Goal: Task Accomplishment & Management: Use online tool/utility

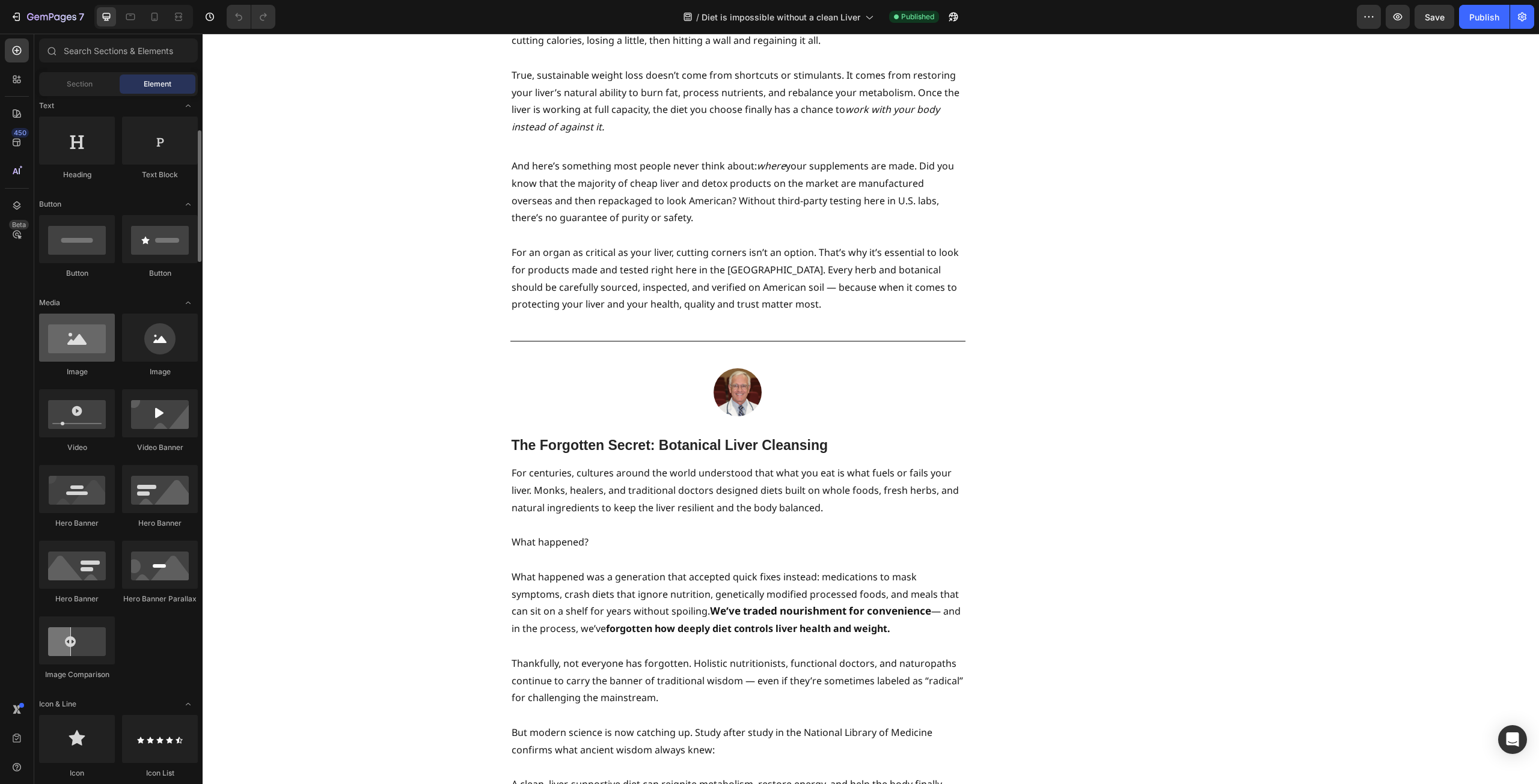
scroll to position [120, 0]
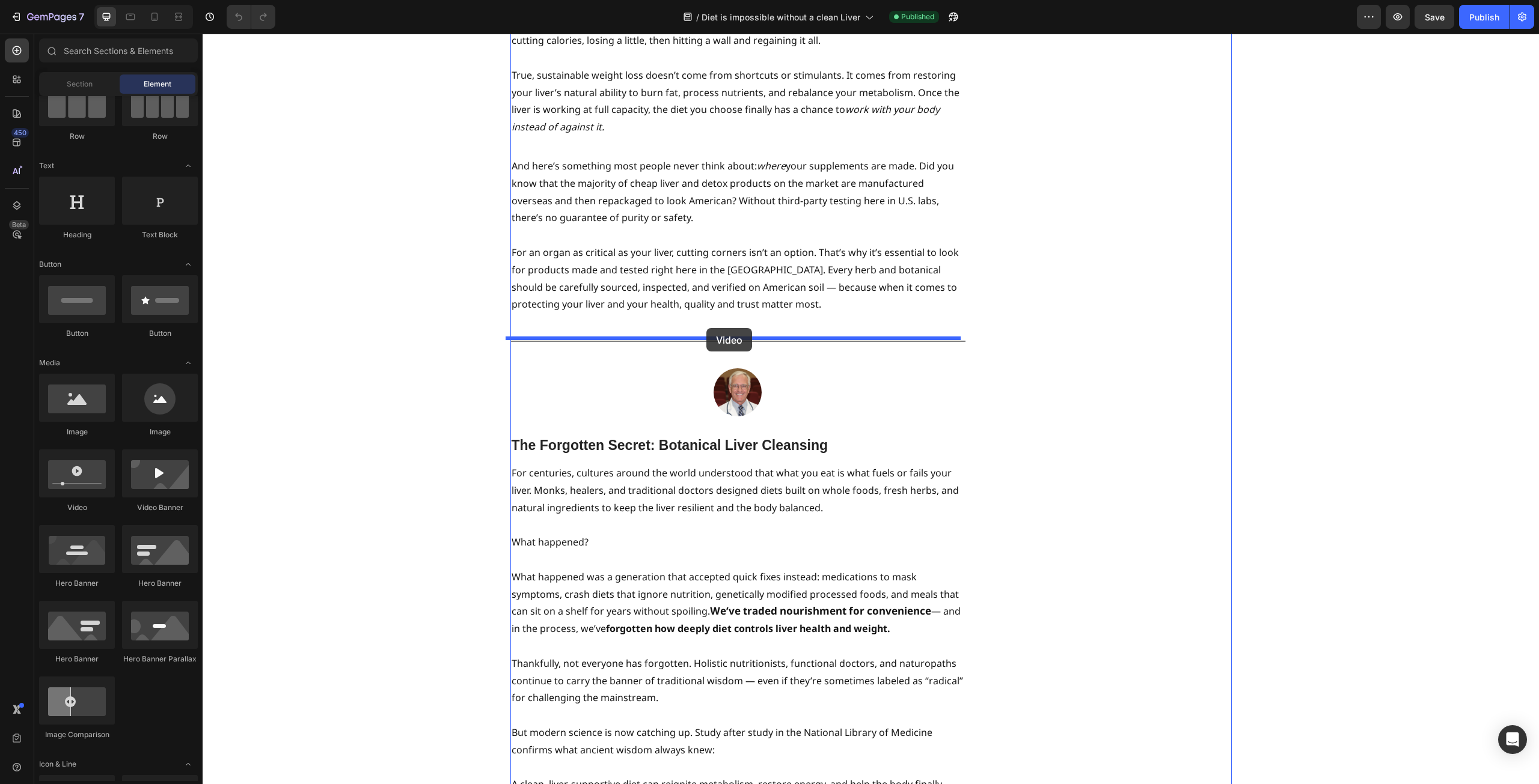
drag, startPoint x: 285, startPoint y: 509, endPoint x: 706, endPoint y: 328, distance: 458.3
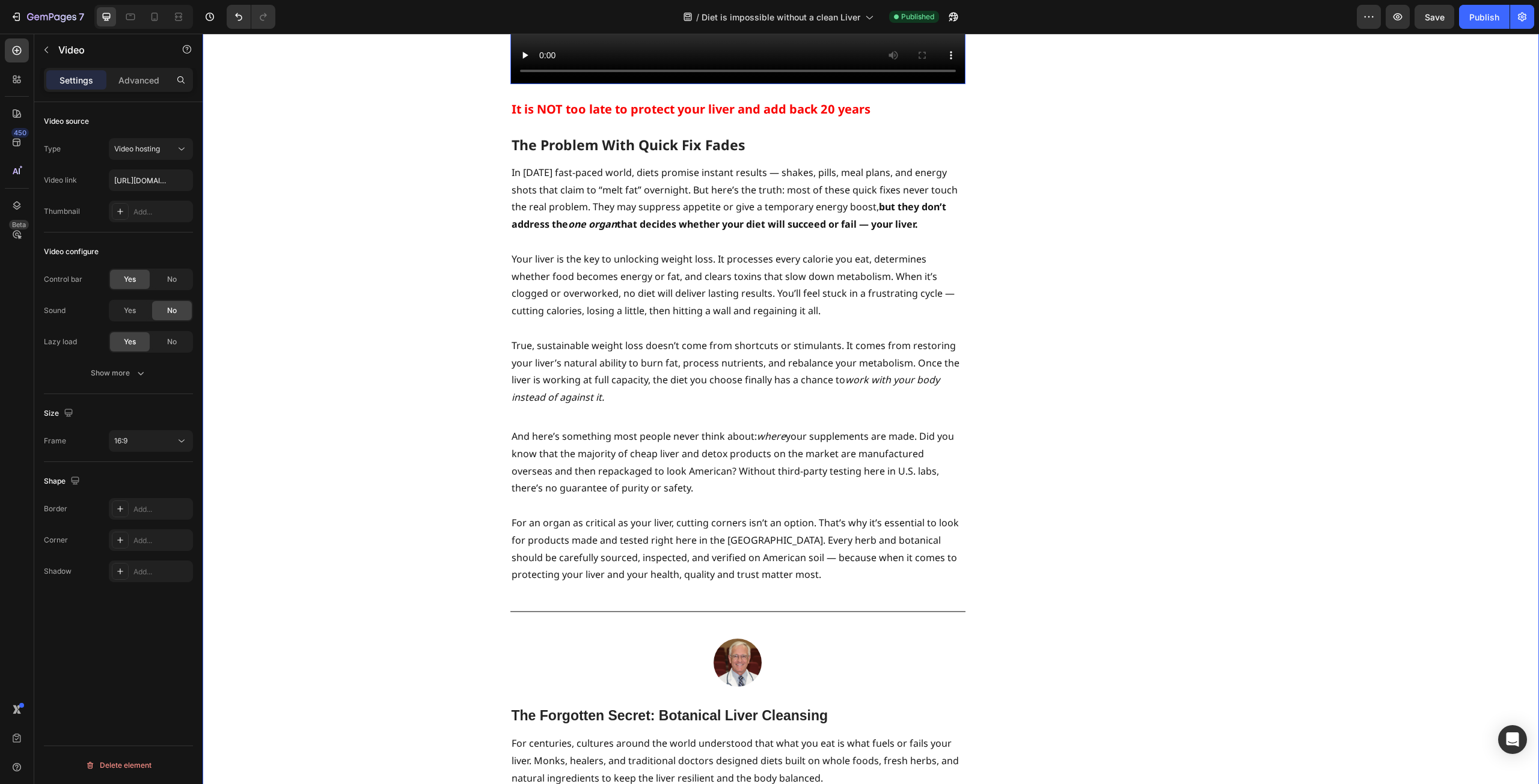
scroll to position [1862, 0]
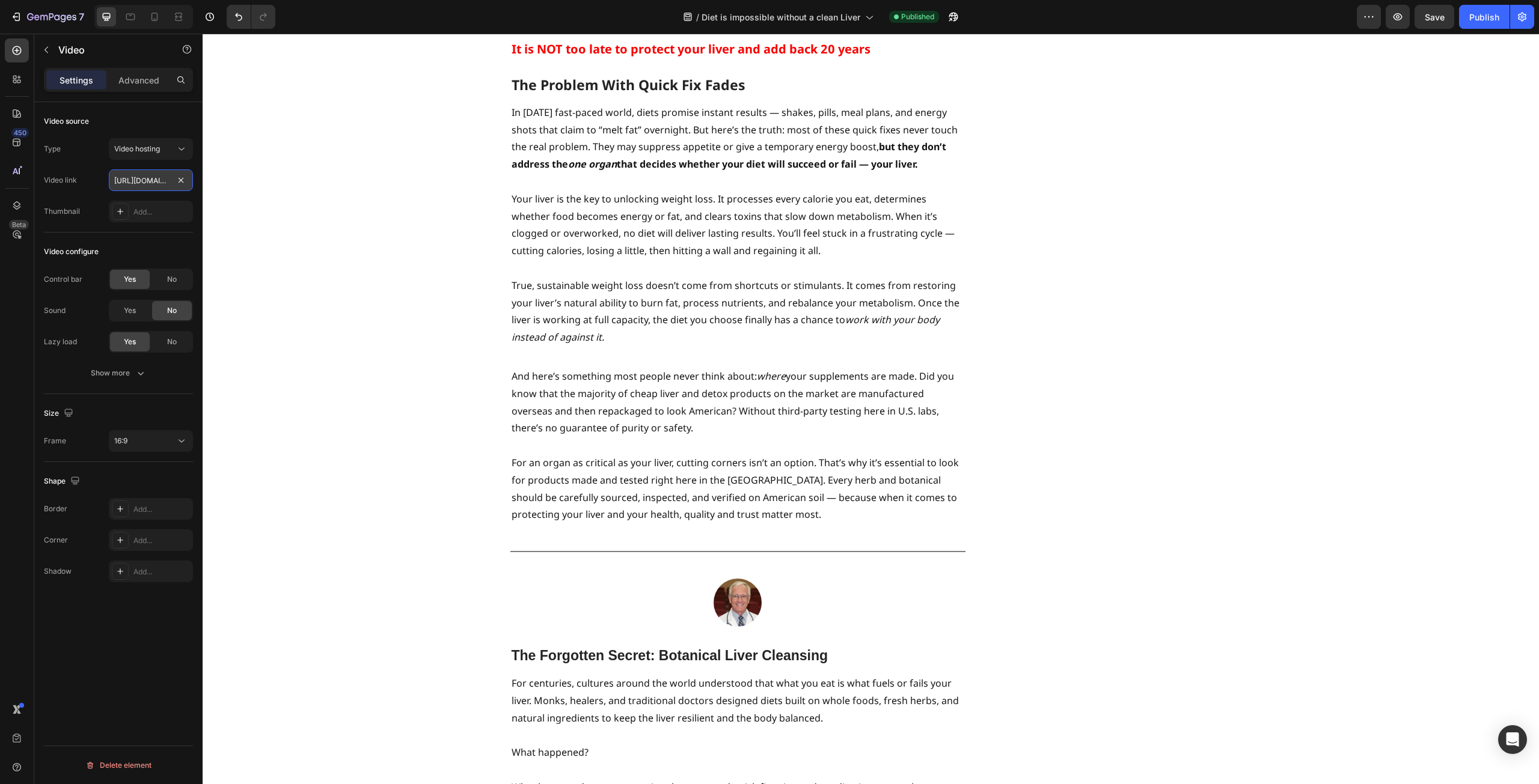
click at [138, 184] on input "https://cdn.shopify.com/videos/c/o/v/2cd3deb506b54b009063f7270ab5cf2e.mp4" at bounding box center [151, 180] width 84 height 22
click at [184, 155] on button "Video hosting" at bounding box center [151, 148] width 84 height 22
click at [311, 273] on div "Studies Reveal - Liver Function Magnifies Weight Loss Heading By [PERSON_NAME] …" at bounding box center [871, 426] width 1319 height 4421
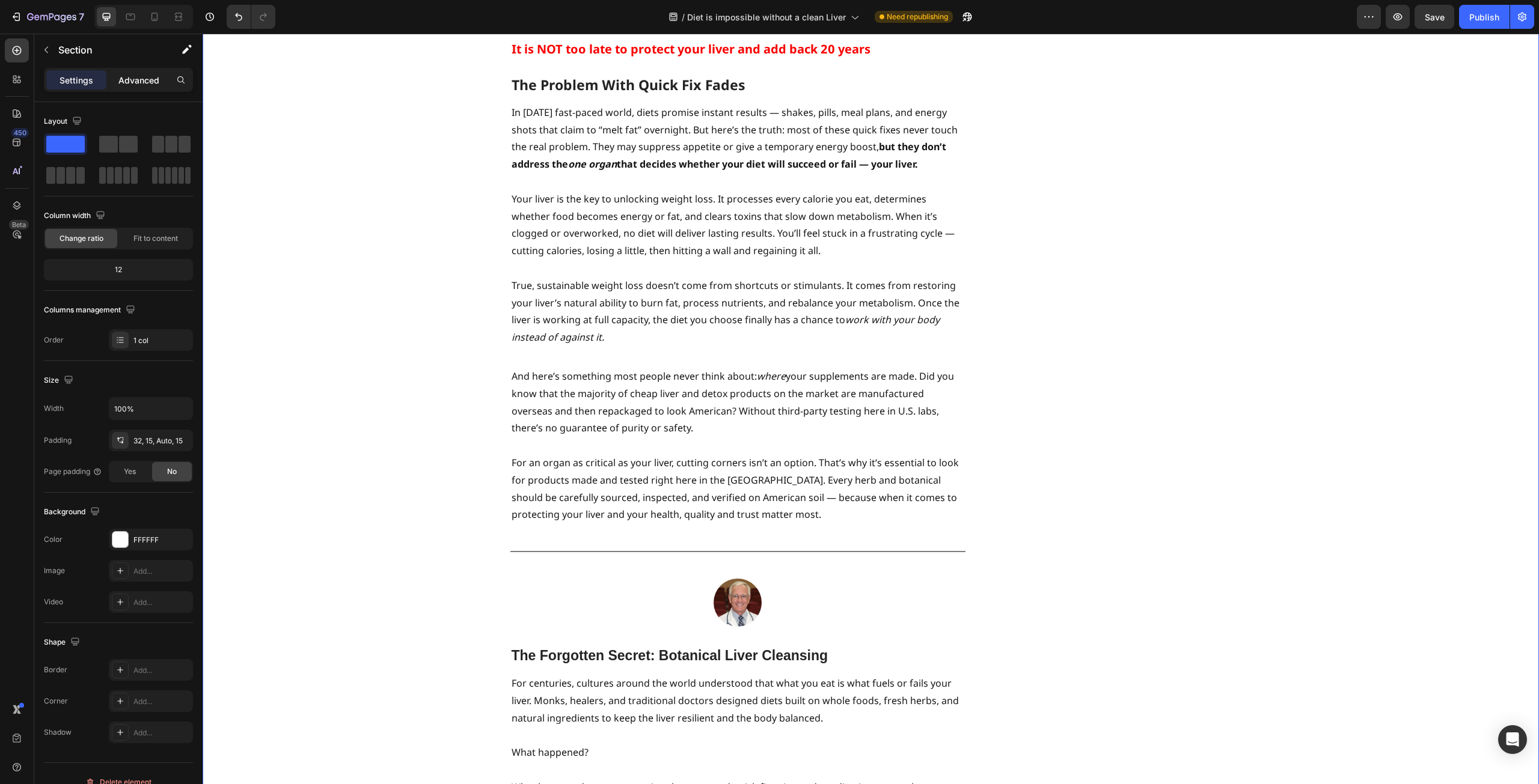
click at [142, 76] on p "Advanced" at bounding box center [139, 80] width 41 height 12
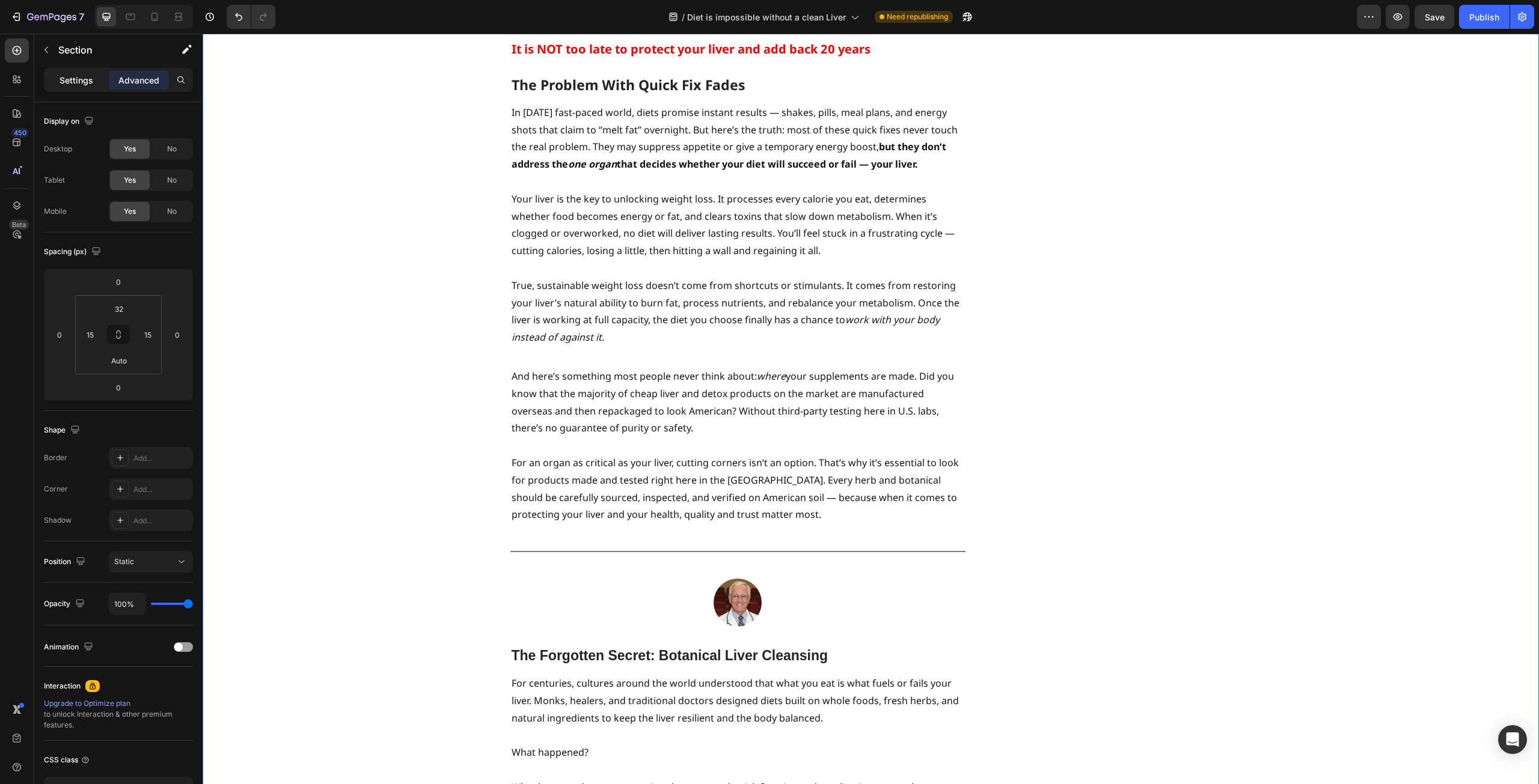
click at [67, 79] on p "Settings" at bounding box center [76, 80] width 33 height 12
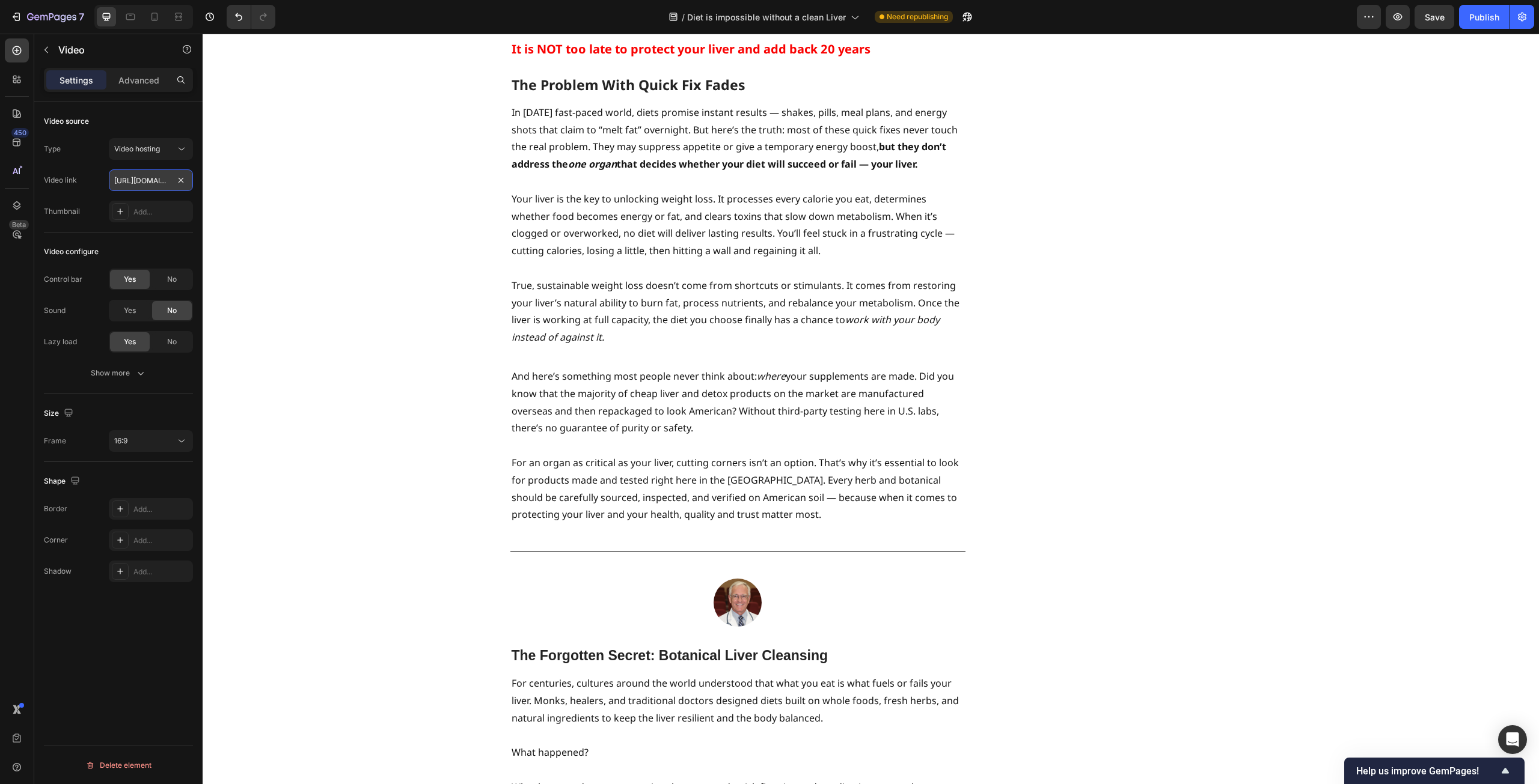
click at [145, 180] on input "https://cdn.shopify.com/videos/c/o/v/2cd3deb506b54b009063f7270ab5cf2e.mp4" at bounding box center [151, 180] width 84 height 22
type input "https://video.twimg.com/ext_tw_video/1965499996897226752/pu/vid/avc1/576x1024/0…"
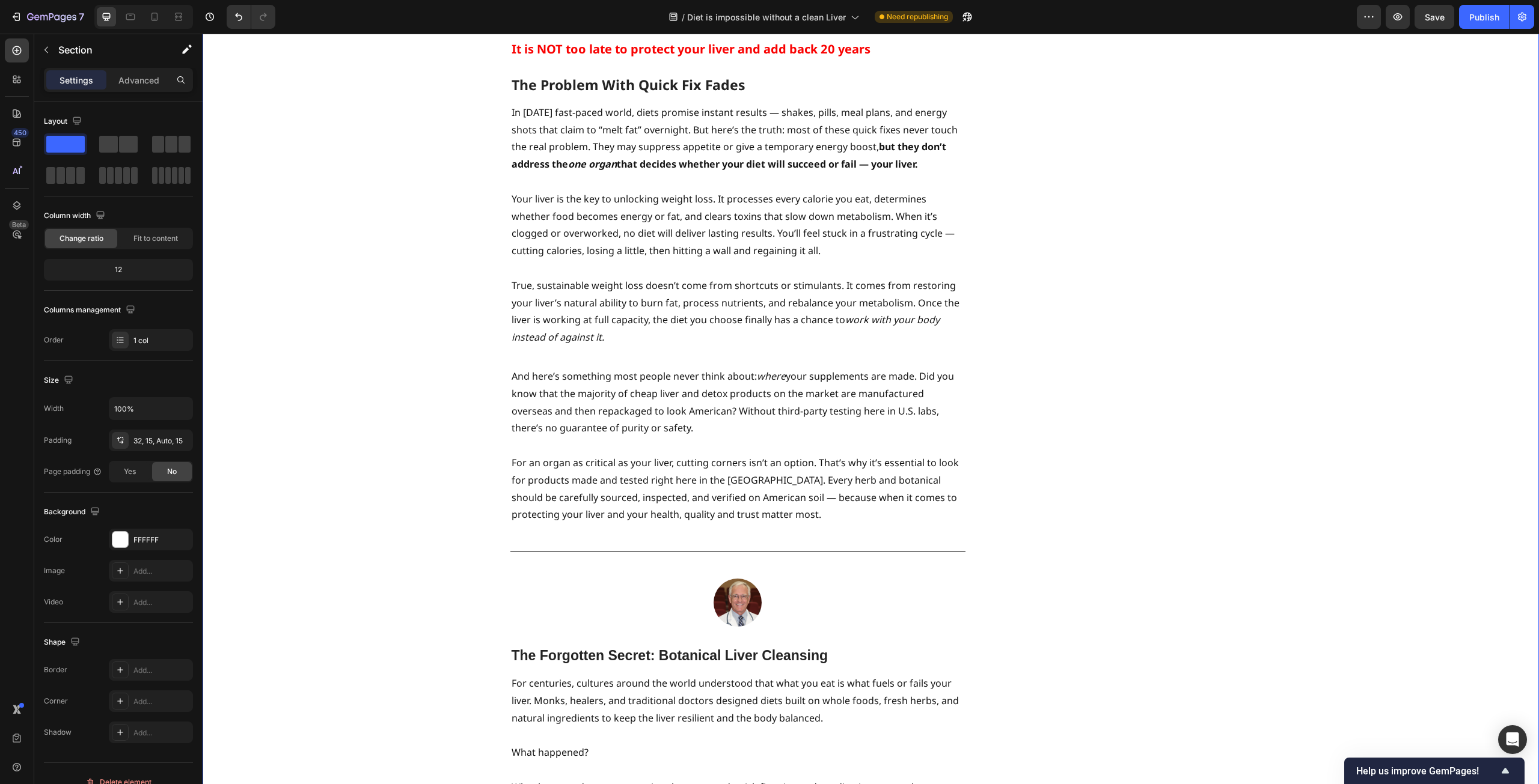
click at [296, 286] on div "Studies Reveal - Liver Function Magnifies Weight Loss Heading By [PERSON_NAME] …" at bounding box center [871, 426] width 1319 height 4421
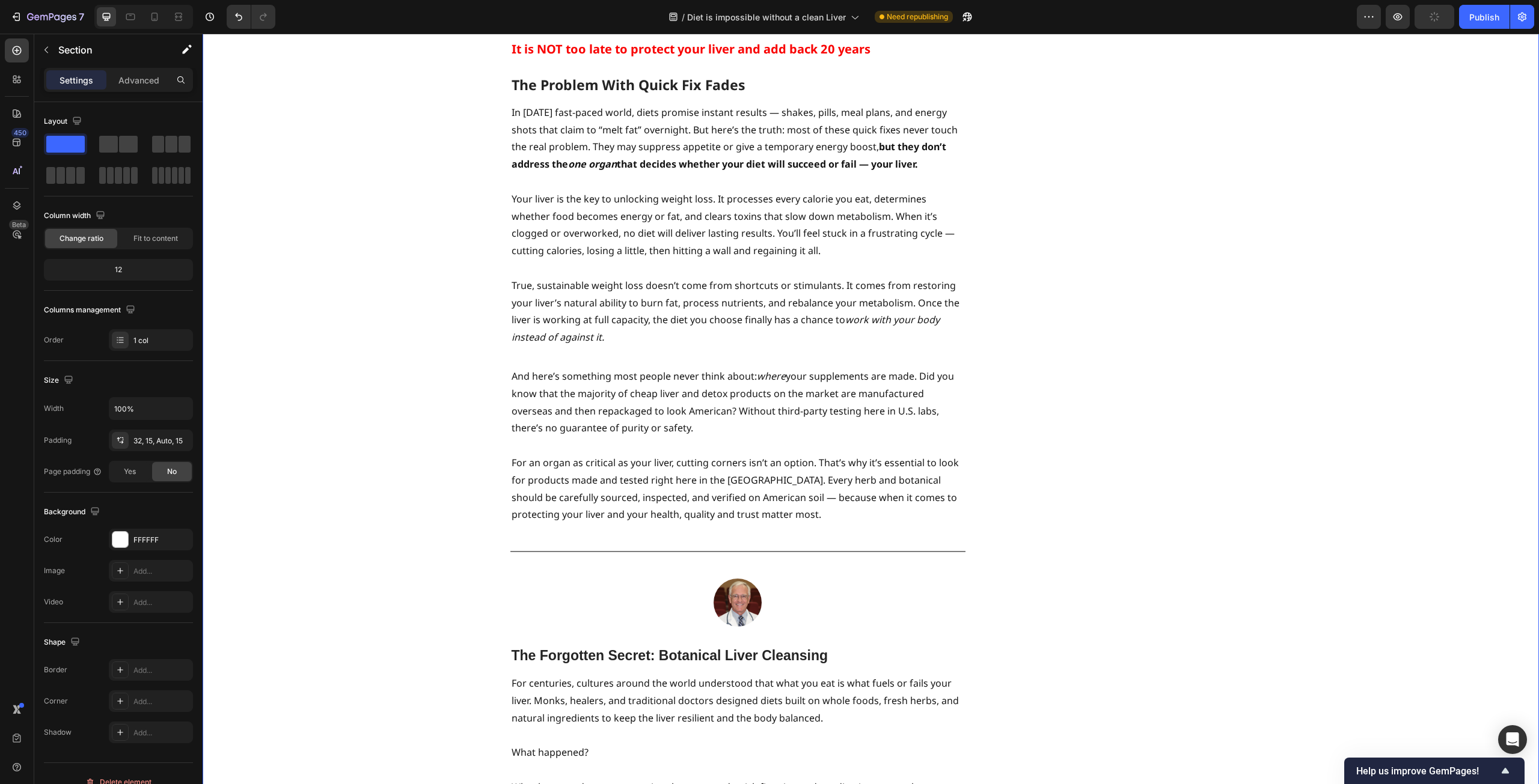
click at [412, 333] on div "Studies Reveal - Liver Function Magnifies Weight Loss Heading By [PERSON_NAME] …" at bounding box center [871, 426] width 1319 height 4421
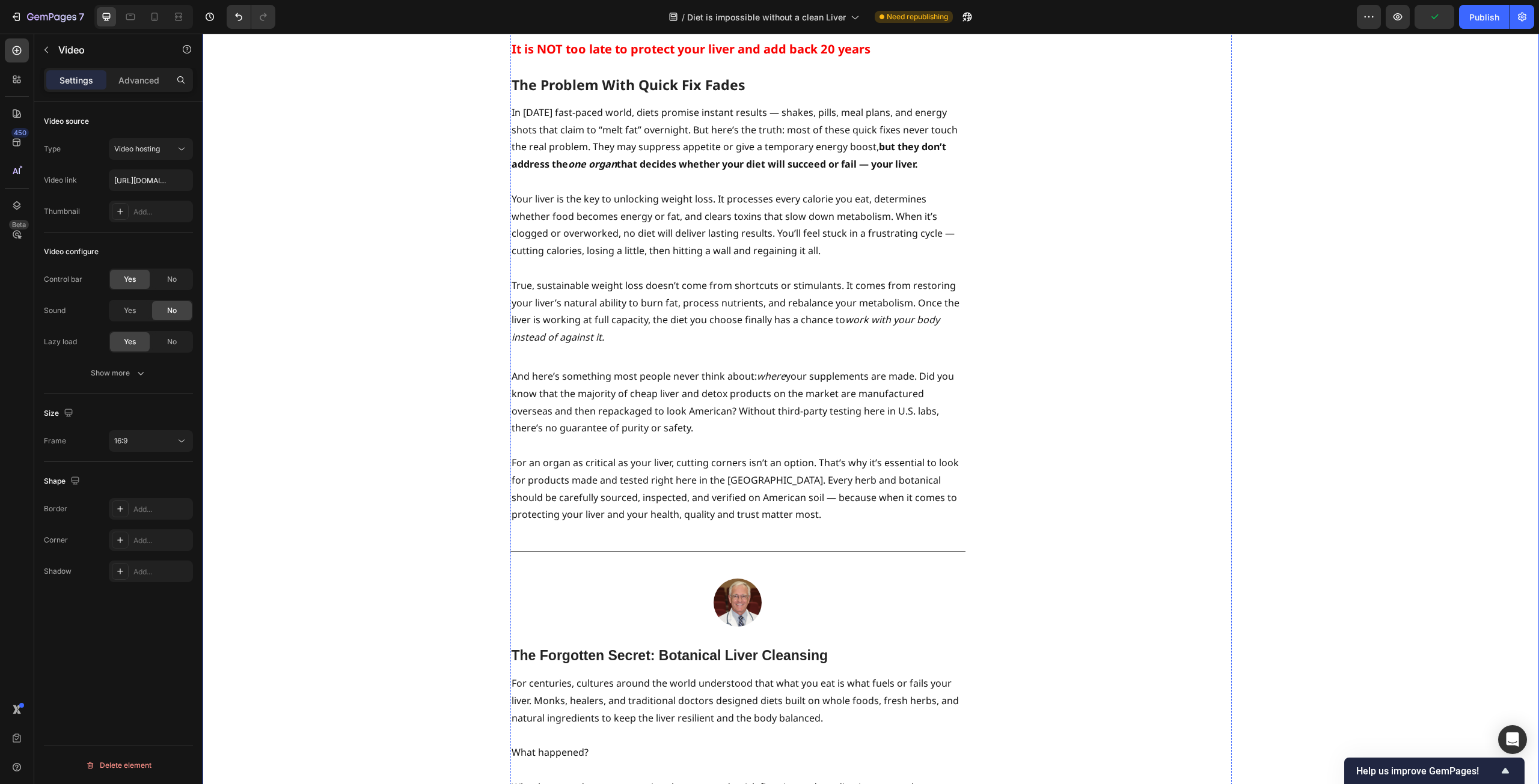
click at [154, 183] on input "https://video.twimg.com/ext_tw_video/1965499996897226752/pu/vid/avc1/576x1024/0…" at bounding box center [151, 180] width 84 height 22
click at [163, 150] on div "Video hosting" at bounding box center [145, 149] width 61 height 11
click at [159, 172] on div "YouTube" at bounding box center [139, 178] width 98 height 23
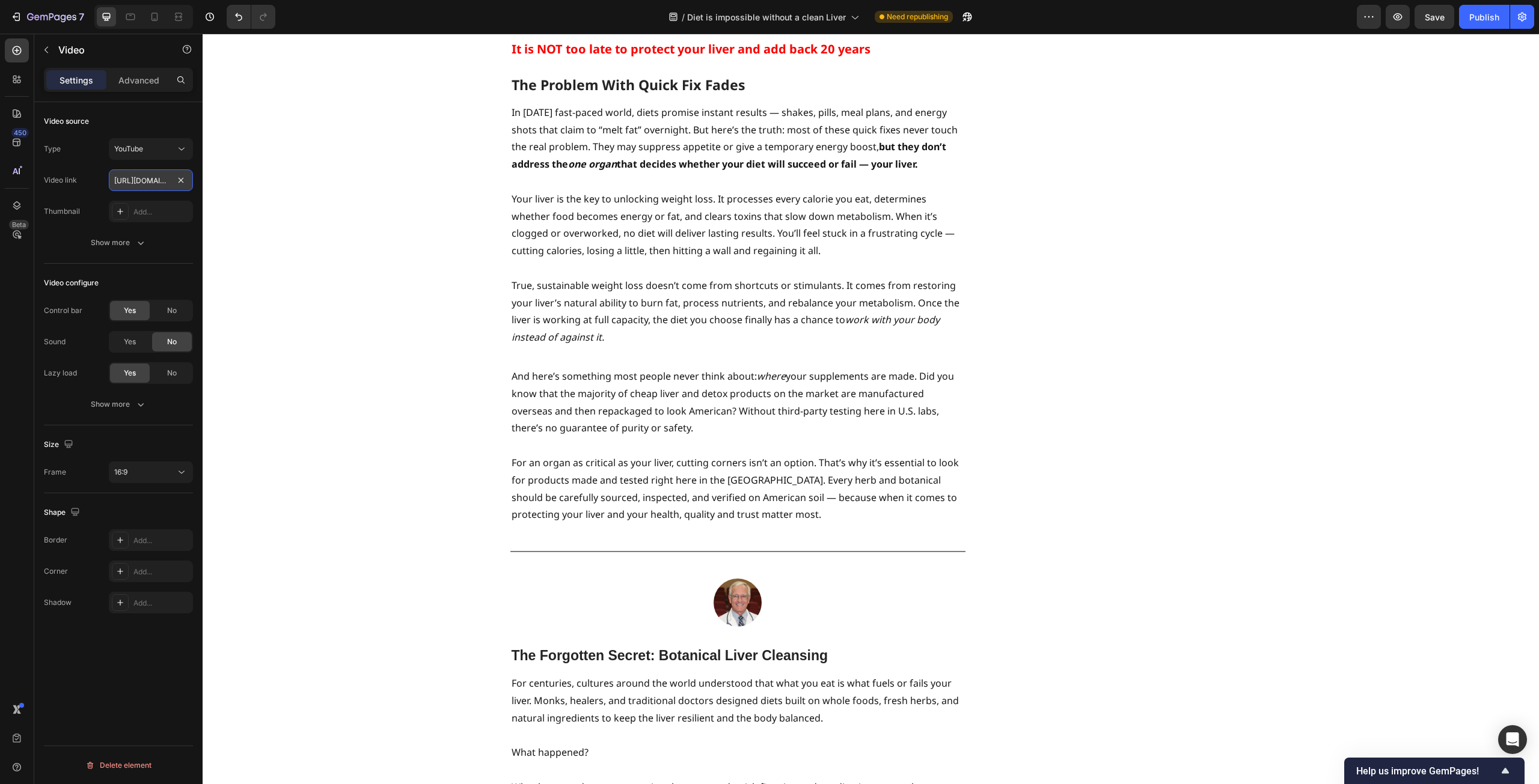
click at [126, 187] on input "[URL][DOMAIN_NAME]" at bounding box center [151, 180] width 84 height 22
paste input "youtube.com/shorts/WNTYwDbRNCo?feature=share"
type input "https://youtube.com/shorts/WNTYwDbRNCo?feature=share"
click at [355, 366] on div "Studies Reveal - Liver Function Magnifies Weight Loss Heading By [PERSON_NAME] …" at bounding box center [871, 426] width 1319 height 4421
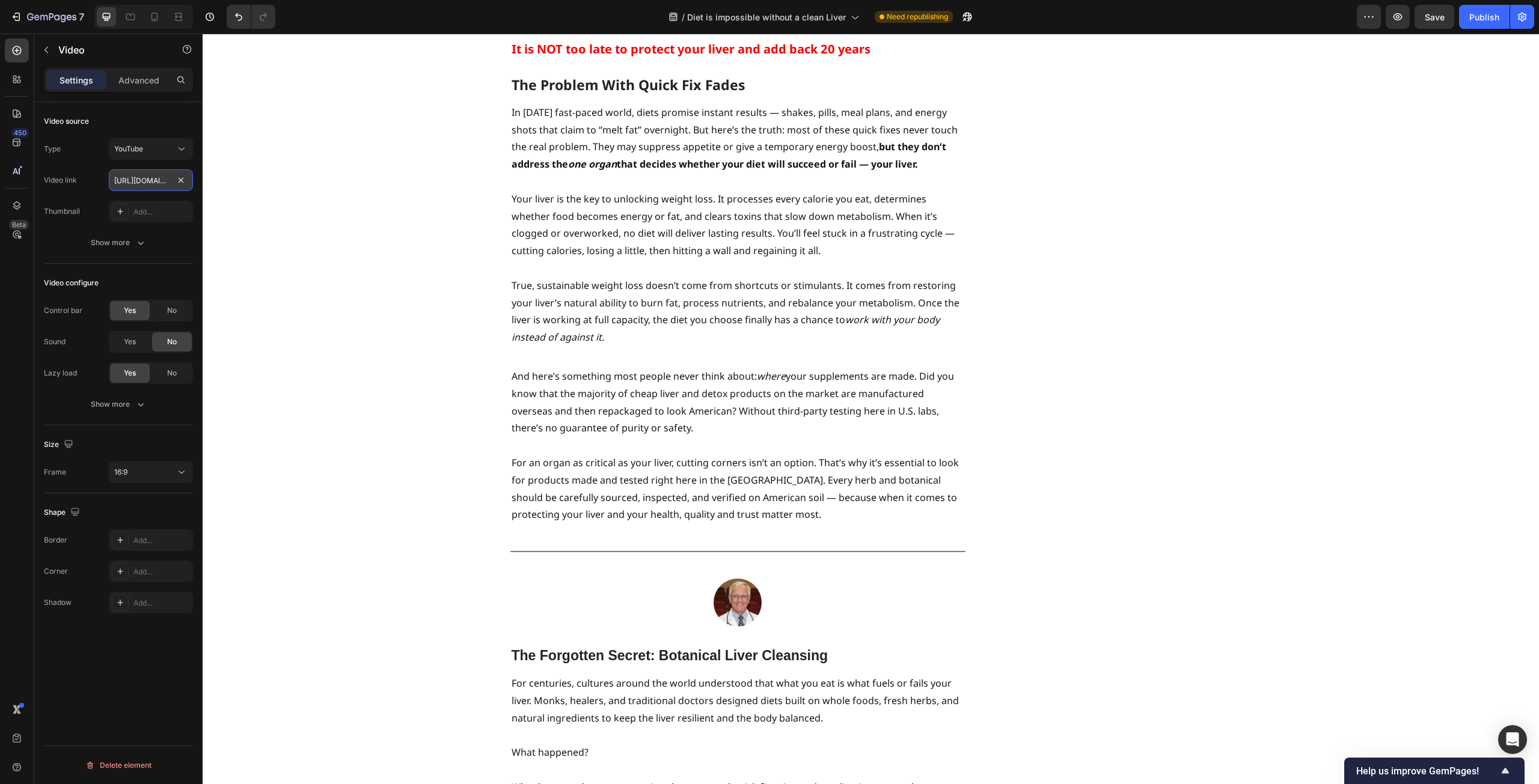
click at [144, 180] on input "https://youtube.com/shorts/WNTYwDbRNCo?feature=share" at bounding box center [151, 180] width 84 height 22
paste input "text"
type input "[URL][DOMAIN_NAME]"
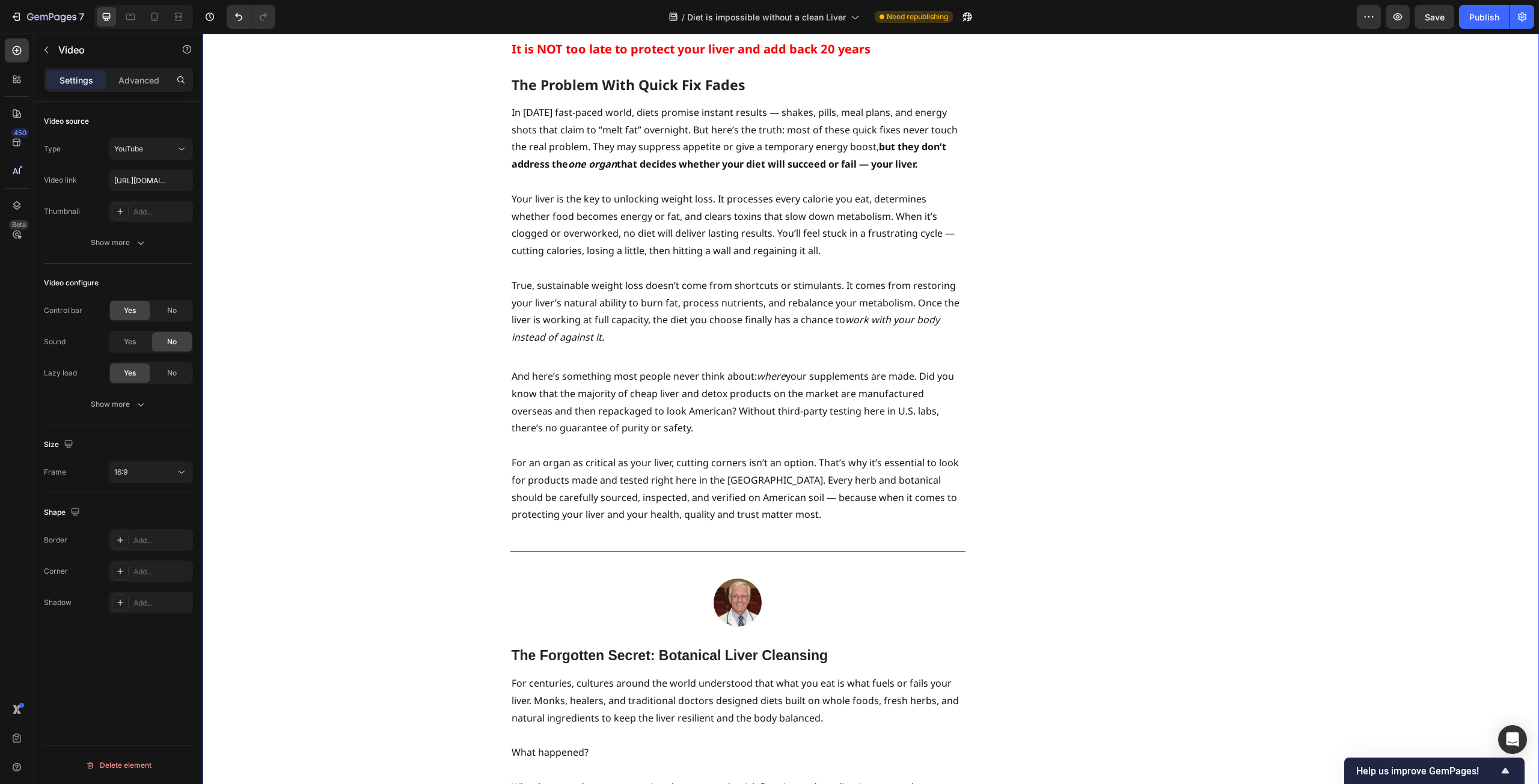
click at [321, 258] on div "Studies Reveal - Liver Function Magnifies Weight Loss Heading By [PERSON_NAME] …" at bounding box center [871, 426] width 1319 height 4421
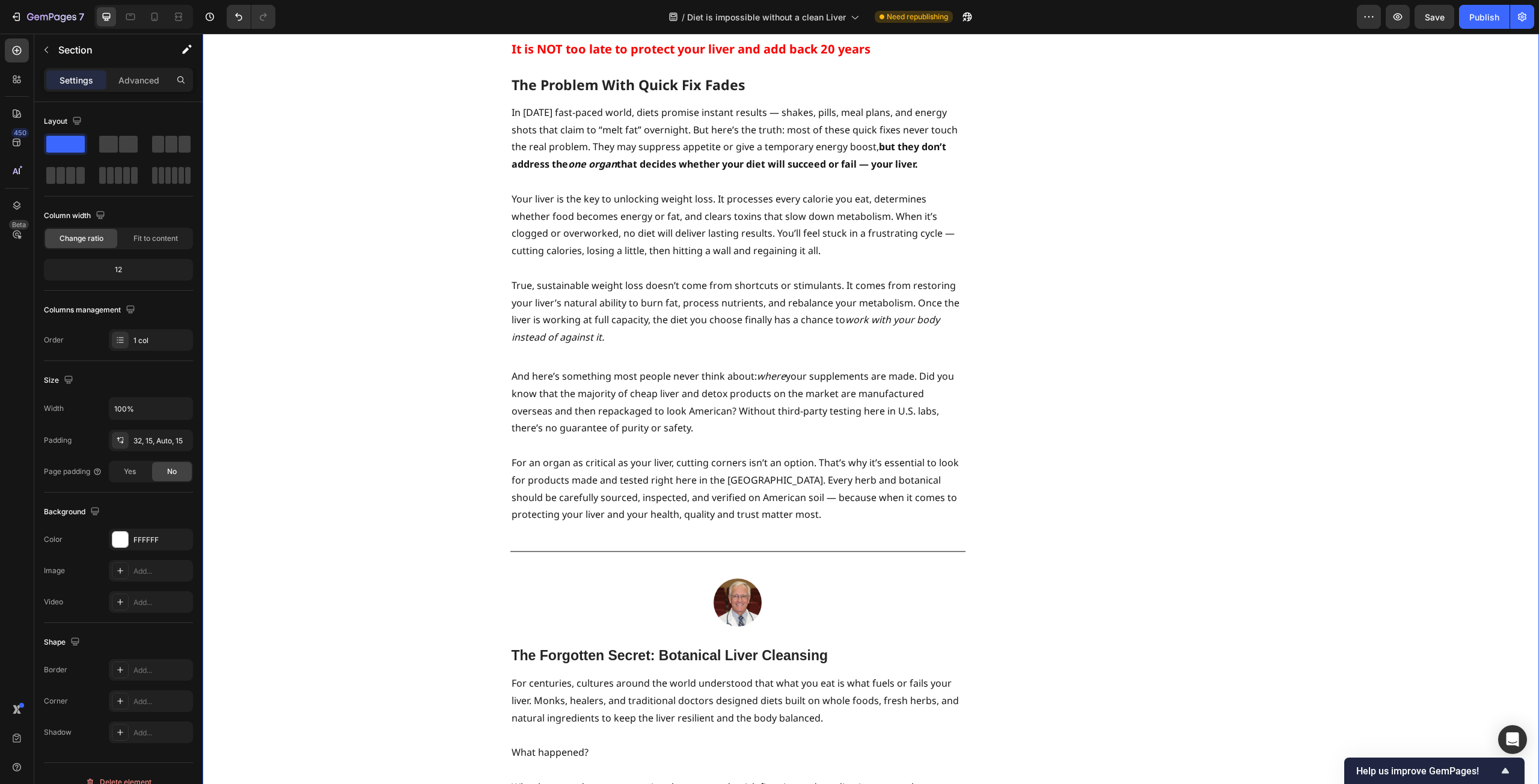
click at [286, 370] on div "Studies Reveal - Liver Function Magnifies Weight Loss Heading By [PERSON_NAME] …" at bounding box center [871, 426] width 1319 height 4421
click at [140, 69] on div "Settings Advanced" at bounding box center [119, 79] width 149 height 24
click at [140, 71] on div "Advanced" at bounding box center [139, 80] width 60 height 19
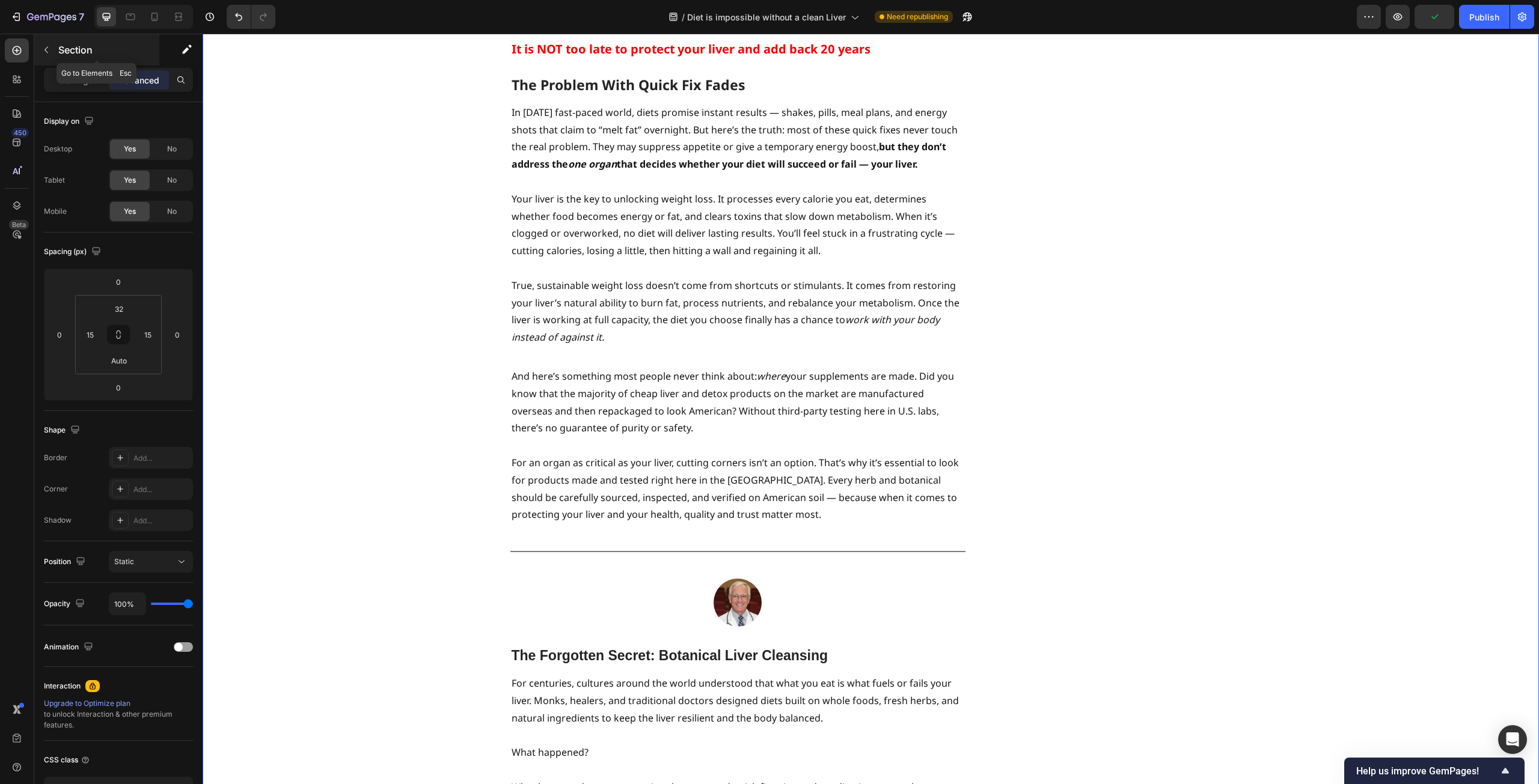
click at [52, 47] on button "button" at bounding box center [47, 50] width 19 height 19
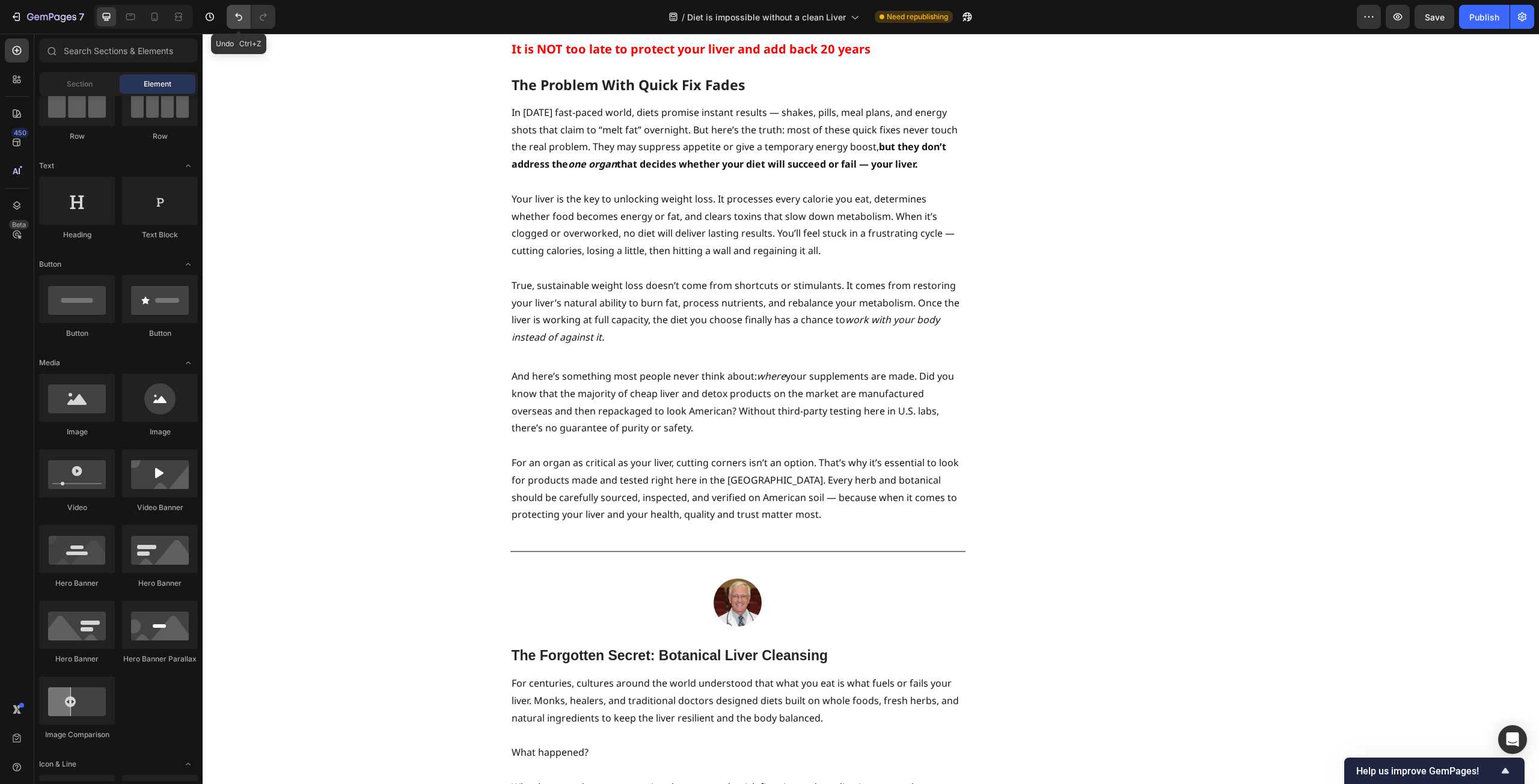
click at [229, 16] on button "Undo/Redo" at bounding box center [238, 16] width 24 height 24
click at [167, 83] on span "Element" at bounding box center [157, 84] width 27 height 11
click at [59, 79] on div "Section" at bounding box center [79, 84] width 76 height 19
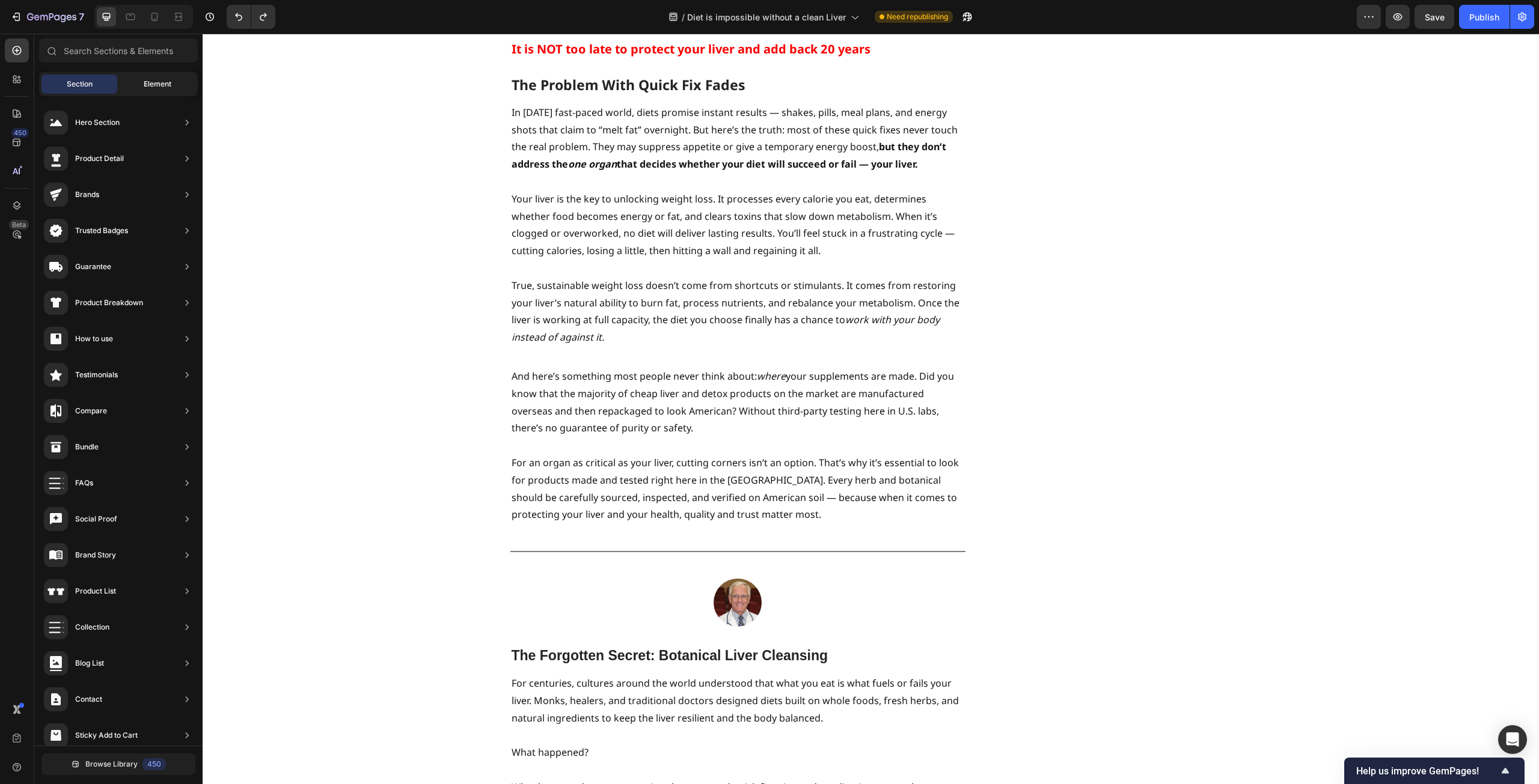
click at [141, 85] on div "Element" at bounding box center [157, 84] width 76 height 19
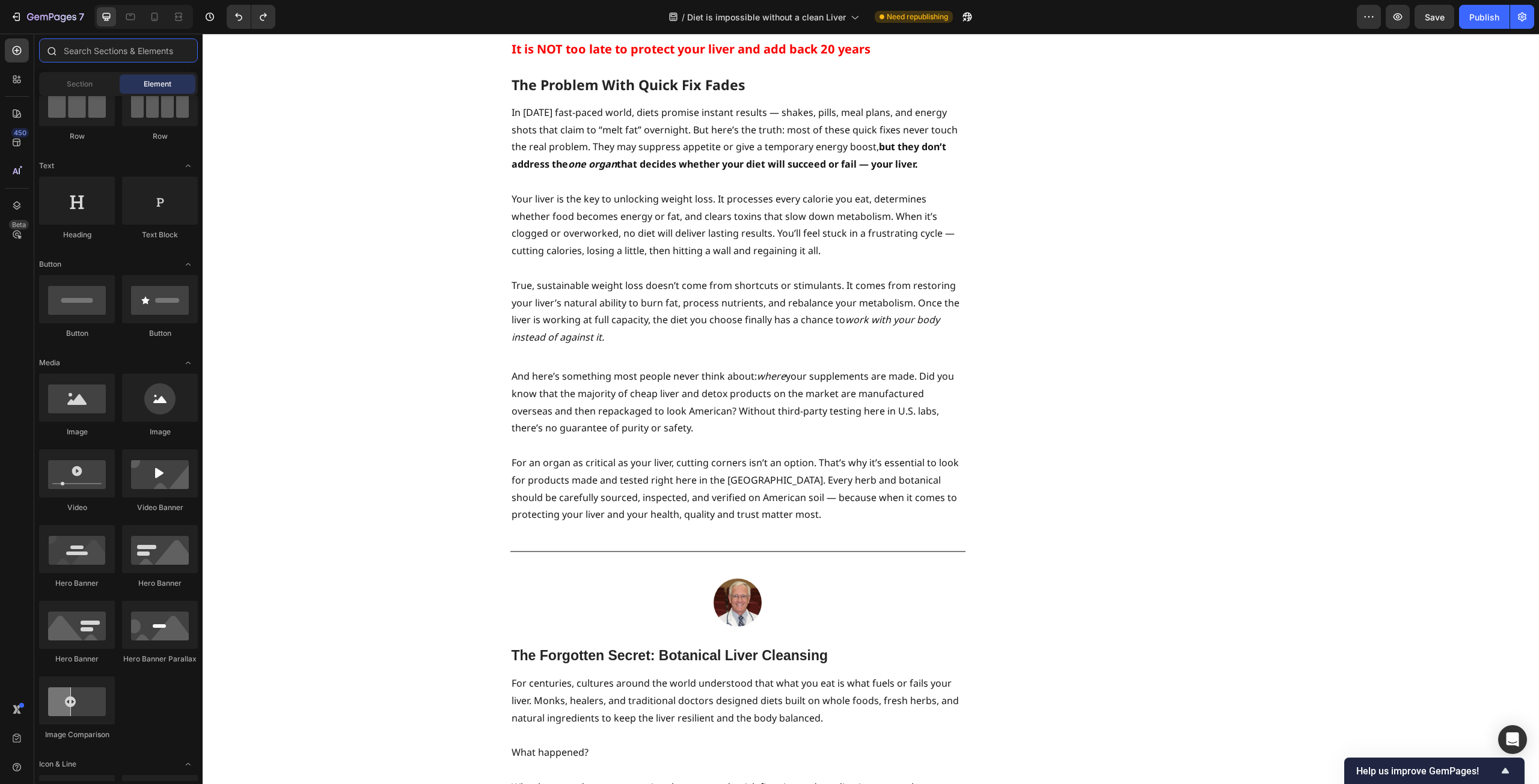
click at [97, 54] on input "text" at bounding box center [118, 50] width 159 height 24
click at [131, 25] on div at bounding box center [131, 17] width 19 height 19
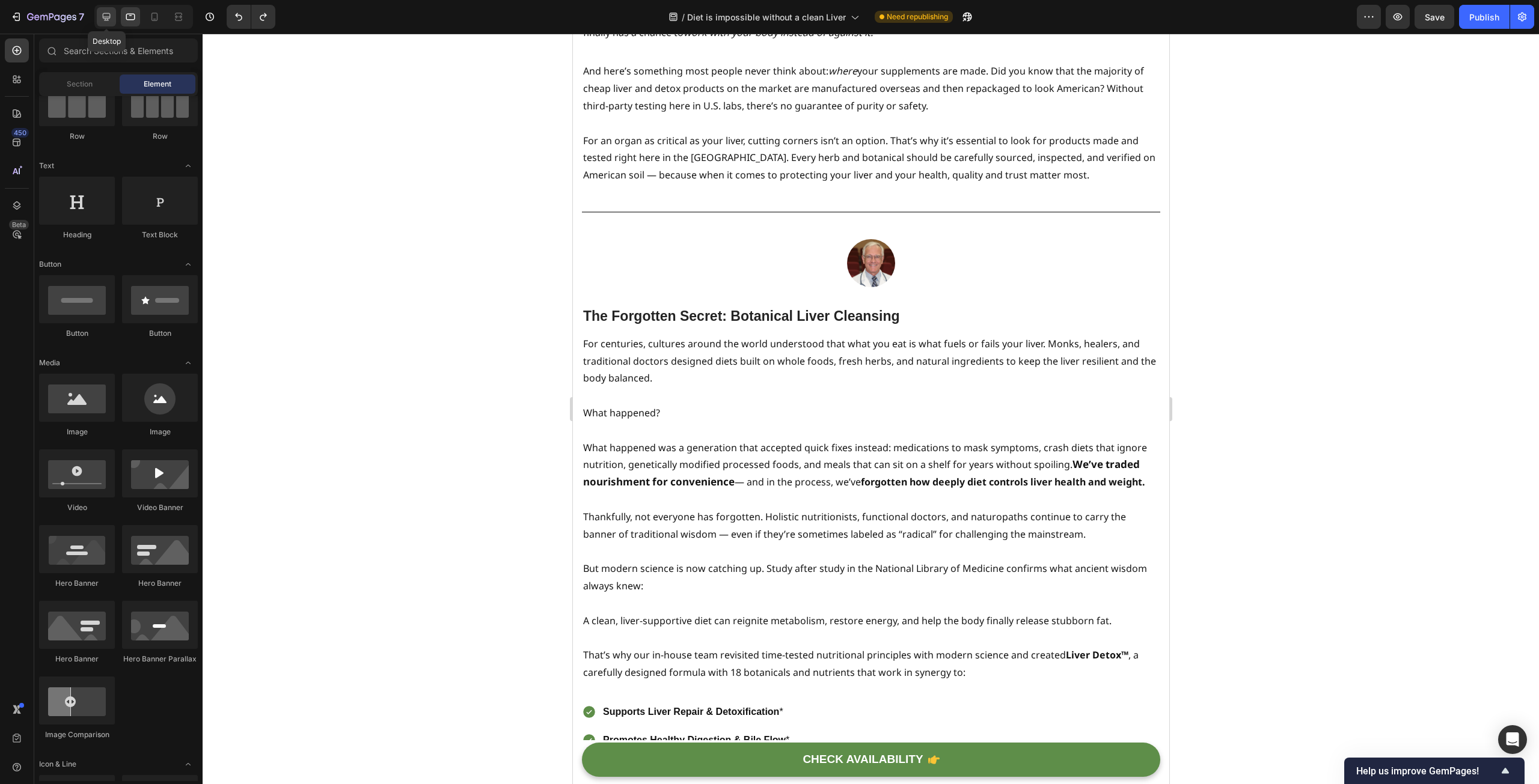
click at [112, 18] on icon at bounding box center [106, 17] width 12 height 12
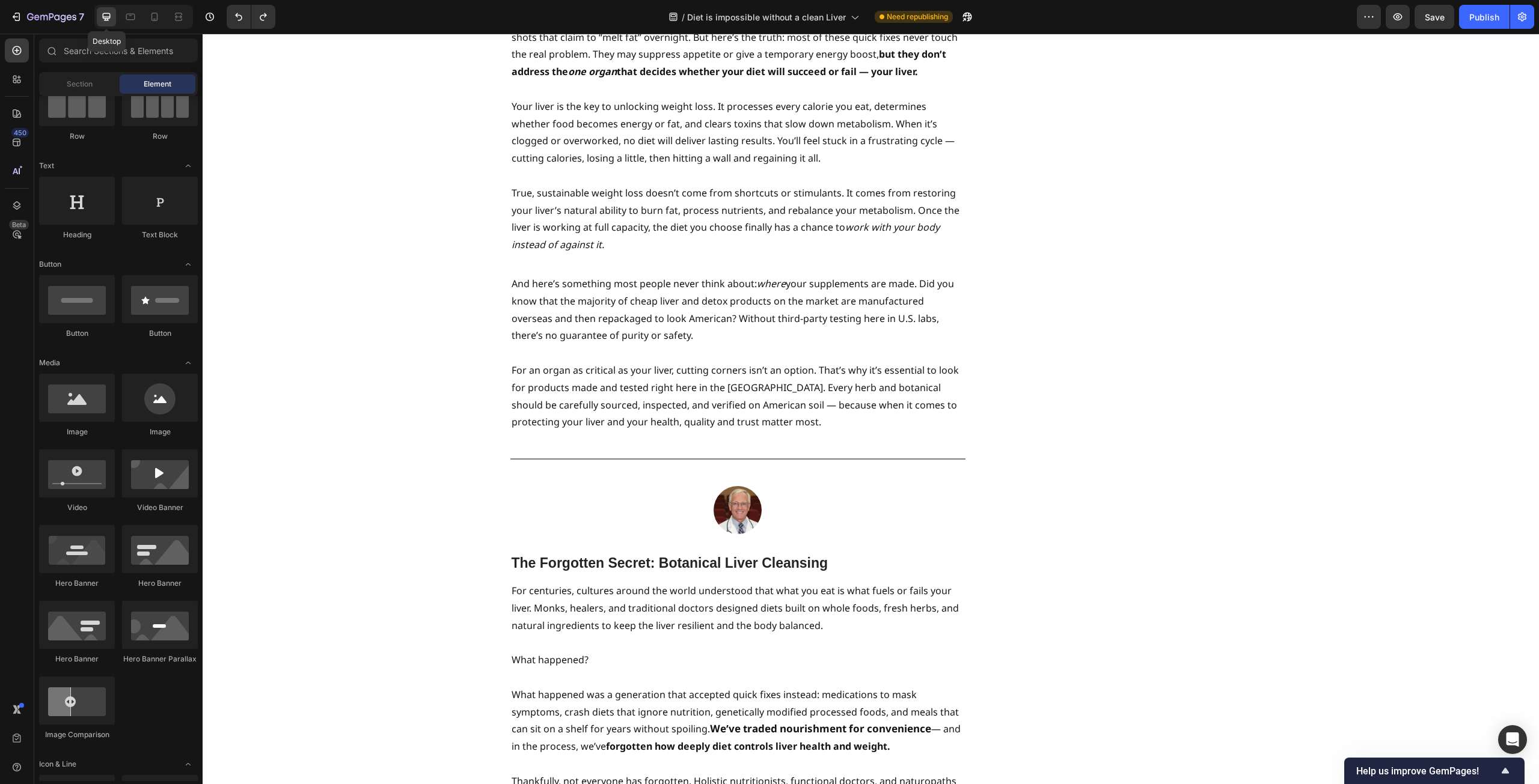
scroll to position [1881, 0]
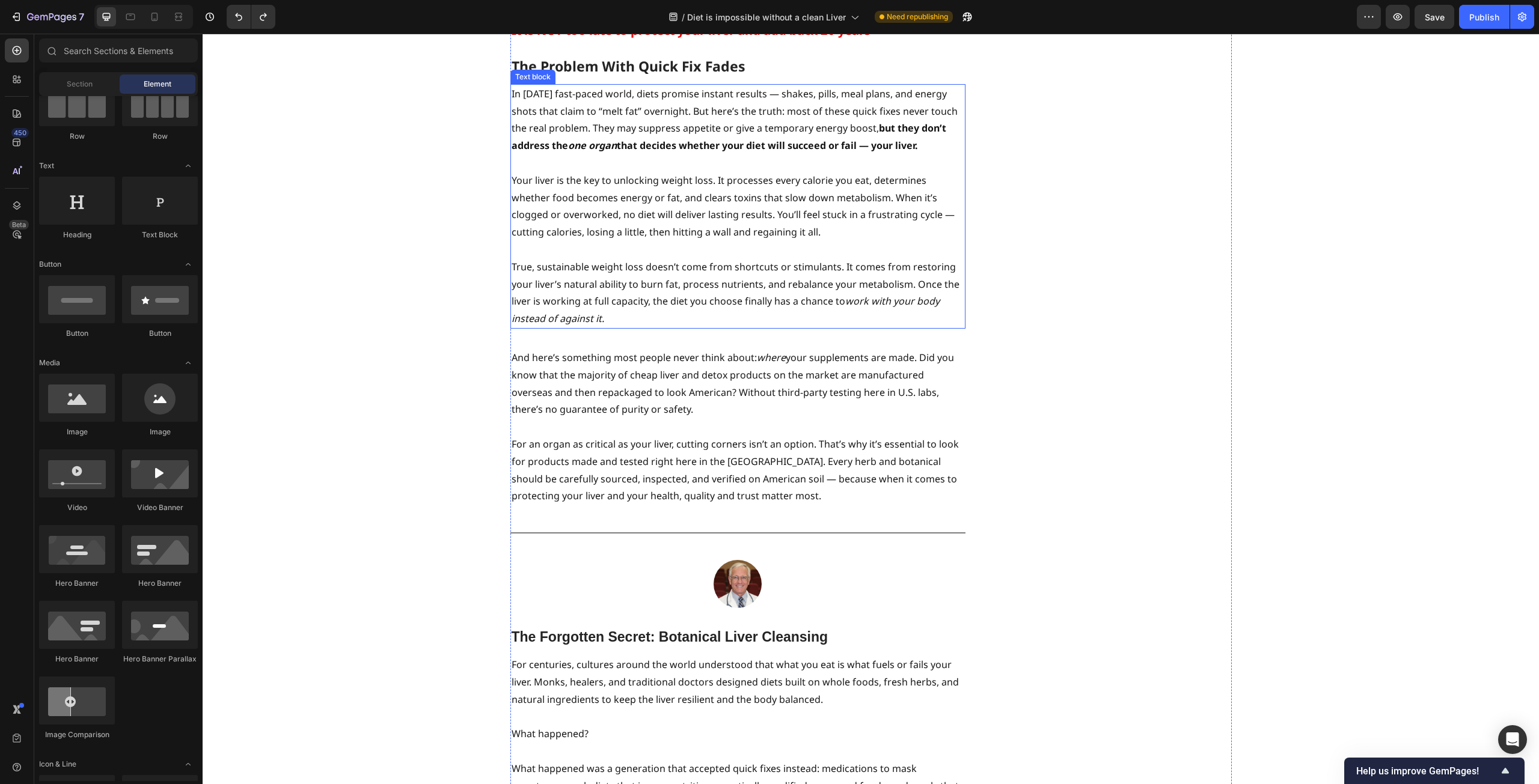
click at [647, 155] on p "In today’s fast-paced world, diets promise instant results — shakes, pills, mea…" at bounding box center [737, 119] width 452 height 69
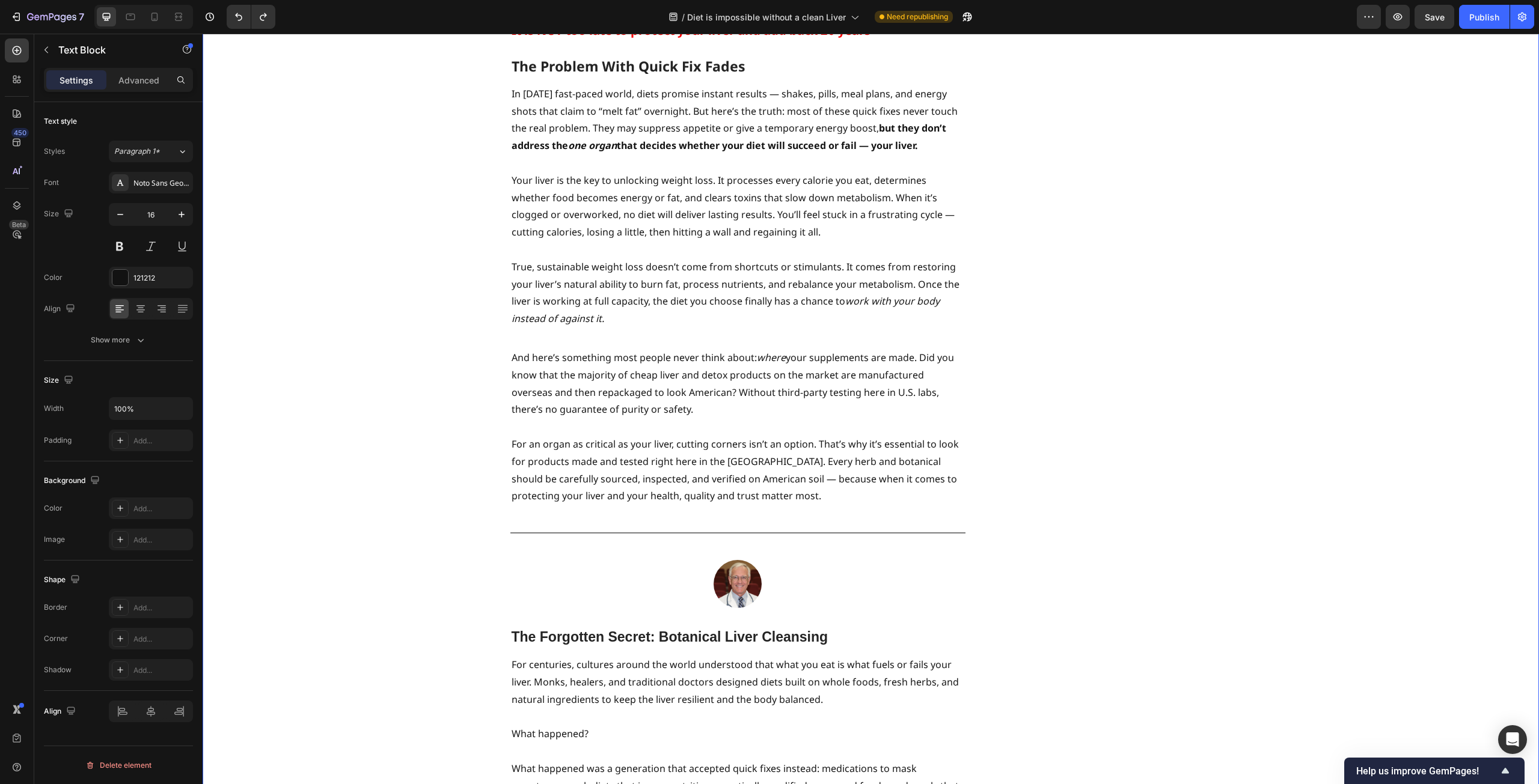
click at [370, 315] on div "Studies Reveal - Liver Function Magnifies Weight Loss Heading By [PERSON_NAME] …" at bounding box center [871, 407] width 1319 height 4421
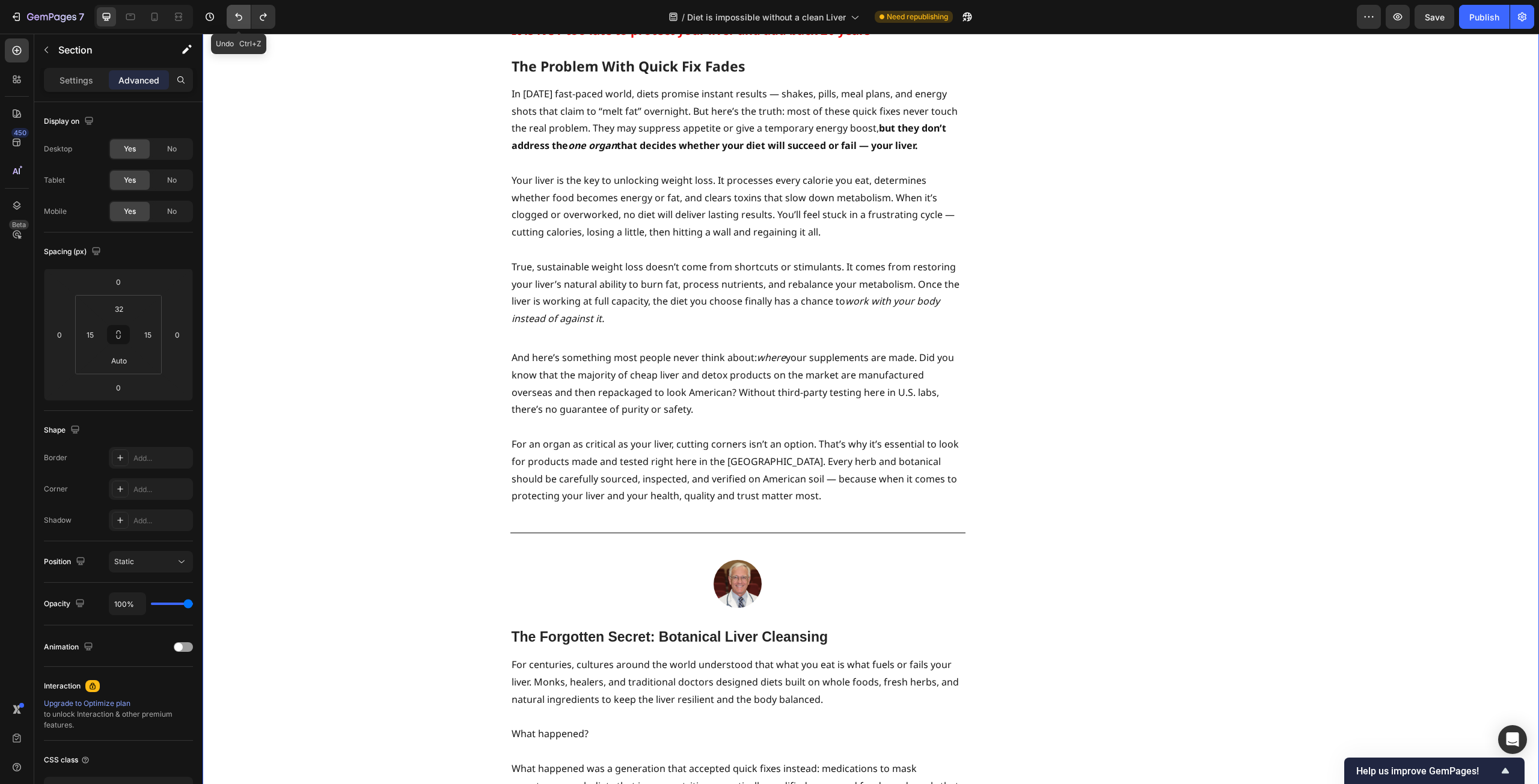
click at [228, 18] on button "Undo/Redo" at bounding box center [238, 16] width 24 height 24
click at [234, 18] on icon "Undo/Redo" at bounding box center [239, 17] width 12 height 12
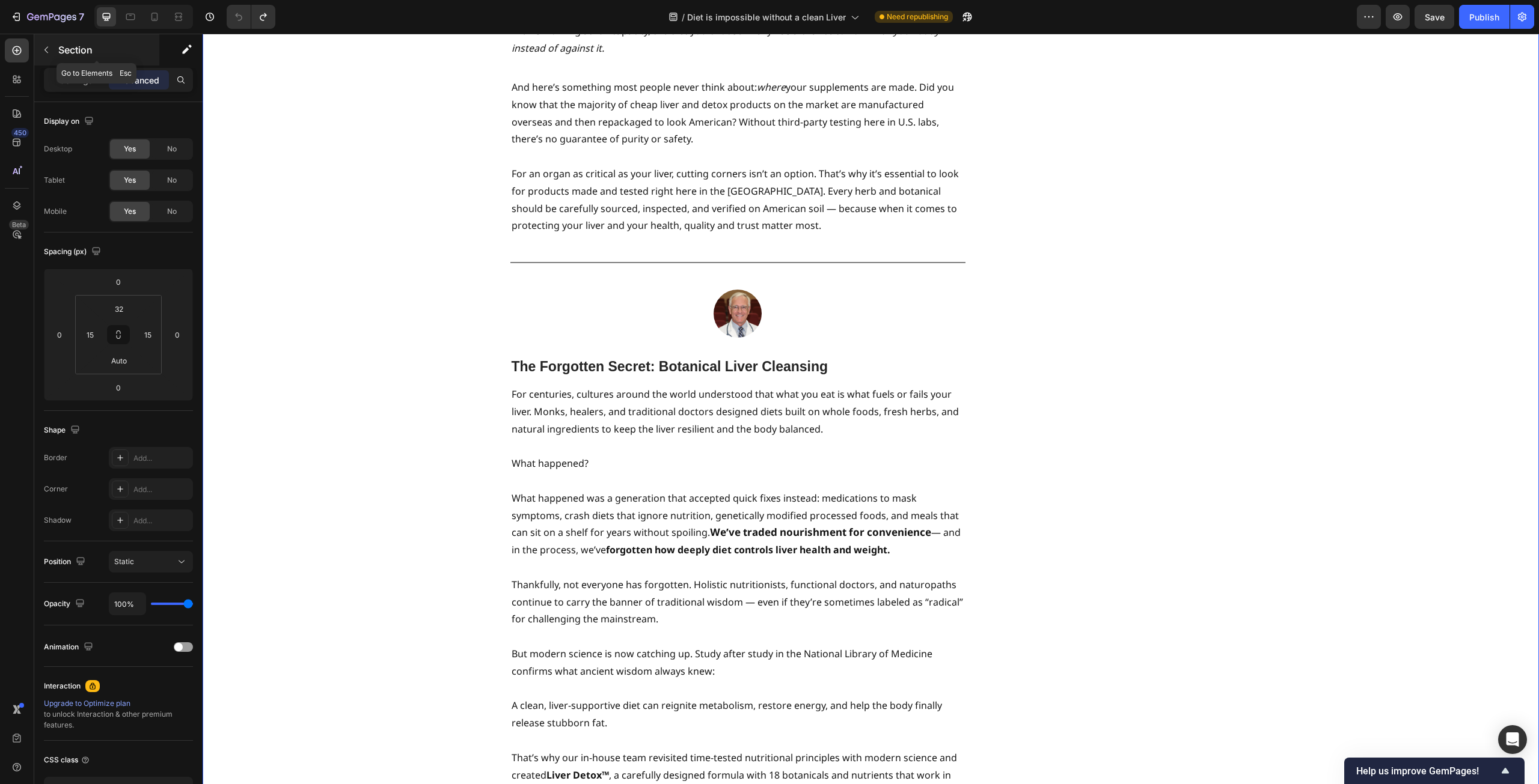
click at [45, 48] on icon "button" at bounding box center [46, 49] width 10 height 10
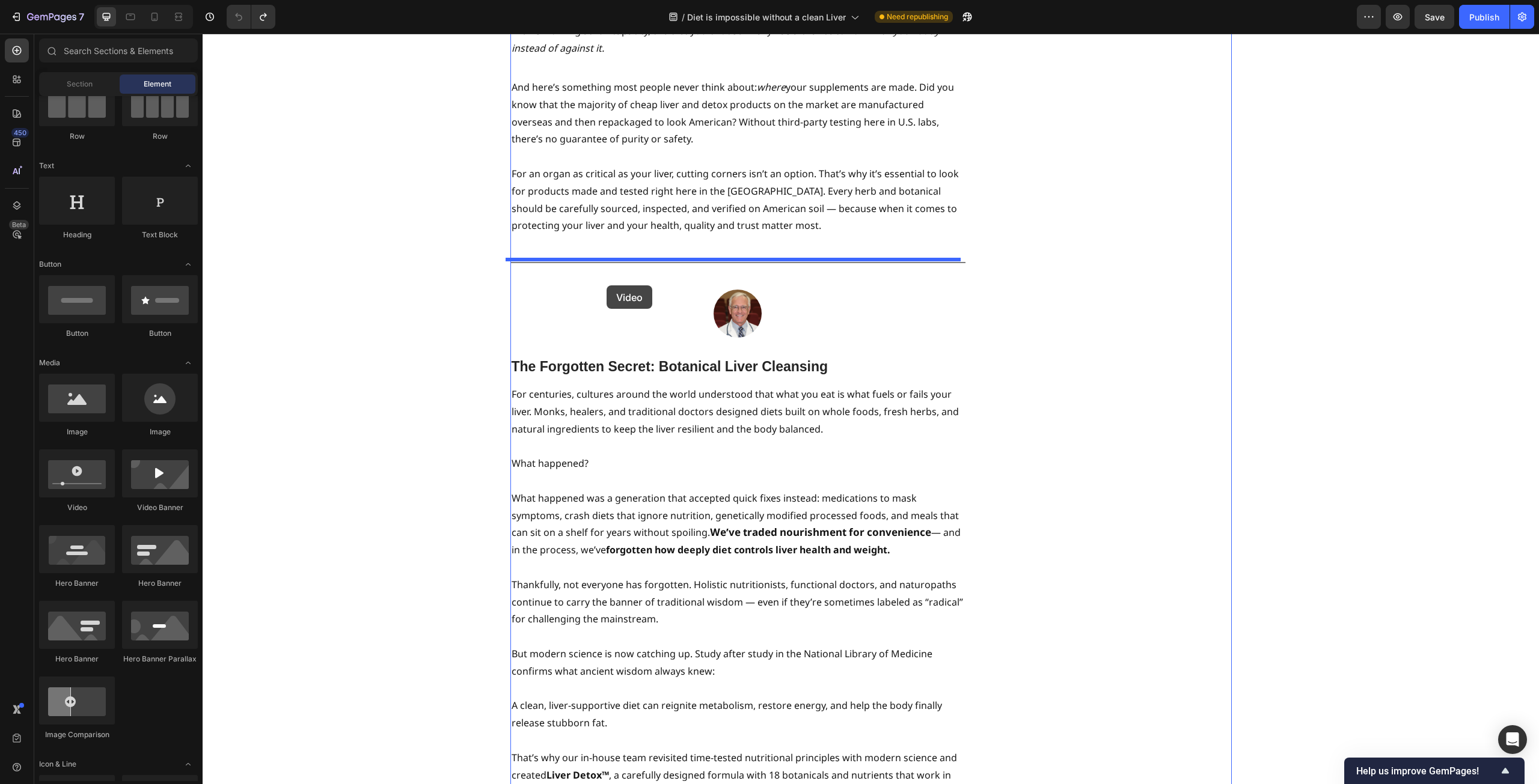
drag, startPoint x: 288, startPoint y: 518, endPoint x: 607, endPoint y: 285, distance: 395.0
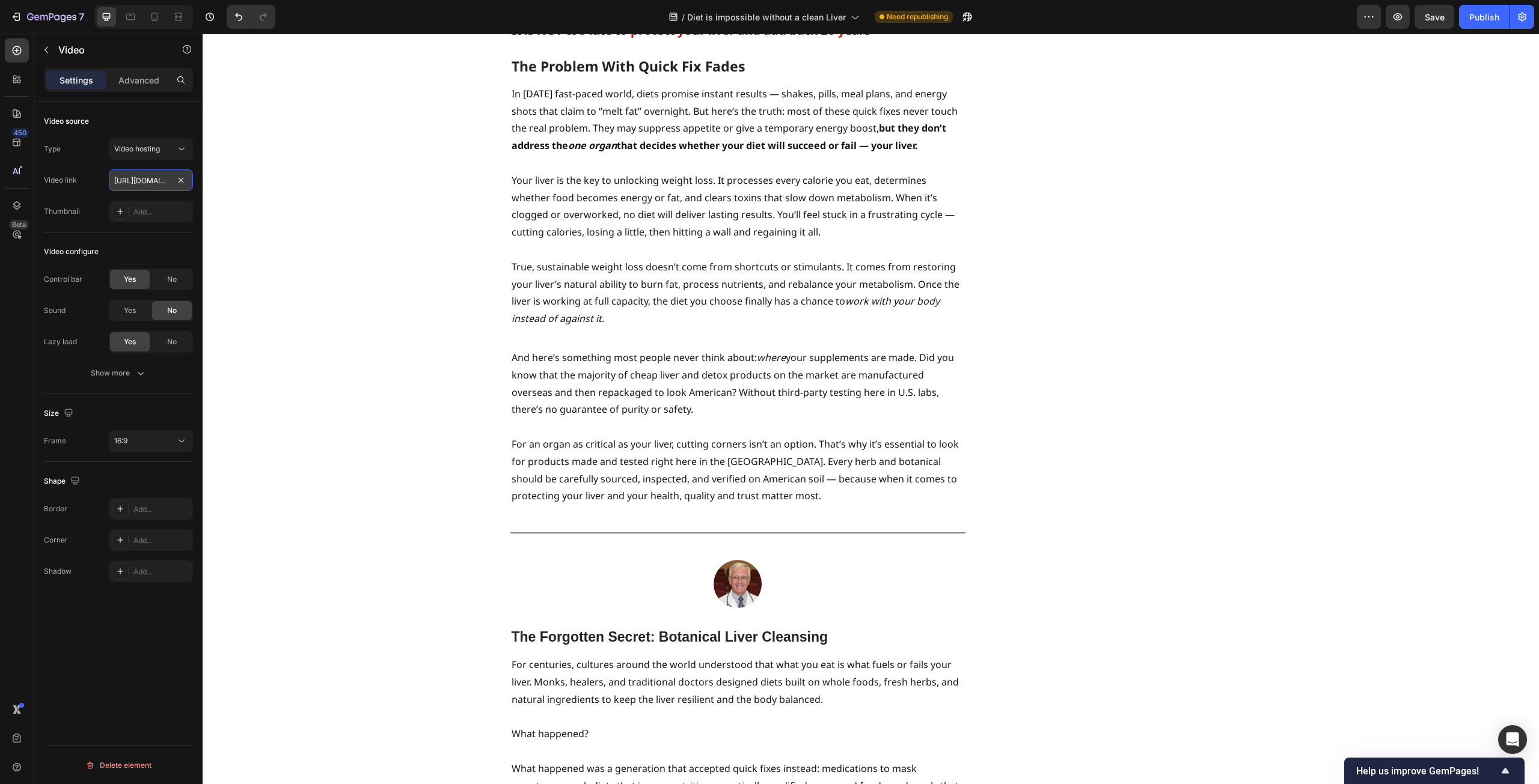
click at [130, 184] on input "https://cdn.shopify.com/videos/c/o/v/2cd3deb506b54b009063f7270ab5cf2e.mp4" at bounding box center [151, 180] width 84 height 22
paste input "youtube.com/shorts/WNTYwDbRNCo"
type input "[URL][DOMAIN_NAME]"
click at [315, 338] on div "Studies Reveal - Liver Function Magnifies Weight Loss Heading By [PERSON_NAME] …" at bounding box center [871, 407] width 1319 height 4421
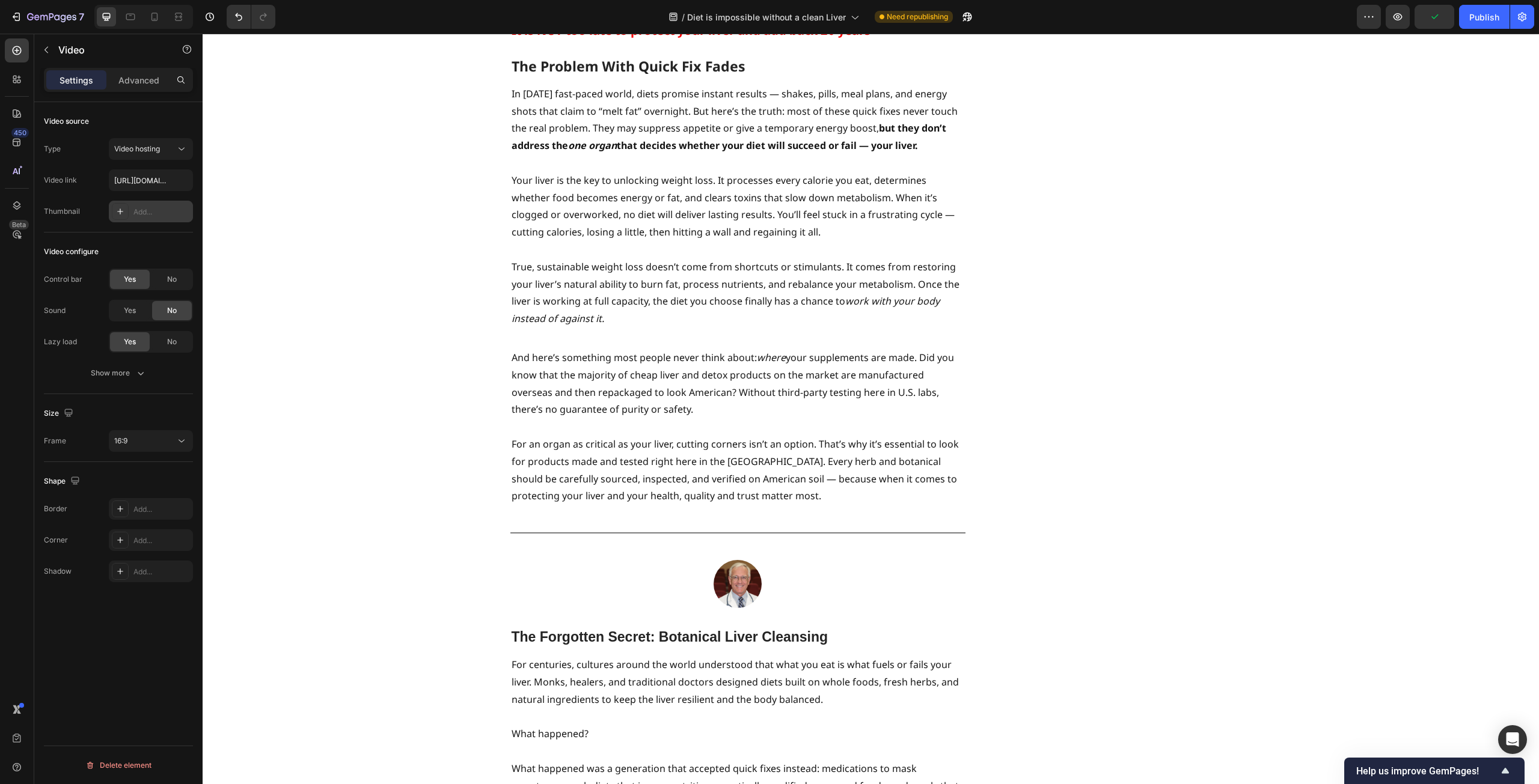
click at [155, 209] on div "Add..." at bounding box center [162, 212] width 56 height 11
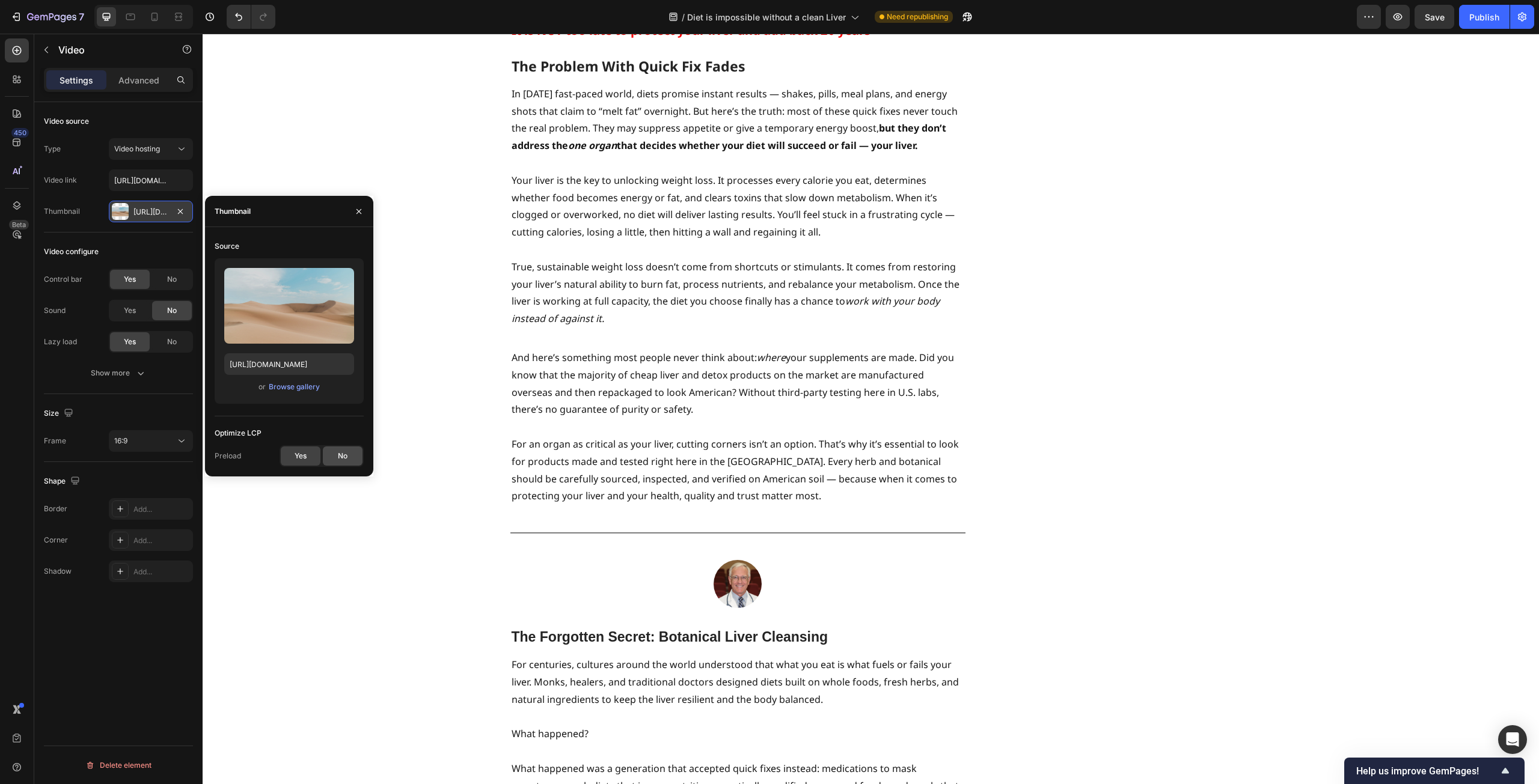
click at [343, 454] on span "No" at bounding box center [343, 456] width 10 height 11
click at [363, 214] on icon "button" at bounding box center [358, 211] width 10 height 10
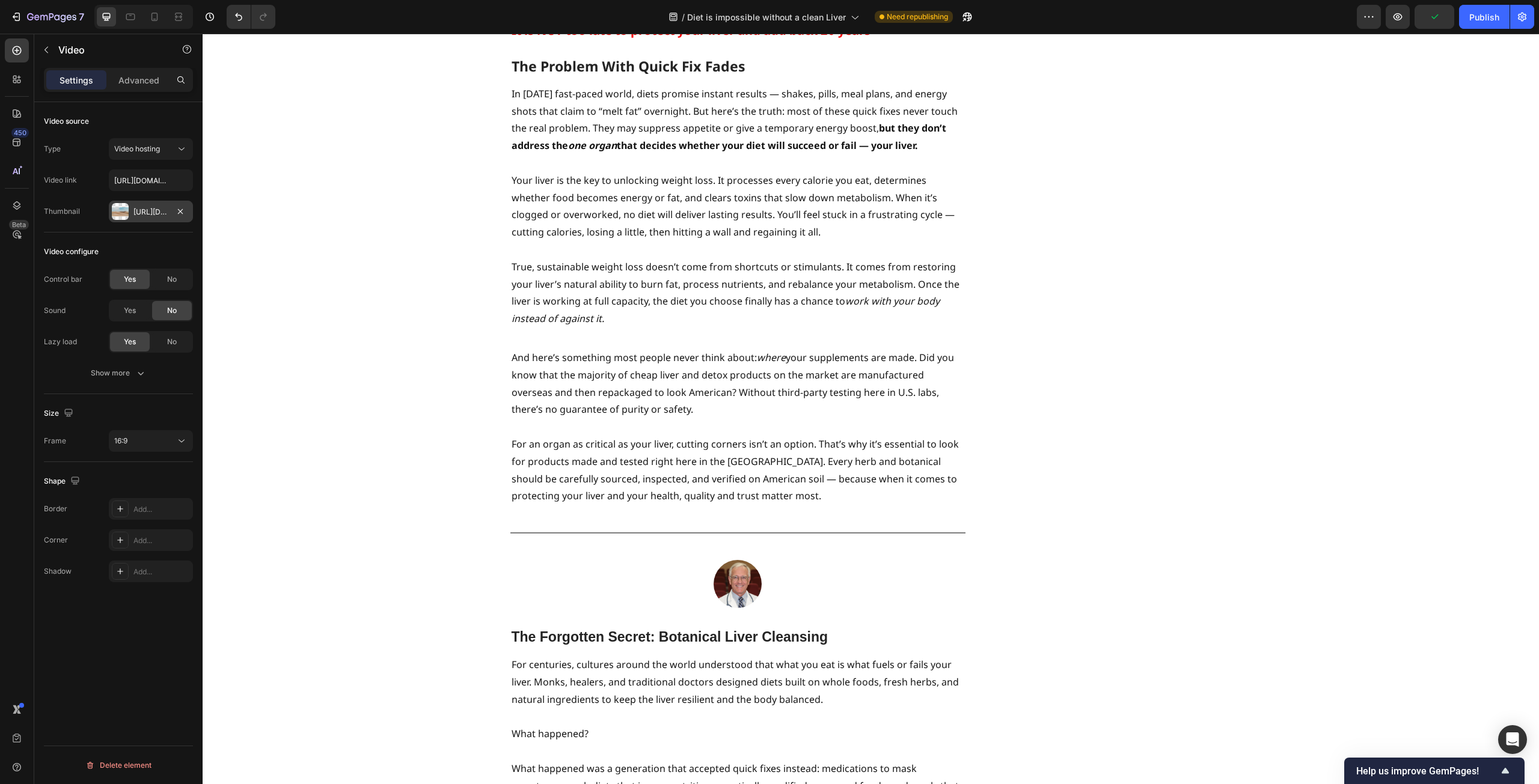
click at [169, 218] on div "[URL][DOMAIN_NAME]" at bounding box center [151, 212] width 84 height 22
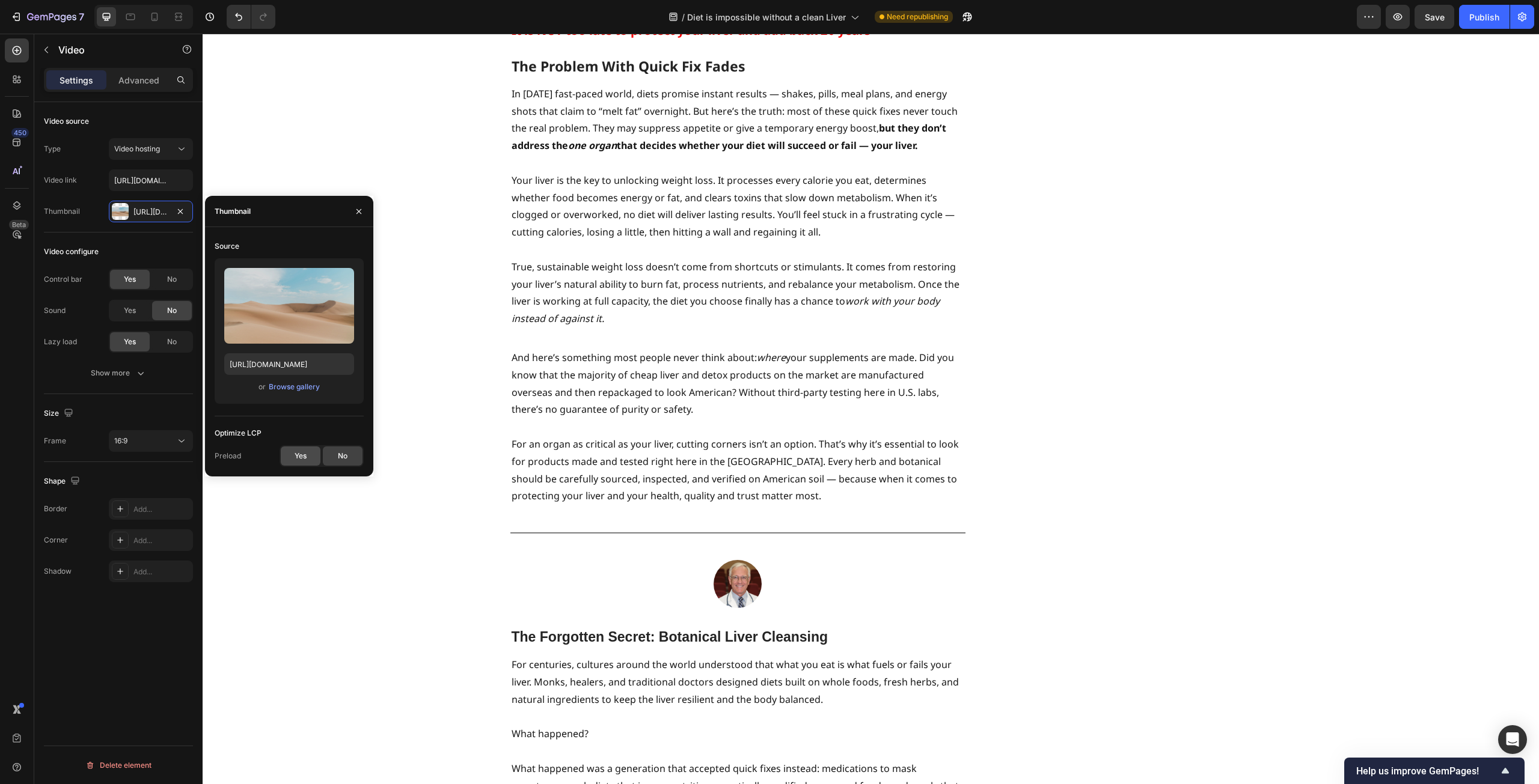
click at [296, 462] on div "Yes" at bounding box center [300, 456] width 40 height 19
click at [293, 387] on div "Browse gallery" at bounding box center [294, 387] width 51 height 11
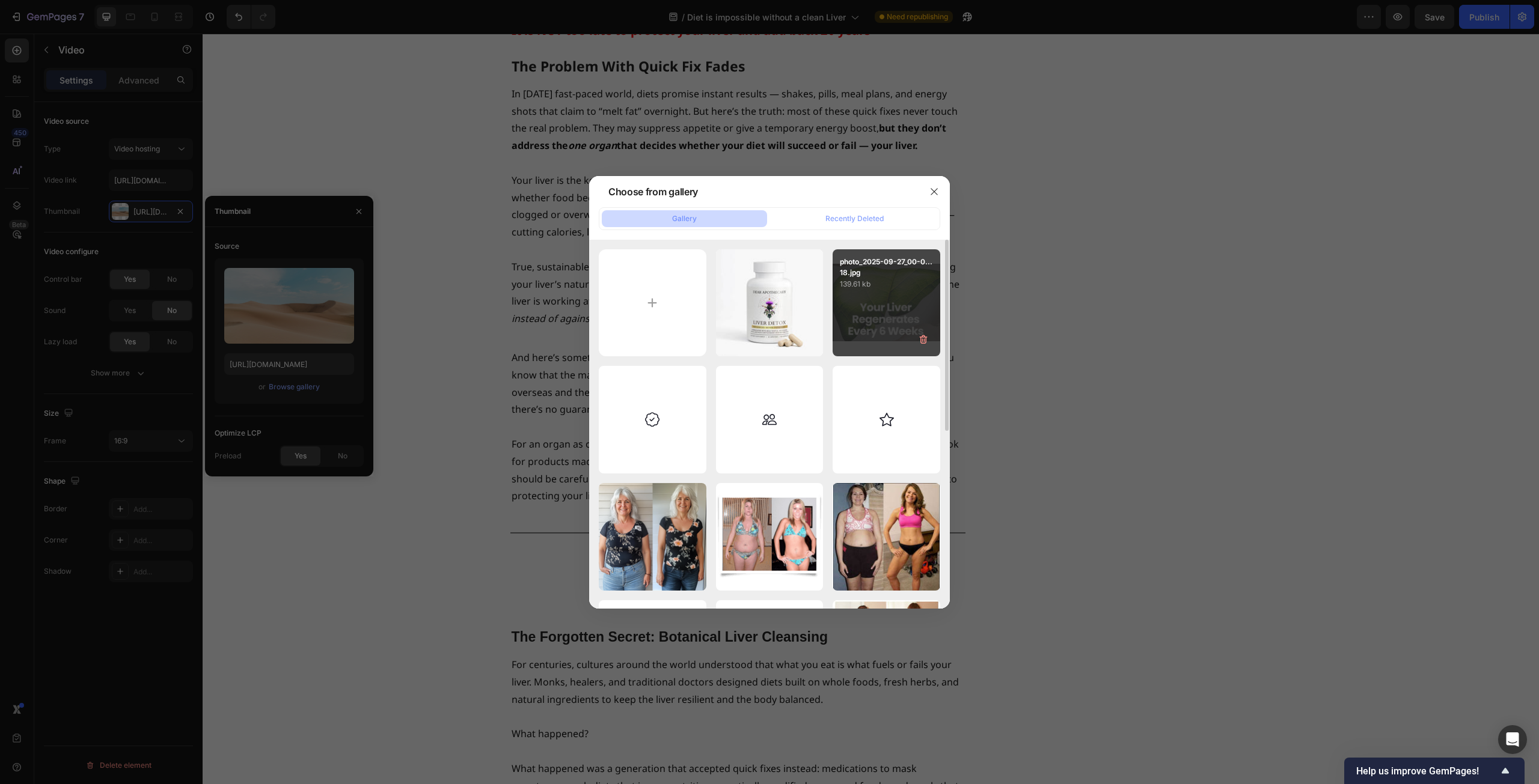
click at [861, 310] on div "photo_2025-09-27_00-0...18.jpg 139.61 kb" at bounding box center [886, 303] width 107 height 107
type input "[URL][DOMAIN_NAME]"
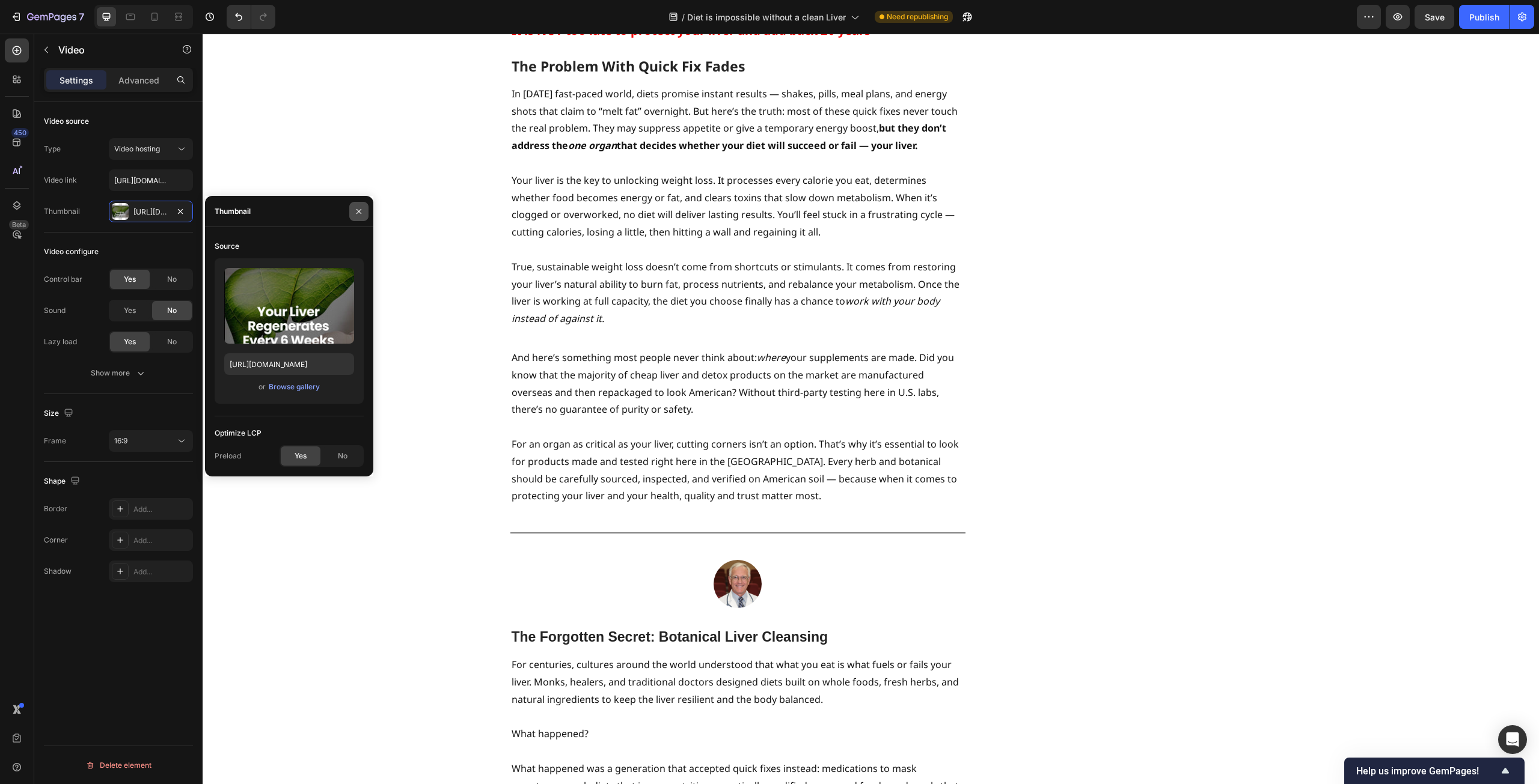
click at [359, 212] on icon "button" at bounding box center [358, 211] width 10 height 10
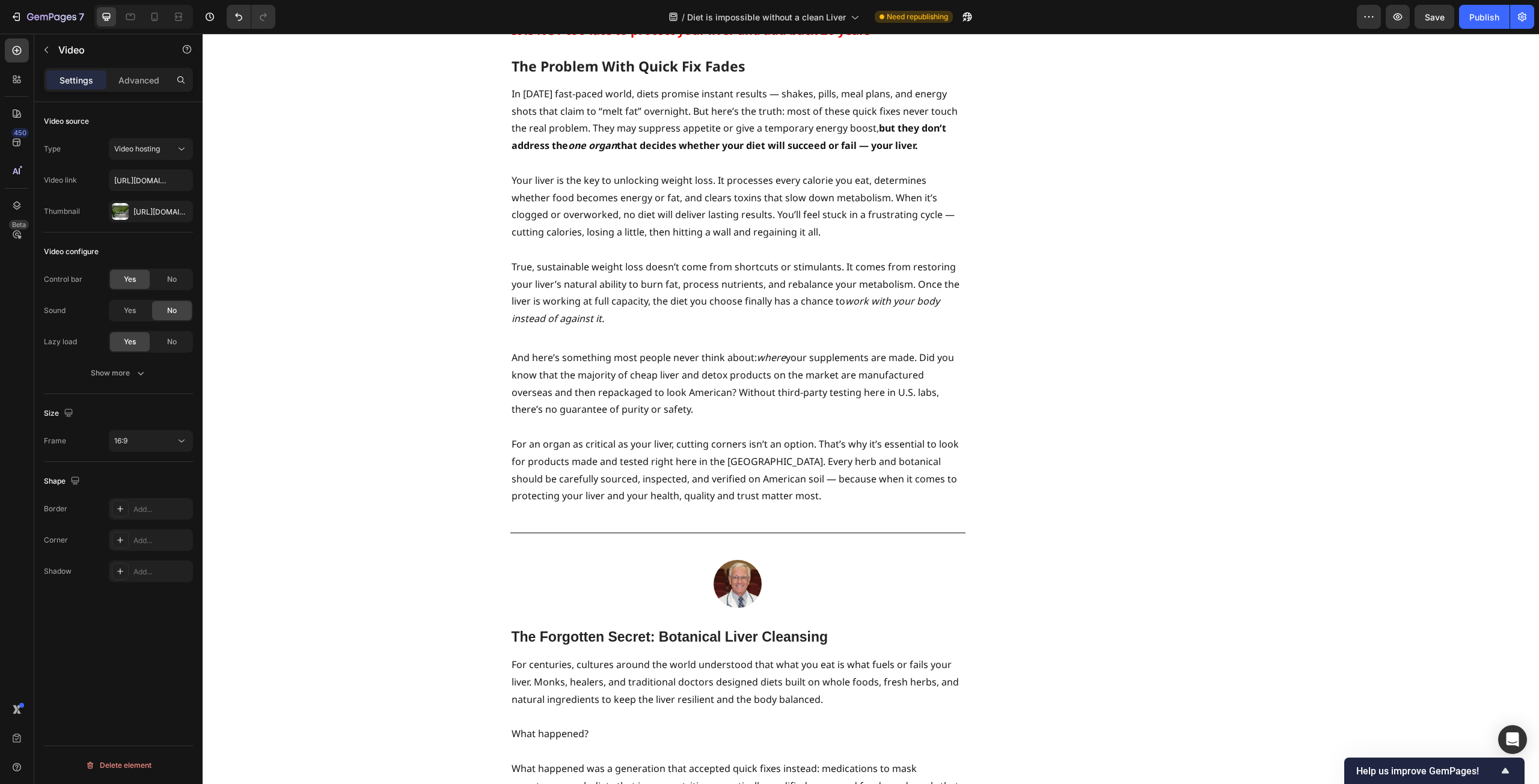
click at [125, 181] on input "[URL][DOMAIN_NAME]" at bounding box center [151, 180] width 84 height 22
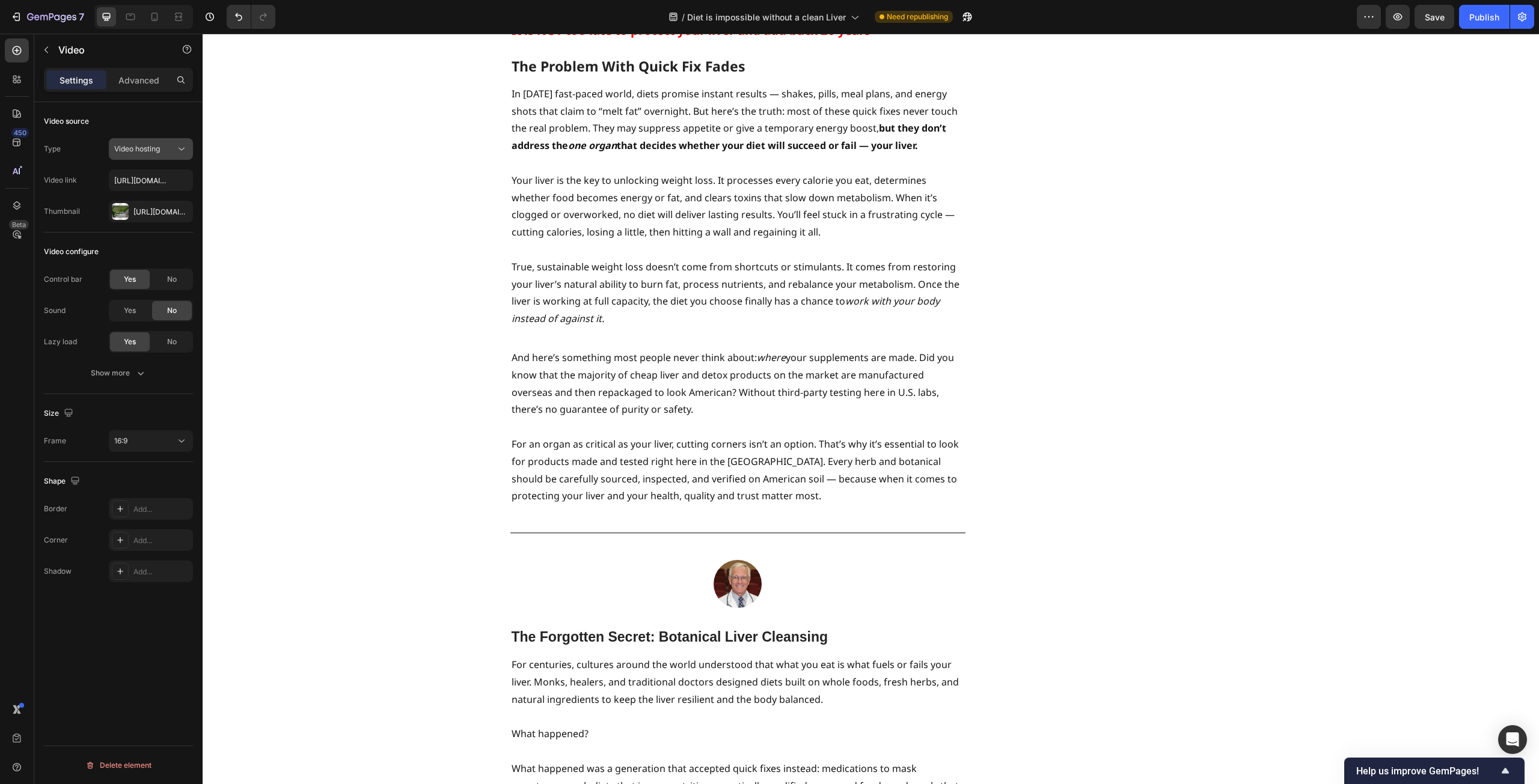
click at [136, 150] on span "Video hosting" at bounding box center [137, 148] width 46 height 9
click at [136, 176] on span "YouTube" at bounding box center [128, 178] width 29 height 11
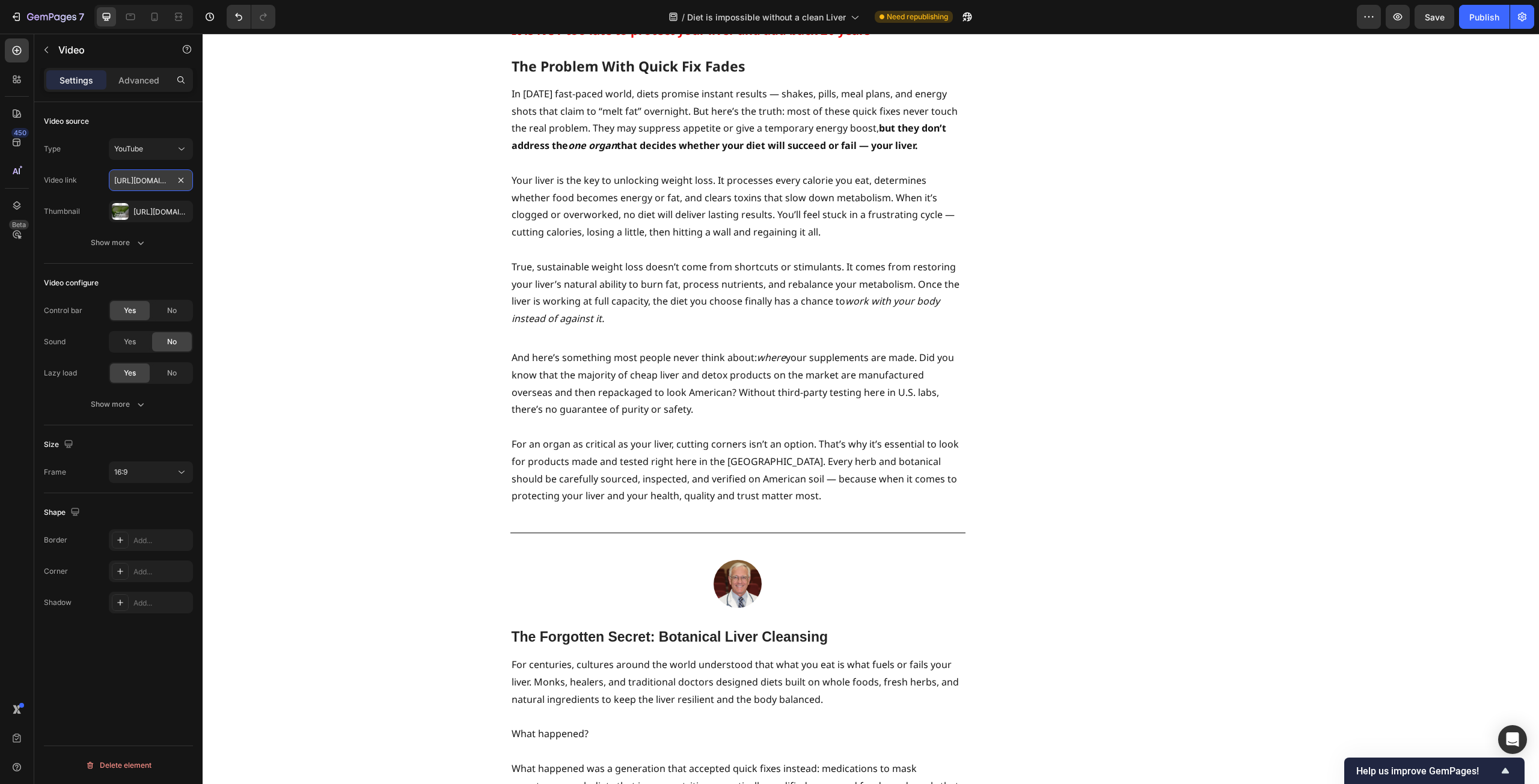
click at [154, 183] on input "[URL][DOMAIN_NAME]" at bounding box center [151, 180] width 84 height 22
type input "[URL][DOMAIN_NAME]"
click at [419, 403] on div "Studies Reveal - Liver Function Magnifies Weight Loss Heading By [PERSON_NAME] …" at bounding box center [871, 407] width 1319 height 4421
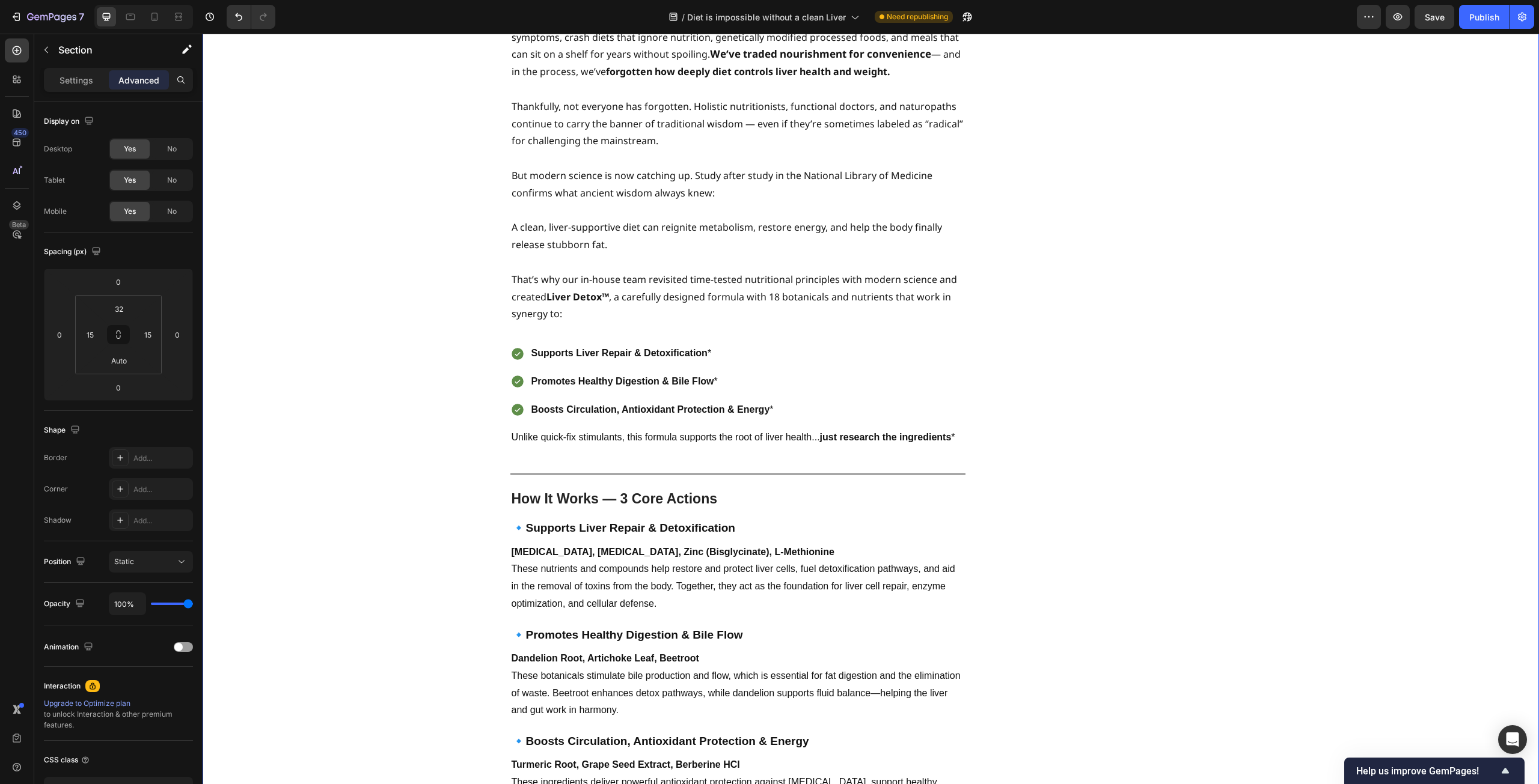
scroll to position [2602, 0]
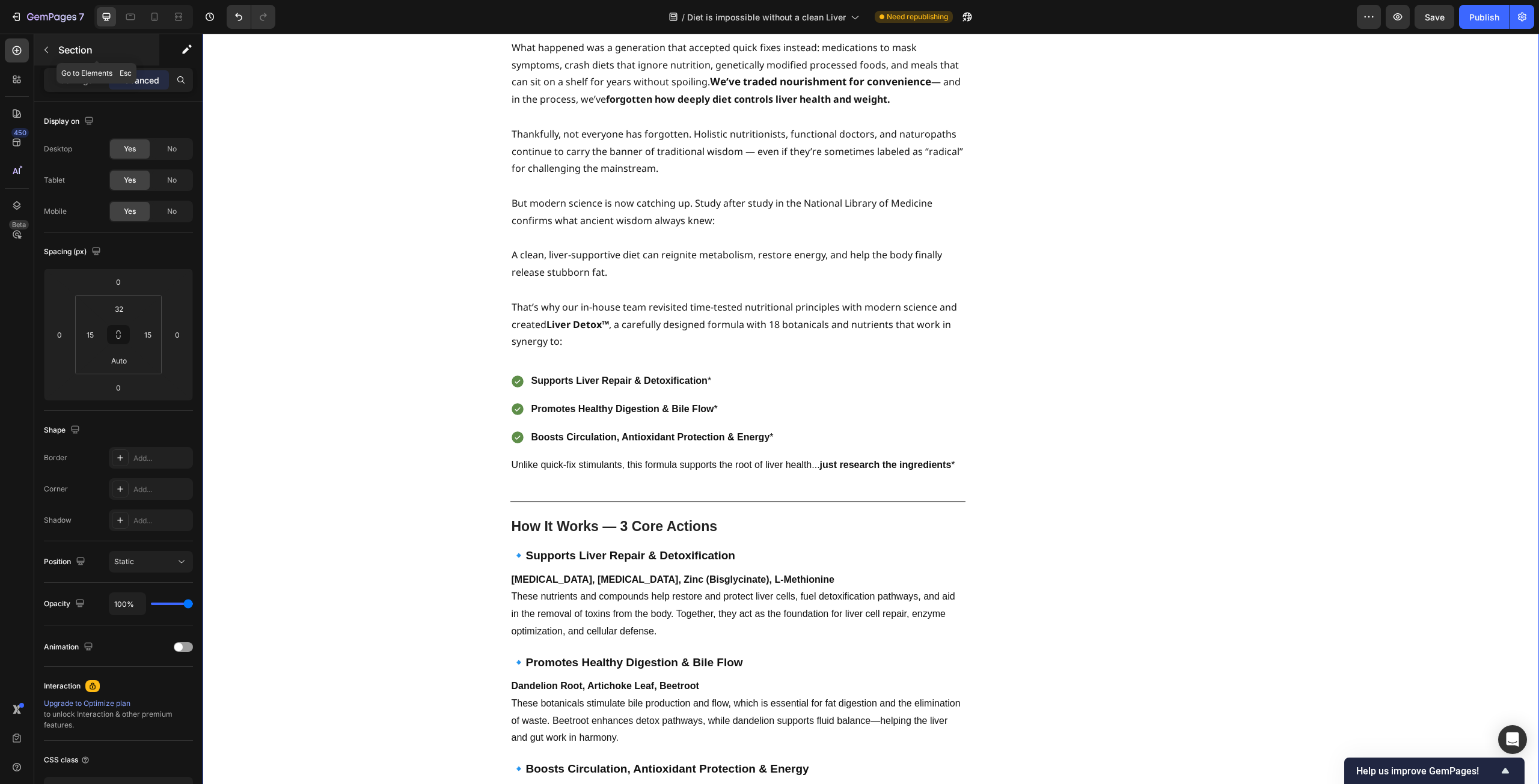
click at [97, 41] on div "Section" at bounding box center [97, 50] width 125 height 32
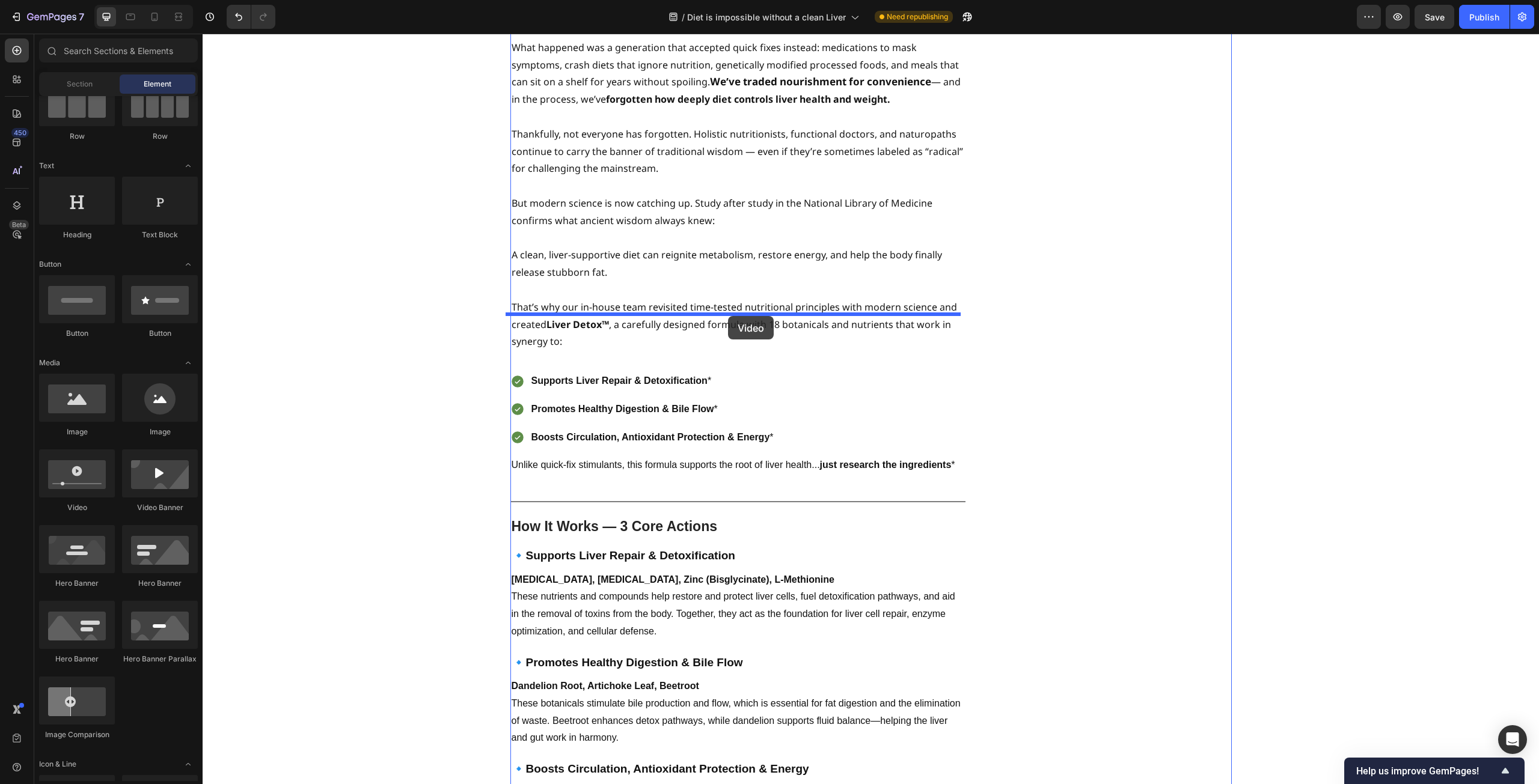
drag, startPoint x: 283, startPoint y: 513, endPoint x: 728, endPoint y: 316, distance: 486.7
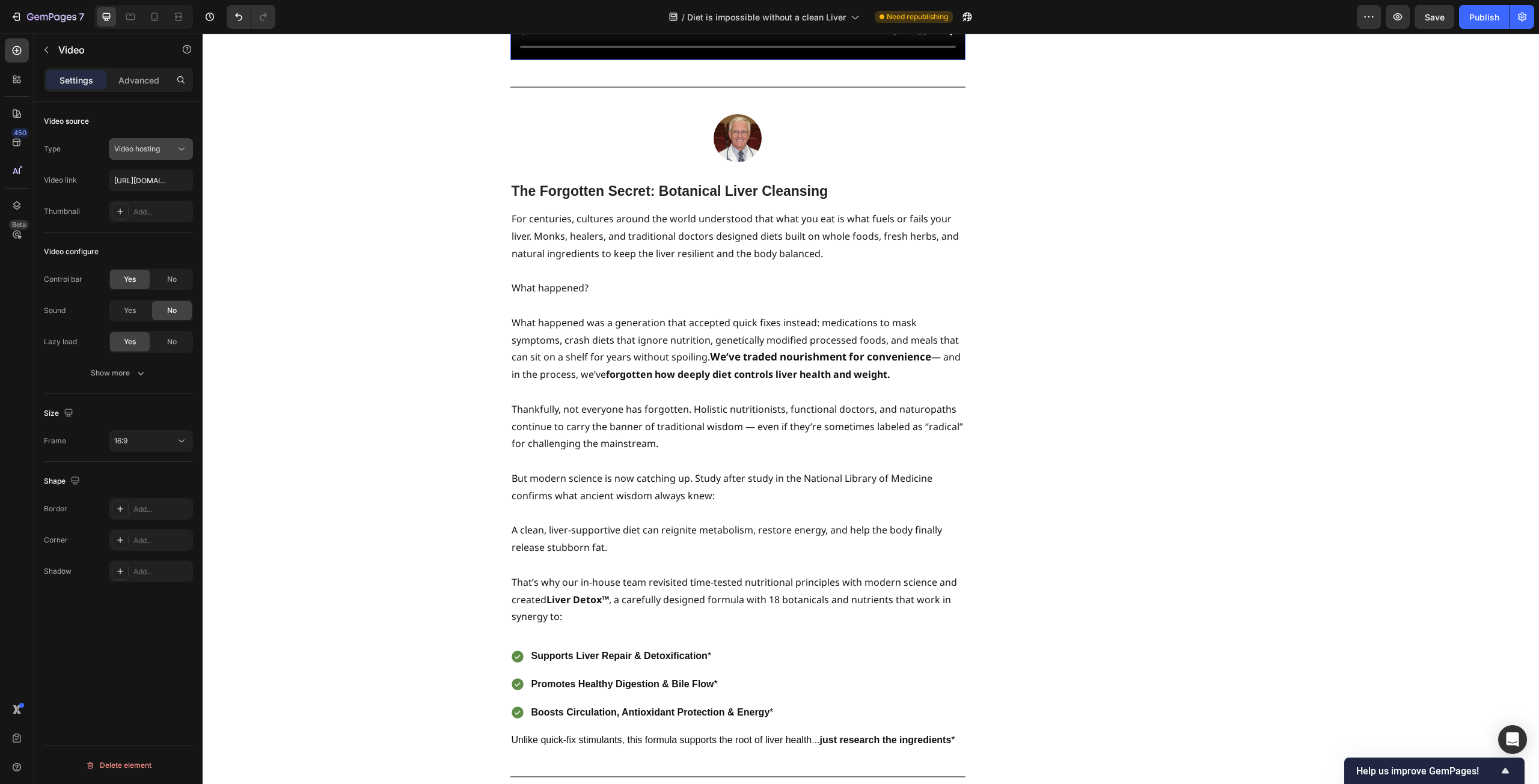
click at [133, 155] on button "Video hosting" at bounding box center [151, 148] width 84 height 22
click at [133, 176] on span "YouTube" at bounding box center [128, 178] width 29 height 11
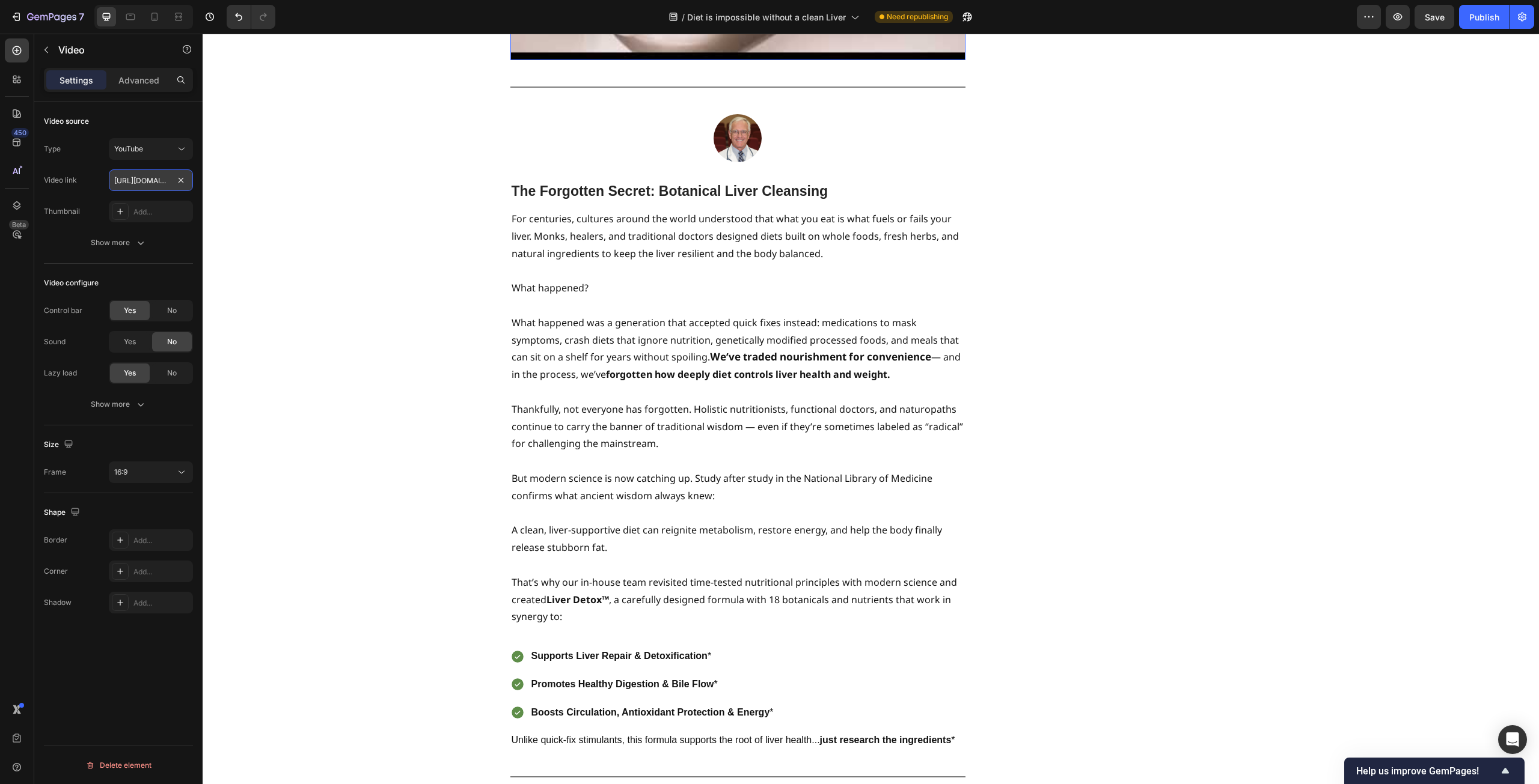
click at [137, 179] on input "[URL][DOMAIN_NAME]" at bounding box center [151, 180] width 84 height 22
paste input "youtube.com/shorts/XWBNMgf4dts?feature=share"
type input "https://youtube.com/shorts/XWBNMgf4dts?feature=share"
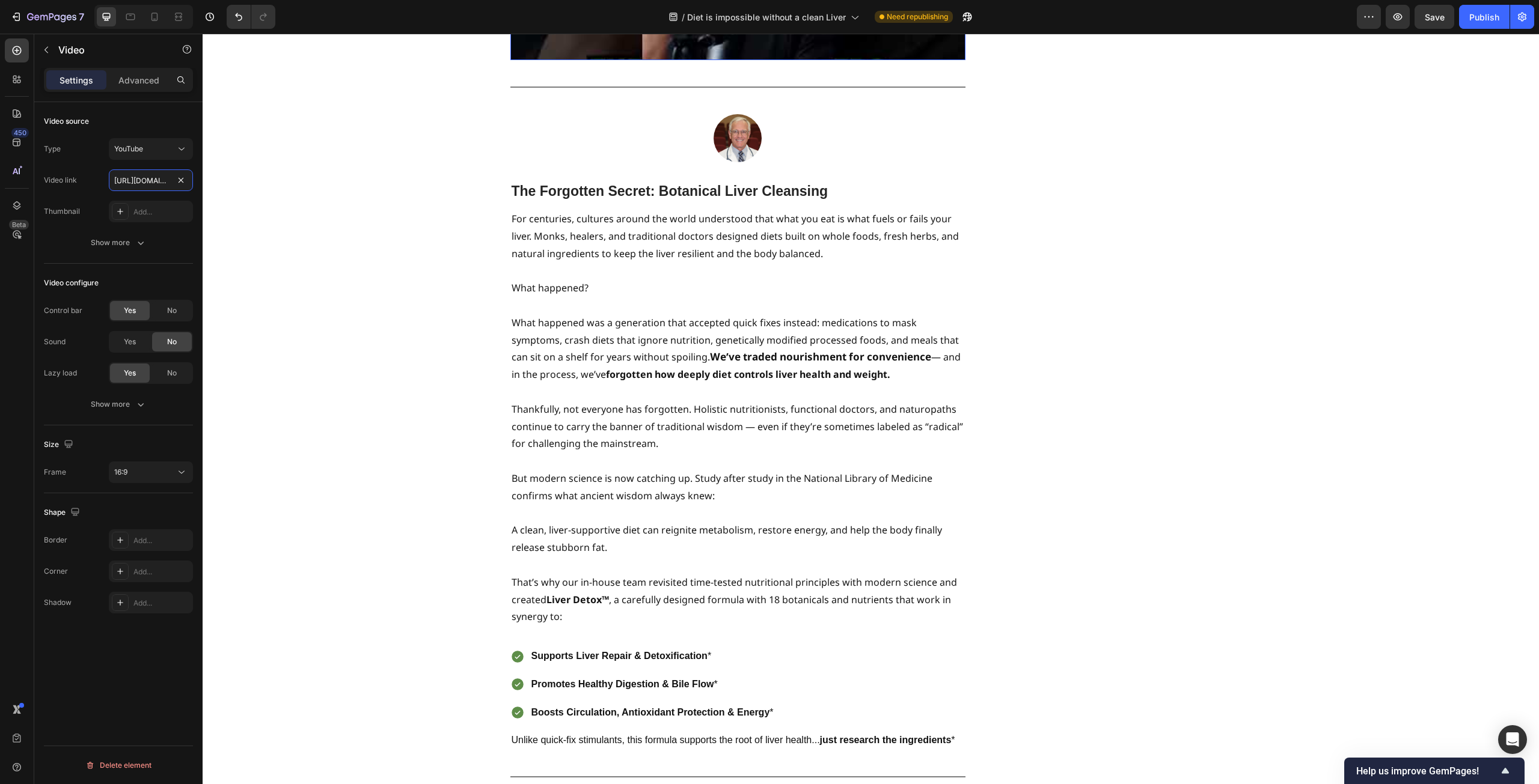
scroll to position [0, 144]
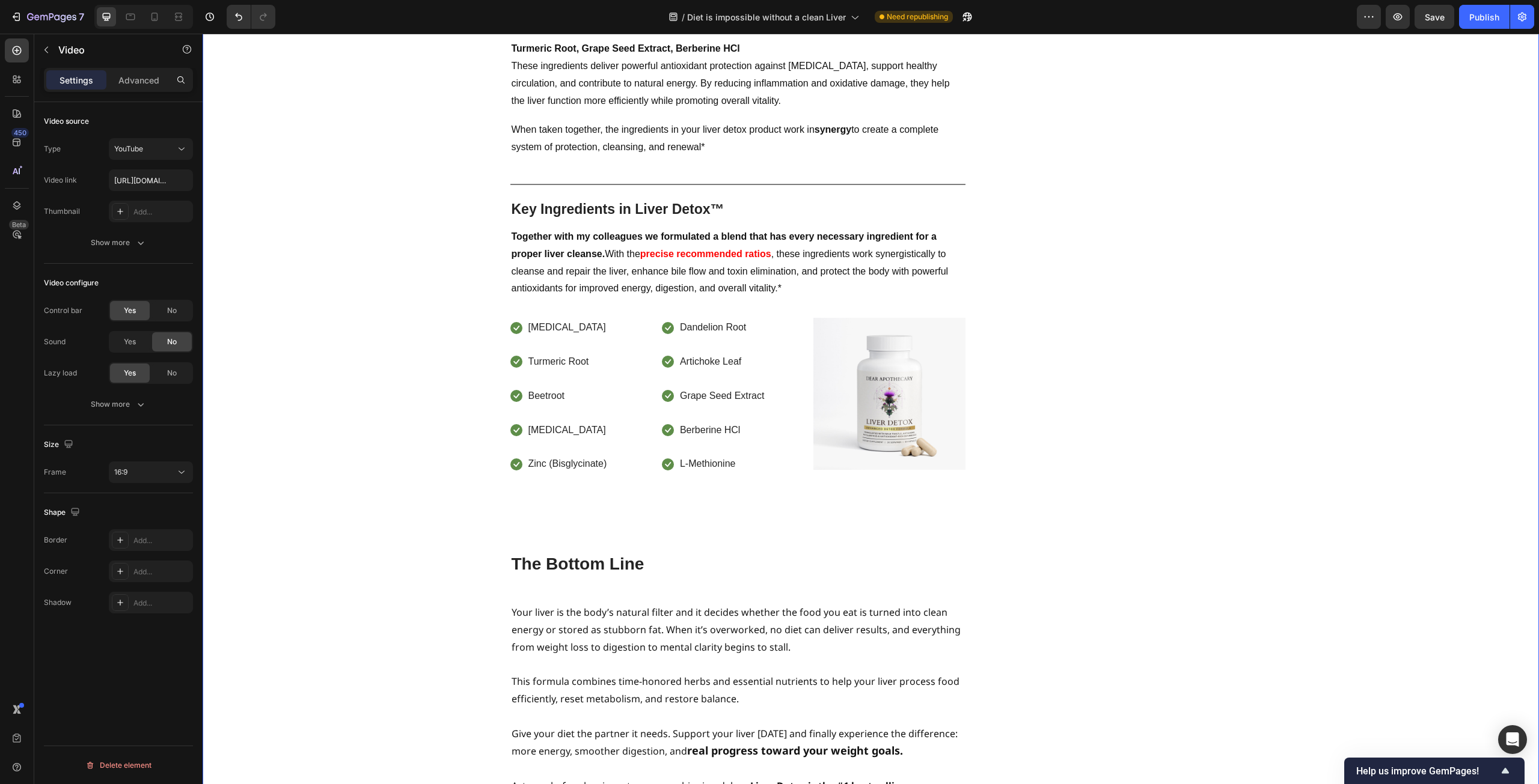
scroll to position [3564, 0]
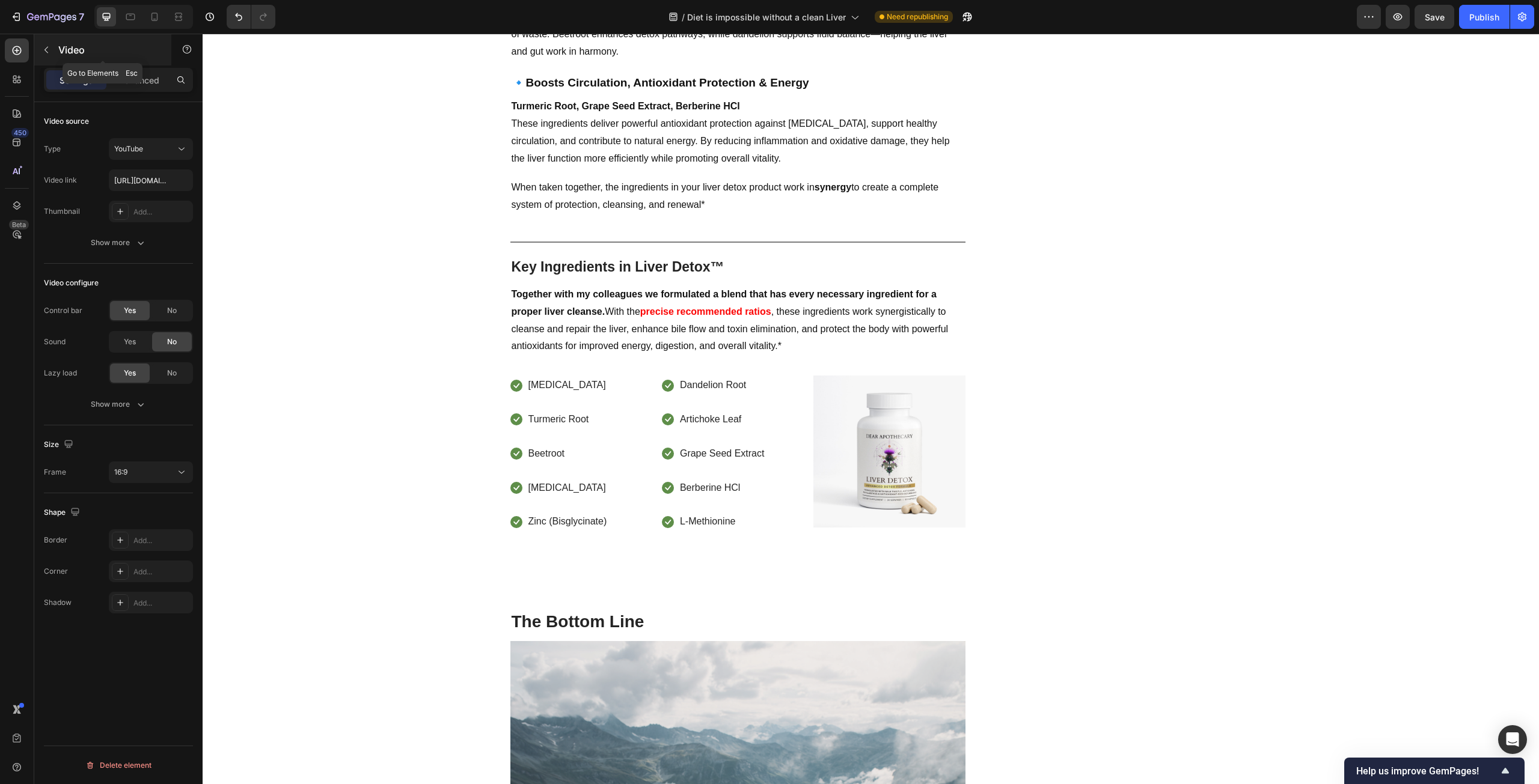
click at [61, 41] on div "Video" at bounding box center [103, 50] width 137 height 32
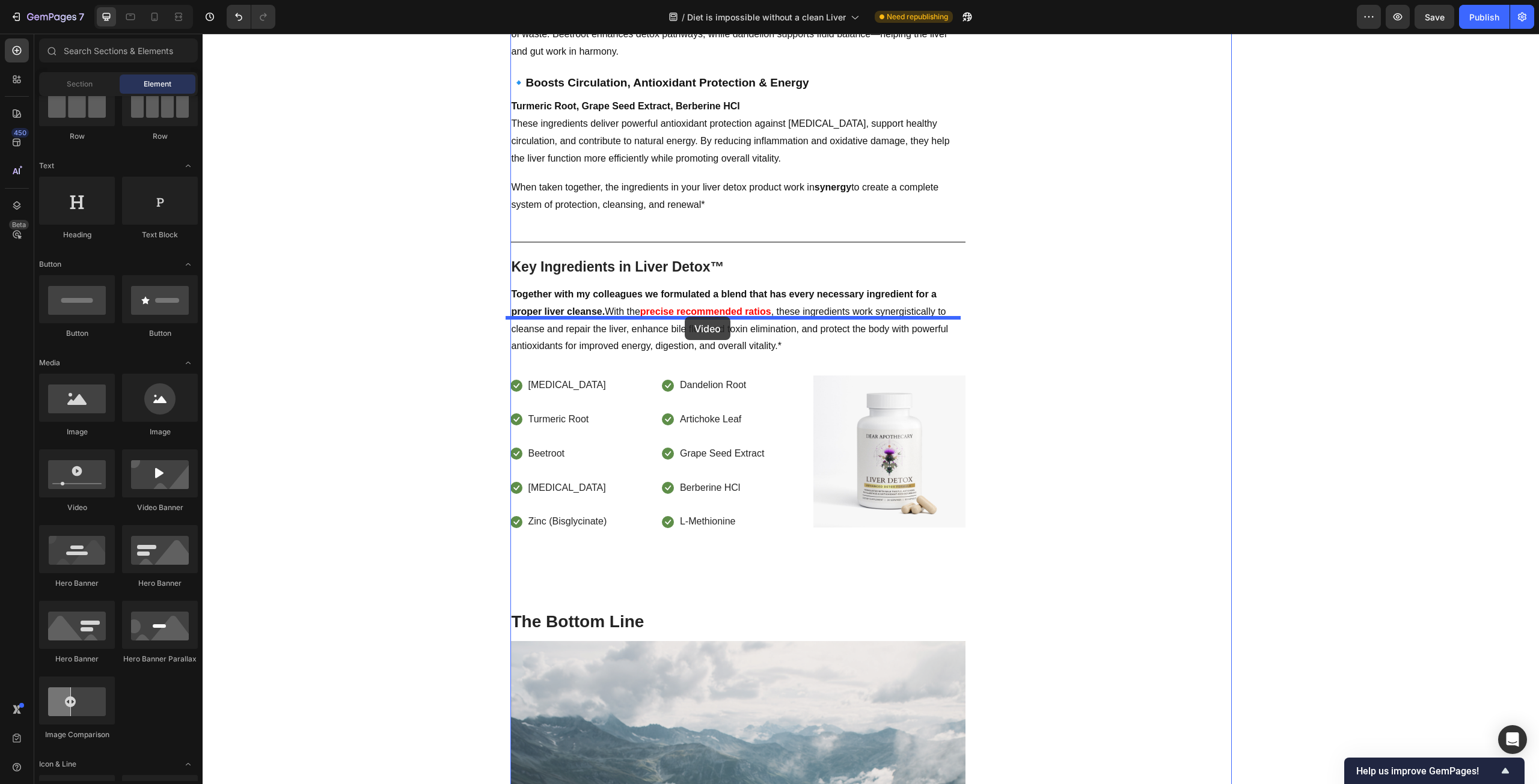
drag, startPoint x: 279, startPoint y: 508, endPoint x: 684, endPoint y: 317, distance: 447.8
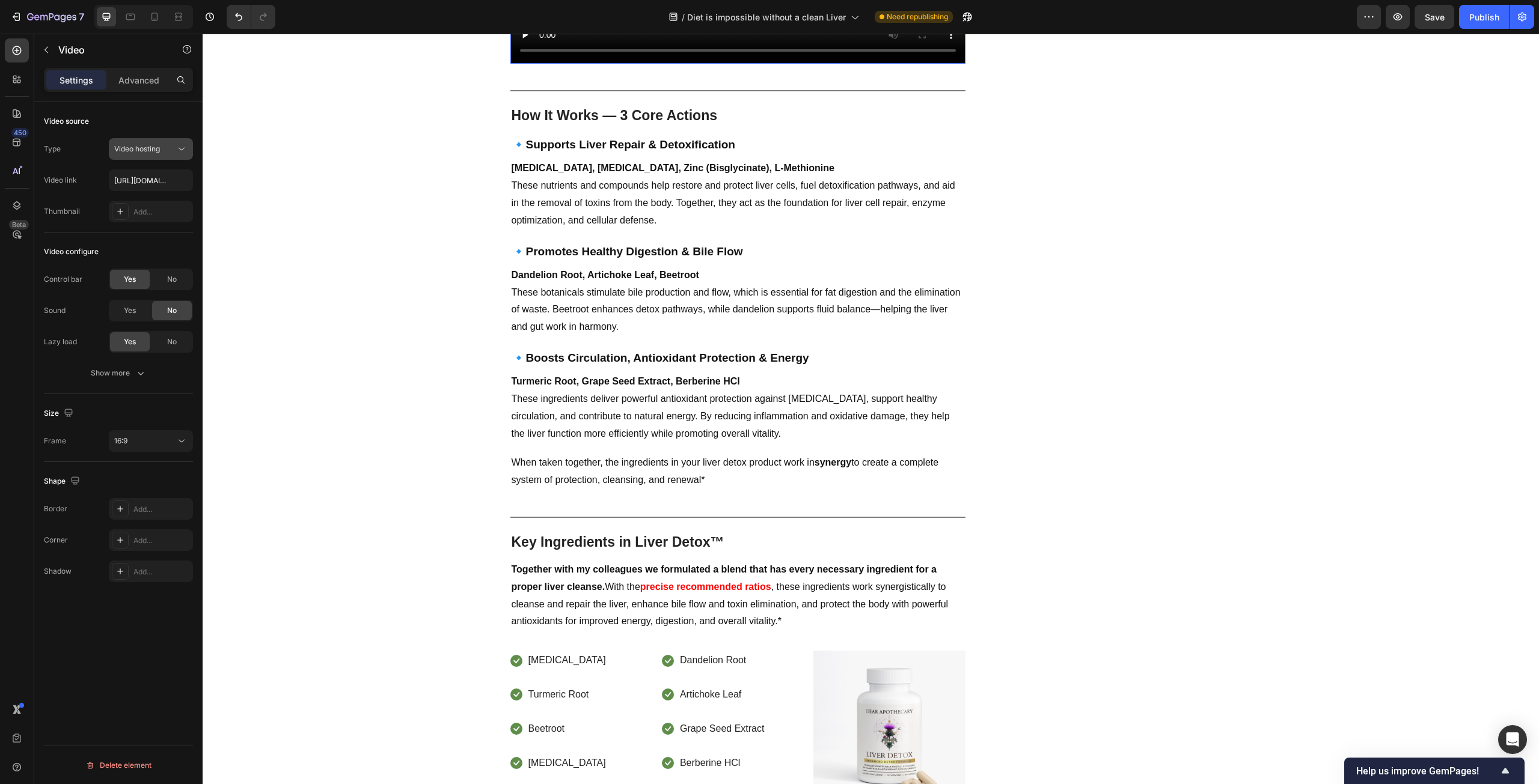
click at [157, 155] on div "Video hosting" at bounding box center [150, 149] width 73 height 12
click at [148, 175] on p "YouTube" at bounding box center [148, 178] width 69 height 11
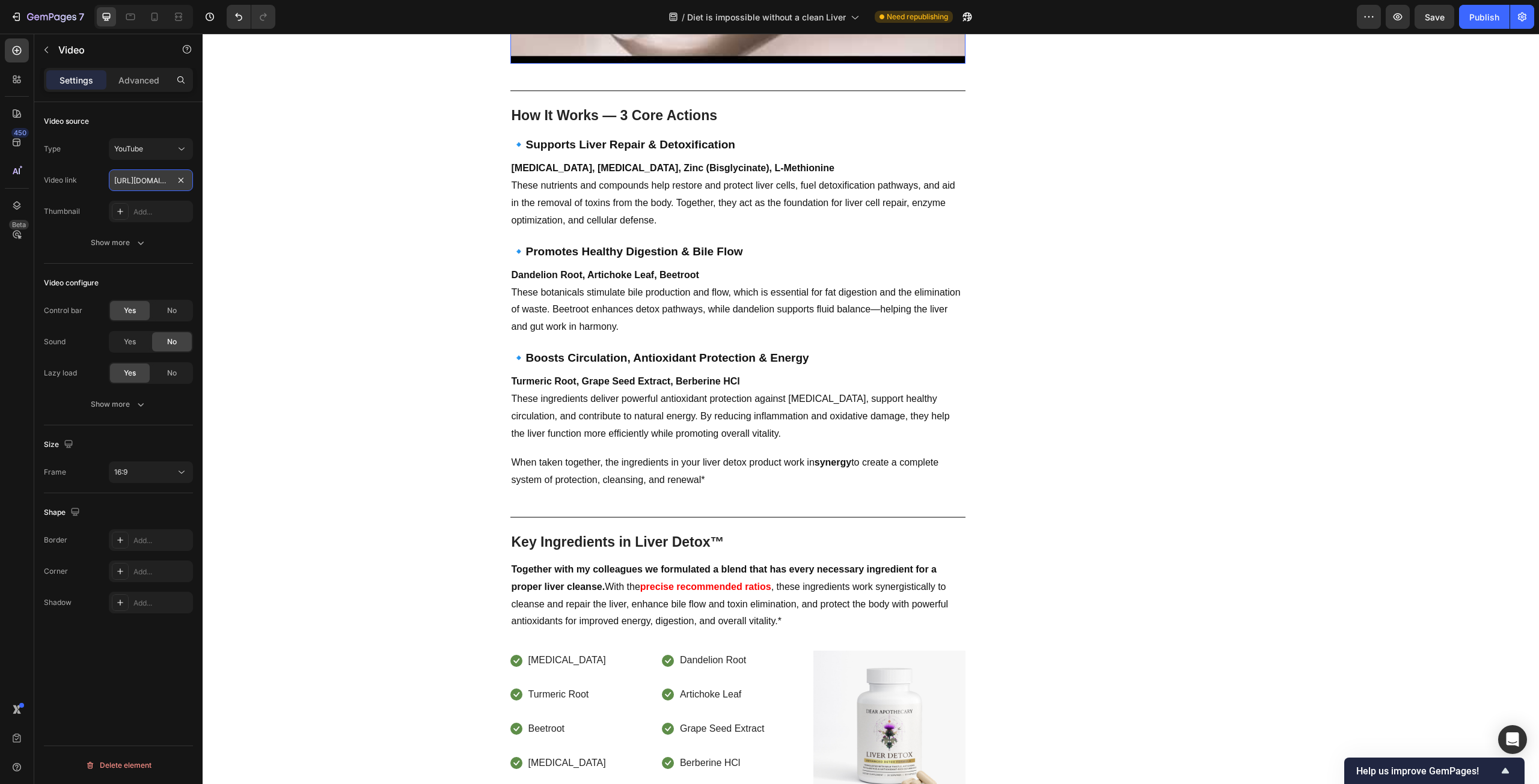
click at [144, 181] on input "[URL][DOMAIN_NAME]" at bounding box center [151, 180] width 84 height 22
paste input "youtube.com/shorts/PW4qpQT_I0A"
type input "https://youtube.com/shorts/PW4qpQT_I0A"
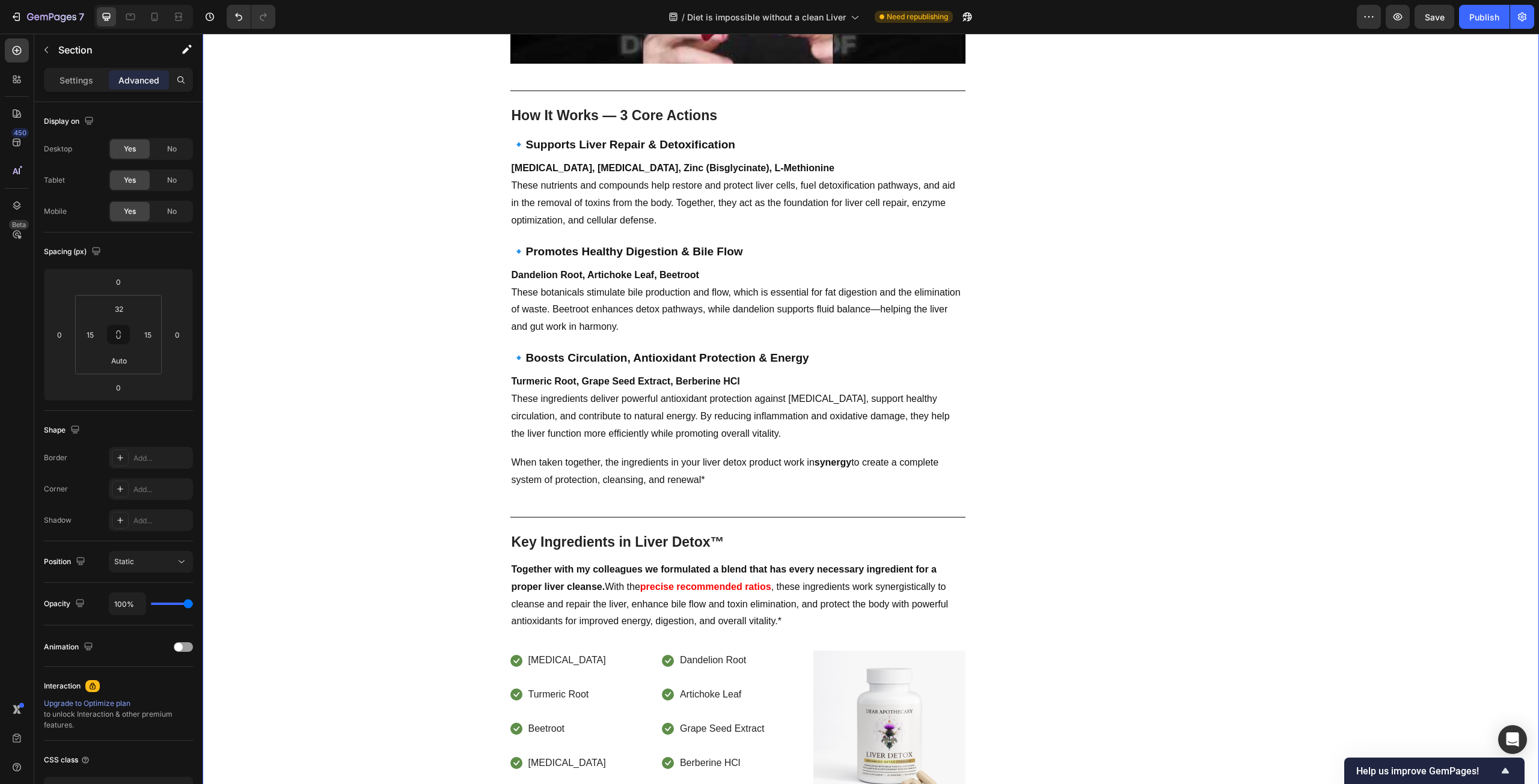
scroll to position [3623, 0]
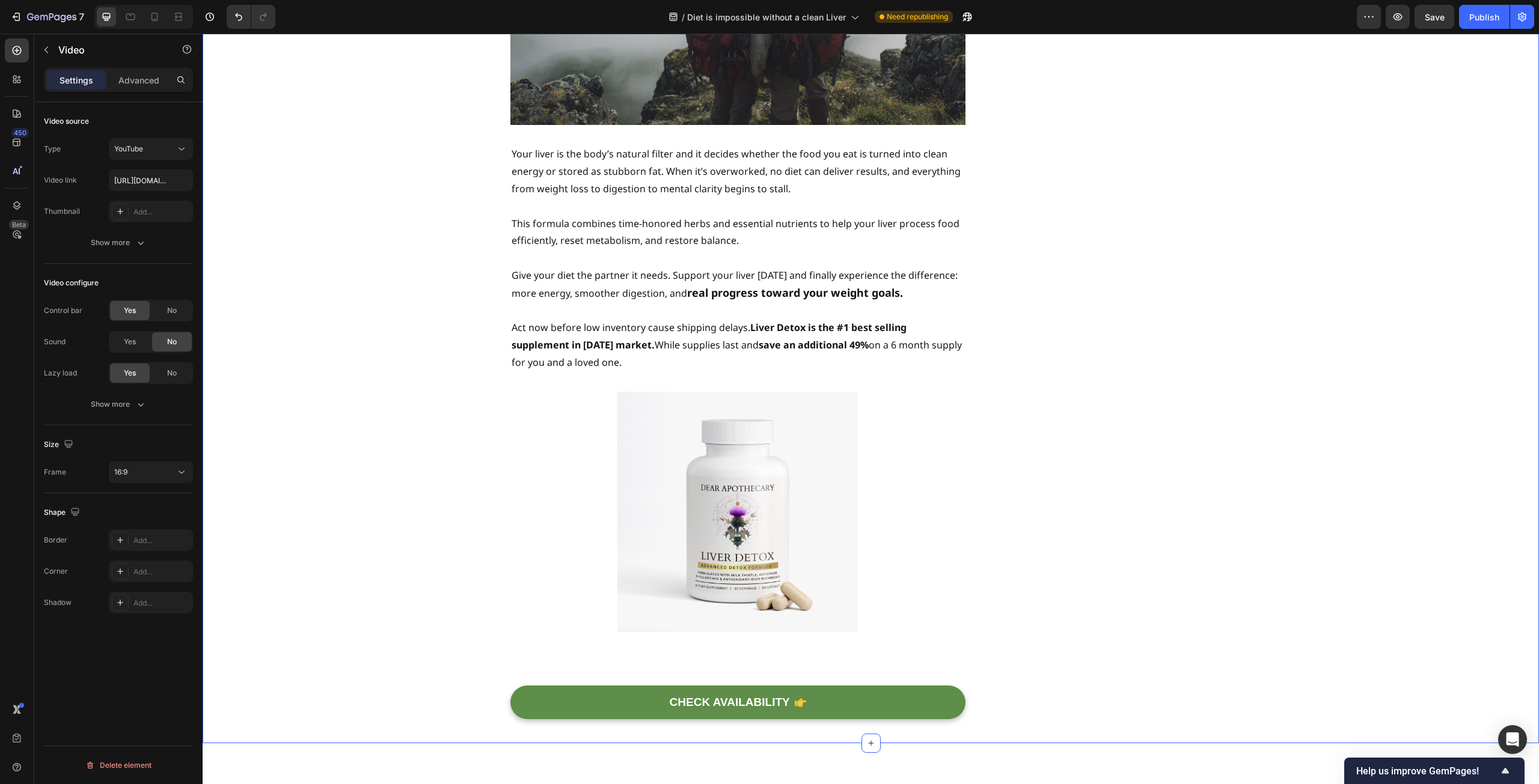
scroll to position [4885, 0]
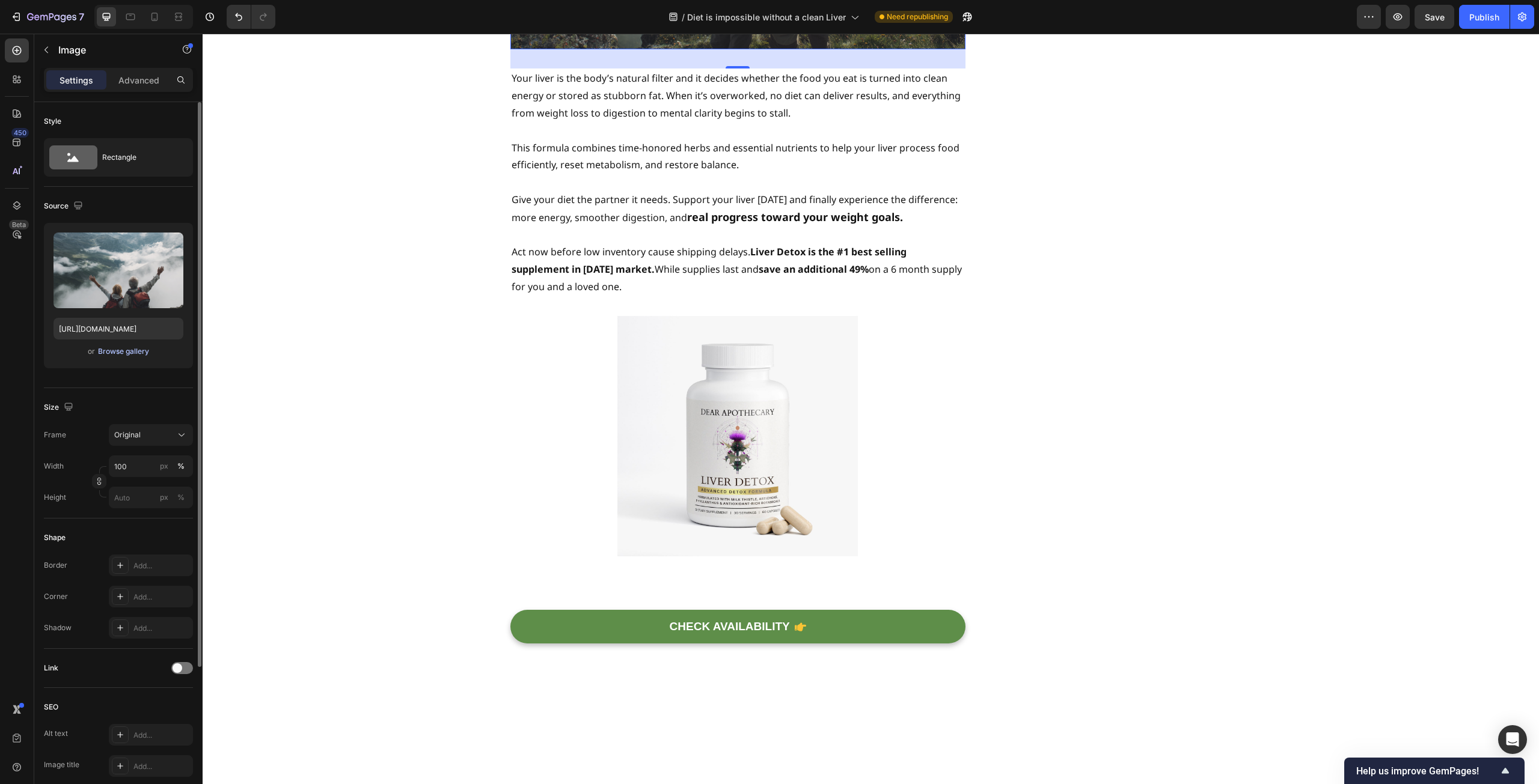
click at [122, 355] on div "Browse gallery" at bounding box center [124, 351] width 51 height 11
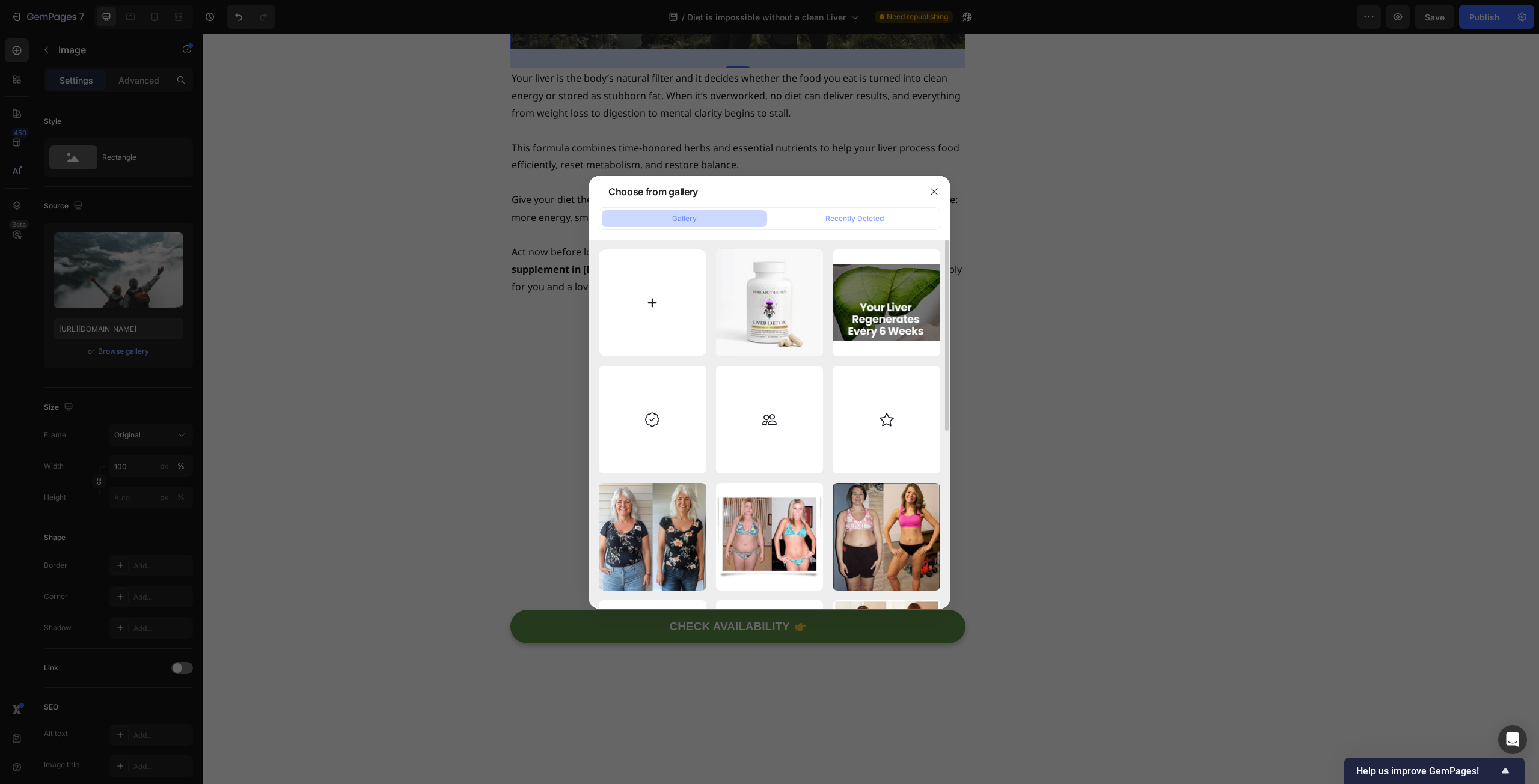
click at [654, 298] on input "file" at bounding box center [653, 303] width 107 height 107
click at [936, 192] on icon "button" at bounding box center [934, 191] width 10 height 10
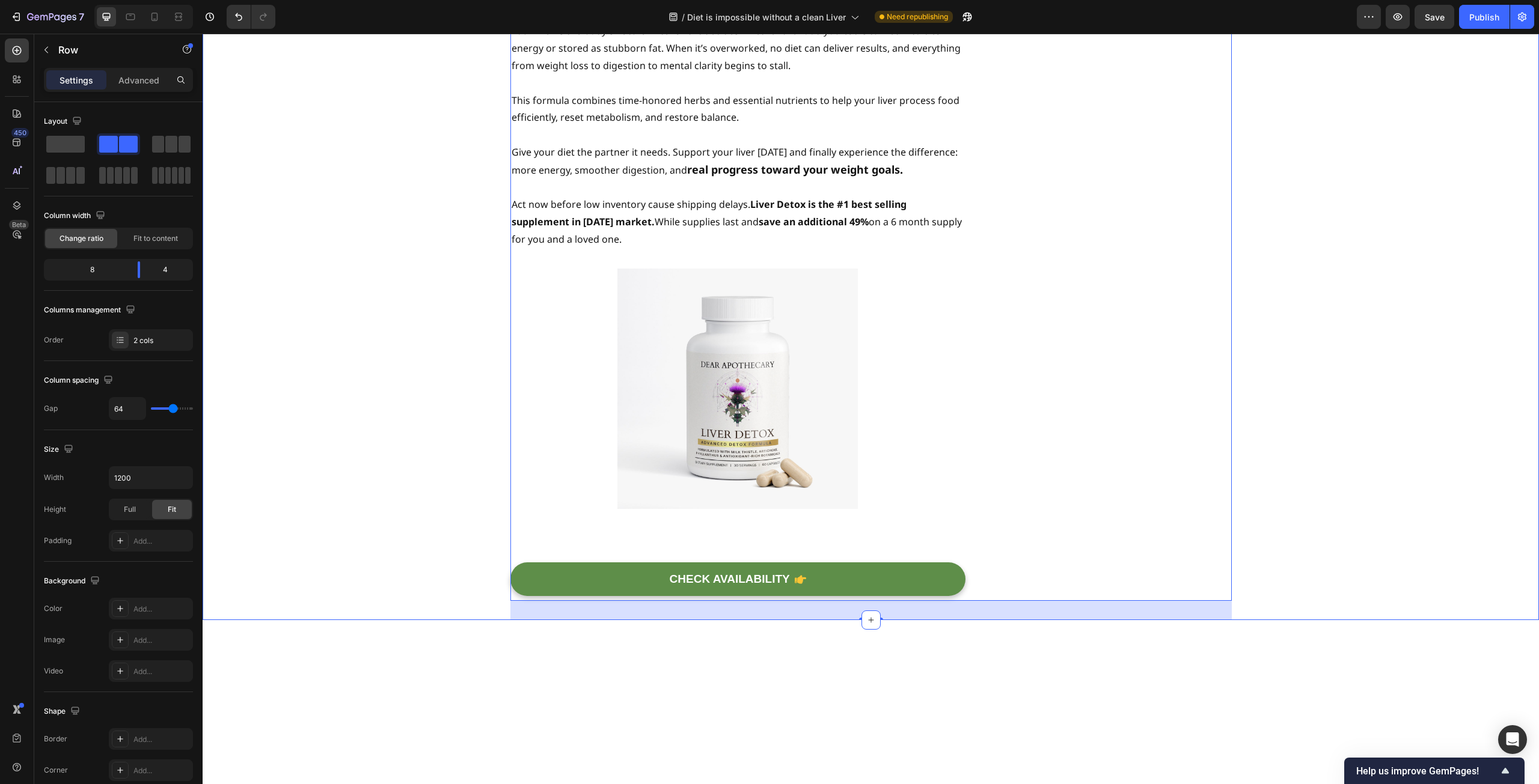
scroll to position [4765, 0]
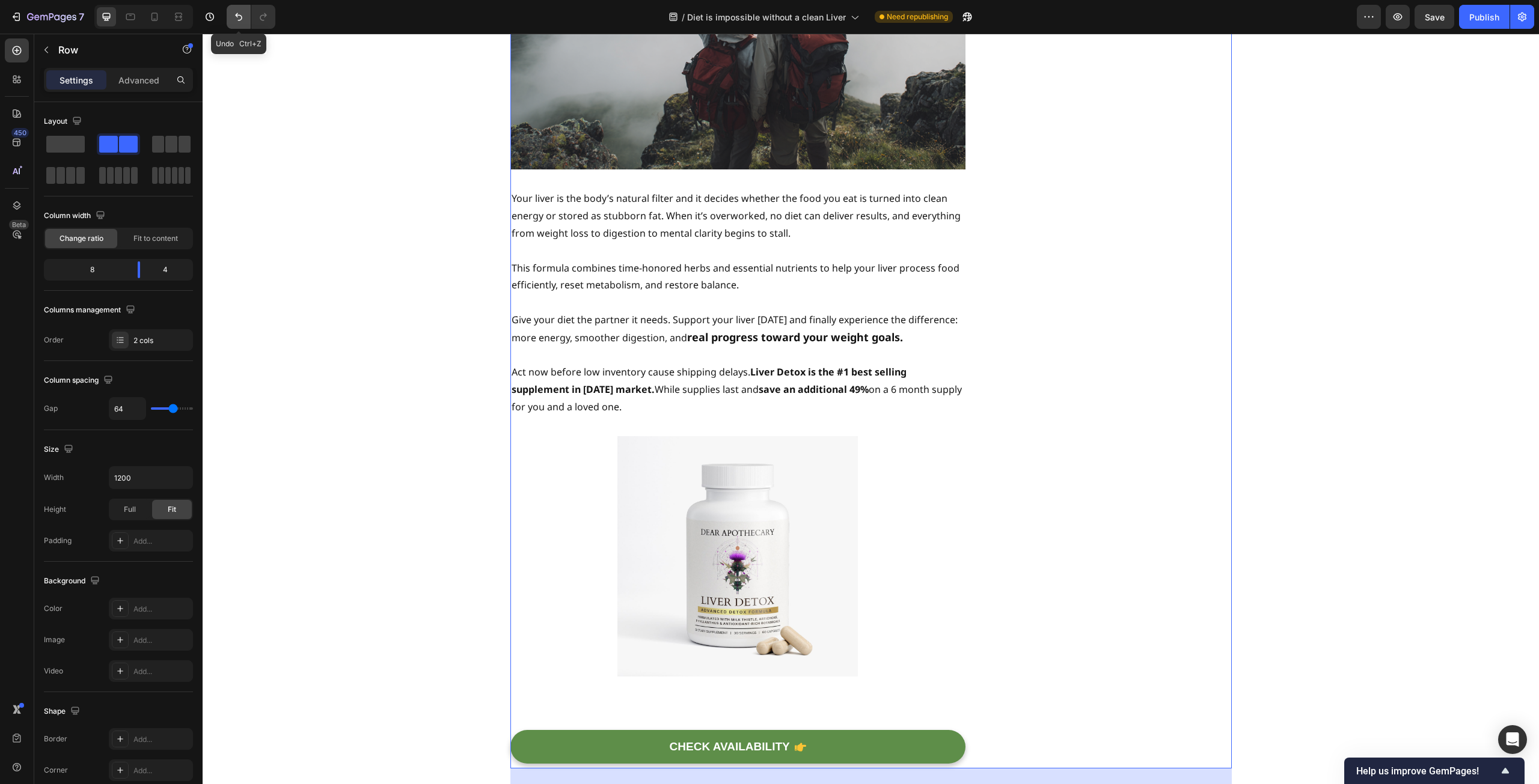
click at [241, 17] on icon "Undo/Redo" at bounding box center [239, 17] width 12 height 12
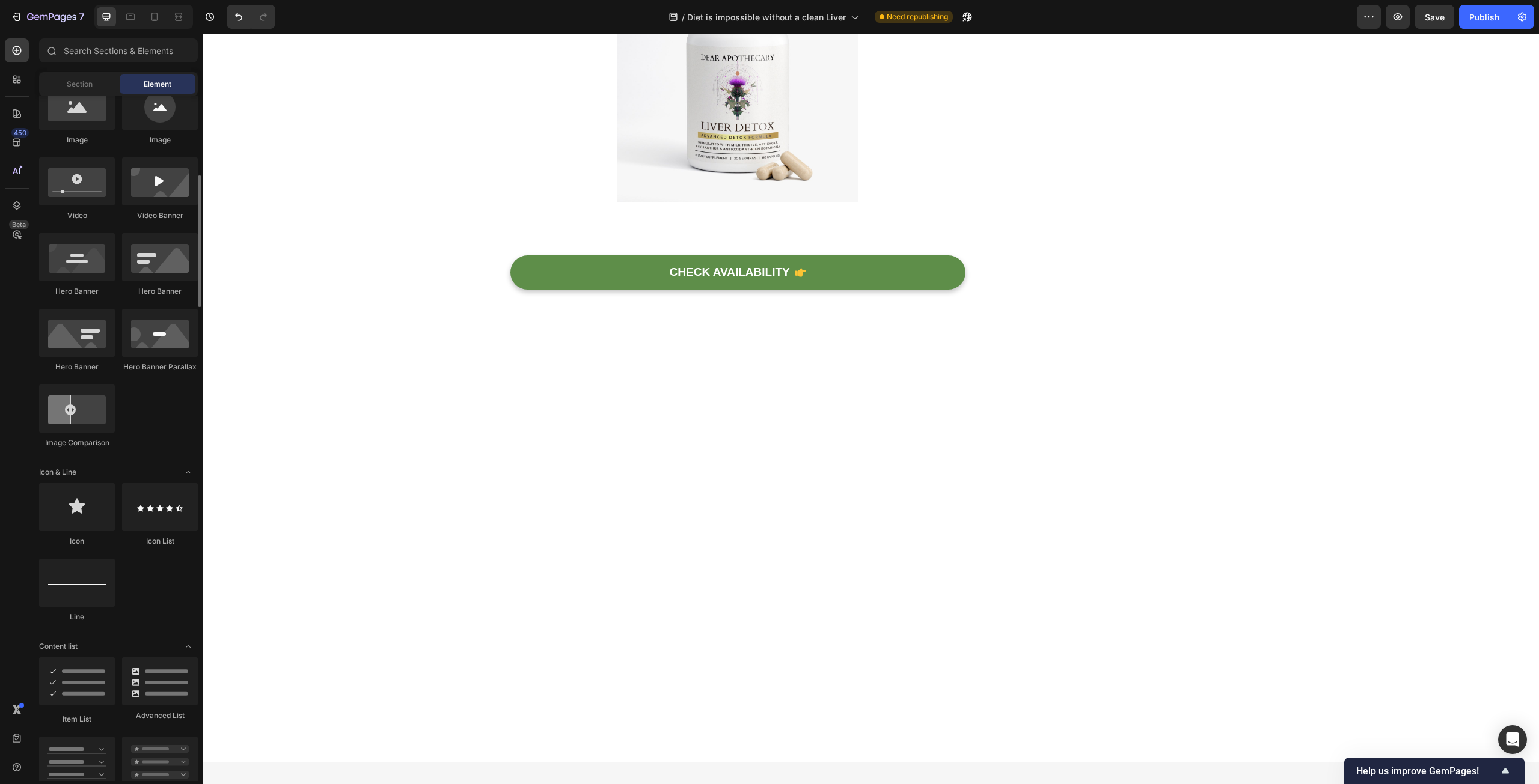
scroll to position [232, 0]
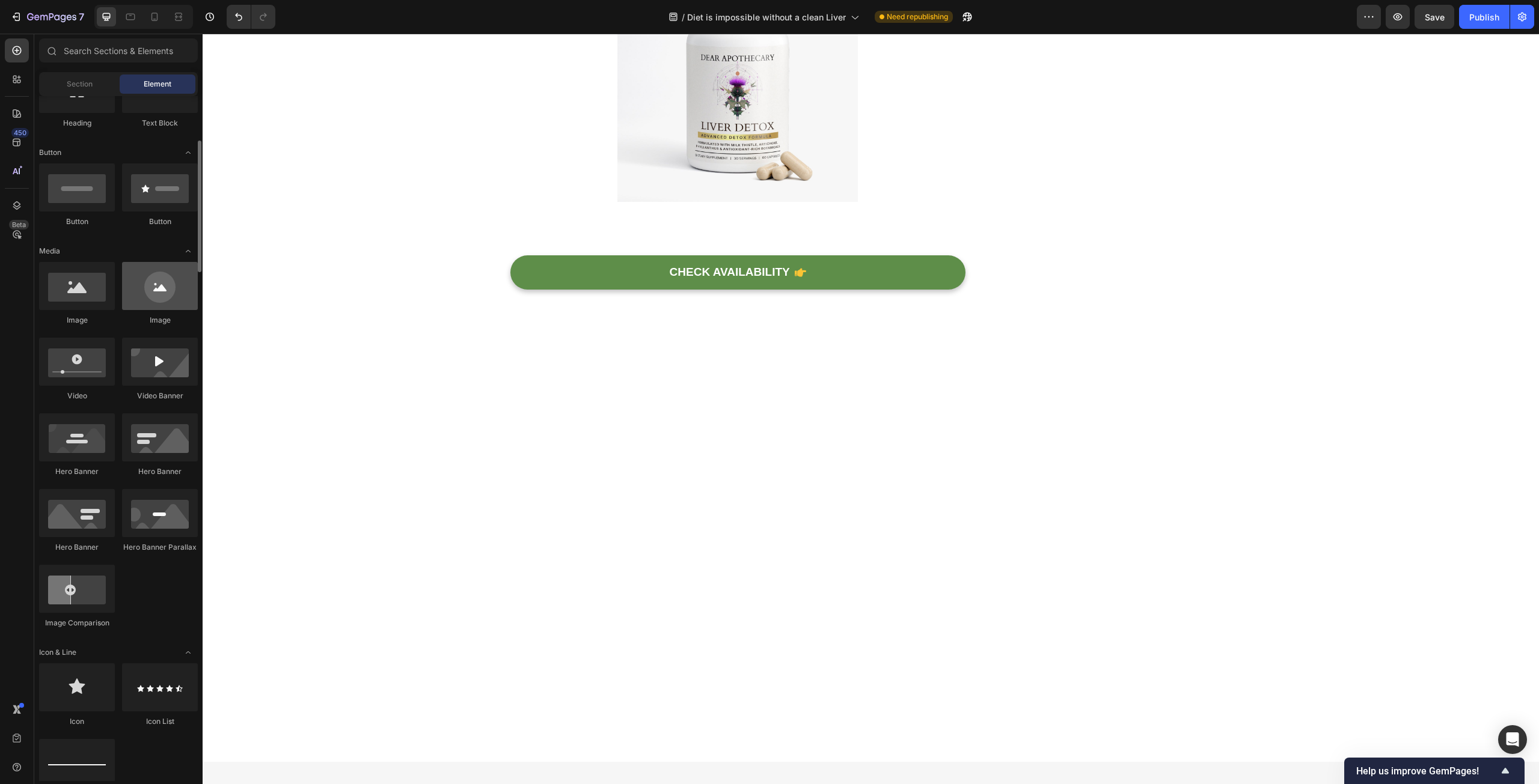
click at [170, 297] on div at bounding box center [160, 285] width 76 height 48
click at [73, 296] on div at bounding box center [76, 285] width 76 height 48
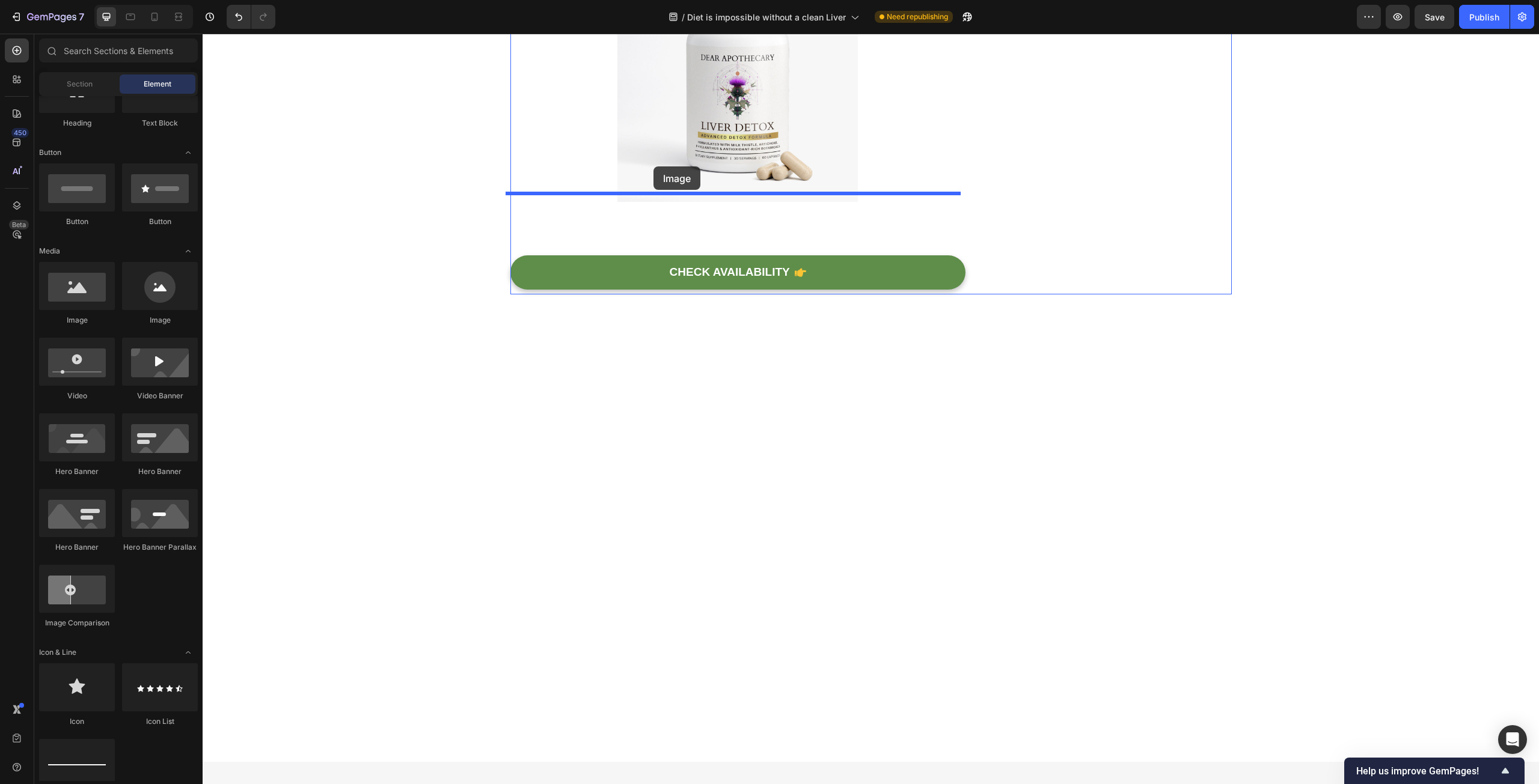
drag, startPoint x: 286, startPoint y: 324, endPoint x: 654, endPoint y: 167, distance: 400.1
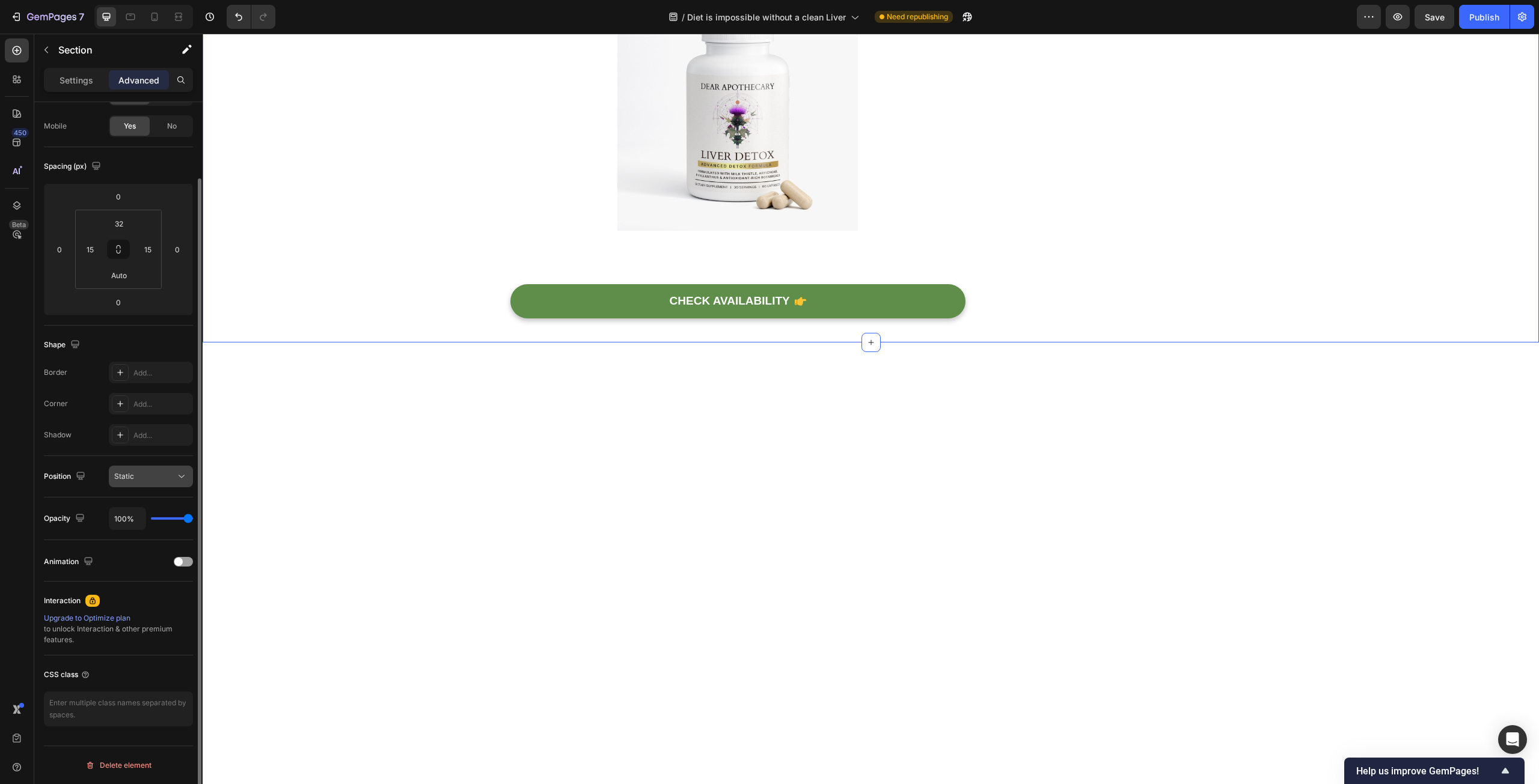
scroll to position [0, 0]
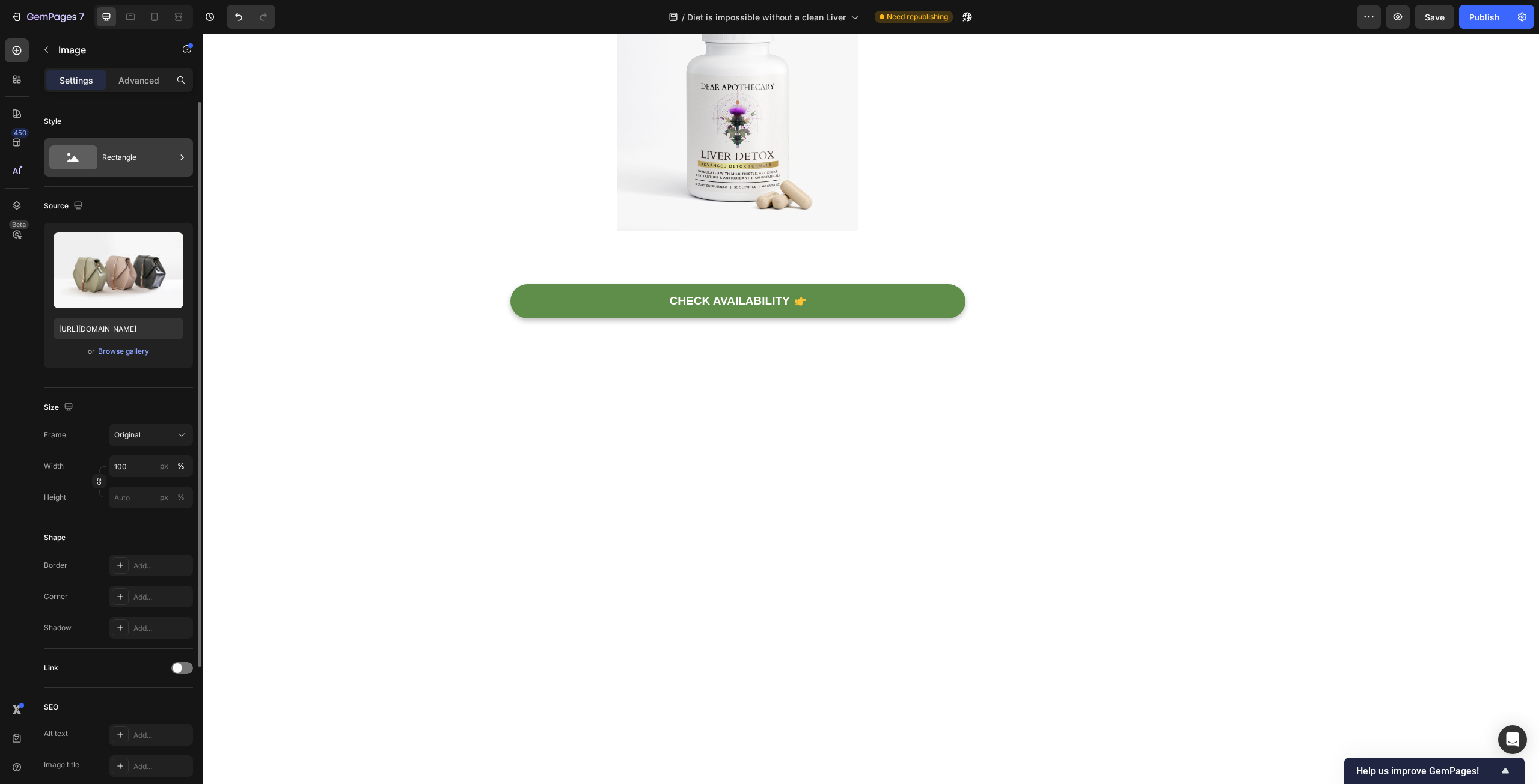
click at [144, 164] on div "Rectangle" at bounding box center [138, 157] width 73 height 27
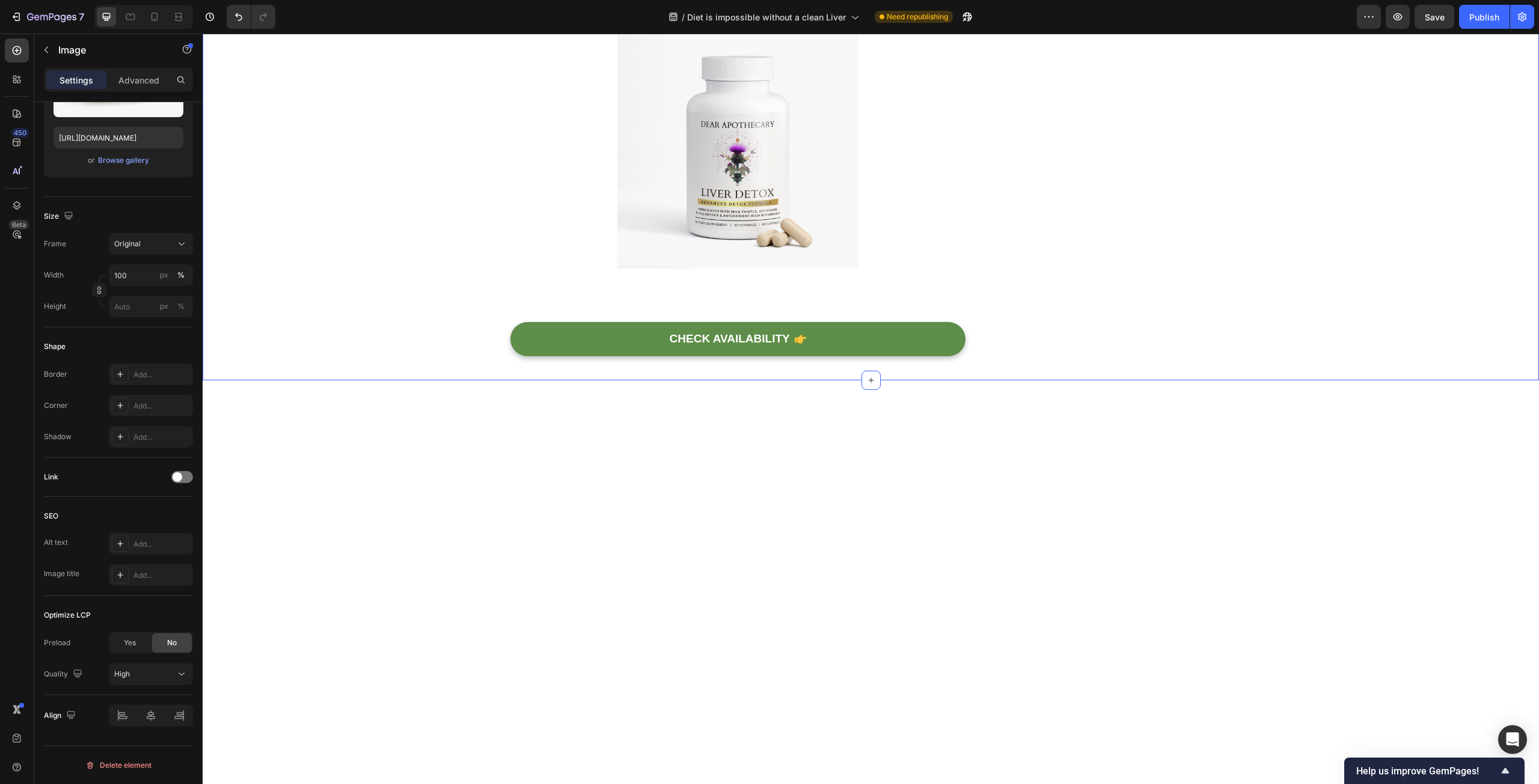
scroll to position [4686, 0]
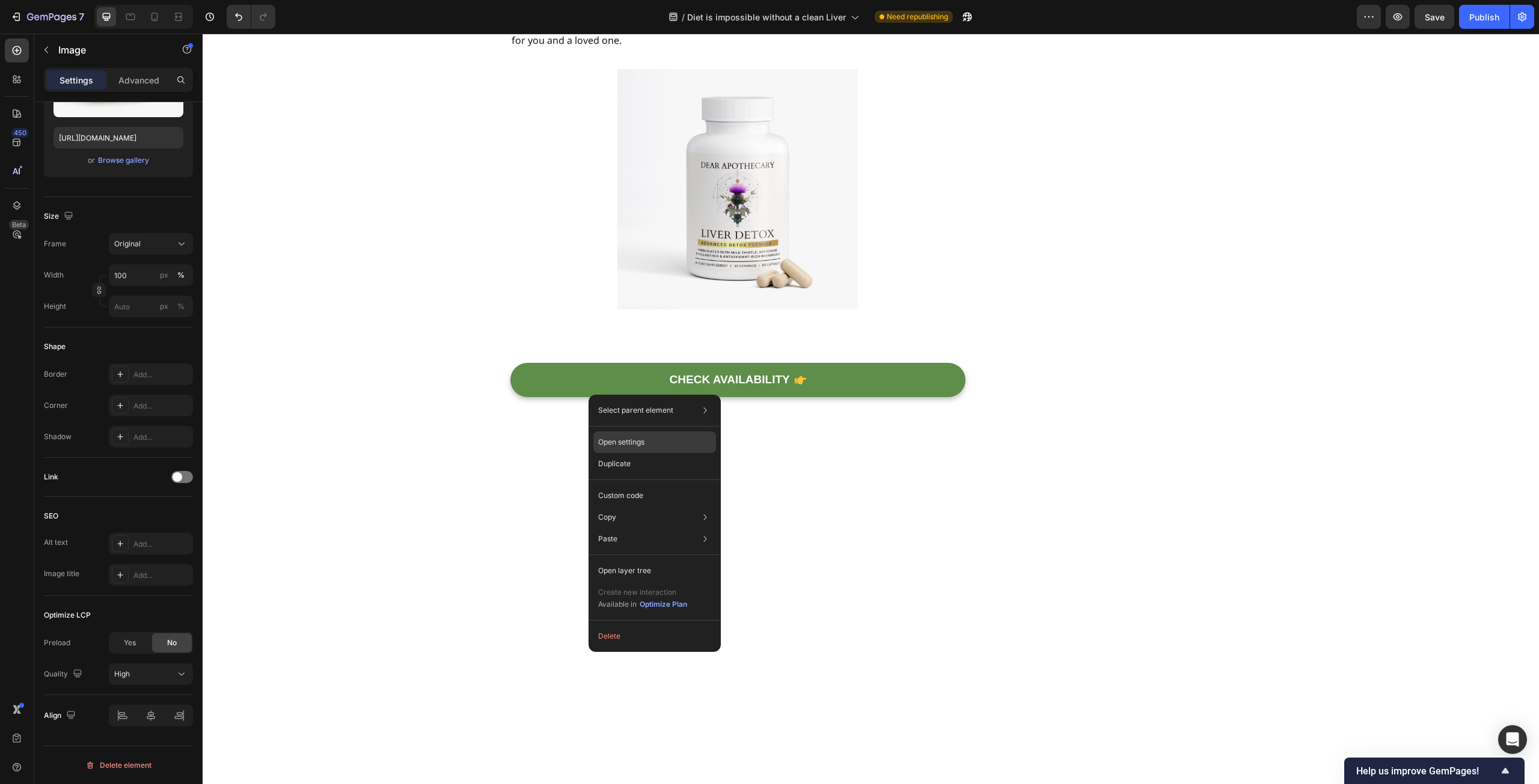
click at [661, 441] on div "Open settings" at bounding box center [654, 442] width 123 height 22
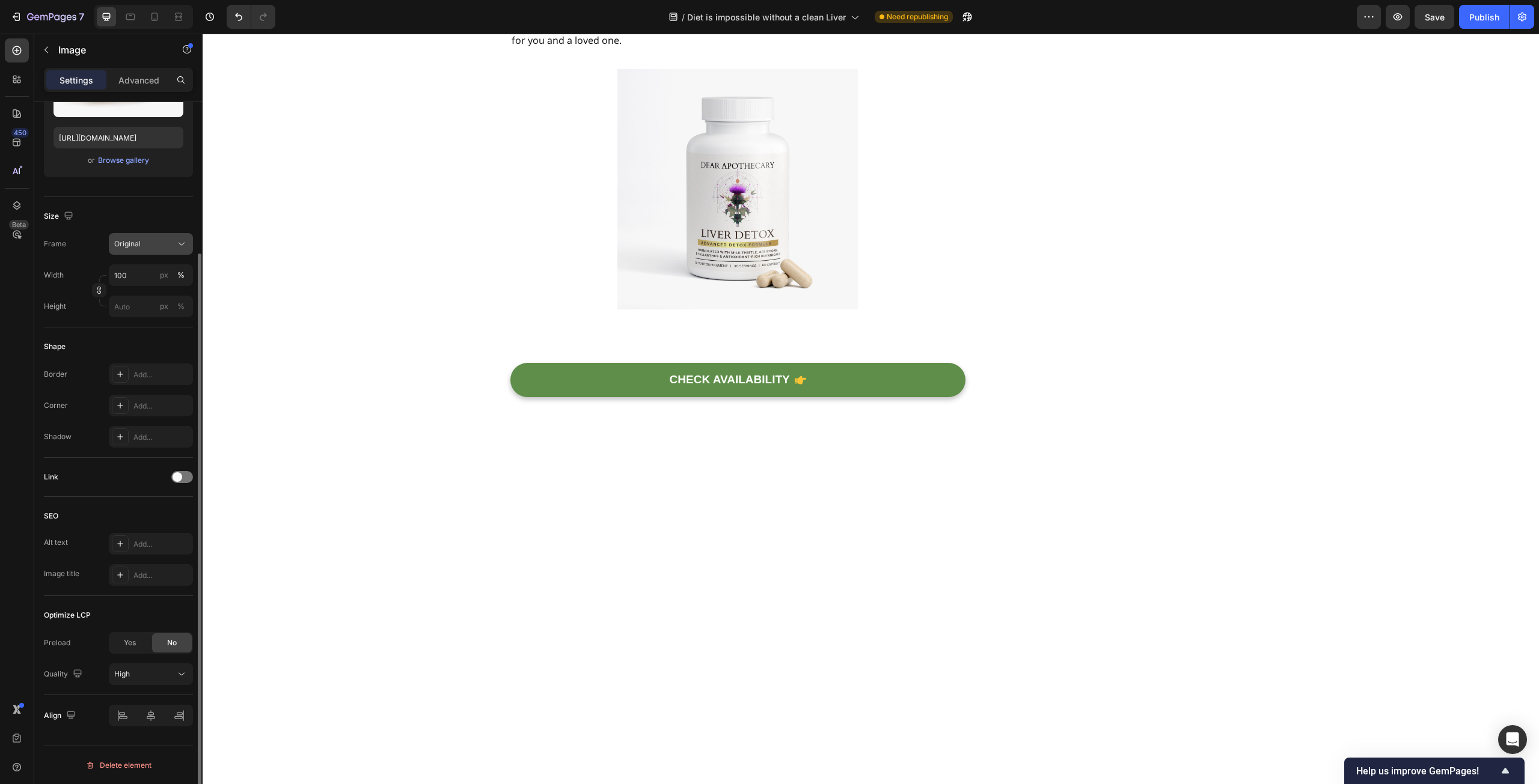
click at [148, 246] on div "Original" at bounding box center [143, 244] width 59 height 11
click at [143, 359] on div "Custom" at bounding box center [148, 363] width 69 height 11
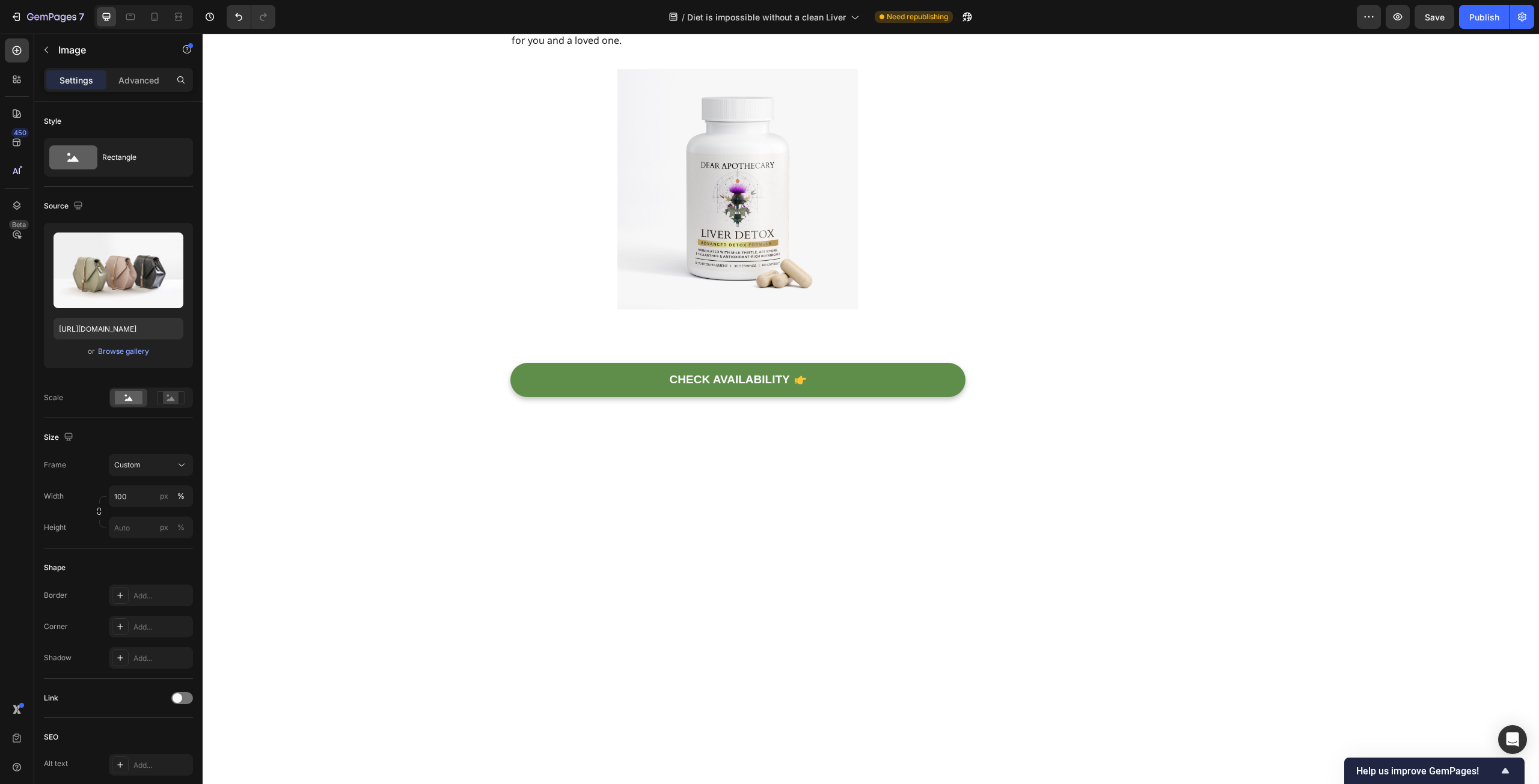
click at [122, 352] on div "Browse gallery" at bounding box center [124, 351] width 51 height 11
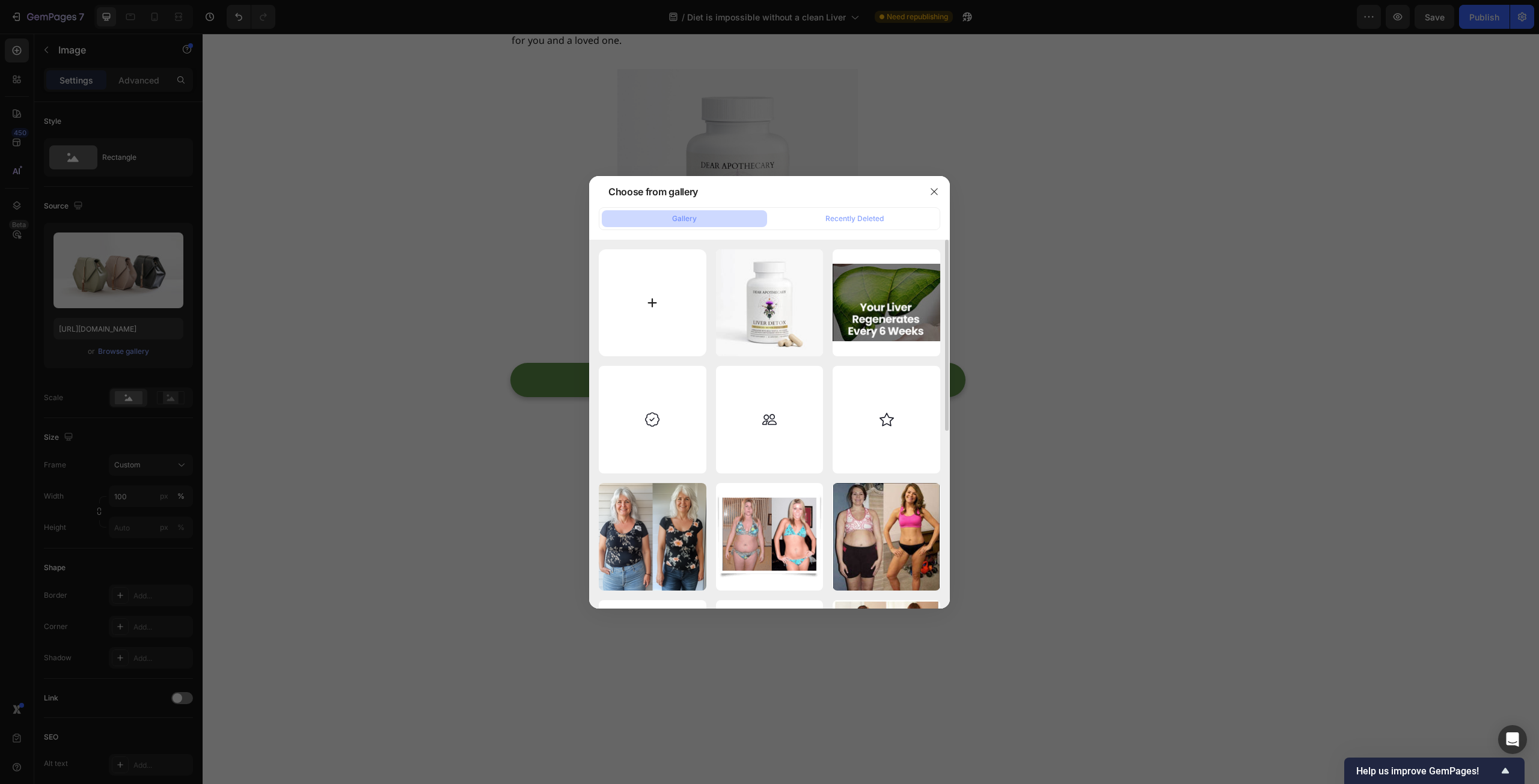
click at [666, 290] on input "file" at bounding box center [653, 303] width 107 height 107
type input "C:\fakepath\photo_5179492021243588361_y.jpg"
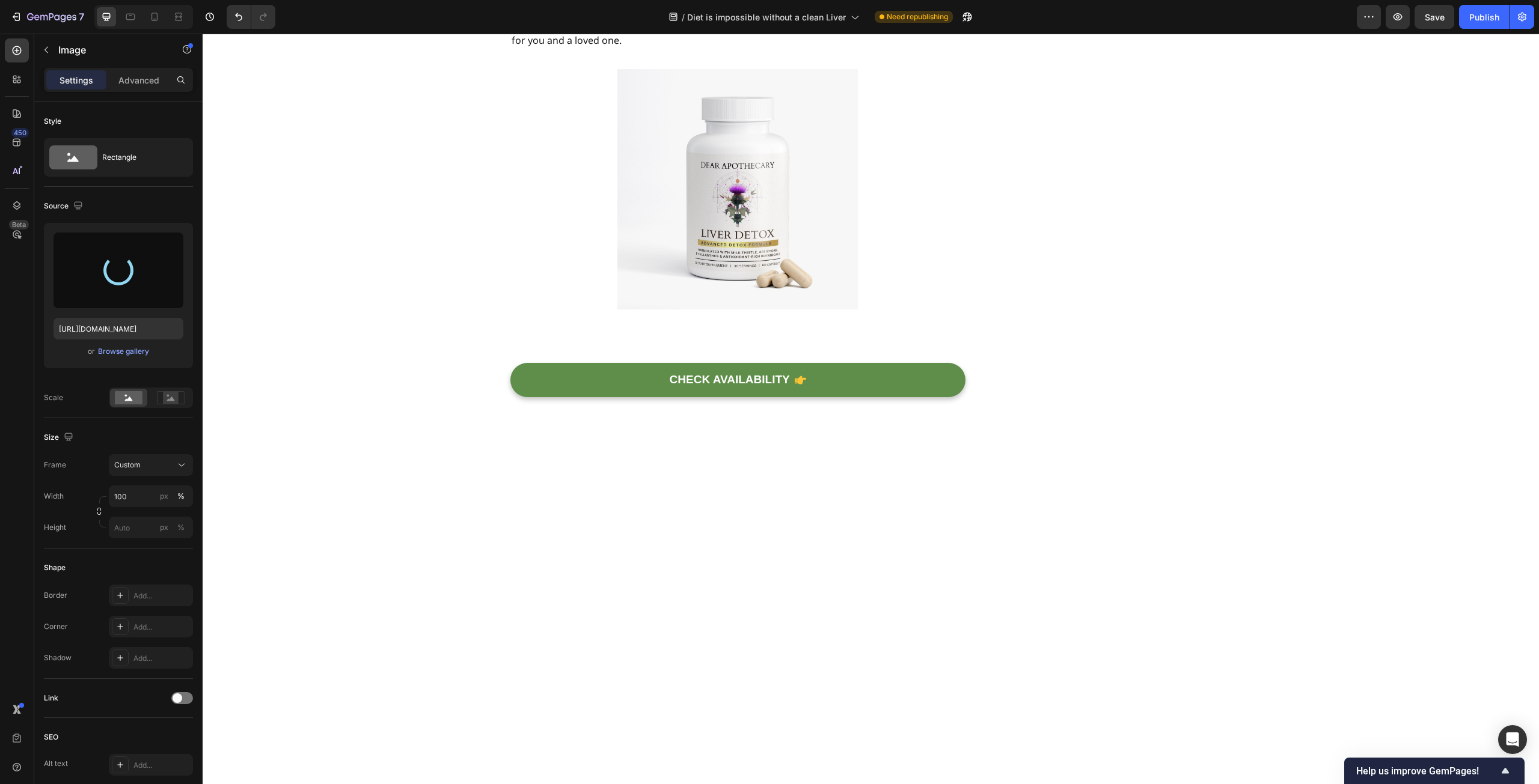
type input "https://cdn.shopify.com/s/files/1/0597/0834/2315/files/gempages_585205997644022…"
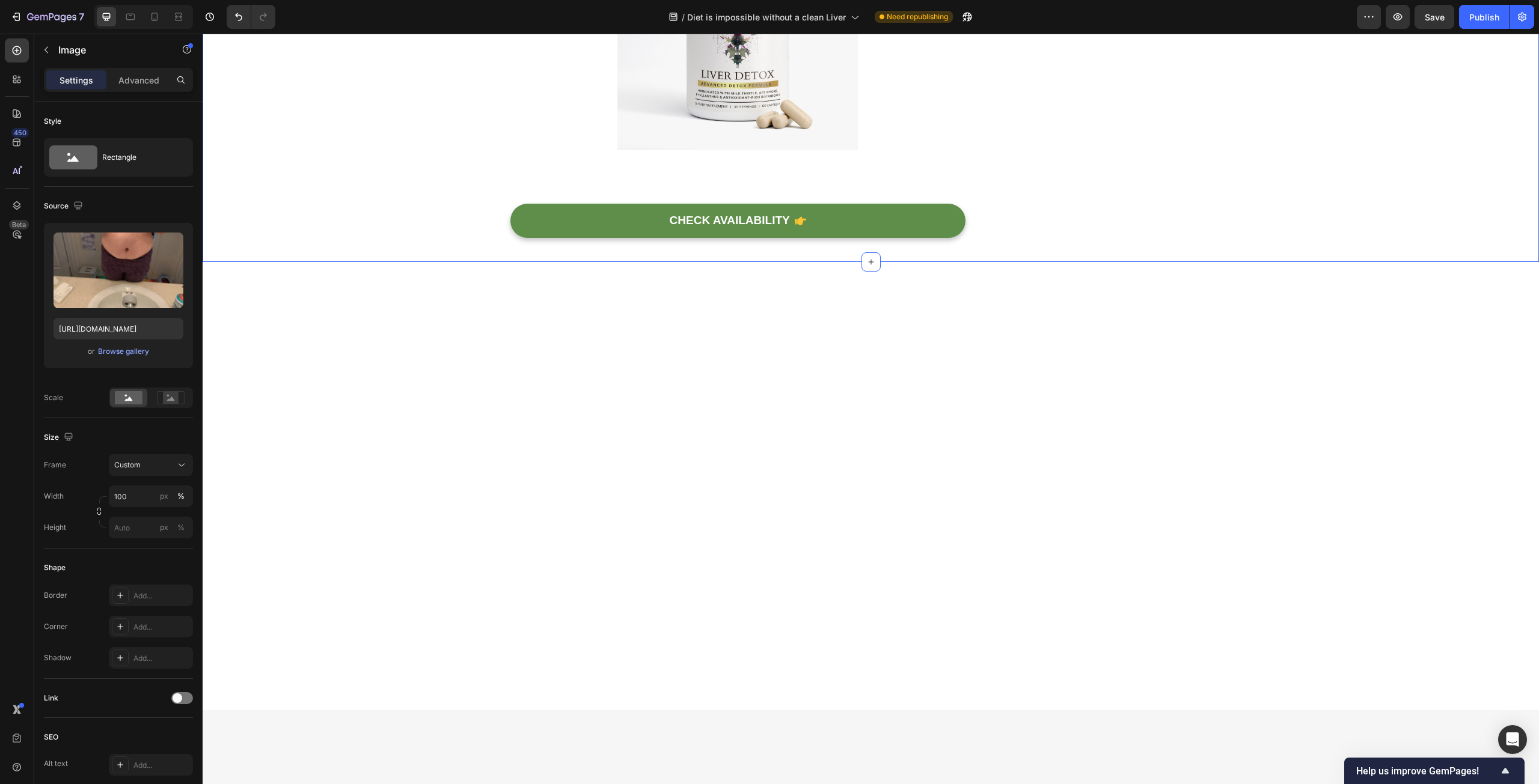
scroll to position [4866, 0]
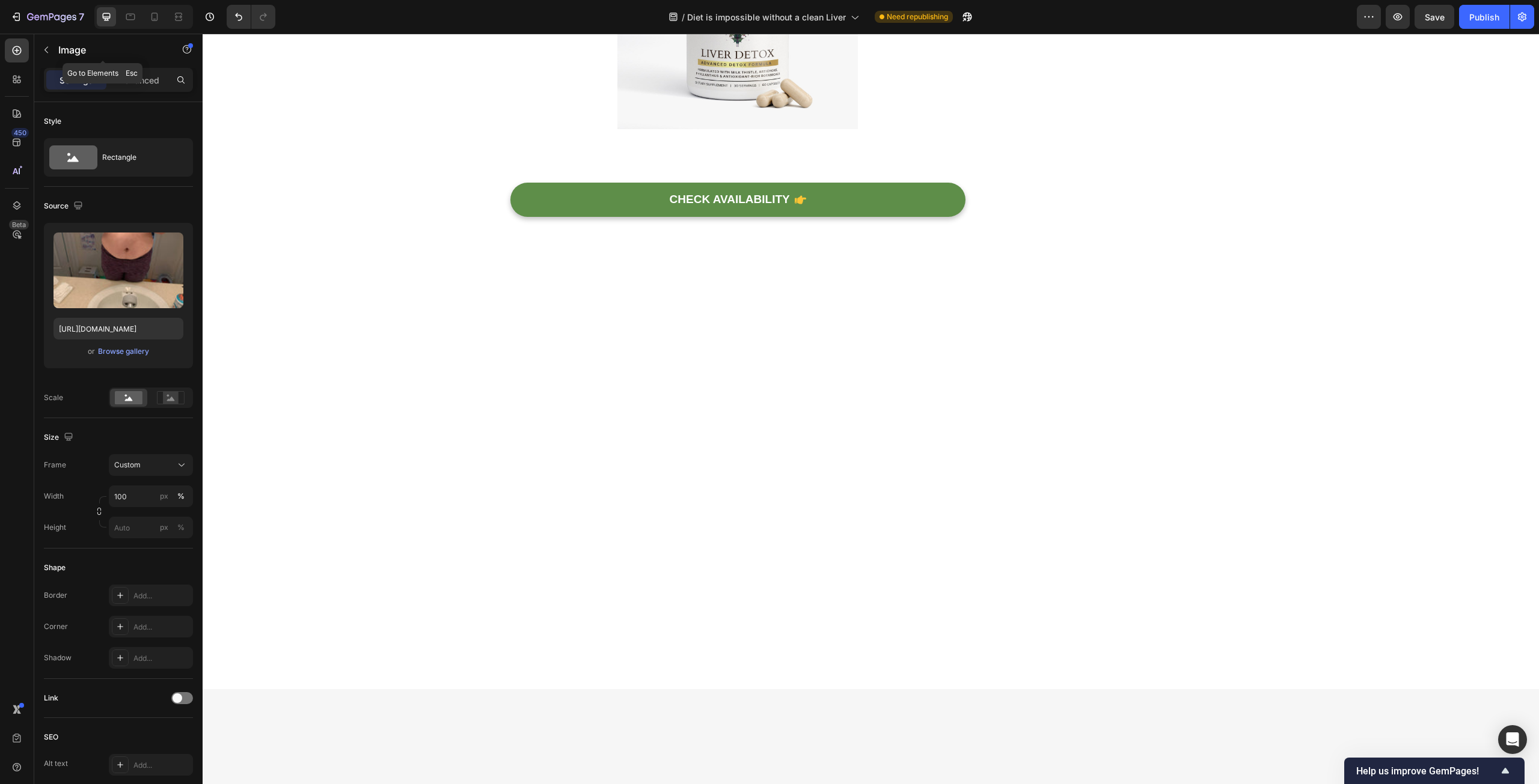
click at [54, 52] on button "button" at bounding box center [47, 50] width 19 height 19
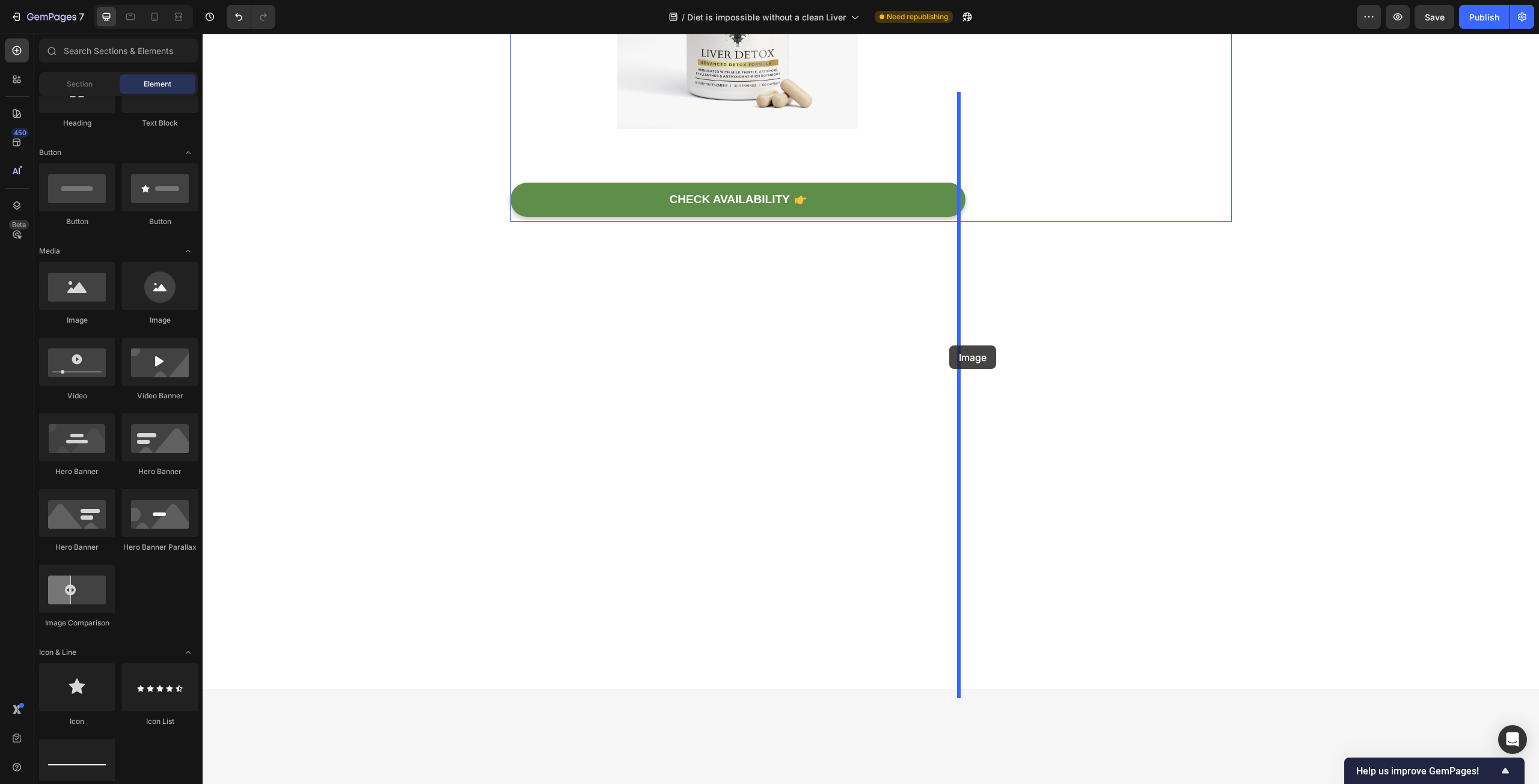
drag, startPoint x: 285, startPoint y: 330, endPoint x: 950, endPoint y: 346, distance: 665.2
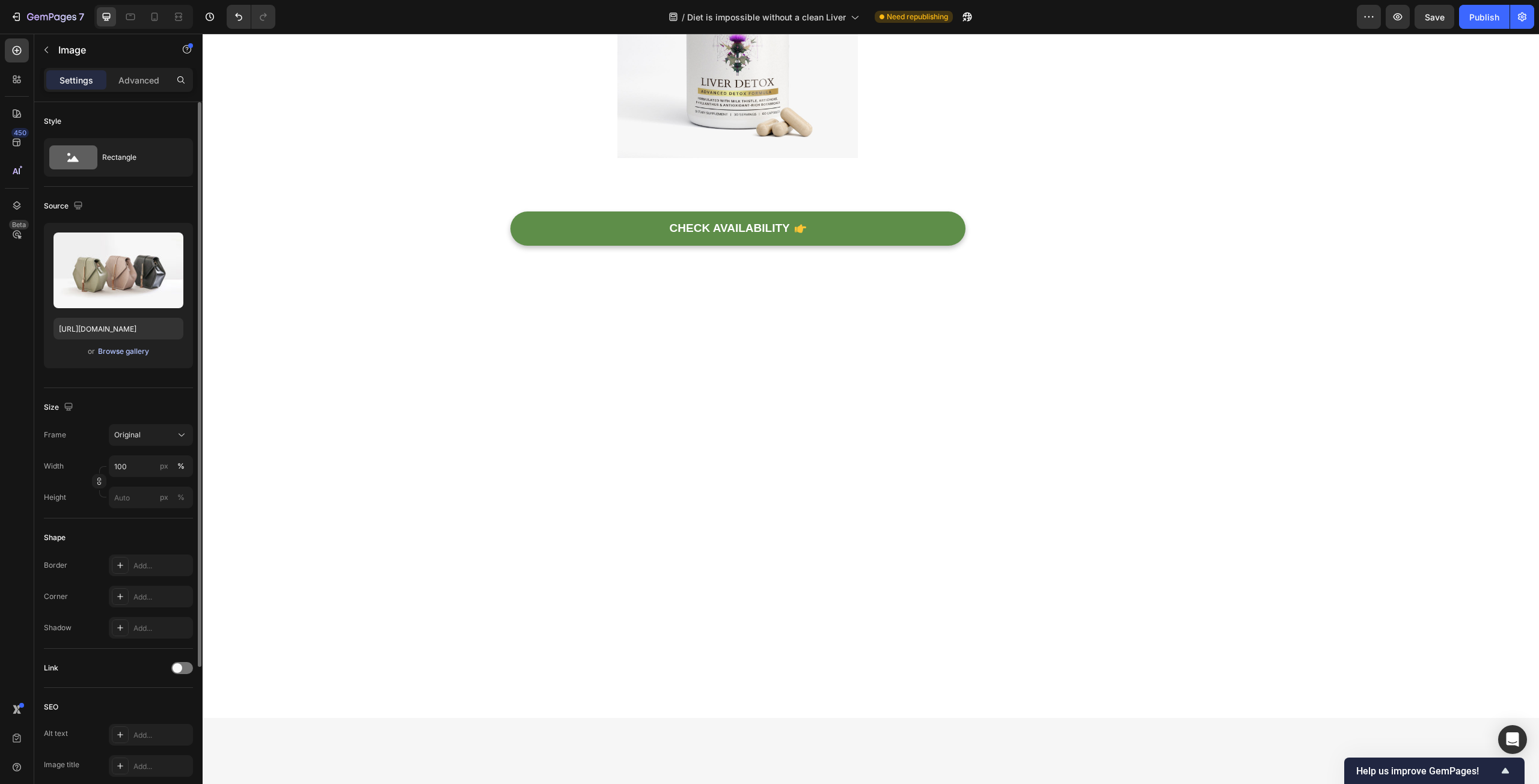
click at [117, 354] on div "Browse gallery" at bounding box center [124, 351] width 51 height 11
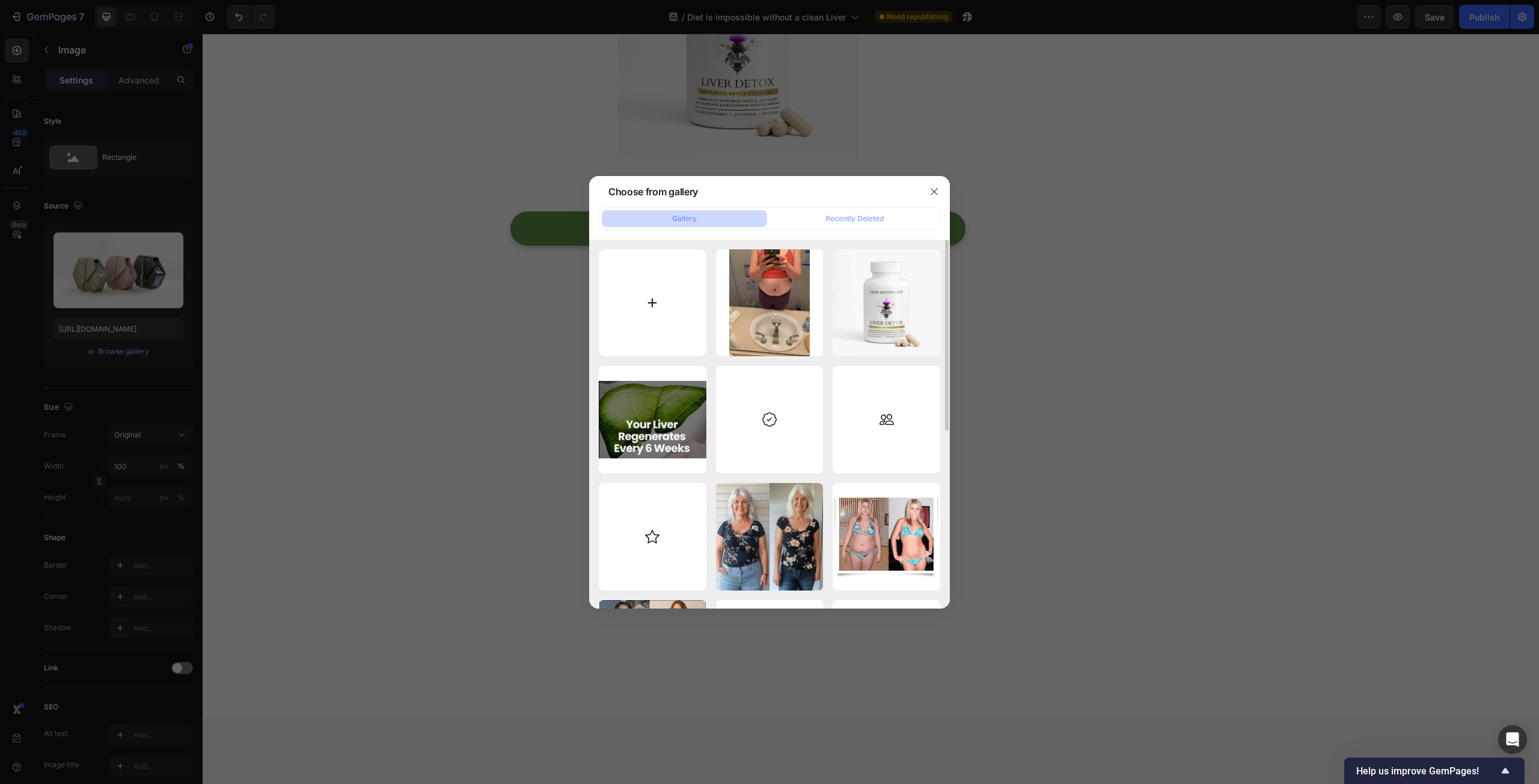
click at [679, 294] on input "file" at bounding box center [653, 303] width 107 height 107
type input "C:\fakepath\photo_5179492021243588362_y.jpg"
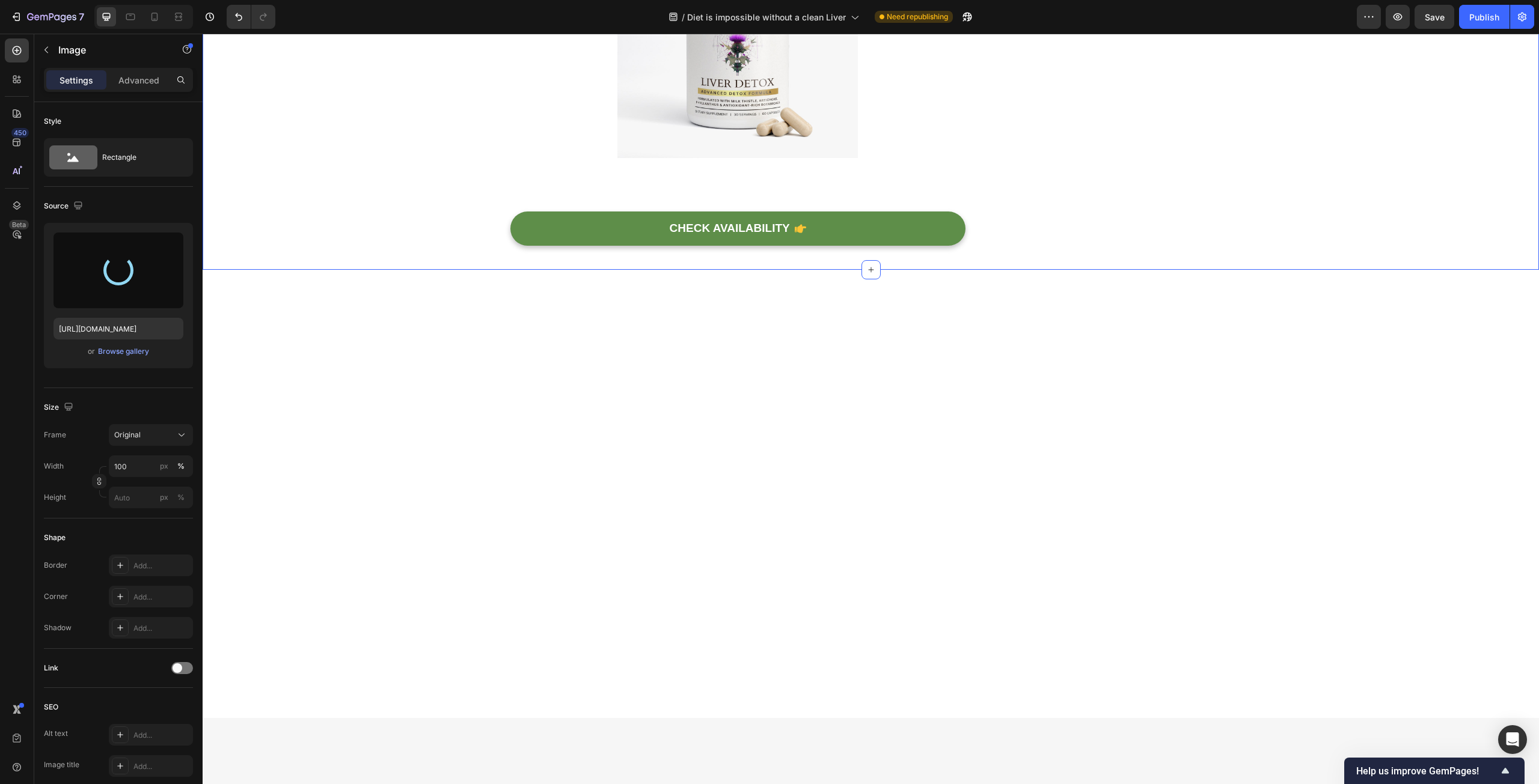
type input "https://cdn.shopify.com/s/files/1/0597/0834/2315/files/gempages_585205997644022…"
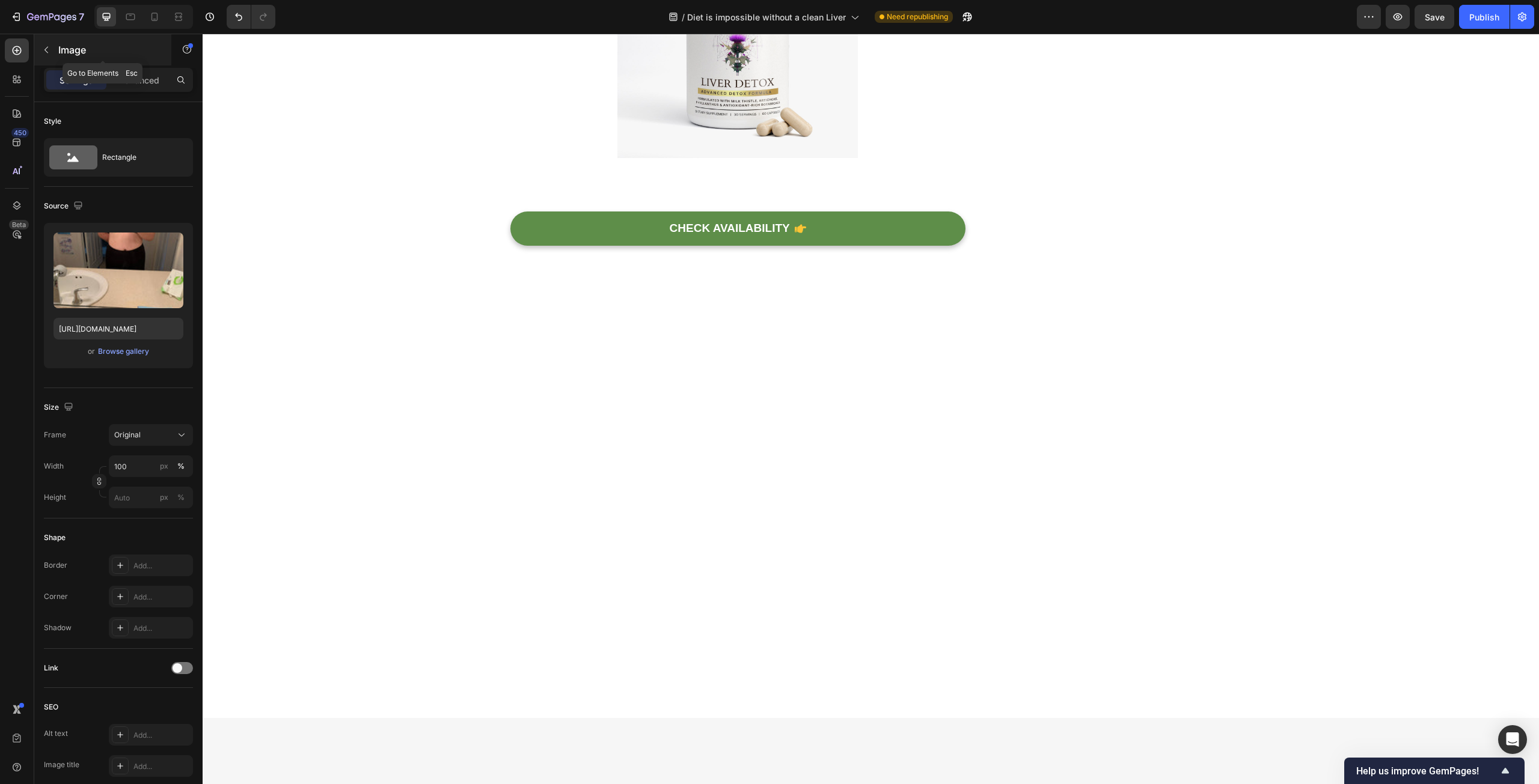
click at [64, 53] on p "Image" at bounding box center [109, 50] width 102 height 14
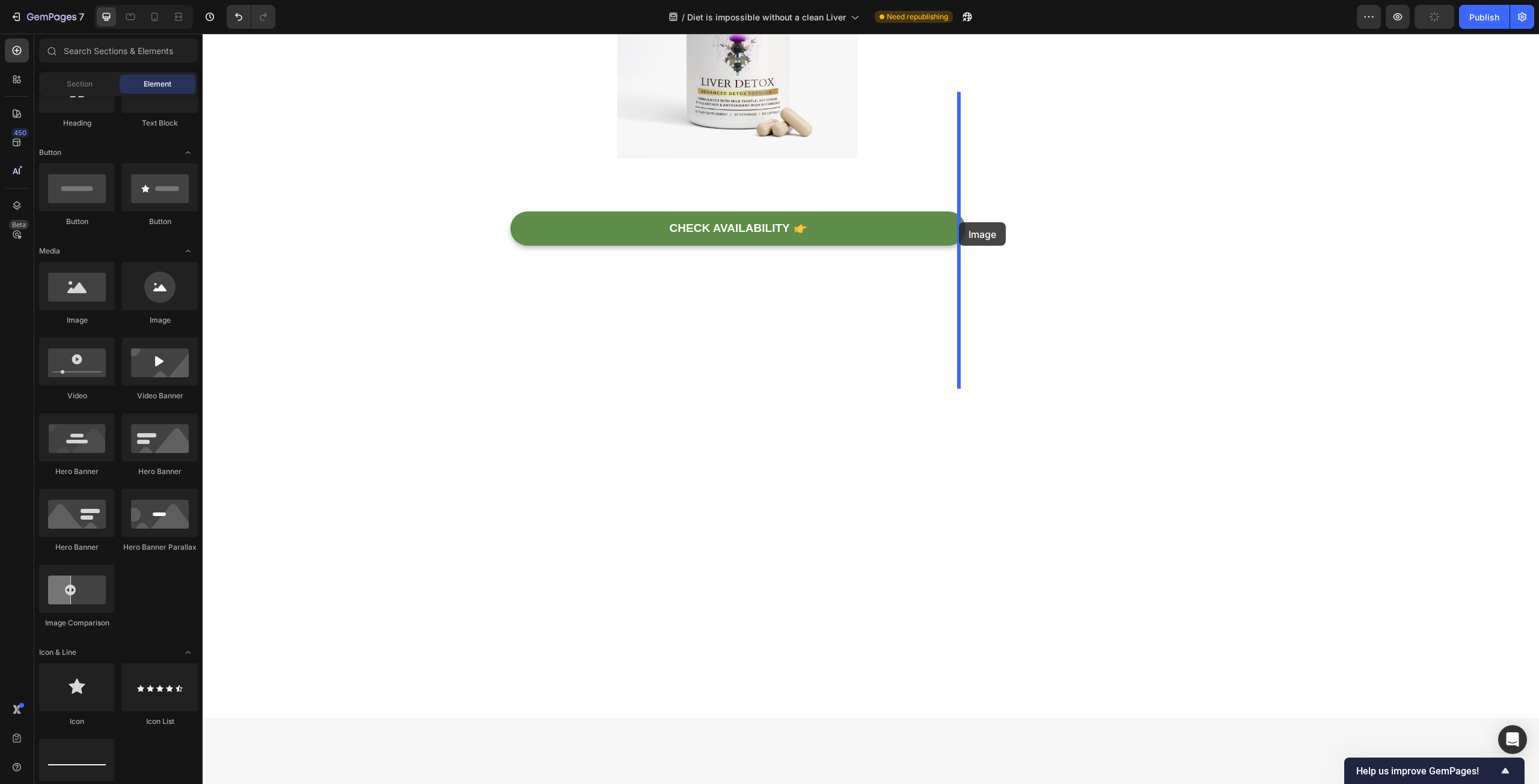
drag, startPoint x: 279, startPoint y: 330, endPoint x: 959, endPoint y: 222, distance: 688.5
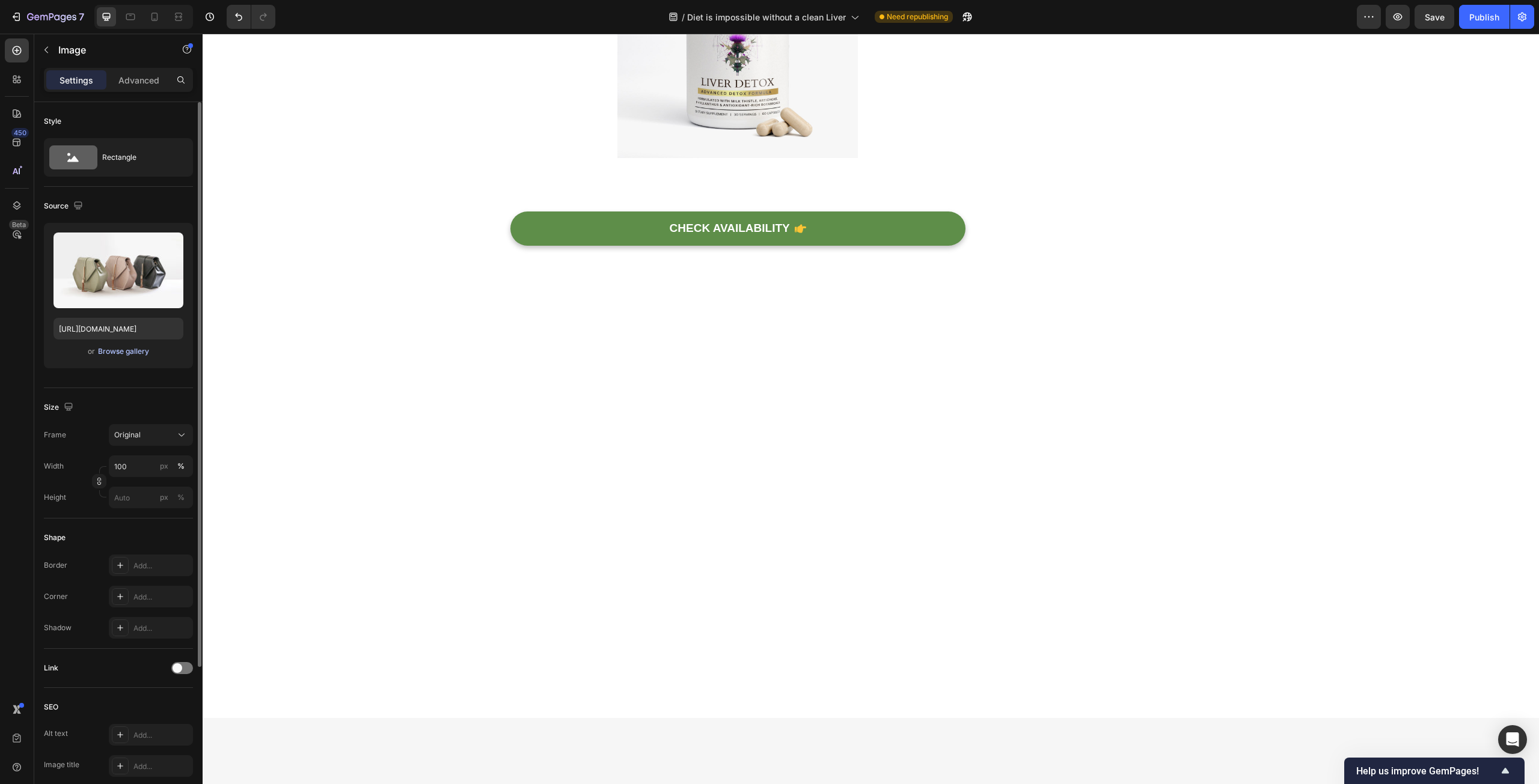
click at [138, 351] on div "Browse gallery" at bounding box center [124, 351] width 51 height 11
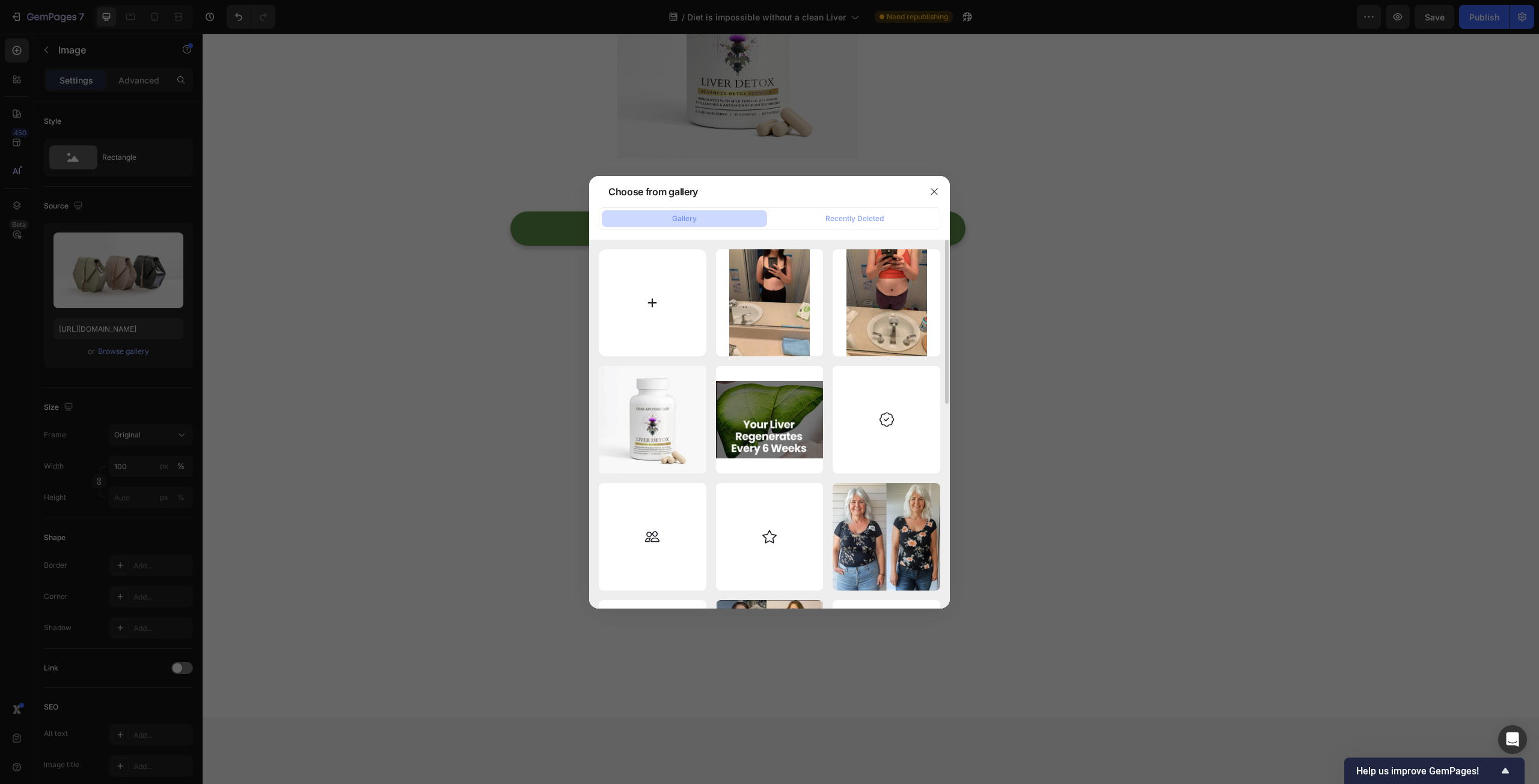
click at [669, 311] on input "file" at bounding box center [653, 303] width 107 height 107
type input "C:\fakepath\photo_5181732370674462147_y.jpg"
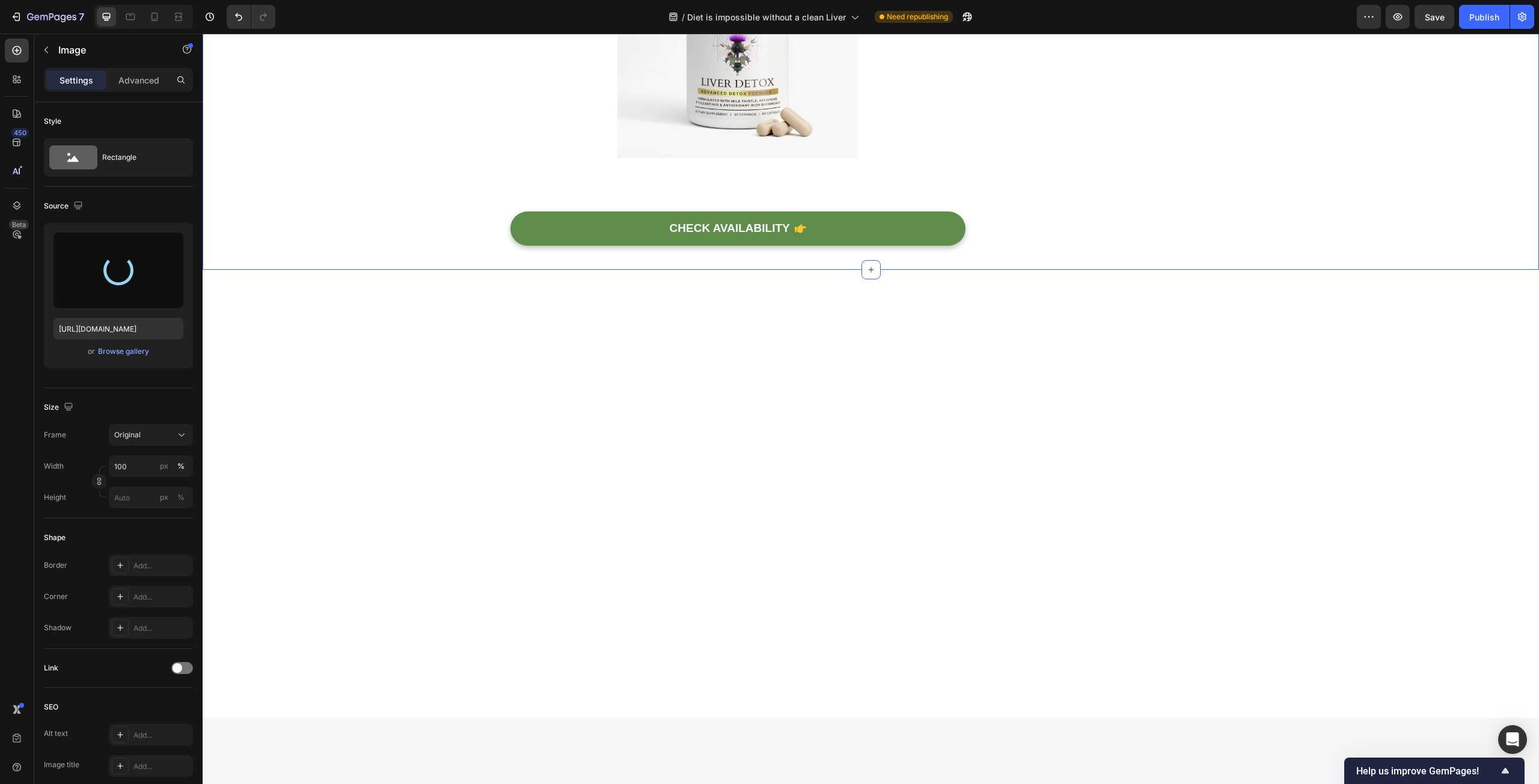
type input "https://cdn.shopify.com/s/files/1/0597/0834/2315/files/gempages_585205997644022…"
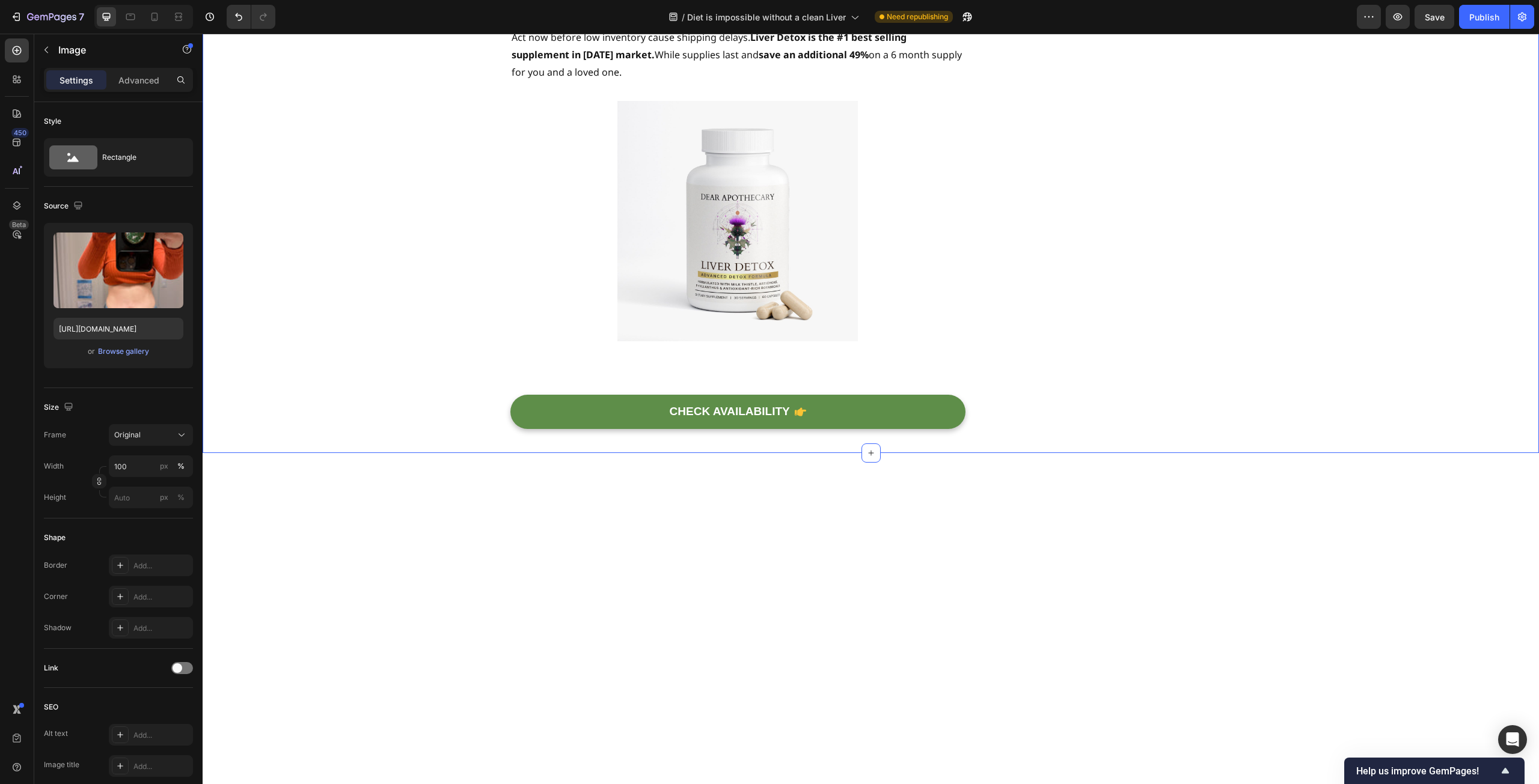
scroll to position [4627, 0]
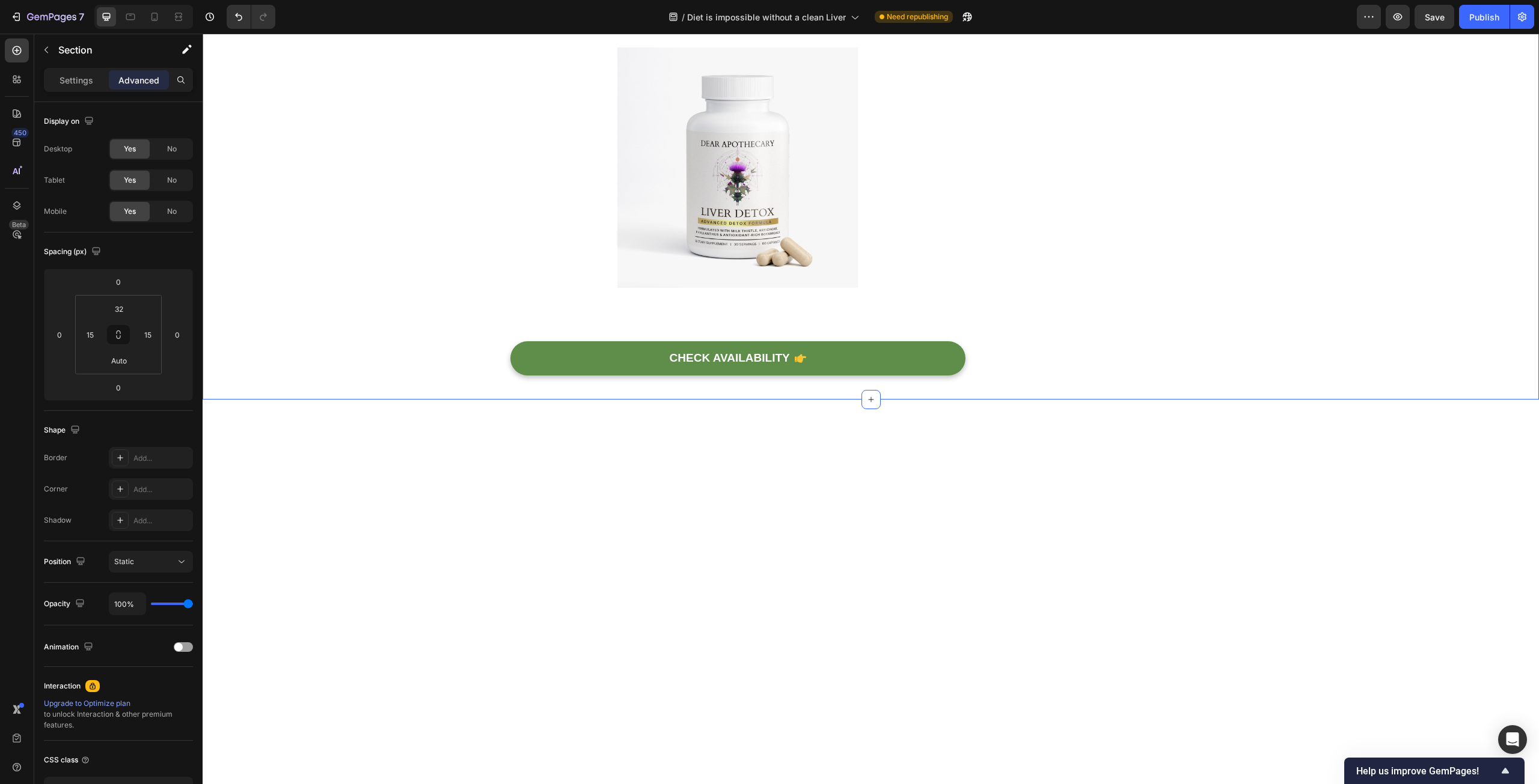
scroll to position [4807, 0]
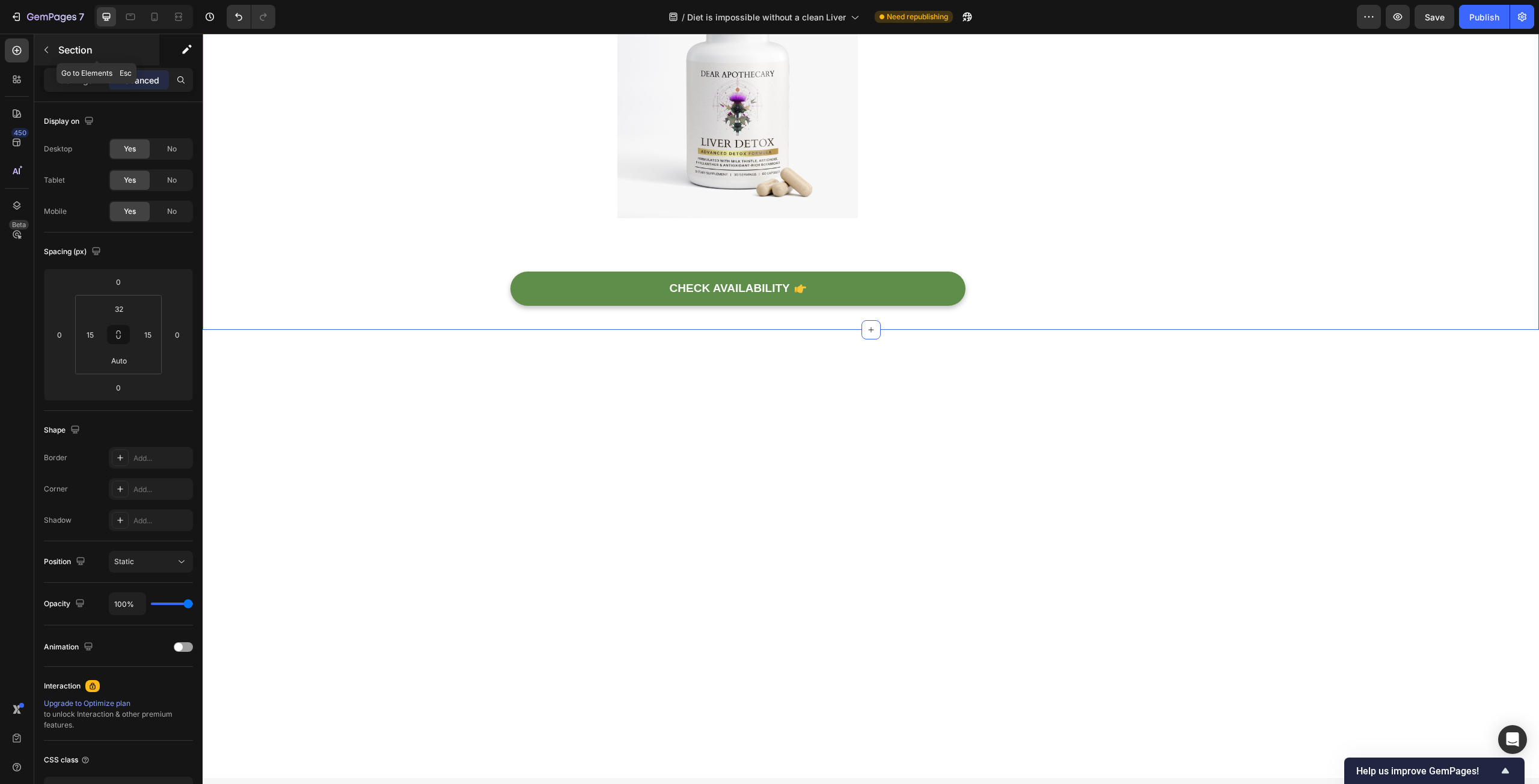
click at [72, 53] on p "Section" at bounding box center [107, 50] width 98 height 14
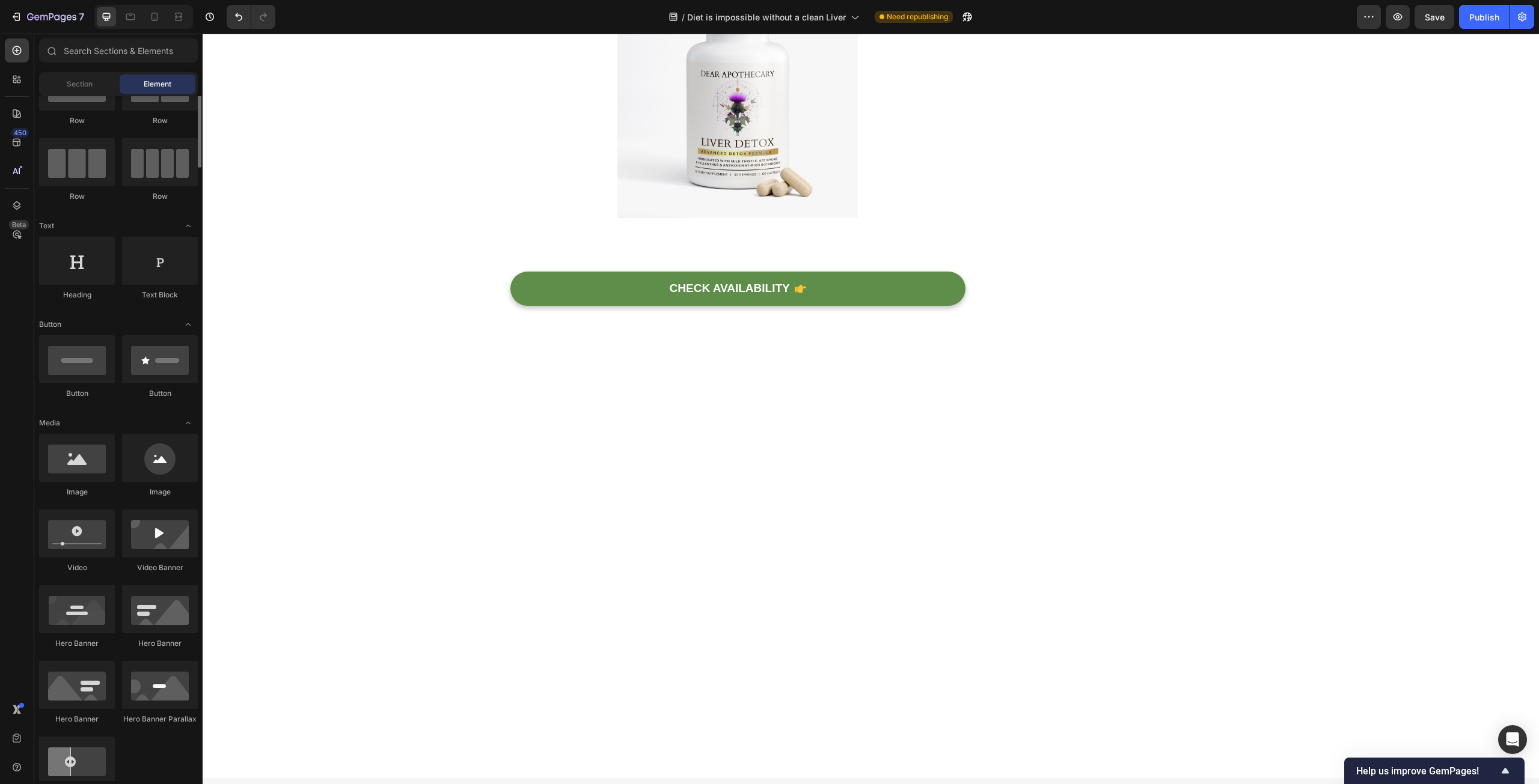
scroll to position [0, 0]
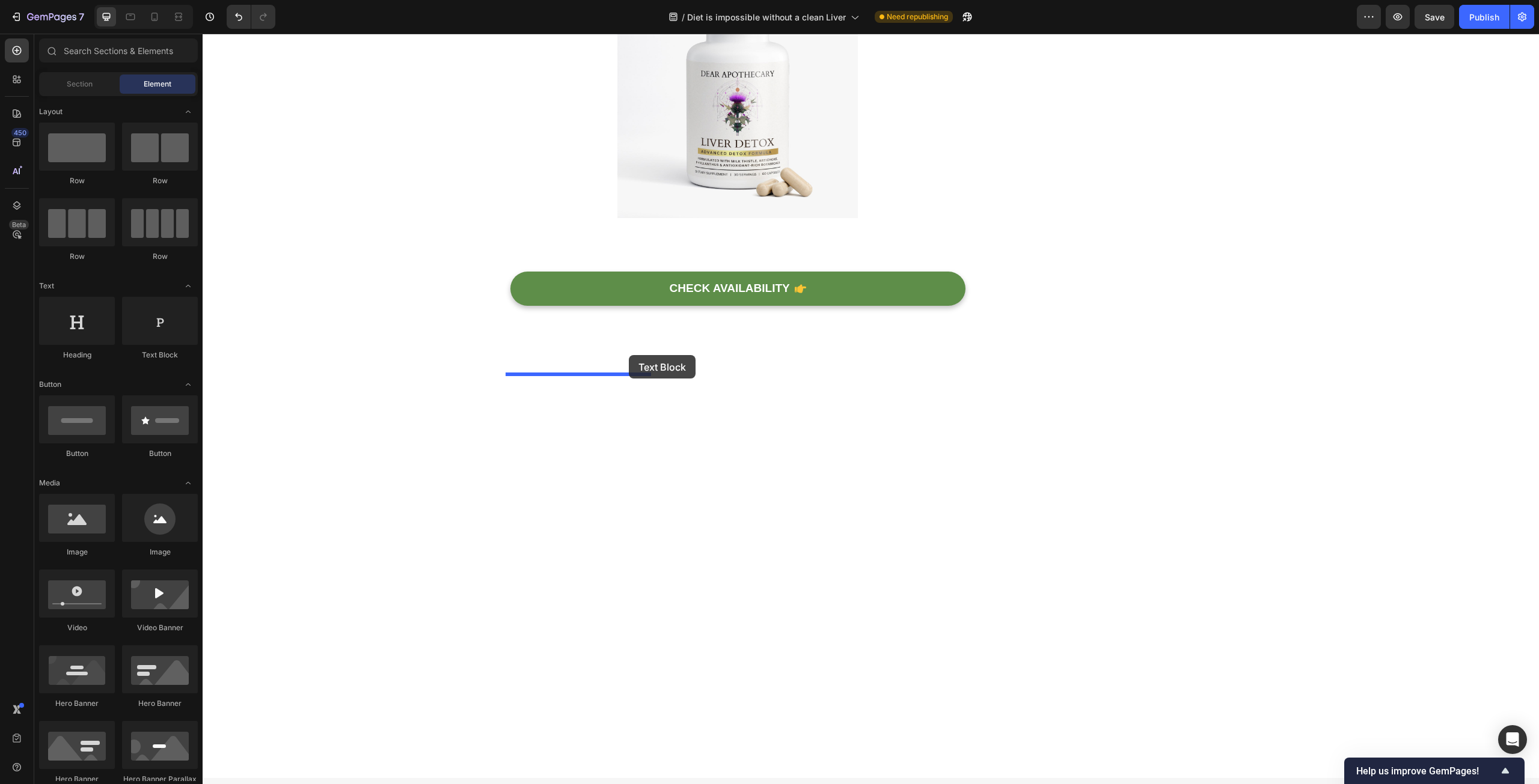
drag, startPoint x: 365, startPoint y: 357, endPoint x: 629, endPoint y: 355, distance: 264.0
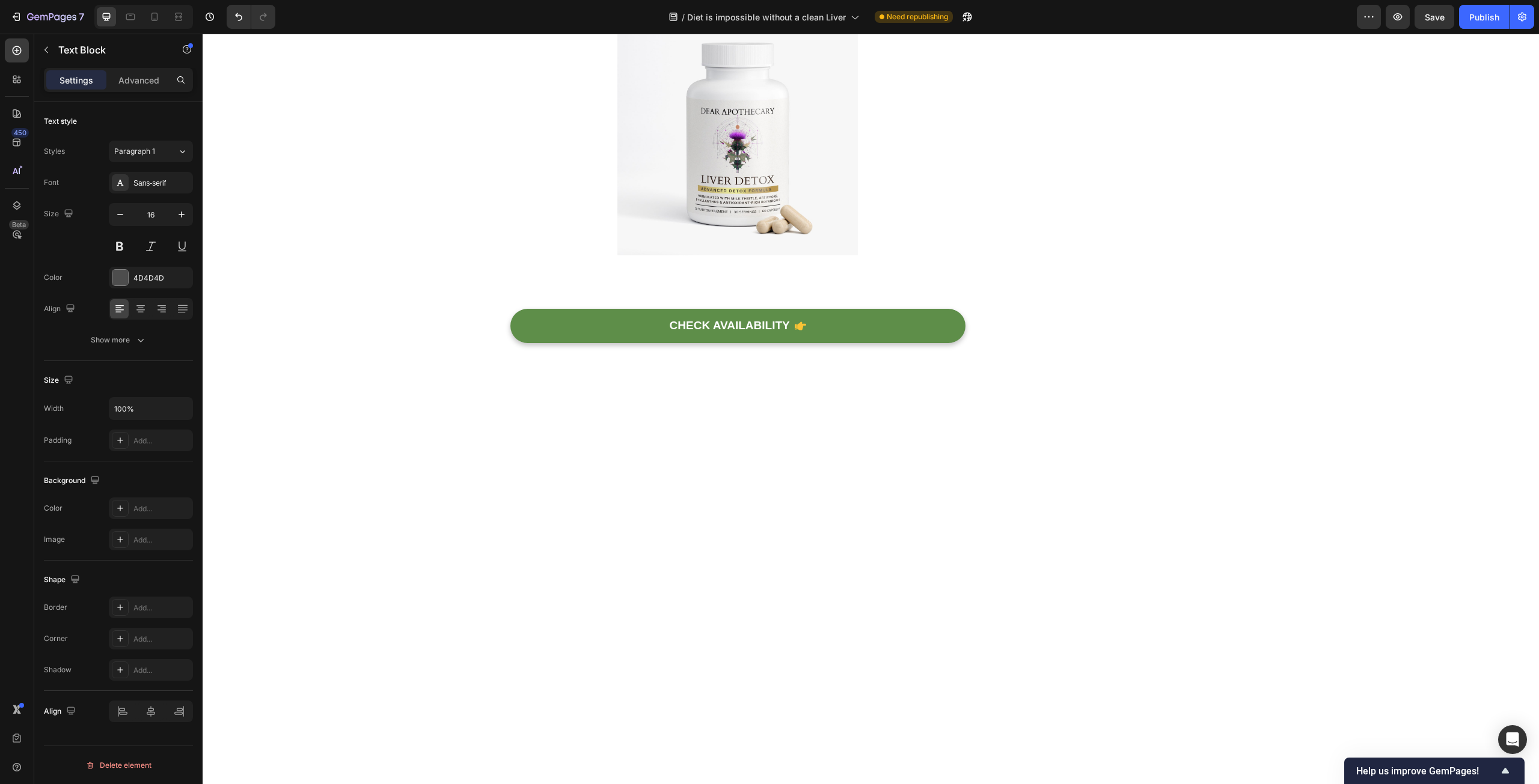
click at [157, 186] on div "Sans-serif" at bounding box center [162, 183] width 56 height 11
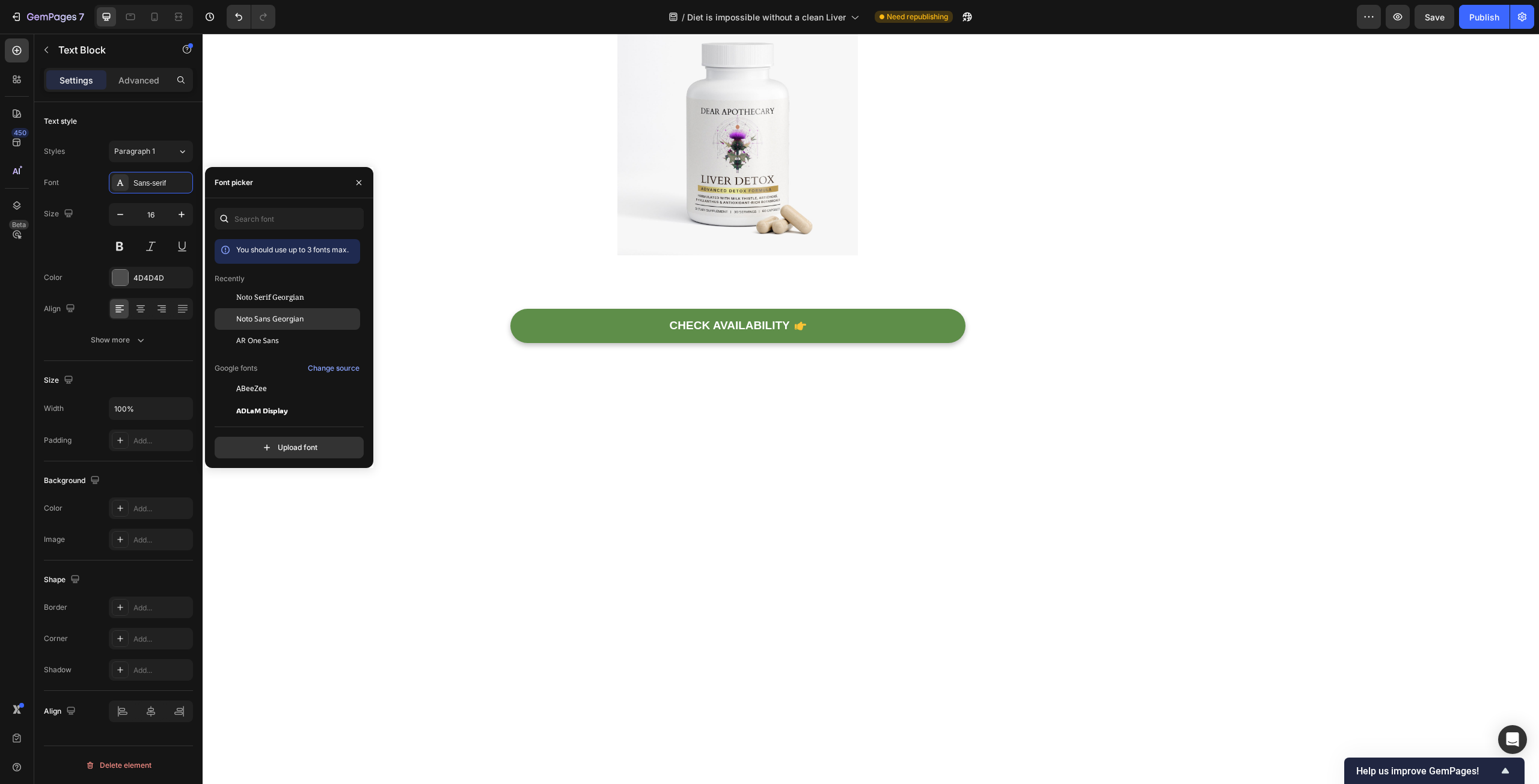
click at [253, 315] on span "Noto Sans Georgian" at bounding box center [270, 319] width 68 height 11
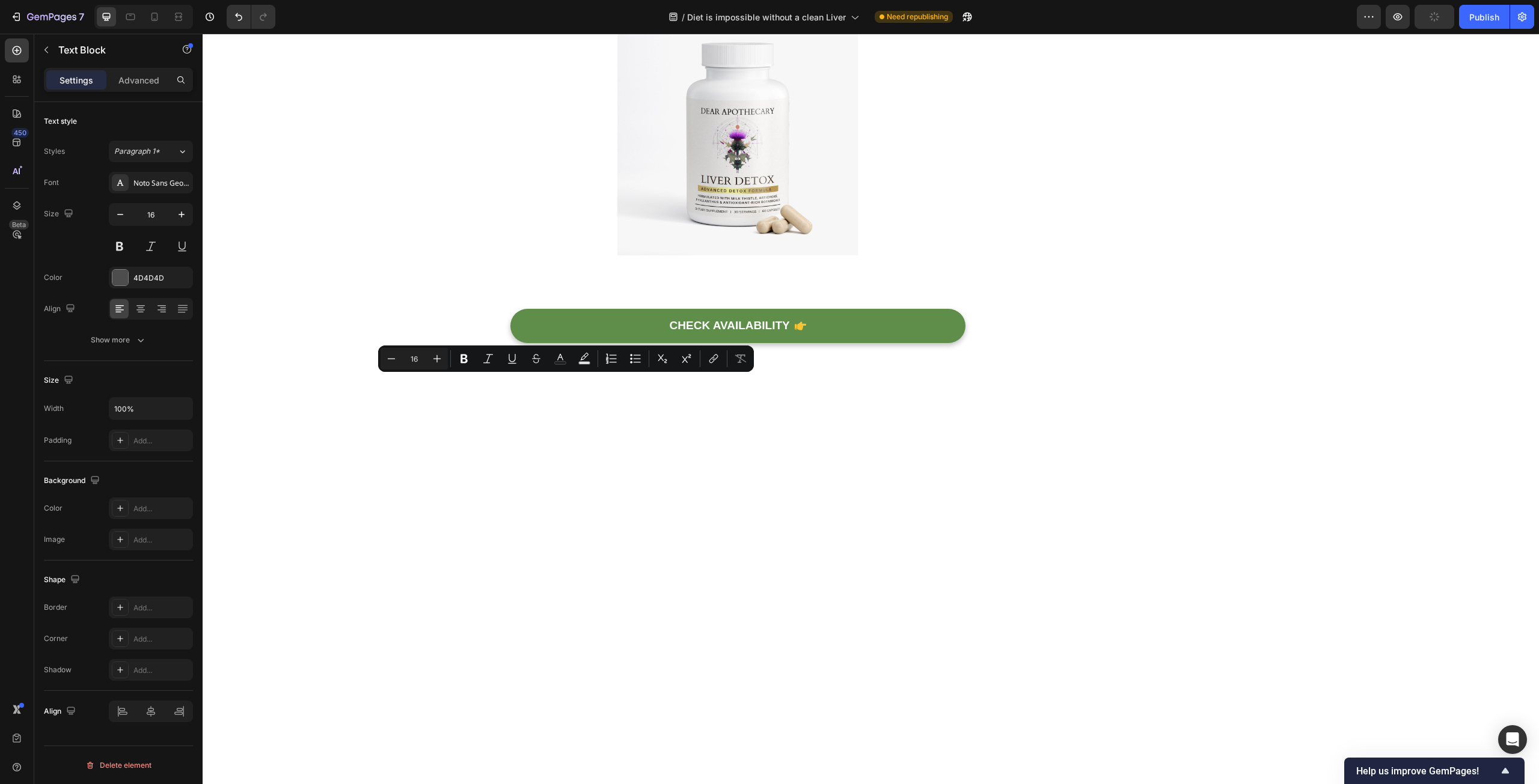
drag, startPoint x: 555, startPoint y: 400, endPoint x: 508, endPoint y: 385, distance: 49.3
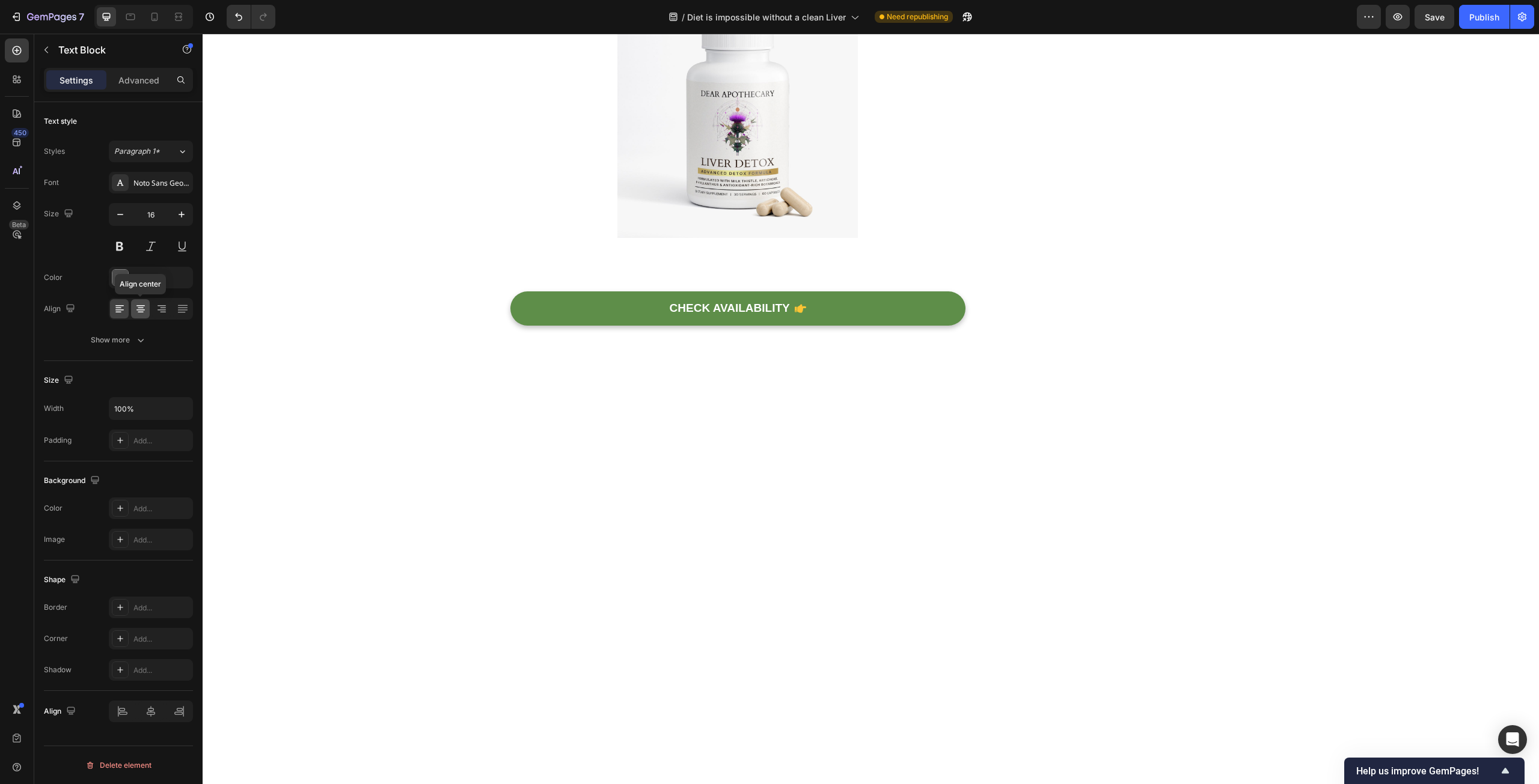
click at [142, 309] on icon at bounding box center [141, 309] width 9 height 1
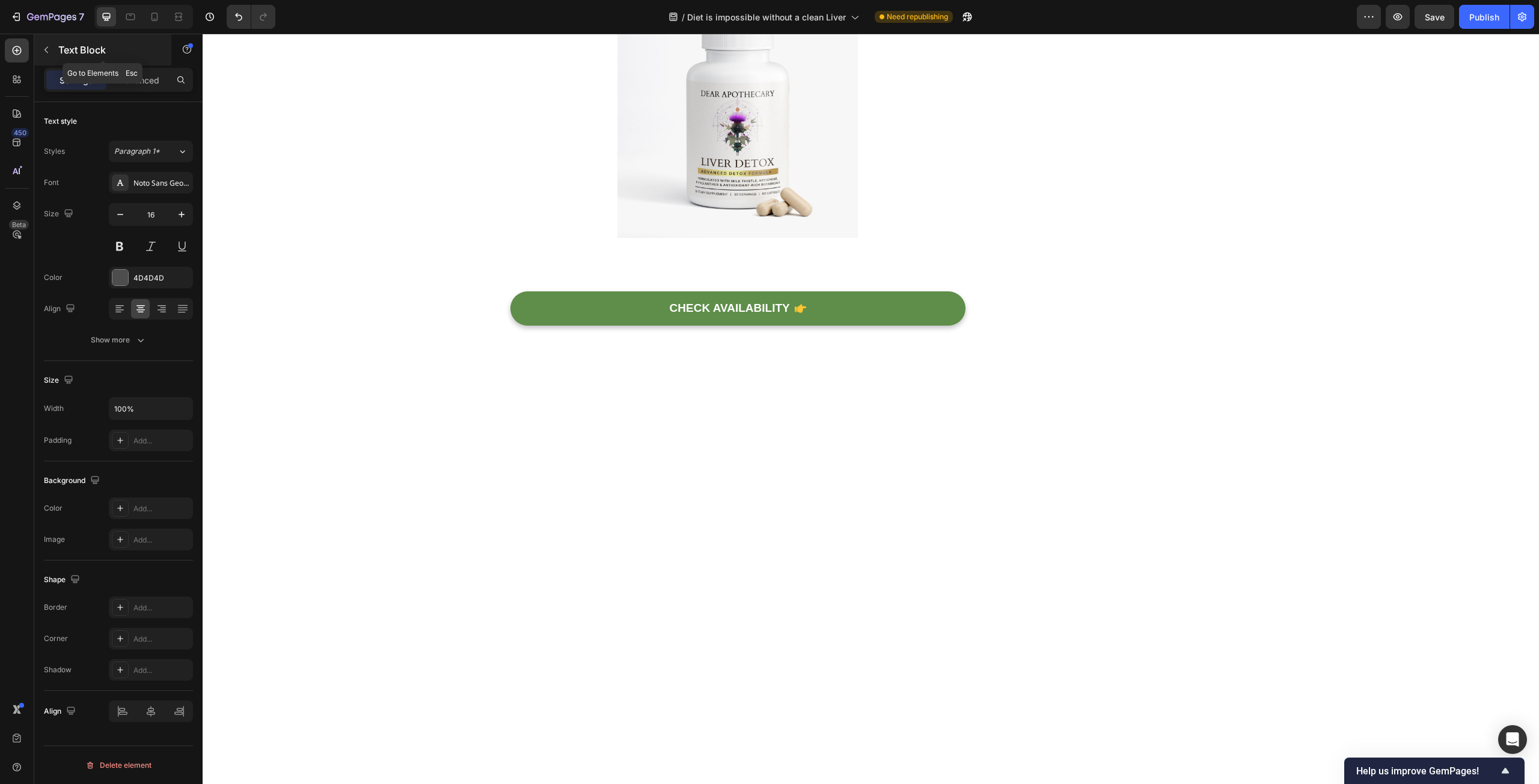
click at [63, 49] on p "Text Block" at bounding box center [109, 50] width 102 height 14
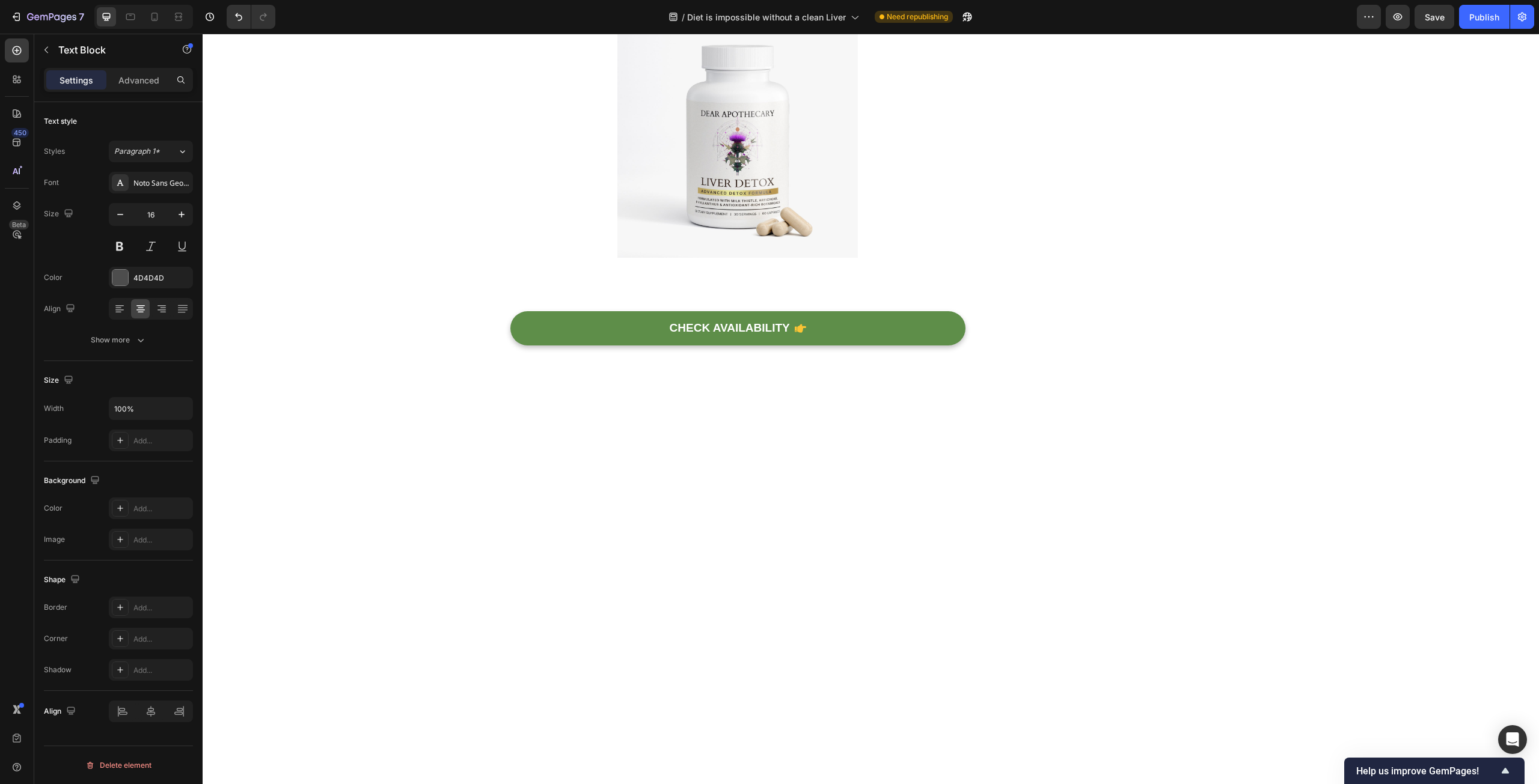
drag, startPoint x: 518, startPoint y: 381, endPoint x: 628, endPoint y: 385, distance: 110.1
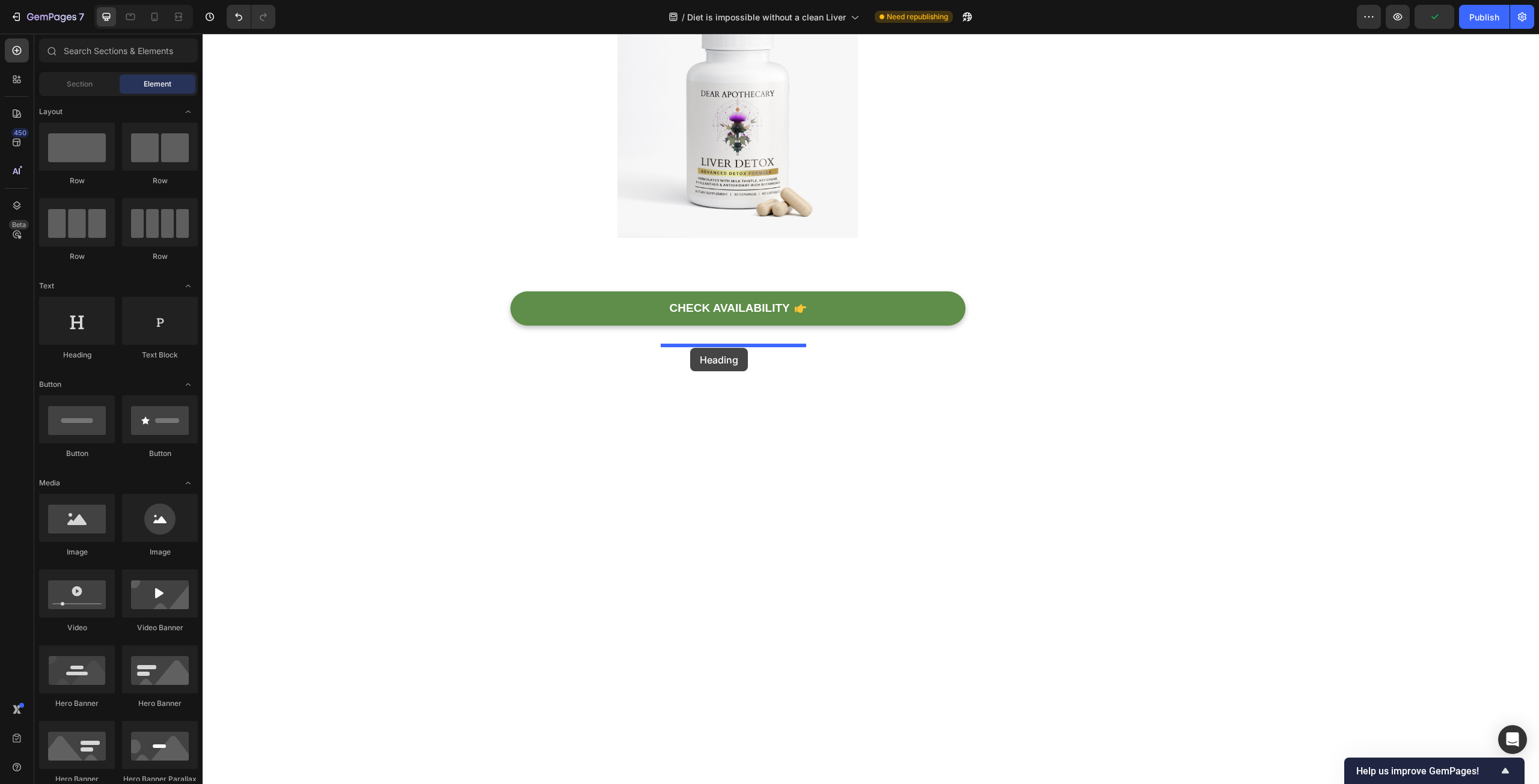
drag, startPoint x: 292, startPoint y: 359, endPoint x: 690, endPoint y: 348, distance: 398.2
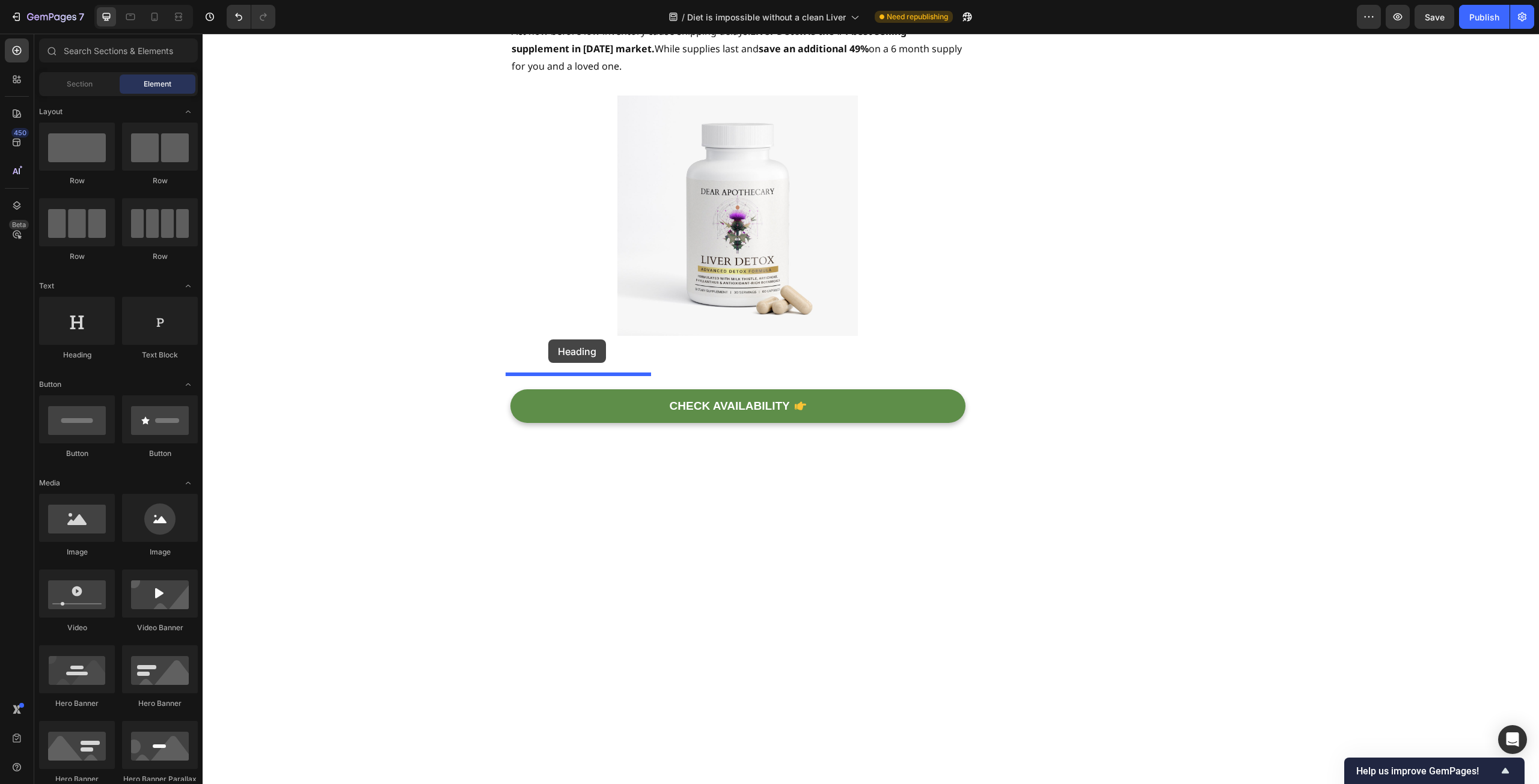
drag, startPoint x: 285, startPoint y: 361, endPoint x: 548, endPoint y: 340, distance: 263.8
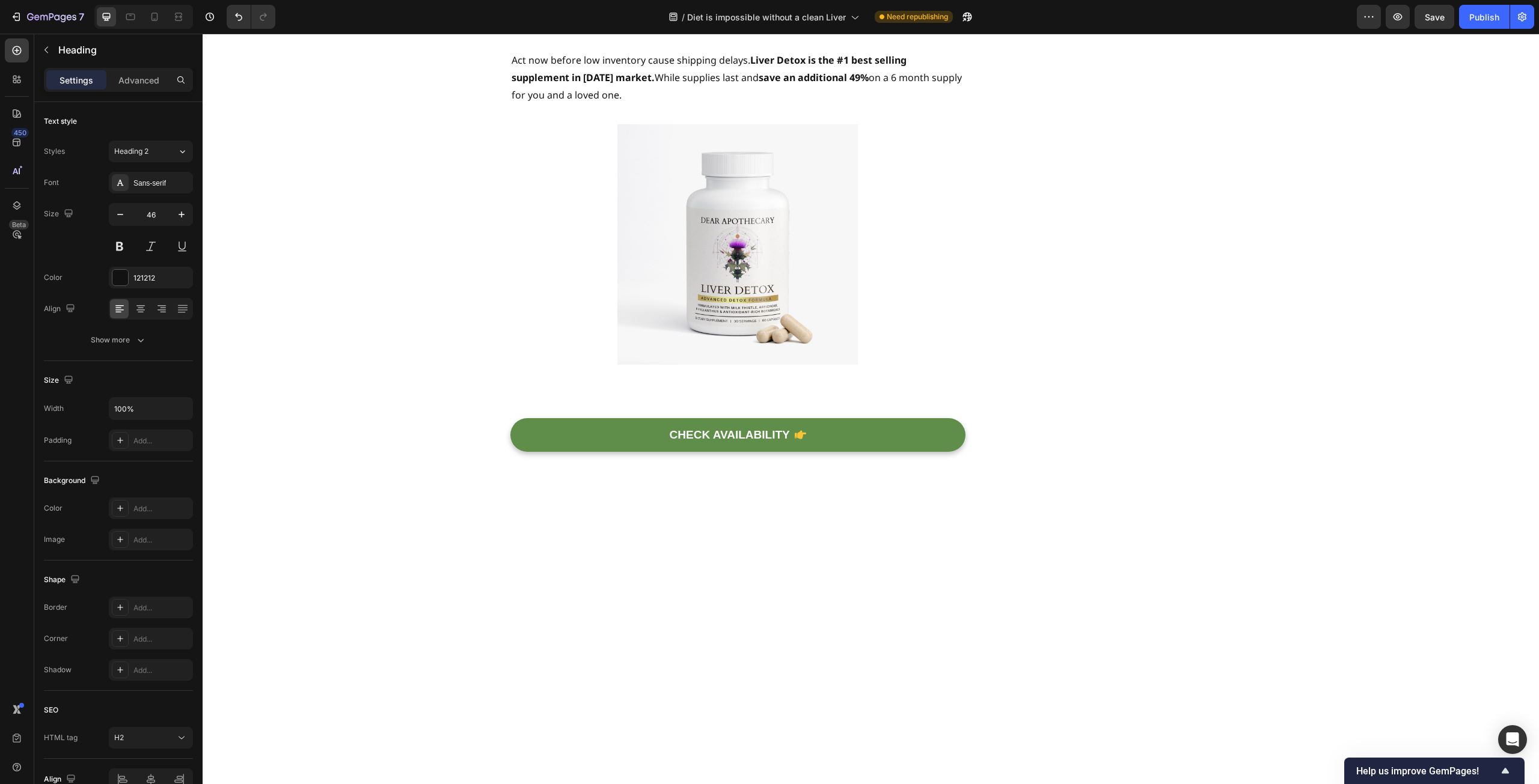
drag, startPoint x: 595, startPoint y: 361, endPoint x: 585, endPoint y: 361, distance: 10.0
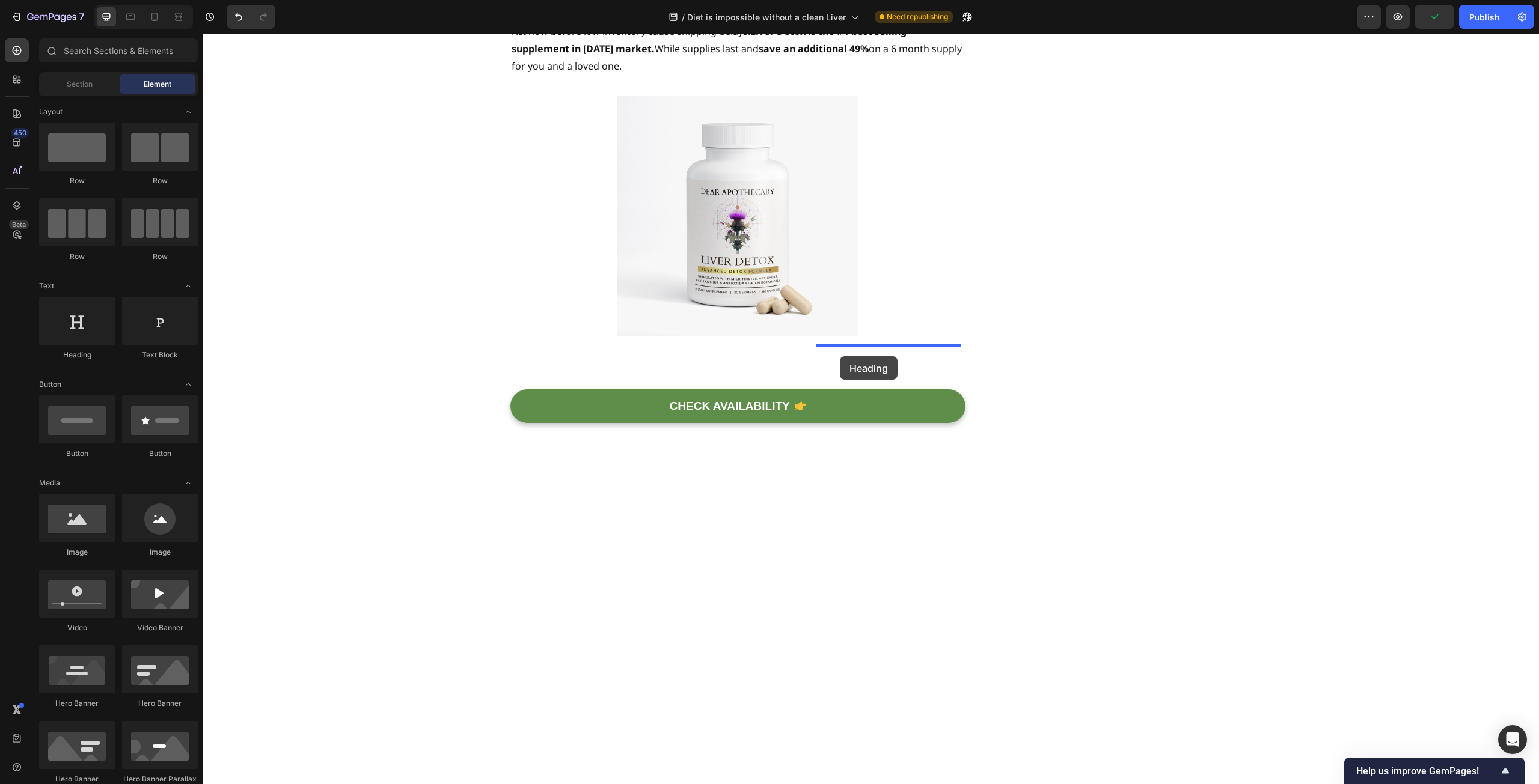
drag, startPoint x: 270, startPoint y: 363, endPoint x: 840, endPoint y: 356, distance: 570.0
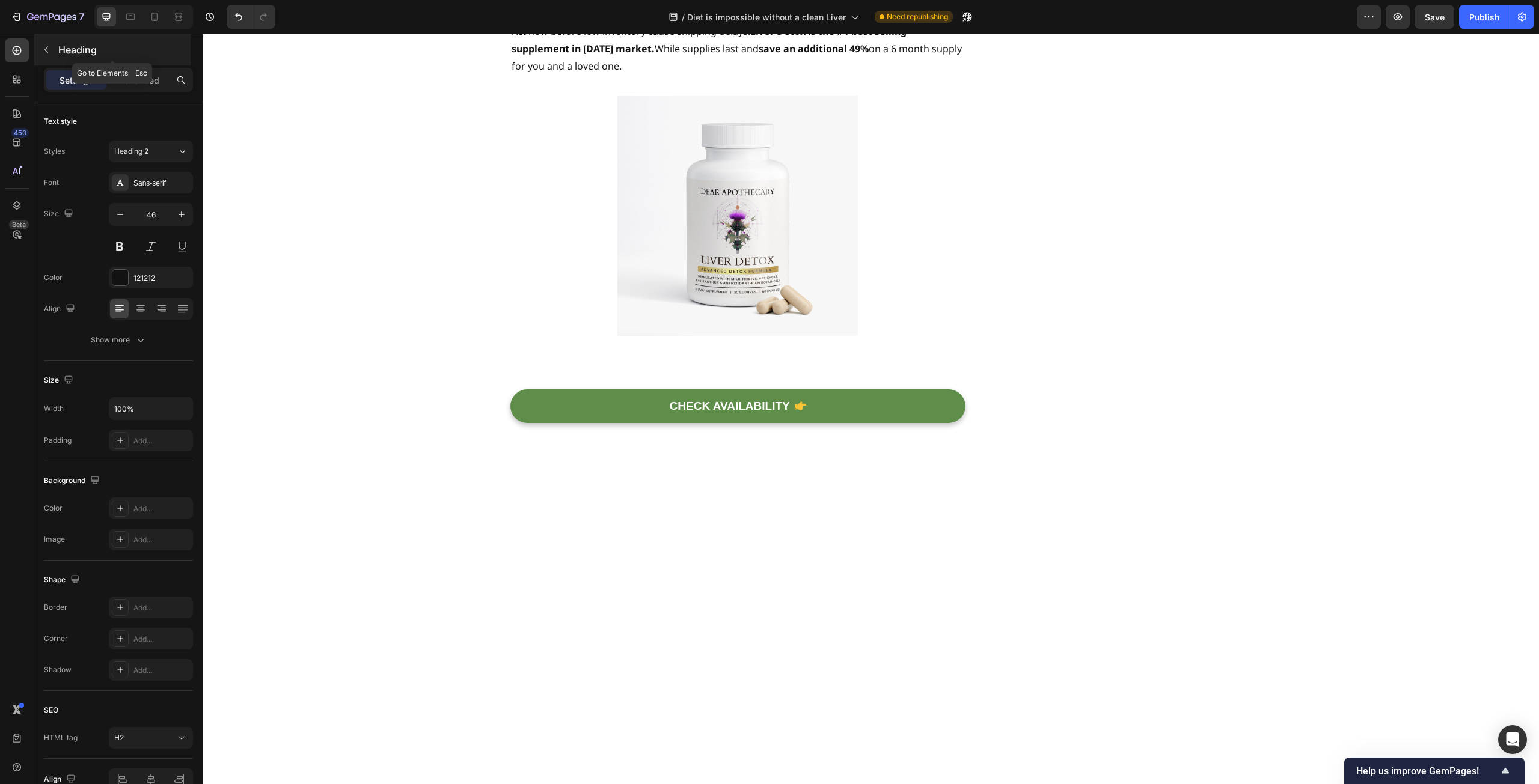
click at [61, 54] on p "Heading" at bounding box center [123, 50] width 130 height 14
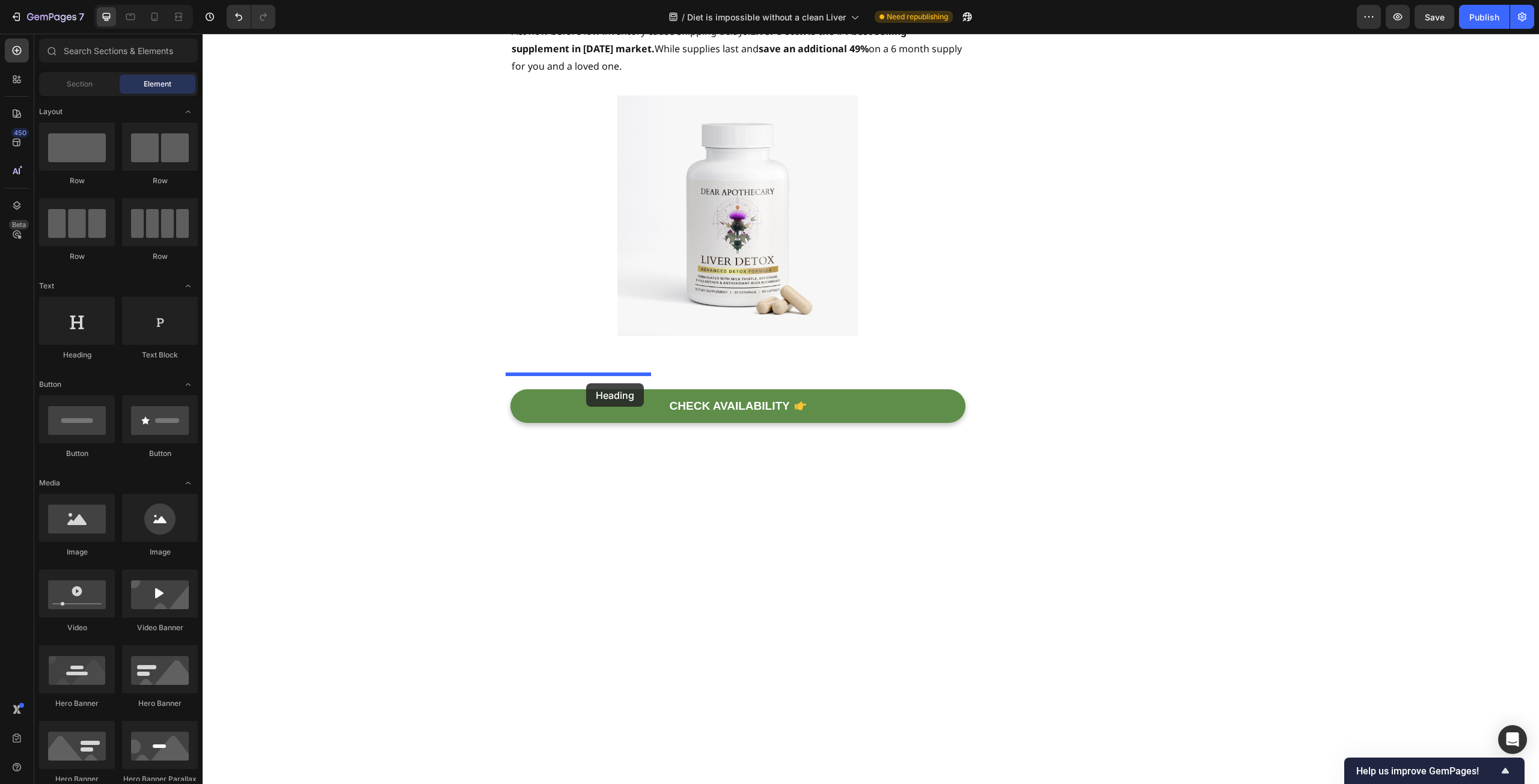
drag, startPoint x: 264, startPoint y: 357, endPoint x: 586, endPoint y: 384, distance: 323.1
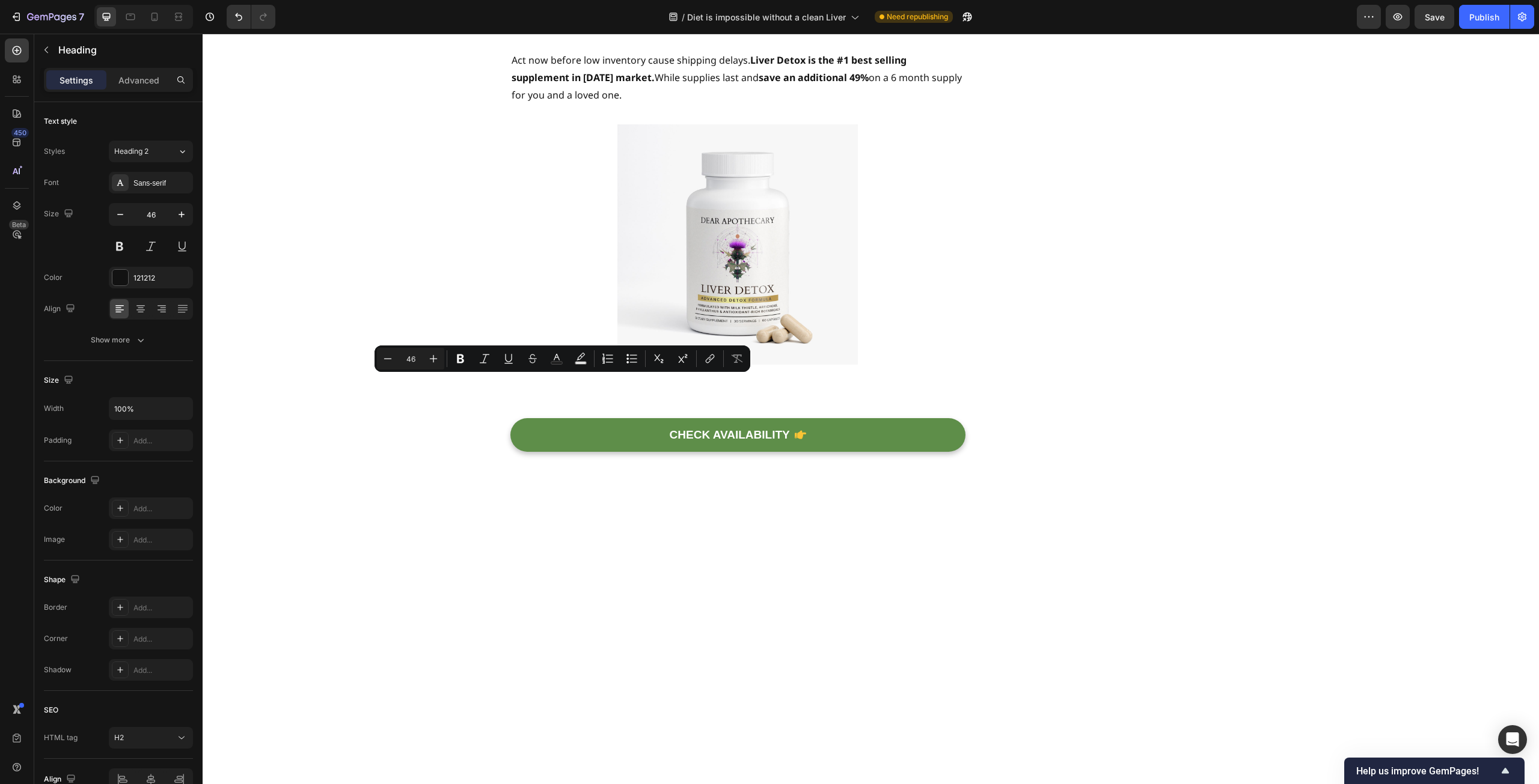
drag, startPoint x: 585, startPoint y: 507, endPoint x: 513, endPoint y: 392, distance: 135.7
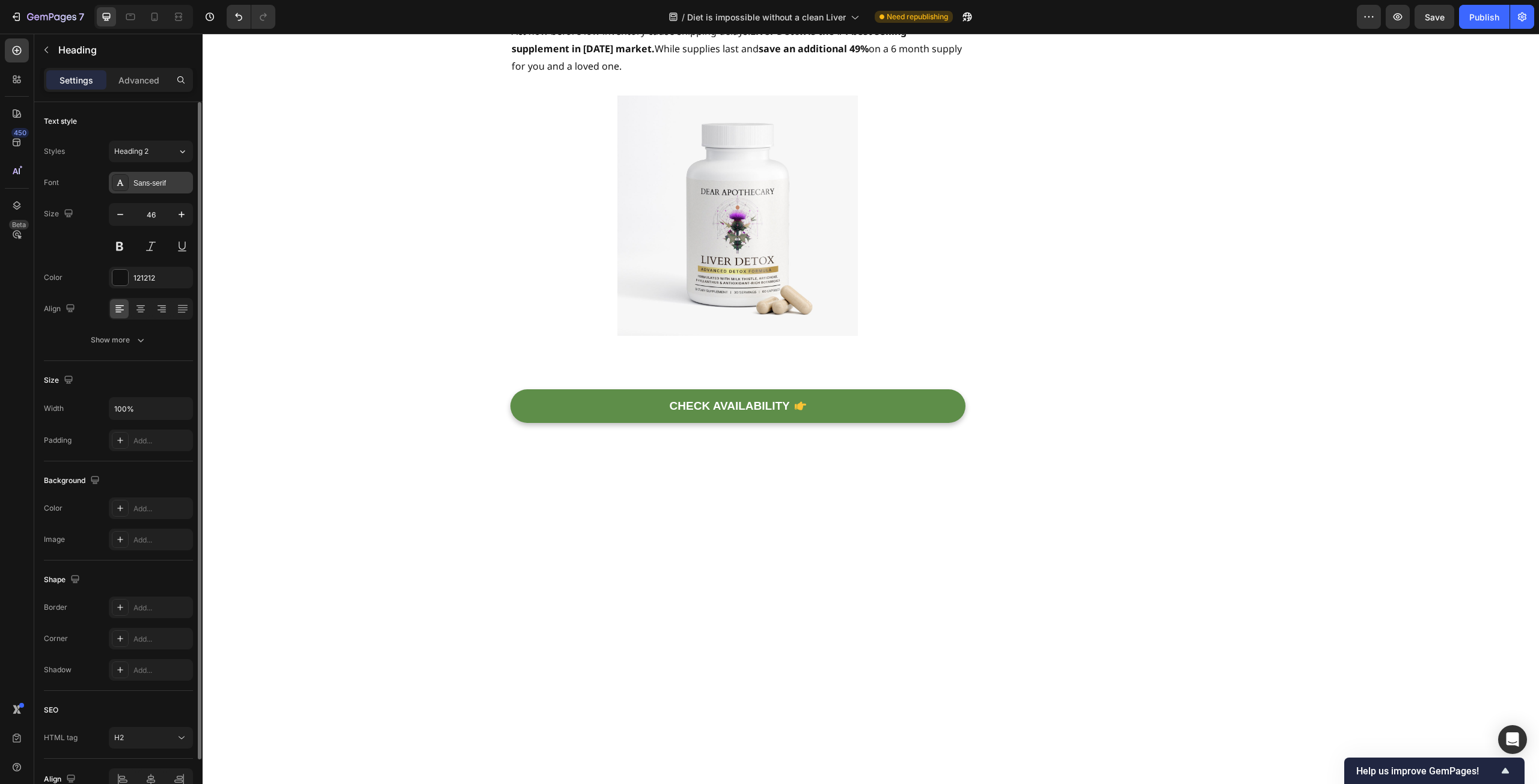
click at [177, 189] on div "Sans-serif" at bounding box center [151, 183] width 84 height 22
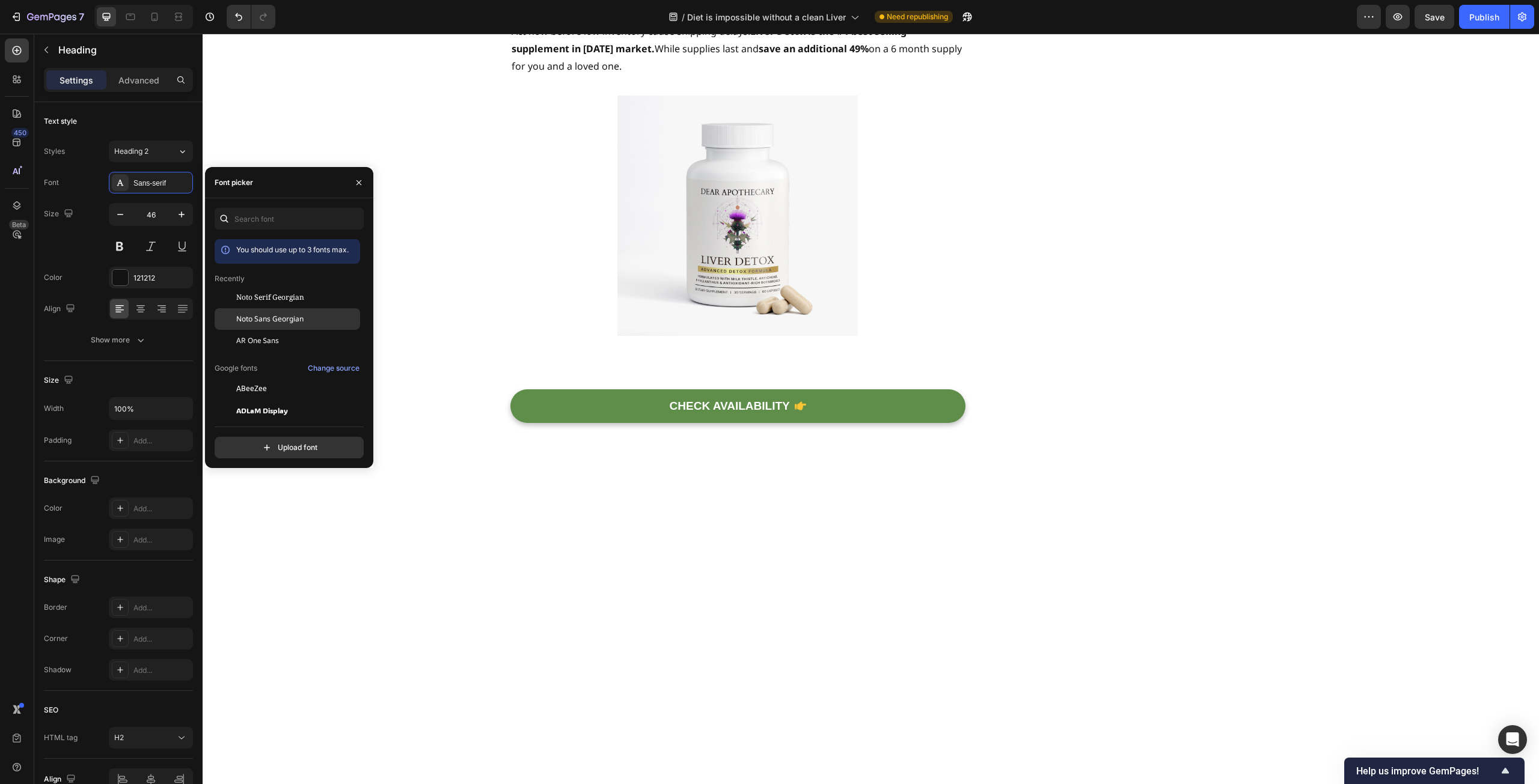
click at [260, 315] on span "Noto Sans Georgian" at bounding box center [270, 319] width 68 height 11
click at [149, 213] on input "46" at bounding box center [150, 214] width 40 height 22
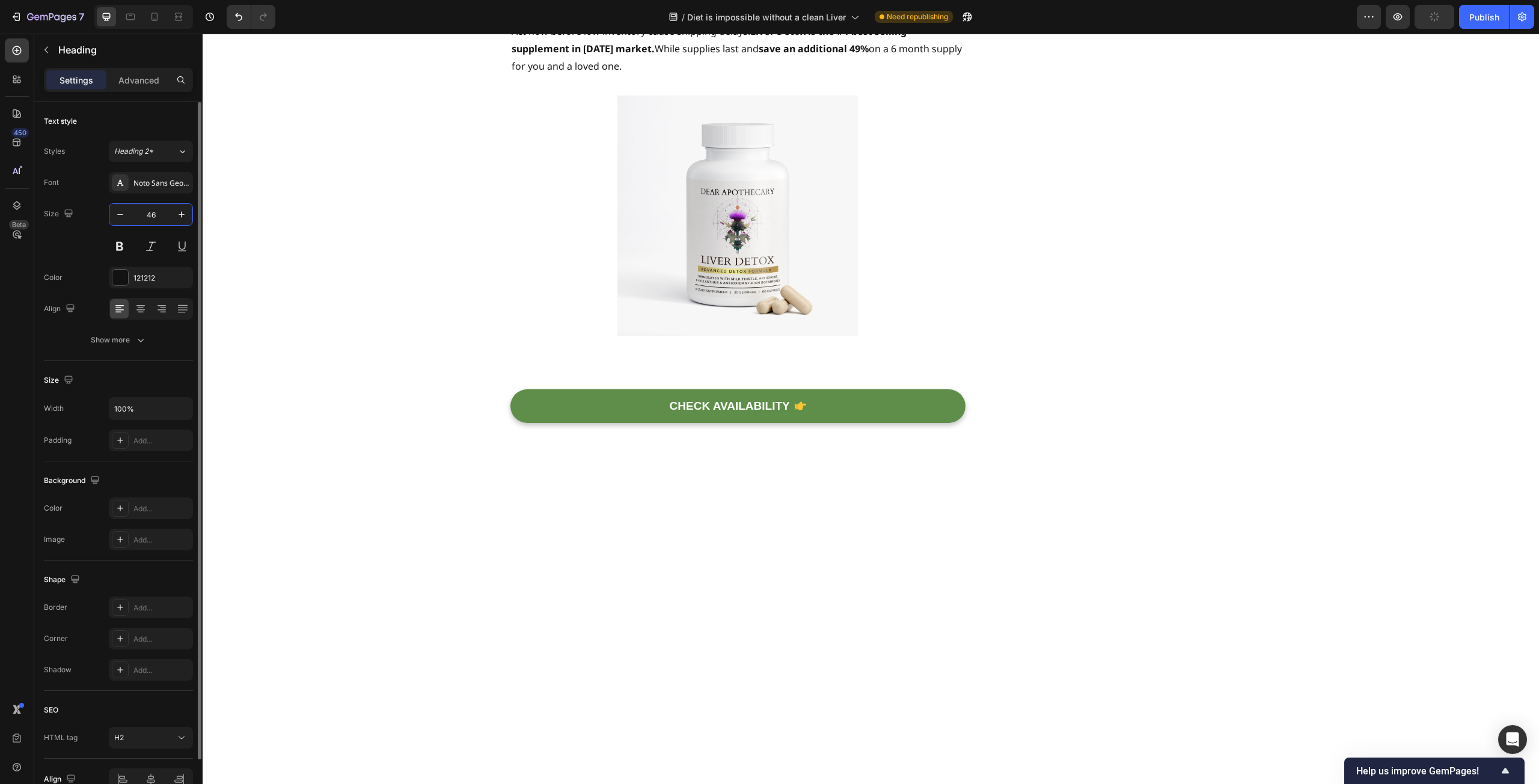
click at [149, 213] on input "46" at bounding box center [150, 214] width 40 height 22
click at [185, 212] on icon "button" at bounding box center [182, 214] width 12 height 12
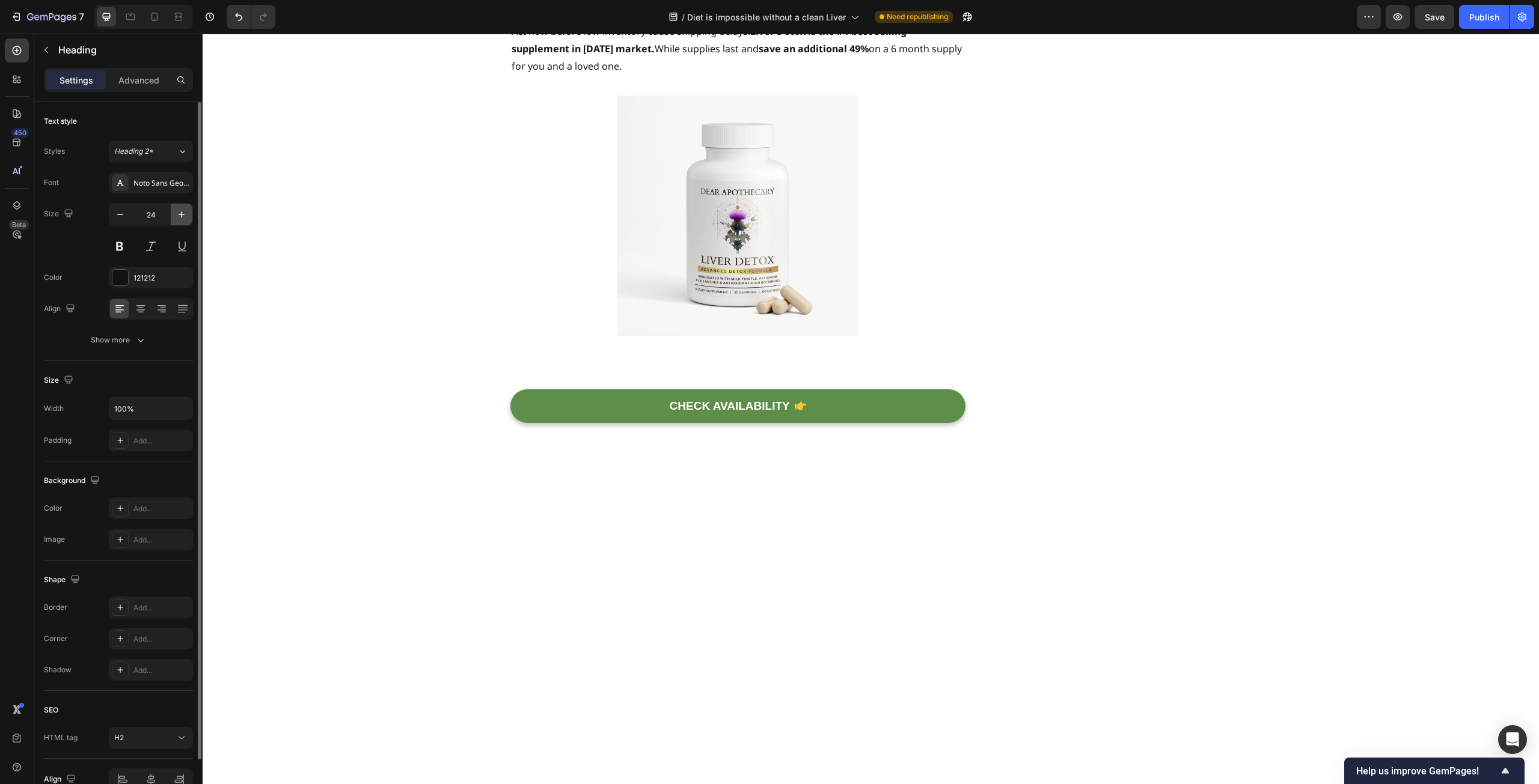
click at [185, 212] on icon "button" at bounding box center [182, 214] width 12 height 12
type input "25"
click at [136, 178] on div "Sans-serif" at bounding box center [162, 183] width 56 height 11
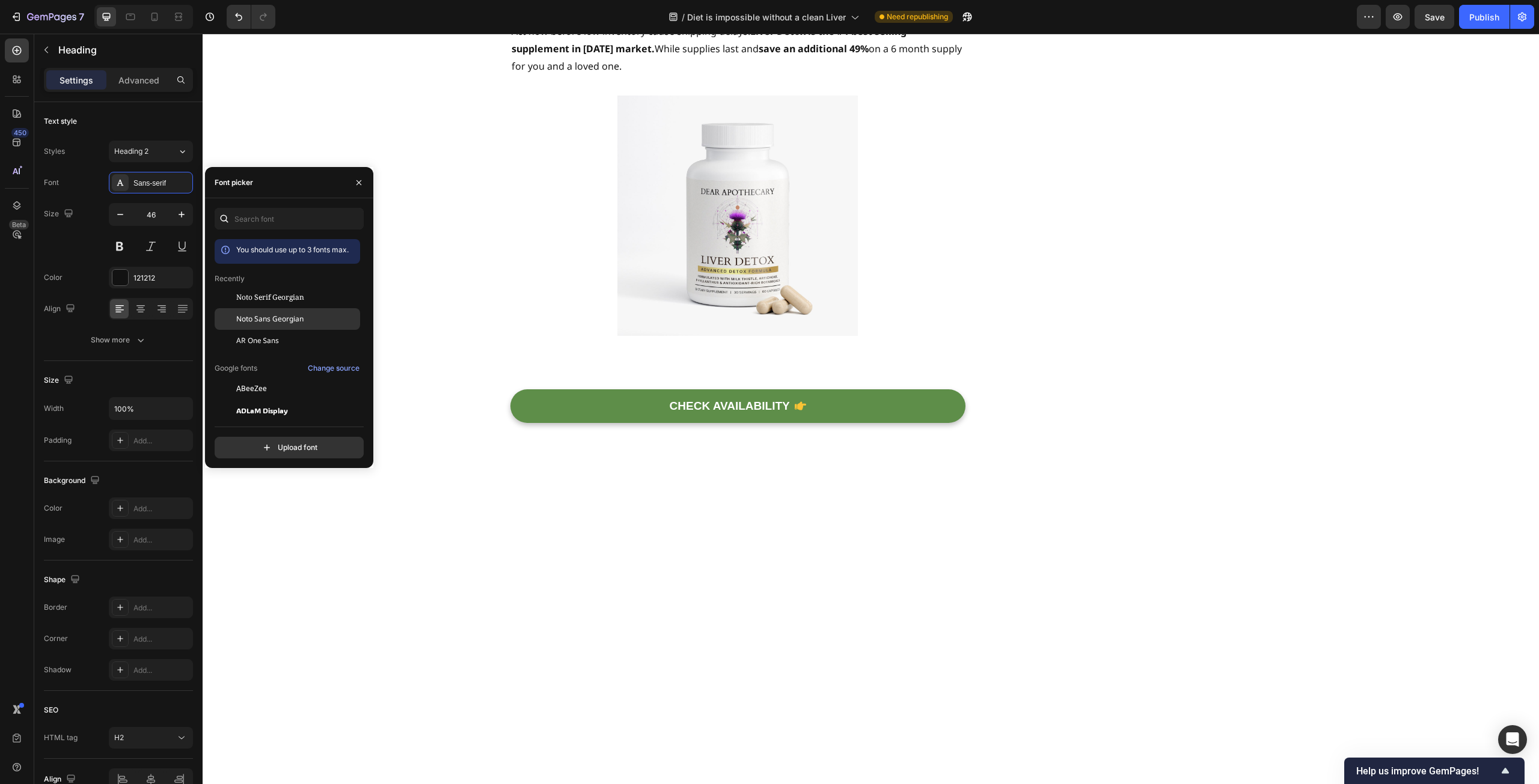
click at [262, 320] on span "Noto Sans Georgian" at bounding box center [270, 319] width 68 height 11
click at [153, 212] on input "46" at bounding box center [150, 214] width 40 height 22
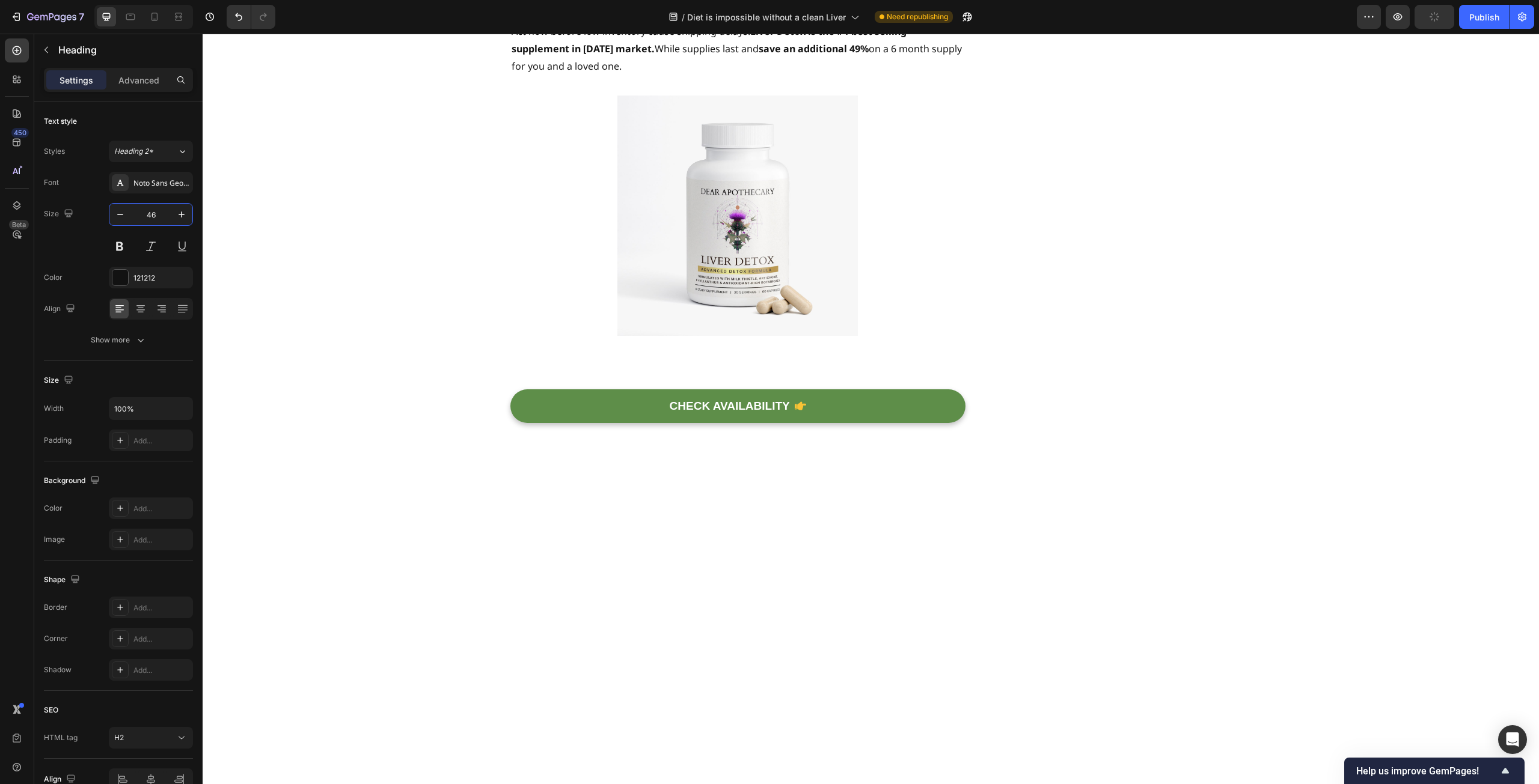
type input "25"
click at [155, 210] on input "46" at bounding box center [150, 214] width 40 height 22
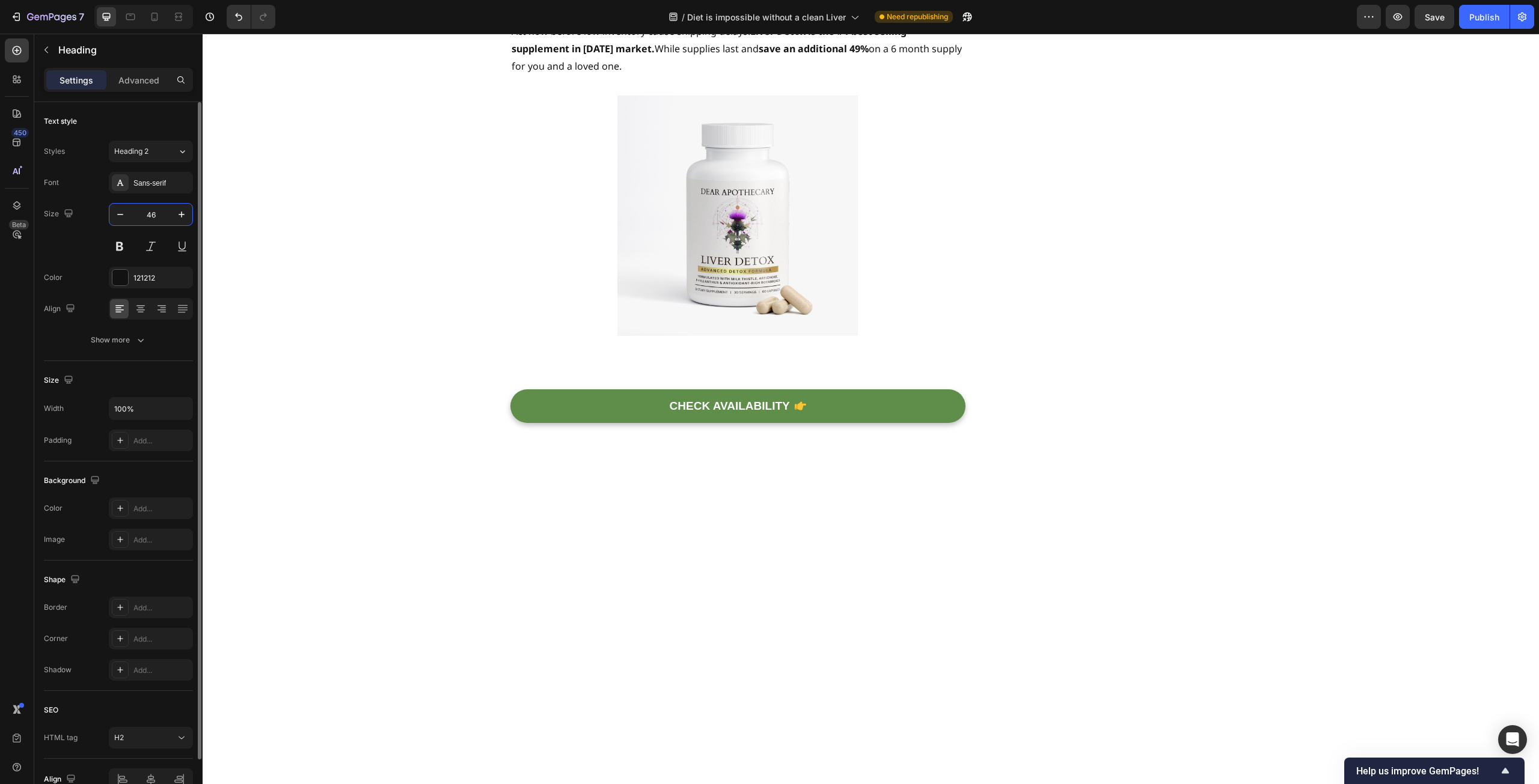
click at [155, 210] on input "46" at bounding box center [150, 214] width 40 height 22
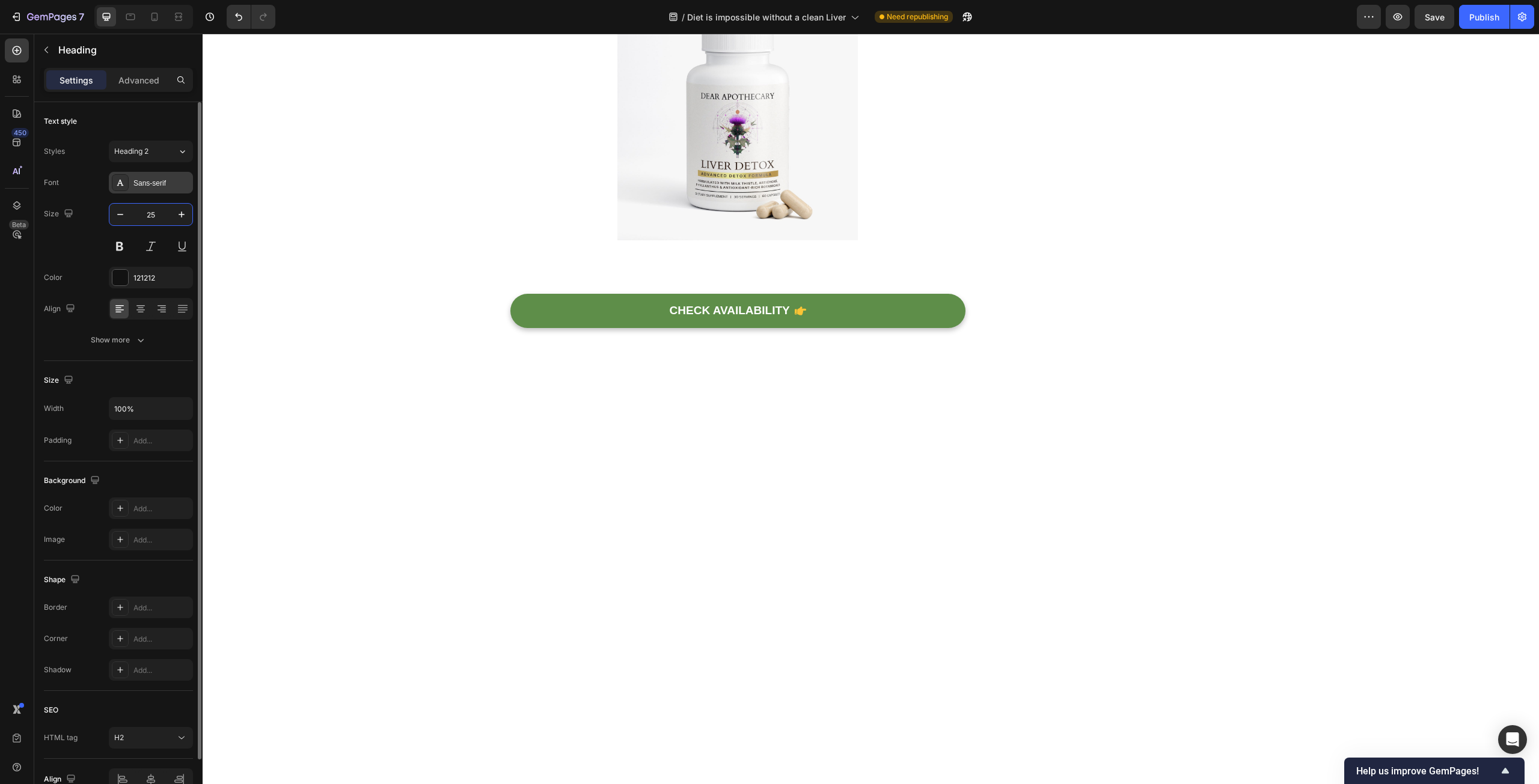
type input "25"
click at [151, 187] on div "Sans-serif" at bounding box center [162, 183] width 56 height 11
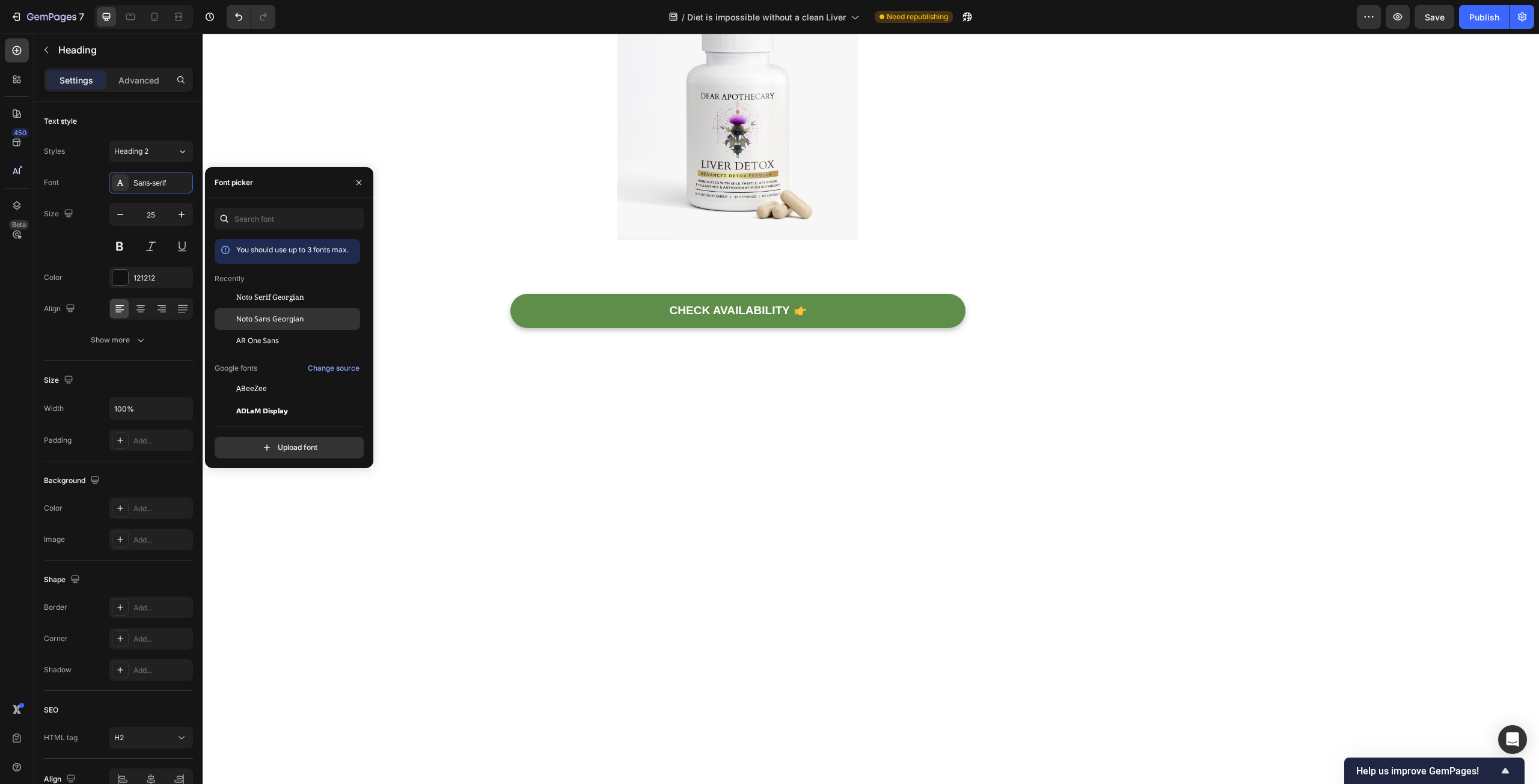
click at [271, 309] on div "Noto Sans Georgian" at bounding box center [287, 319] width 146 height 22
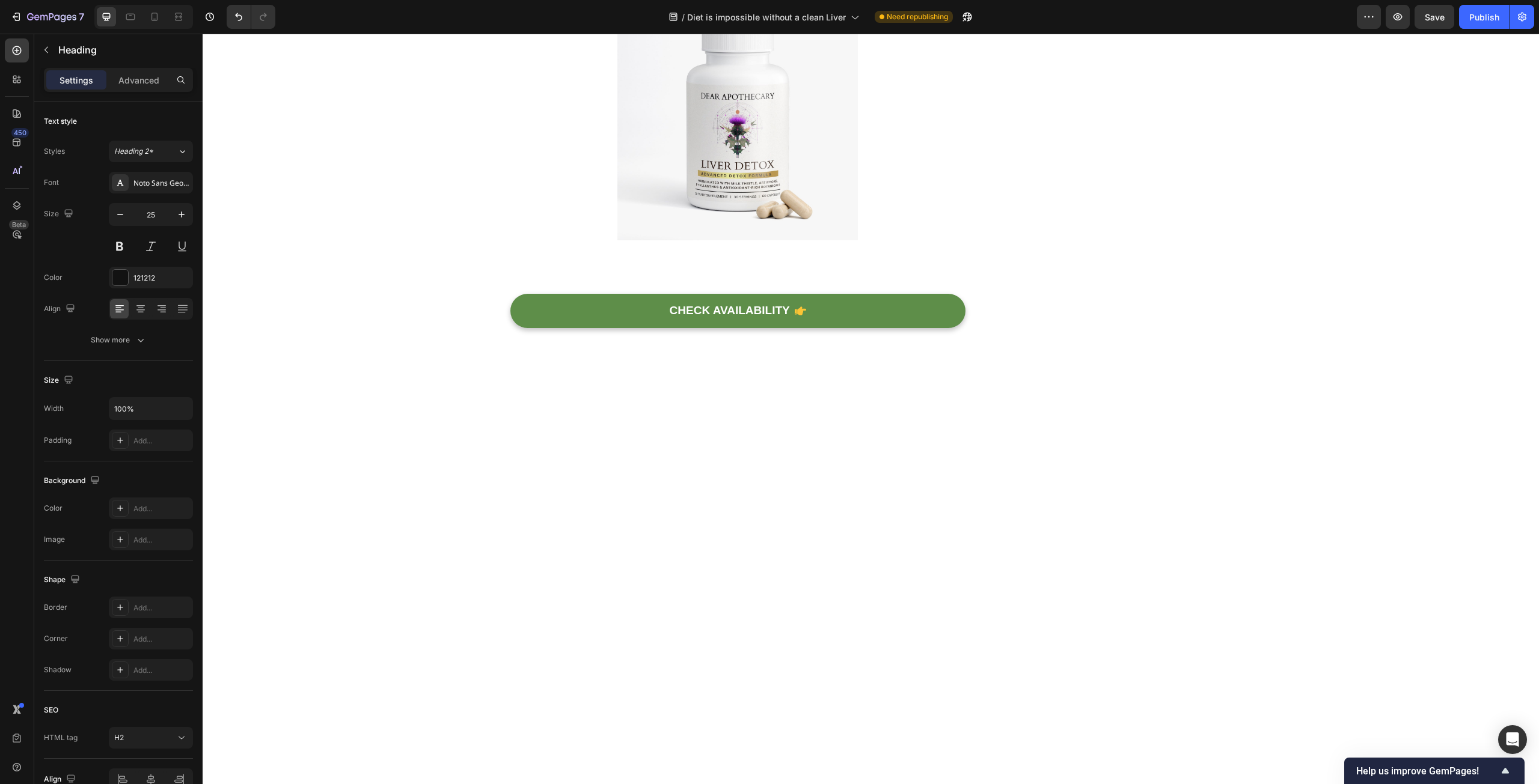
drag, startPoint x: 518, startPoint y: 364, endPoint x: 603, endPoint y: 342, distance: 87.8
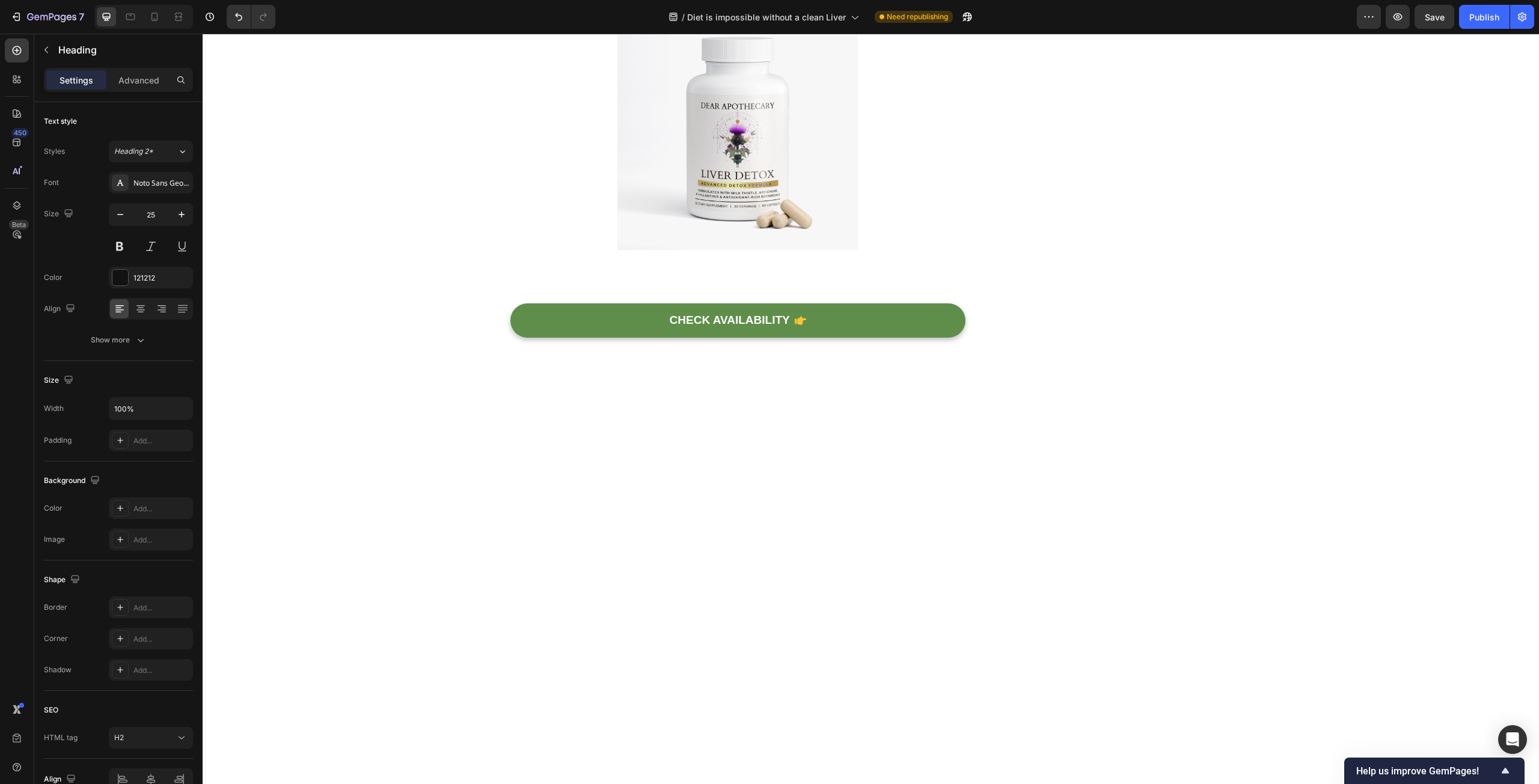
drag, startPoint x: 675, startPoint y: 336, endPoint x: 706, endPoint y: 164, distance: 174.8
click at [230, 19] on button "Undo/Redo" at bounding box center [238, 16] width 24 height 24
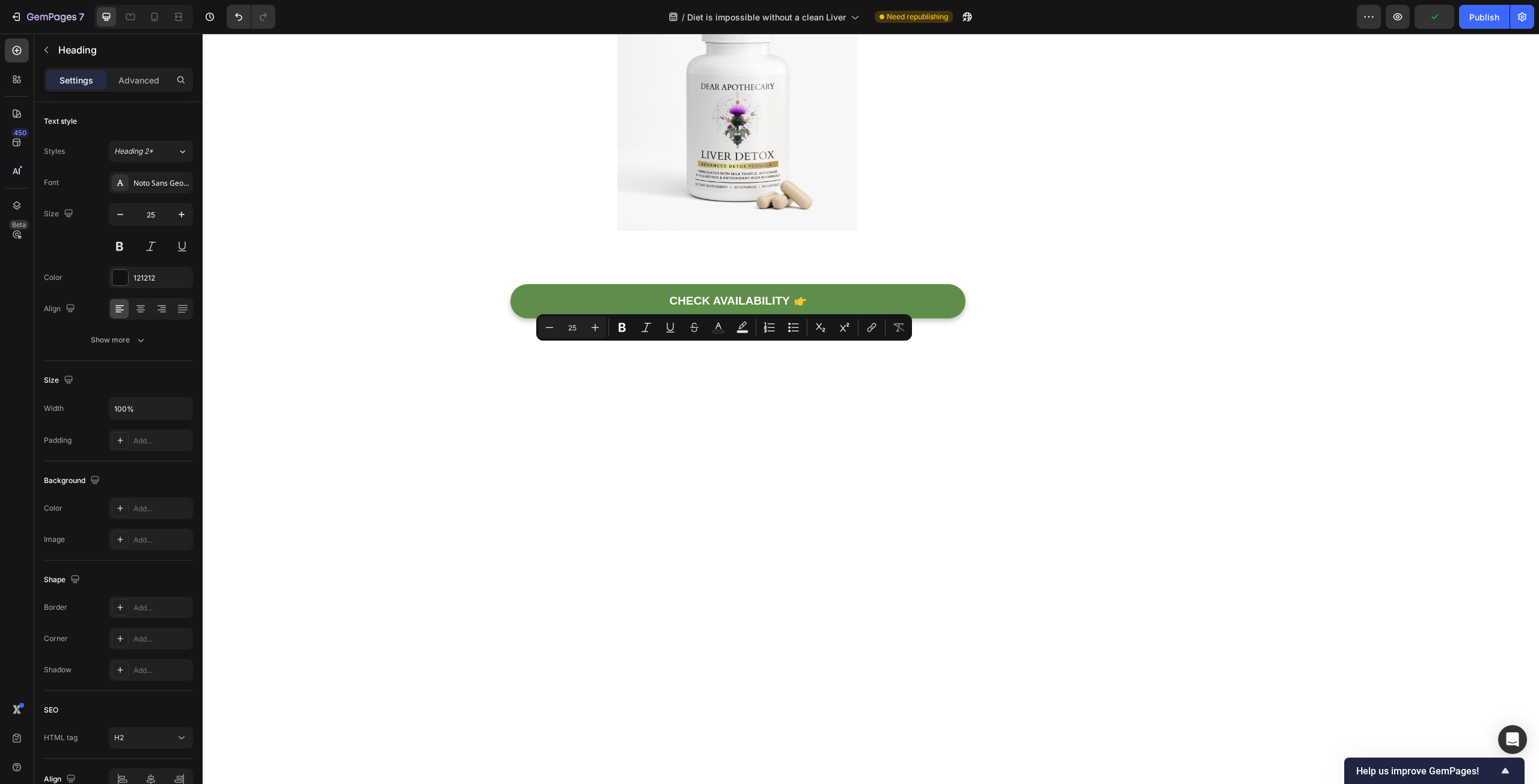
drag, startPoint x: 738, startPoint y: 377, endPoint x: 664, endPoint y: 359, distance: 76.2
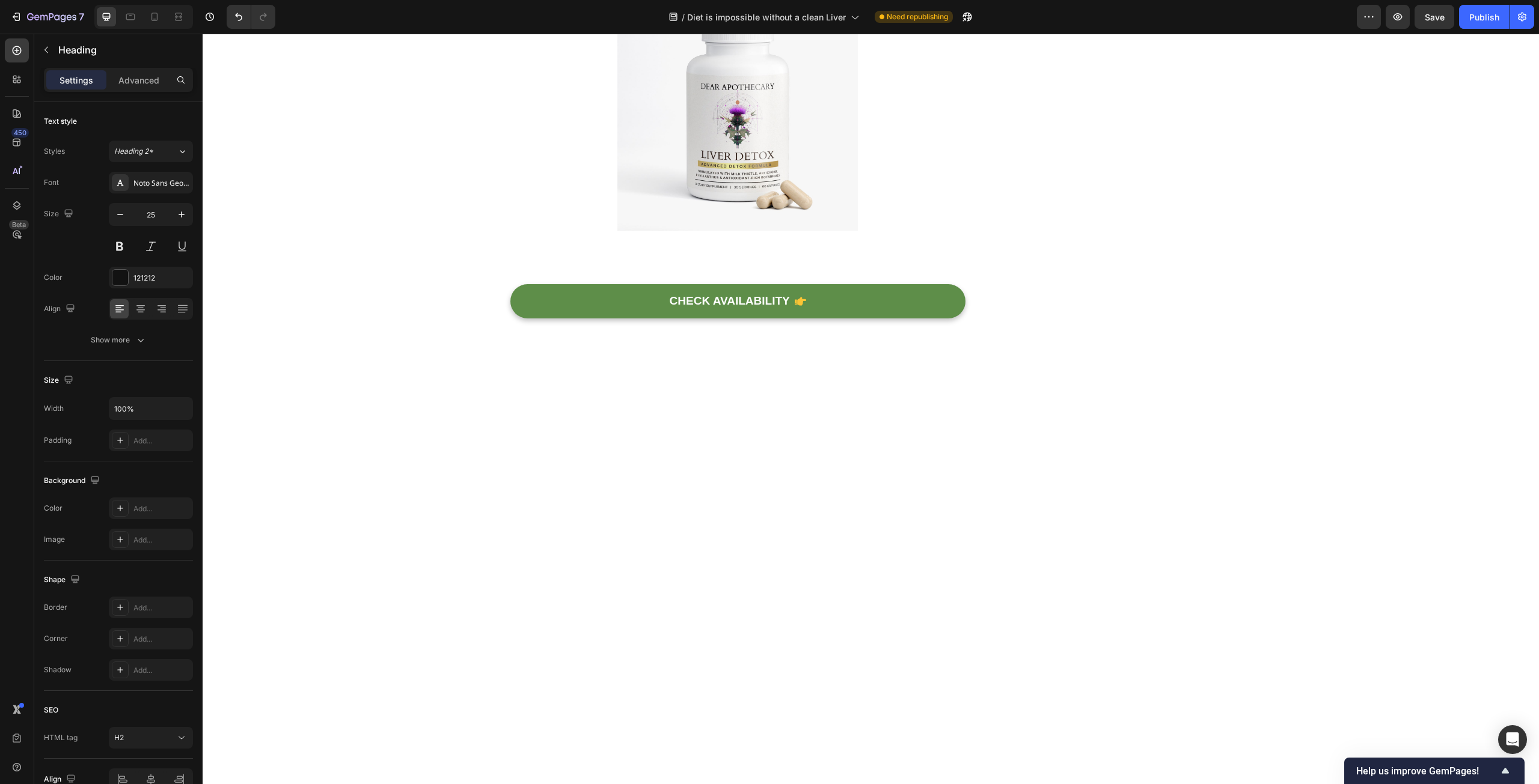
drag, startPoint x: 888, startPoint y: 377, endPoint x: 820, endPoint y: 359, distance: 70.3
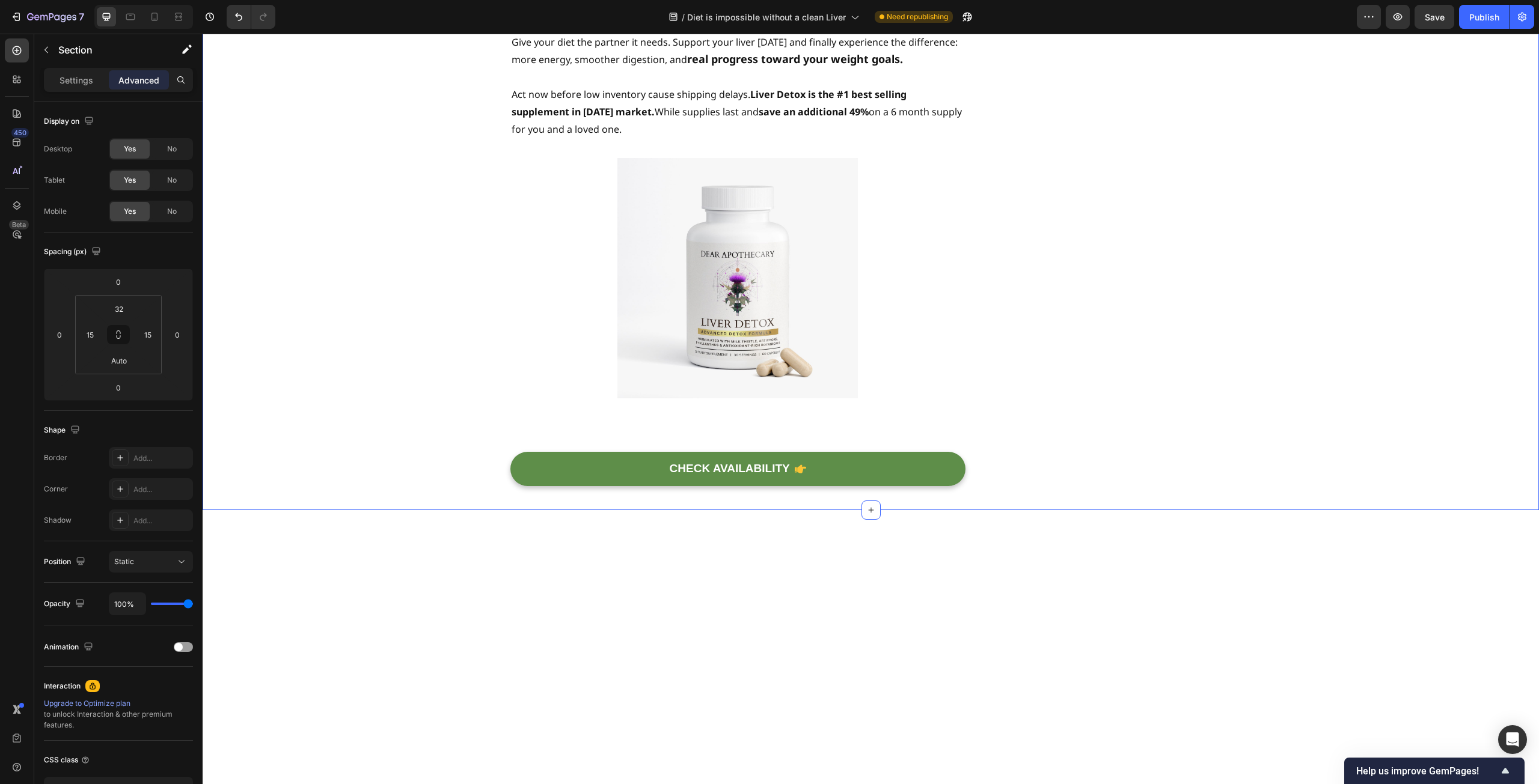
scroll to position [4746, 0]
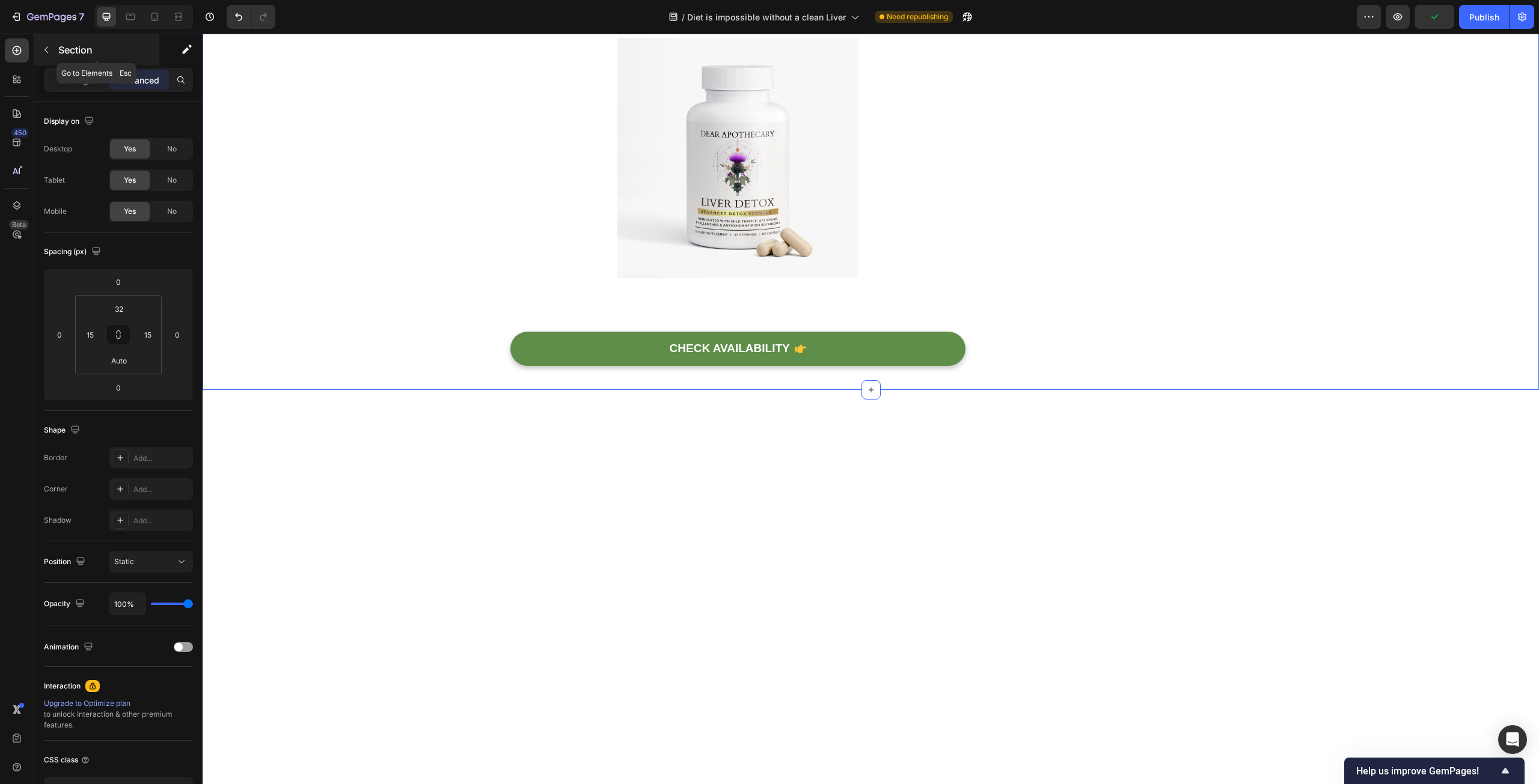
click at [76, 45] on p "Section" at bounding box center [107, 50] width 98 height 14
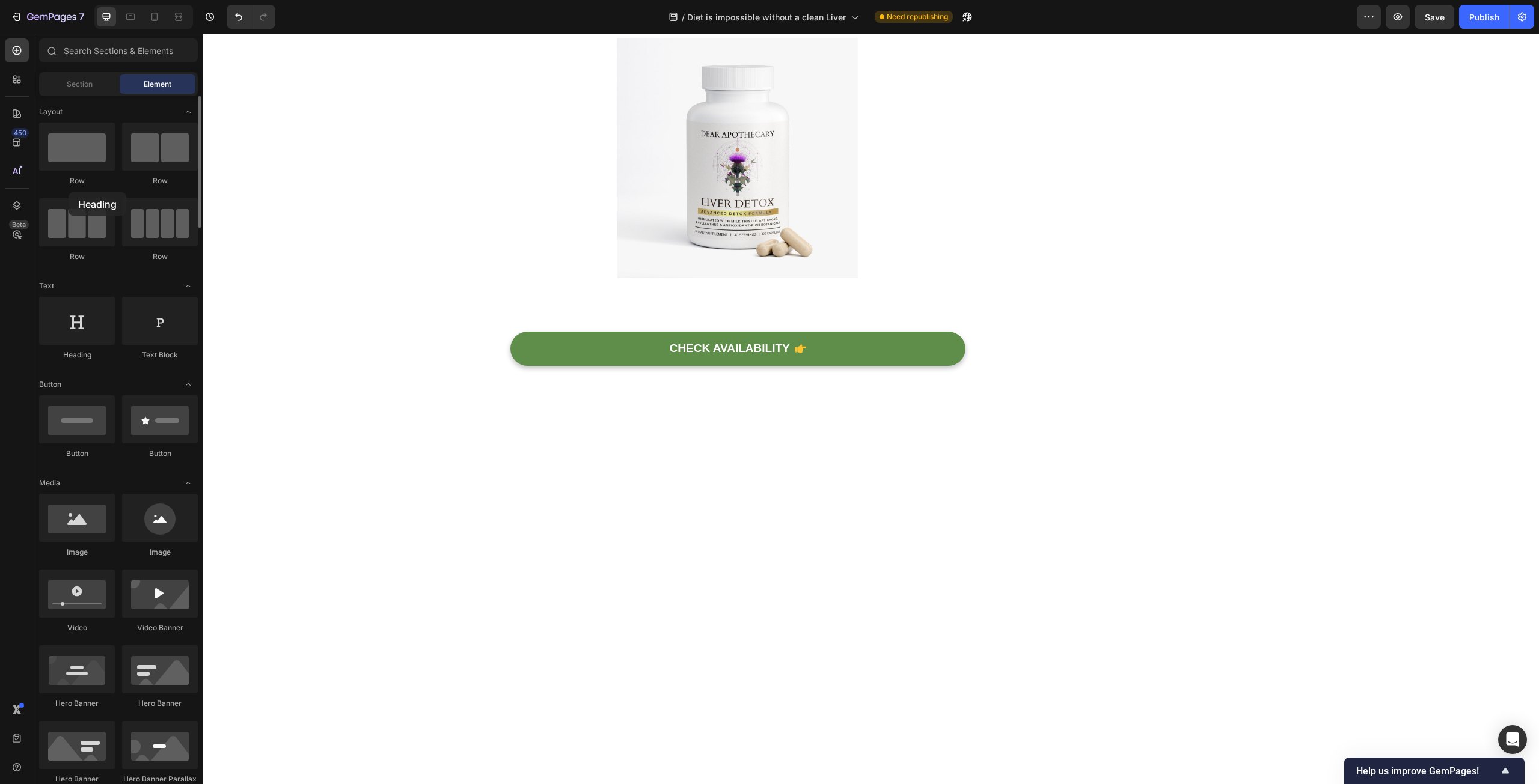
drag, startPoint x: 97, startPoint y: 314, endPoint x: 69, endPoint y: 192, distance: 125.2
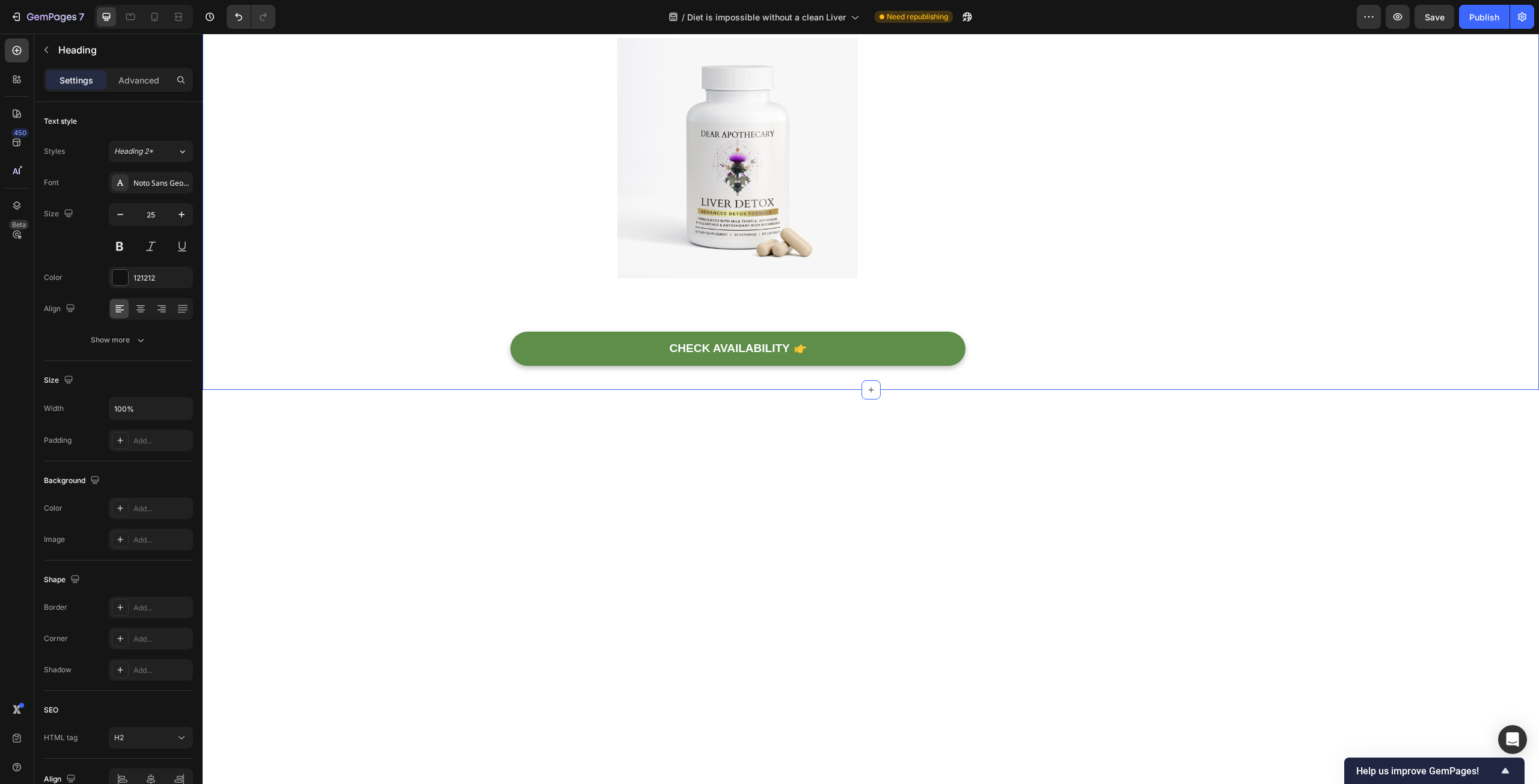
click at [116, 216] on icon "button" at bounding box center [120, 214] width 12 height 12
type input "23"
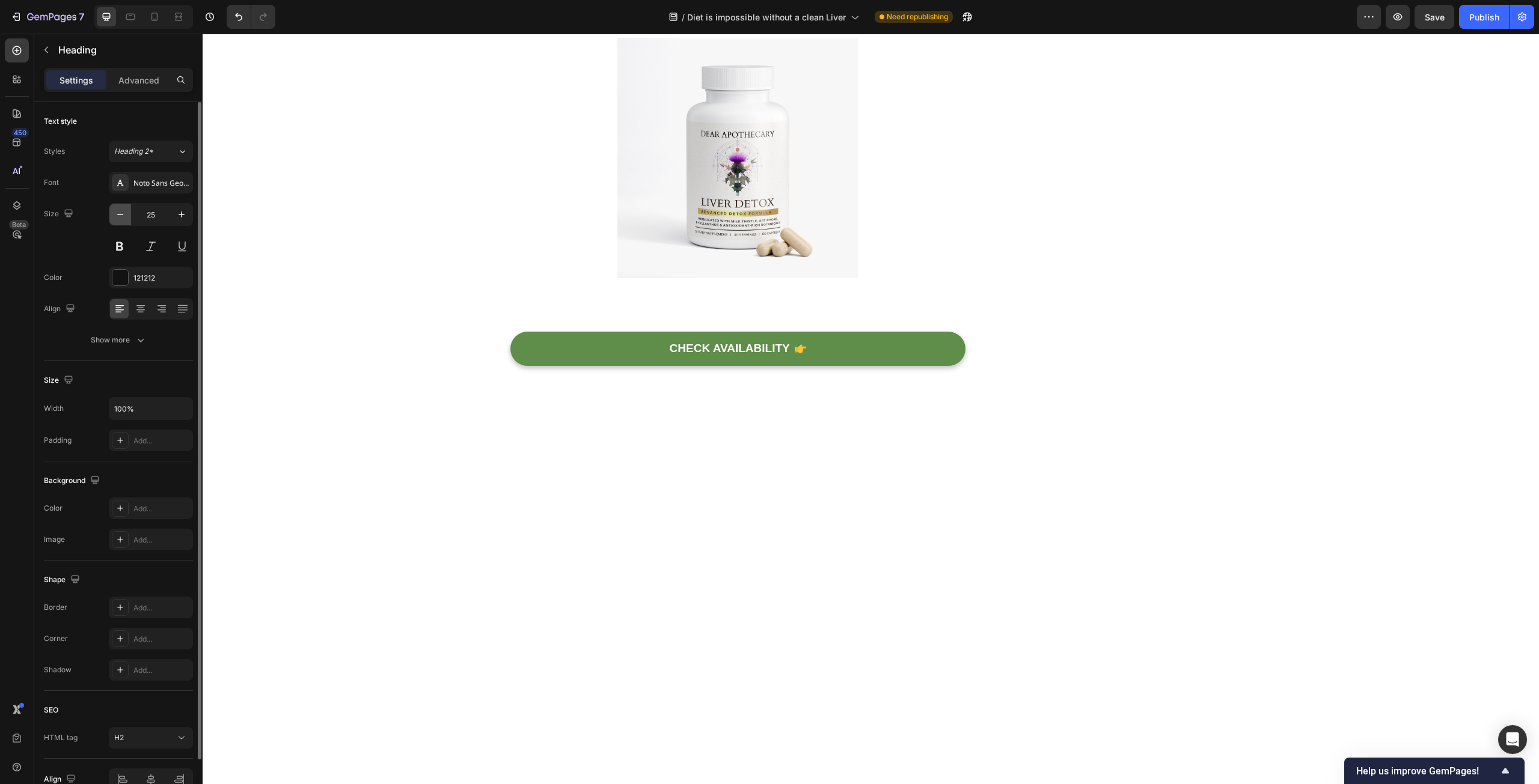
click at [118, 212] on icon "button" at bounding box center [120, 214] width 12 height 12
type input "23"
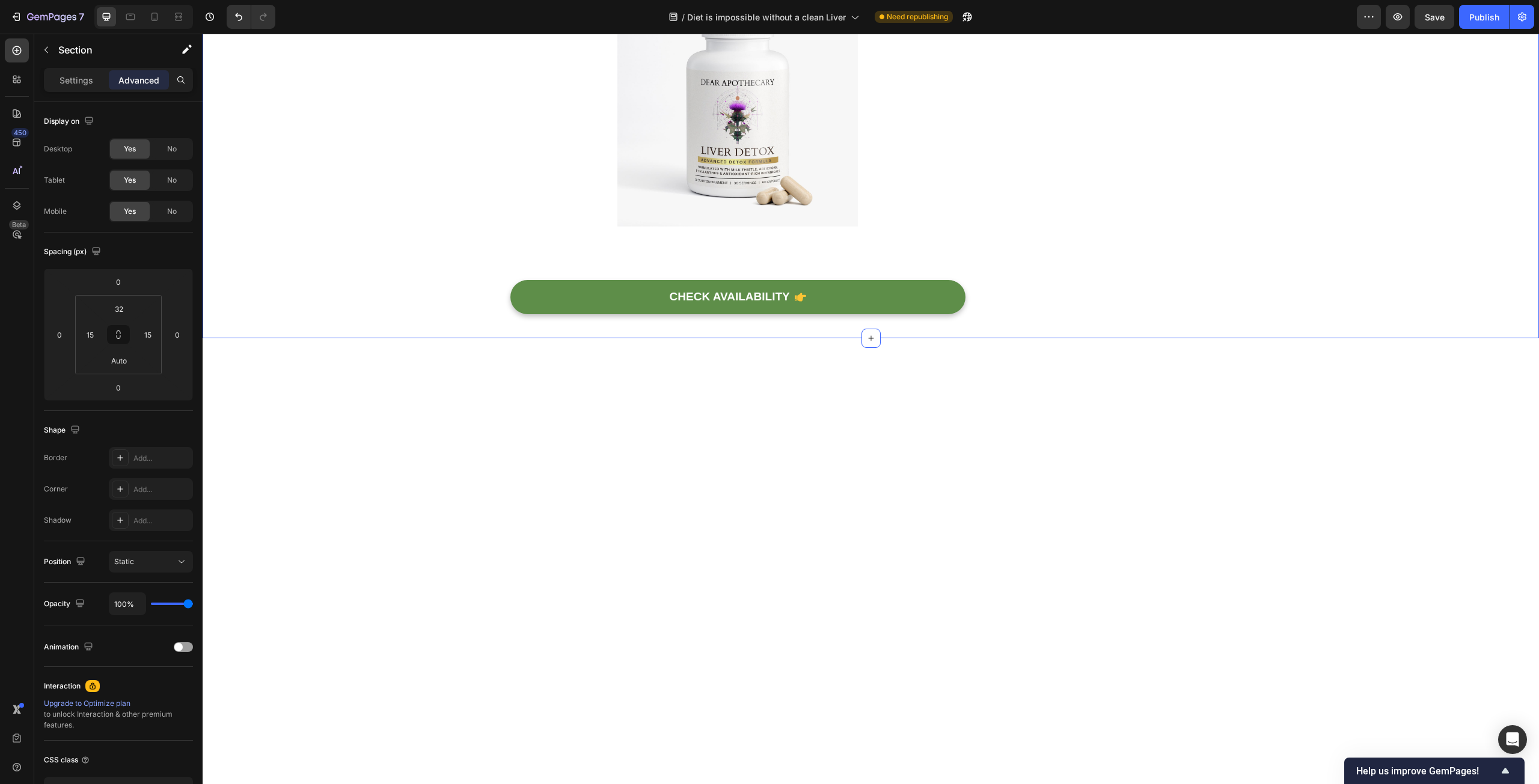
scroll to position [4686, 0]
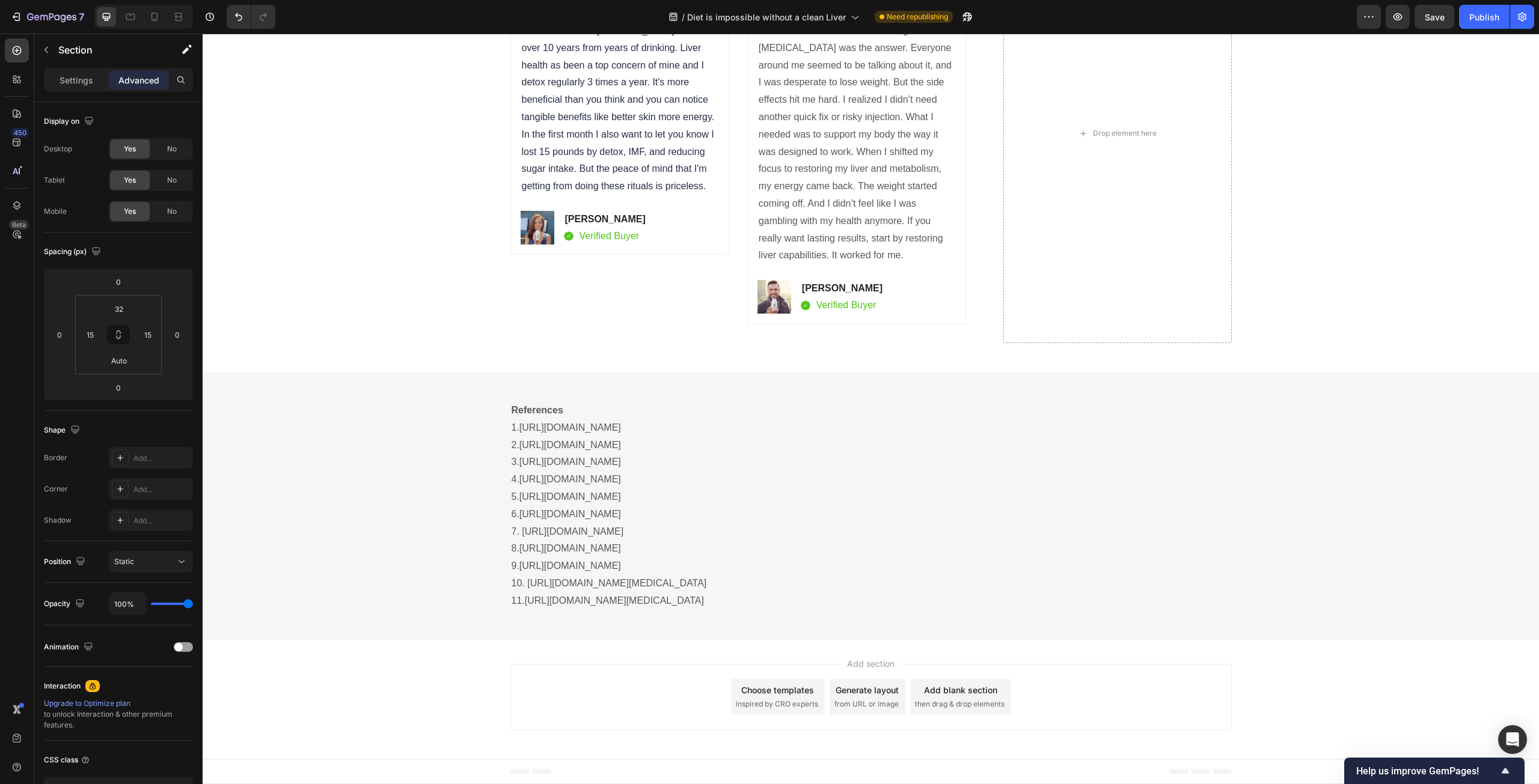
scroll to position [5587, 0]
click at [955, 302] on div "Icon Icon Icon Icon Icon Icon List Hoz Forget Ozempic Heading I was one of the …" at bounding box center [856, 145] width 219 height 357
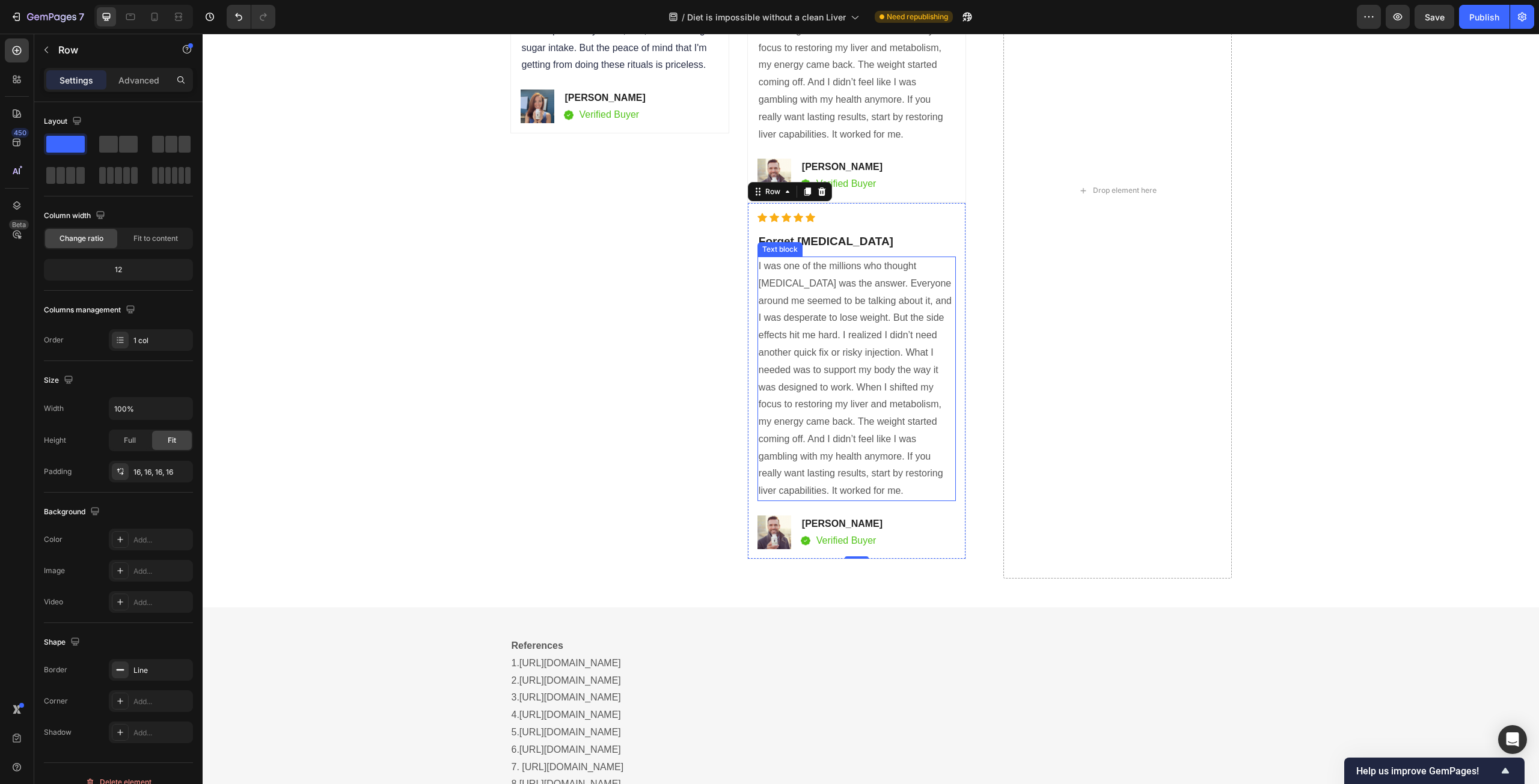
scroll to position [5924, 0]
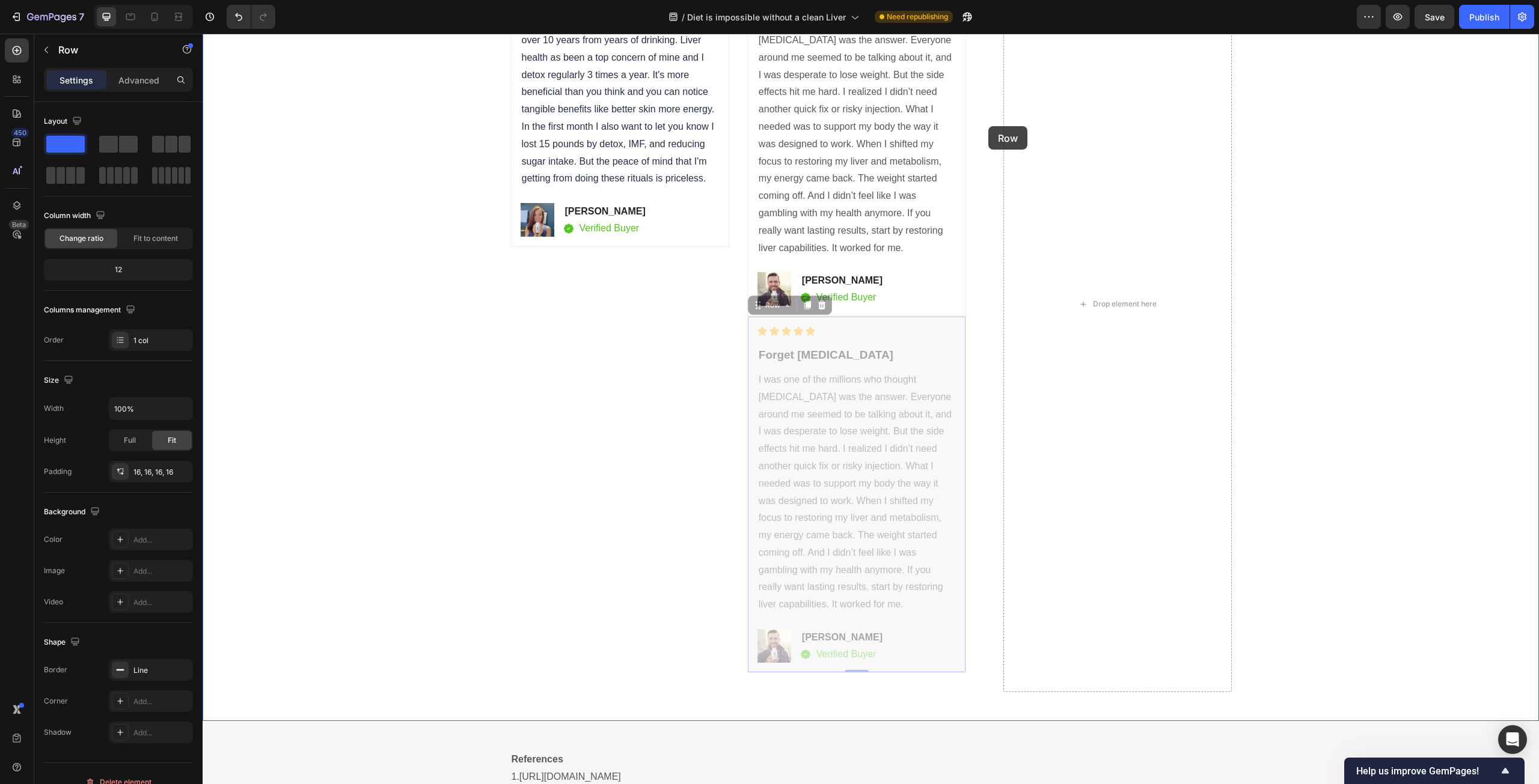
drag, startPoint x: 751, startPoint y: 306, endPoint x: 988, endPoint y: 126, distance: 297.6
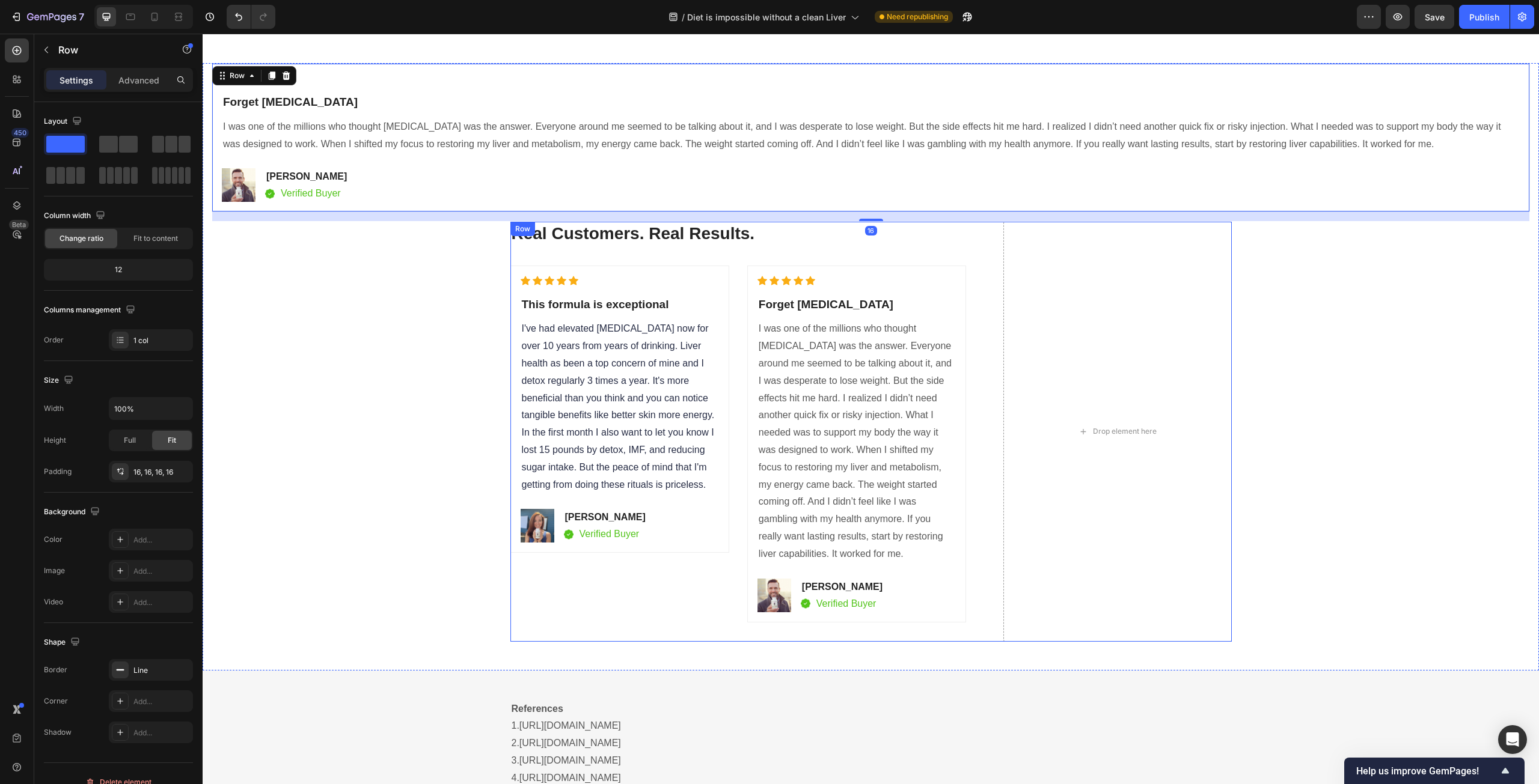
scroll to position [5715, 0]
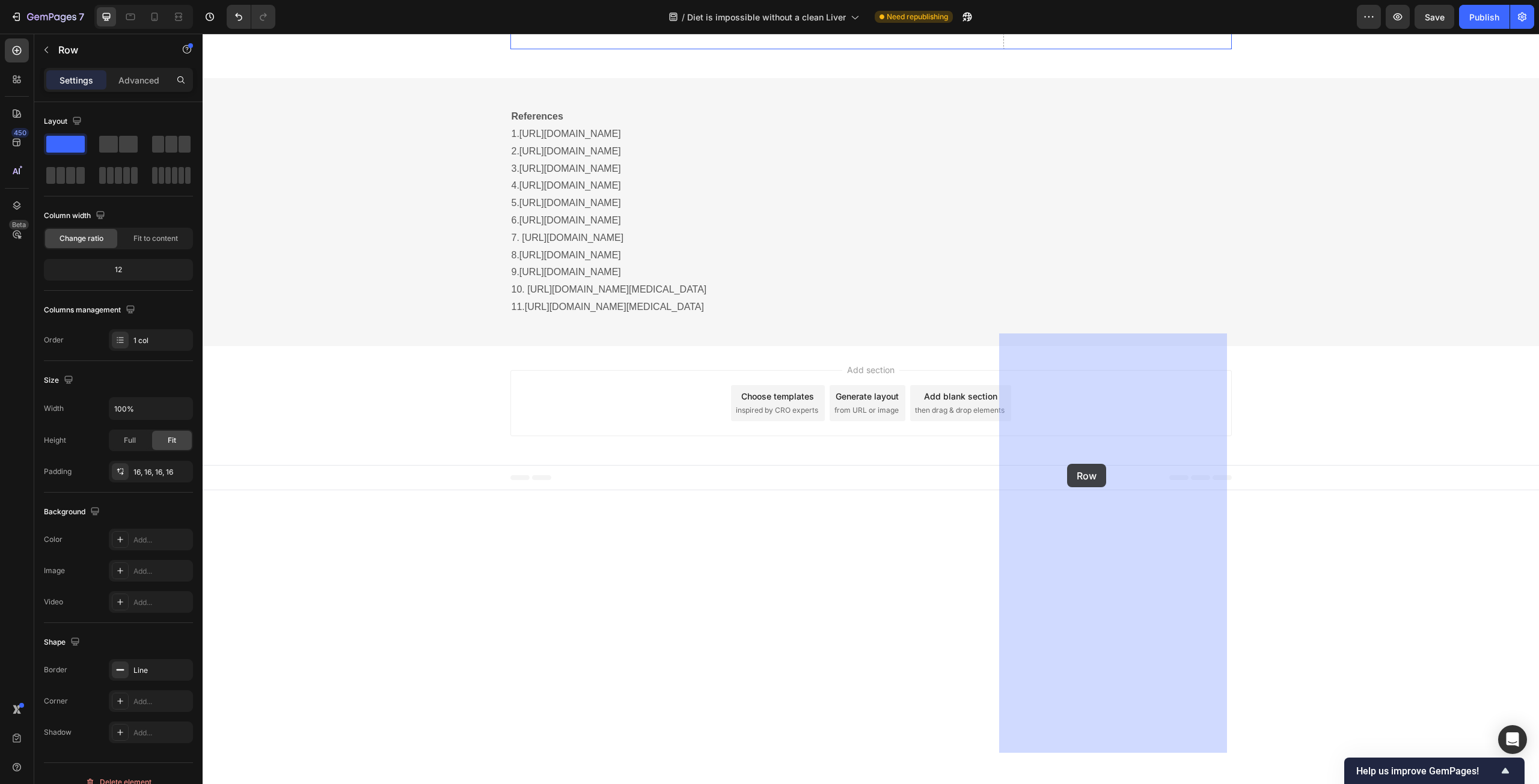
drag, startPoint x: 222, startPoint y: 136, endPoint x: 1067, endPoint y: 464, distance: 906.4
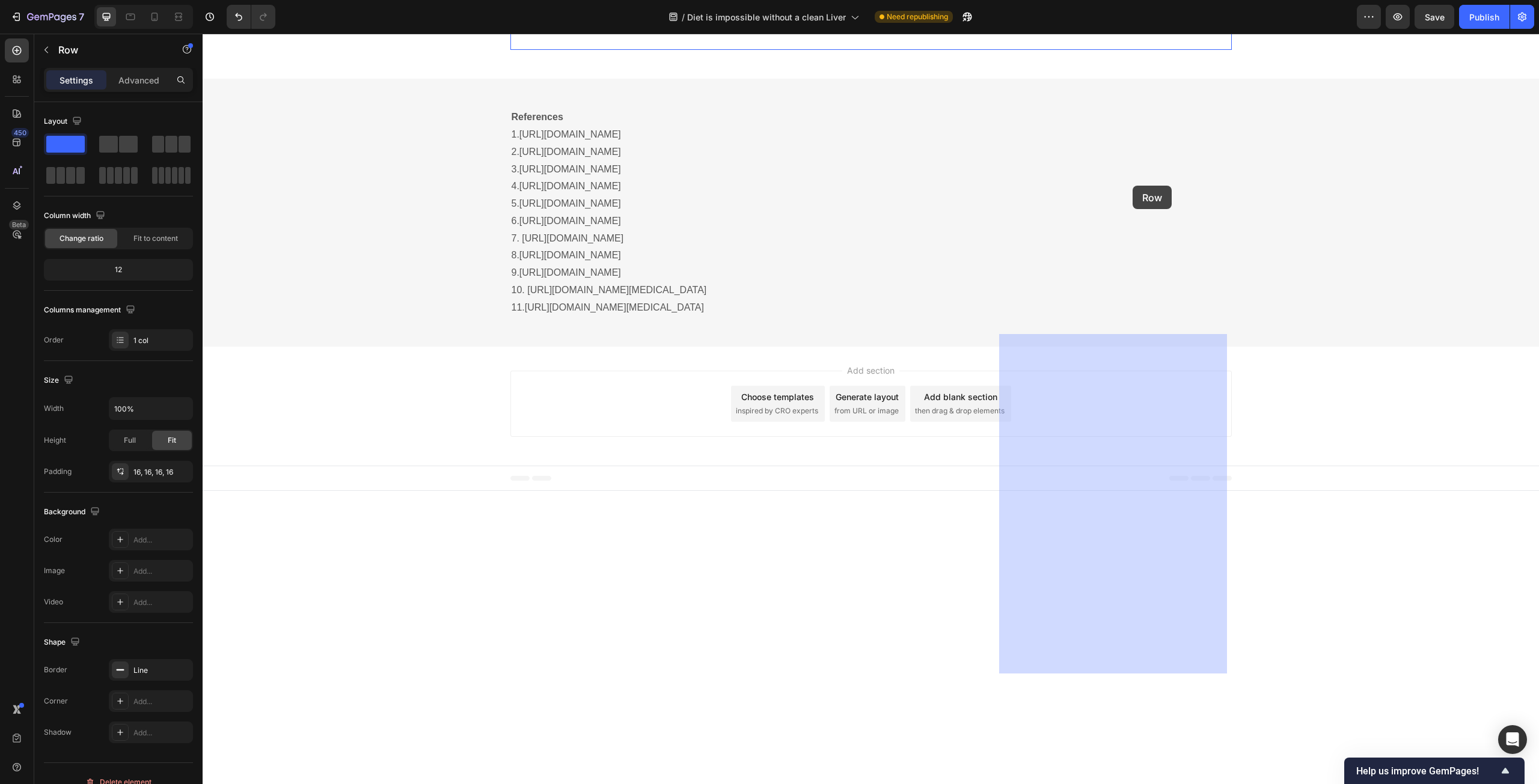
drag, startPoint x: 1132, startPoint y: 131, endPoint x: 1132, endPoint y: 185, distance: 54.0
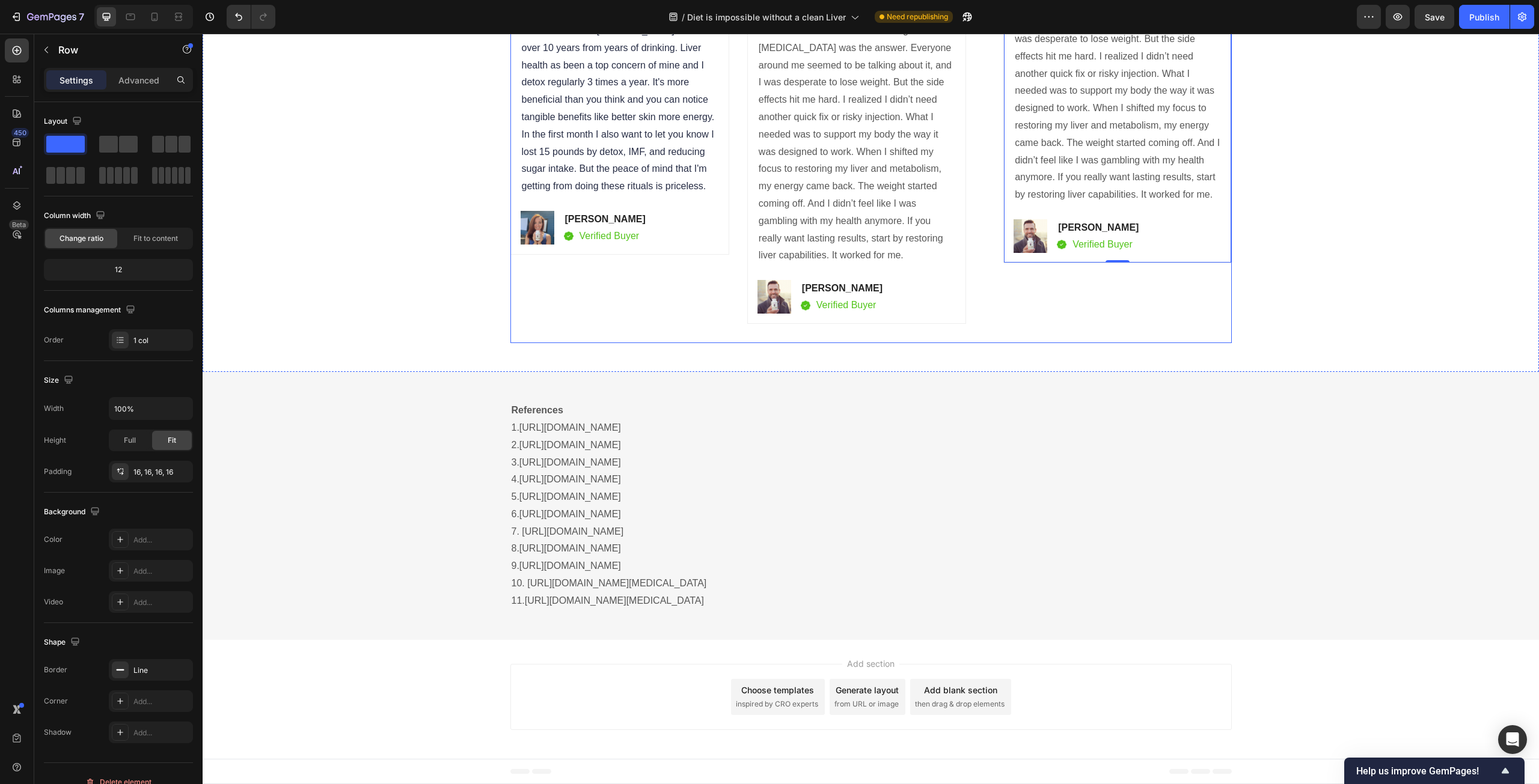
click at [1120, 343] on div "Icon Icon Icon Icon Icon Icon List Hoz Forget Ozempic Heading I was one of the …" at bounding box center [1116, 133] width 228 height 420
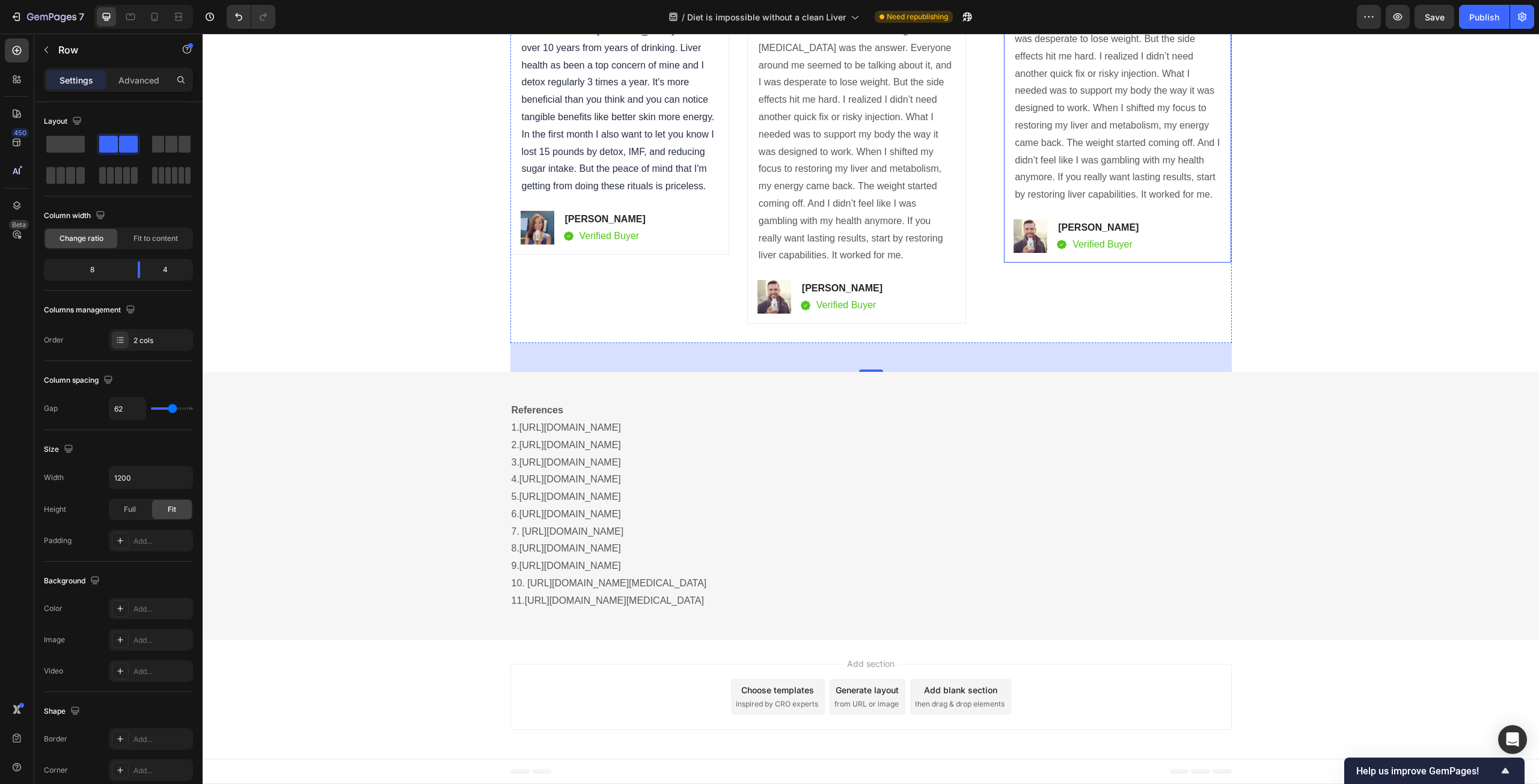
click at [1117, 134] on div "Icon Icon Icon Icon Icon Icon List Hoz Forget Ozempic Heading I was one of the …" at bounding box center [1116, 93] width 228 height 340
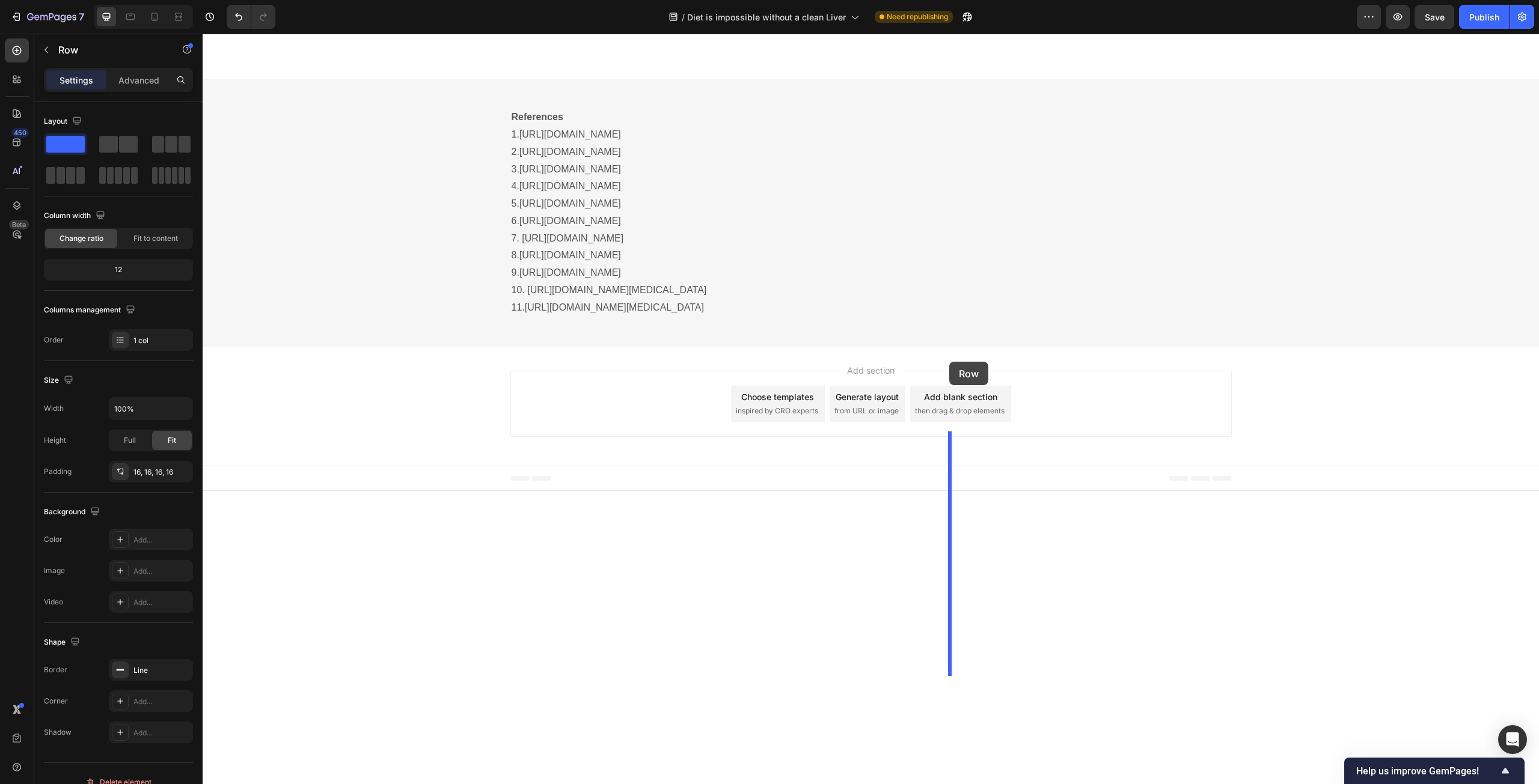
drag, startPoint x: 1011, startPoint y: 115, endPoint x: 950, endPoint y: 362, distance: 254.4
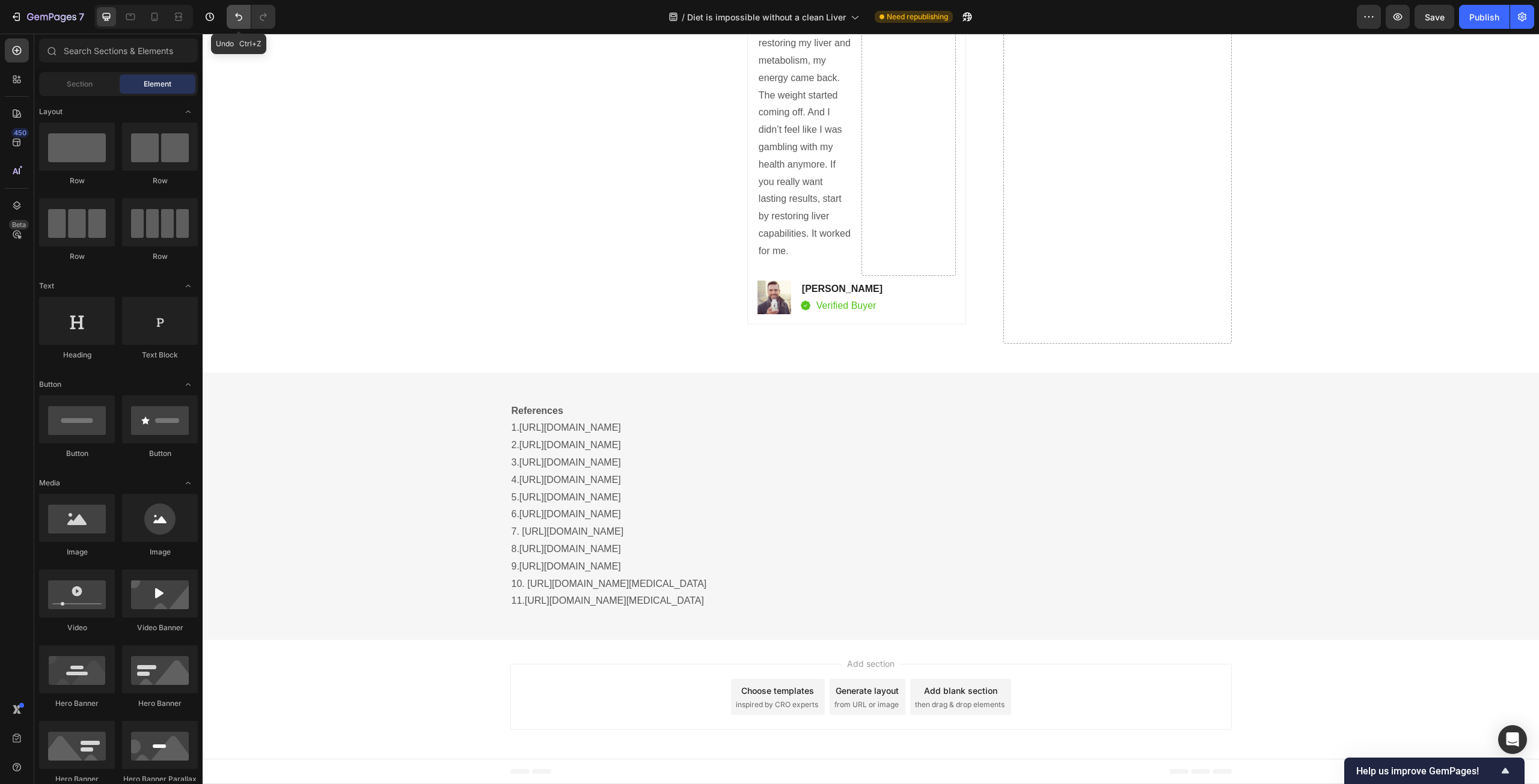
click at [228, 19] on button "Undo/Redo" at bounding box center [238, 16] width 24 height 24
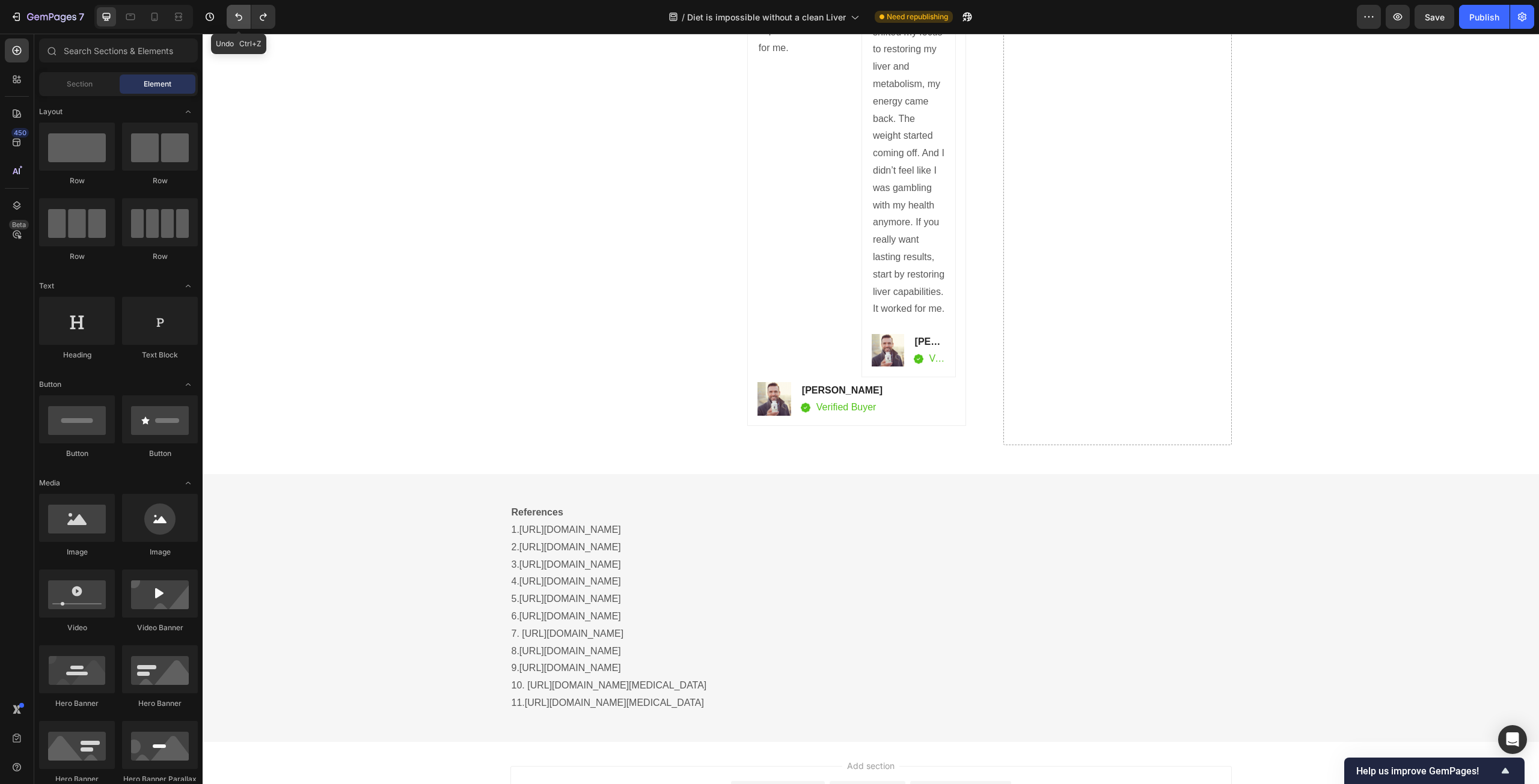
click at [228, 19] on button "Undo/Redo" at bounding box center [238, 16] width 24 height 24
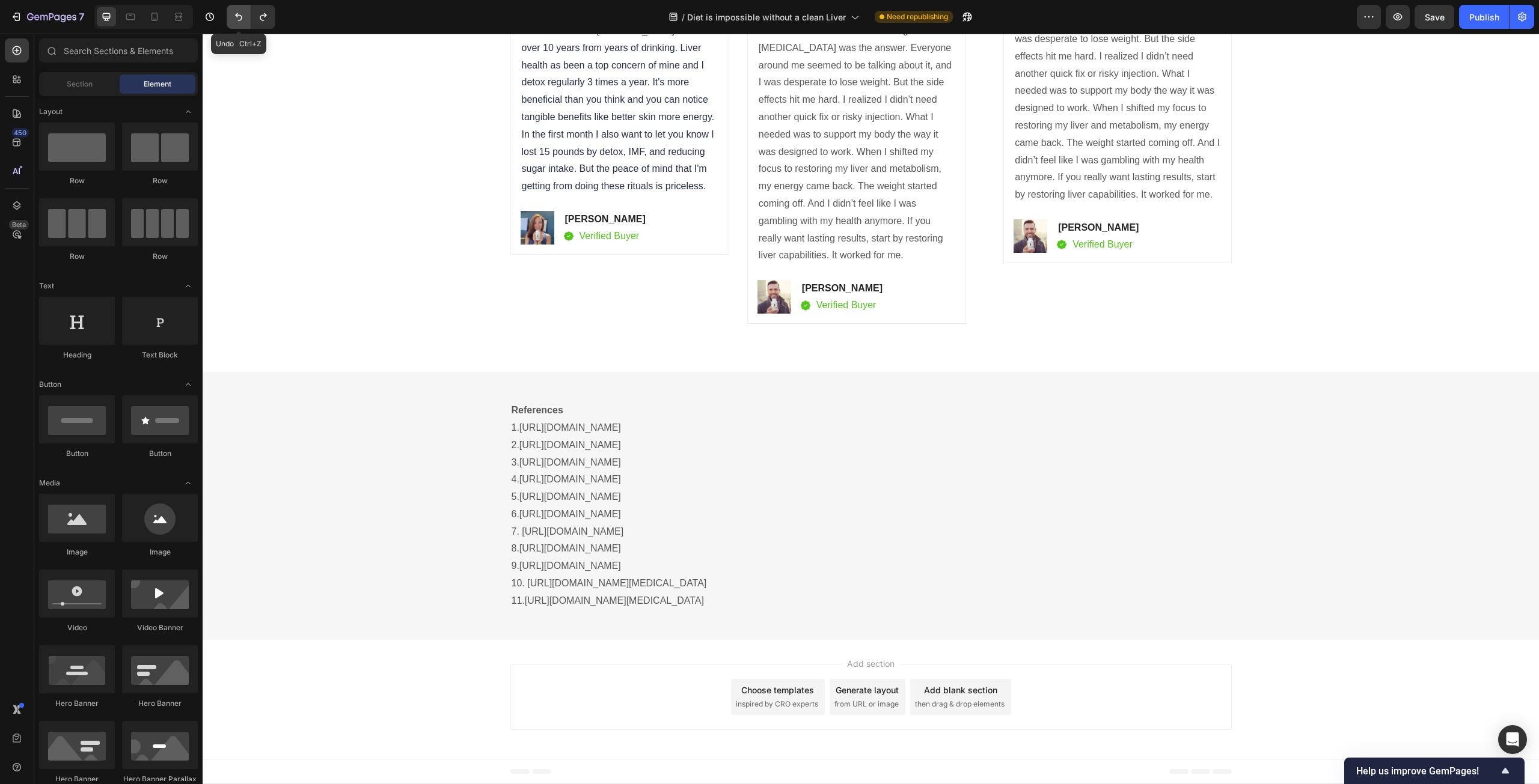
click at [228, 19] on button "Undo/Redo" at bounding box center [238, 16] width 24 height 24
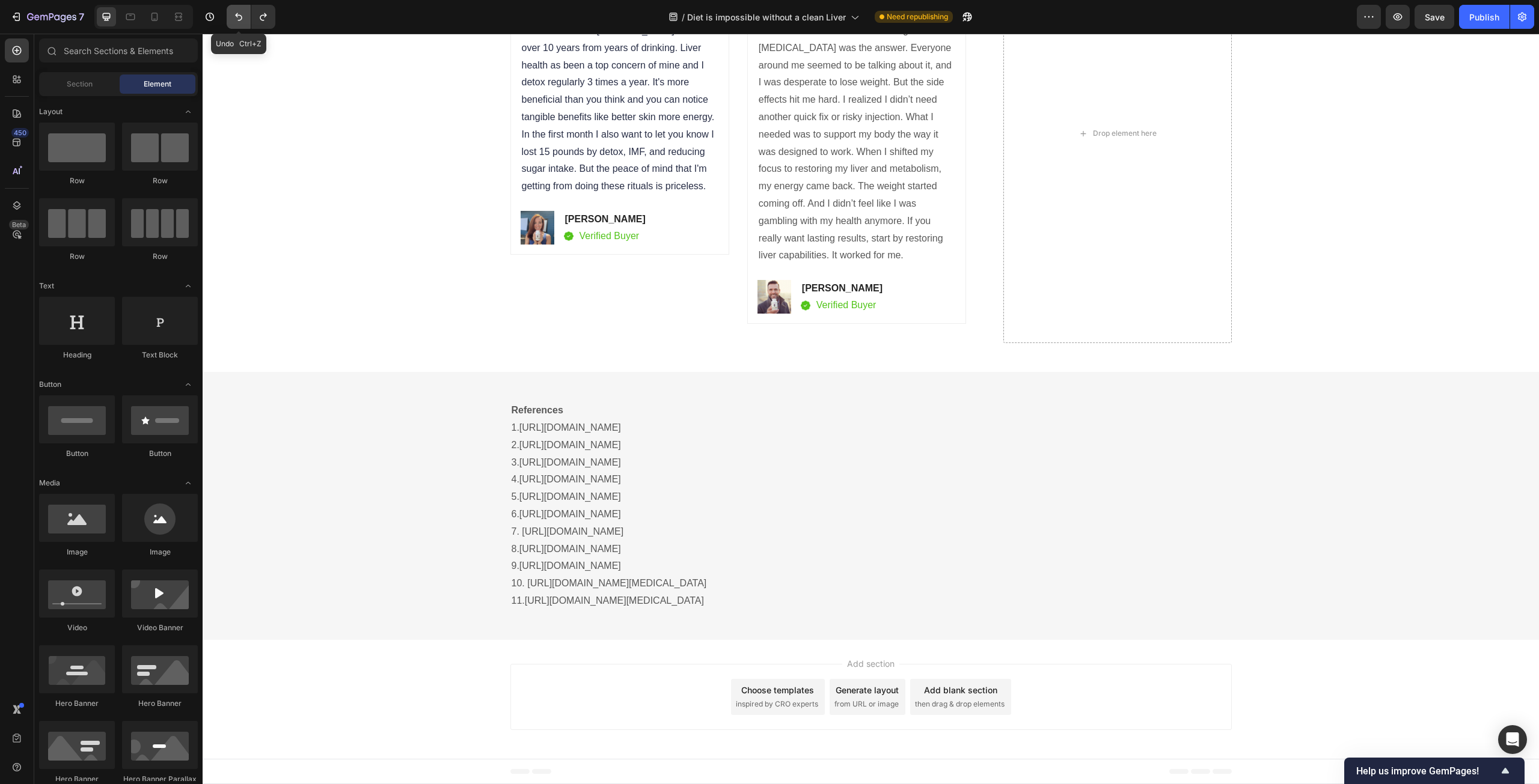
click at [228, 19] on button "Undo/Redo" at bounding box center [238, 16] width 24 height 24
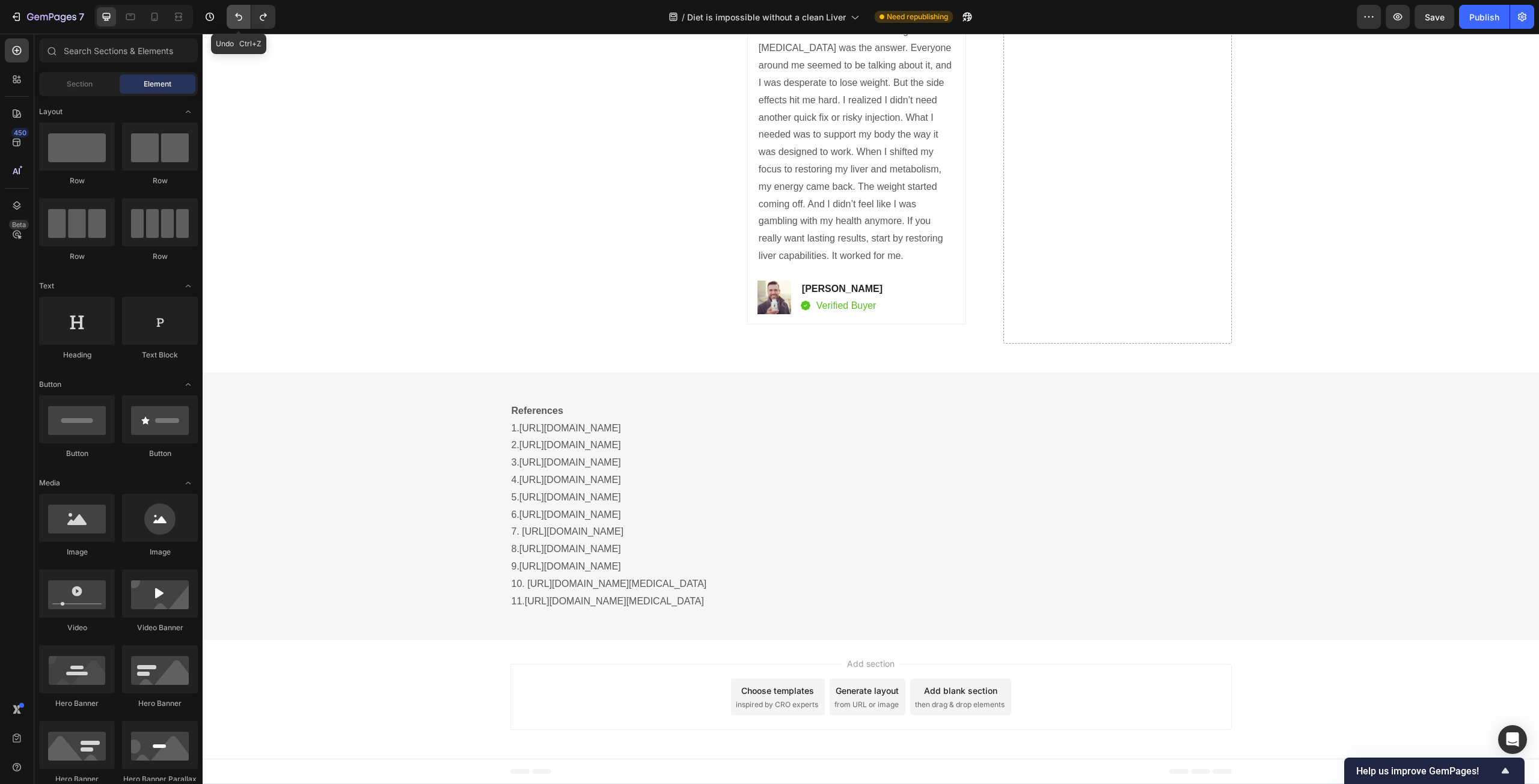
click at [228, 19] on button "Undo/Redo" at bounding box center [238, 16] width 24 height 24
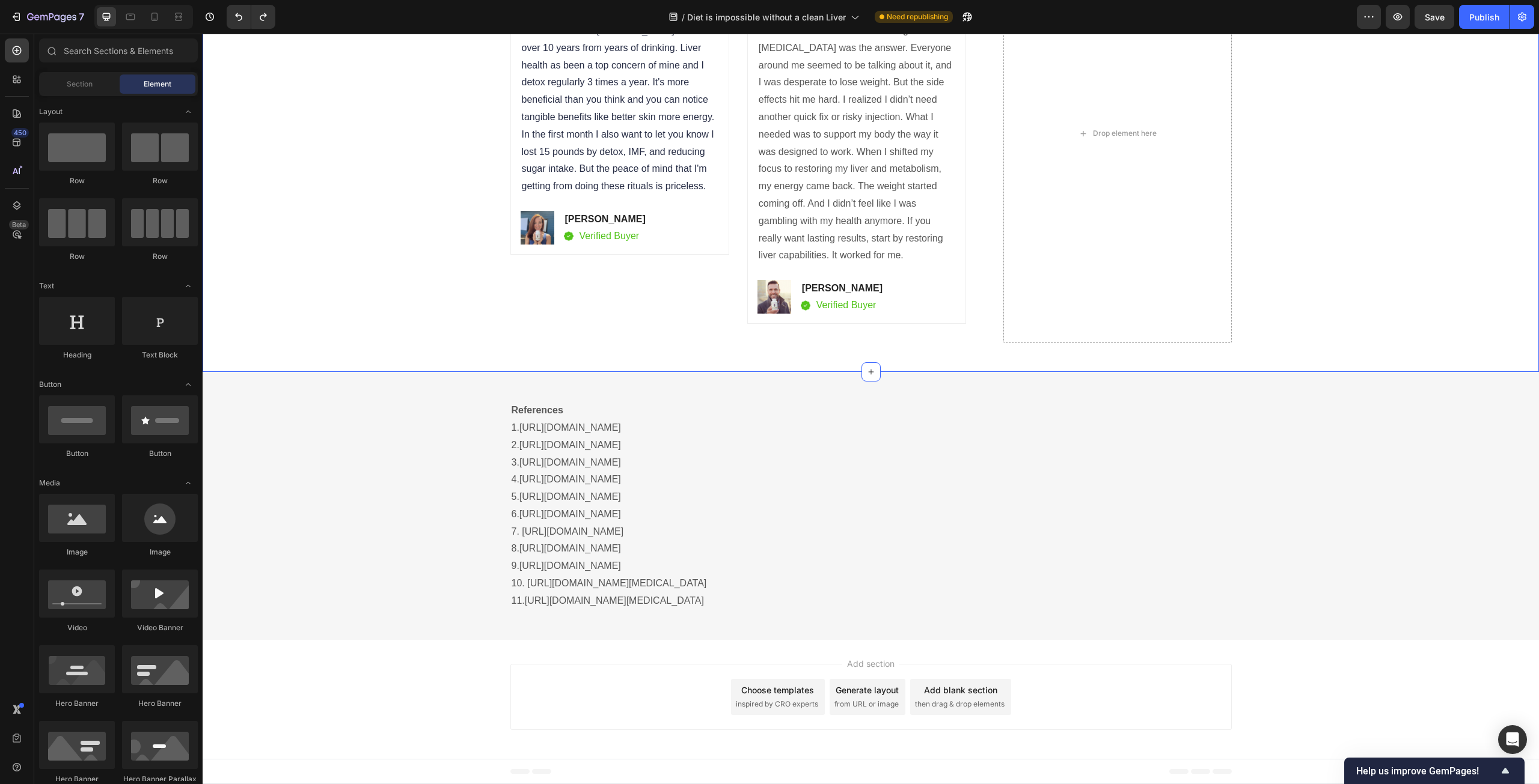
click at [429, 313] on div "Real Customers. Real Results. Heading Icon Icon Icon Icon Icon Icon List Hoz Th…" at bounding box center [871, 147] width 1319 height 449
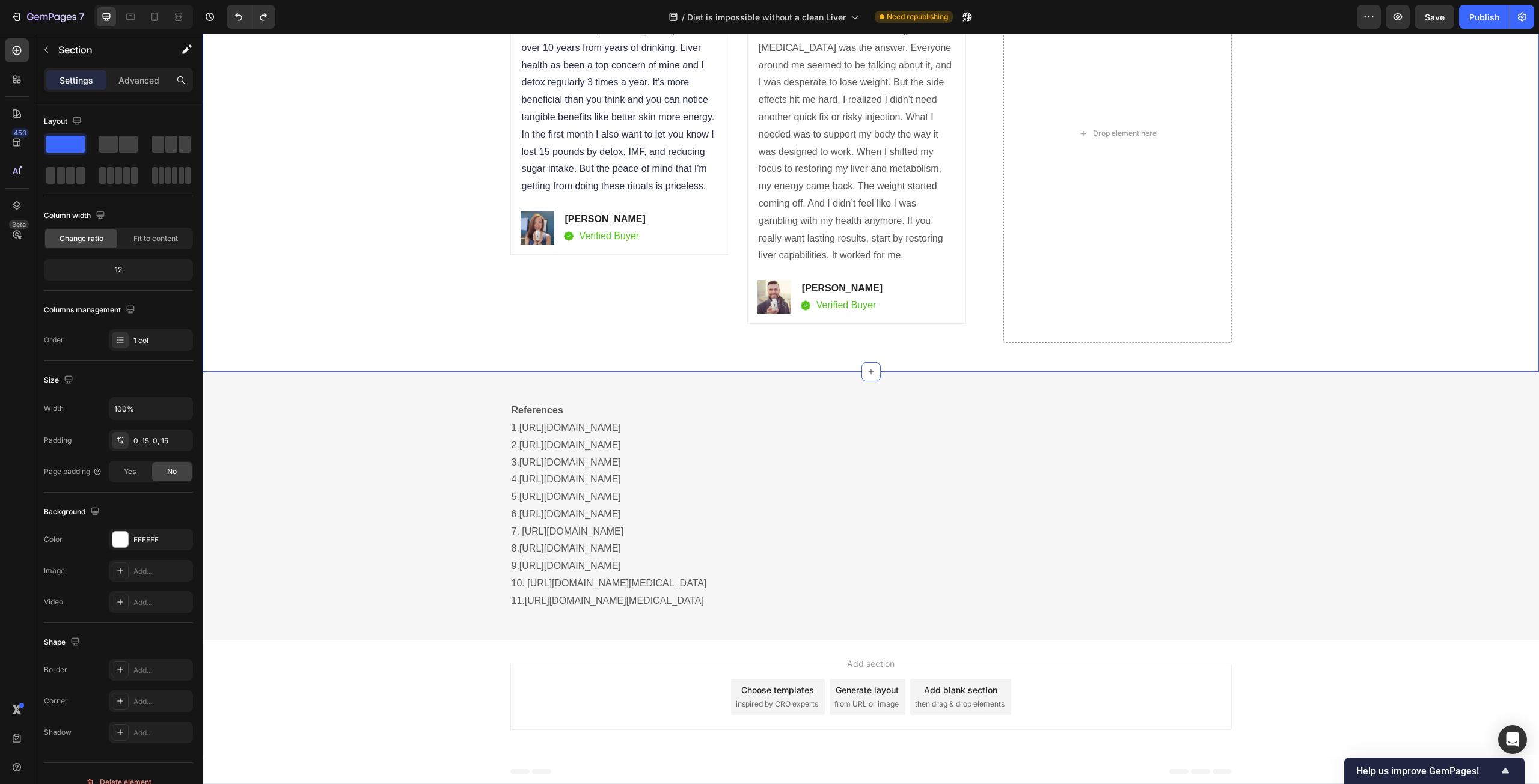
scroll to position [5594, 0]
click at [445, 355] on div "Real Customers. Real Results. Heading Icon Icon Icon Icon Icon Icon List Hoz Th…" at bounding box center [871, 147] width 1319 height 449
click at [148, 81] on p "Advanced" at bounding box center [139, 80] width 41 height 12
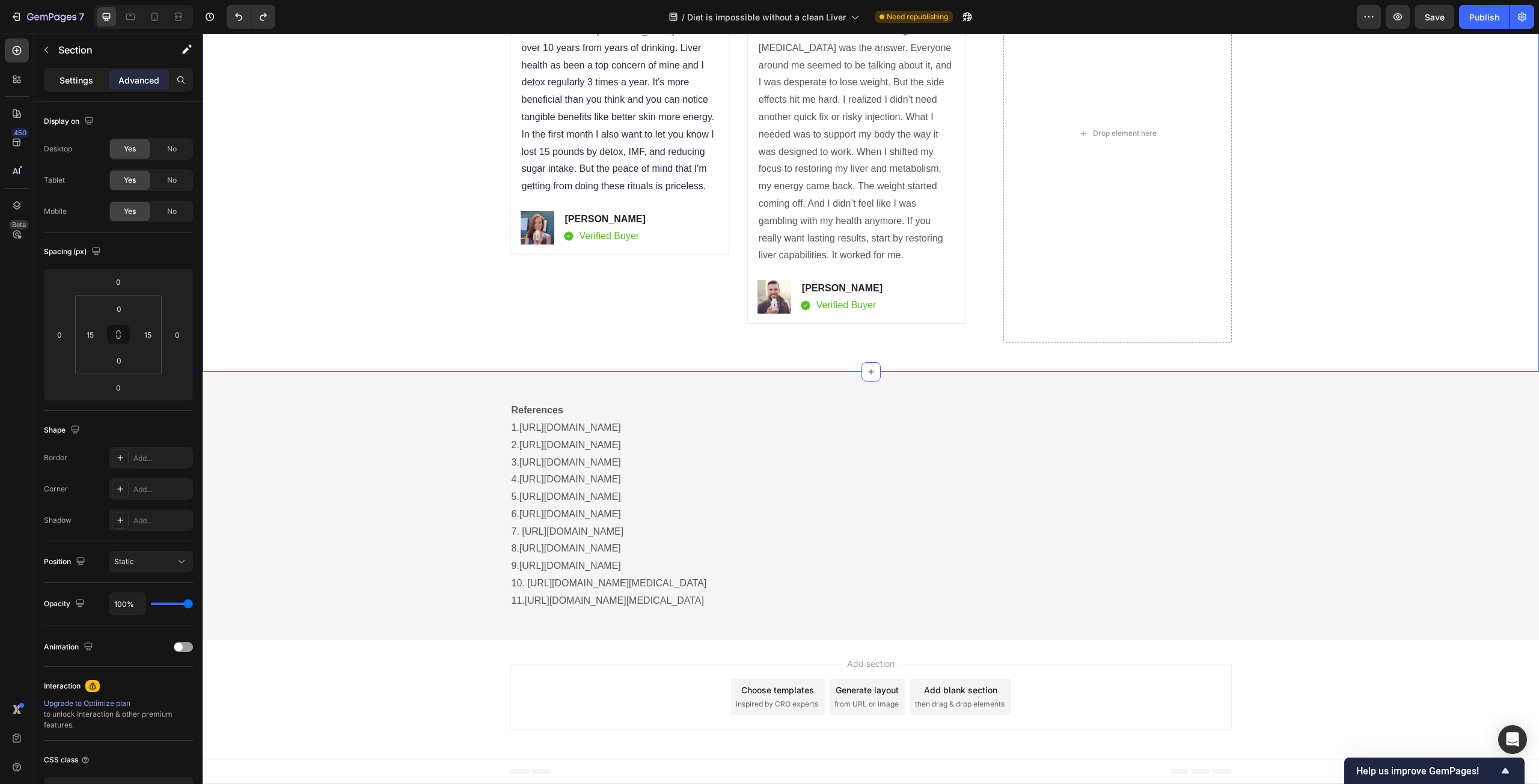
click at [76, 83] on p "Settings" at bounding box center [76, 80] width 33 height 12
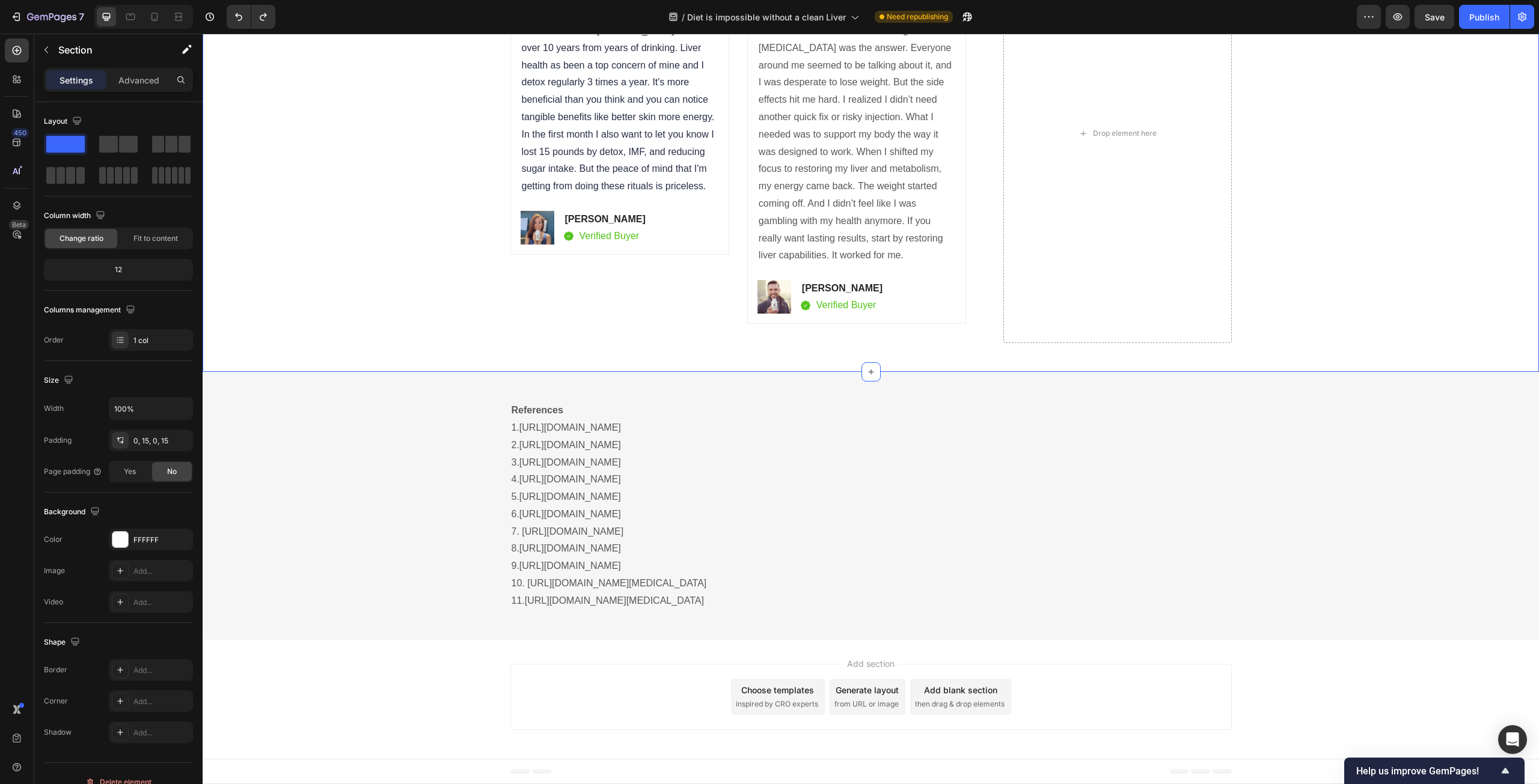
click at [410, 372] on div "Real Customers. Real Results. Heading Icon Icon Icon Icon Icon Icon List Hoz Th…" at bounding box center [871, 147] width 1319 height 449
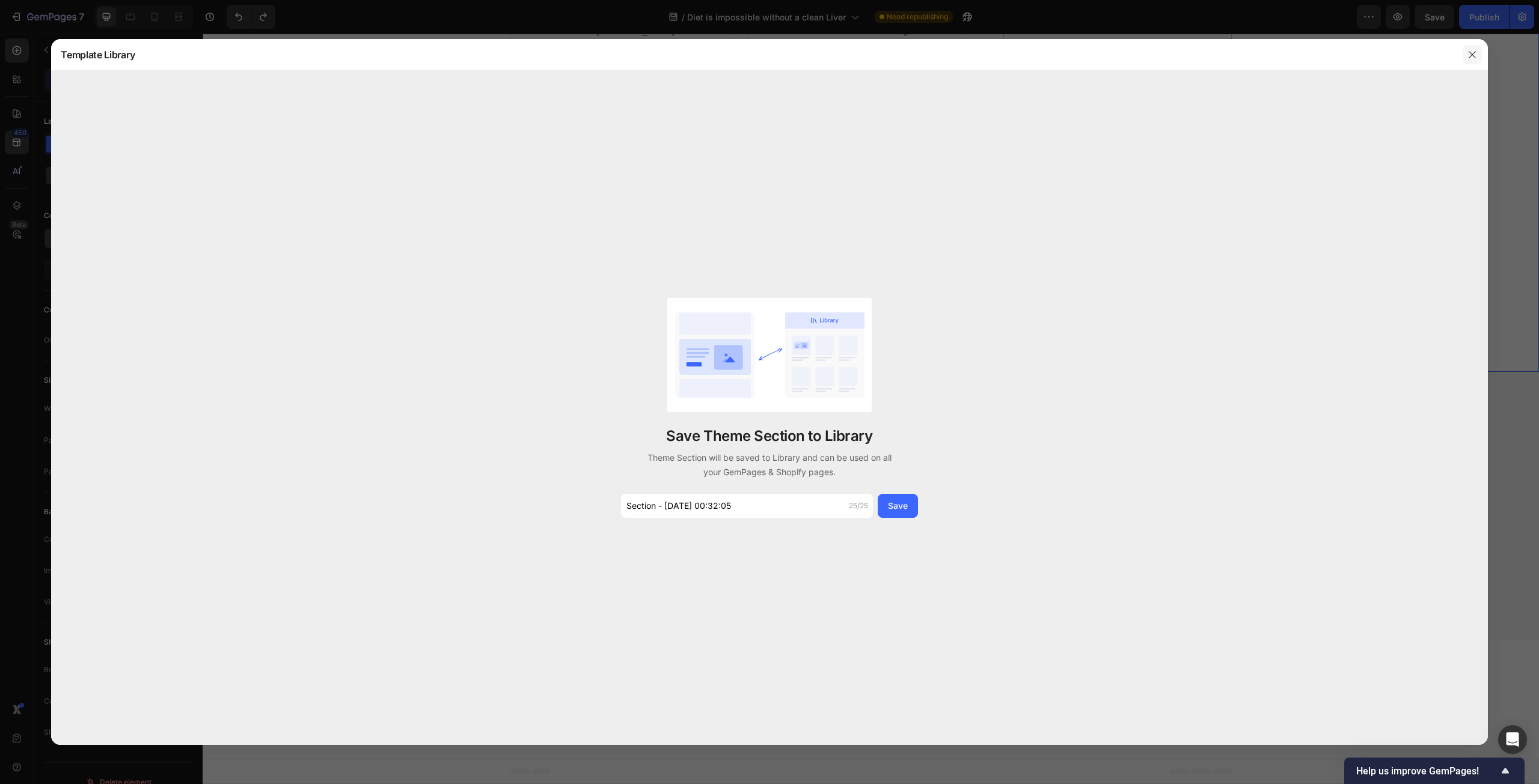
click at [1476, 56] on icon "button" at bounding box center [1472, 54] width 10 height 10
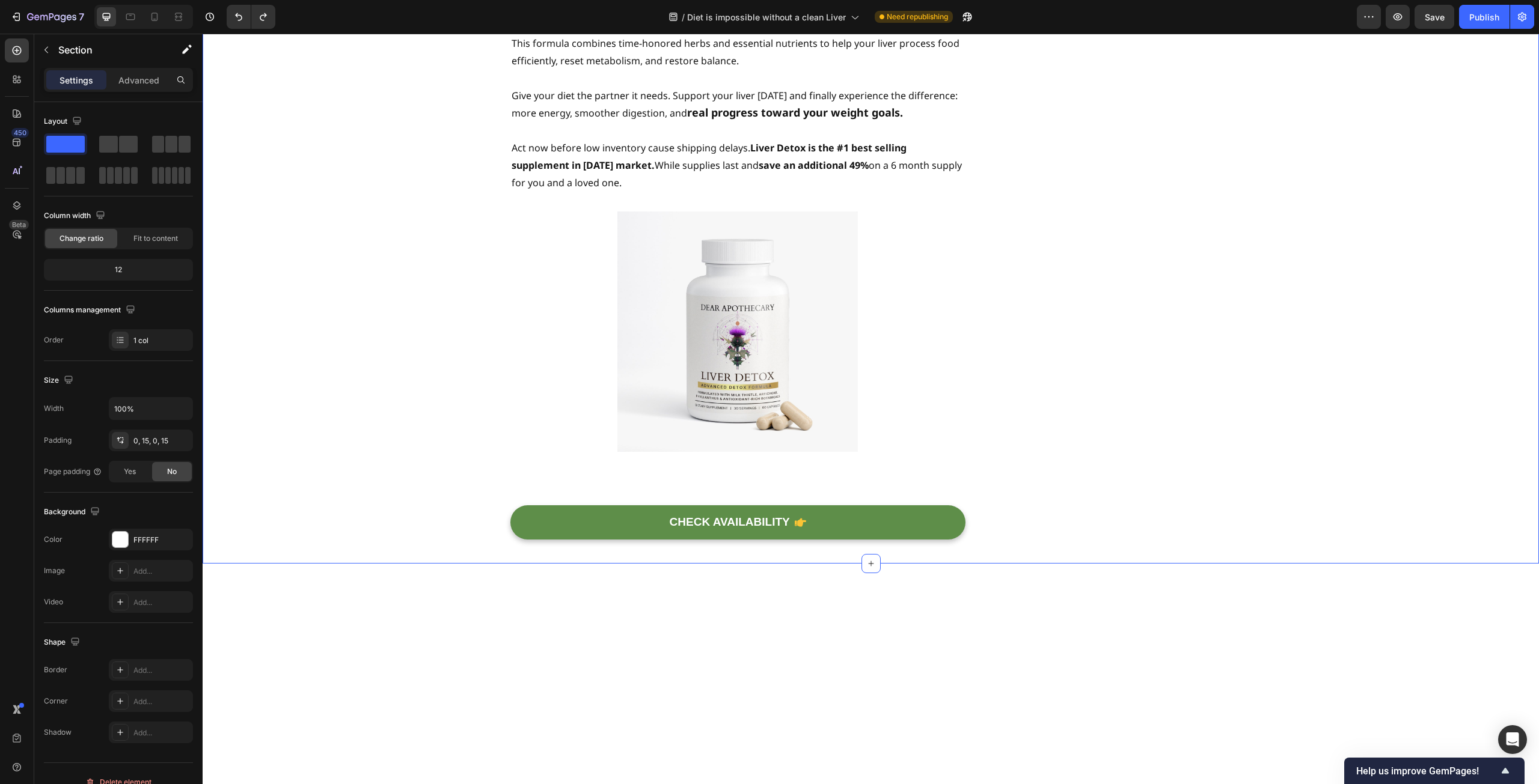
scroll to position [4813, 0]
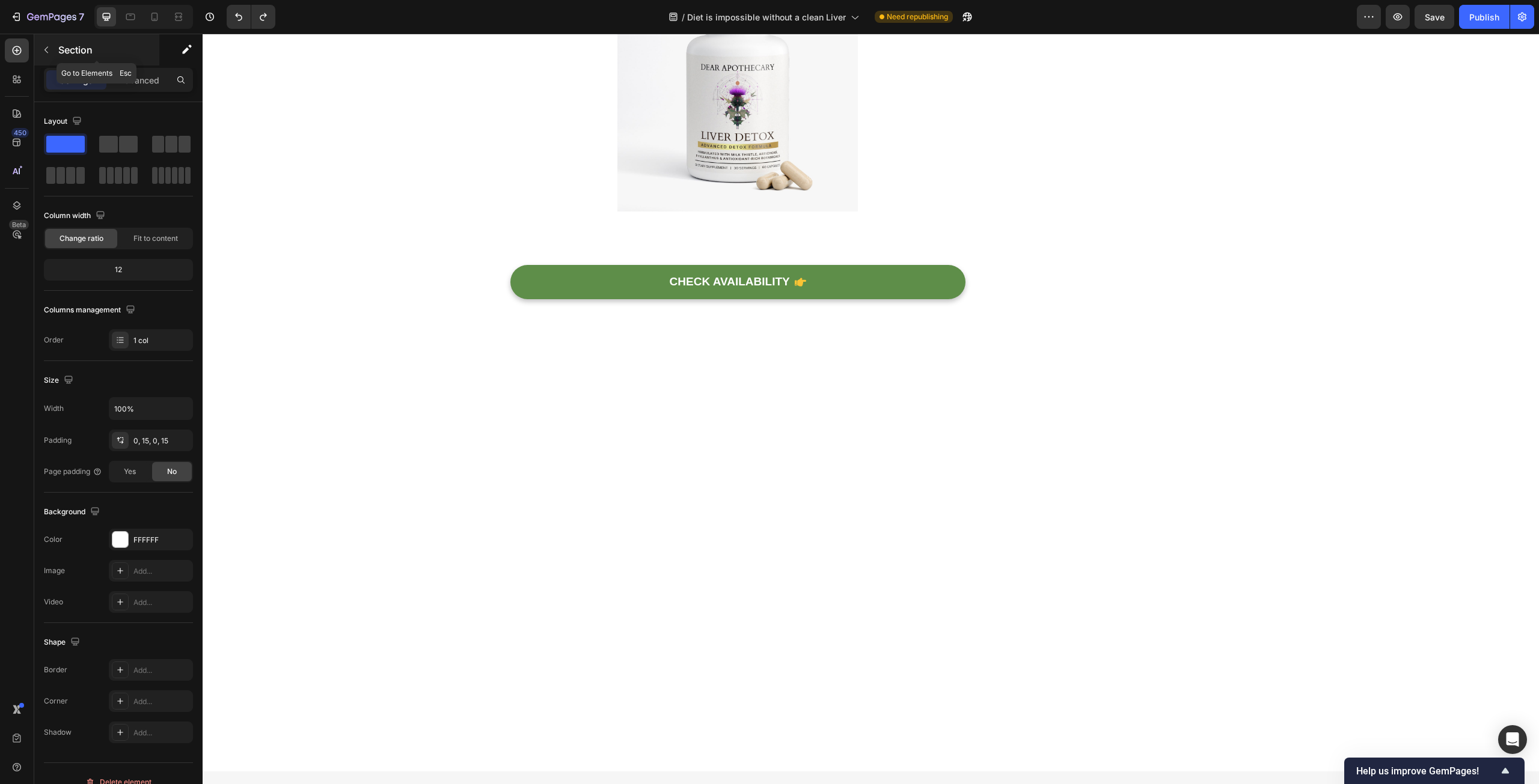
click at [66, 54] on p "Section" at bounding box center [107, 50] width 98 height 14
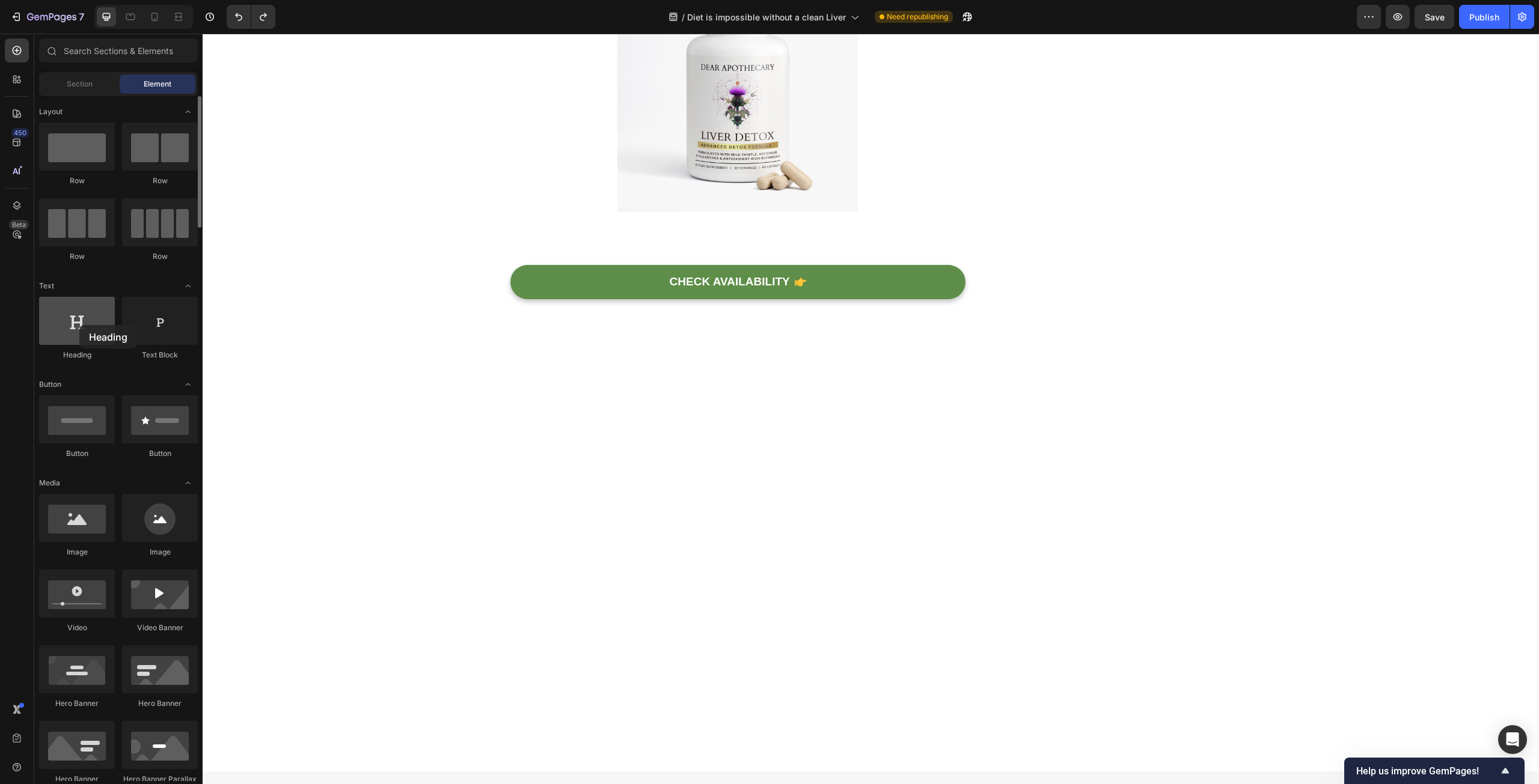
click at [79, 325] on div at bounding box center [76, 320] width 76 height 48
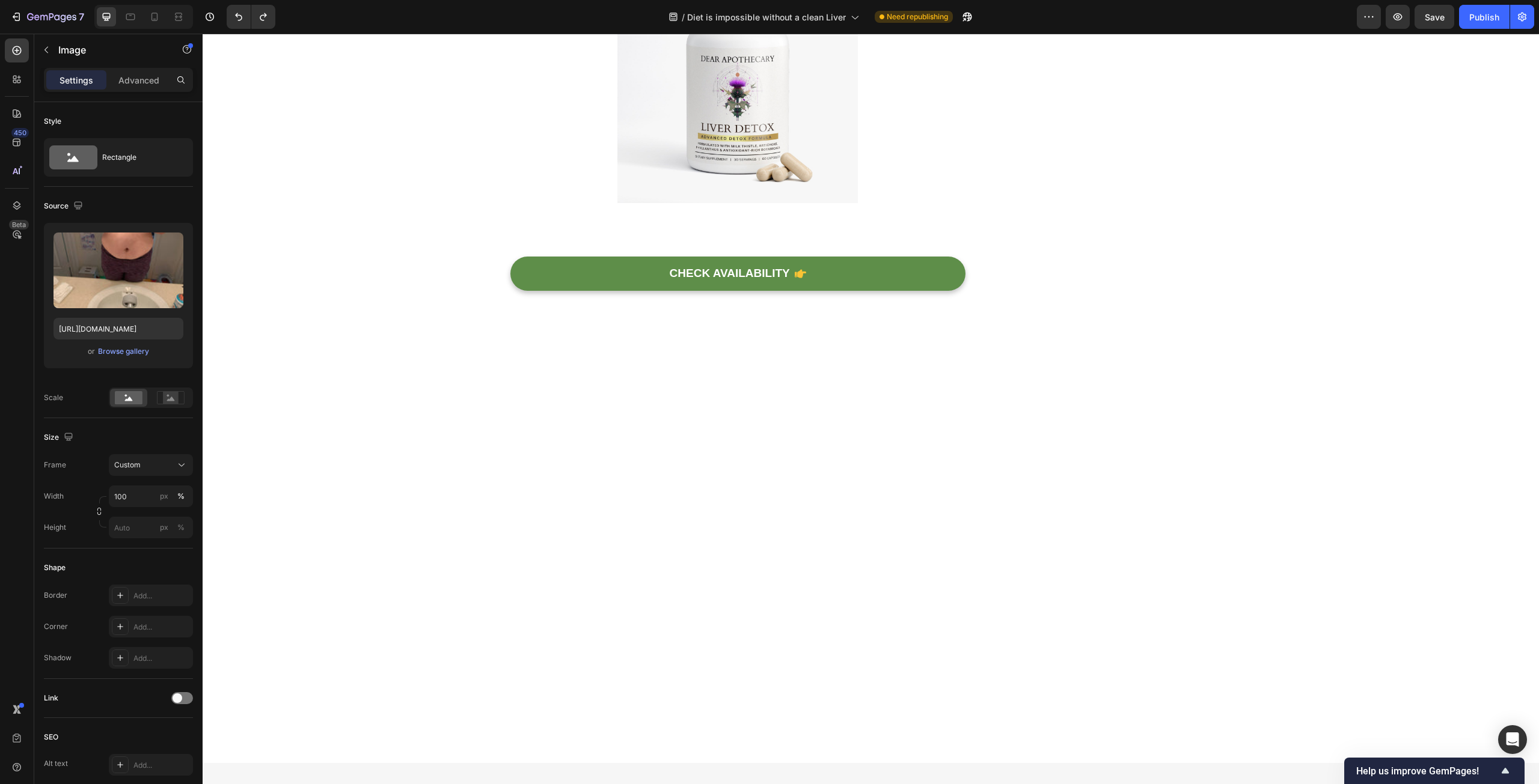
drag, startPoint x: 580, startPoint y: 366, endPoint x: 581, endPoint y: 337, distance: 29.0
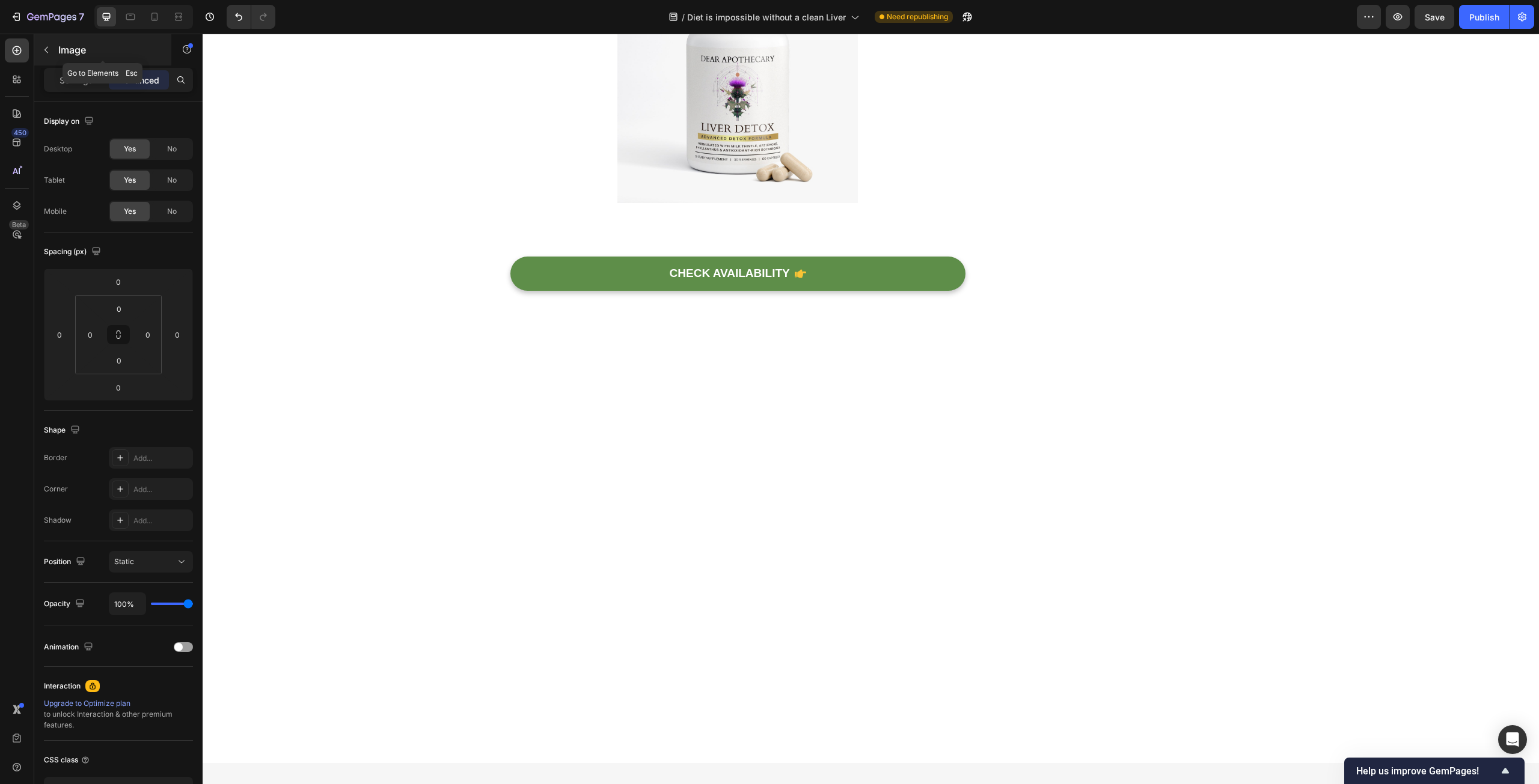
click at [75, 53] on p "Image" at bounding box center [109, 50] width 102 height 14
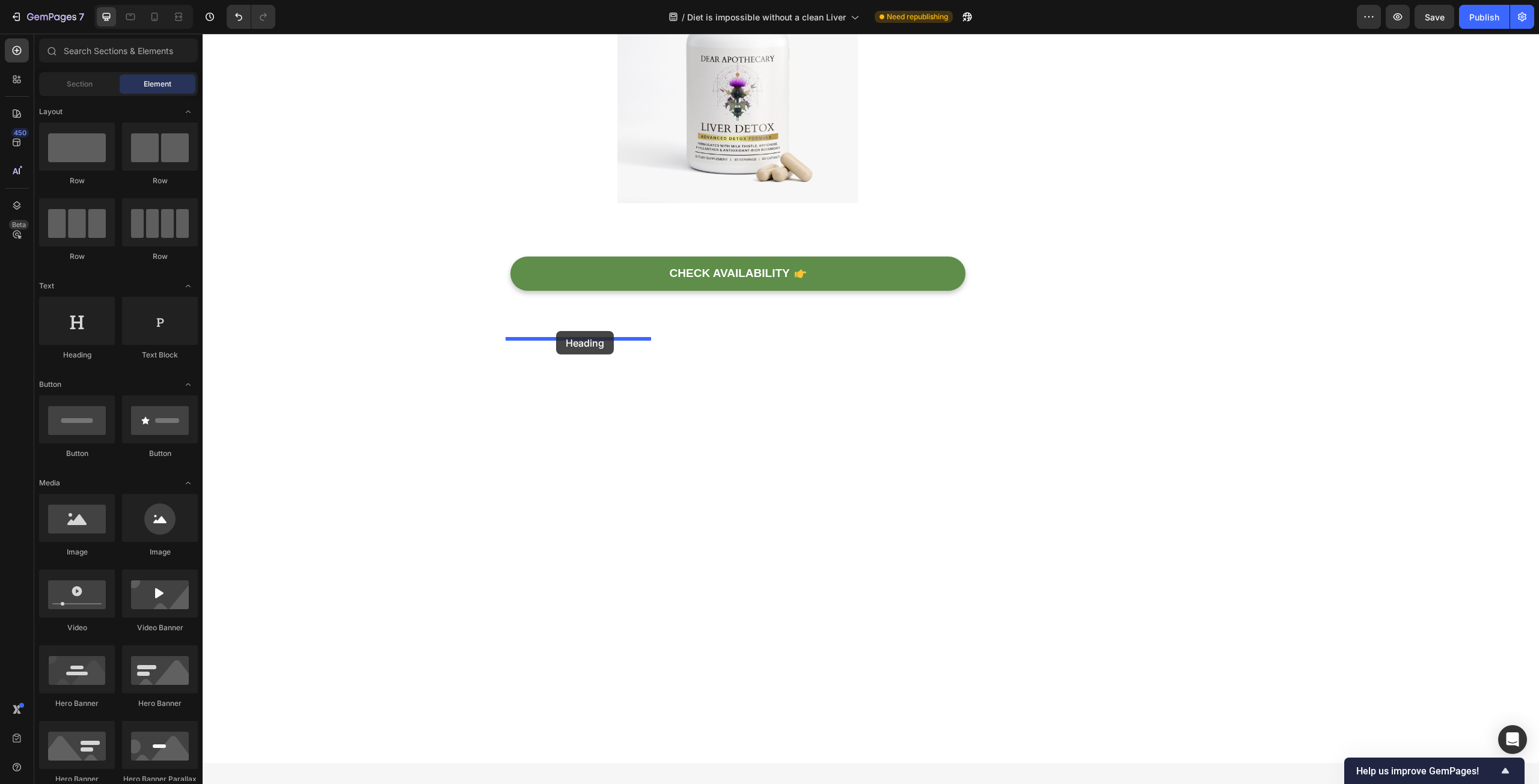
drag, startPoint x: 281, startPoint y: 369, endPoint x: 556, endPoint y: 331, distance: 277.6
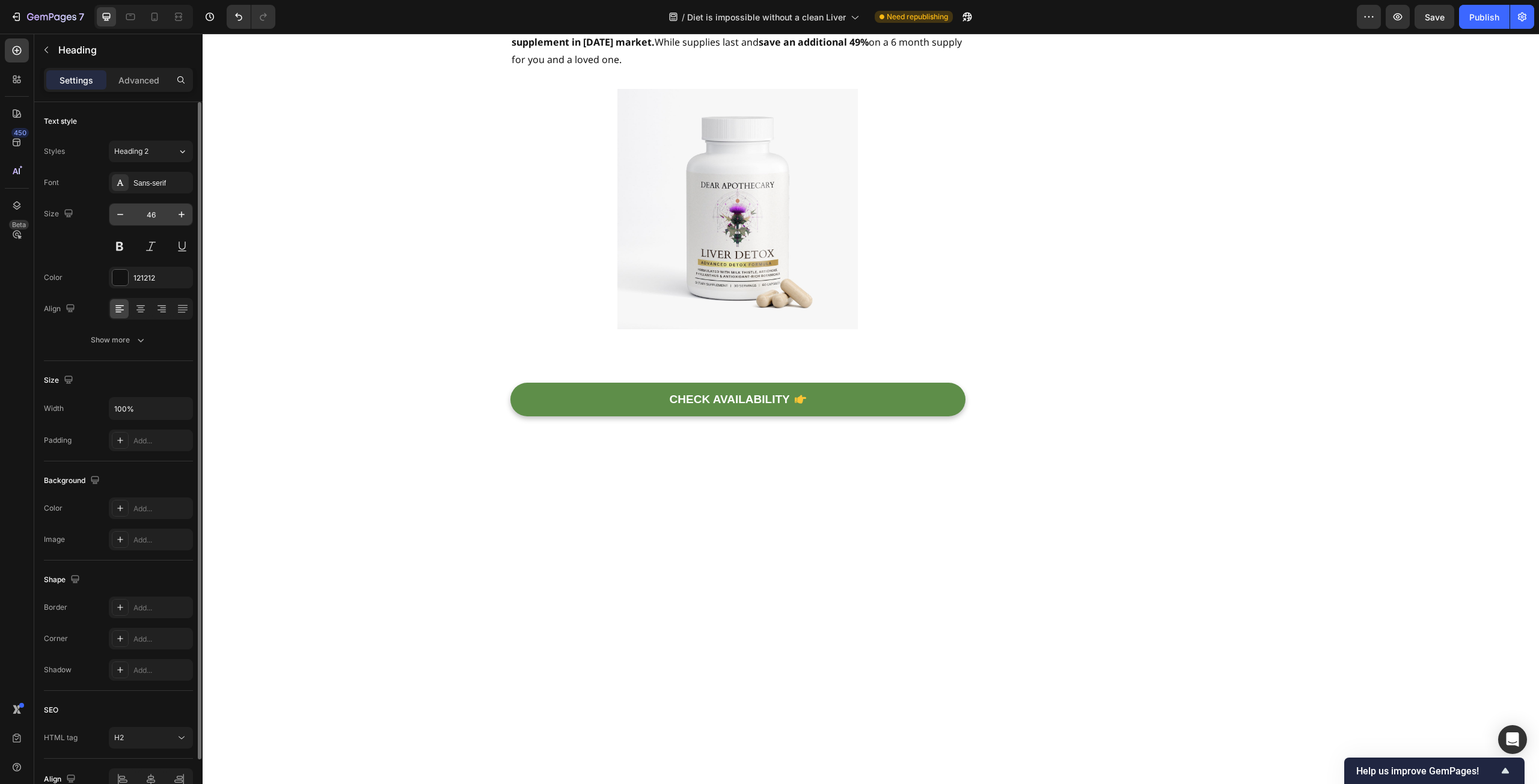
click at [143, 214] on input "46" at bounding box center [150, 214] width 40 height 22
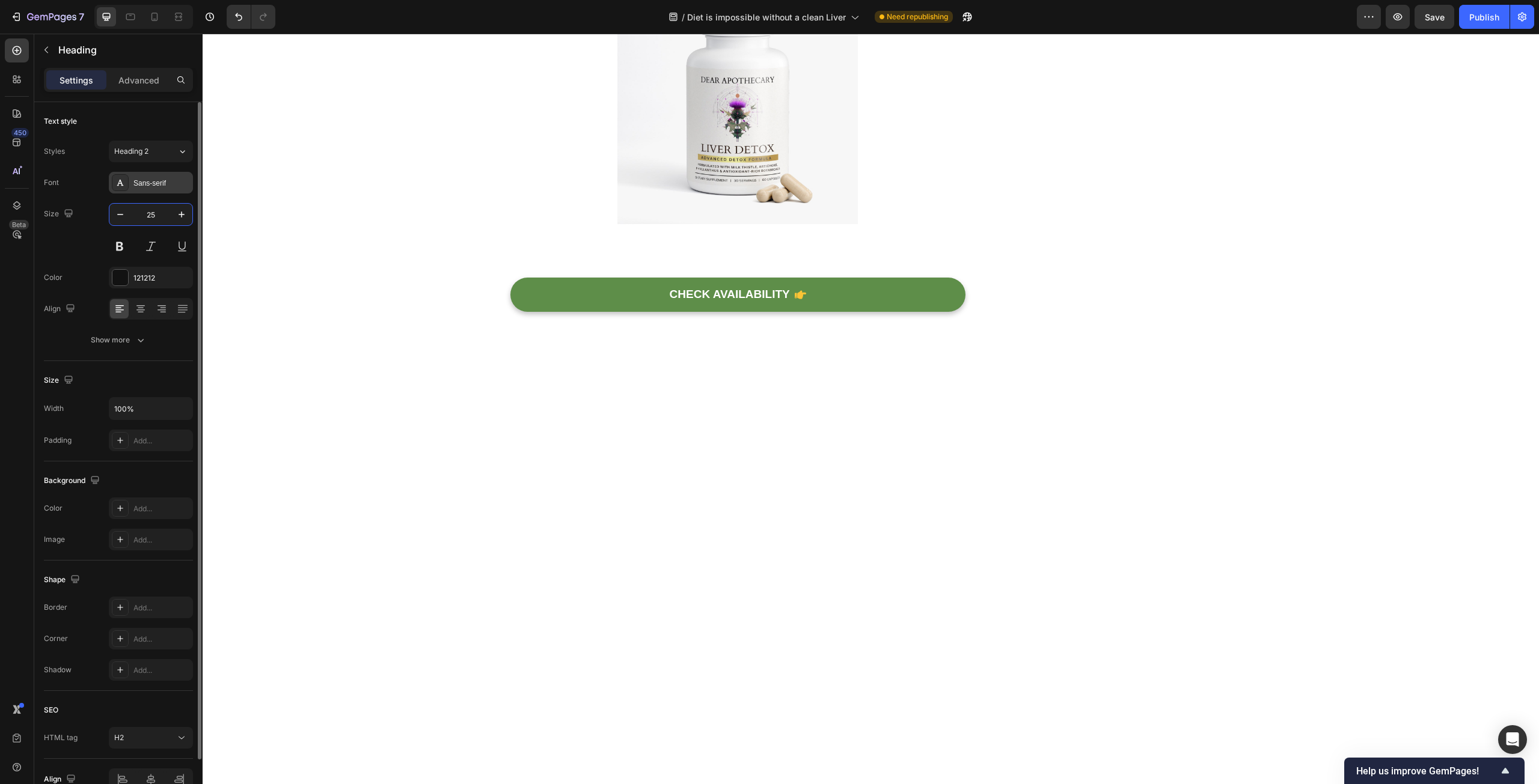
type input "25"
click at [155, 180] on div "Sans-serif" at bounding box center [162, 183] width 56 height 11
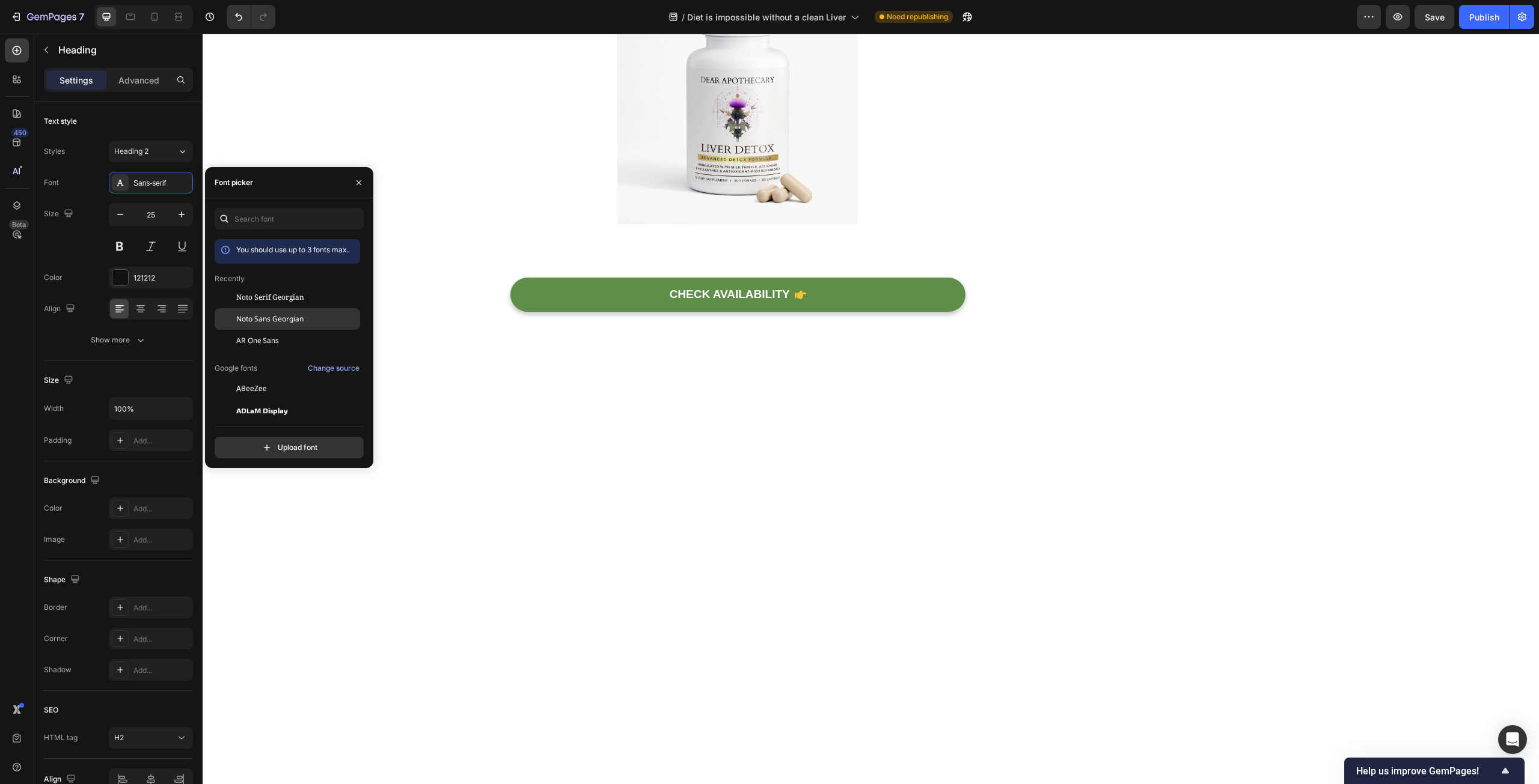
click at [279, 315] on span "Noto Sans Georgian" at bounding box center [270, 319] width 68 height 11
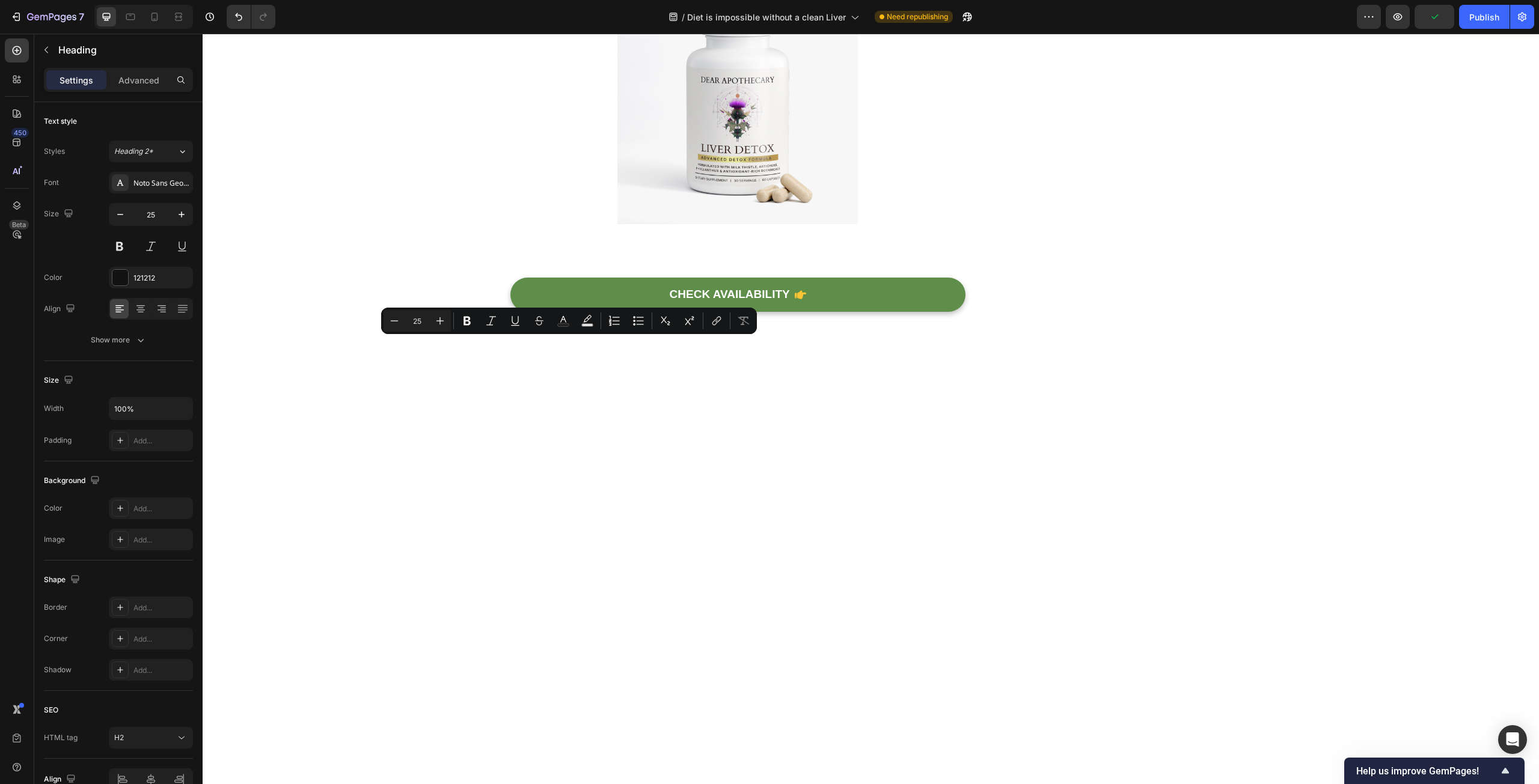
drag, startPoint x: 588, startPoint y: 370, endPoint x: 509, endPoint y: 351, distance: 81.3
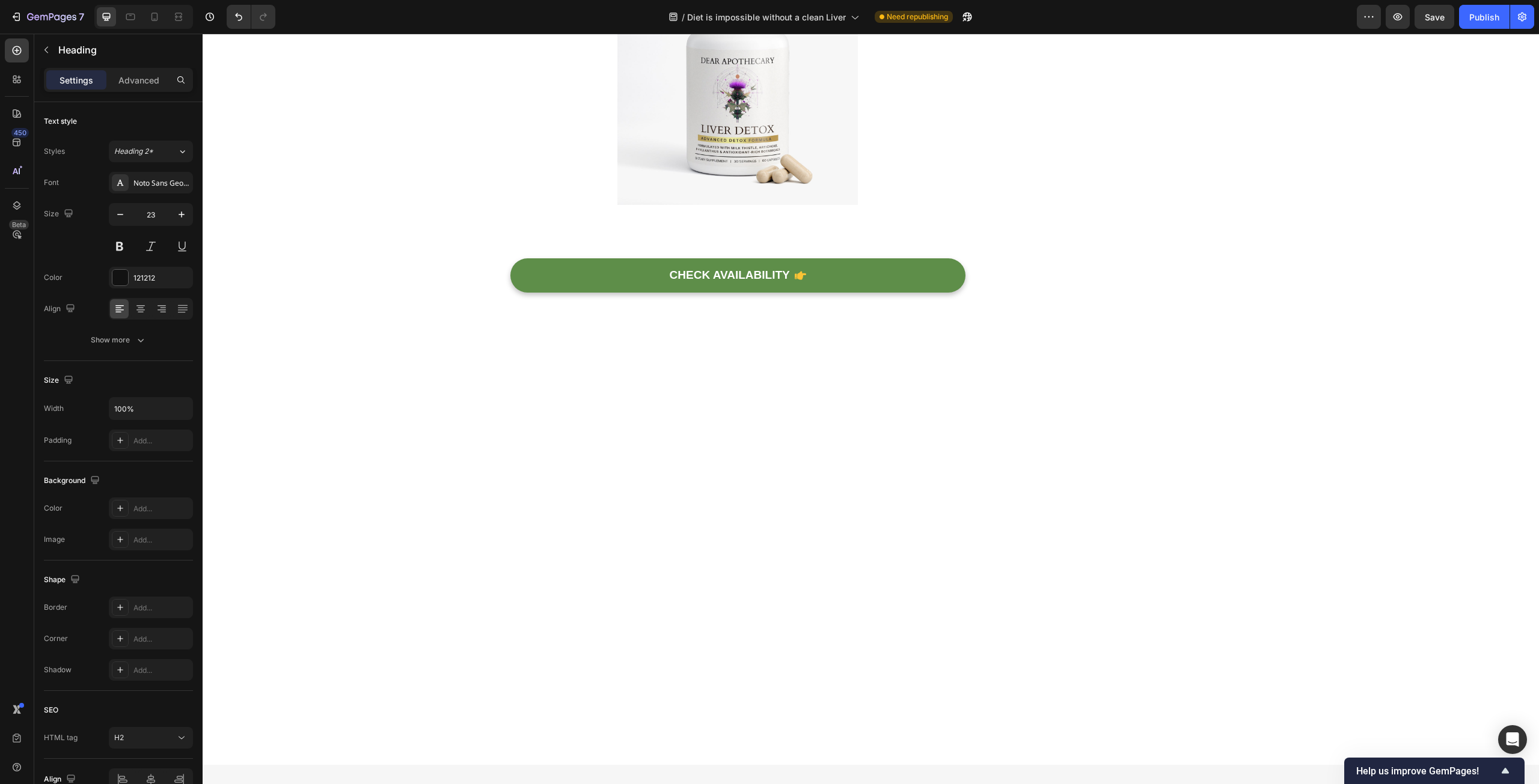
click at [125, 216] on icon "button" at bounding box center [120, 214] width 12 height 12
type input "23"
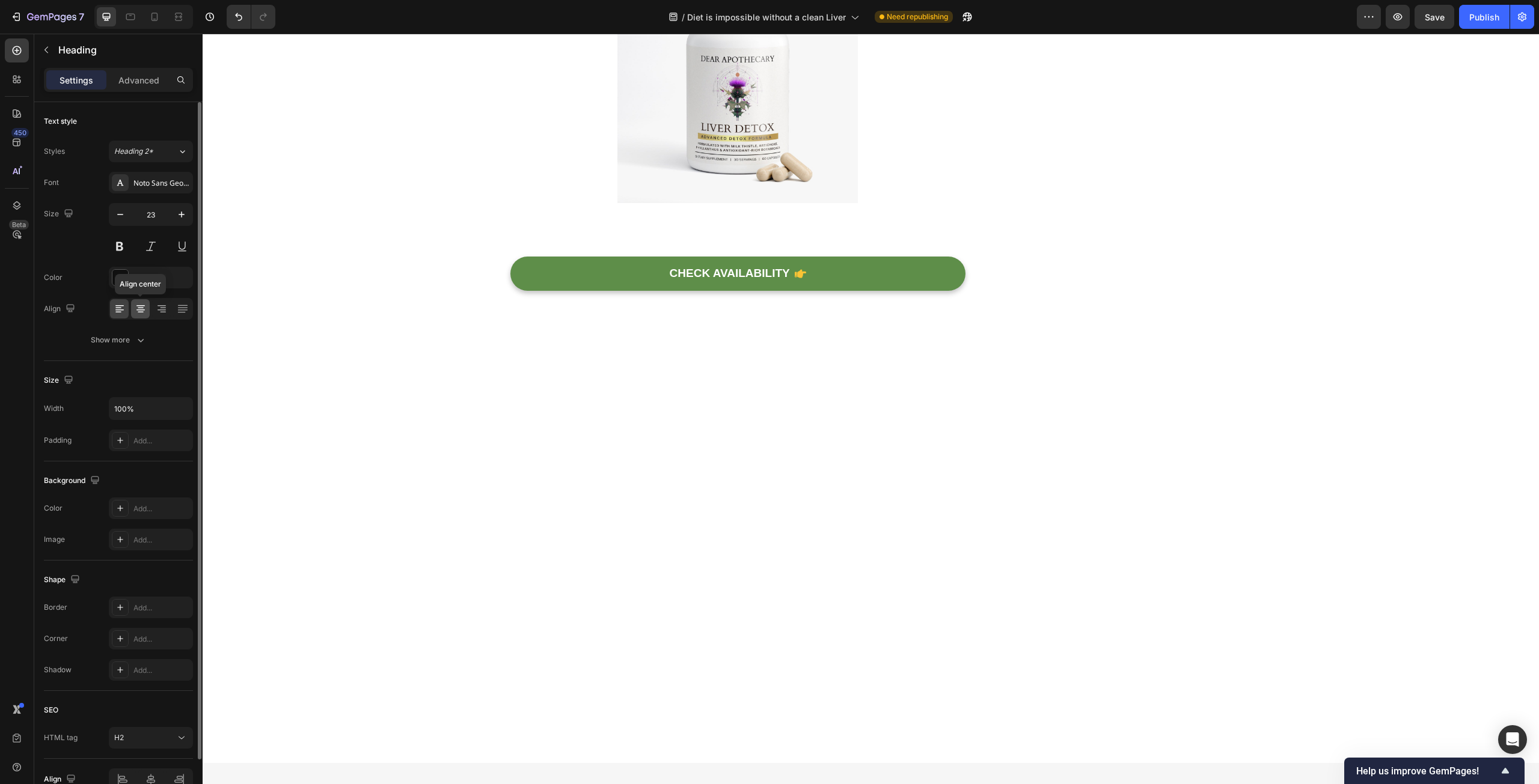
click at [139, 313] on icon at bounding box center [141, 312] width 6 height 1
click at [144, 307] on icon at bounding box center [141, 309] width 12 height 12
click at [136, 309] on icon at bounding box center [141, 309] width 12 height 12
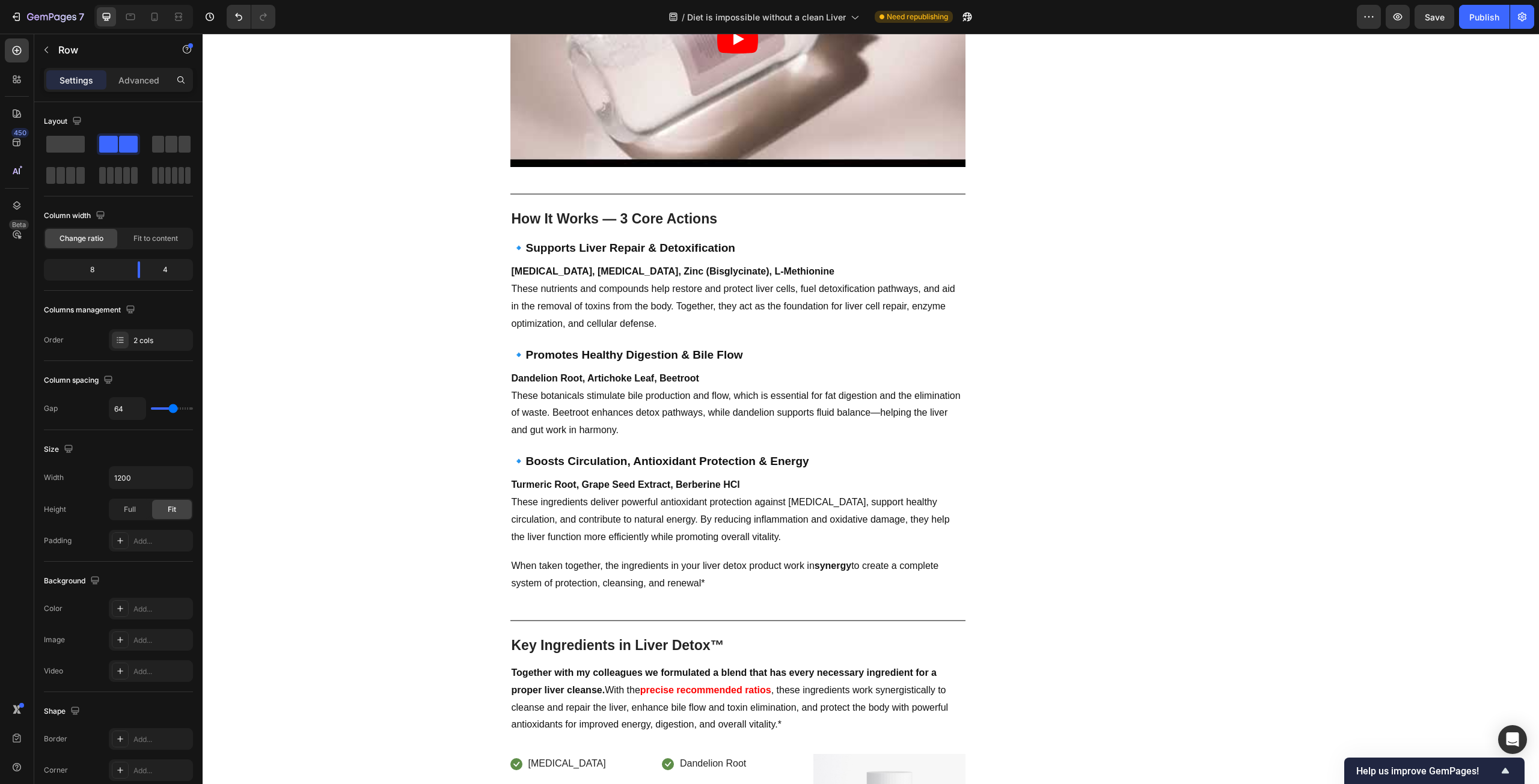
scroll to position [3564, 0]
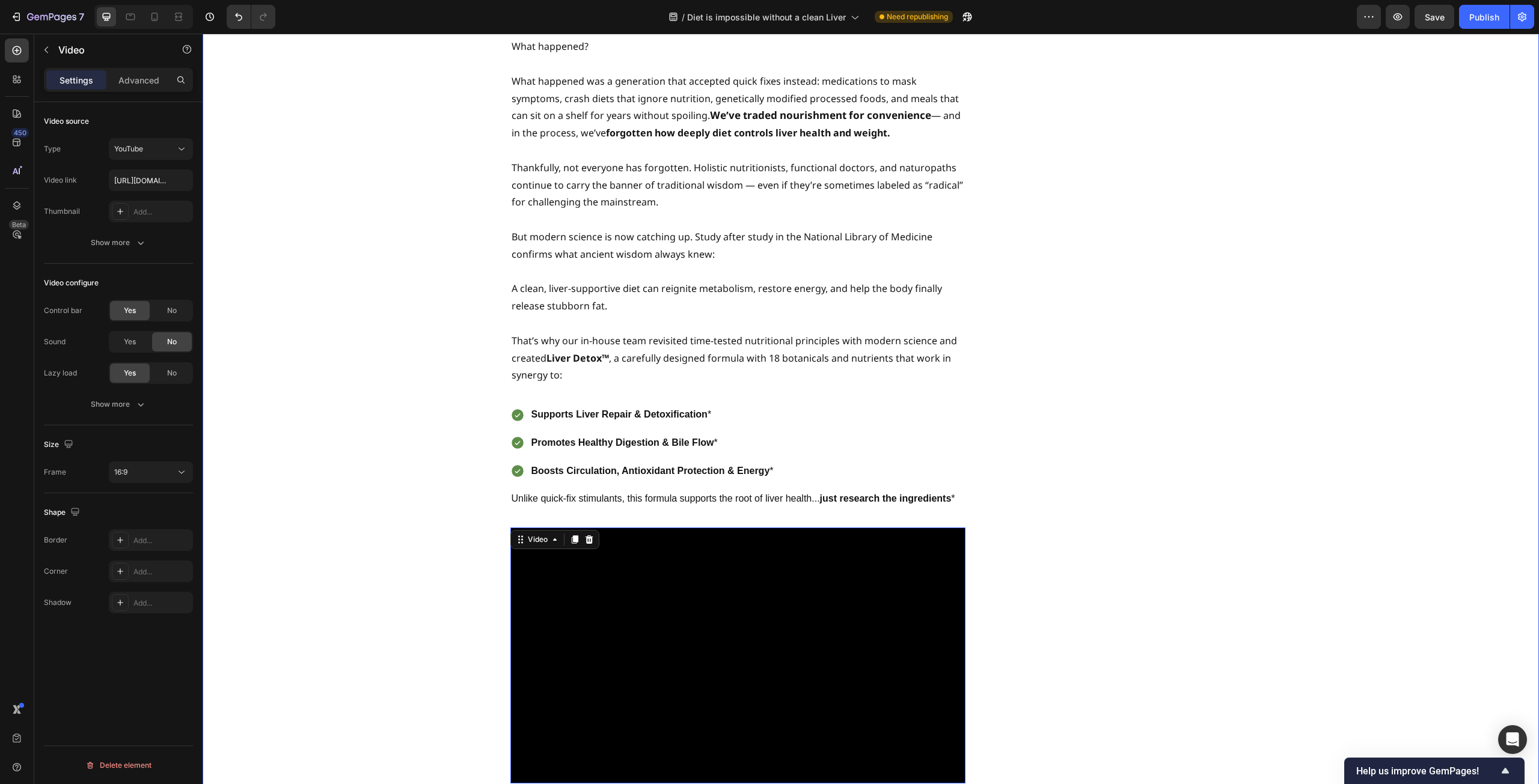
scroll to position [2543, 0]
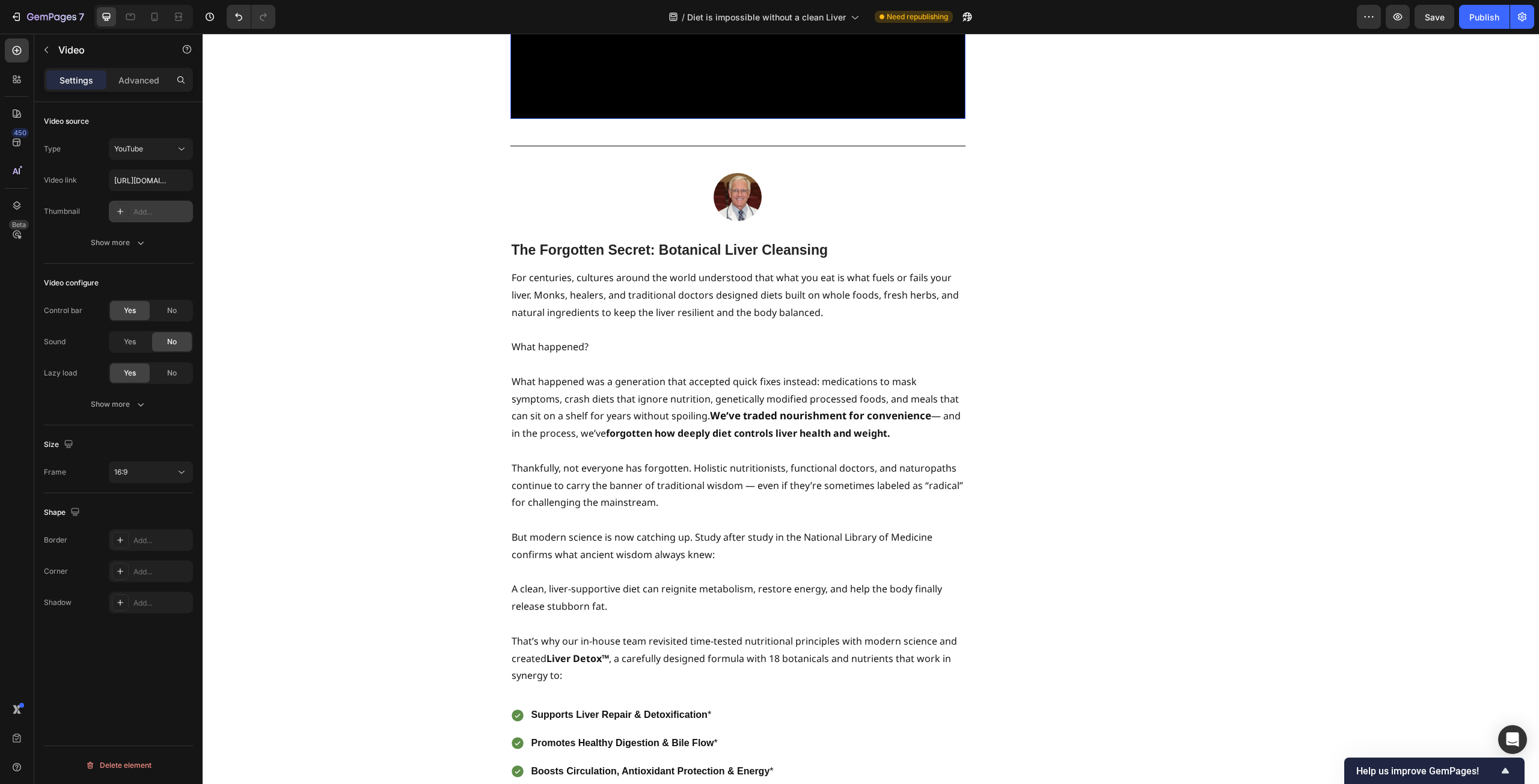
click at [163, 216] on div "Add..." at bounding box center [162, 212] width 56 height 11
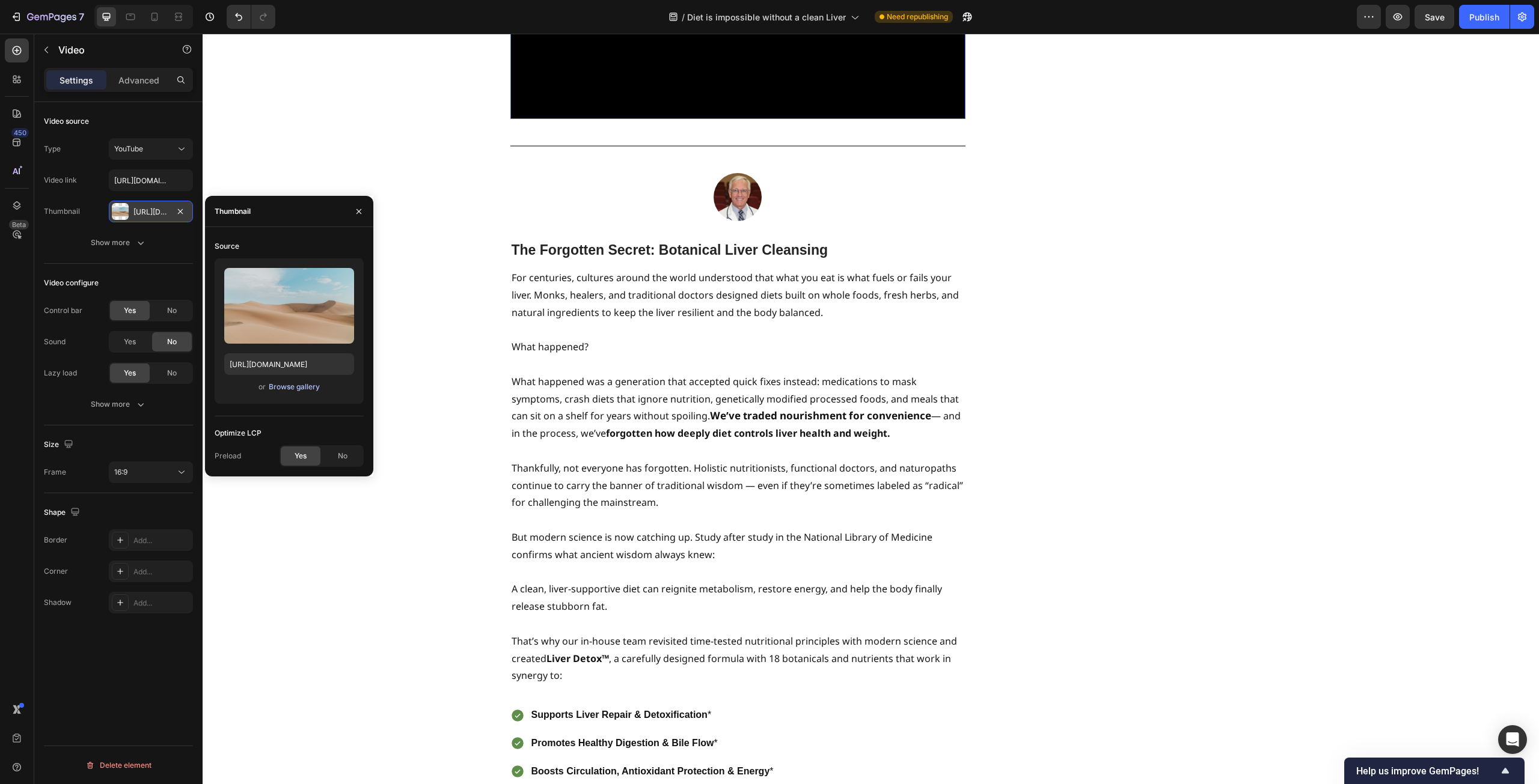
click at [305, 384] on div "Browse gallery" at bounding box center [294, 387] width 51 height 11
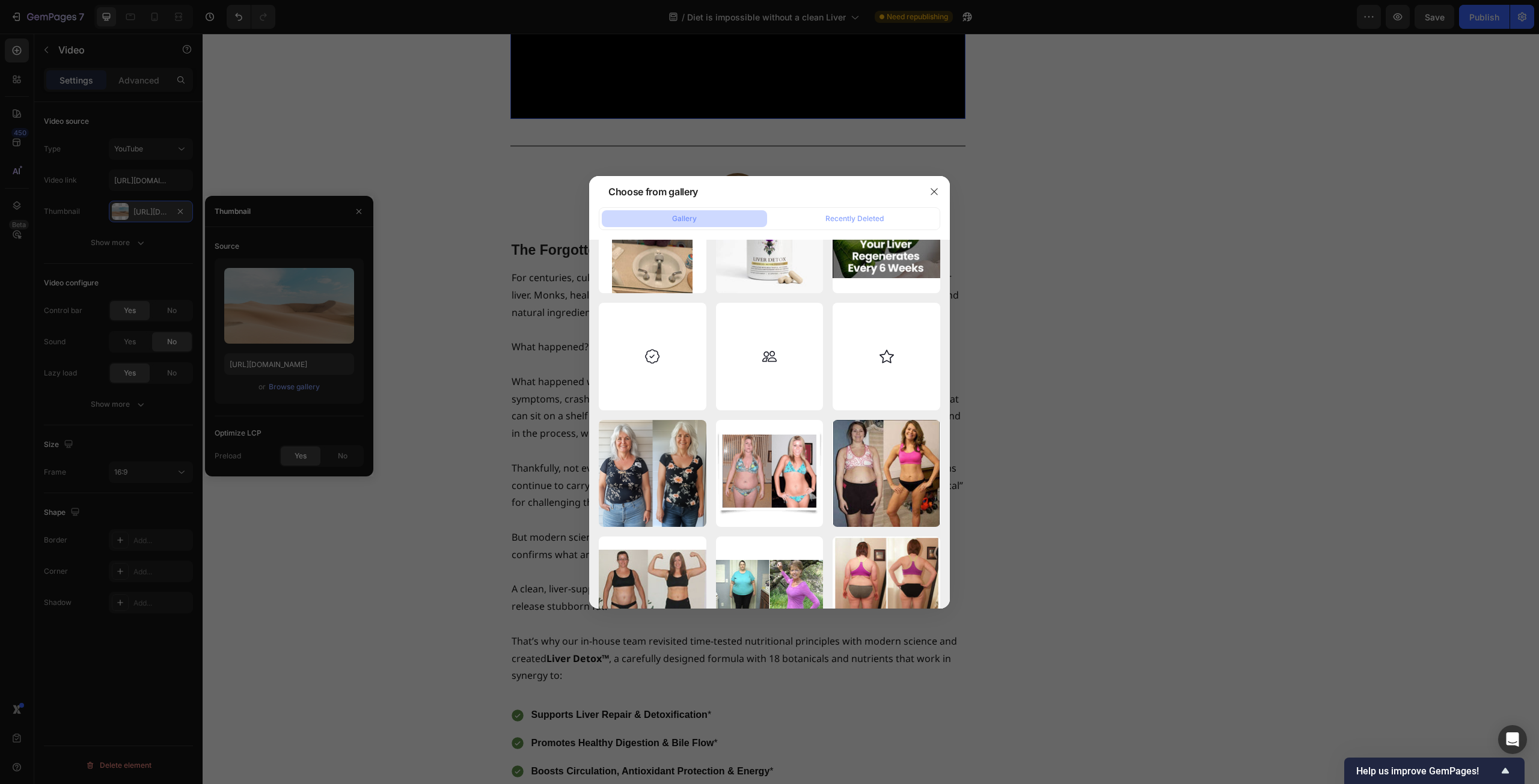
scroll to position [0, 0]
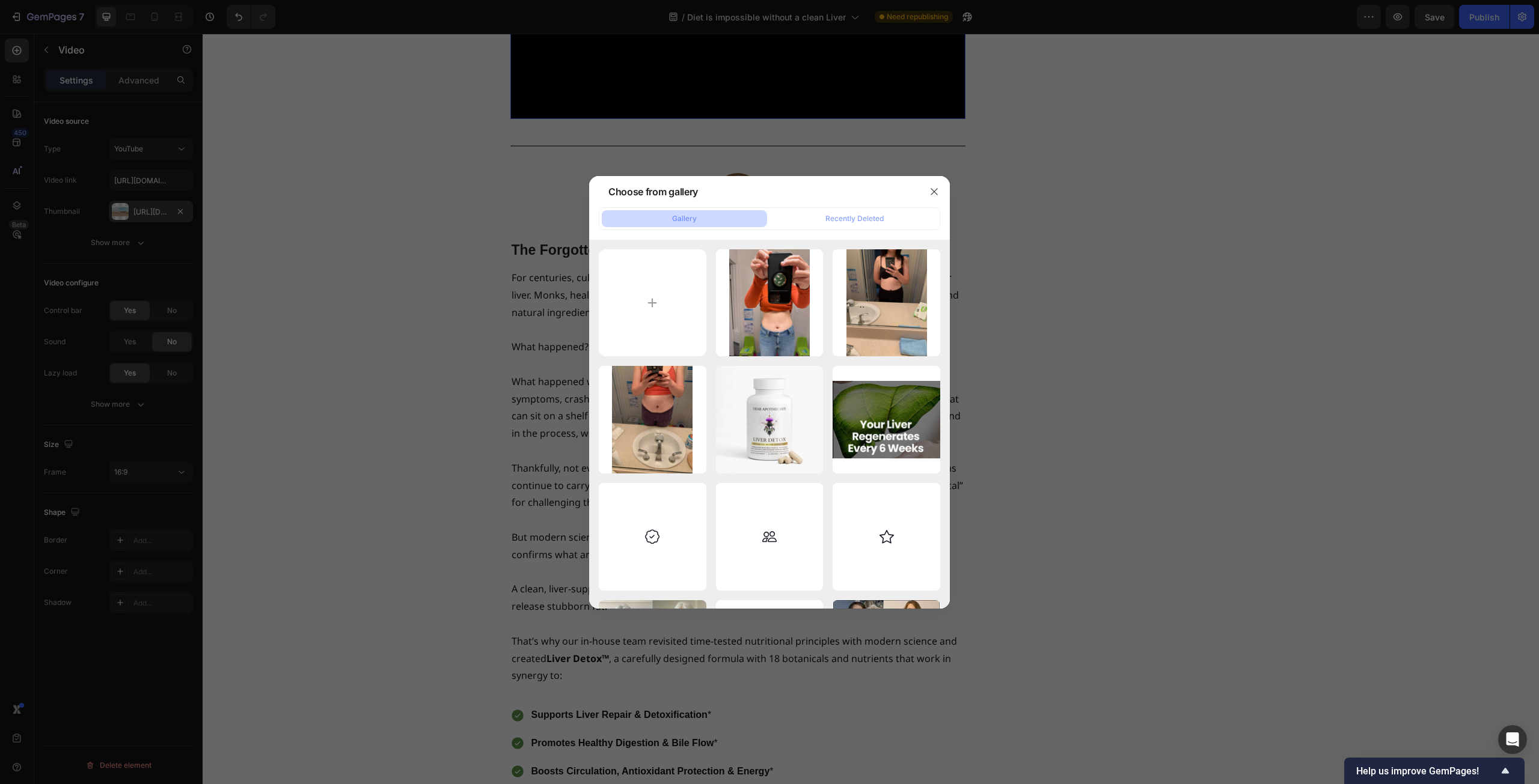
click at [475, 480] on div at bounding box center [770, 392] width 1539 height 784
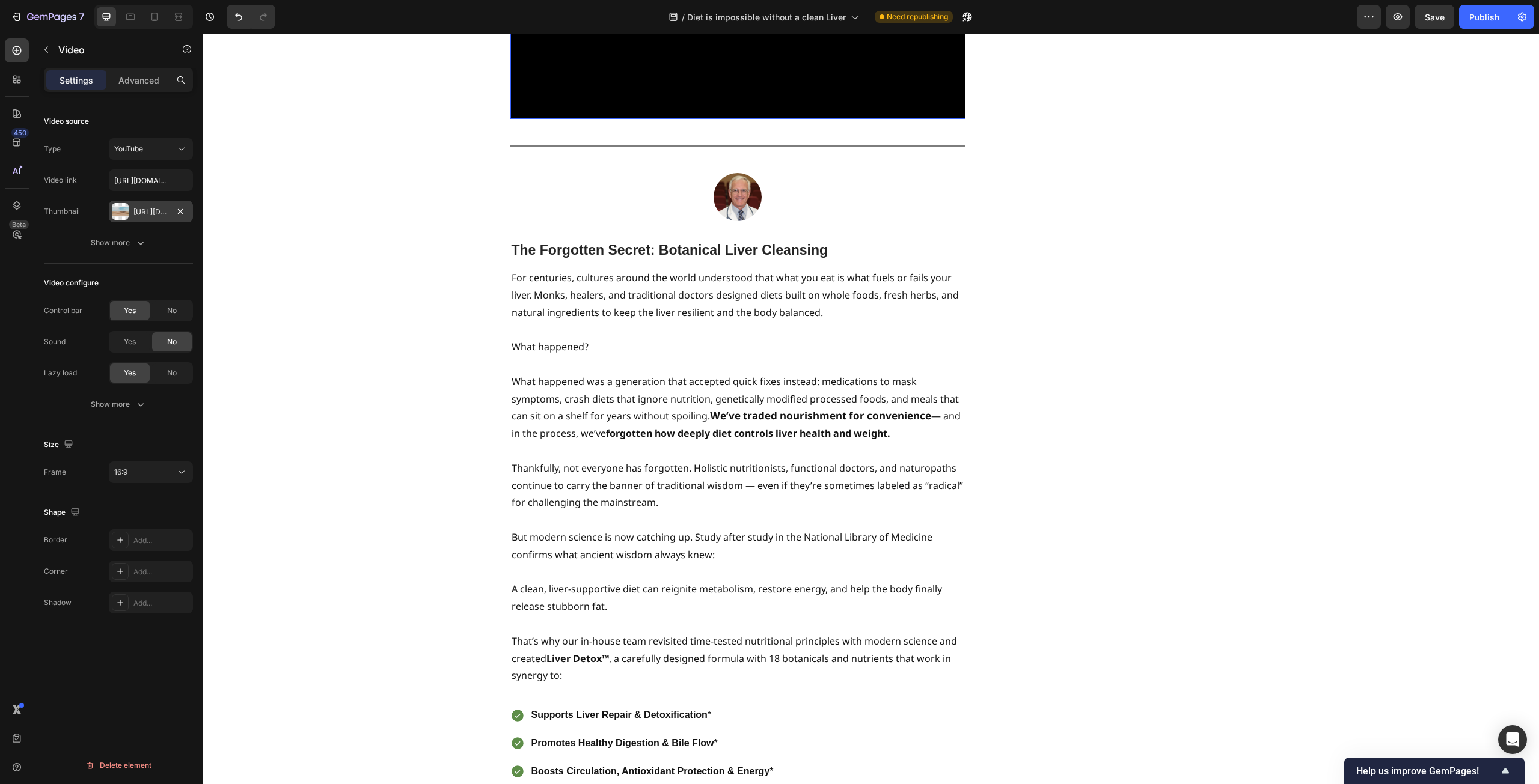
click at [163, 210] on div "[URL][DOMAIN_NAME]" at bounding box center [151, 212] width 35 height 11
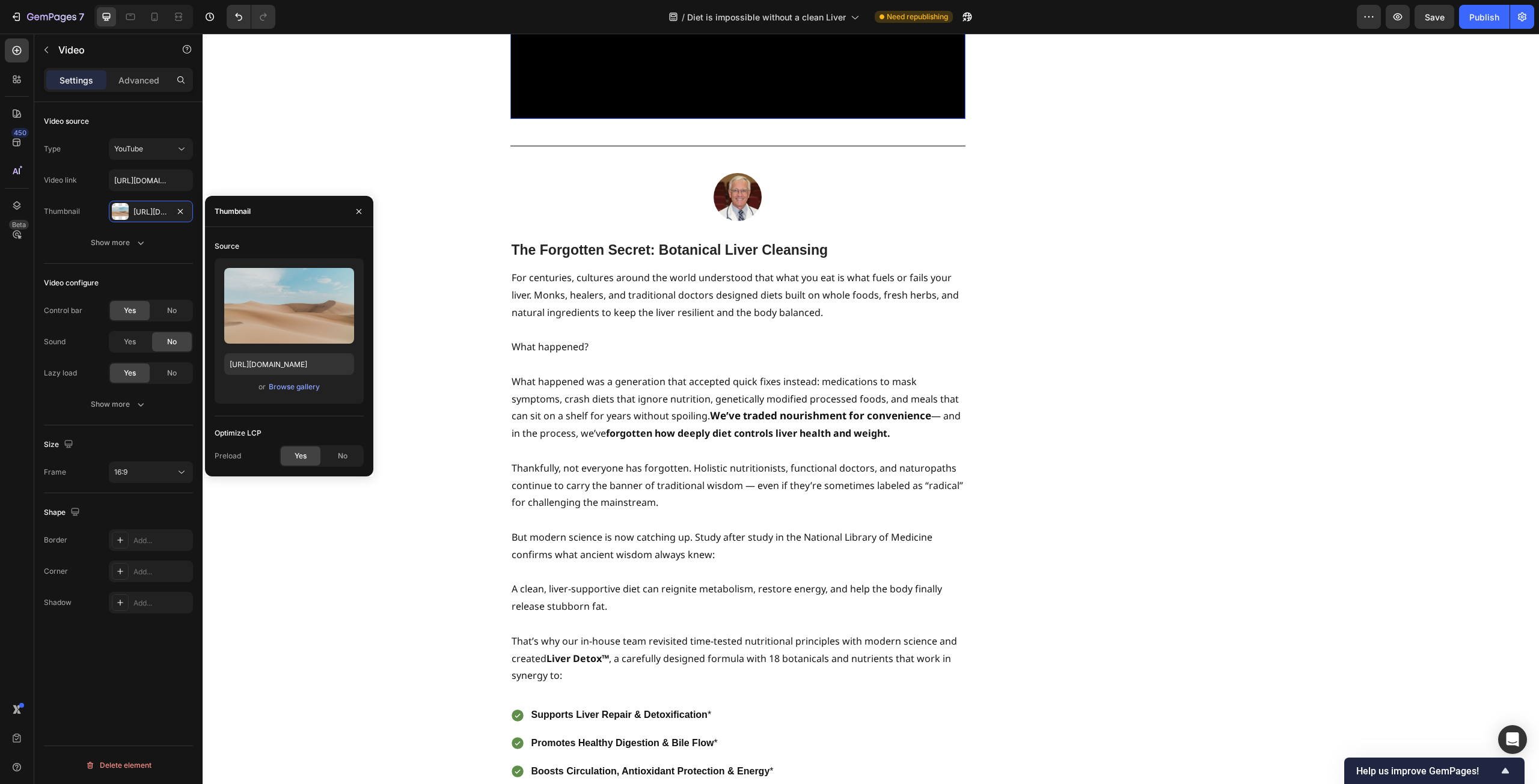
click at [294, 397] on div "Upload Image https://ucarecdn.com/06075225-af9e-460c-8e3c-6be63c0b773a/-/format…" at bounding box center [289, 331] width 149 height 146
click at [296, 391] on div "Browse gallery" at bounding box center [294, 387] width 51 height 11
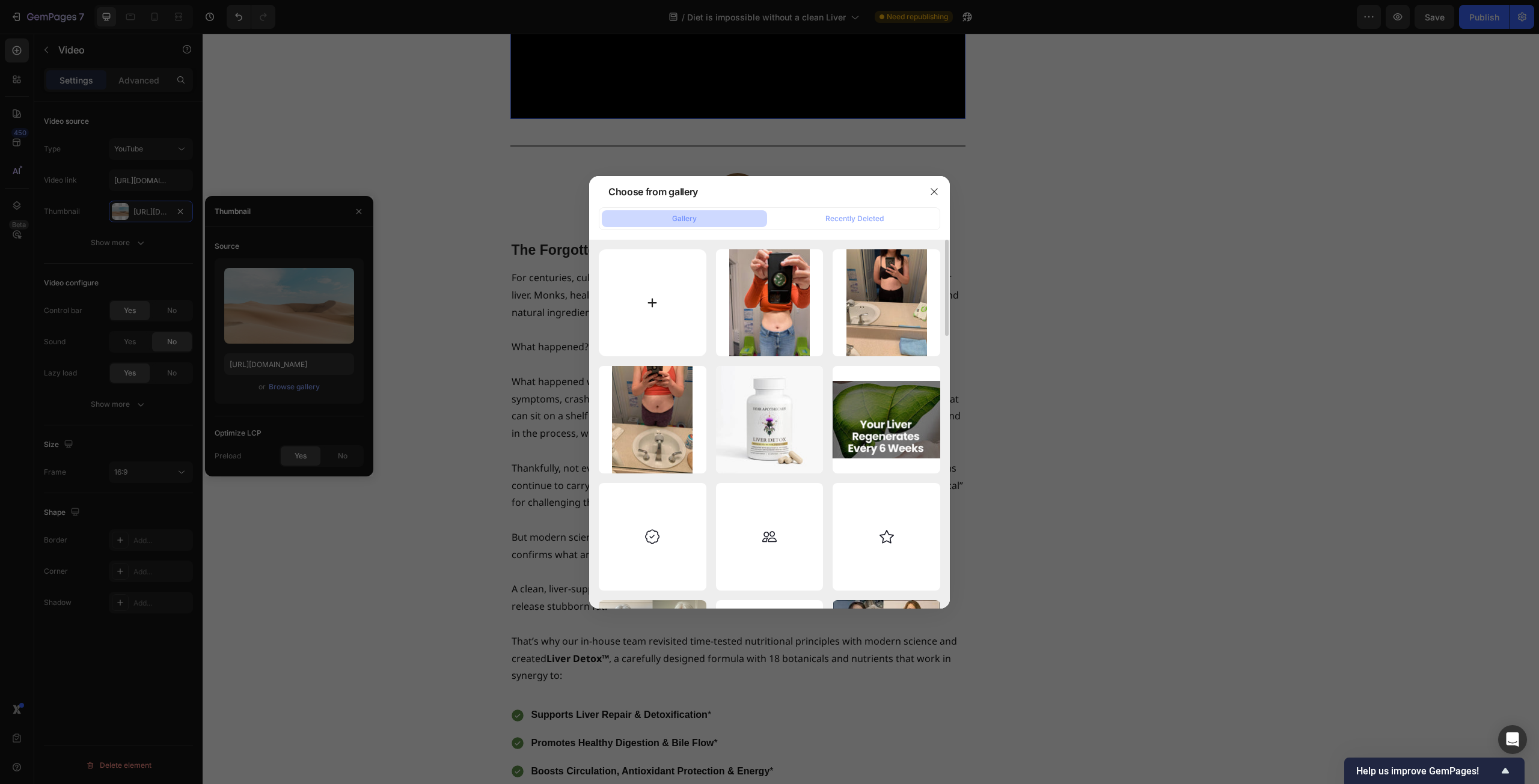
click at [658, 299] on input "file" at bounding box center [653, 303] width 107 height 107
type input "C:\fakepath\Screenshot 2025-09-27 003550.png"
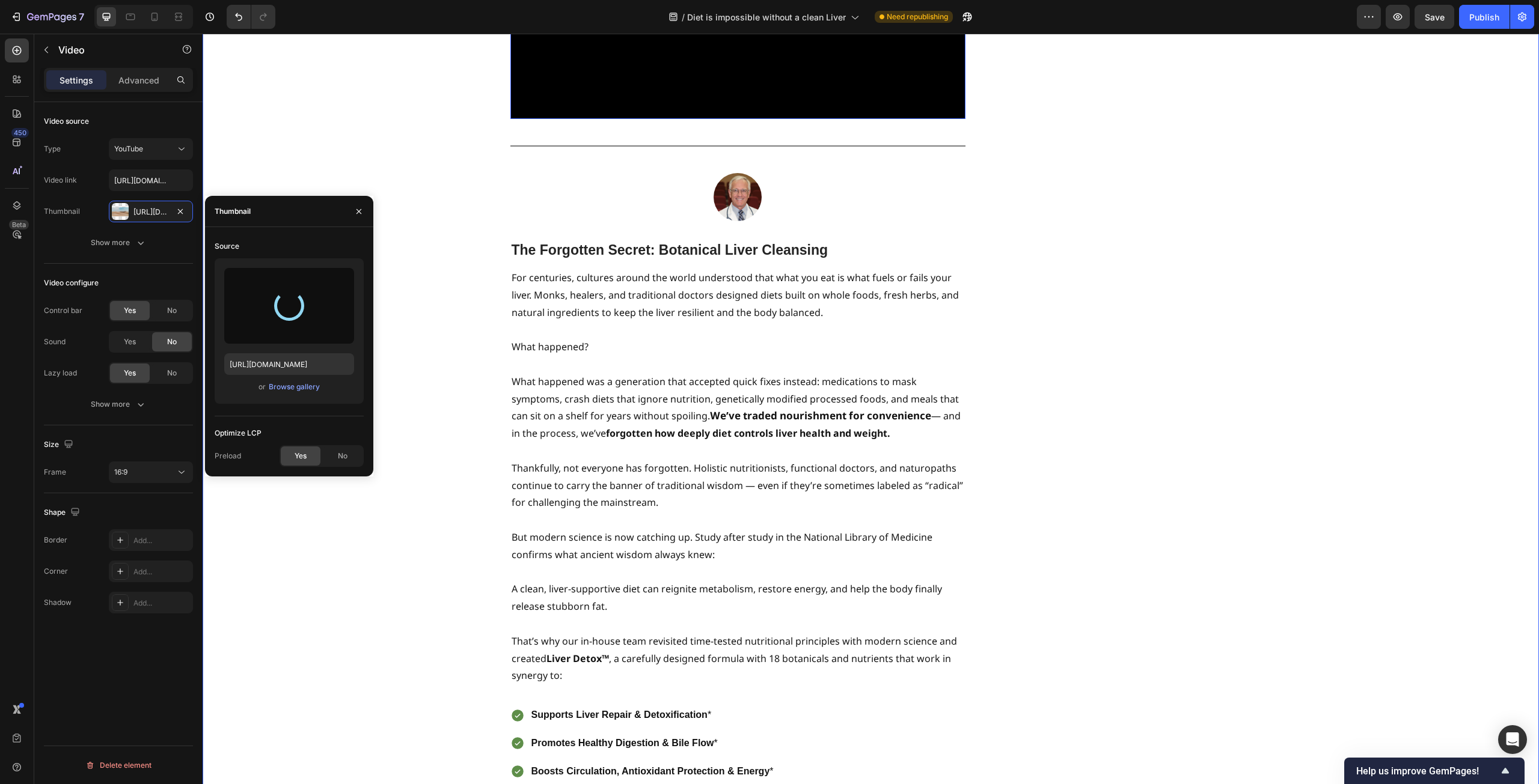
type input "https://cdn.shopify.com/s/files/1/0597/0834/2315/files/gempages_585205997644022…"
click at [360, 209] on icon "button" at bounding box center [358, 211] width 10 height 10
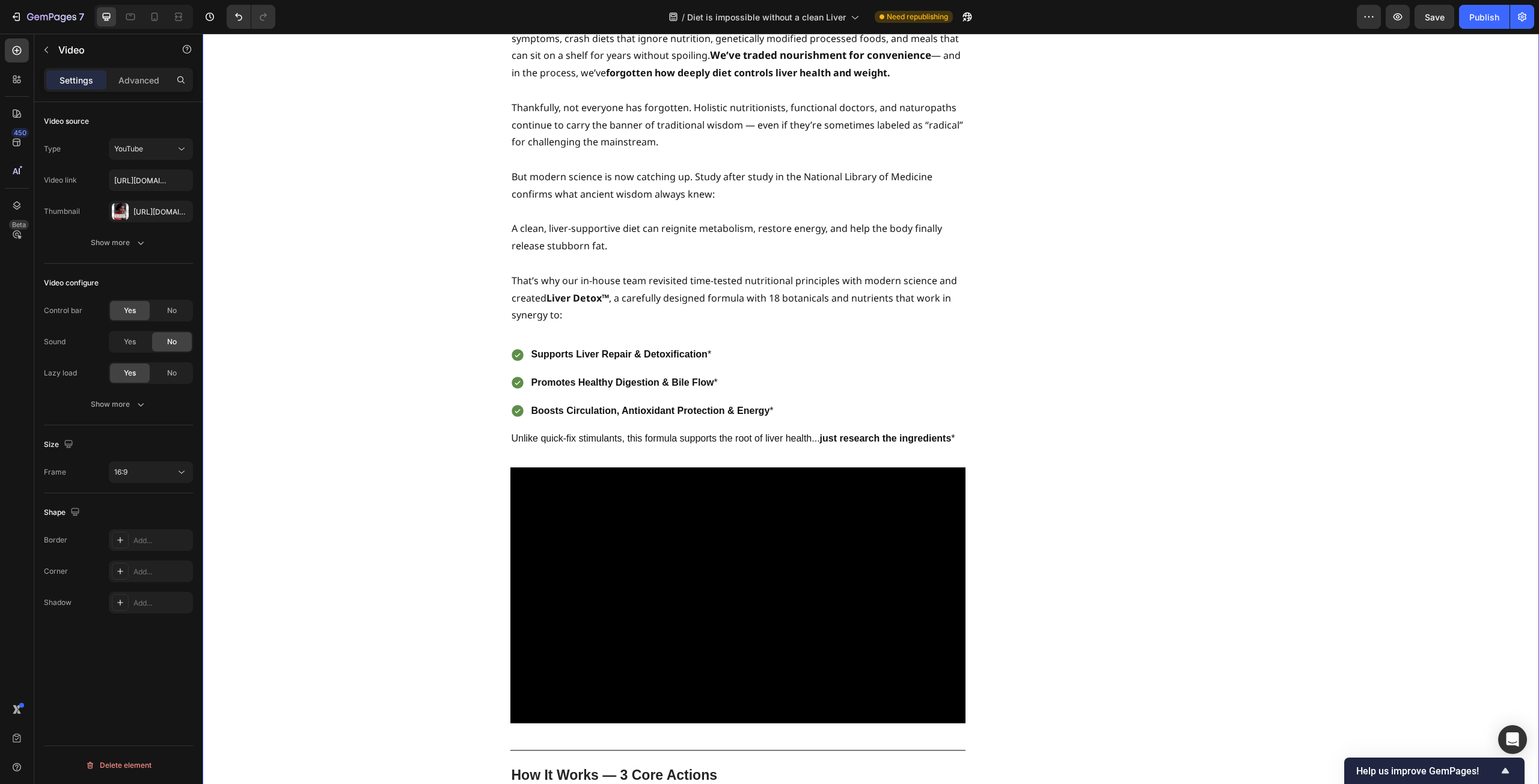
scroll to position [2603, 0]
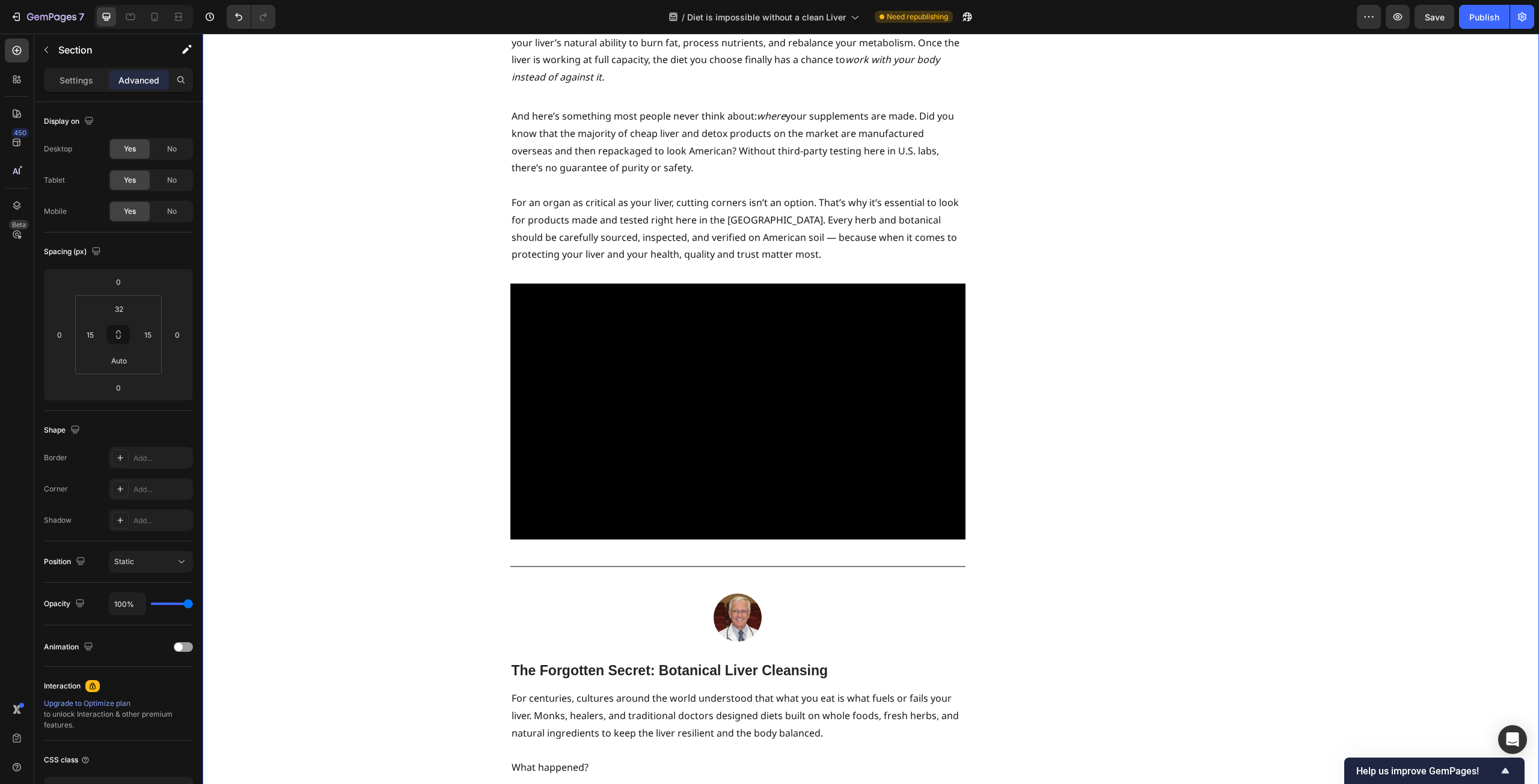
scroll to position [1823, 0]
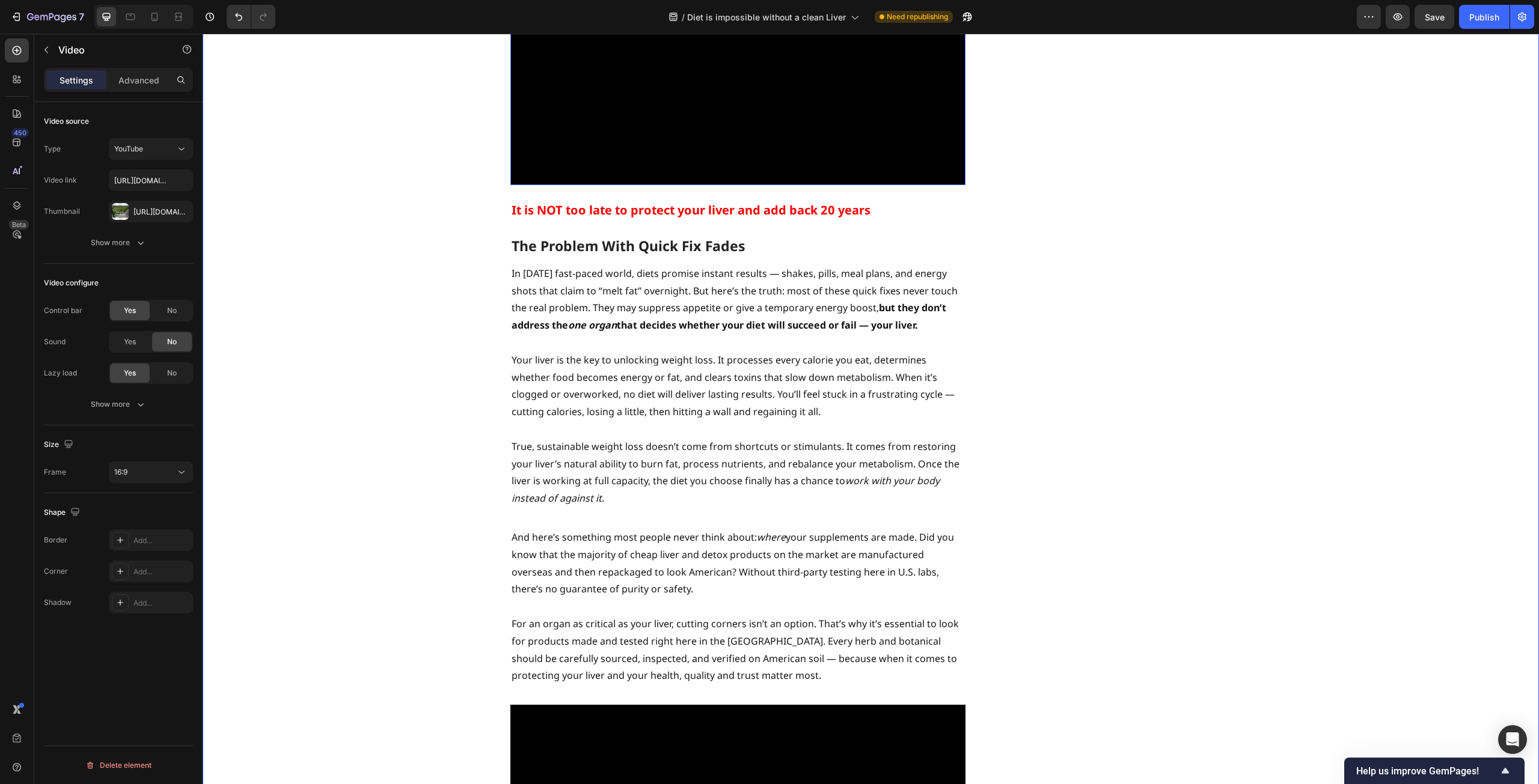
scroll to position [1582, 0]
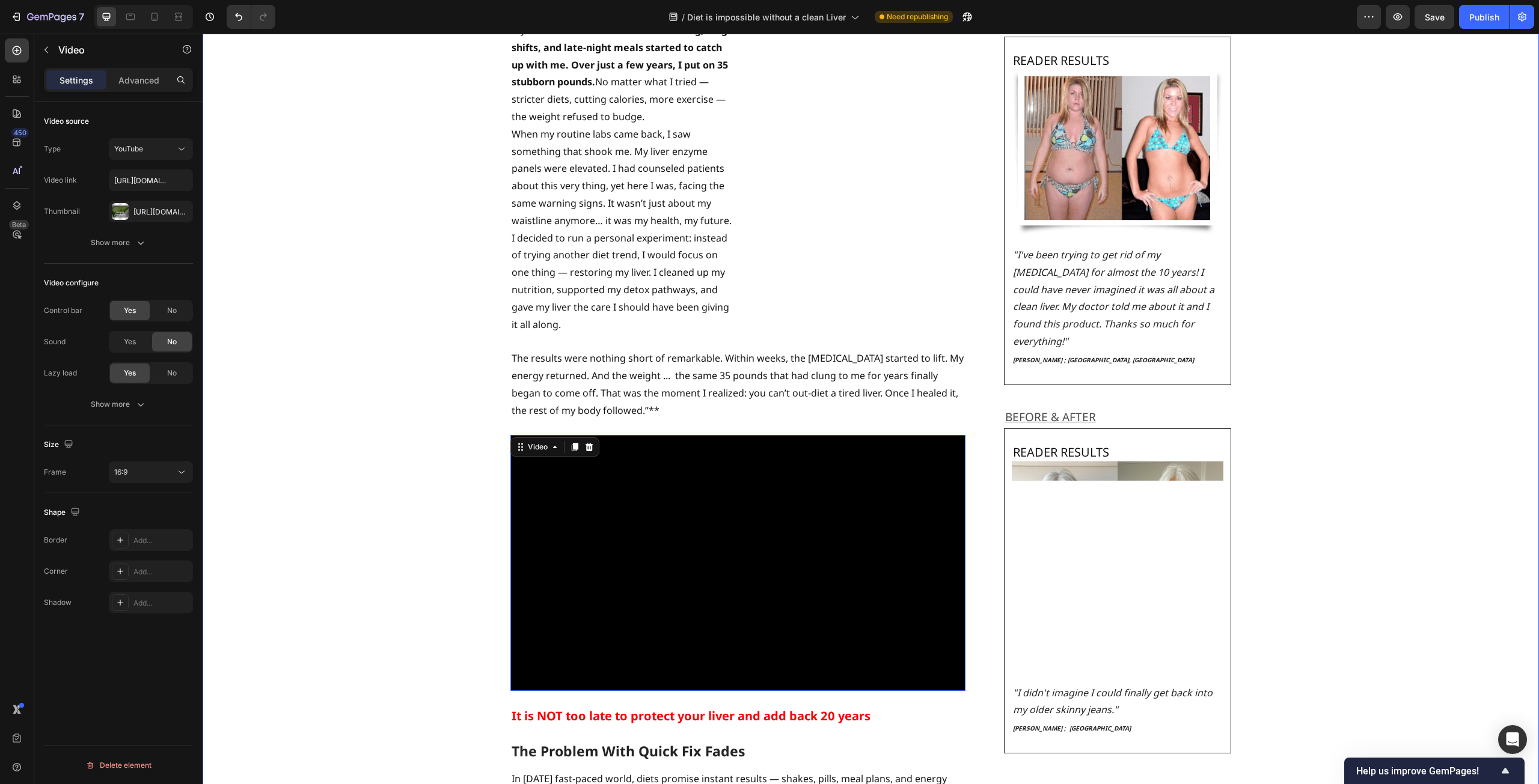
scroll to position [1762, 0]
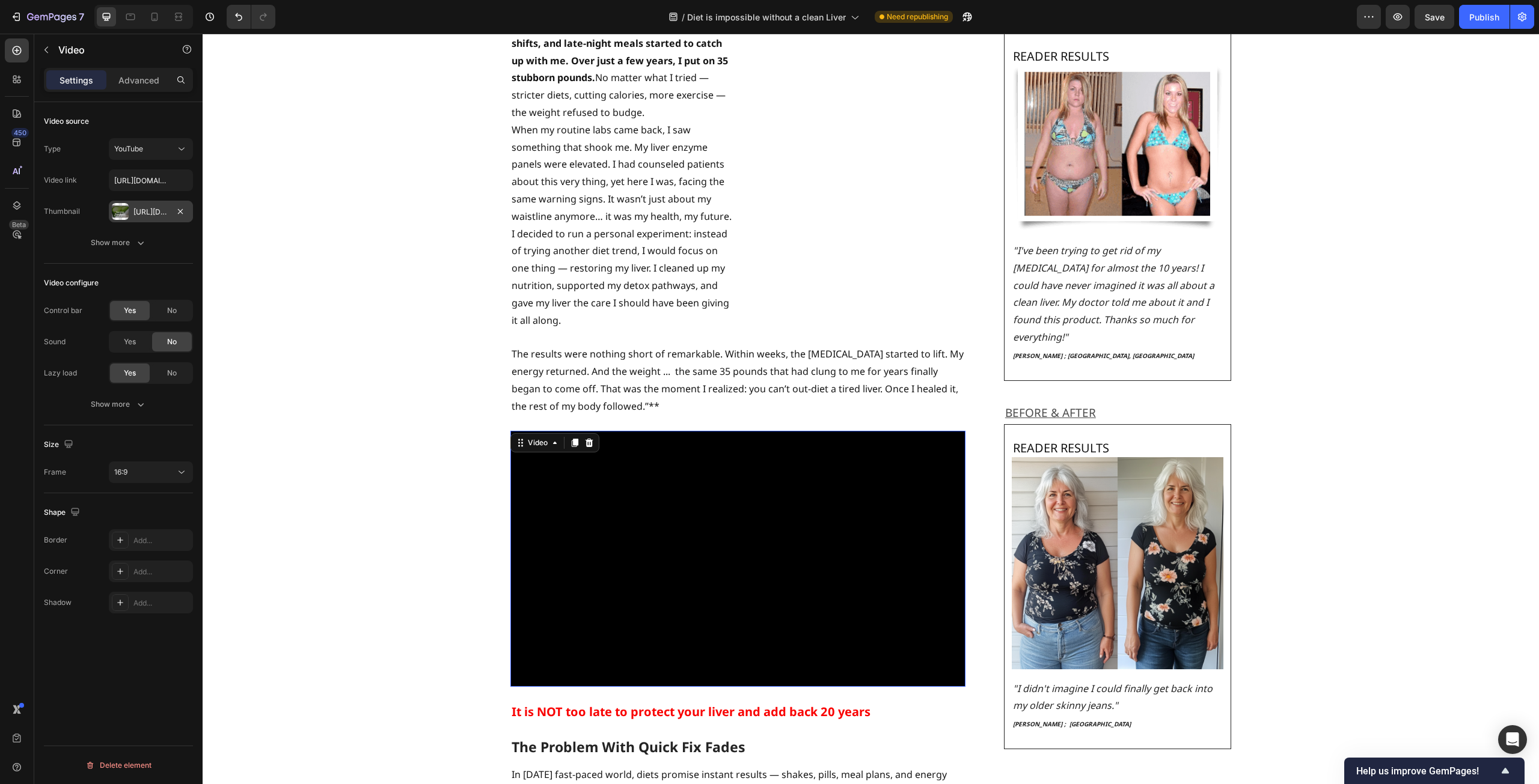
click at [160, 208] on div "[URL][DOMAIN_NAME]" at bounding box center [151, 212] width 35 height 11
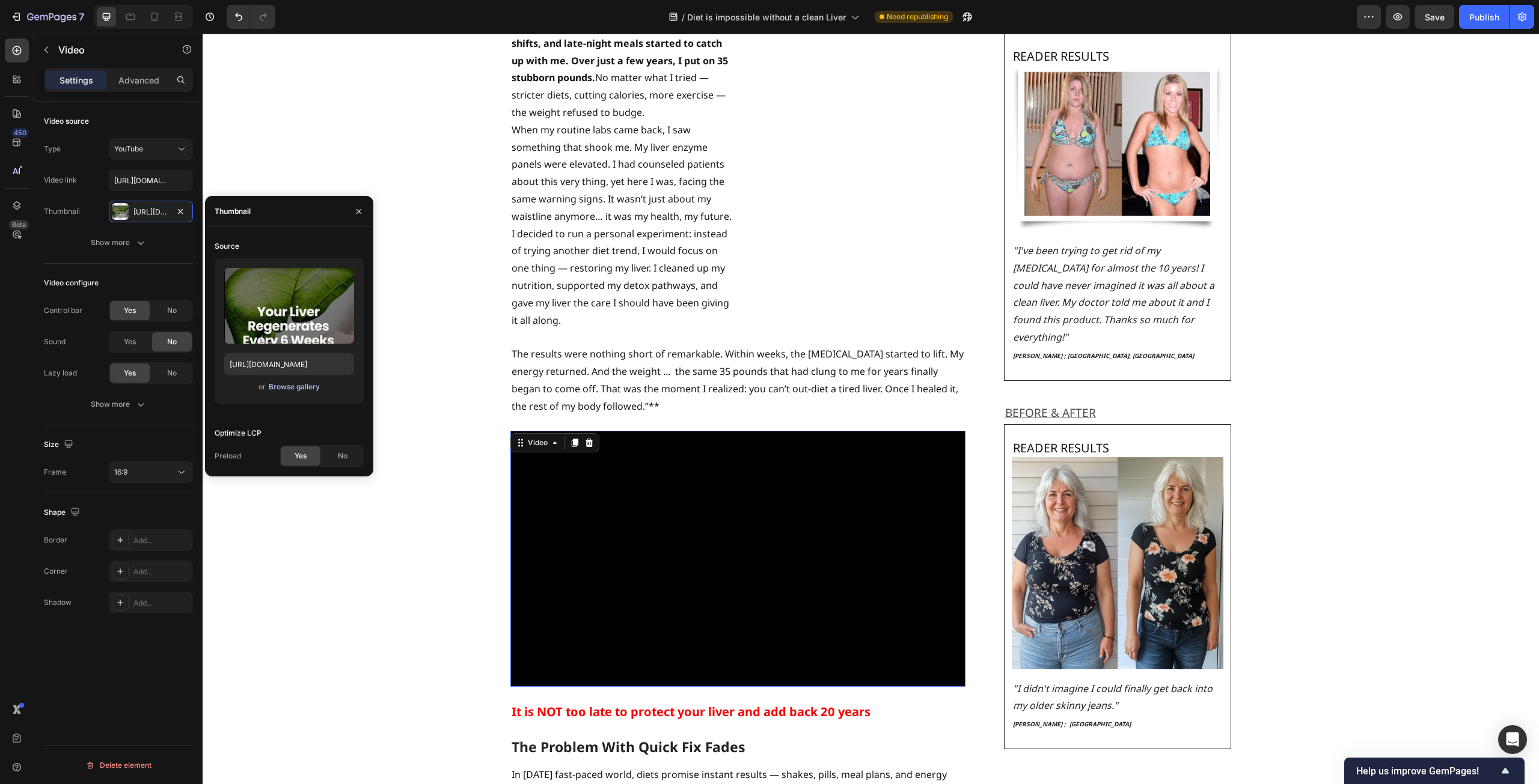
click at [297, 392] on div "Browse gallery" at bounding box center [294, 387] width 51 height 11
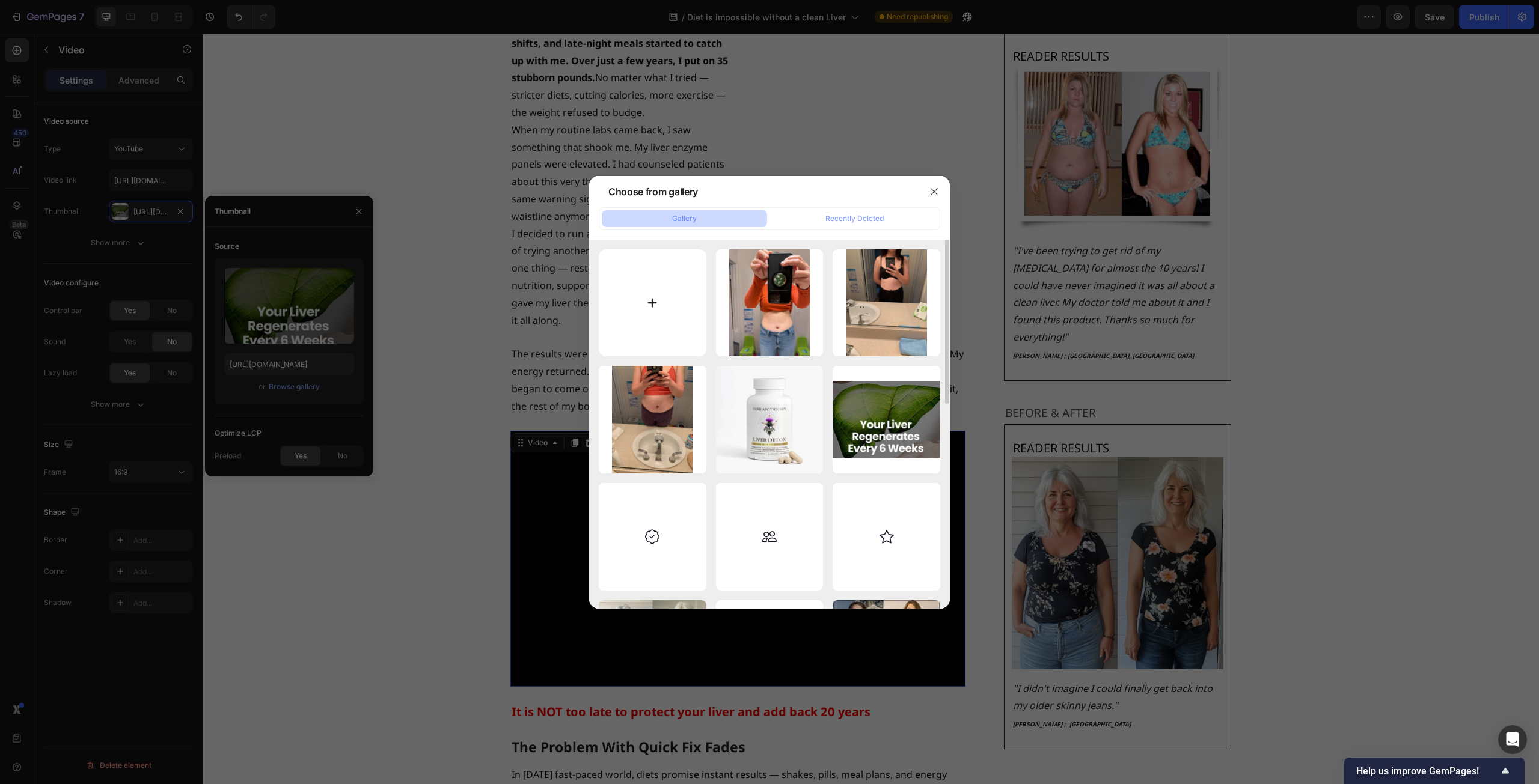
click at [639, 301] on input "file" at bounding box center [653, 303] width 107 height 107
type input "C:\fakepath\Screenshot [DATE] 003710.png"
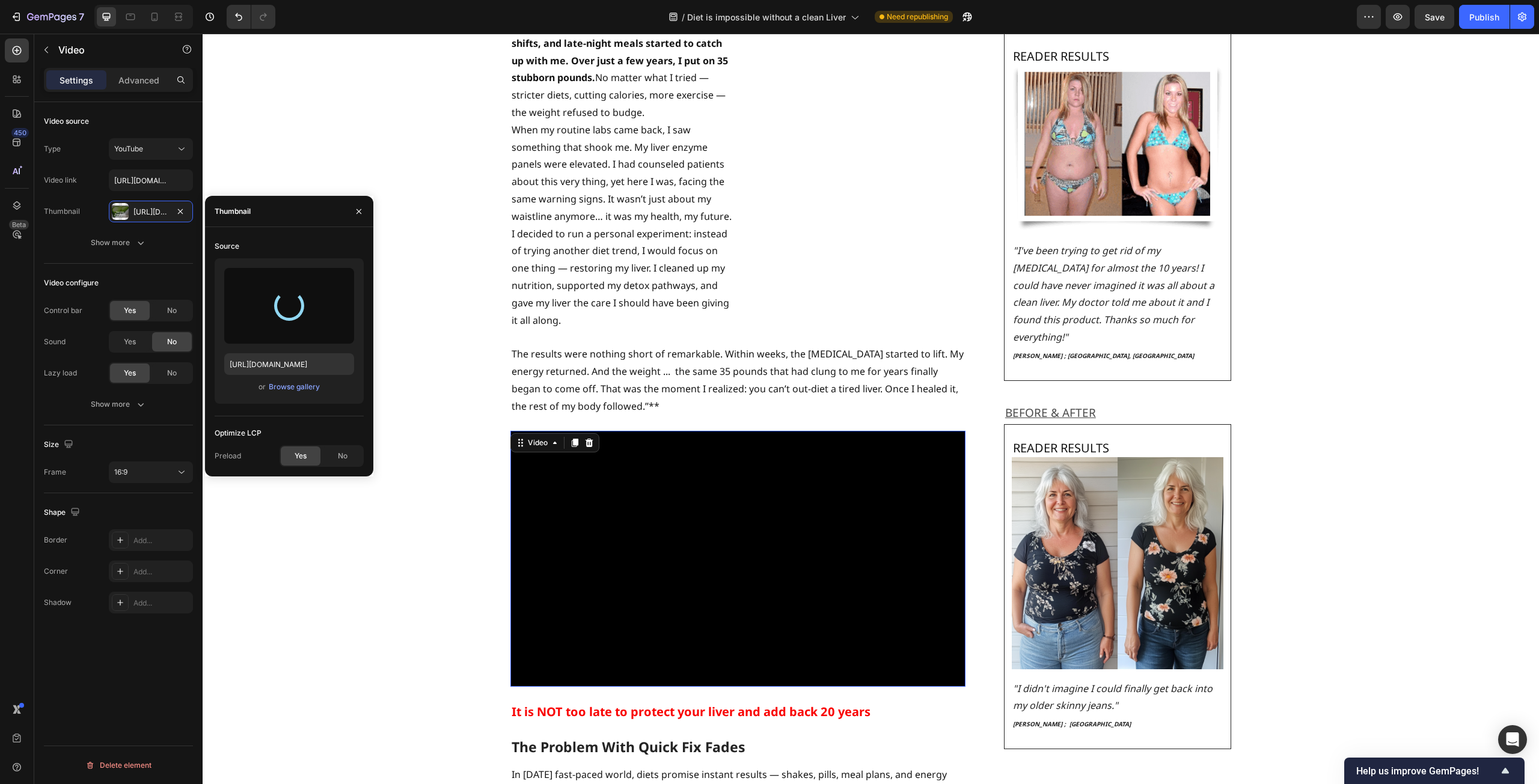
type input "[URL][DOMAIN_NAME]"
click at [361, 212] on icon "button" at bounding box center [358, 211] width 10 height 10
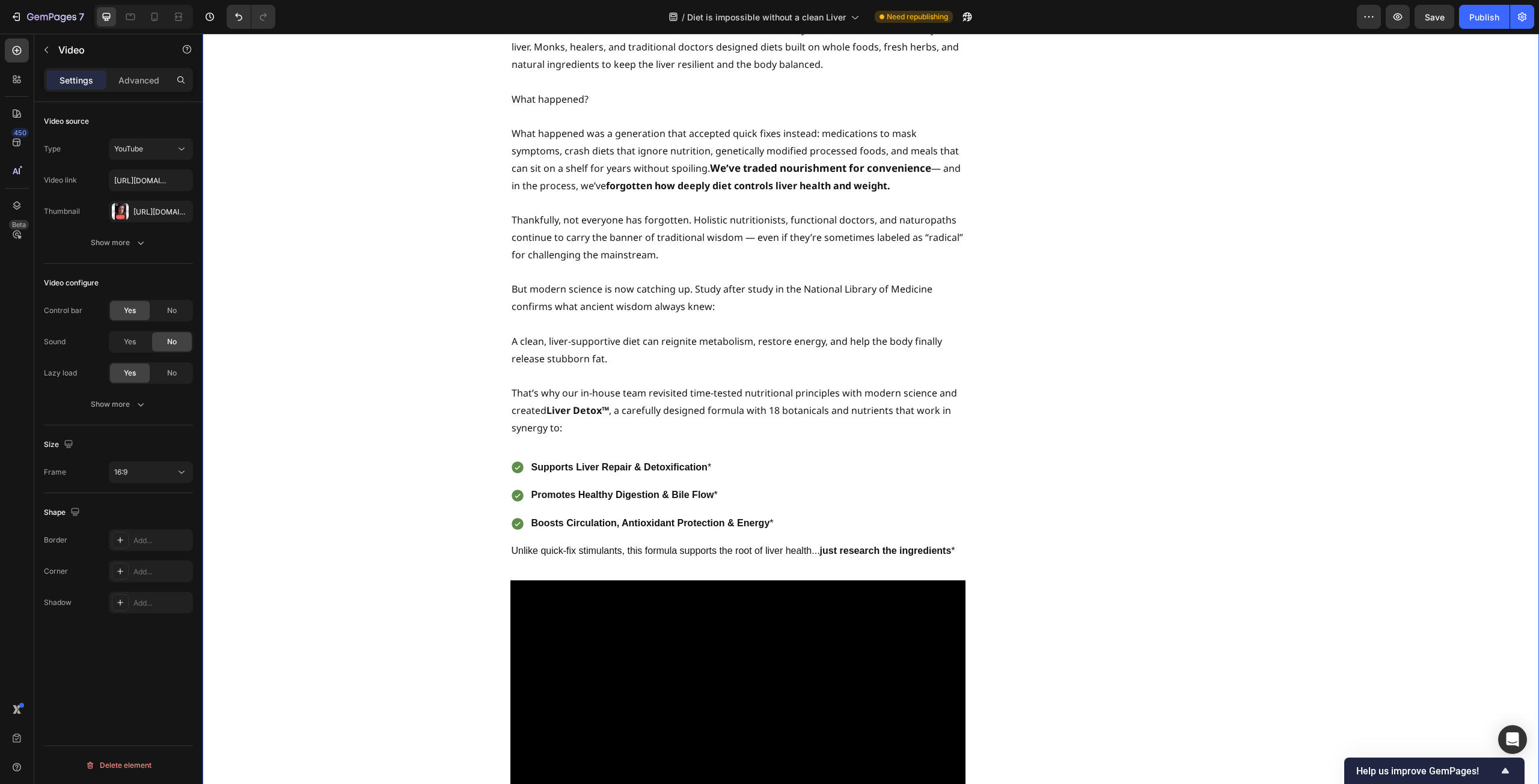
scroll to position [3564, 0]
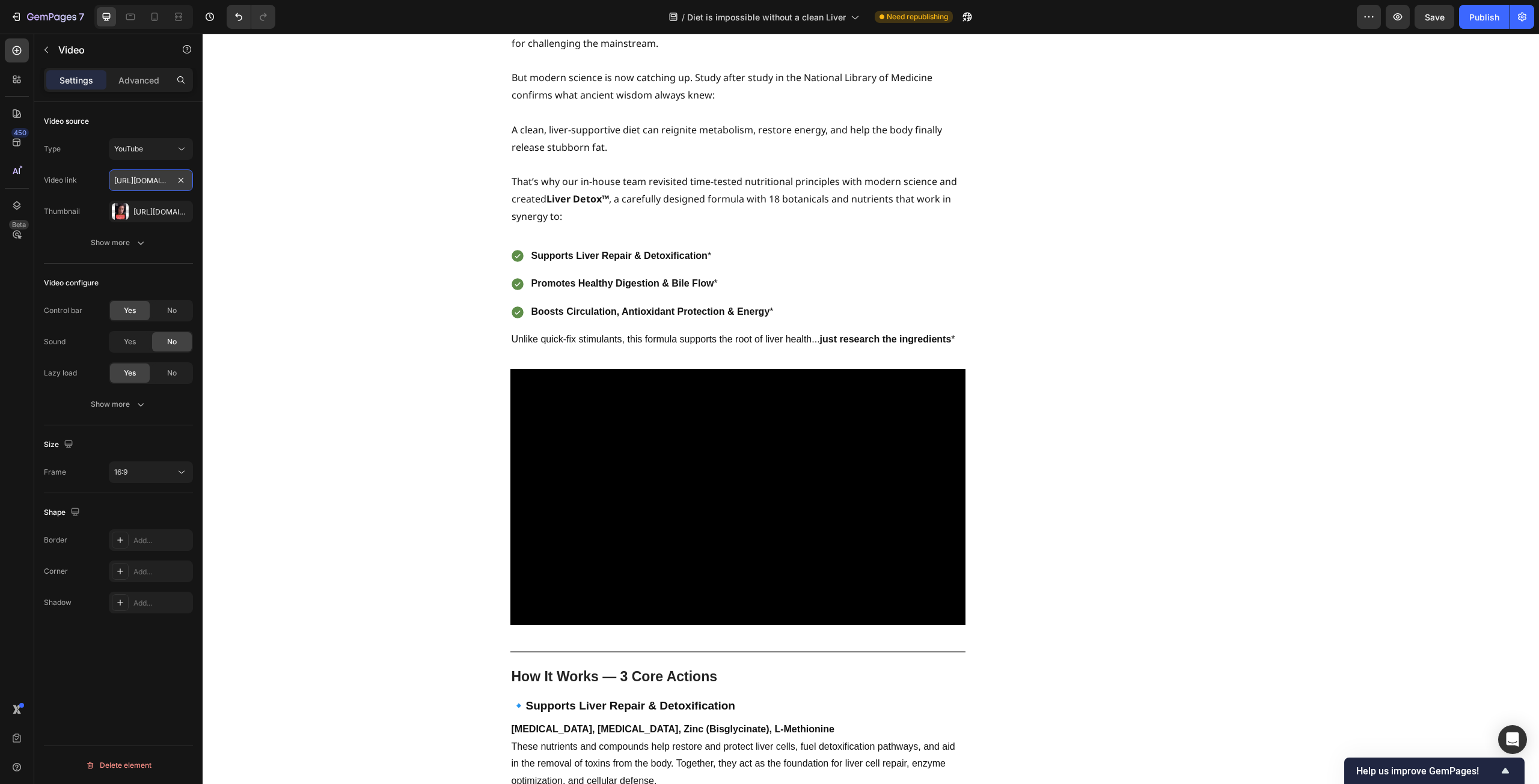
click at [155, 181] on input "[URL][DOMAIN_NAME]" at bounding box center [151, 180] width 84 height 22
paste input "[DOMAIN_NAME][URL]"
type input "[URL][DOMAIN_NAME]"
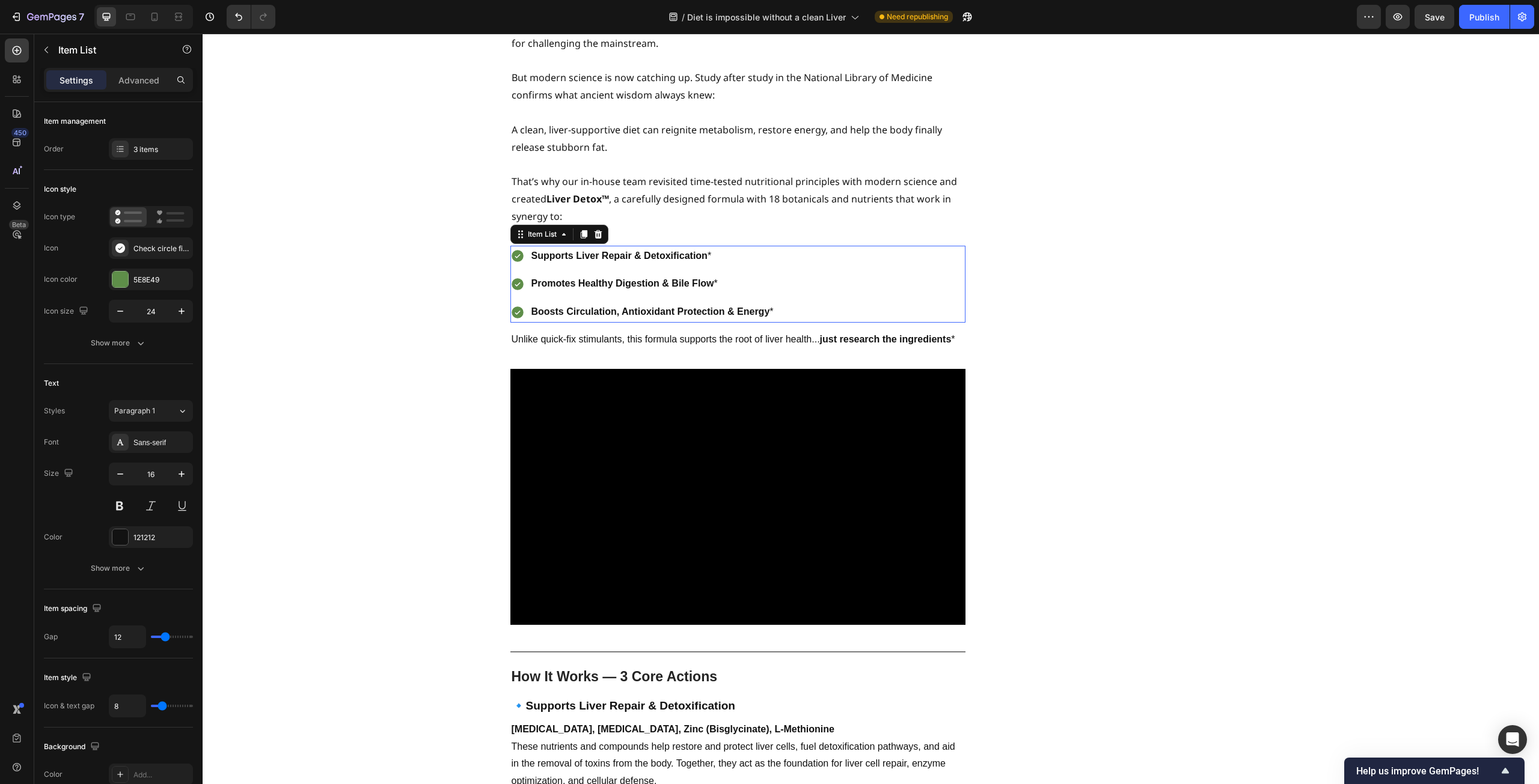
click at [648, 304] on p "Boosts Circulation, Antioxidant Protection & Energy *" at bounding box center [653, 313] width 242 height 18
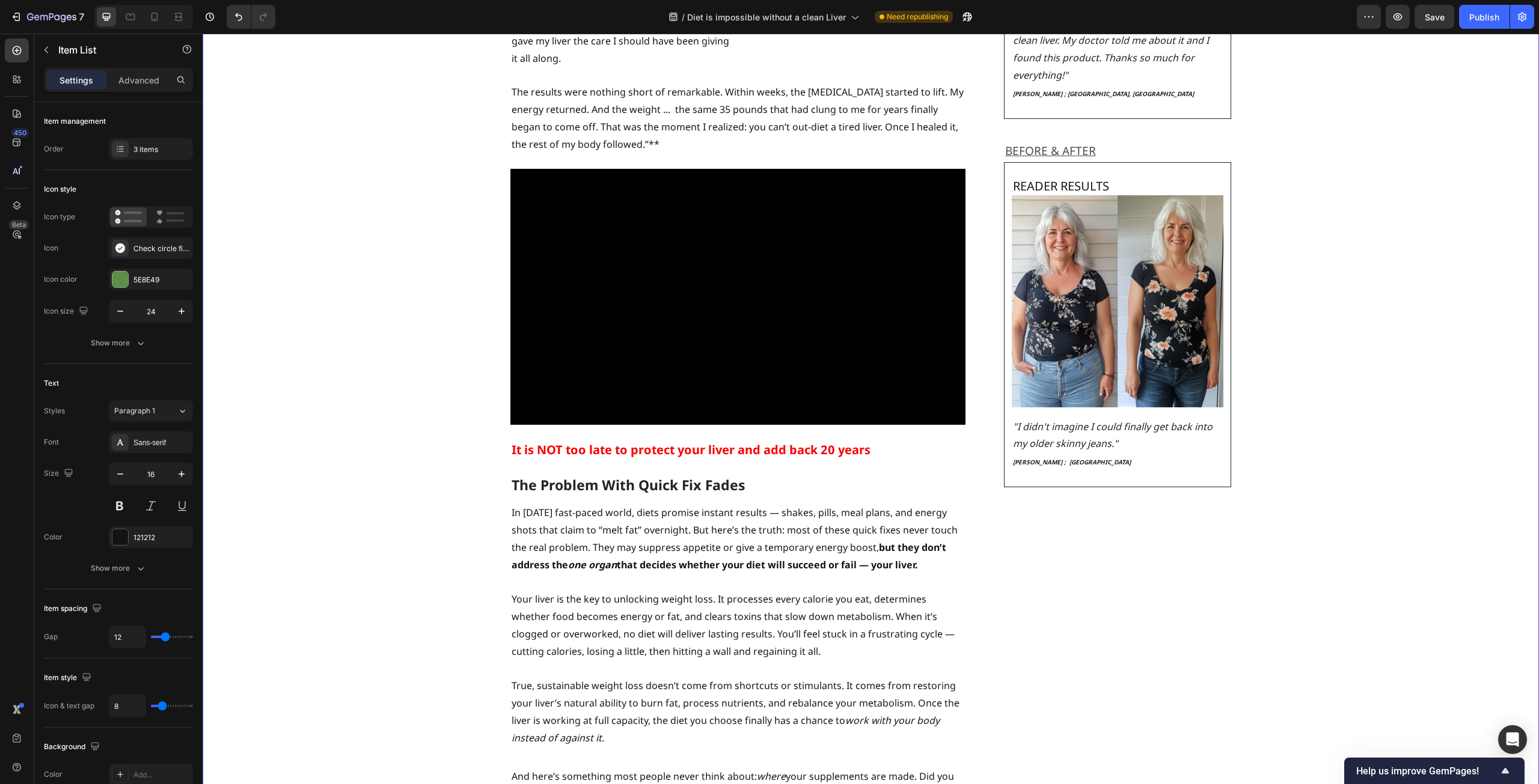
scroll to position [1943, 0]
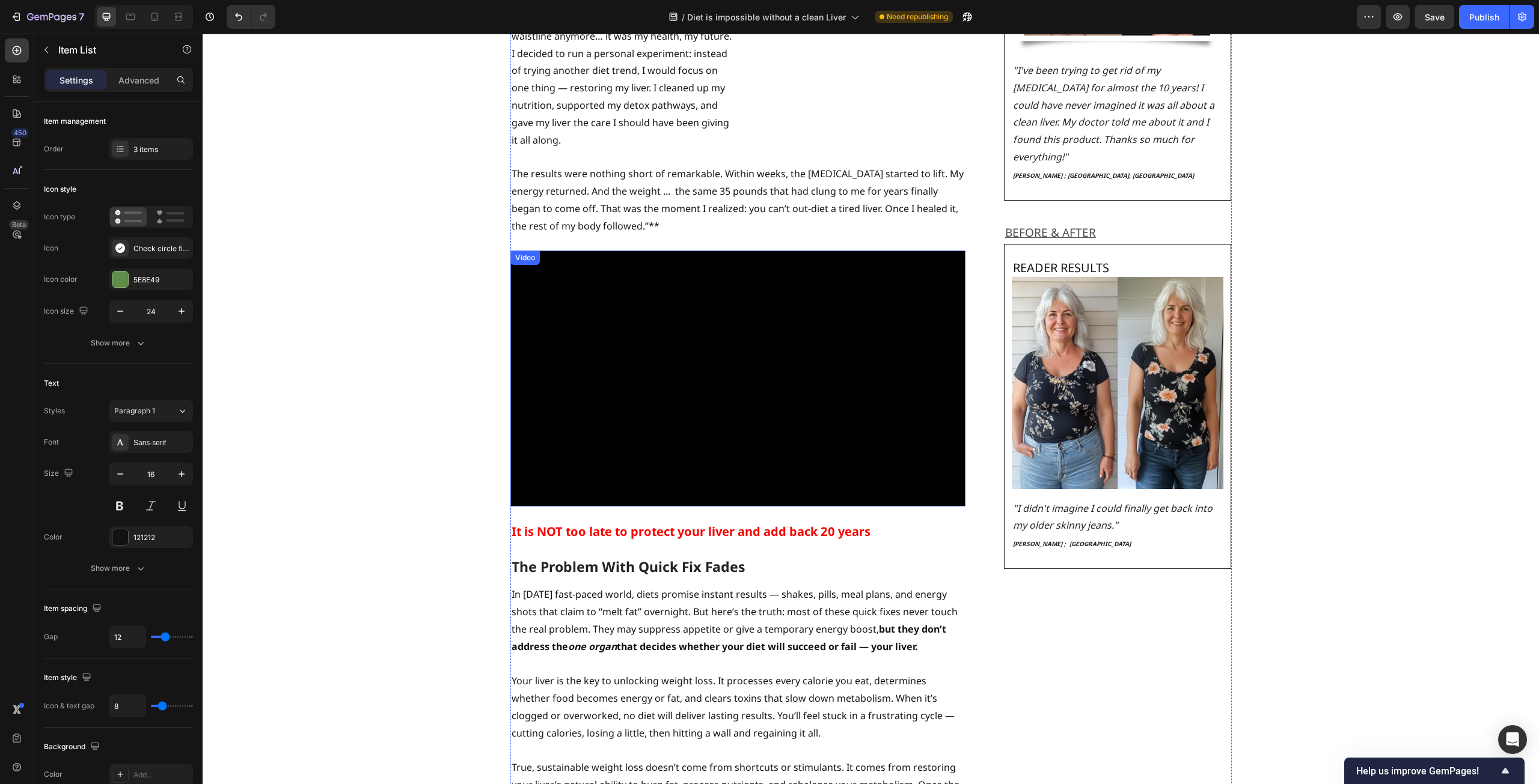
click at [520, 252] on div "Video" at bounding box center [525, 257] width 25 height 11
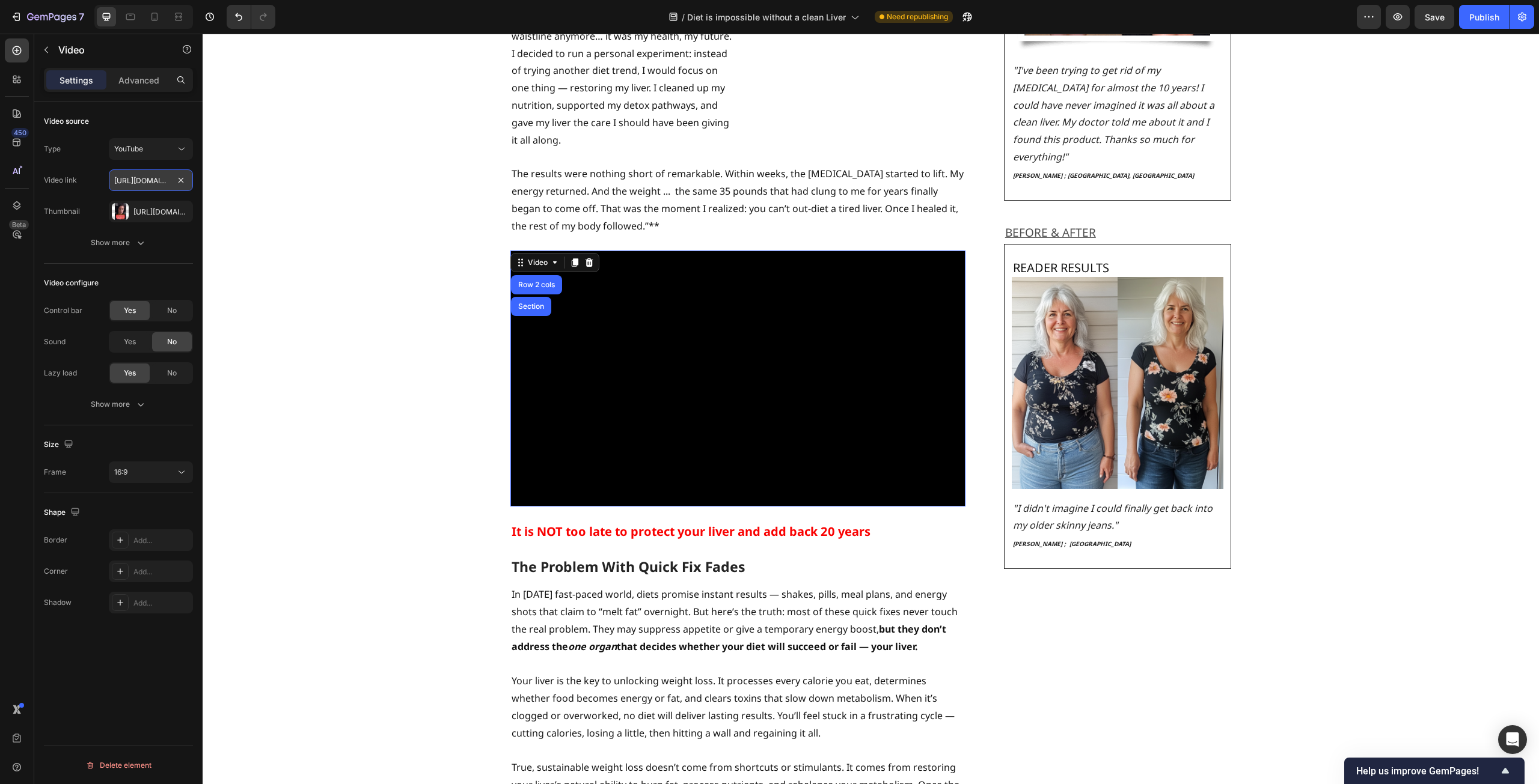
click at [153, 178] on input "[URL][DOMAIN_NAME]" at bounding box center [151, 180] width 84 height 22
paste input "WNTYwDbRNCo"
type input "[URL][DOMAIN_NAME]"
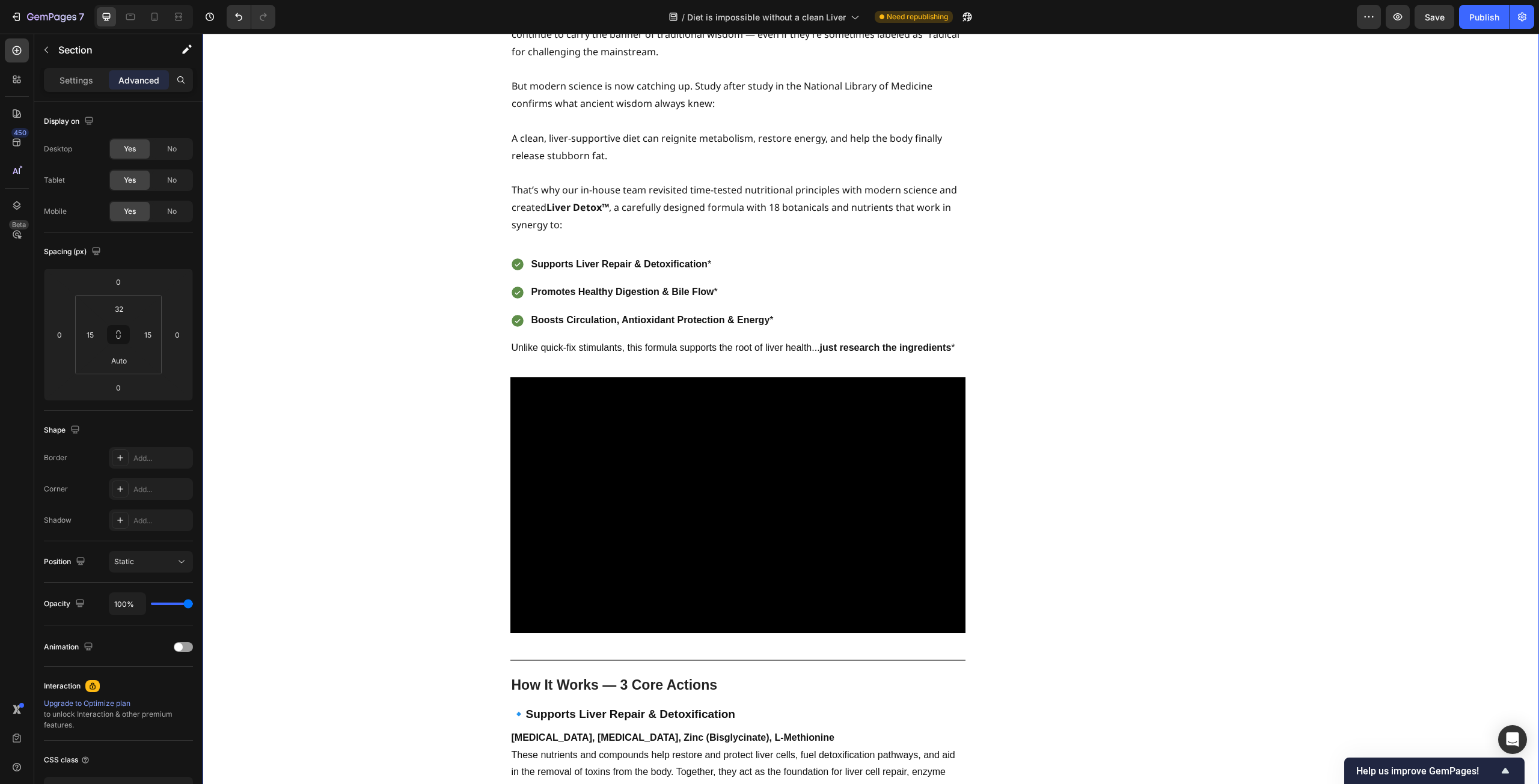
scroll to position [3685, 0]
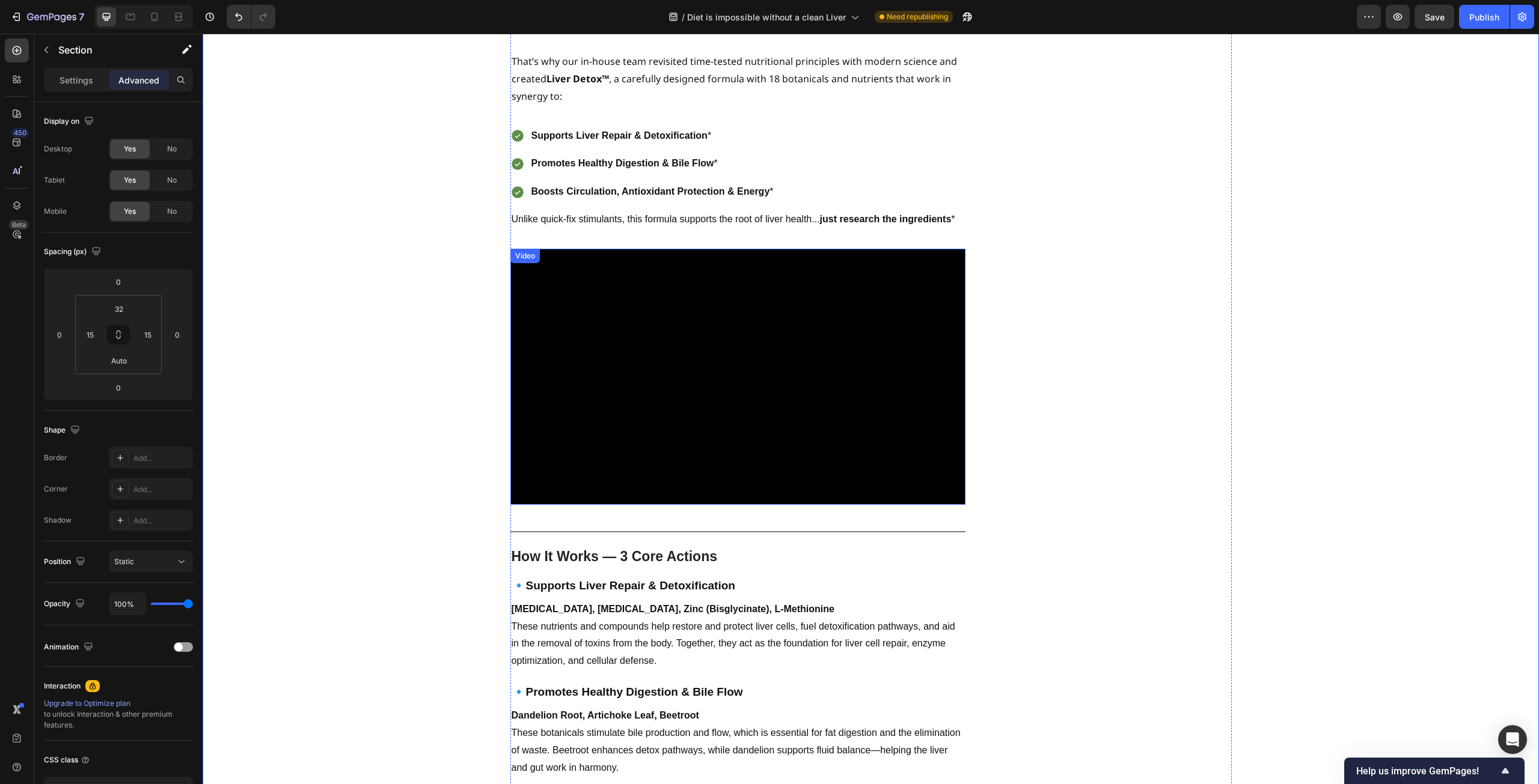
click at [517, 250] on div "Video" at bounding box center [525, 255] width 25 height 11
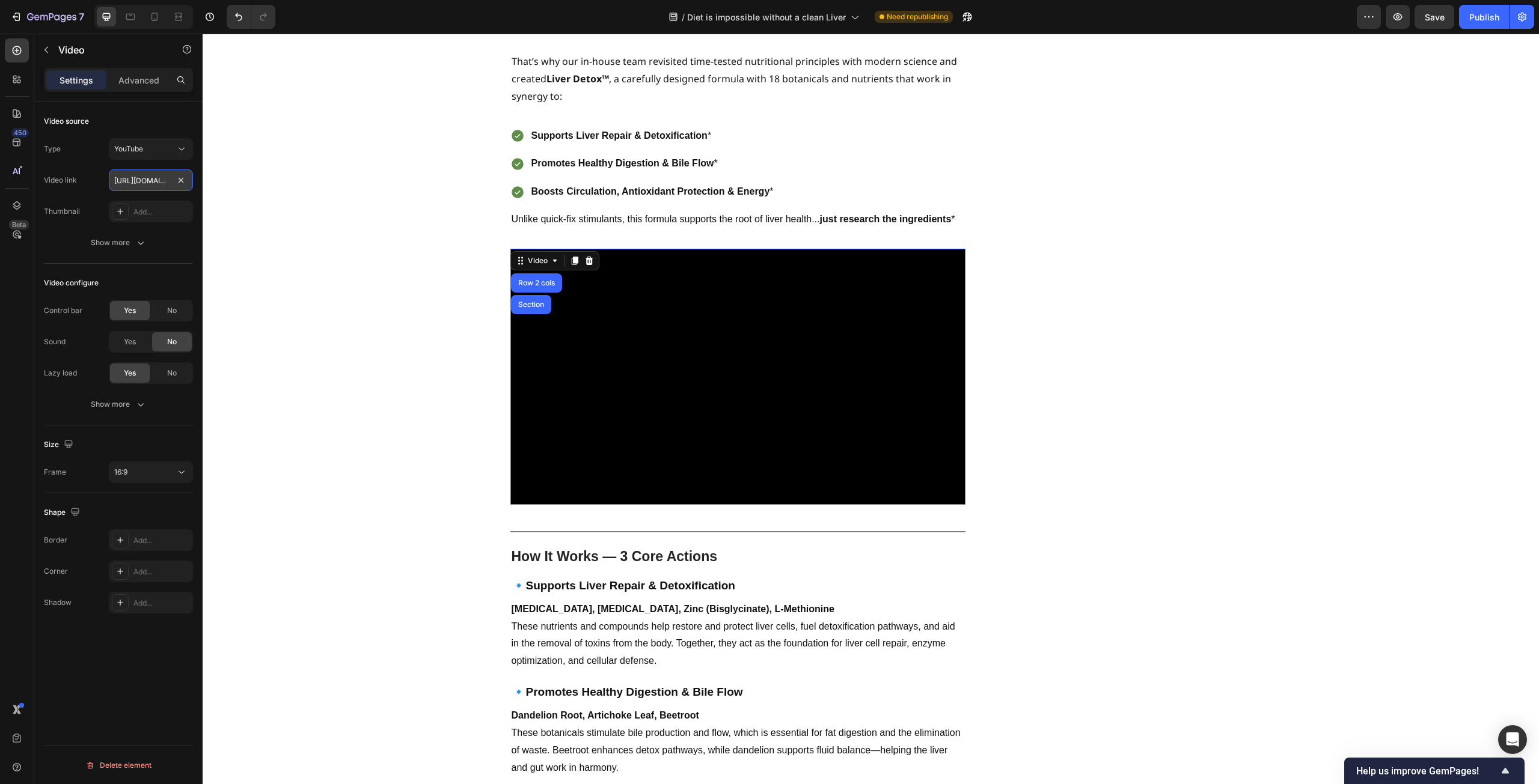
click at [151, 186] on input "[URL][DOMAIN_NAME]" at bounding box center [151, 180] width 84 height 22
paste input "[DOMAIN_NAME][URL]"
type input "[URL][DOMAIN_NAME]"
click at [142, 214] on div "Add..." at bounding box center [162, 212] width 56 height 11
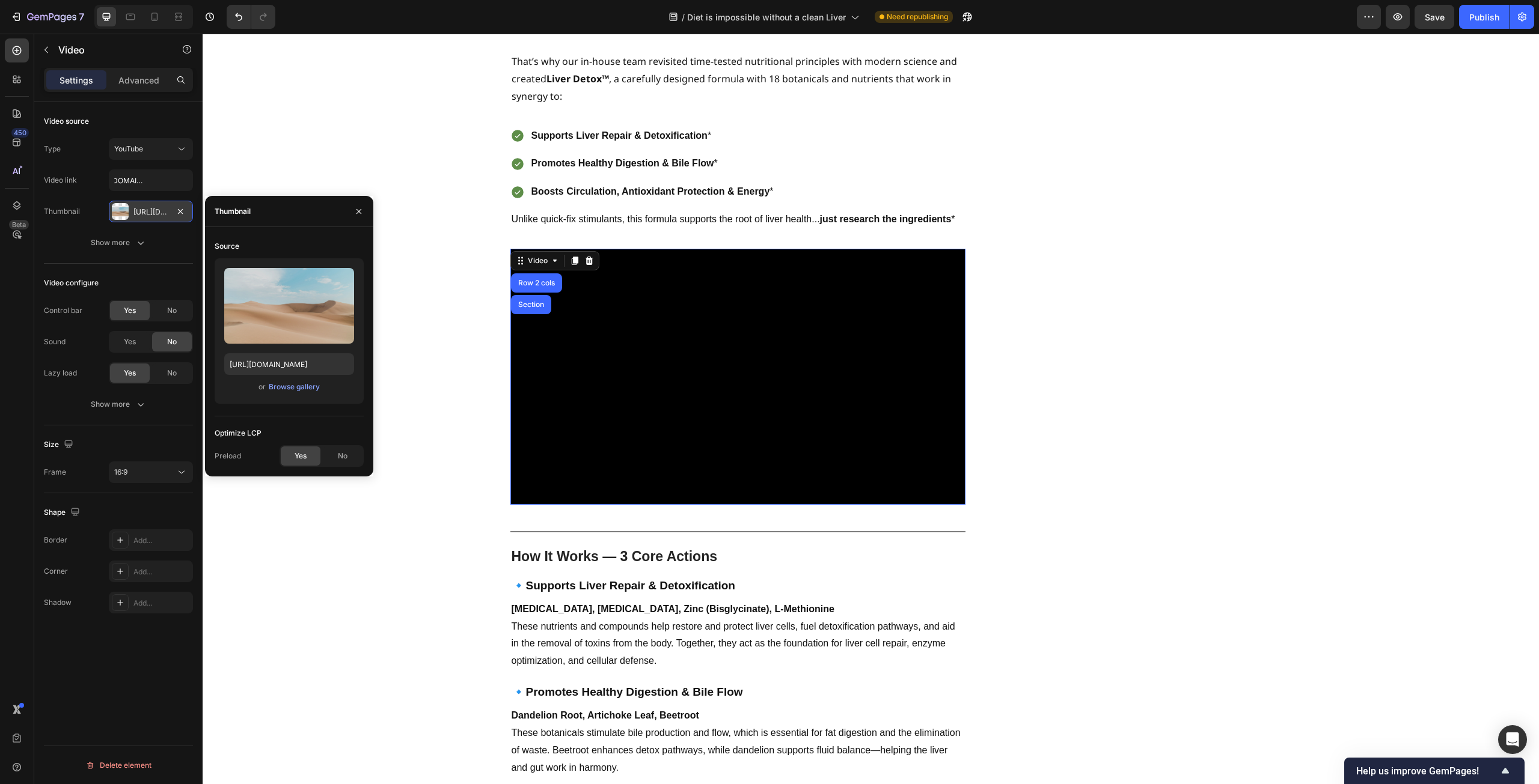
scroll to position [0, 0]
click at [294, 457] on span "Yes" at bounding box center [300, 456] width 12 height 11
click at [274, 386] on div "Browse gallery" at bounding box center [294, 387] width 51 height 11
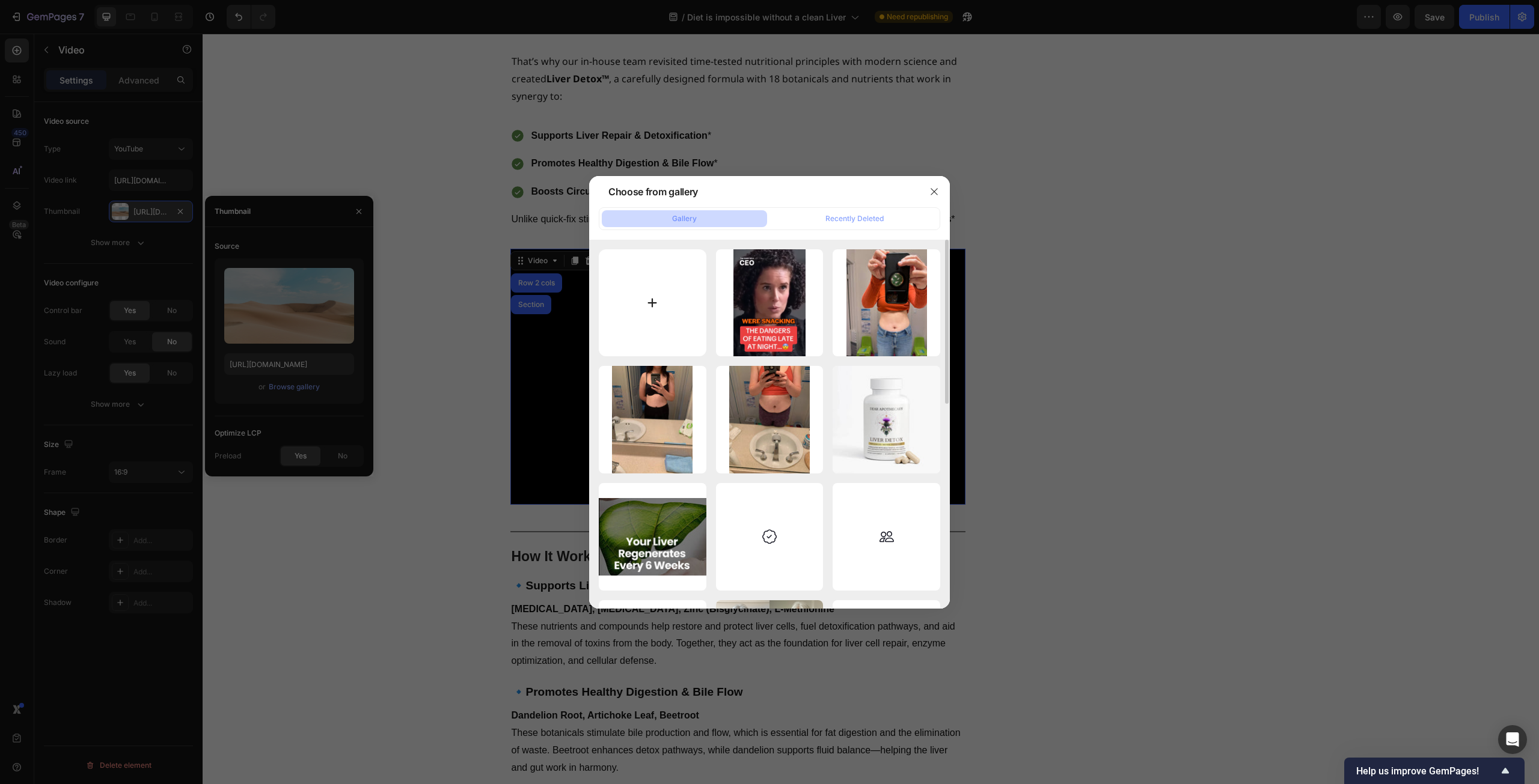
click at [638, 291] on input "file" at bounding box center [653, 303] width 107 height 107
type input "C:\fakepath\Screenshot [DATE] 003802.png"
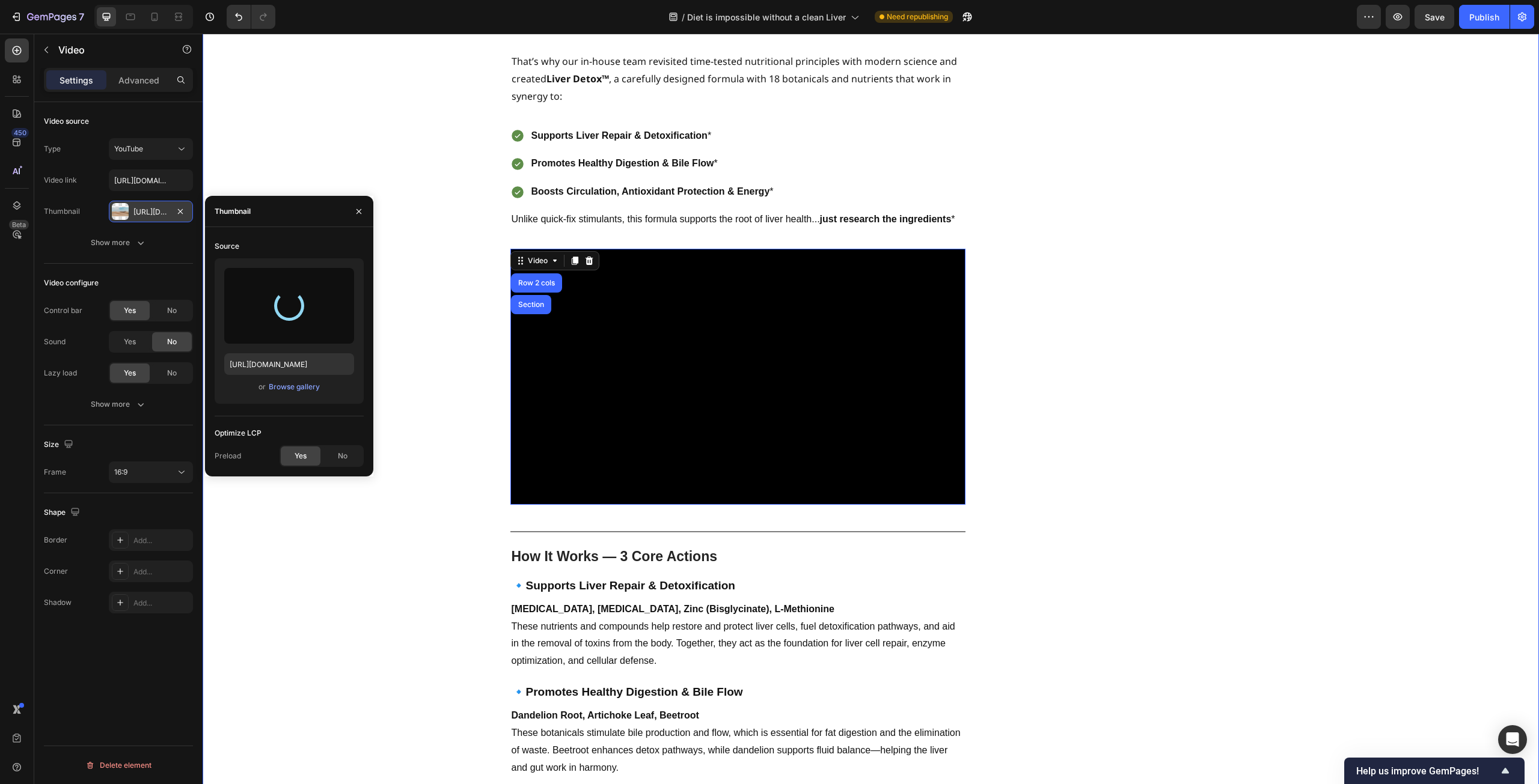
type input "[URL][DOMAIN_NAME]"
click at [358, 213] on icon "button" at bounding box center [358, 211] width 10 height 10
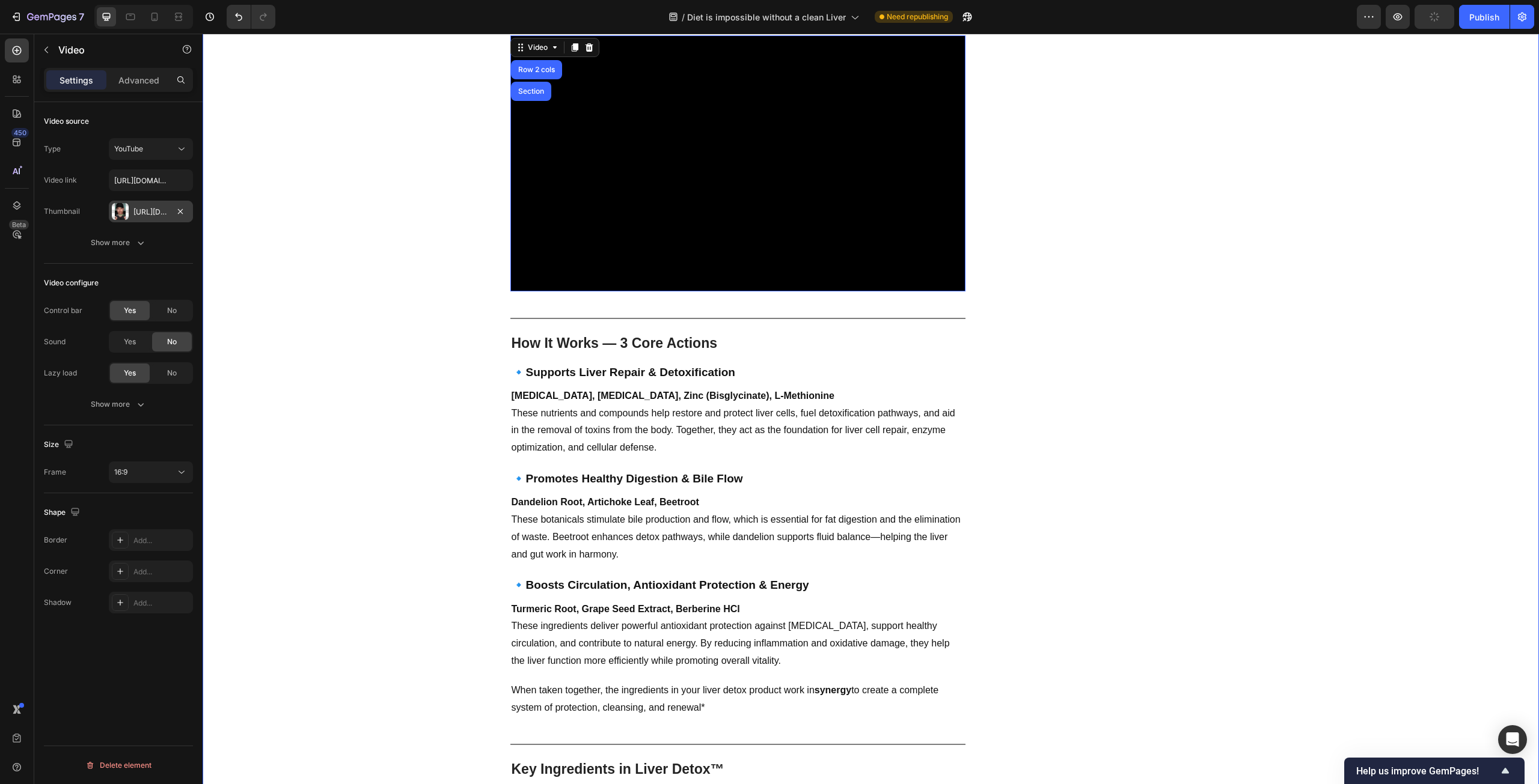
scroll to position [3985, 0]
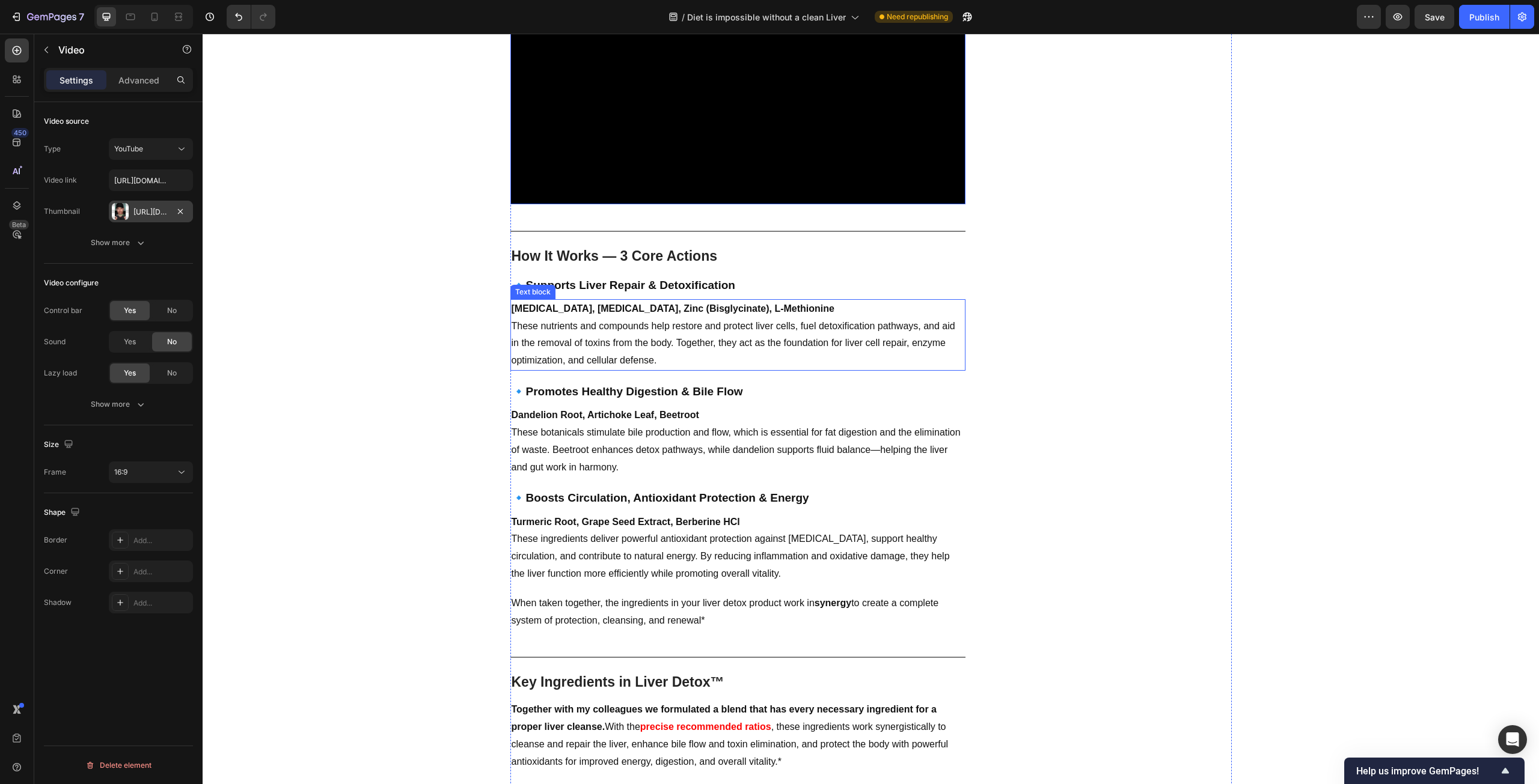
click at [546, 304] on strong "[MEDICAL_DATA], [MEDICAL_DATA], Zinc (Bisglycinate), L-Methionine" at bounding box center [672, 309] width 322 height 11
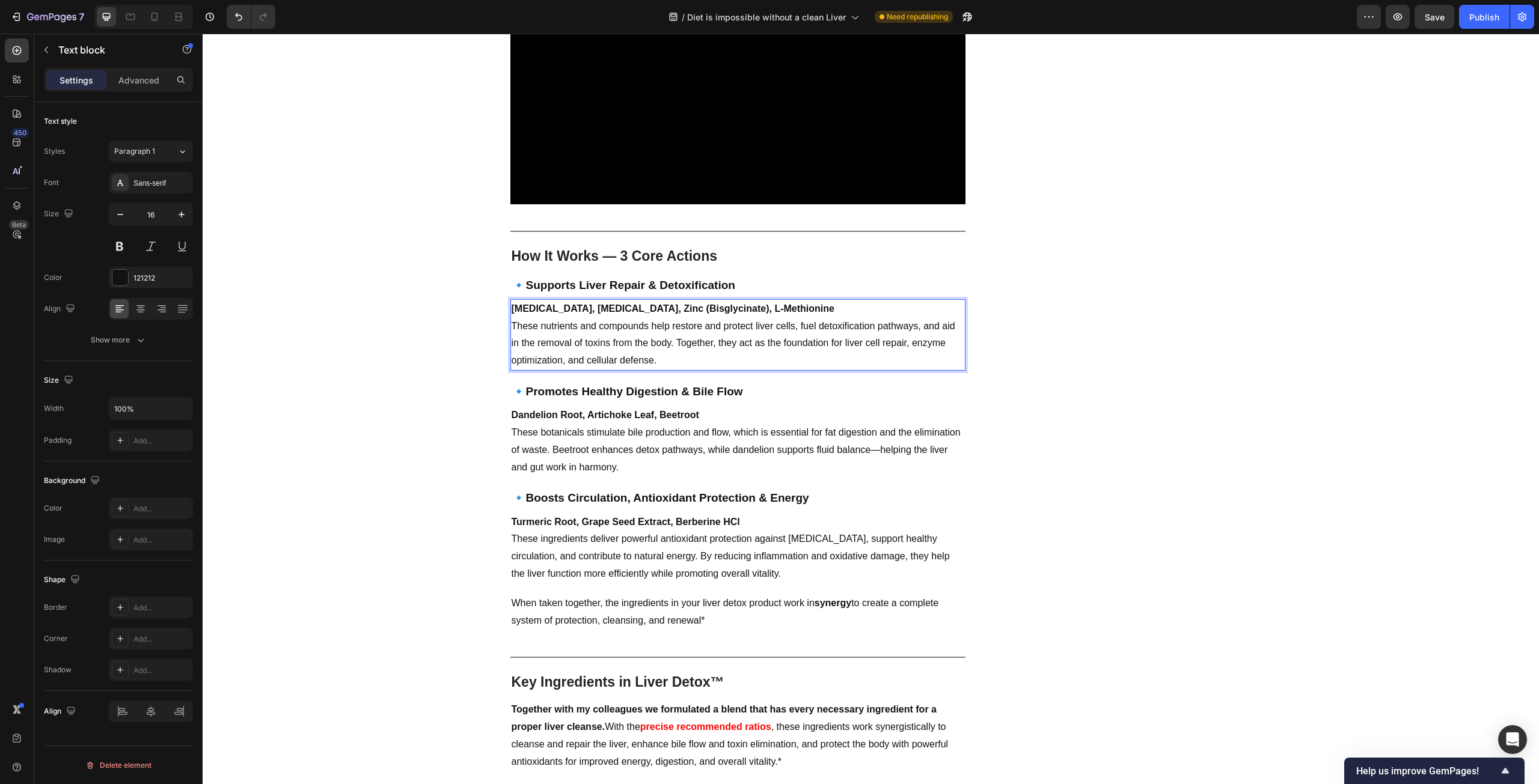
click at [546, 304] on strong "[MEDICAL_DATA], [MEDICAL_DATA], Zinc (Bisglycinate), L-Methionine" at bounding box center [672, 309] width 322 height 11
click at [698, 279] on strong "Supports Liver Repair & Detoxification" at bounding box center [631, 285] width 209 height 12
click at [603, 258] on icon at bounding box center [604, 263] width 10 height 10
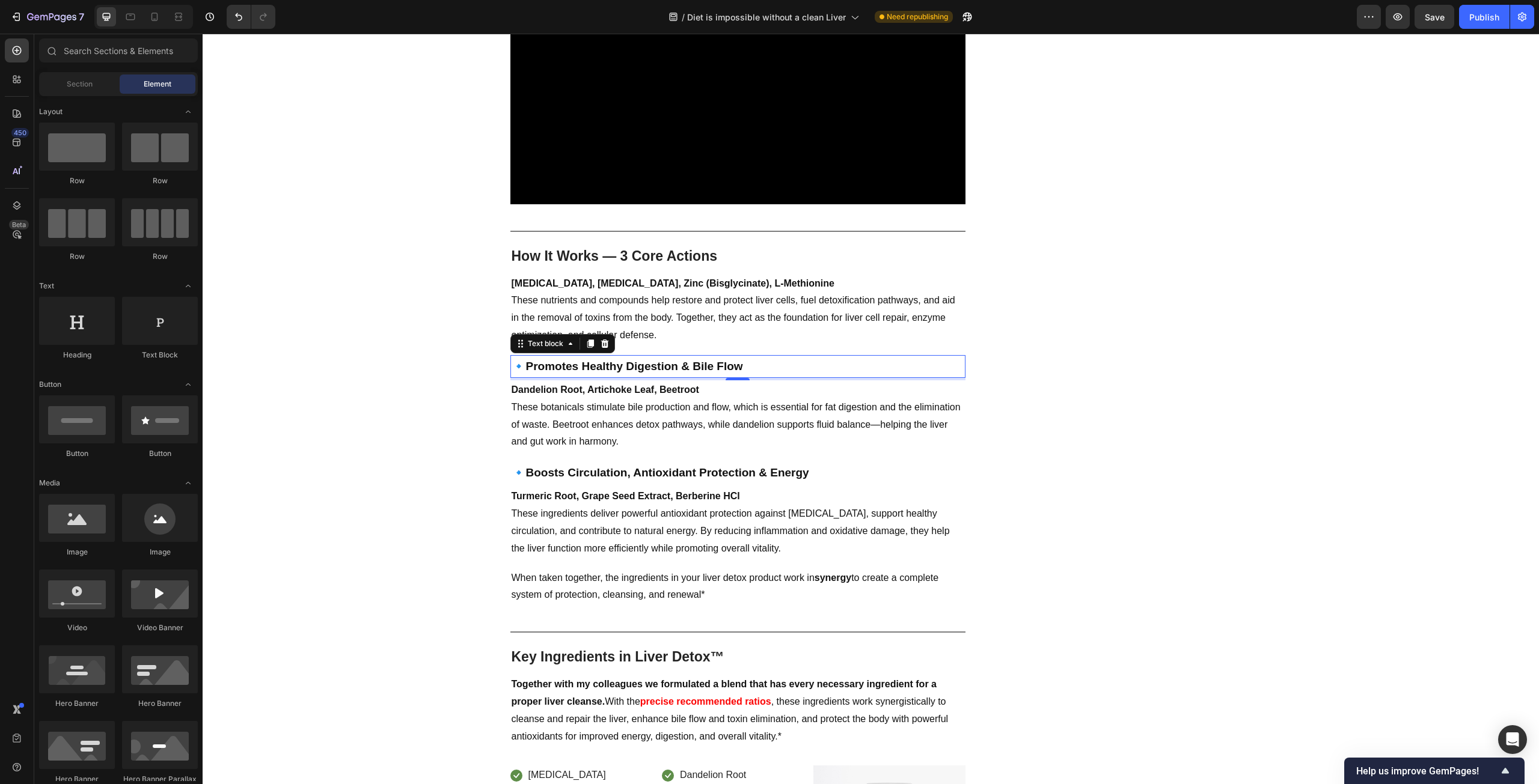
click at [627, 360] on strong "Promotes Healthy Digestion & Bile Flow" at bounding box center [634, 366] width 217 height 12
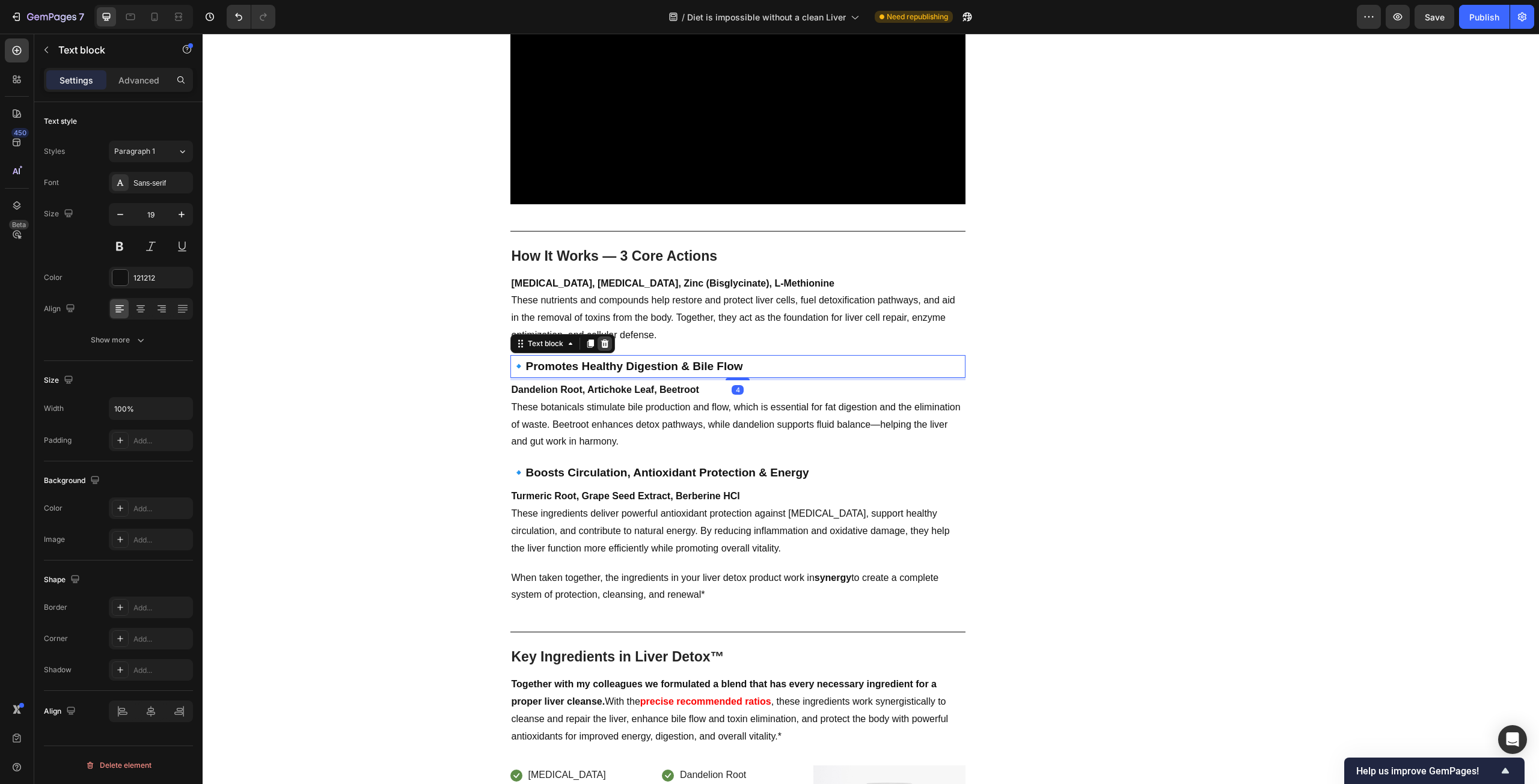
click at [600, 339] on icon at bounding box center [604, 343] width 10 height 10
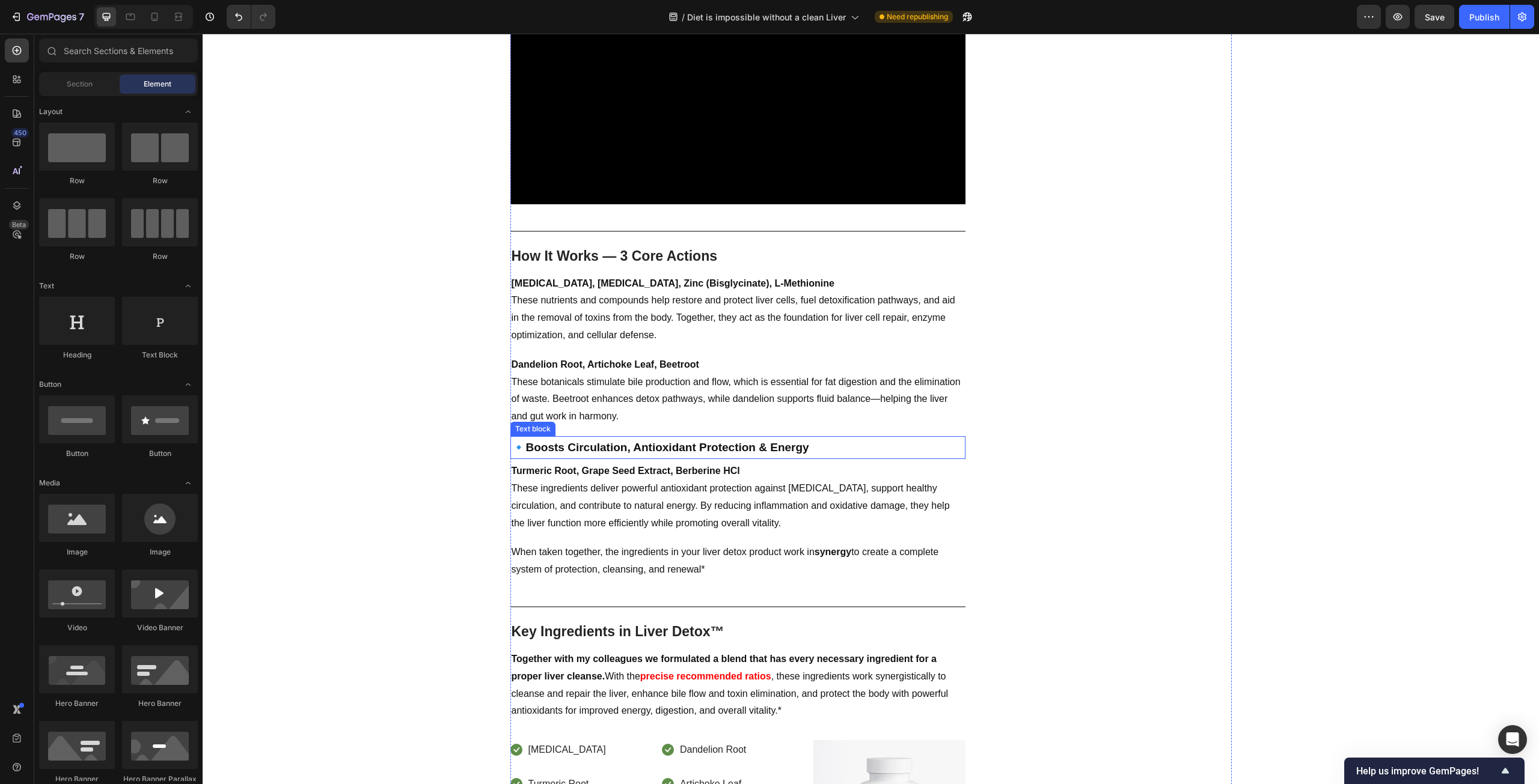
click at [612, 441] on strong "Boosts Circulation, Antioxidant Protection & Energy" at bounding box center [668, 447] width 283 height 12
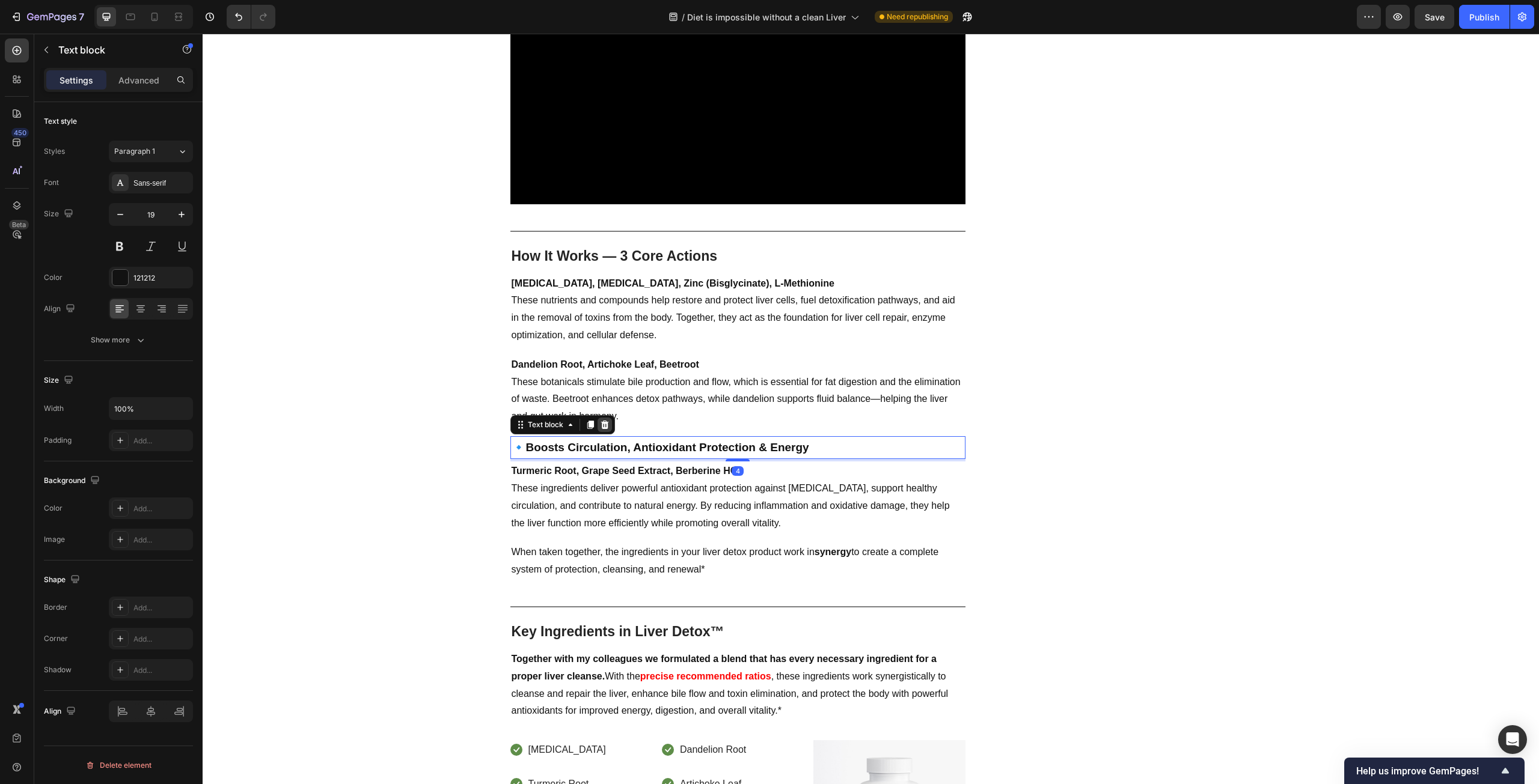
click at [602, 421] on icon at bounding box center [604, 425] width 8 height 9
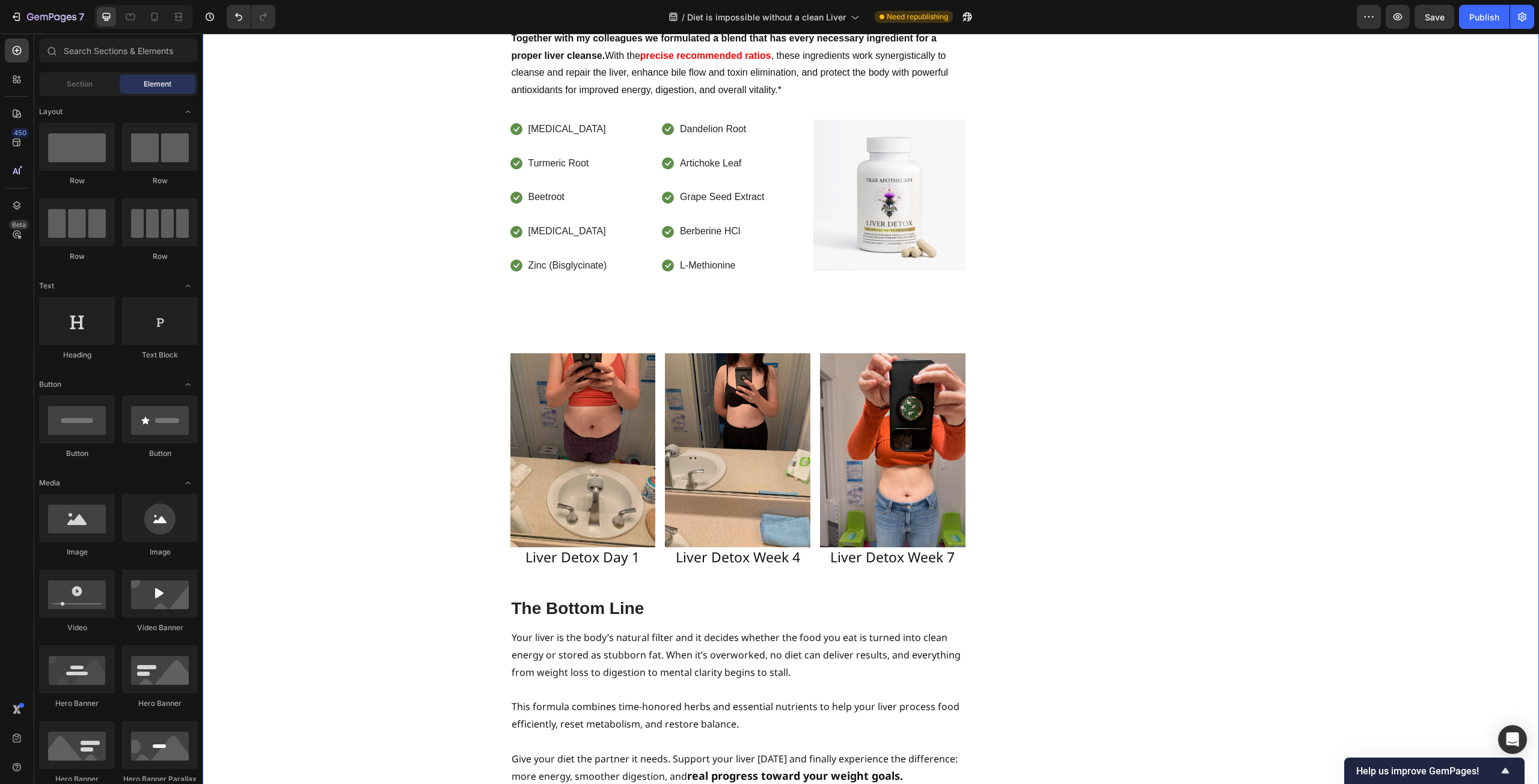
scroll to position [4586, 0]
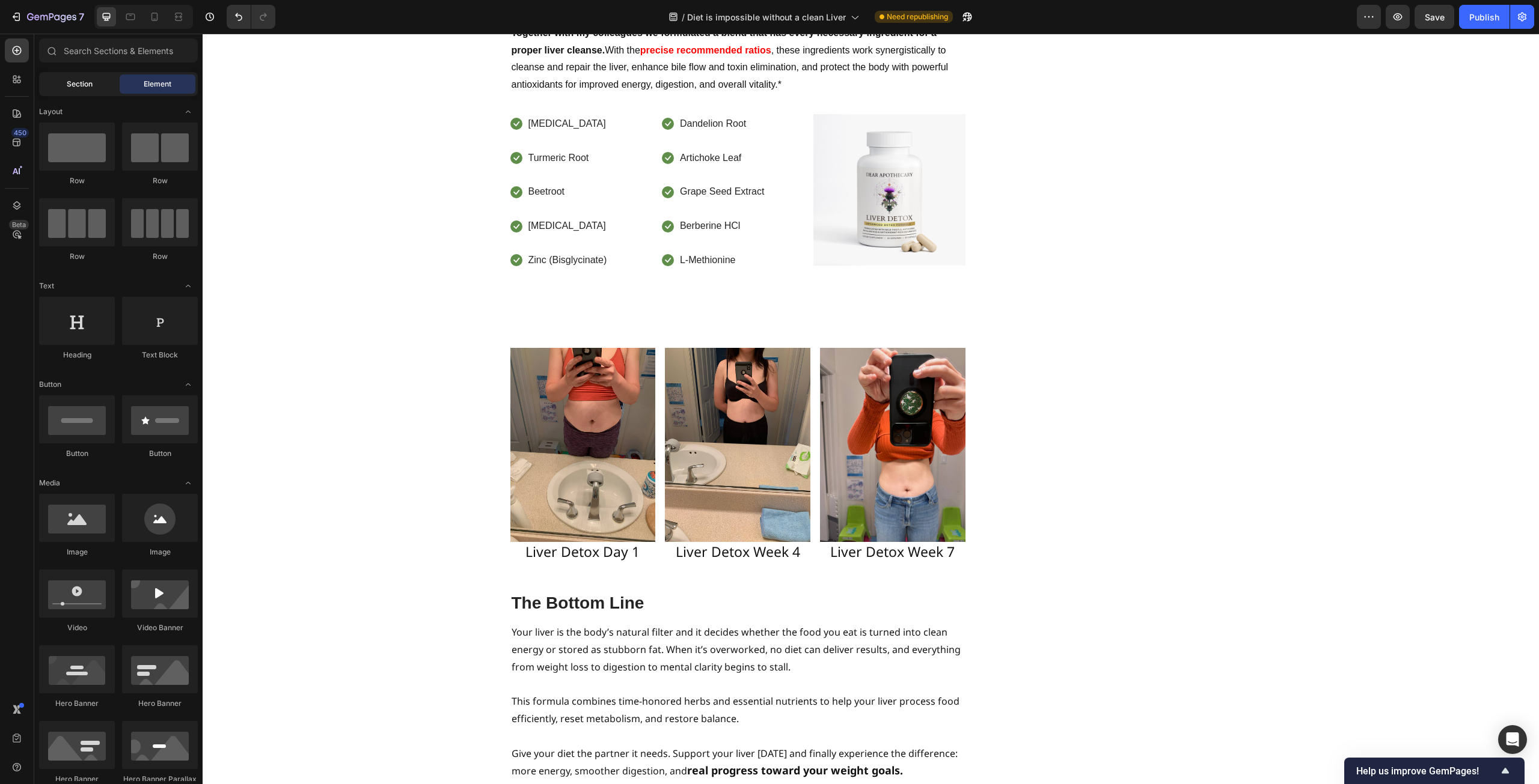
click at [80, 79] on span "Section" at bounding box center [79, 84] width 25 height 11
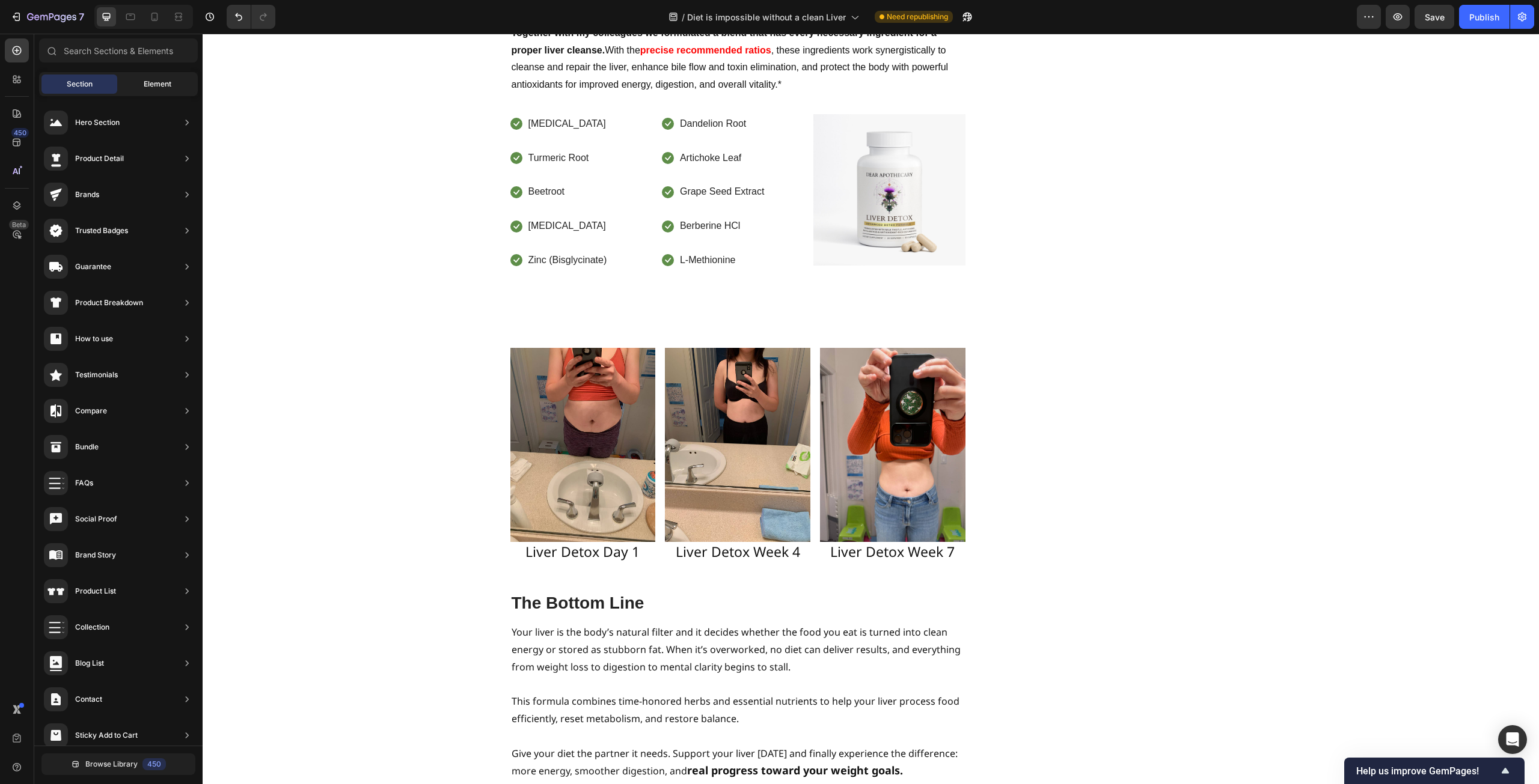
click at [160, 77] on div "Element" at bounding box center [157, 84] width 76 height 19
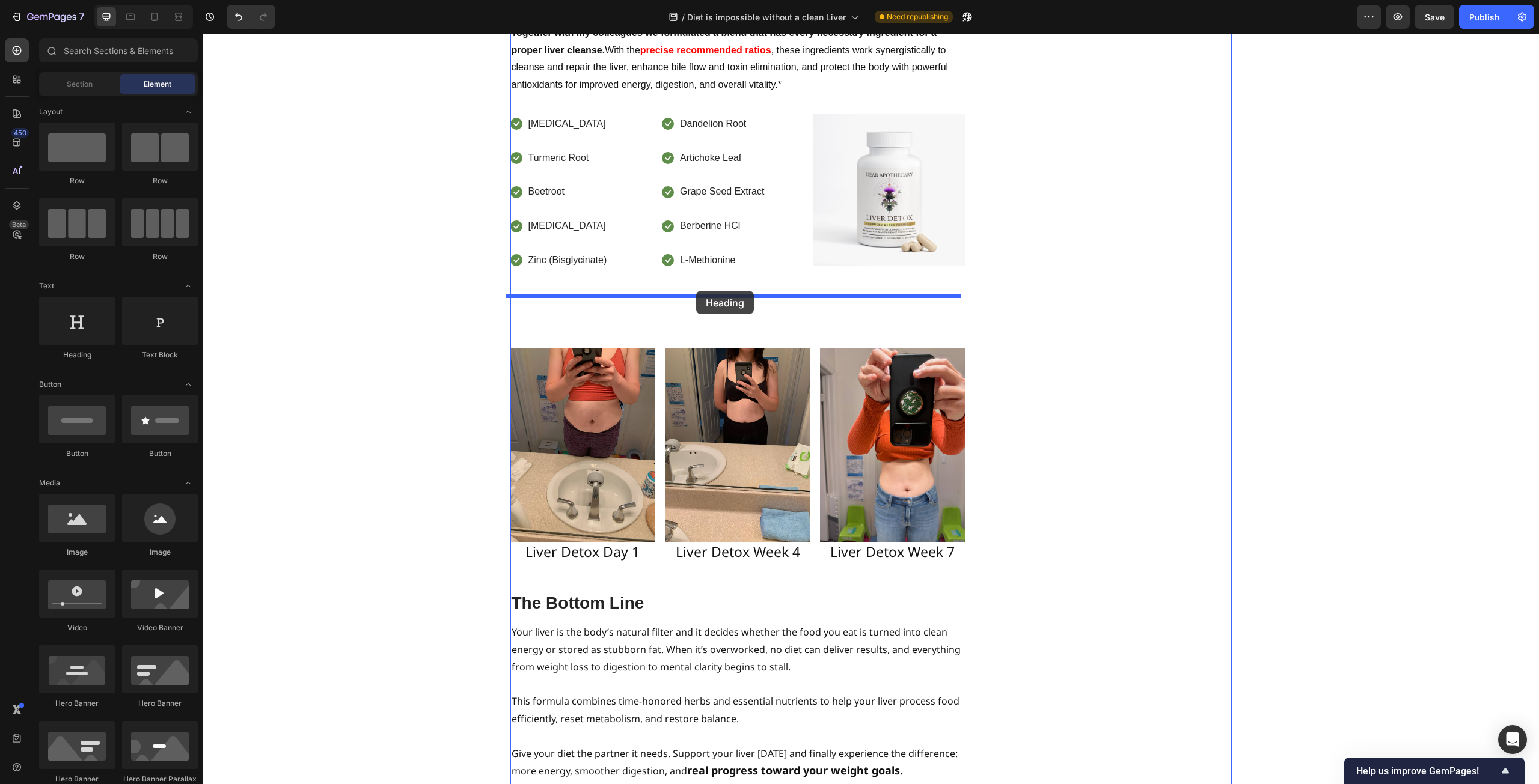
drag, startPoint x: 274, startPoint y: 362, endPoint x: 696, endPoint y: 291, distance: 427.9
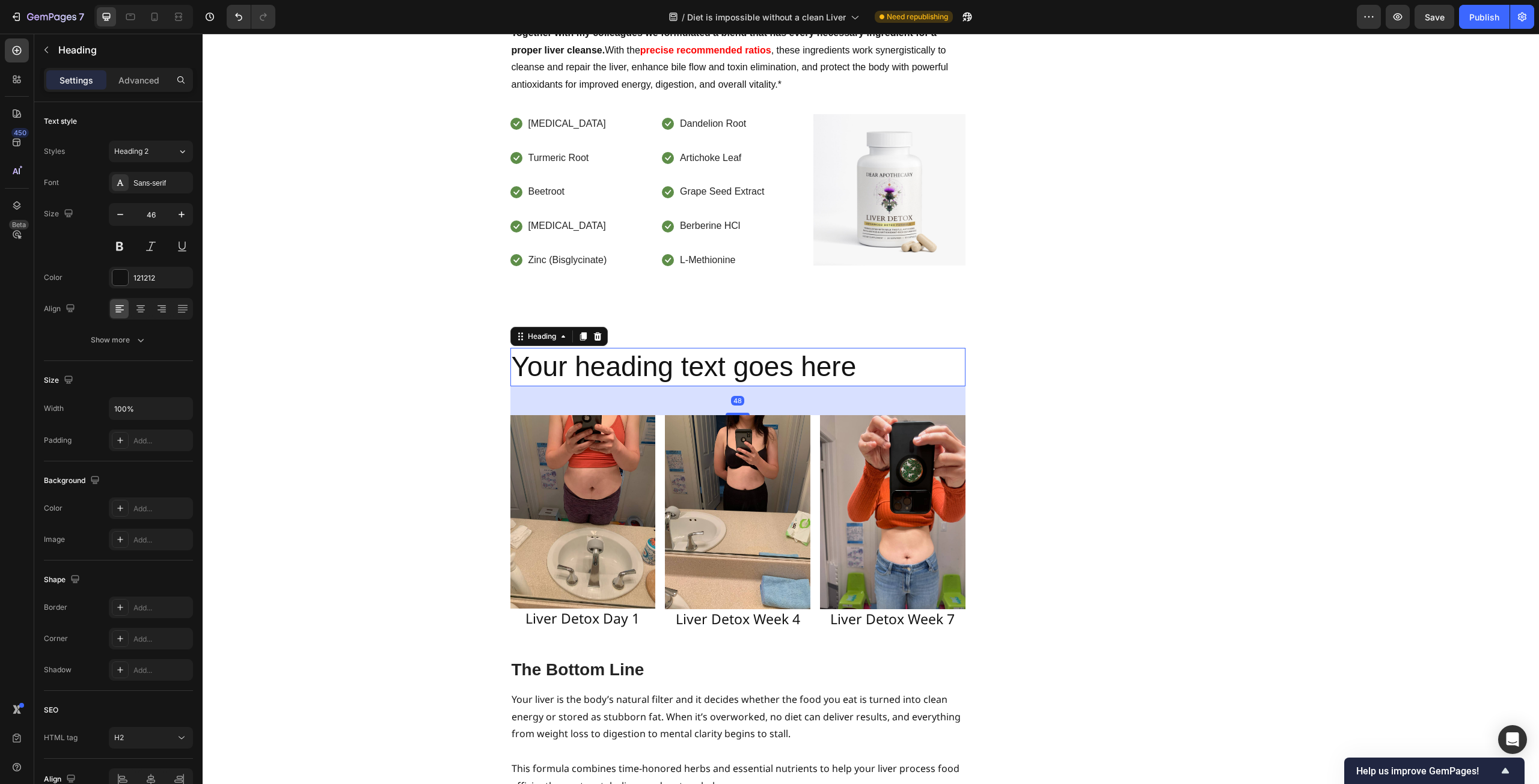
click at [762, 348] on h2 "Your heading text goes here" at bounding box center [738, 367] width 455 height 39
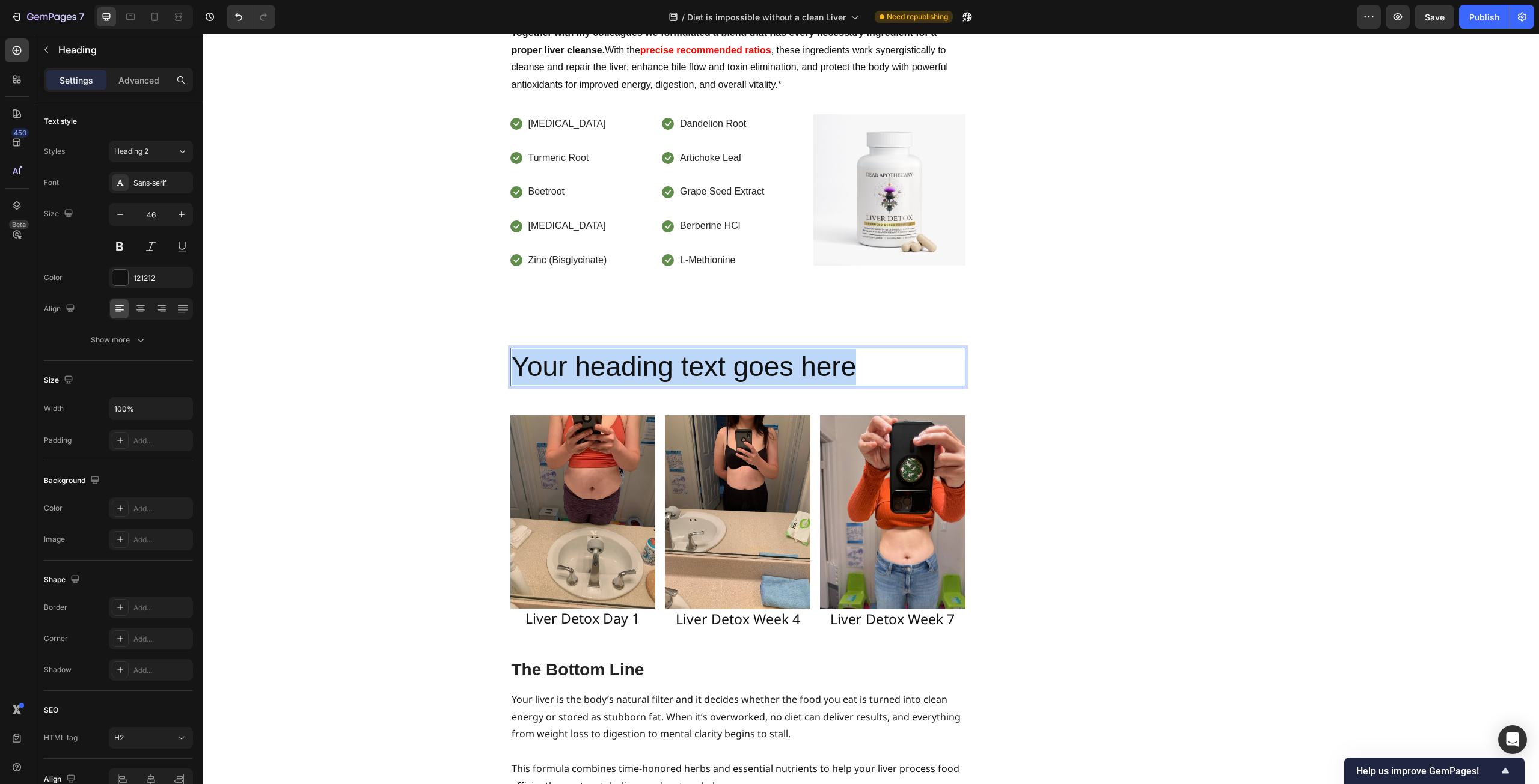
drag, startPoint x: 867, startPoint y: 323, endPoint x: 513, endPoint y: 322, distance: 354.0
click at [513, 349] on p "Your heading text goes here" at bounding box center [737, 367] width 452 height 36
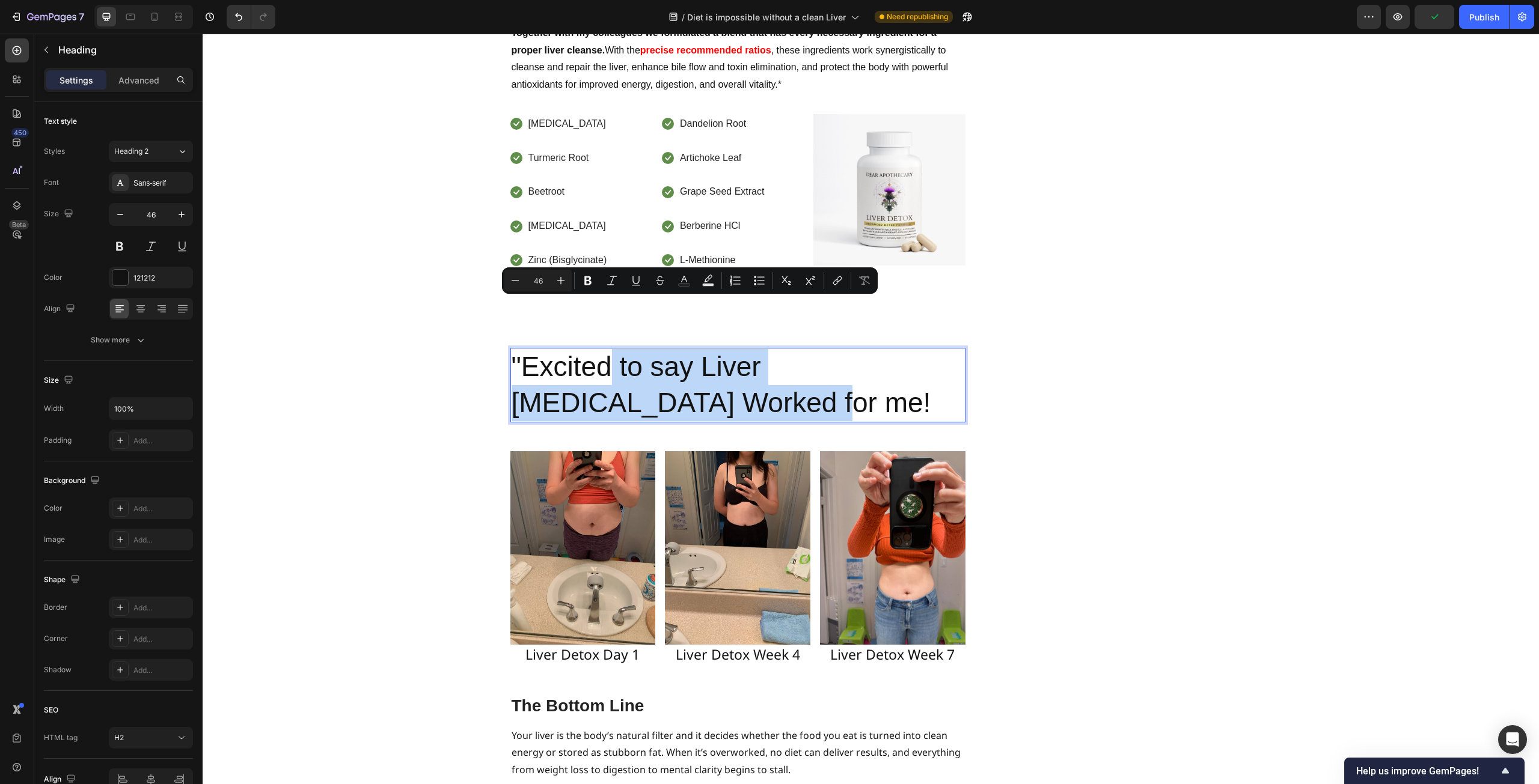
drag, startPoint x: 702, startPoint y: 353, endPoint x: 603, endPoint y: 329, distance: 101.9
click at [603, 349] on p ""Excited to say Liver [MEDICAL_DATA] Worked for me!" at bounding box center [737, 385] width 452 height 72
click at [714, 349] on p ""Excited to say Liver [MEDICAL_DATA] Worked for me!" at bounding box center [737, 385] width 452 height 72
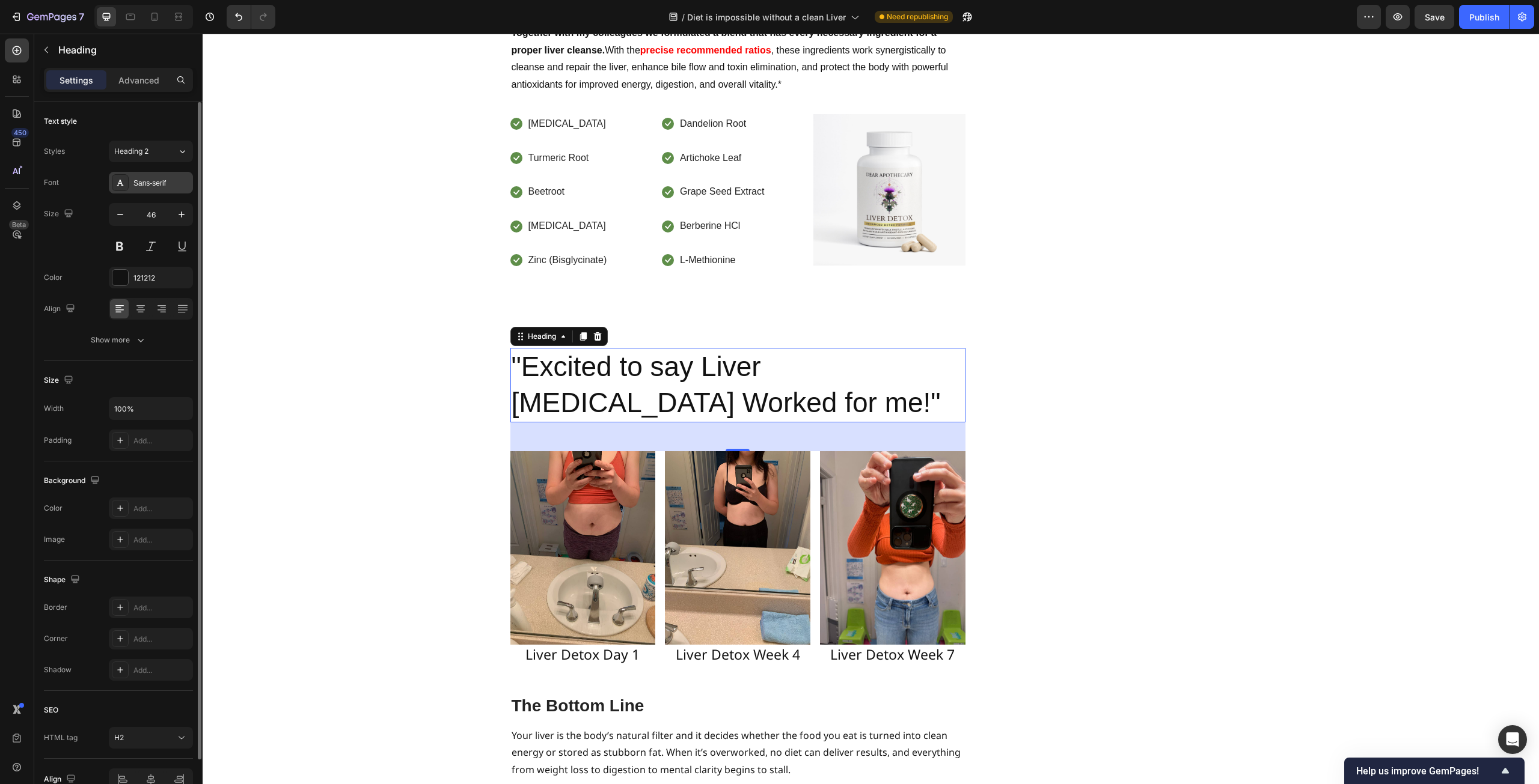
click at [148, 183] on div "Sans-serif" at bounding box center [162, 183] width 56 height 11
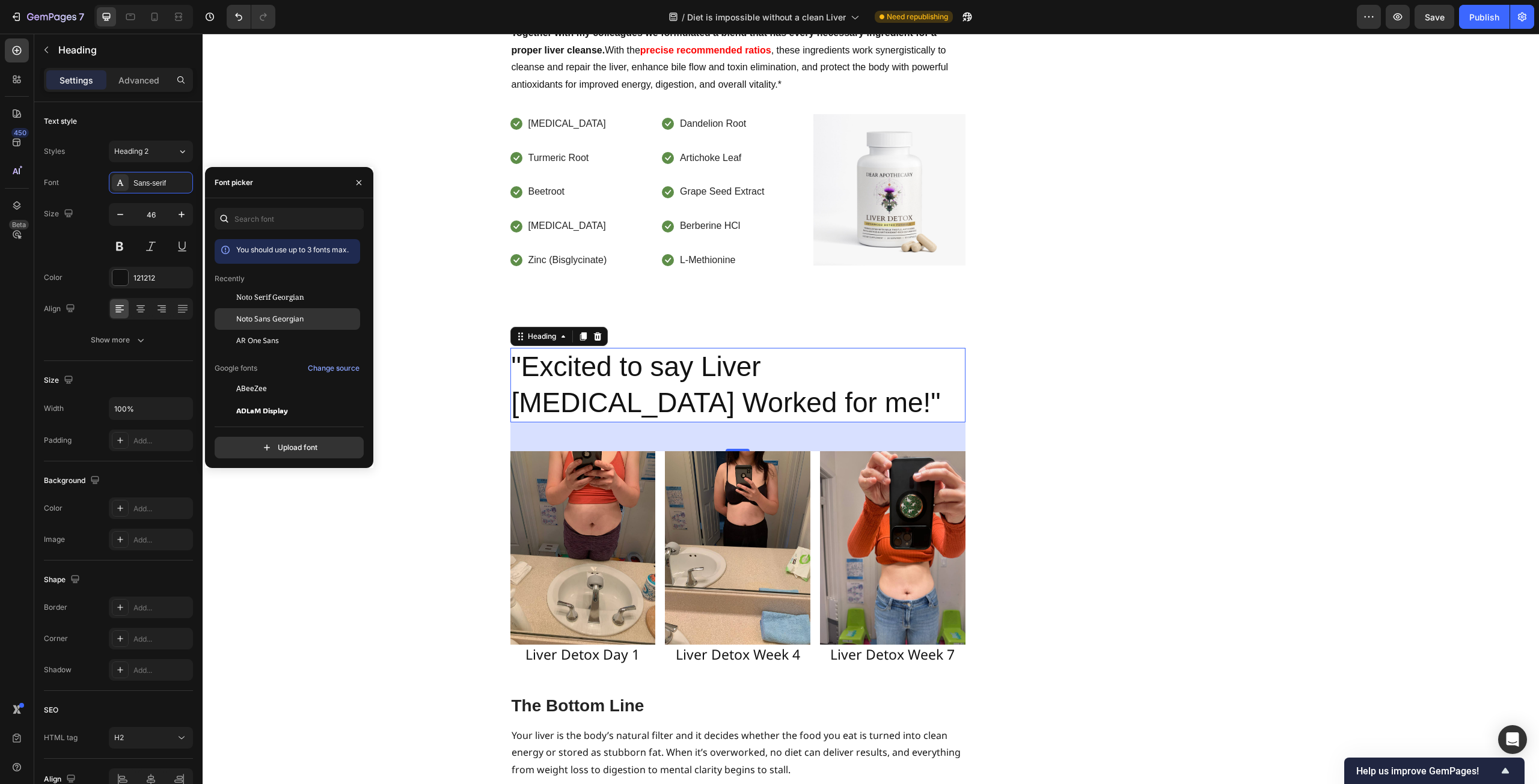
click at [285, 324] on span "Noto Sans Georgian" at bounding box center [270, 319] width 68 height 11
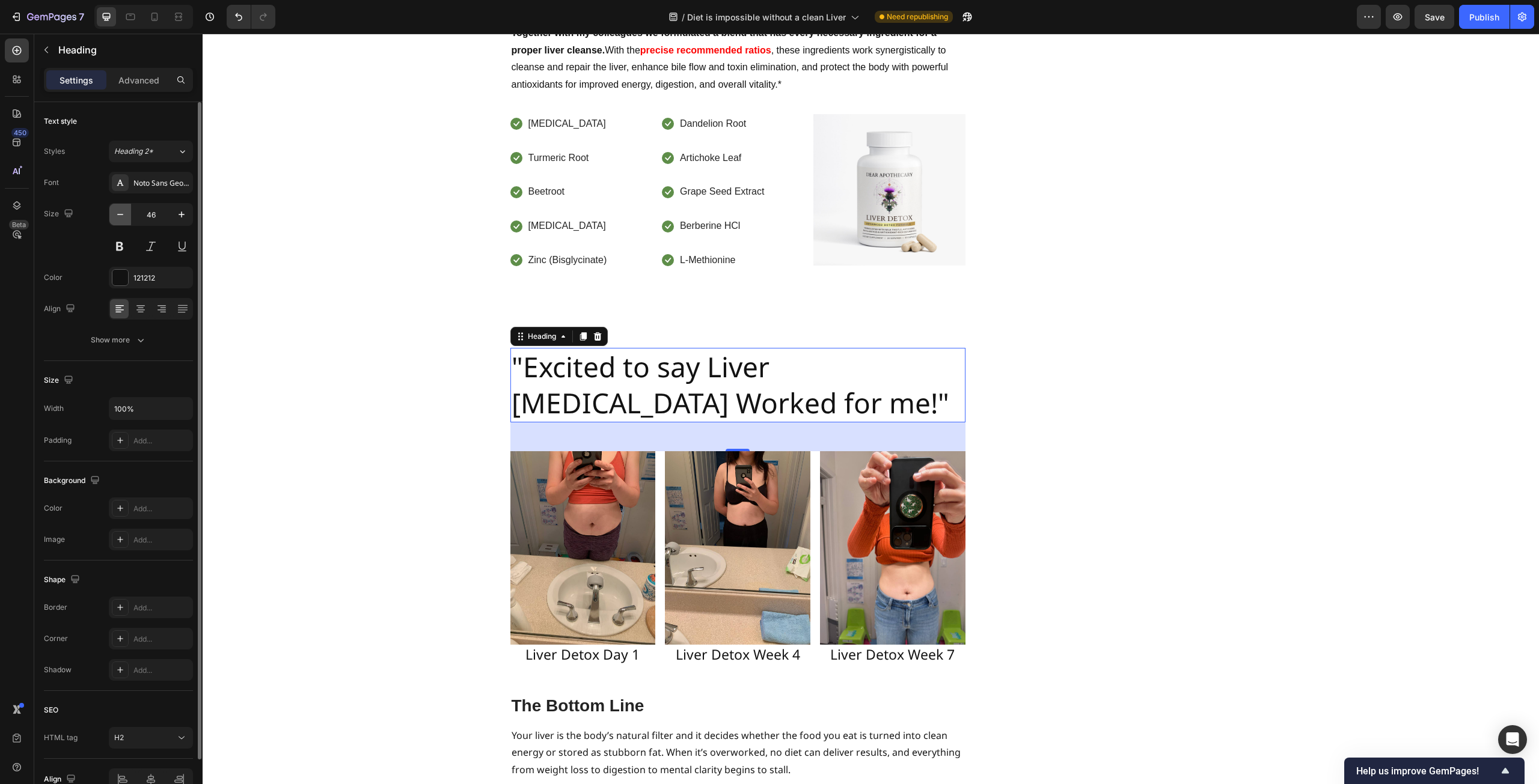
click at [125, 216] on icon "button" at bounding box center [120, 214] width 12 height 12
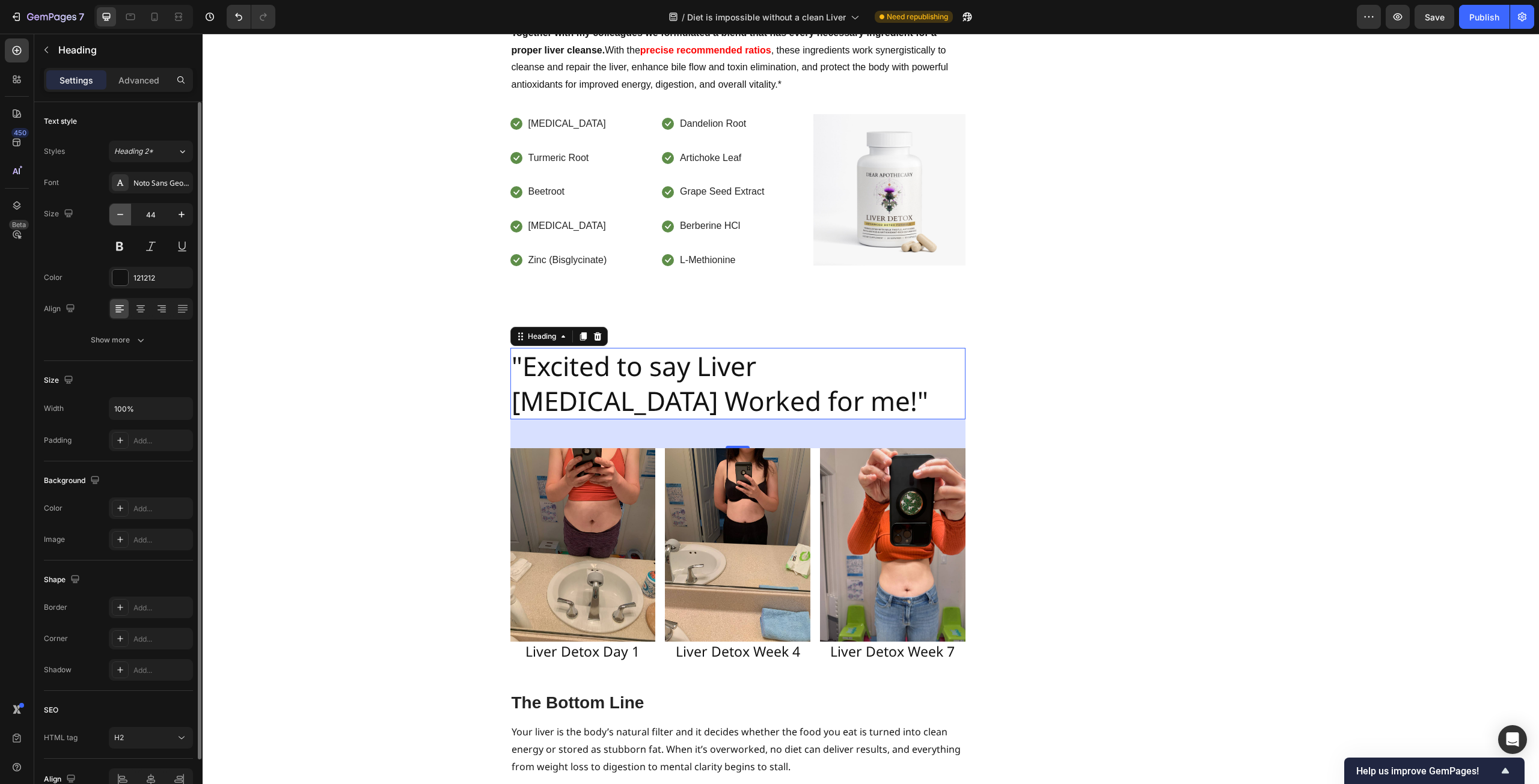
click at [125, 216] on icon "button" at bounding box center [120, 214] width 12 height 12
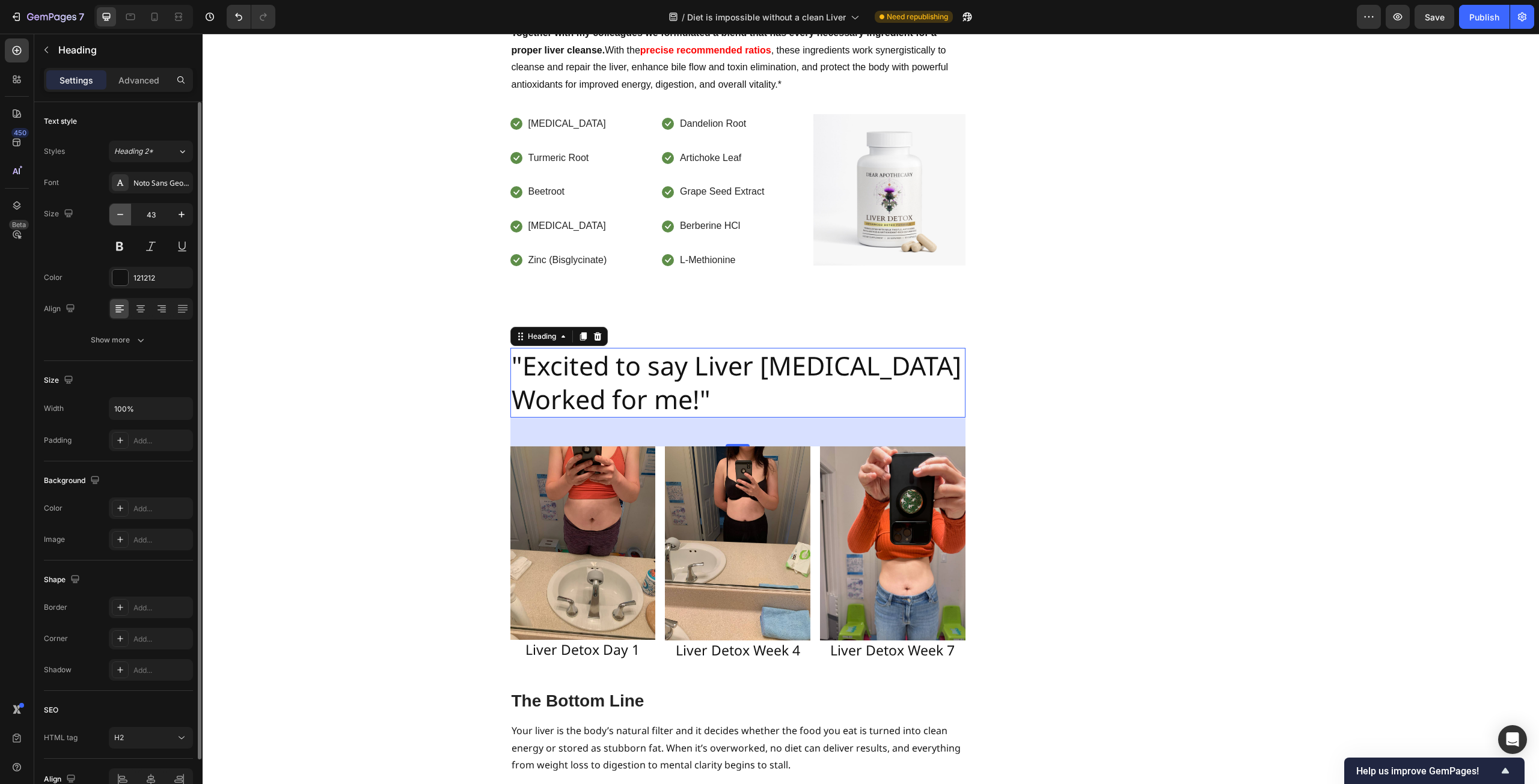
click at [125, 216] on icon "button" at bounding box center [120, 214] width 12 height 12
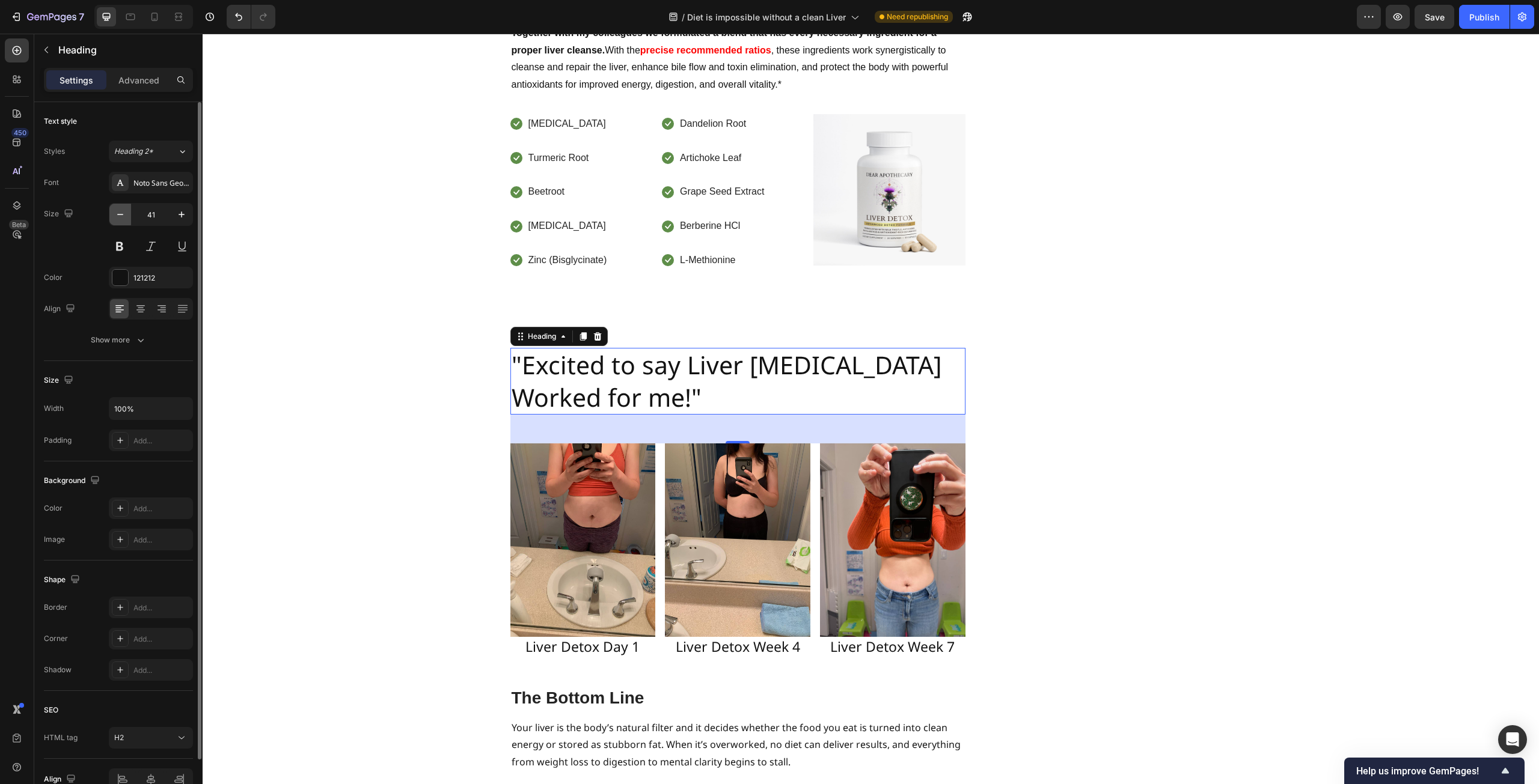
click at [125, 216] on icon "button" at bounding box center [120, 214] width 12 height 12
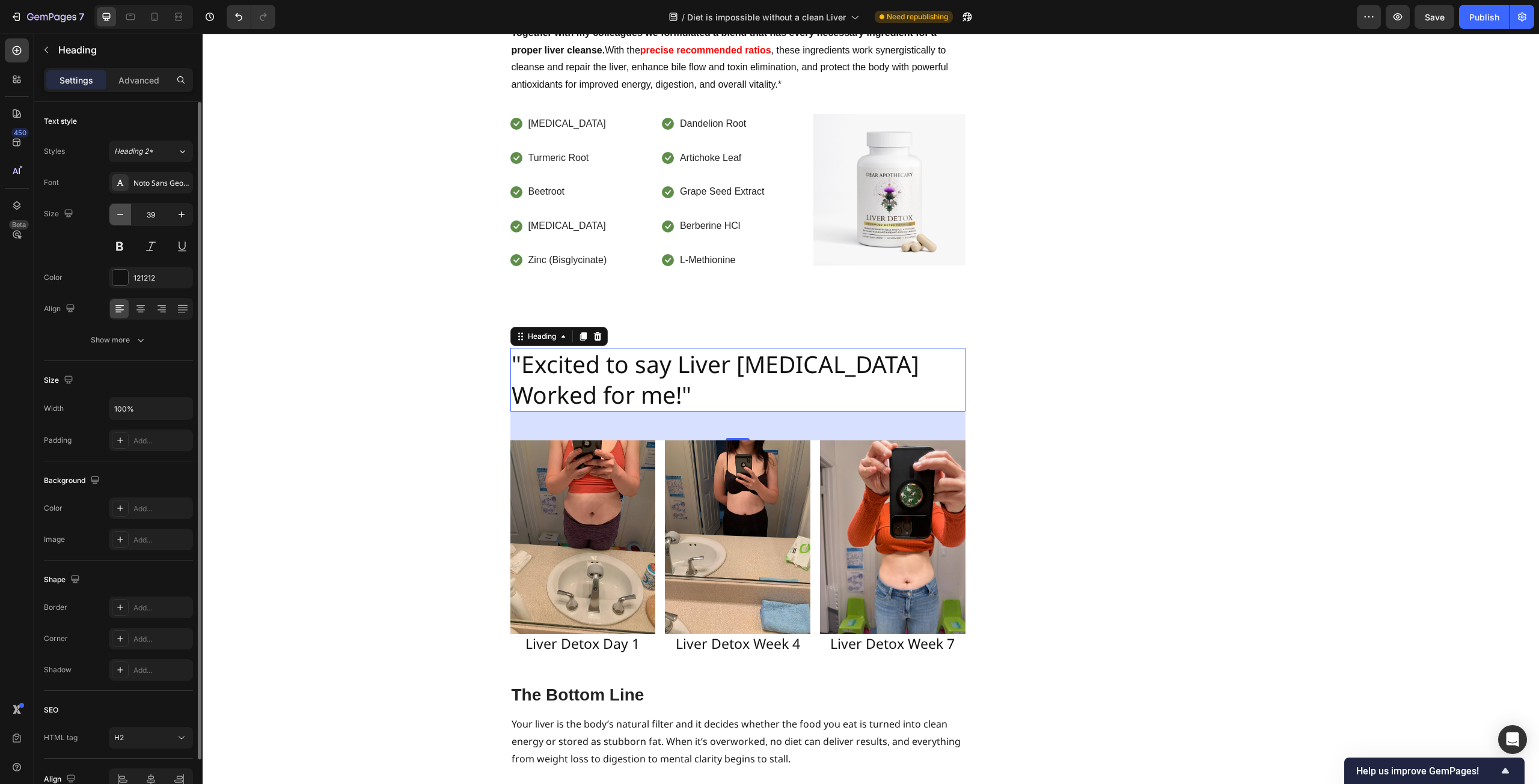
click at [125, 216] on icon "button" at bounding box center [120, 214] width 12 height 12
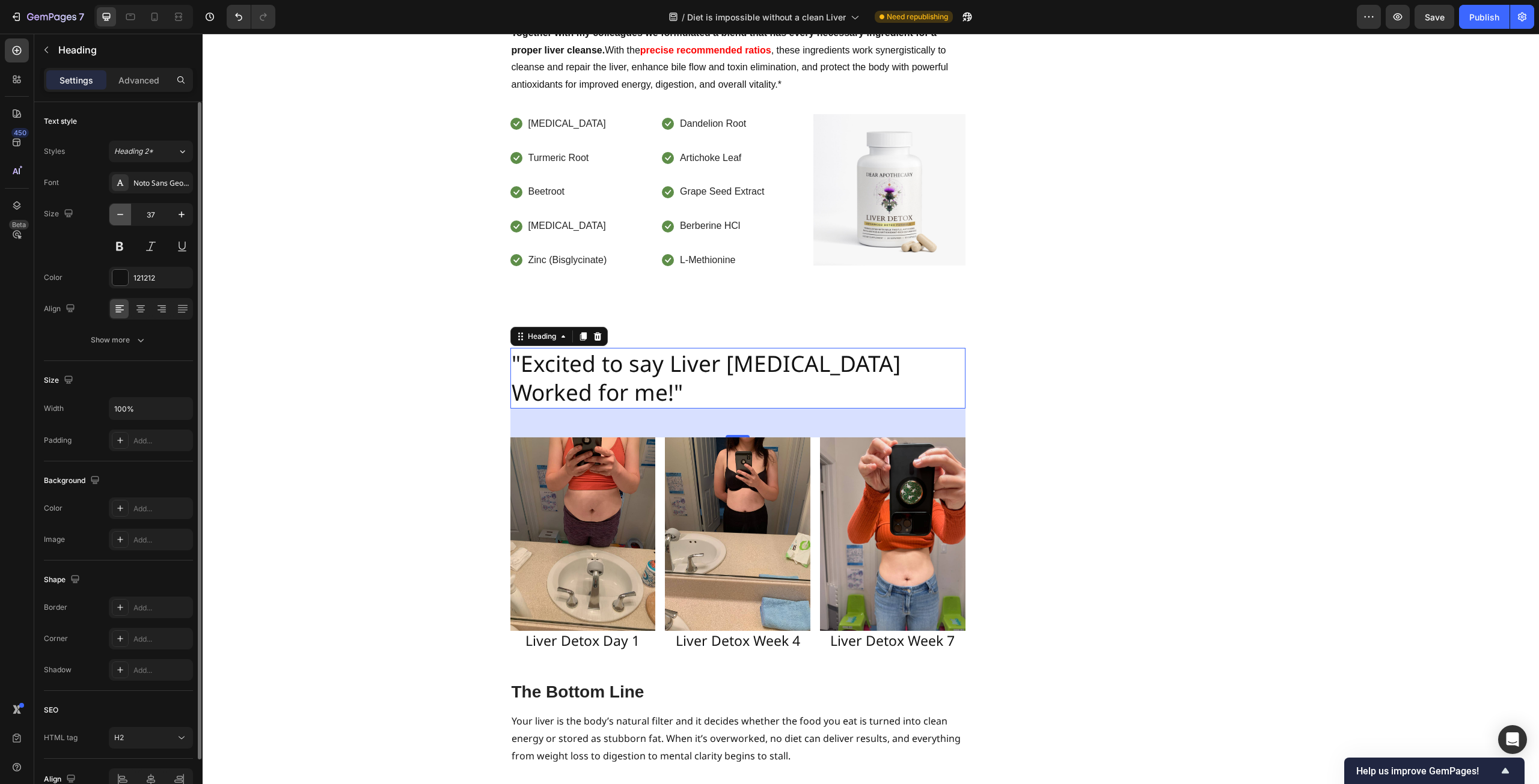
click at [125, 216] on icon "button" at bounding box center [120, 214] width 12 height 12
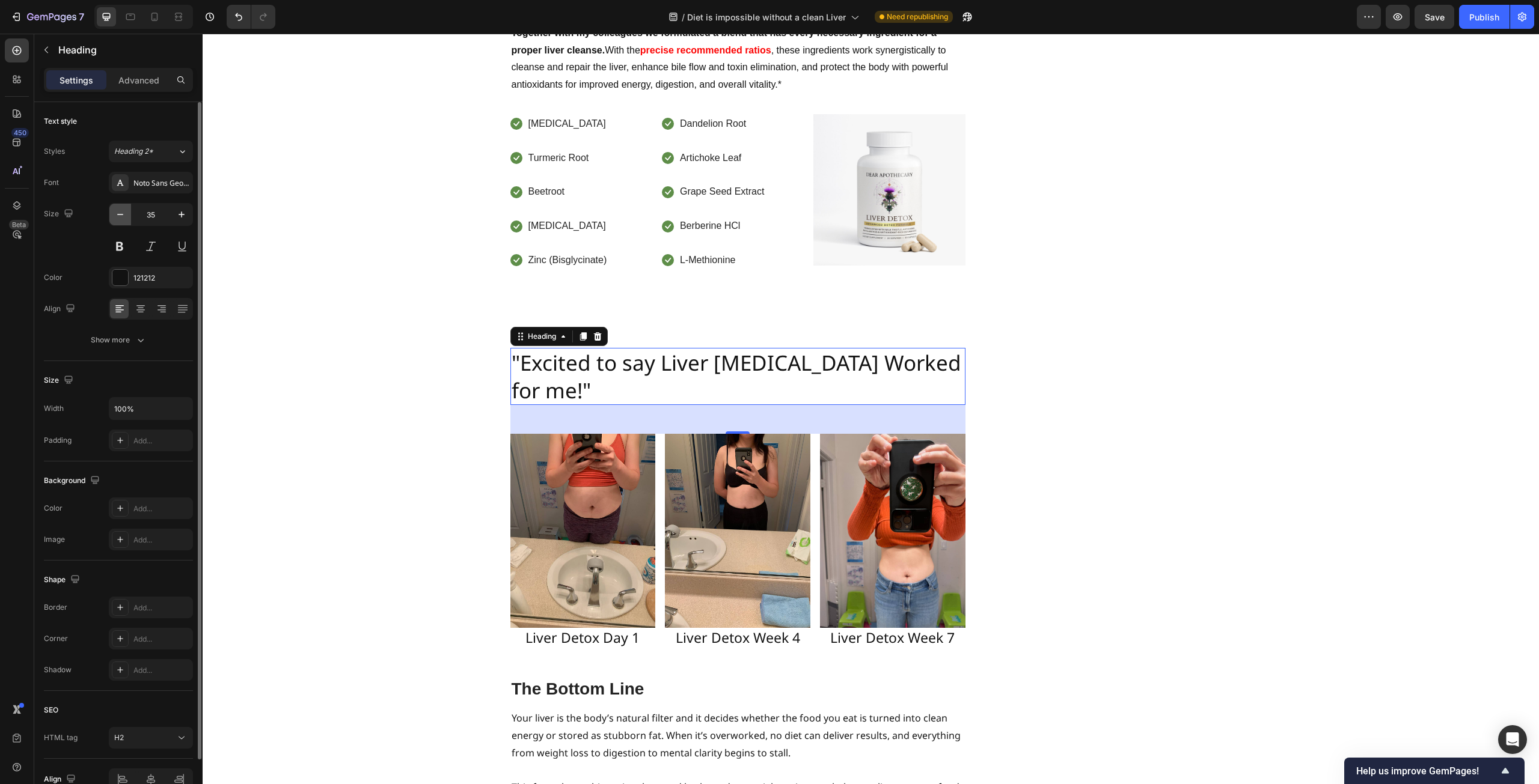
click at [125, 216] on icon "button" at bounding box center [120, 214] width 12 height 12
type input "34"
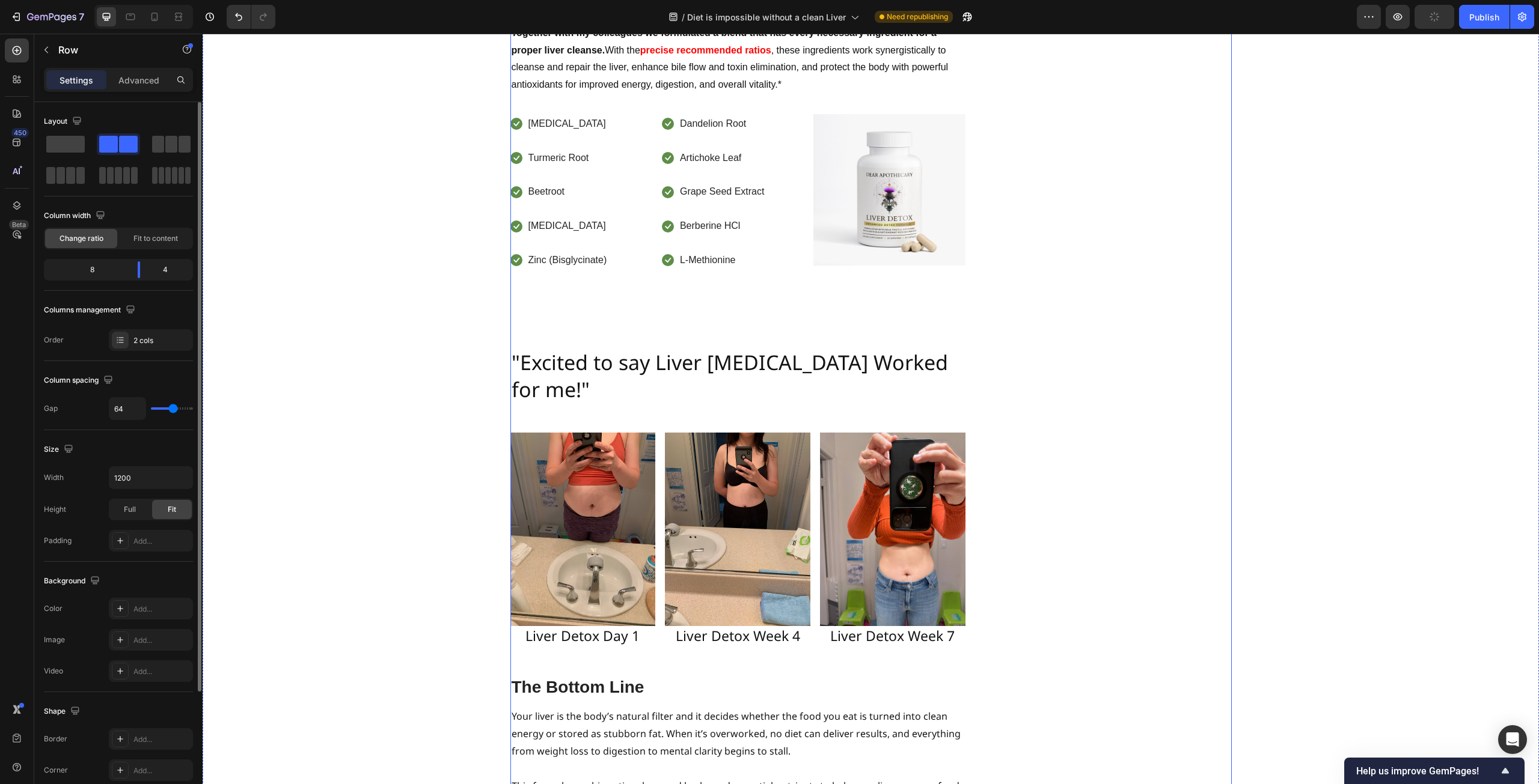
click at [730, 349] on p ""Excited to say Liver [MEDICAL_DATA] Worked for me!"" at bounding box center [737, 376] width 452 height 53
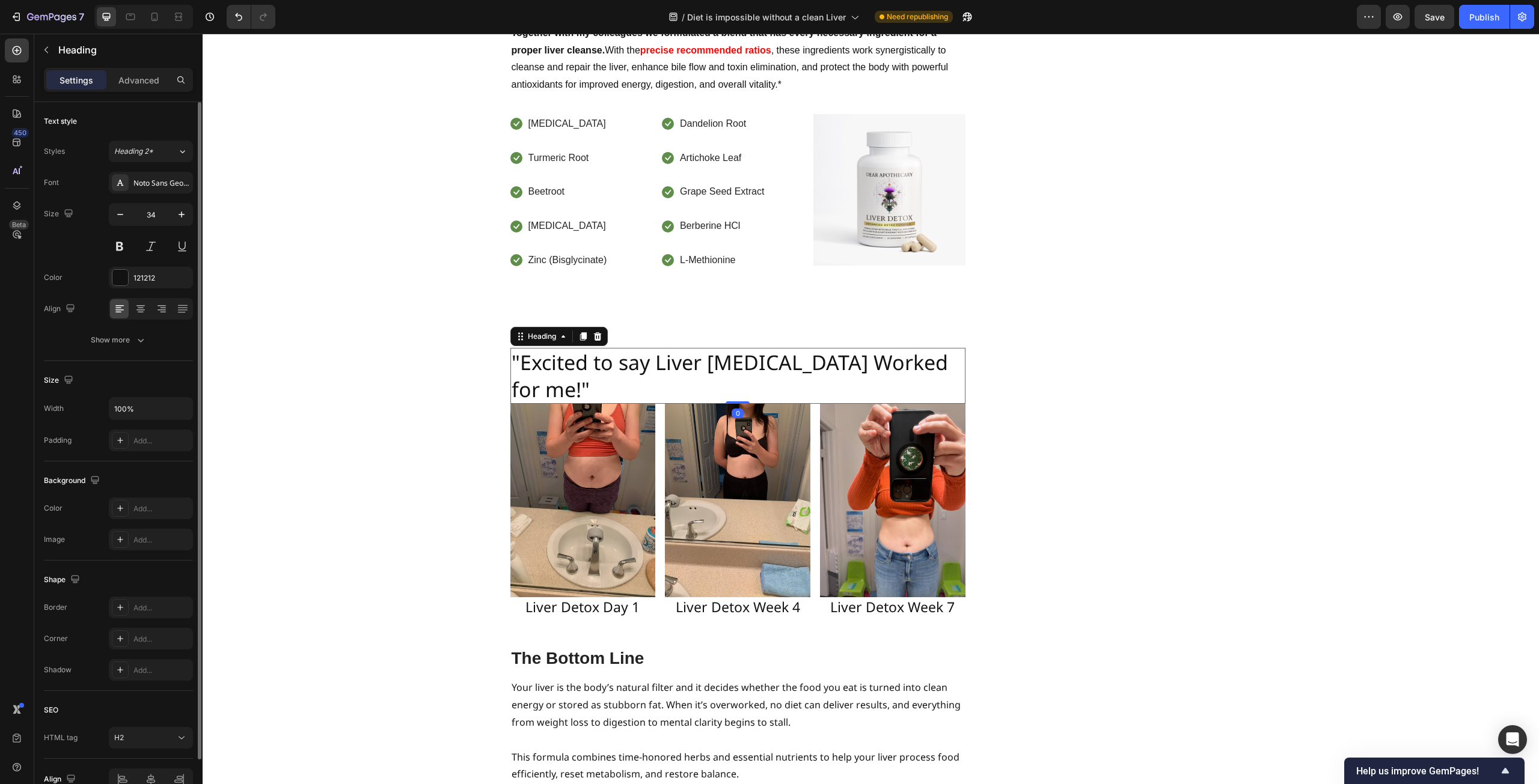
drag, startPoint x: 731, startPoint y: 351, endPoint x: 731, endPoint y: 320, distance: 31.0
click at [731, 348] on div ""Excited to say Liver [MEDICAL_DATA] Worked for me!" Heading 0" at bounding box center [738, 375] width 455 height 55
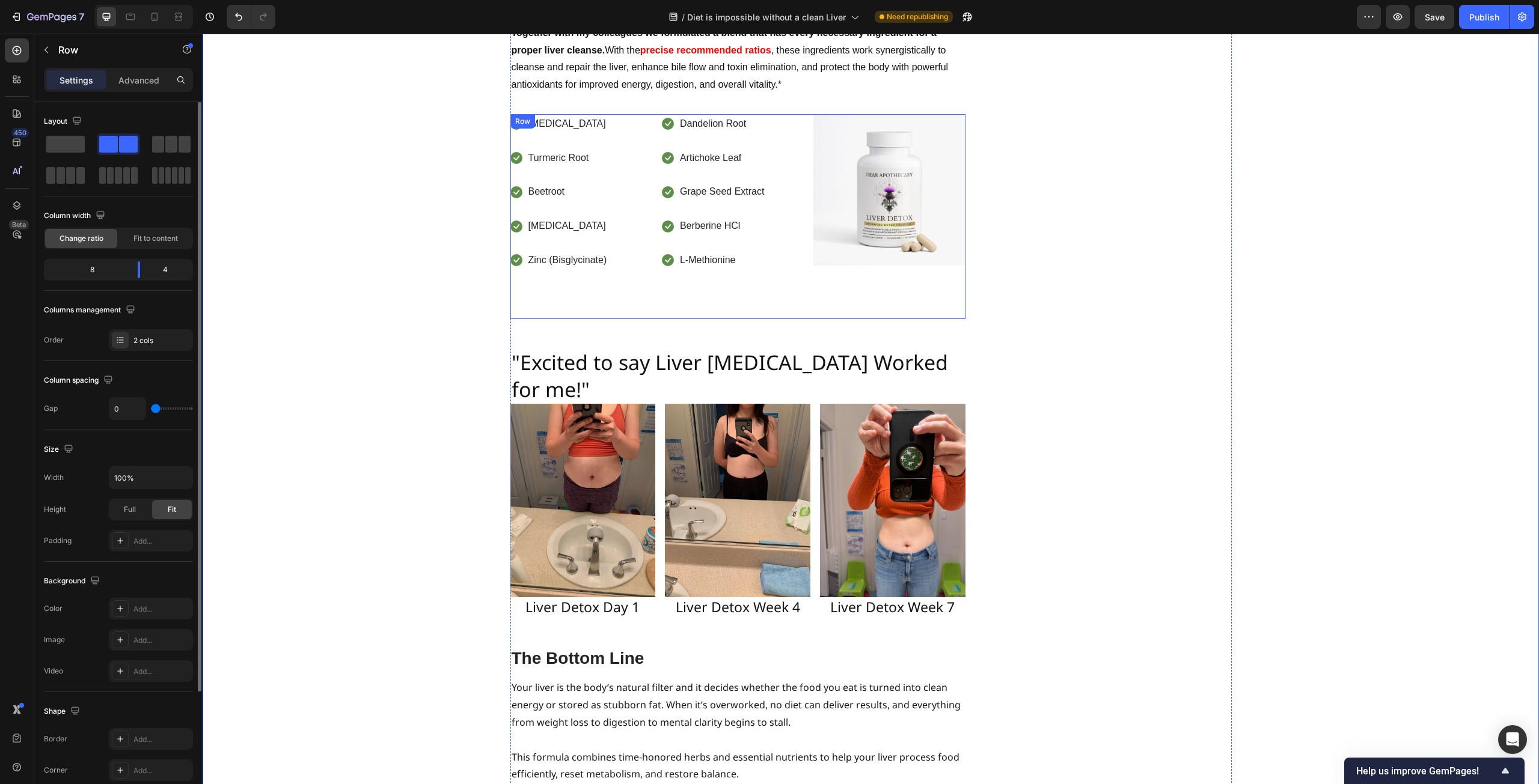
click at [808, 231] on div "Icon [MEDICAL_DATA] Text block Icon Turmeric Root Text block Icon Beetroot Text…" at bounding box center [662, 216] width 304 height 205
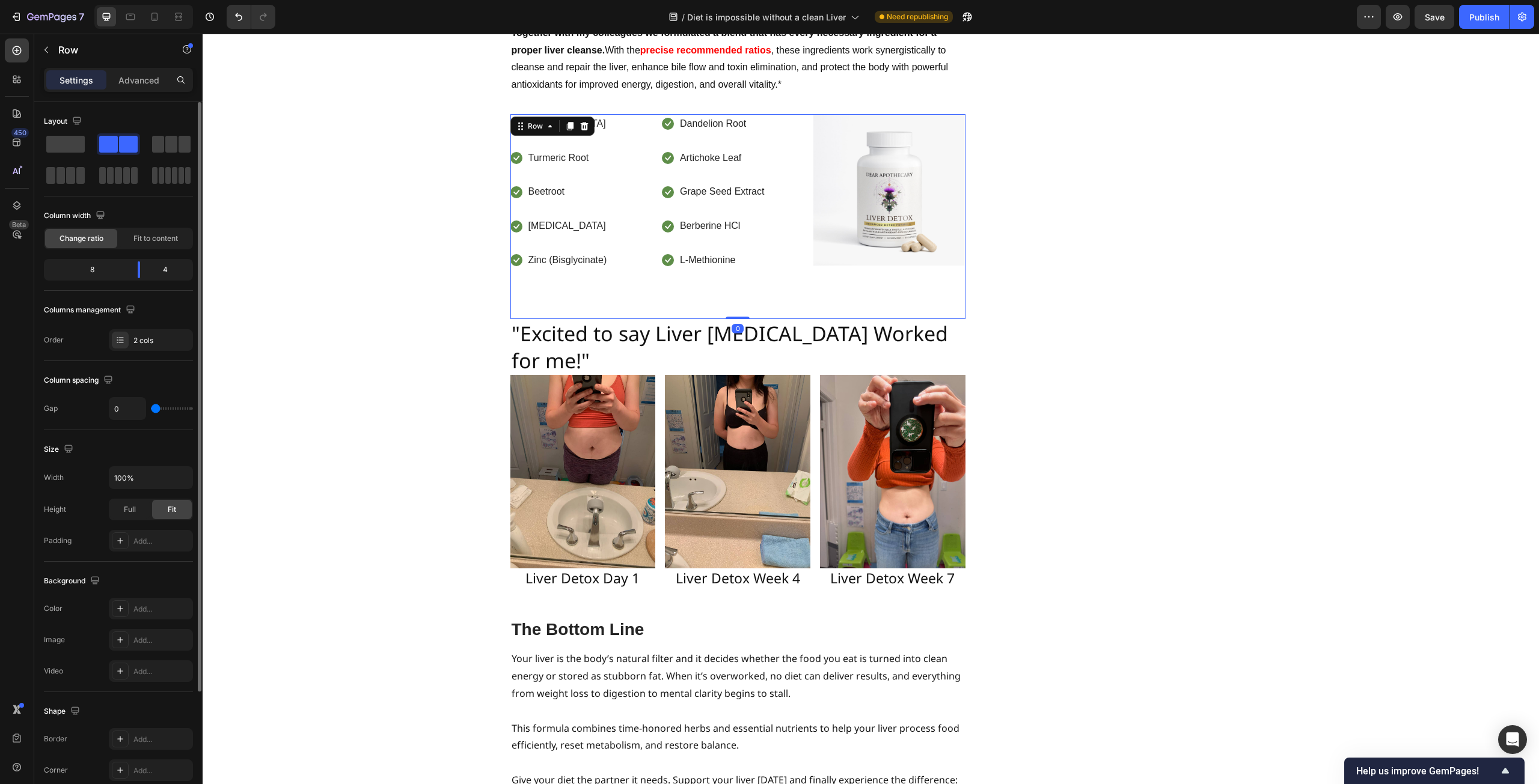
drag, startPoint x: 733, startPoint y: 293, endPoint x: 733, endPoint y: 263, distance: 30.0
click at [733, 263] on div "Icon [MEDICAL_DATA] Text block Icon Turmeric Root Text block Icon Beetroot Text…" at bounding box center [738, 216] width 455 height 205
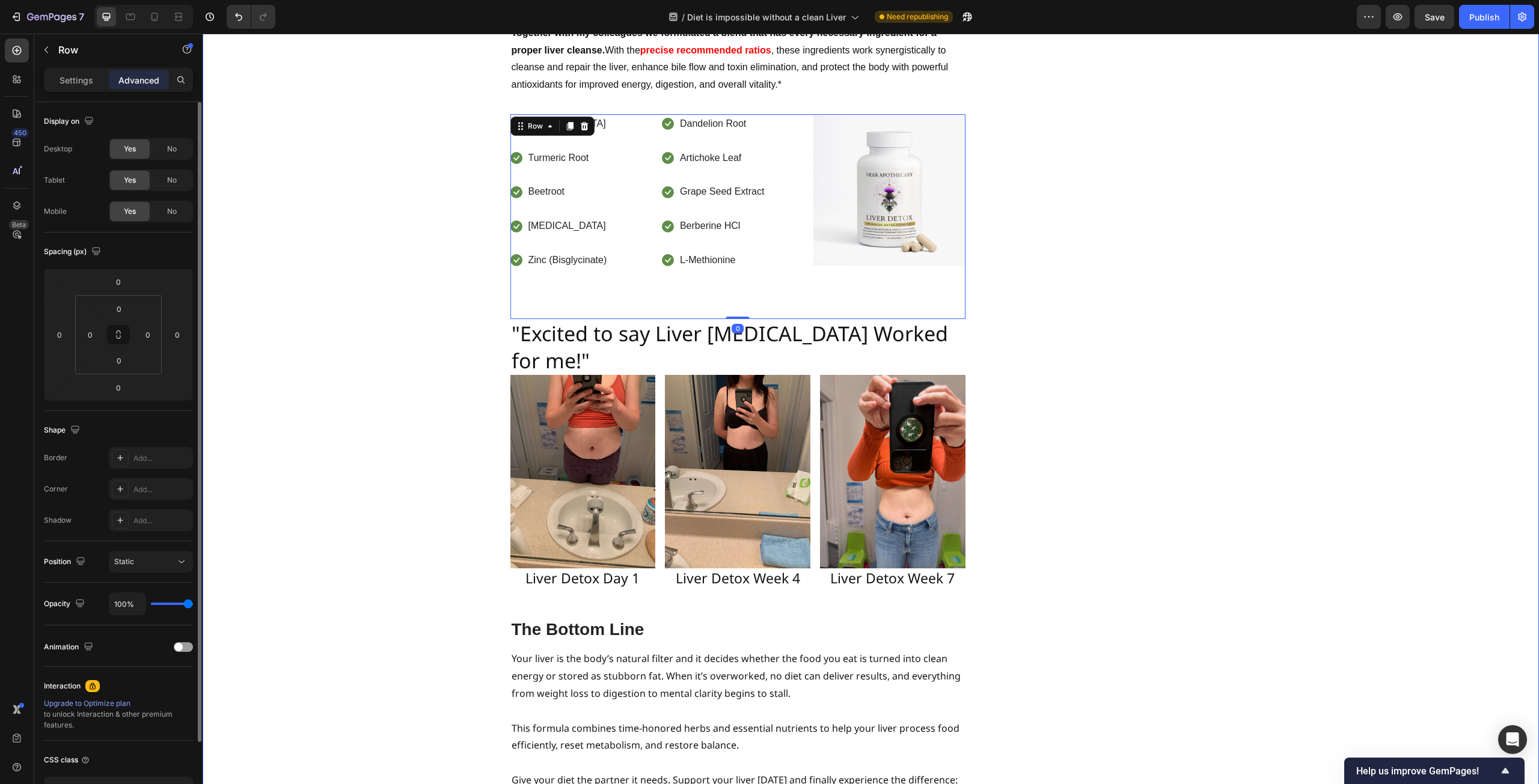
click at [761, 231] on div "Icon [MEDICAL_DATA] Text block Icon Turmeric Root Text block Icon Beetroot Text…" at bounding box center [662, 216] width 304 height 205
click at [754, 250] on li "Icon L-Methionine Text block" at bounding box center [713, 260] width 104 height 20
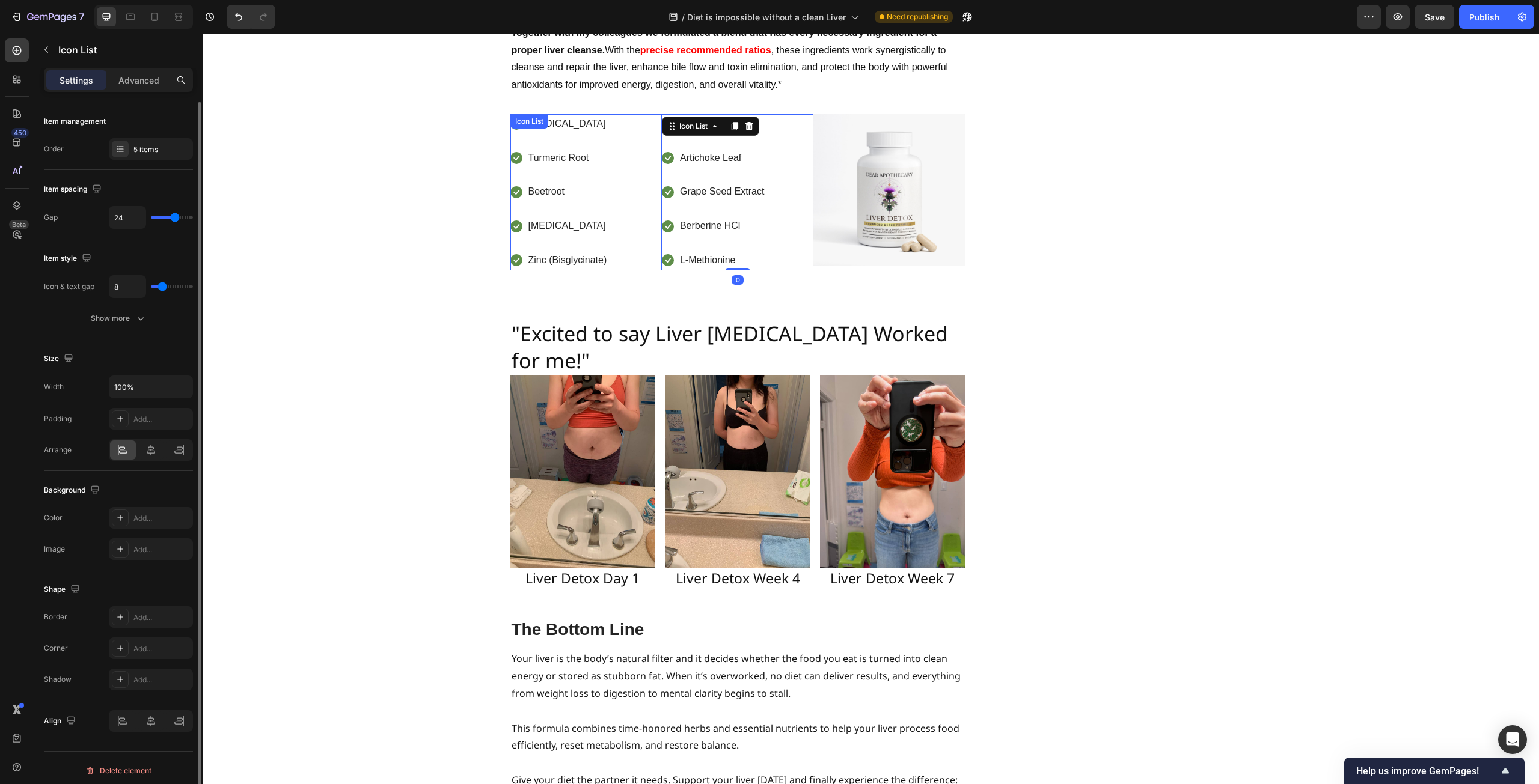
click at [582, 190] on ul "Icon [MEDICAL_DATA] Text block Icon Turmeric Root Text block Icon Beetroot Text…" at bounding box center [560, 192] width 98 height 156
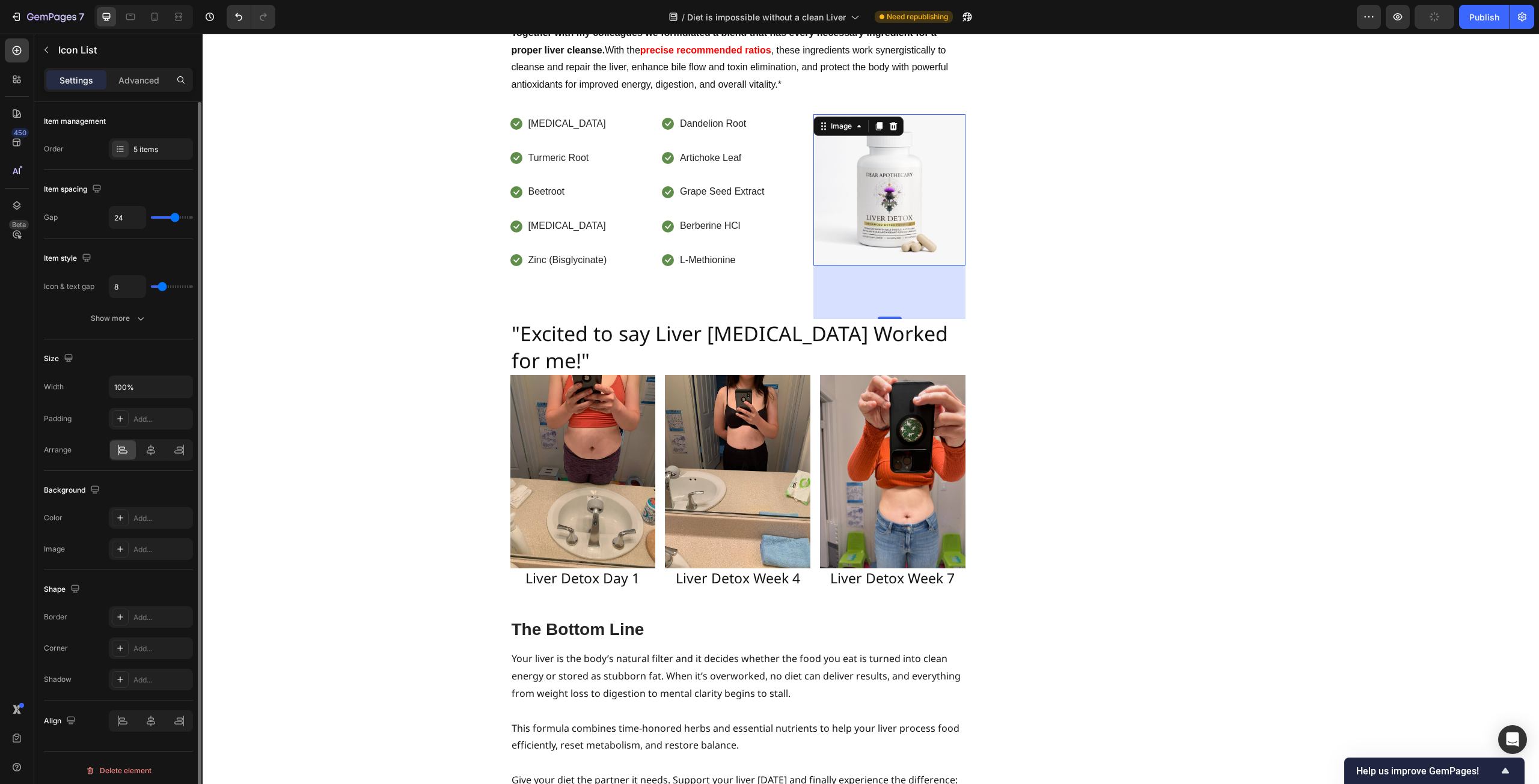
click at [892, 193] on img at bounding box center [889, 190] width 151 height 151
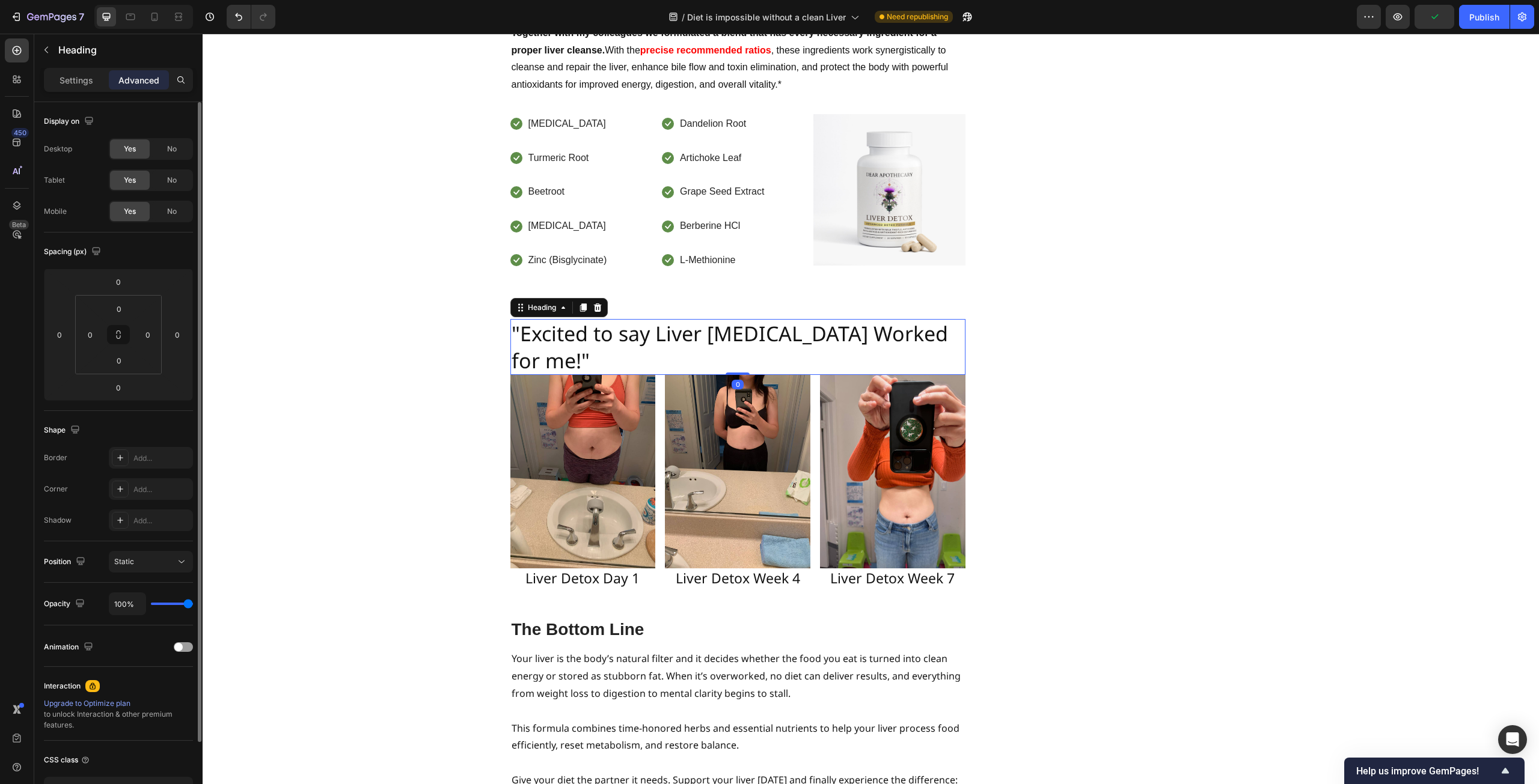
click at [892, 319] on h2 ""Excited to say Liver [MEDICAL_DATA] Worked for me!"" at bounding box center [738, 346] width 455 height 55
click at [907, 160] on img at bounding box center [889, 190] width 151 height 151
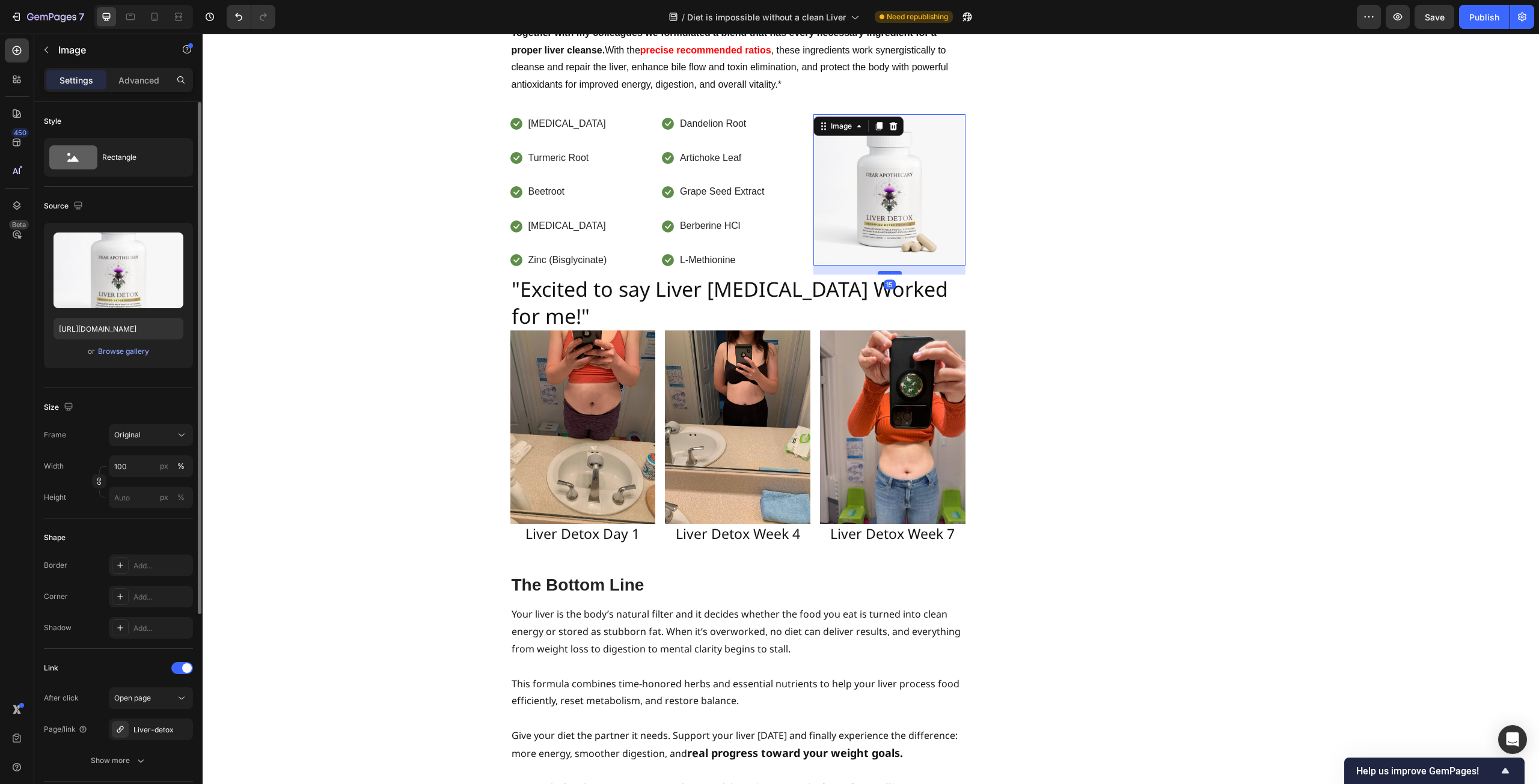
drag, startPoint x: 881, startPoint y: 264, endPoint x: 881, endPoint y: 219, distance: 45.0
click at [881, 271] on div at bounding box center [889, 273] width 24 height 4
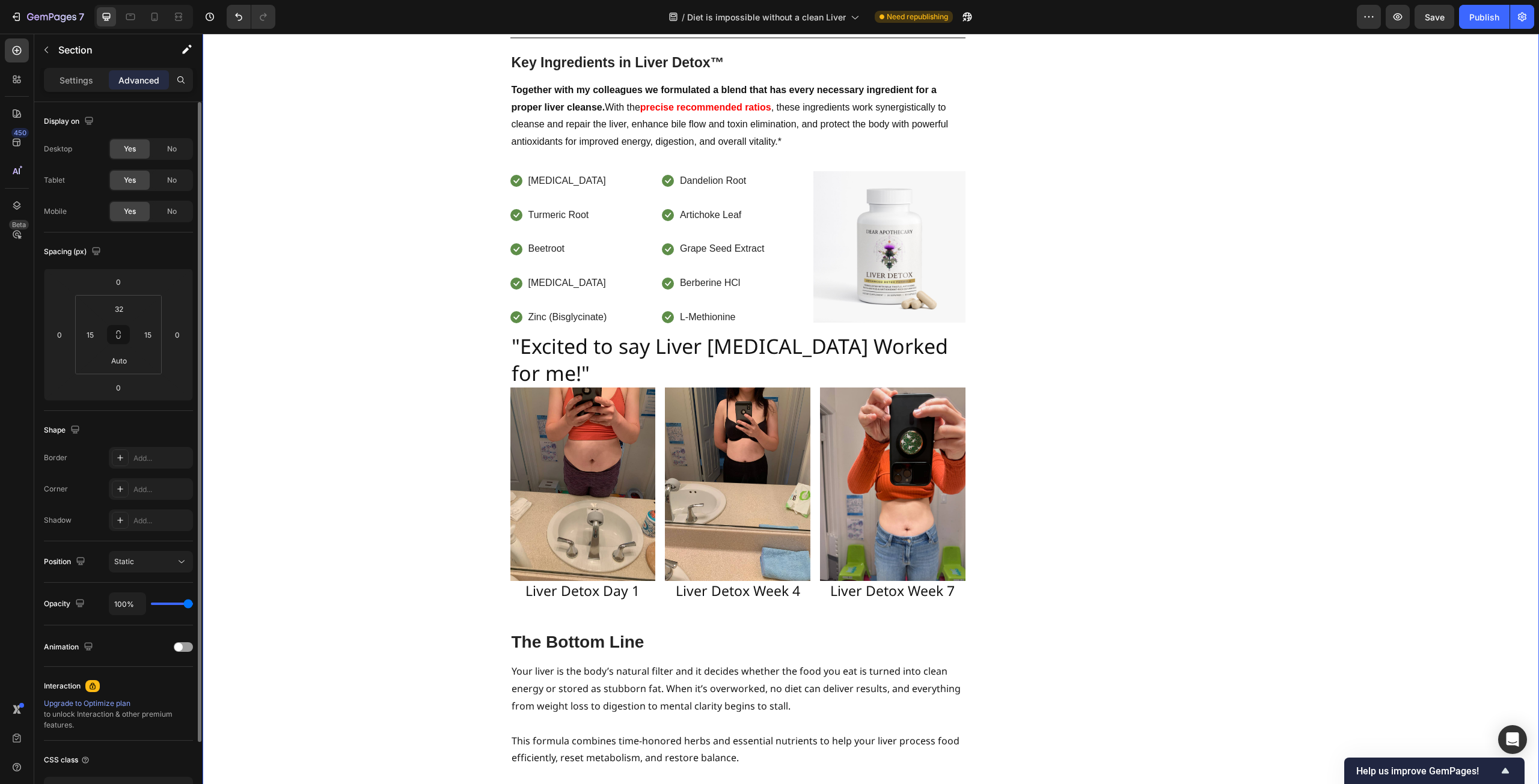
scroll to position [4466, 0]
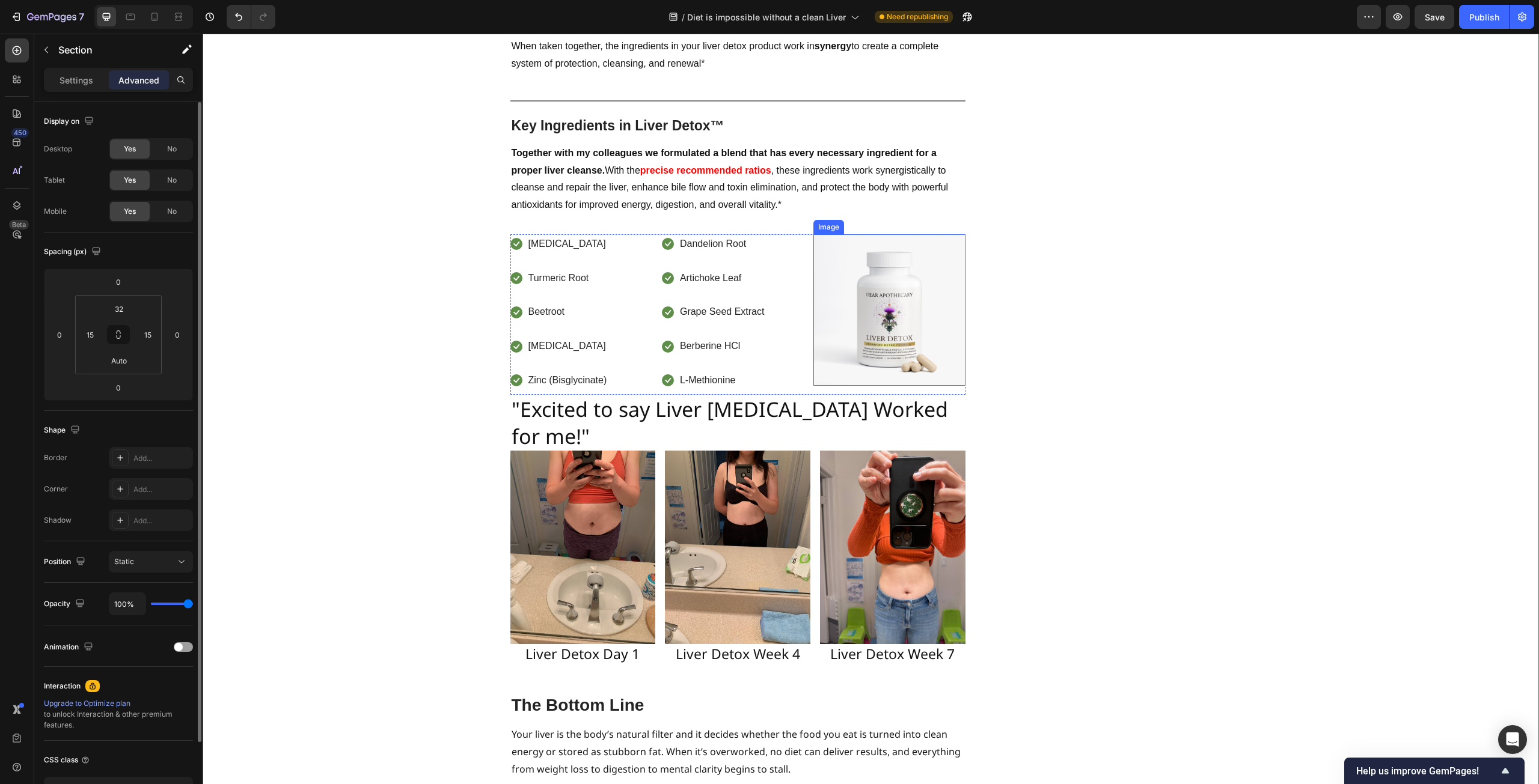
drag, startPoint x: 875, startPoint y: 309, endPoint x: 878, endPoint y: 324, distance: 15.3
click at [874, 309] on img at bounding box center [889, 310] width 151 height 151
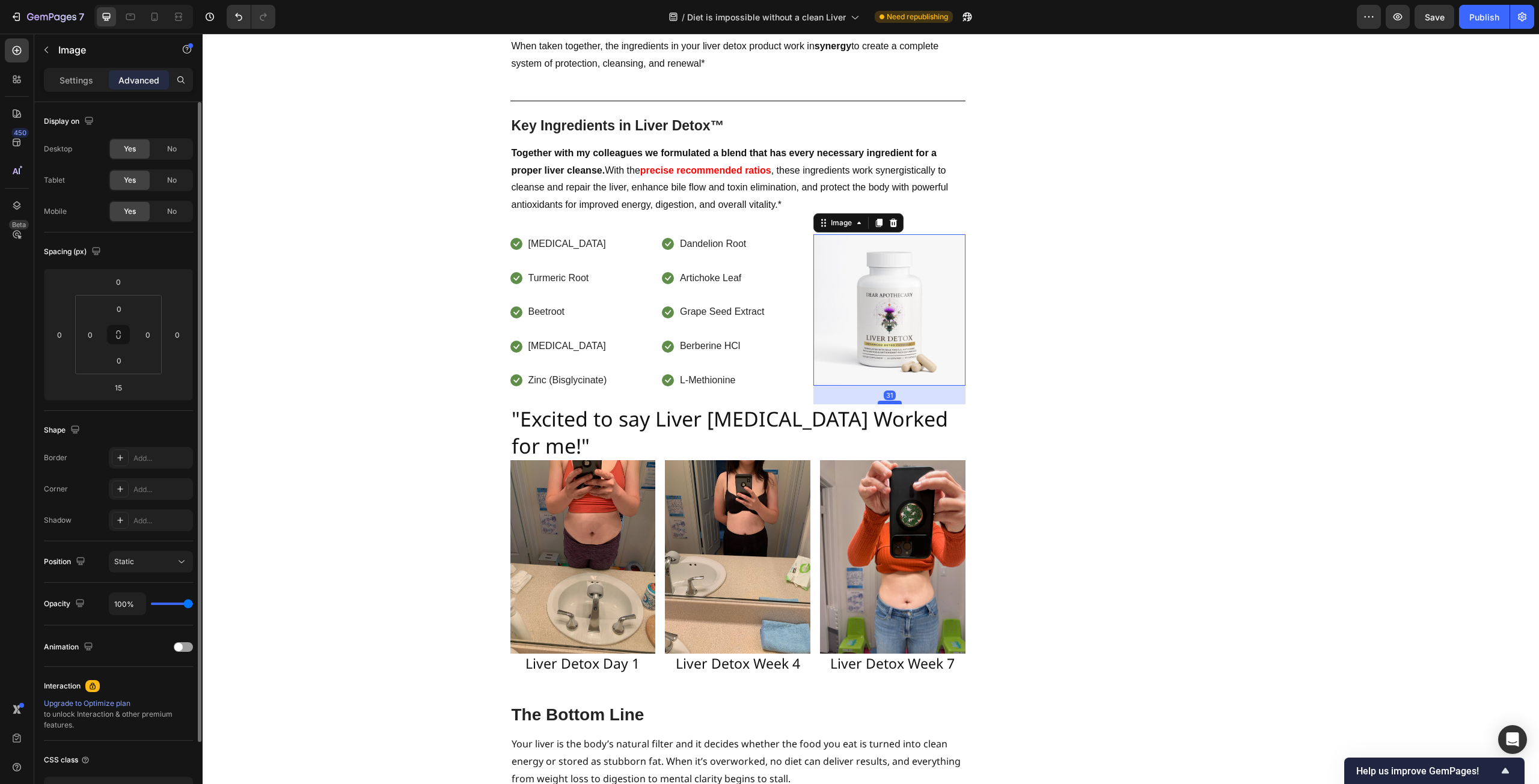
drag, startPoint x: 884, startPoint y: 341, endPoint x: 885, endPoint y: 350, distance: 9.1
click at [885, 400] on div at bounding box center [889, 402] width 24 height 4
type input "31"
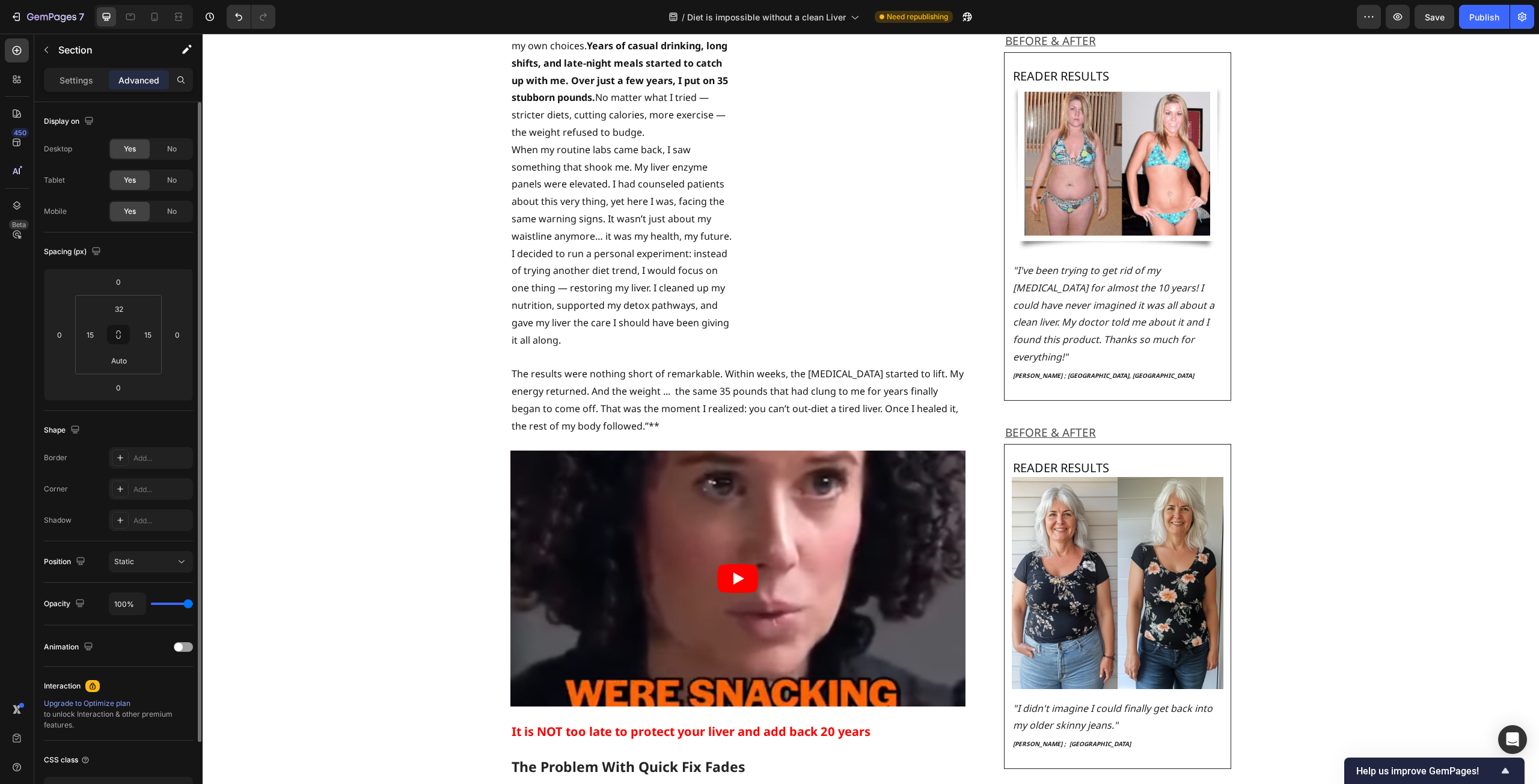
scroll to position [1862, 0]
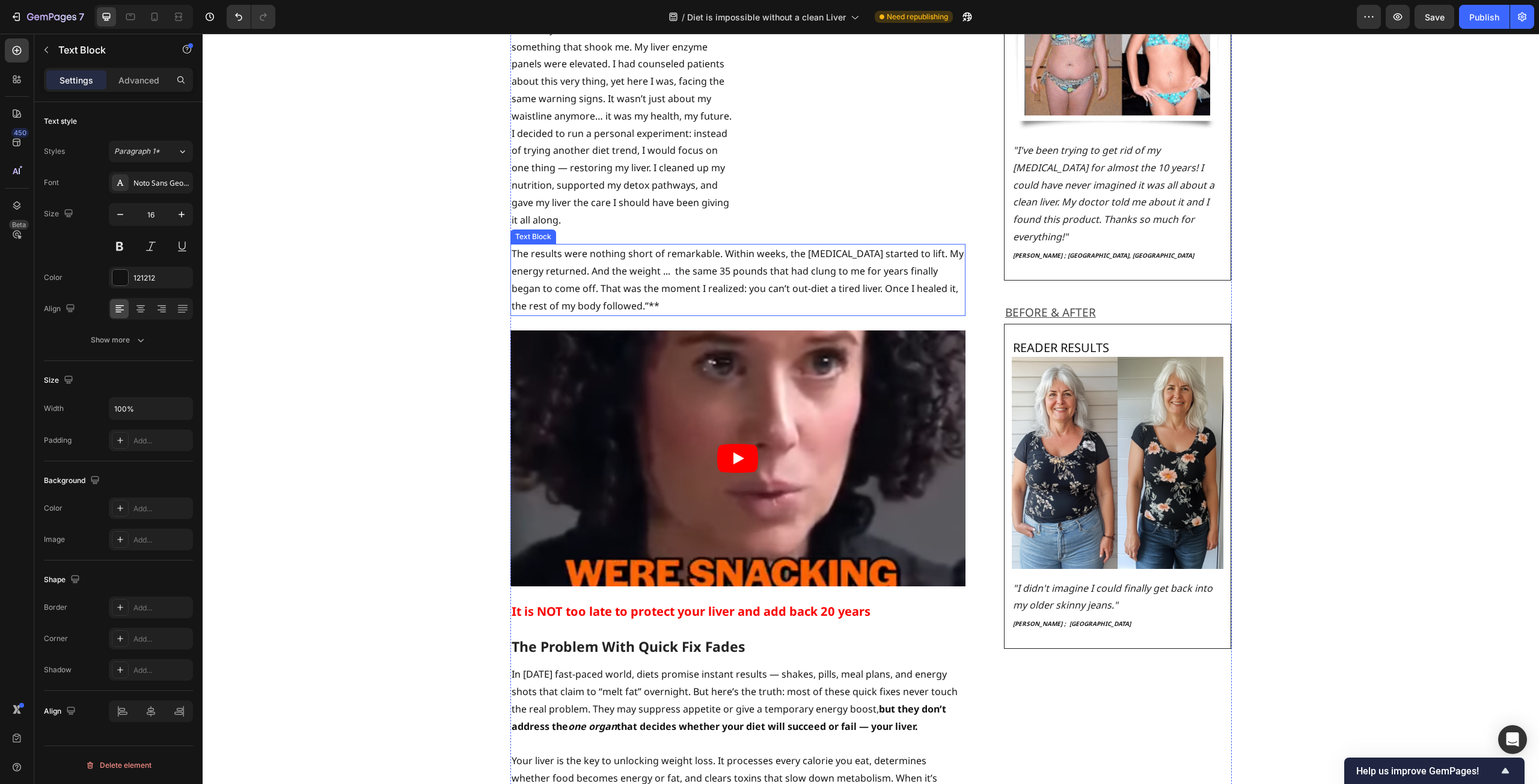
click at [605, 256] on p "The results were nothing short of remarkable. Within weeks, the [MEDICAL_DATA] …" at bounding box center [737, 279] width 452 height 69
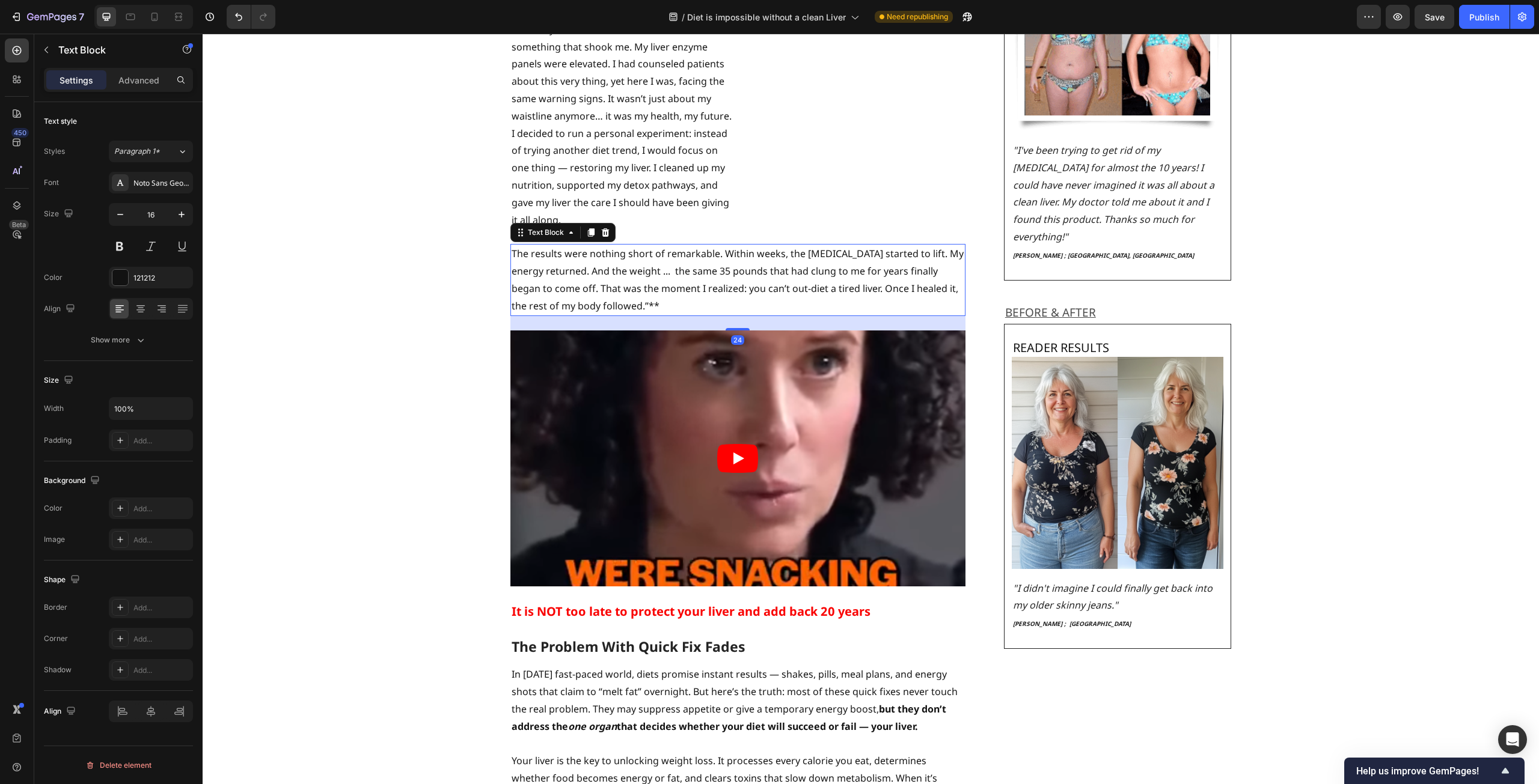
click at [609, 255] on p "The results were nothing short of remarkable. Within weeks, the [MEDICAL_DATA] …" at bounding box center [737, 279] width 452 height 69
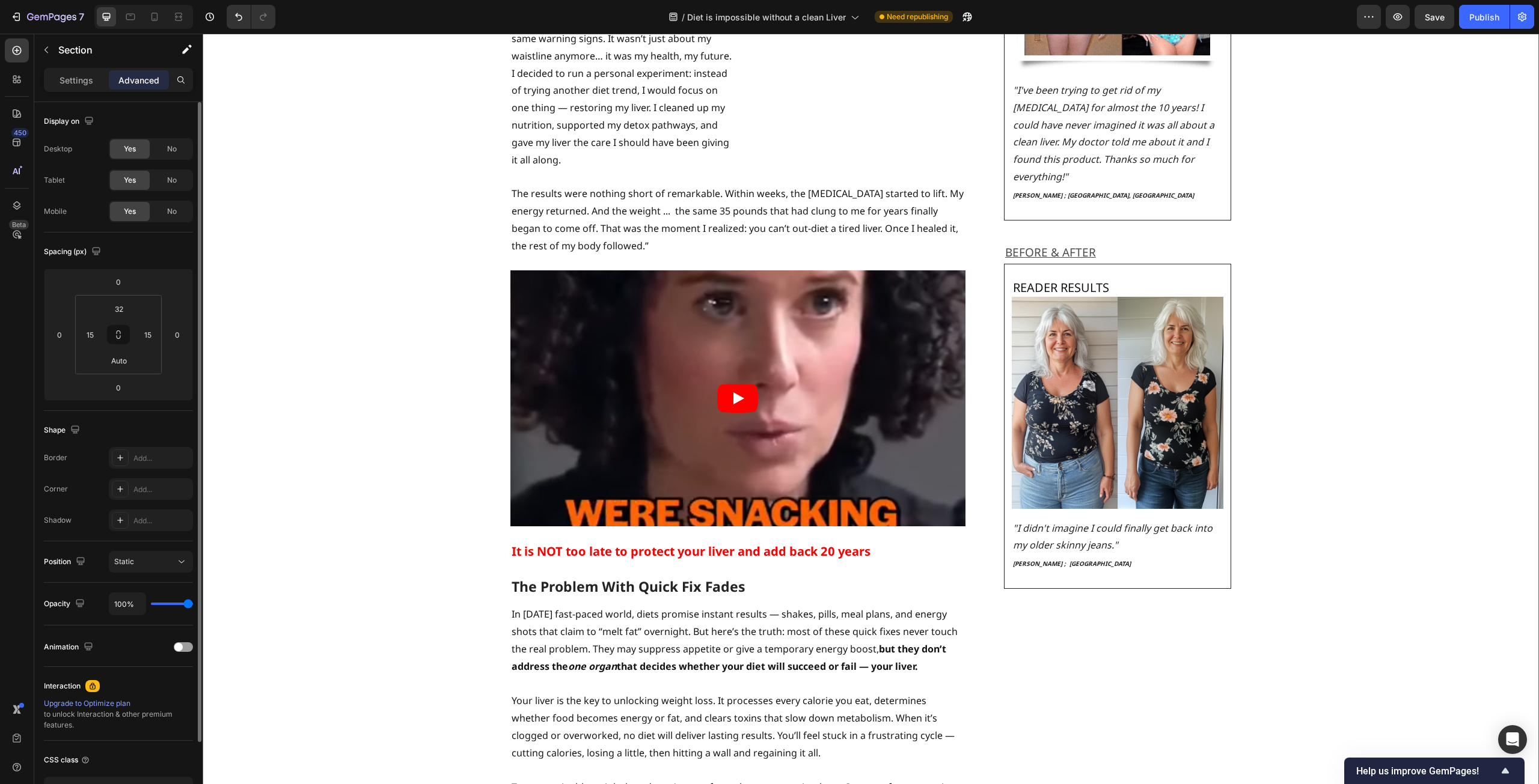
scroll to position [1802, 0]
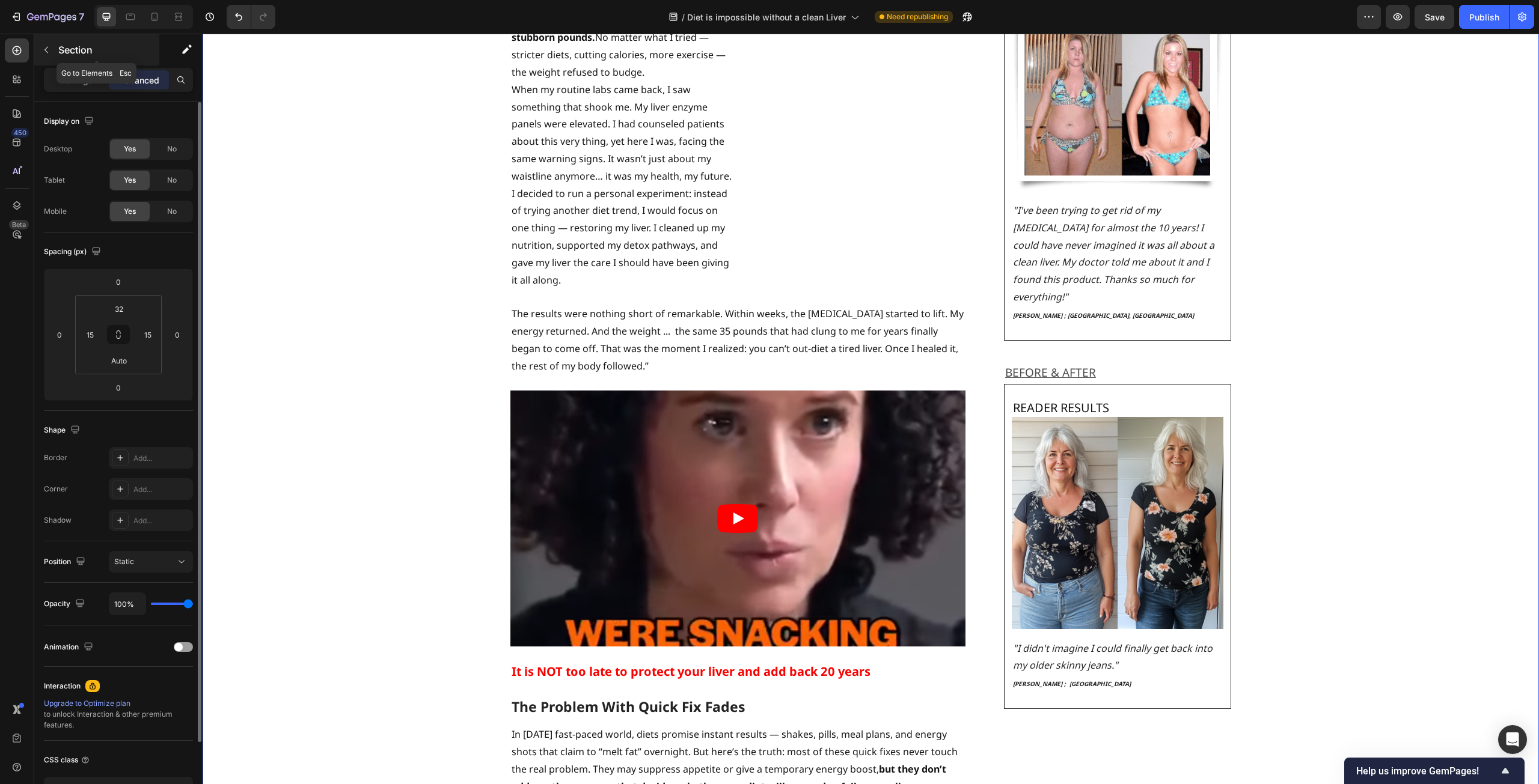
click at [55, 42] on div at bounding box center [47, 50] width 19 height 19
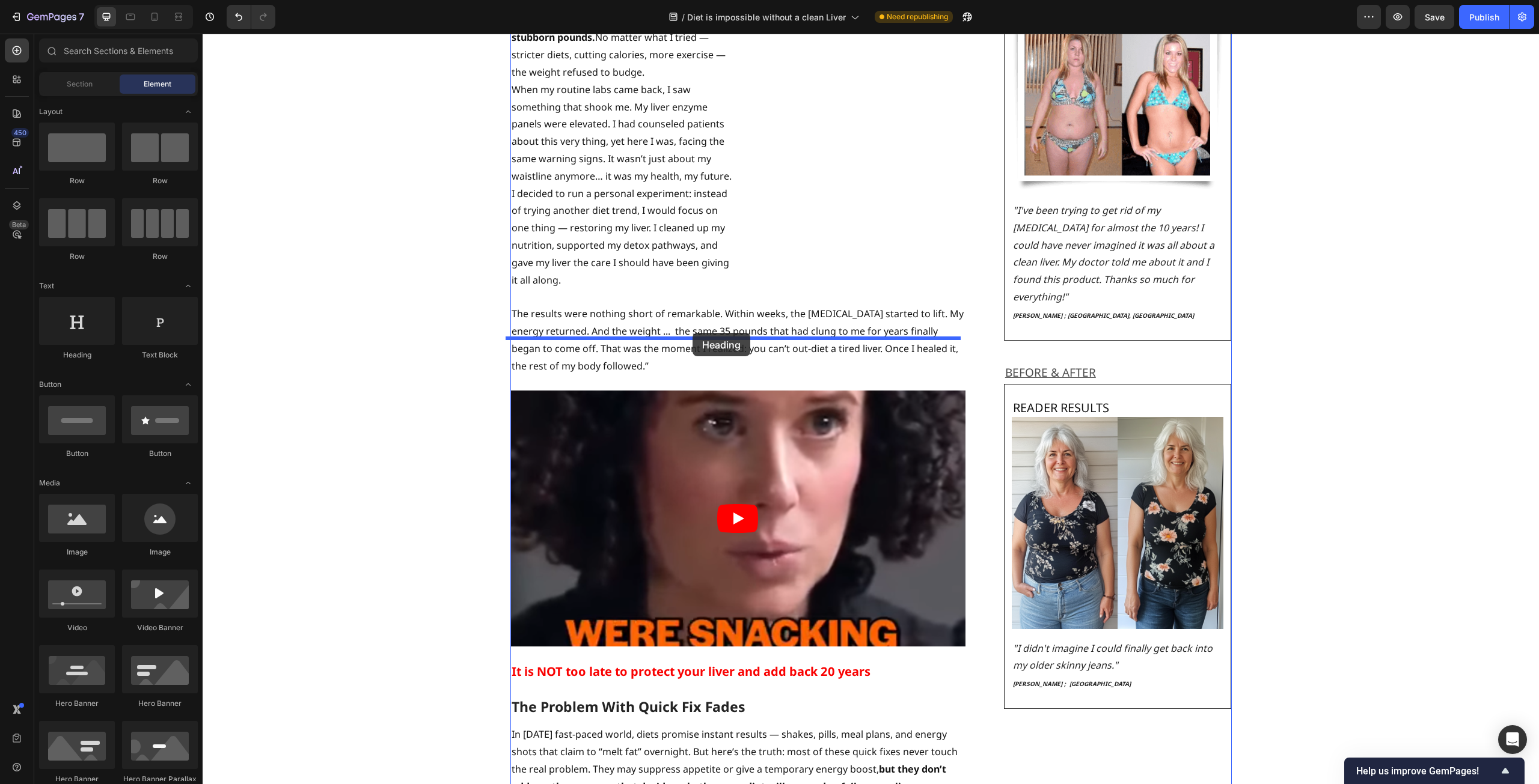
drag, startPoint x: 296, startPoint y: 368, endPoint x: 692, endPoint y: 333, distance: 397.5
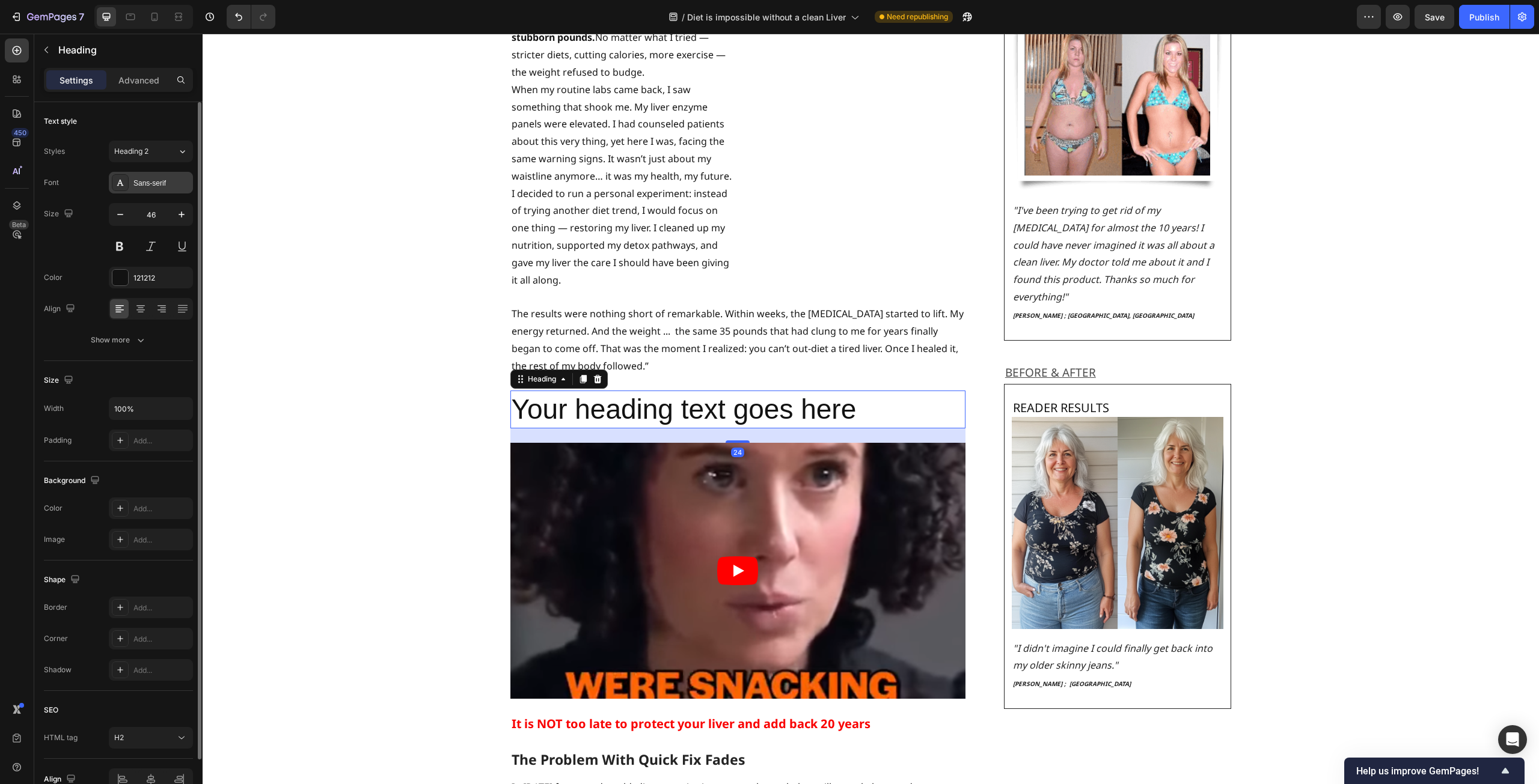
click at [150, 185] on div "Sans-serif" at bounding box center [162, 183] width 56 height 11
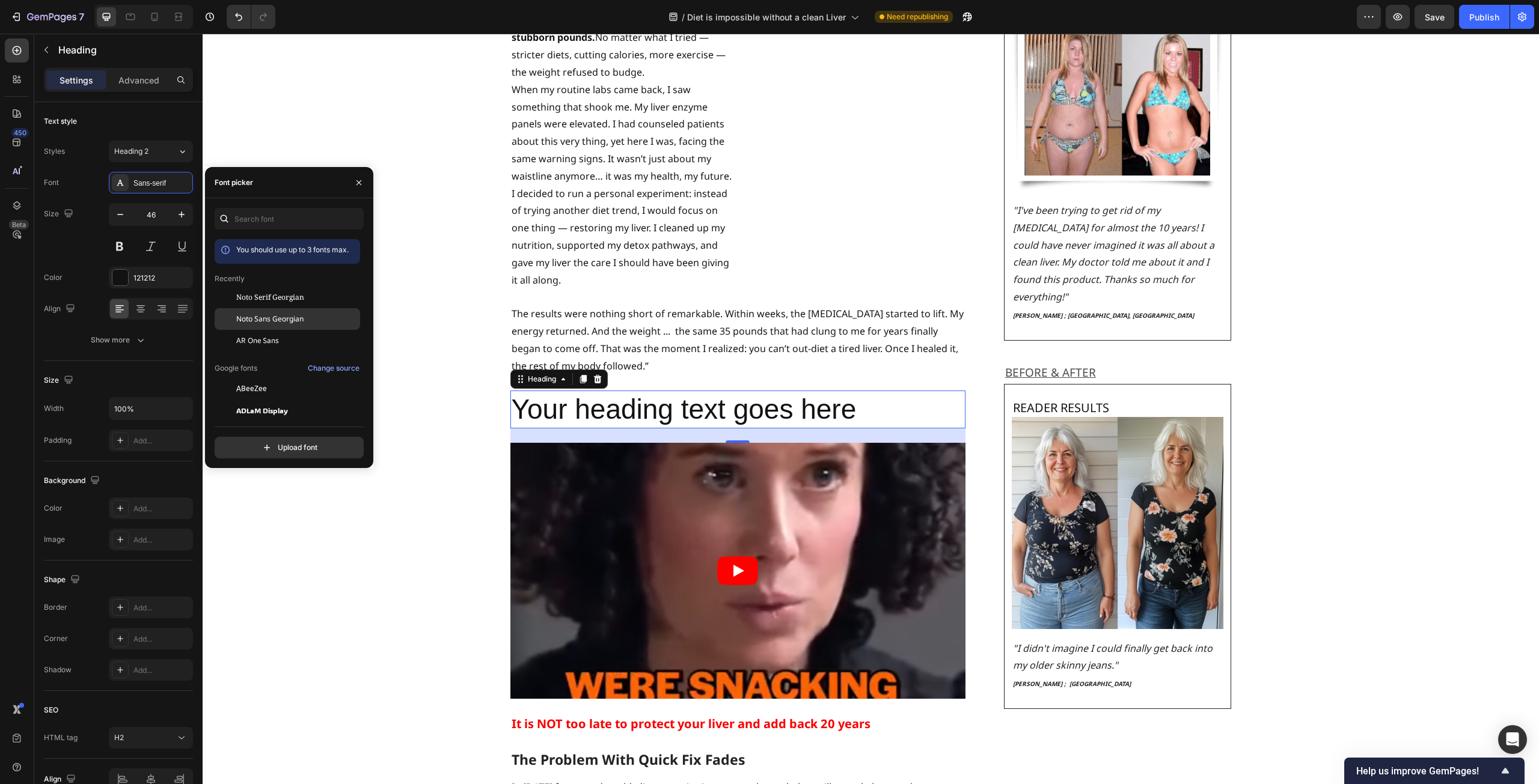
click at [259, 321] on span "Noto Sans Georgian" at bounding box center [270, 319] width 68 height 11
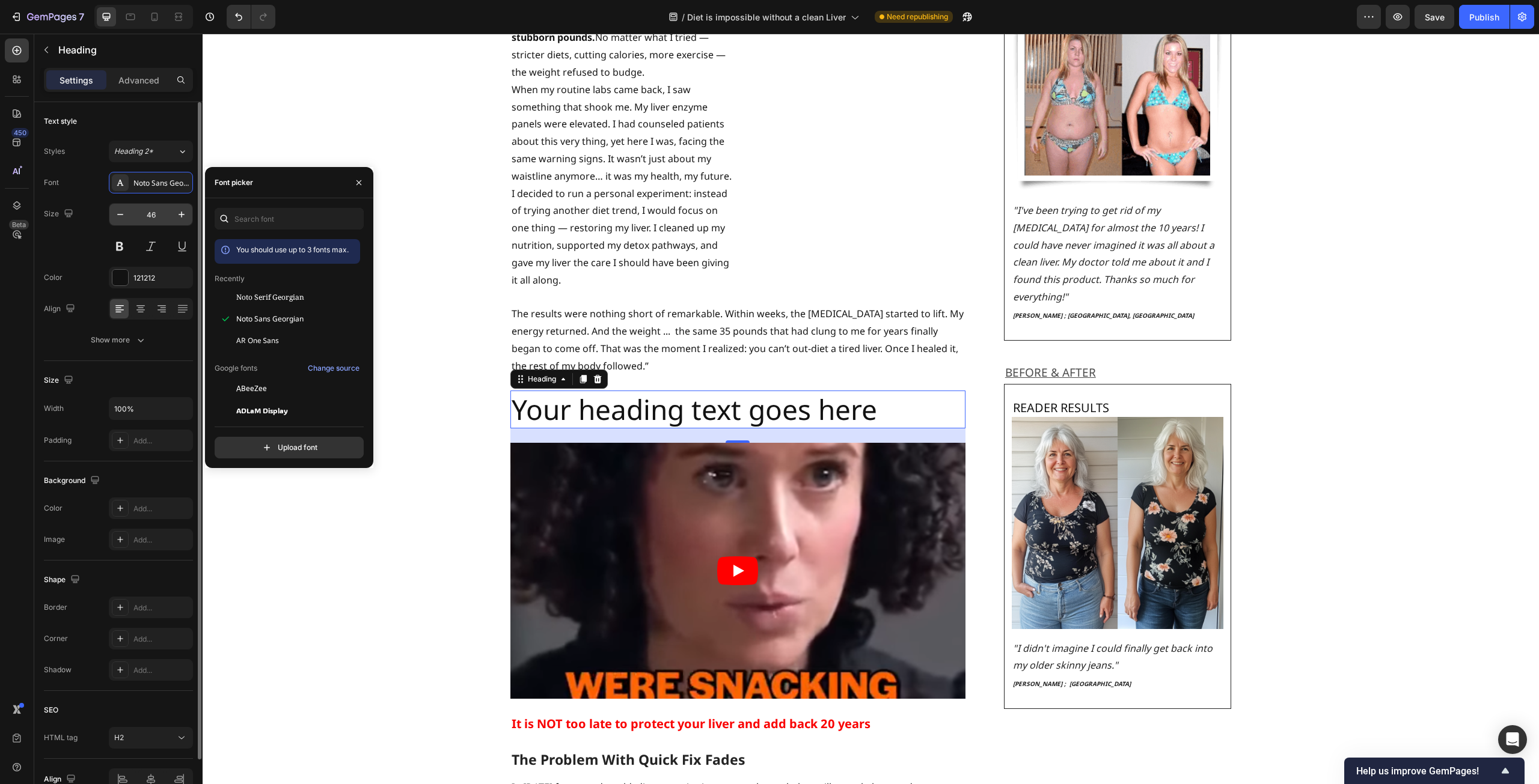
click at [155, 209] on input "46" at bounding box center [150, 214] width 40 height 22
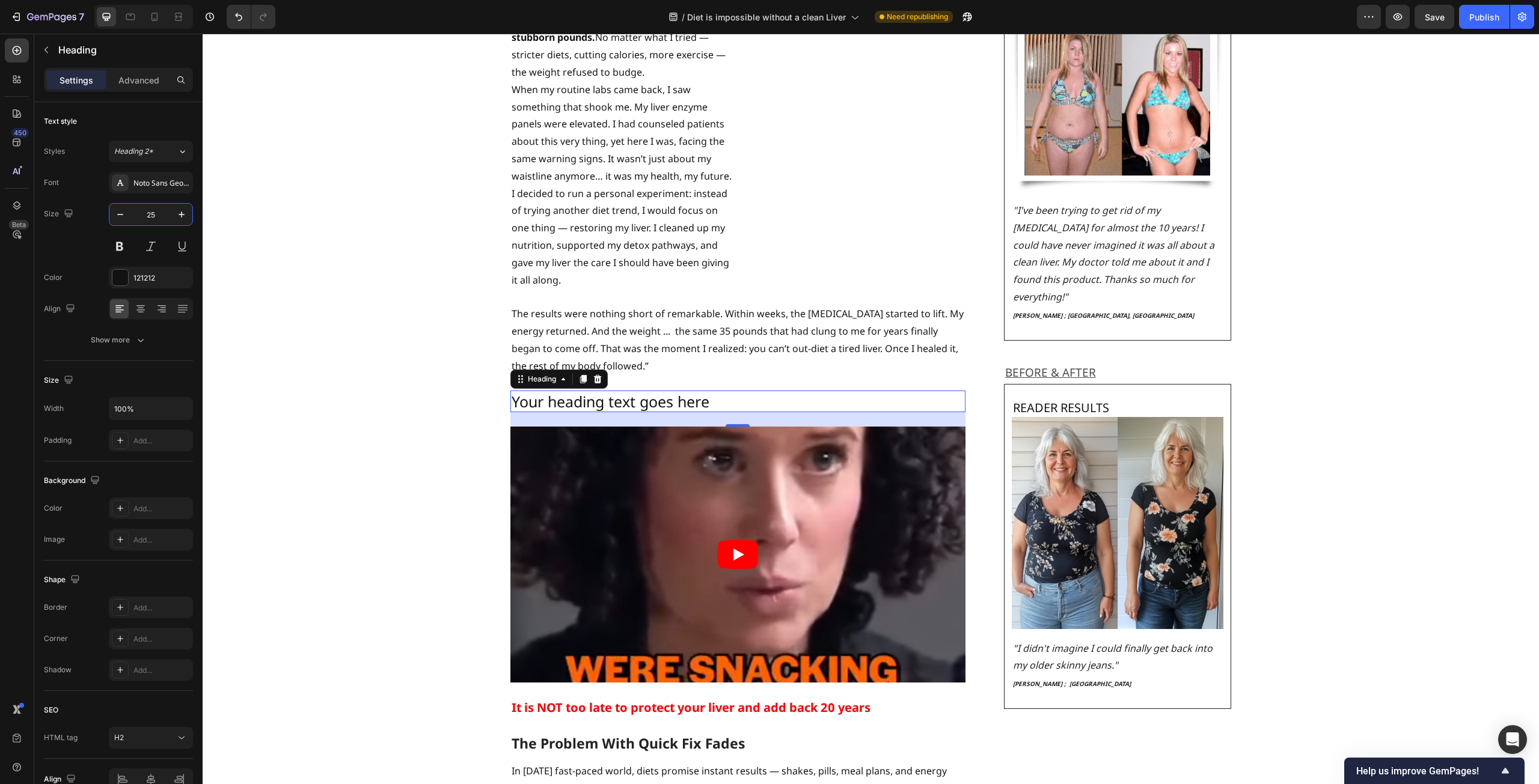
type input "25"
click at [704, 391] on h2 "Your heading text goes here" at bounding box center [738, 401] width 455 height 22
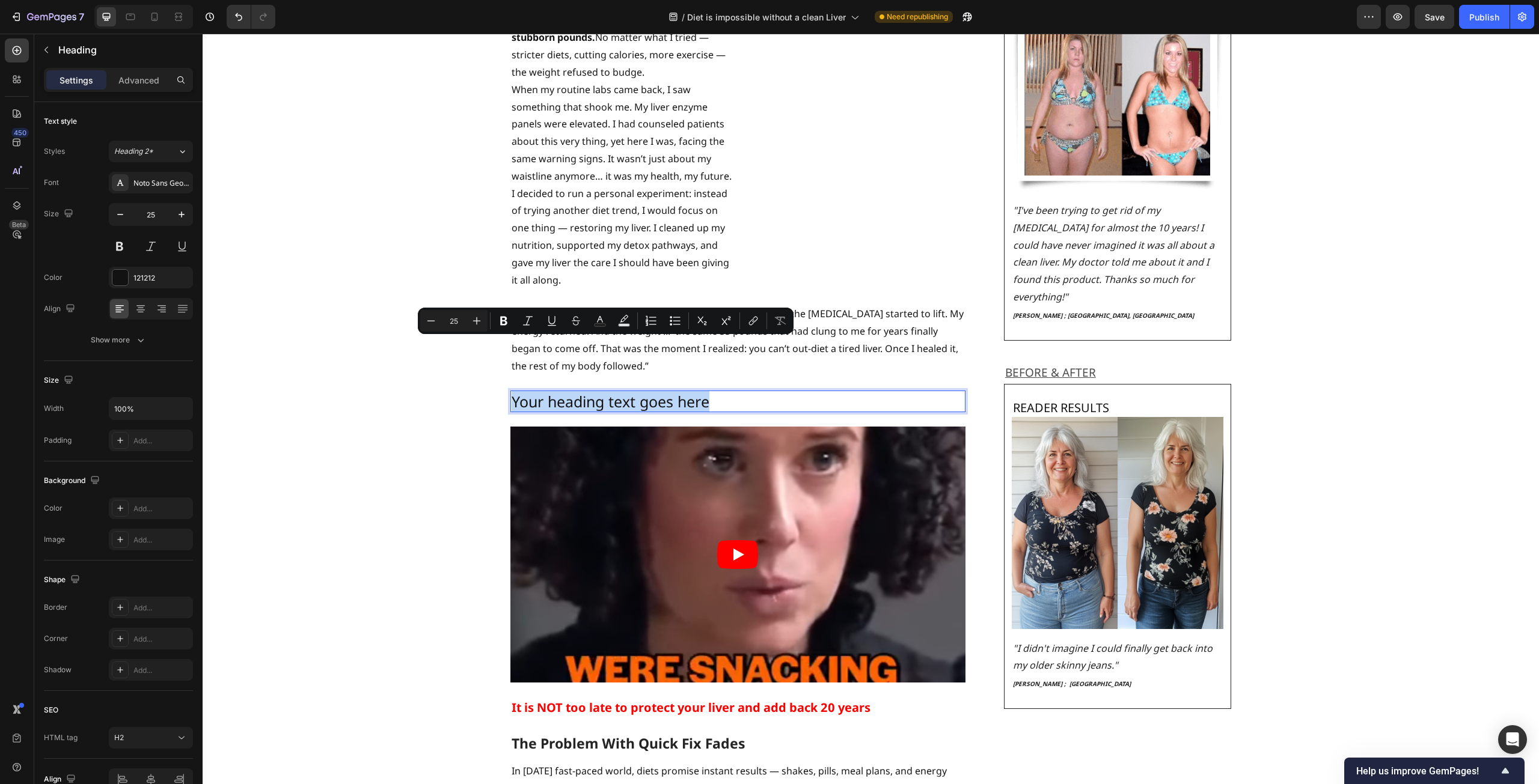
drag, startPoint x: 713, startPoint y: 349, endPoint x: 509, endPoint y: 348, distance: 204.0
click at [511, 392] on p "Your heading text goes here" at bounding box center [737, 401] width 452 height 20
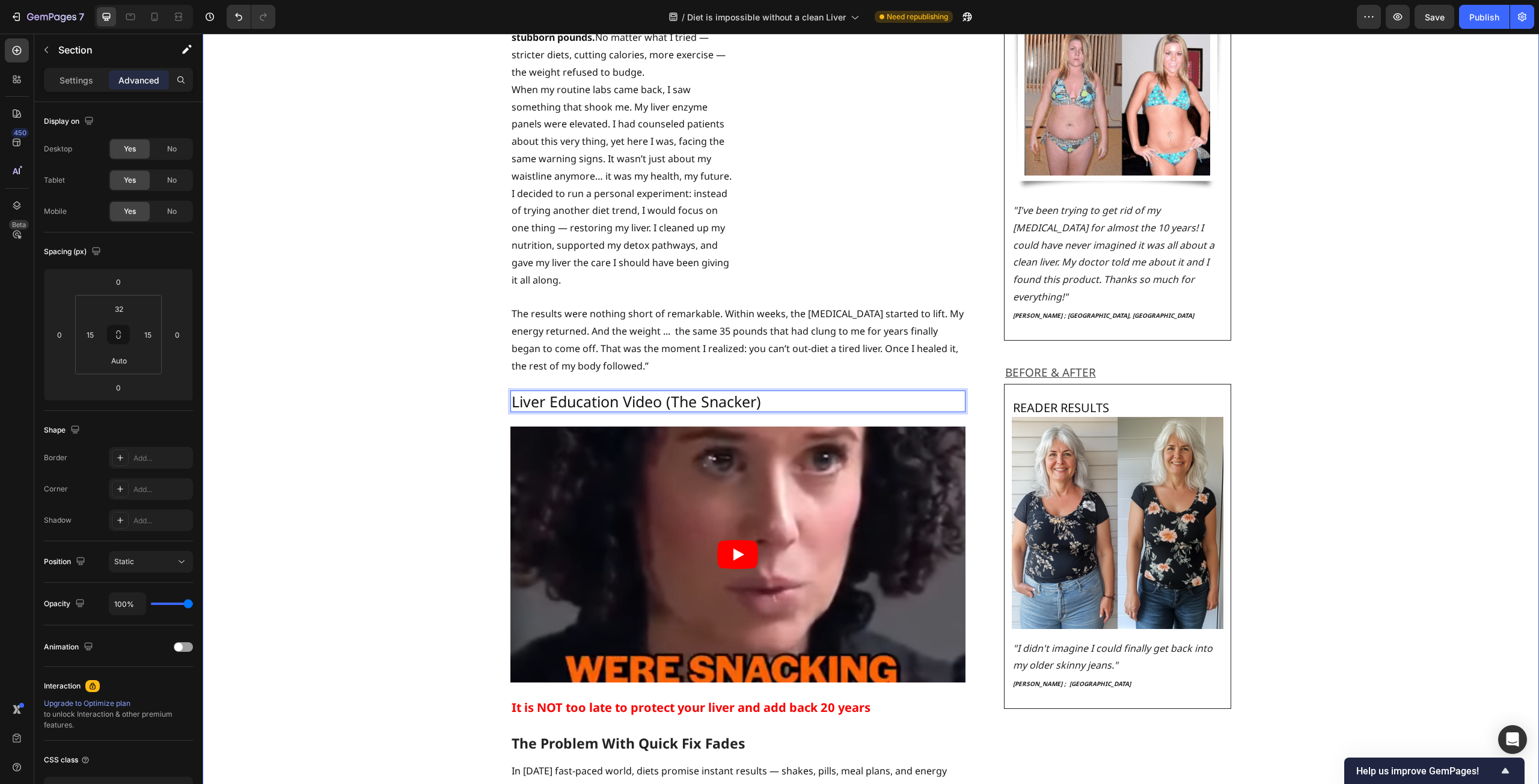
click at [647, 392] on p "Liver Education Video (The Snacker)" at bounding box center [737, 401] width 452 height 20
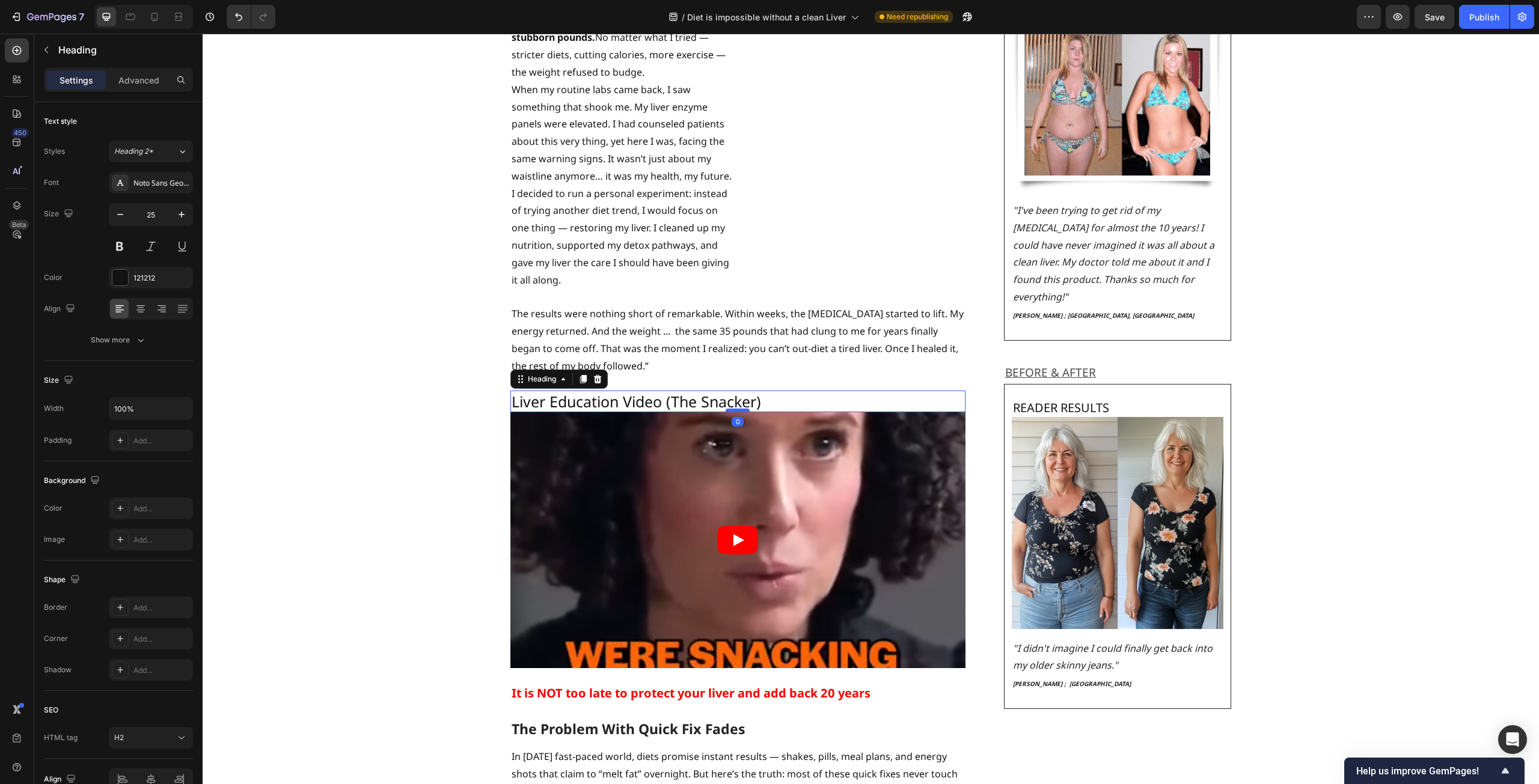
drag, startPoint x: 732, startPoint y: 374, endPoint x: 732, endPoint y: 359, distance: 15.0
click at [732, 408] on div at bounding box center [737, 410] width 24 height 4
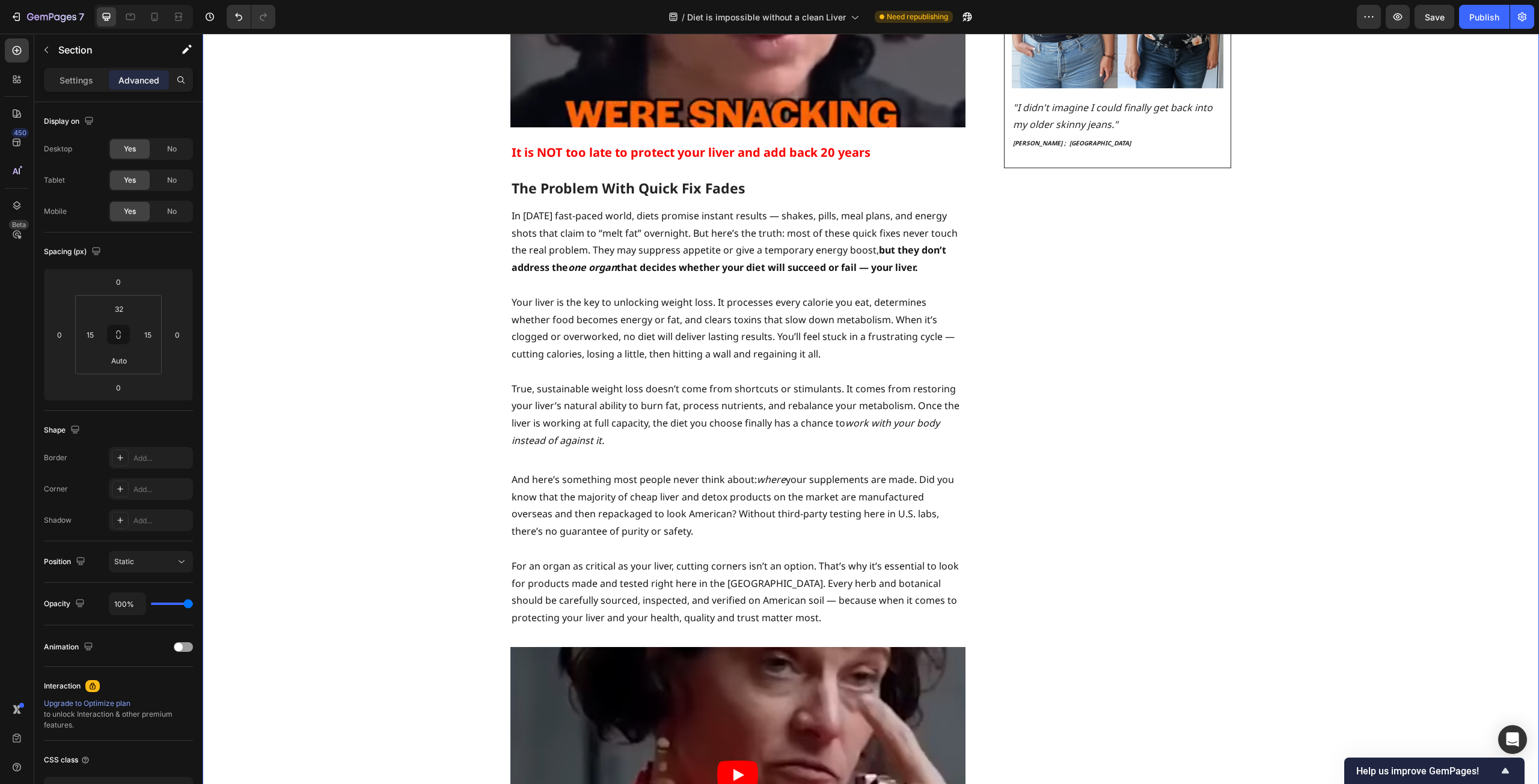
scroll to position [2643, 0]
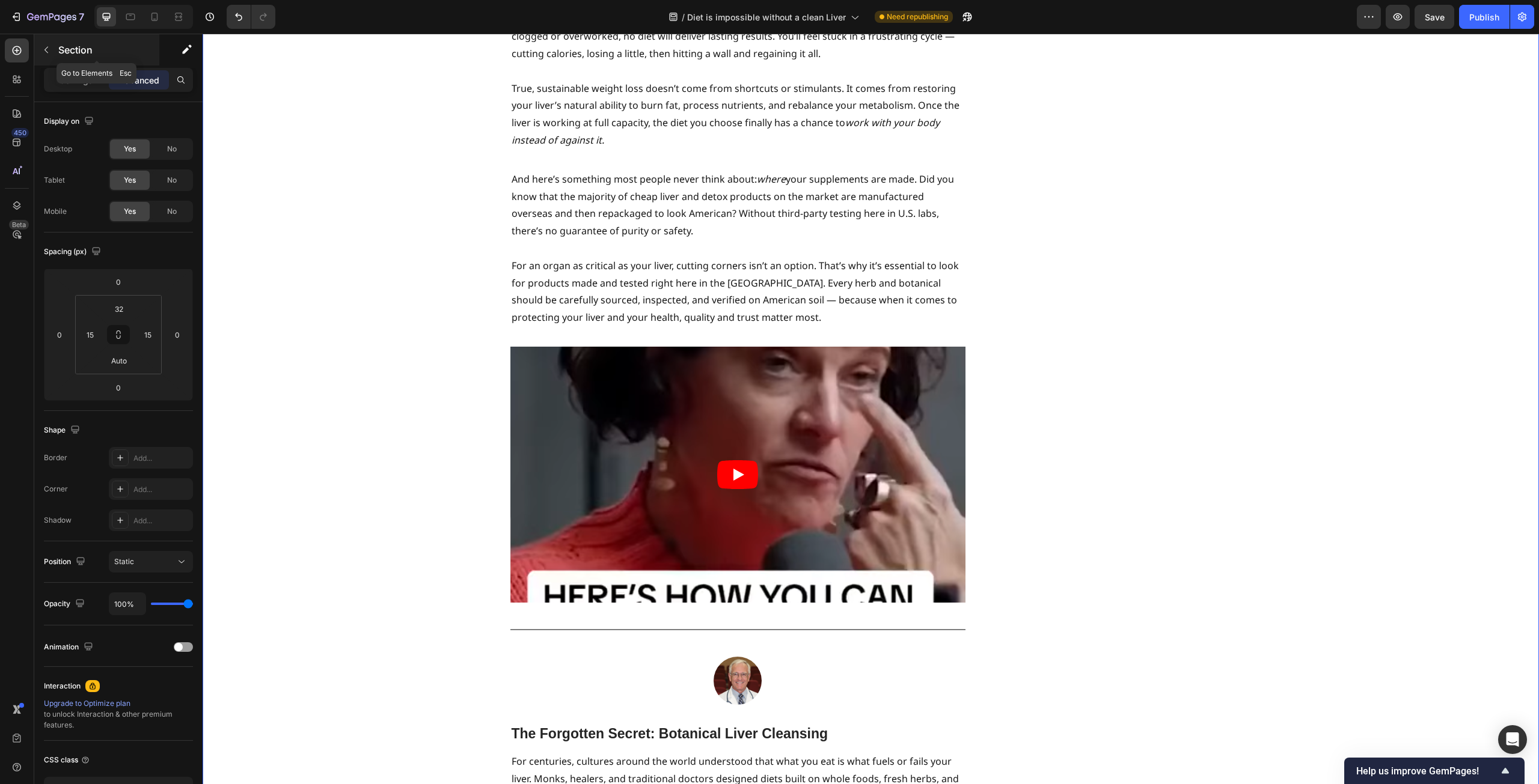
click at [76, 53] on p "Section" at bounding box center [107, 50] width 98 height 14
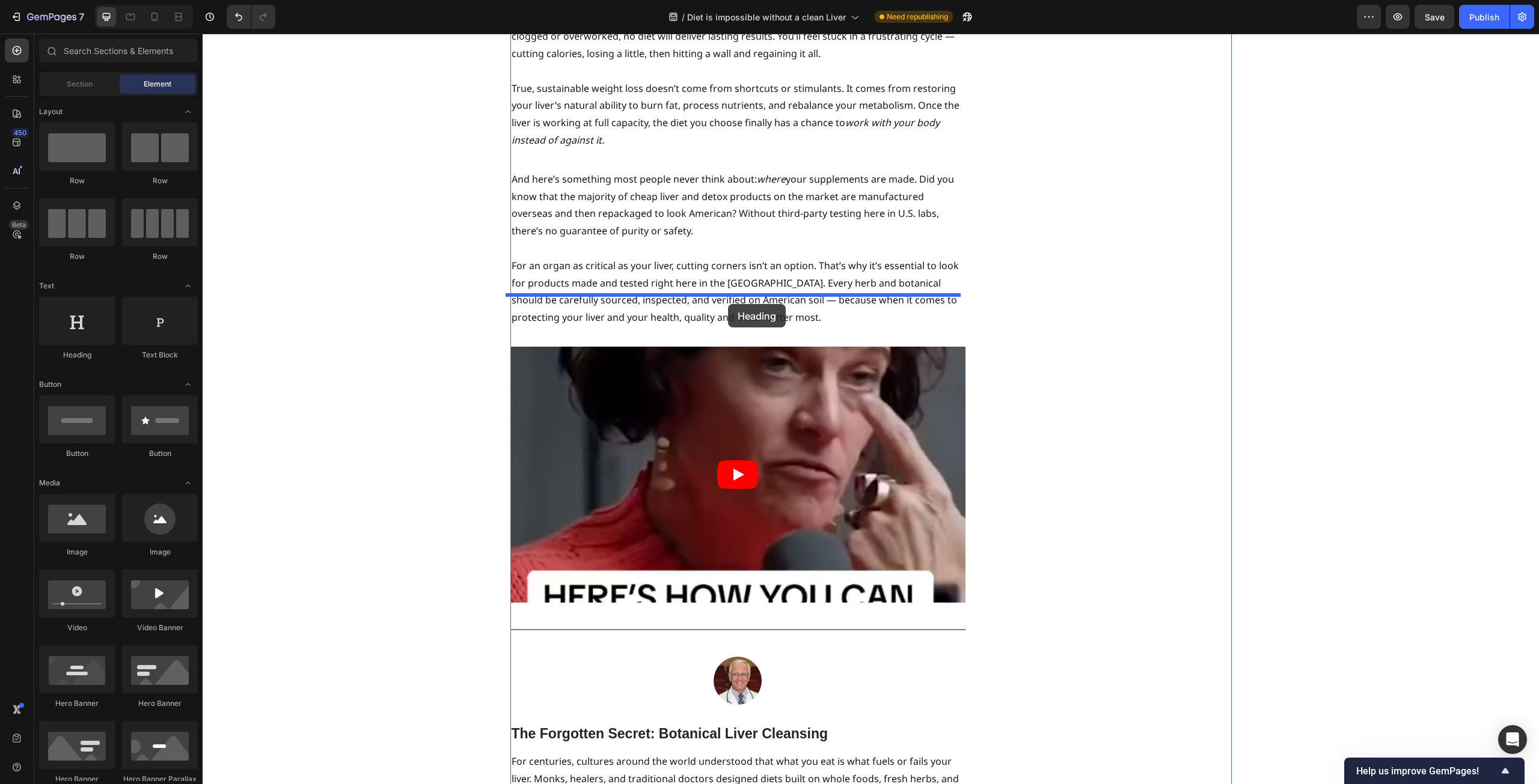
drag, startPoint x: 279, startPoint y: 366, endPoint x: 728, endPoint y: 304, distance: 453.3
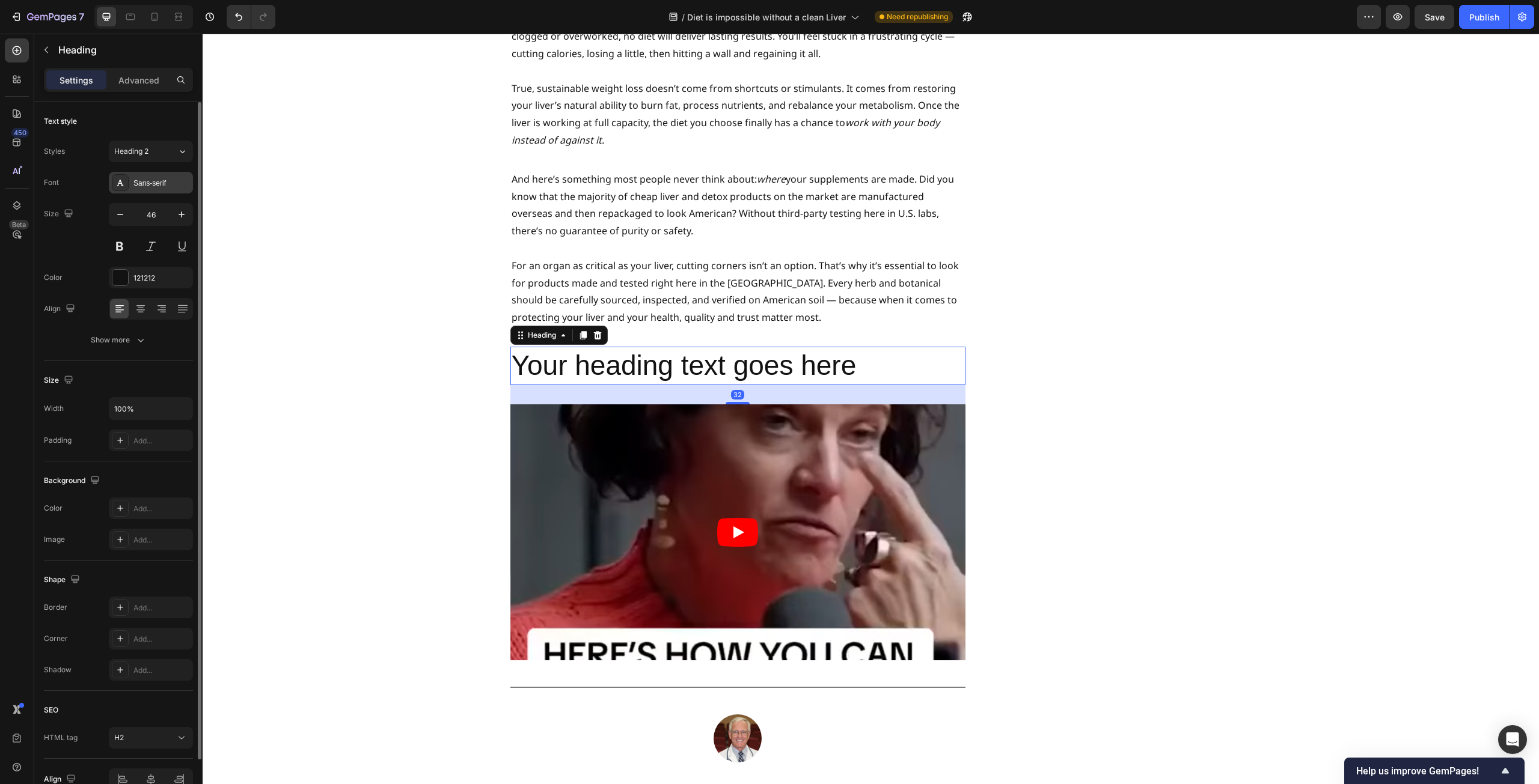
click at [152, 178] on div "Sans-serif" at bounding box center [162, 183] width 56 height 11
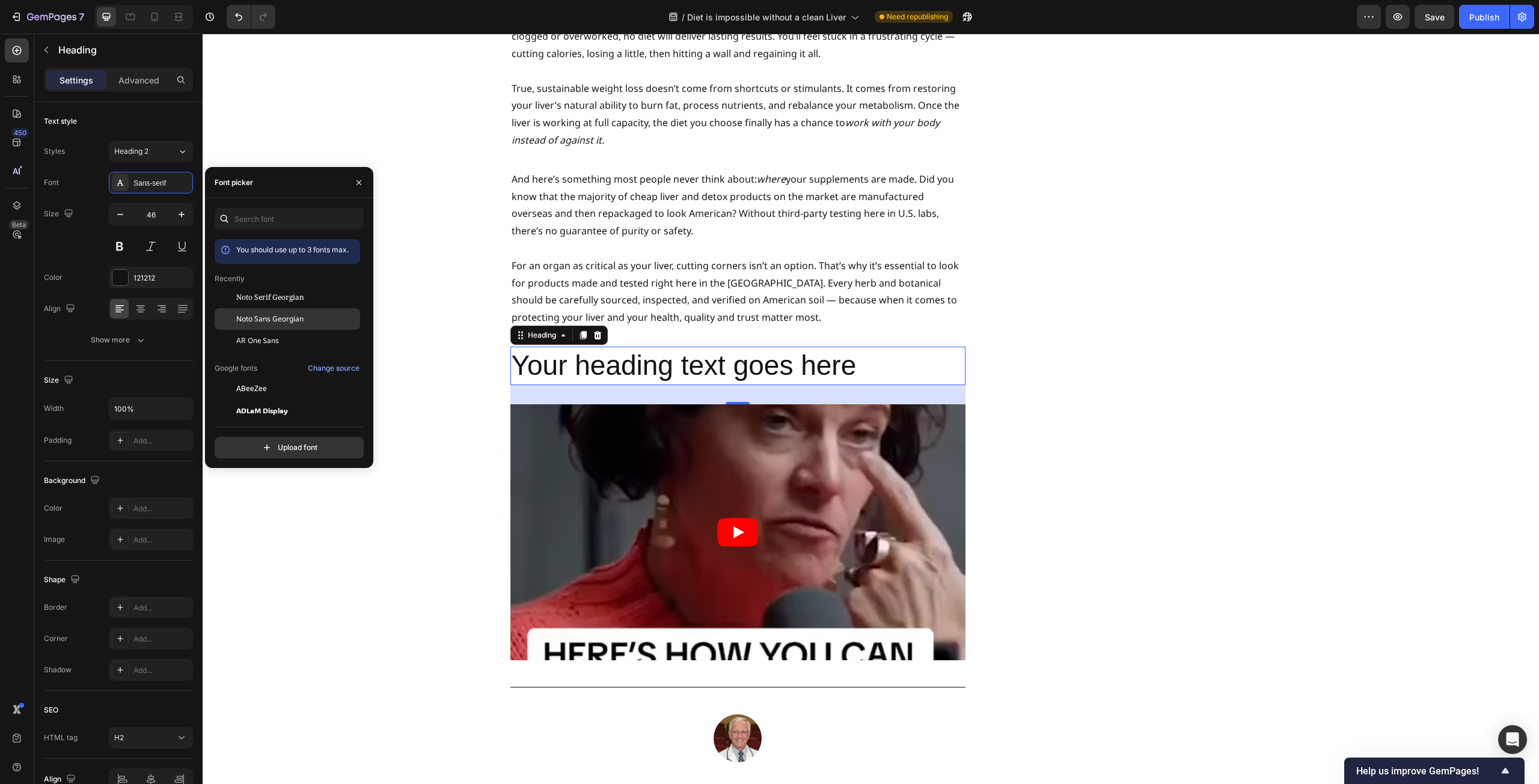
click at [264, 315] on span "Noto Sans Georgian" at bounding box center [270, 319] width 68 height 11
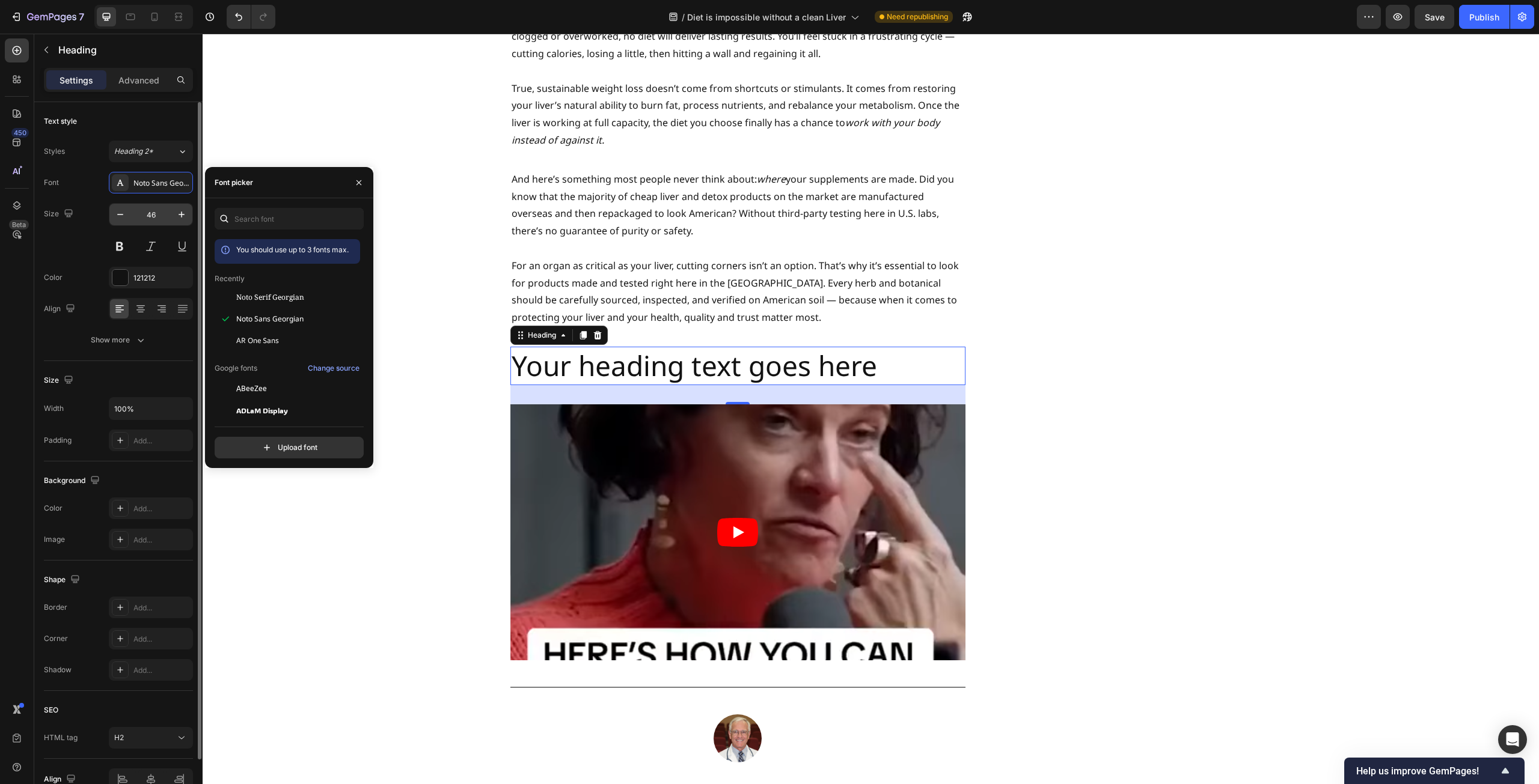
click at [157, 212] on input "46" at bounding box center [150, 214] width 40 height 22
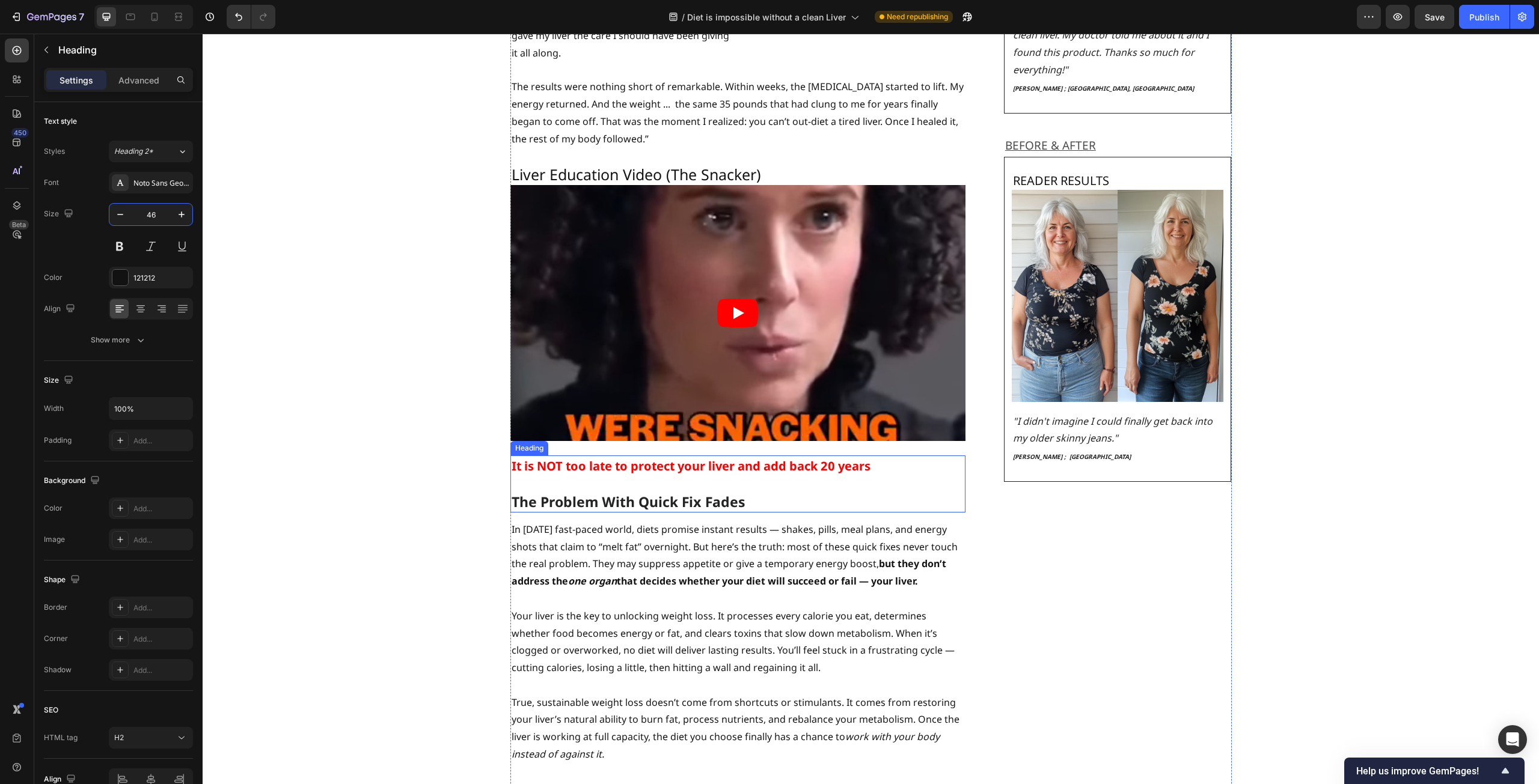
scroll to position [1982, 0]
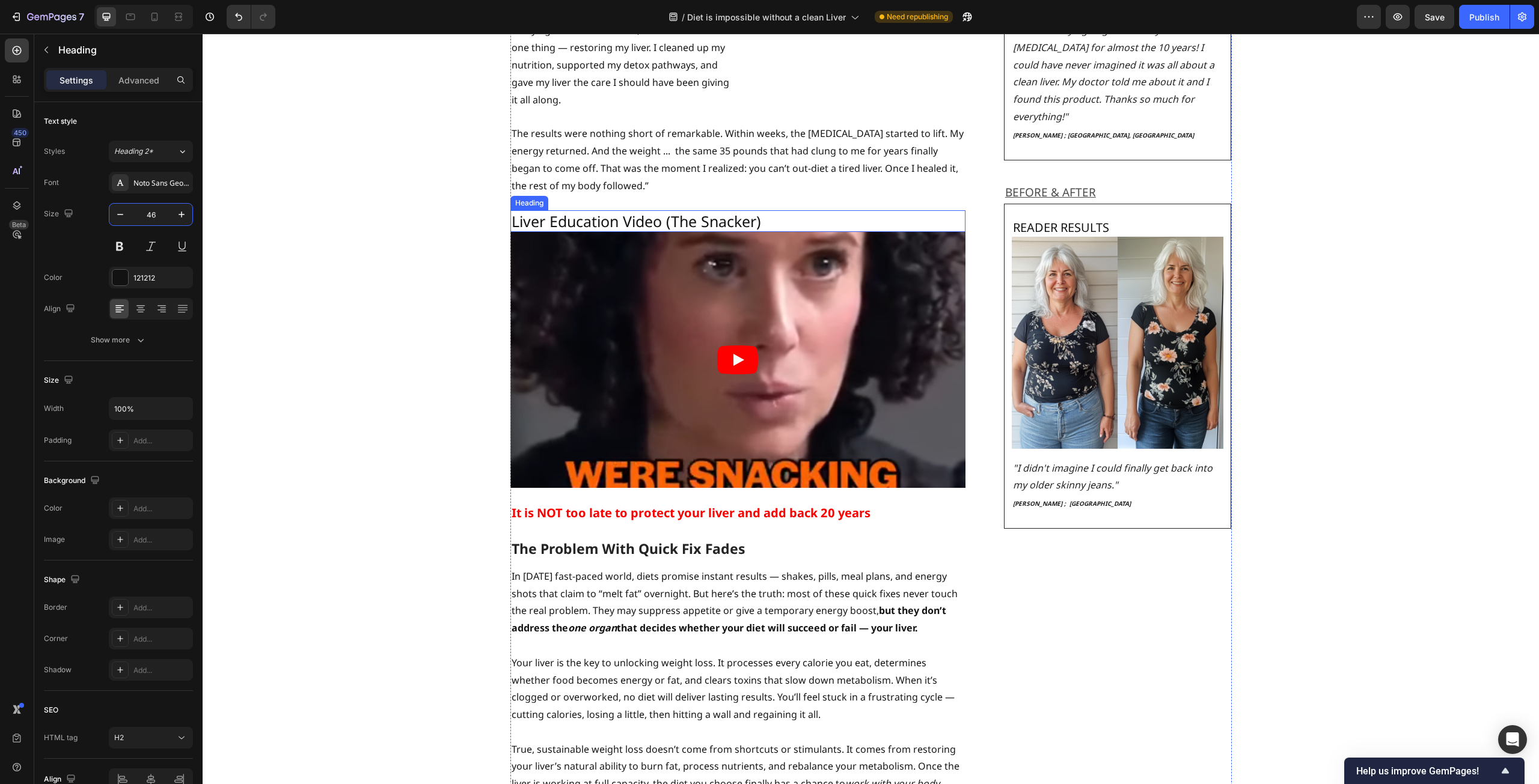
click at [629, 212] on p "Liver Education Video (The Snacker)" at bounding box center [737, 221] width 452 height 20
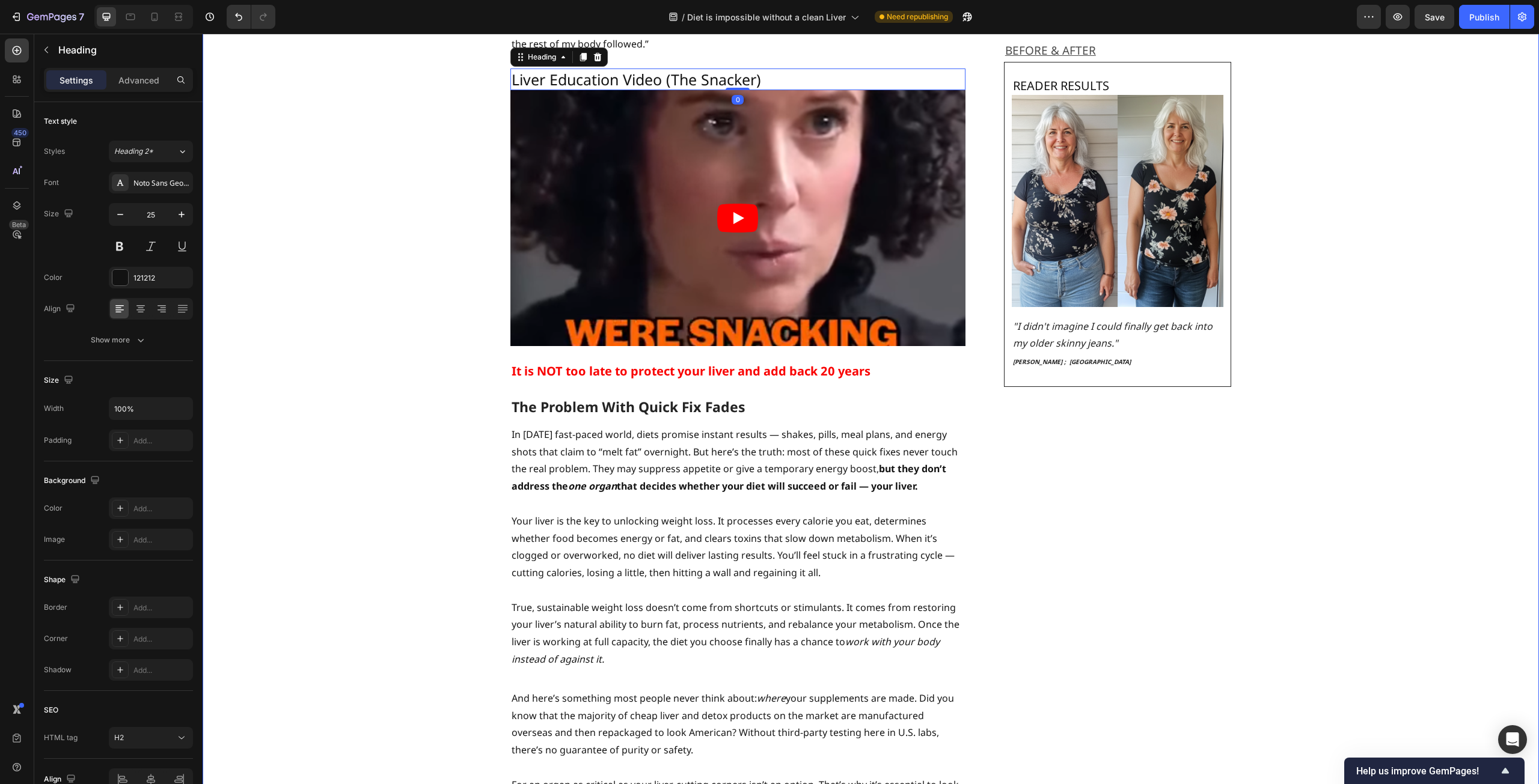
scroll to position [2343, 0]
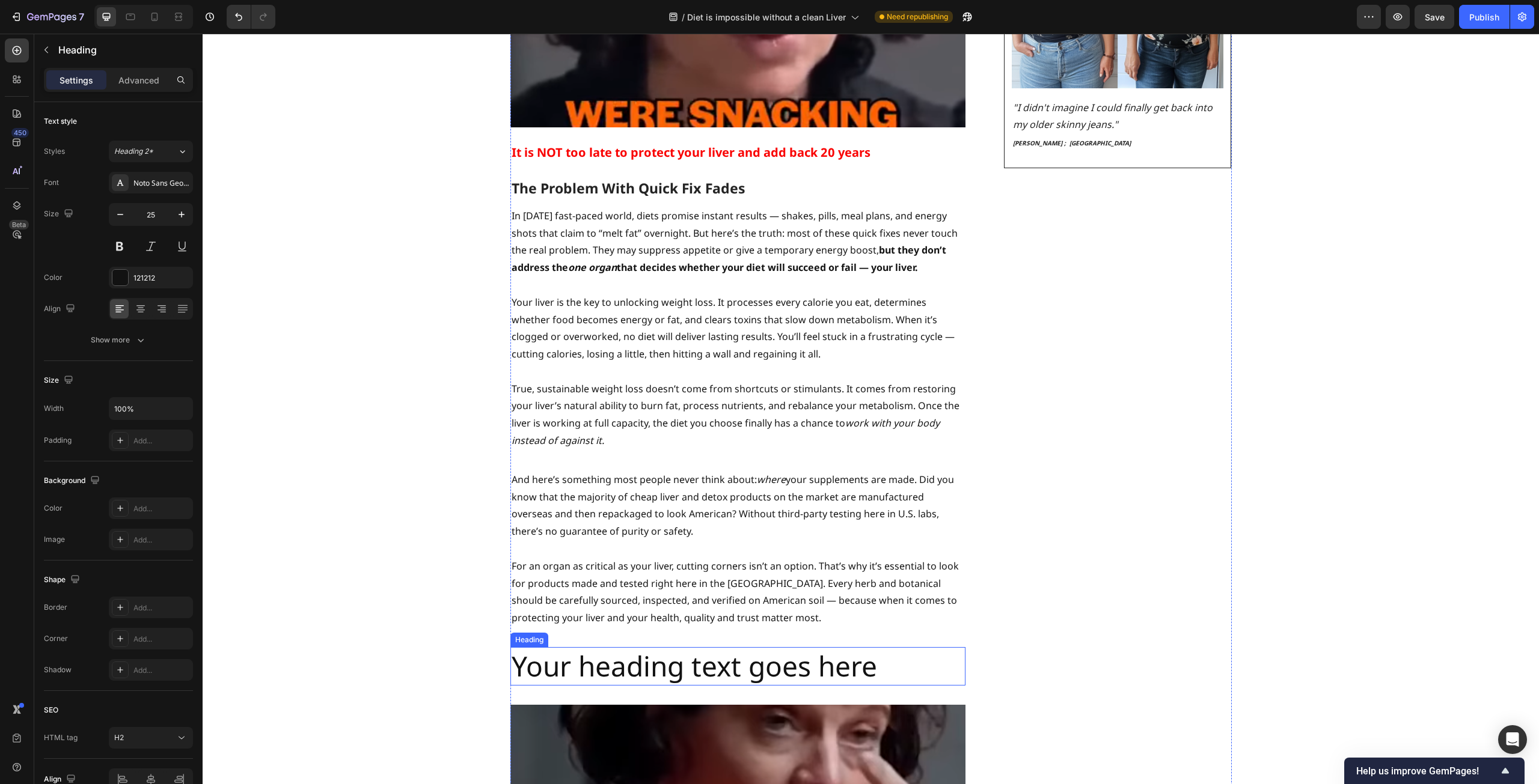
click at [712, 647] on h2 "Your heading text goes here" at bounding box center [738, 666] width 455 height 39
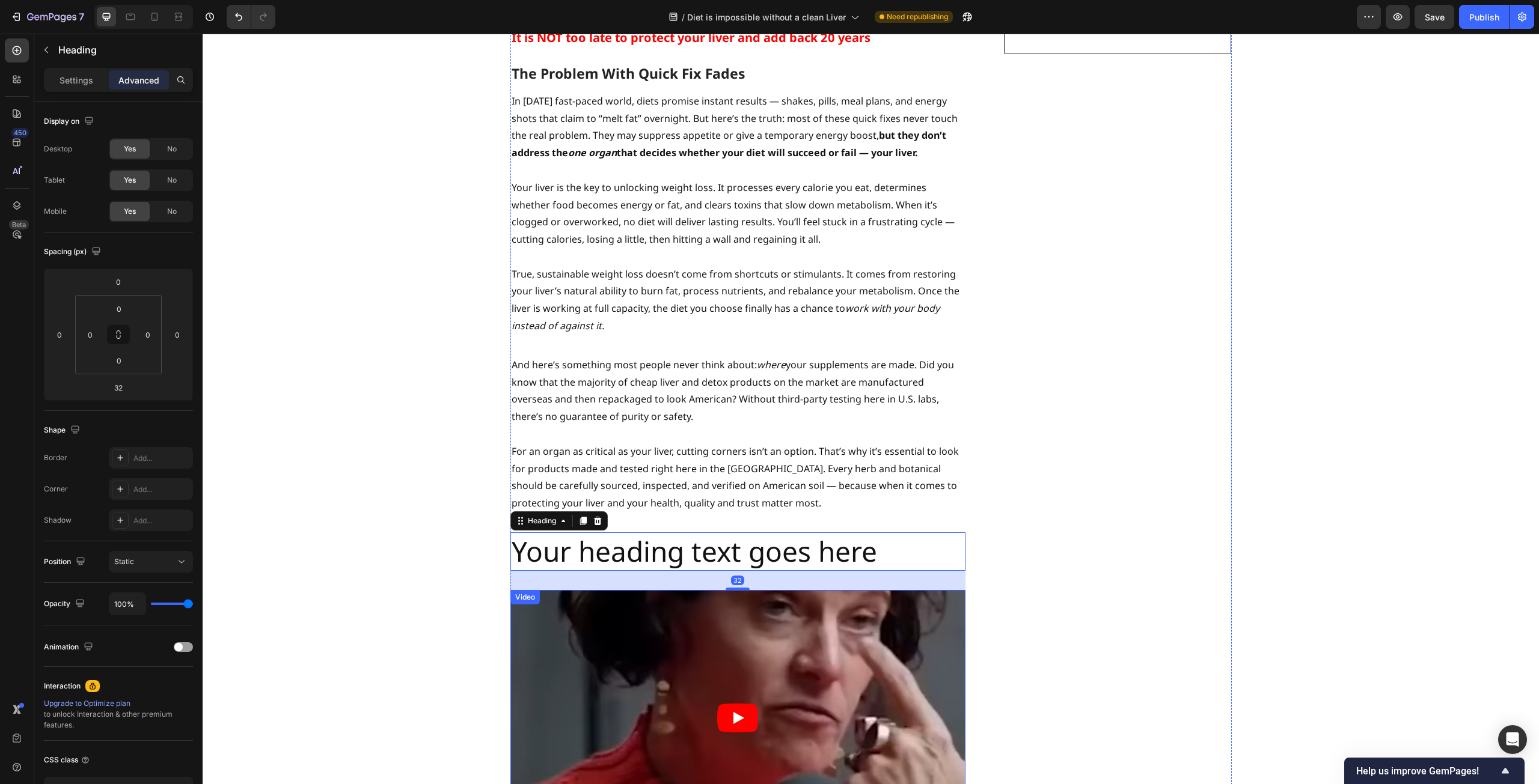
scroll to position [2584, 0]
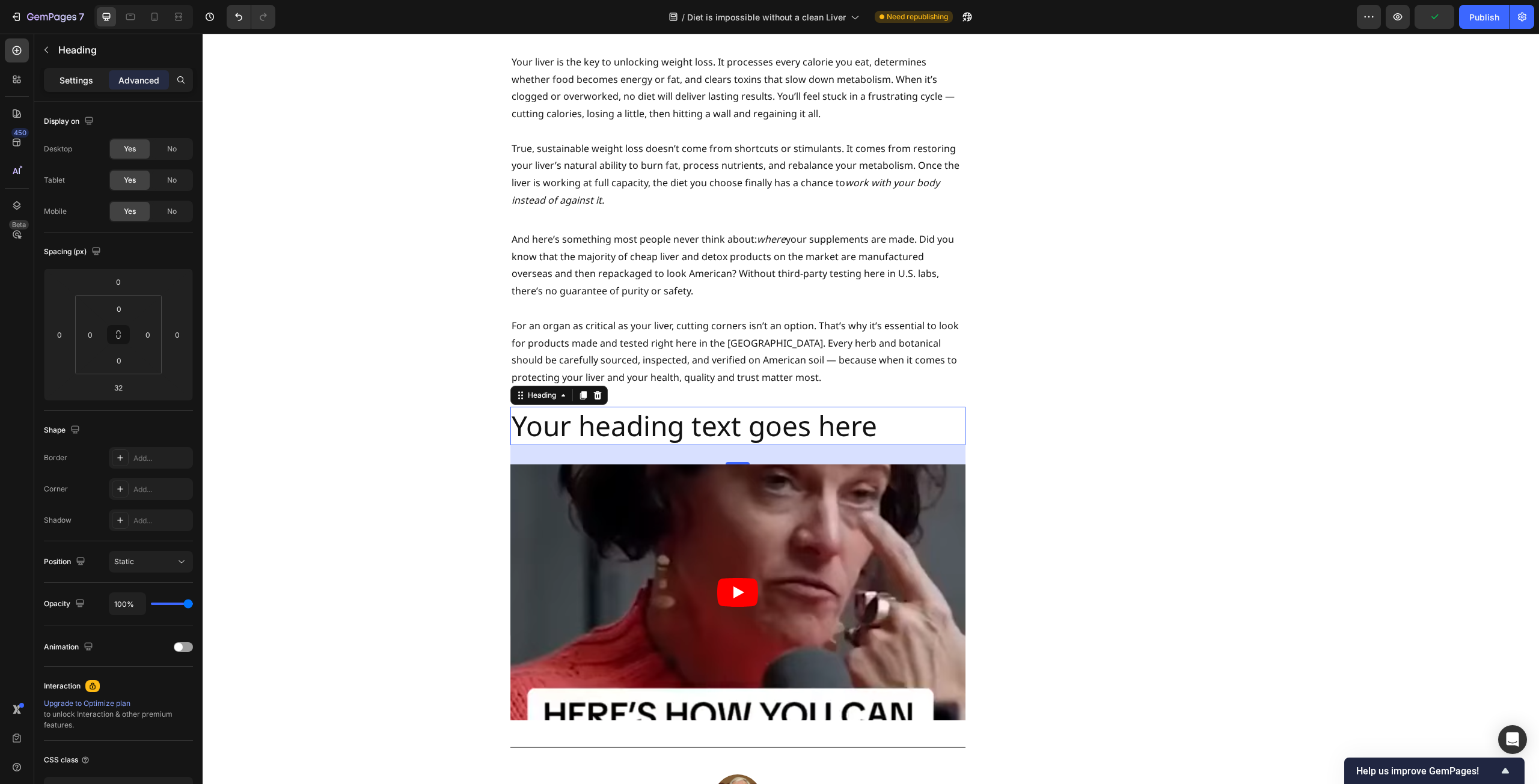
click at [75, 76] on p "Settings" at bounding box center [76, 80] width 33 height 12
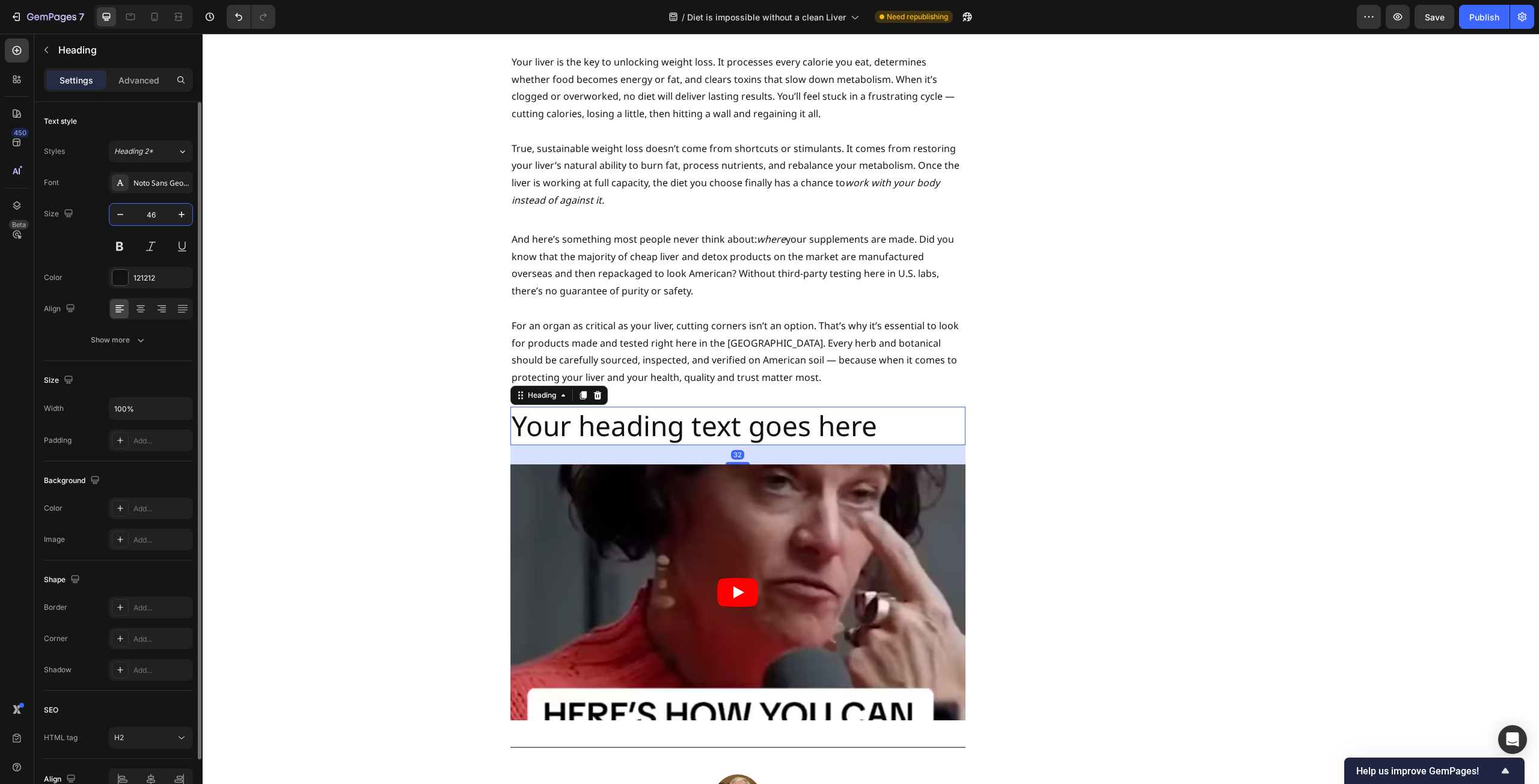
click at [151, 214] on input "46" at bounding box center [150, 214] width 40 height 22
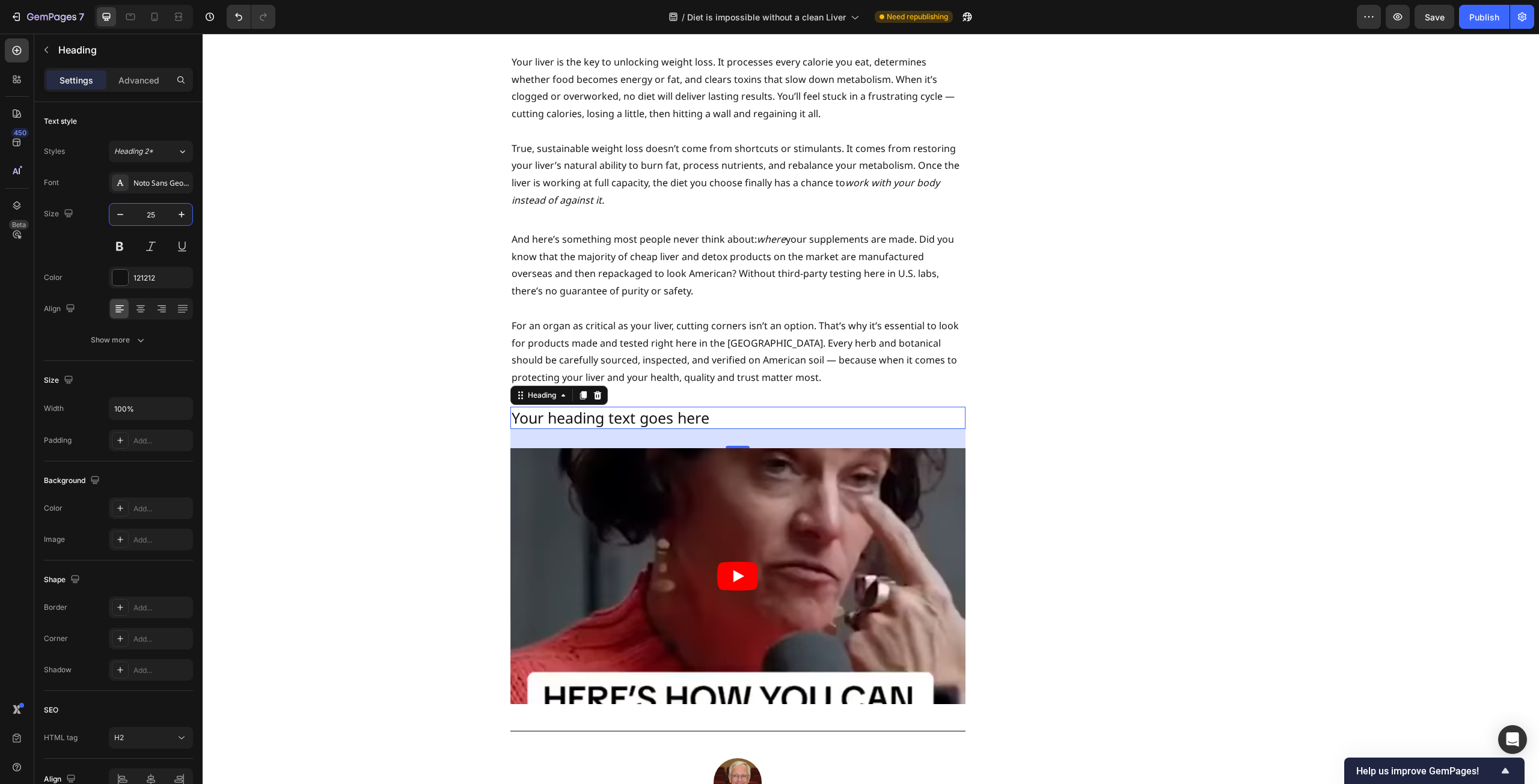
type input "25"
click at [723, 406] on h2 "Your heading text goes here" at bounding box center [738, 417] width 455 height 22
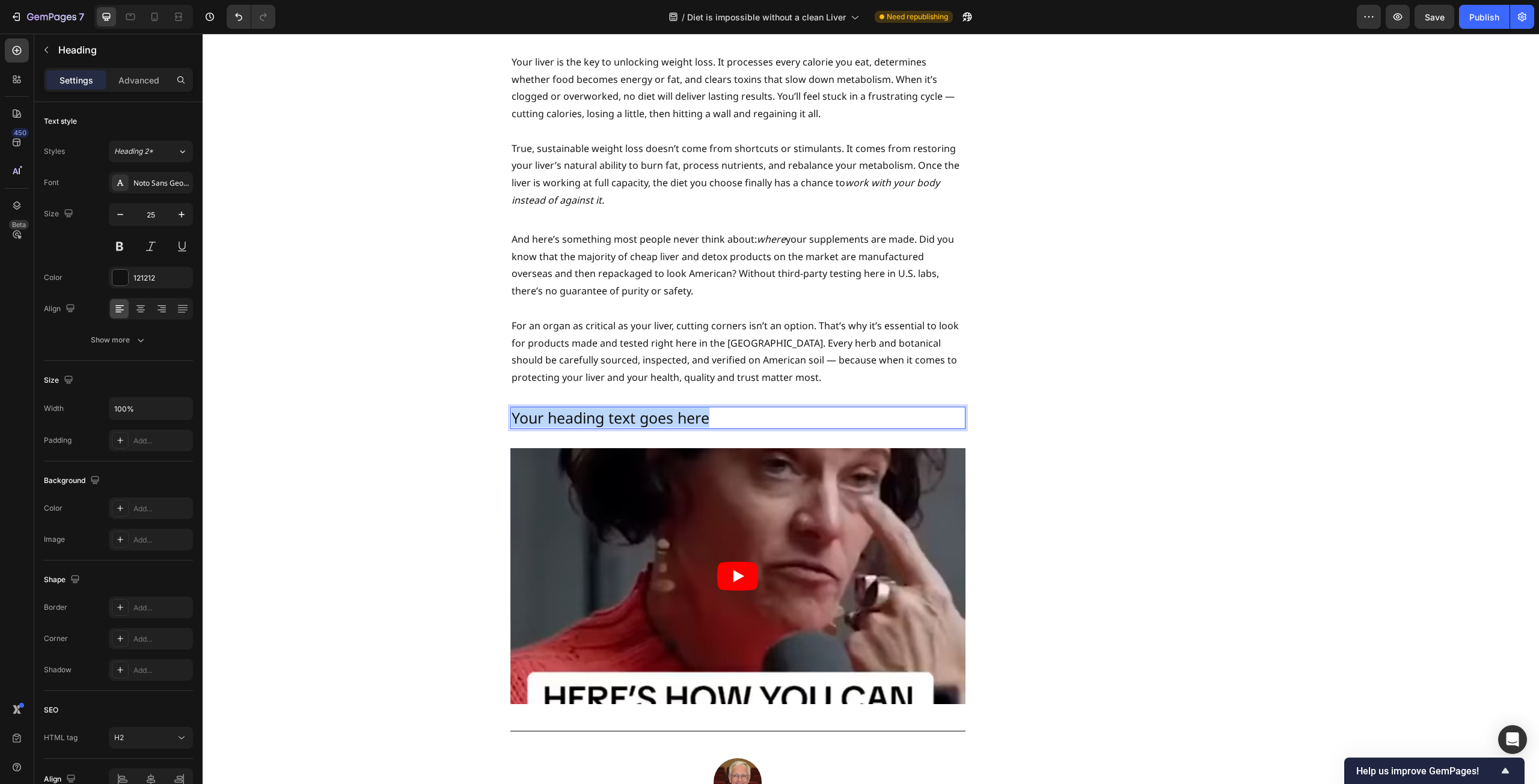
drag, startPoint x: 726, startPoint y: 364, endPoint x: 510, endPoint y: 370, distance: 216.1
click at [511, 408] on p "Your heading text goes here" at bounding box center [737, 418] width 452 height 20
click at [610, 385] on div "Studies Reveal - Liver Function Magnifies Weight Loss Heading By [PERSON_NAME] …" at bounding box center [738, 377] width 455 height 5765
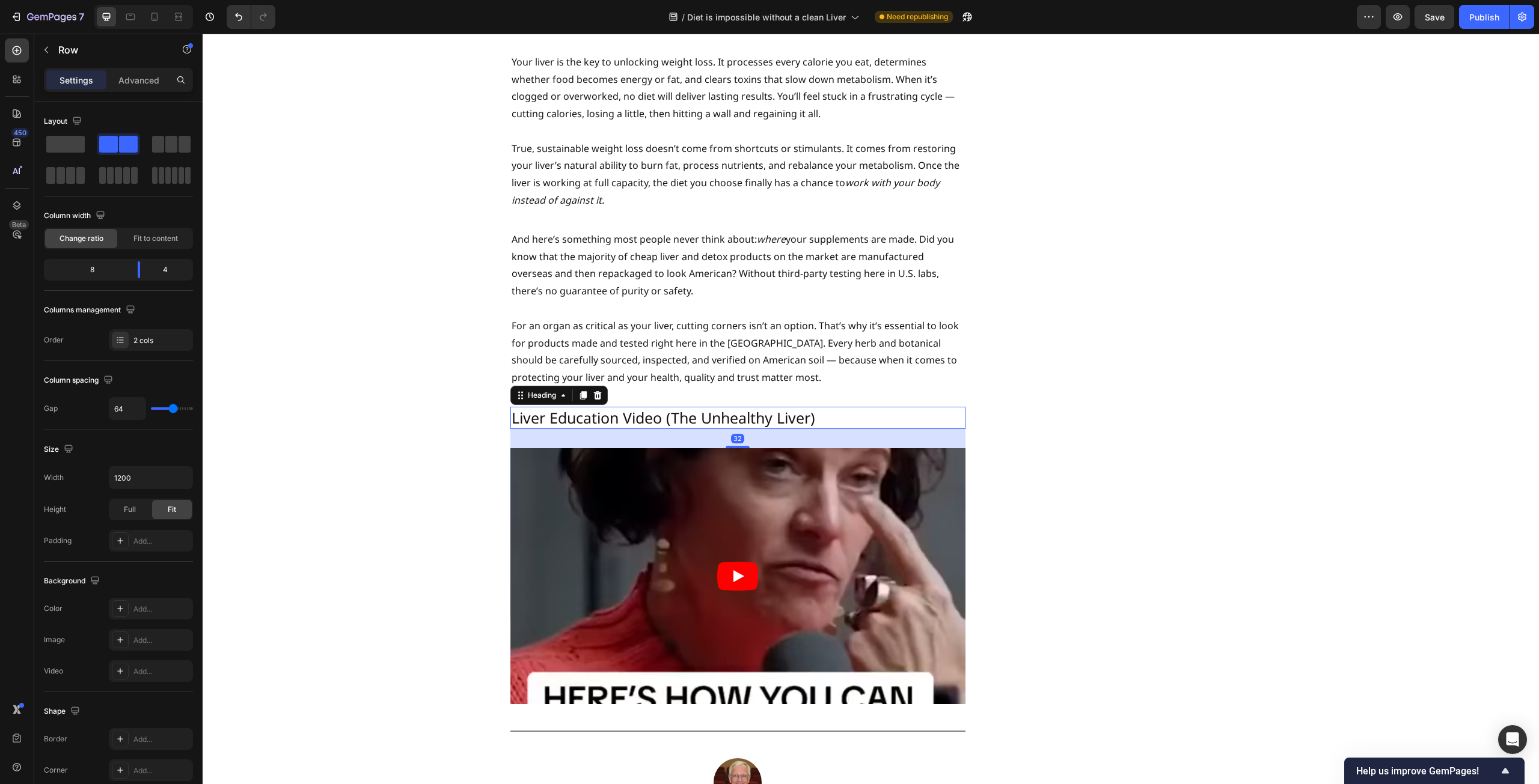
click at [644, 408] on p "Liver Education Video (The Unhealthy Liver)" at bounding box center [737, 418] width 452 height 20
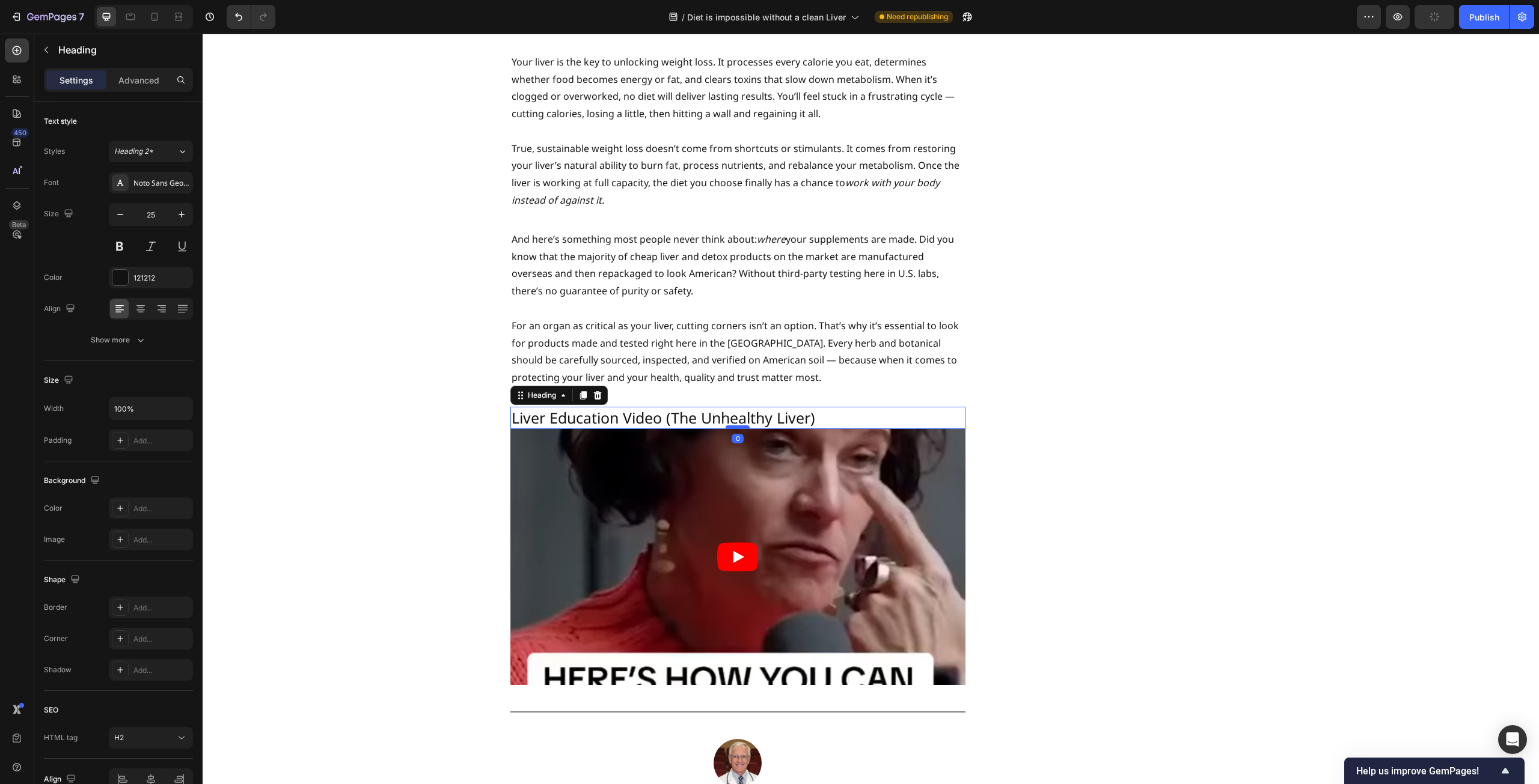
drag, startPoint x: 728, startPoint y: 394, endPoint x: 726, endPoint y: 373, distance: 21.1
click at [726, 426] on div at bounding box center [737, 428] width 24 height 4
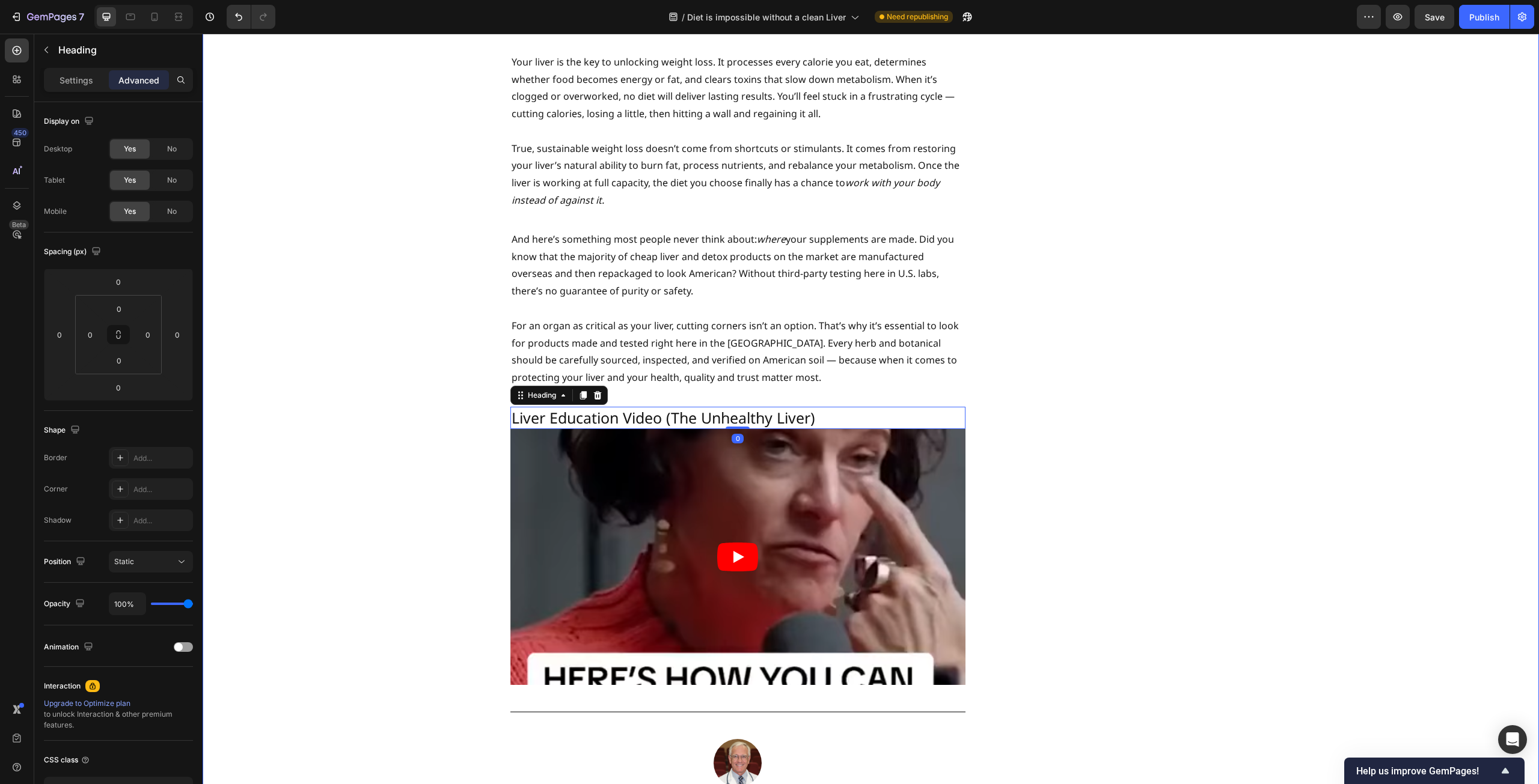
click at [387, 395] on div "Studies Reveal - Liver Function Magnifies Weight Loss Heading By [PERSON_NAME] …" at bounding box center [871, 377] width 1319 height 5765
click at [799, 408] on p "Liver Education Video (The Unhealthy Liver)" at bounding box center [737, 418] width 452 height 20
drag, startPoint x: 824, startPoint y: 369, endPoint x: 509, endPoint y: 374, distance: 315.0
click at [511, 408] on p "Liver Education Video (The Unhealthy Liver)" at bounding box center [737, 418] width 452 height 20
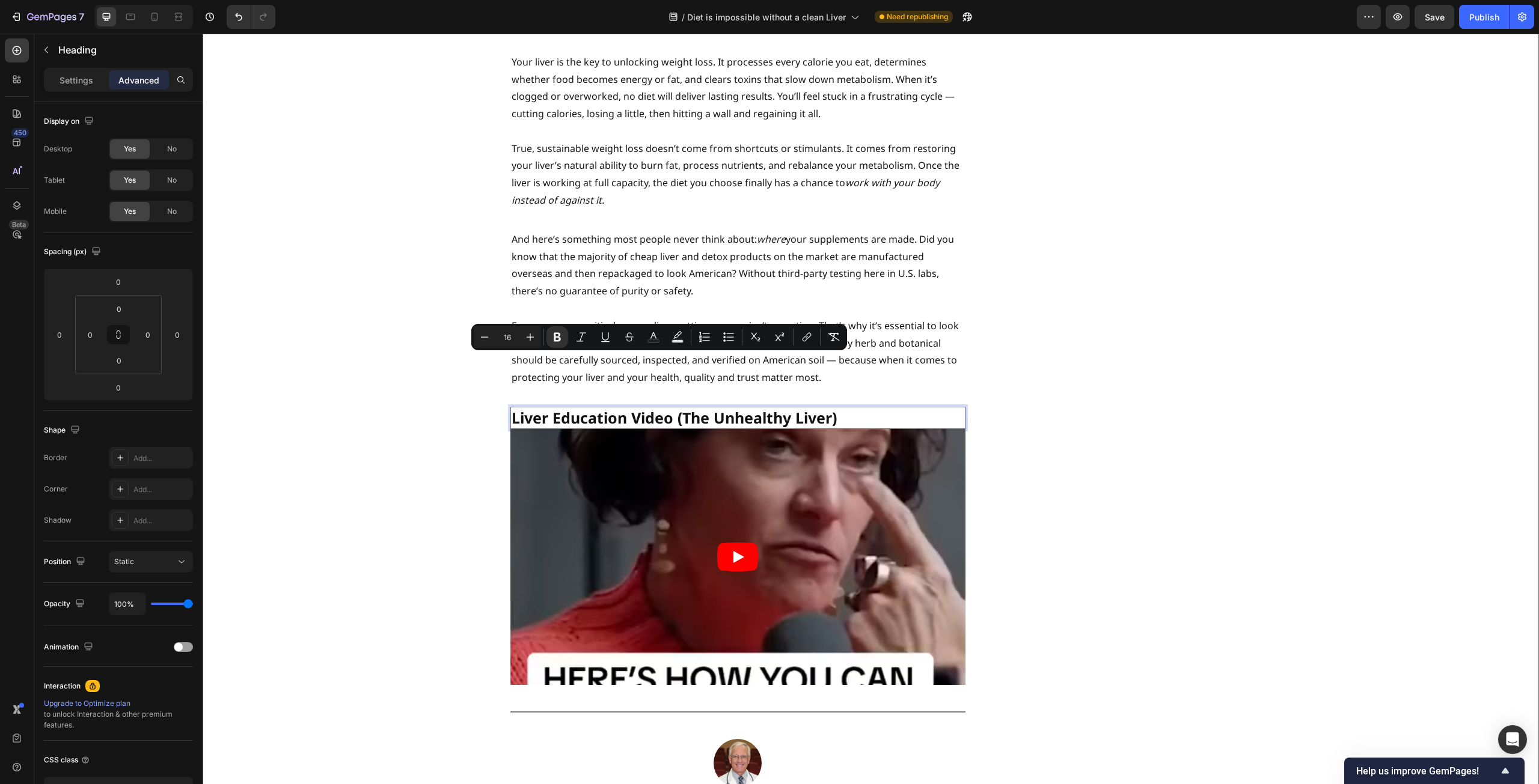
click at [390, 389] on div "Studies Reveal - Liver Function Magnifies Weight Loss Heading By [PERSON_NAME] …" at bounding box center [871, 377] width 1319 height 5765
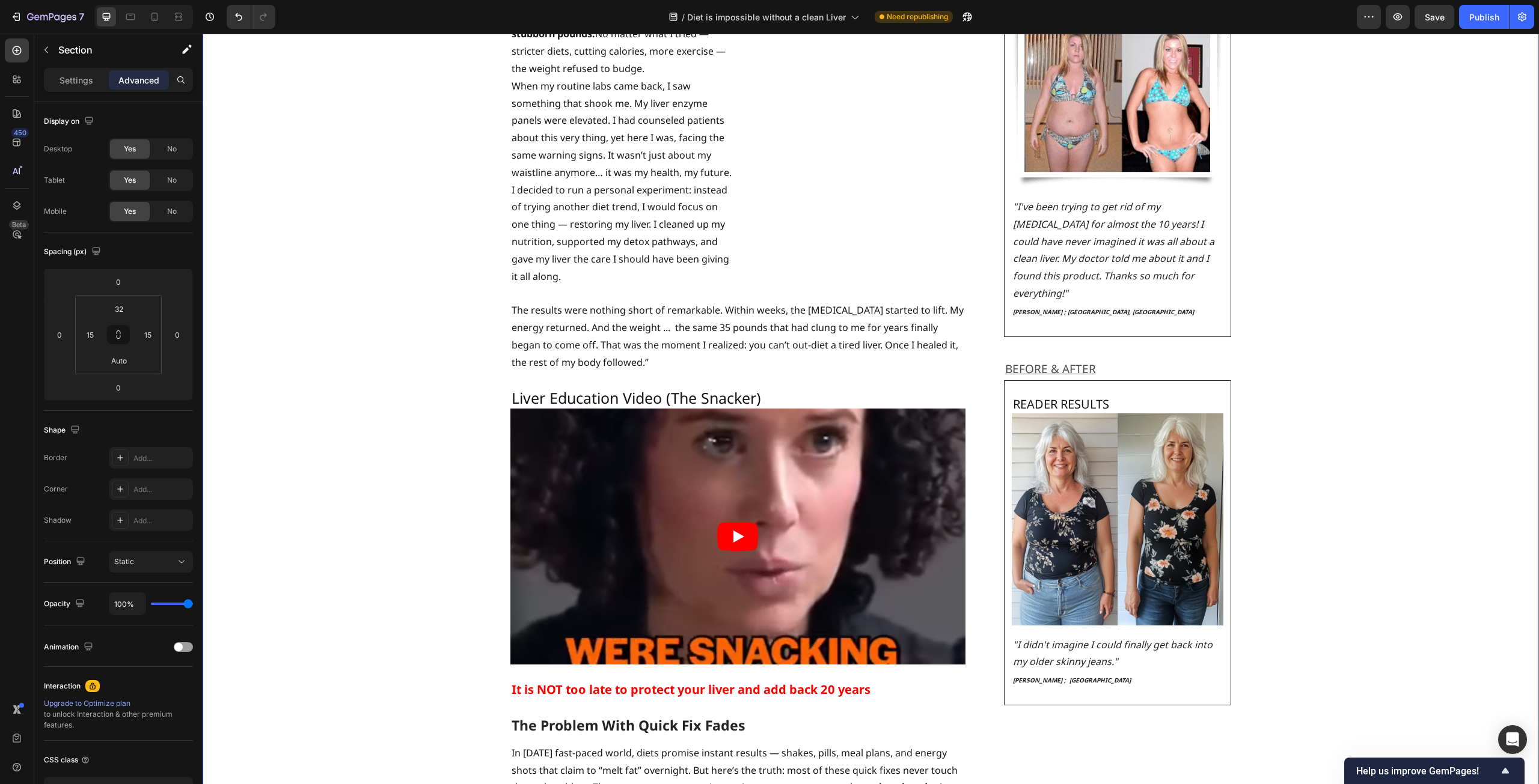
scroll to position [1802, 0]
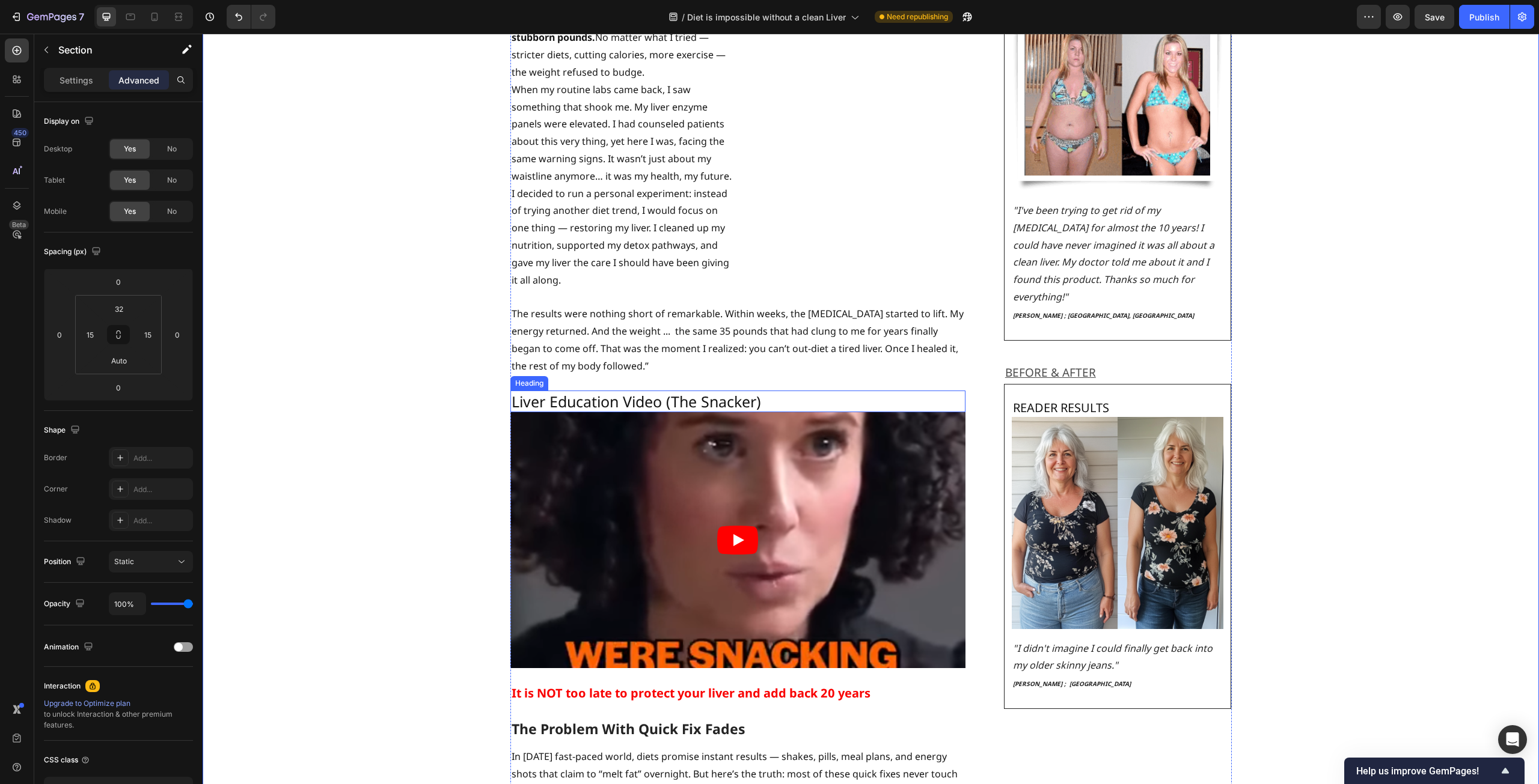
click at [705, 392] on p "Liver Education Video (The Snacker)" at bounding box center [737, 401] width 452 height 20
drag, startPoint x: 777, startPoint y: 353, endPoint x: 504, endPoint y: 355, distance: 273.0
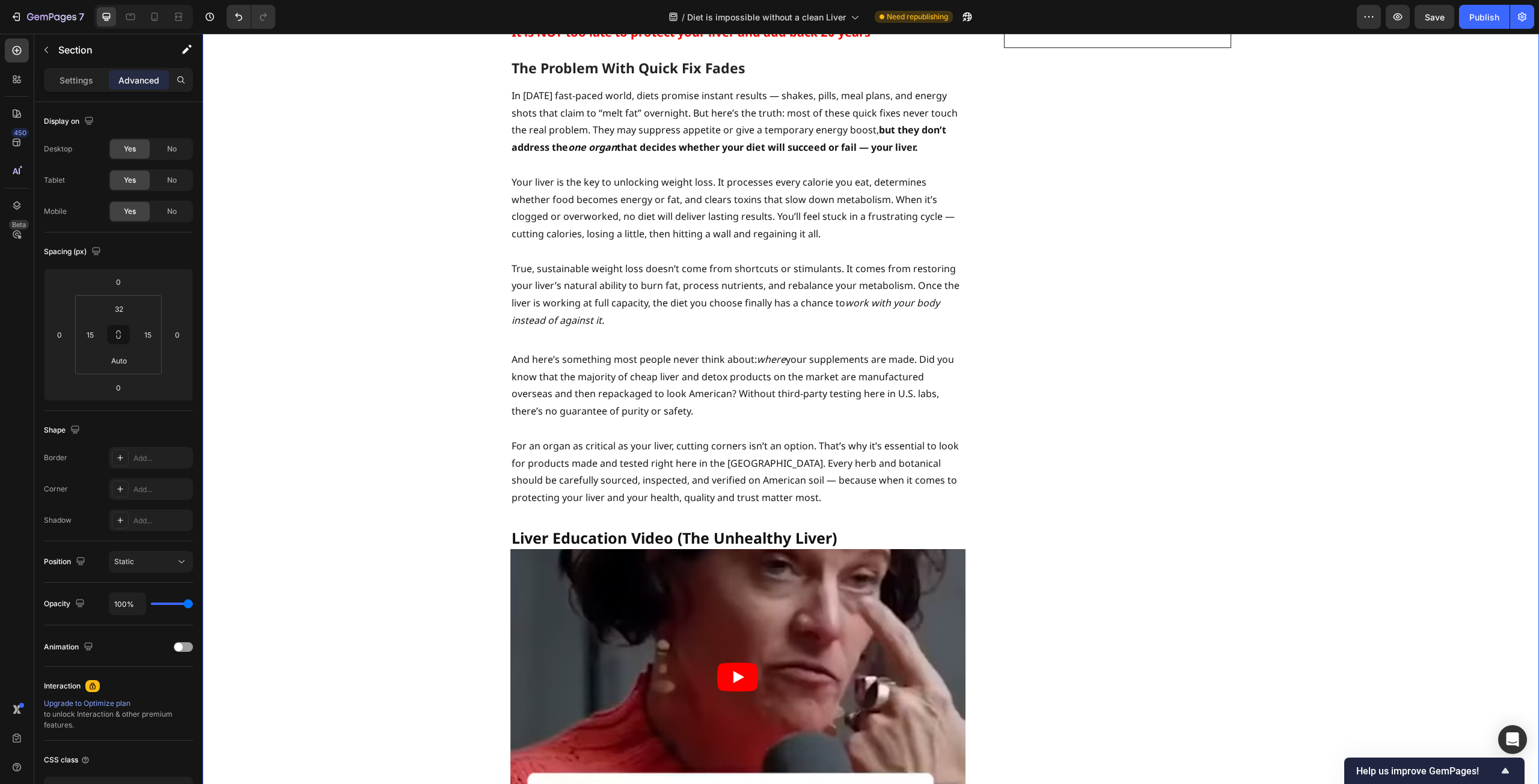
scroll to position [2643, 0]
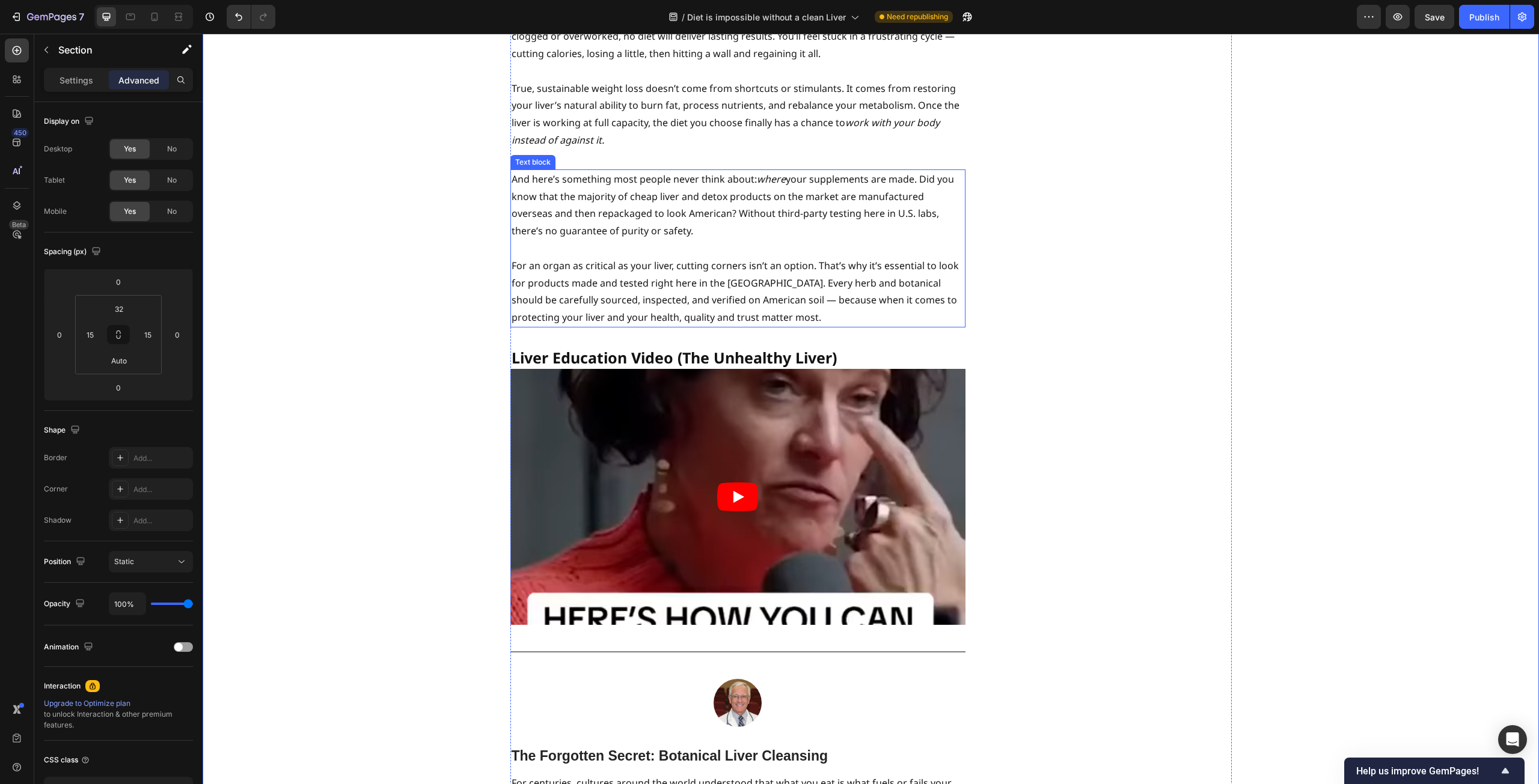
click at [689, 257] on p "For an organ as critical as your liver, cutting corners isn’t an option. That’s…" at bounding box center [737, 291] width 452 height 69
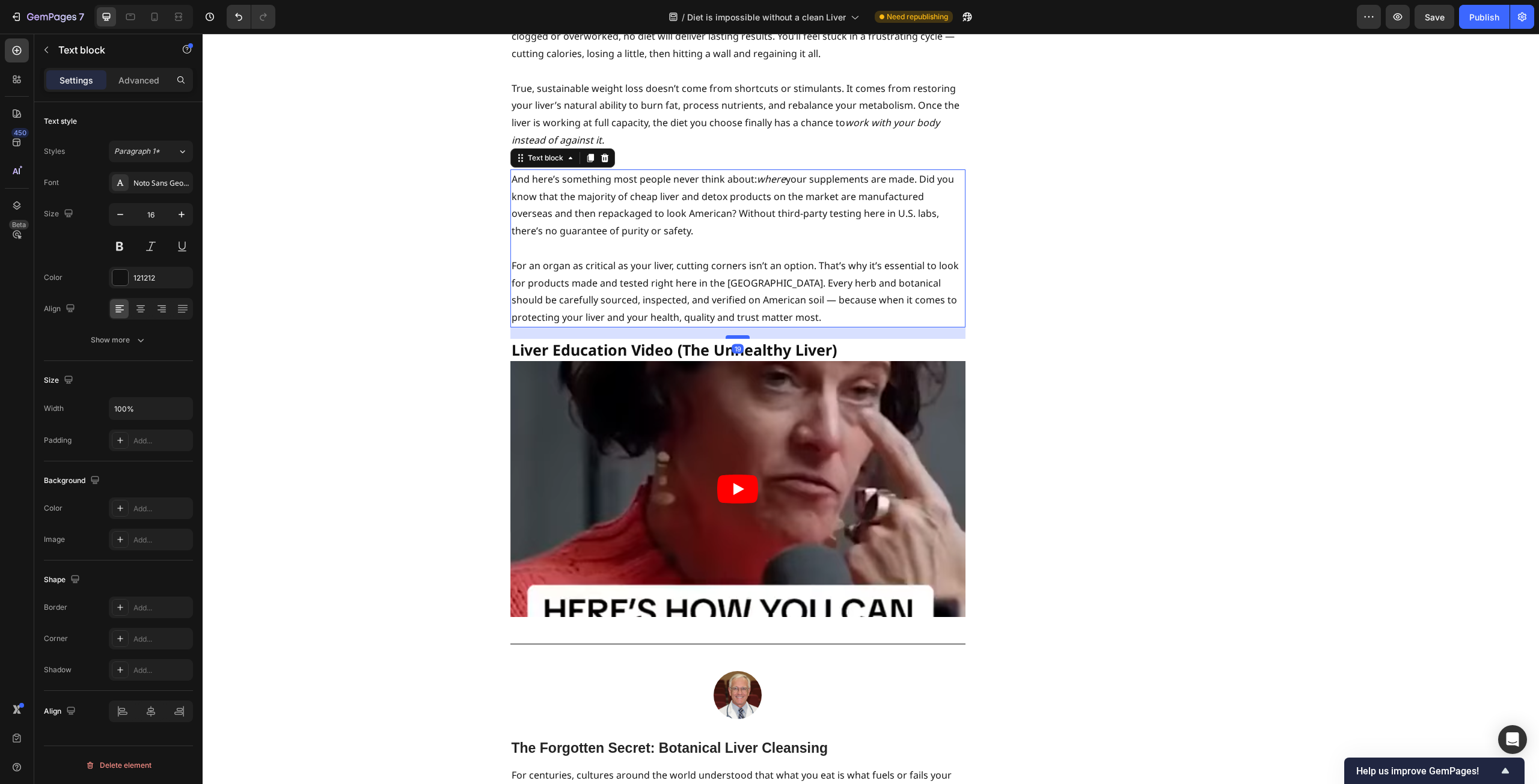
drag, startPoint x: 726, startPoint y: 293, endPoint x: 727, endPoint y: 285, distance: 8.1
click at [727, 335] on div at bounding box center [737, 337] width 24 height 4
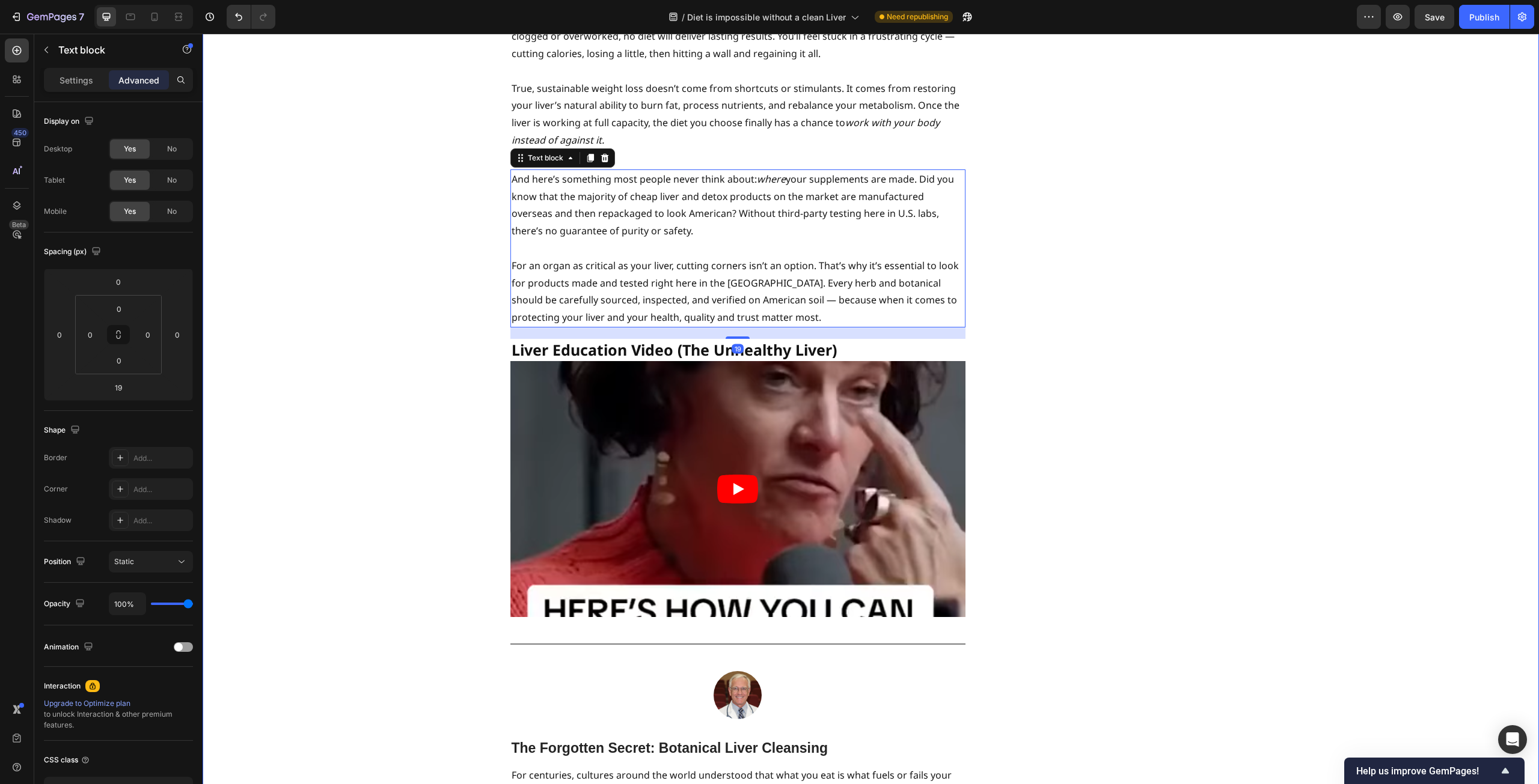
click at [449, 315] on div "Studies Reveal - Liver Function Magnifies Weight Loss Heading By [PERSON_NAME] …" at bounding box center [871, 313] width 1319 height 5758
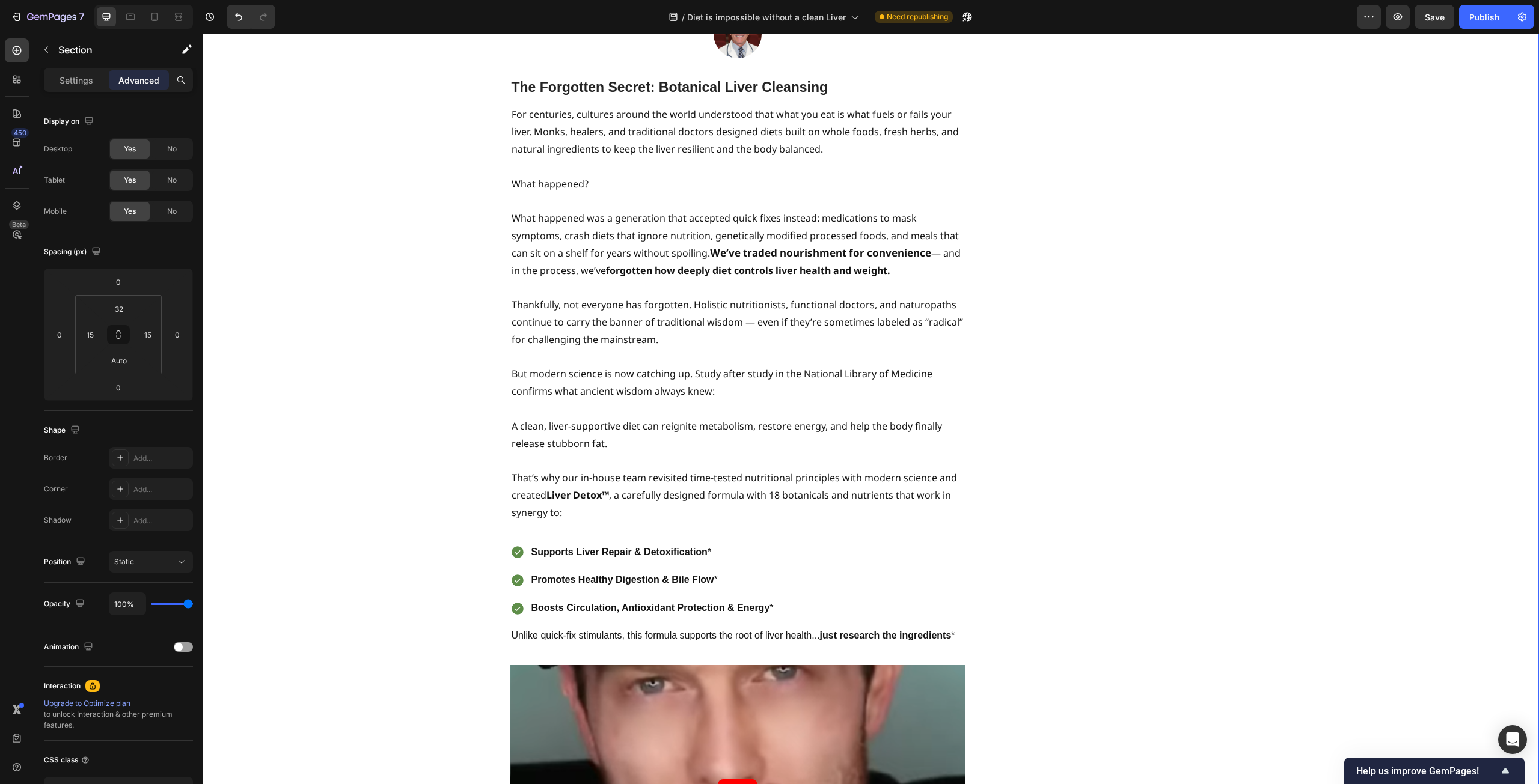
scroll to position [3545, 0]
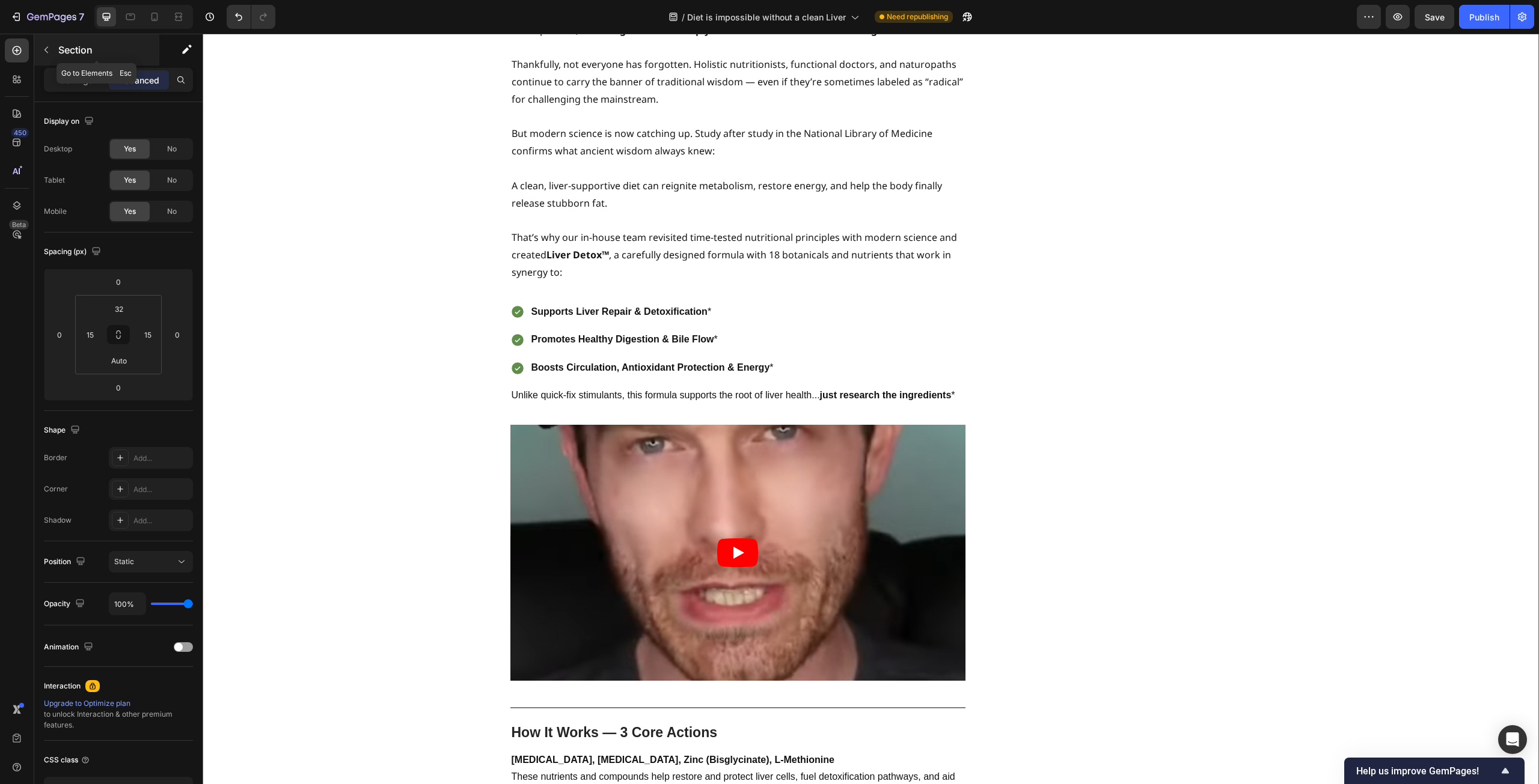
click at [69, 44] on p "Section" at bounding box center [107, 50] width 98 height 14
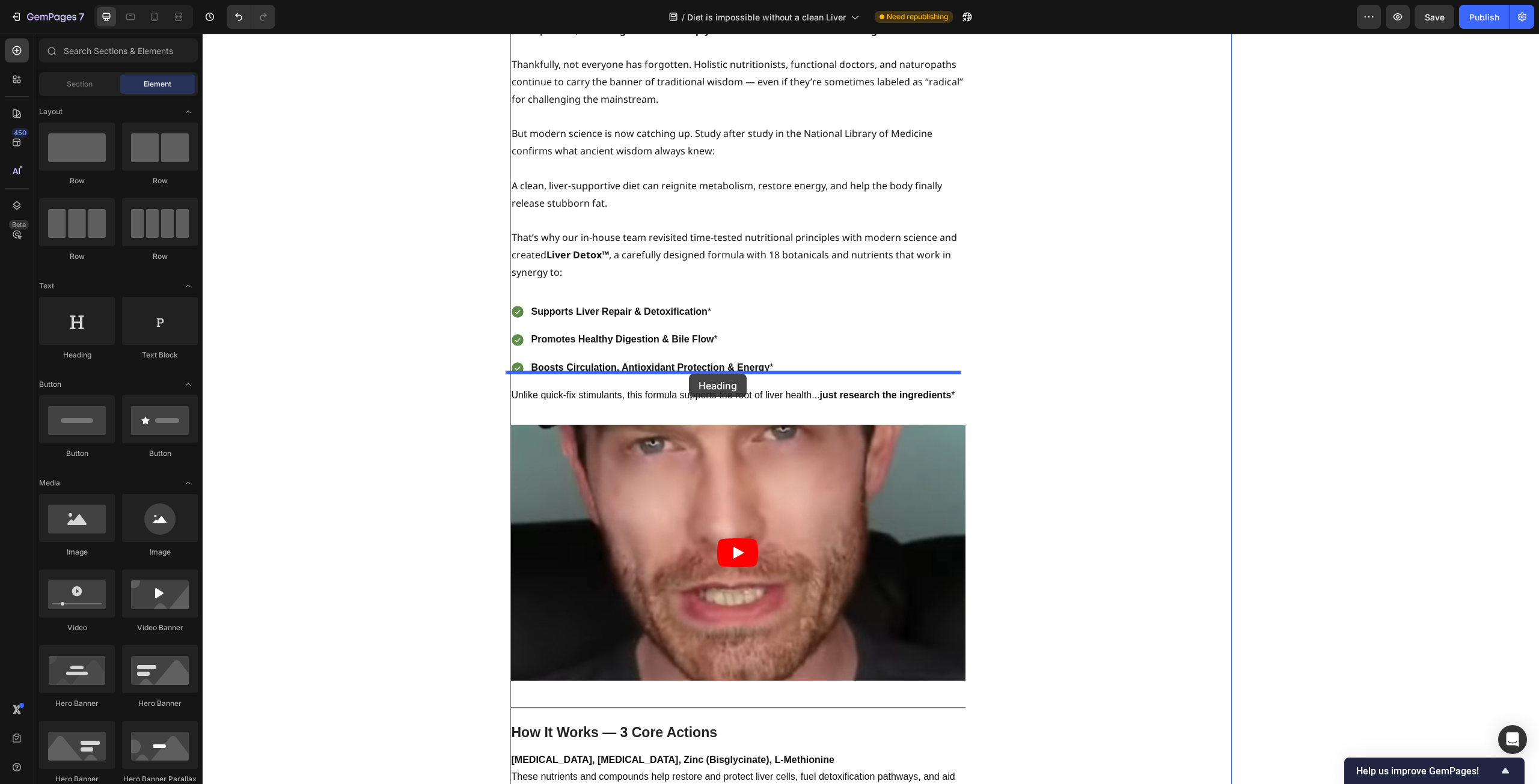
drag, startPoint x: 279, startPoint y: 352, endPoint x: 689, endPoint y: 374, distance: 410.6
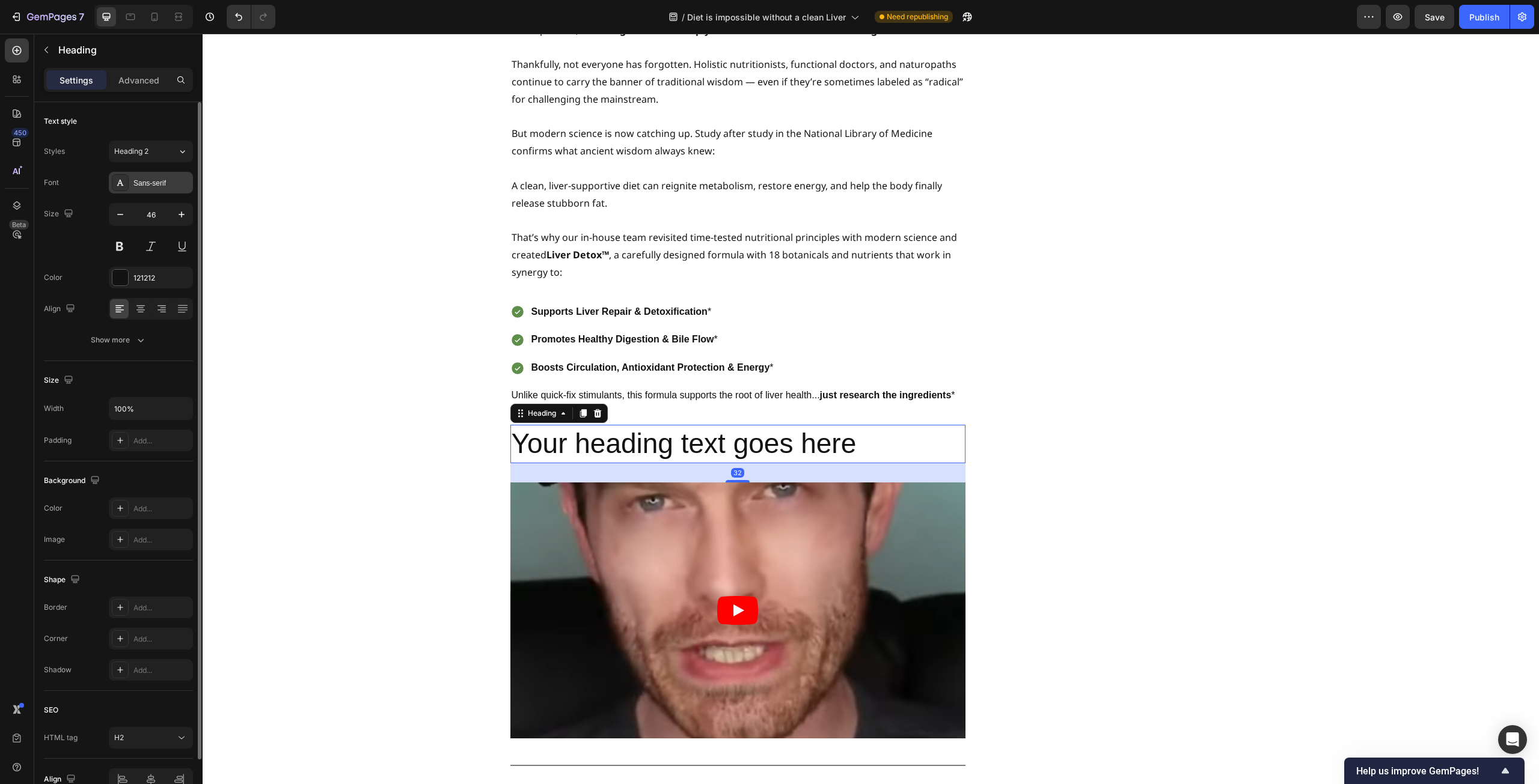
click at [148, 183] on div "Sans-serif" at bounding box center [162, 183] width 56 height 11
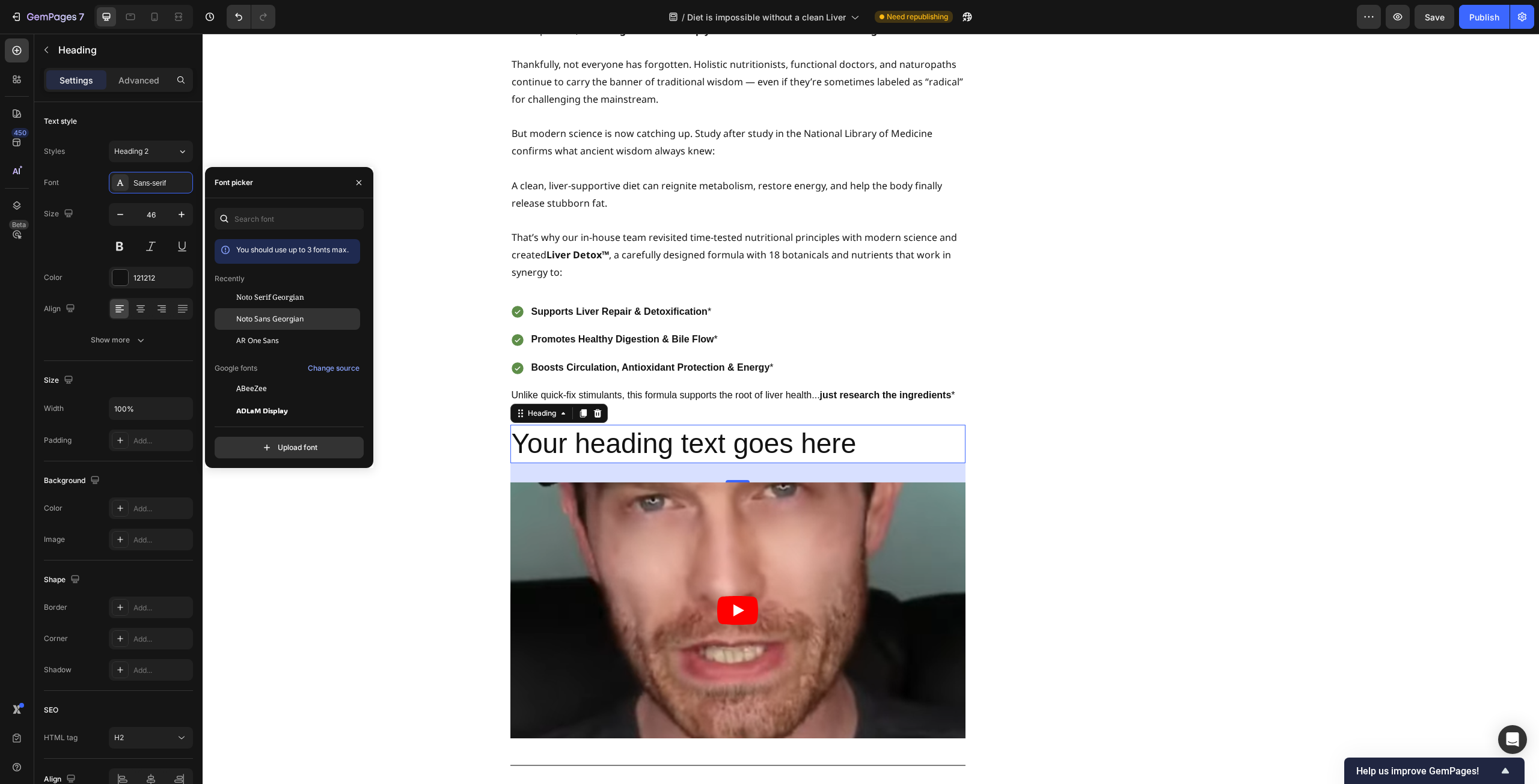
click at [284, 322] on span "Noto Sans Georgian" at bounding box center [270, 319] width 68 height 11
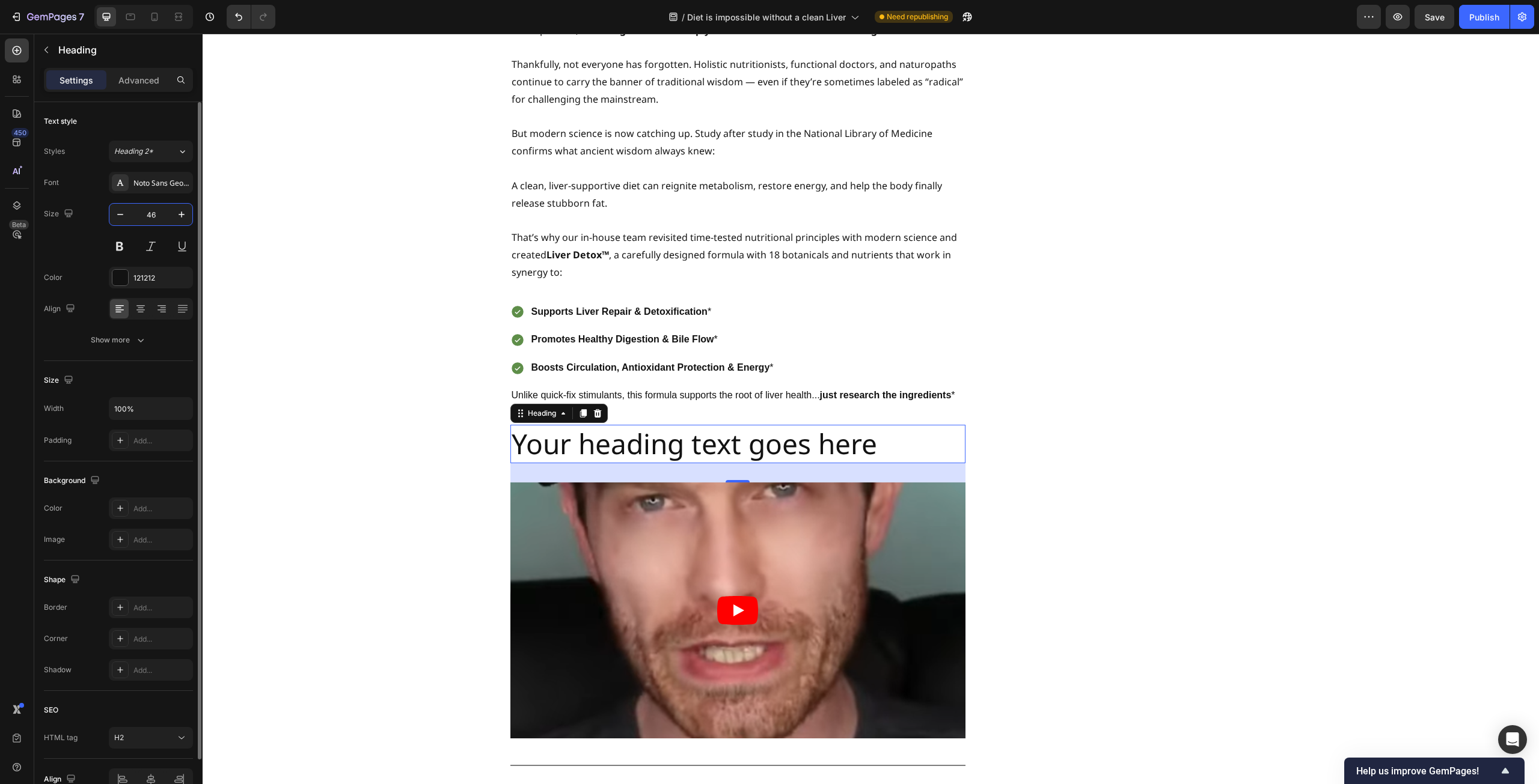
click at [163, 216] on input "46" at bounding box center [150, 214] width 40 height 22
type input "25"
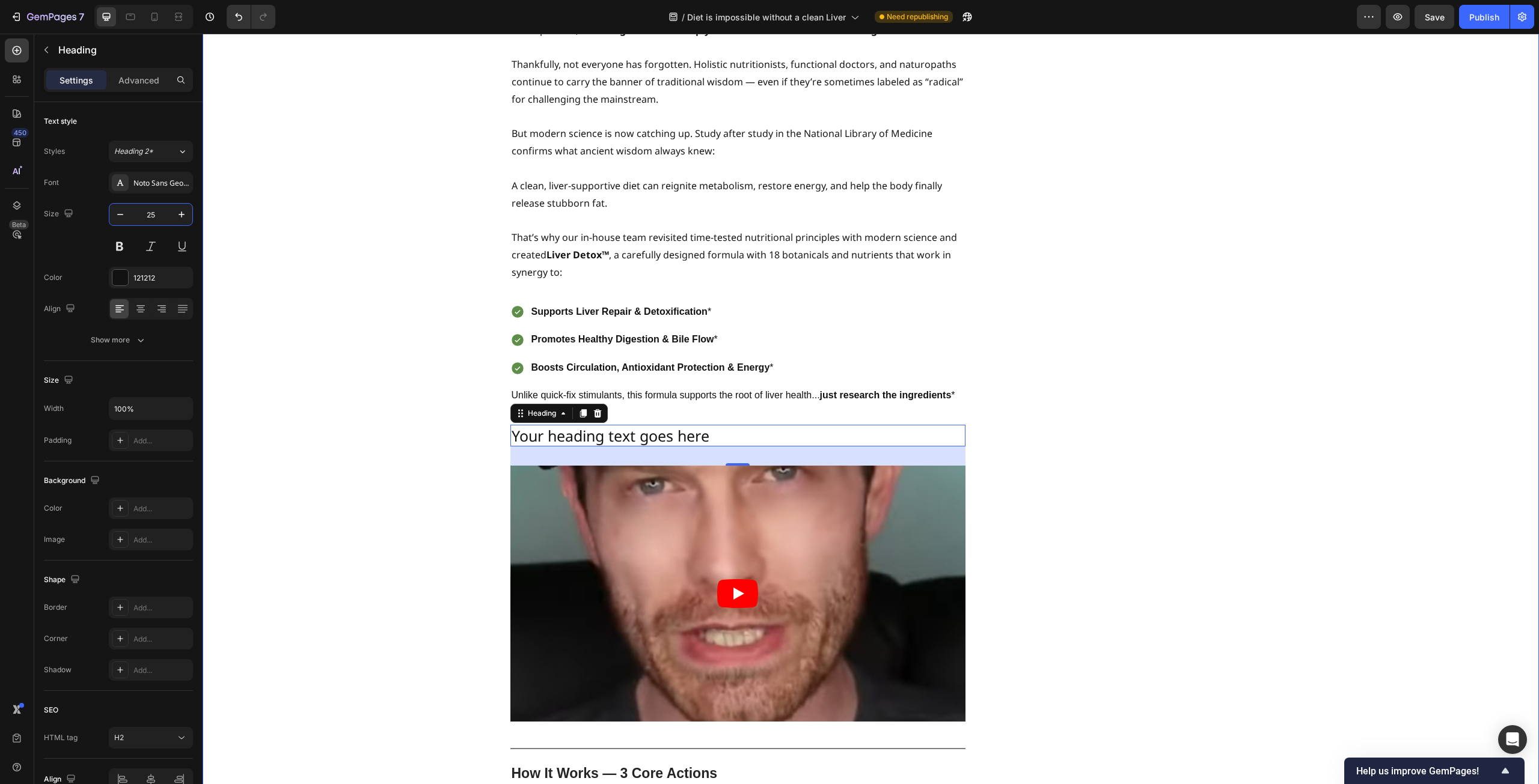
click at [708, 425] on h2 "Your heading text goes here" at bounding box center [738, 435] width 455 height 22
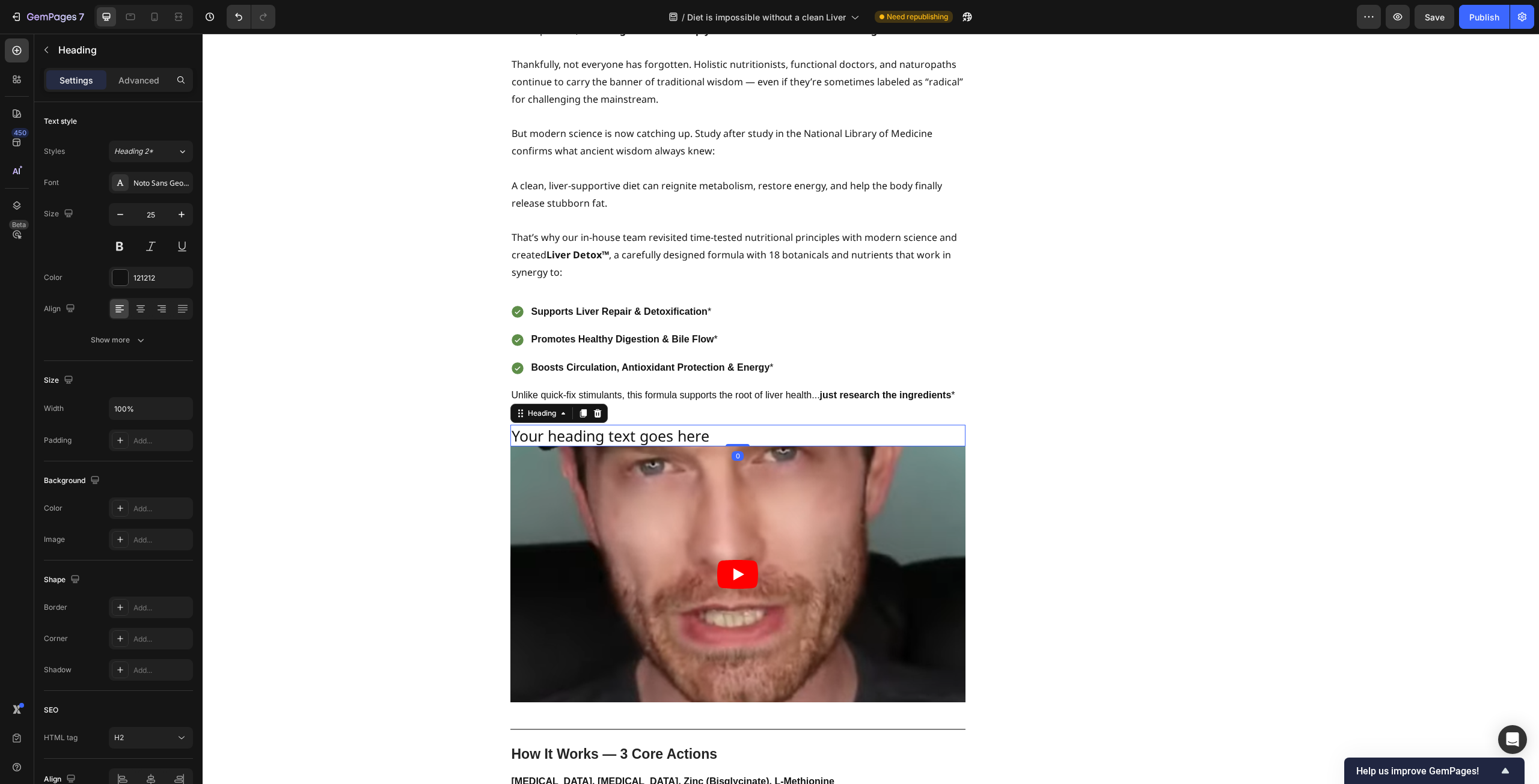
drag, startPoint x: 733, startPoint y: 413, endPoint x: 738, endPoint y: 386, distance: 27.5
click at [738, 425] on div "Your heading text goes here Heading 0" at bounding box center [738, 435] width 455 height 22
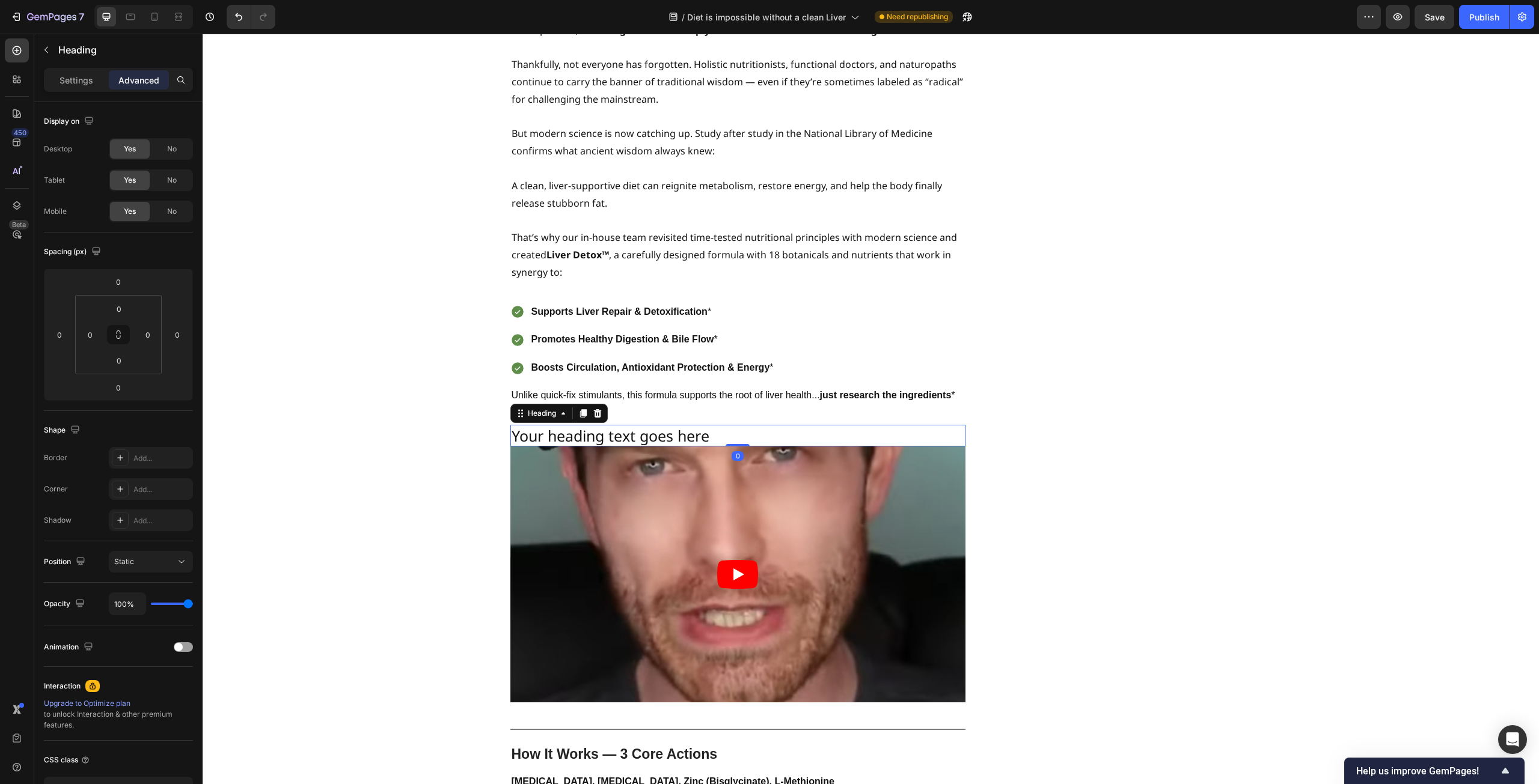
click at [738, 425] on h2 "Your heading text goes here" at bounding box center [738, 435] width 455 height 22
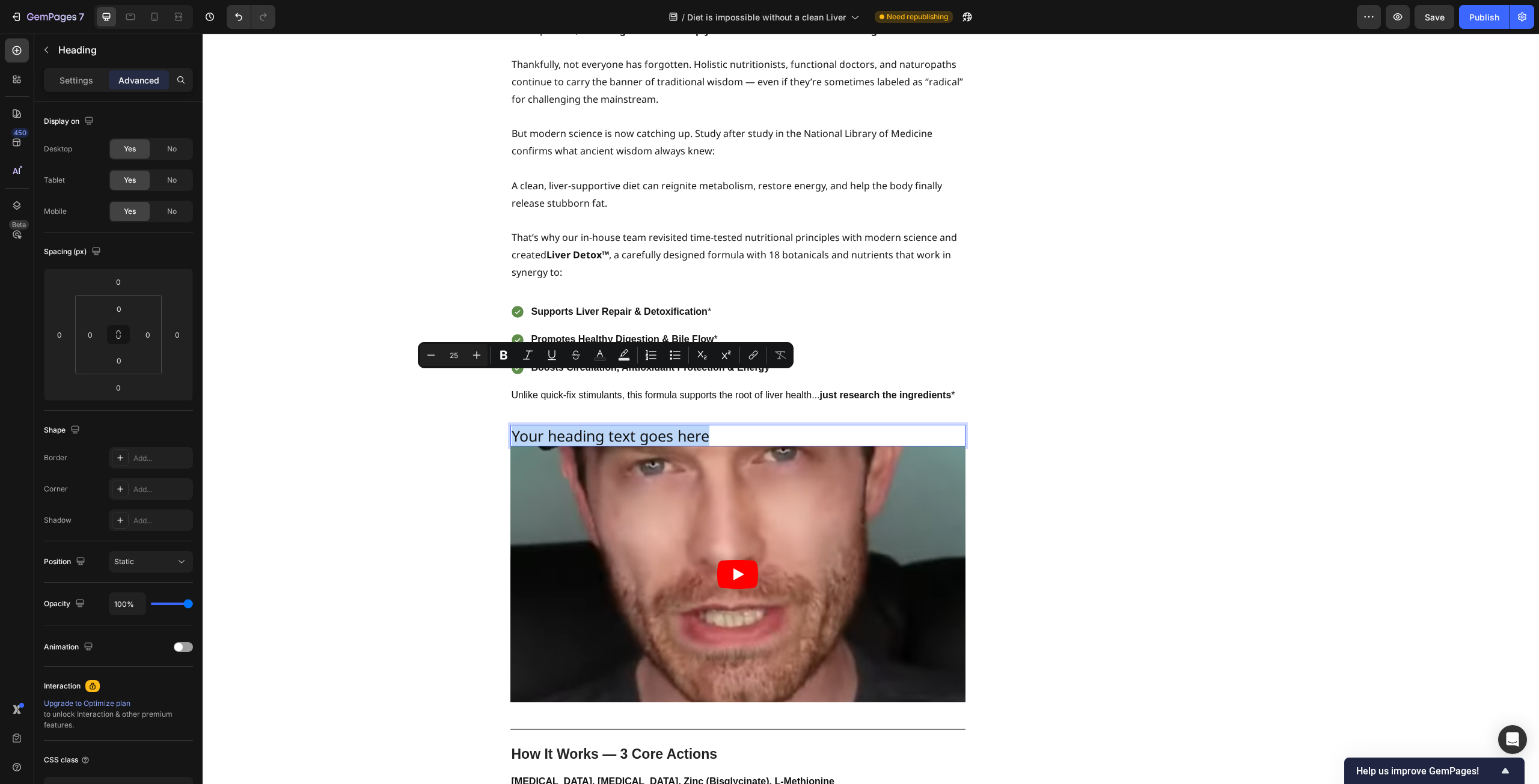
drag, startPoint x: 747, startPoint y: 382, endPoint x: 509, endPoint y: 384, distance: 238.0
click at [511, 426] on p "Your heading text goes here" at bounding box center [737, 435] width 452 height 20
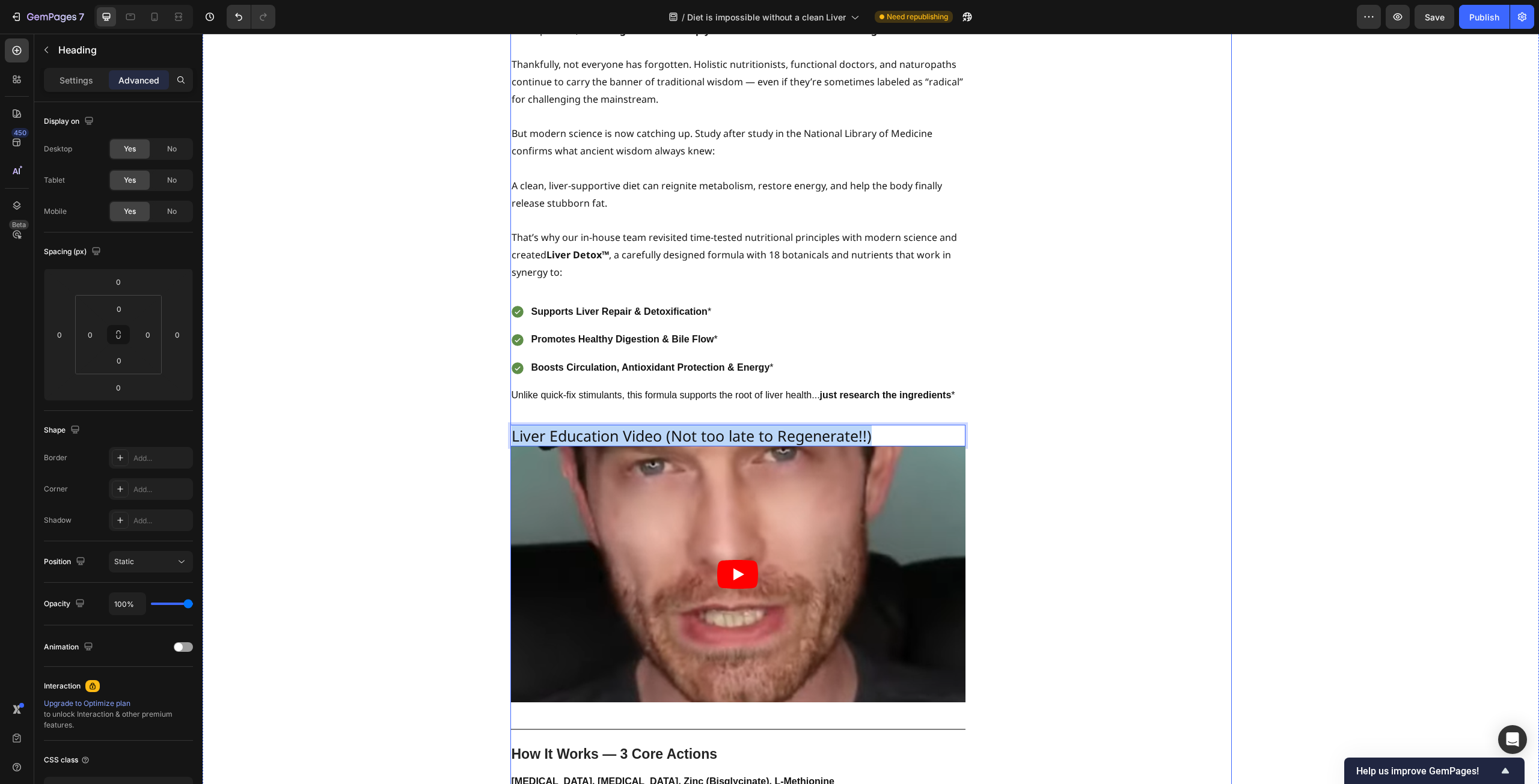
drag, startPoint x: 881, startPoint y: 384, endPoint x: 871, endPoint y: 370, distance: 17.2
click at [877, 426] on p "Liver Education Video (Not too late to Regenerate!!)" at bounding box center [737, 435] width 452 height 20
drag, startPoint x: 888, startPoint y: 382, endPoint x: 509, endPoint y: 389, distance: 379.1
click at [511, 426] on p "Liver Education Video (Not too late to Regenerate!!)" at bounding box center [737, 435] width 452 height 20
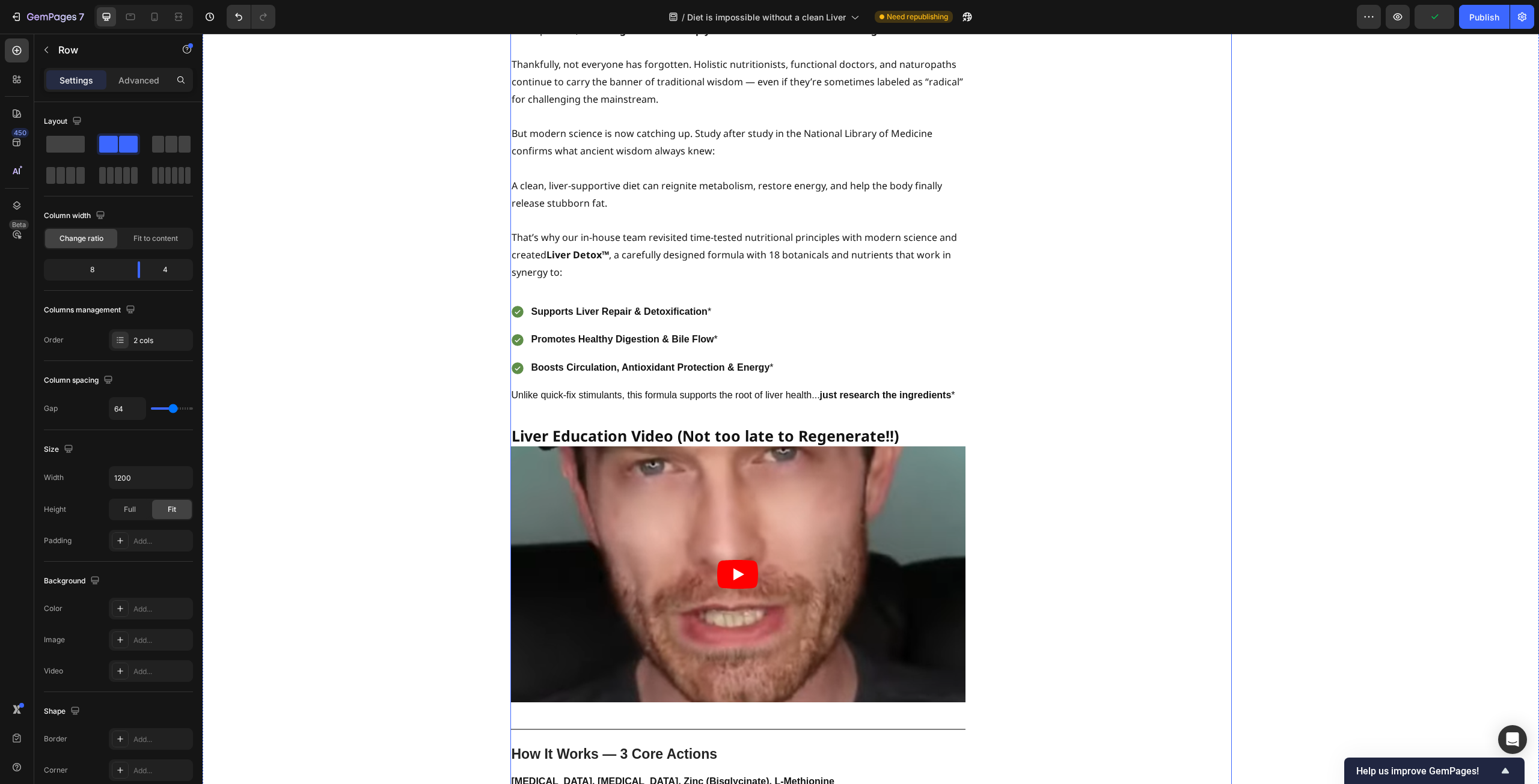
click at [839, 390] on strong "just research the ingredients" at bounding box center [885, 395] width 132 height 11
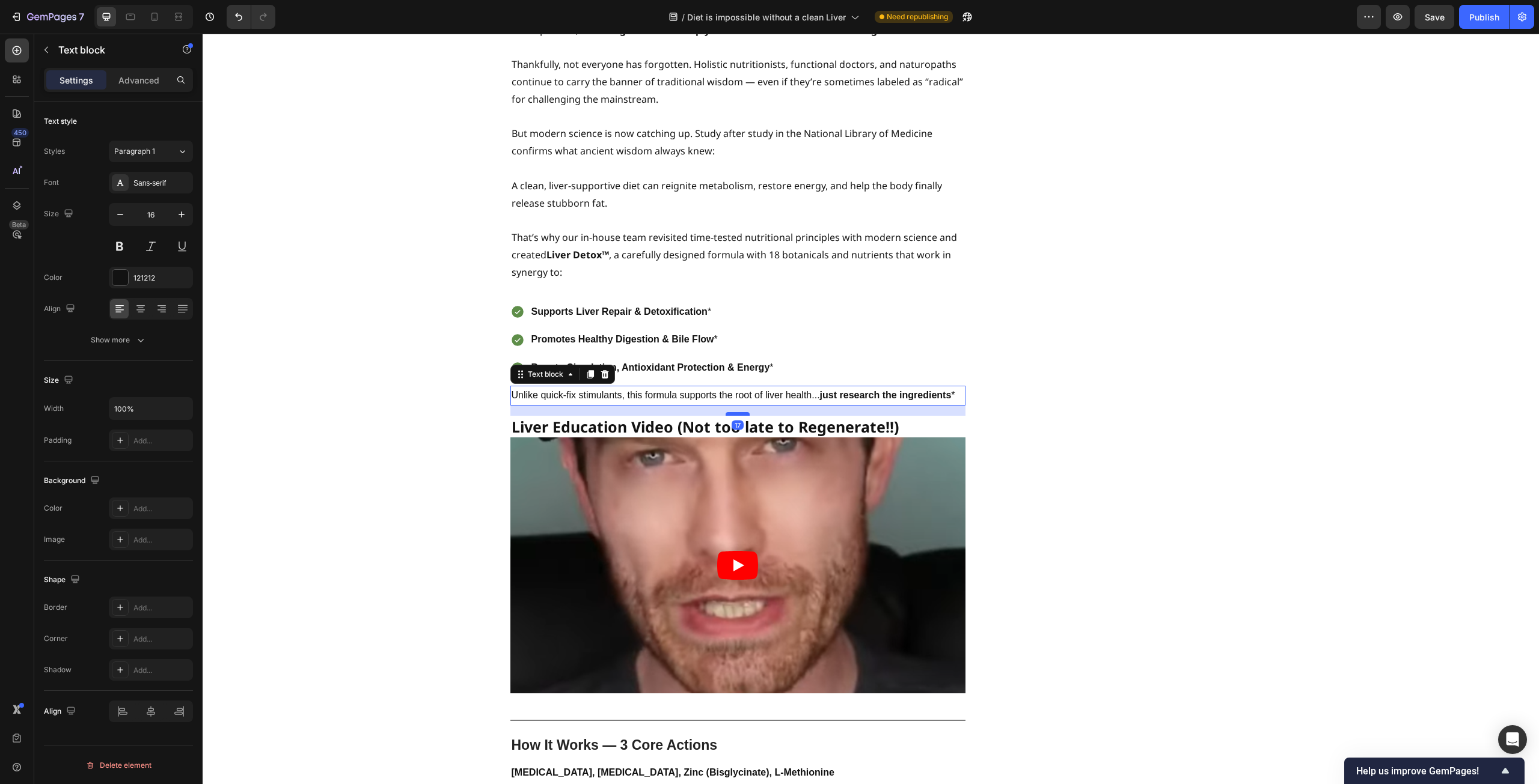
drag, startPoint x: 739, startPoint y: 372, endPoint x: 739, endPoint y: 363, distance: 9.0
click at [739, 412] on div at bounding box center [737, 414] width 24 height 4
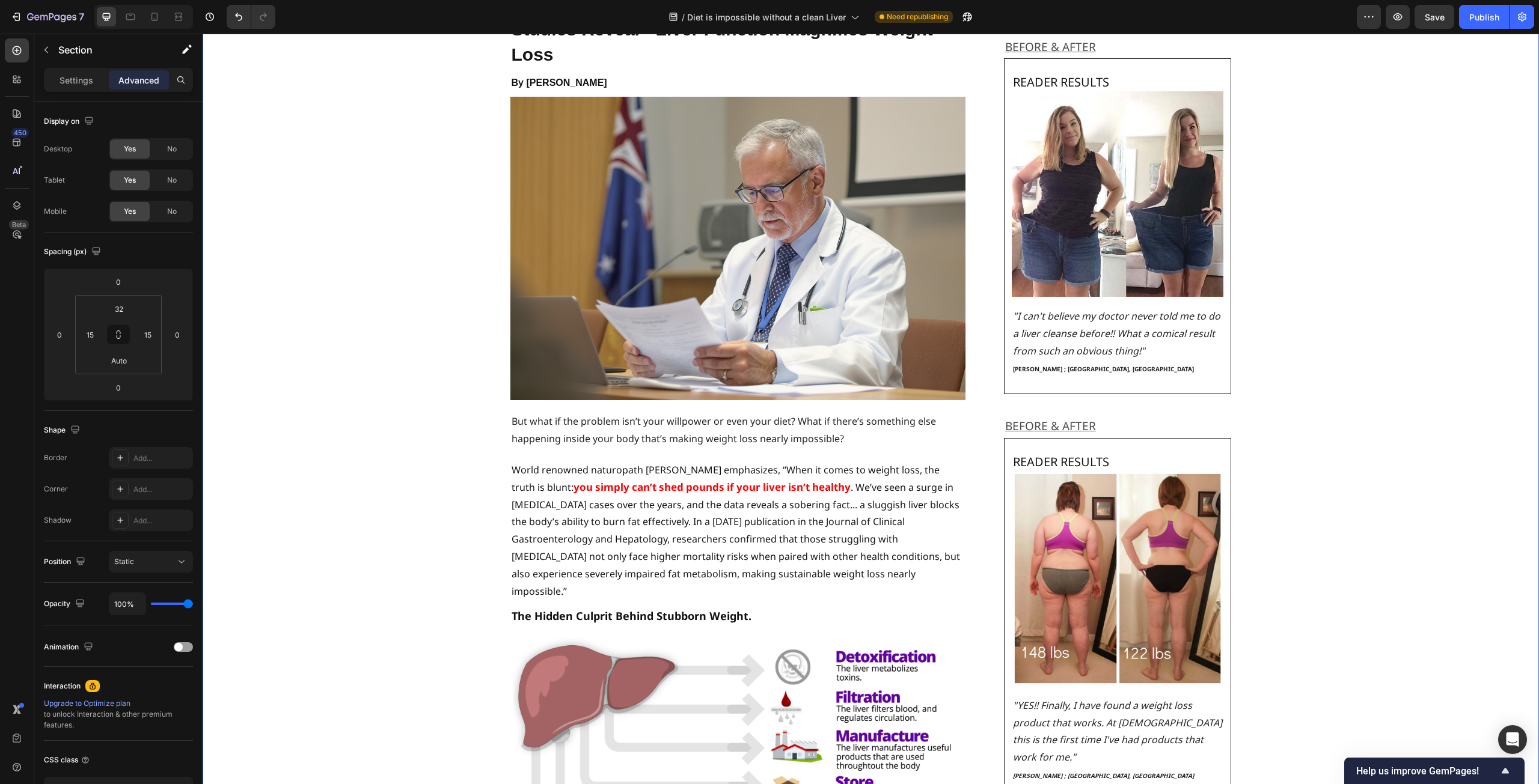
scroll to position [0, 0]
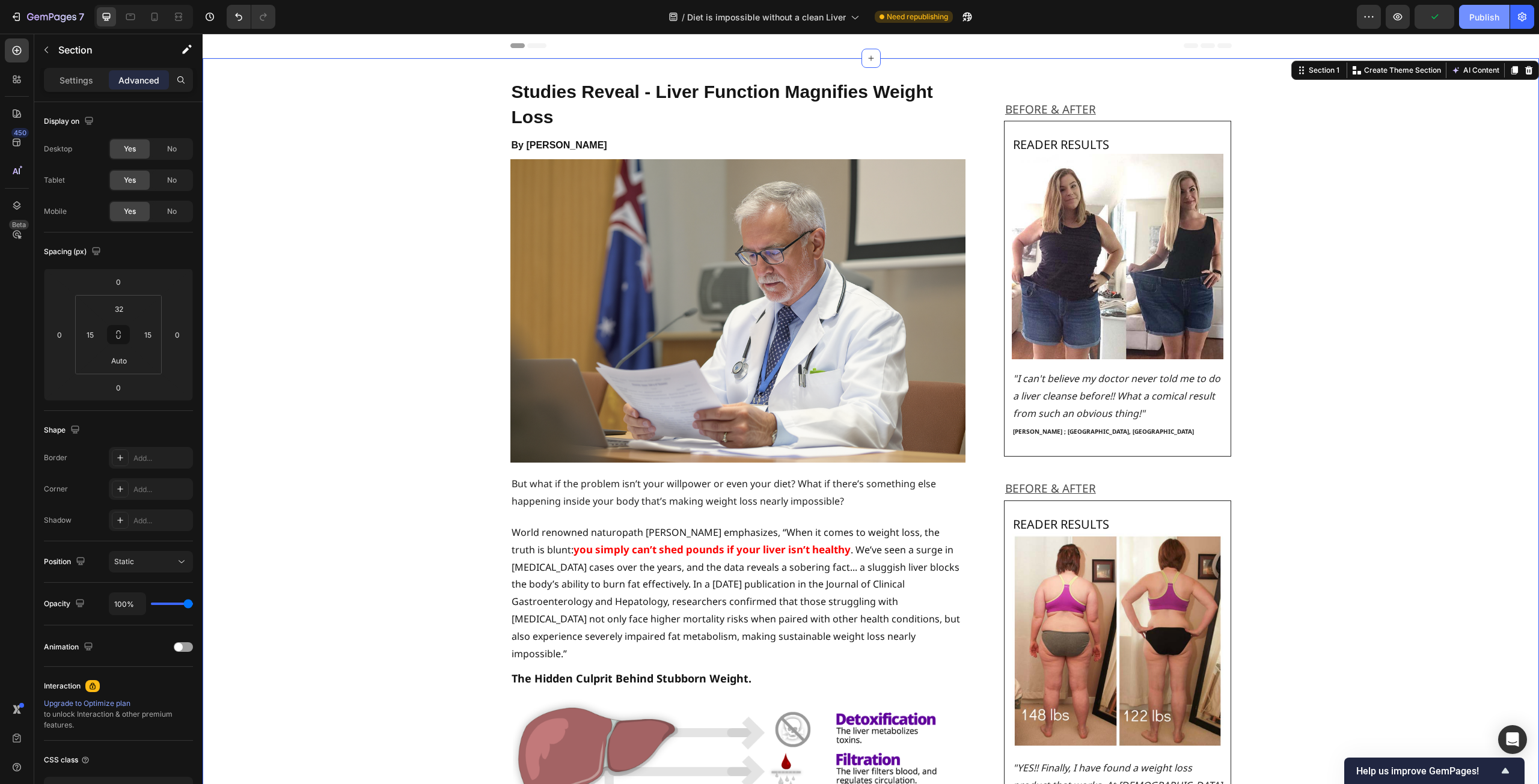
click at [1485, 18] on div "Publish" at bounding box center [1485, 17] width 30 height 12
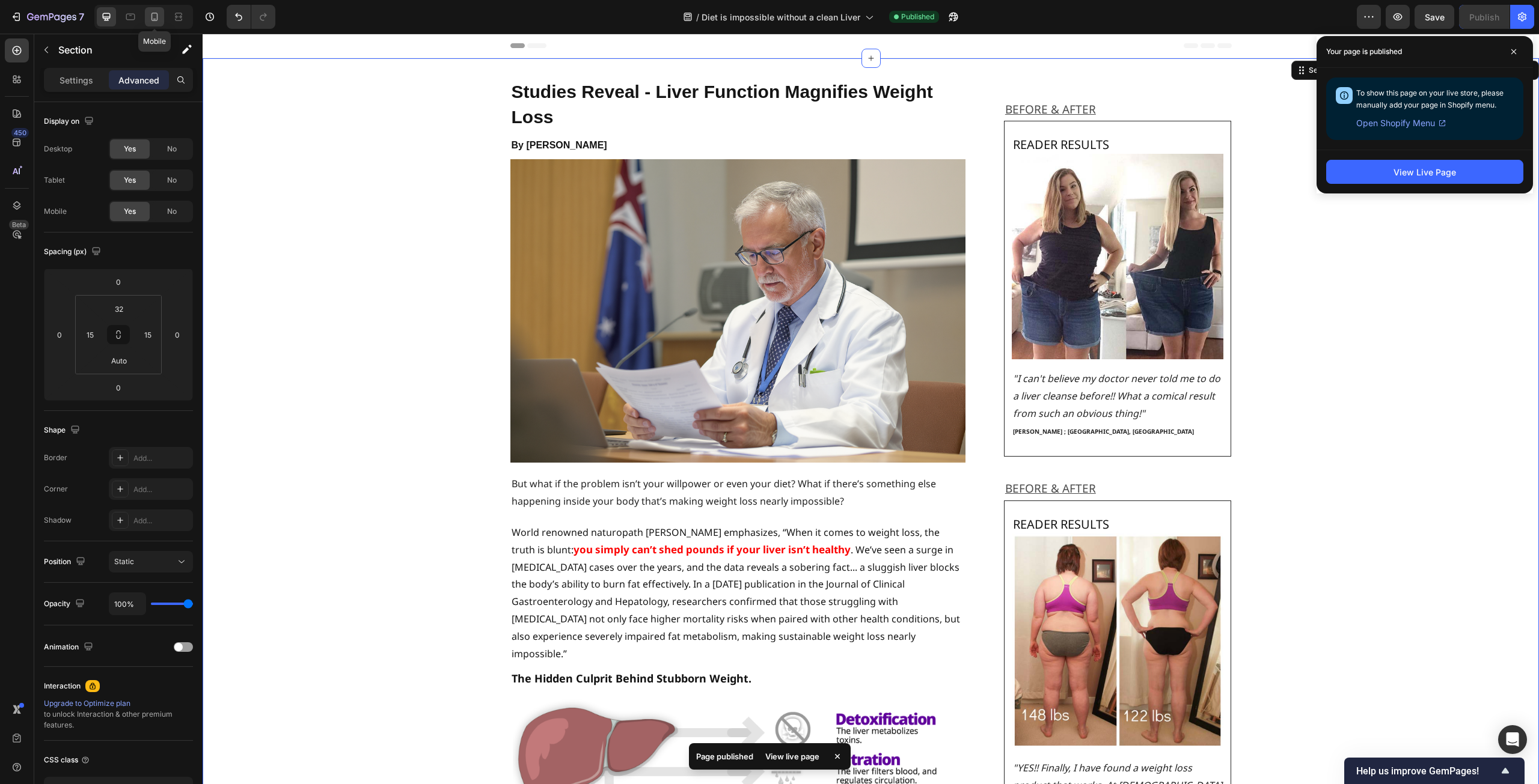
click at [155, 16] on icon at bounding box center [155, 17] width 12 height 12
type input "30"
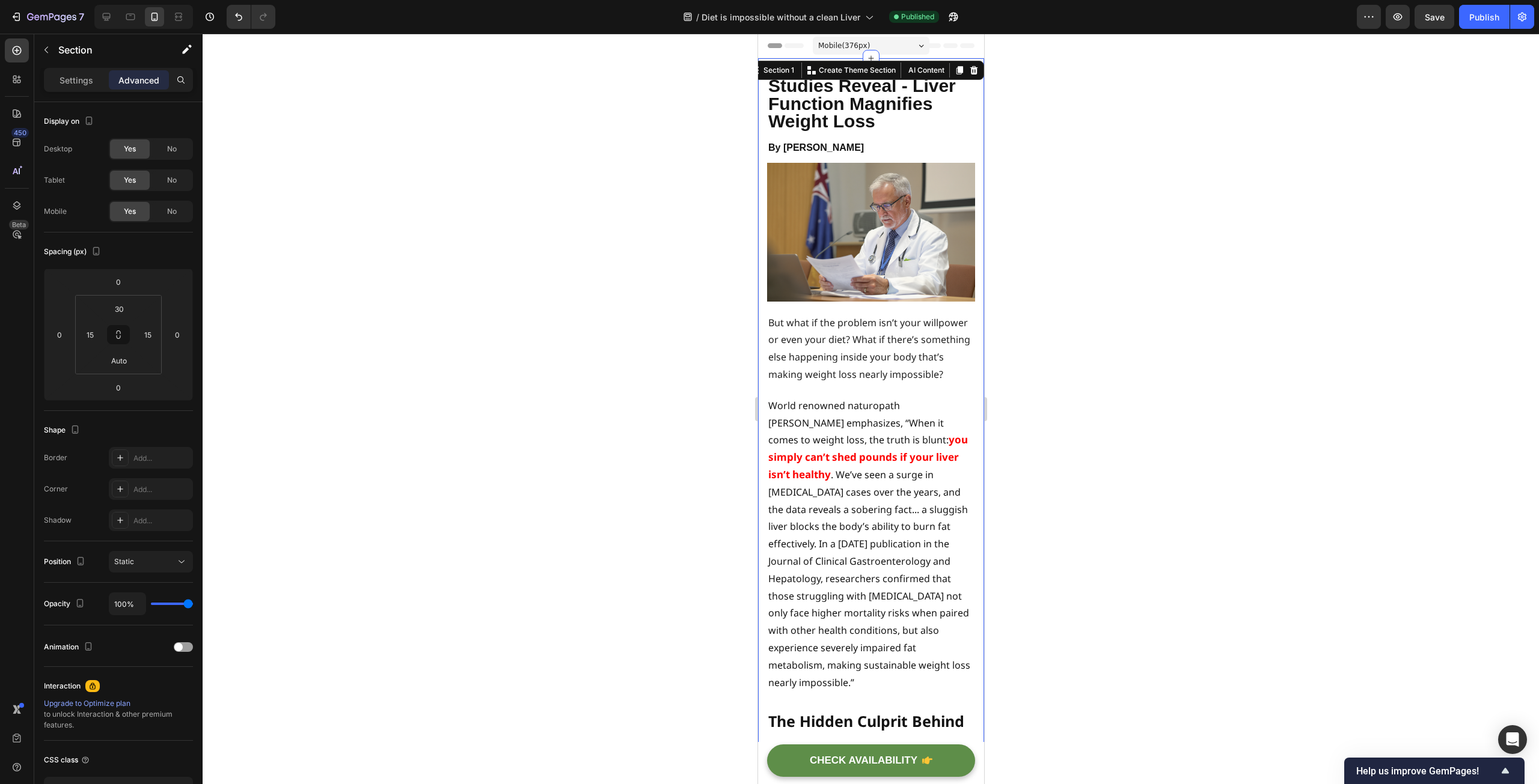
click at [1284, 527] on div at bounding box center [871, 408] width 1336 height 751
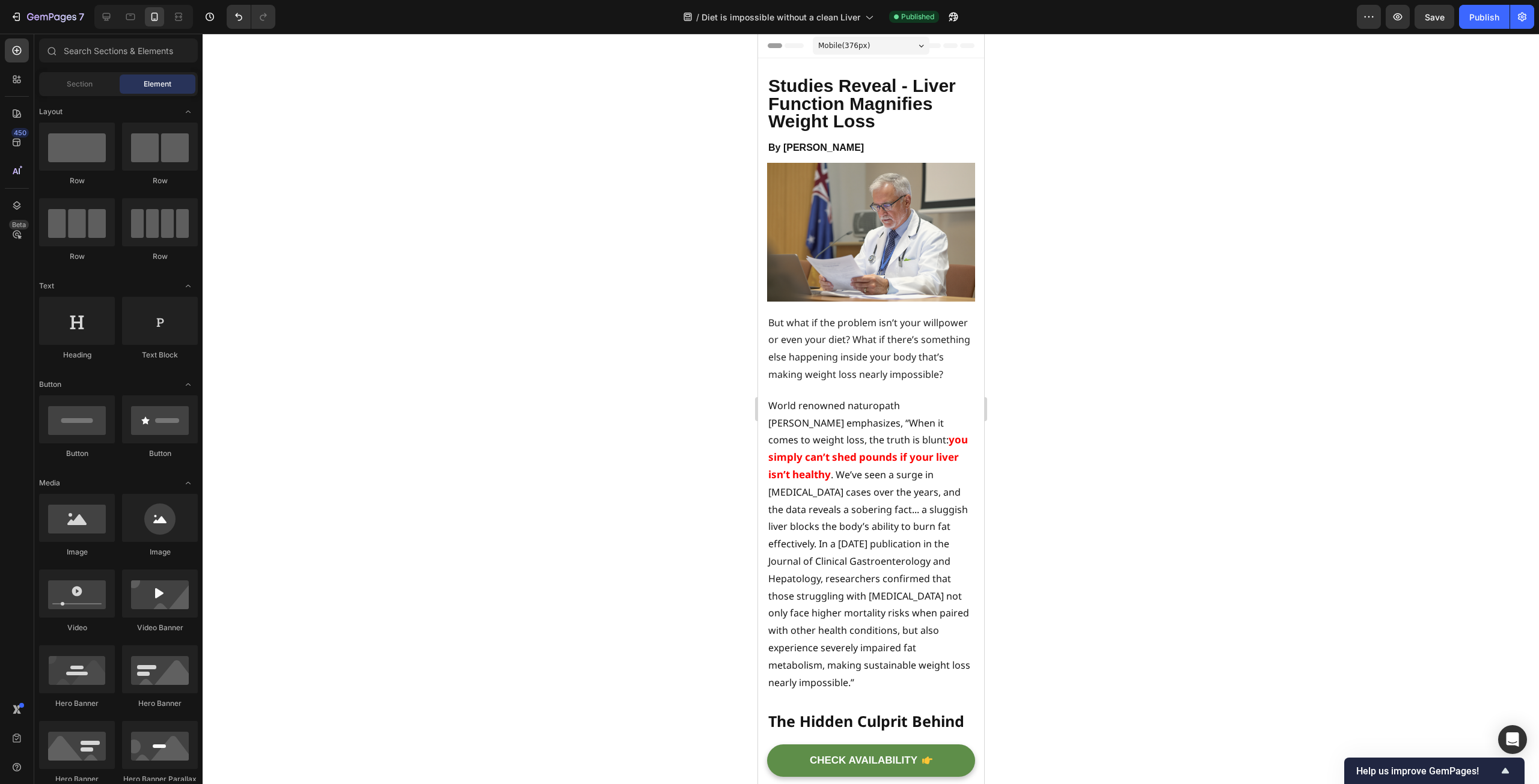
click at [1275, 532] on div at bounding box center [871, 408] width 1336 height 751
click at [876, 41] on div "Mobile ( 376 px)" at bounding box center [871, 46] width 117 height 18
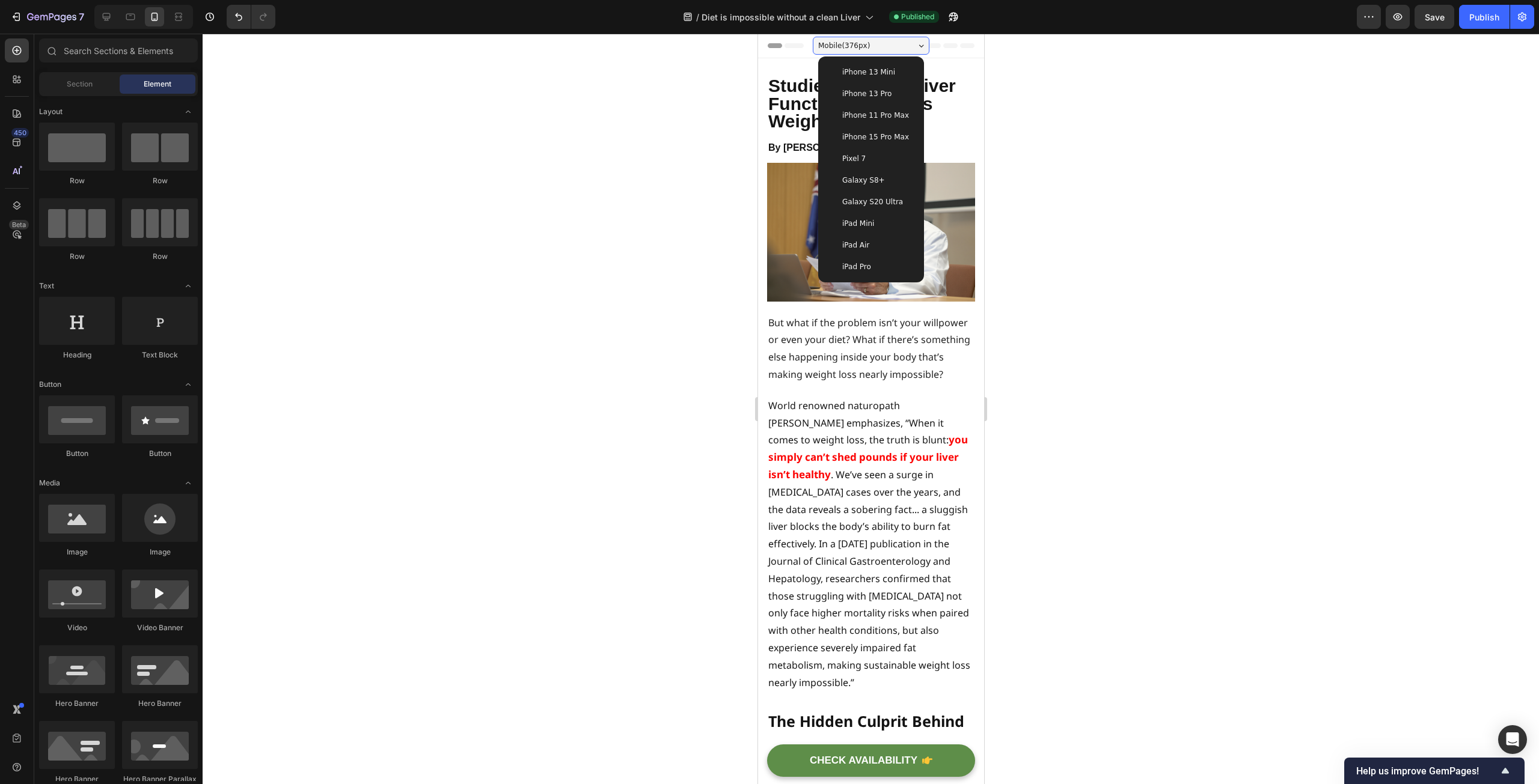
click at [875, 93] on span "iPhone 13 Pro" at bounding box center [866, 94] width 49 height 12
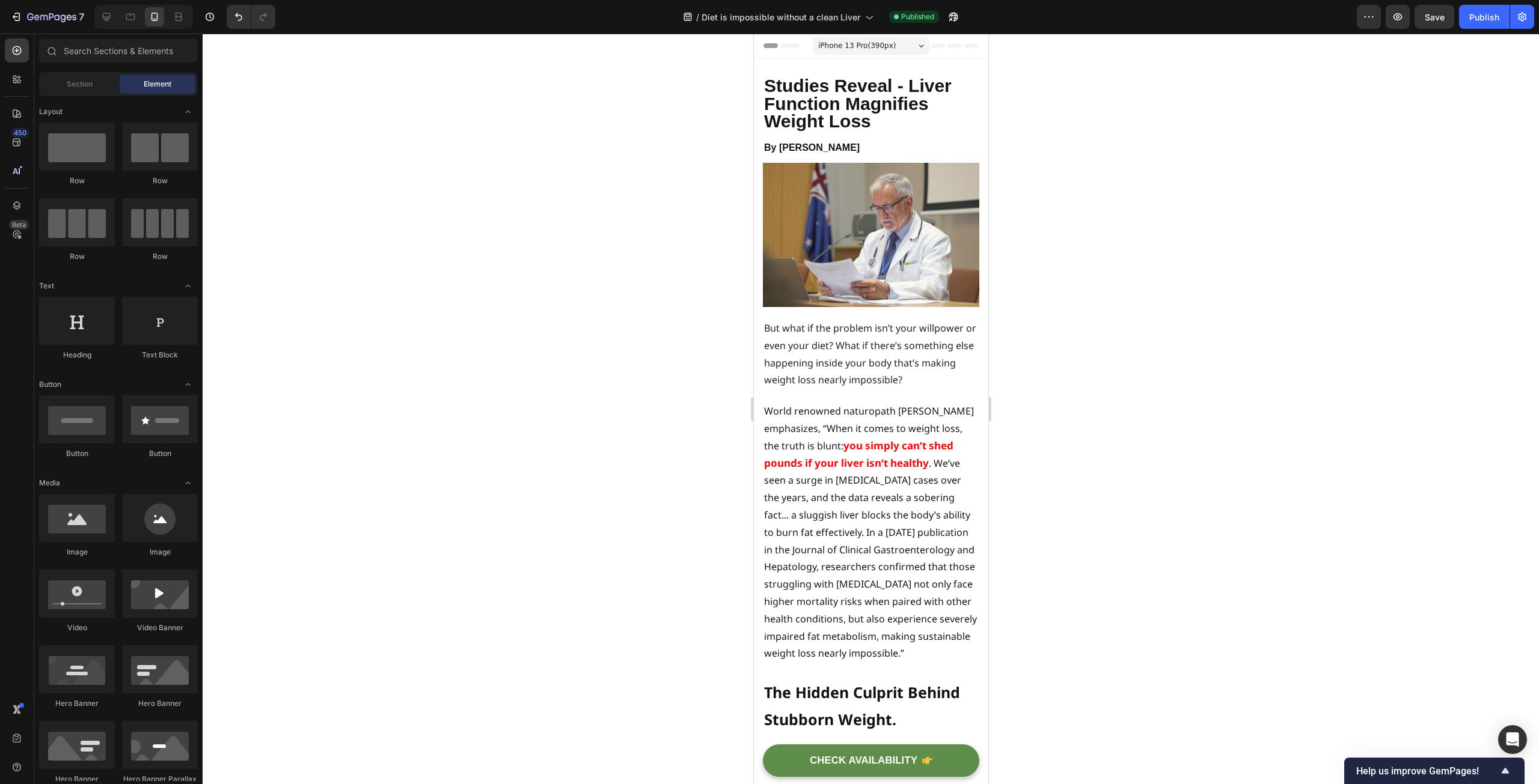
click at [795, 48] on span "Header" at bounding box center [790, 46] width 26 height 12
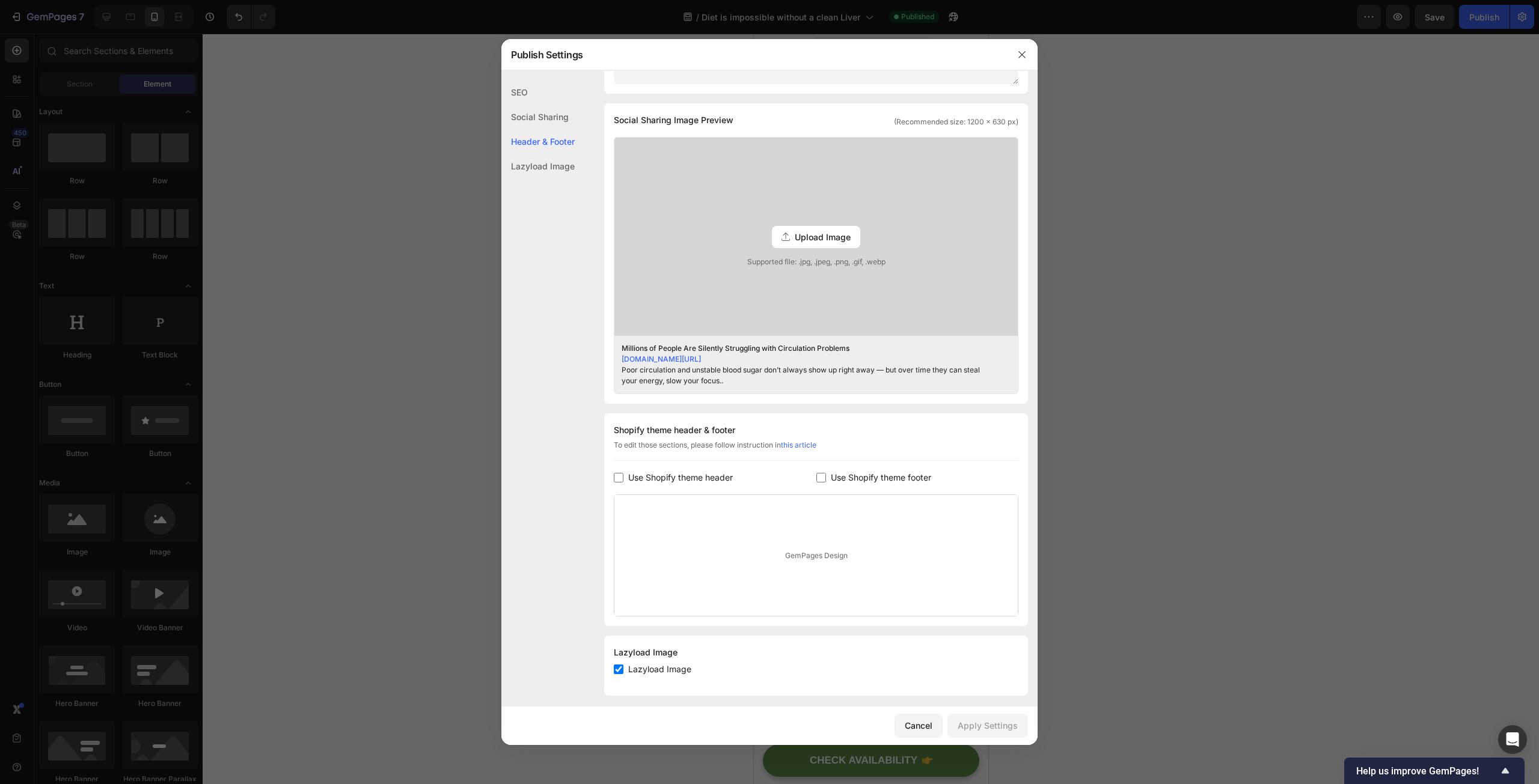
scroll to position [286, 0]
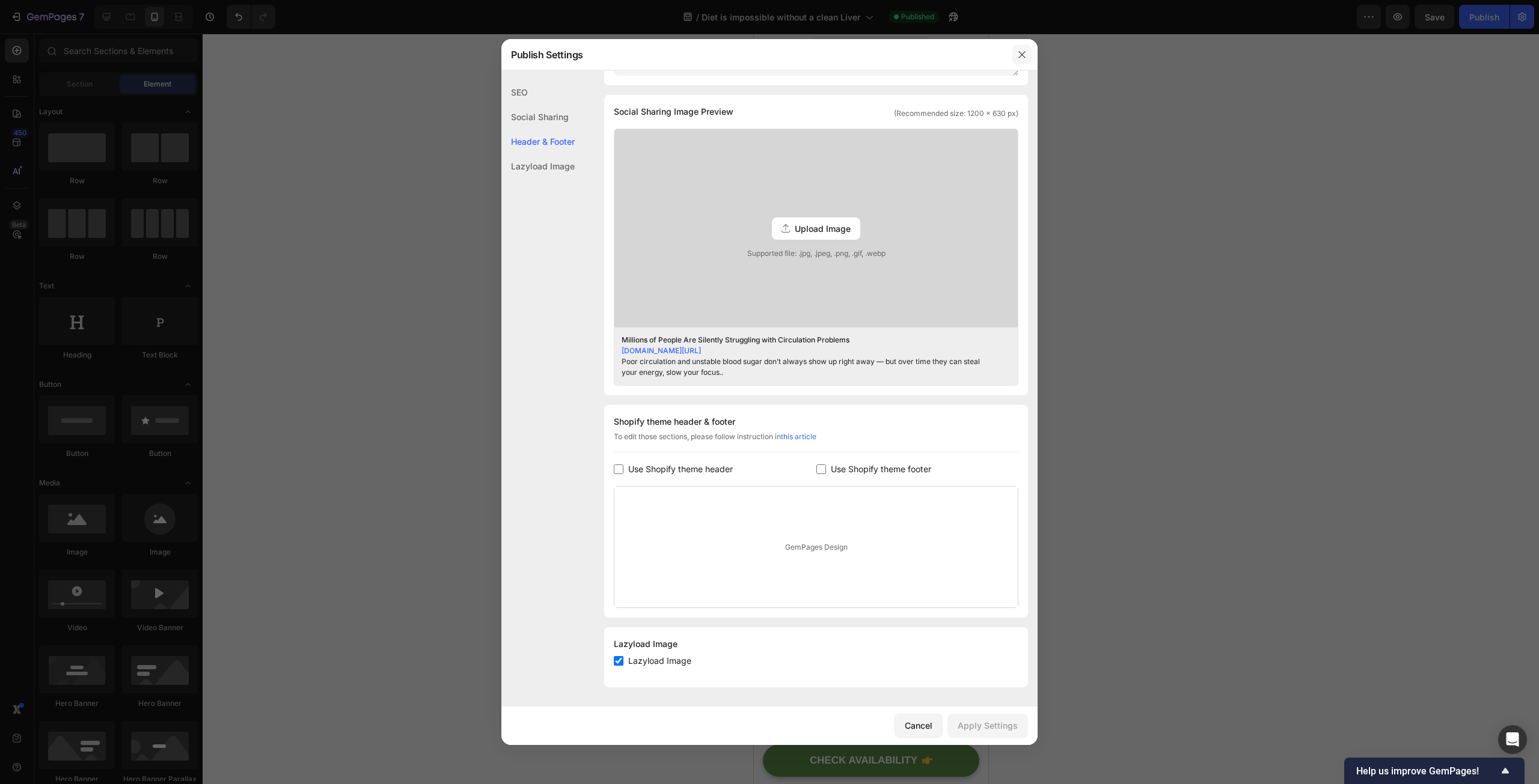
click at [1020, 58] on icon "button" at bounding box center [1022, 54] width 10 height 10
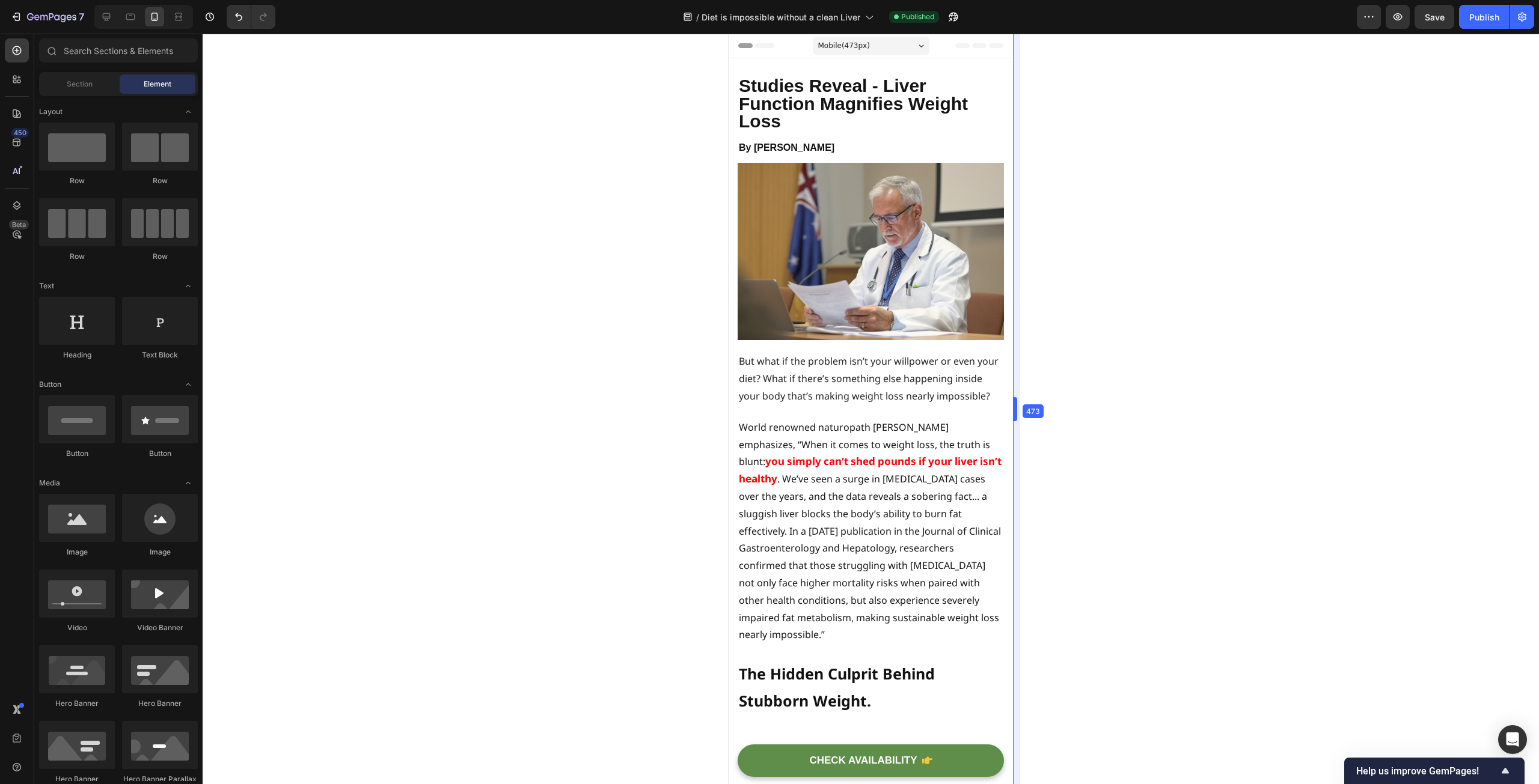
drag, startPoint x: 992, startPoint y: 140, endPoint x: 1042, endPoint y: 138, distance: 50.0
click at [100, 85] on div "Section" at bounding box center [79, 84] width 76 height 19
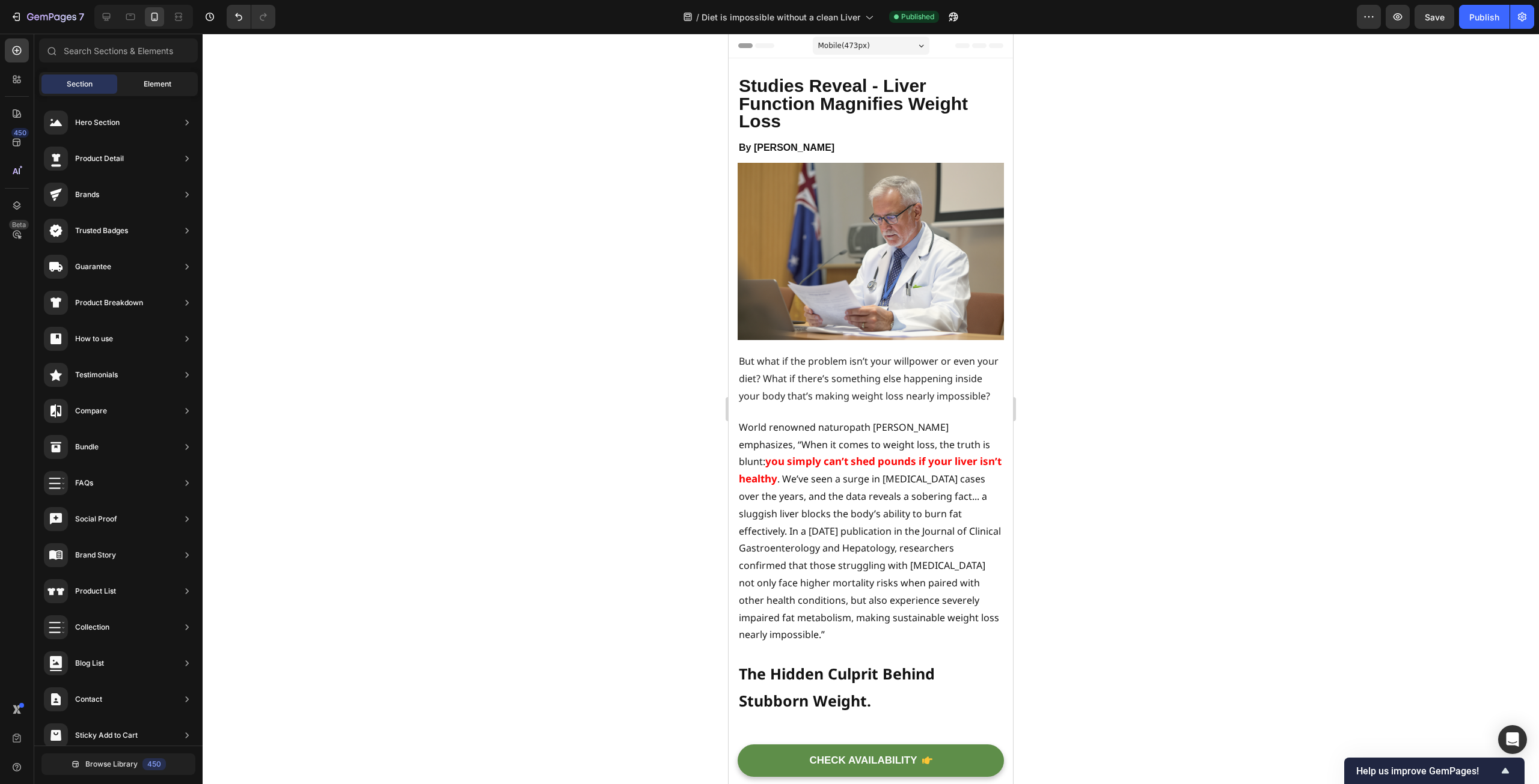
click at [184, 81] on div "Element" at bounding box center [157, 84] width 76 height 19
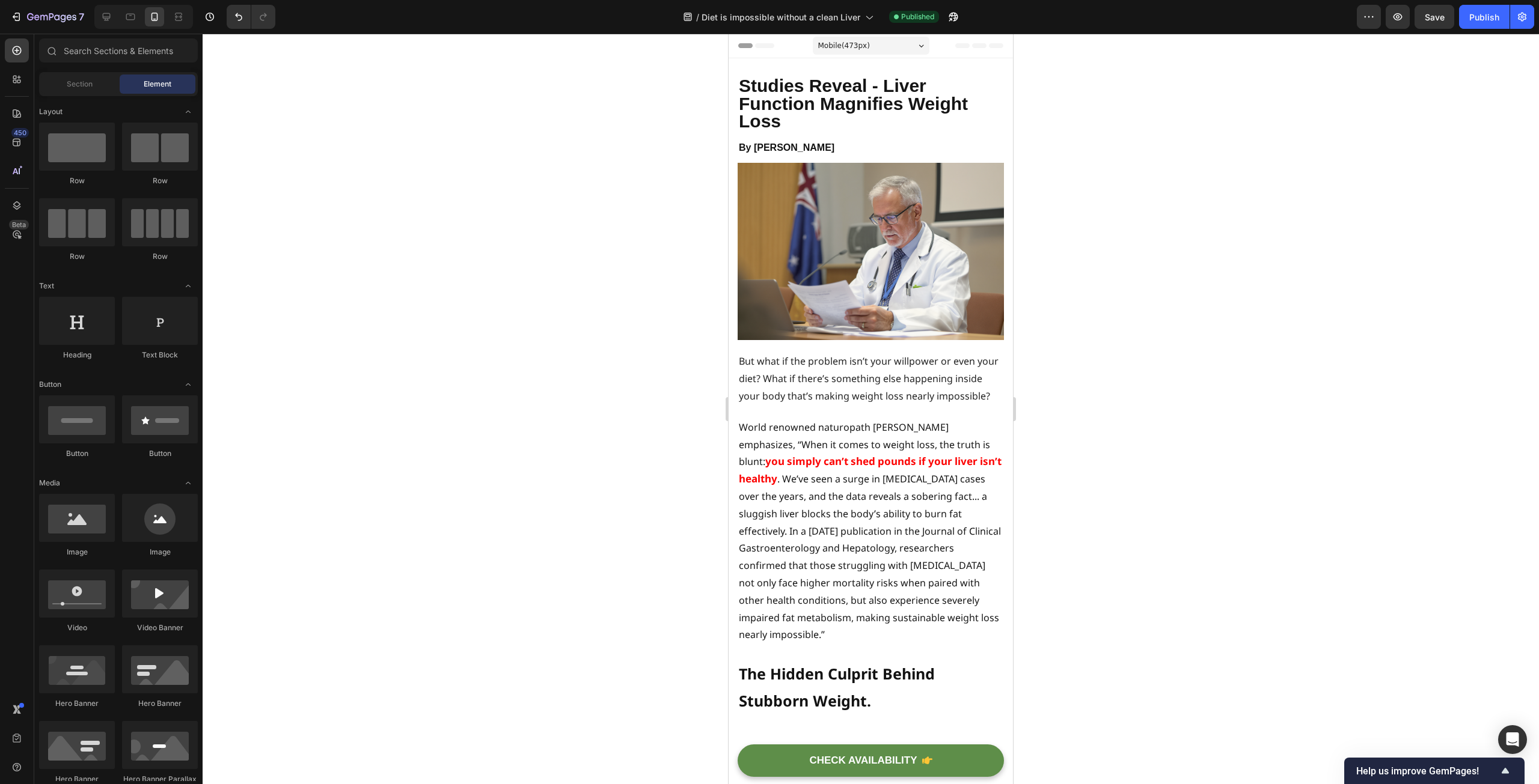
click at [898, 45] on div "Mobile ( 473 px)" at bounding box center [871, 46] width 117 height 18
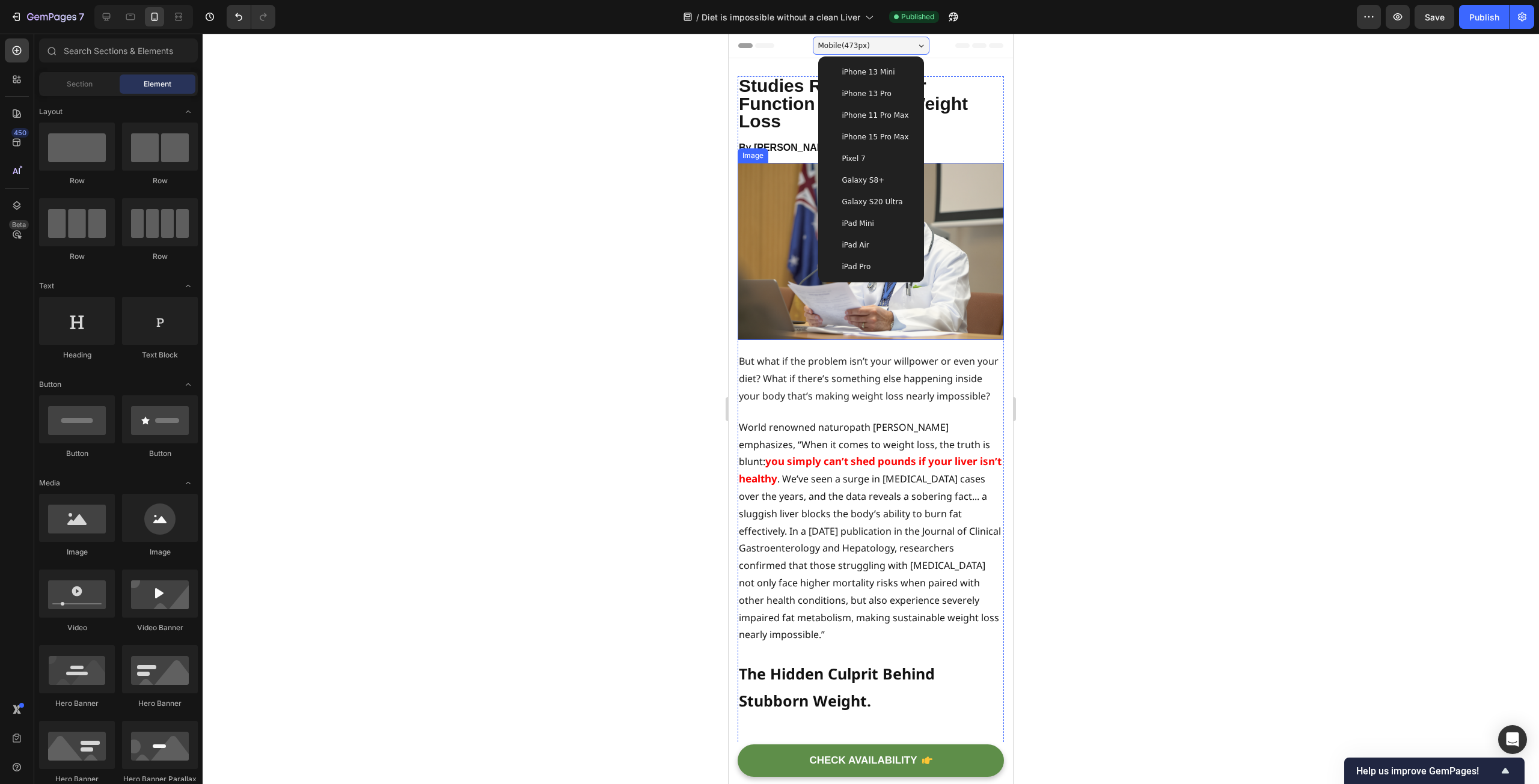
click at [410, 113] on div at bounding box center [871, 408] width 1336 height 751
click at [109, 12] on icon at bounding box center [106, 17] width 12 height 12
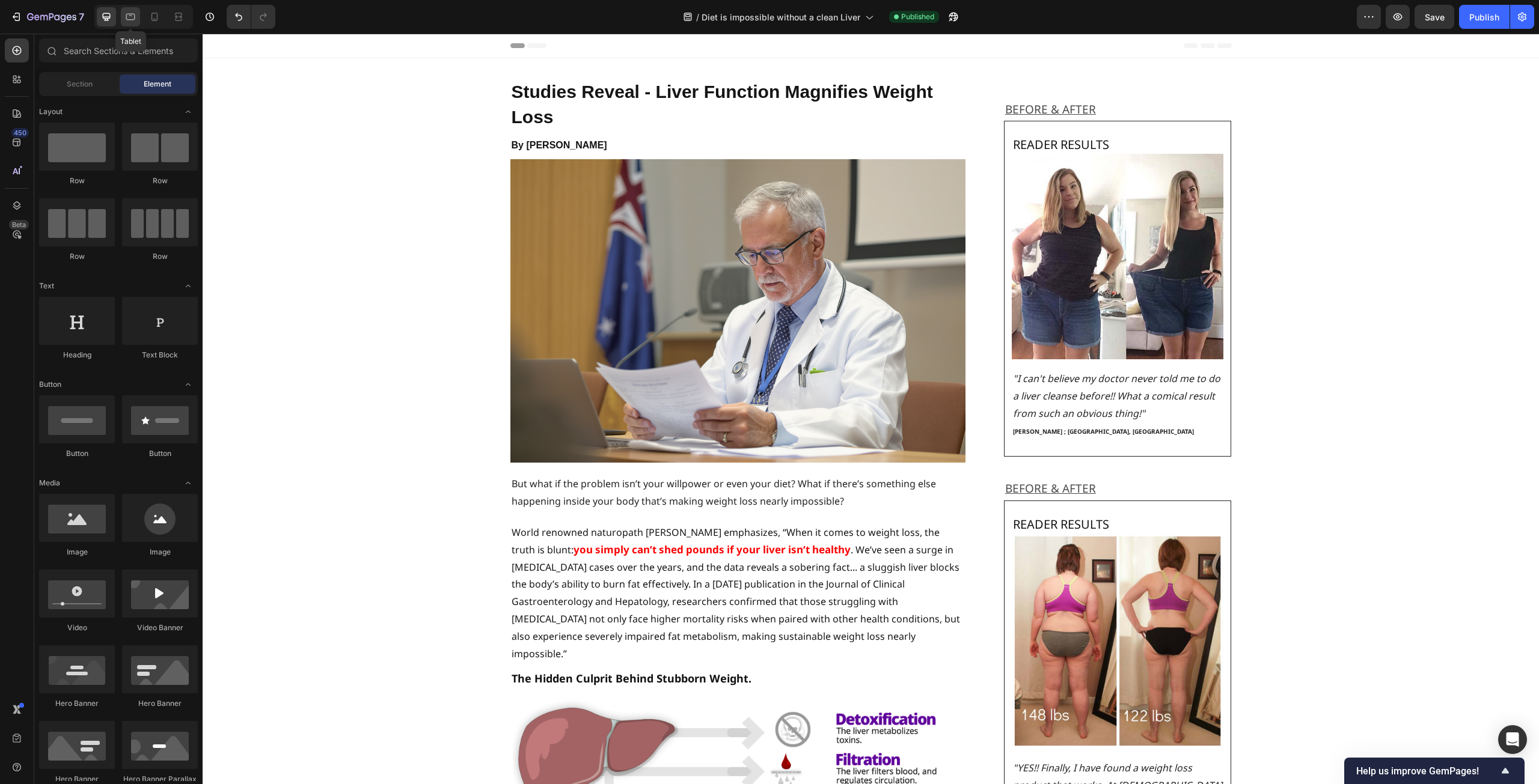
click at [139, 15] on div at bounding box center [131, 17] width 19 height 19
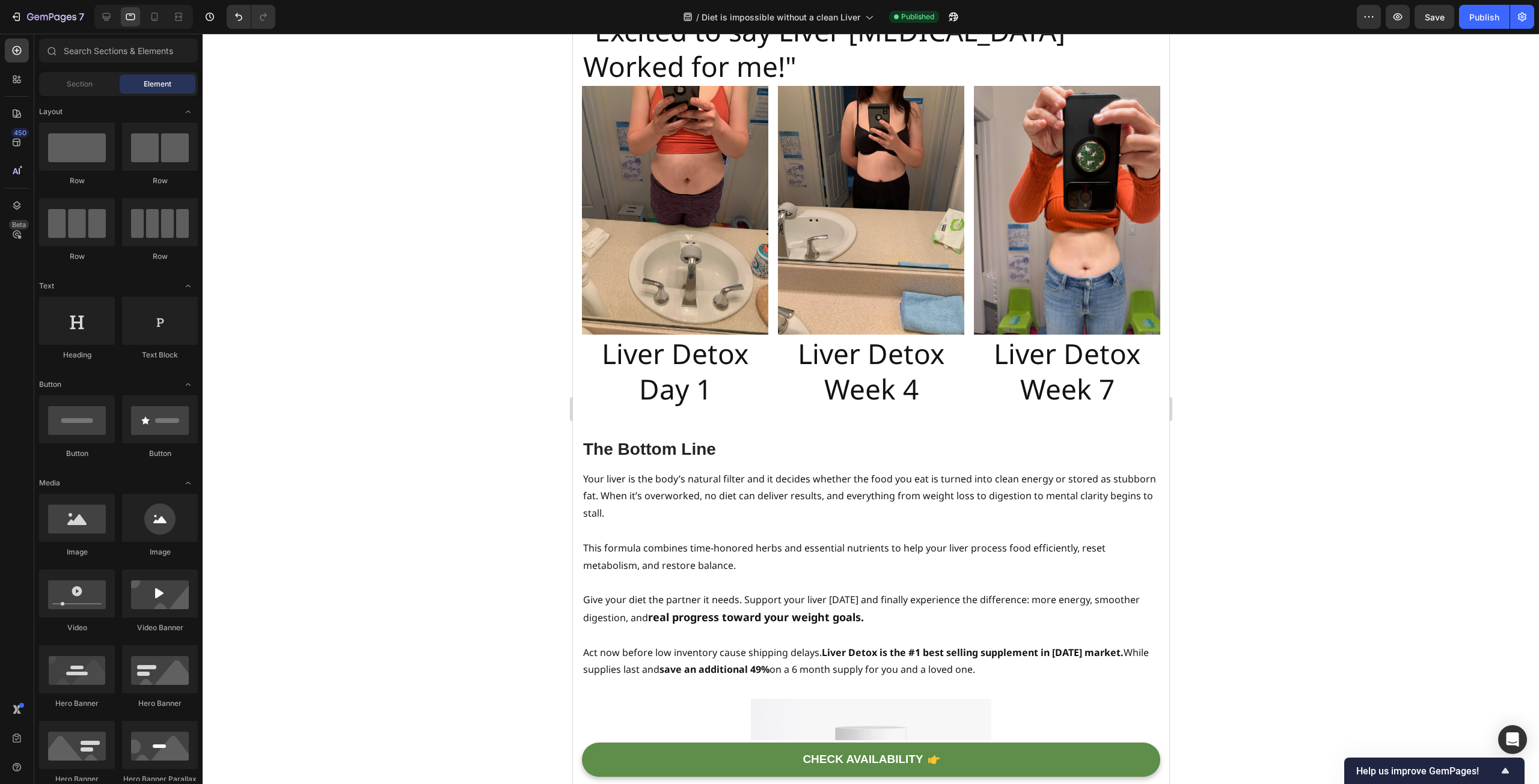
scroll to position [5107, 0]
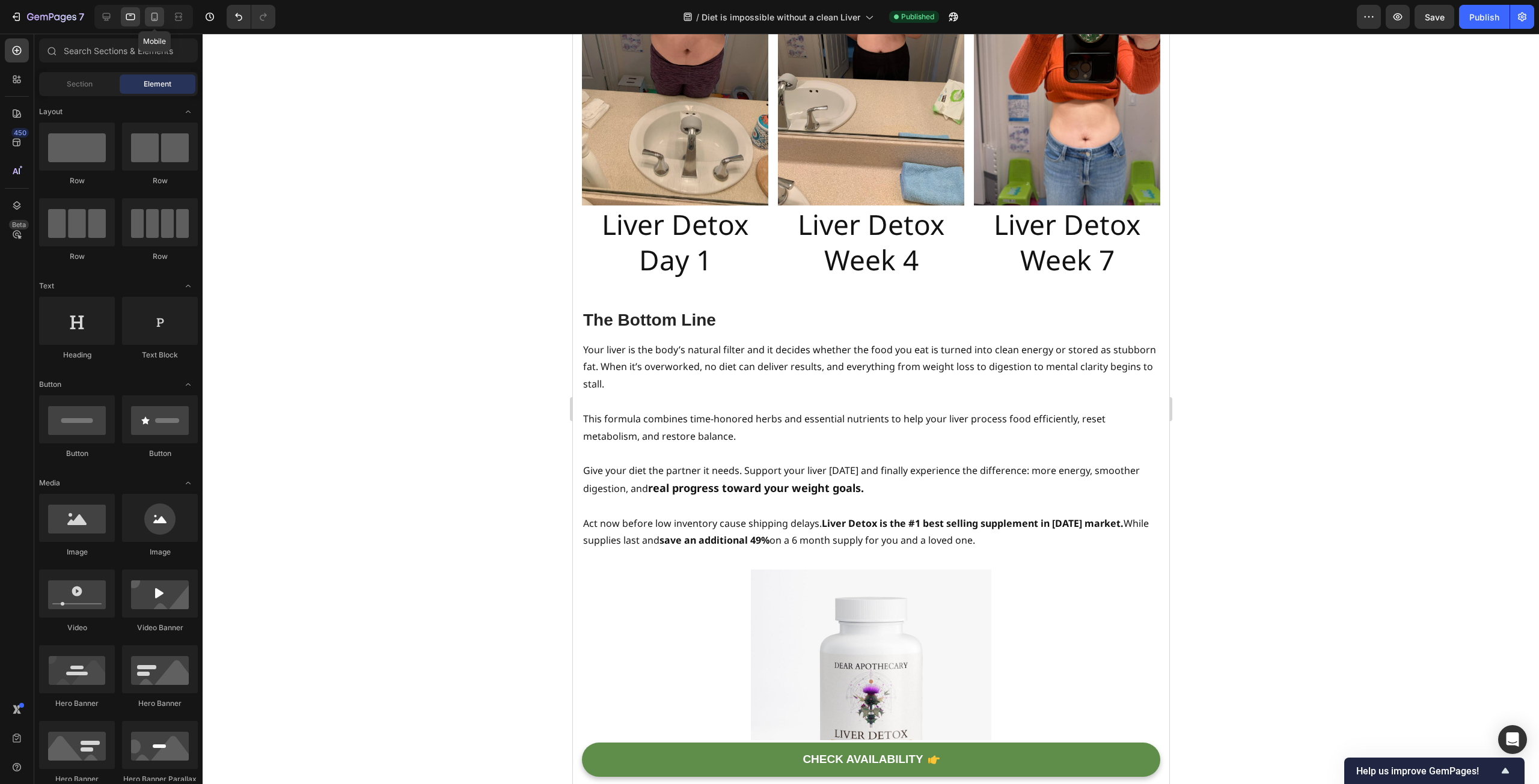
click at [157, 14] on icon at bounding box center [155, 17] width 7 height 9
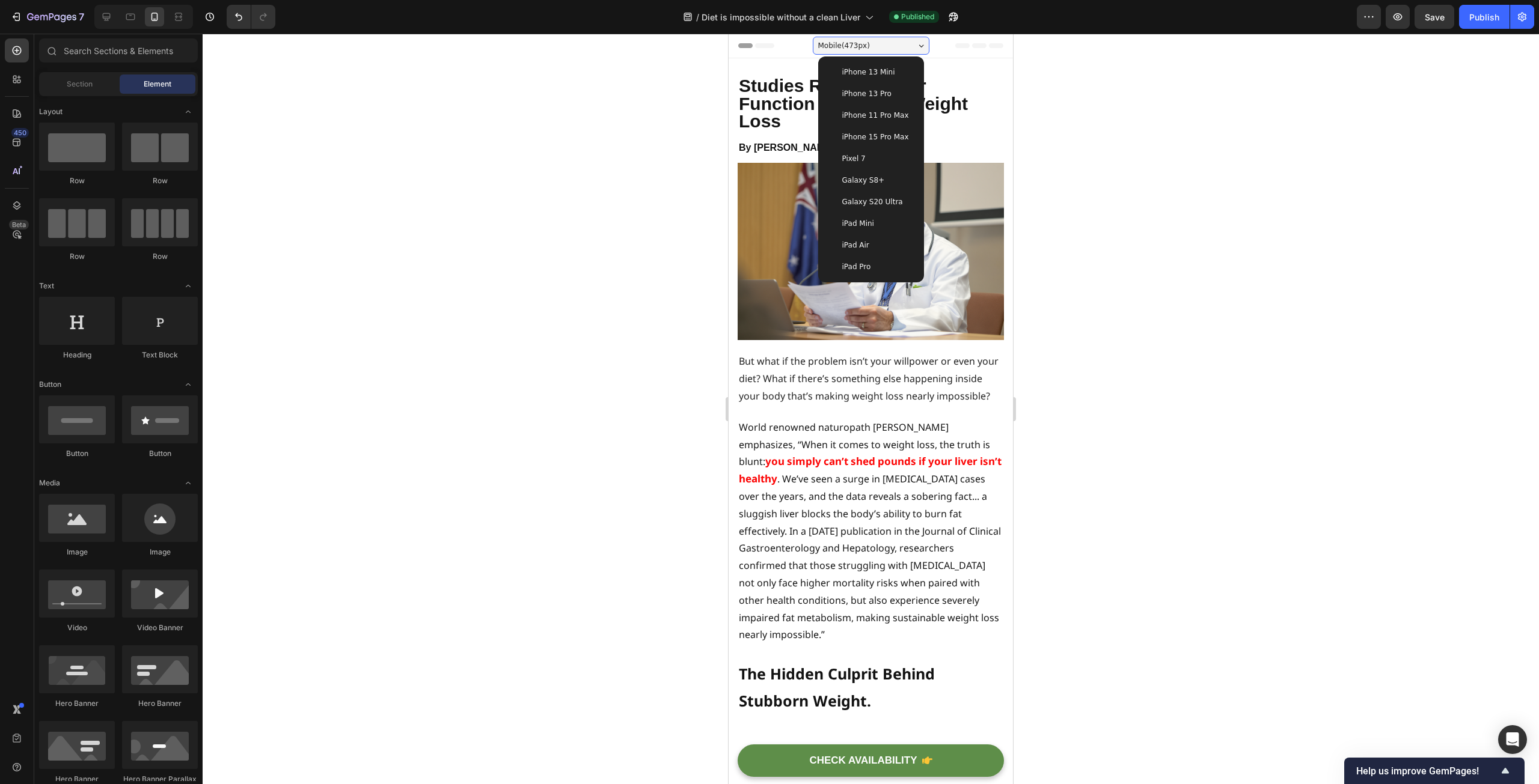
click at [877, 96] on span "iPhone 13 Pro" at bounding box center [867, 94] width 49 height 12
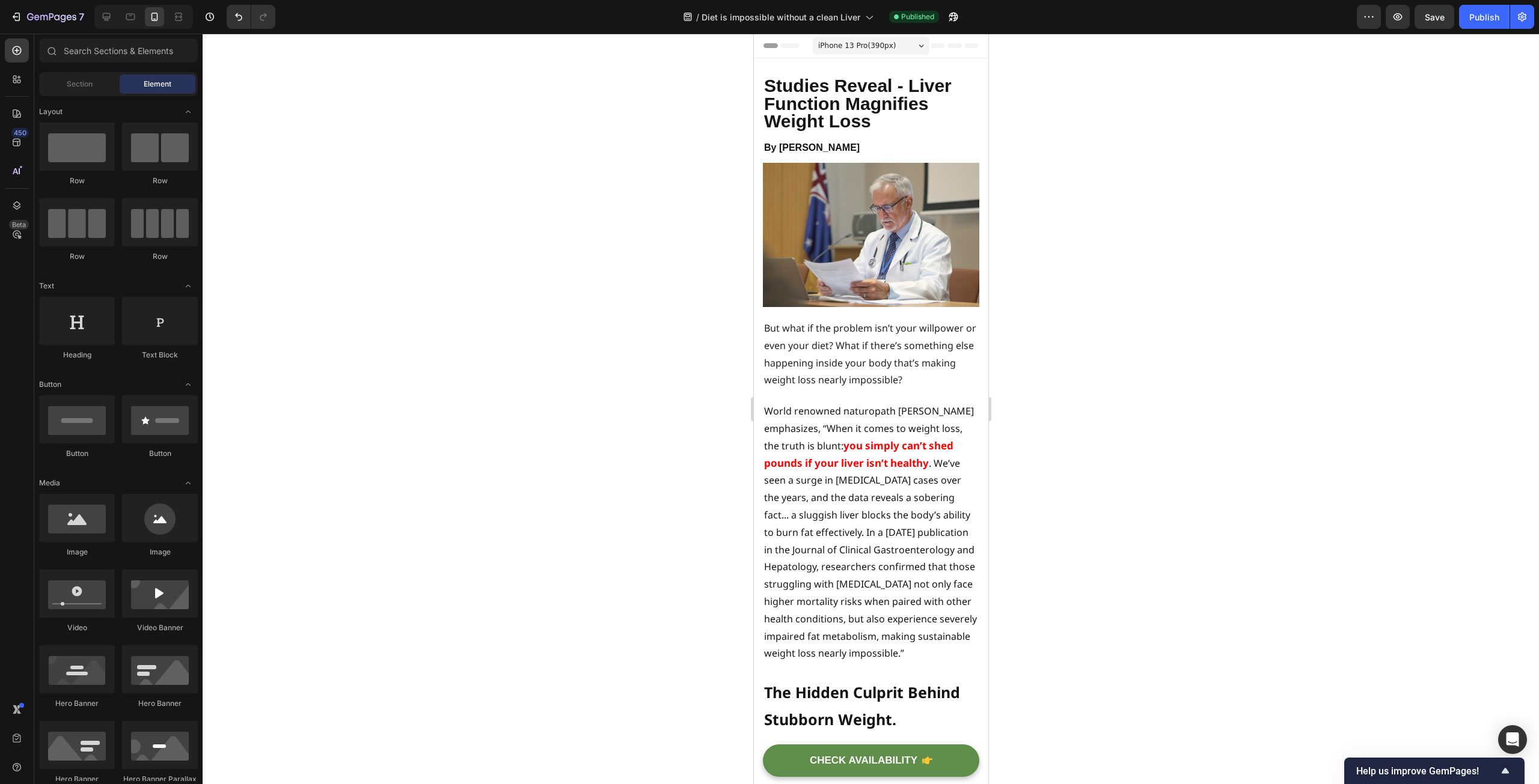
click at [1287, 423] on div at bounding box center [871, 408] width 1336 height 751
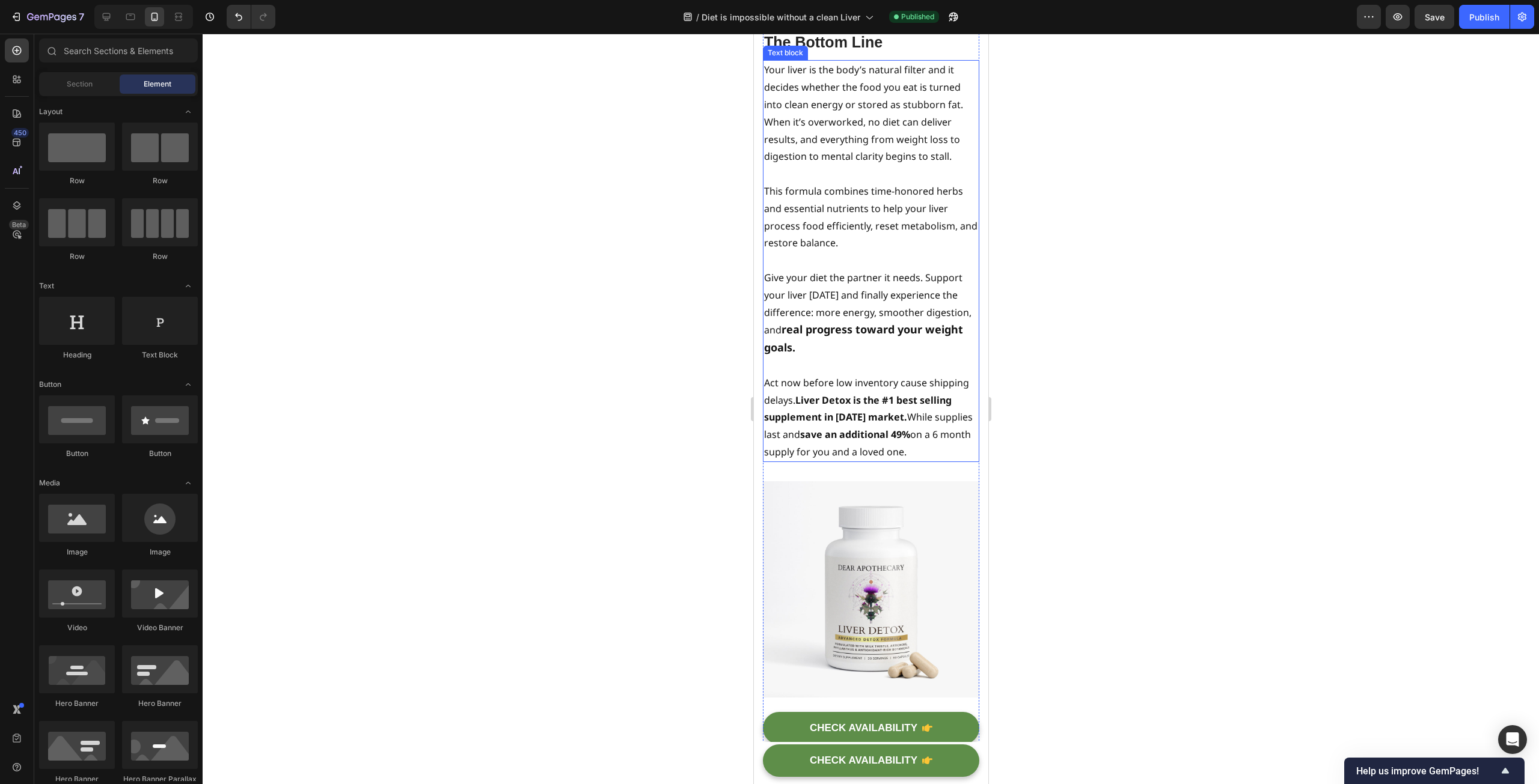
scroll to position [6909, 0]
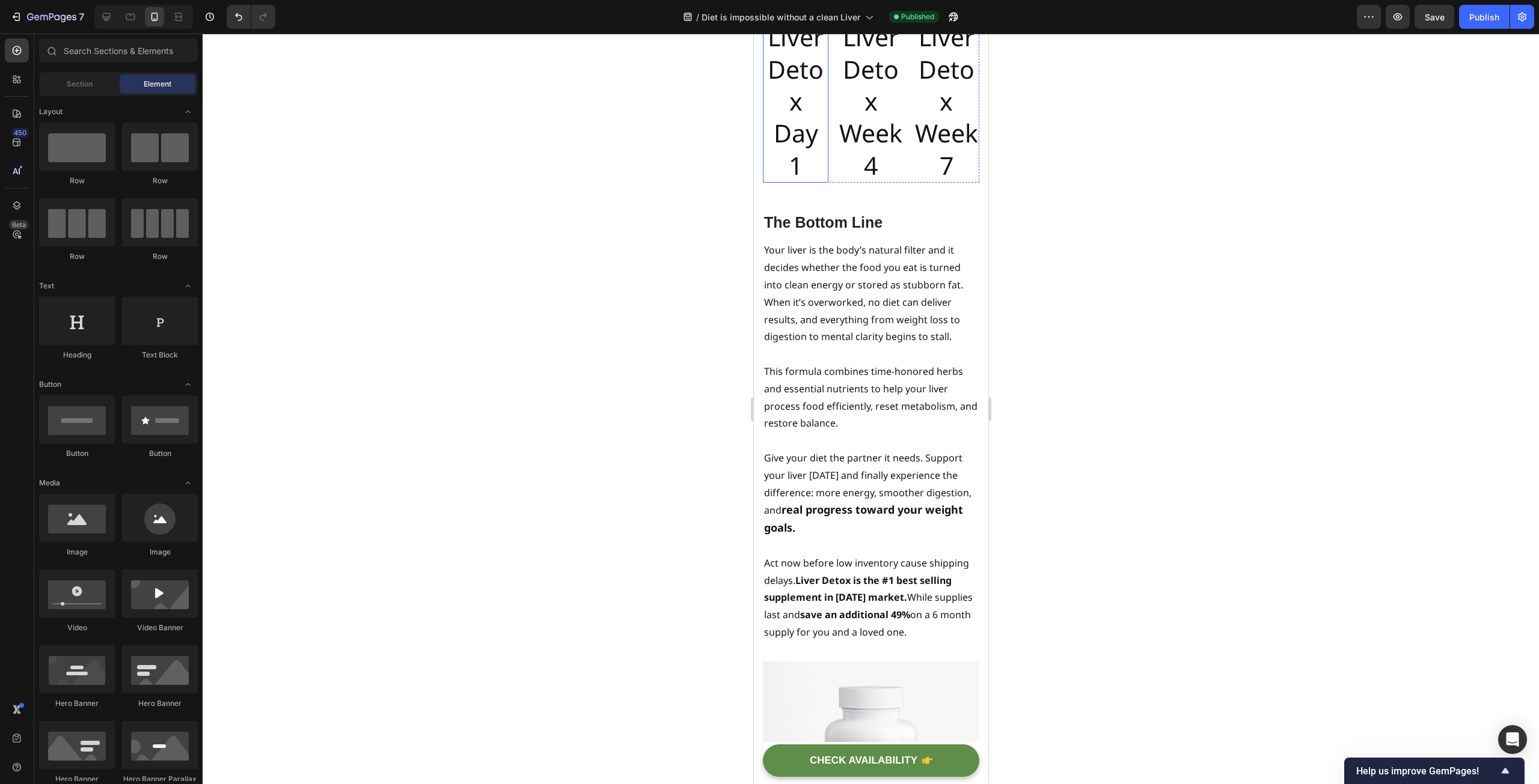
click at [796, 182] on h2 "Liver Detox Day 1" at bounding box center [795, 101] width 66 height 162
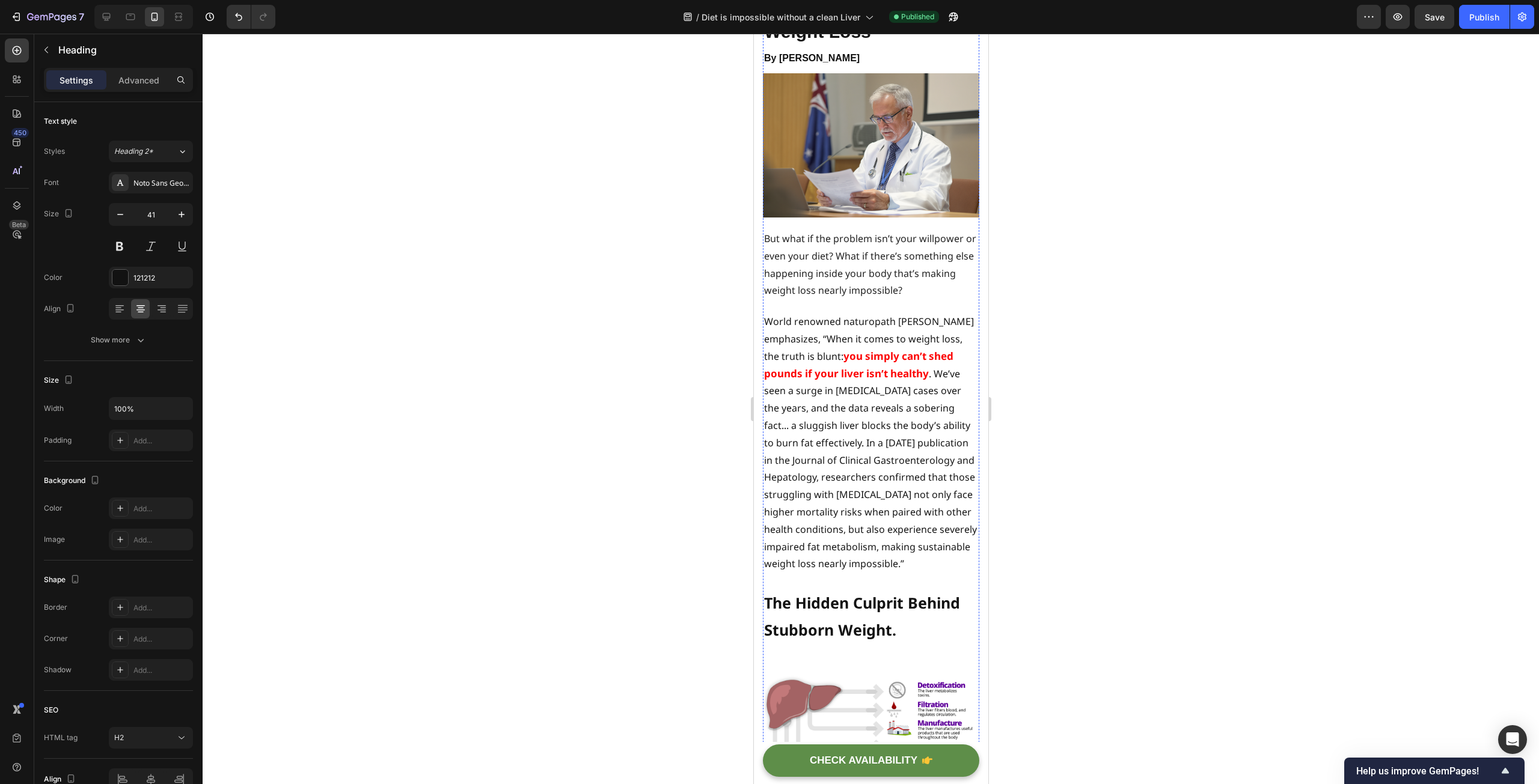
scroll to position [0, 0]
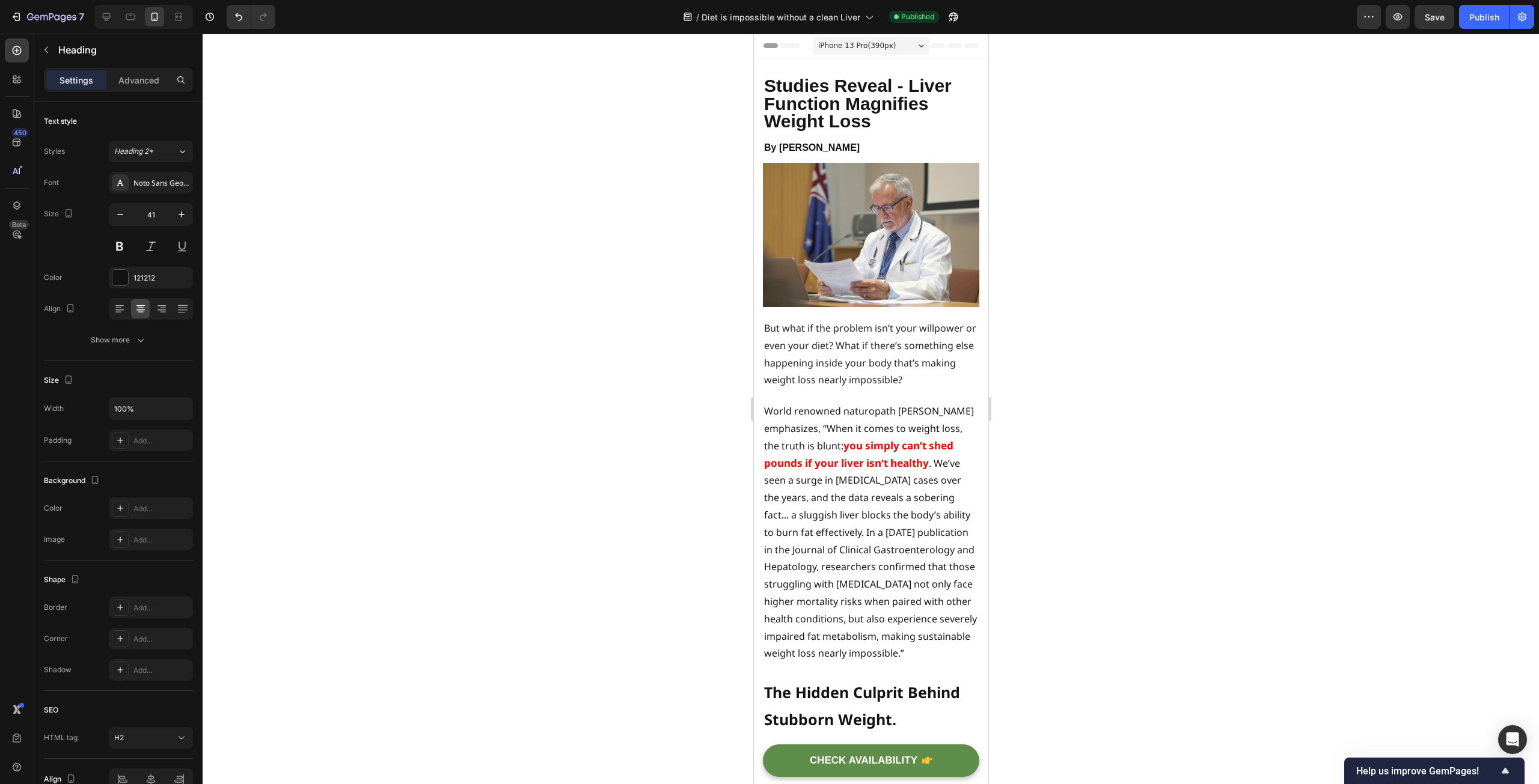
click at [1234, 530] on div at bounding box center [871, 408] width 1336 height 751
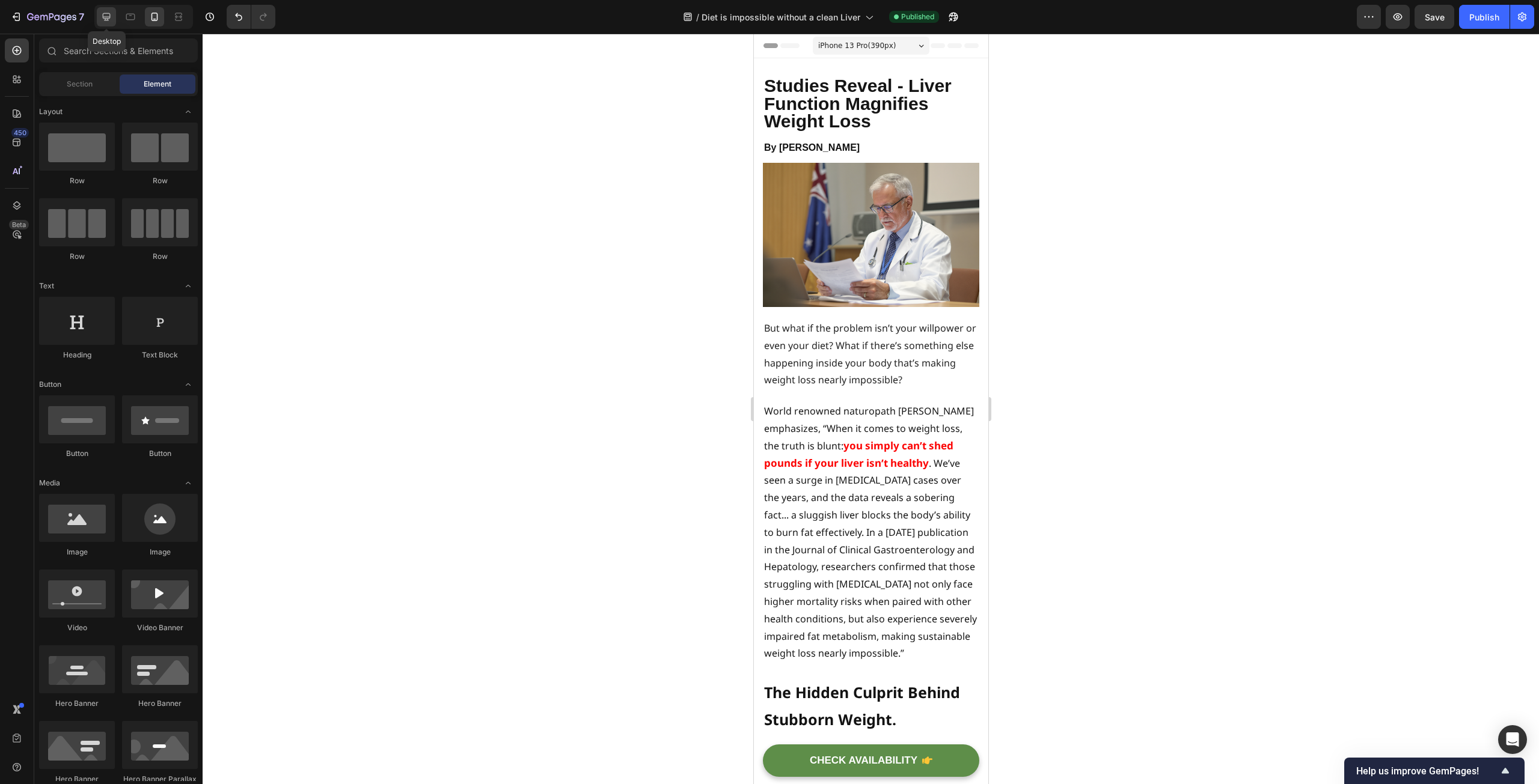
click at [105, 22] on icon at bounding box center [106, 17] width 12 height 12
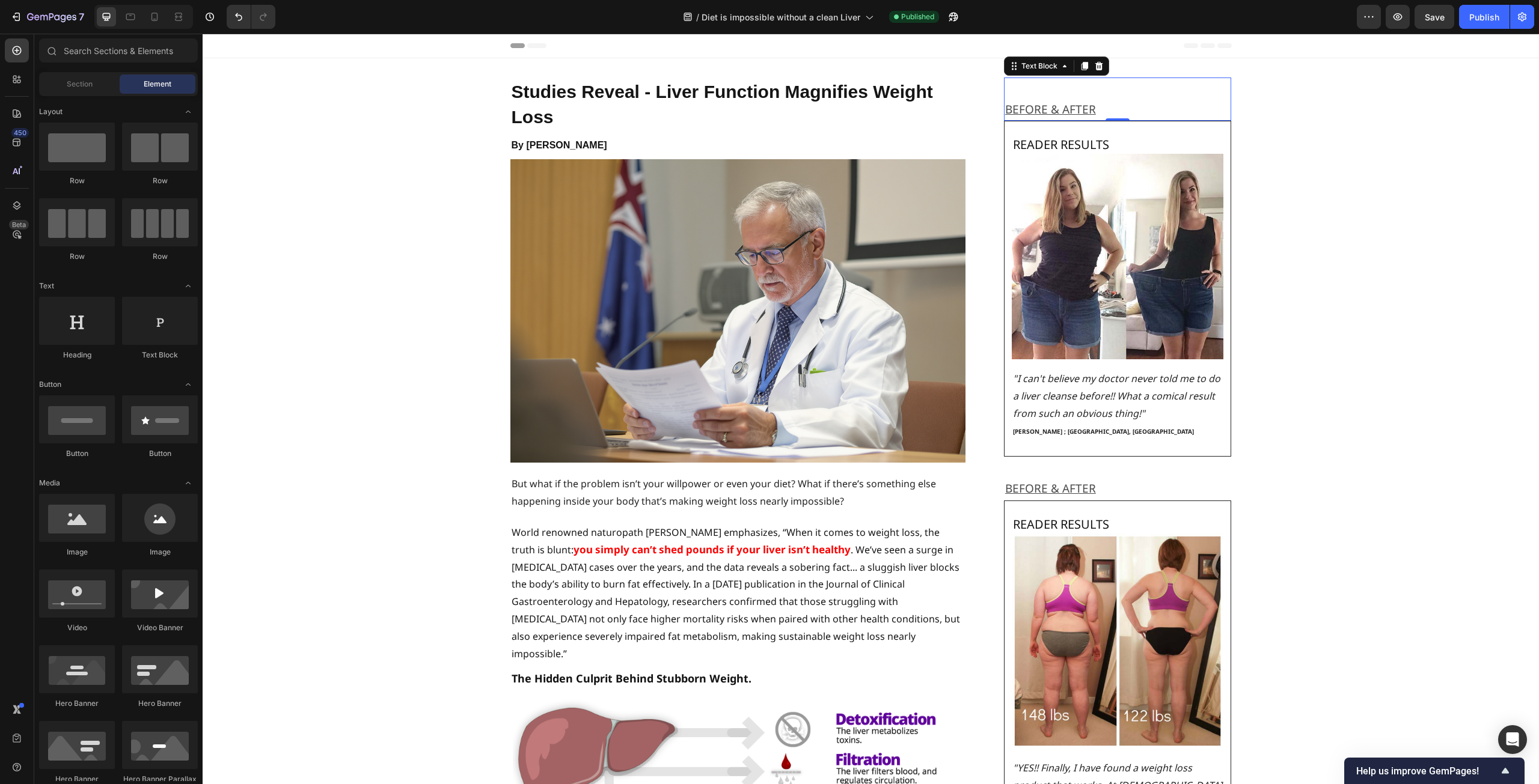
click at [1087, 97] on p at bounding box center [1117, 89] width 226 height 20
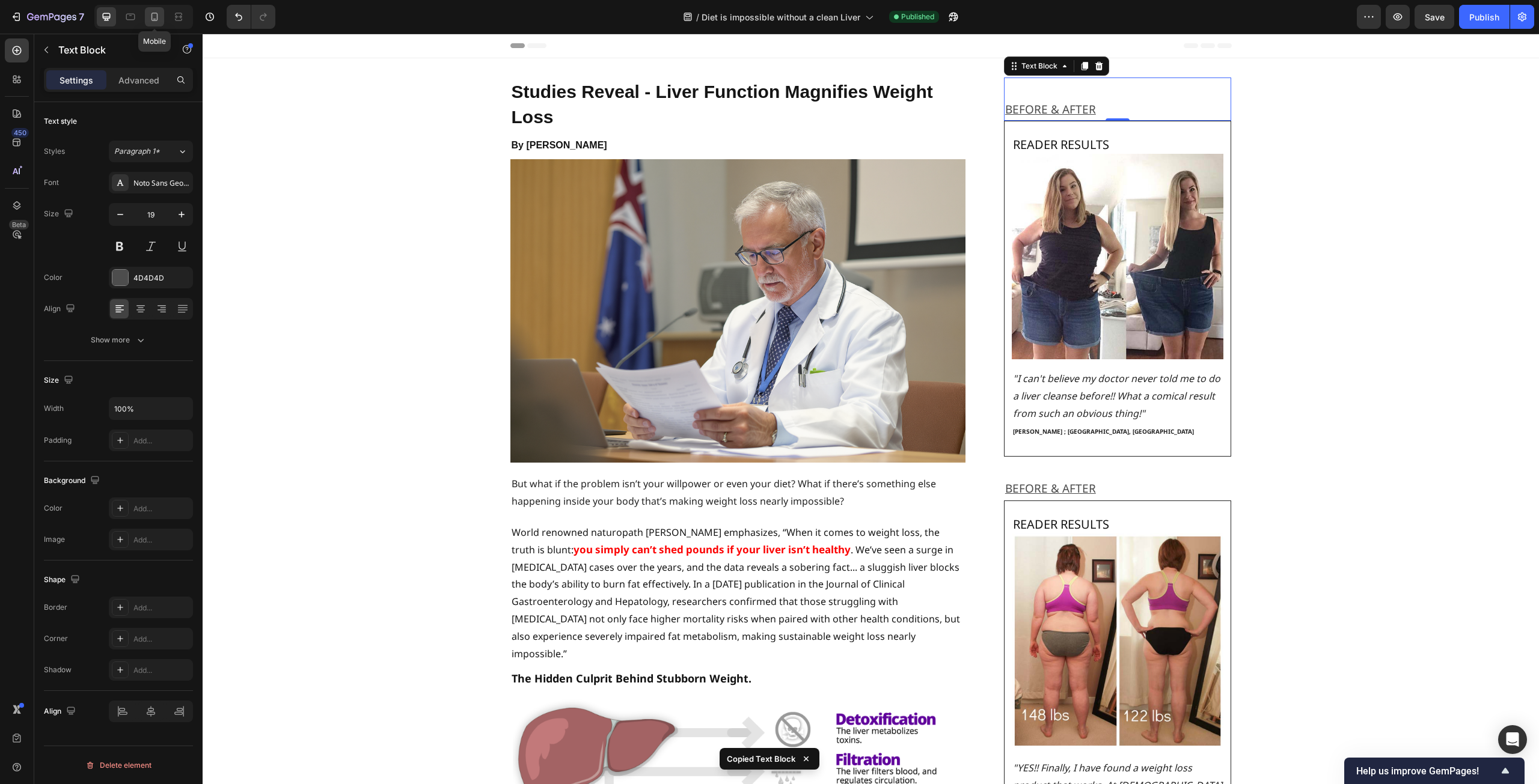
click at [147, 24] on div at bounding box center [155, 17] width 19 height 19
type input "14"
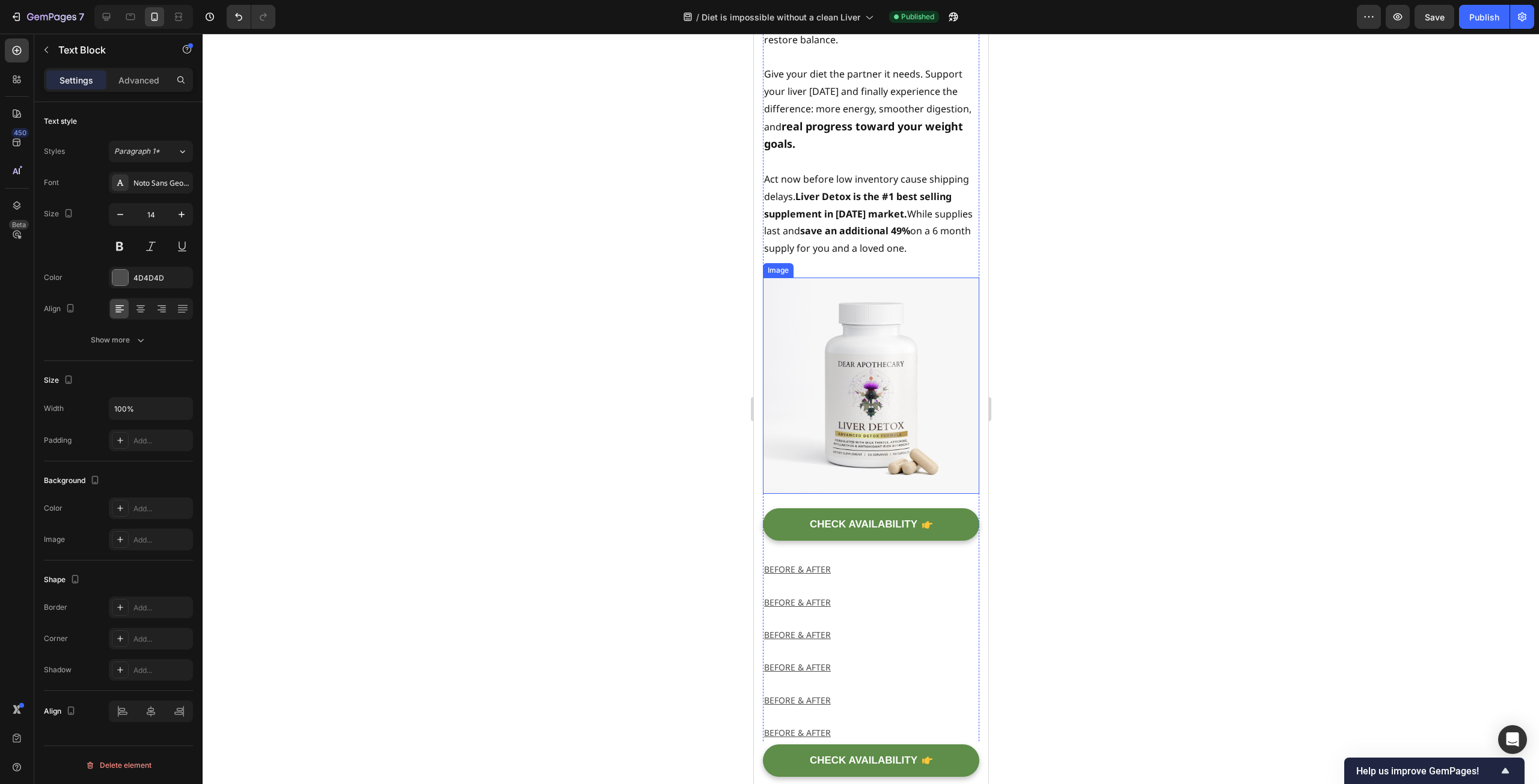
scroll to position [7221, 0]
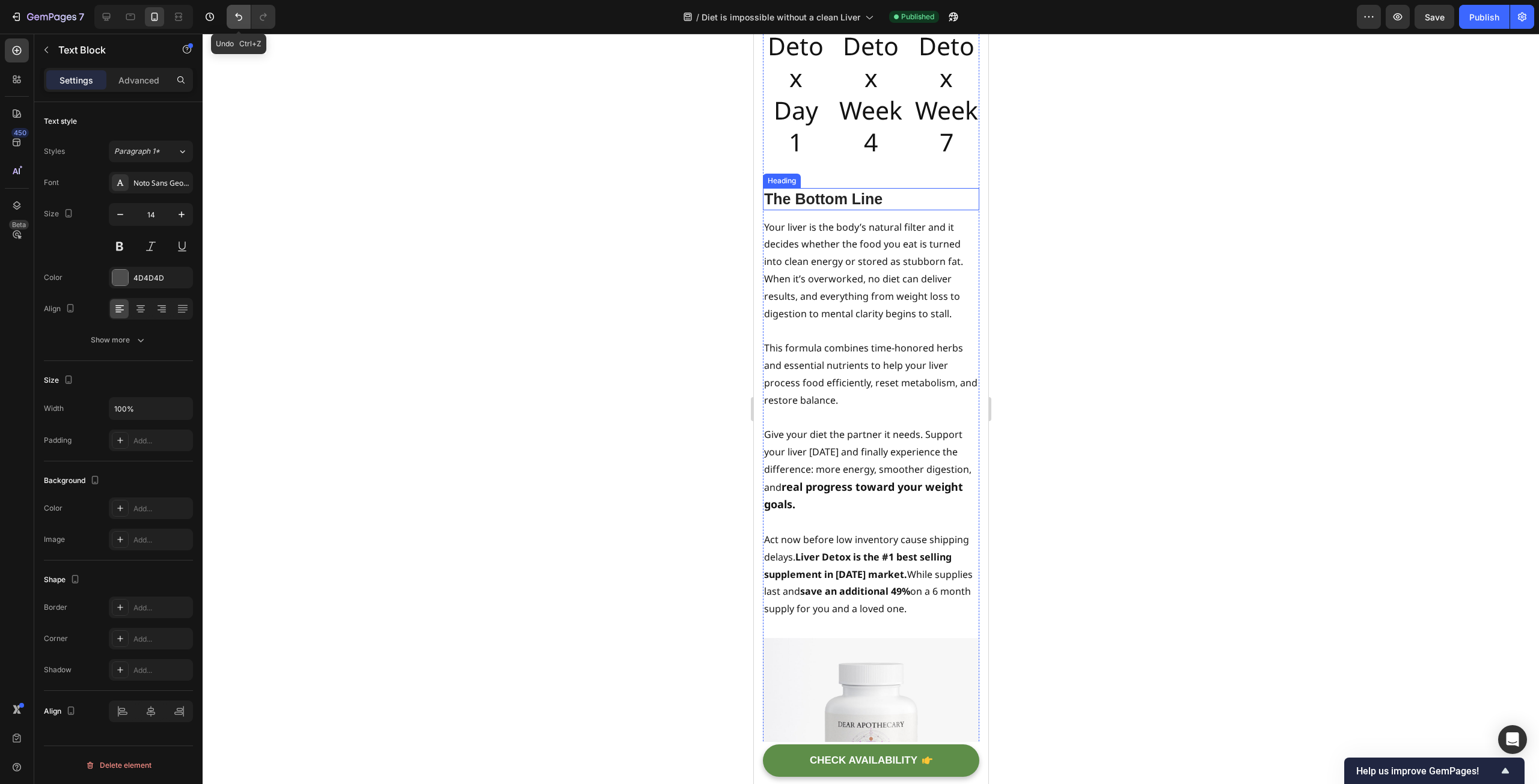
click at [239, 21] on icon "Undo/Redo" at bounding box center [239, 17] width 12 height 12
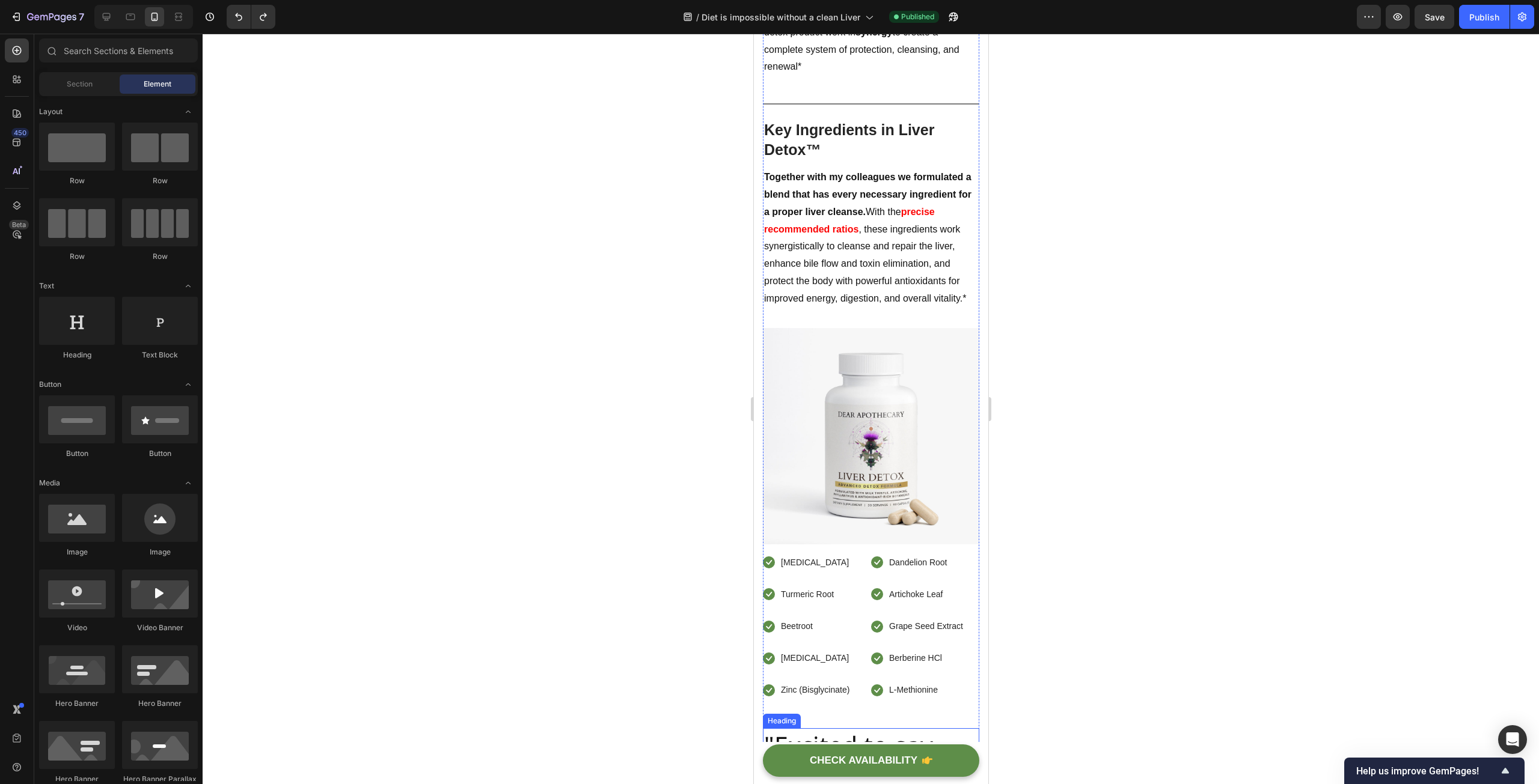
scroll to position [6139, 0]
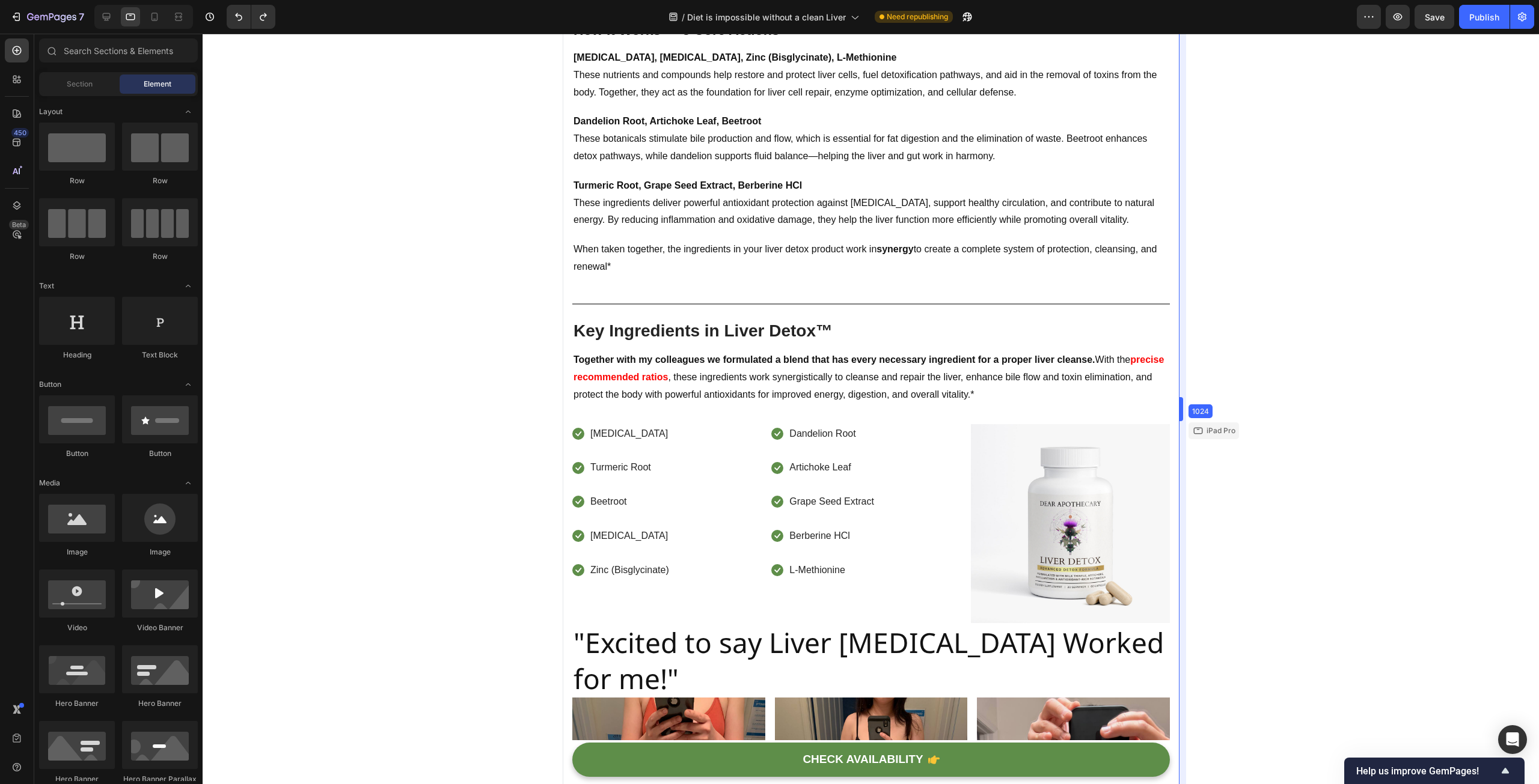
drag, startPoint x: 989, startPoint y: 412, endPoint x: 1439, endPoint y: 392, distance: 450.4
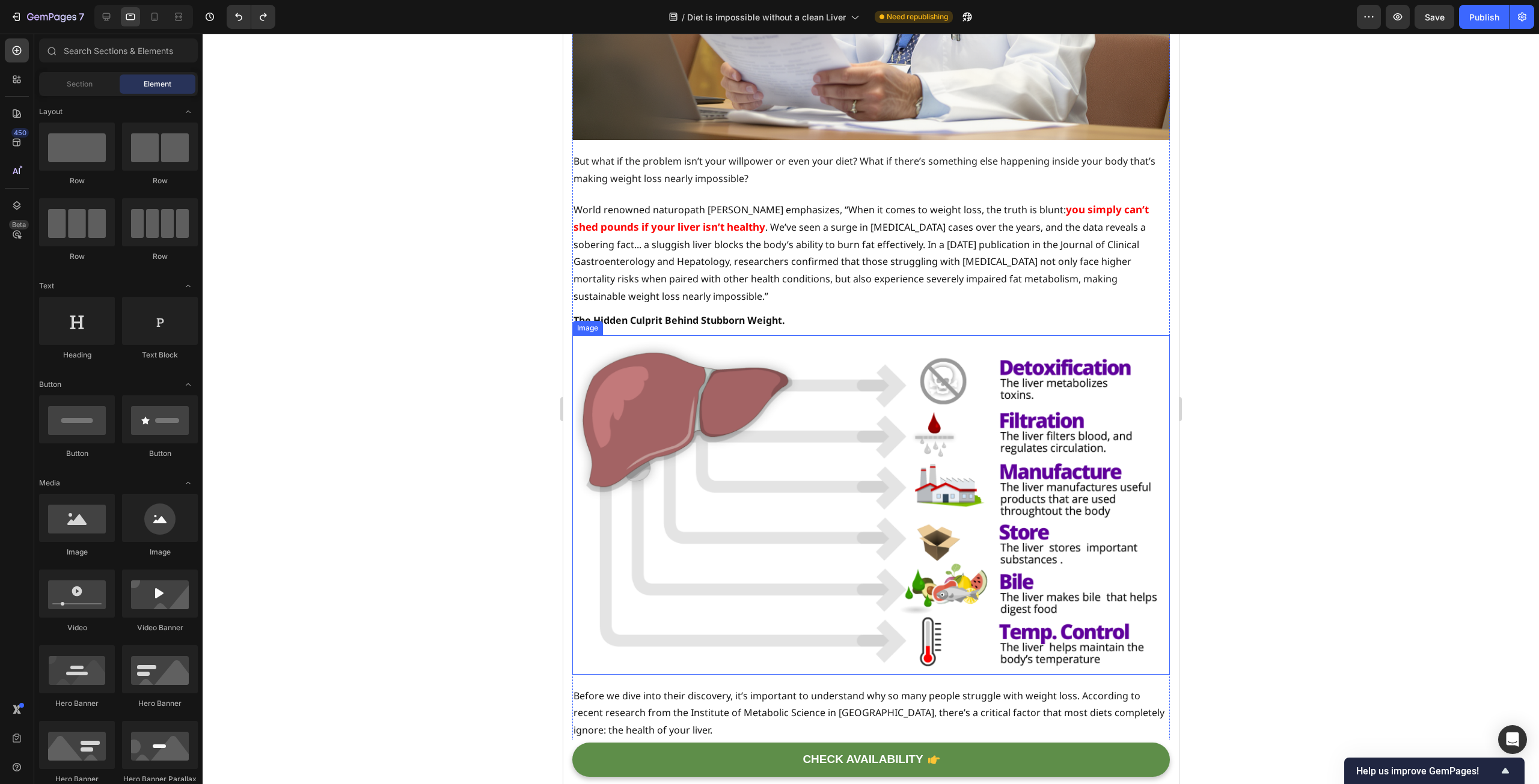
scroll to position [0, 0]
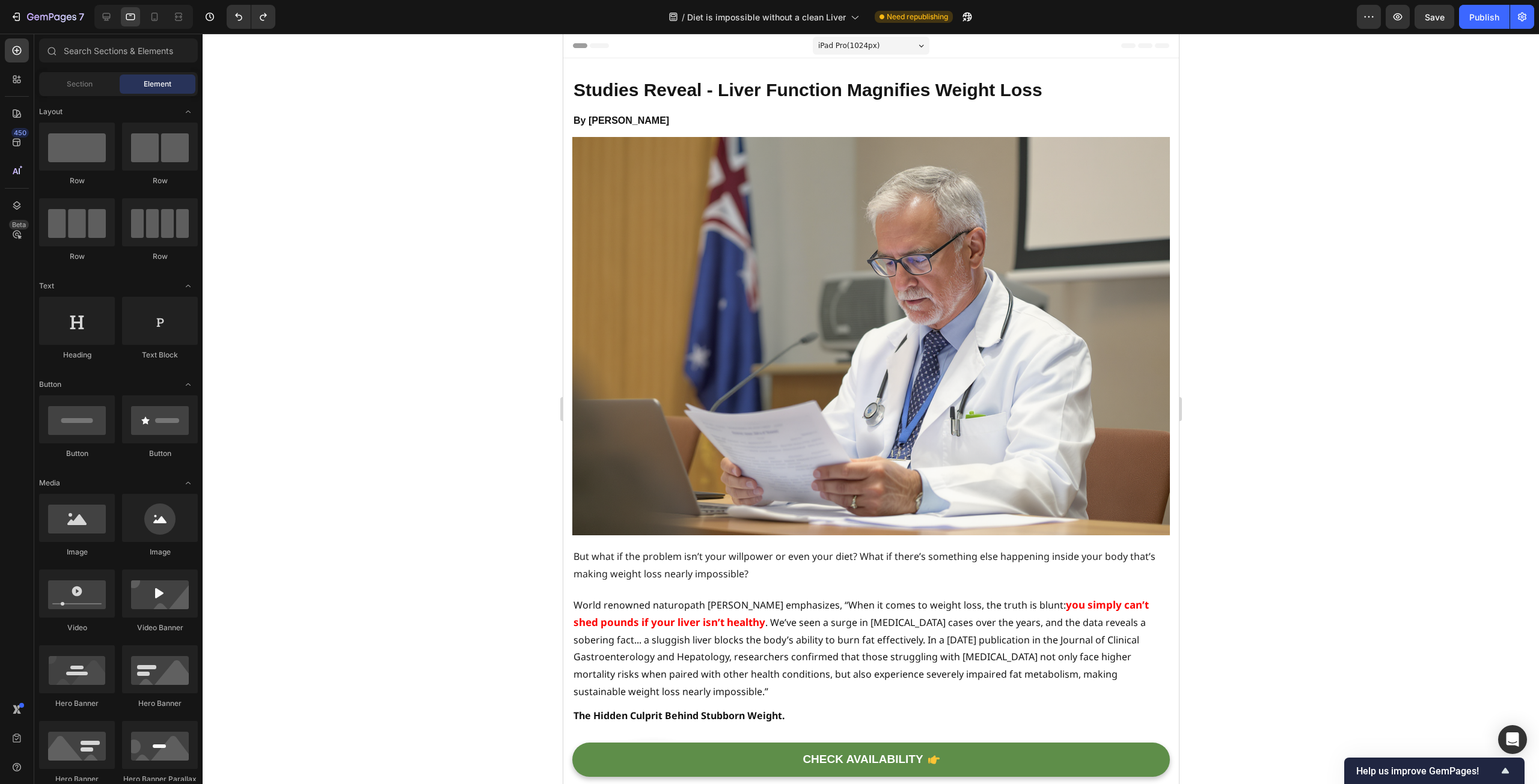
click at [849, 49] on span "iPad Pro ( 1024 px)" at bounding box center [849, 46] width 61 height 12
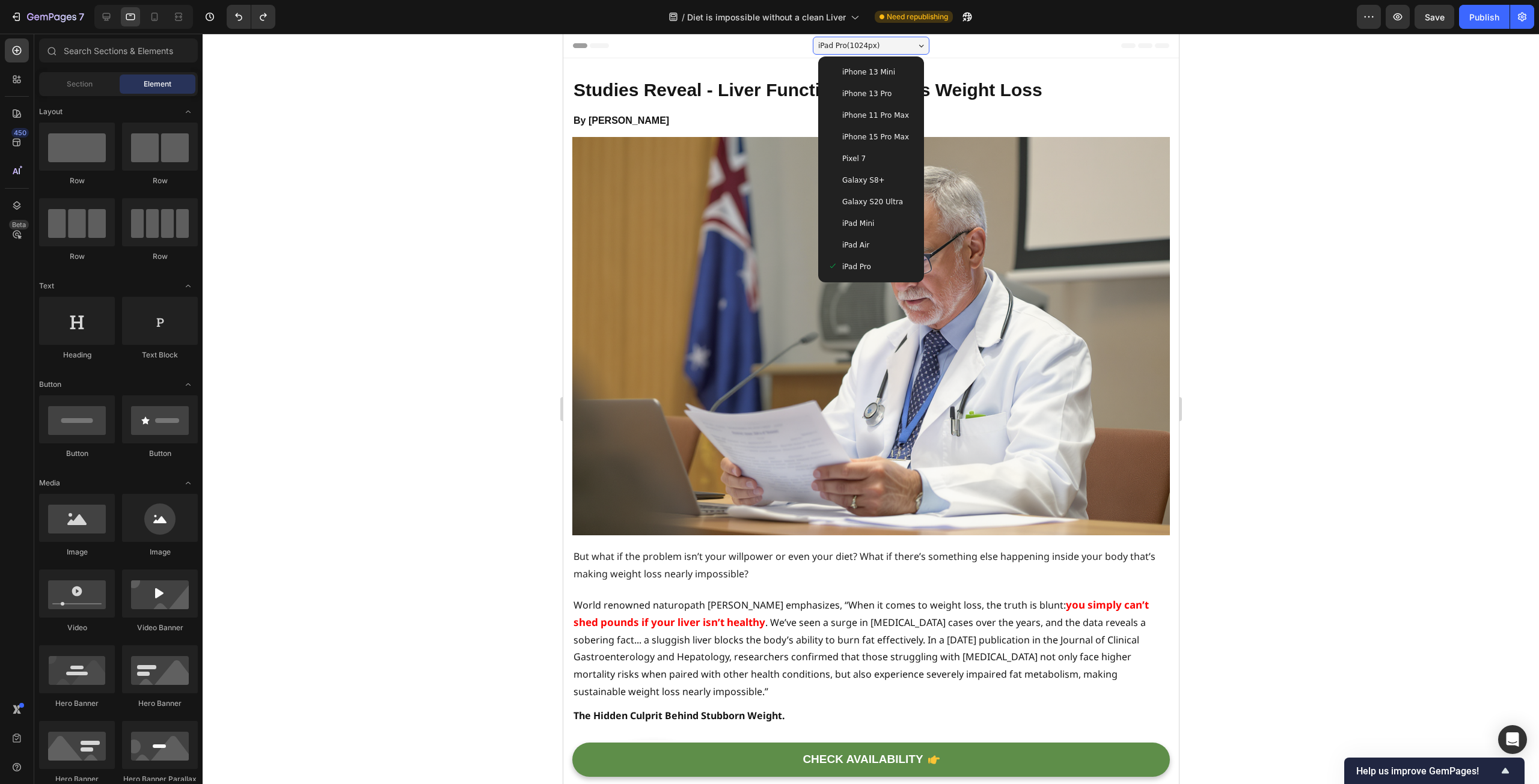
click at [859, 94] on span "iPhone 13 Pro" at bounding box center [866, 94] width 49 height 12
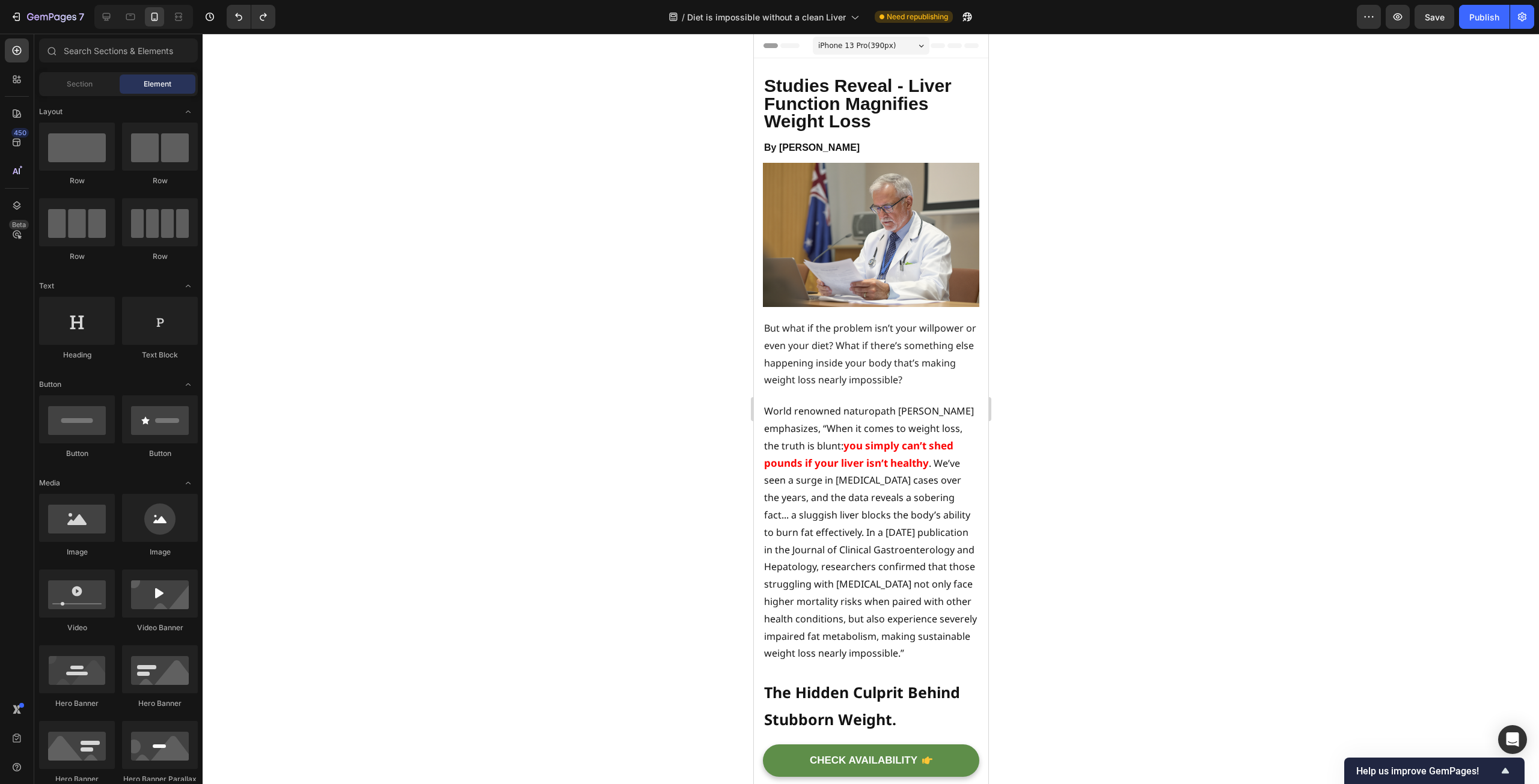
click at [1201, 418] on div at bounding box center [871, 408] width 1336 height 751
click at [107, 17] on icon at bounding box center [106, 17] width 8 height 8
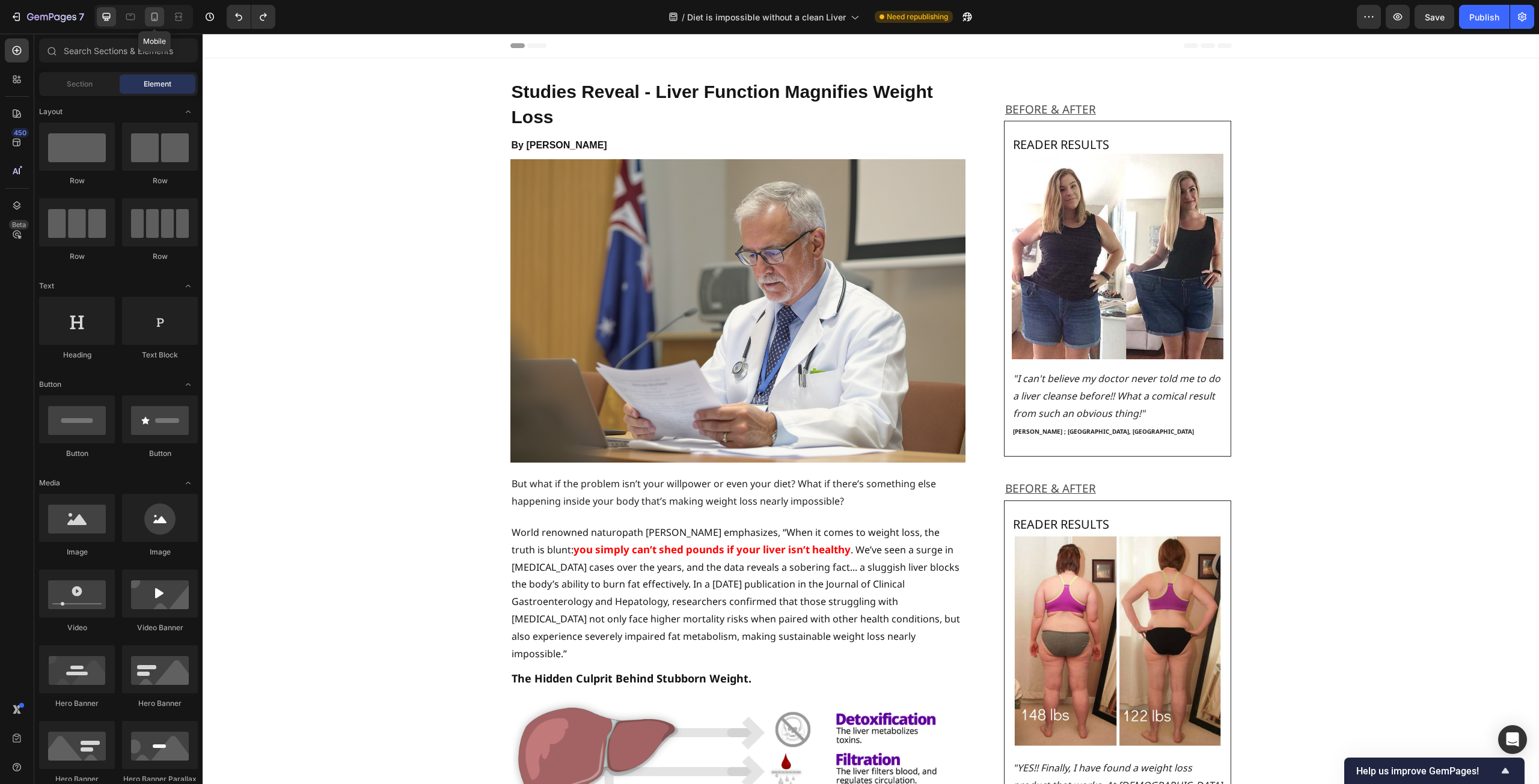
click at [151, 18] on icon at bounding box center [155, 17] width 7 height 9
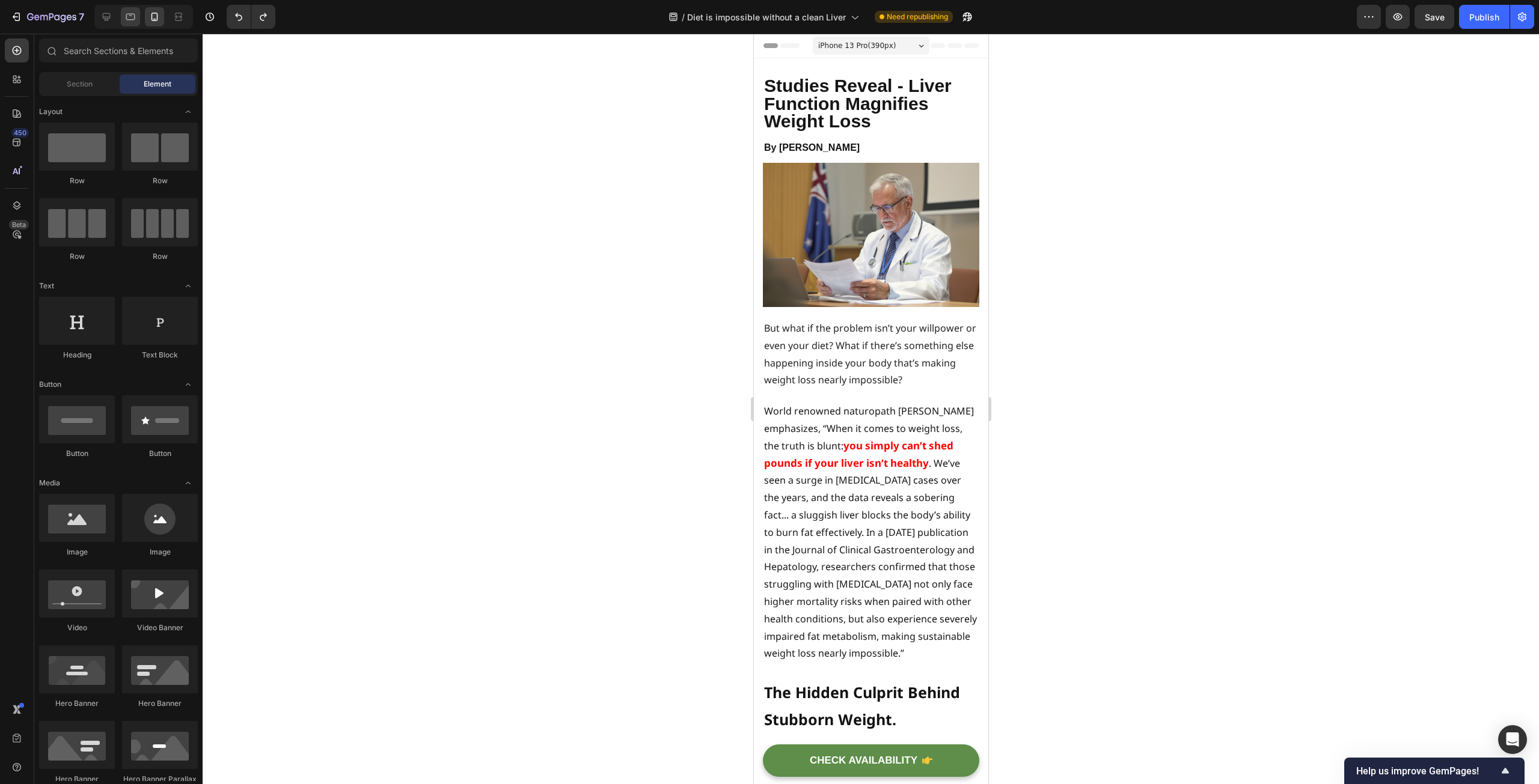
click at [139, 18] on div at bounding box center [131, 17] width 19 height 19
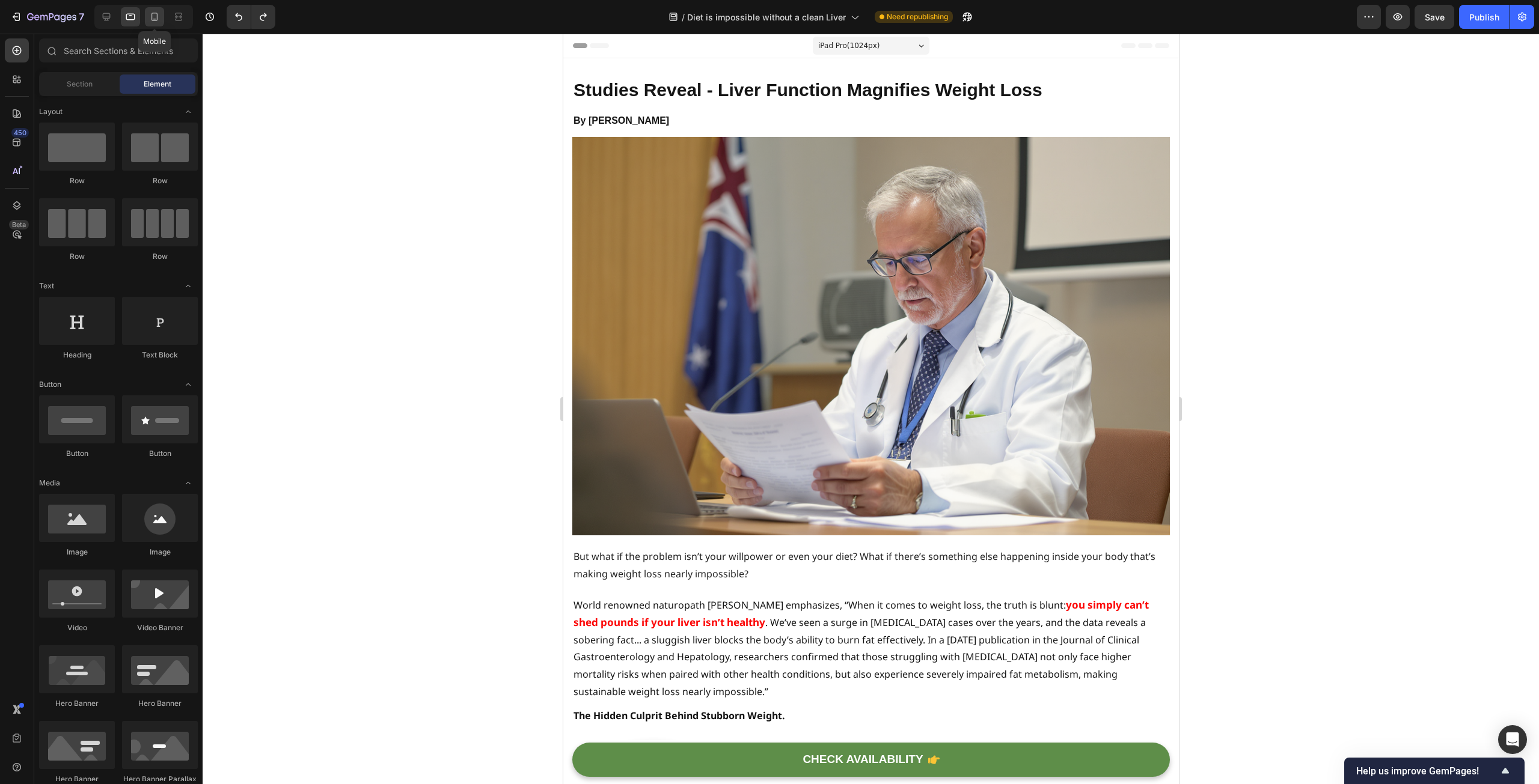
click at [154, 21] on icon at bounding box center [155, 17] width 7 height 9
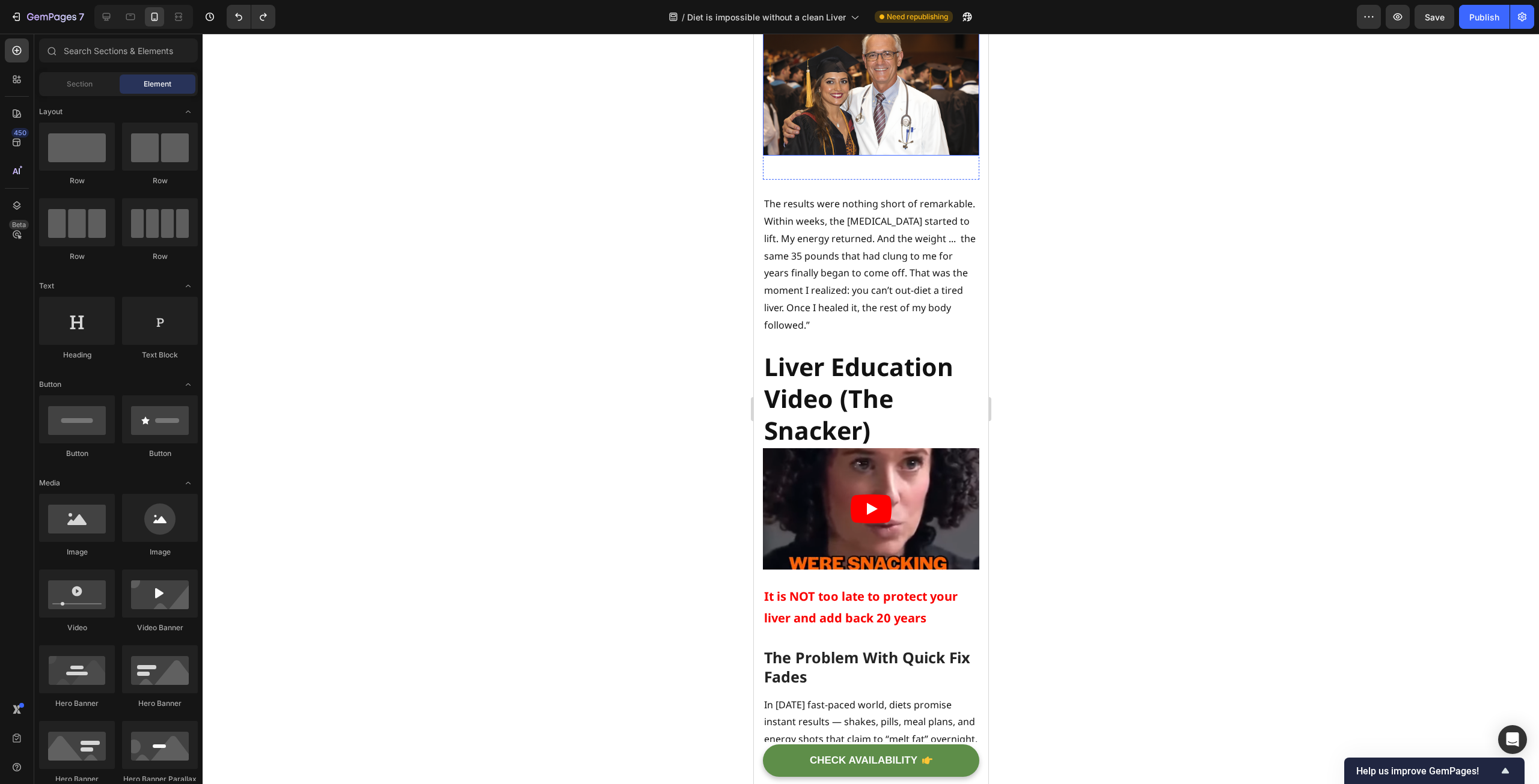
scroll to position [2944, 0]
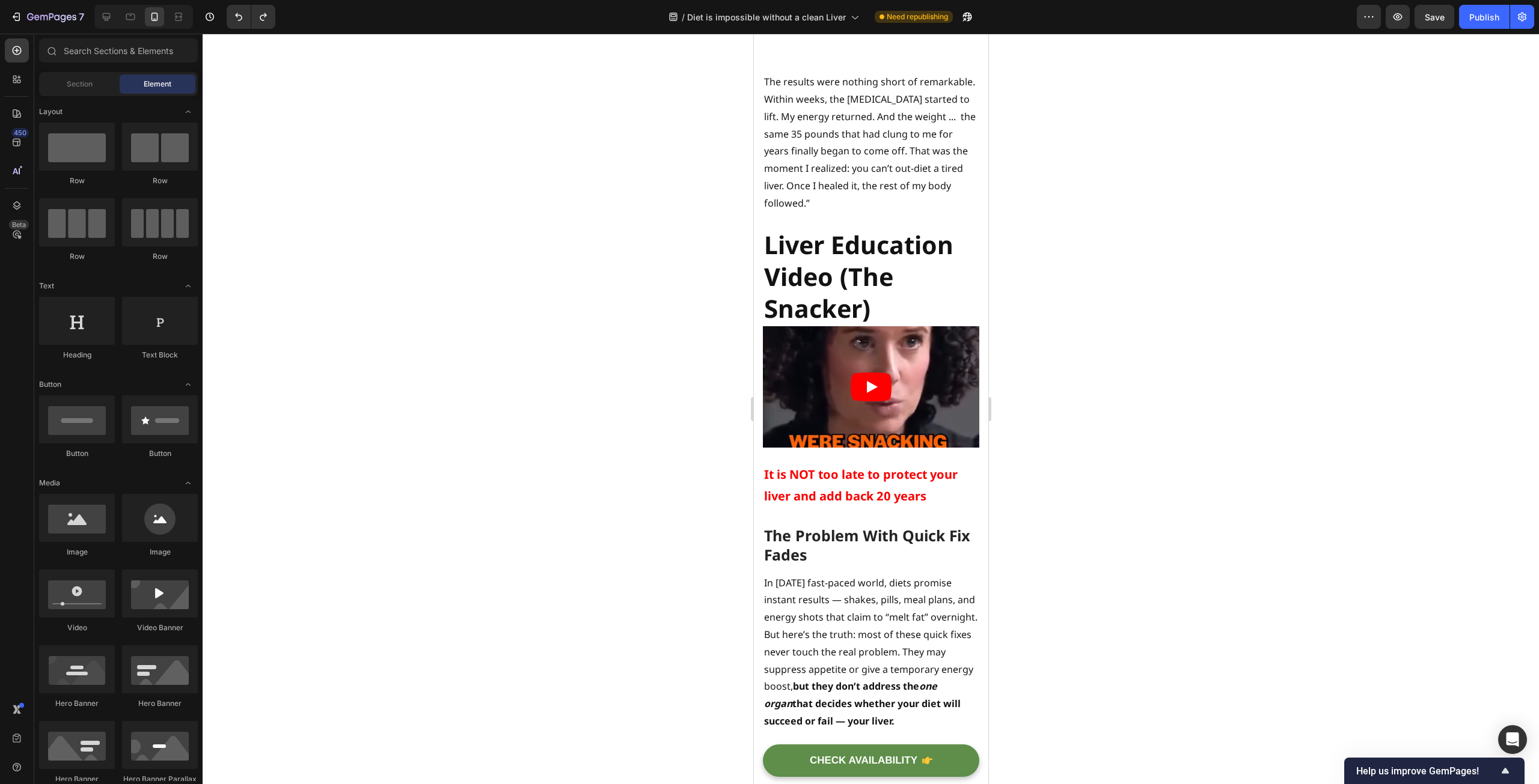
click at [1267, 523] on div at bounding box center [871, 408] width 1336 height 751
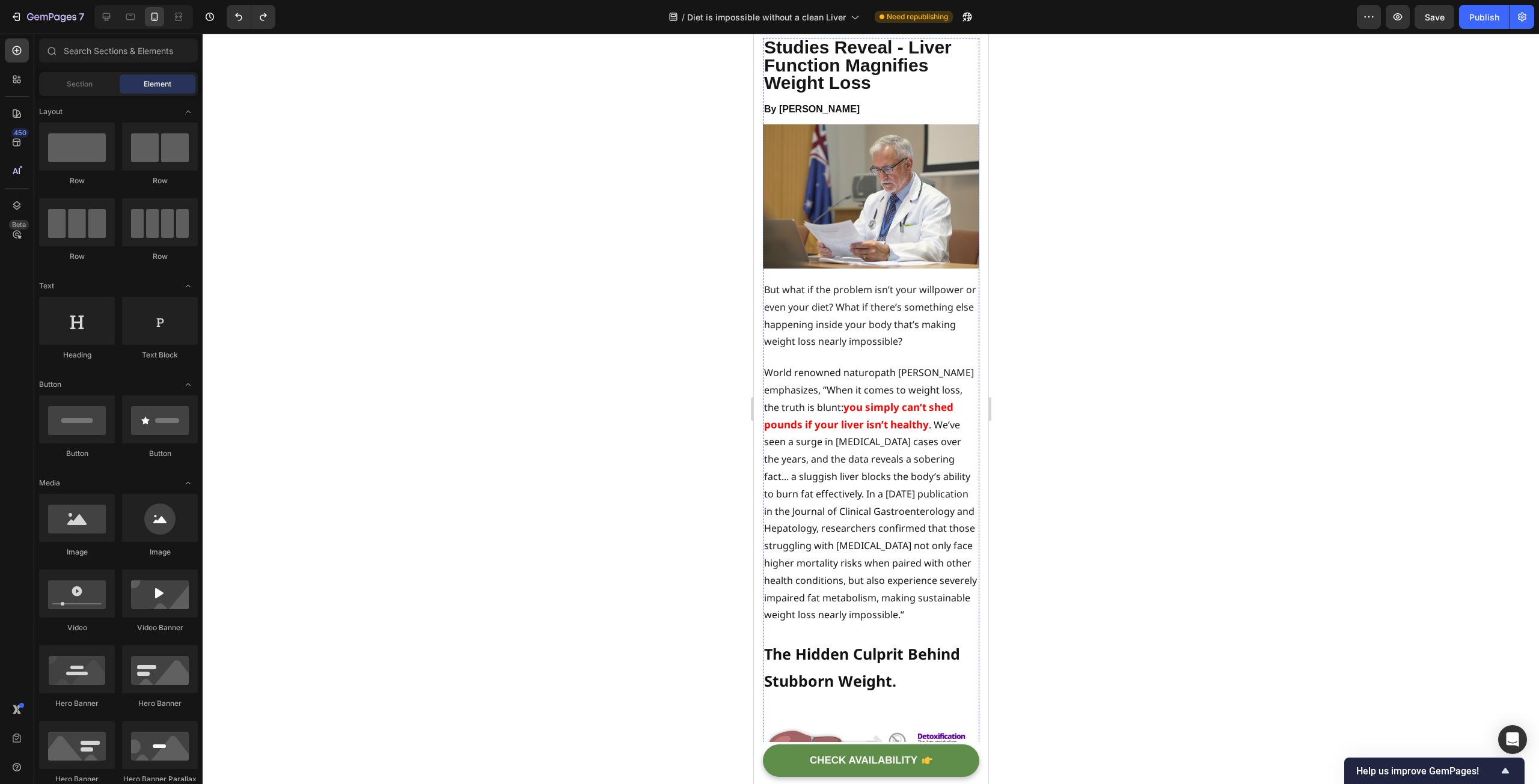
scroll to position [0, 0]
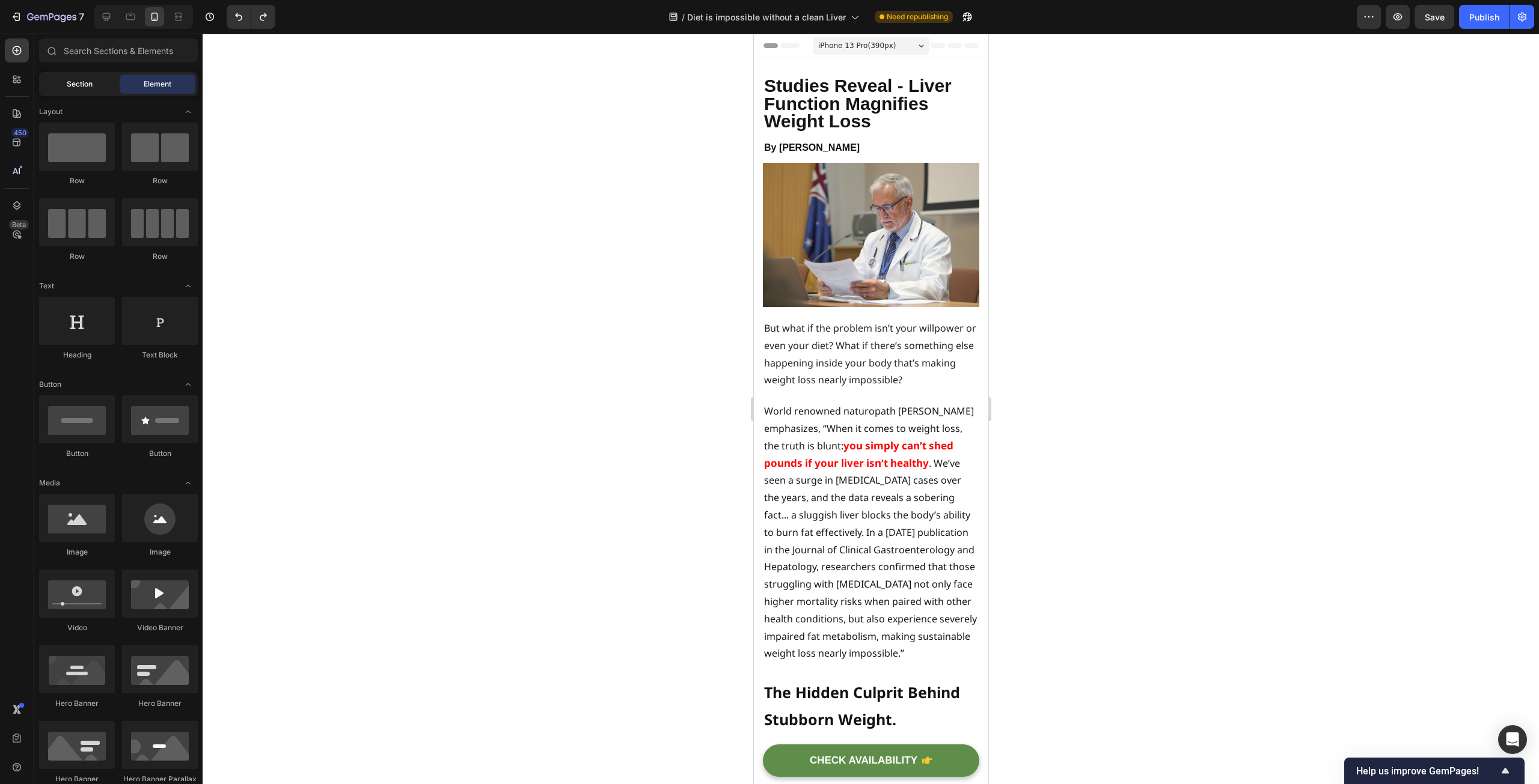
click at [85, 79] on span "Section" at bounding box center [79, 84] width 25 height 11
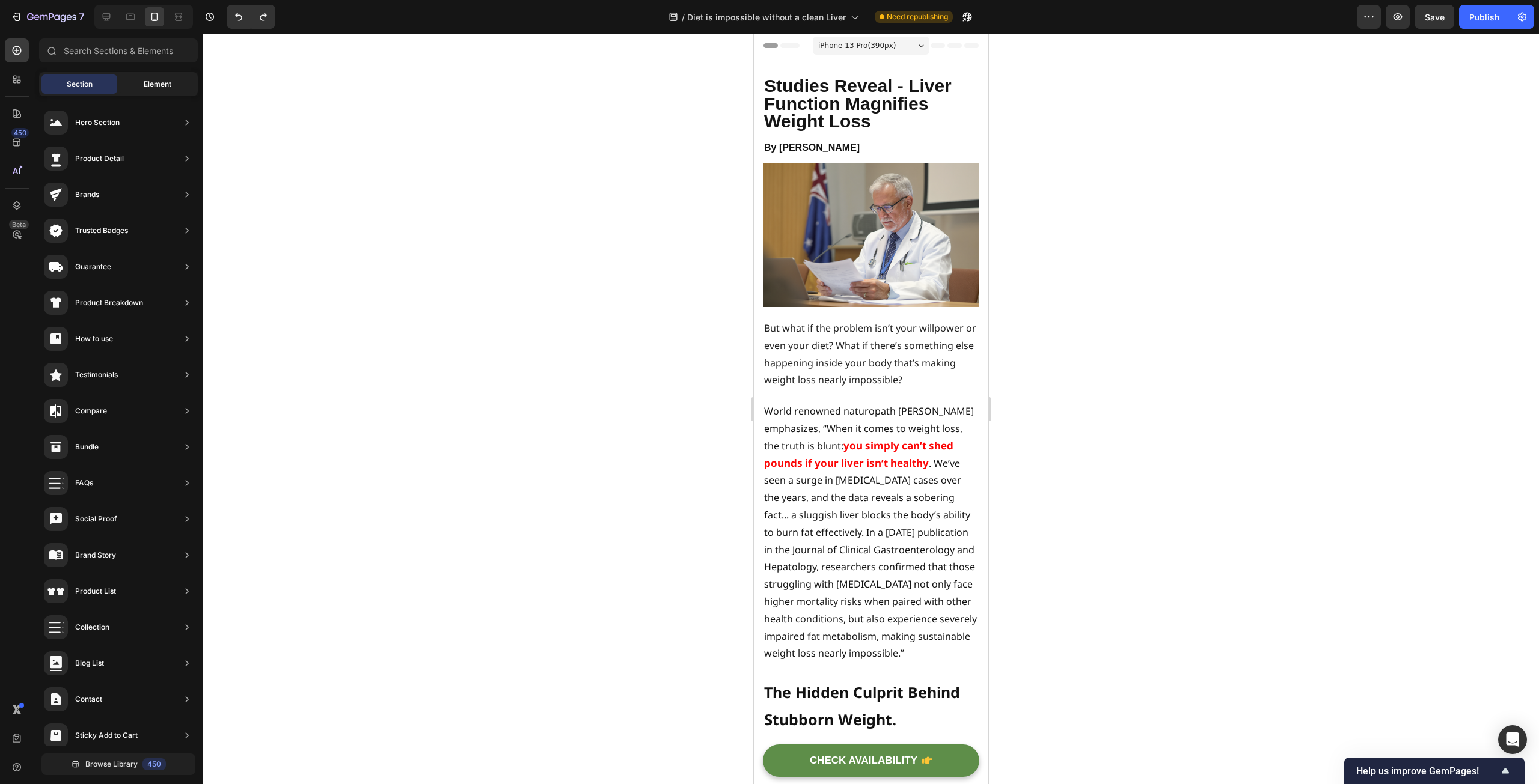
click at [154, 79] on span "Element" at bounding box center [157, 84] width 27 height 11
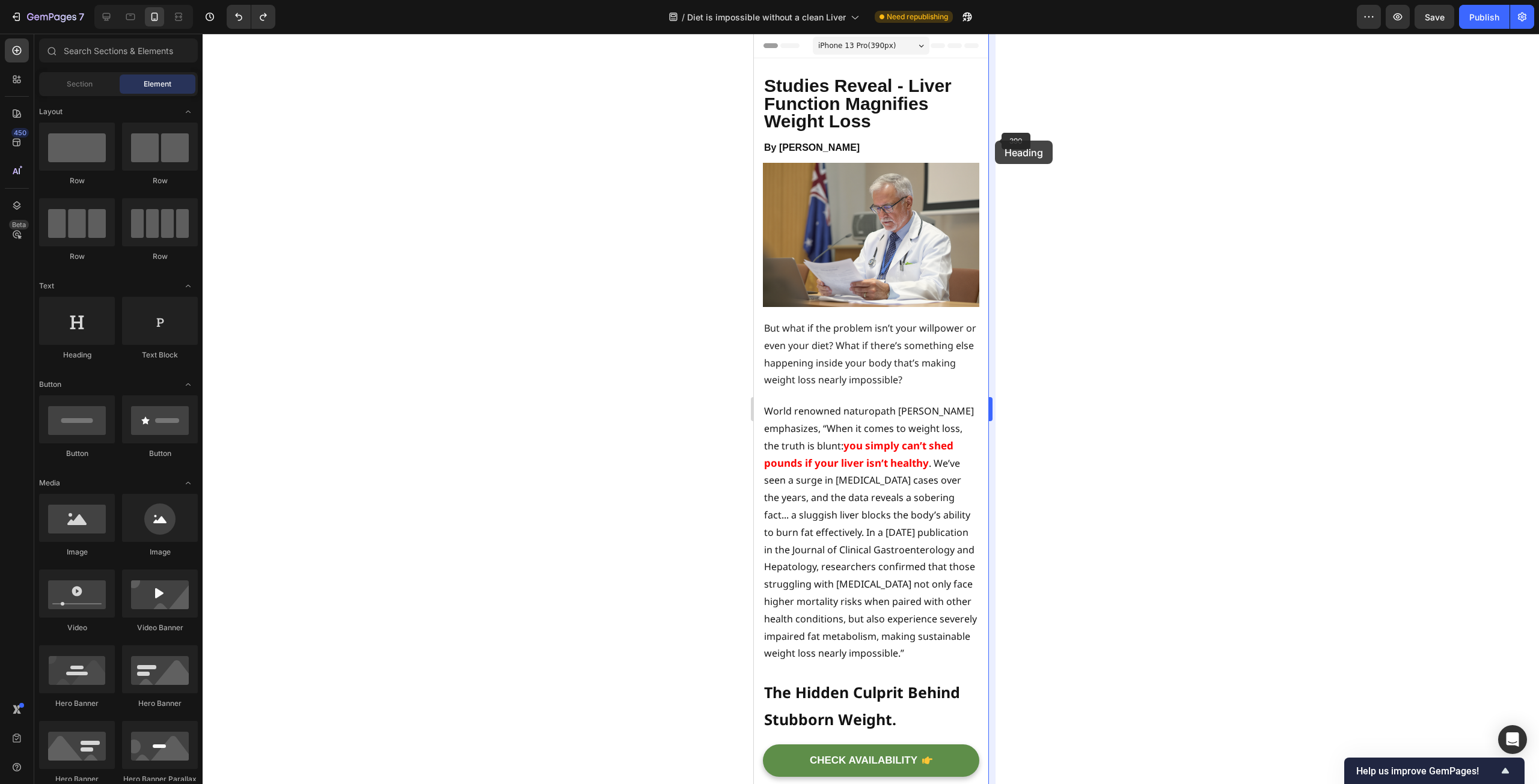
drag, startPoint x: 94, startPoint y: 320, endPoint x: 995, endPoint y: 140, distance: 918.8
click at [995, 0] on div "7 Version history / Diet is impossible without a clean Liver Need republishing …" at bounding box center [770, 0] width 1539 height 0
drag, startPoint x: 829, startPoint y: 354, endPoint x: 962, endPoint y: 176, distance: 222.2
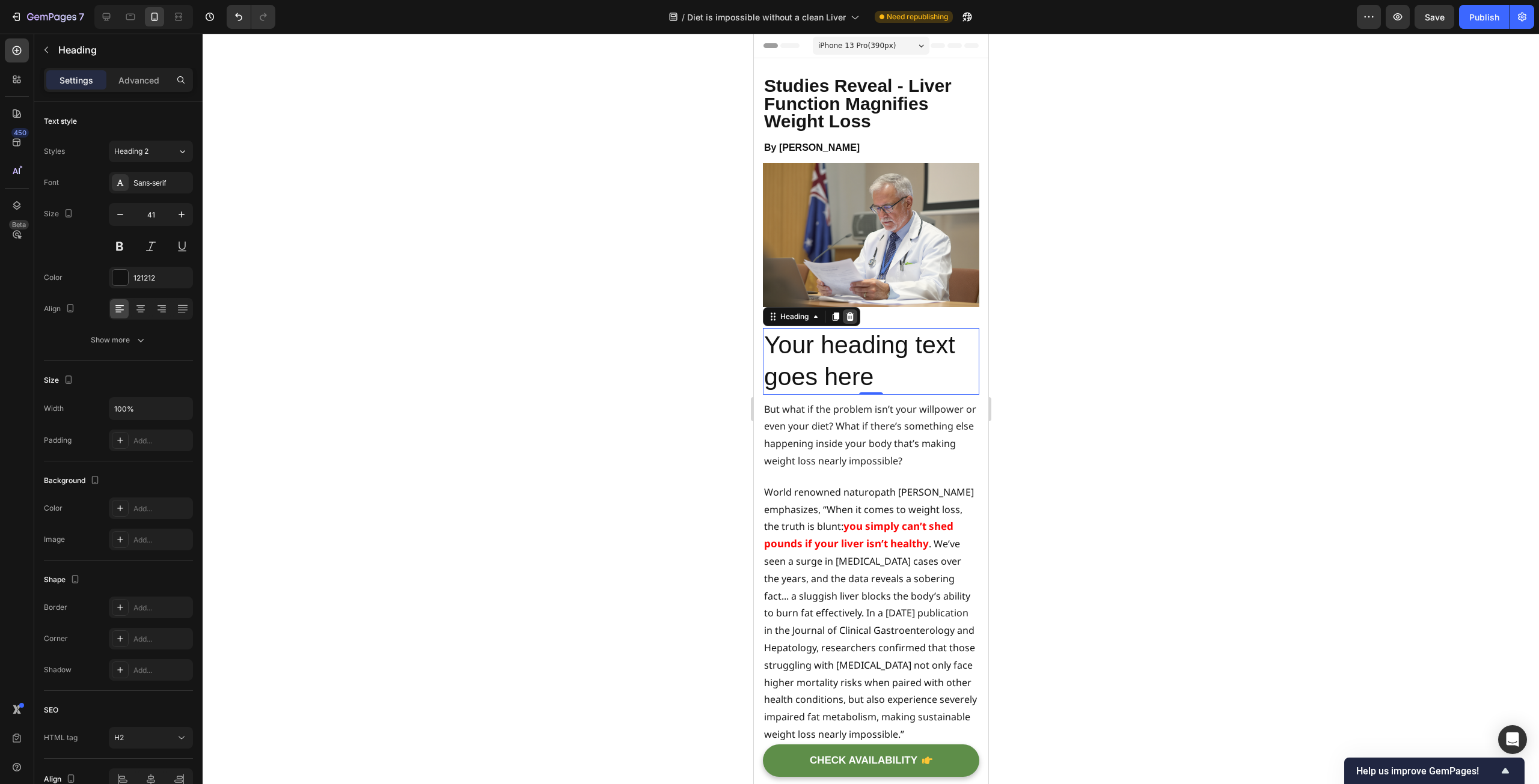
click at [849, 312] on icon at bounding box center [849, 316] width 10 height 10
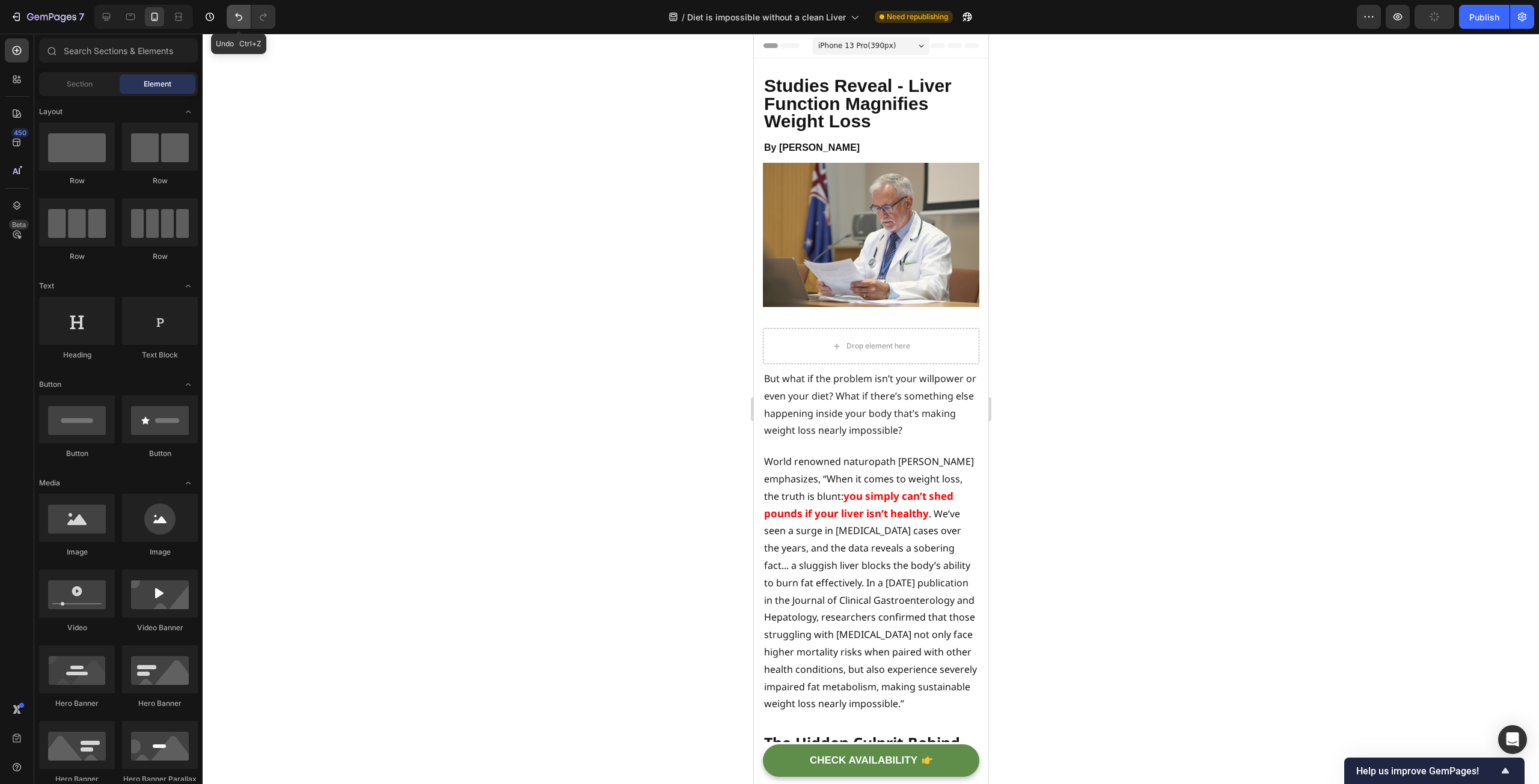
click at [230, 14] on button "Undo/Redo" at bounding box center [238, 16] width 24 height 24
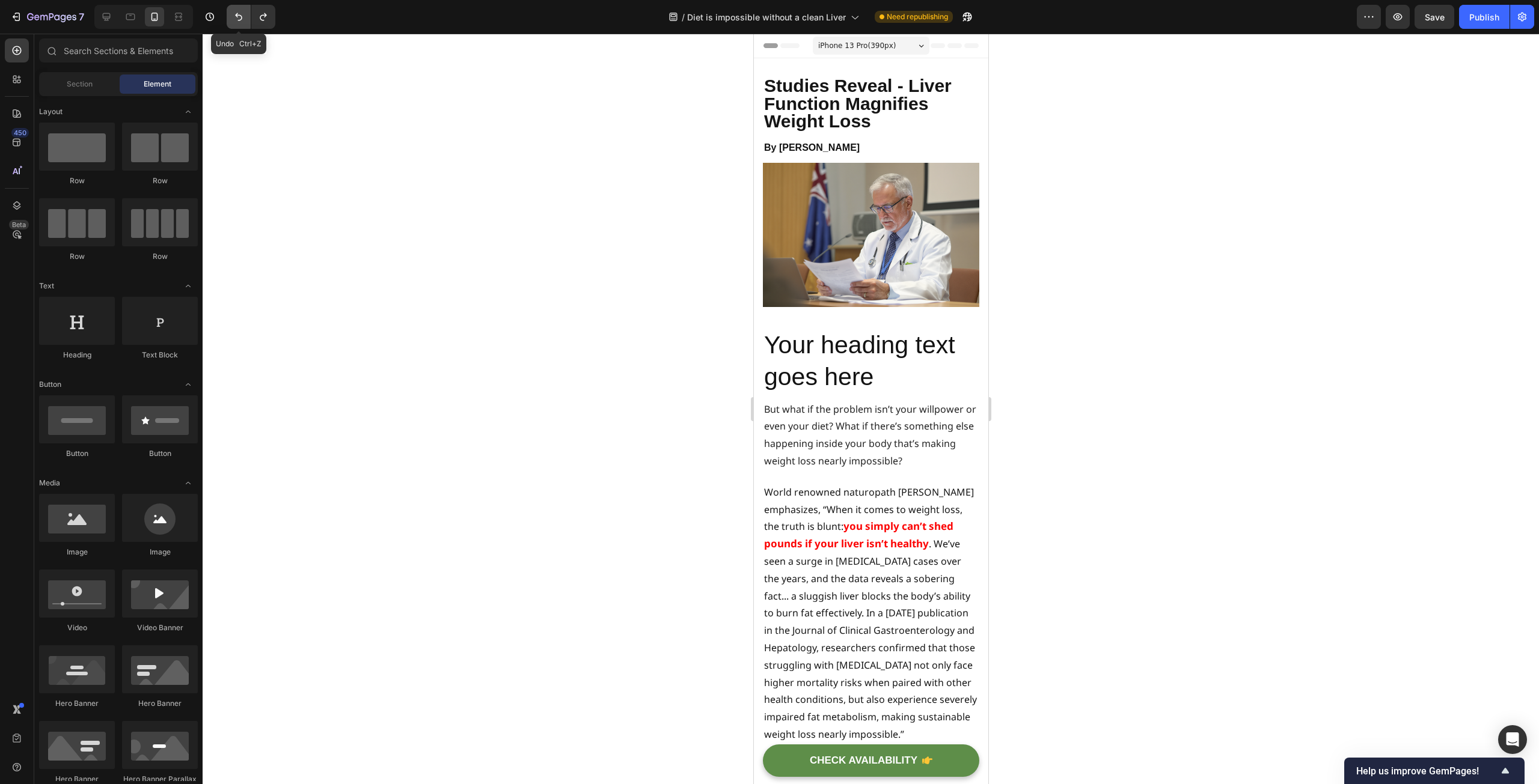
click at [236, 17] on icon "Undo/Redo" at bounding box center [239, 17] width 12 height 12
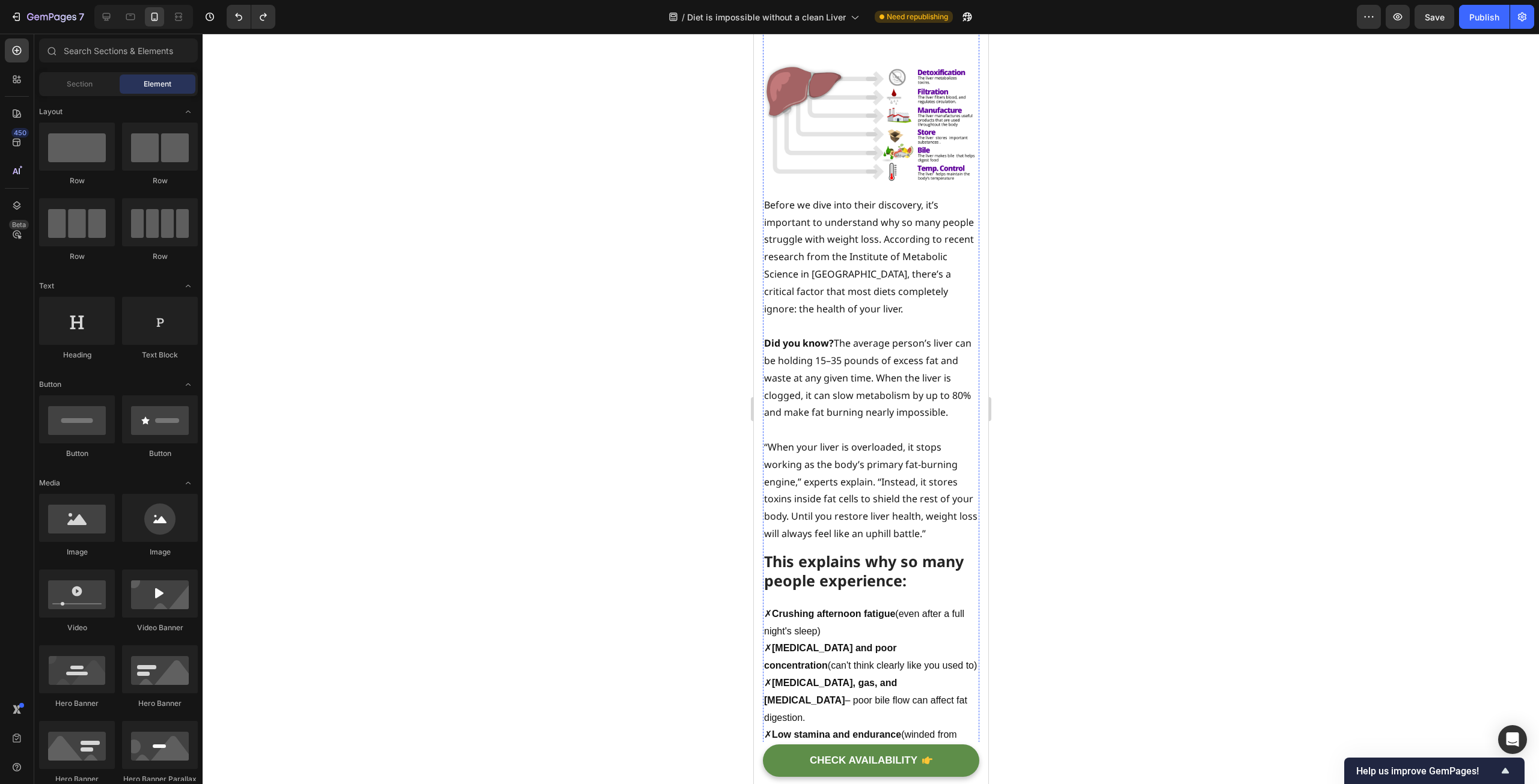
scroll to position [721, 0]
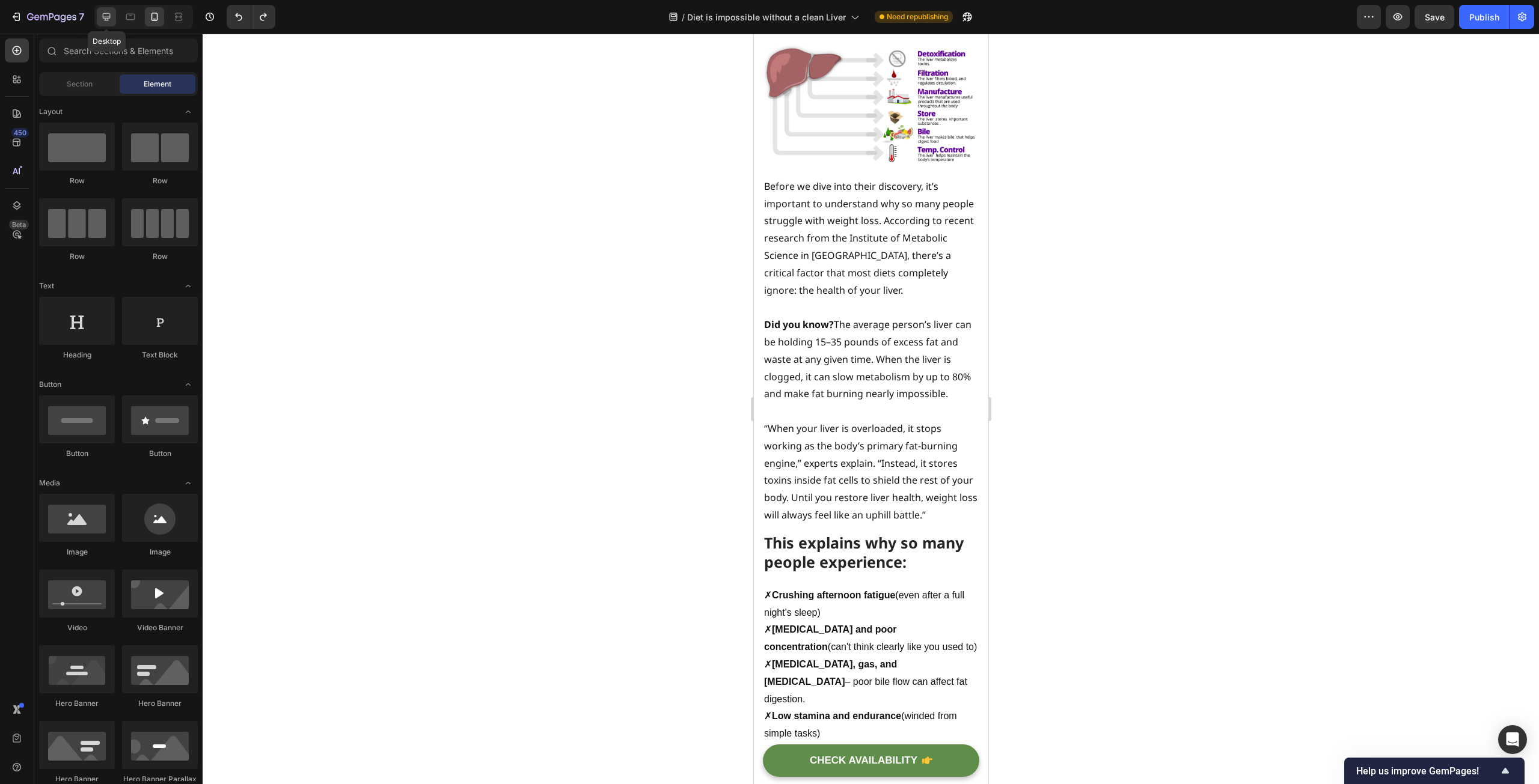
click at [113, 13] on div at bounding box center [106, 17] width 19 height 19
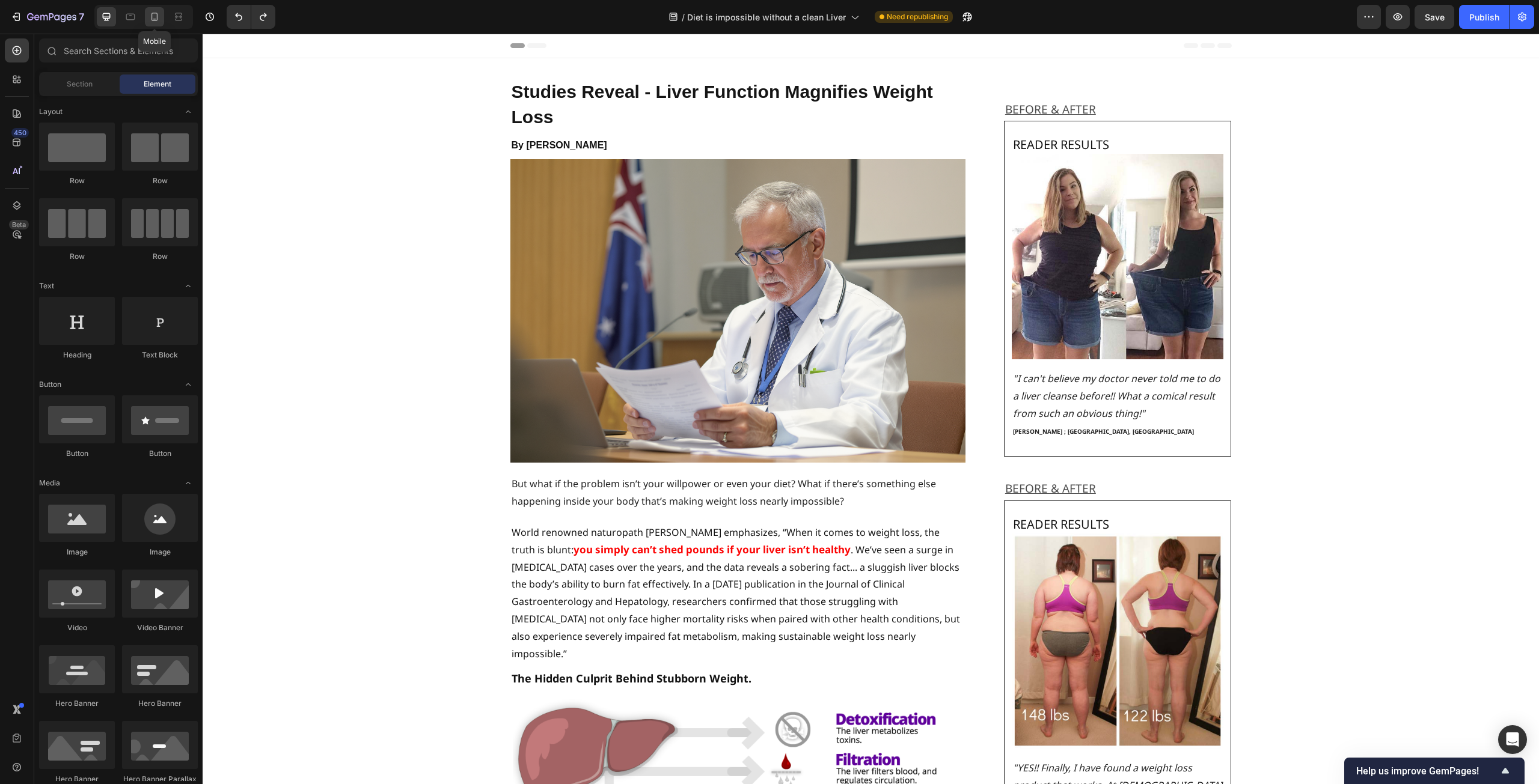
click at [155, 18] on icon at bounding box center [155, 17] width 12 height 12
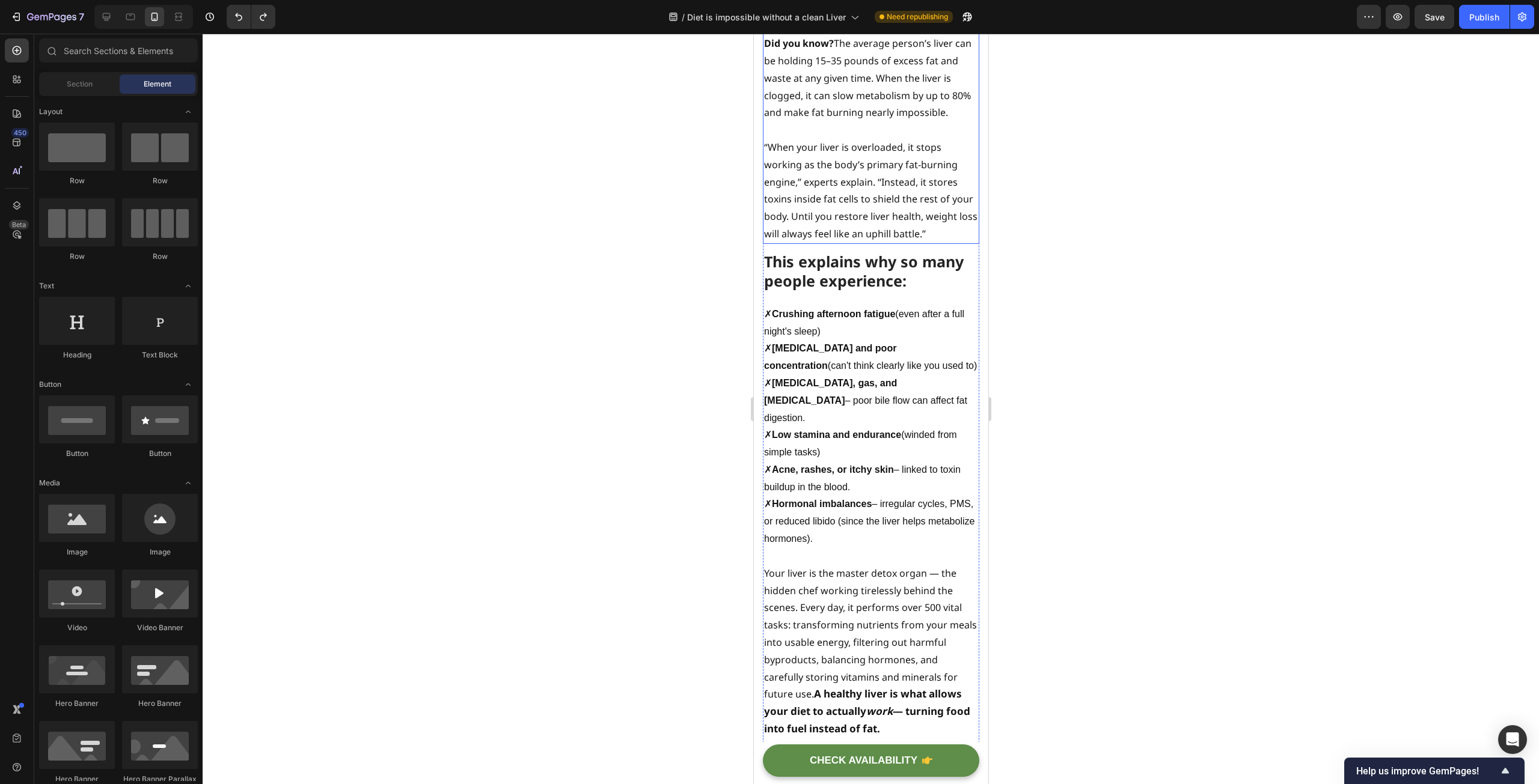
scroll to position [902, 0]
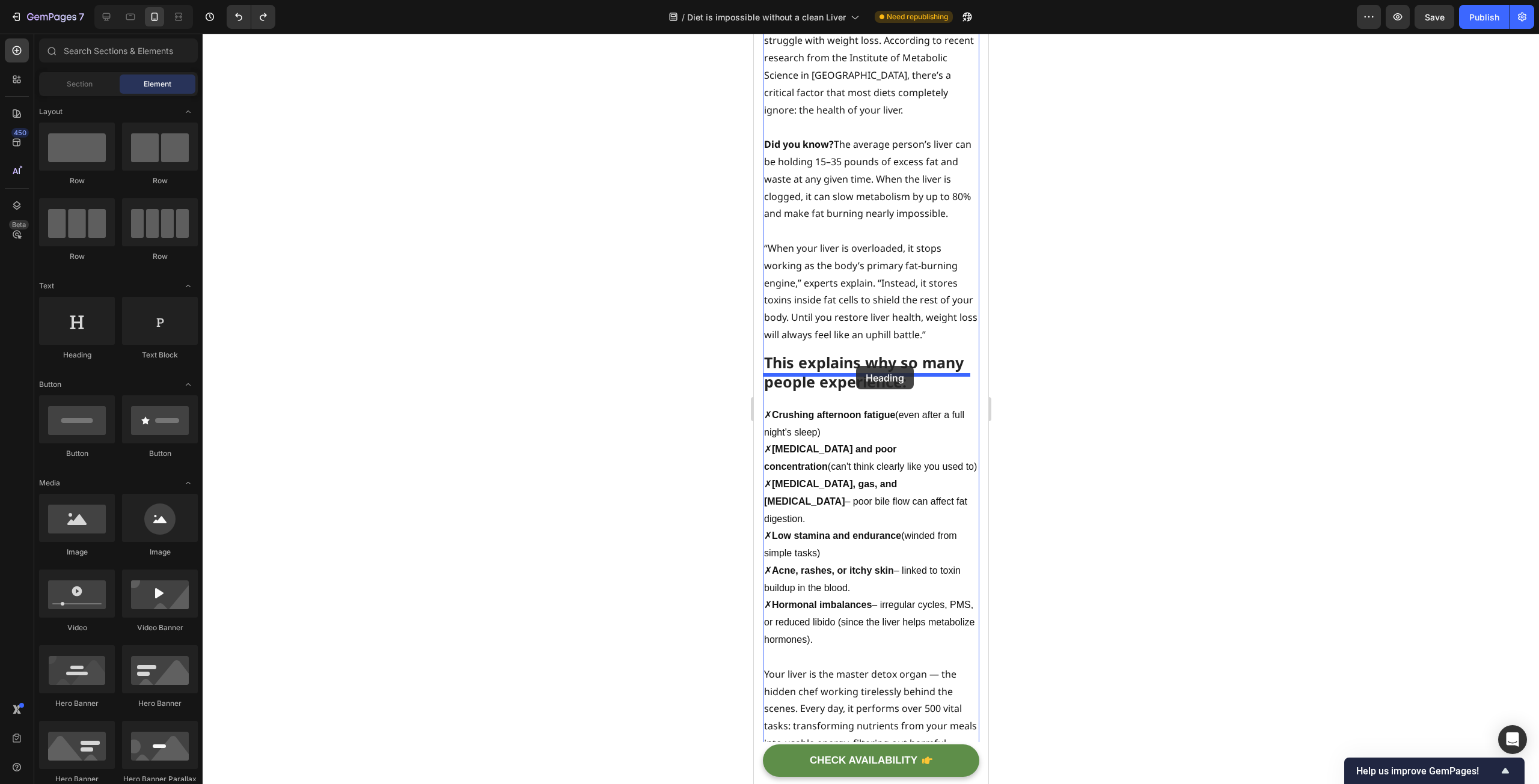
drag, startPoint x: 835, startPoint y: 363, endPoint x: 856, endPoint y: 366, distance: 21.2
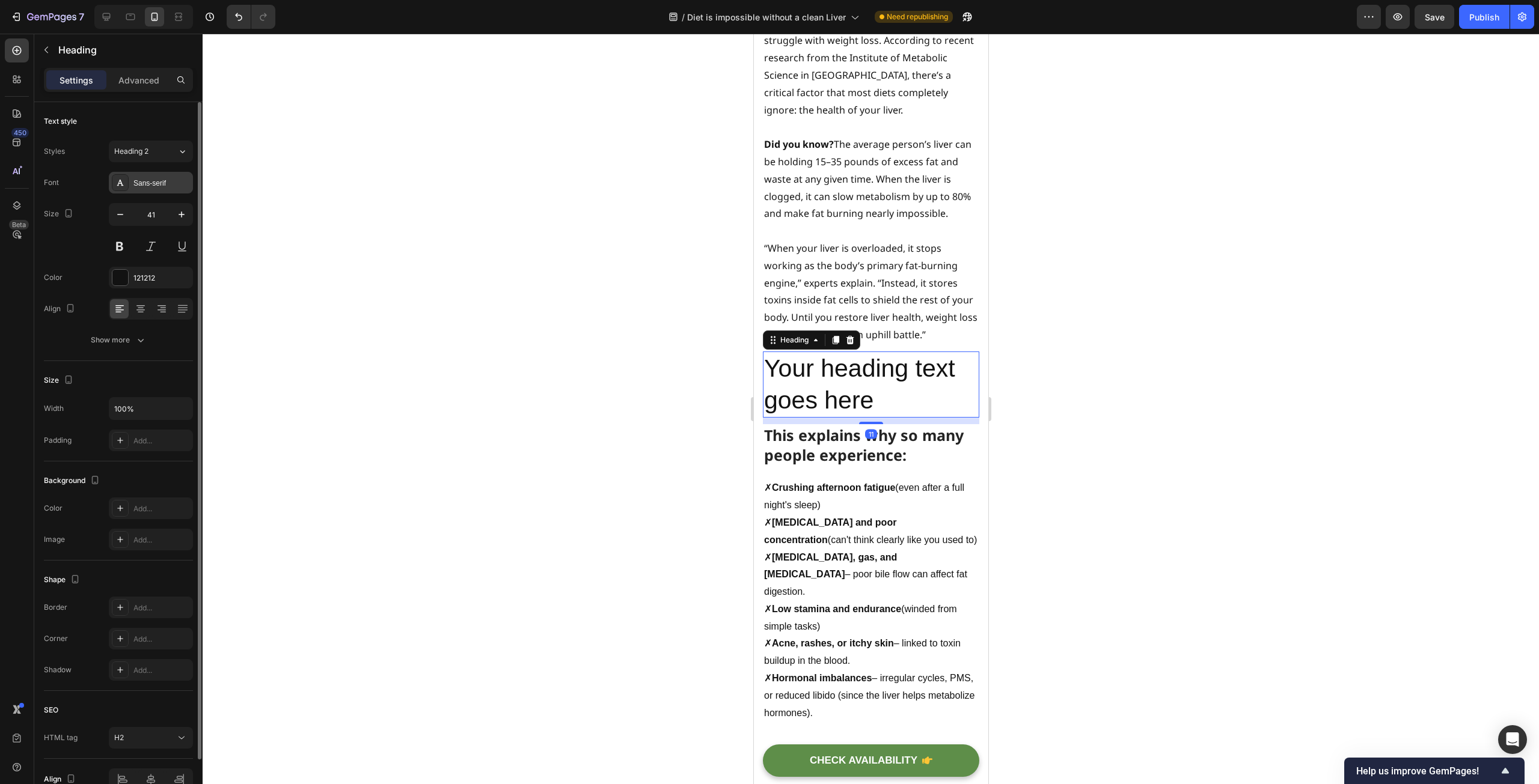
click at [163, 185] on div "Sans-serif" at bounding box center [162, 183] width 56 height 11
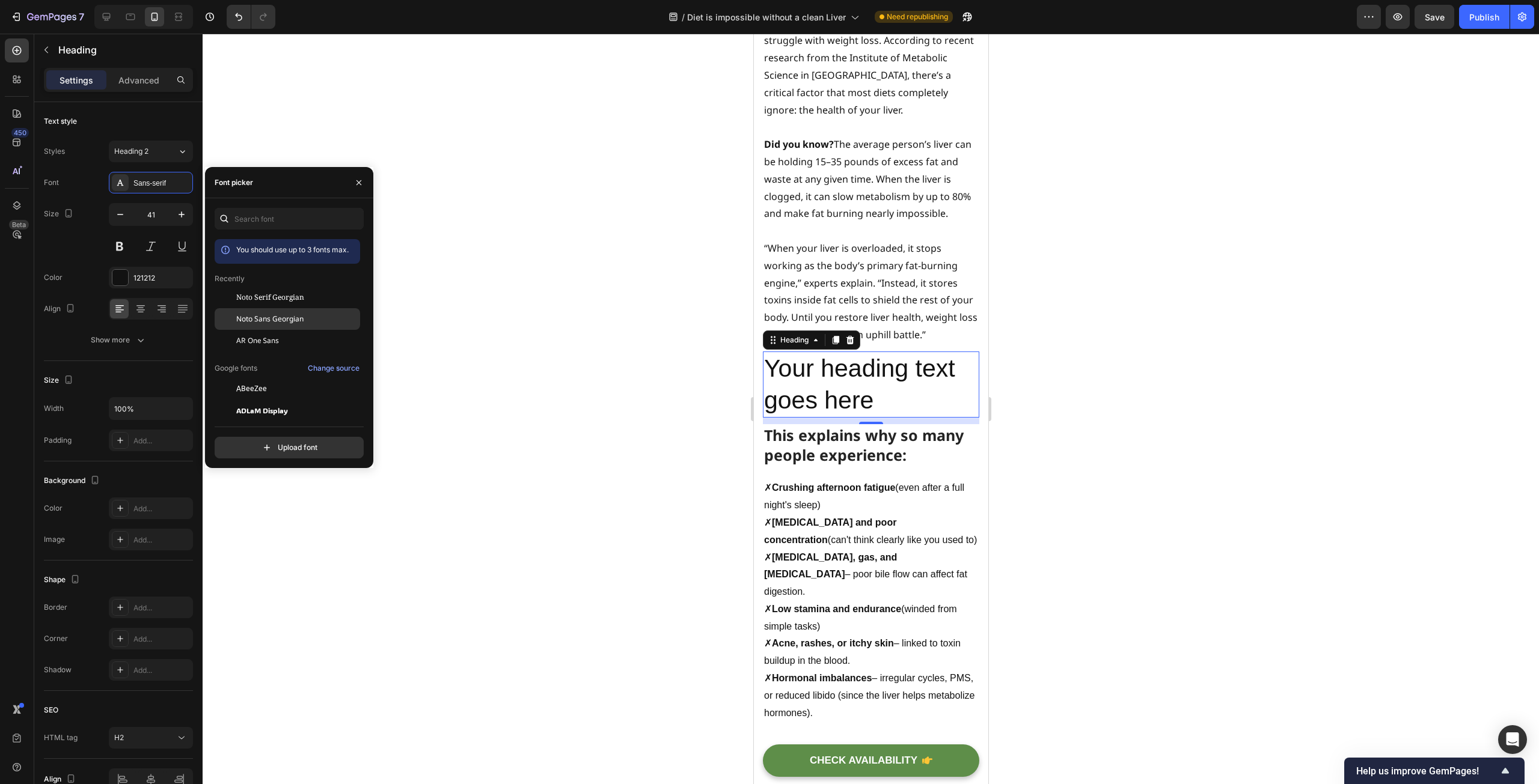
click at [263, 317] on span "Noto Sans Georgian" at bounding box center [270, 319] width 68 height 11
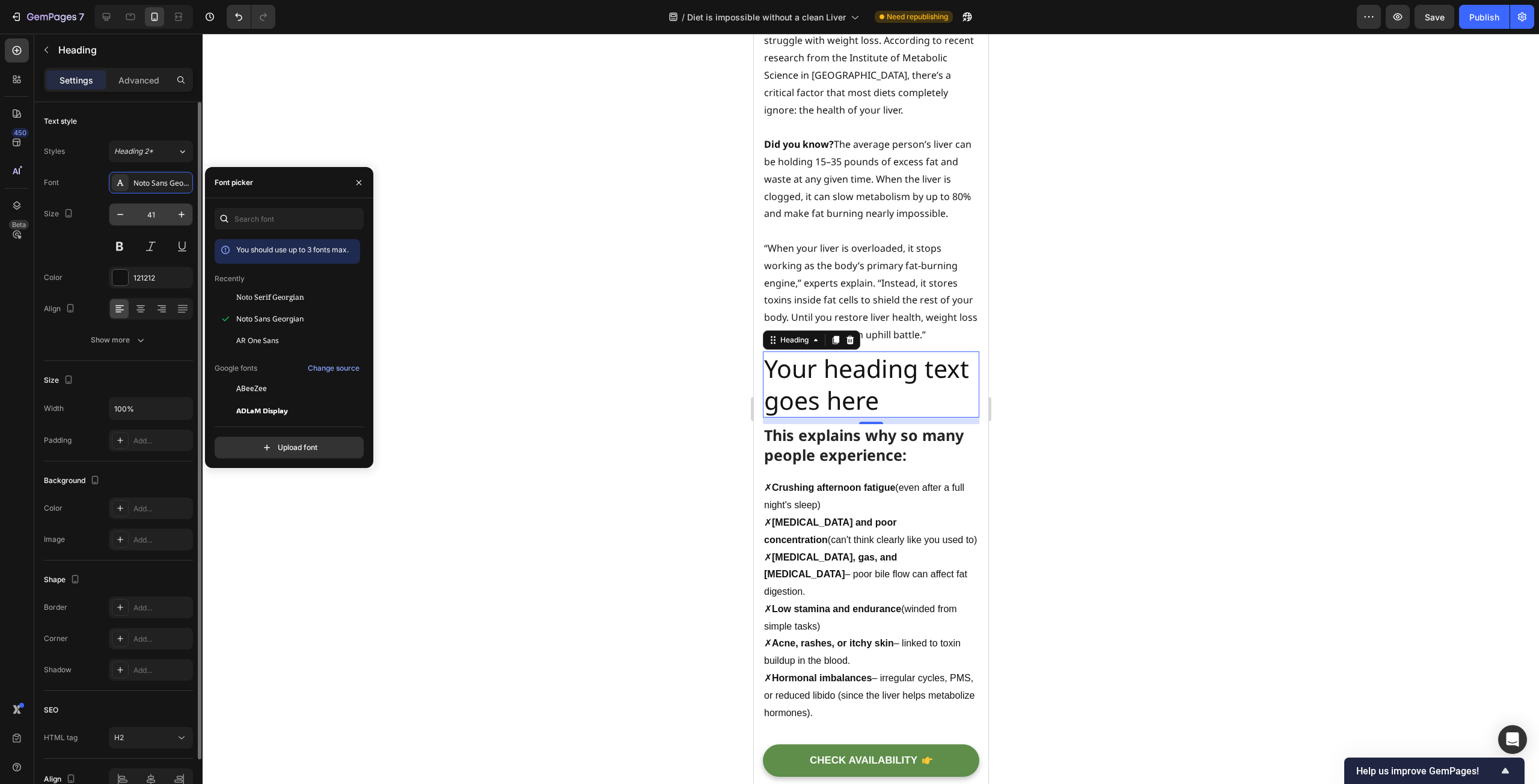
click at [142, 214] on input "41" at bounding box center [150, 214] width 40 height 22
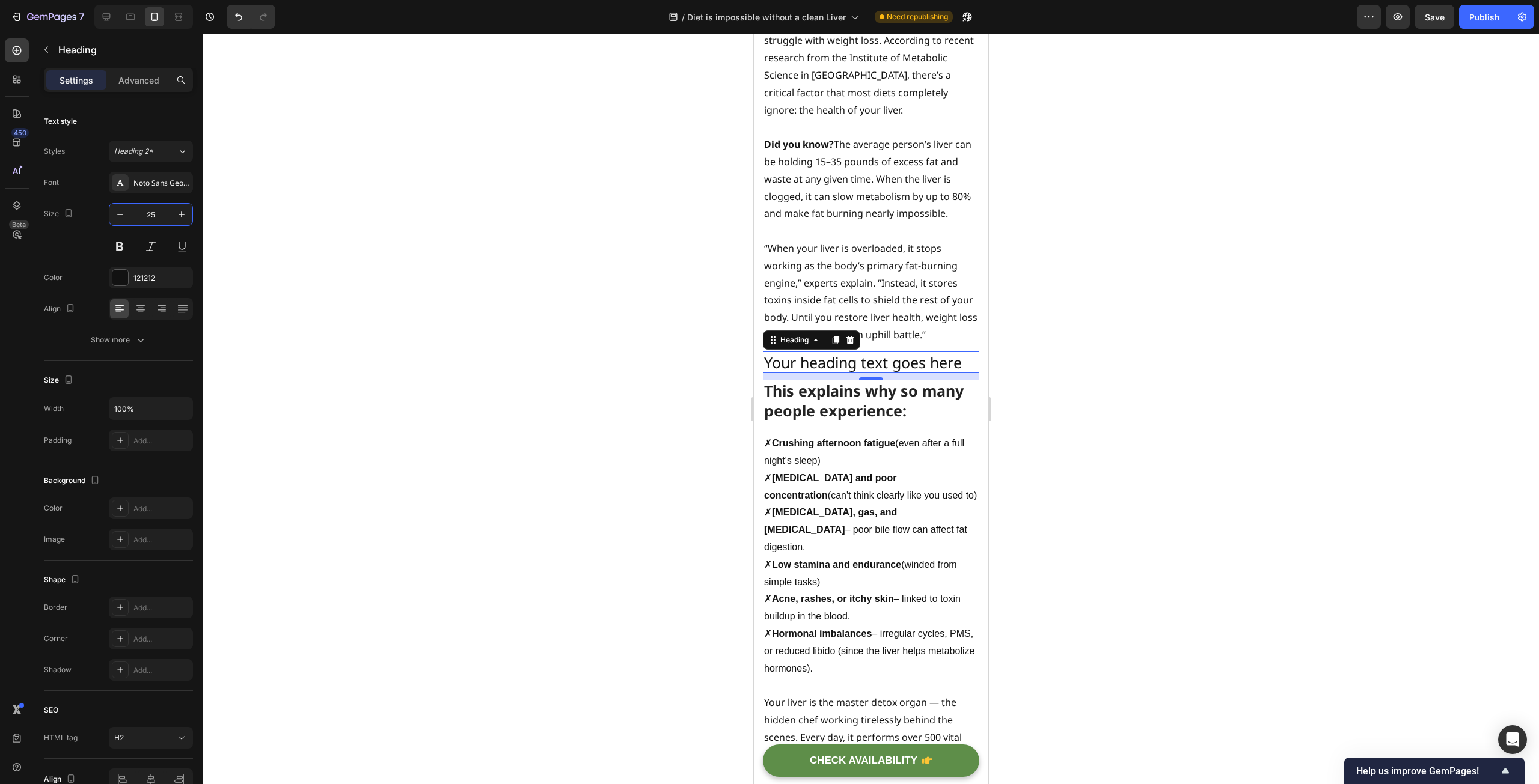
click at [948, 374] on h2 "Your heading text goes here" at bounding box center [871, 362] width 216 height 22
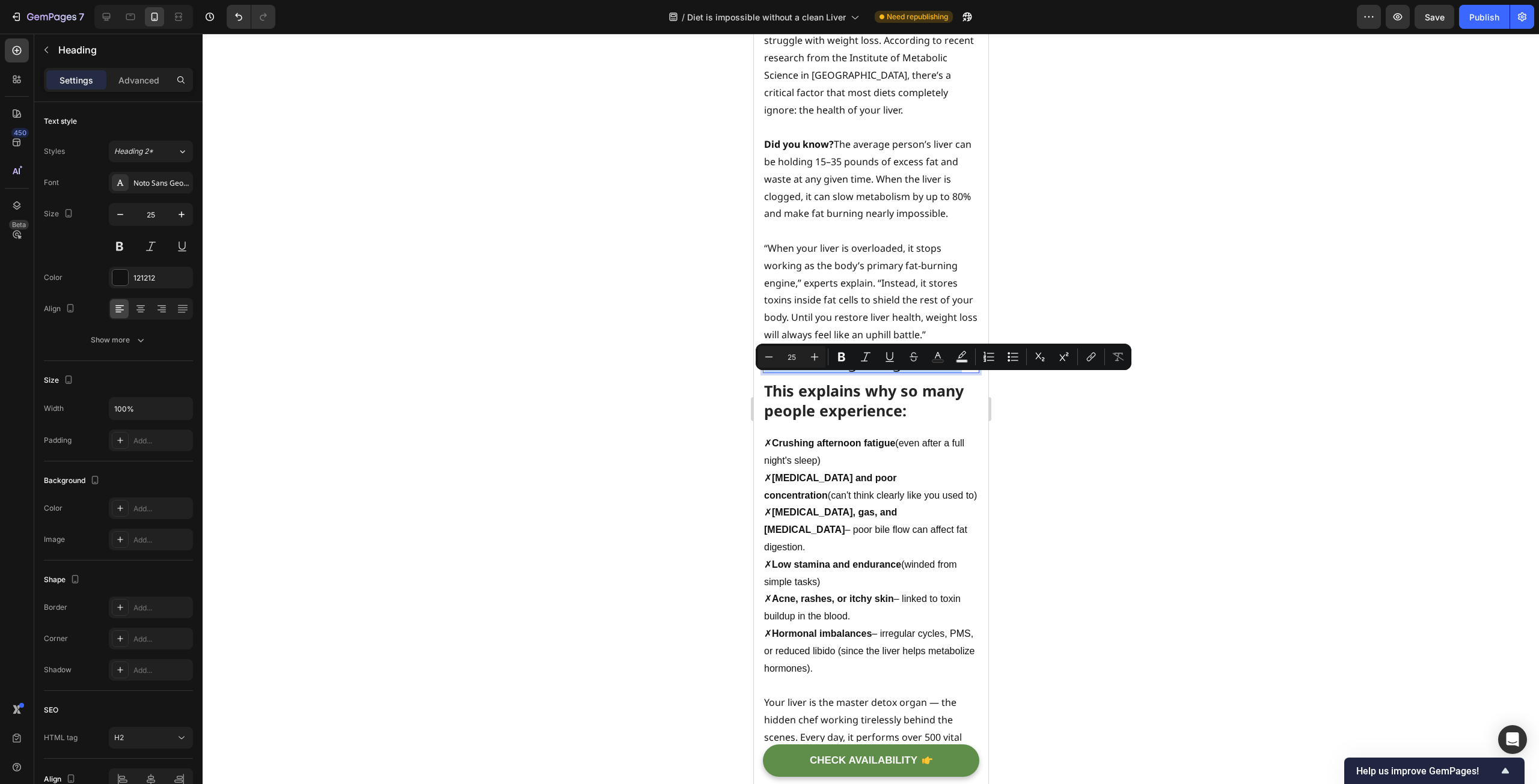
drag, startPoint x: 963, startPoint y: 389, endPoint x: 764, endPoint y: 384, distance: 199.1
click at [764, 372] on p "Your heading text goes here" at bounding box center [871, 363] width 214 height 20
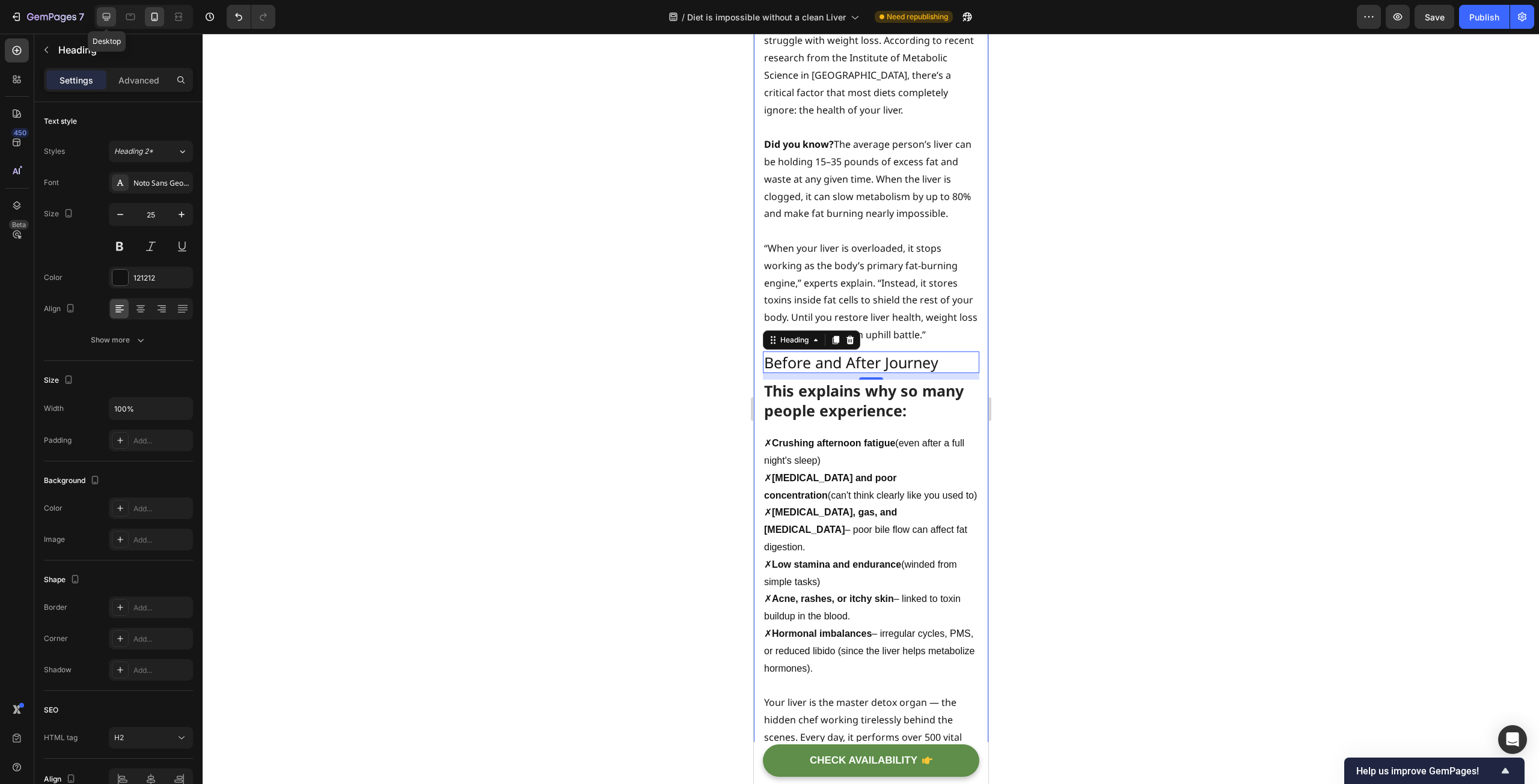
click at [102, 18] on icon at bounding box center [106, 17] width 12 height 12
type input "46"
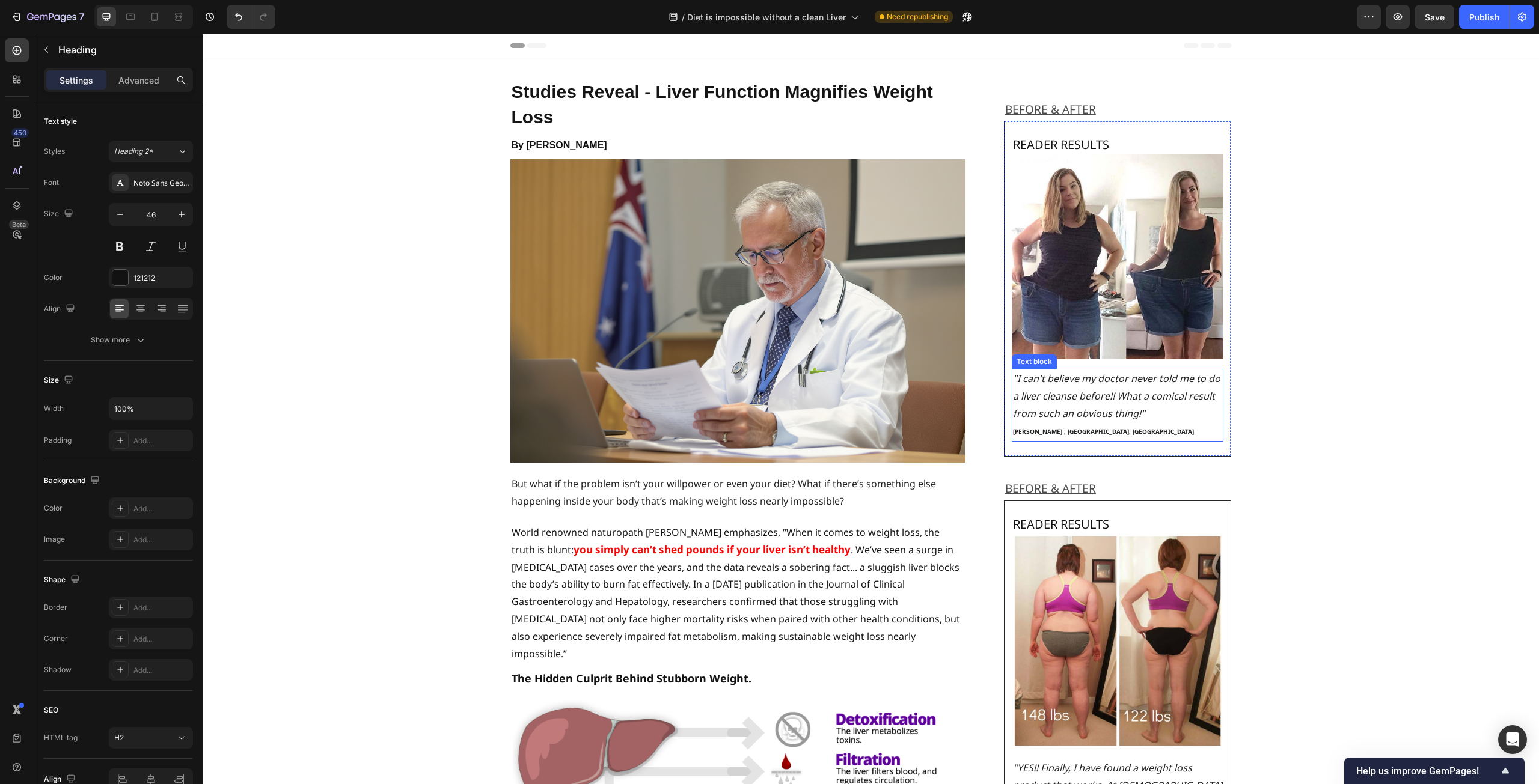
click at [1087, 383] on icon ""I can't believe my doctor never told me to do a liver cleanse before!! What a …" at bounding box center [1116, 396] width 207 height 48
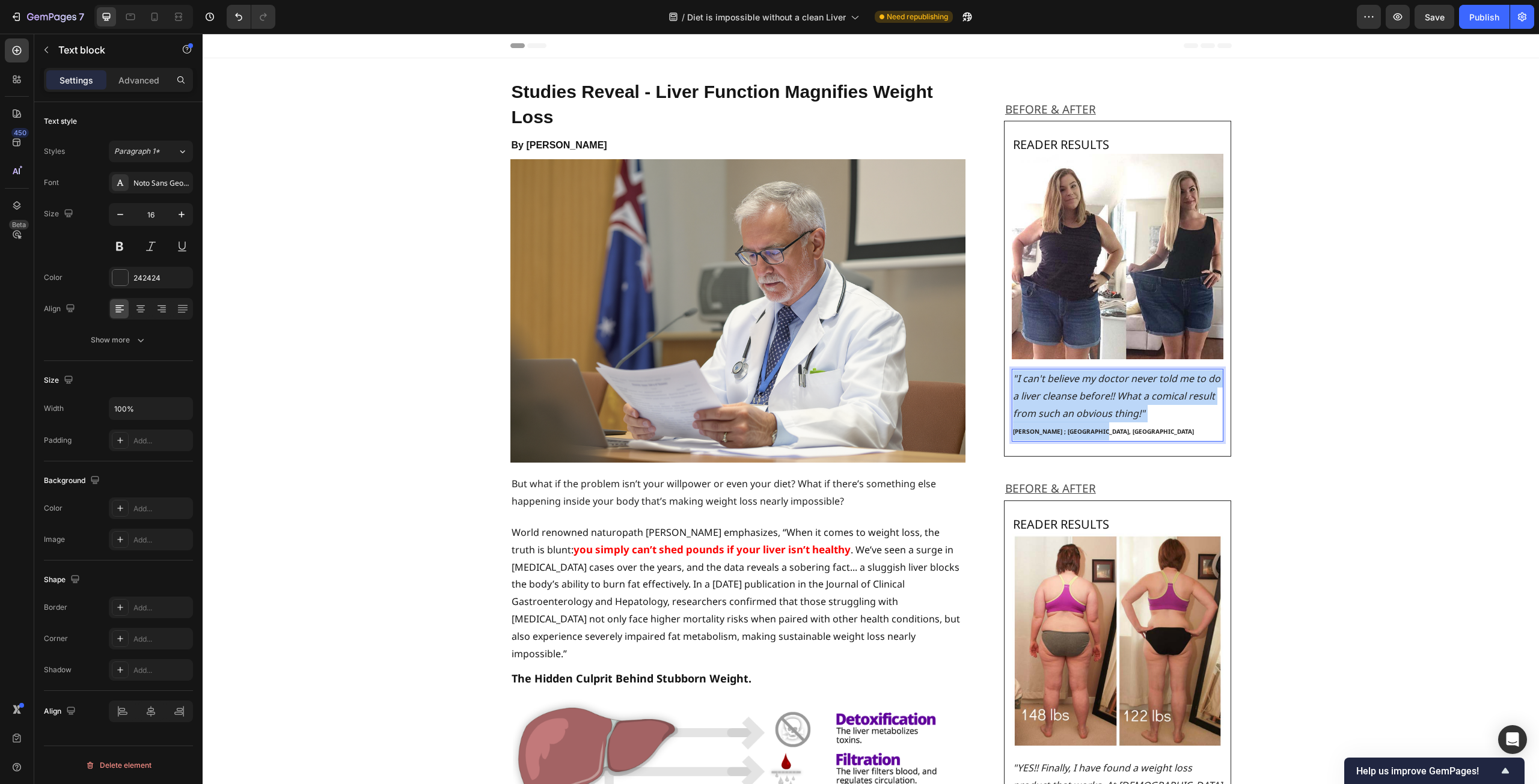
drag, startPoint x: 1092, startPoint y: 431, endPoint x: 1008, endPoint y: 380, distance: 98.3
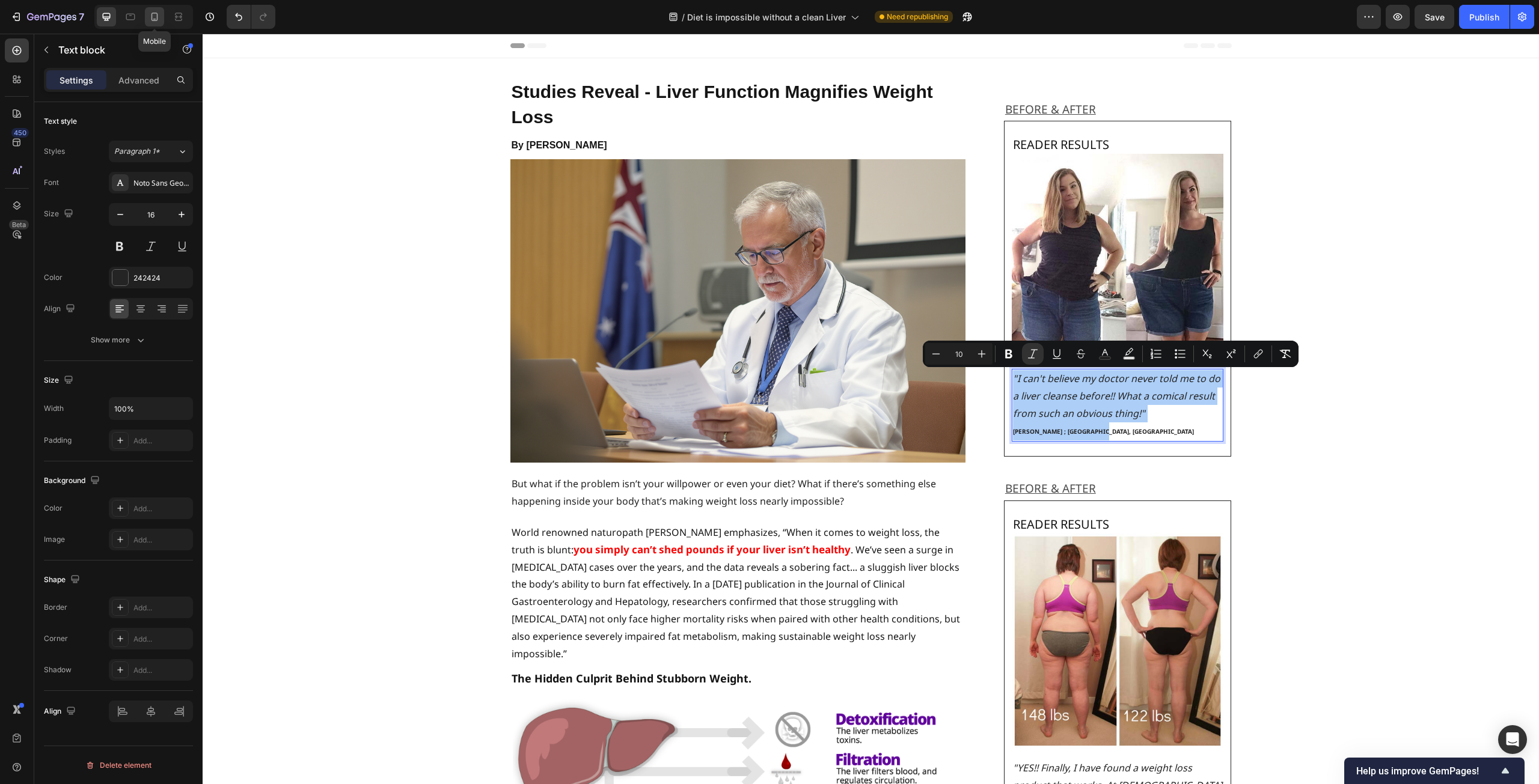
click at [157, 17] on icon at bounding box center [155, 17] width 7 height 9
type input "14"
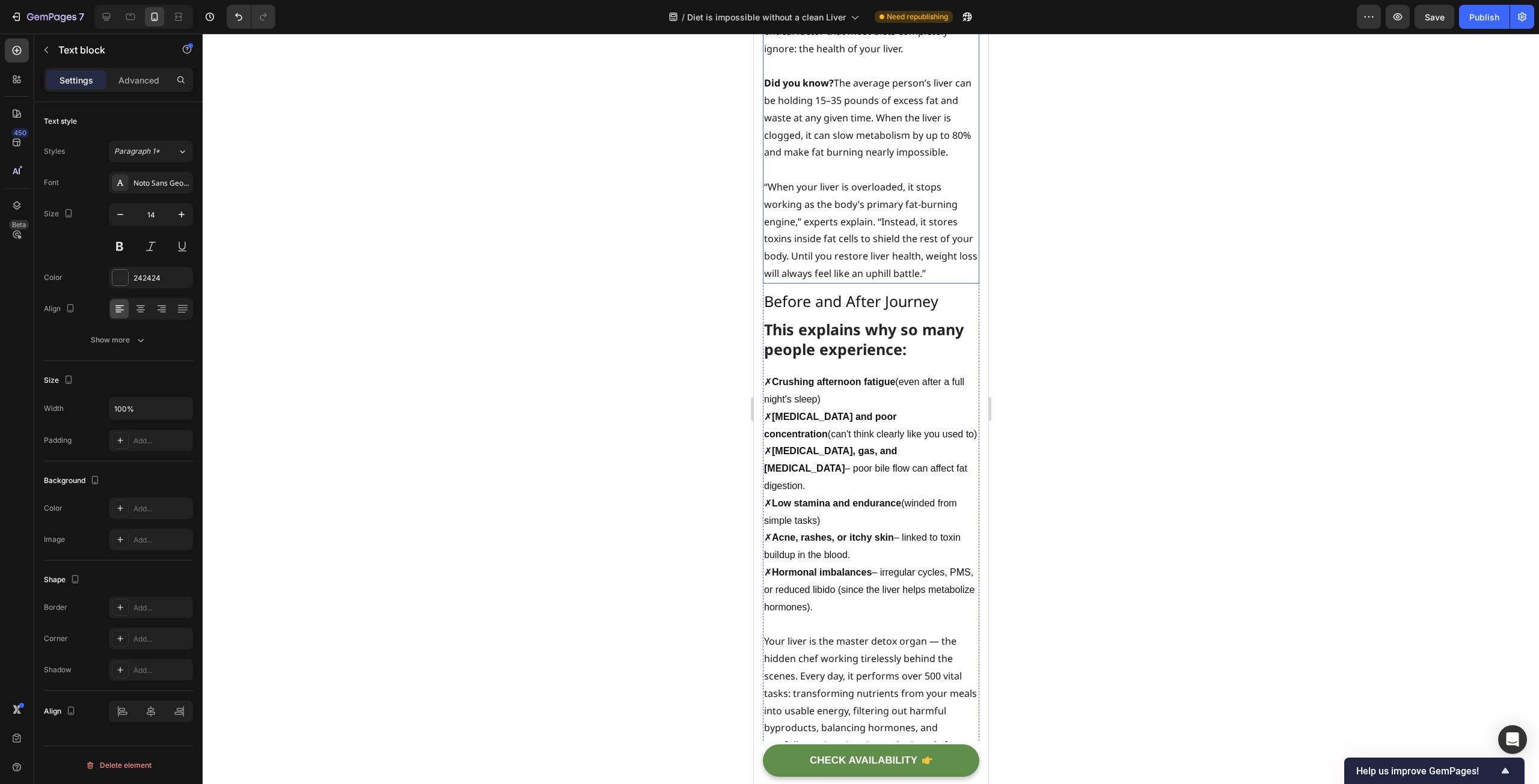
scroll to position [1021, 0]
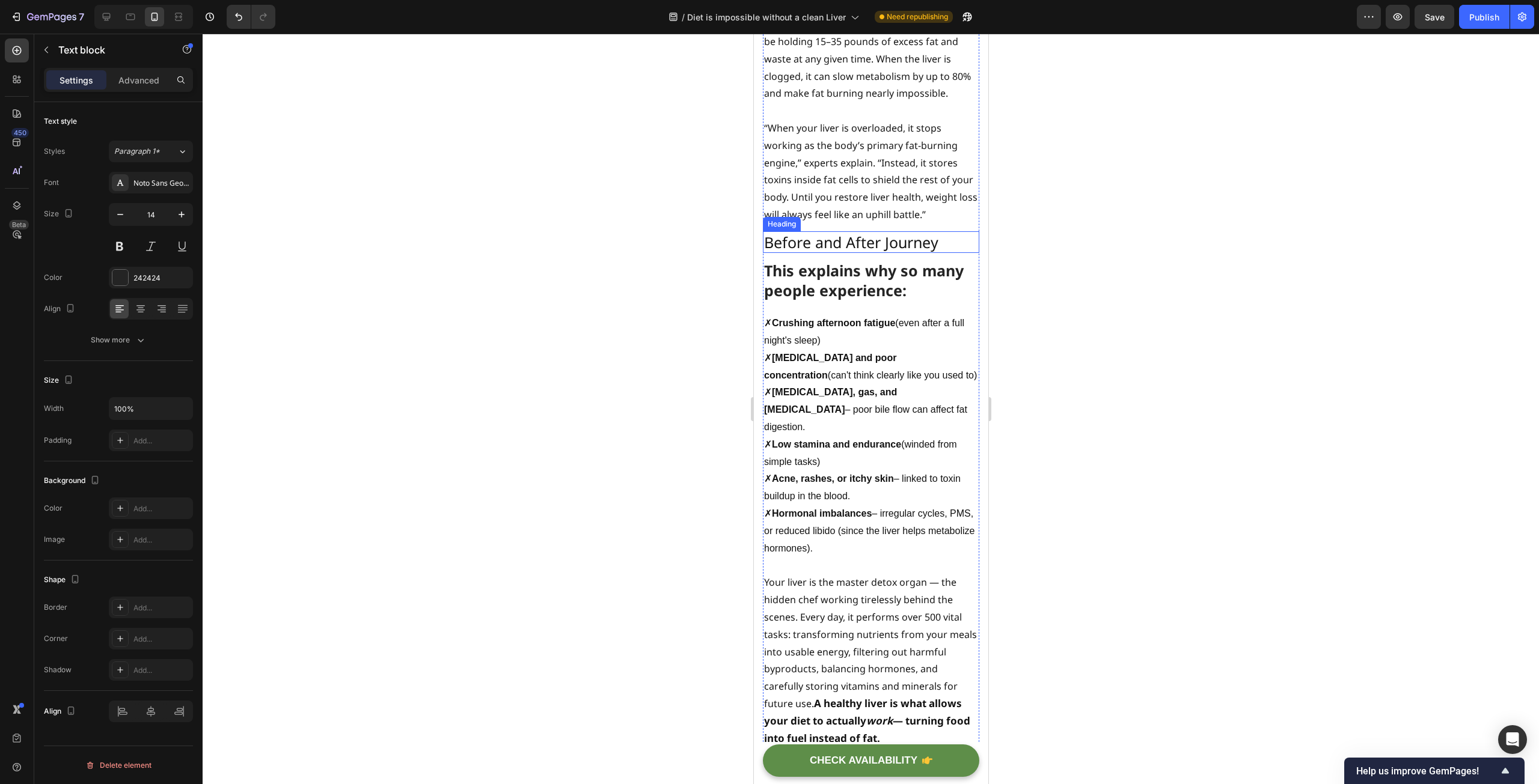
click at [827, 252] on p "Before and After Journey" at bounding box center [871, 242] width 214 height 20
drag, startPoint x: 938, startPoint y: 268, endPoint x: 765, endPoint y: 267, distance: 173.0
click at [765, 252] on p "Before and After Journey" at bounding box center [871, 242] width 214 height 20
click at [240, 22] on icon "Undo/Redo" at bounding box center [239, 17] width 12 height 12
click at [303, 104] on div at bounding box center [871, 408] width 1336 height 751
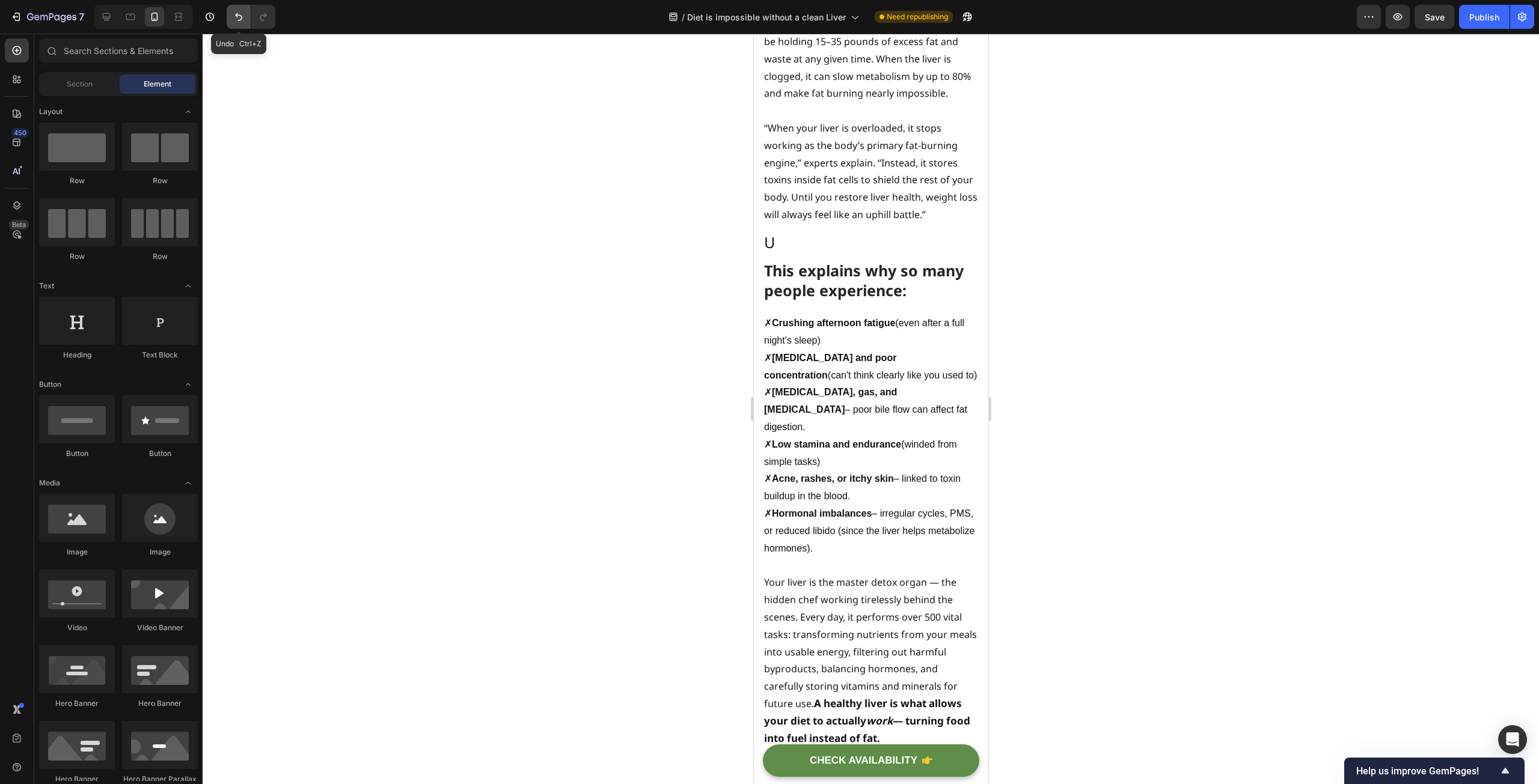
click at [238, 22] on icon "Undo/Redo" at bounding box center [239, 17] width 12 height 12
click at [909, 254] on h2 "Before and After Journey" at bounding box center [871, 241] width 216 height 22
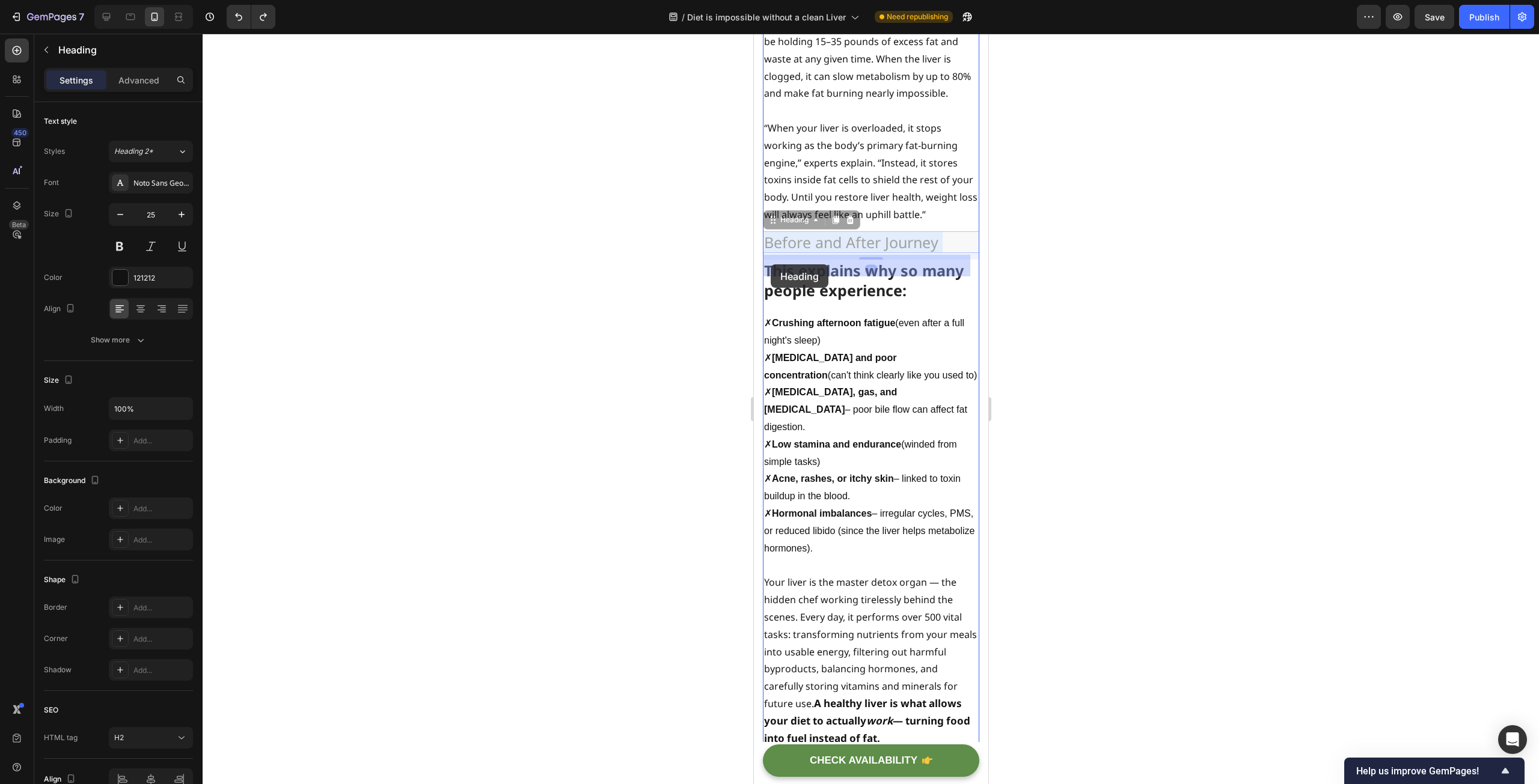
drag, startPoint x: 943, startPoint y: 267, endPoint x: 770, endPoint y: 264, distance: 173.0
drag, startPoint x: 940, startPoint y: 264, endPoint x: 764, endPoint y: 263, distance: 176.0
click at [764, 252] on p "Before and After Journey" at bounding box center [871, 242] width 214 height 20
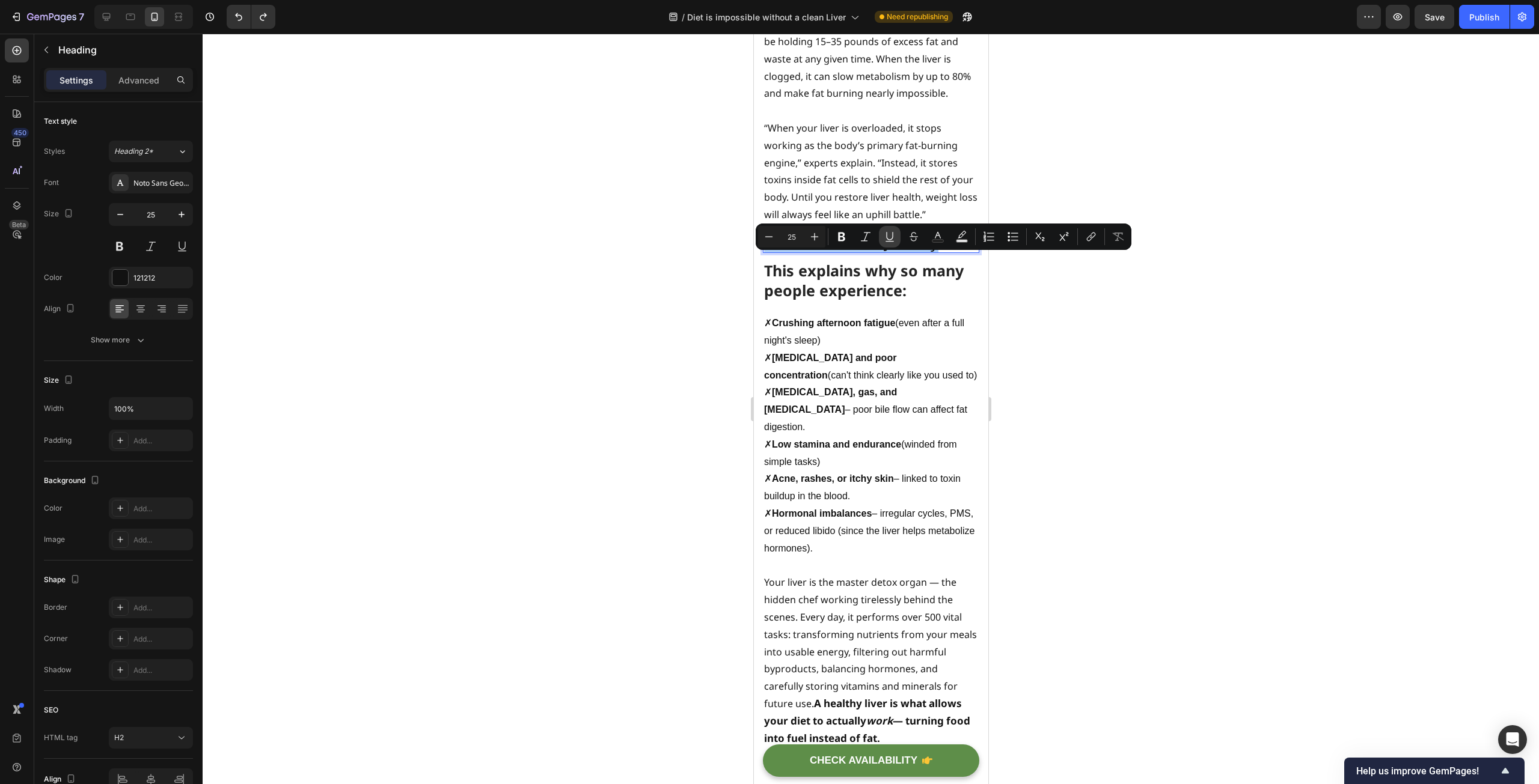
click at [882, 235] on button "Underline" at bounding box center [890, 236] width 22 height 22
click at [124, 219] on icon "button" at bounding box center [120, 214] width 12 height 12
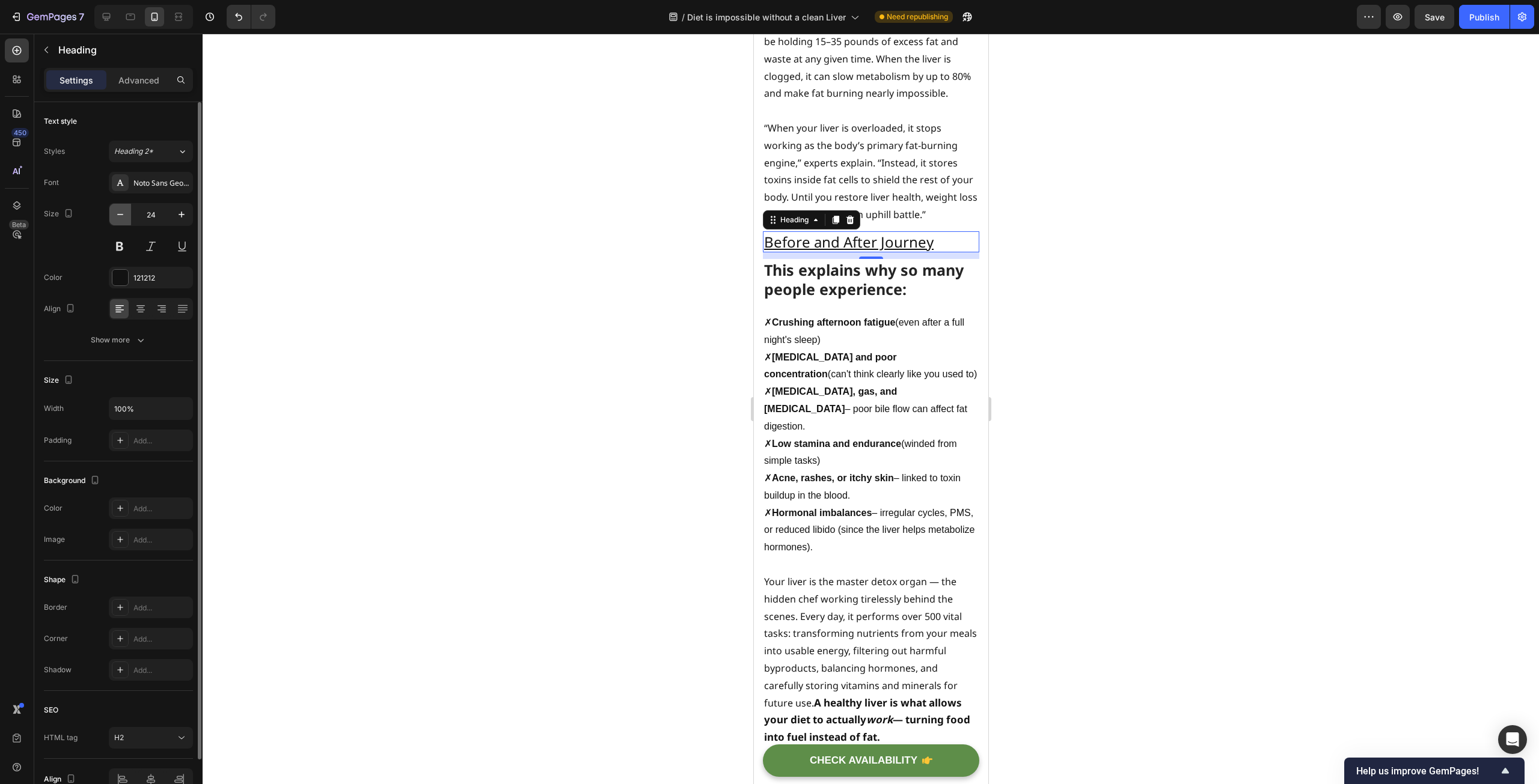
click at [124, 219] on icon "button" at bounding box center [120, 214] width 12 height 12
type input "20"
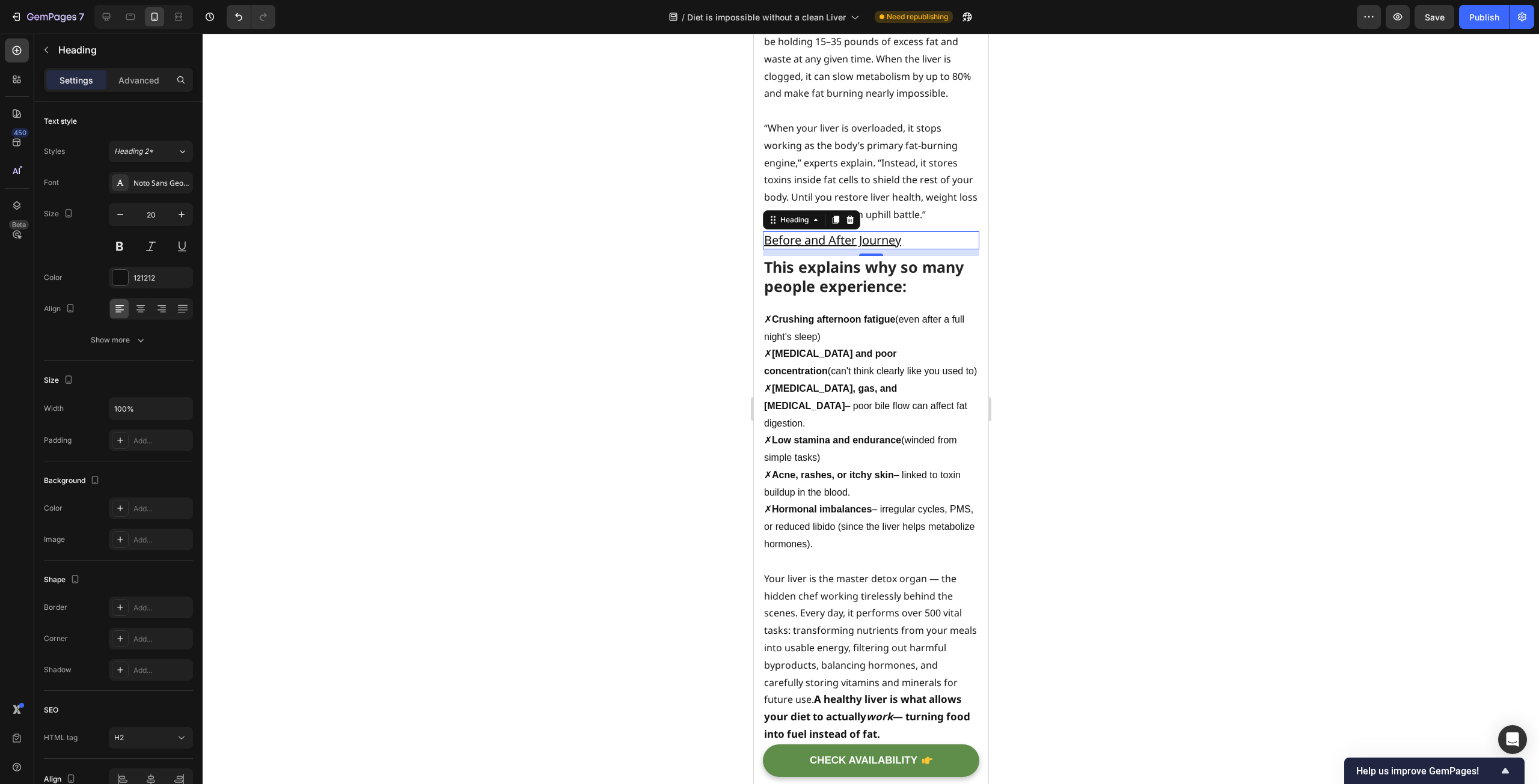
click at [487, 303] on div at bounding box center [871, 408] width 1336 height 751
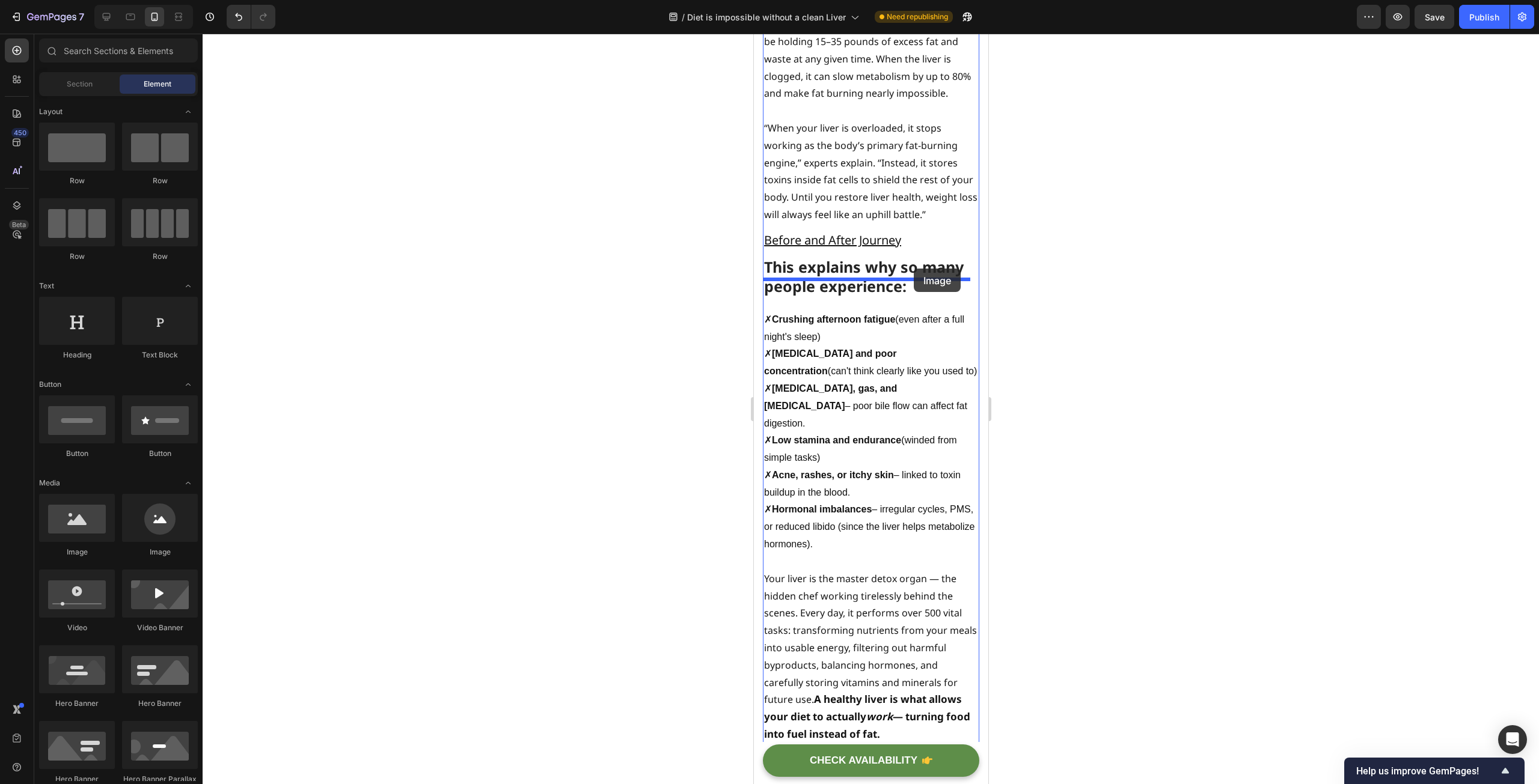
drag, startPoint x: 831, startPoint y: 557, endPoint x: 914, endPoint y: 269, distance: 299.7
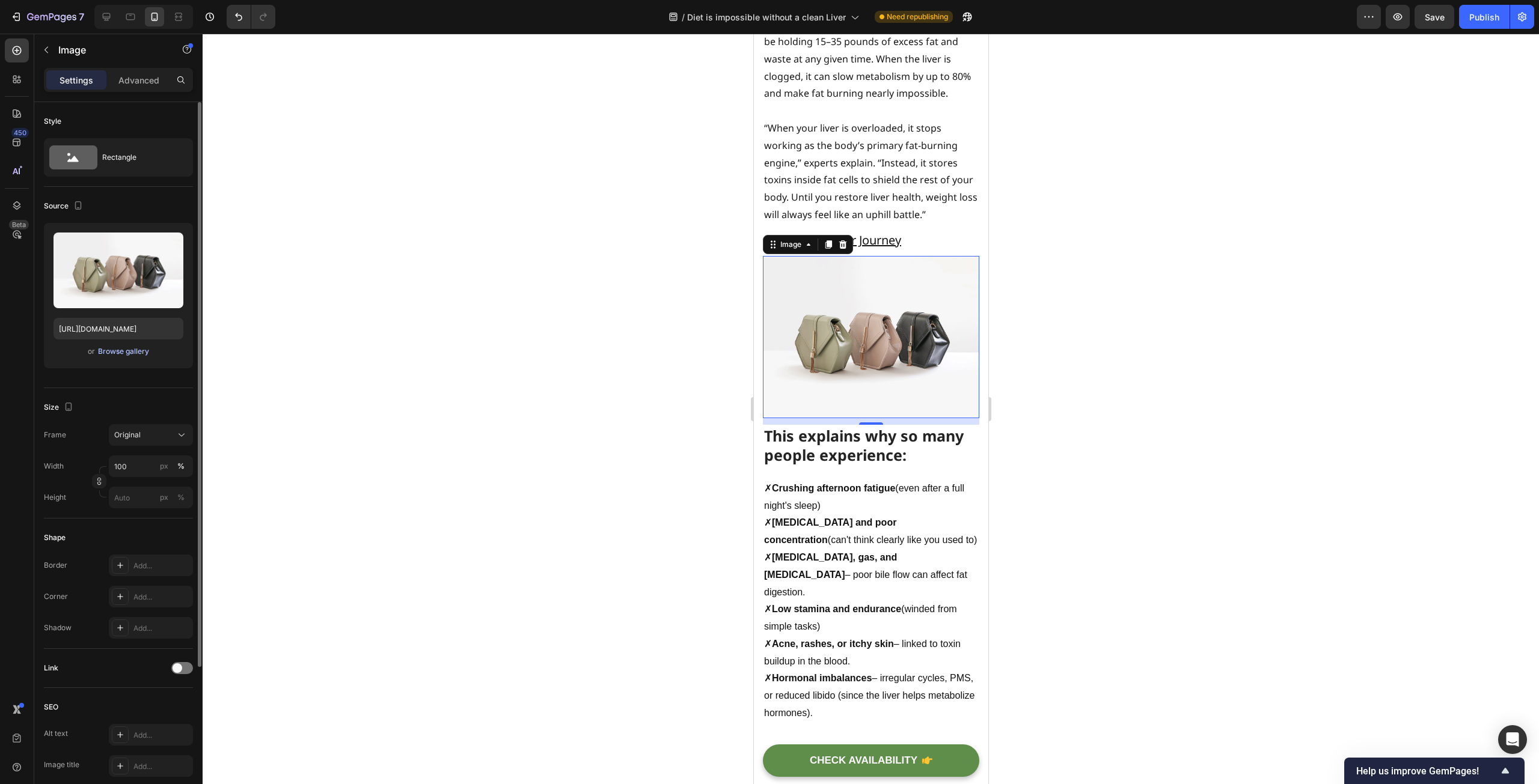
click at [139, 353] on div "Browse gallery" at bounding box center [124, 351] width 51 height 11
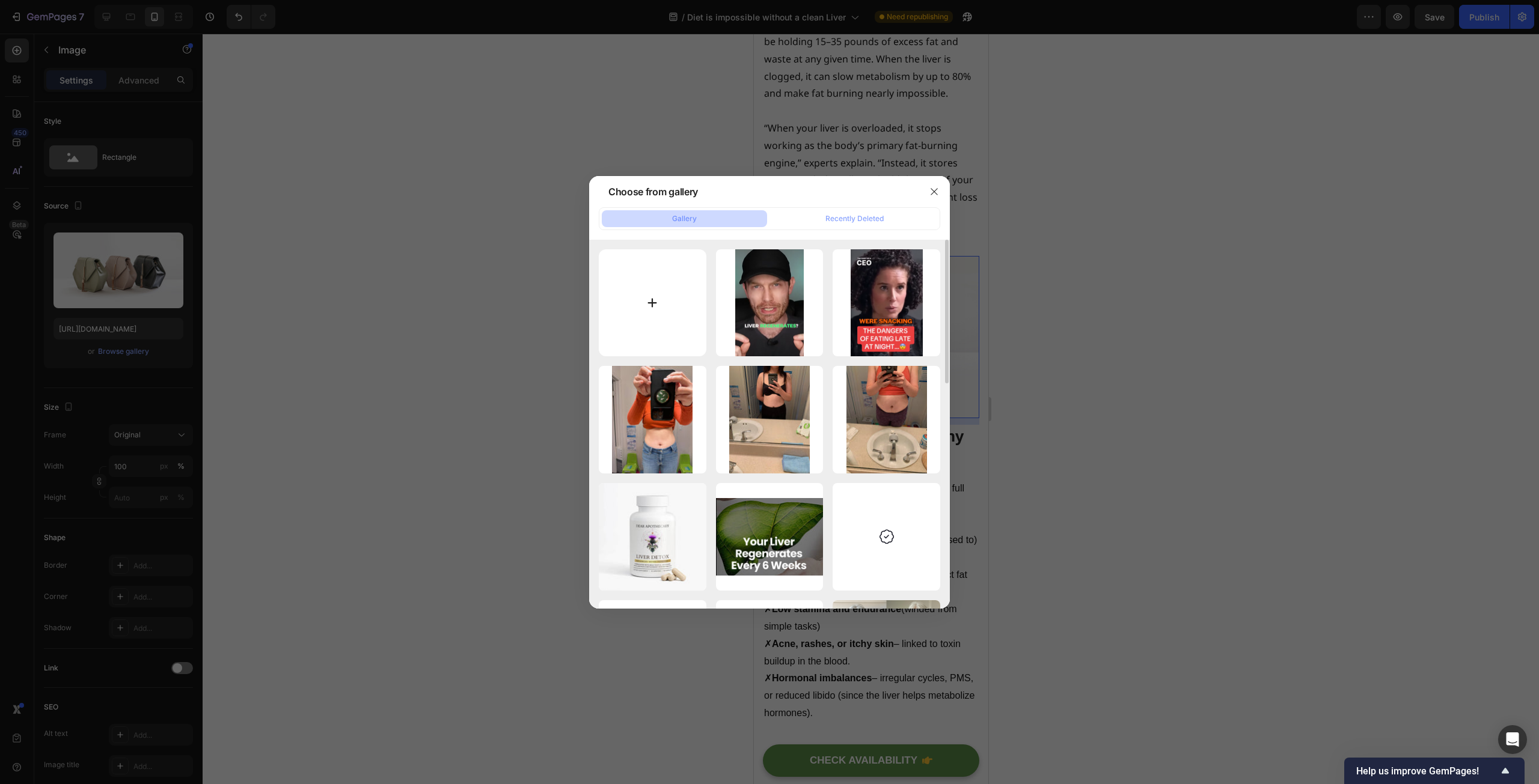
click at [623, 325] on input "file" at bounding box center [653, 303] width 107 height 107
type input "C:\fakepath\slider_item_02.png"
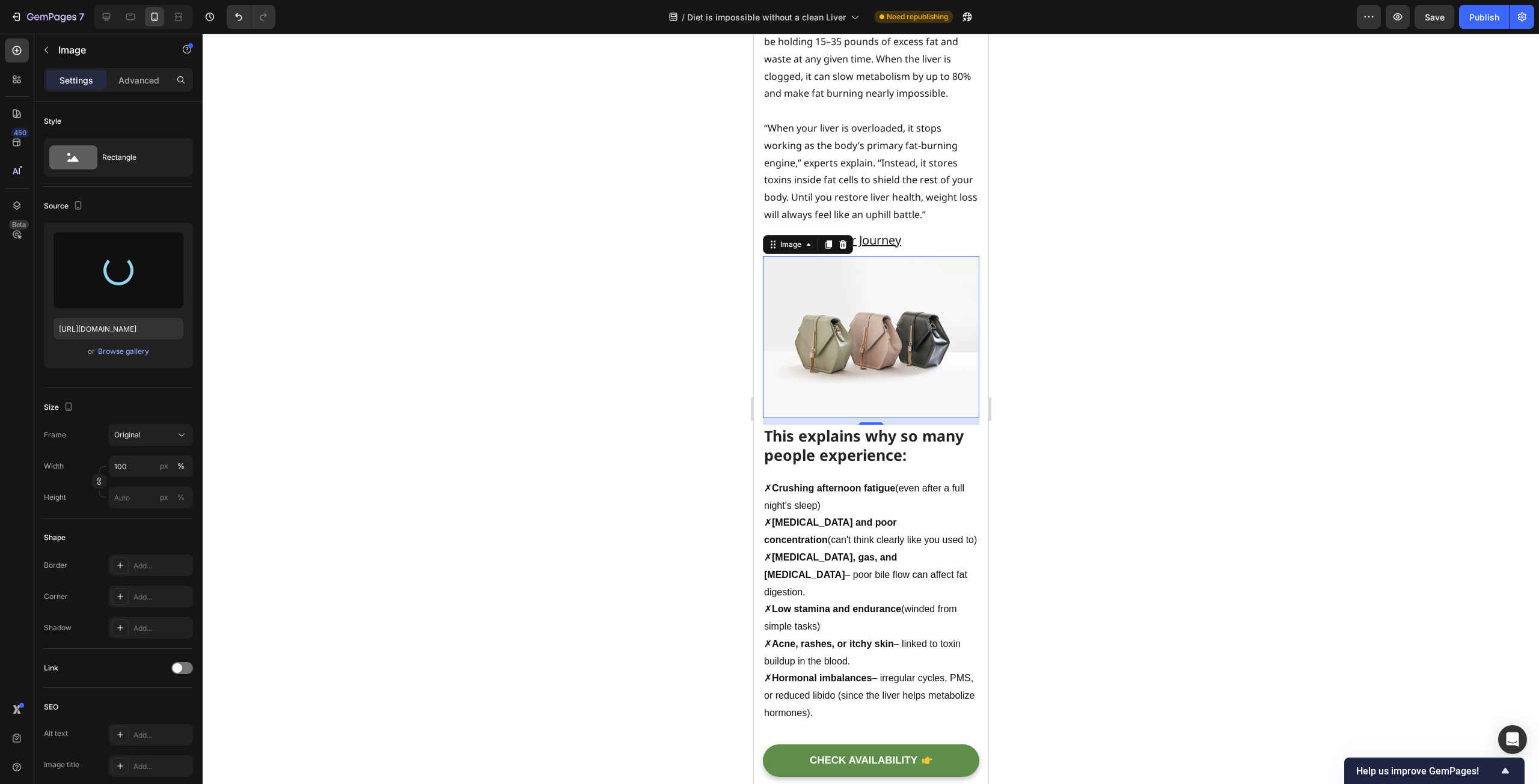
type input "[URL][DOMAIN_NAME]"
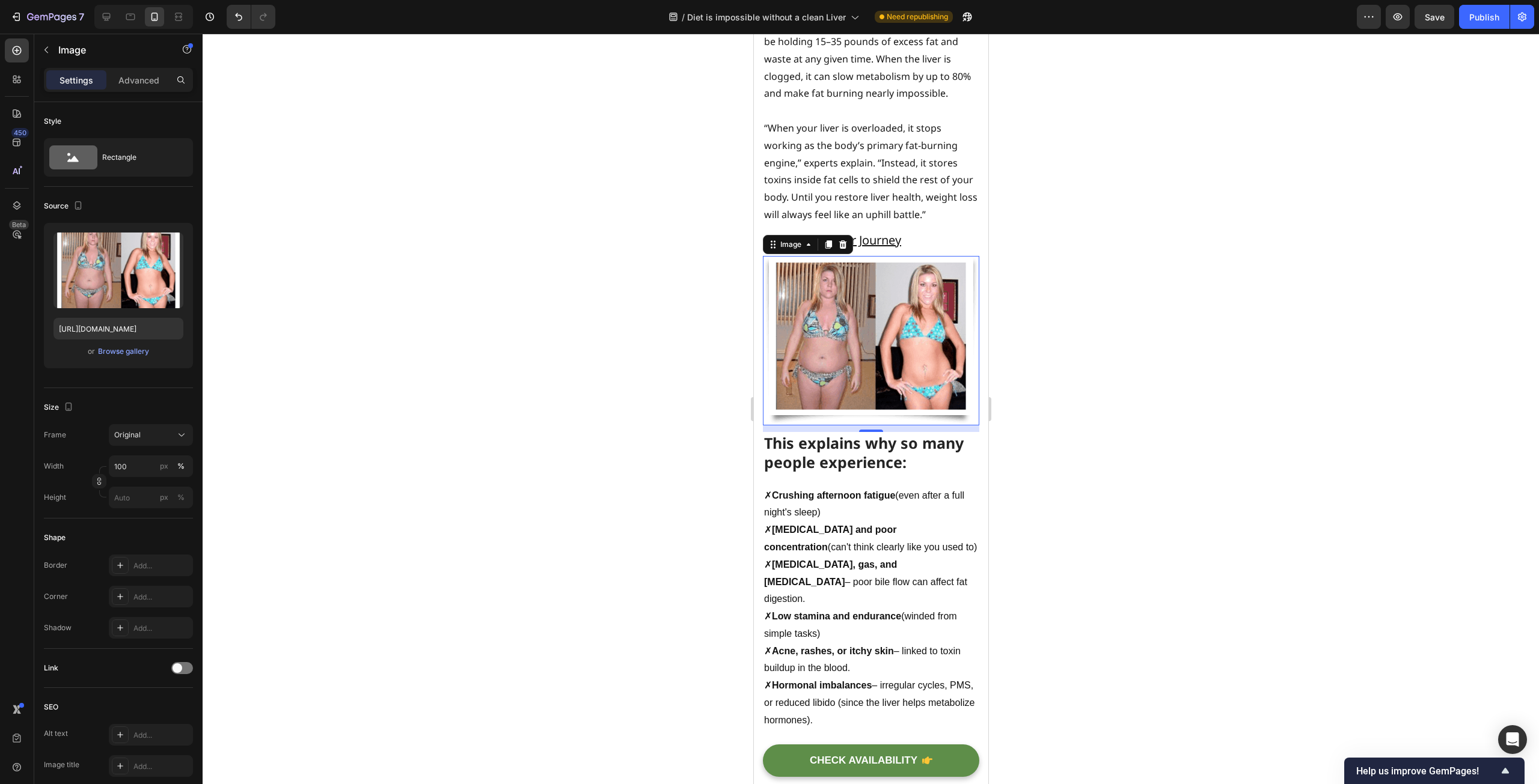
click at [470, 361] on div at bounding box center [871, 408] width 1336 height 751
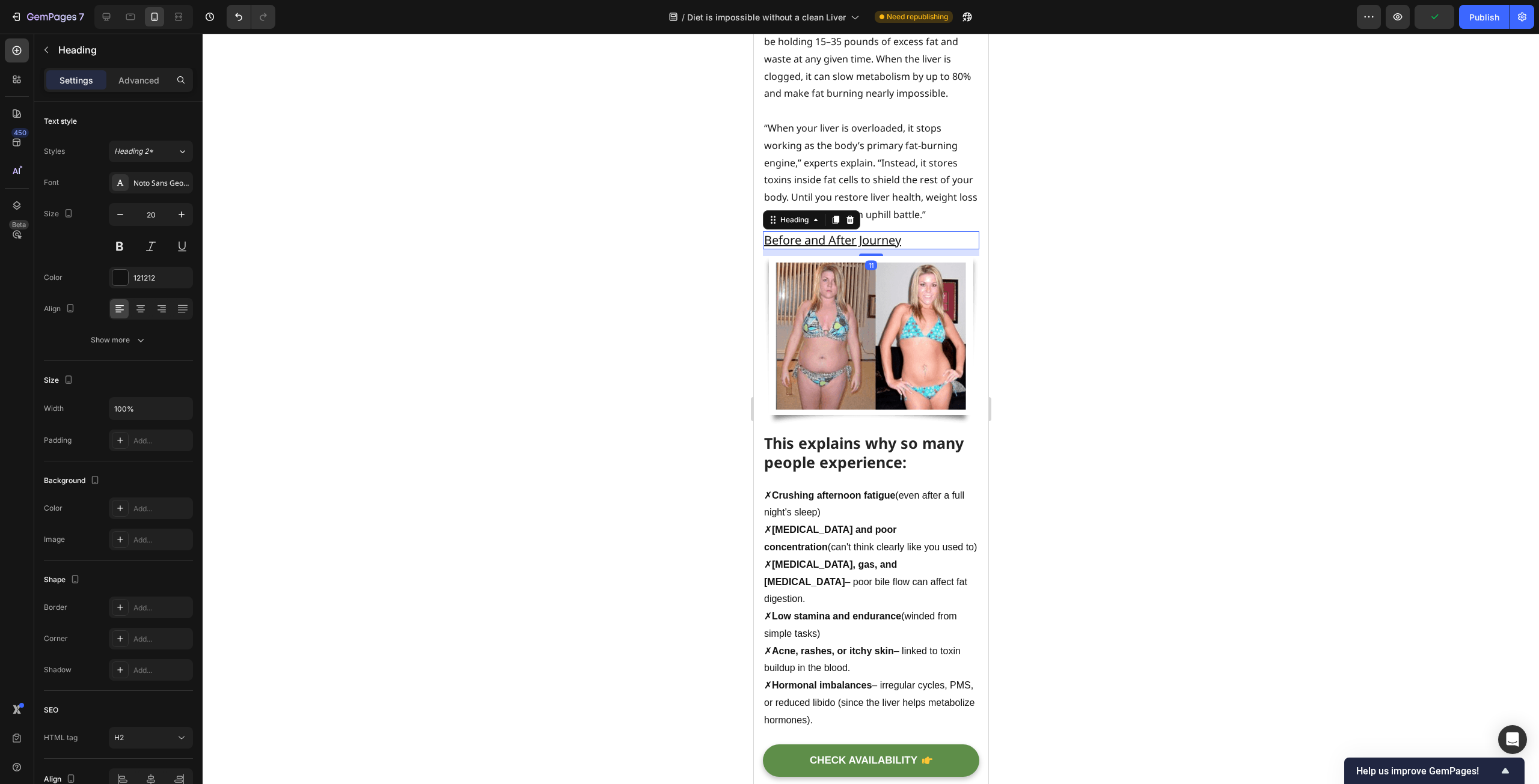
click at [881, 248] on u "Before and After Journey" at bounding box center [832, 240] width 137 height 16
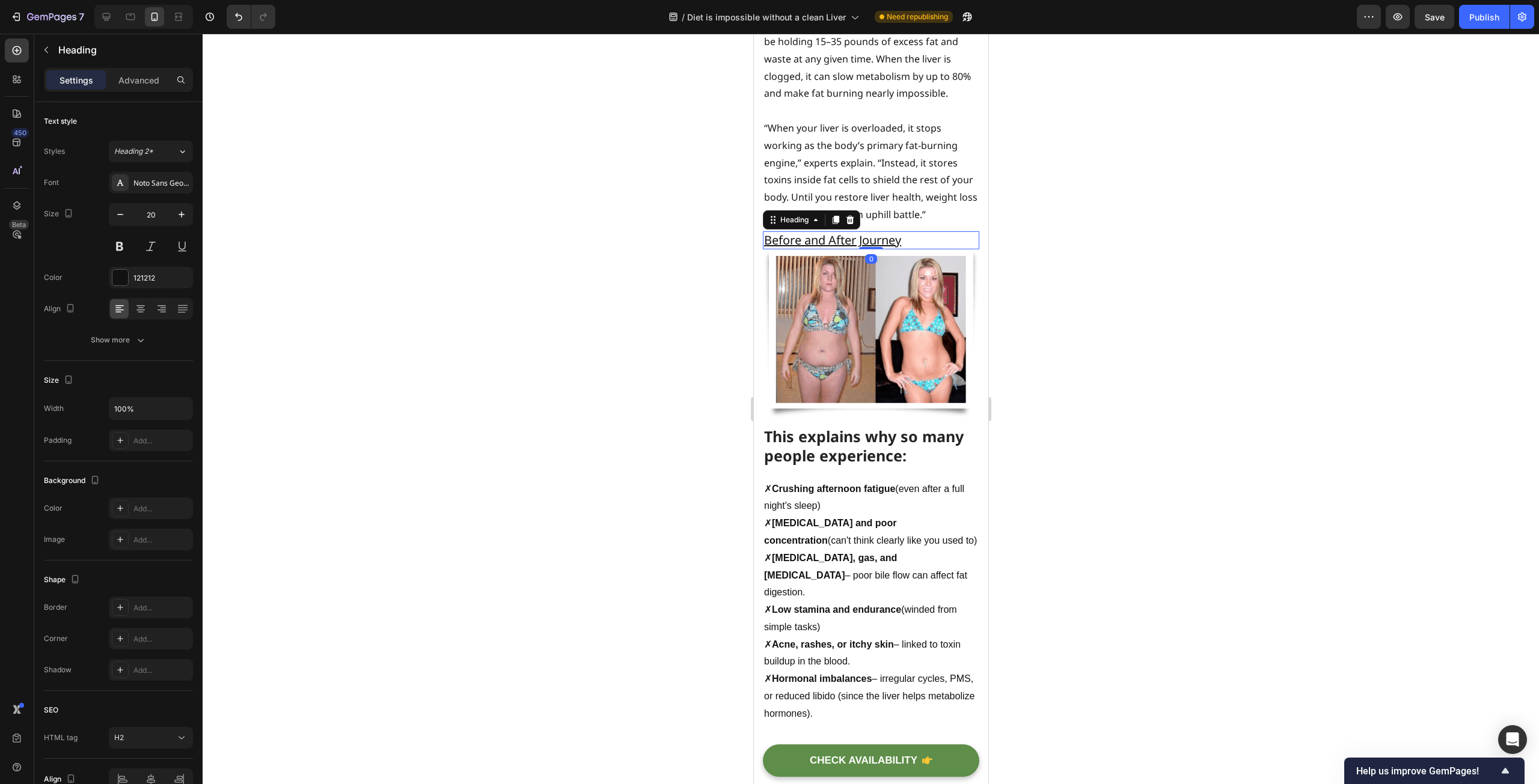
drag, startPoint x: 865, startPoint y: 277, endPoint x: 864, endPoint y: 258, distance: 19.0
click at [864, 249] on div "⁠⁠⁠⁠⁠⁠⁠ Before and After Journey Heading 0" at bounding box center [871, 240] width 216 height 18
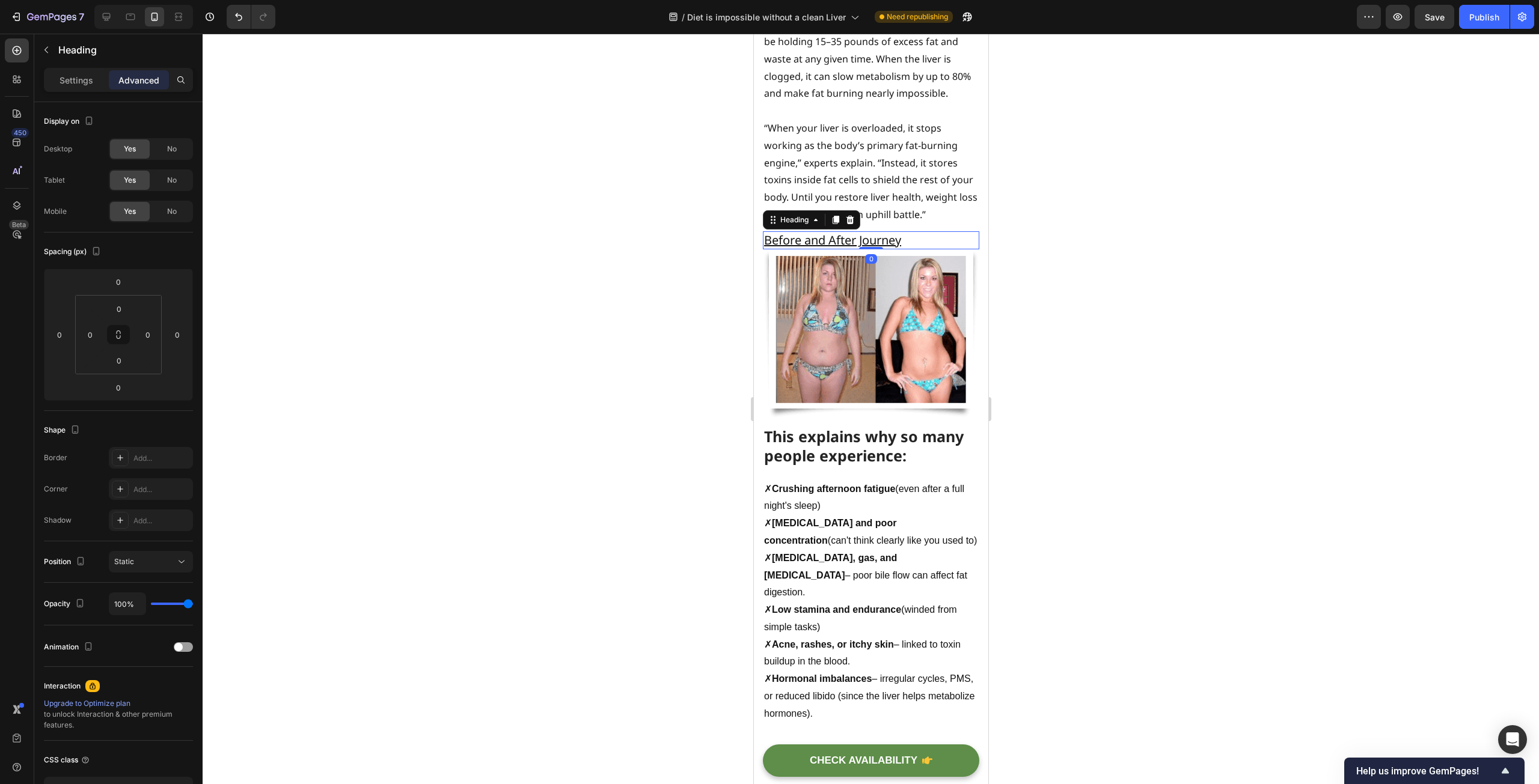
click at [600, 310] on div at bounding box center [871, 408] width 1336 height 751
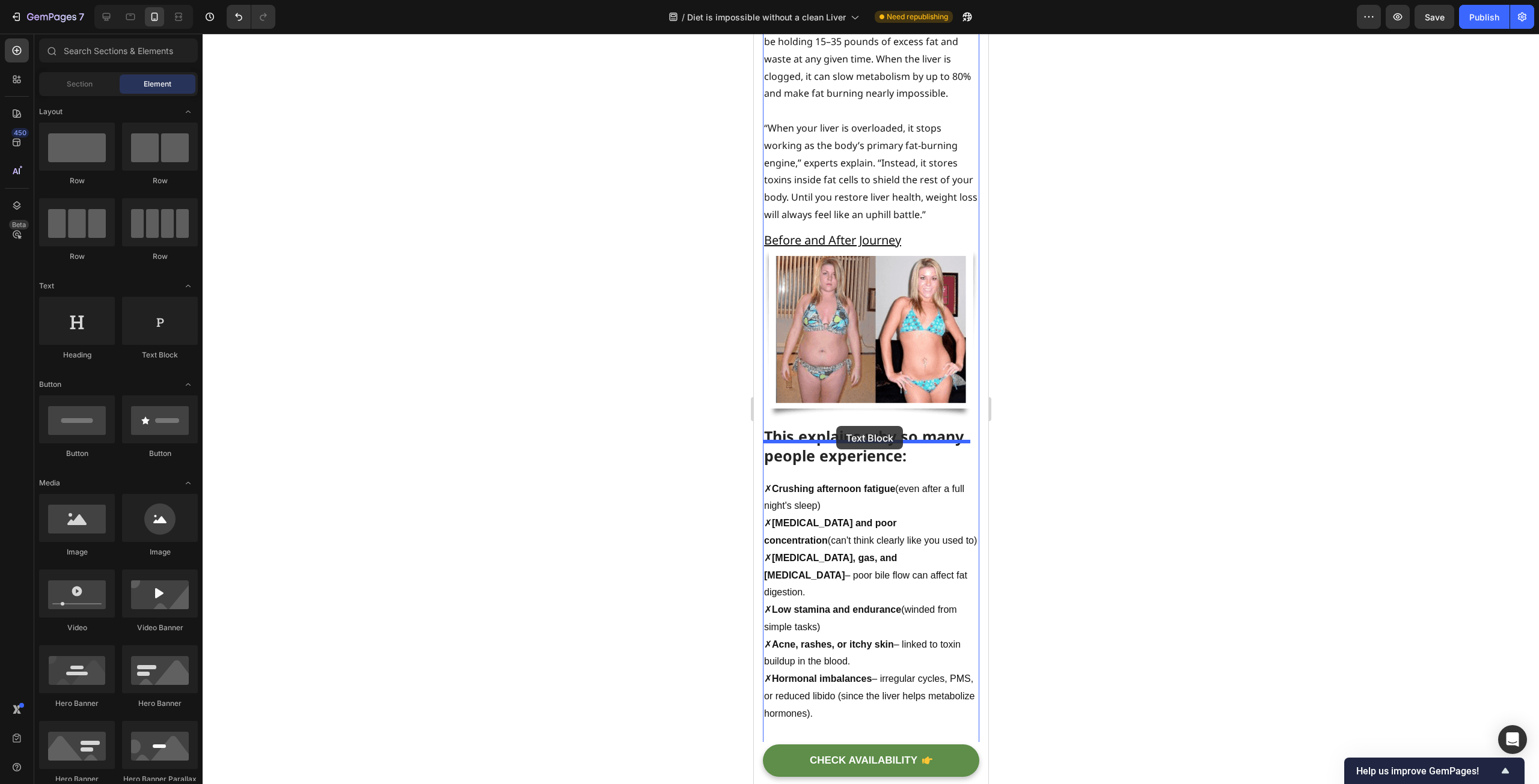
drag, startPoint x: 914, startPoint y: 353, endPoint x: 835, endPoint y: 426, distance: 107.6
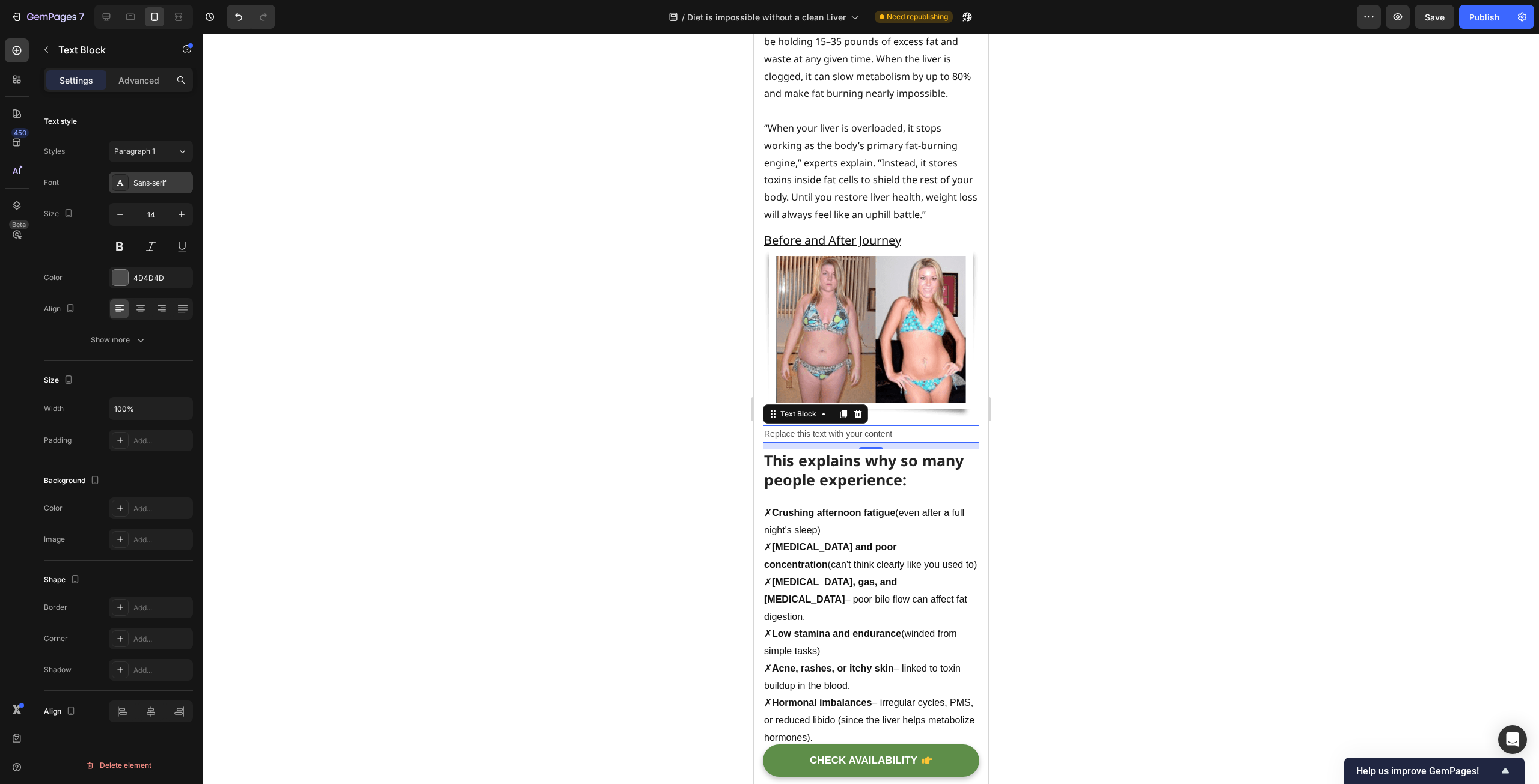
click at [159, 178] on div "Sans-serif" at bounding box center [162, 183] width 56 height 11
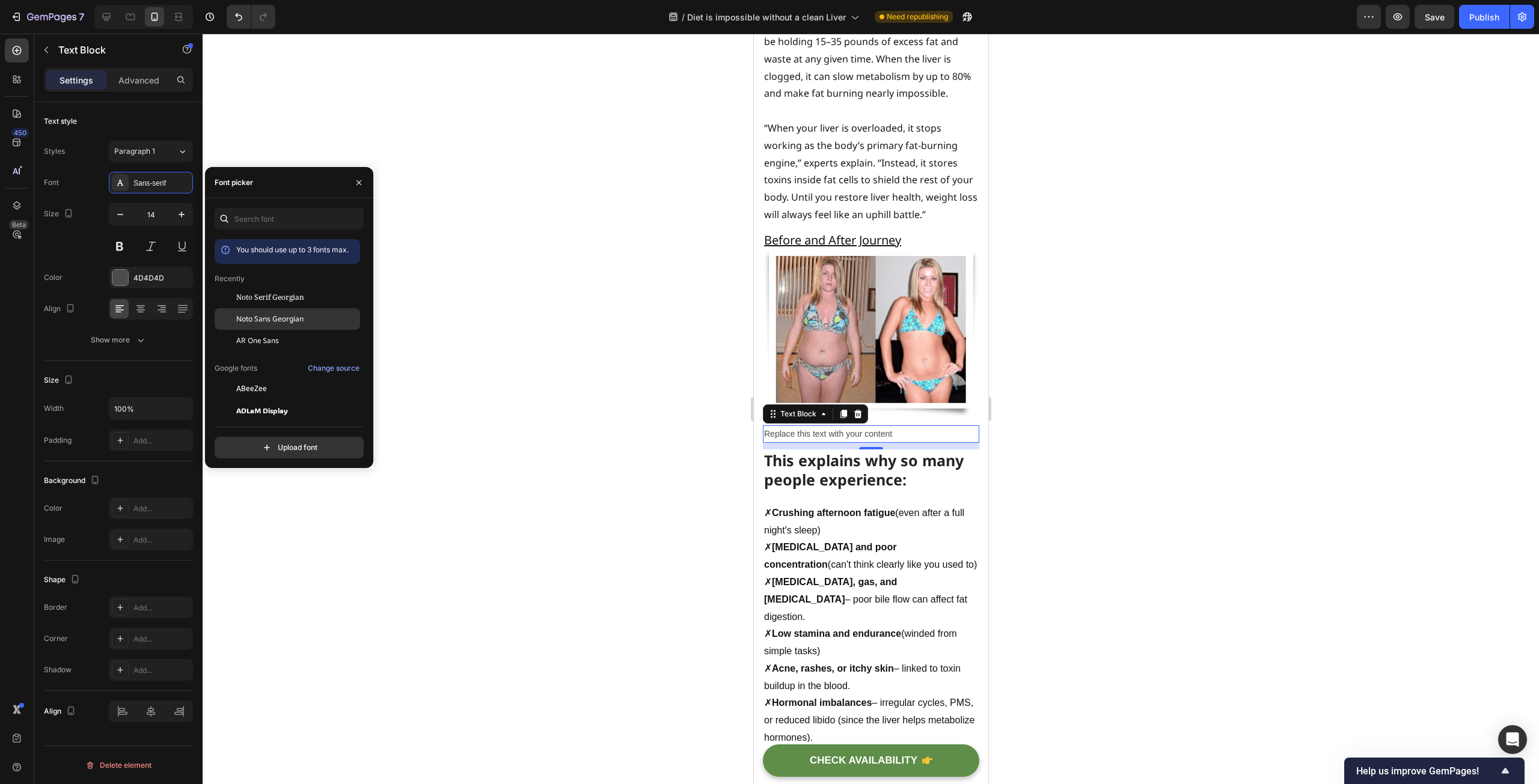
click at [282, 315] on span "Noto Sans Georgian" at bounding box center [270, 319] width 68 height 11
click at [542, 272] on div at bounding box center [871, 408] width 1336 height 751
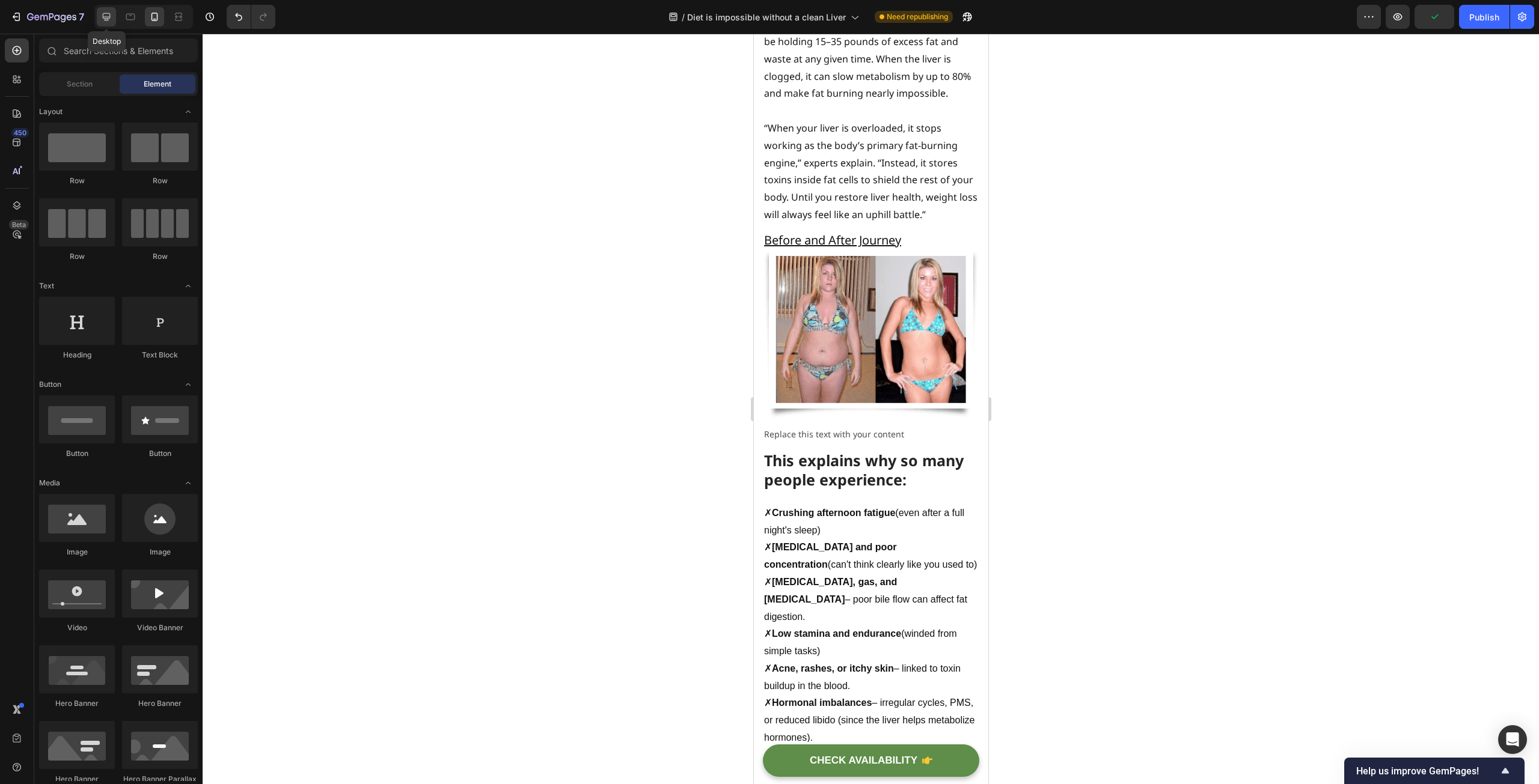
click at [105, 22] on icon at bounding box center [106, 17] width 12 height 12
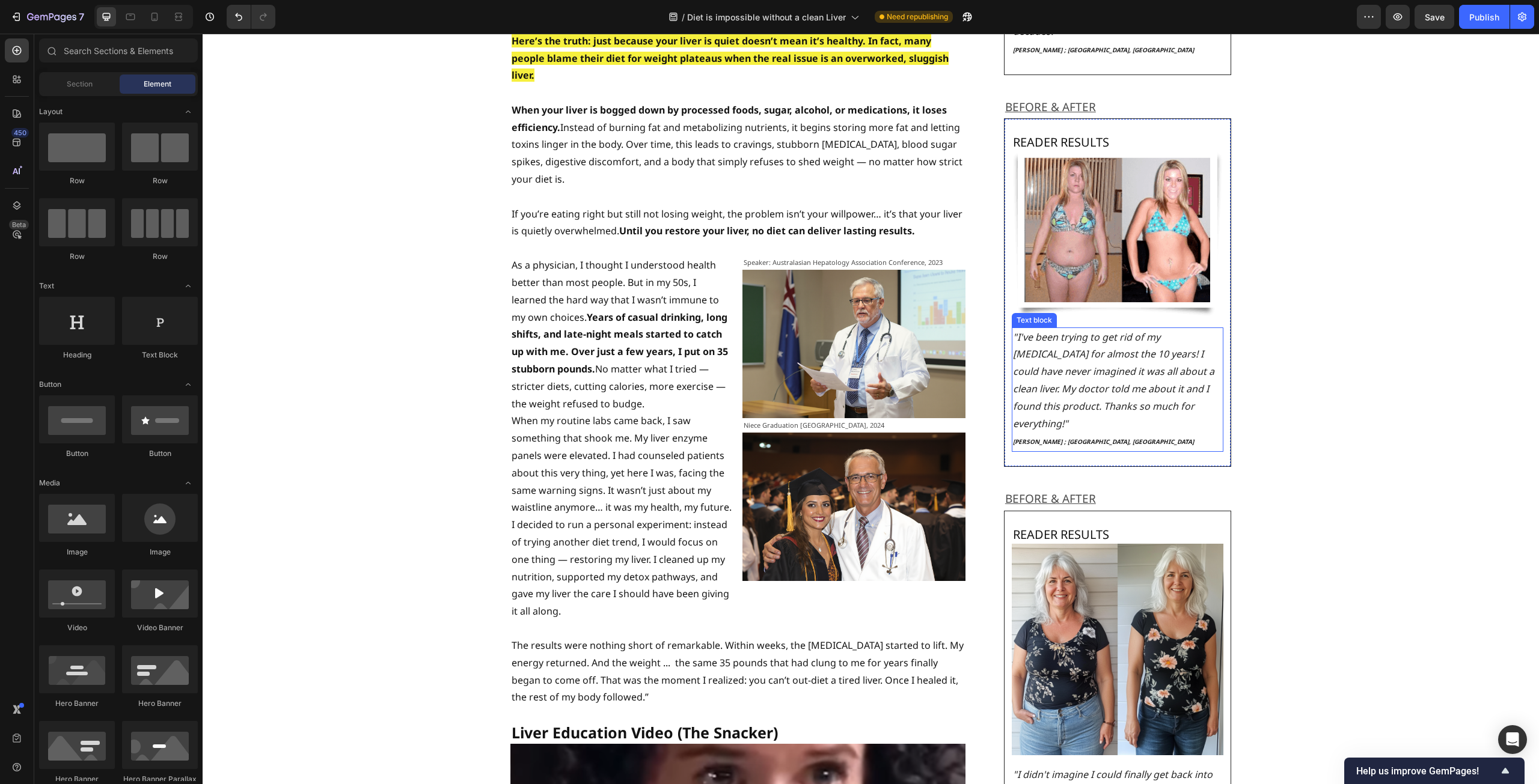
scroll to position [1862, 0]
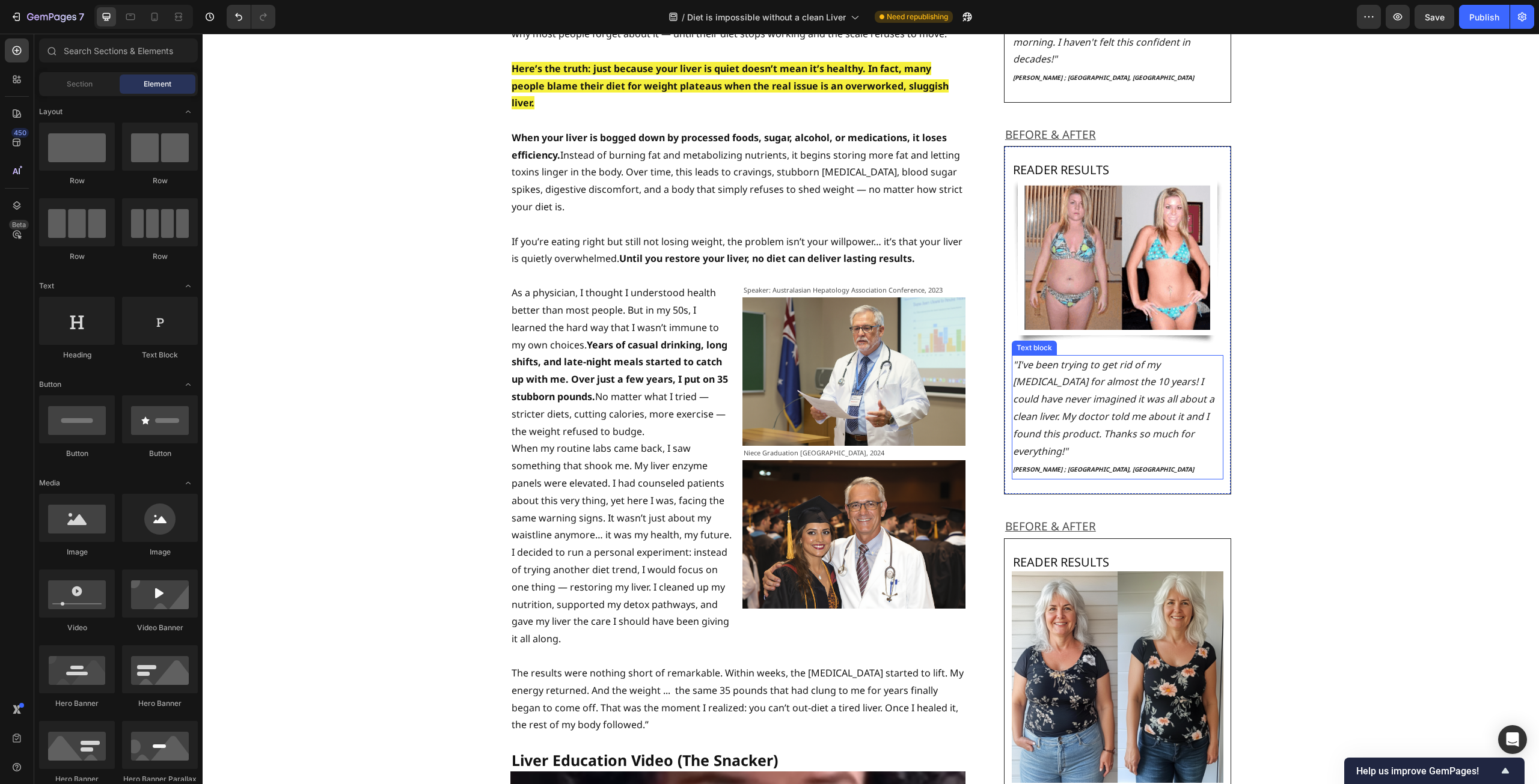
click at [1083, 460] on p "[PERSON_NAME] ; [GEOGRAPHIC_DATA], [GEOGRAPHIC_DATA]" at bounding box center [1117, 469] width 210 height 18
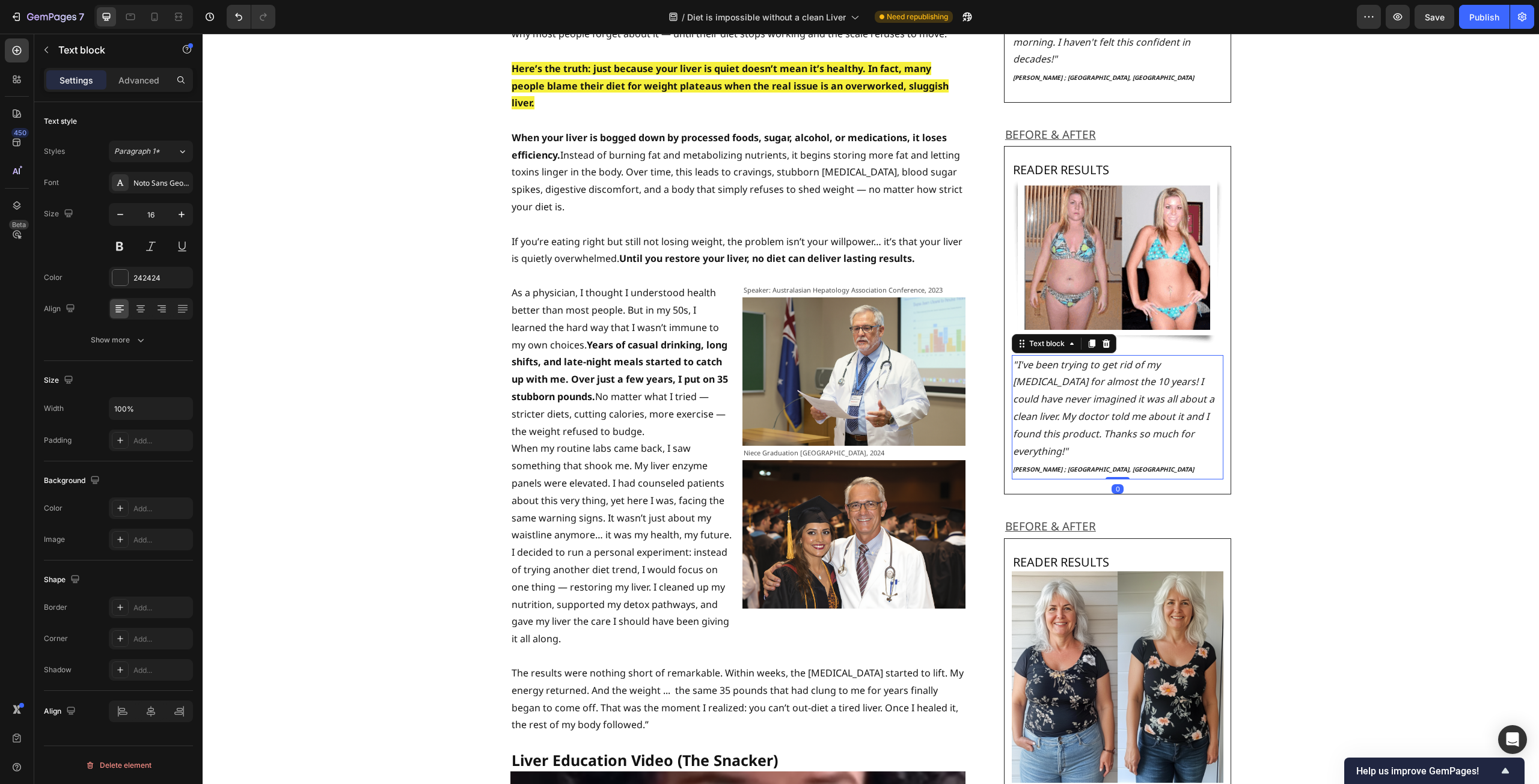
click at [1077, 460] on p "[PERSON_NAME] ; [GEOGRAPHIC_DATA], [GEOGRAPHIC_DATA]" at bounding box center [1117, 469] width 210 height 18
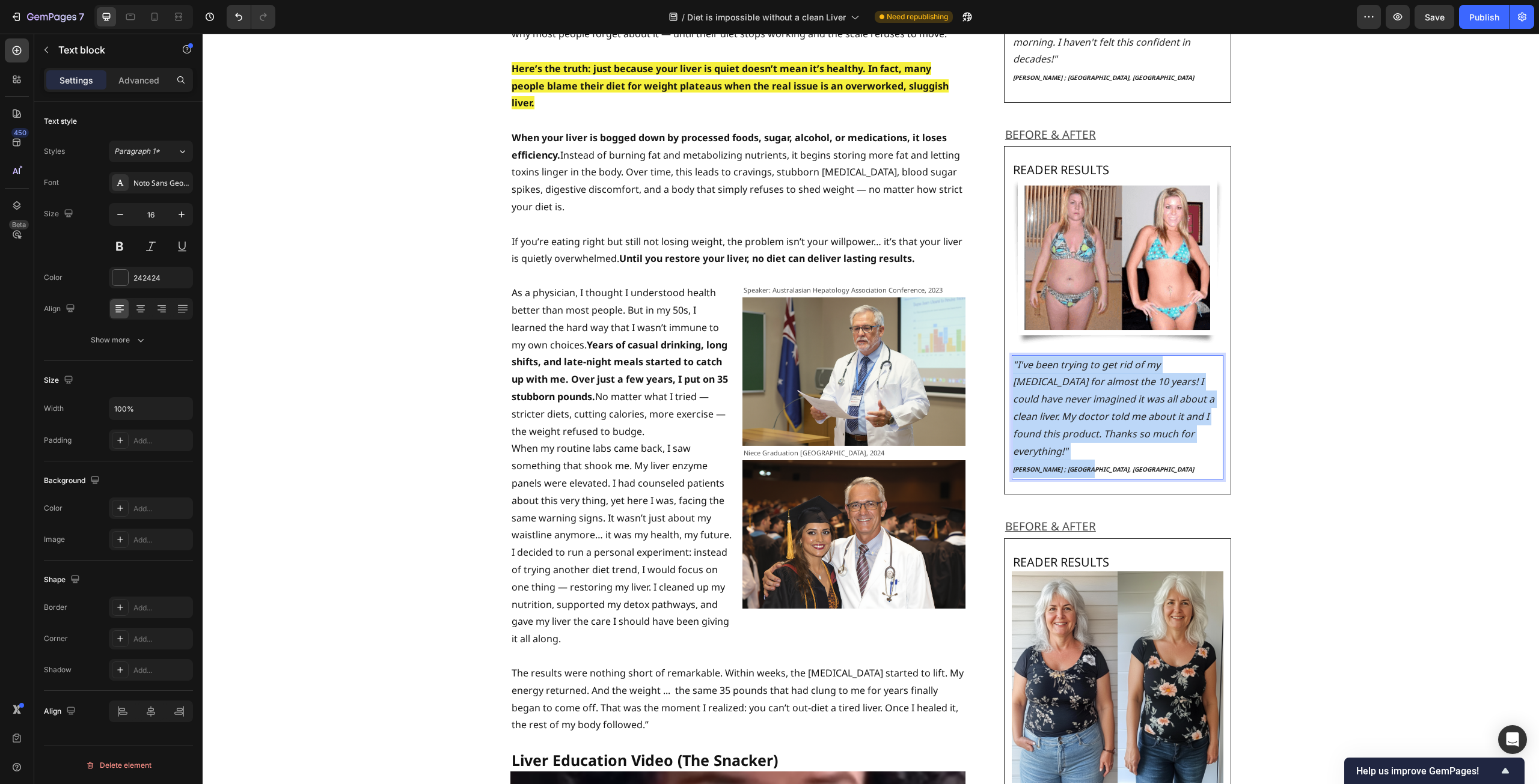
drag, startPoint x: 1088, startPoint y: 418, endPoint x: 1008, endPoint y: 331, distance: 118.2
click at [1012, 355] on div ""I've been trying to get rid of my [MEDICAL_DATA] for almost the 10 years! I co…" at bounding box center [1118, 417] width 213 height 125
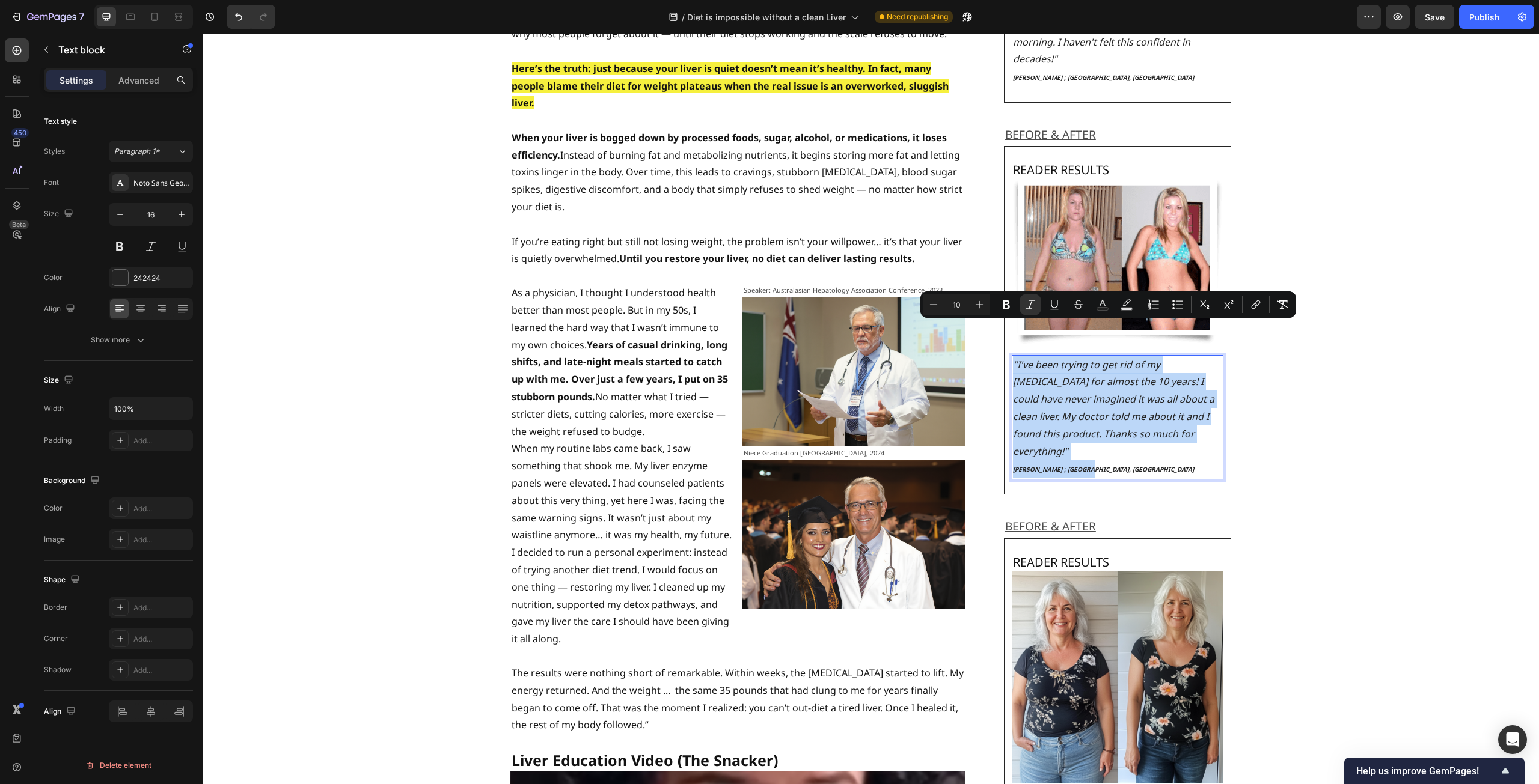
copy div ""I've been trying to get rid of my [MEDICAL_DATA] for almost the 10 years! I co…"
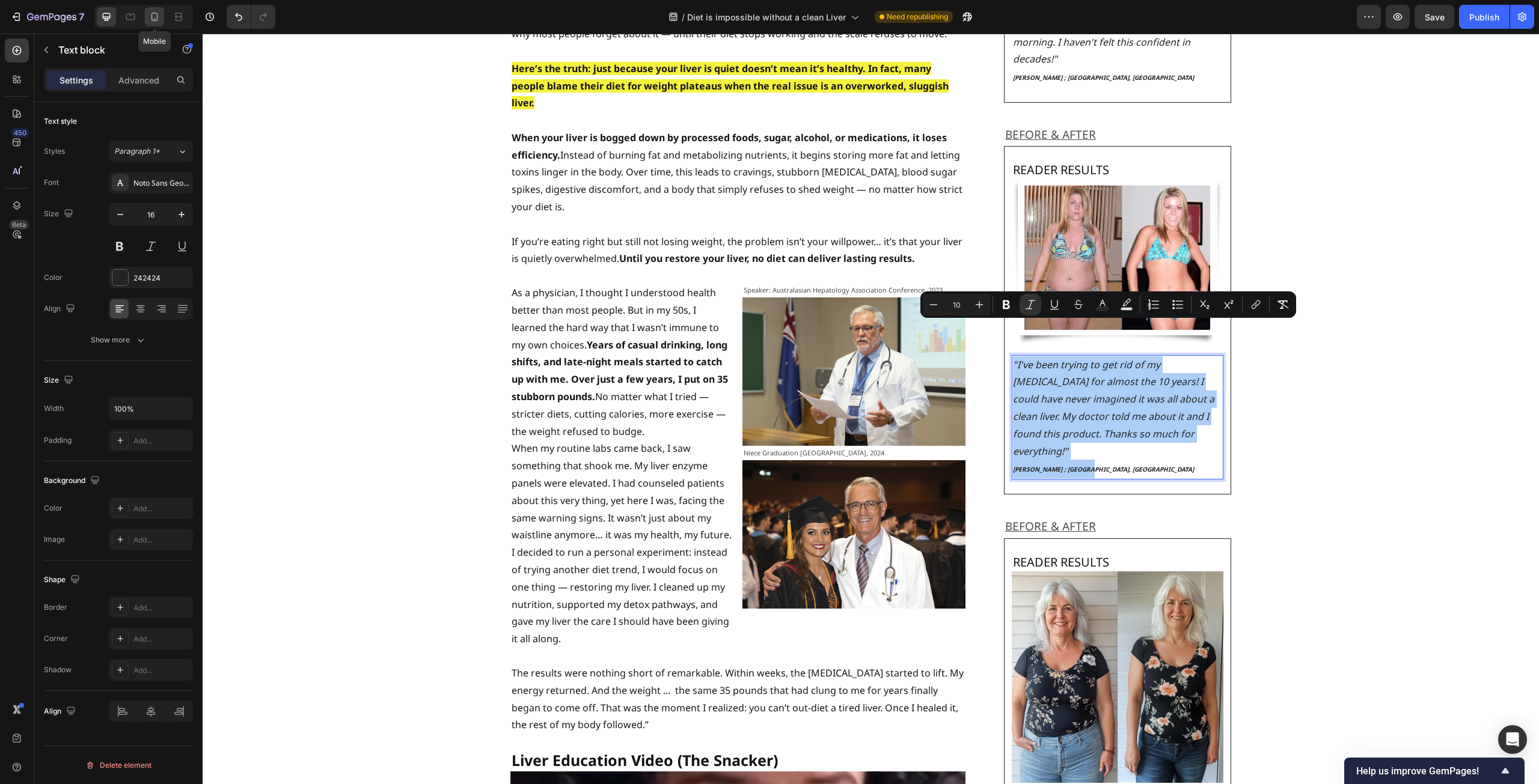
click at [158, 22] on icon at bounding box center [155, 17] width 12 height 12
type input "14"
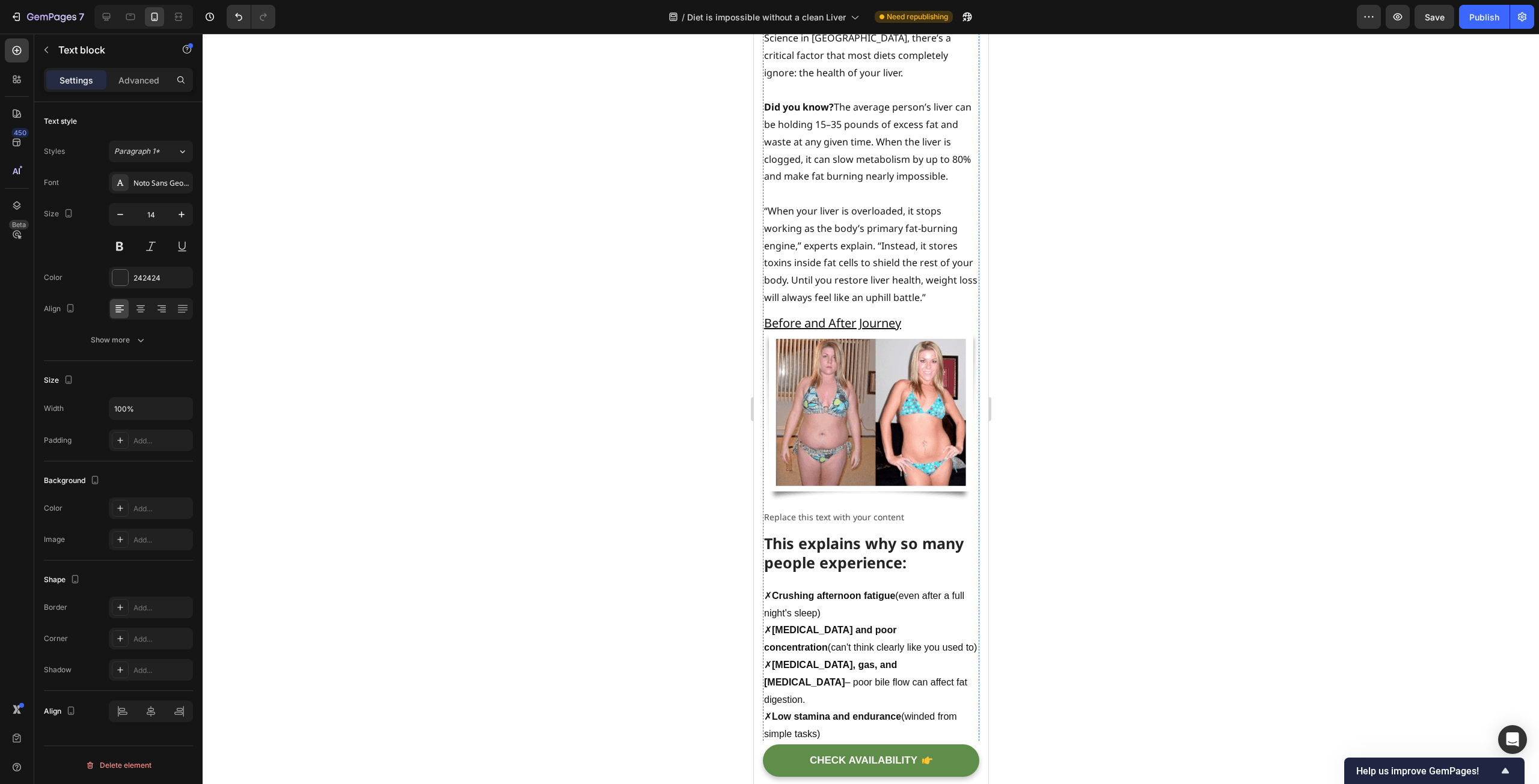
scroll to position [1104, 0]
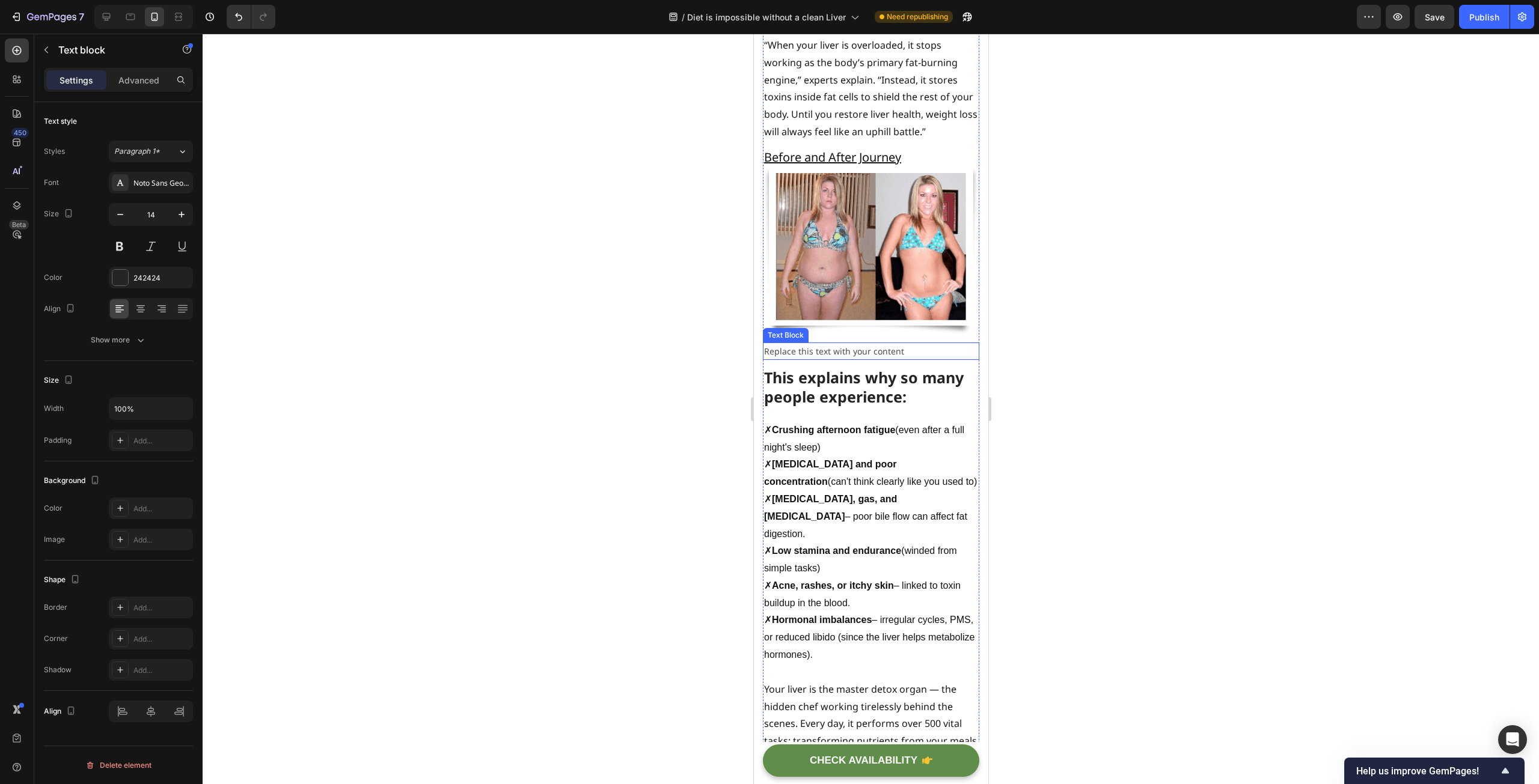
click at [847, 360] on div "Replace this text with your content" at bounding box center [871, 351] width 216 height 18
click at [908, 360] on div "Replace this text with your content" at bounding box center [871, 351] width 216 height 18
drag, startPoint x: 921, startPoint y: 370, endPoint x: 764, endPoint y: 365, distance: 157.1
click at [764, 359] on p "Replace this text with your content" at bounding box center [871, 350] width 214 height 15
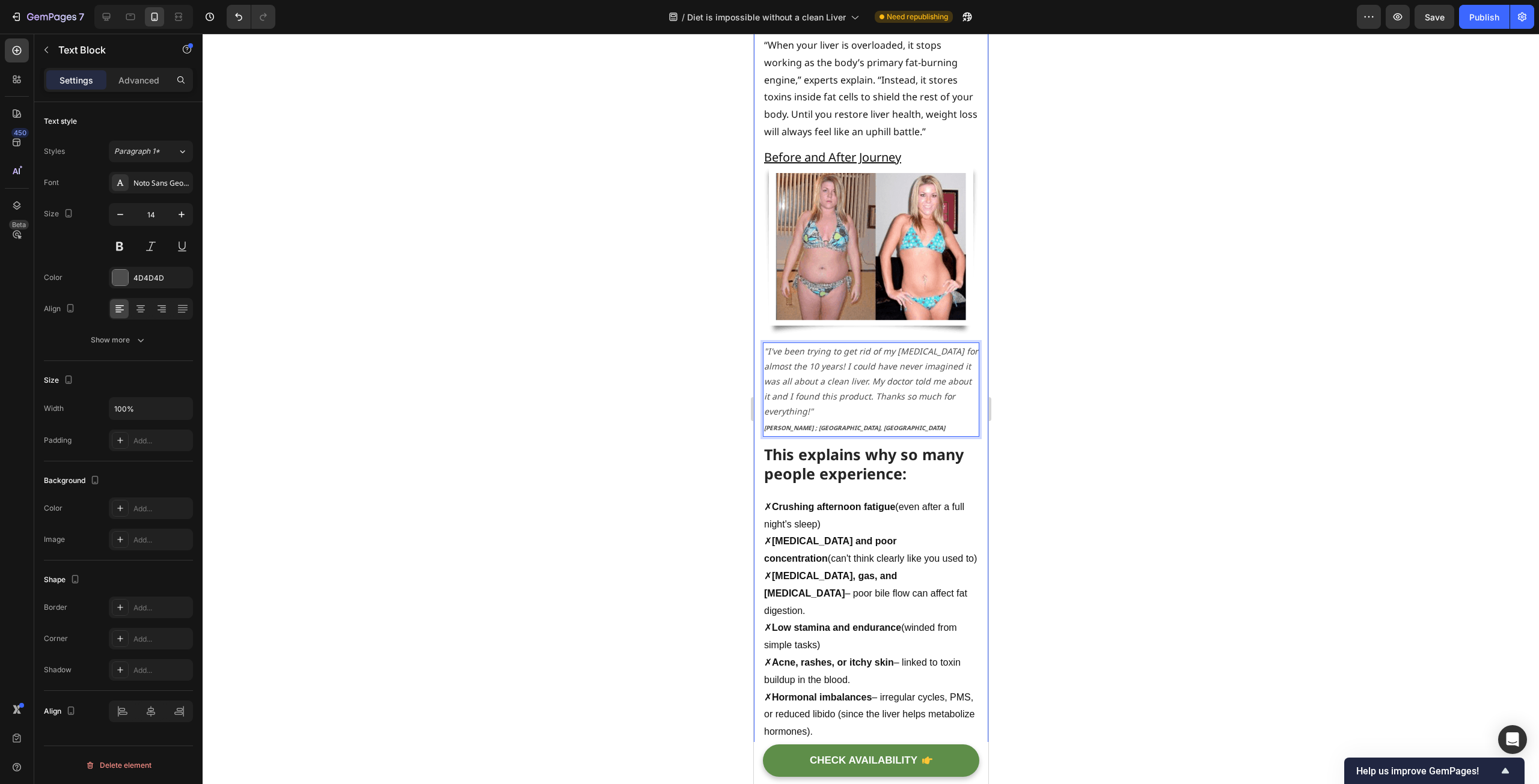
click at [667, 359] on div at bounding box center [871, 408] width 1336 height 751
click at [827, 394] on icon ""I've been trying to get rid of my [MEDICAL_DATA] for almost the 10 years! I co…" at bounding box center [871, 382] width 214 height 72
click at [900, 329] on img at bounding box center [871, 251] width 216 height 169
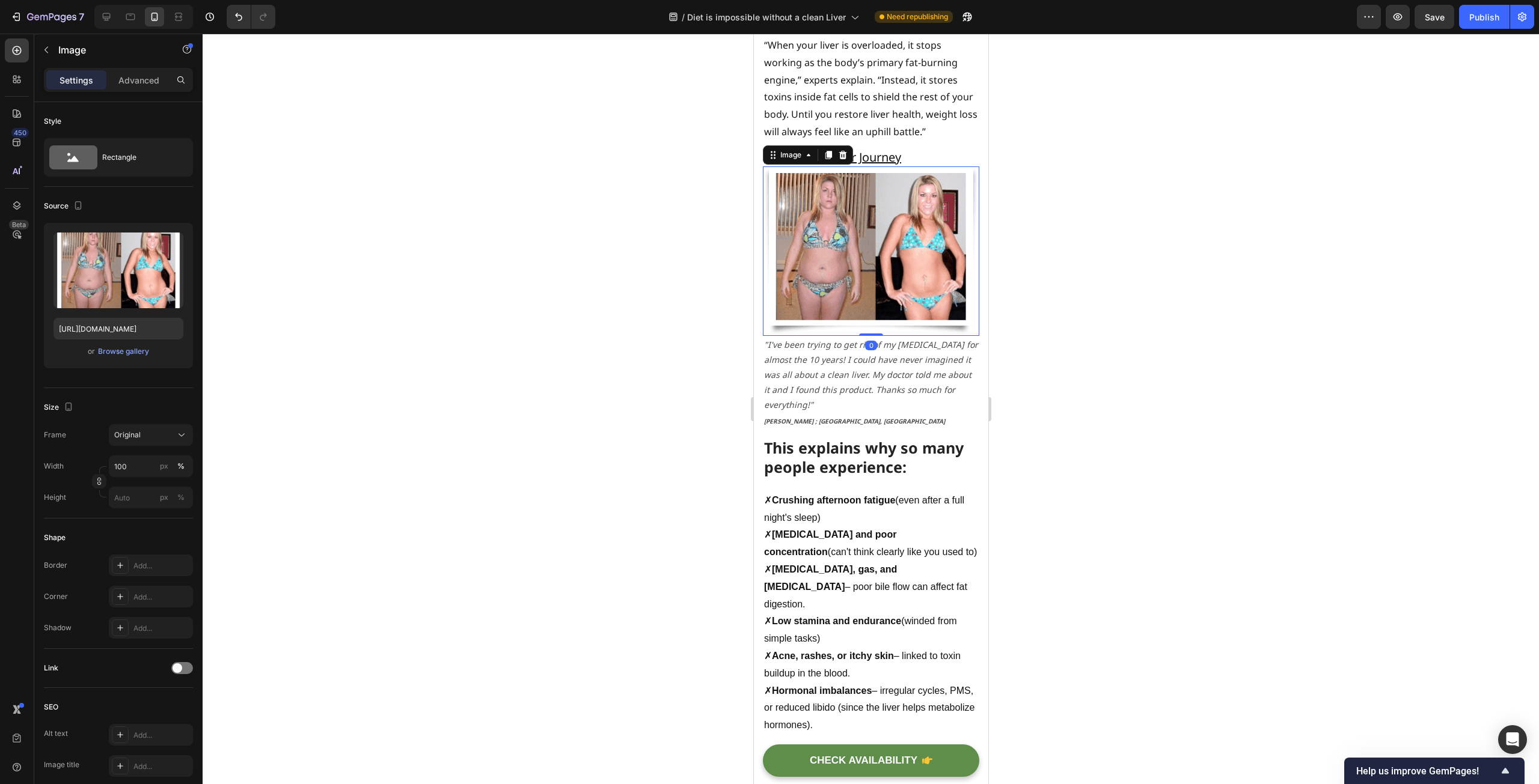
drag, startPoint x: 871, startPoint y: 357, endPoint x: 868, endPoint y: 330, distance: 27.2
click at [868, 330] on div "Image 0" at bounding box center [871, 251] width 216 height 169
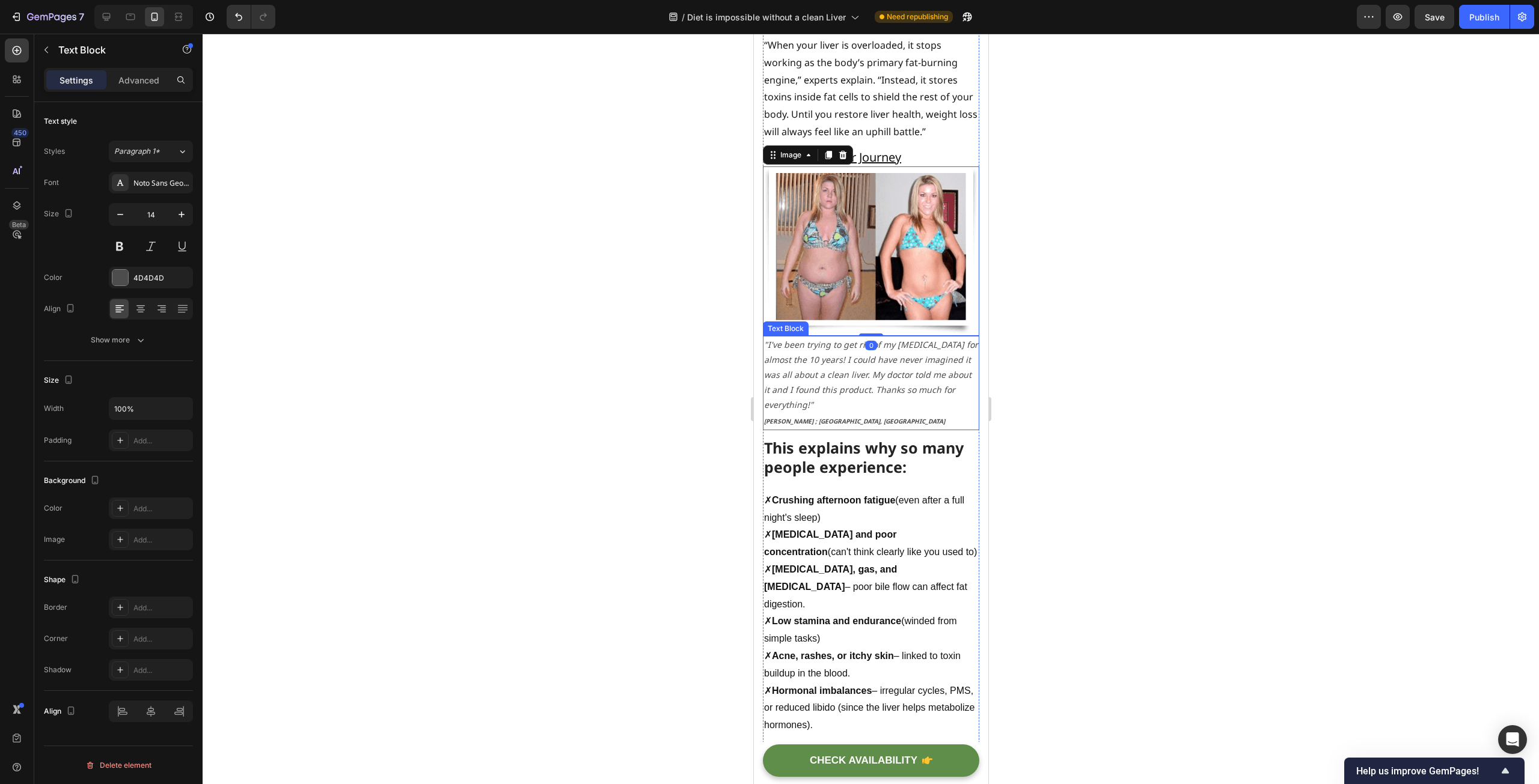
click at [873, 409] on icon ""I've been trying to get rid of my [MEDICAL_DATA] for almost the 10 years! I co…" at bounding box center [871, 375] width 214 height 72
click at [127, 214] on button "button" at bounding box center [120, 214] width 22 height 22
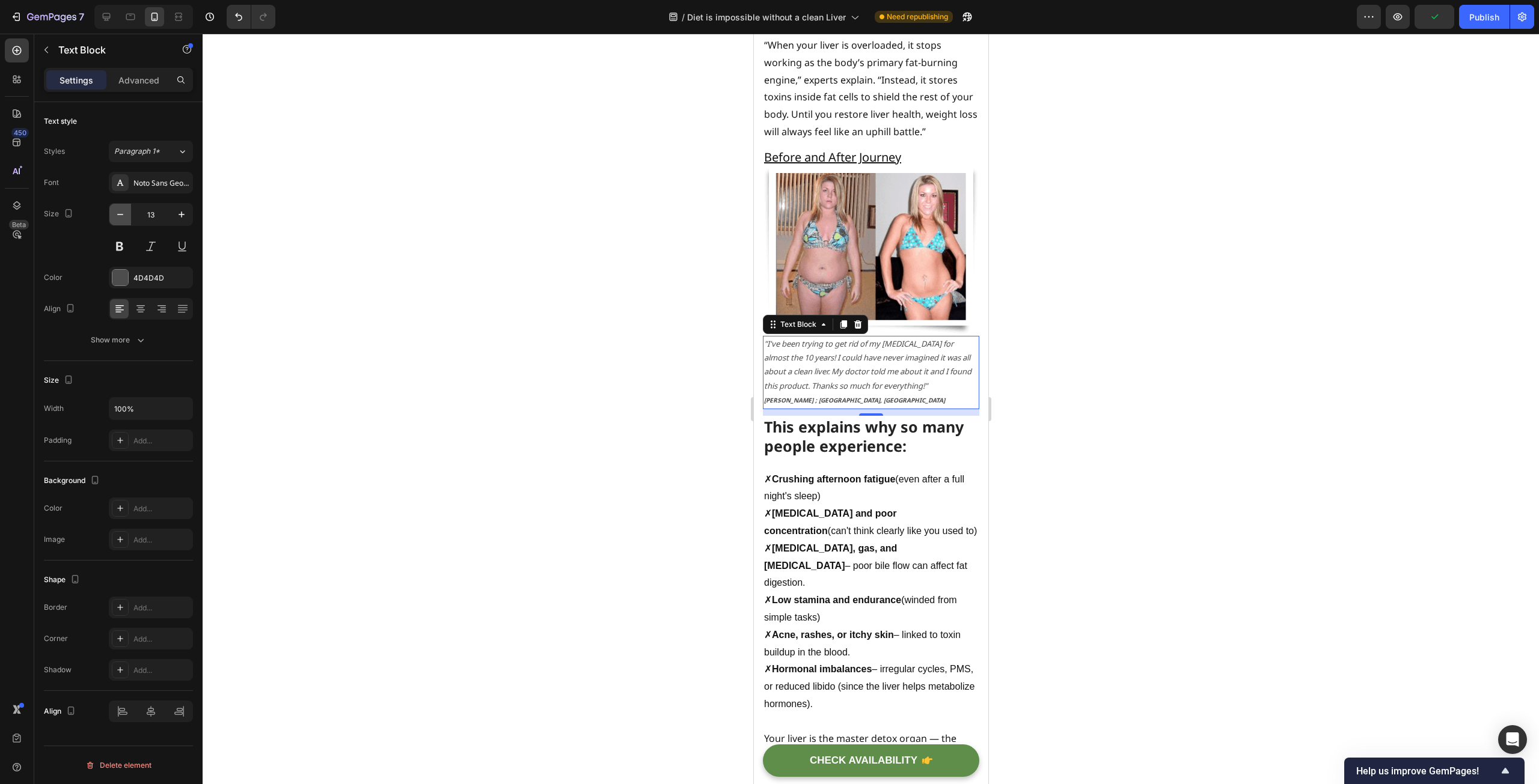
click at [127, 214] on button "button" at bounding box center [120, 214] width 22 height 22
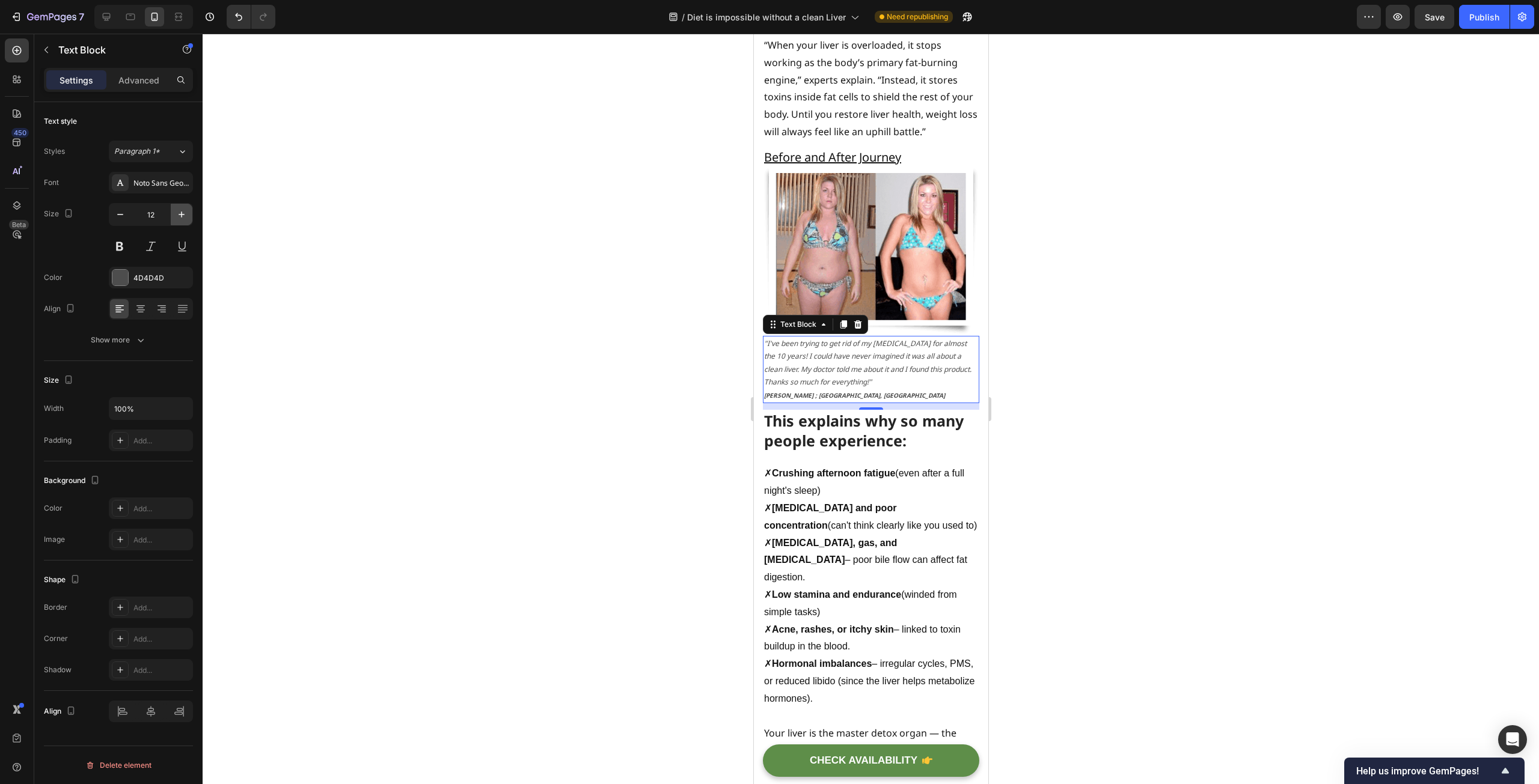
click at [177, 212] on icon "button" at bounding box center [182, 214] width 12 height 12
type input "13"
click at [514, 323] on div at bounding box center [871, 408] width 1336 height 751
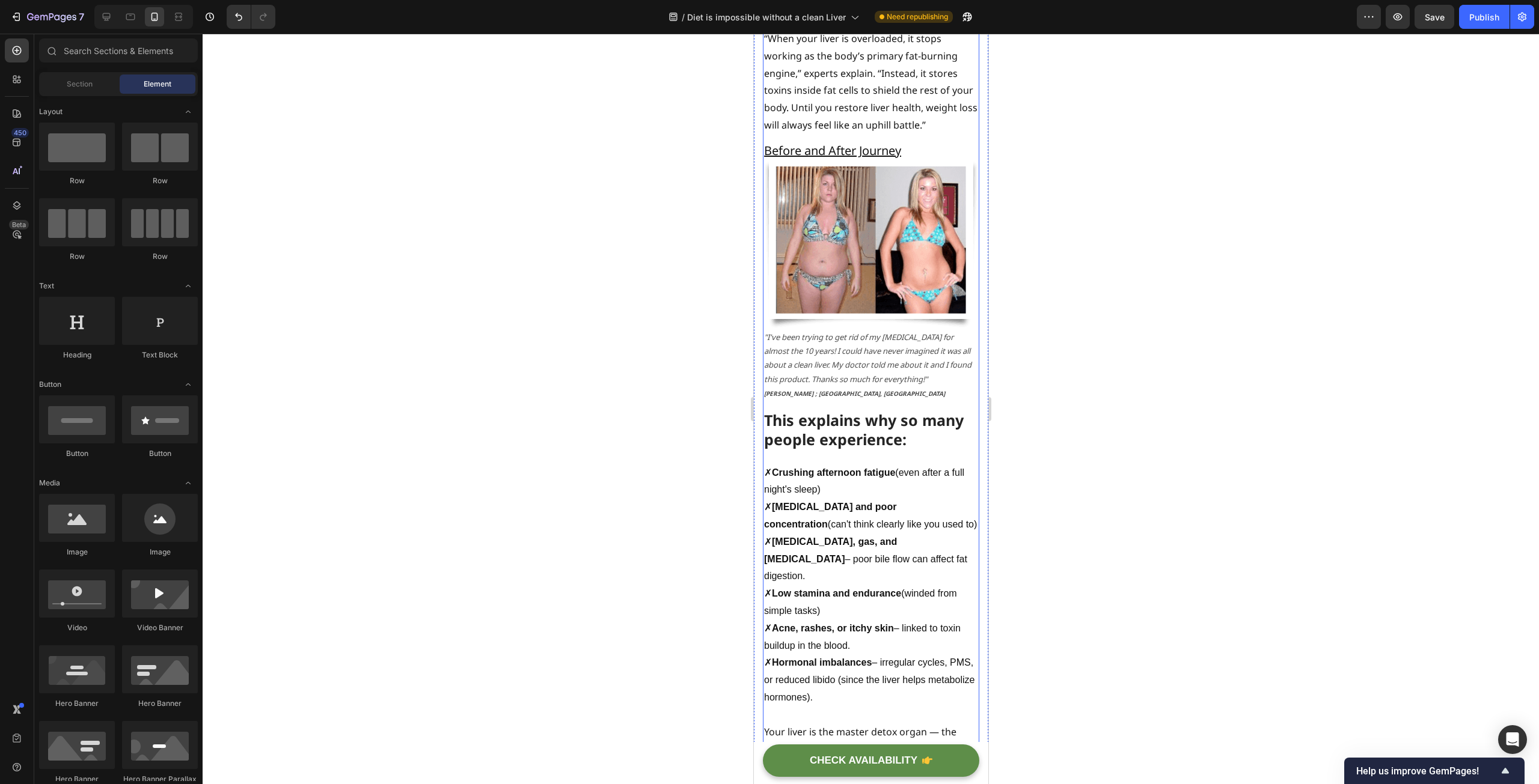
scroll to position [1021, 0]
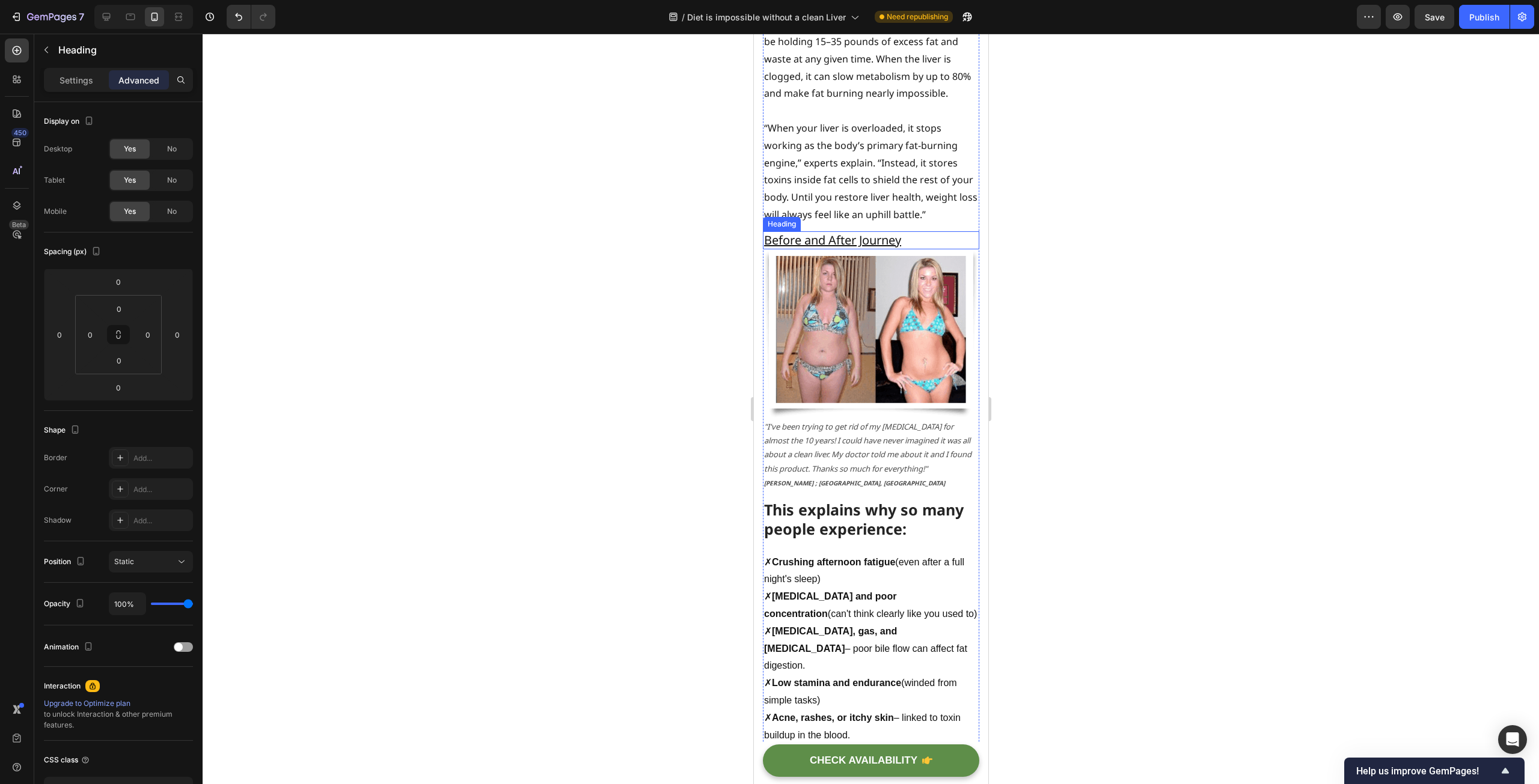
click at [887, 248] on u "Before and After Journey" at bounding box center [832, 240] width 137 height 16
click at [837, 224] on icon at bounding box center [835, 220] width 7 height 9
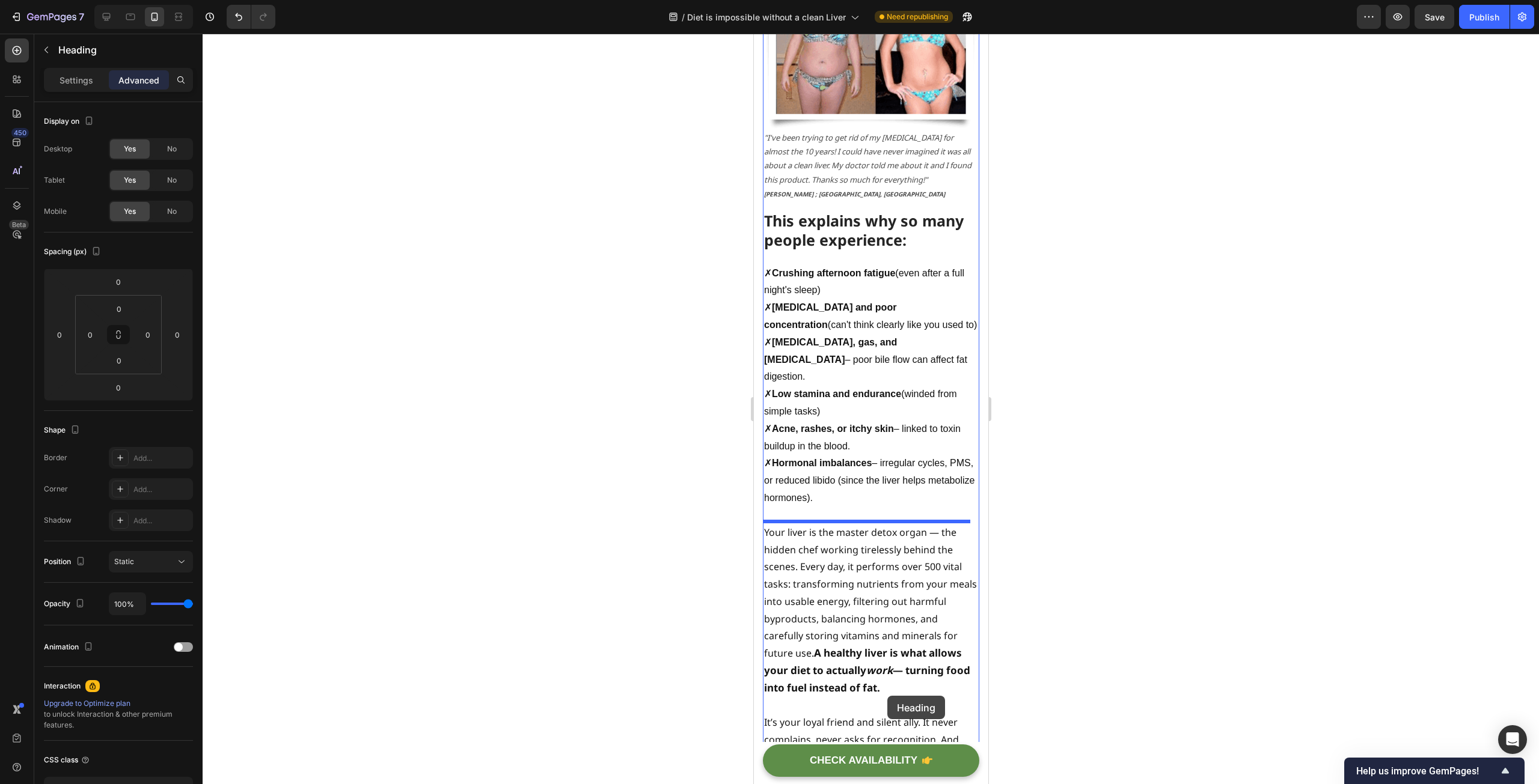
scroll to position [1413, 0]
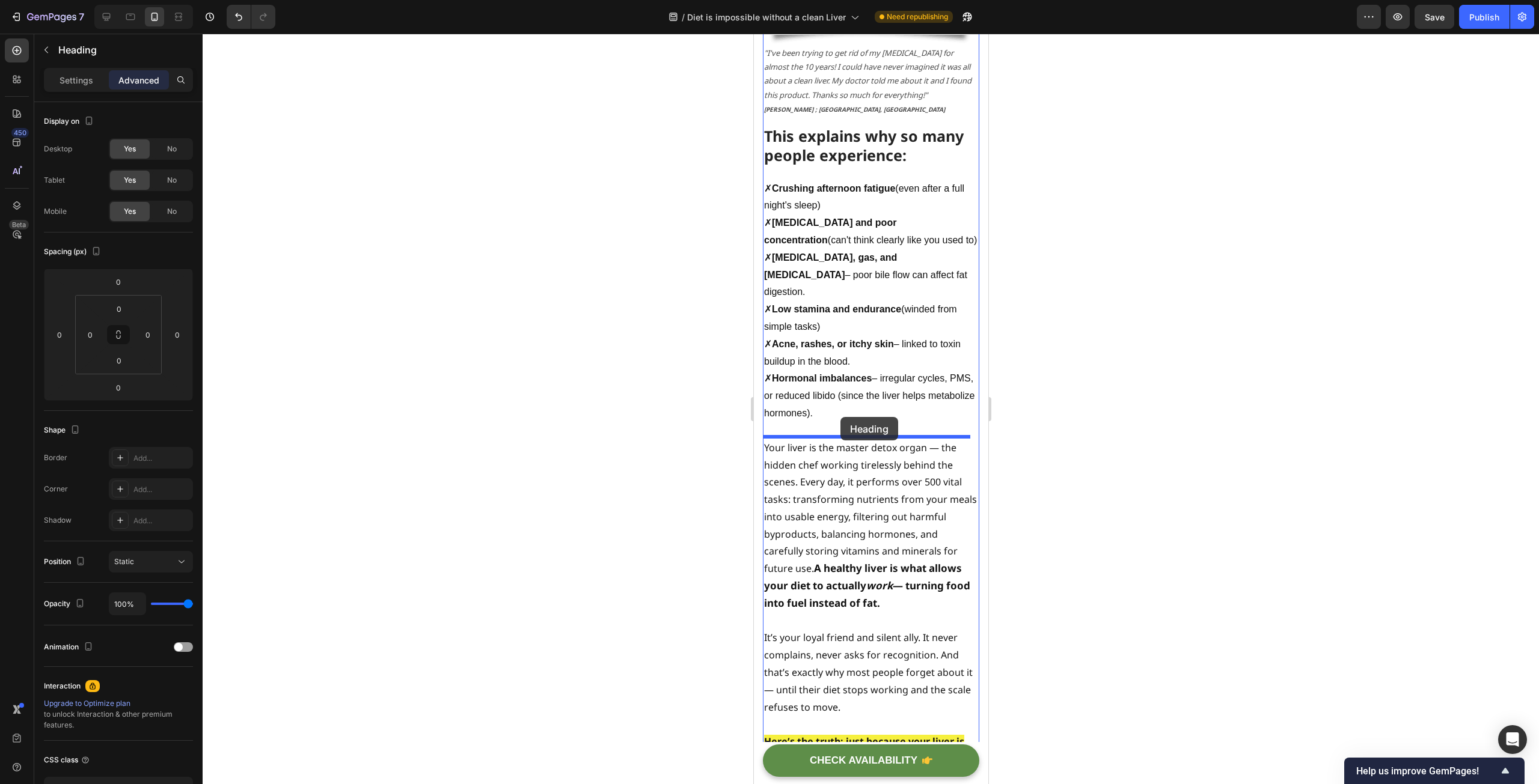
drag, startPoint x: 773, startPoint y: 260, endPoint x: 842, endPoint y: 426, distance: 179.8
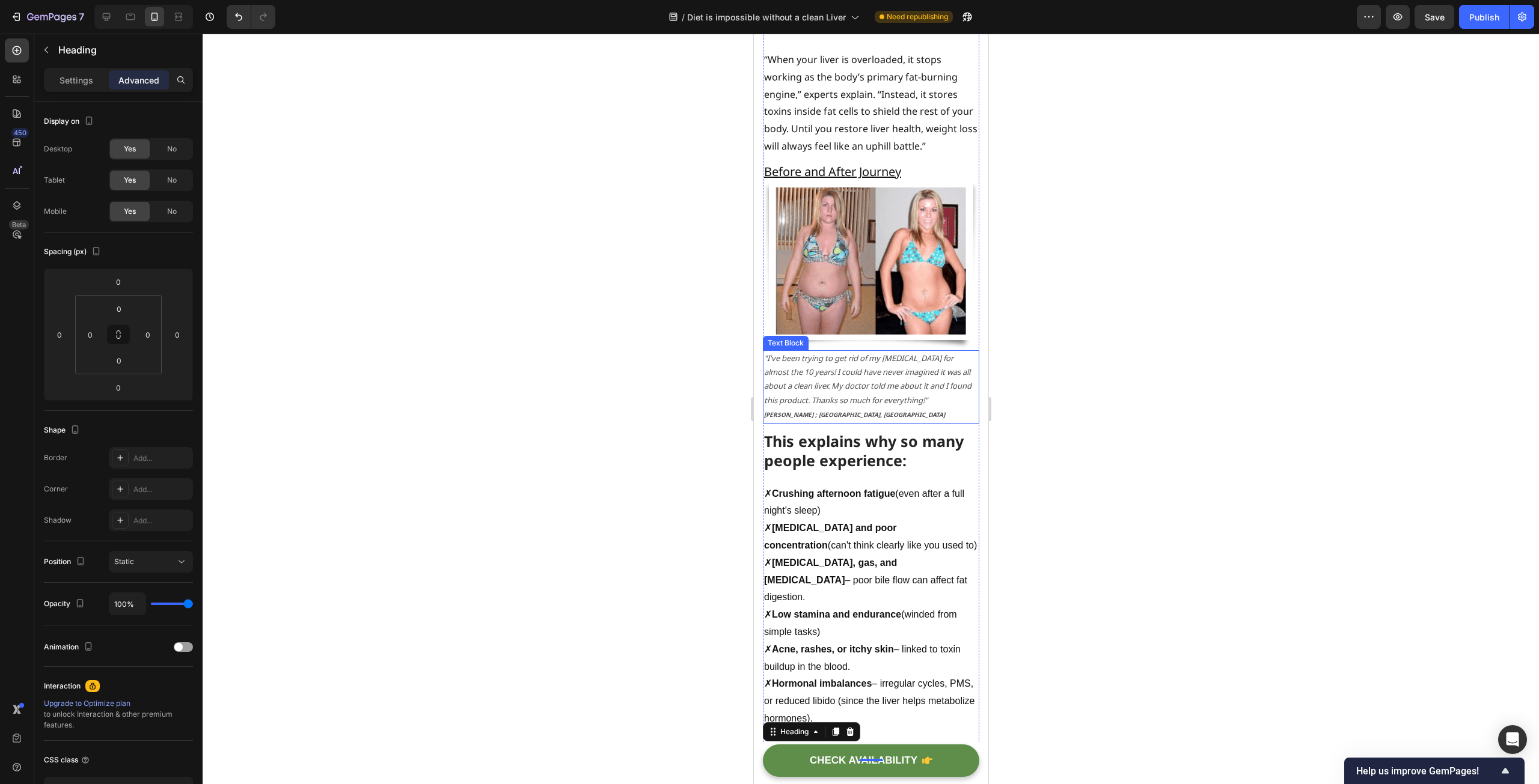
scroll to position [975, 0]
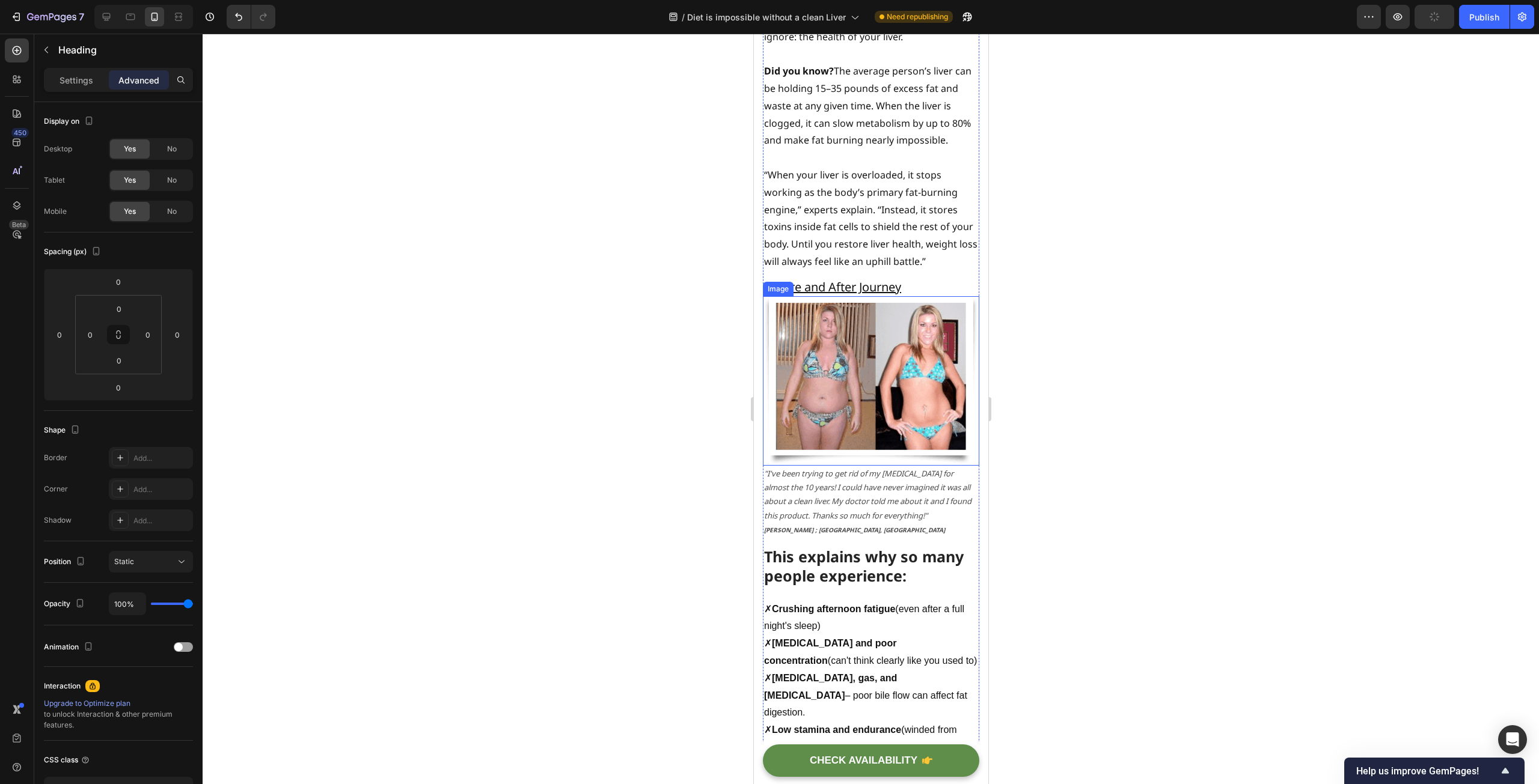
click at [857, 365] on img at bounding box center [871, 380] width 216 height 169
click at [827, 289] on icon at bounding box center [828, 285] width 7 height 9
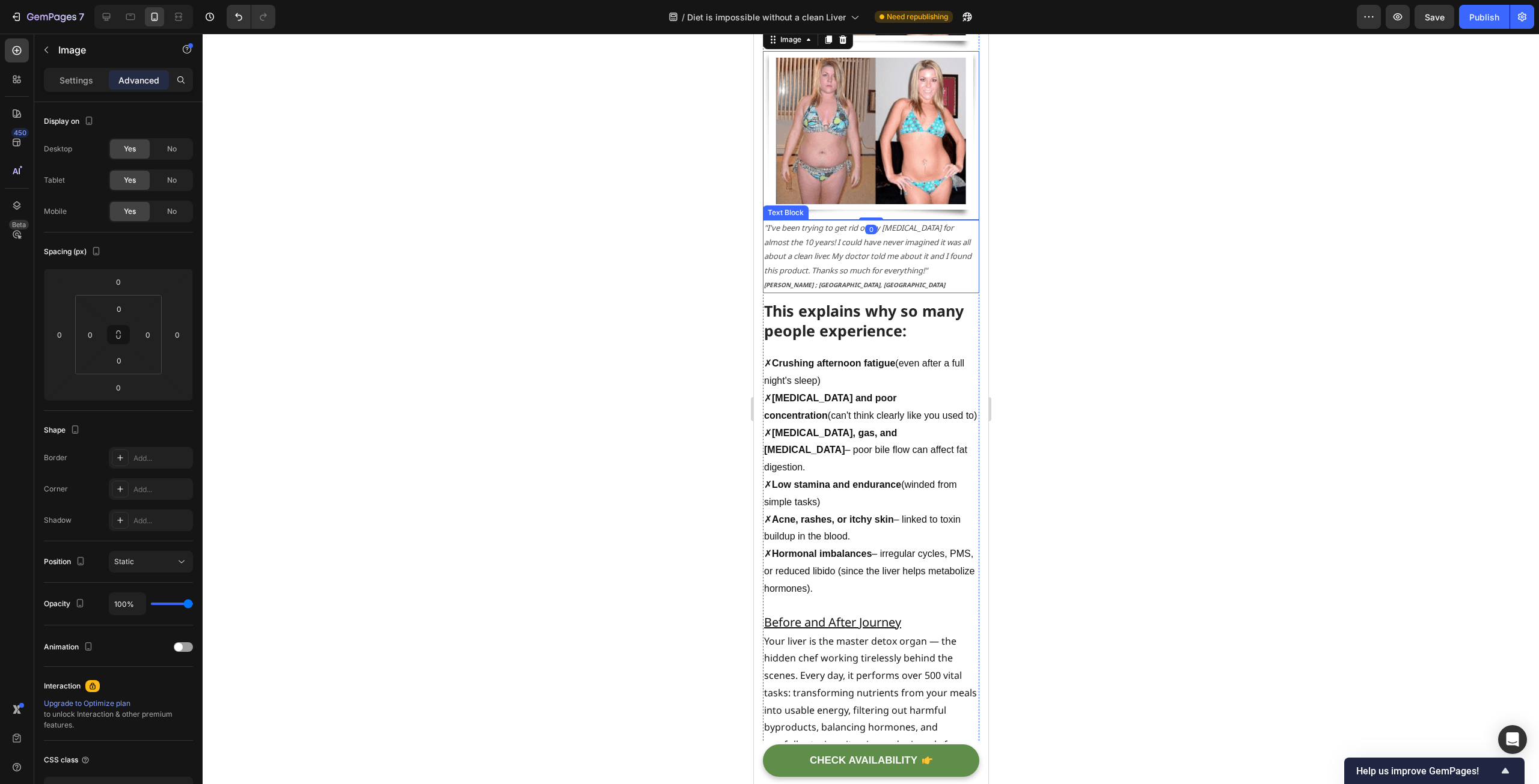
scroll to position [1395, 0]
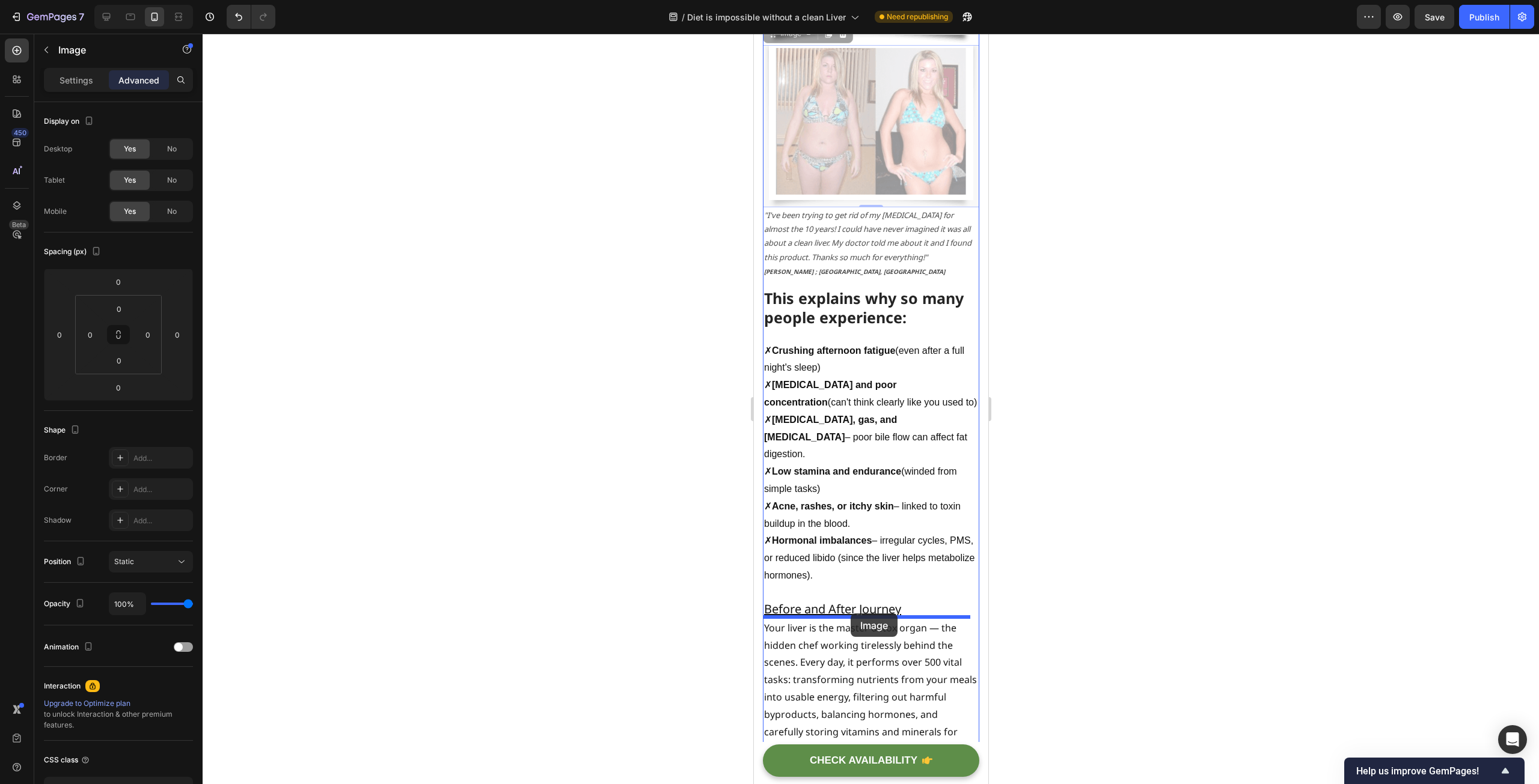
drag, startPoint x: 773, startPoint y: 50, endPoint x: 850, endPoint y: 614, distance: 569.2
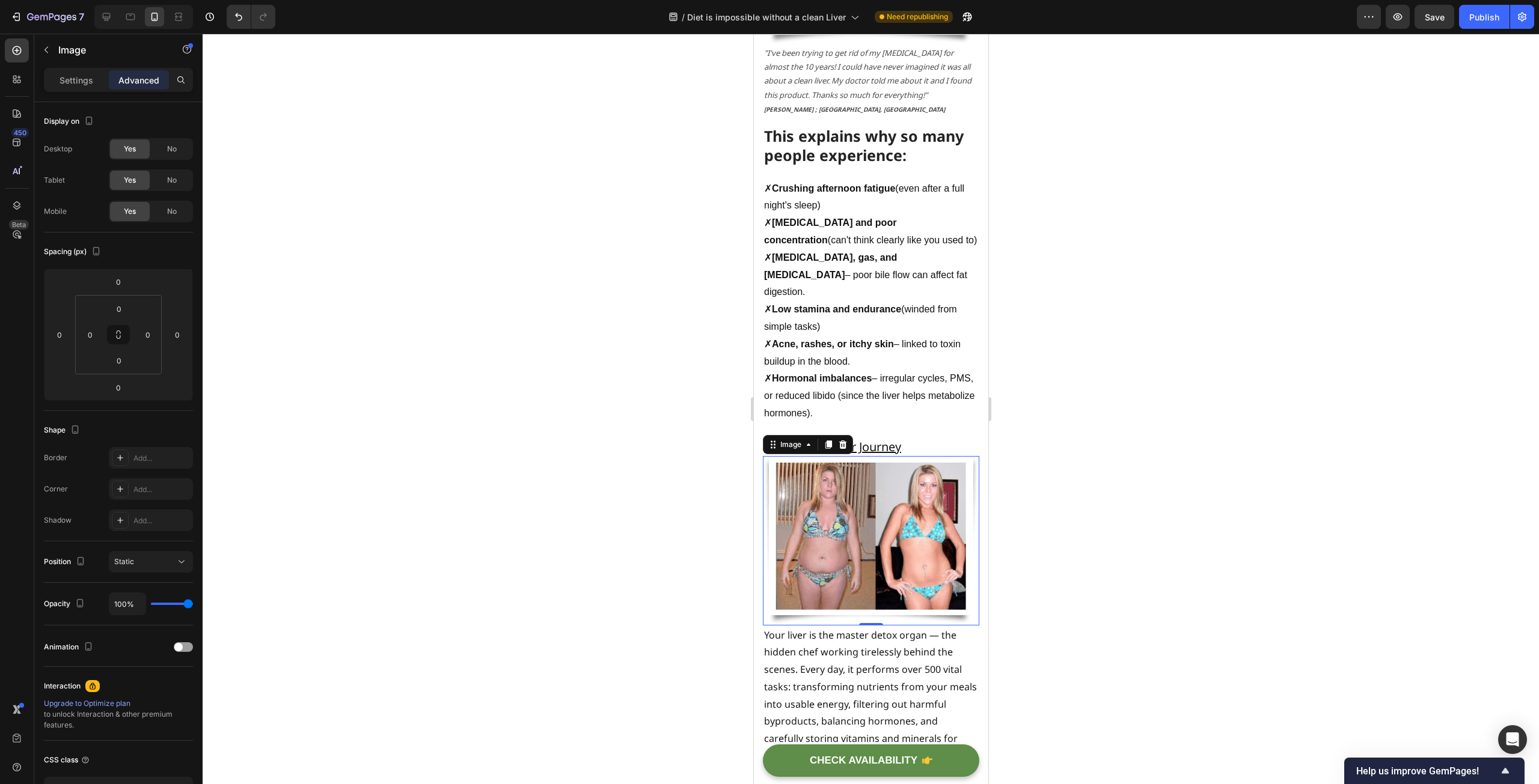
click at [850, 539] on img at bounding box center [871, 540] width 216 height 169
click at [914, 446] on h2 "Before and After Journey" at bounding box center [871, 447] width 216 height 18
click at [913, 523] on img at bounding box center [871, 540] width 216 height 169
click at [62, 52] on p "Image" at bounding box center [109, 50] width 102 height 14
click at [867, 569] on img at bounding box center [871, 540] width 216 height 169
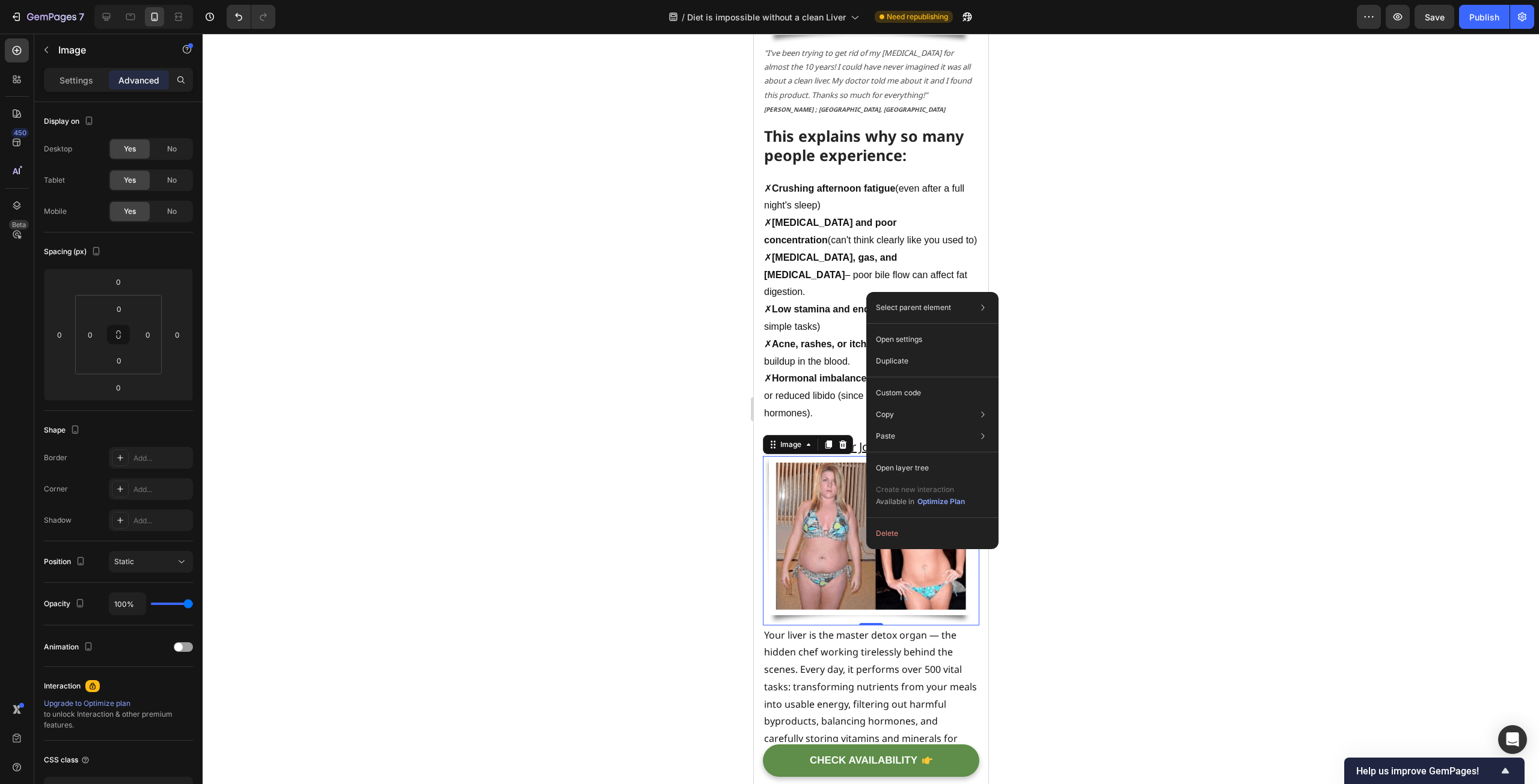
click at [614, 522] on div at bounding box center [871, 408] width 1336 height 751
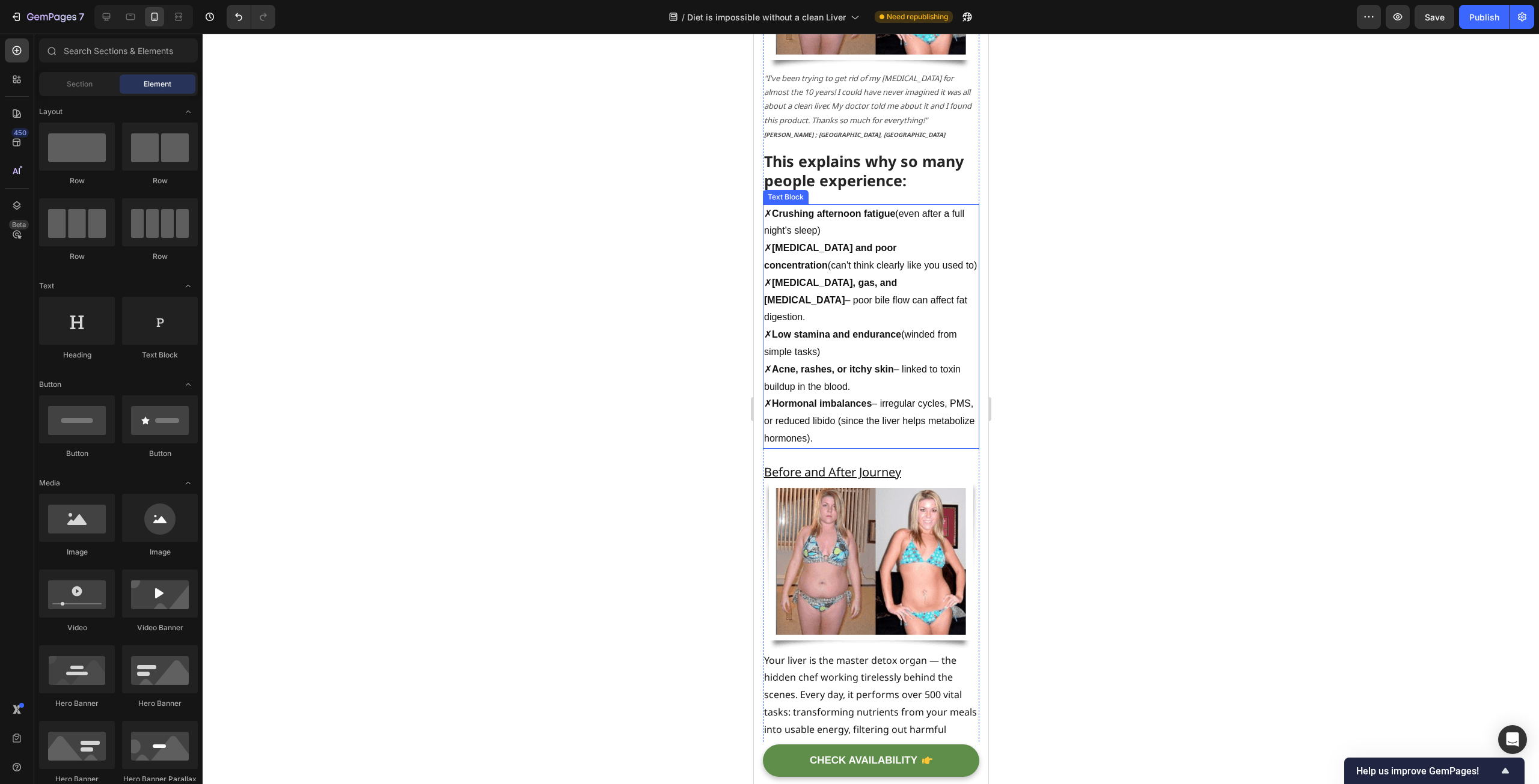
scroll to position [1515, 0]
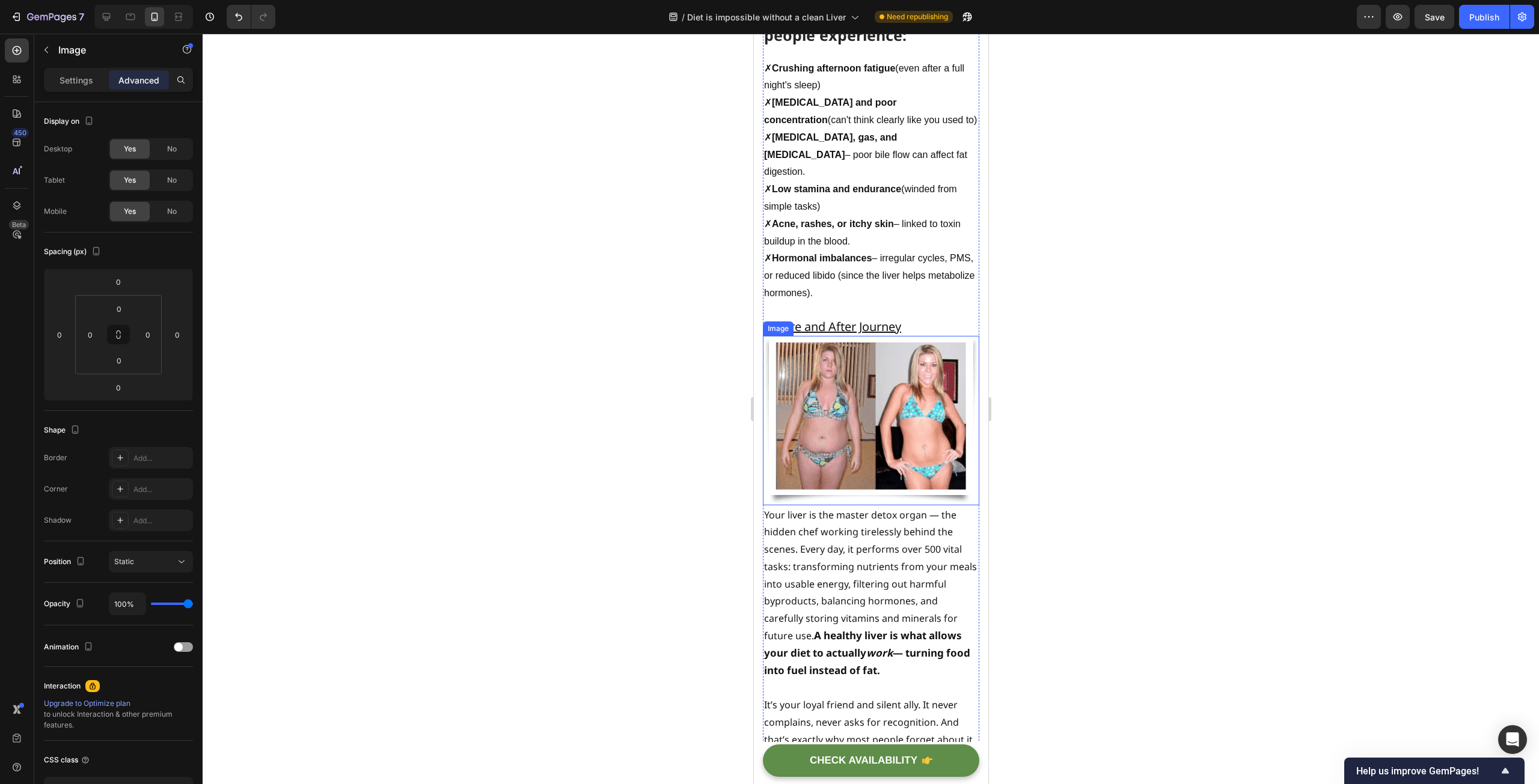
click at [879, 433] on img at bounding box center [871, 421] width 216 height 169
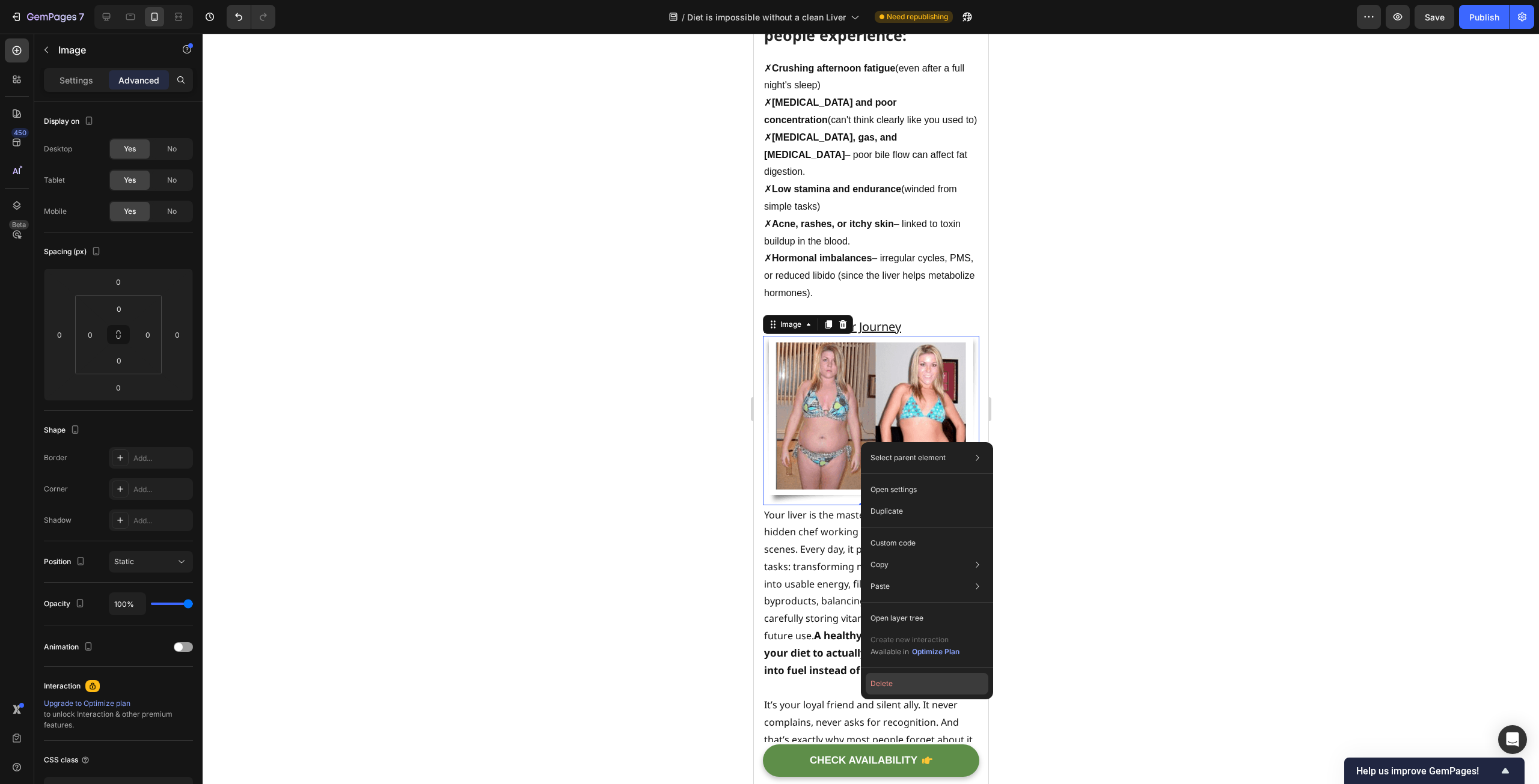
click at [911, 683] on button "Delete" at bounding box center [927, 683] width 123 height 22
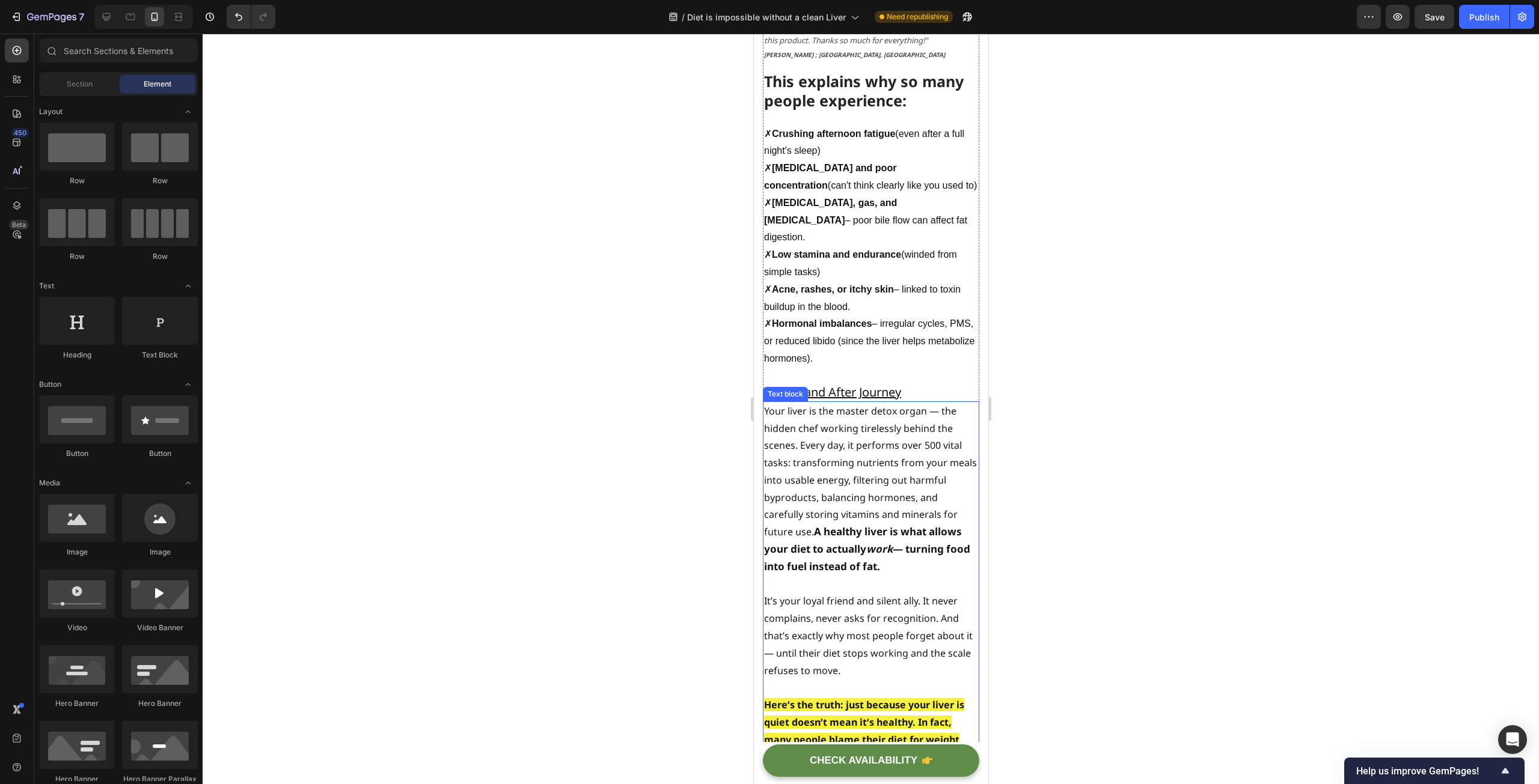
scroll to position [1335, 0]
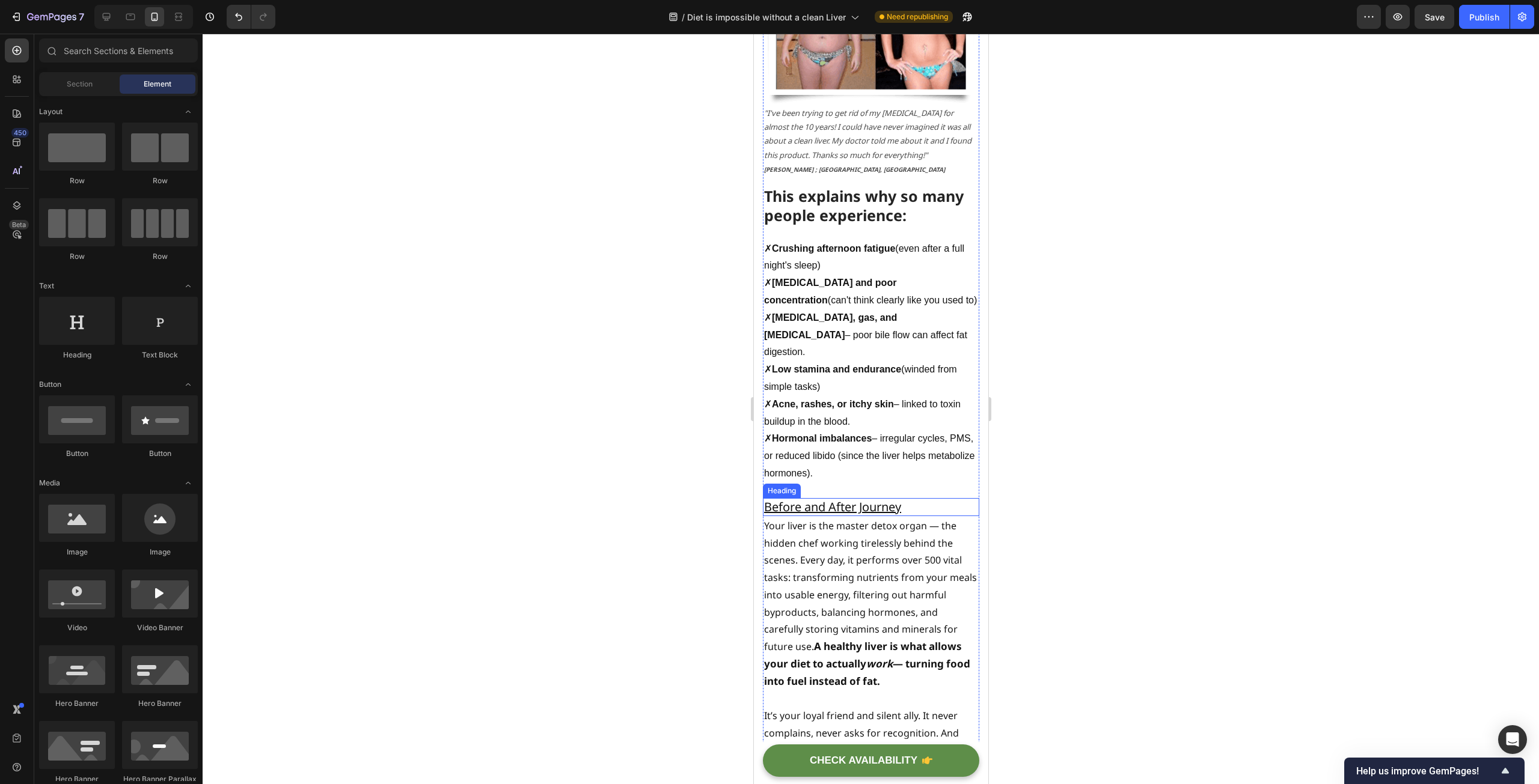
click at [898, 504] on u "Before and After Journey" at bounding box center [832, 507] width 137 height 16
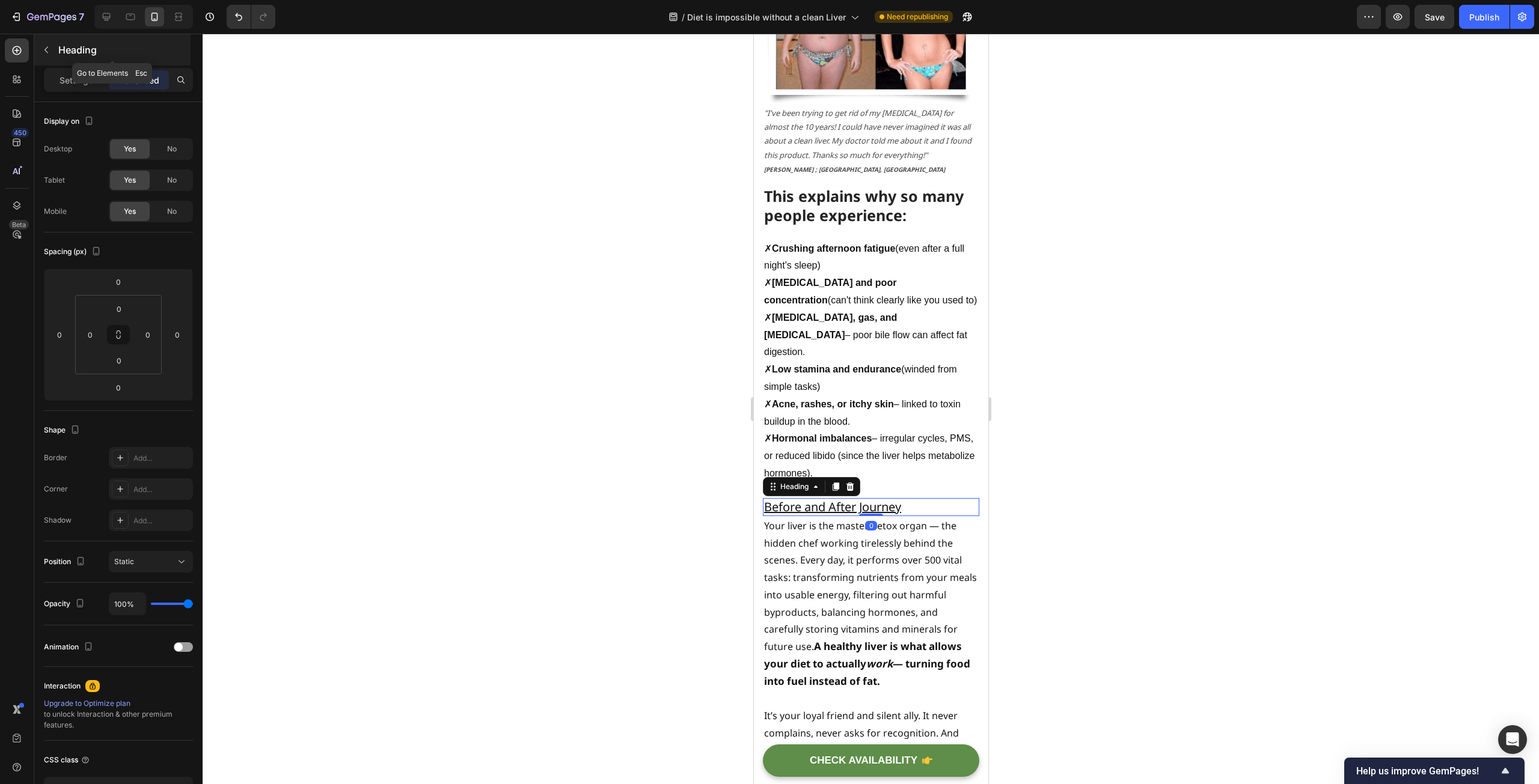
click at [98, 52] on p "Heading" at bounding box center [123, 50] width 130 height 14
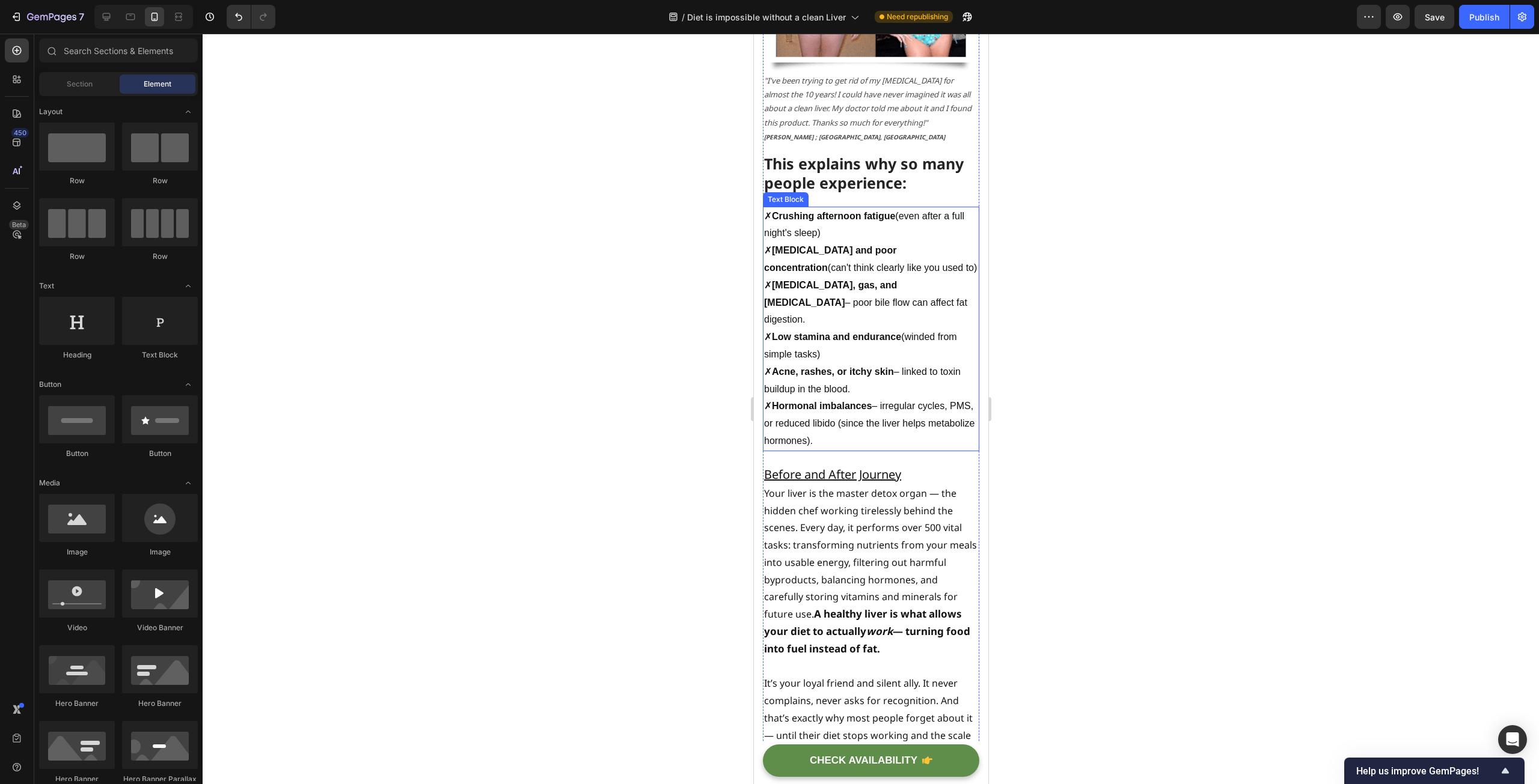
scroll to position [1395, 0]
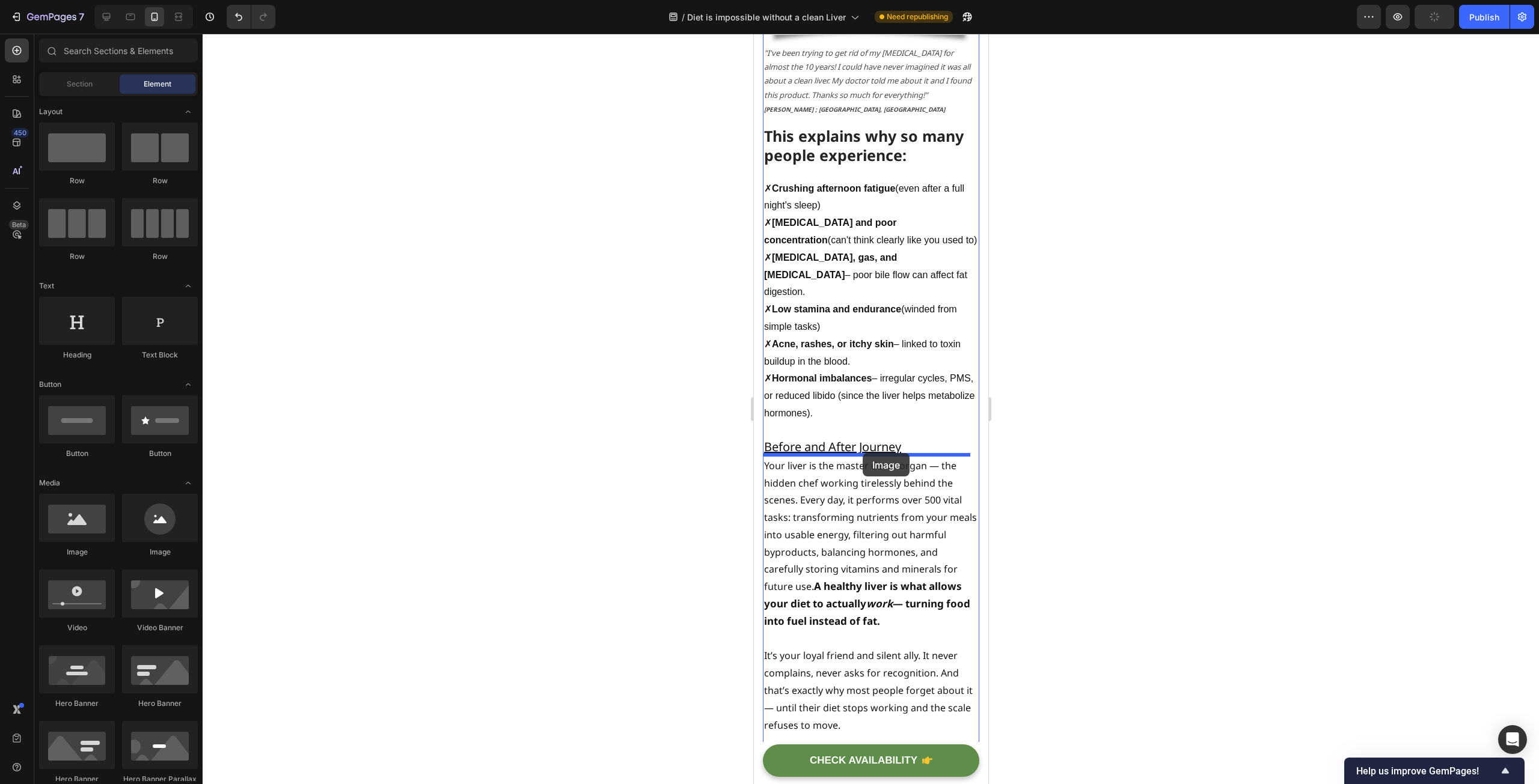
drag, startPoint x: 824, startPoint y: 549, endPoint x: 862, endPoint y: 453, distance: 103.2
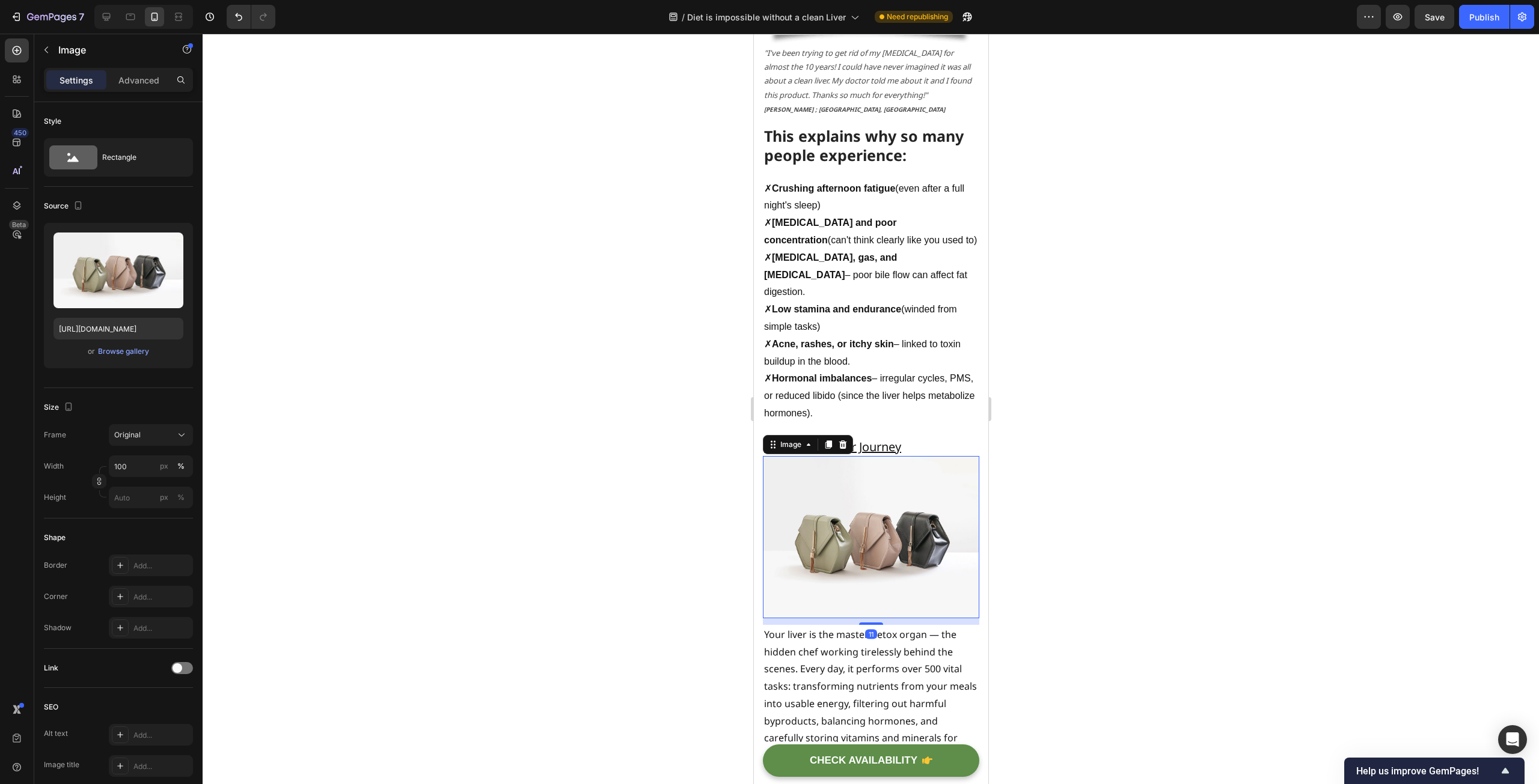
scroll to position [1575, 0]
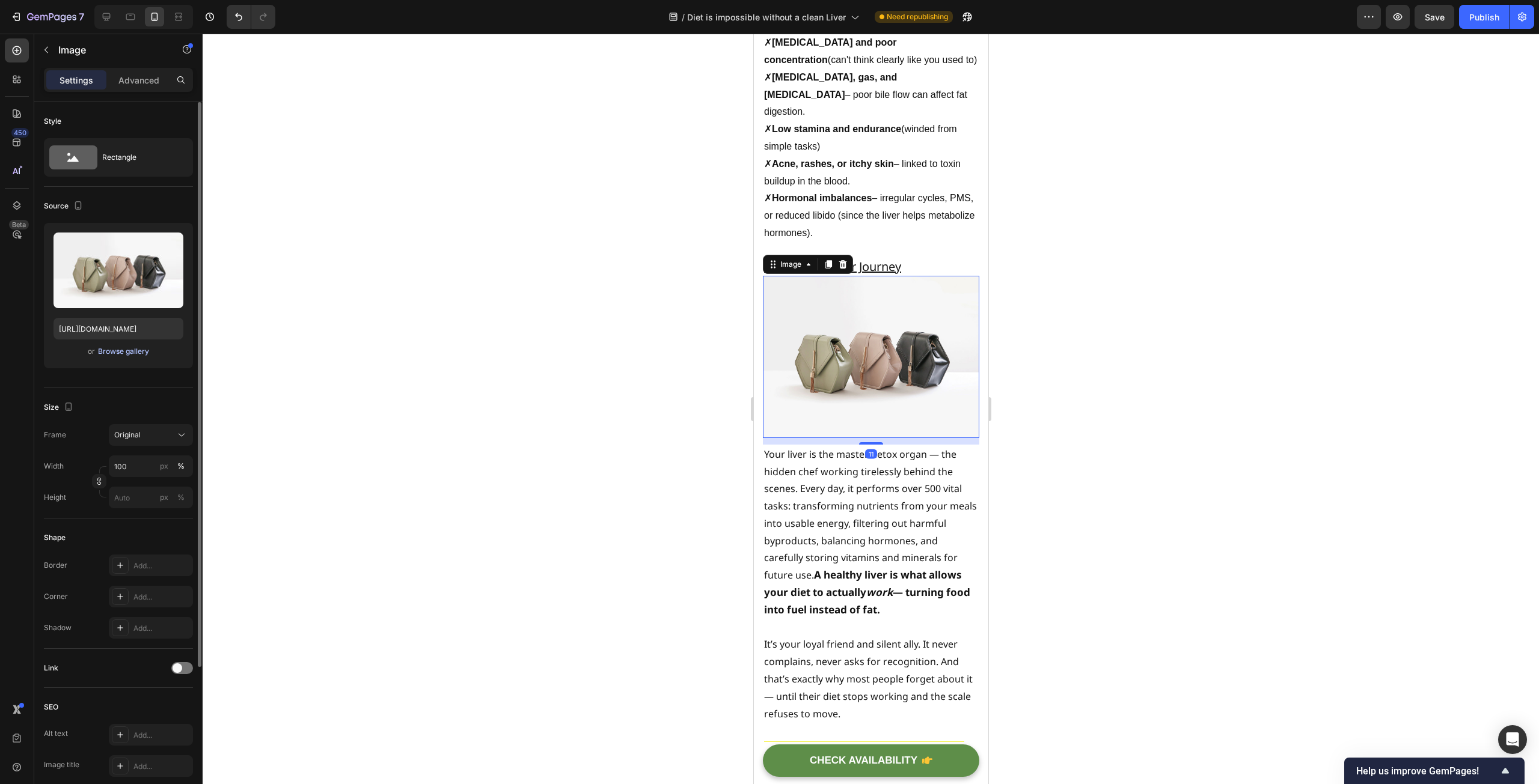
click at [134, 349] on div "Browse gallery" at bounding box center [124, 351] width 51 height 11
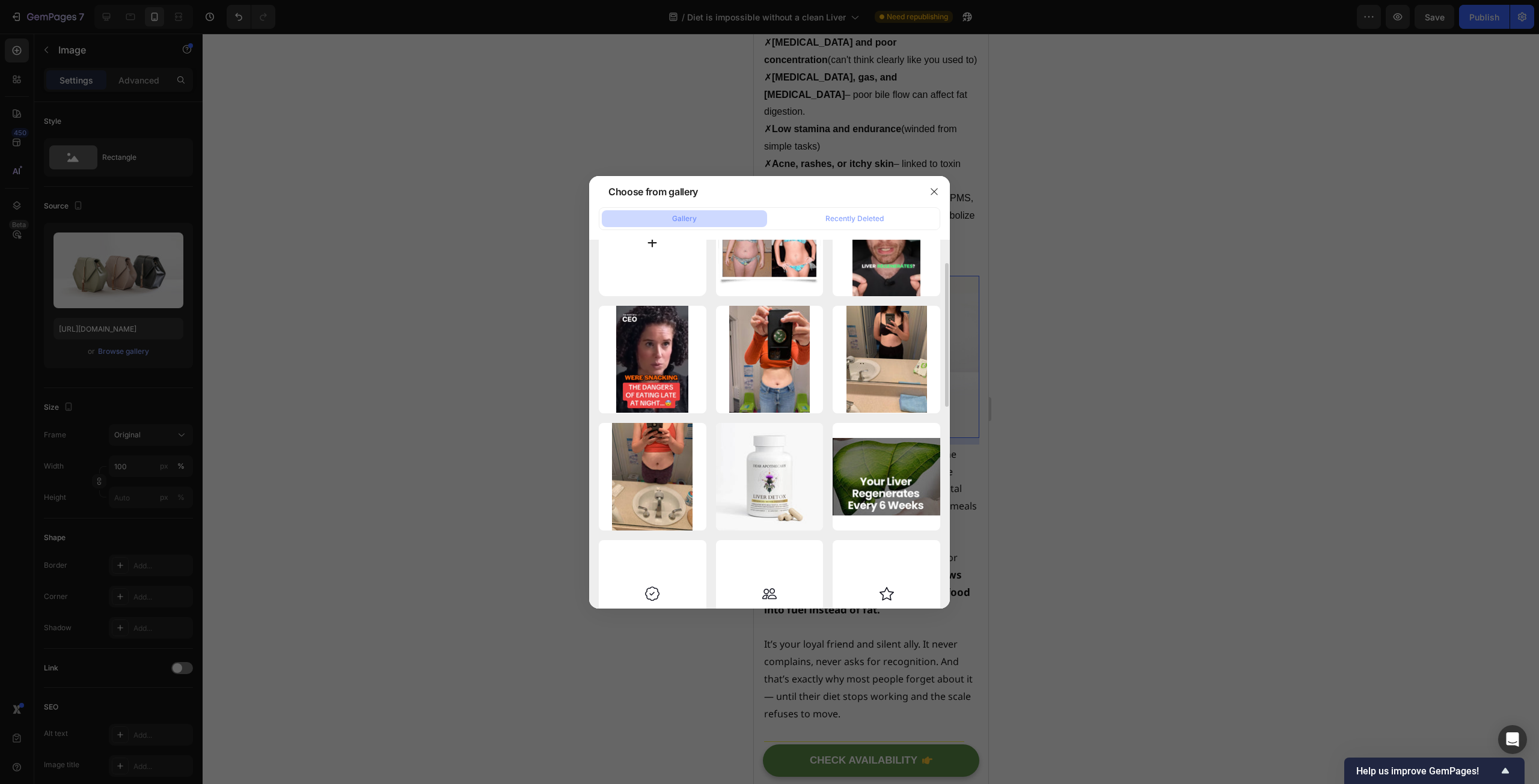
scroll to position [0, 0]
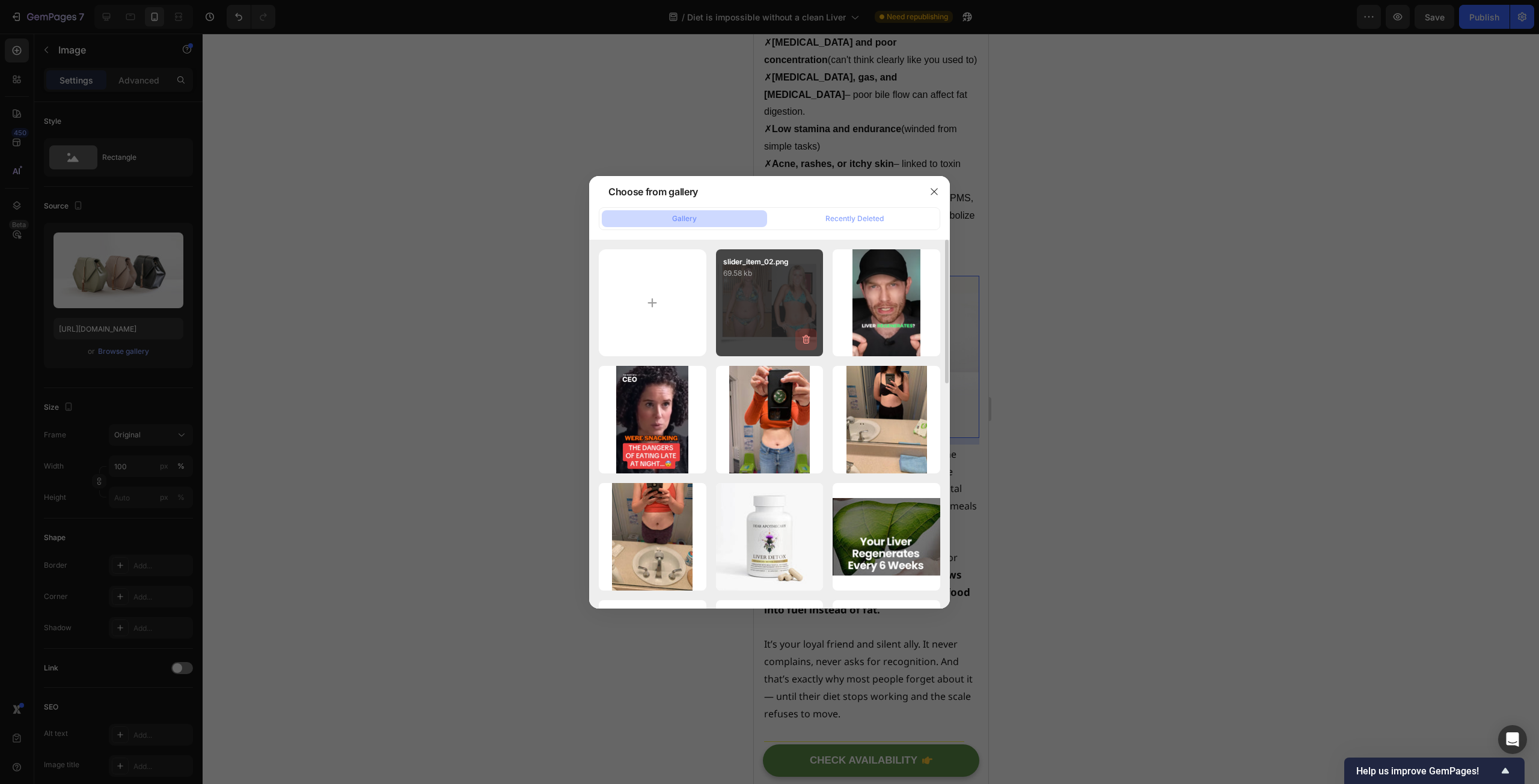
click at [805, 337] on icon "button" at bounding box center [806, 340] width 8 height 9
click at [762, 340] on div "Cancel" at bounding box center [759, 342] width 24 height 11
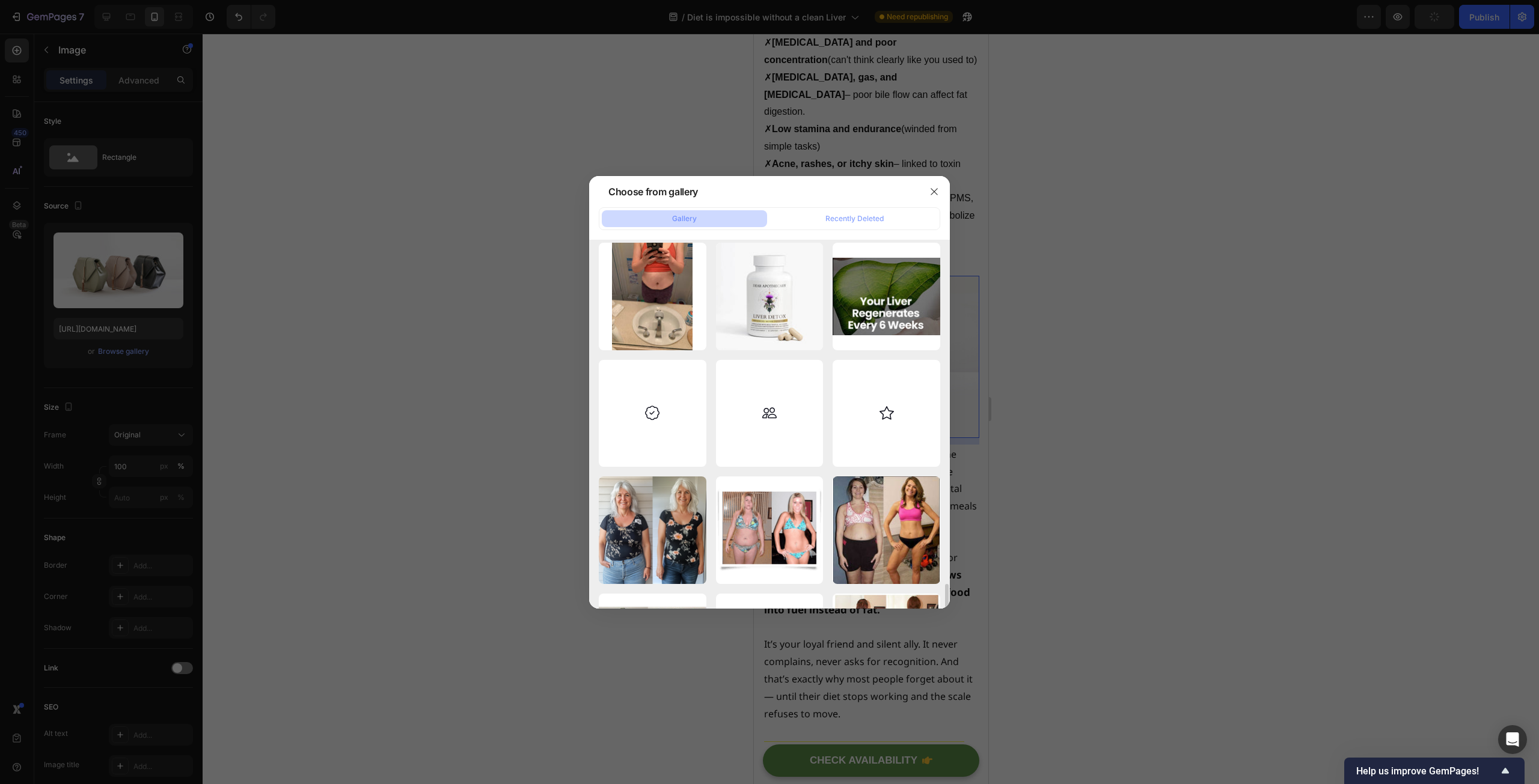
scroll to position [421, 0]
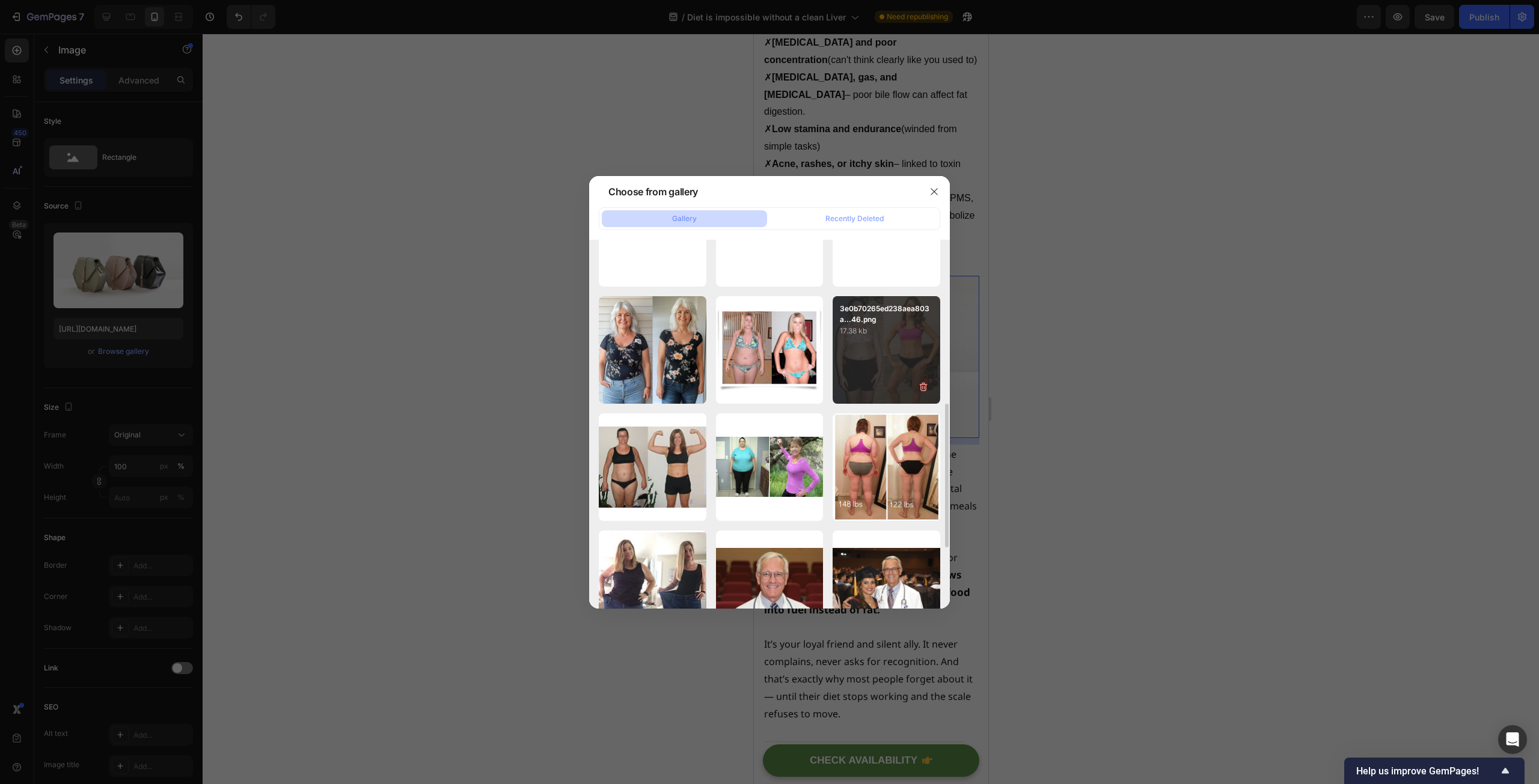
click at [898, 325] on p "17.38 kb" at bounding box center [886, 331] width 93 height 12
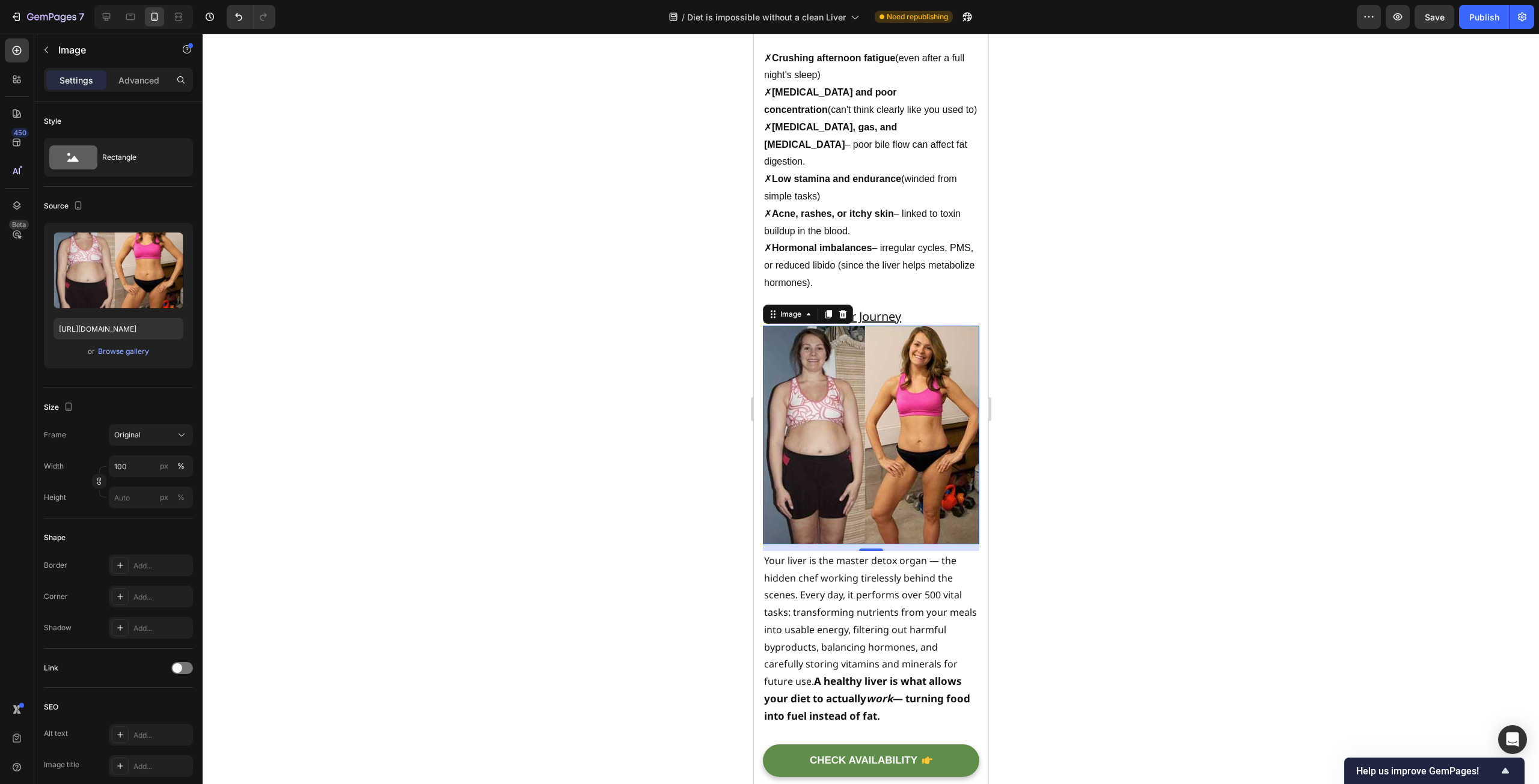
scroll to position [1575, 0]
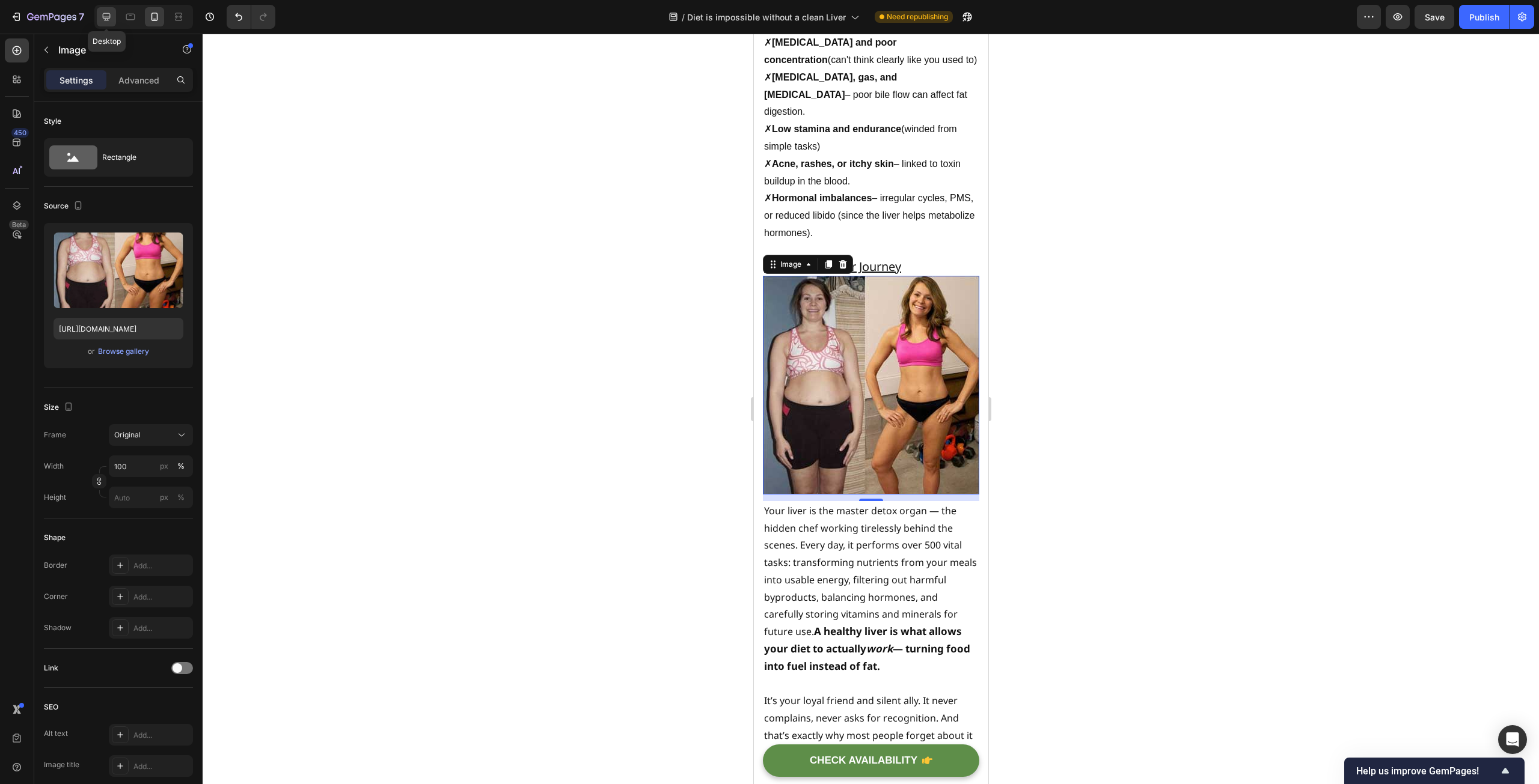
click at [108, 17] on icon at bounding box center [106, 17] width 8 height 8
type input "[URL][DOMAIN_NAME]"
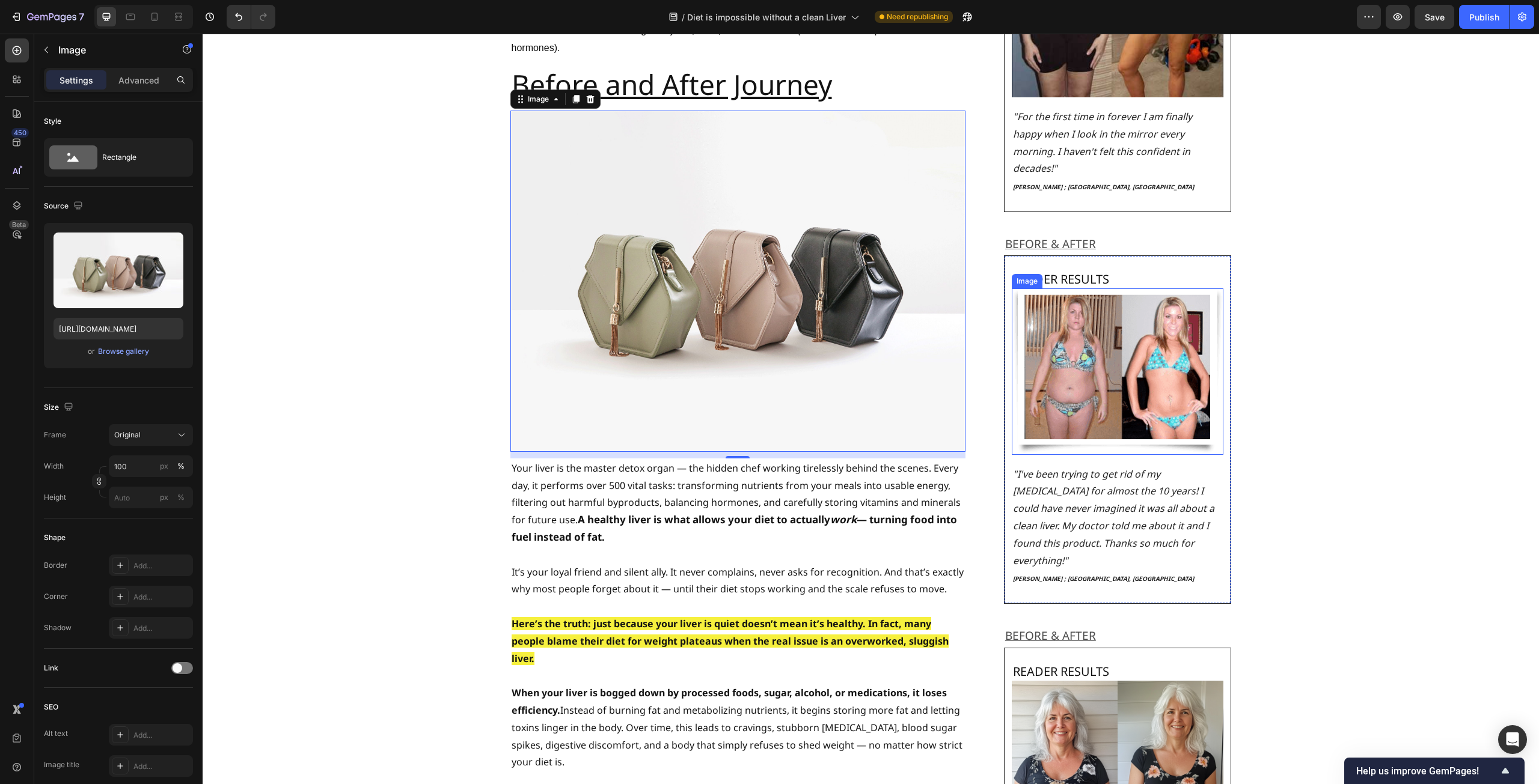
scroll to position [1513, 0]
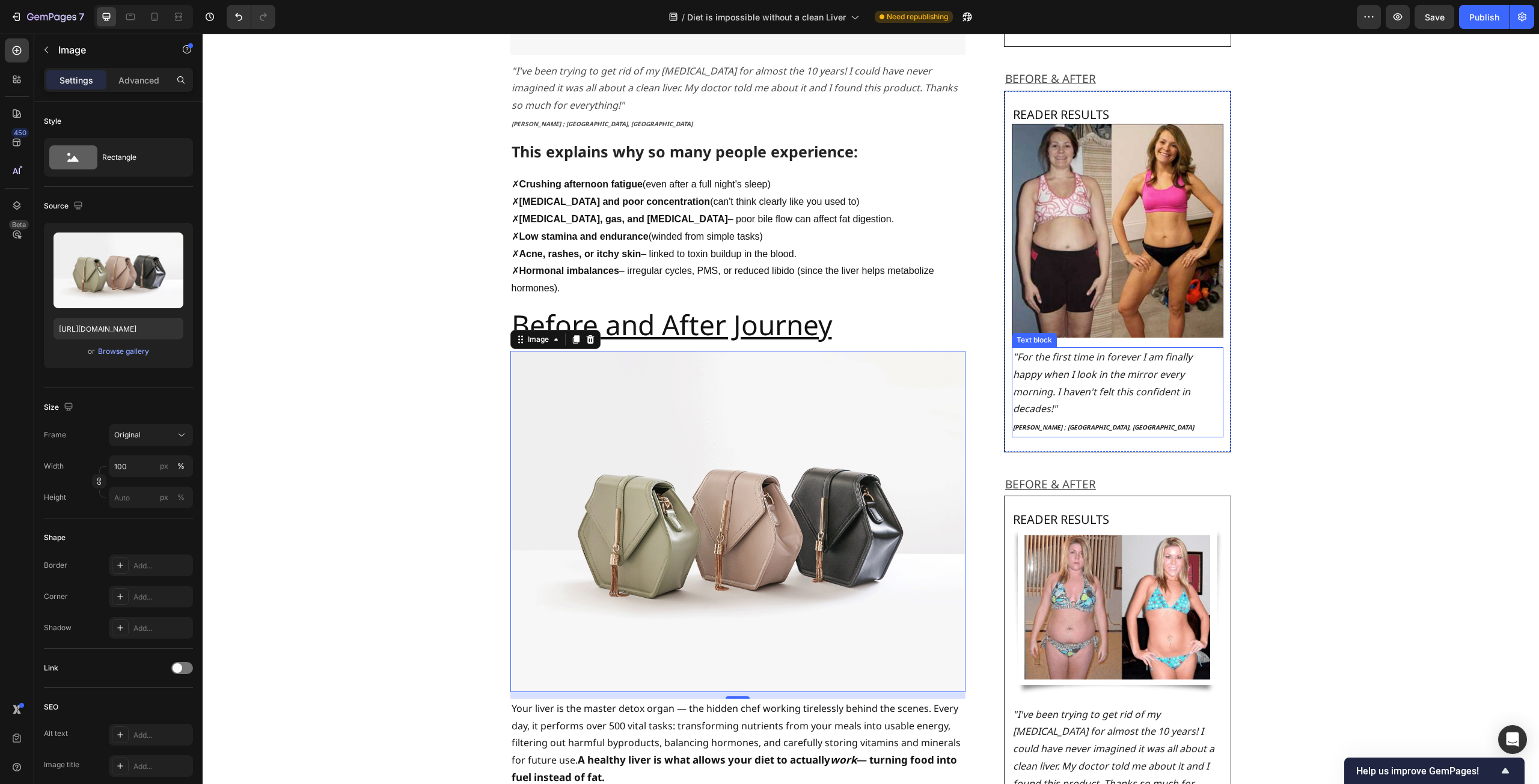
click at [1113, 418] on p "[PERSON_NAME] ; [GEOGRAPHIC_DATA], [GEOGRAPHIC_DATA]" at bounding box center [1117, 427] width 210 height 18
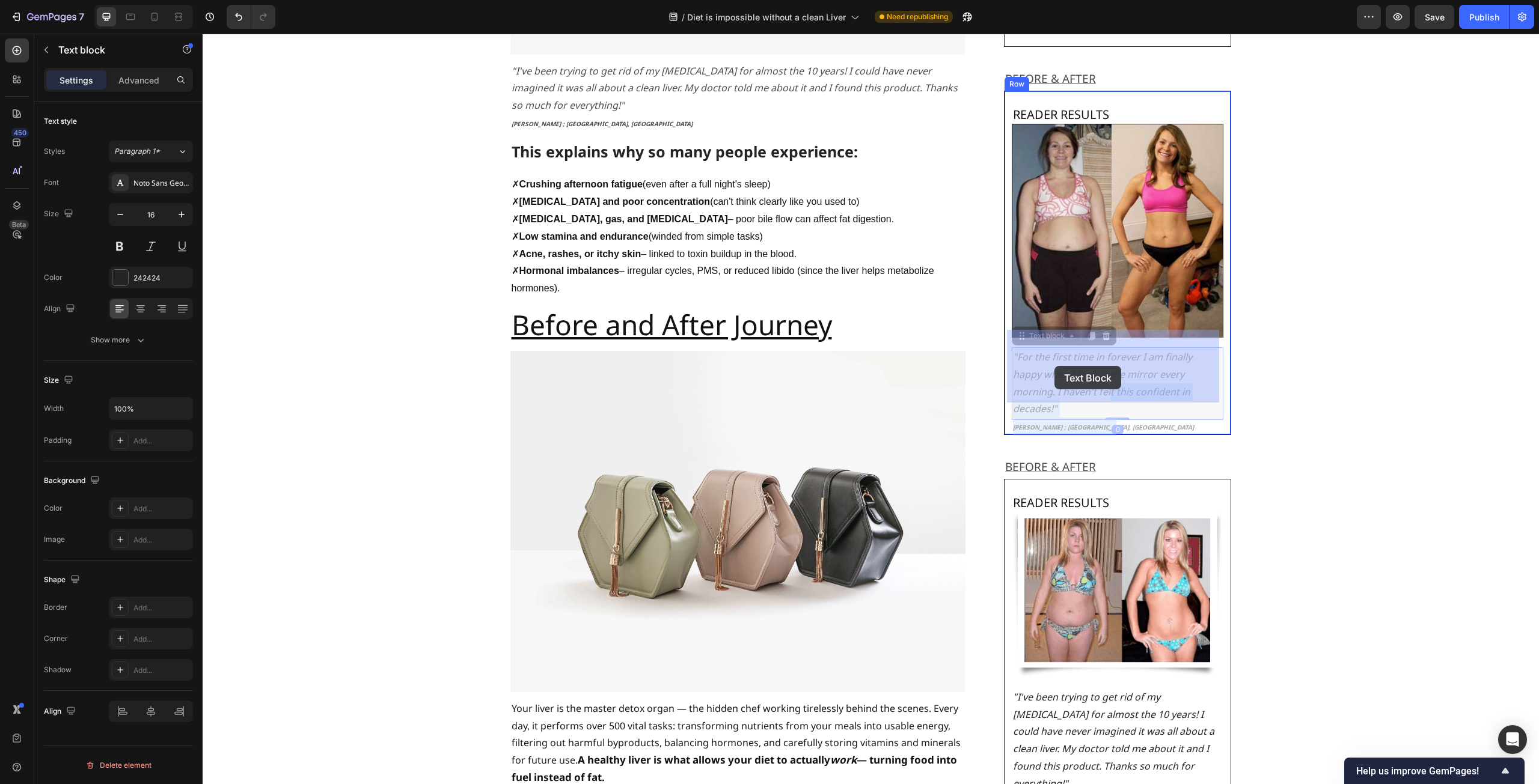
drag, startPoint x: 1103, startPoint y: 393, endPoint x: 1054, endPoint y: 366, distance: 55.9
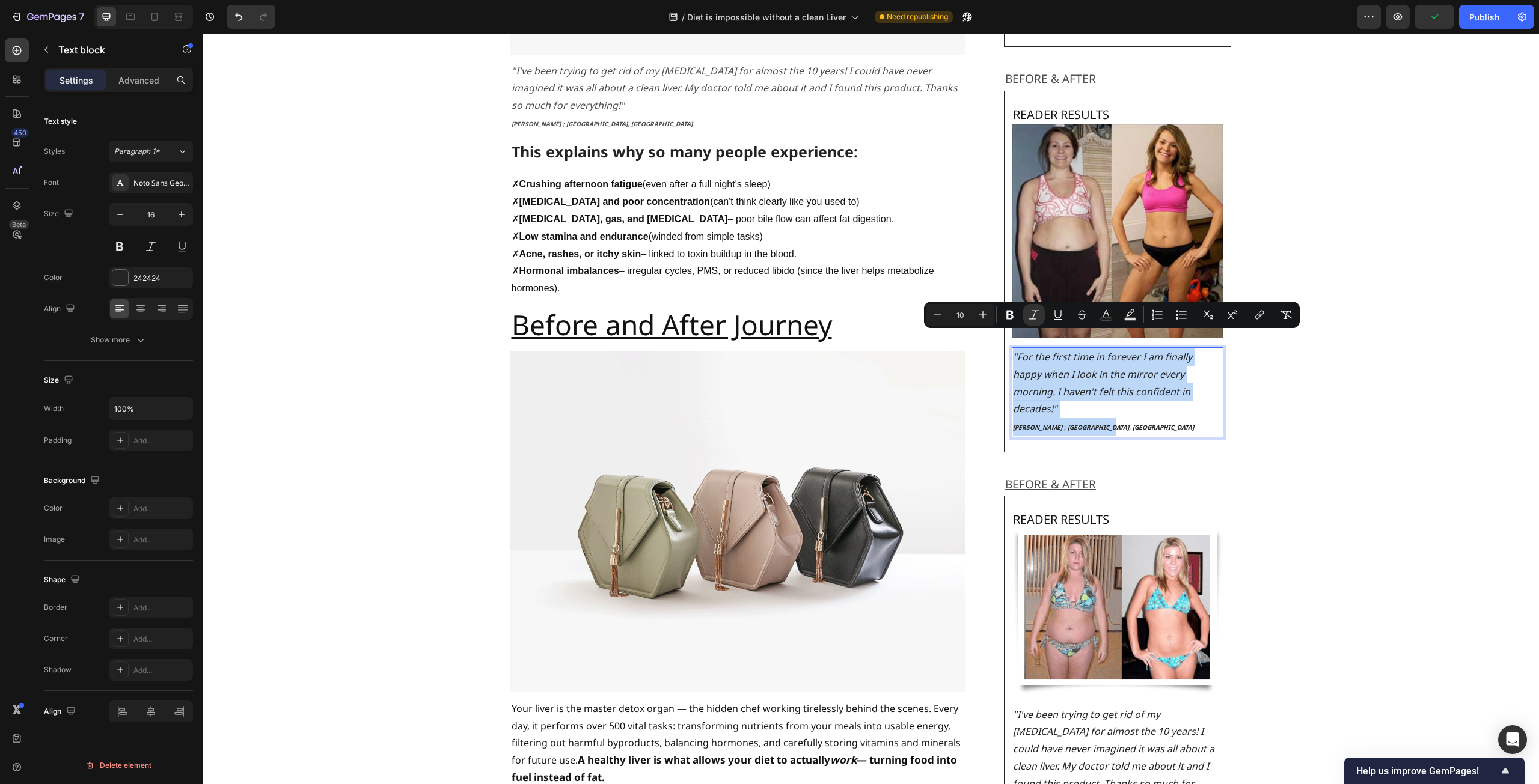
drag, startPoint x: 1098, startPoint y: 397, endPoint x: 1010, endPoint y: 341, distance: 104.3
click at [1012, 348] on div ""For the first time in forever I am finally happy when I look in the mirror eve…" at bounding box center [1118, 392] width 213 height 90
copy div ""For the first time in forever I am finally happy when I look in the mirror eve…"
click at [154, 14] on icon at bounding box center [155, 17] width 12 height 12
type input "14"
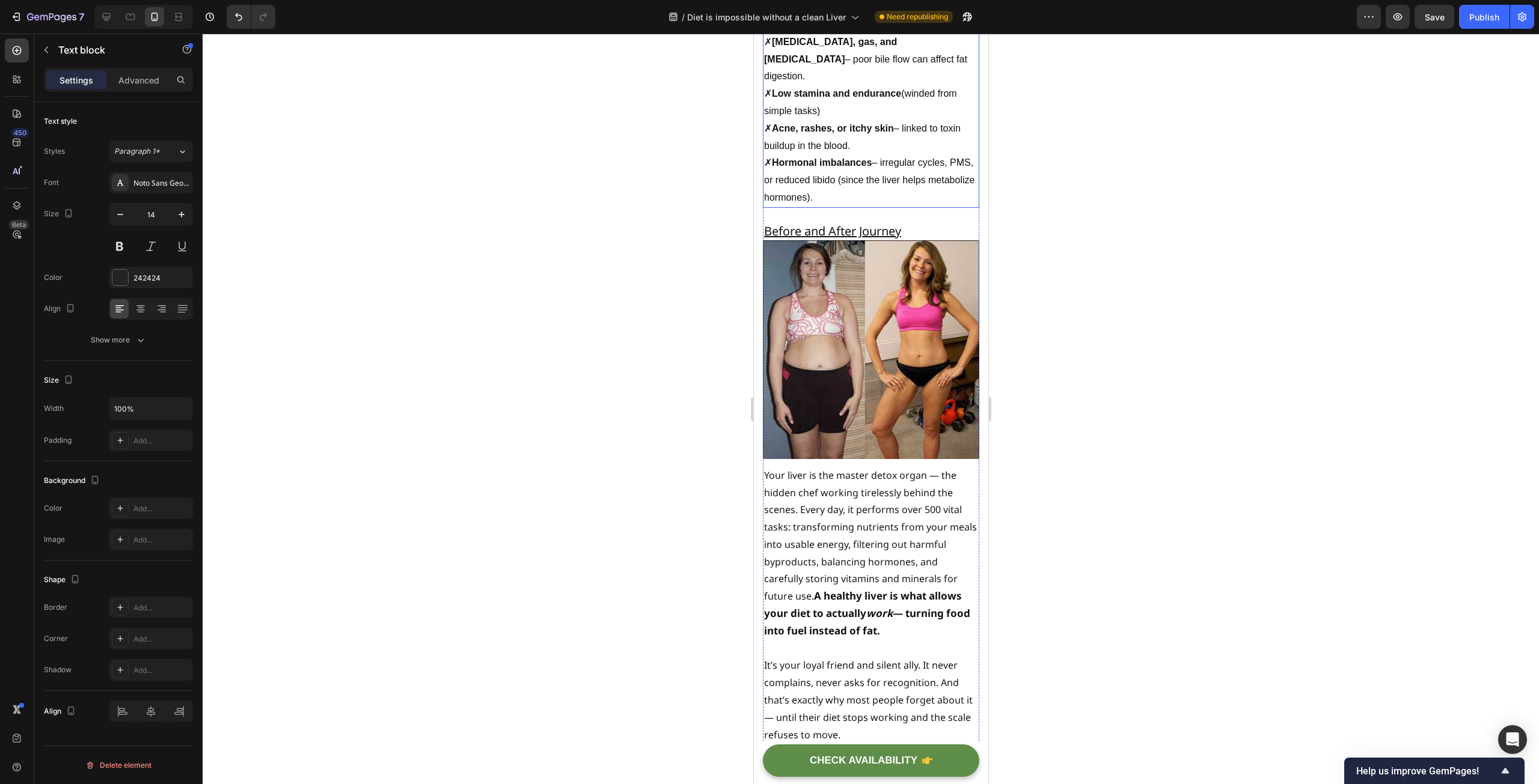
scroll to position [1611, 0]
click at [103, 56] on p "Text block" at bounding box center [109, 50] width 102 height 14
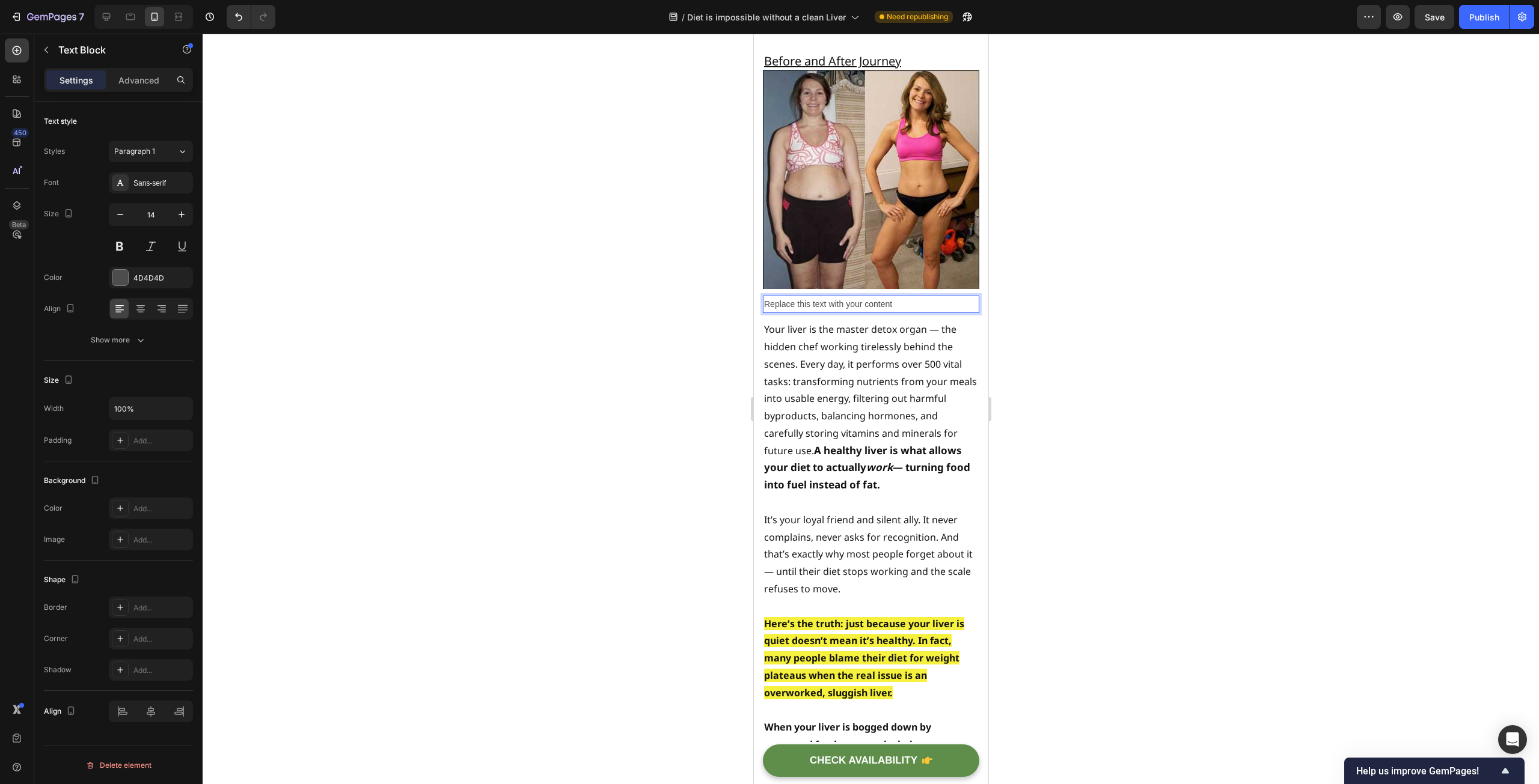
click at [881, 313] on div "Replace this text with your content" at bounding box center [871, 305] width 216 height 18
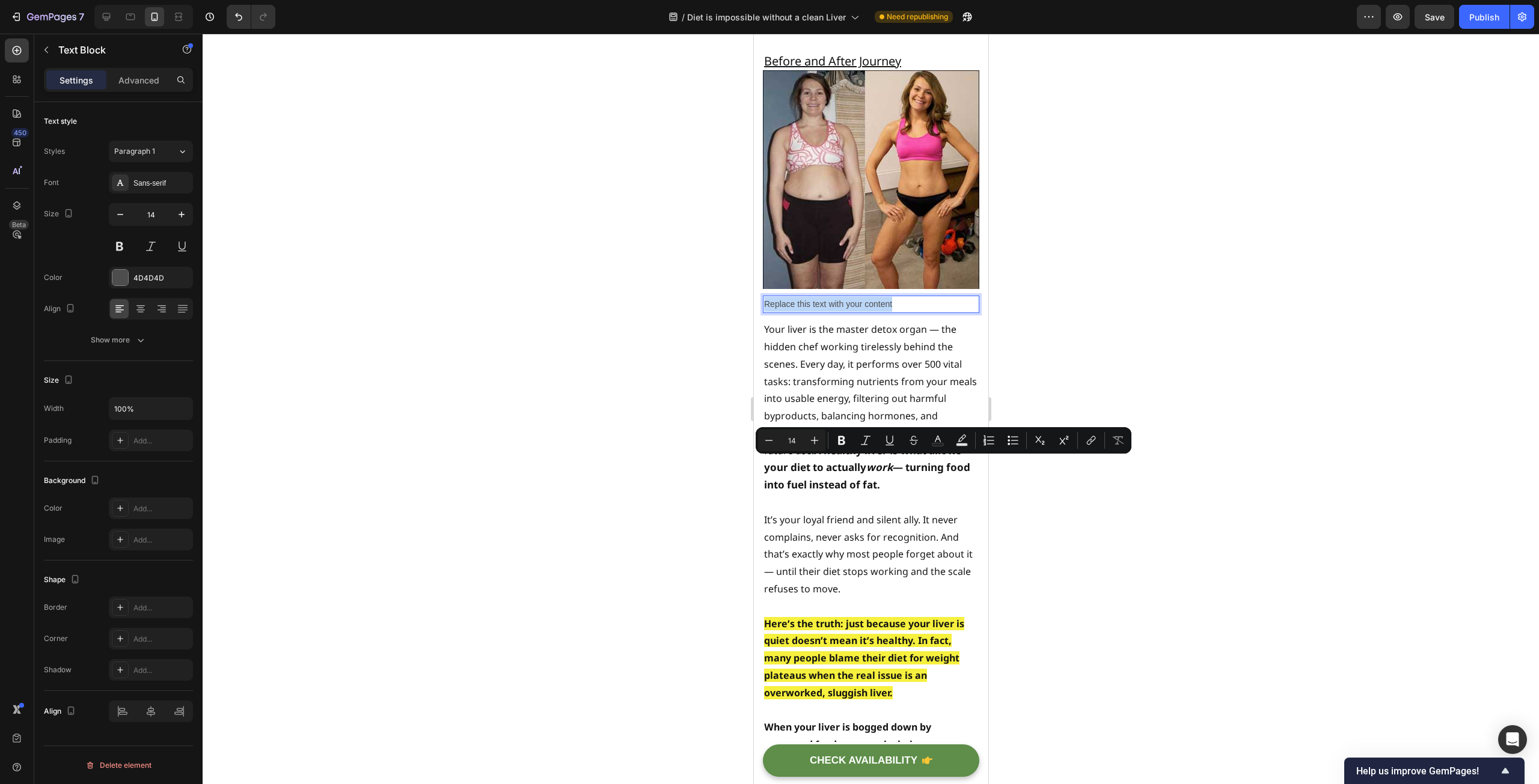
drag, startPoint x: 919, startPoint y: 465, endPoint x: 765, endPoint y: 465, distance: 154.0
click at [765, 312] on p "Replace this text with your content" at bounding box center [871, 304] width 214 height 15
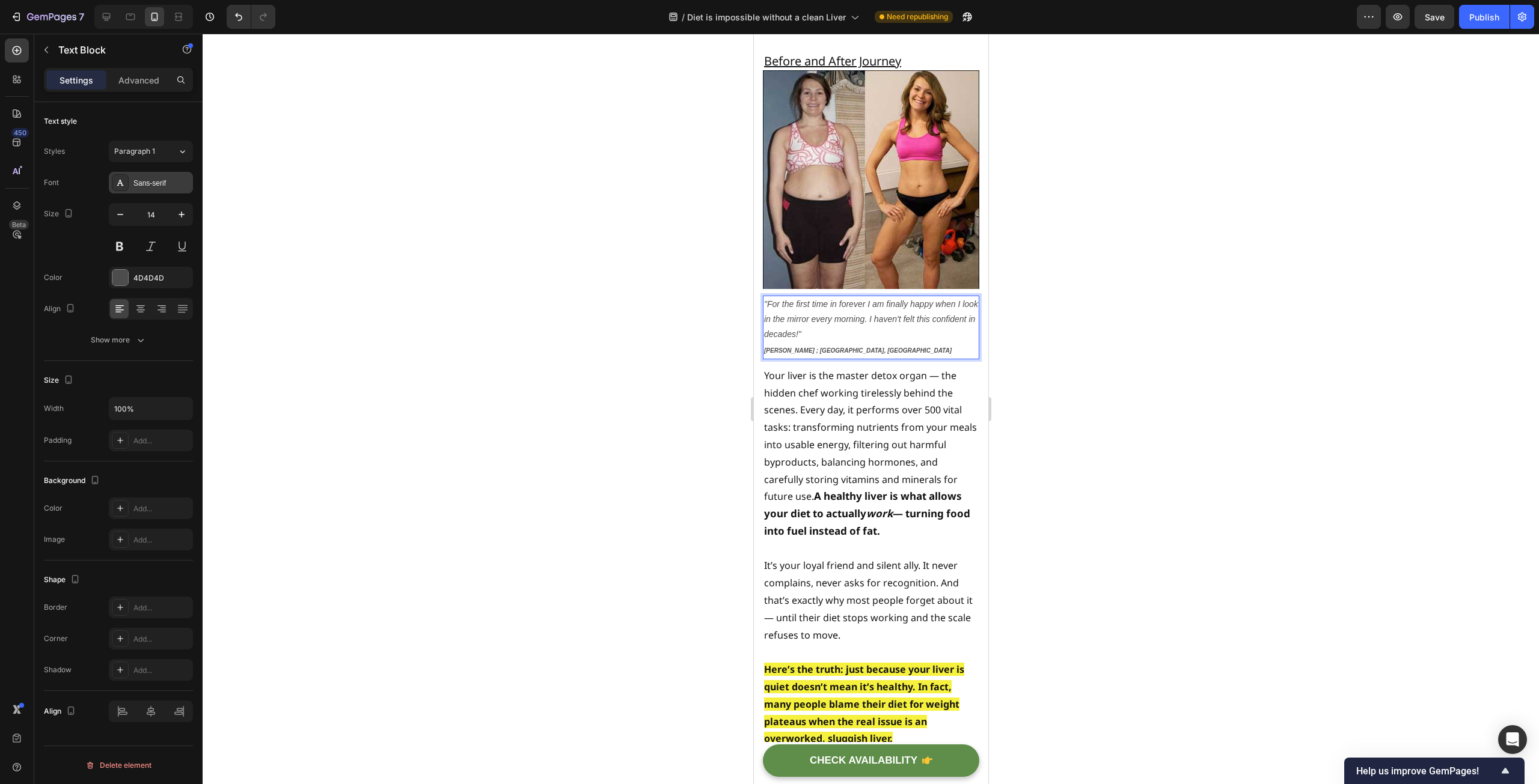
click at [151, 182] on div "Sans-serif" at bounding box center [162, 183] width 56 height 11
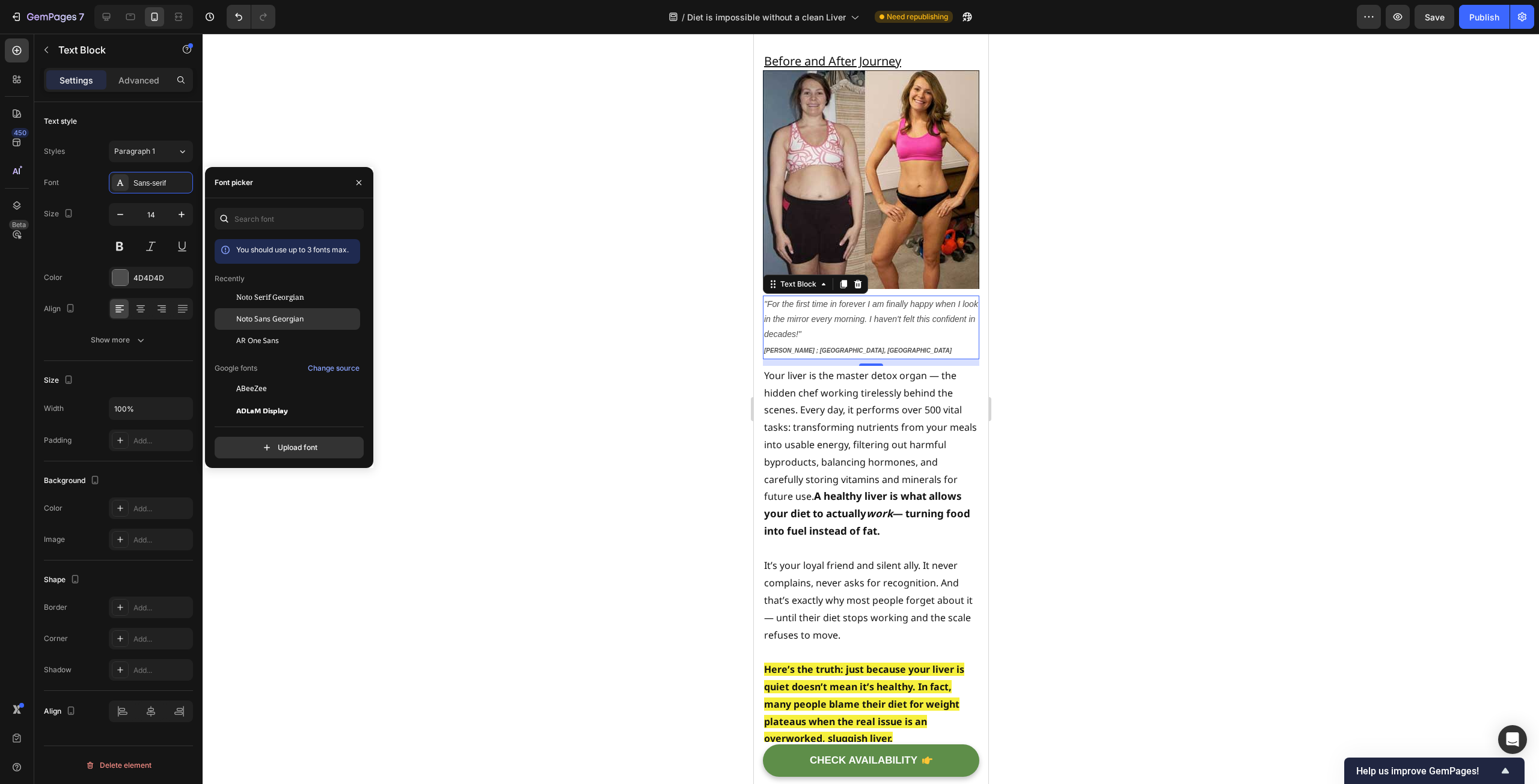
click at [274, 320] on span "Noto Sans Georgian" at bounding box center [270, 319] width 68 height 11
click at [123, 211] on icon "button" at bounding box center [120, 214] width 12 height 12
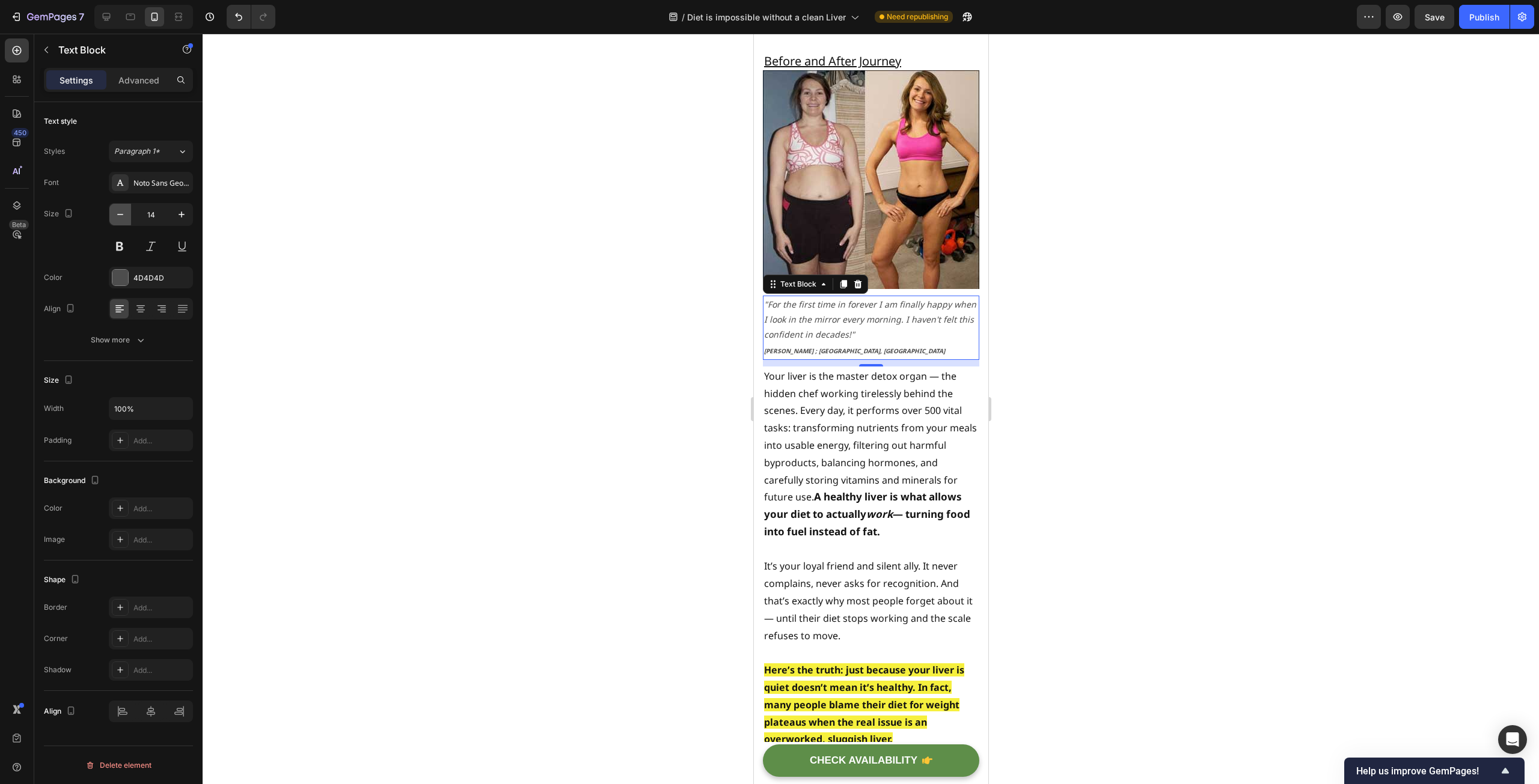
type input "13"
click at [569, 303] on div at bounding box center [871, 408] width 1336 height 751
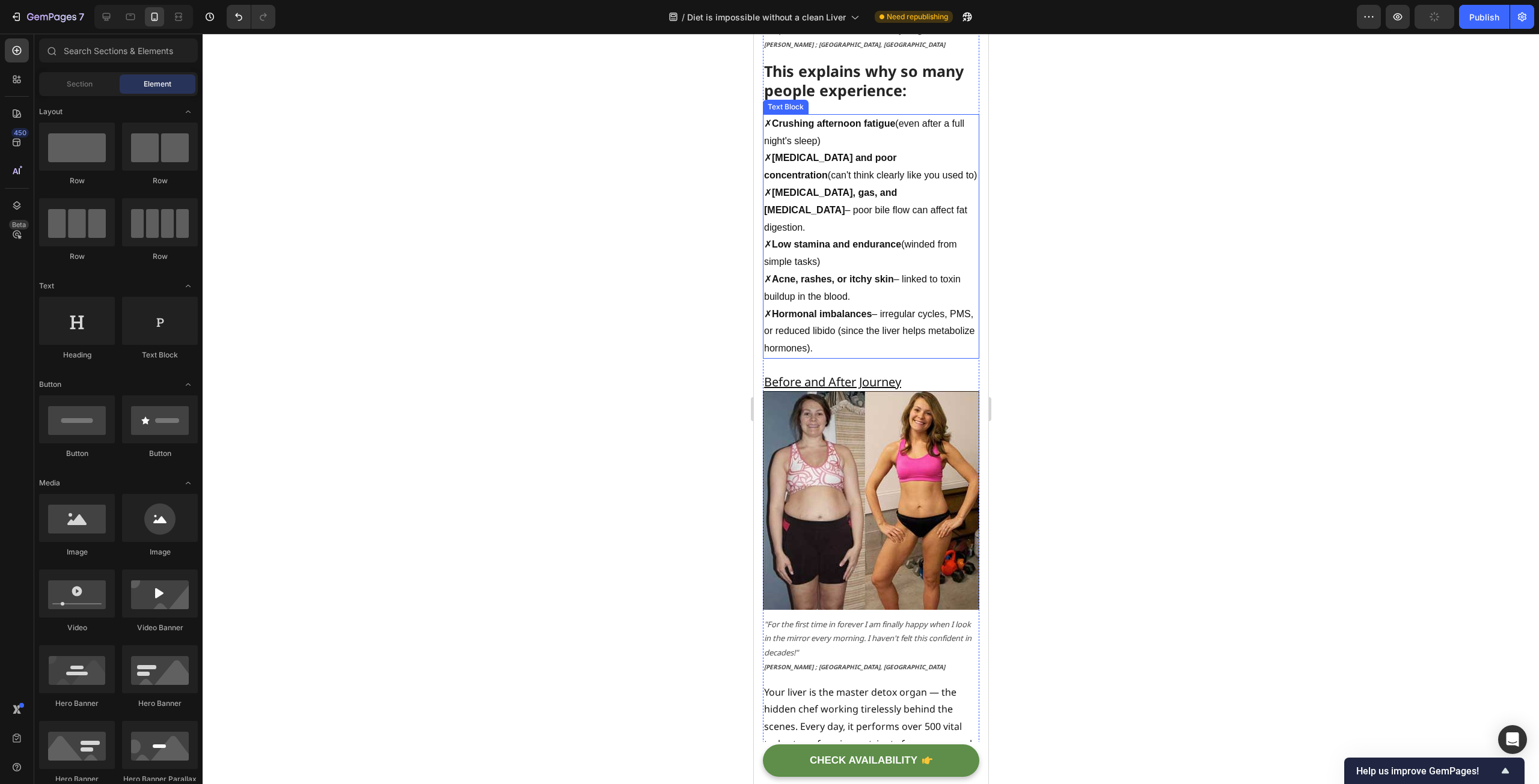
scroll to position [1190, 0]
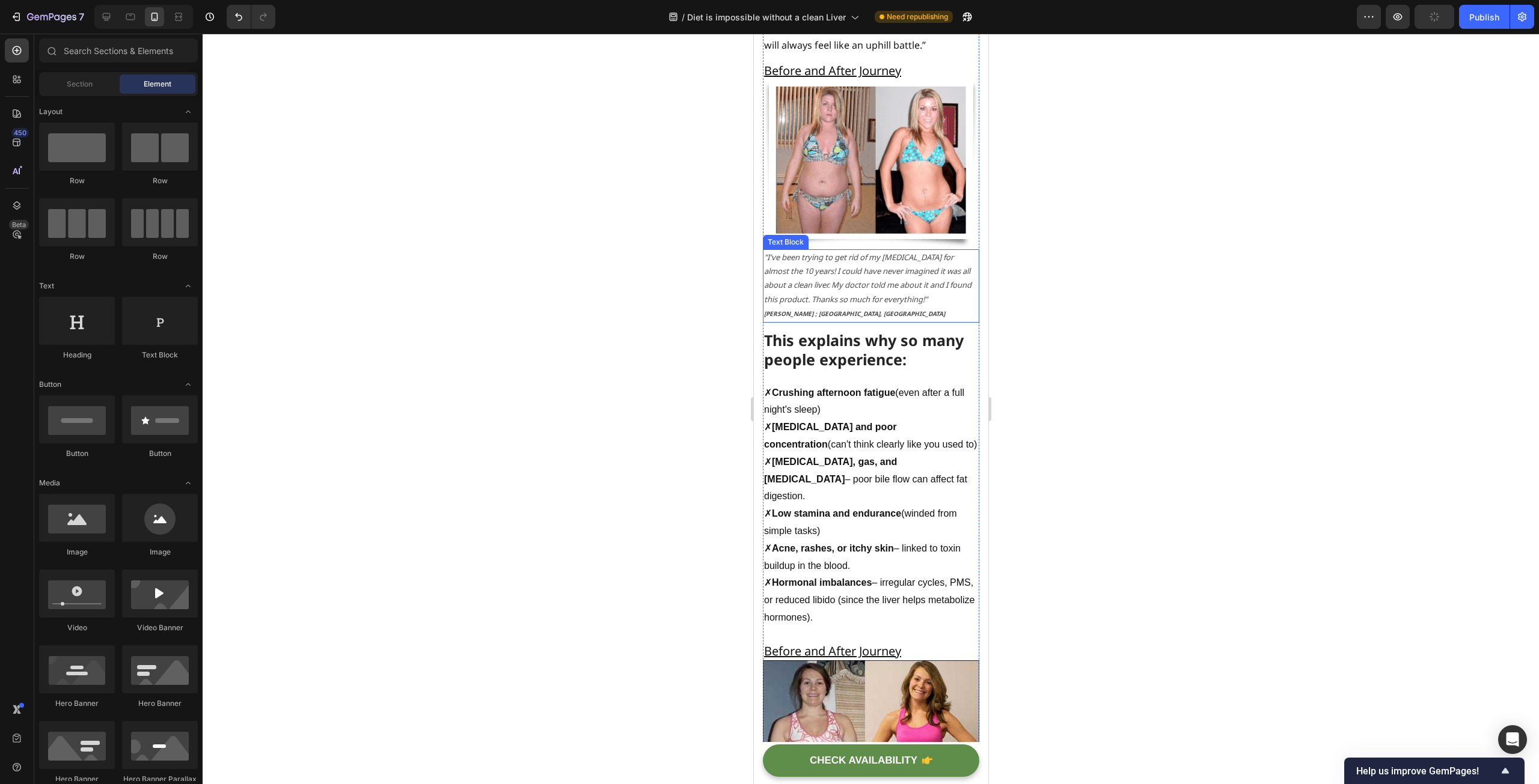
click at [849, 284] on icon ""I've been trying to get rid of my [MEDICAL_DATA] for almost the 10 years! I co…" at bounding box center [867, 278] width 207 height 53
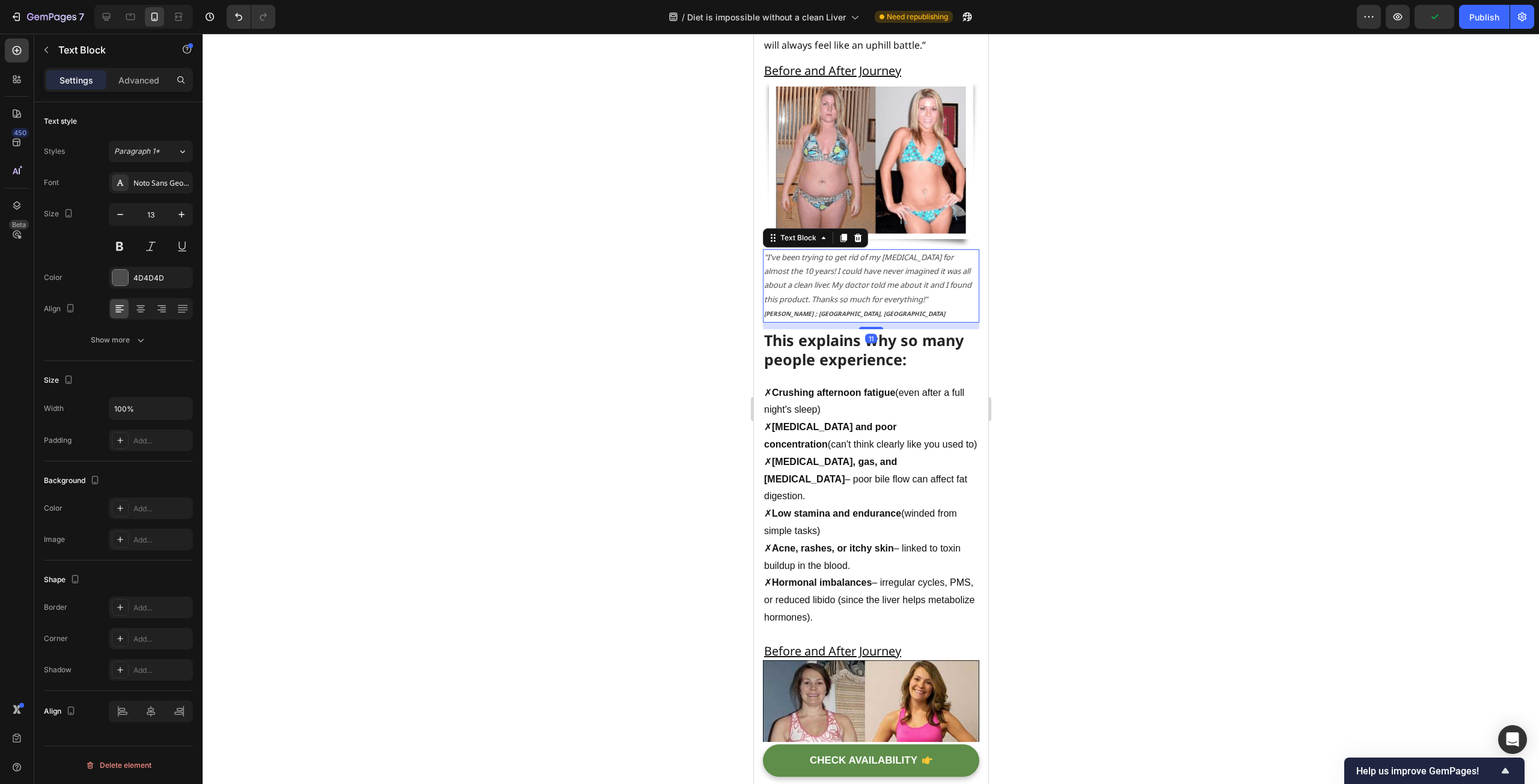
click at [622, 354] on div at bounding box center [871, 408] width 1336 height 751
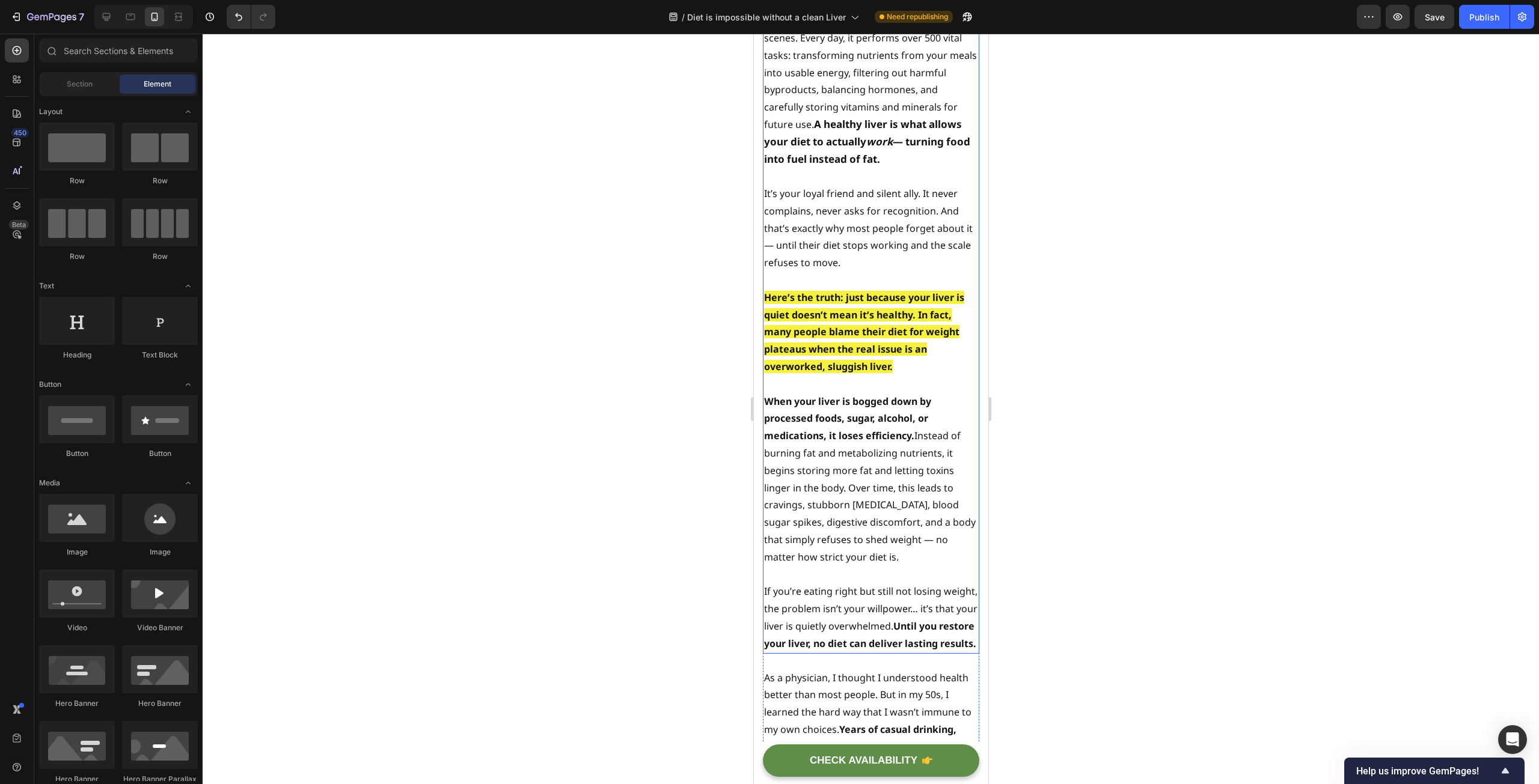
scroll to position [2152, 0]
click at [861, 372] on p at bounding box center [871, 381] width 214 height 18
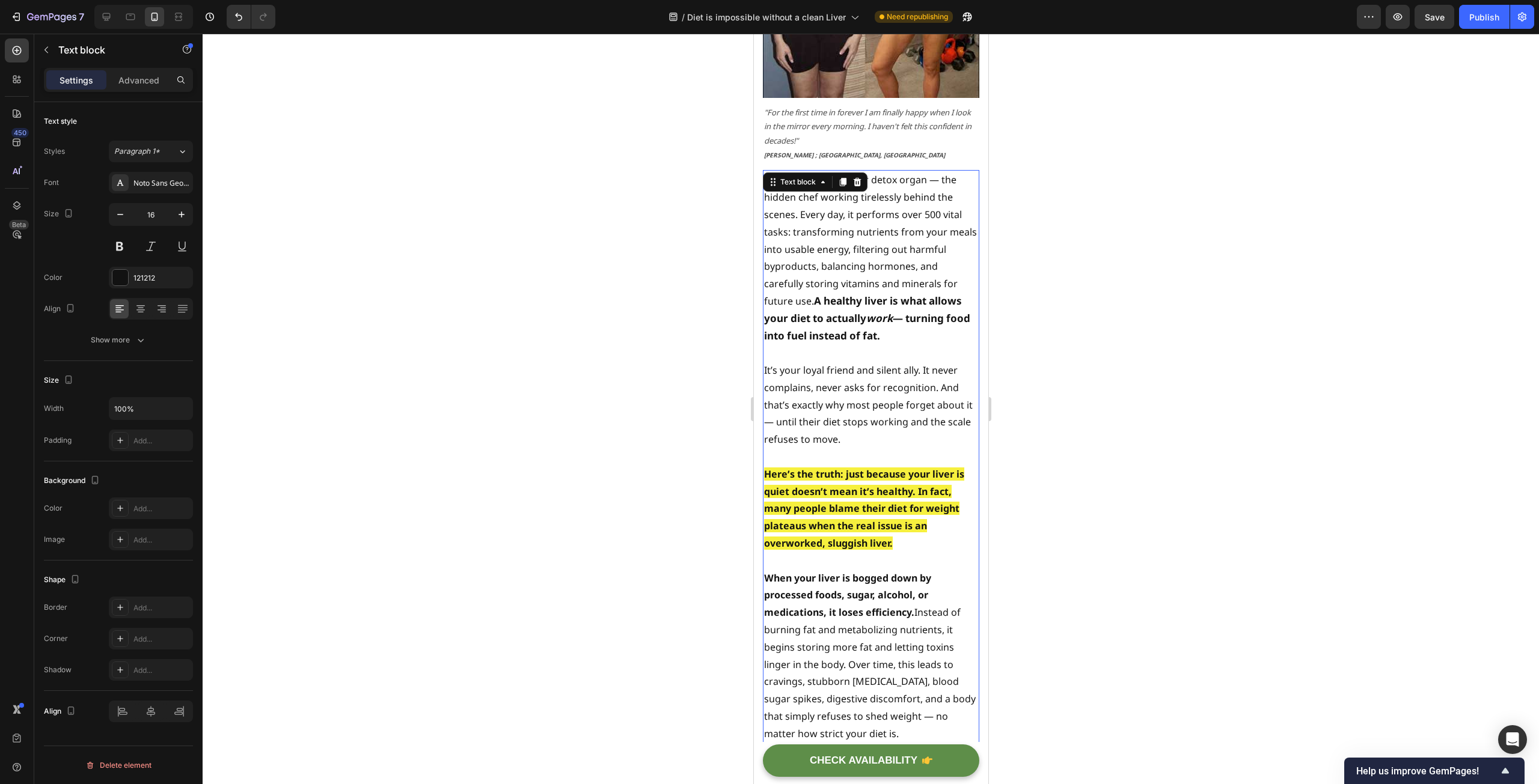
scroll to position [1731, 0]
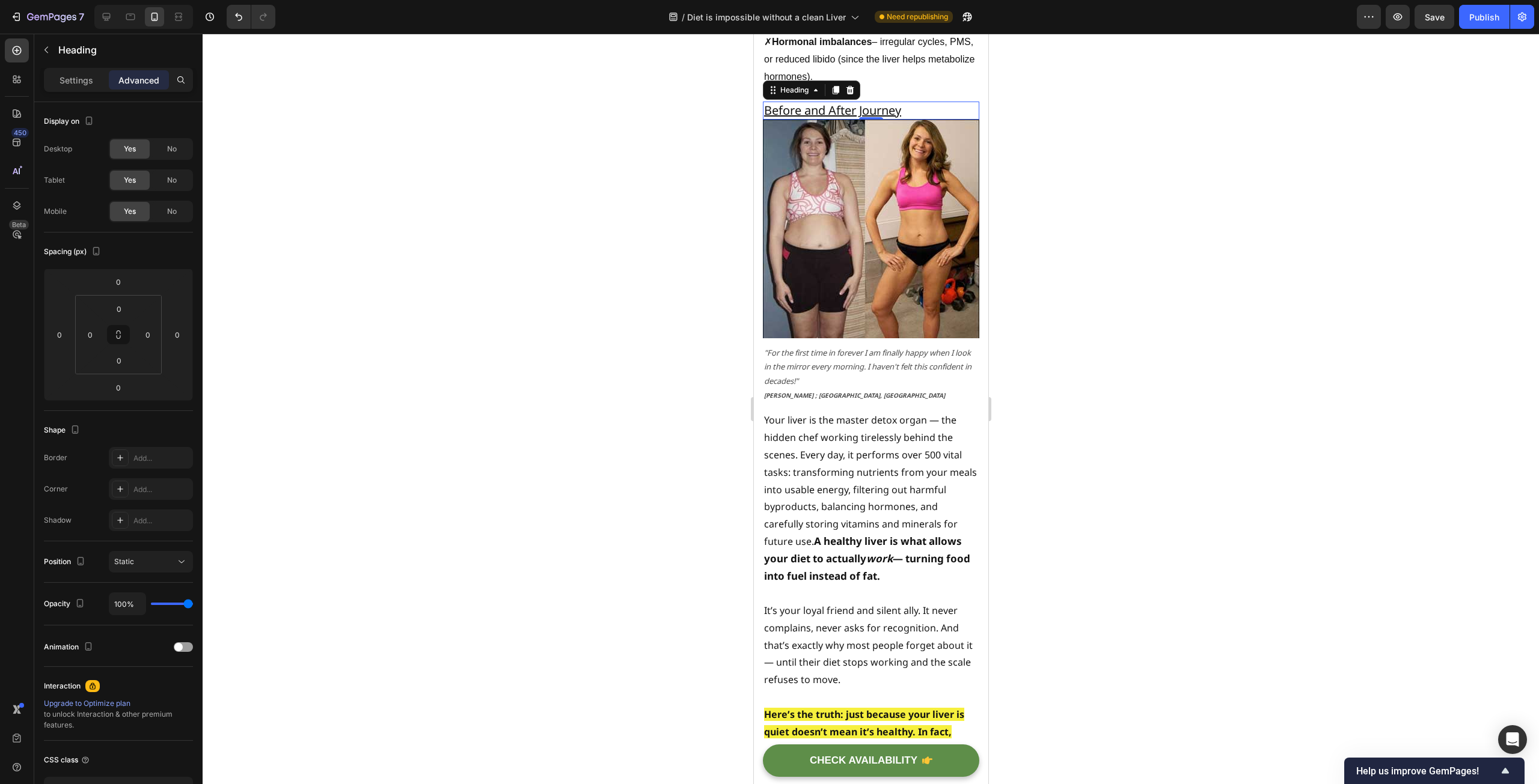
click at [820, 111] on u "Before and After Journey" at bounding box center [832, 110] width 137 height 16
click at [834, 94] on icon at bounding box center [835, 90] width 10 height 10
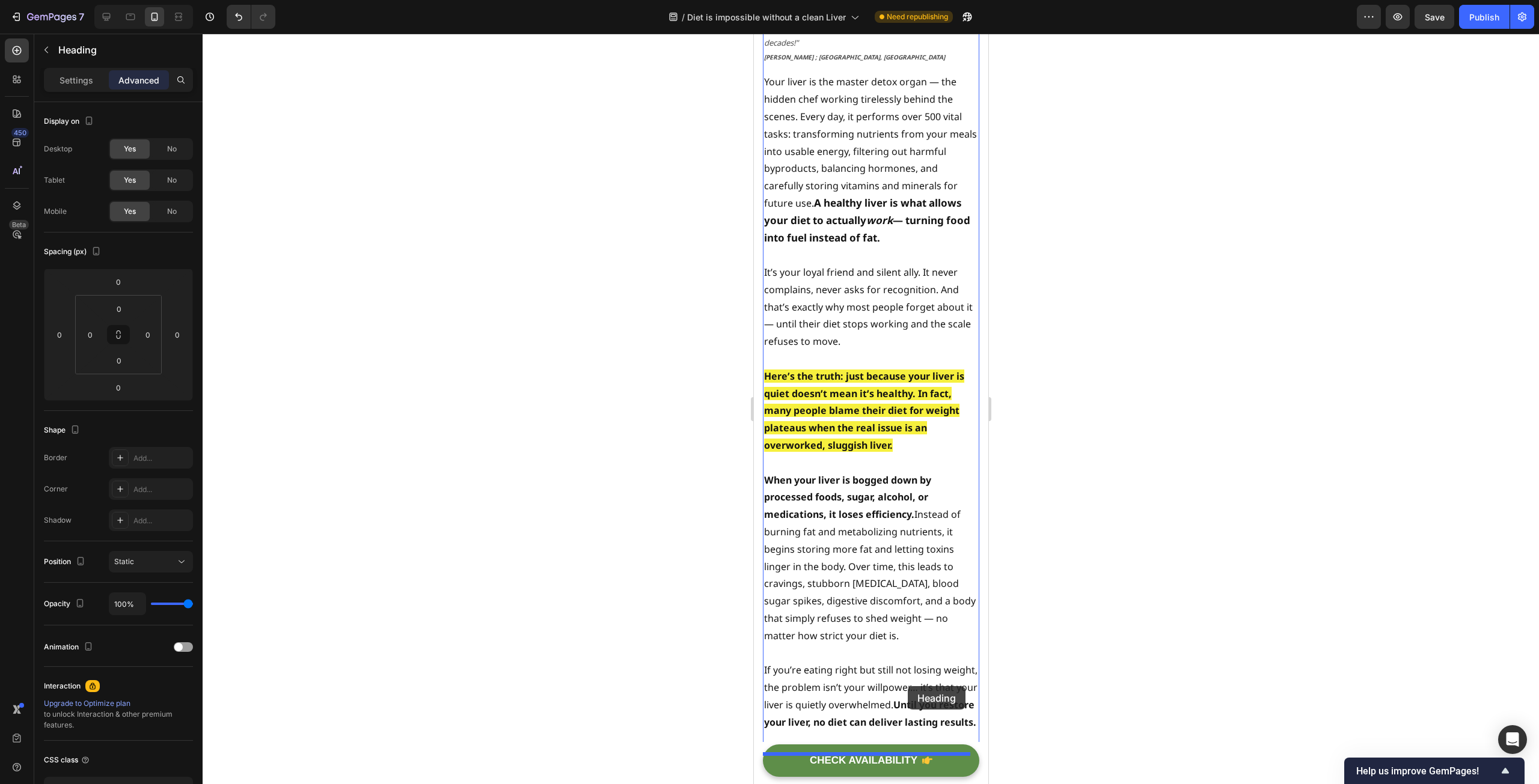
scroll to position [2133, 0]
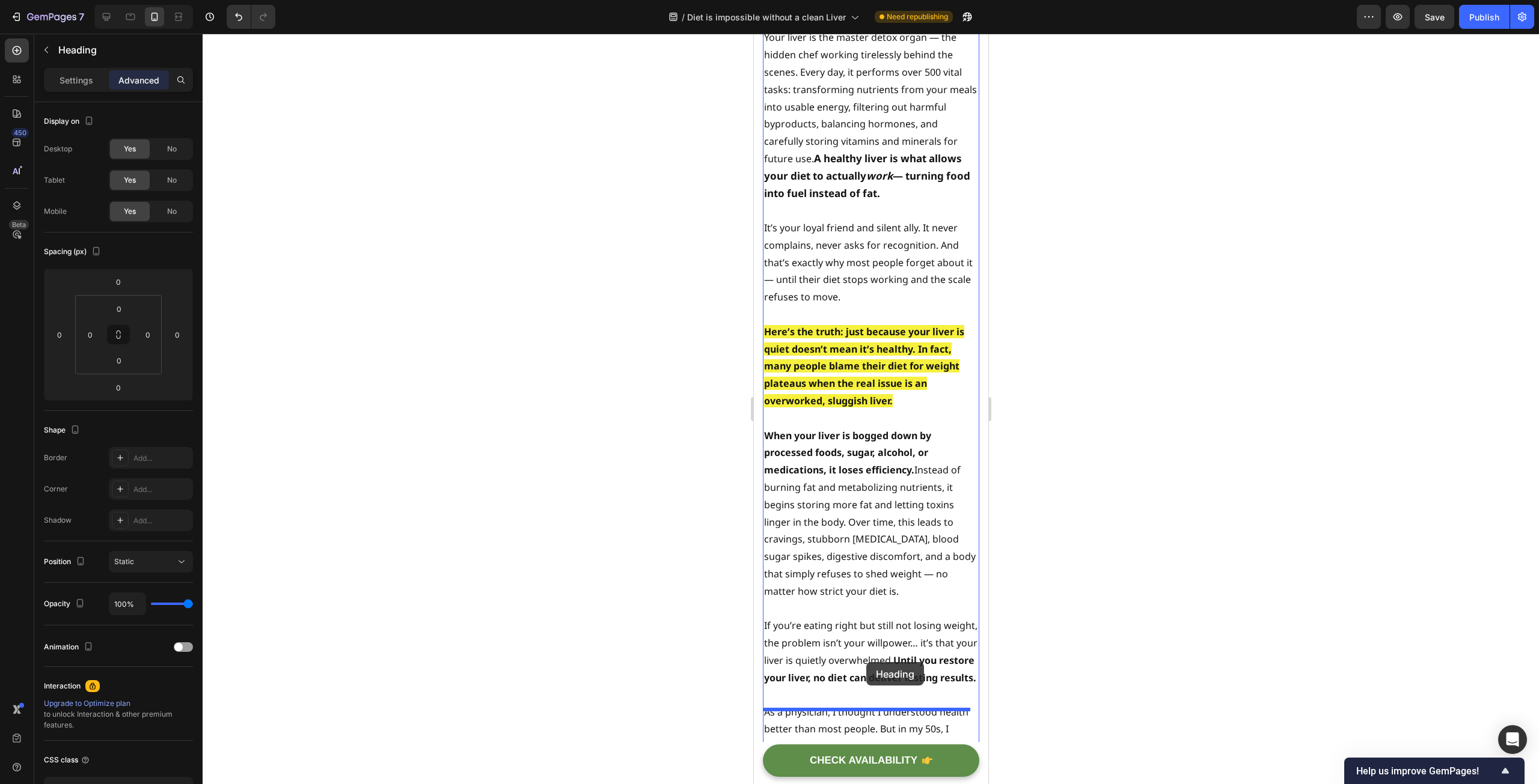
drag, startPoint x: 774, startPoint y: 105, endPoint x: 865, endPoint y: 662, distance: 564.4
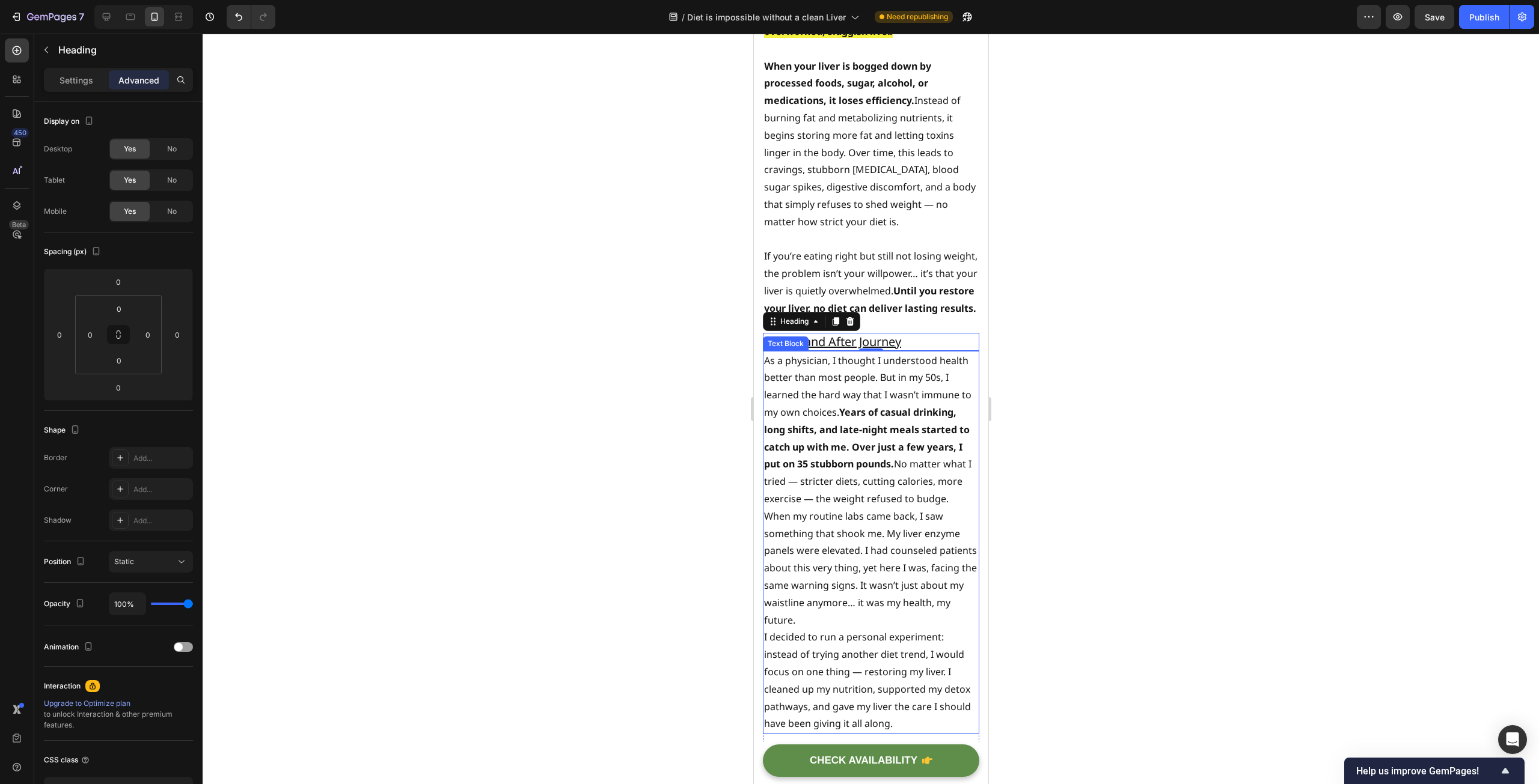
scroll to position [2535, 0]
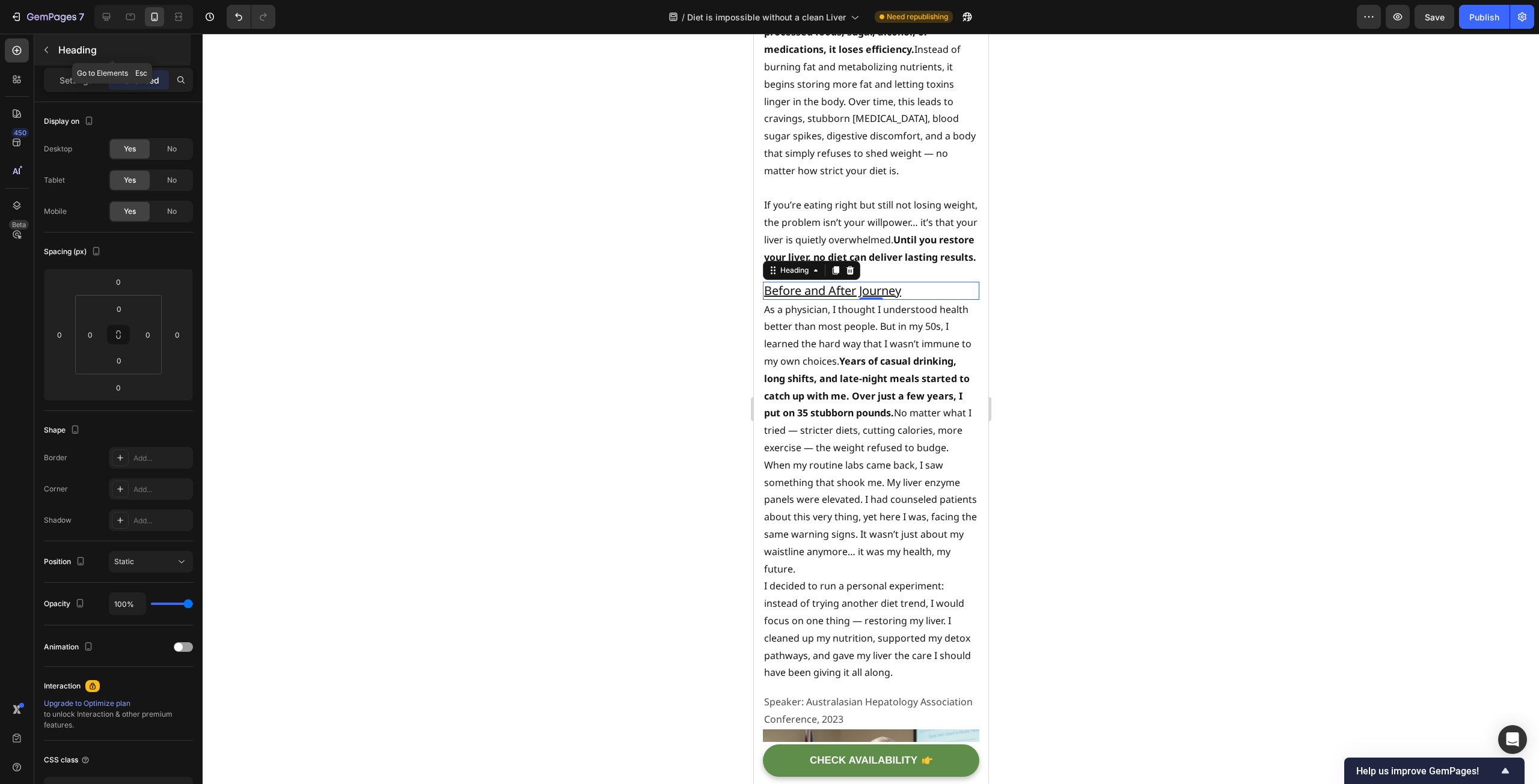
click at [70, 48] on p "Heading" at bounding box center [123, 50] width 130 height 14
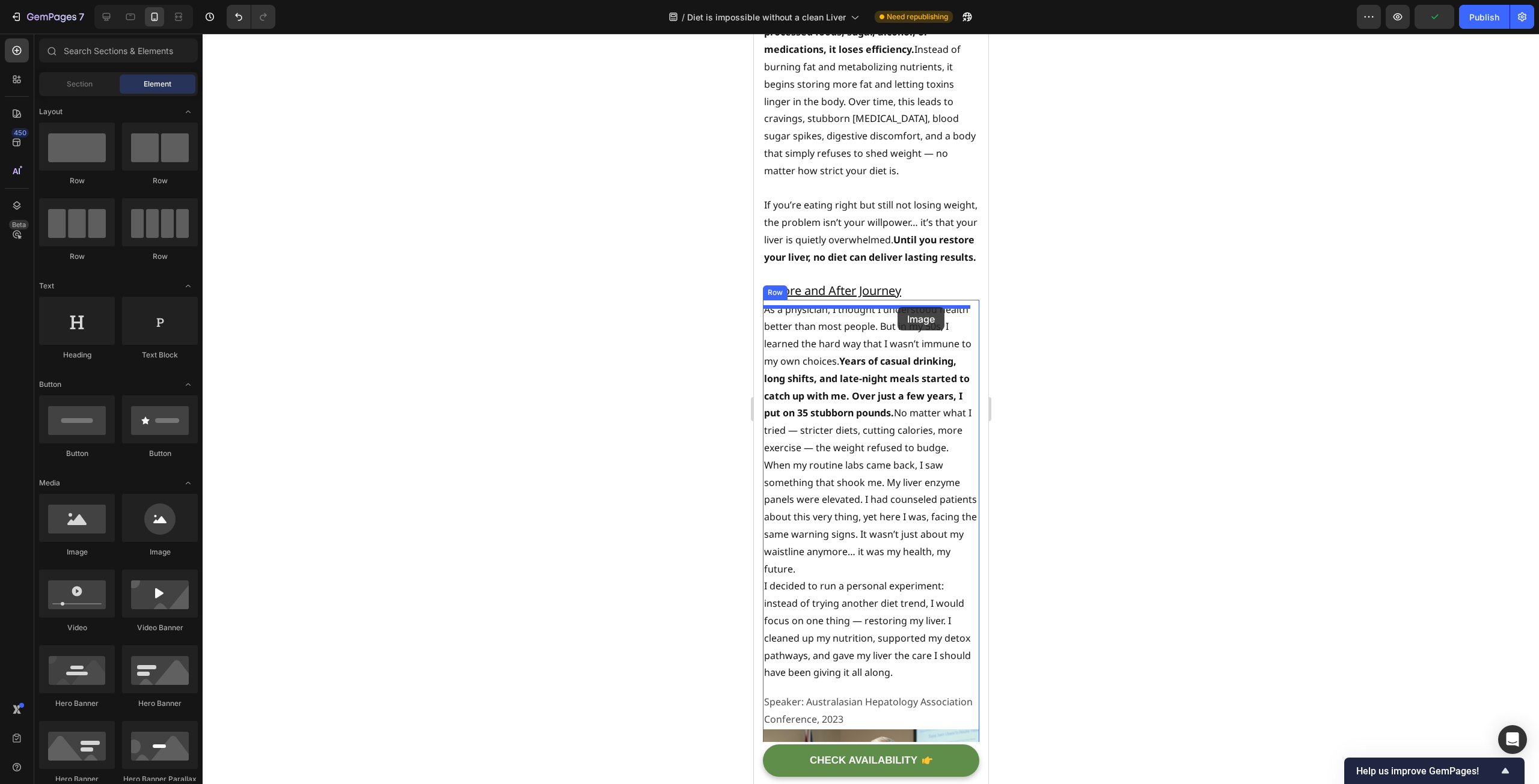
drag, startPoint x: 836, startPoint y: 557, endPoint x: 897, endPoint y: 307, distance: 257.3
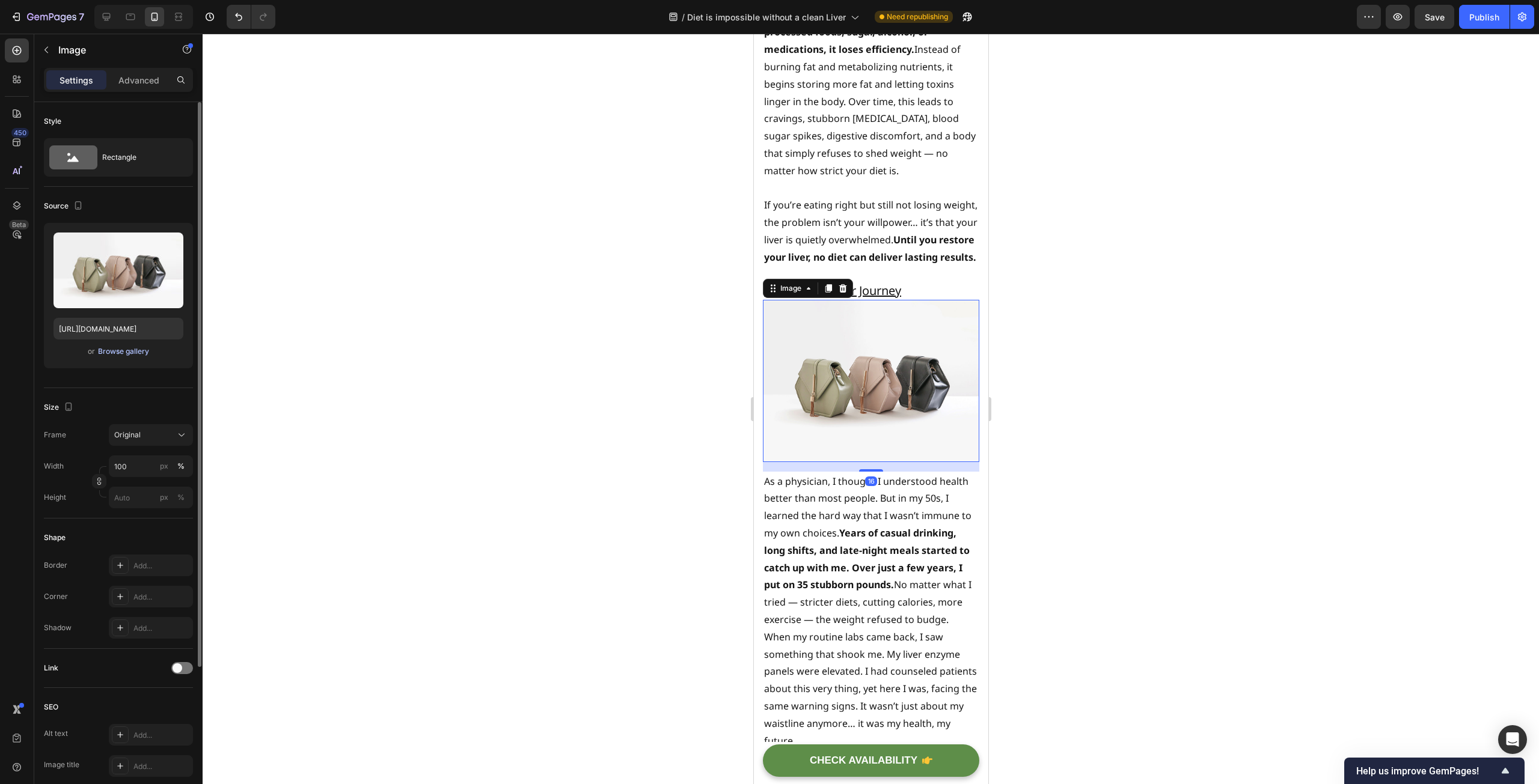
click at [128, 356] on div "Browse gallery" at bounding box center [124, 351] width 51 height 11
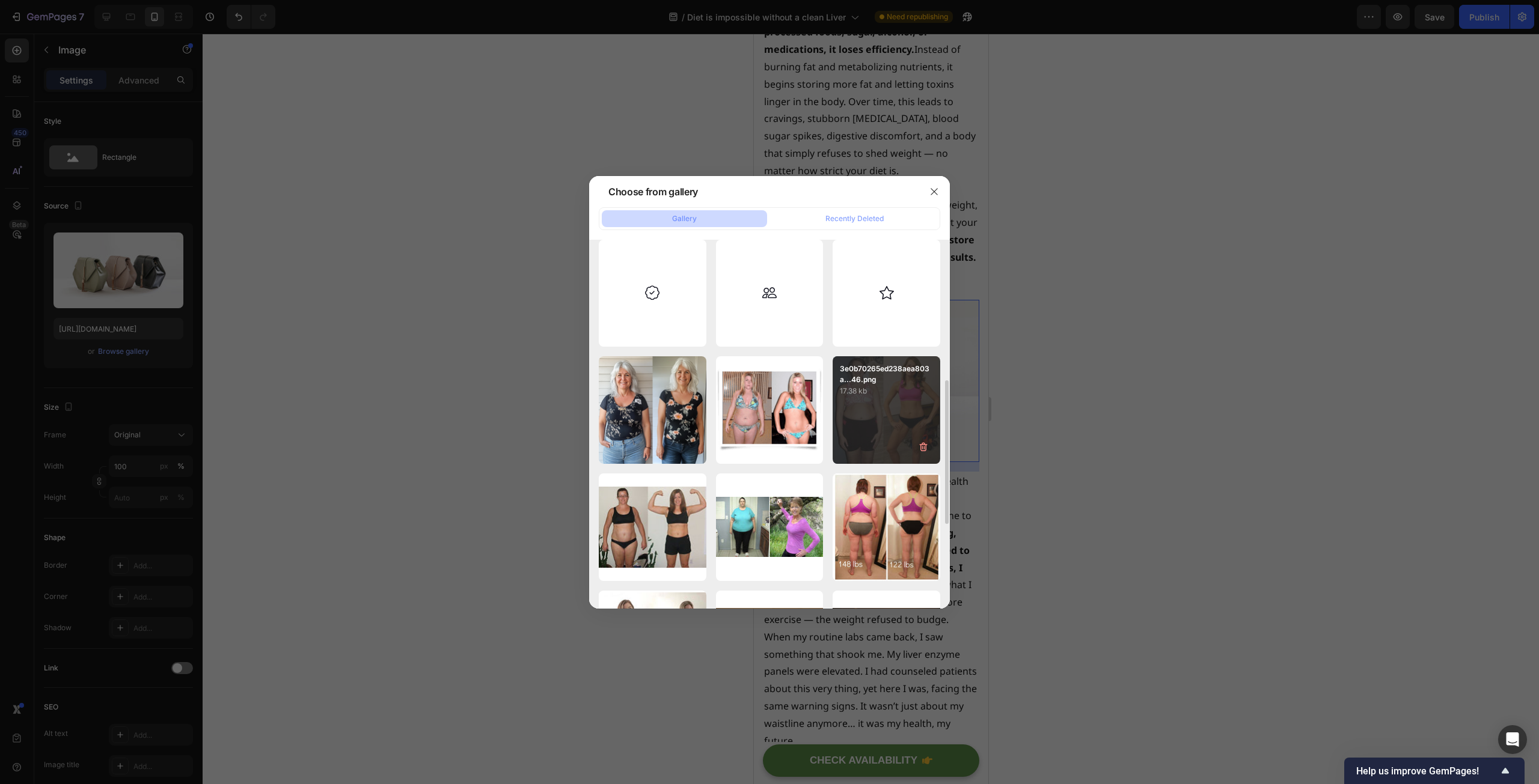
scroll to position [421, 0]
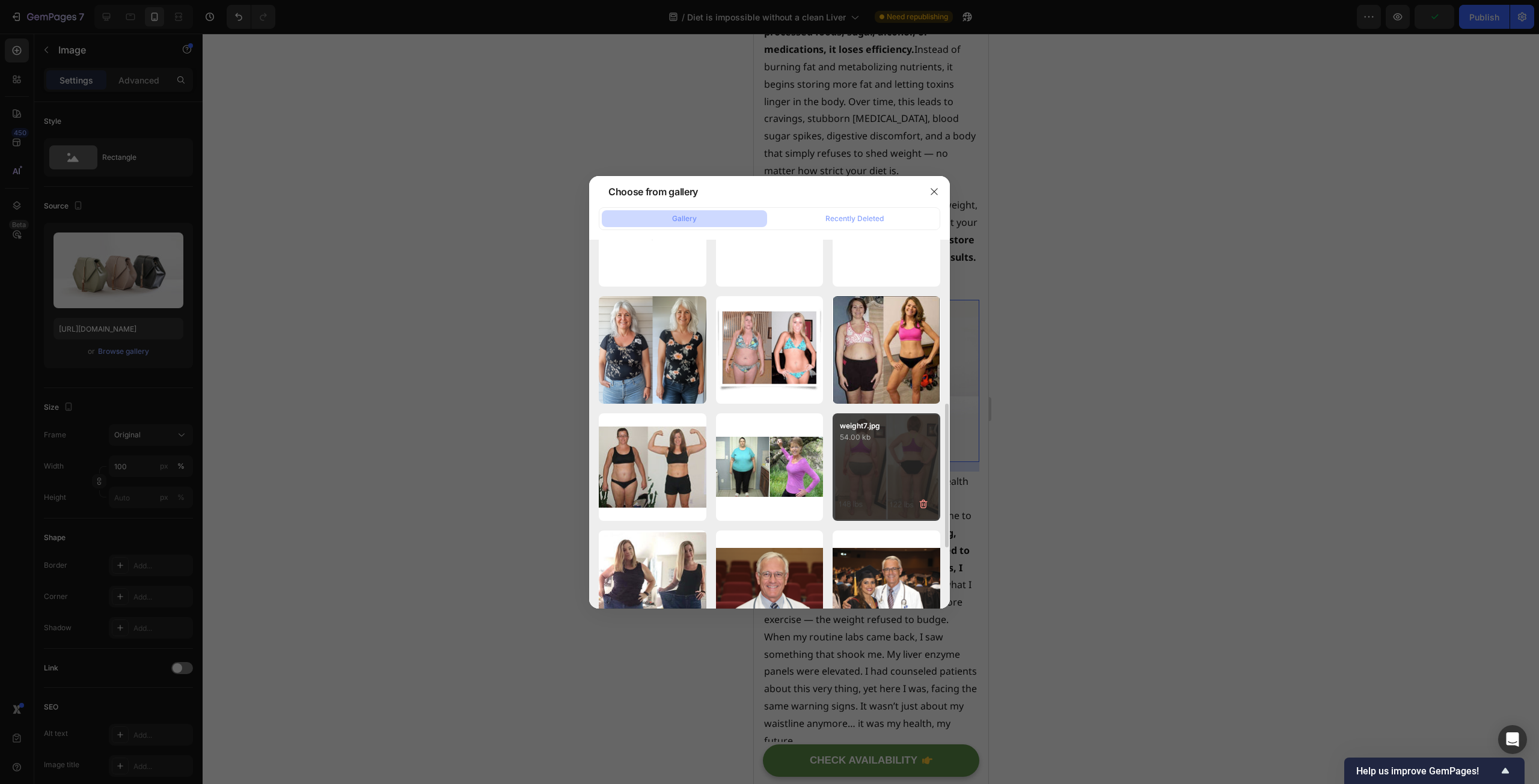
click at [888, 443] on div "weight7.jpg 54.00 kb" at bounding box center [886, 467] width 107 height 107
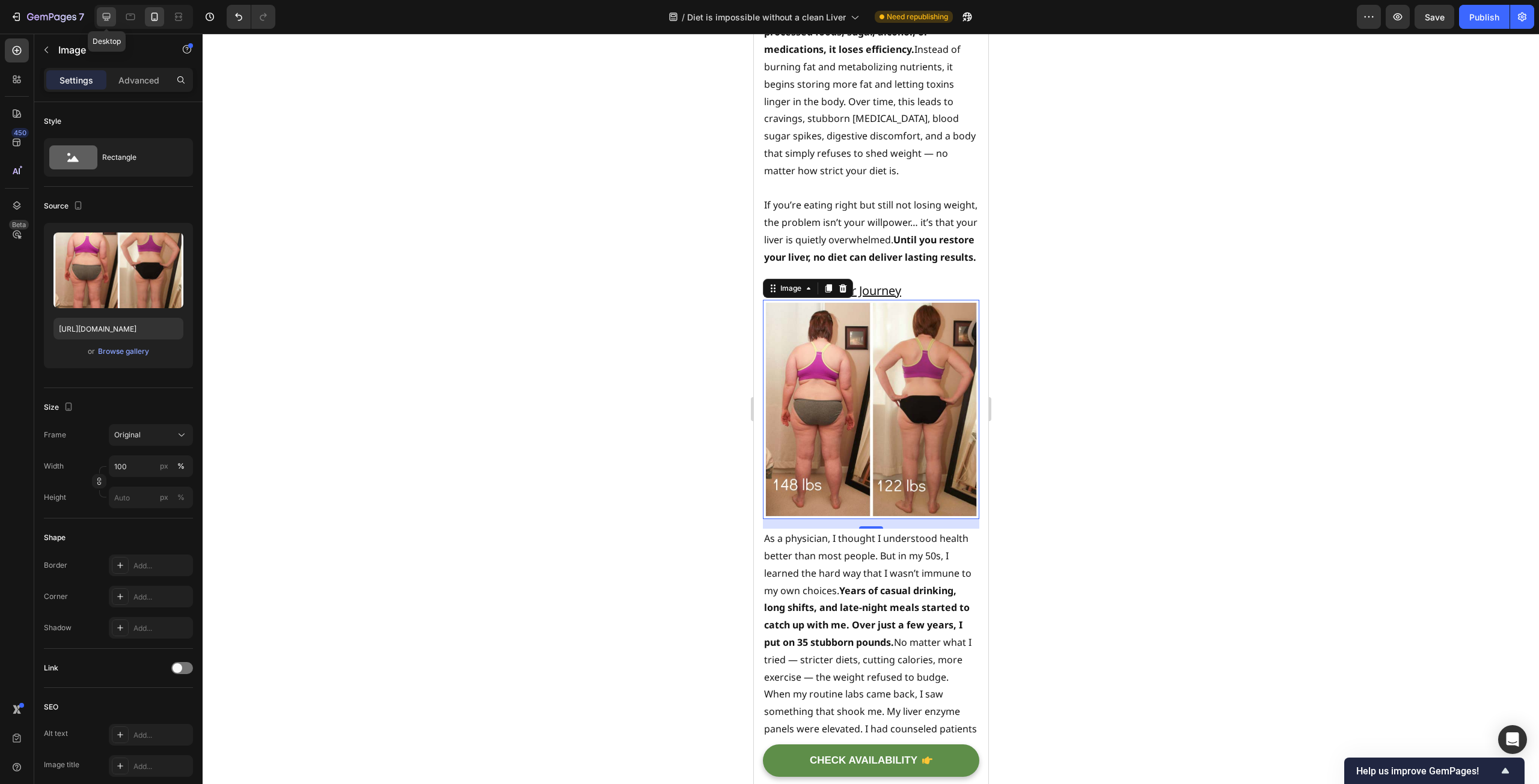
click at [108, 18] on icon at bounding box center [106, 17] width 8 height 8
type input "[URL][DOMAIN_NAME]"
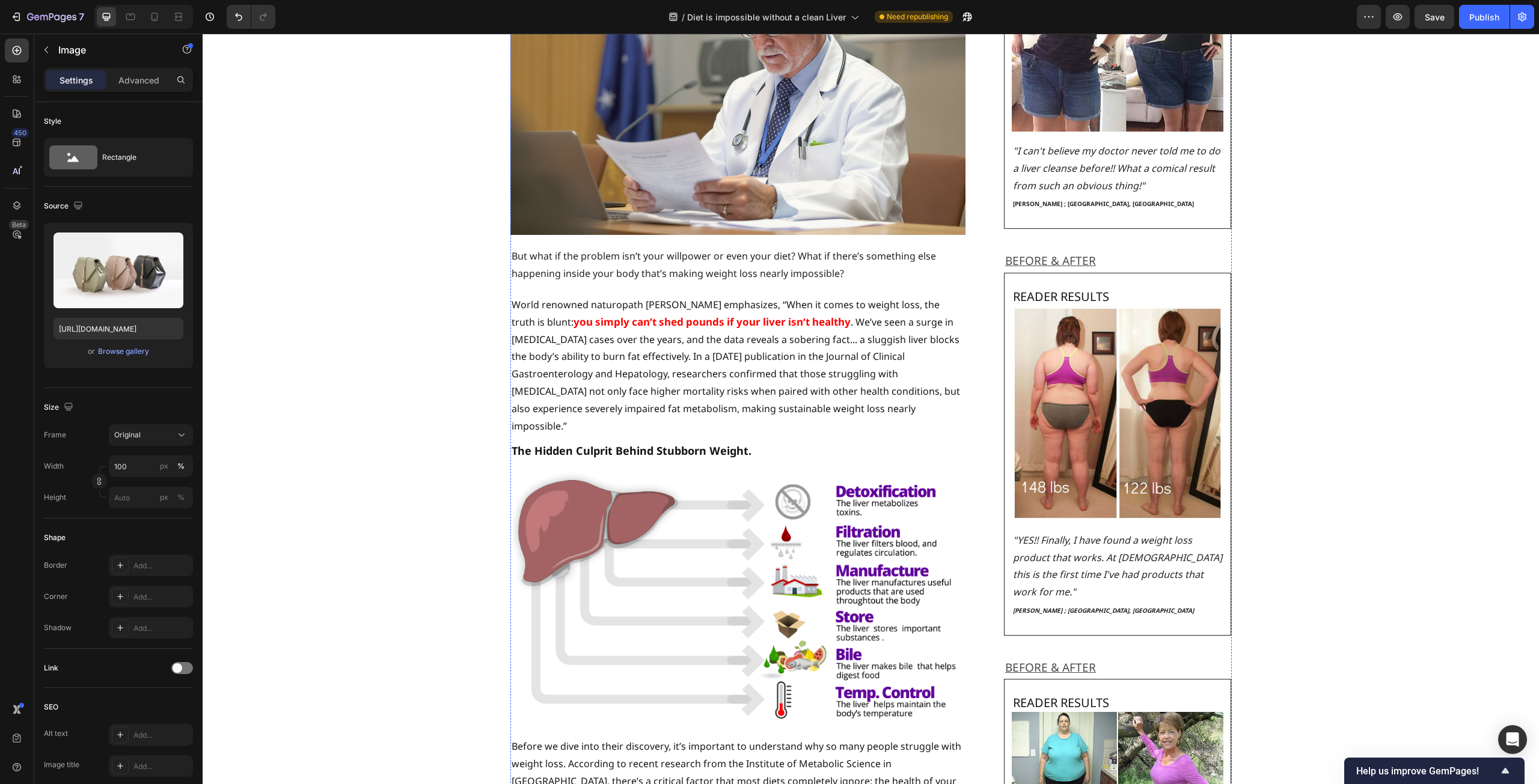
scroll to position [408, 0]
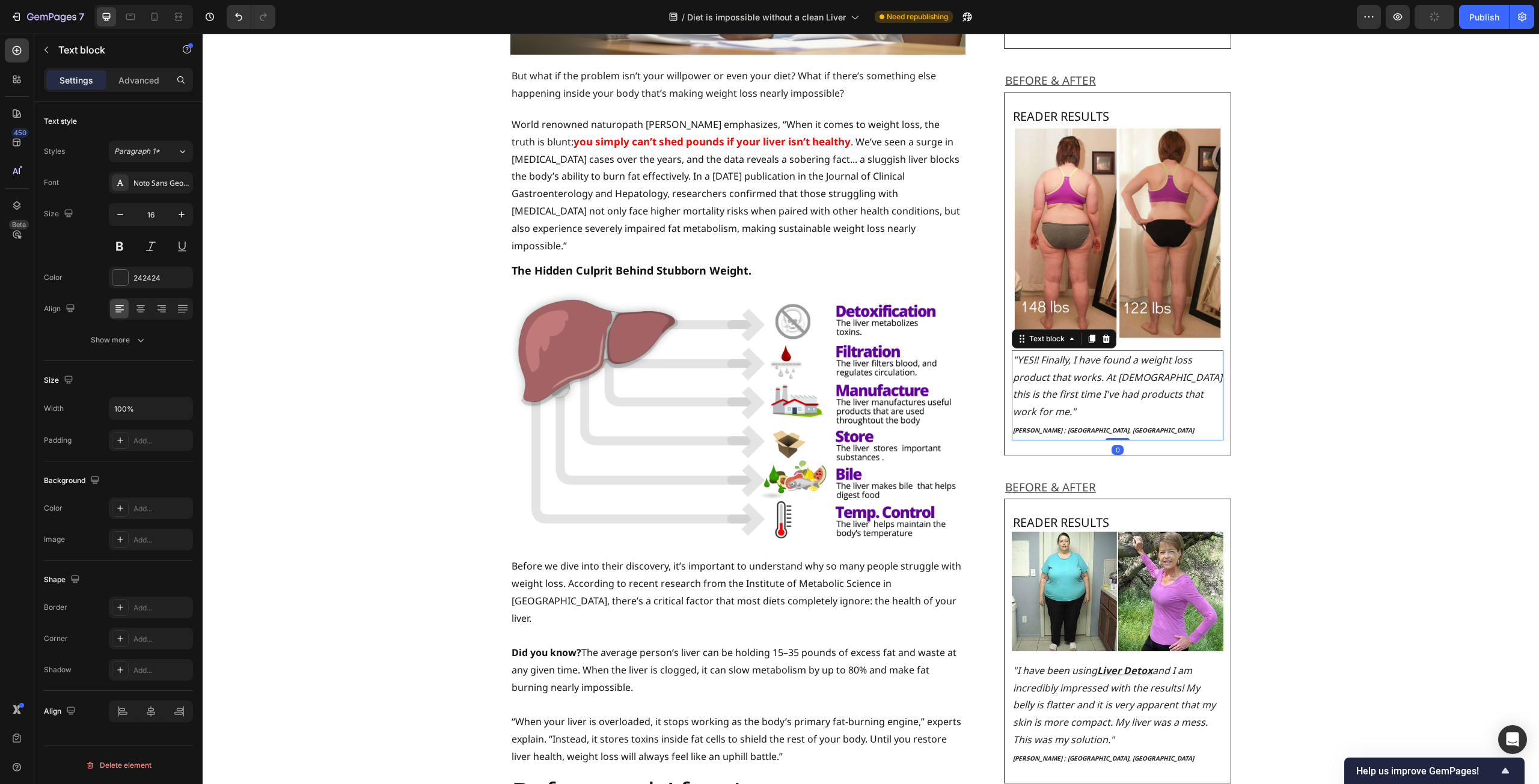
click at [1076, 387] on icon ""YES!! Finally, I have found a weight loss product that works. At [DEMOGRAPHIC_…" at bounding box center [1117, 385] width 209 height 65
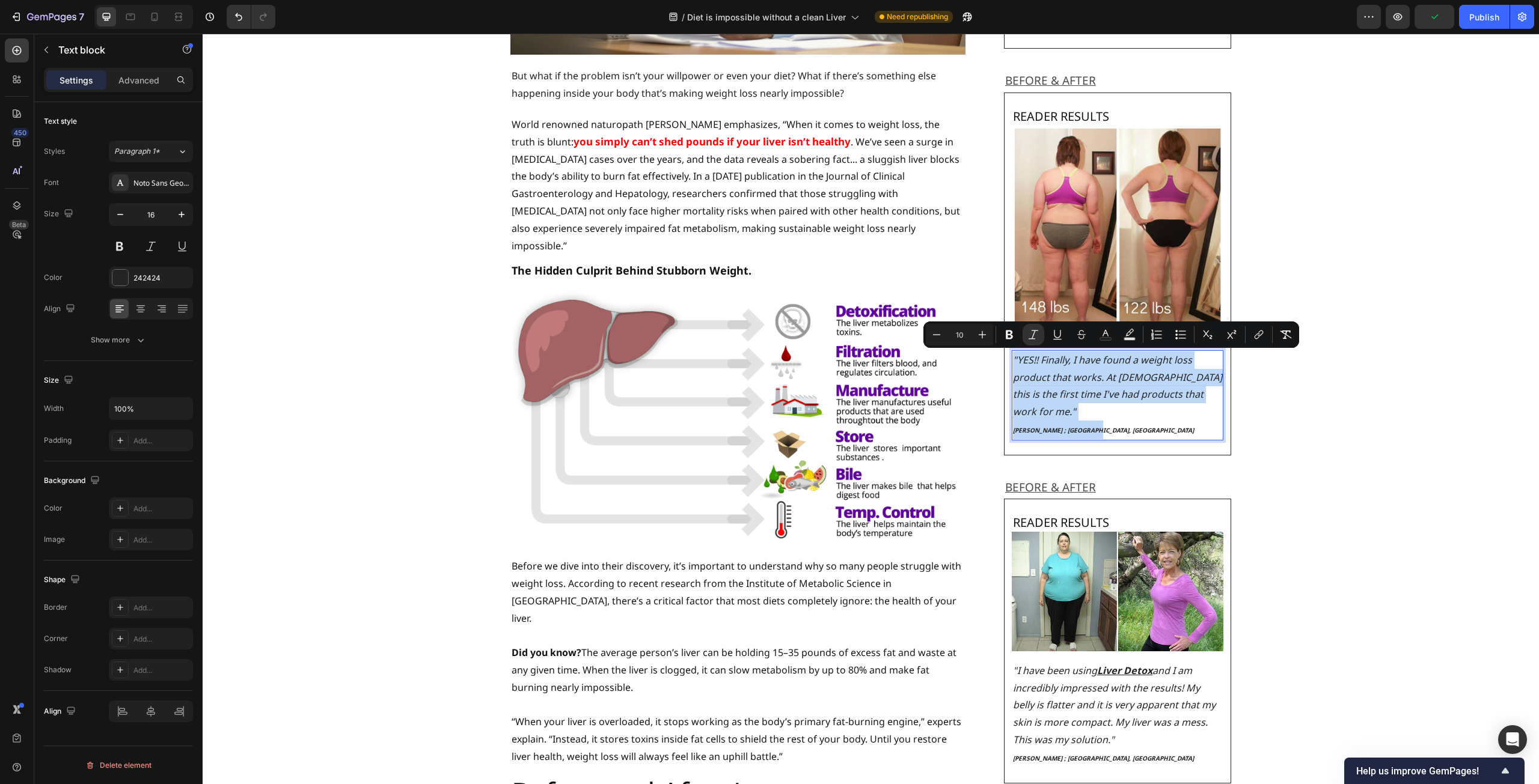
drag, startPoint x: 1091, startPoint y: 412, endPoint x: 1008, endPoint y: 363, distance: 96.4
click at [1012, 363] on div ""YES!! Finally, I have found a weight loss product that works. At 48 years old …" at bounding box center [1118, 395] width 213 height 90
copy div ""YES!! Finally, I have found a weight loss product that works. At 48 years old …"
click at [152, 25] on div at bounding box center [155, 17] width 19 height 19
type input "14"
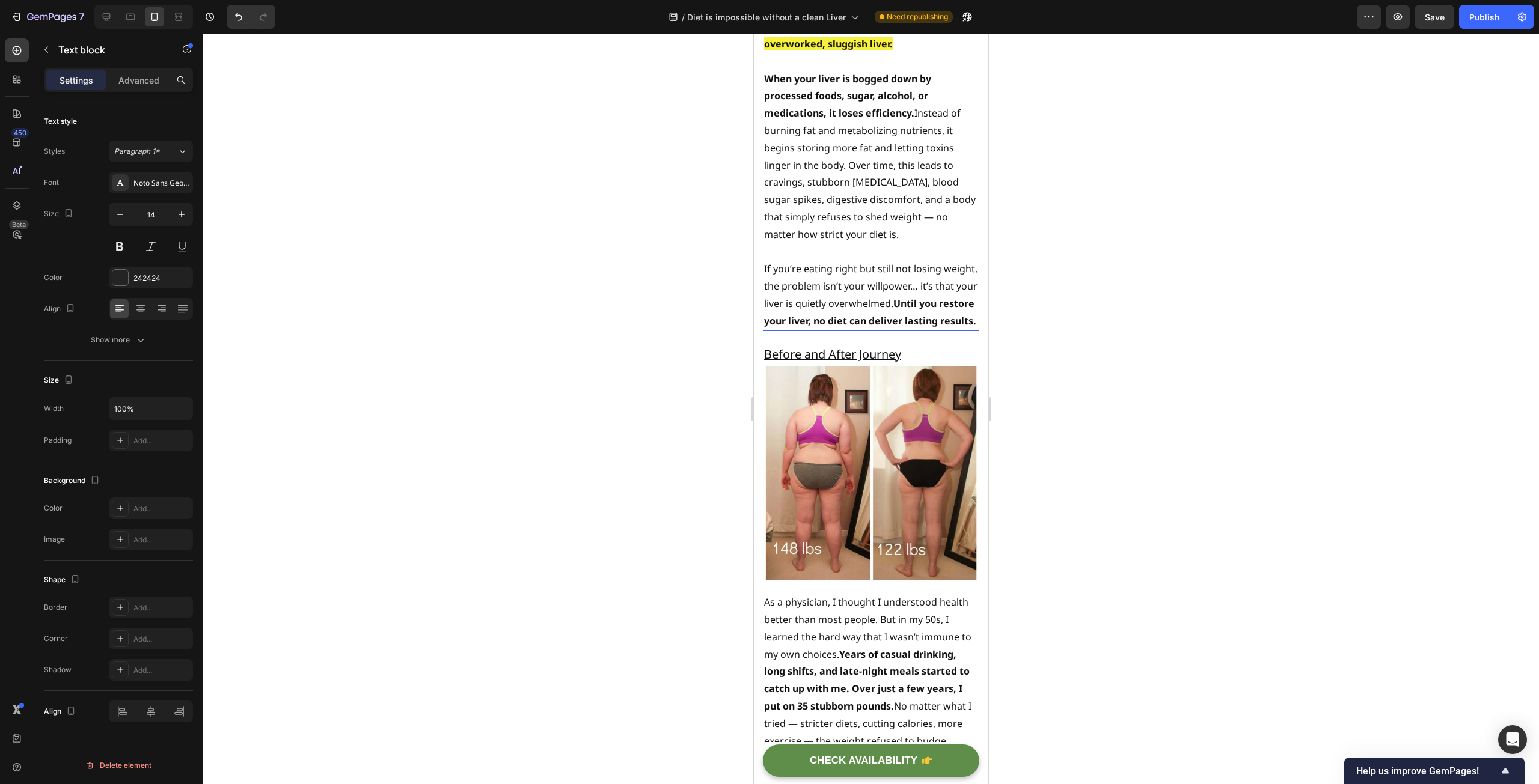
scroll to position [2646, 0]
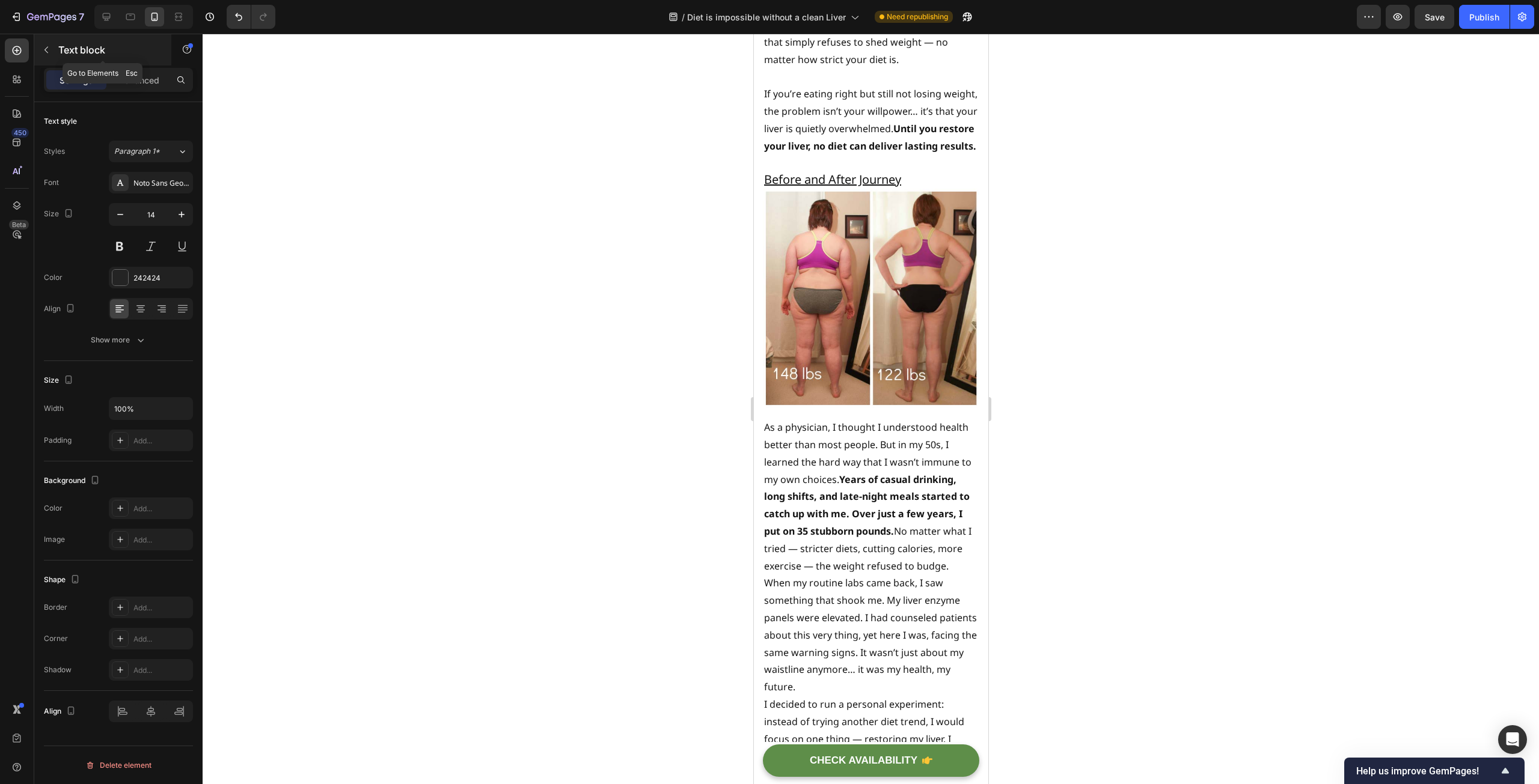
click at [90, 59] on div "Text block" at bounding box center [103, 50] width 137 height 32
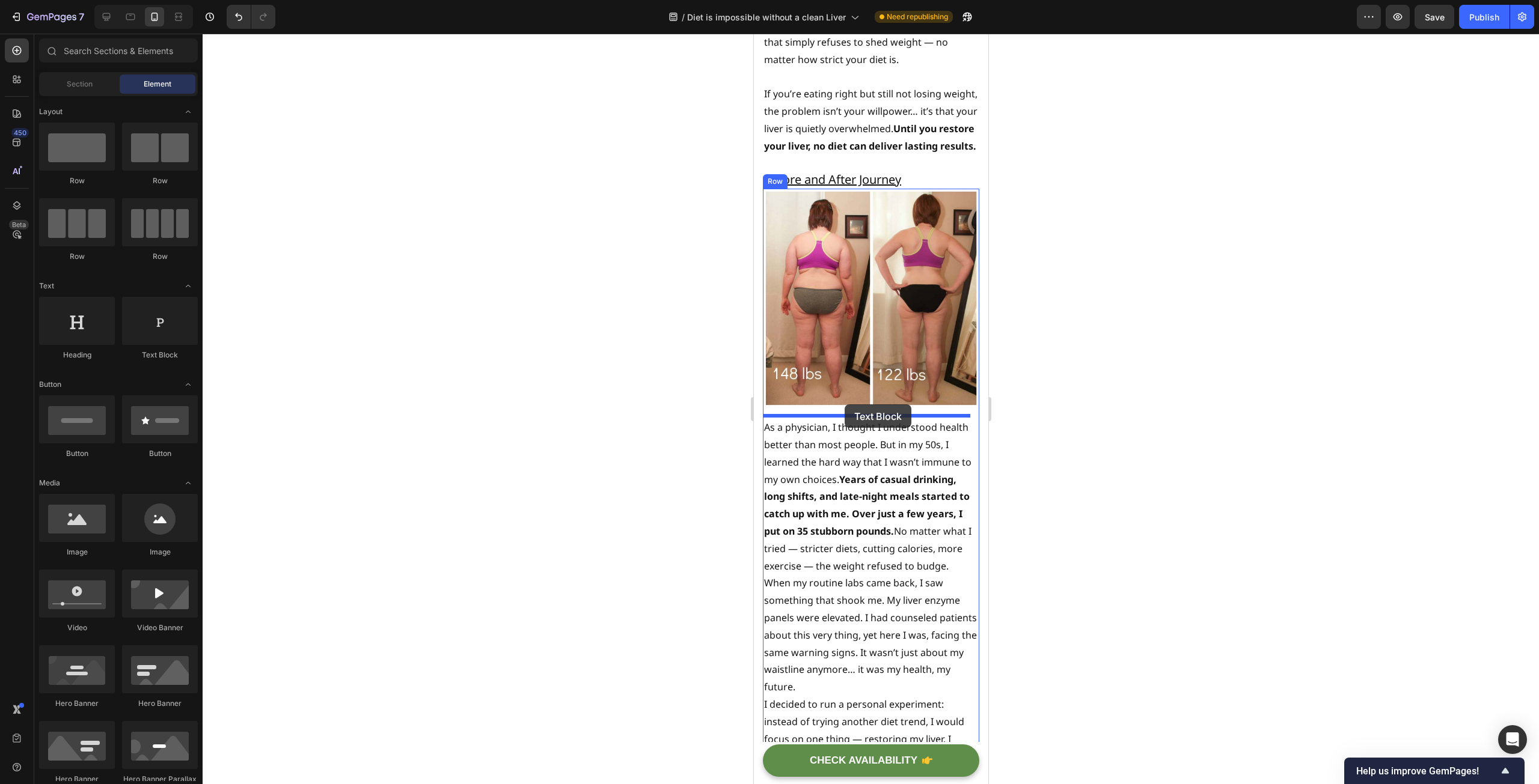
drag, startPoint x: 957, startPoint y: 369, endPoint x: 844, endPoint y: 405, distance: 118.6
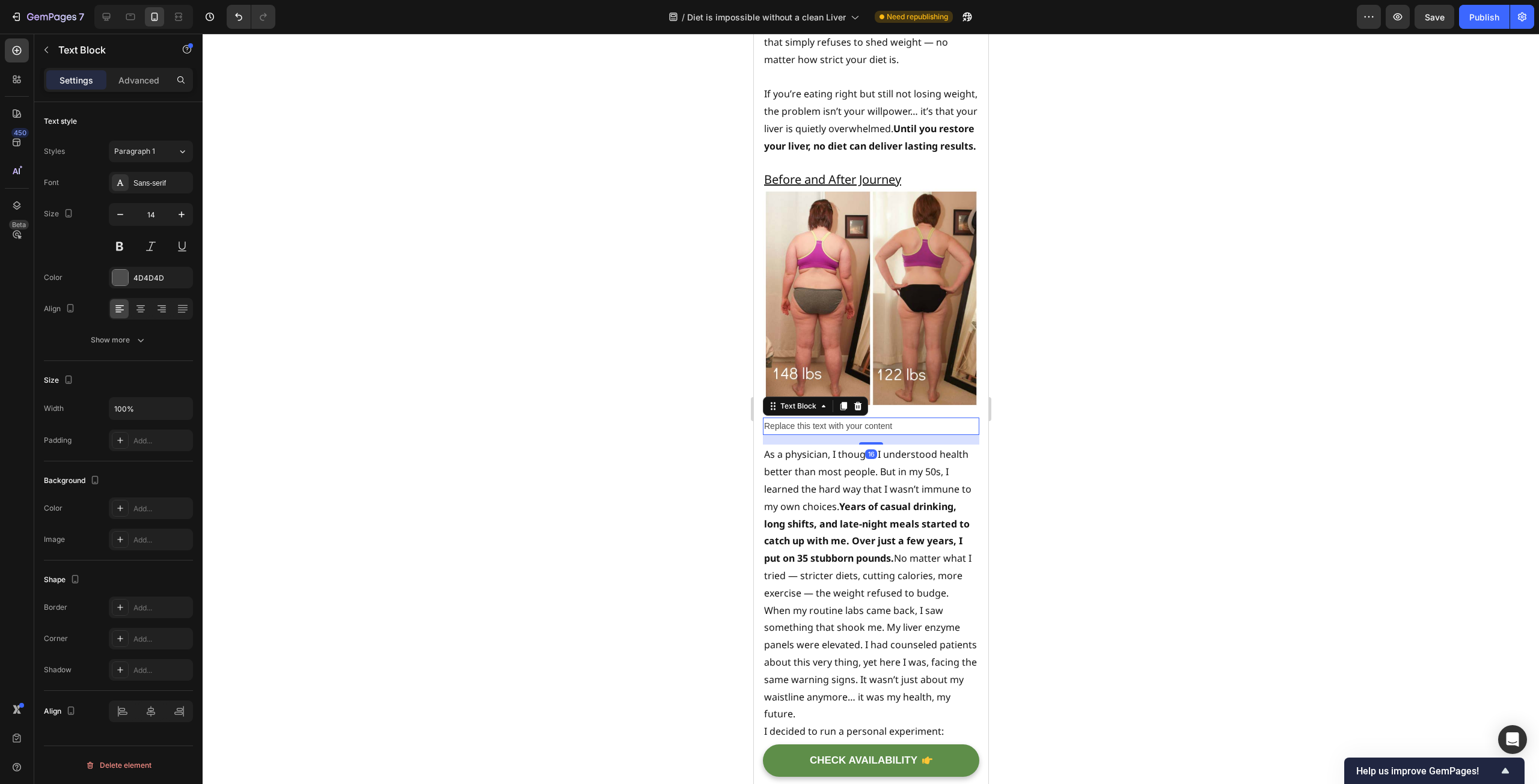
click at [885, 426] on div "Replace this text with your content" at bounding box center [871, 427] width 216 height 18
drag, startPoint x: 913, startPoint y: 425, endPoint x: 764, endPoint y: 428, distance: 149.0
click at [764, 428] on p "Replace this text with your content" at bounding box center [871, 426] width 214 height 15
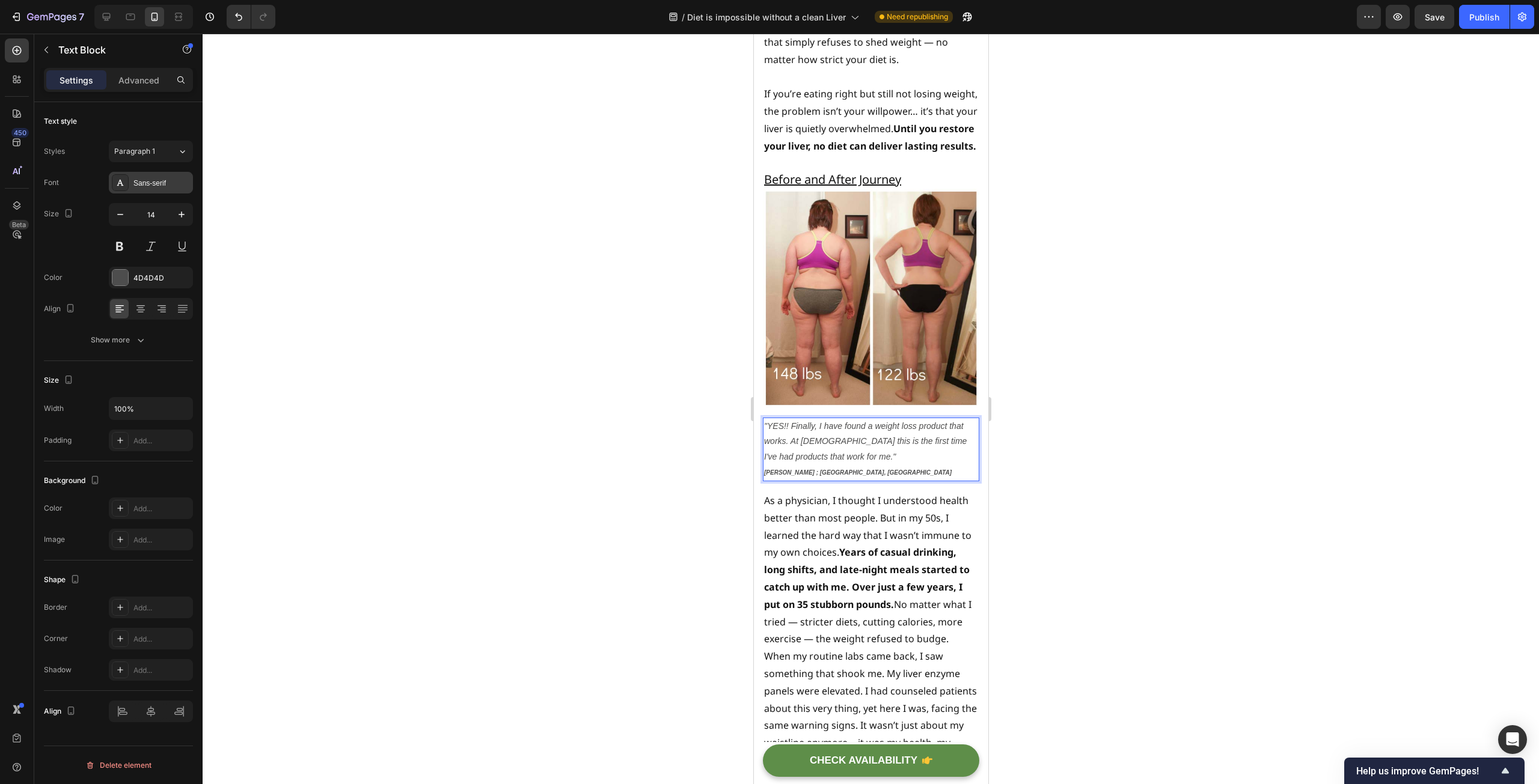
click at [157, 180] on div "Sans-serif" at bounding box center [162, 183] width 56 height 11
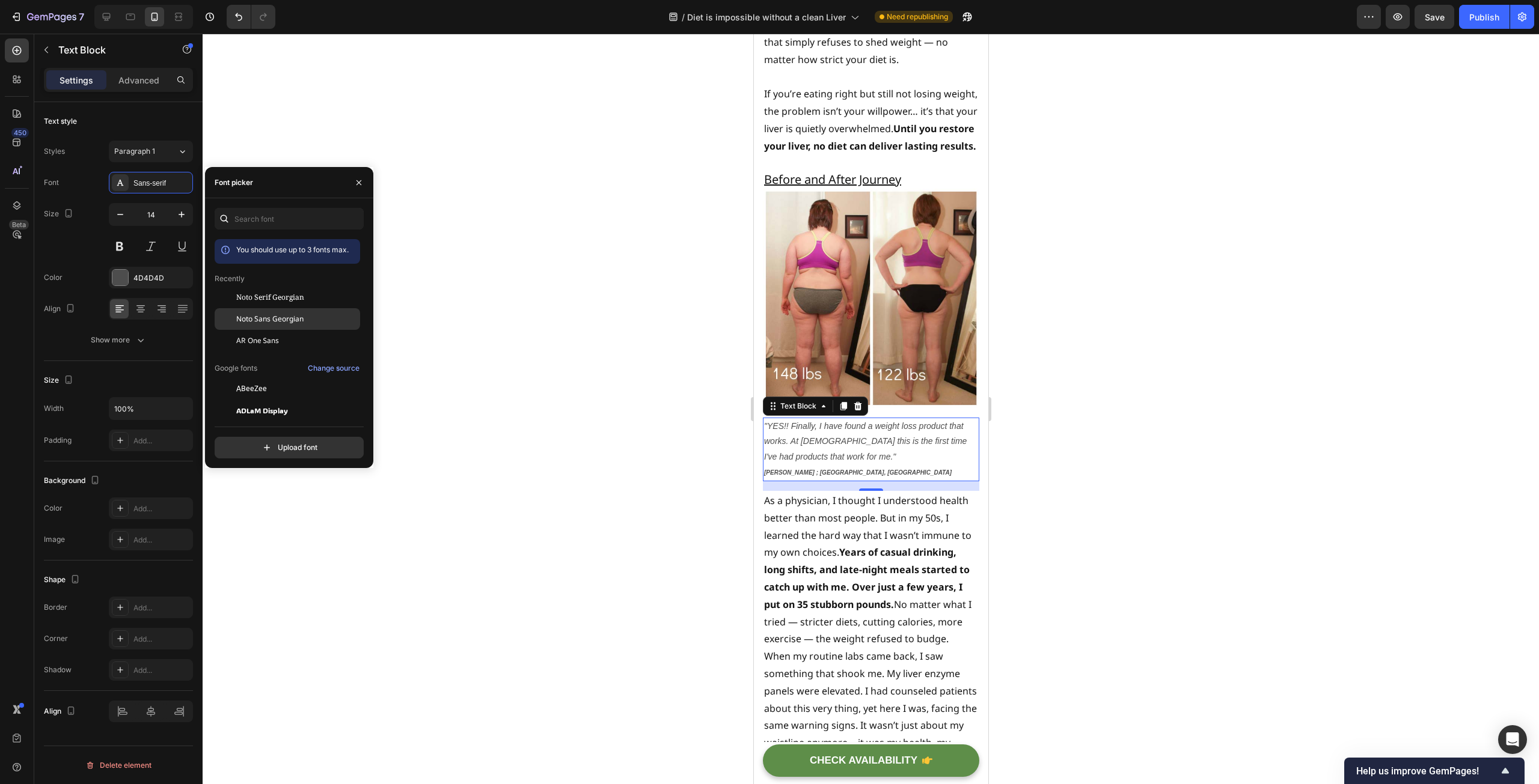
click at [258, 312] on div "Noto Sans Georgian" at bounding box center [287, 319] width 146 height 22
click at [122, 213] on icon "button" at bounding box center [120, 214] width 12 height 12
type input "13"
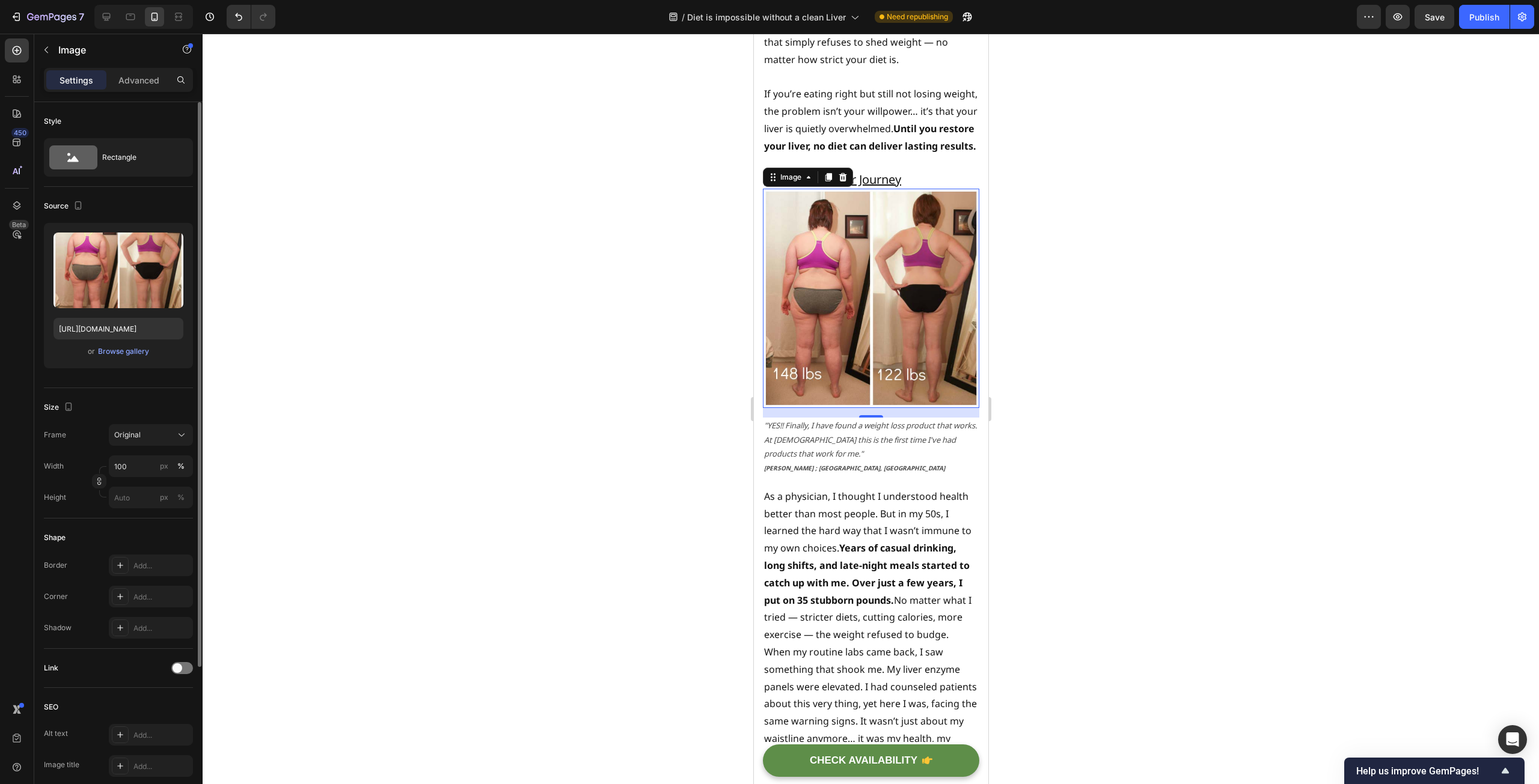
click at [904, 339] on img at bounding box center [871, 298] width 216 height 219
drag, startPoint x: 868, startPoint y: 414, endPoint x: 868, endPoint y: 399, distance: 15.0
click at [868, 399] on div "Image 0" at bounding box center [871, 298] width 216 height 219
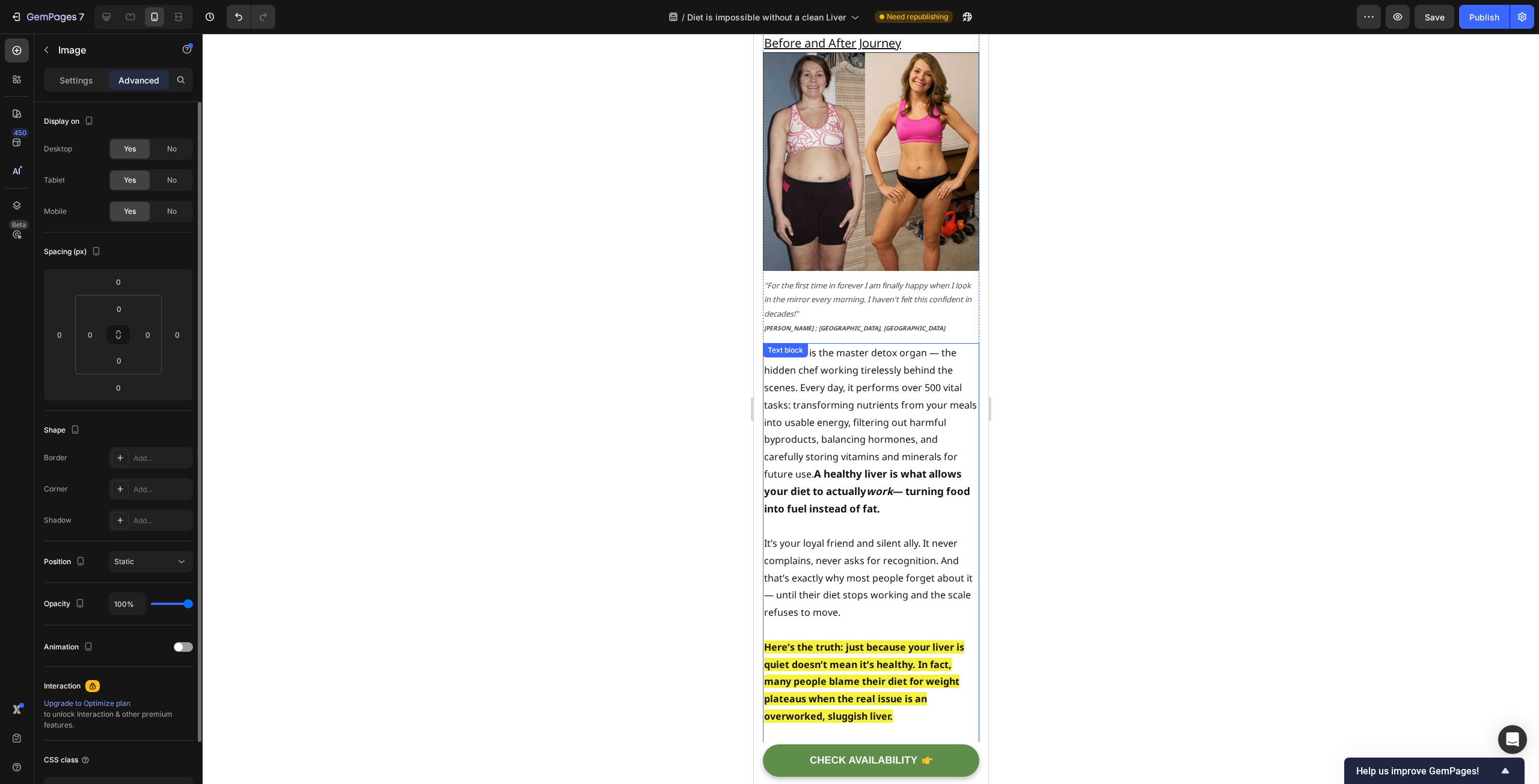
scroll to position [1685, 0]
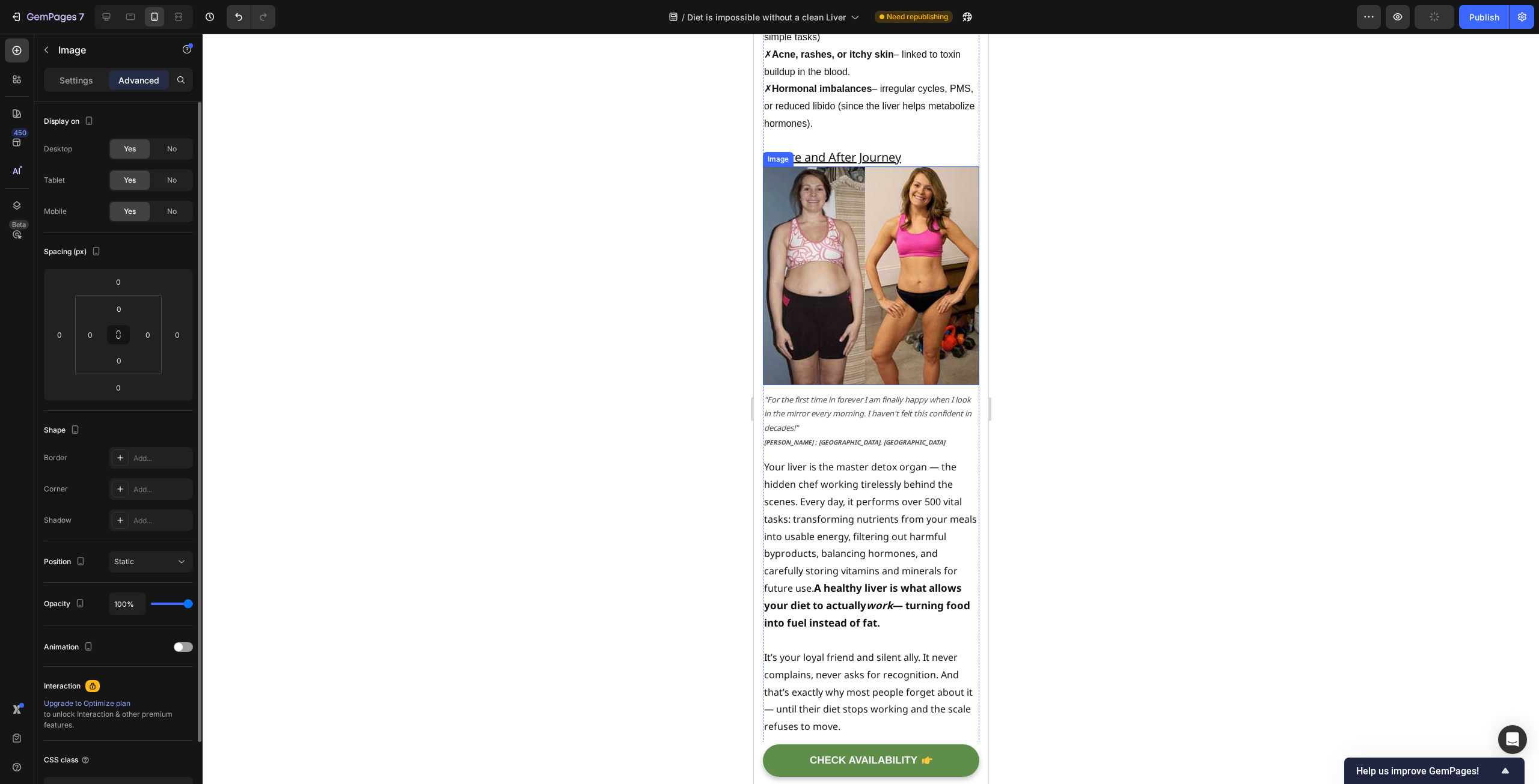
click at [859, 332] on img at bounding box center [871, 276] width 216 height 219
click at [866, 385] on div "11" at bounding box center [871, 389] width 216 height 7
drag, startPoint x: 865, startPoint y: 382, endPoint x: 865, endPoint y: 364, distance: 18.0
click at [865, 364] on div "Image 0" at bounding box center [871, 276] width 216 height 219
type input "0"
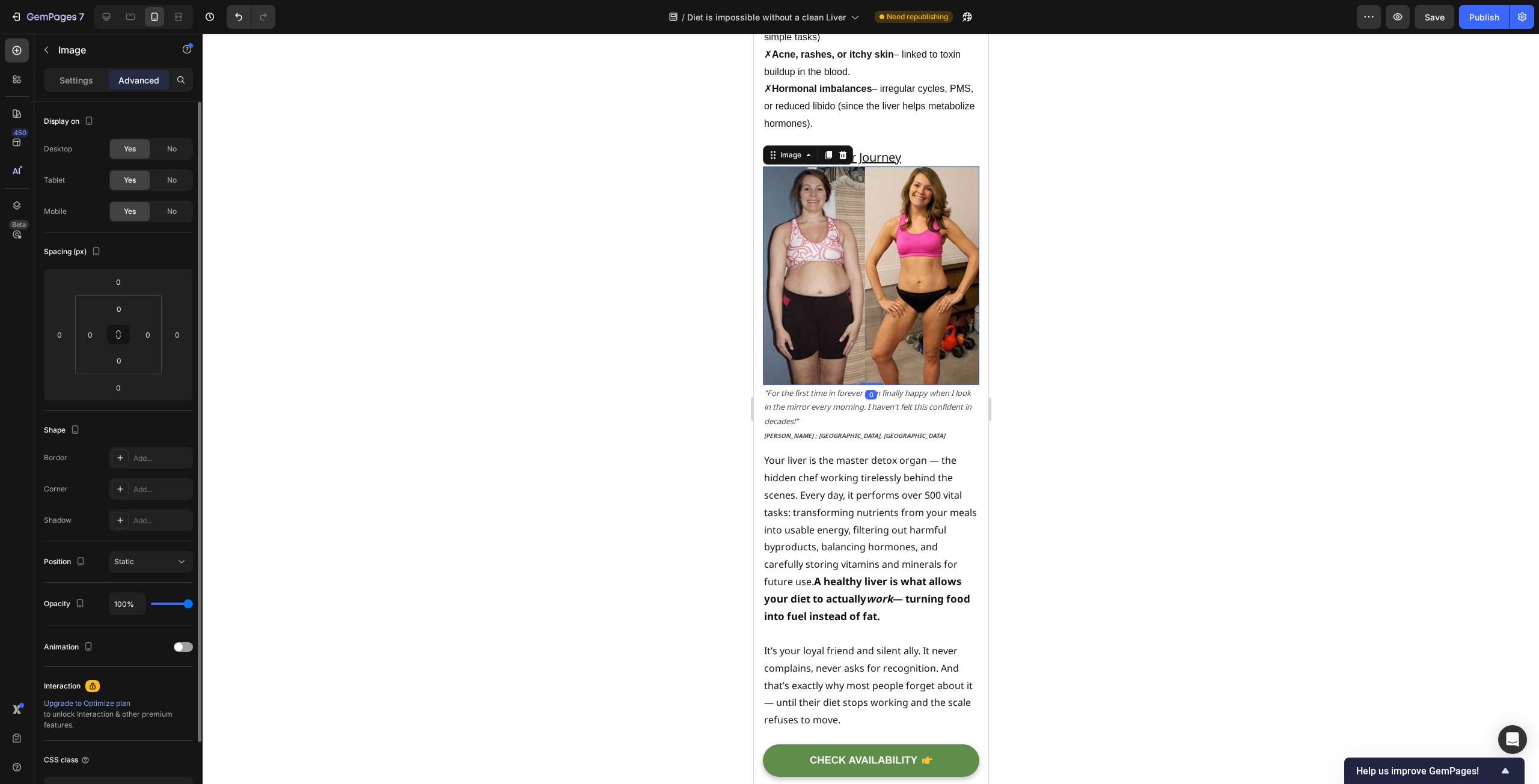
click at [574, 334] on div at bounding box center [871, 408] width 1336 height 751
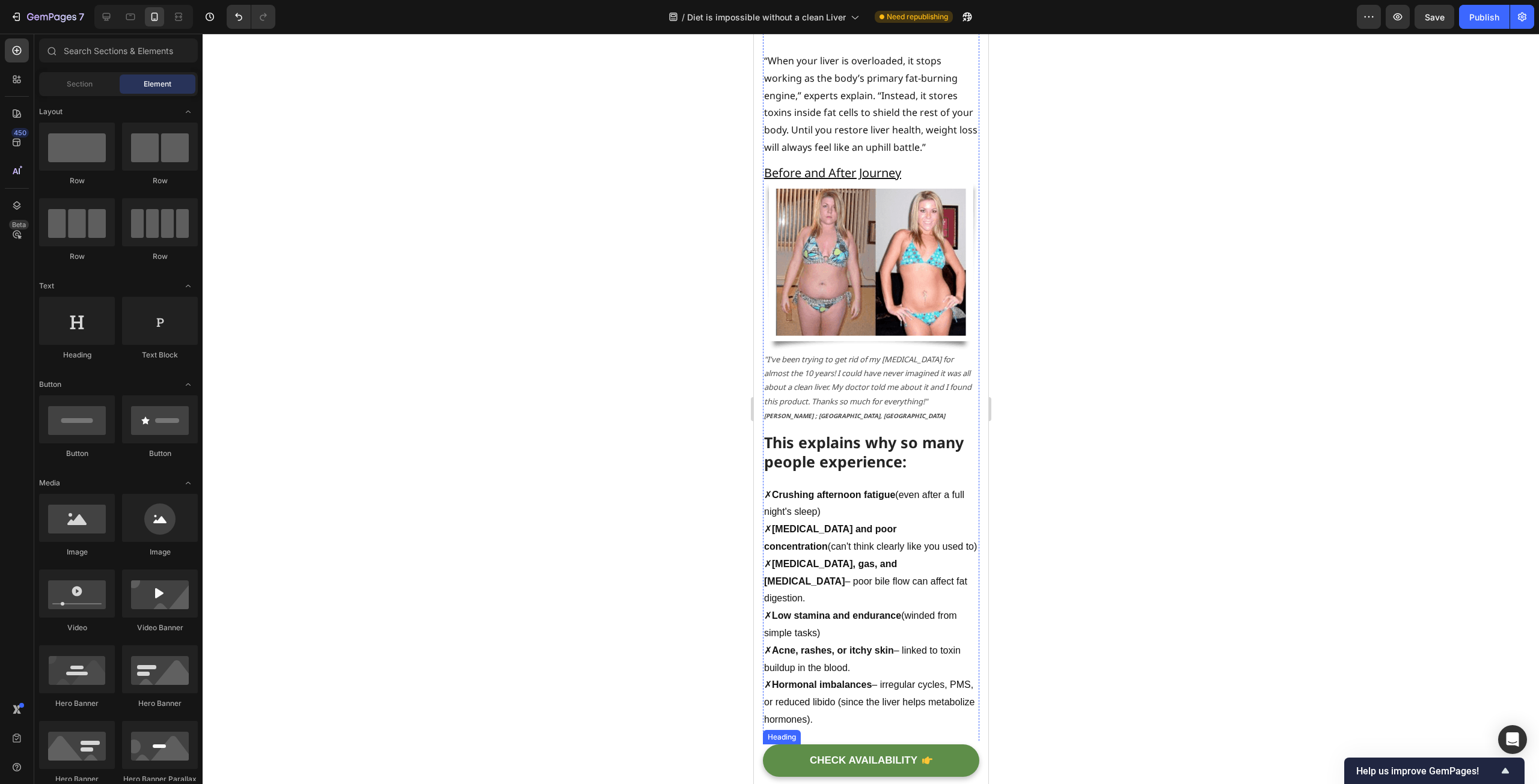
scroll to position [1084, 0]
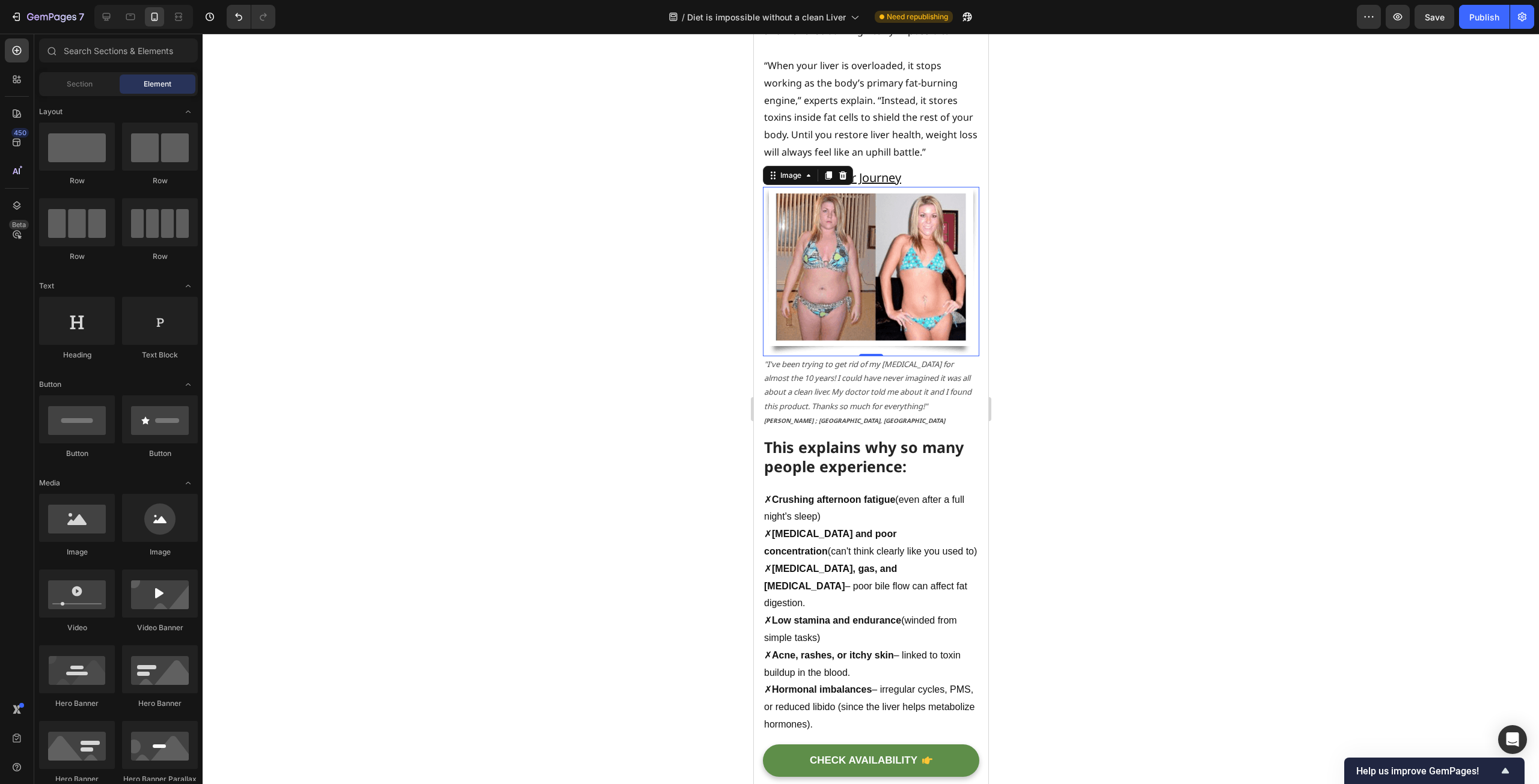
click at [862, 339] on img at bounding box center [871, 271] width 216 height 169
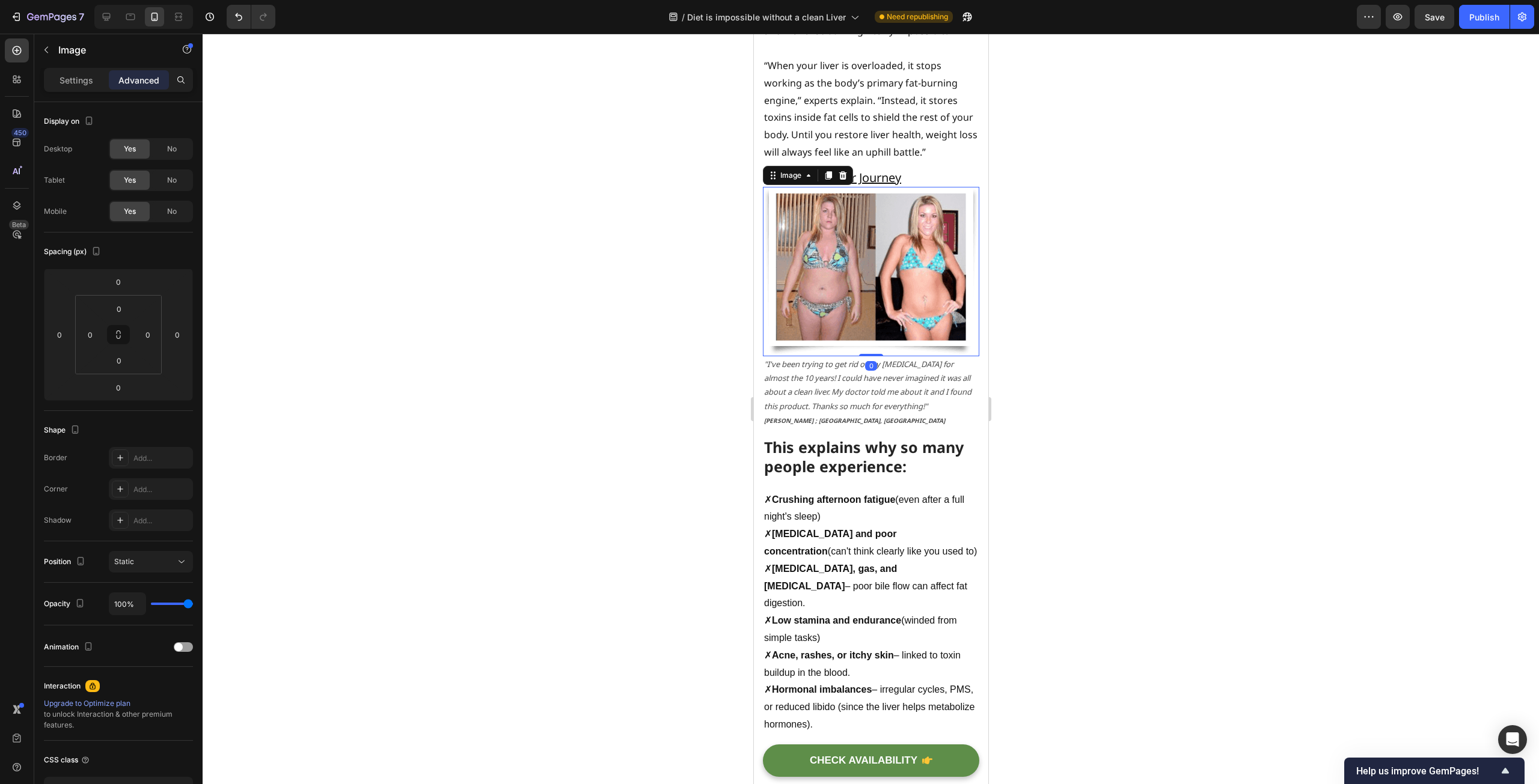
click at [641, 382] on div at bounding box center [871, 408] width 1336 height 751
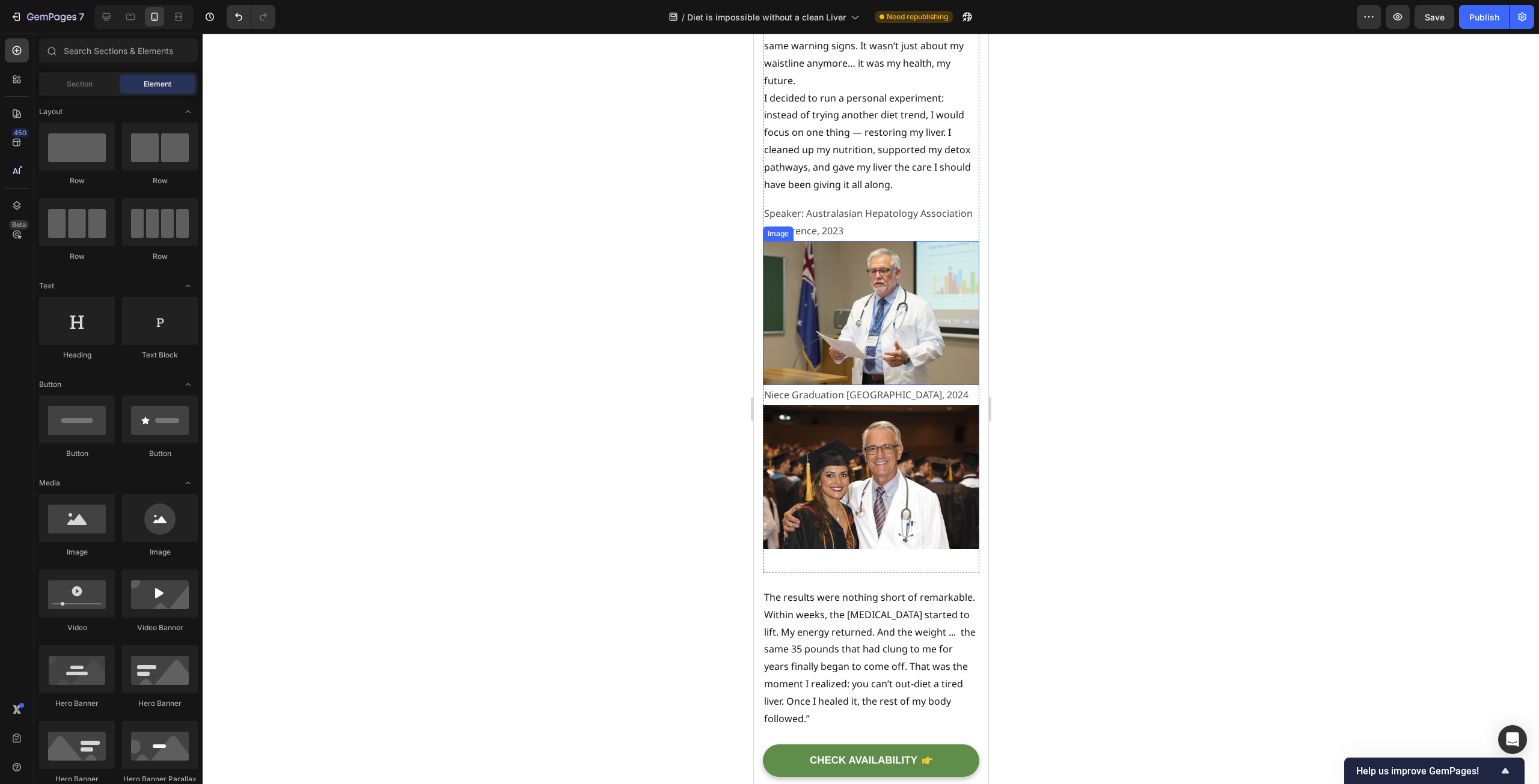
scroll to position [3307, 0]
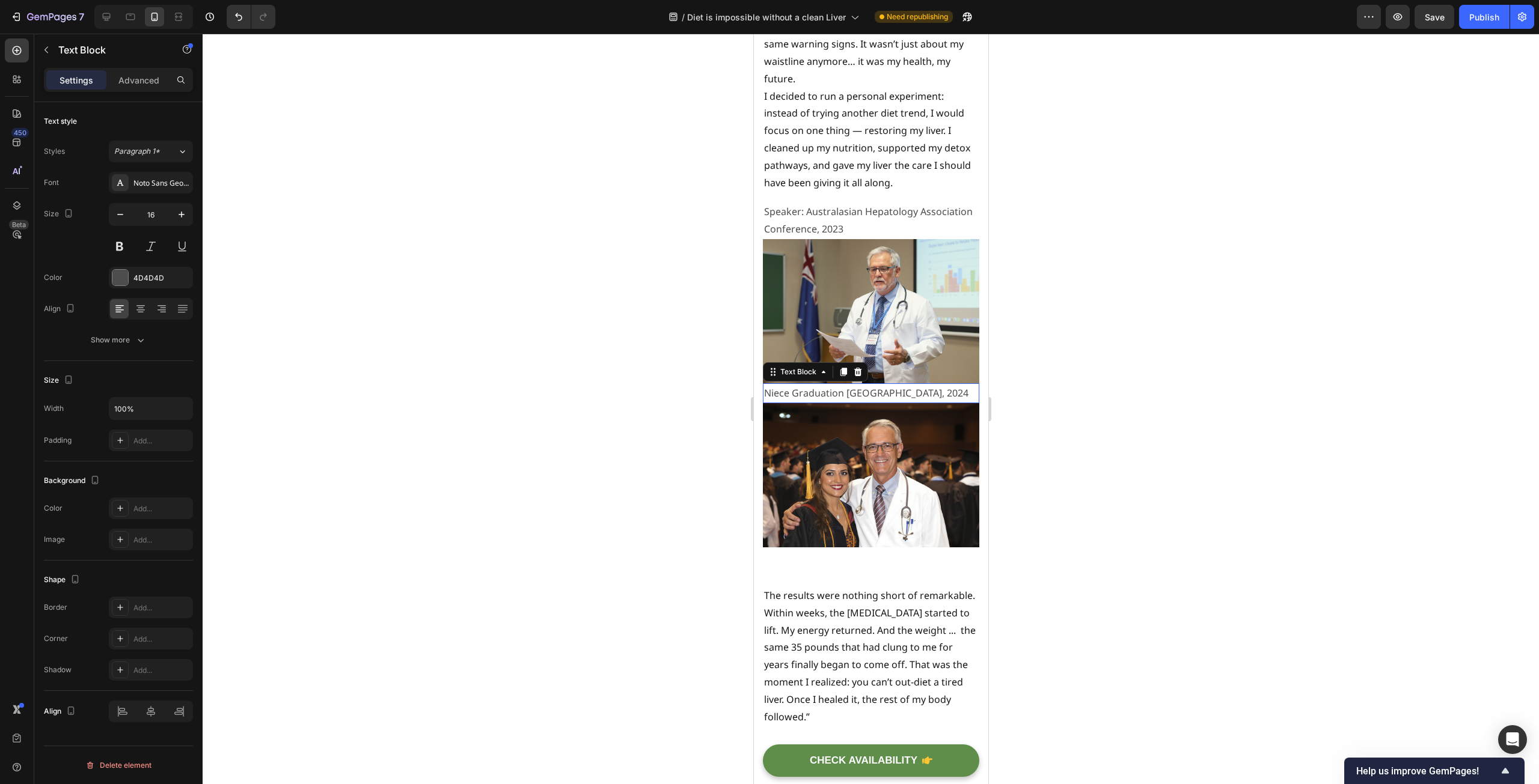
click at [813, 402] on p "Niece Graduation [GEOGRAPHIC_DATA], 2024" at bounding box center [871, 393] width 214 height 18
click at [119, 212] on icon "button" at bounding box center [120, 214] width 12 height 12
type input "14"
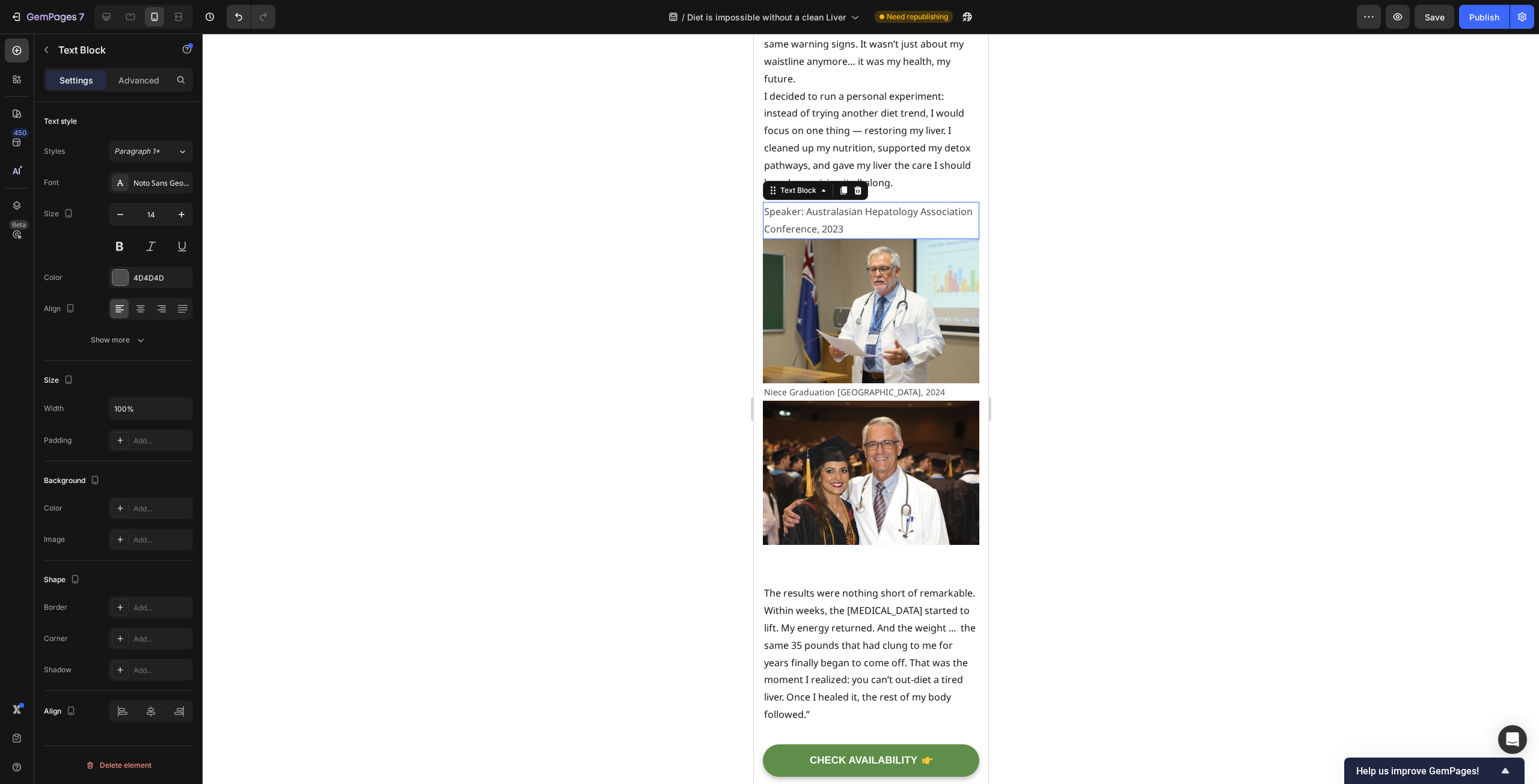
click at [796, 230] on p "Speaker: Australasian Hepatology Association Conference, 2023" at bounding box center [871, 220] width 214 height 35
click at [123, 214] on icon "button" at bounding box center [119, 214] width 6 height 1
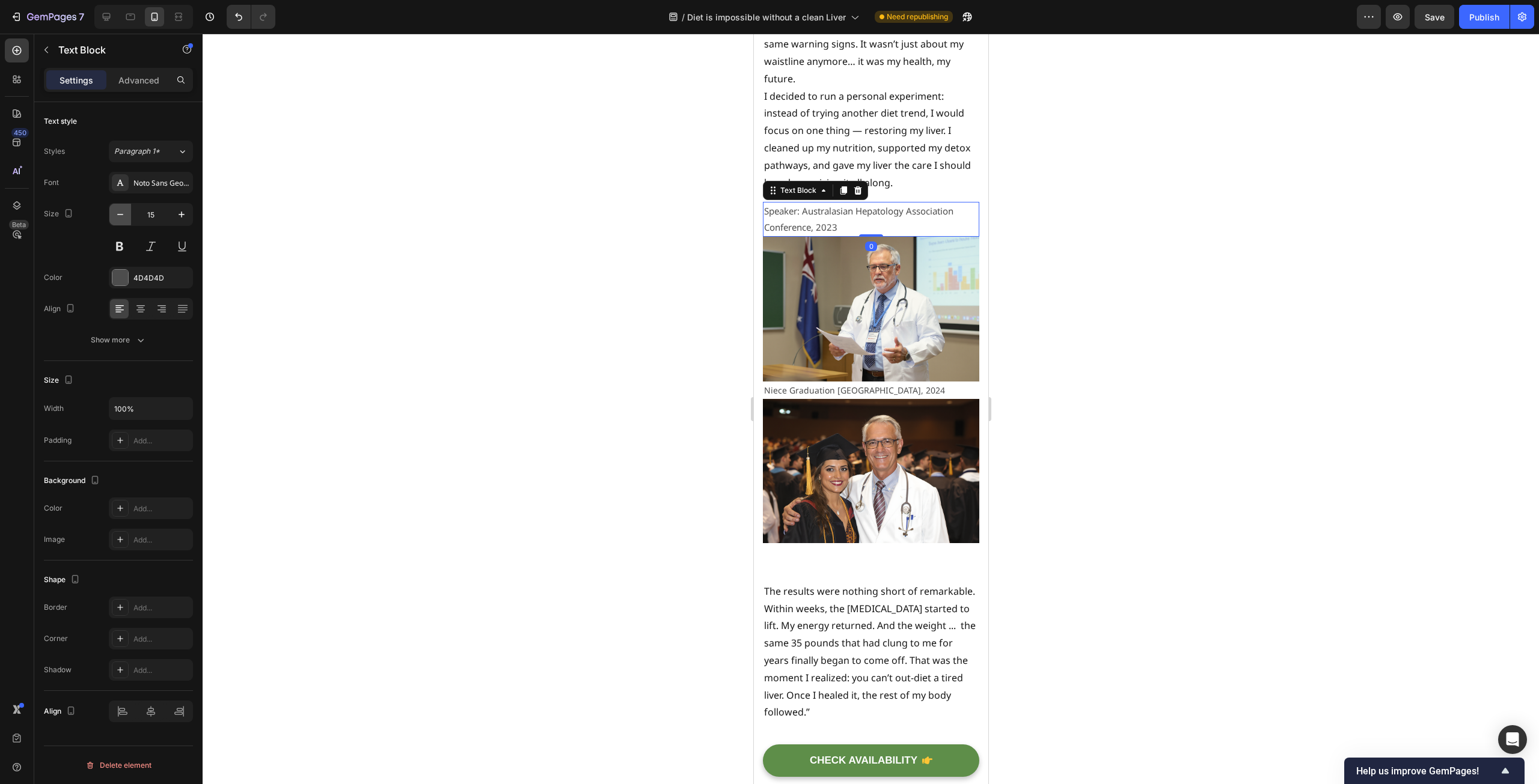
type input "14"
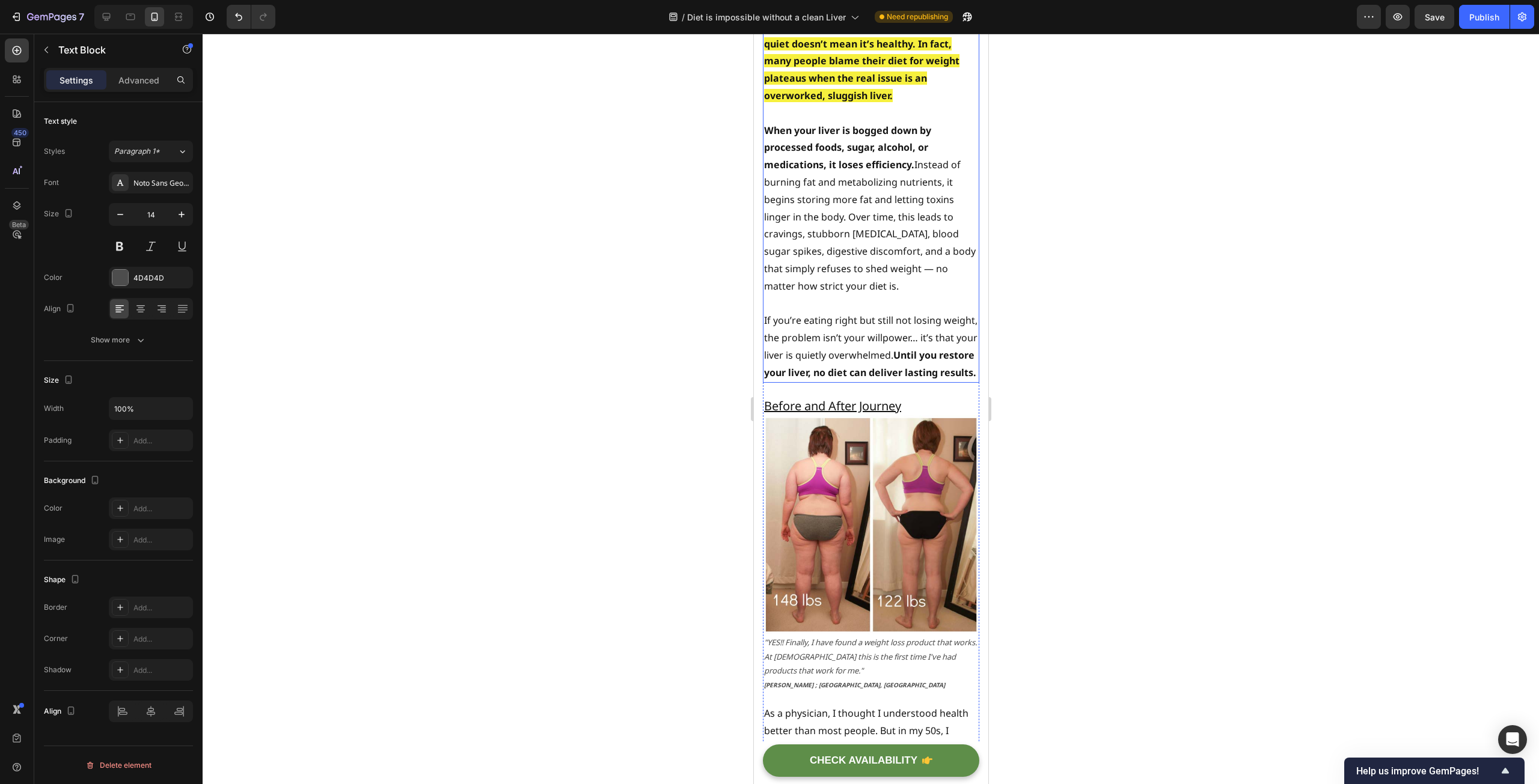
scroll to position [2586, 0]
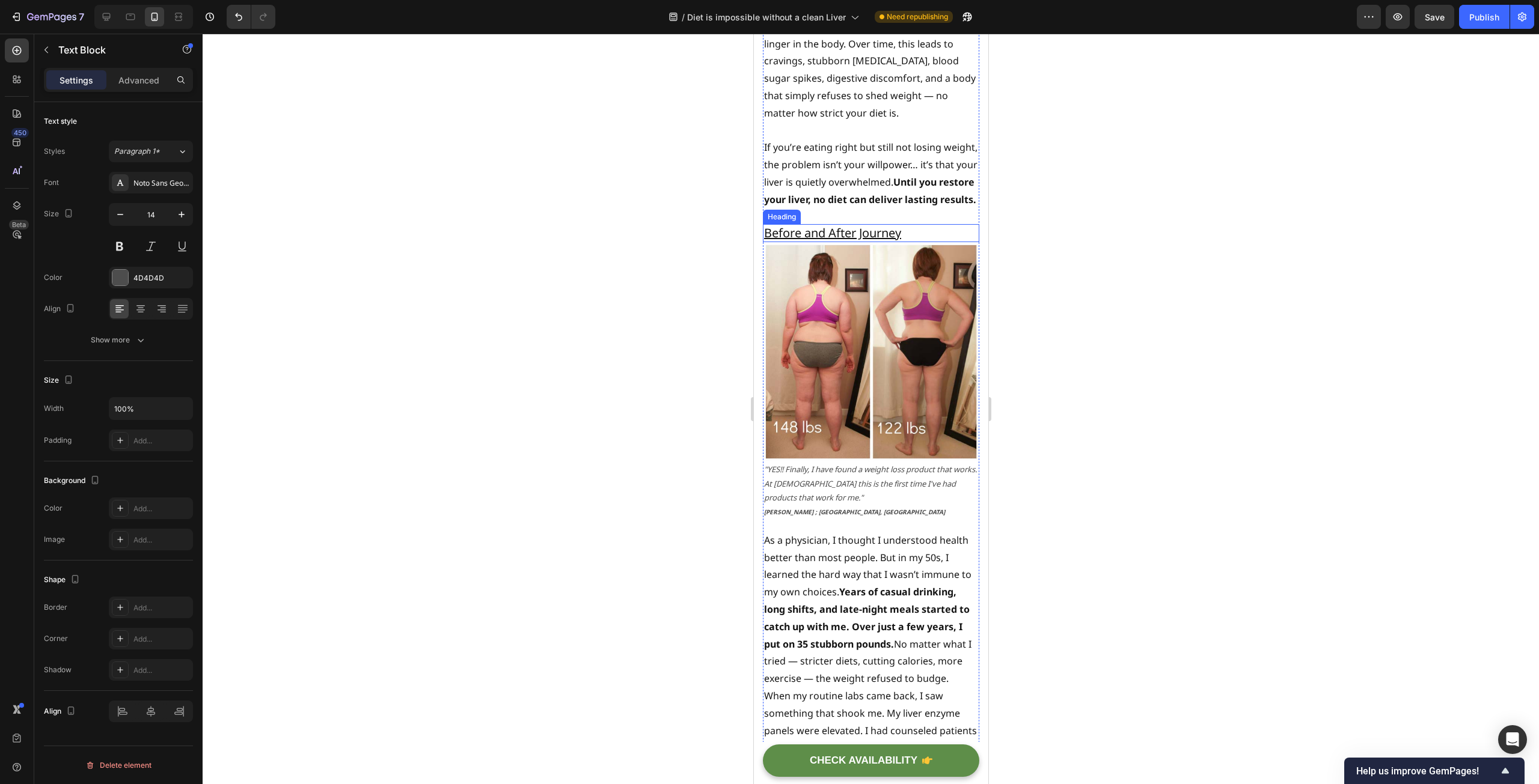
click at [834, 238] on u "Before and After Journey" at bounding box center [832, 233] width 137 height 16
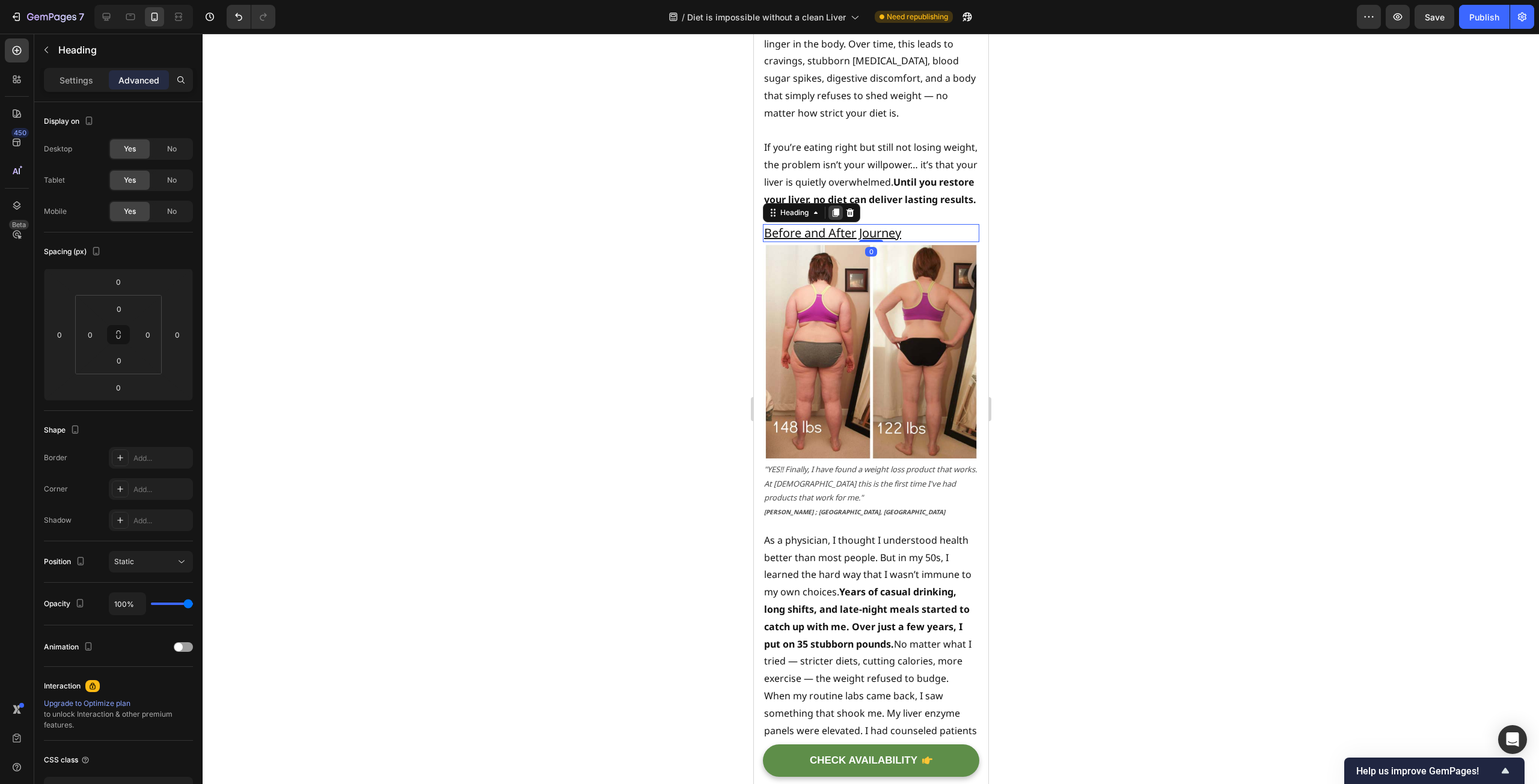
click at [833, 217] on icon at bounding box center [835, 212] width 7 height 9
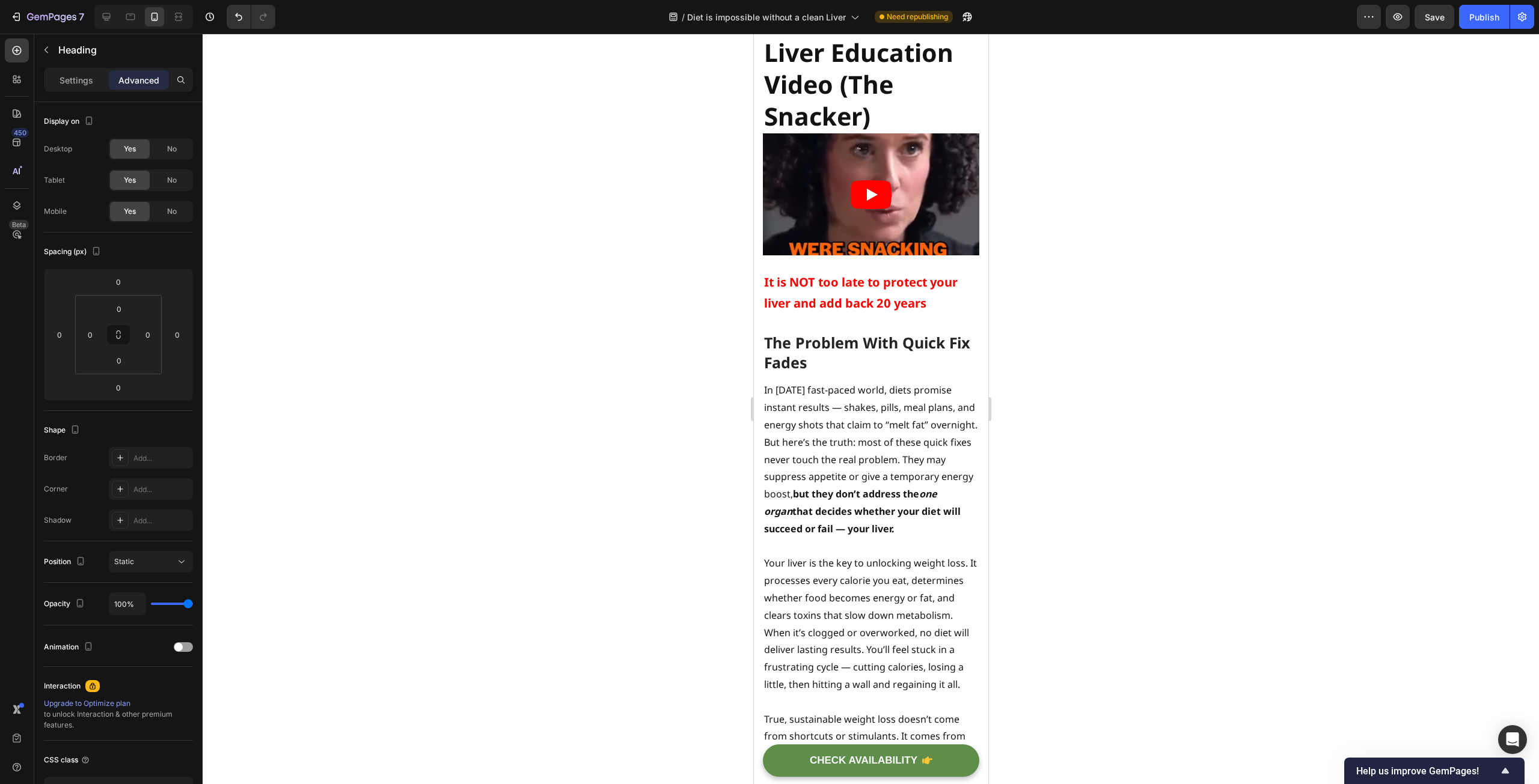
scroll to position [4101, 0]
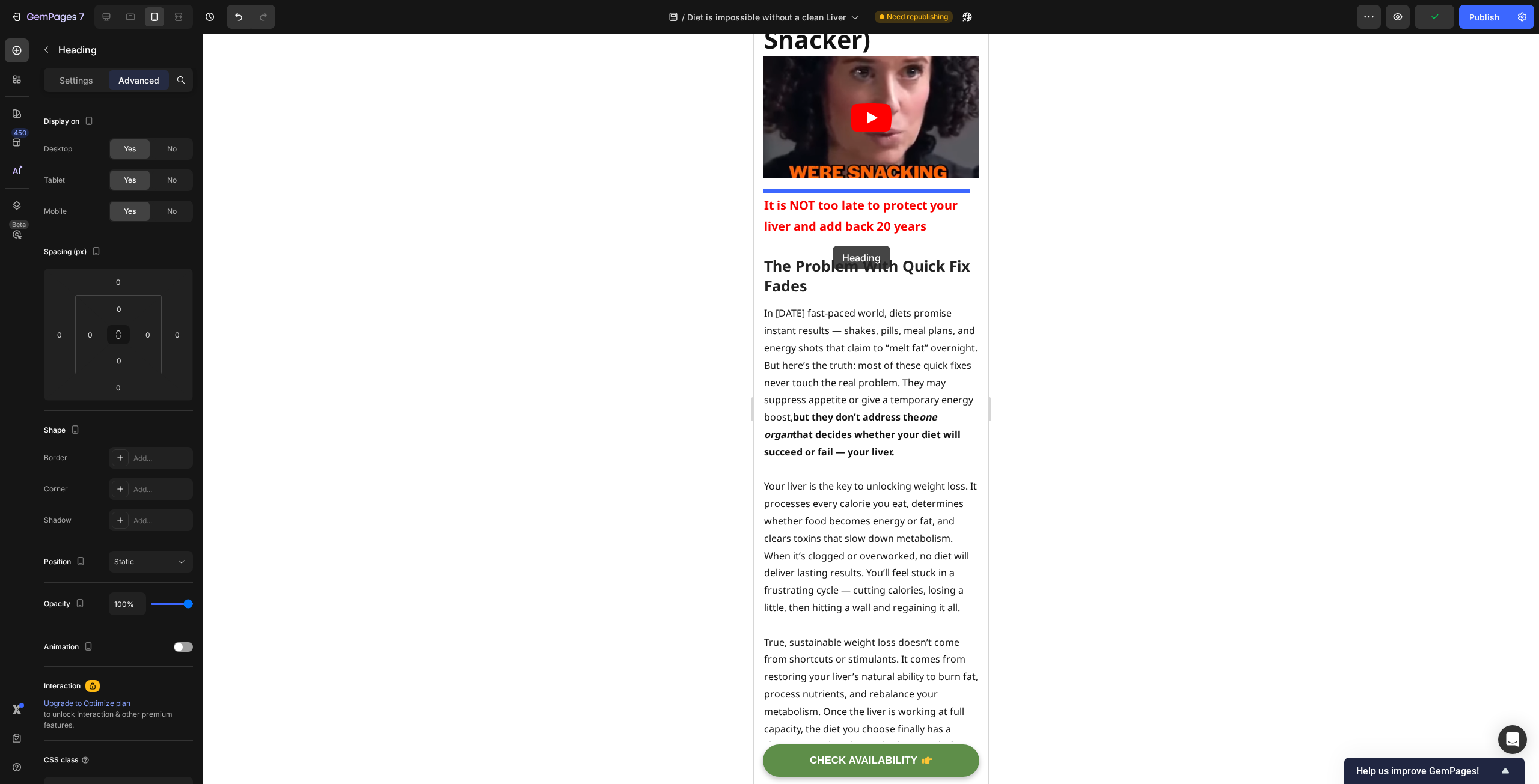
drag, startPoint x: 770, startPoint y: 239, endPoint x: 832, endPoint y: 246, distance: 62.4
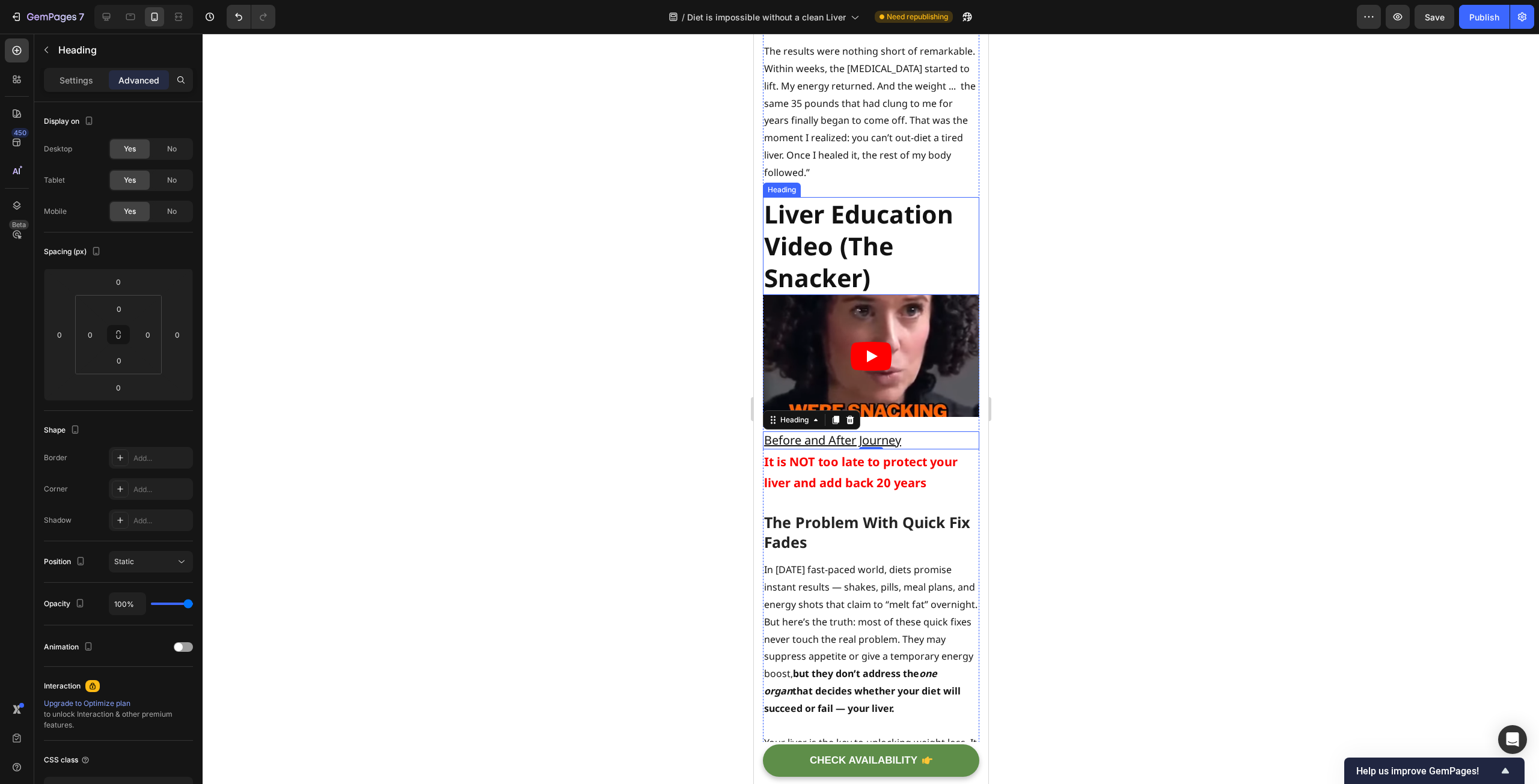
scroll to position [3963, 0]
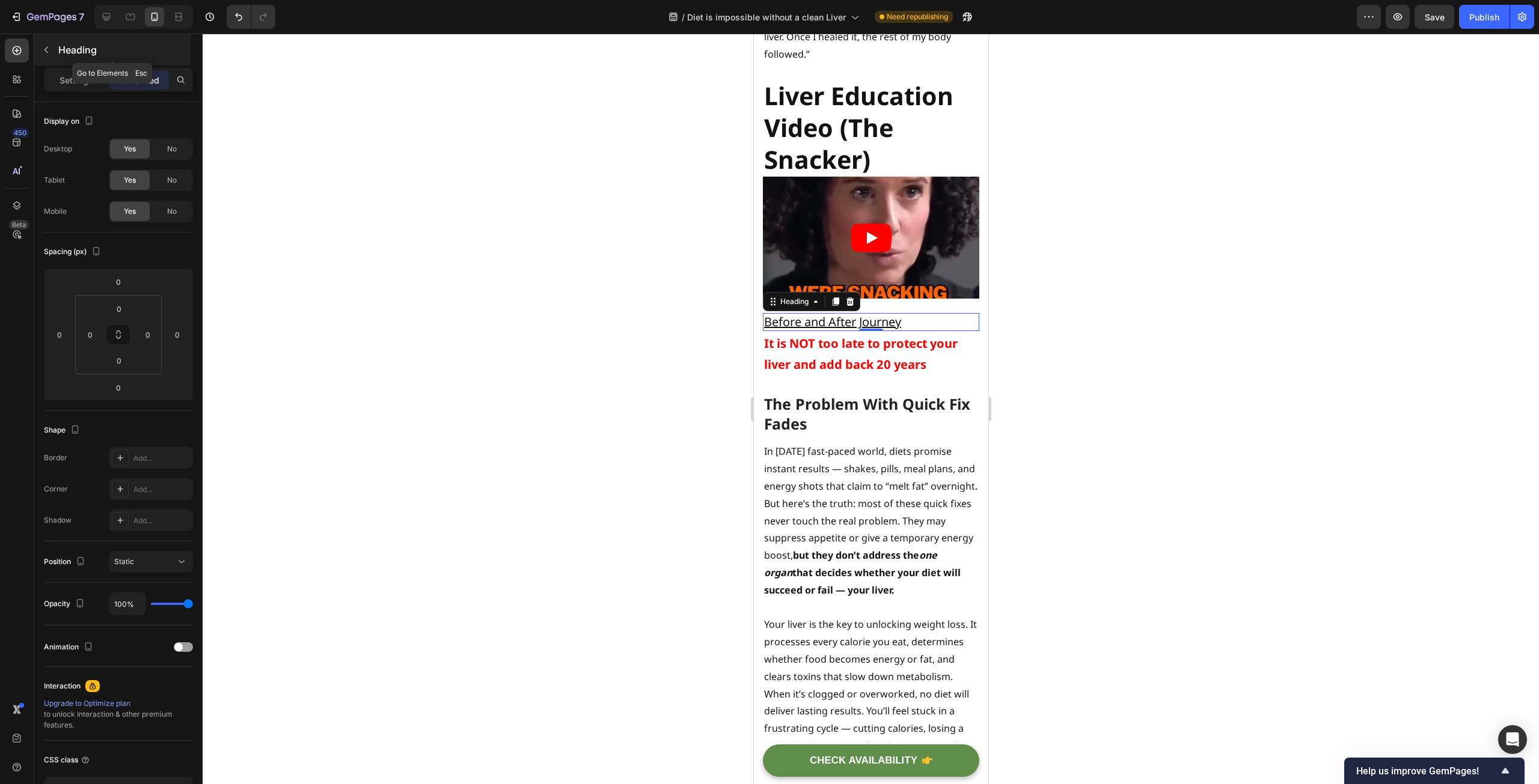
click at [109, 50] on p "Heading" at bounding box center [123, 50] width 130 height 14
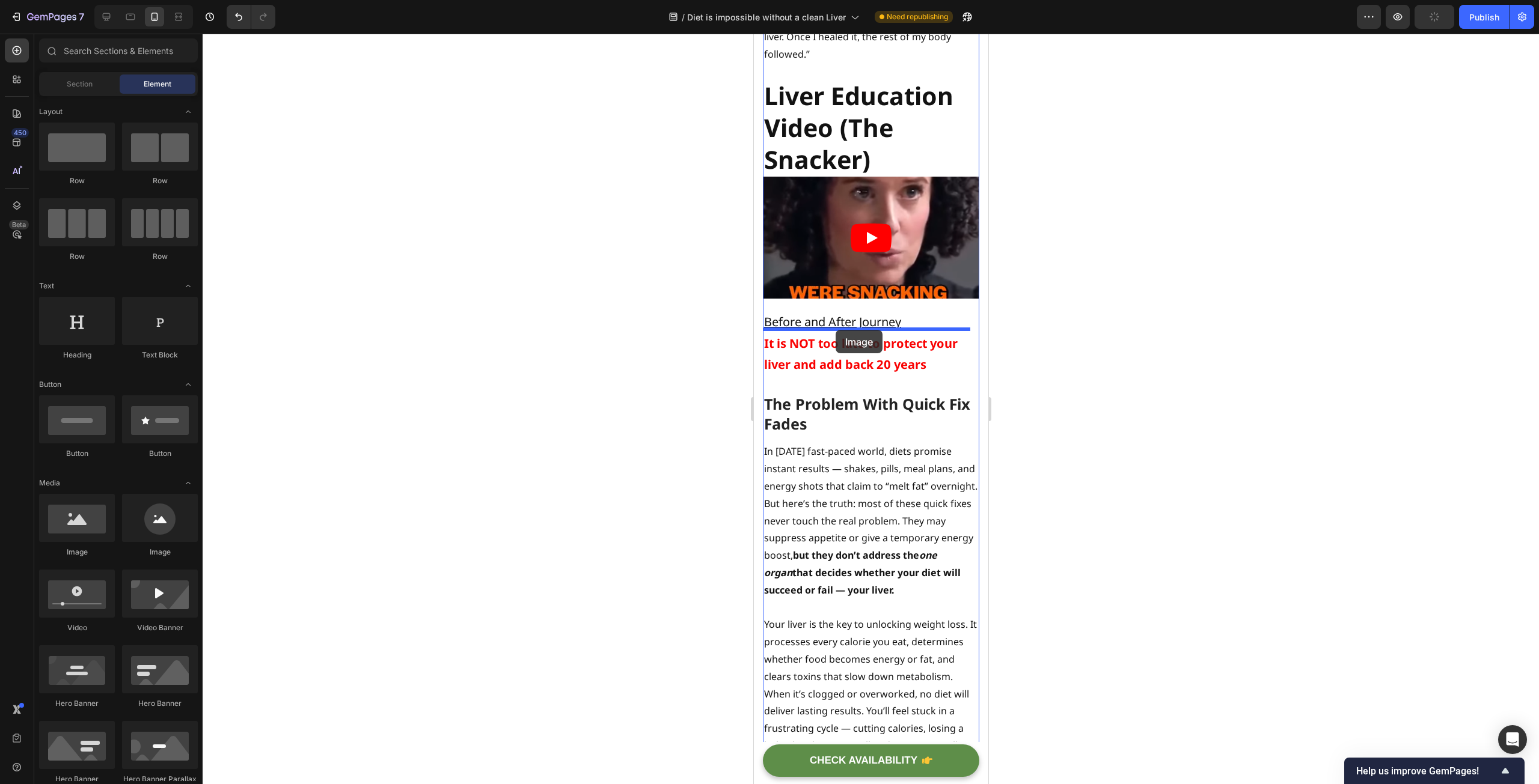
drag, startPoint x: 834, startPoint y: 559, endPoint x: 835, endPoint y: 330, distance: 229.0
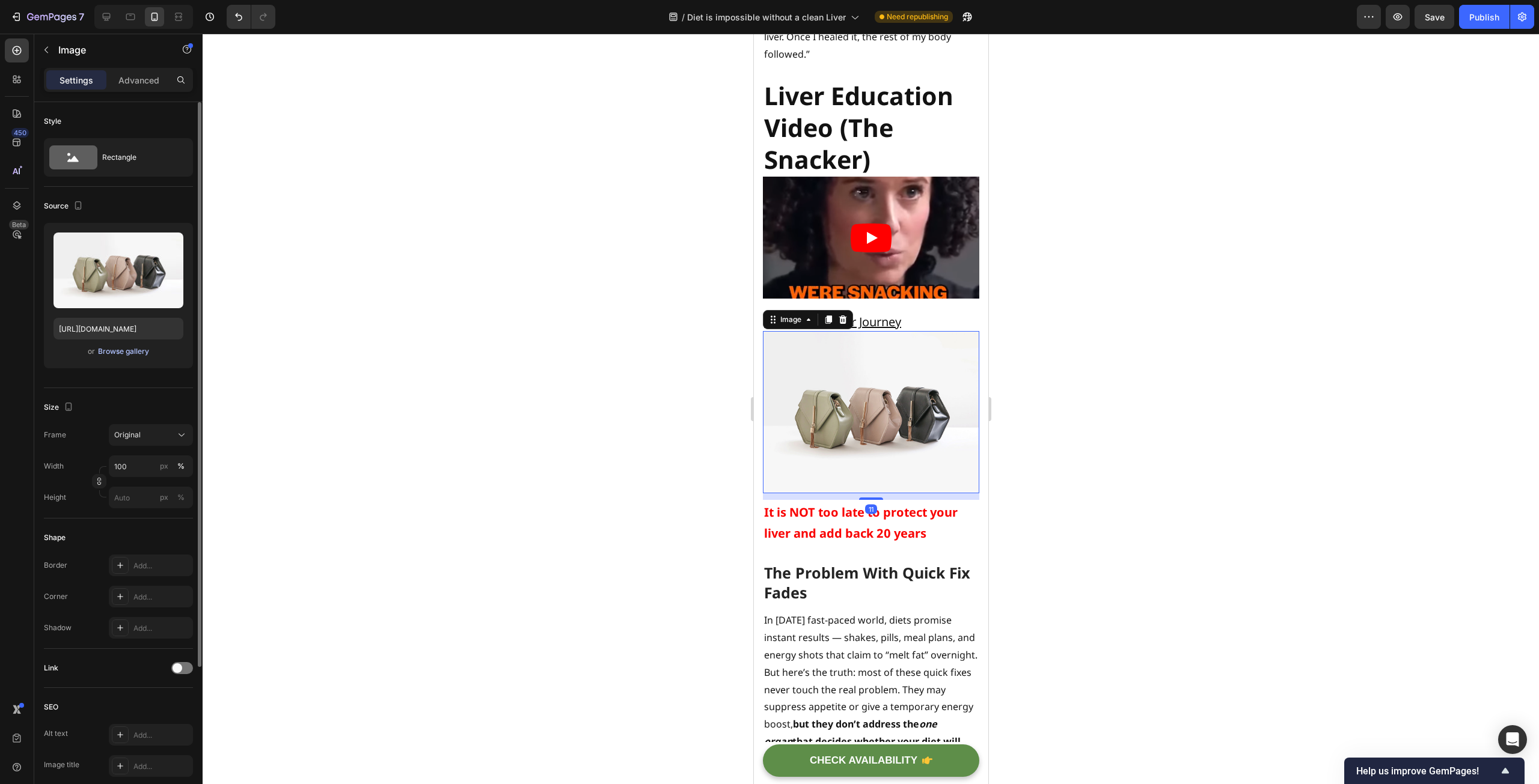
click at [105, 357] on button "Browse gallery" at bounding box center [124, 352] width 53 height 12
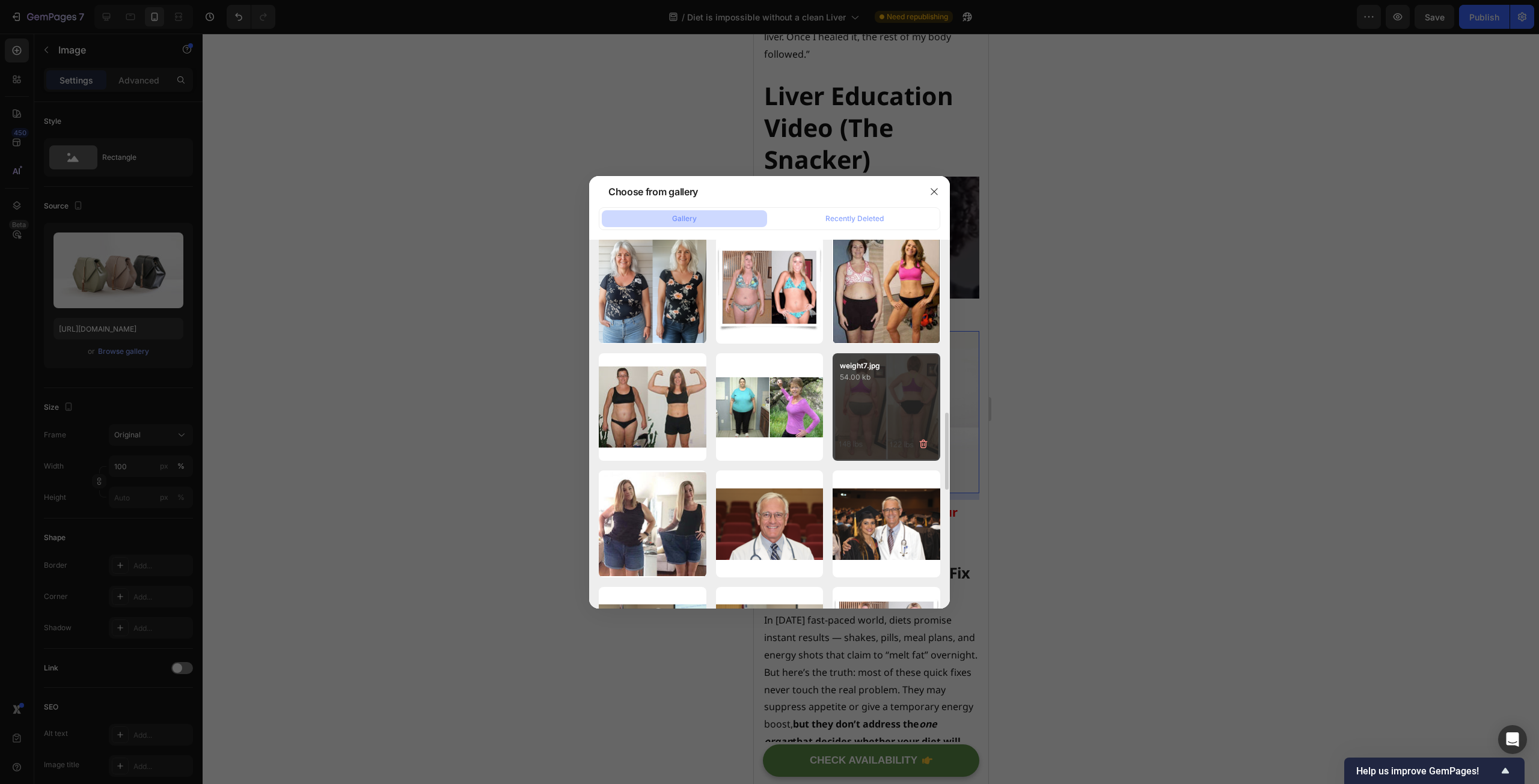
scroll to position [601, 0]
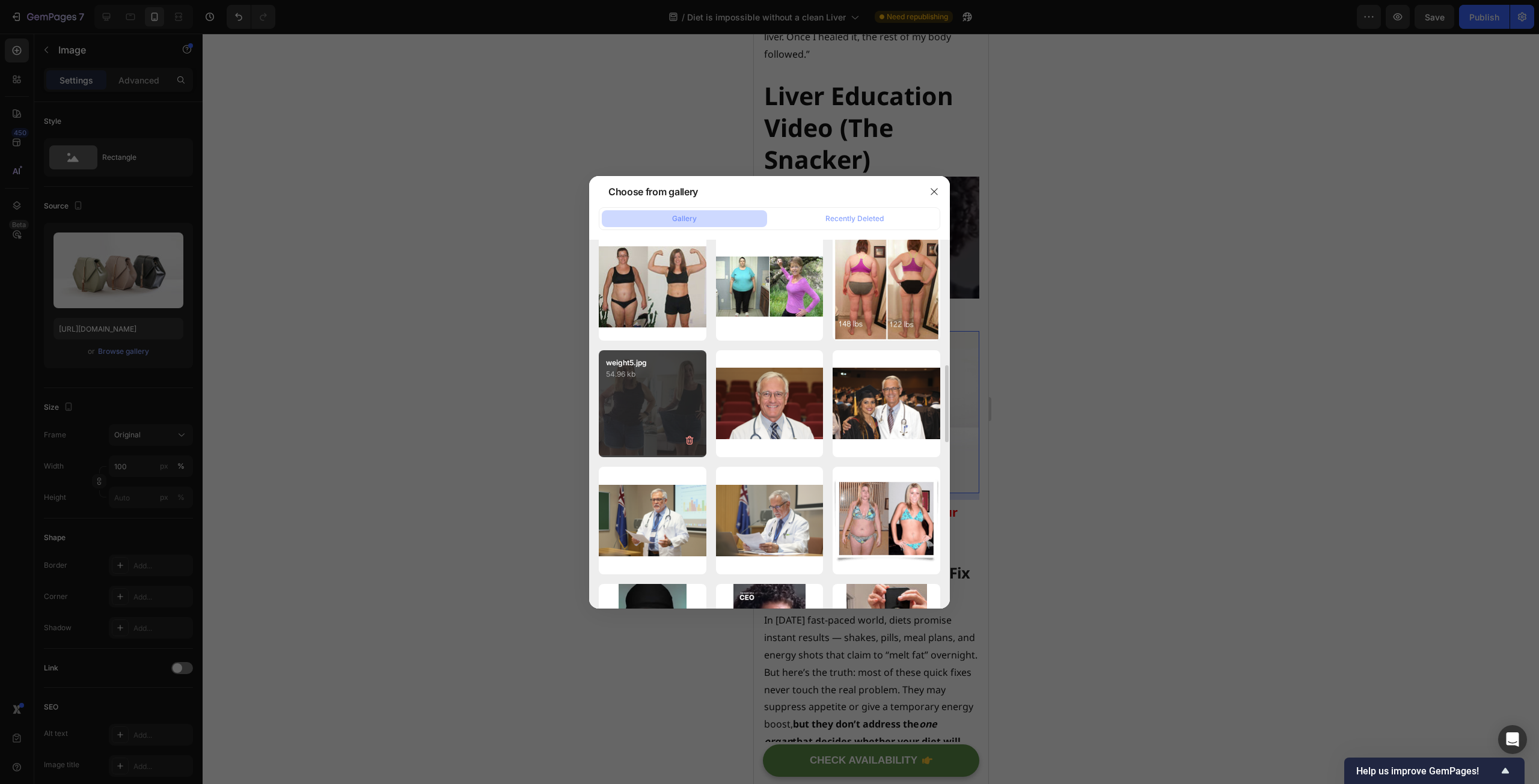
click at [647, 370] on p "54.96 kb" at bounding box center [653, 375] width 93 height 12
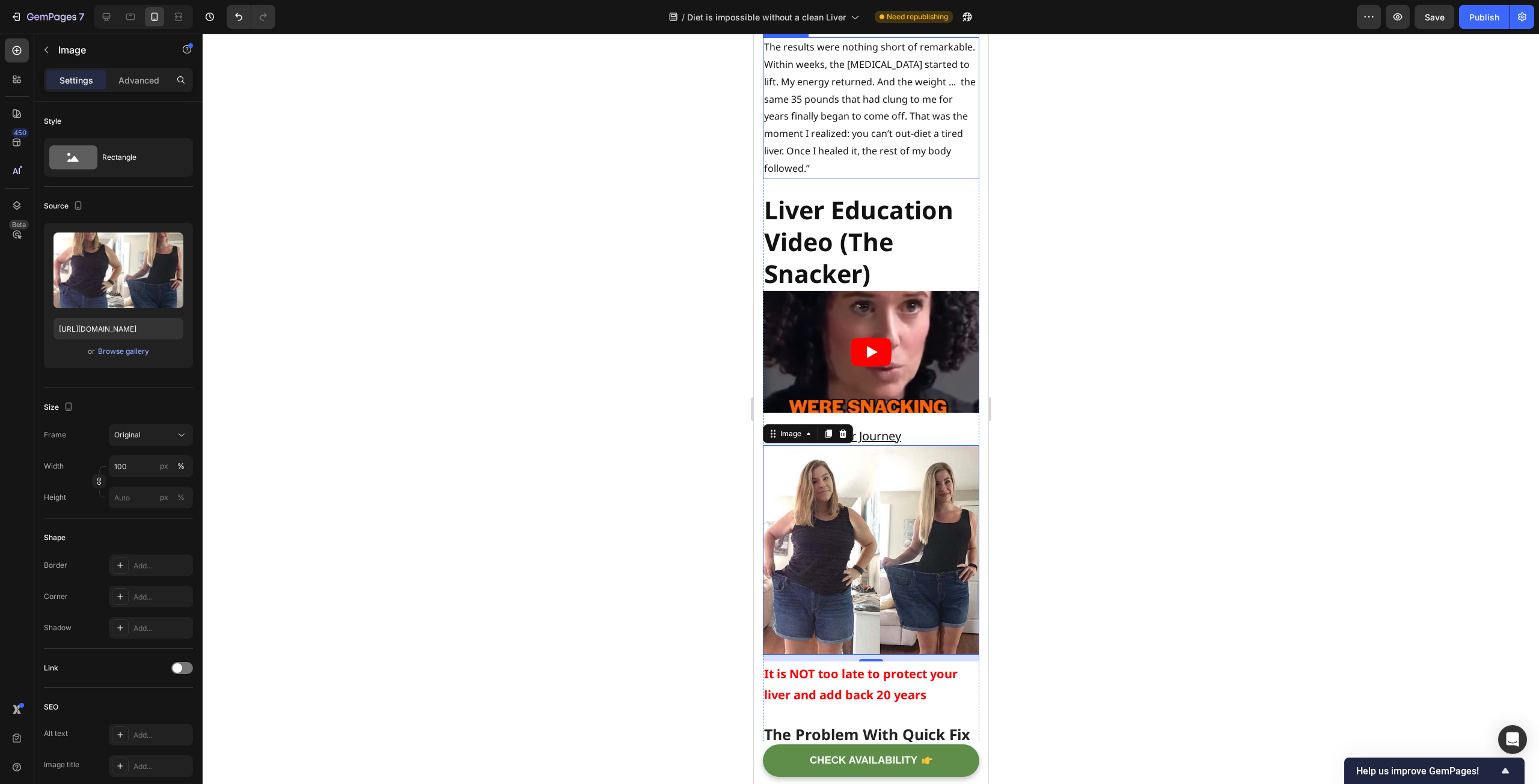
scroll to position [4023, 0]
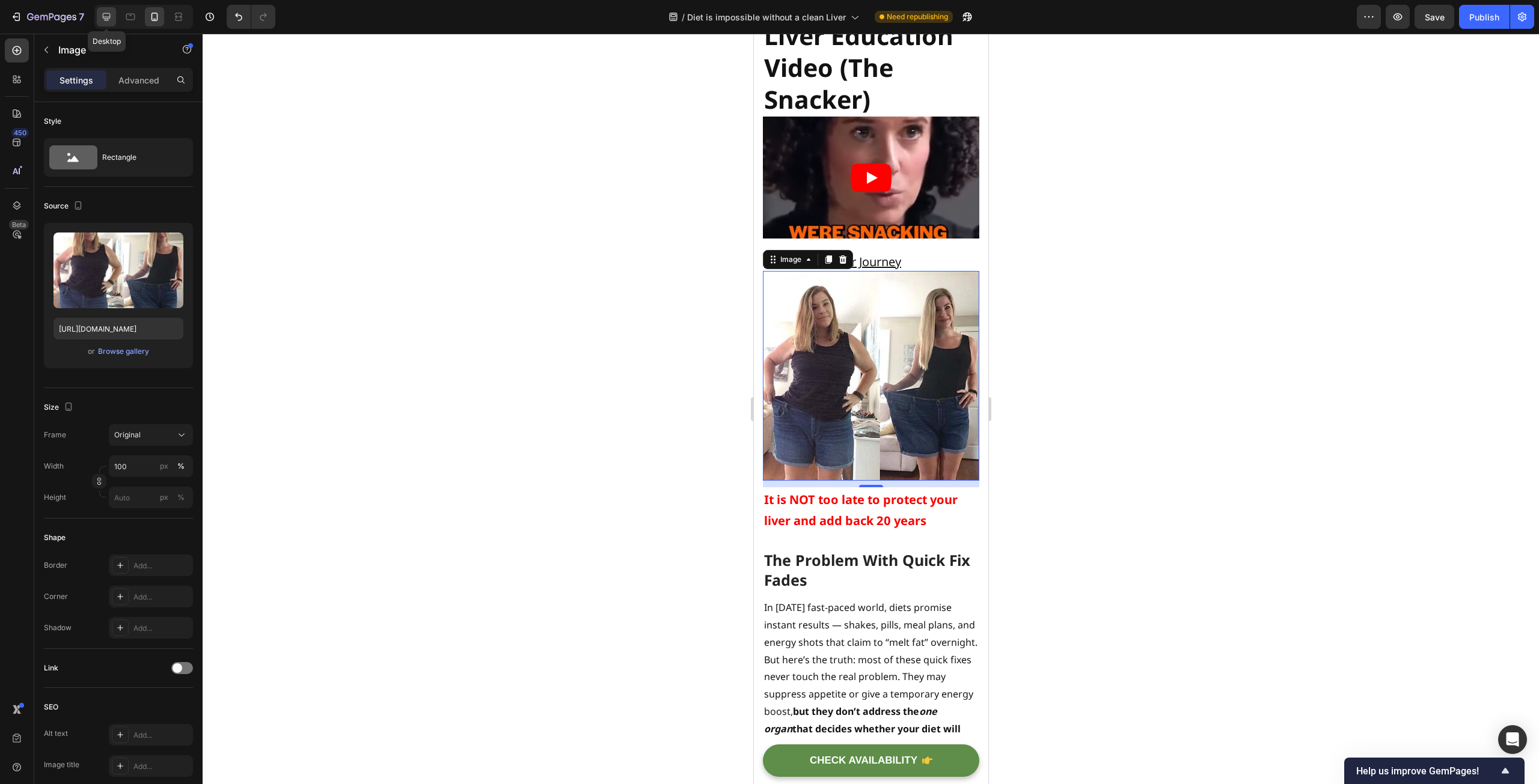
click at [105, 18] on icon at bounding box center [106, 17] width 8 height 8
type input "[URL][DOMAIN_NAME]"
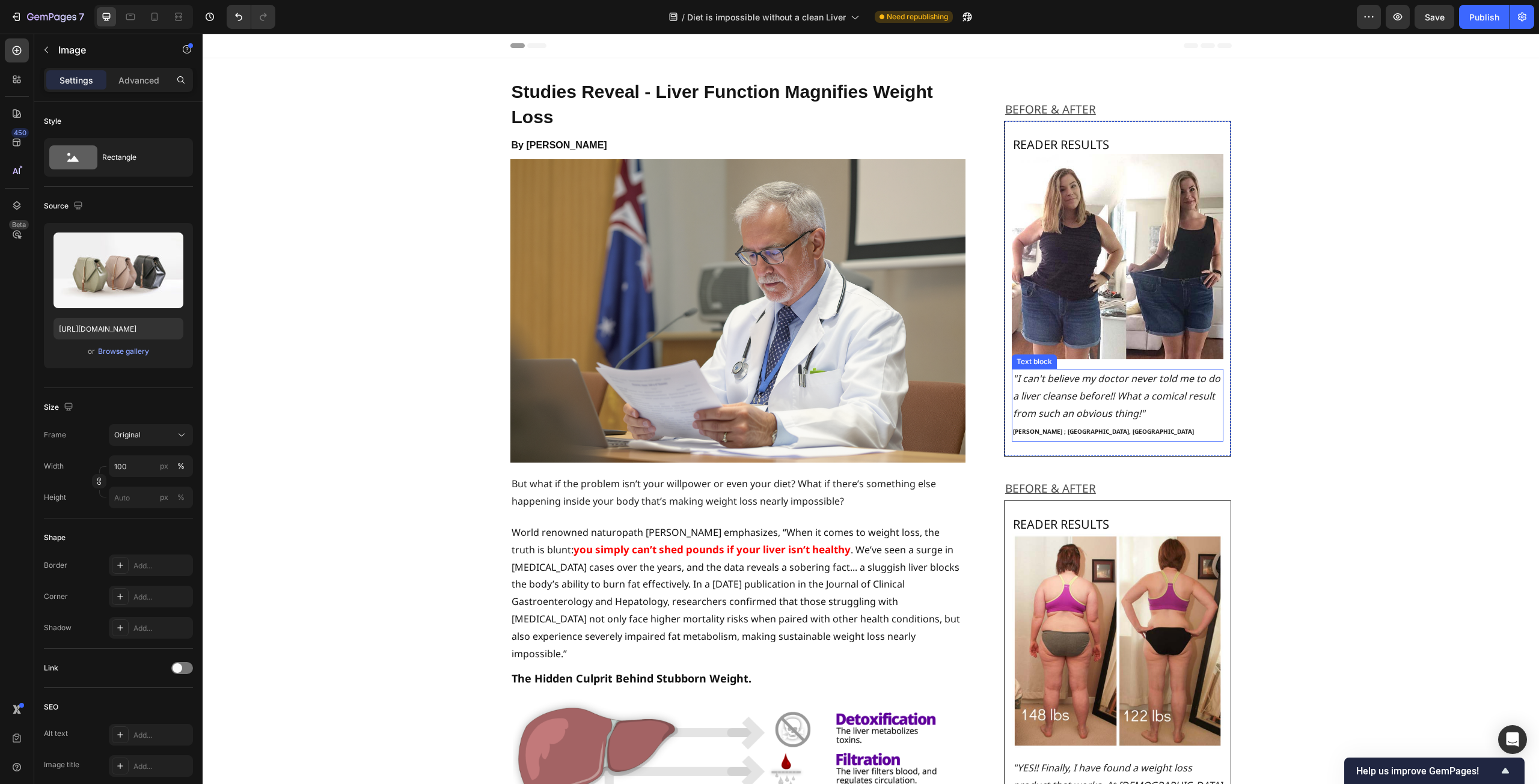
click at [1103, 408] on icon ""I can't believe my doctor never told me to do a liver cleanse before!! What a …" at bounding box center [1116, 396] width 207 height 48
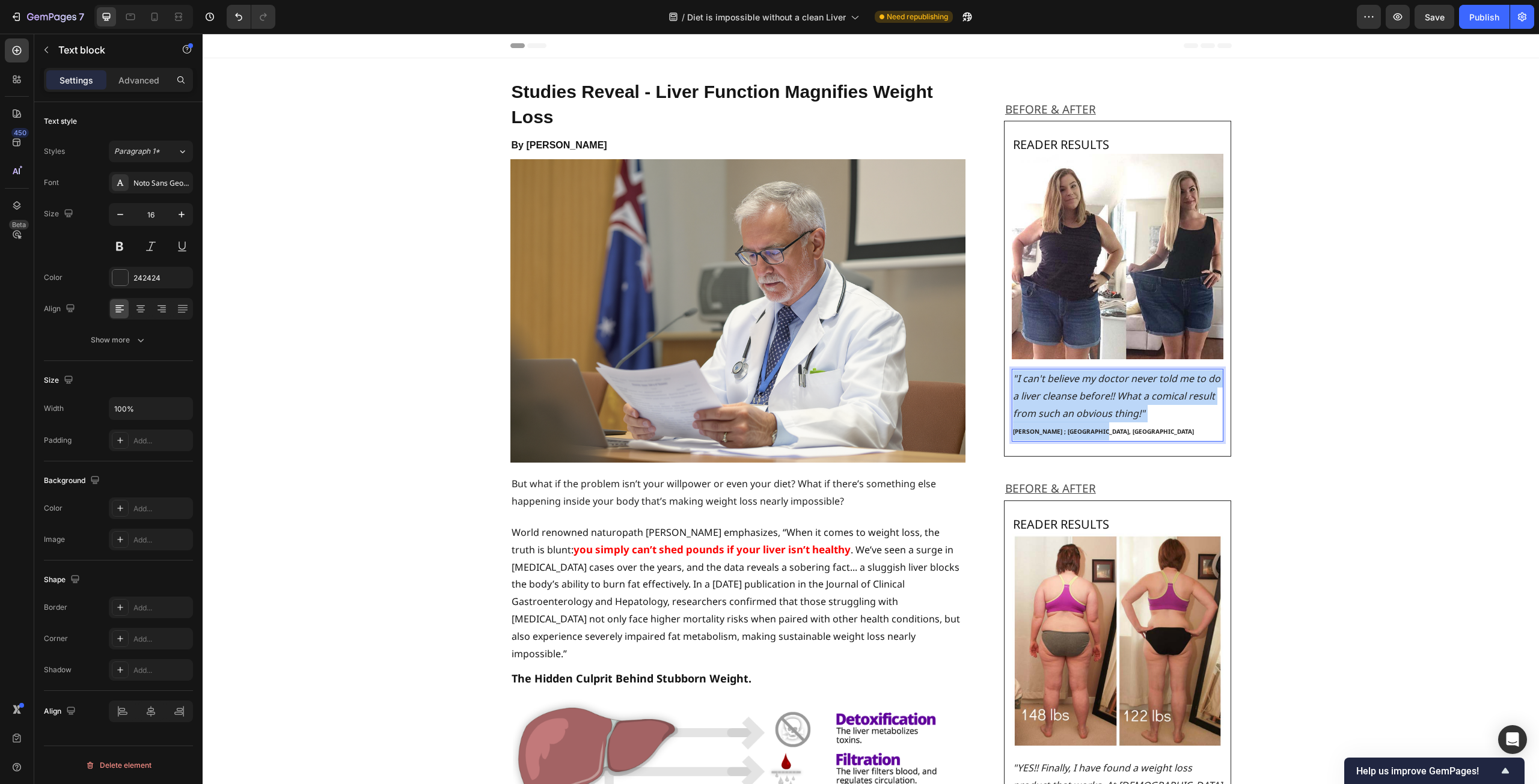
drag, startPoint x: 1105, startPoint y: 431, endPoint x: 1009, endPoint y: 382, distance: 107.8
click at [1012, 382] on div ""I can't believe my doctor never told me to do a liver cleanse before!! What a …" at bounding box center [1118, 405] width 213 height 73
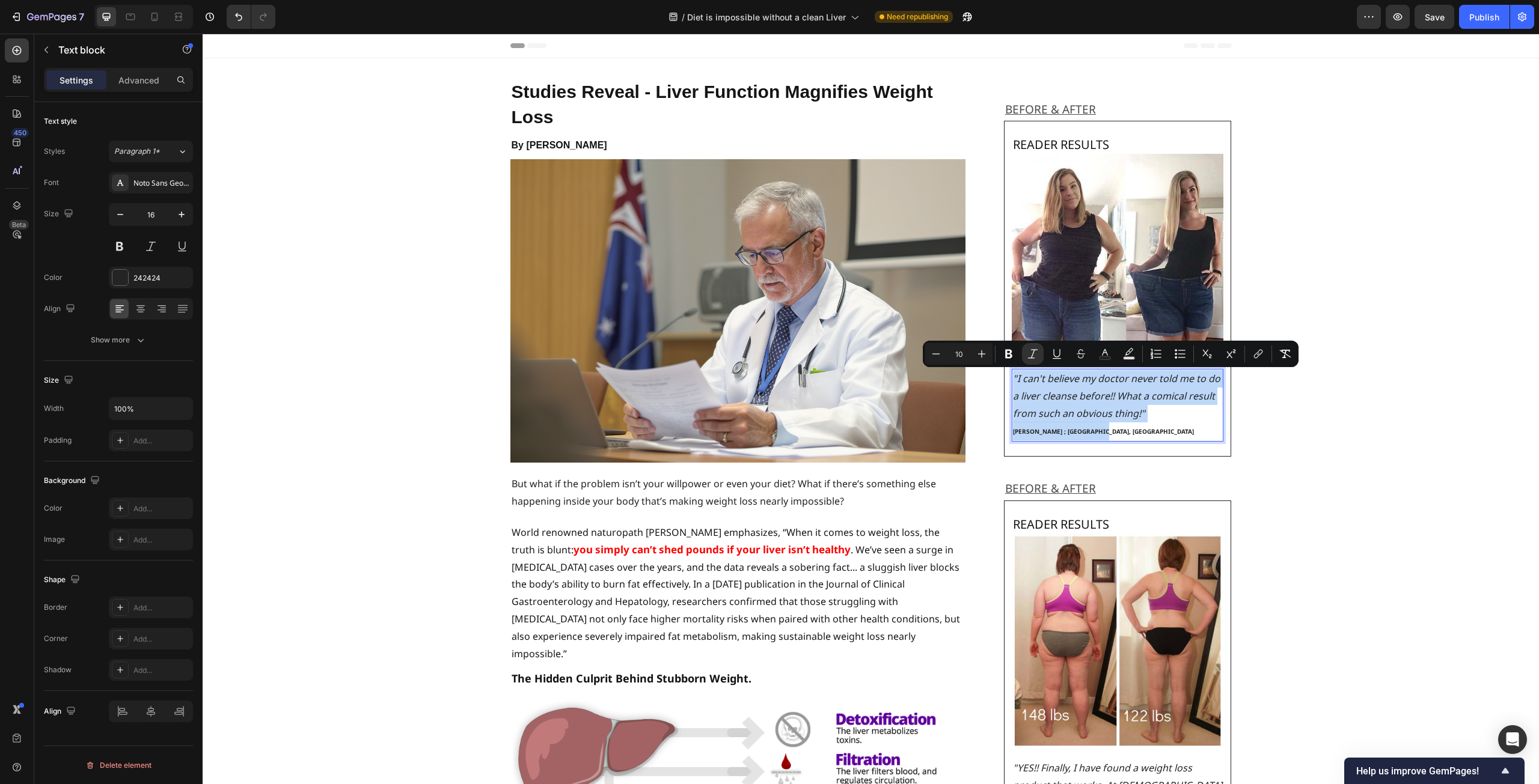
copy div ""I can't believe my doctor never told me to do a liver cleanse before!! What a …"
click at [154, 22] on icon at bounding box center [155, 17] width 12 height 12
type input "14"
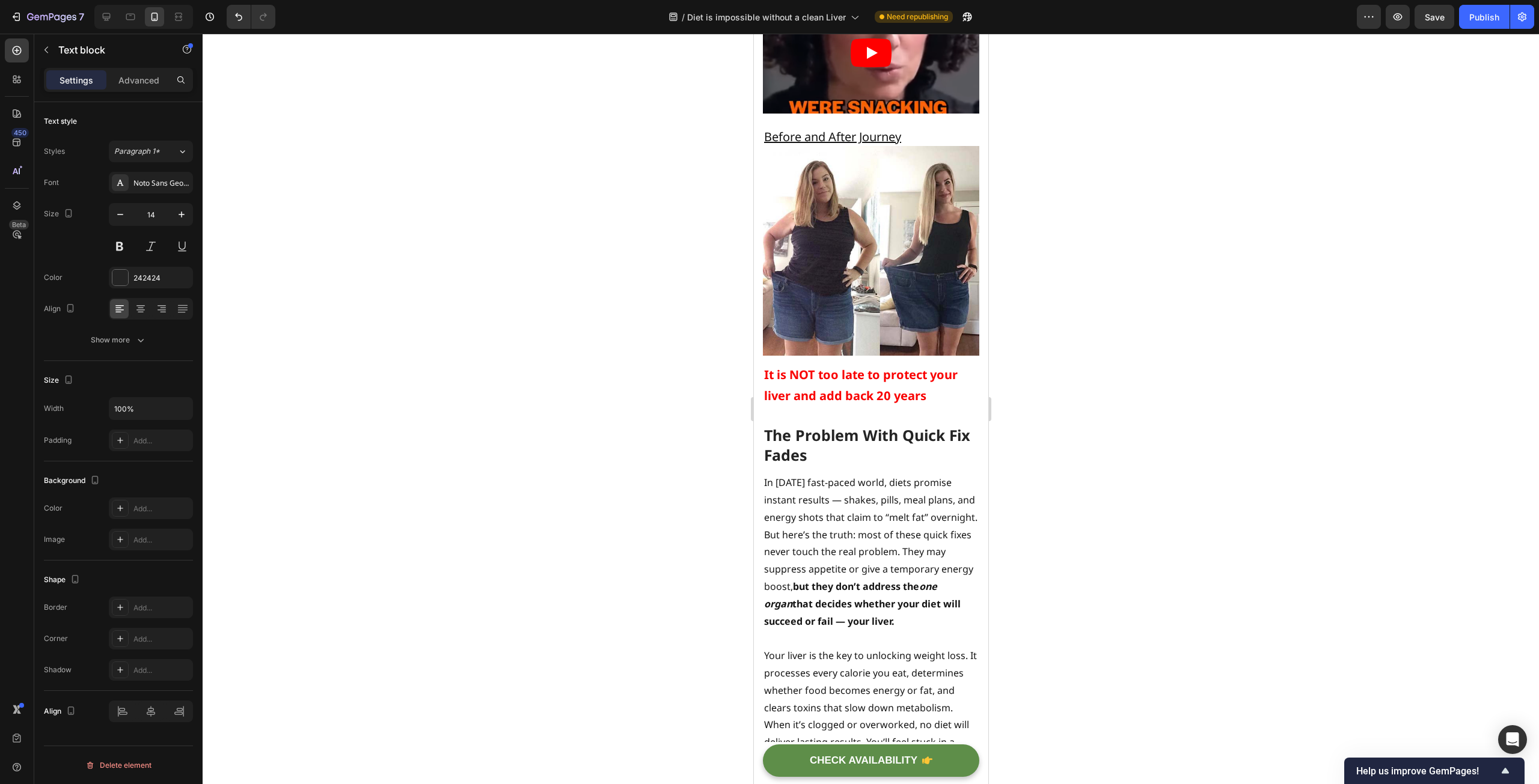
scroll to position [4146, 0]
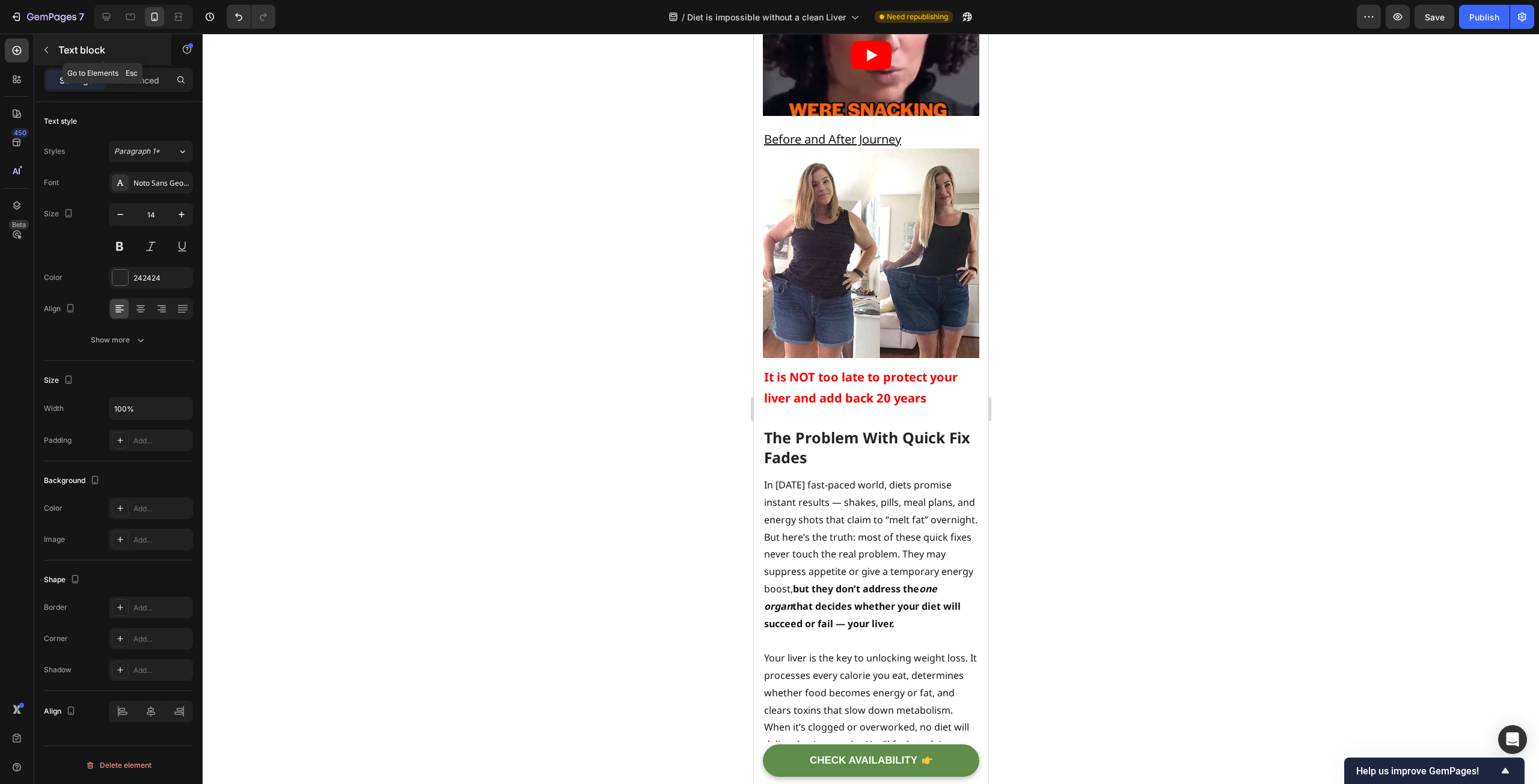
click at [89, 46] on p "Text block" at bounding box center [109, 50] width 102 height 14
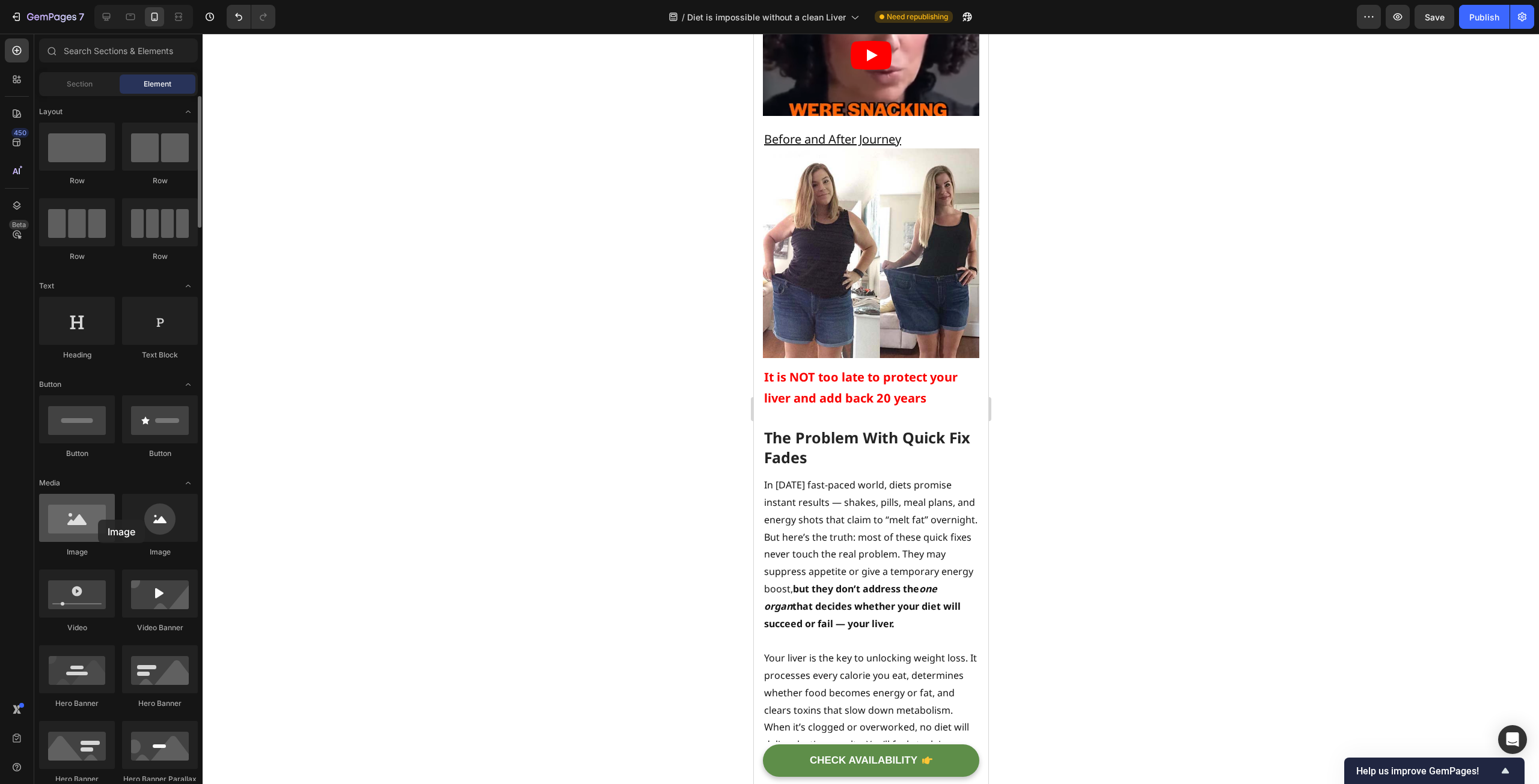
drag, startPoint x: 91, startPoint y: 521, endPoint x: 98, endPoint y: 520, distance: 7.1
click at [98, 520] on div at bounding box center [76, 518] width 76 height 48
drag, startPoint x: 895, startPoint y: 356, endPoint x: 862, endPoint y: 342, distance: 35.8
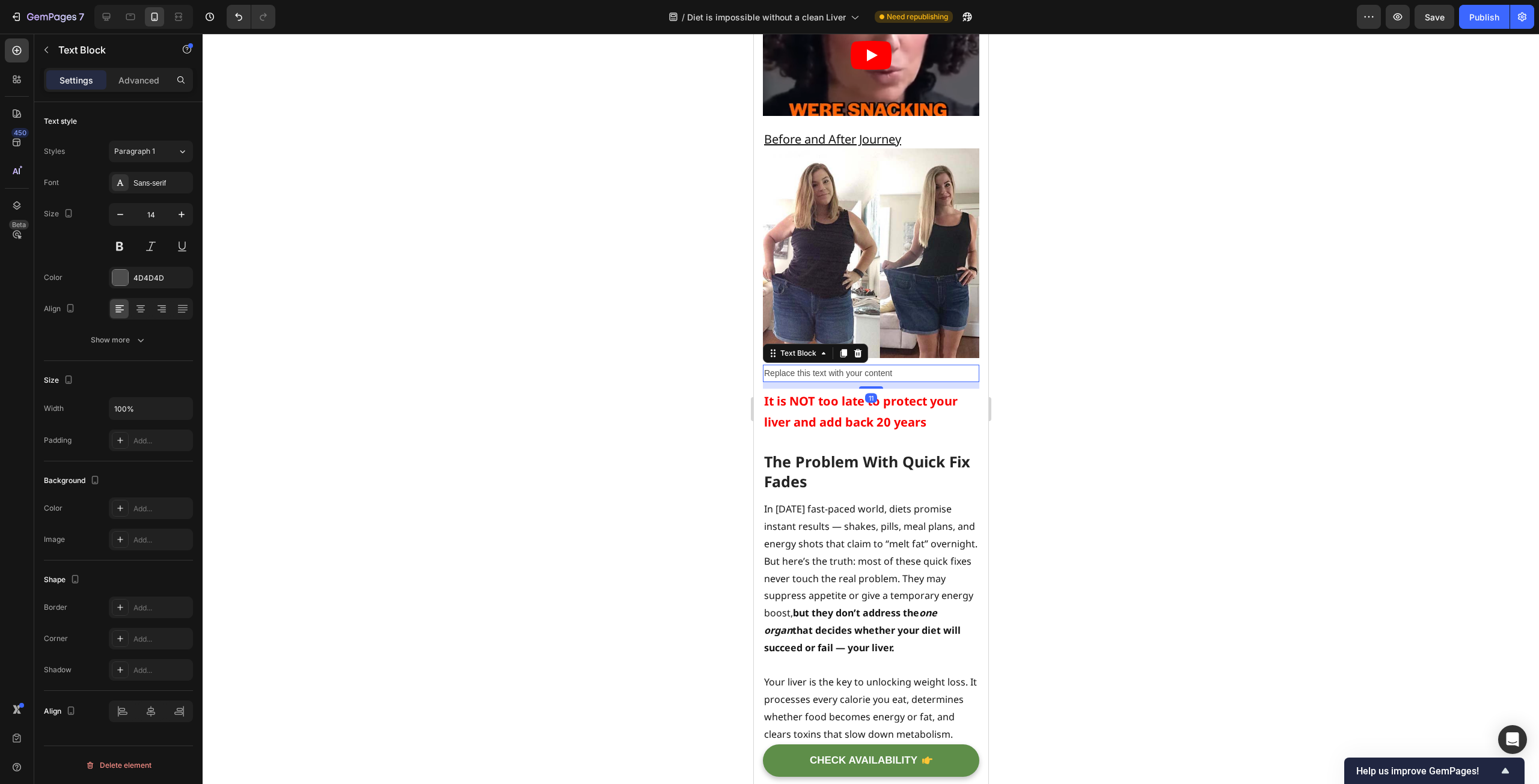
click at [898, 364] on div "Replace this text with your content" at bounding box center [871, 373] width 216 height 18
drag, startPoint x: 922, startPoint y: 363, endPoint x: 764, endPoint y: 370, distance: 158.2
click at [764, 370] on p "Replace this text with your content" at bounding box center [871, 373] width 214 height 15
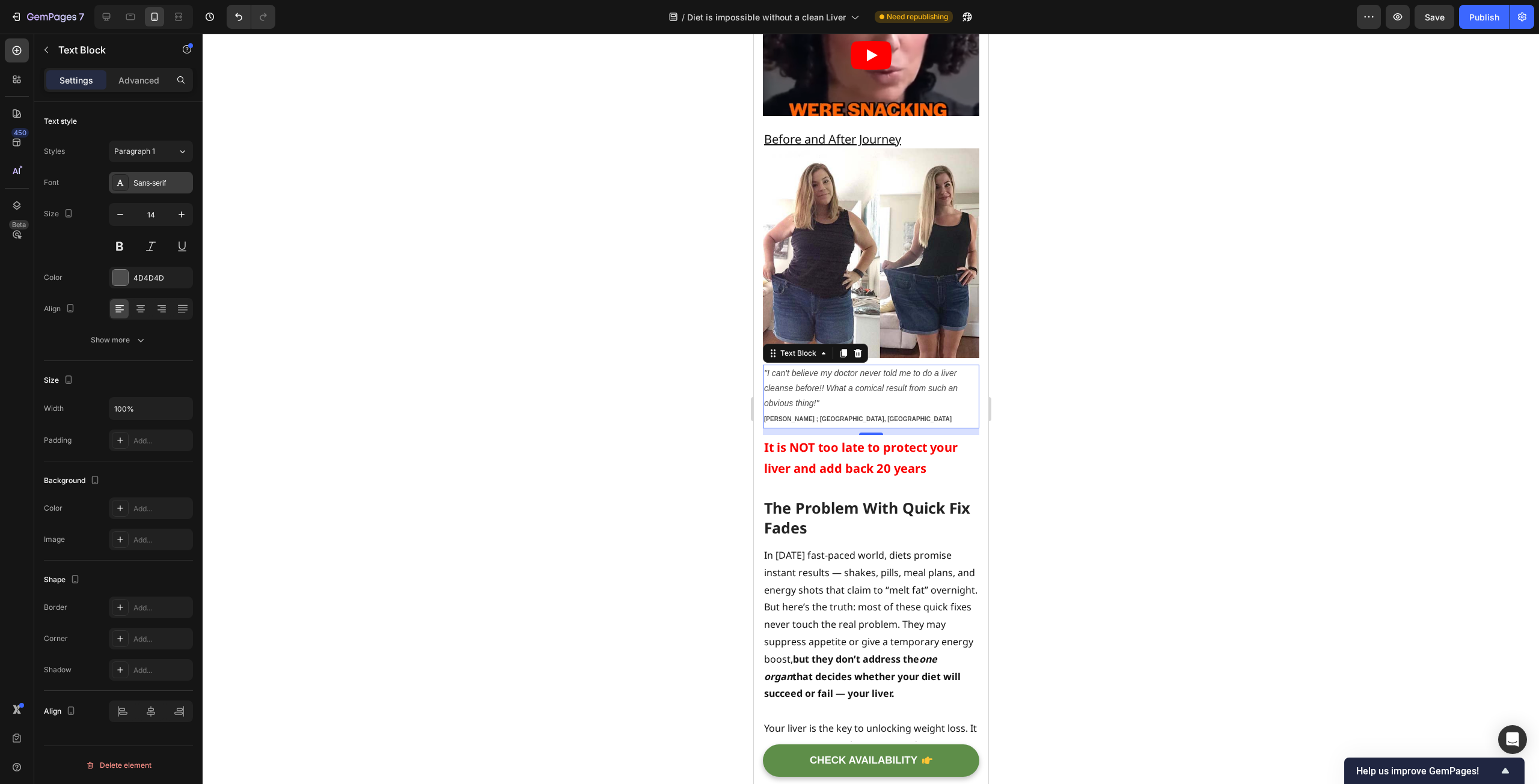
click at [163, 183] on div "Sans-serif" at bounding box center [162, 183] width 56 height 11
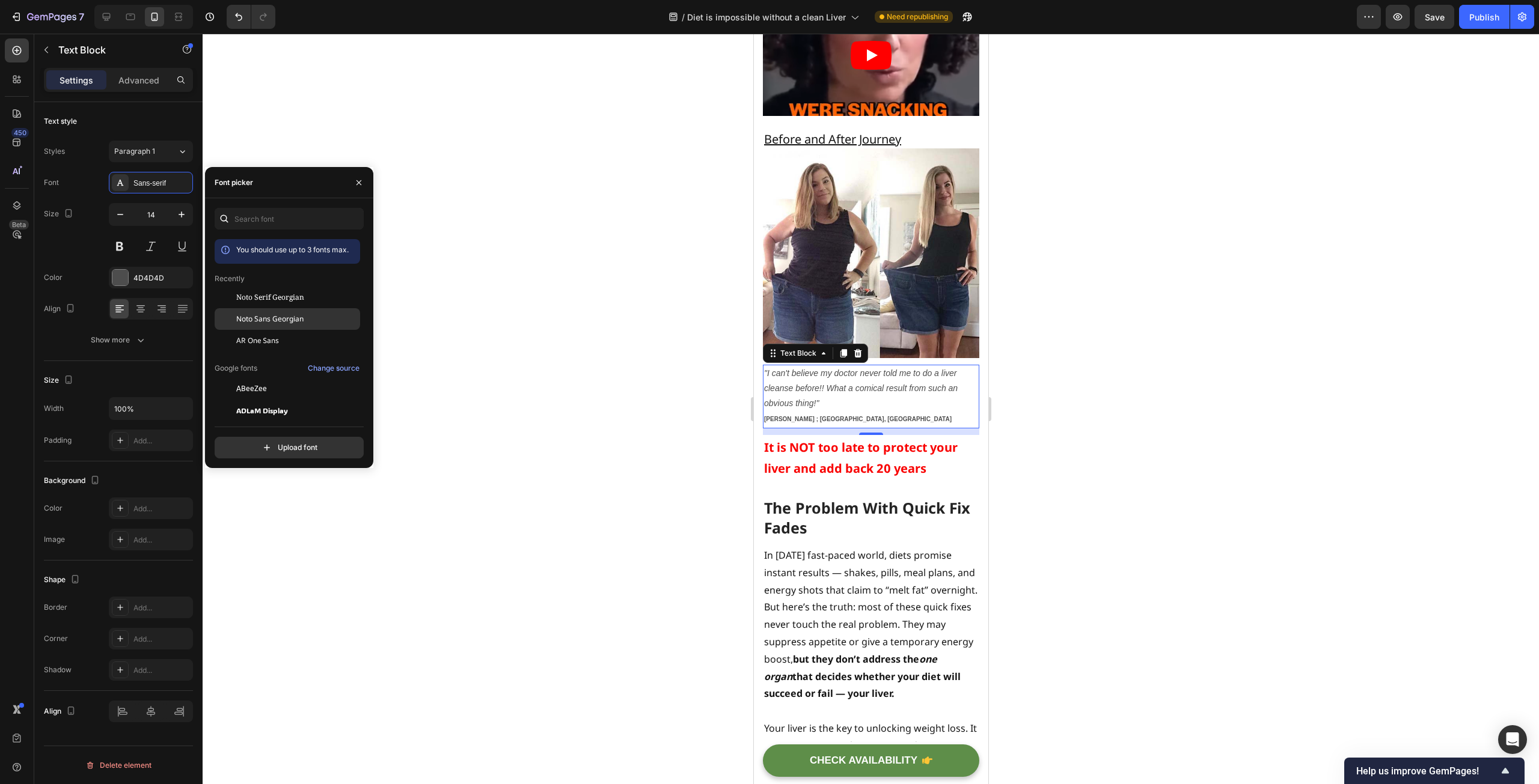
click at [293, 319] on span "Noto Sans Georgian" at bounding box center [270, 319] width 68 height 11
click at [113, 214] on button "button" at bounding box center [120, 214] width 22 height 22
type input "13"
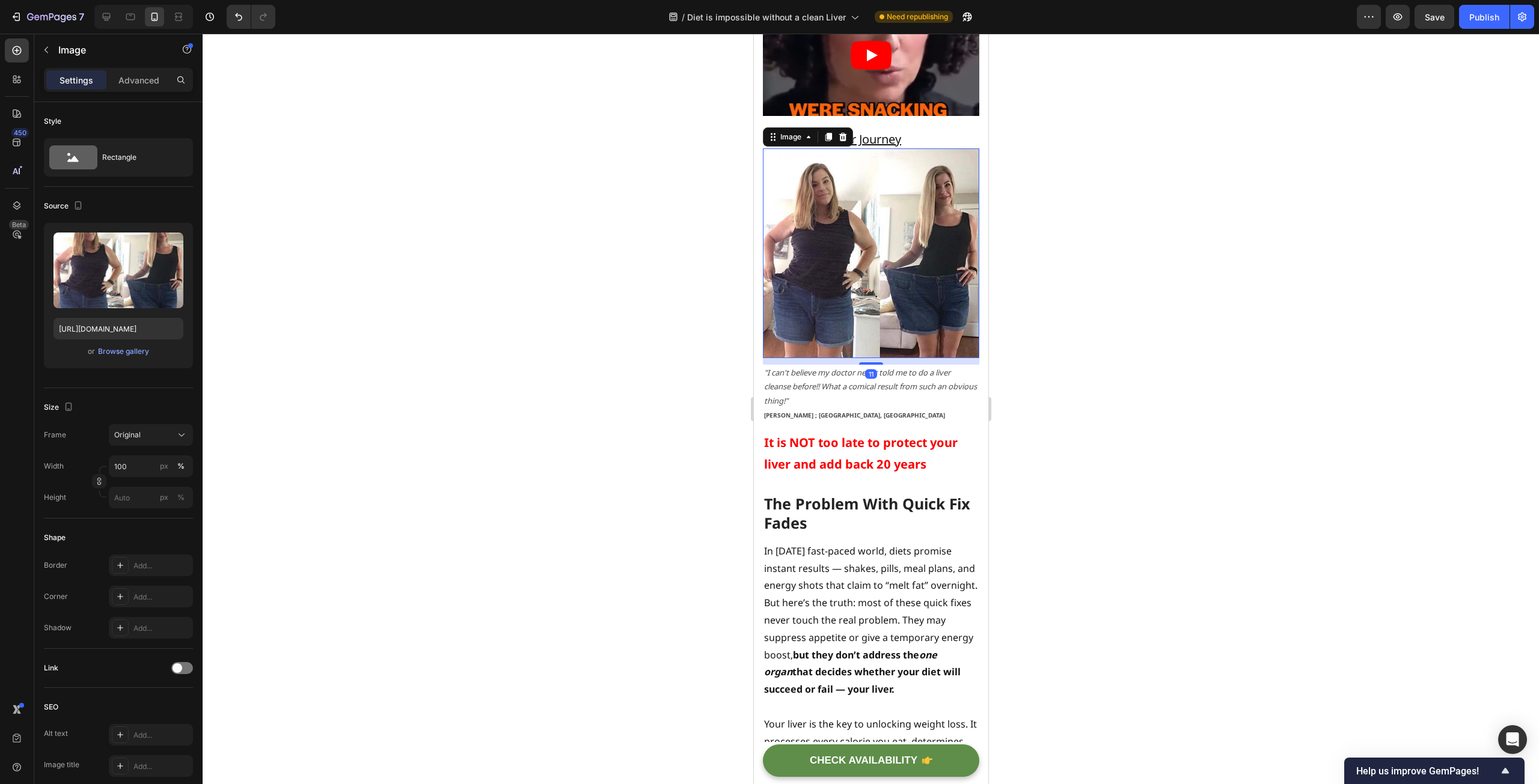
click at [909, 315] on img at bounding box center [871, 253] width 216 height 210
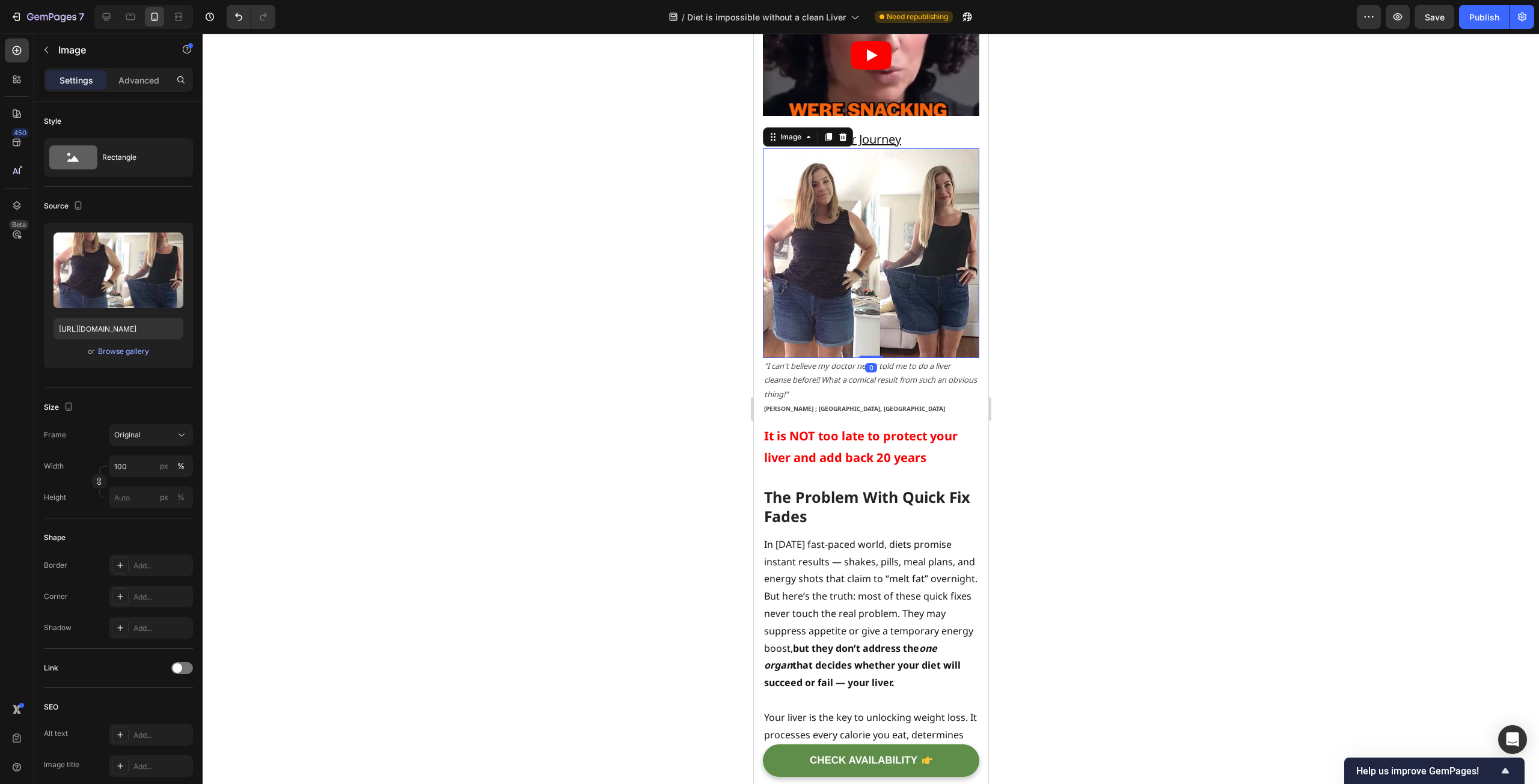
drag, startPoint x: 869, startPoint y: 353, endPoint x: 869, endPoint y: 342, distance: 11.0
click at [869, 342] on div "Image 0" at bounding box center [871, 253] width 216 height 210
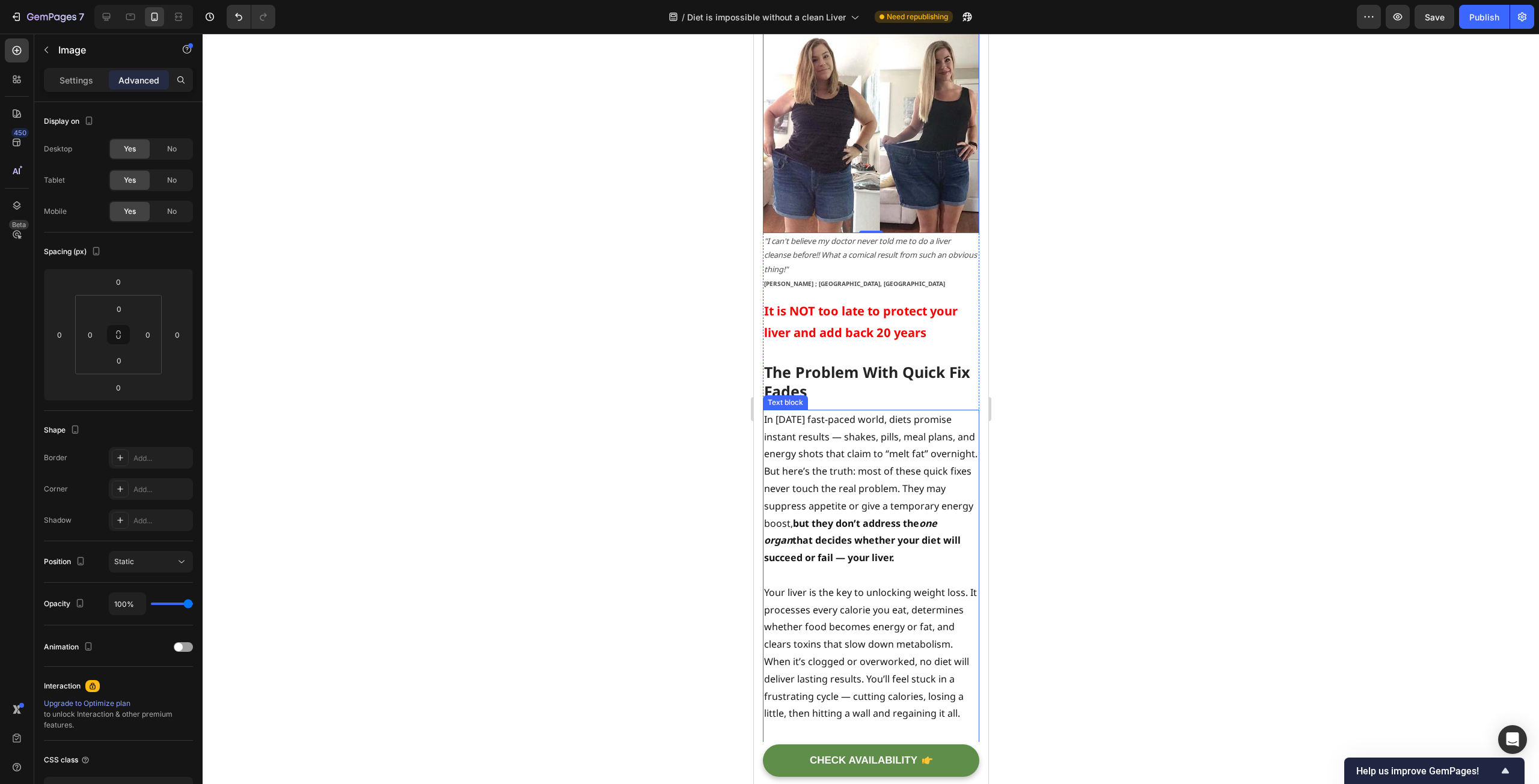
scroll to position [4266, 0]
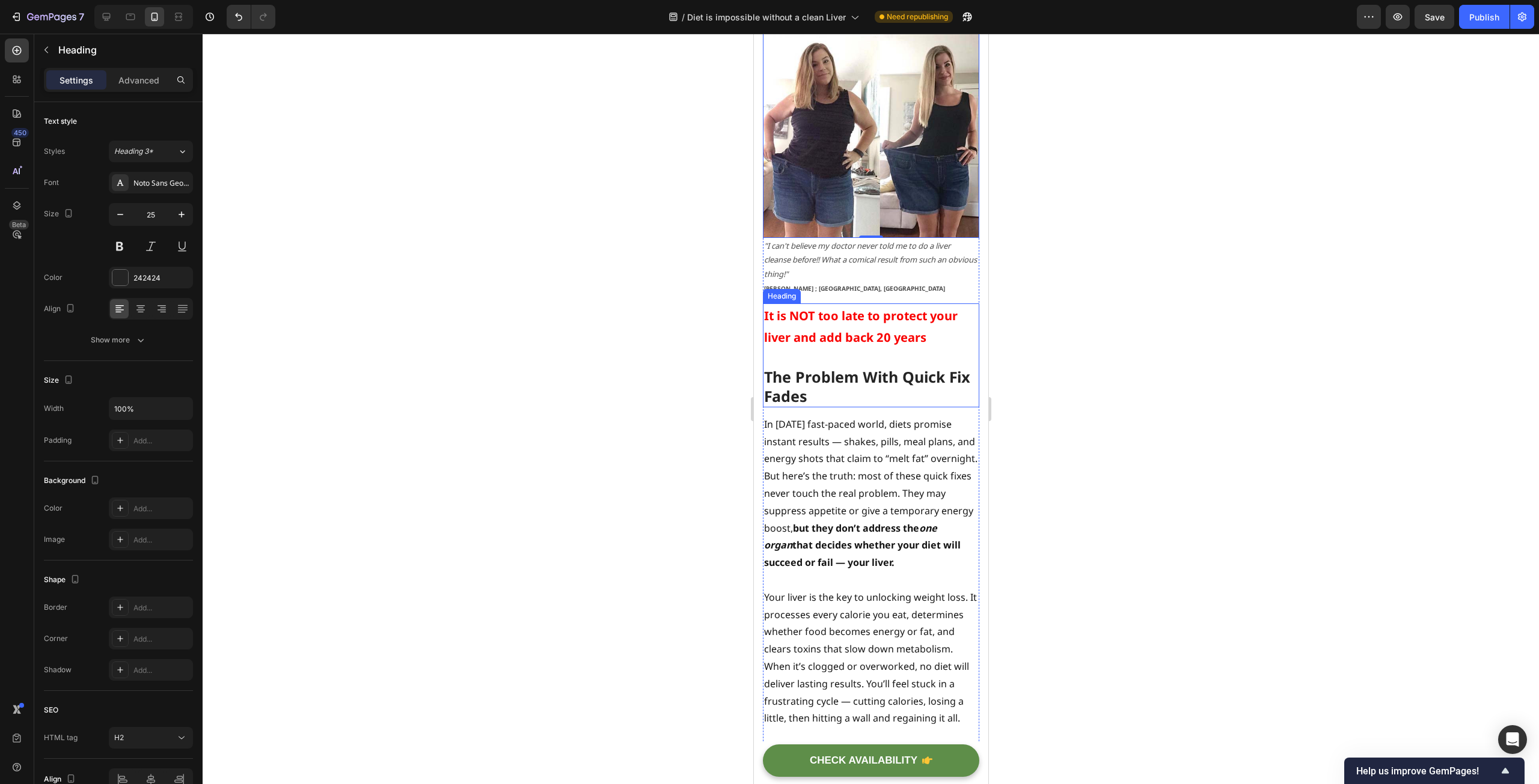
click at [908, 321] on span "It is NOT too late to protect your liver and add back 20 years" at bounding box center [860, 326] width 193 height 38
click at [928, 328] on h2 "It is NOT too late to protect your liver and add back 20 years The Problem With…" at bounding box center [871, 356] width 216 height 104
click at [625, 381] on div at bounding box center [871, 408] width 1336 height 751
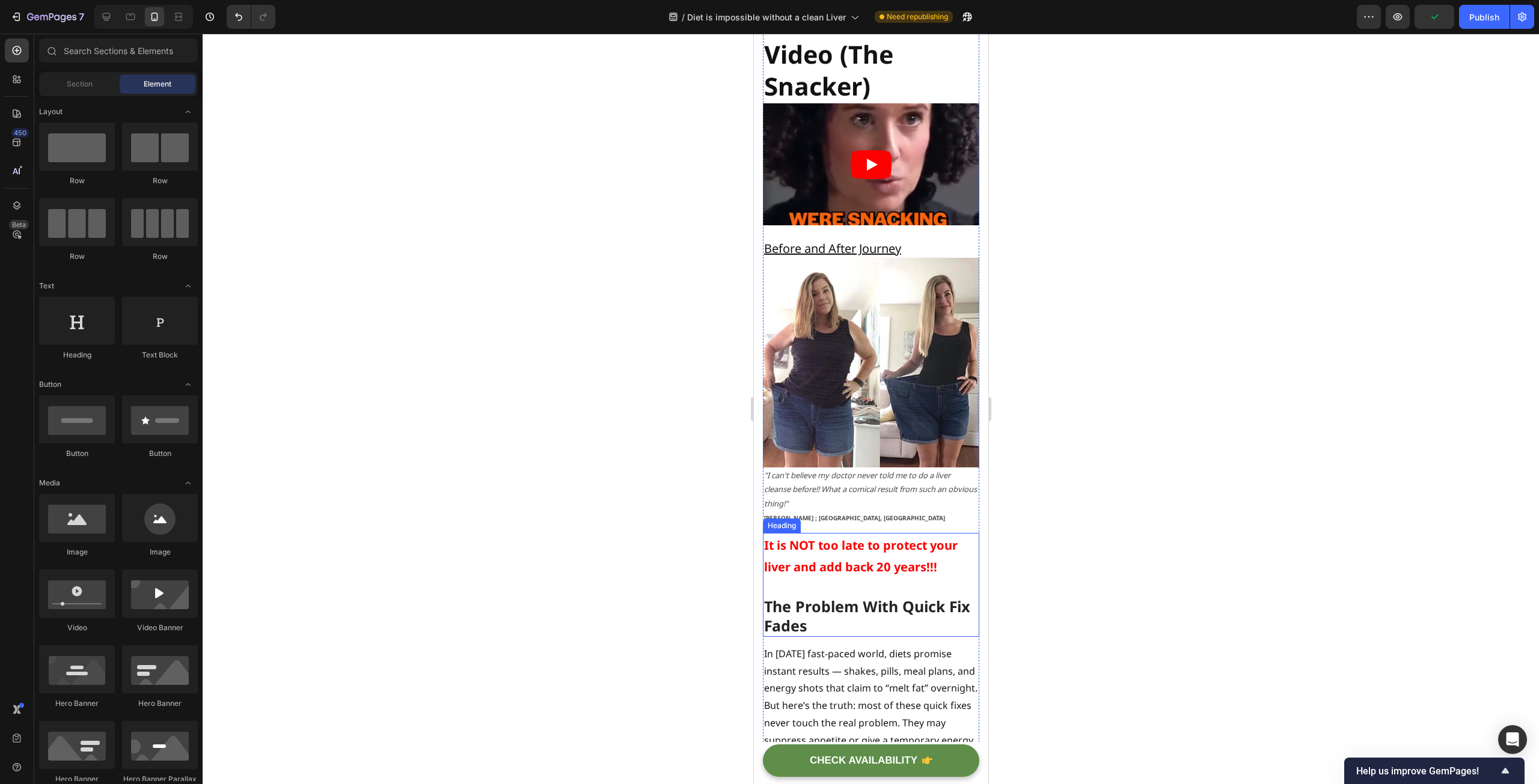
scroll to position [4025, 0]
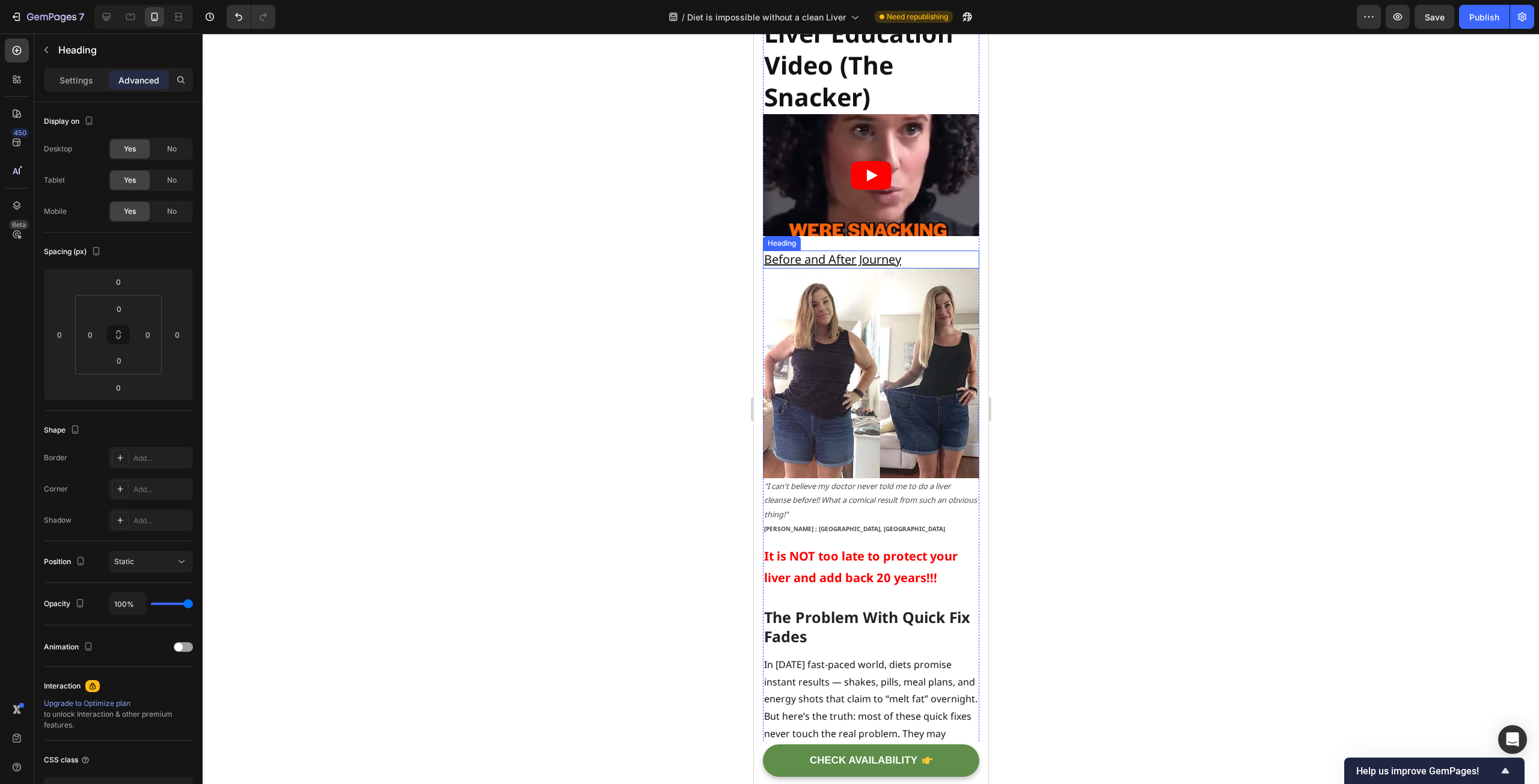
click at [842, 259] on u "Before and After Journey" at bounding box center [832, 259] width 137 height 16
click at [832, 234] on icon at bounding box center [835, 239] width 10 height 10
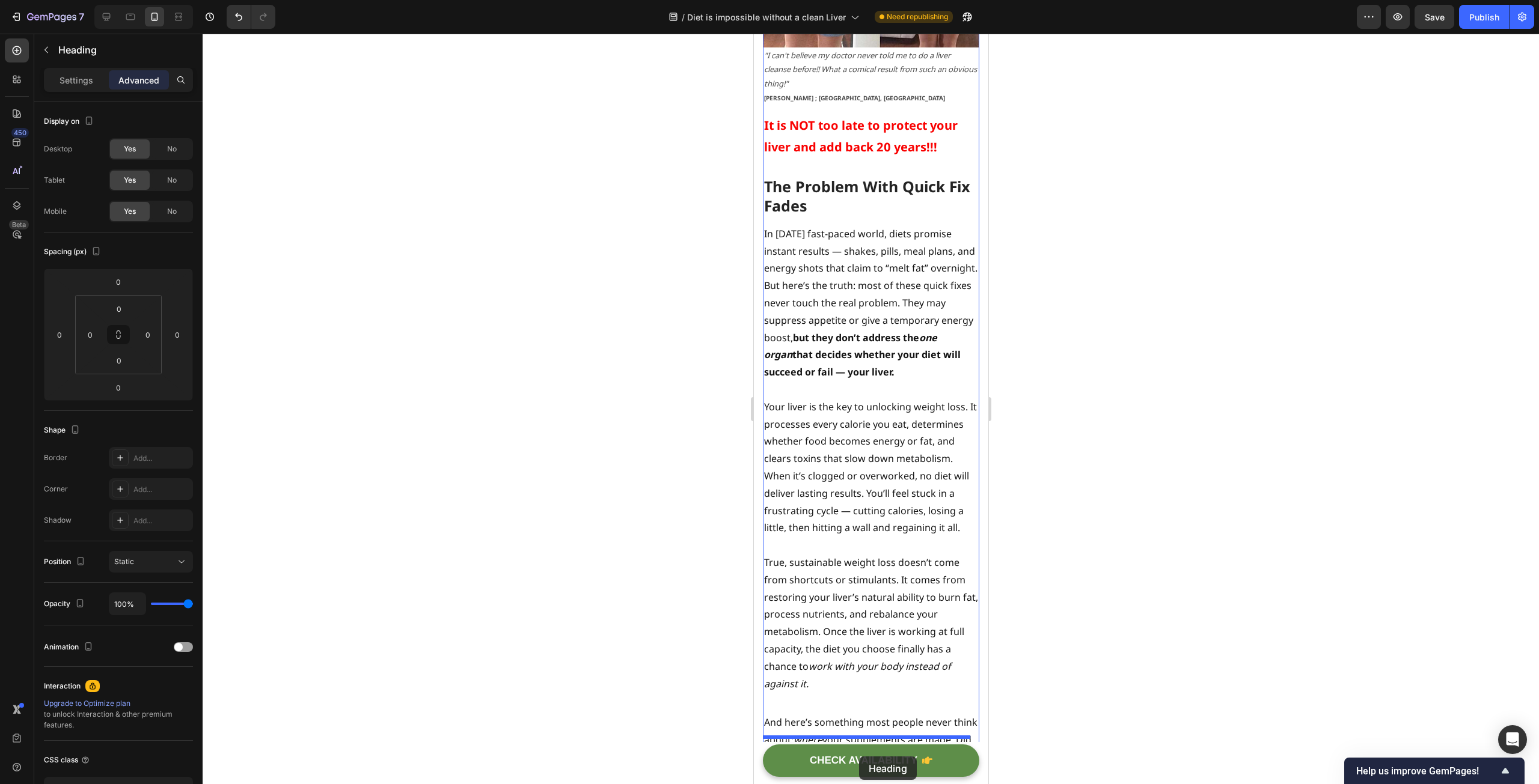
scroll to position [4480, 0]
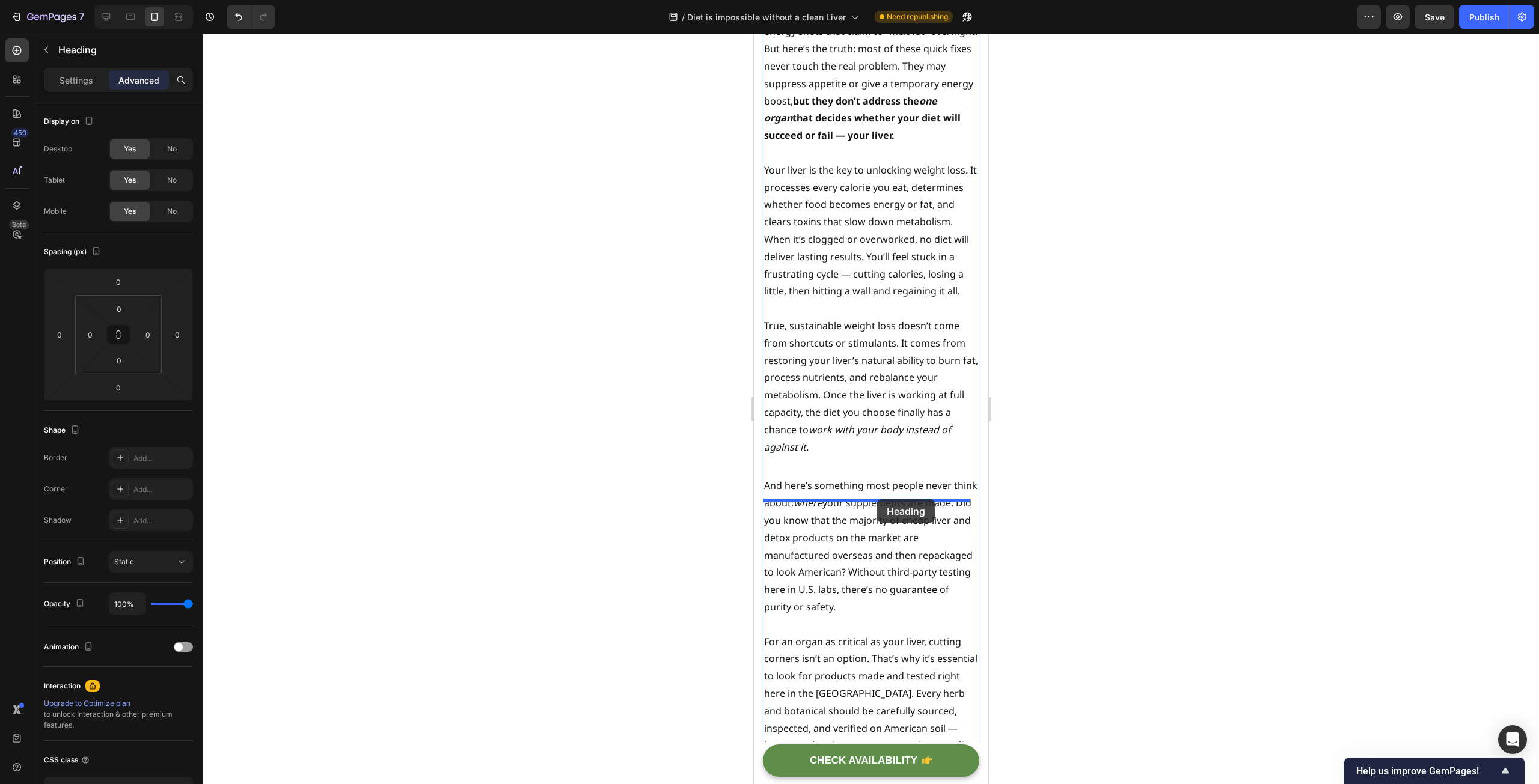
drag, startPoint x: 772, startPoint y: 255, endPoint x: 875, endPoint y: 503, distance: 268.5
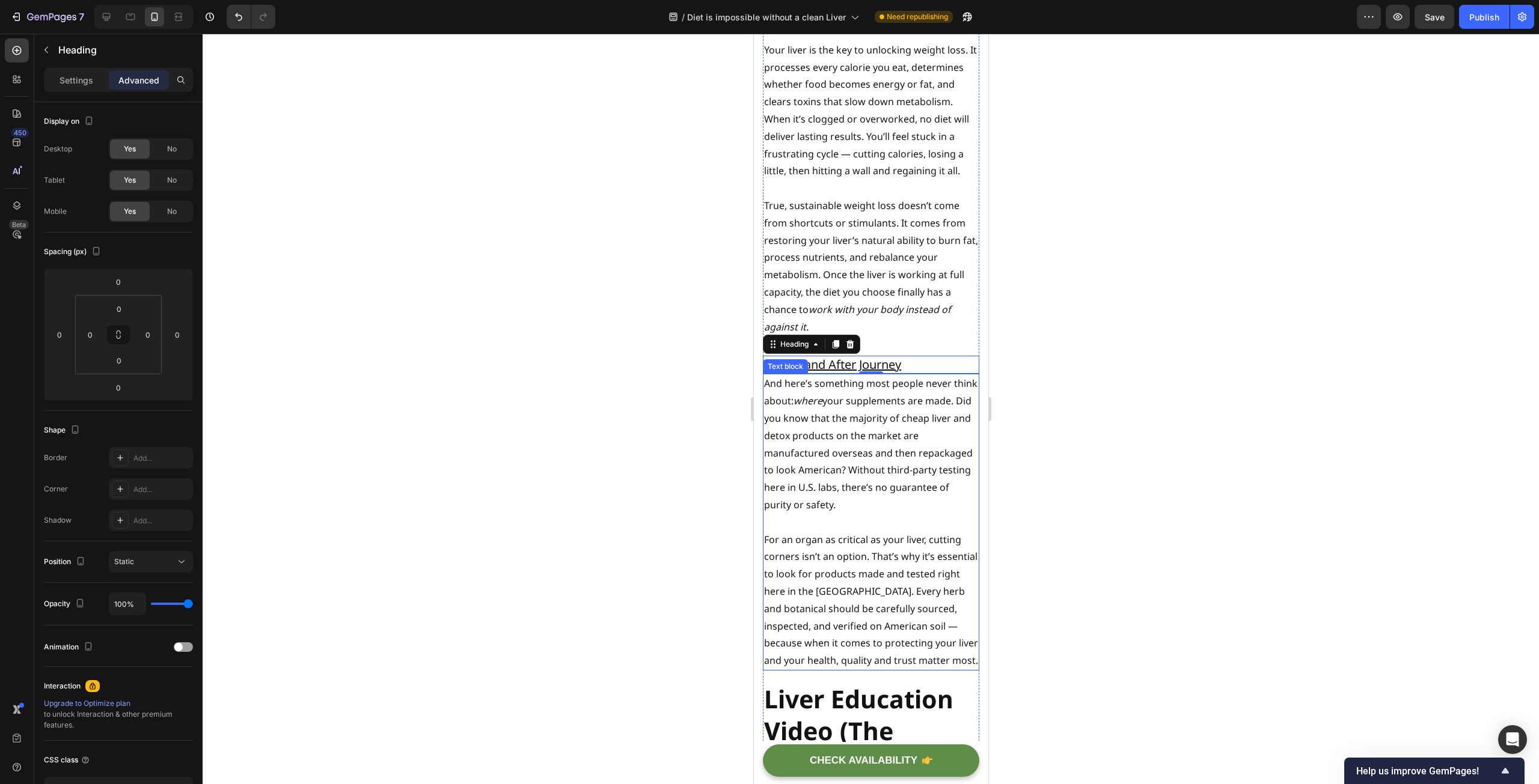
scroll to position [4873, 0]
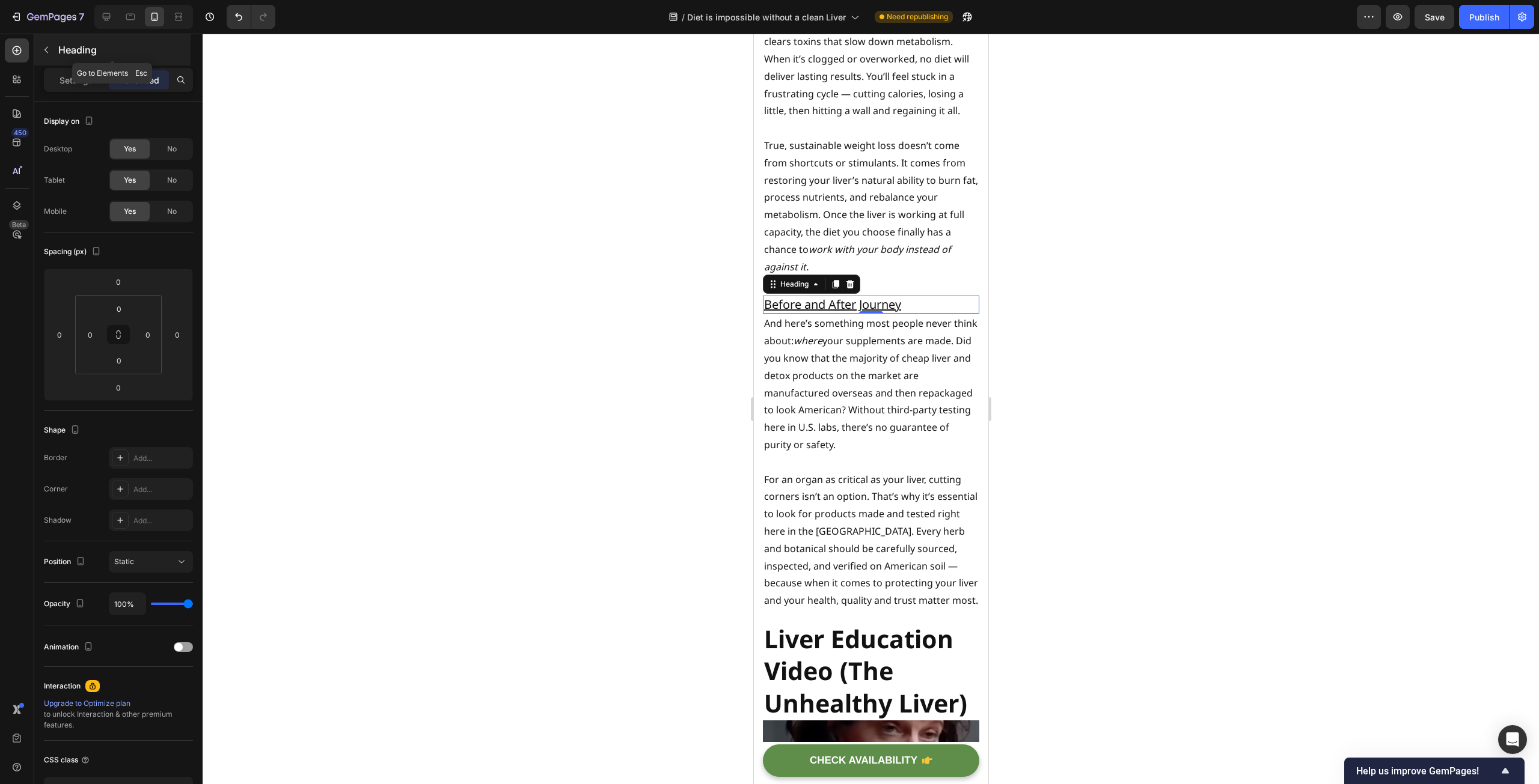
click at [89, 54] on p "Heading" at bounding box center [123, 50] width 130 height 14
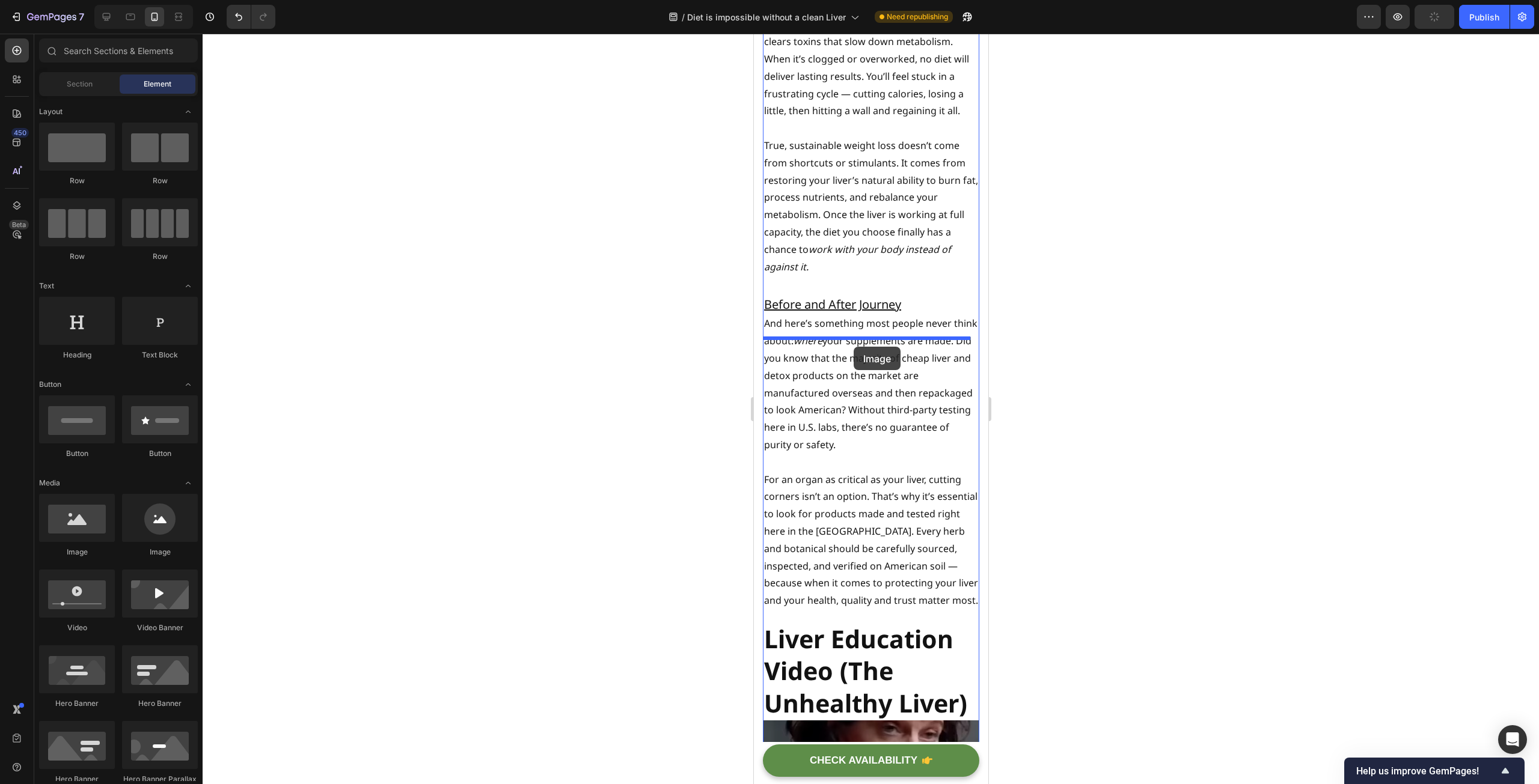
drag, startPoint x: 832, startPoint y: 563, endPoint x: 853, endPoint y: 347, distance: 217.0
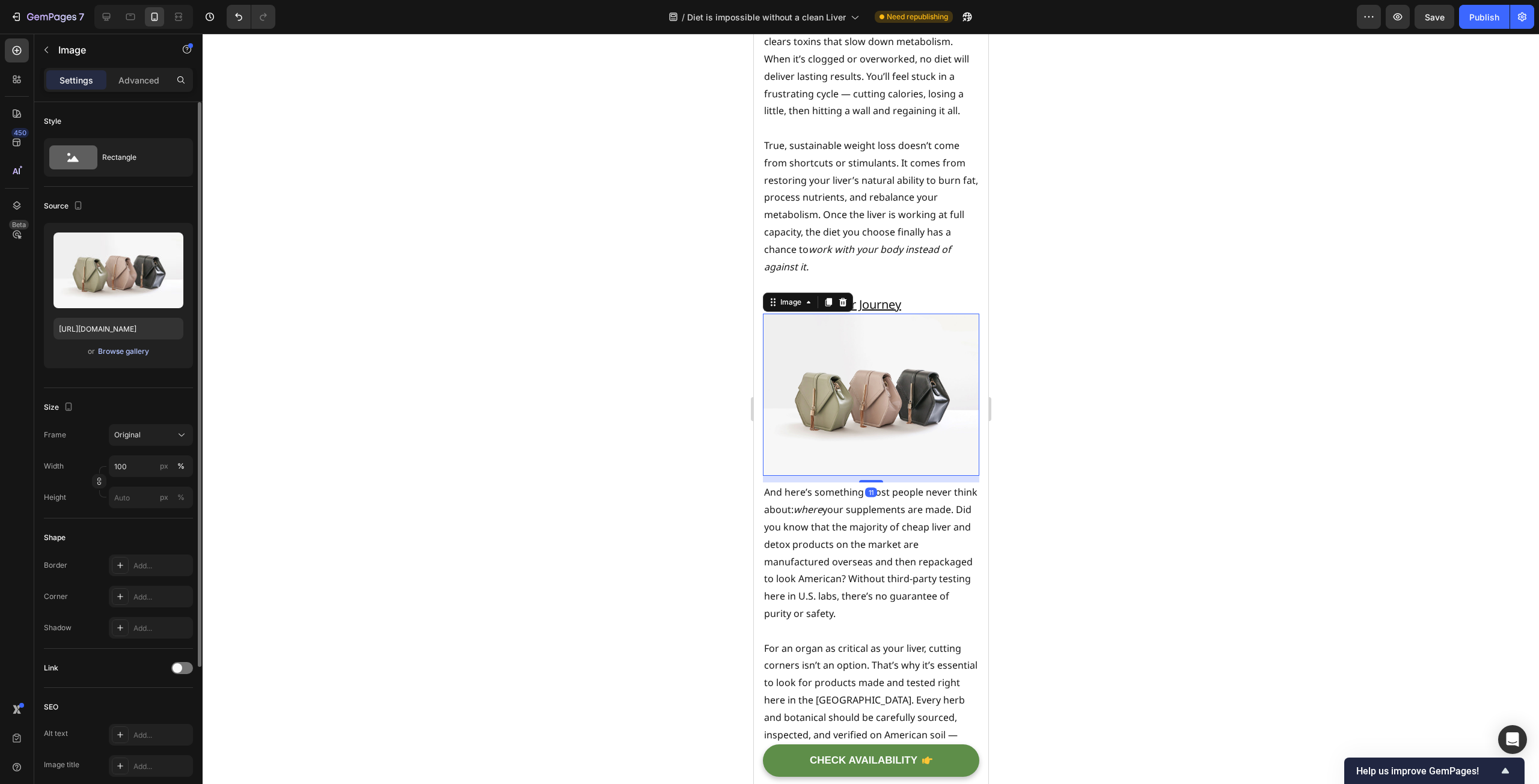
click at [121, 355] on div "Browse gallery" at bounding box center [124, 351] width 51 height 11
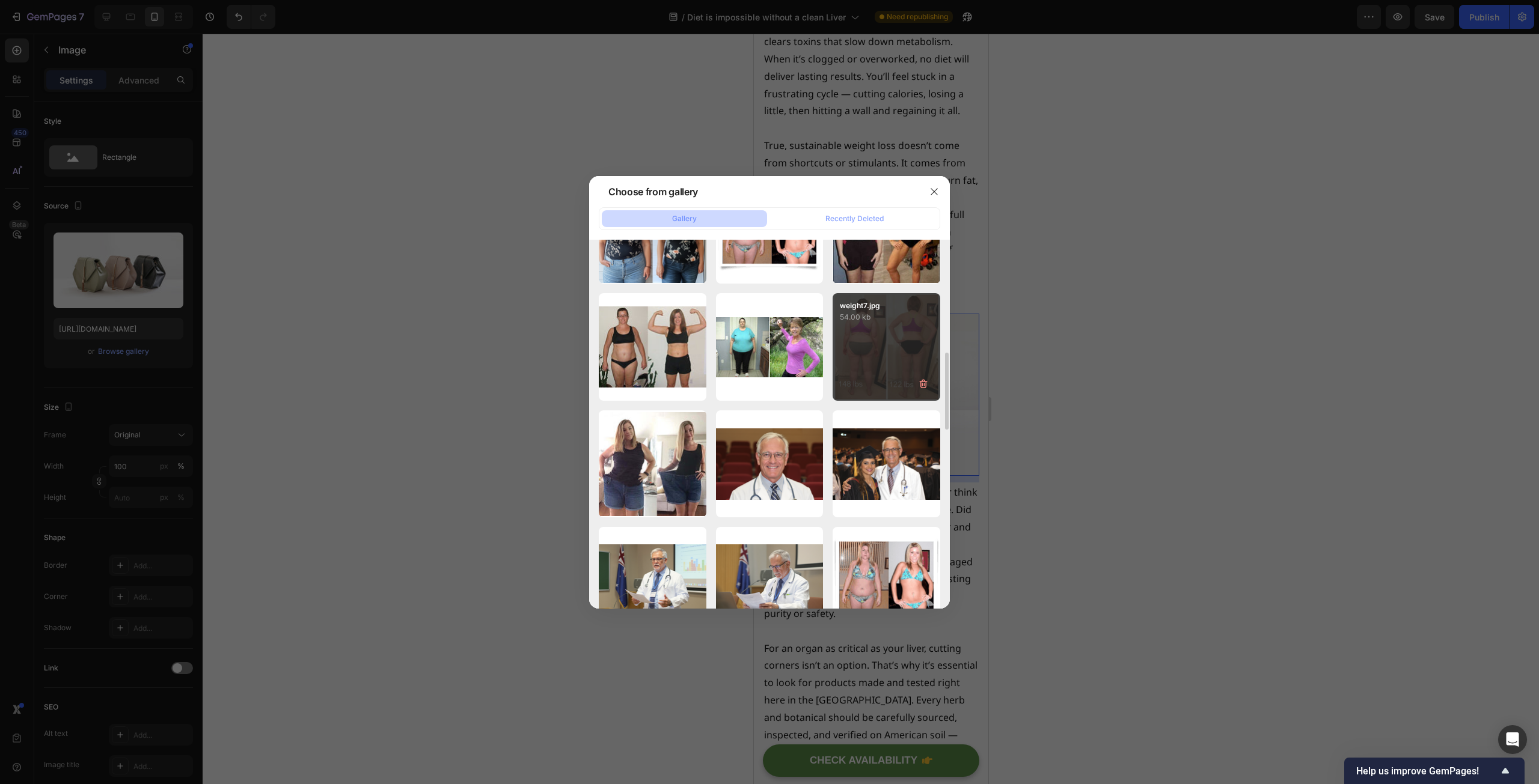
scroll to position [421, 0]
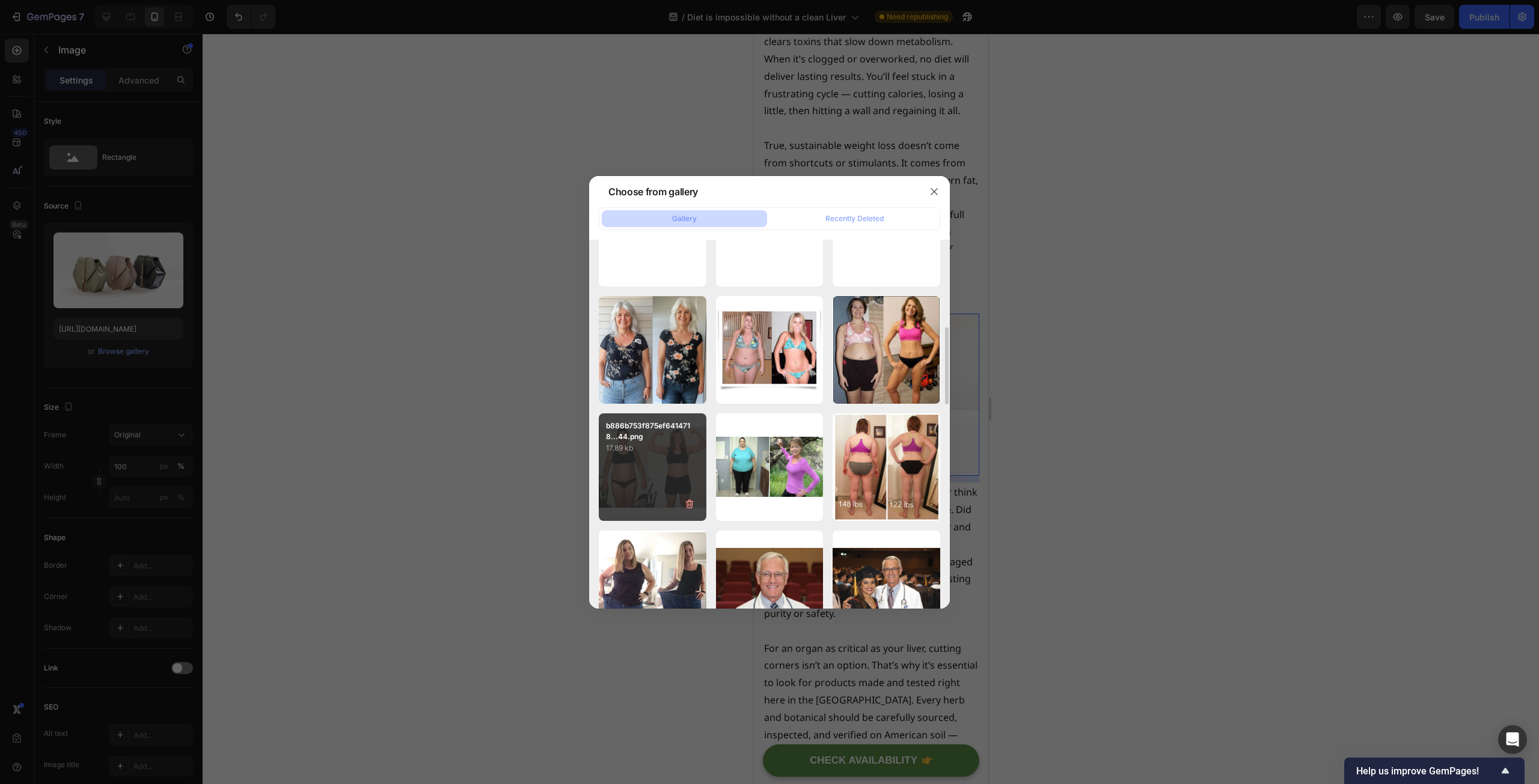
click at [667, 457] on div "b886b753f875ef6414718...44.png 17.89 kb" at bounding box center [653, 467] width 107 height 107
type input "https://cdn.shopify.com/s/files/1/0597/0834/2315/files/gempages_585205997644022…"
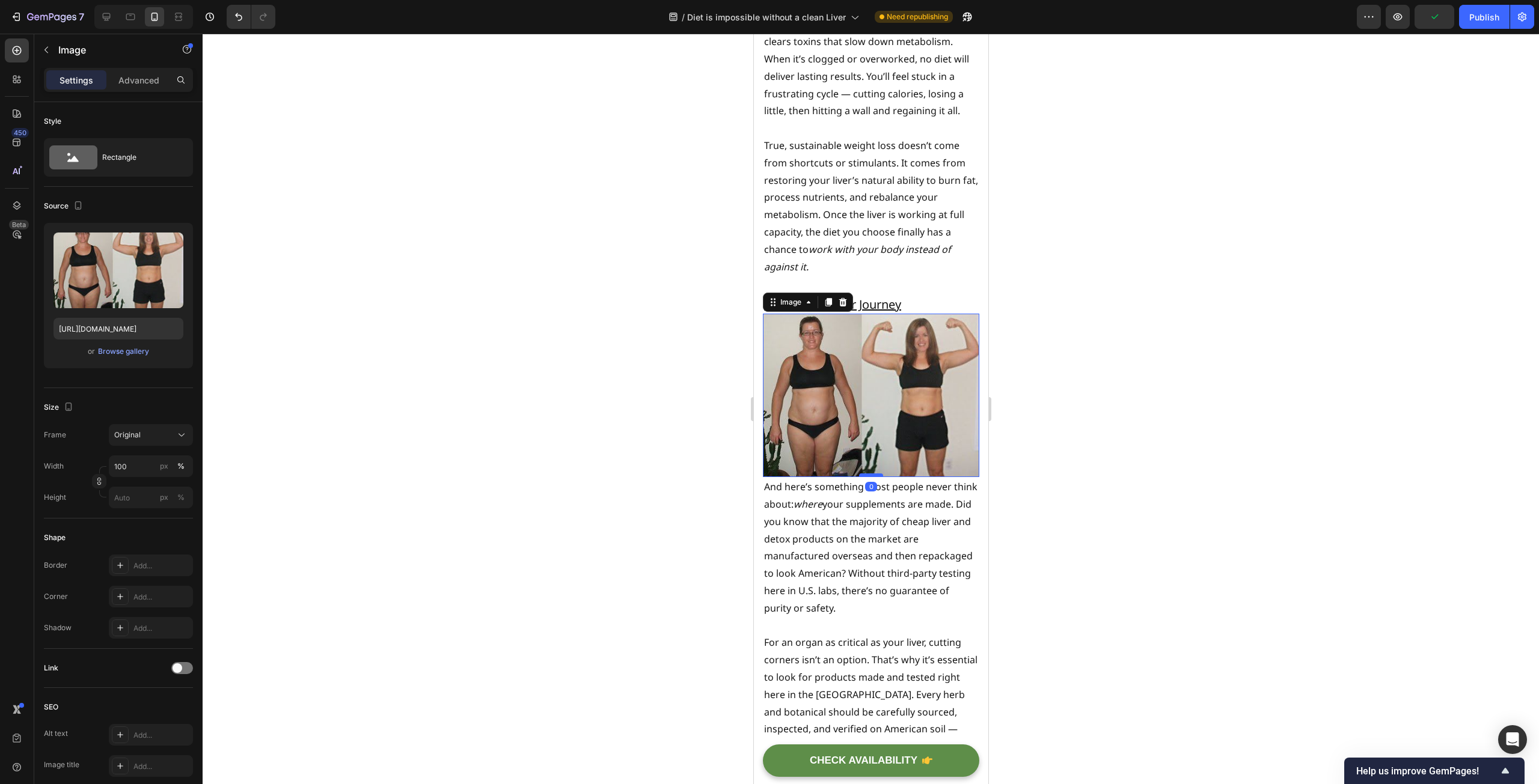
drag, startPoint x: 871, startPoint y: 500, endPoint x: 871, endPoint y: 492, distance: 8.0
click at [871, 477] on div at bounding box center [870, 475] width 24 height 4
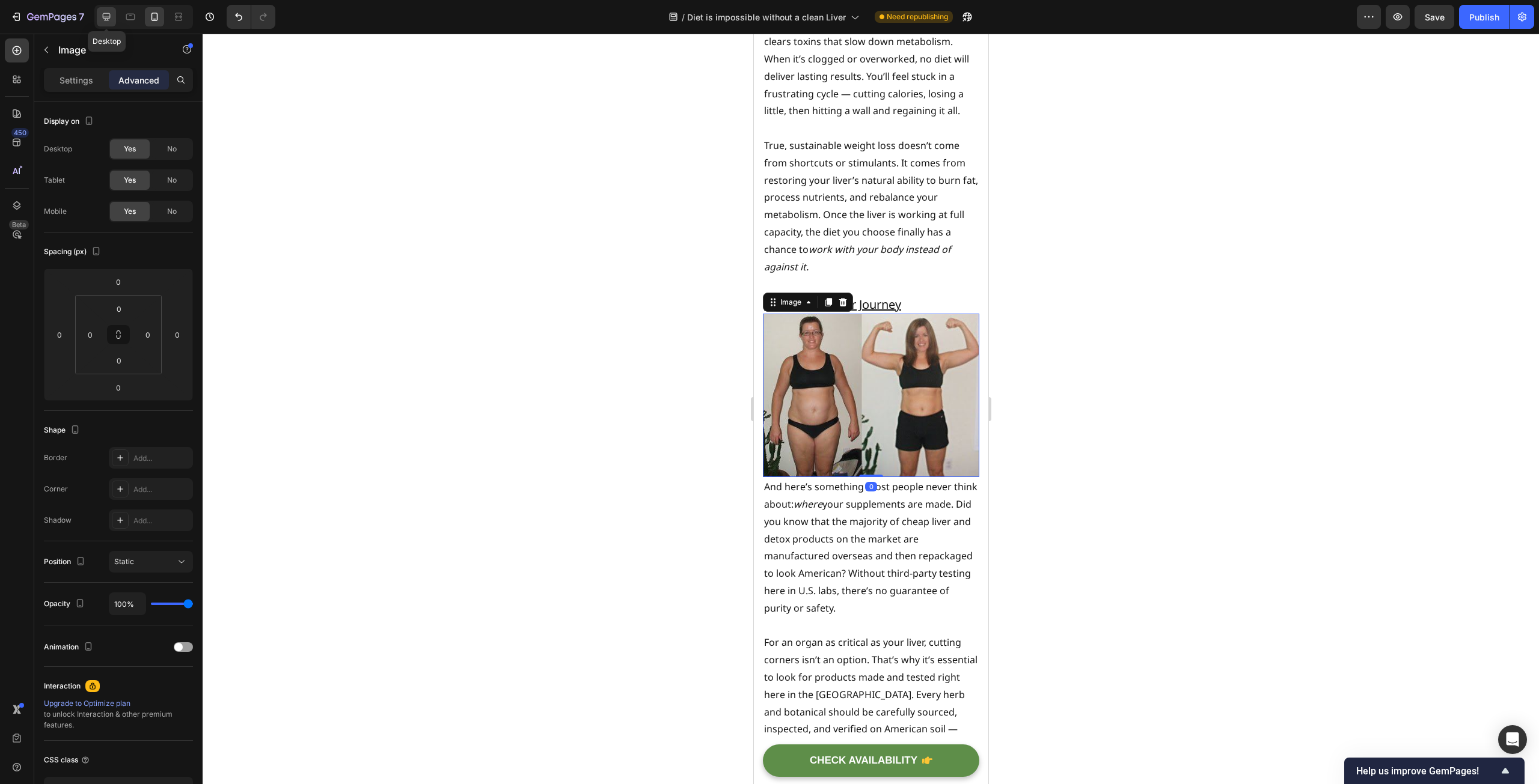
click at [102, 17] on icon at bounding box center [106, 17] width 12 height 12
type input "11"
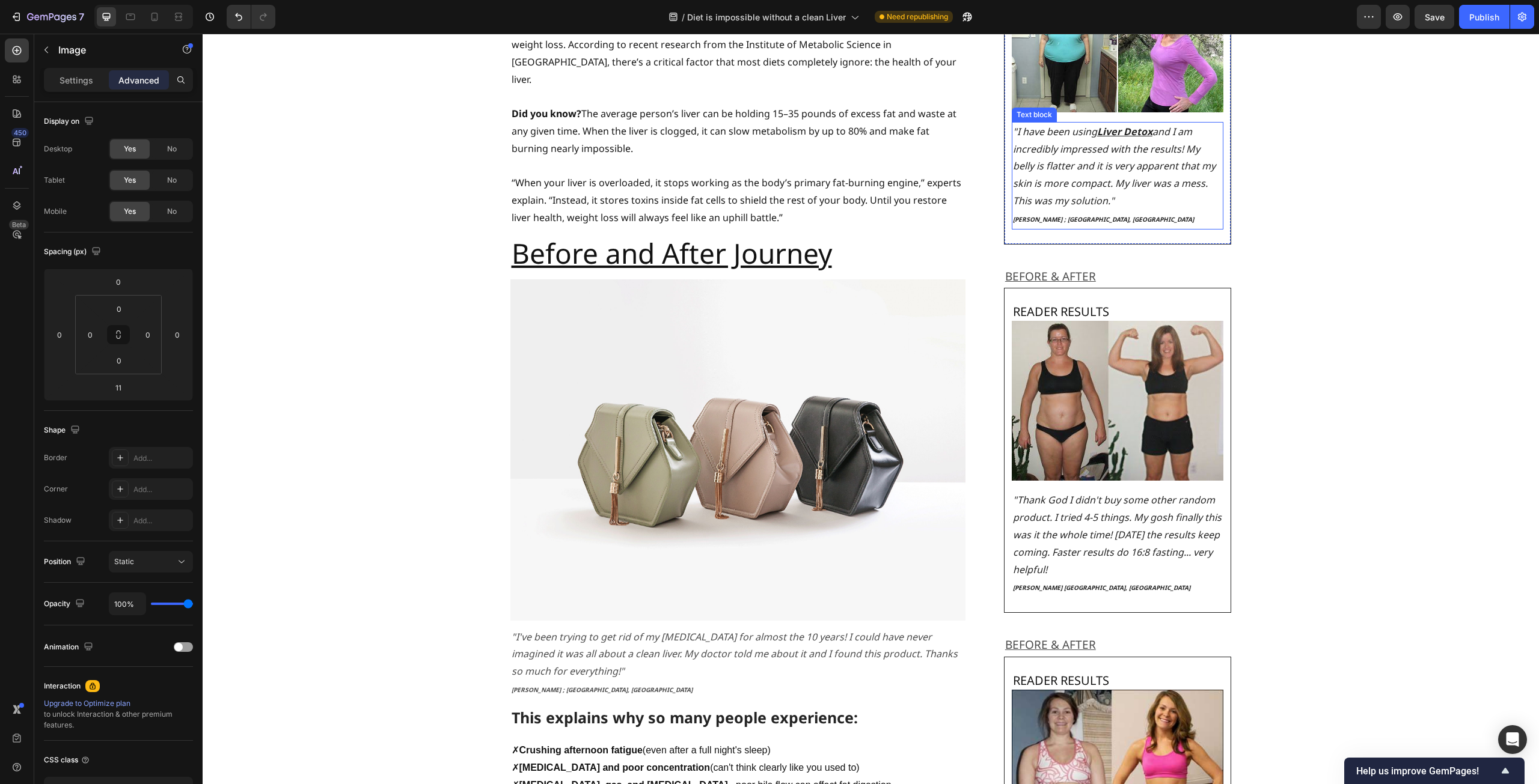
scroll to position [1064, 0]
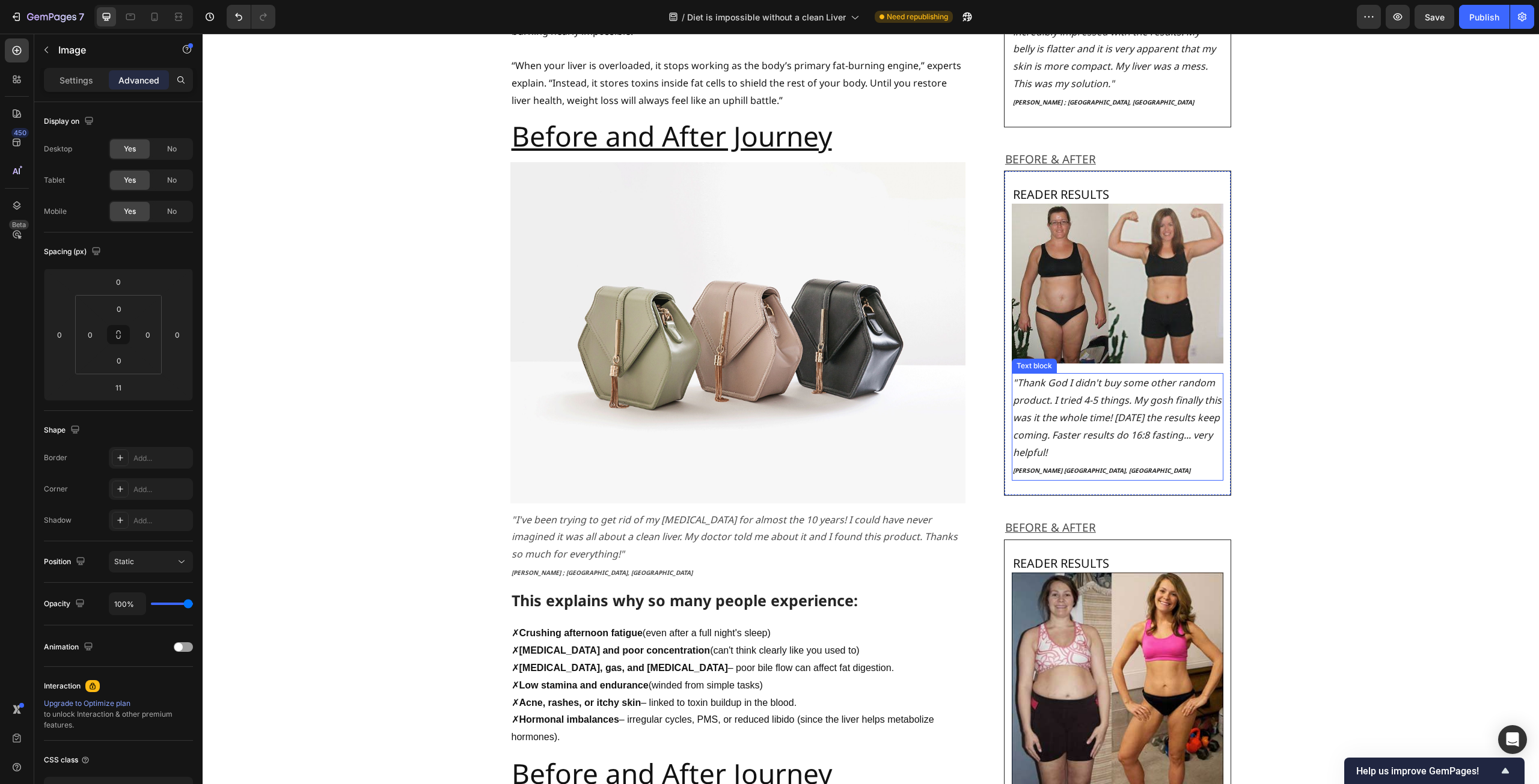
click at [1100, 376] on icon ""Thank God I didn't buy some other random product. I tried 4-5 things. My gosh …" at bounding box center [1116, 417] width 208 height 83
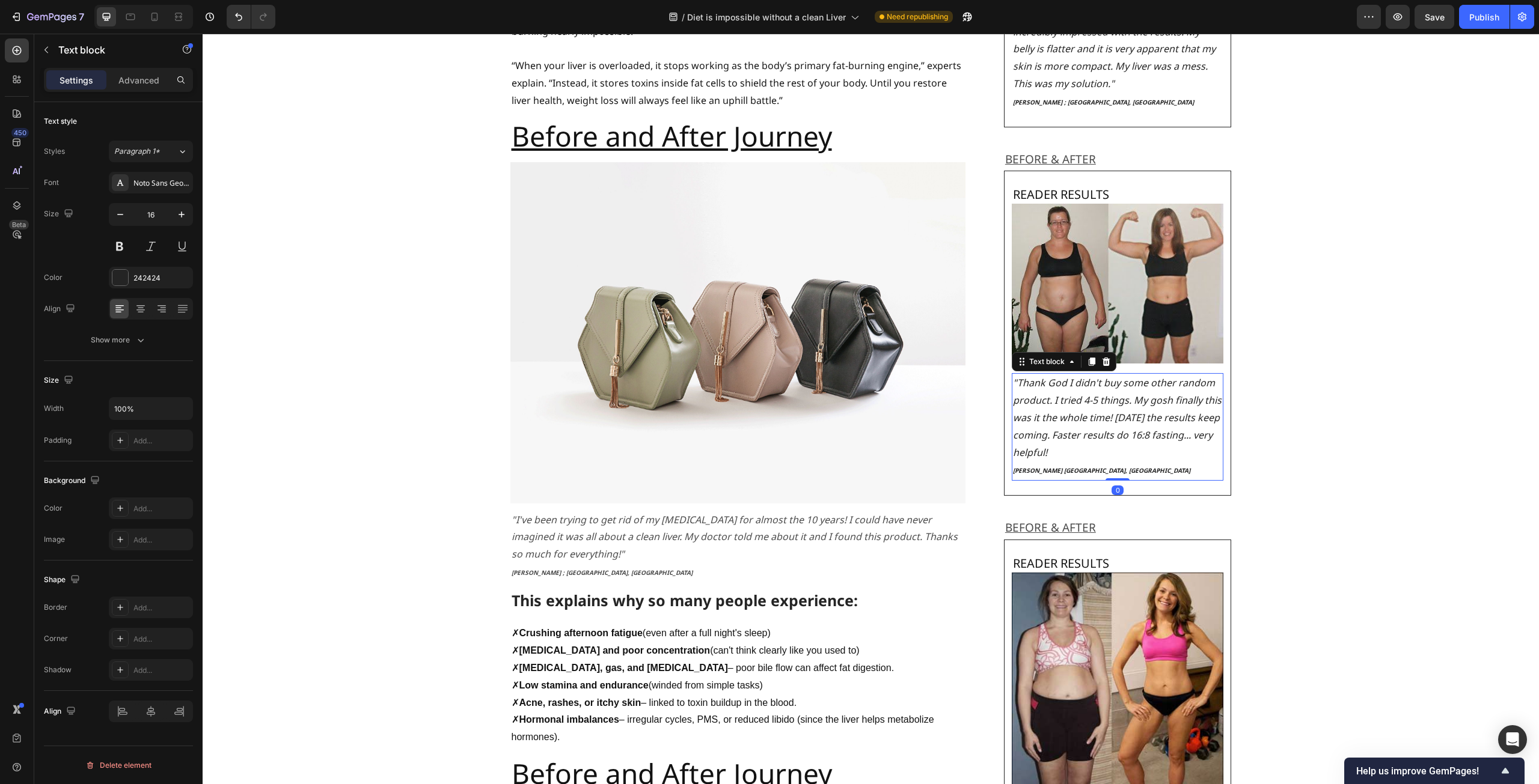
click at [1123, 405] on icon ""Thank God I didn't buy some other random product. I tried 4-5 things. My gosh …" at bounding box center [1116, 417] width 208 height 83
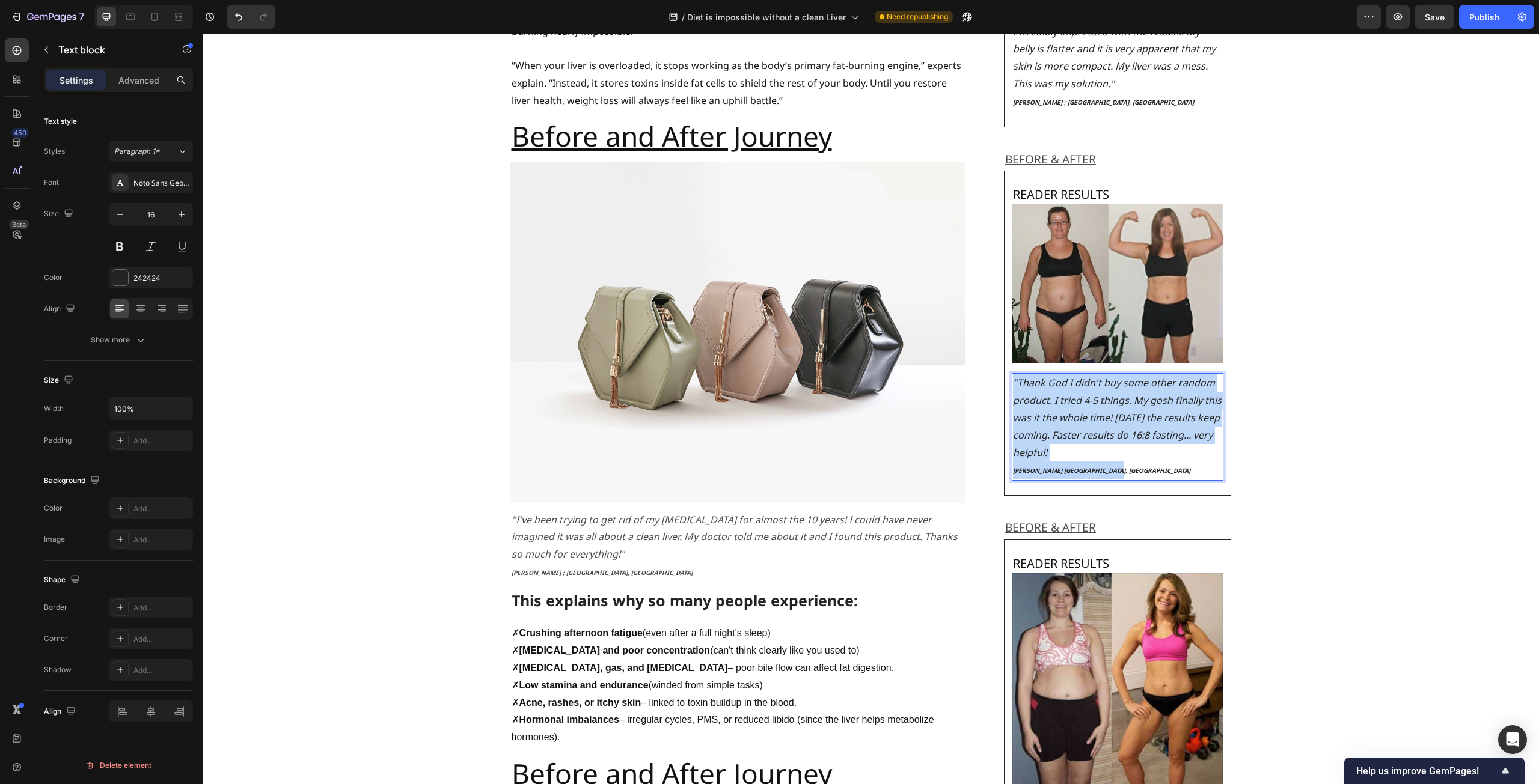
drag, startPoint x: 1119, startPoint y: 456, endPoint x: 1008, endPoint y: 370, distance: 140.4
click at [1012, 373] on div ""Thank God I didn't buy some other random product. I tried 4-5 things. My gosh …" at bounding box center [1118, 427] width 213 height 107
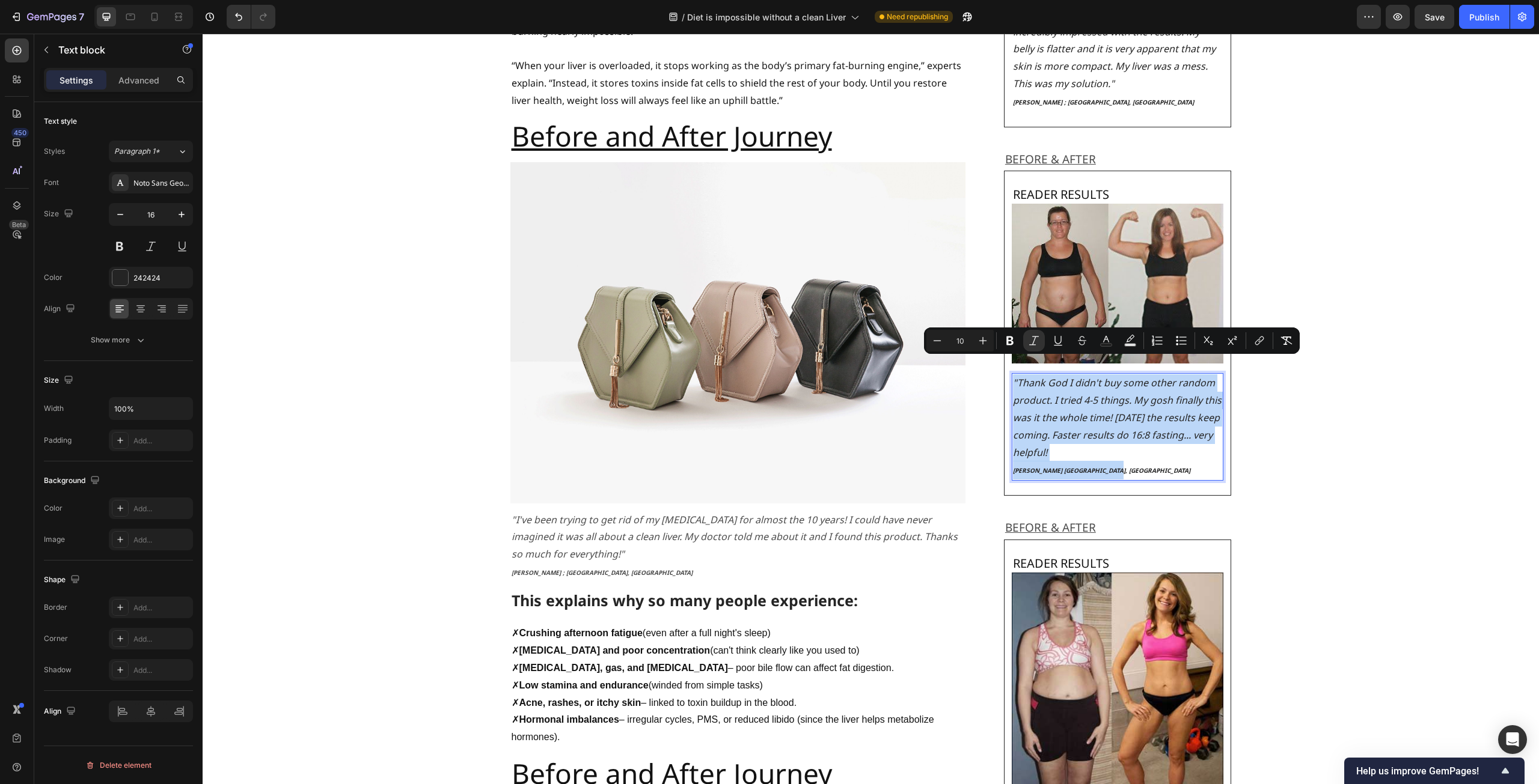
copy div ""Thank God I didn't buy some other random product. I tried 4-5 things. My gosh …"
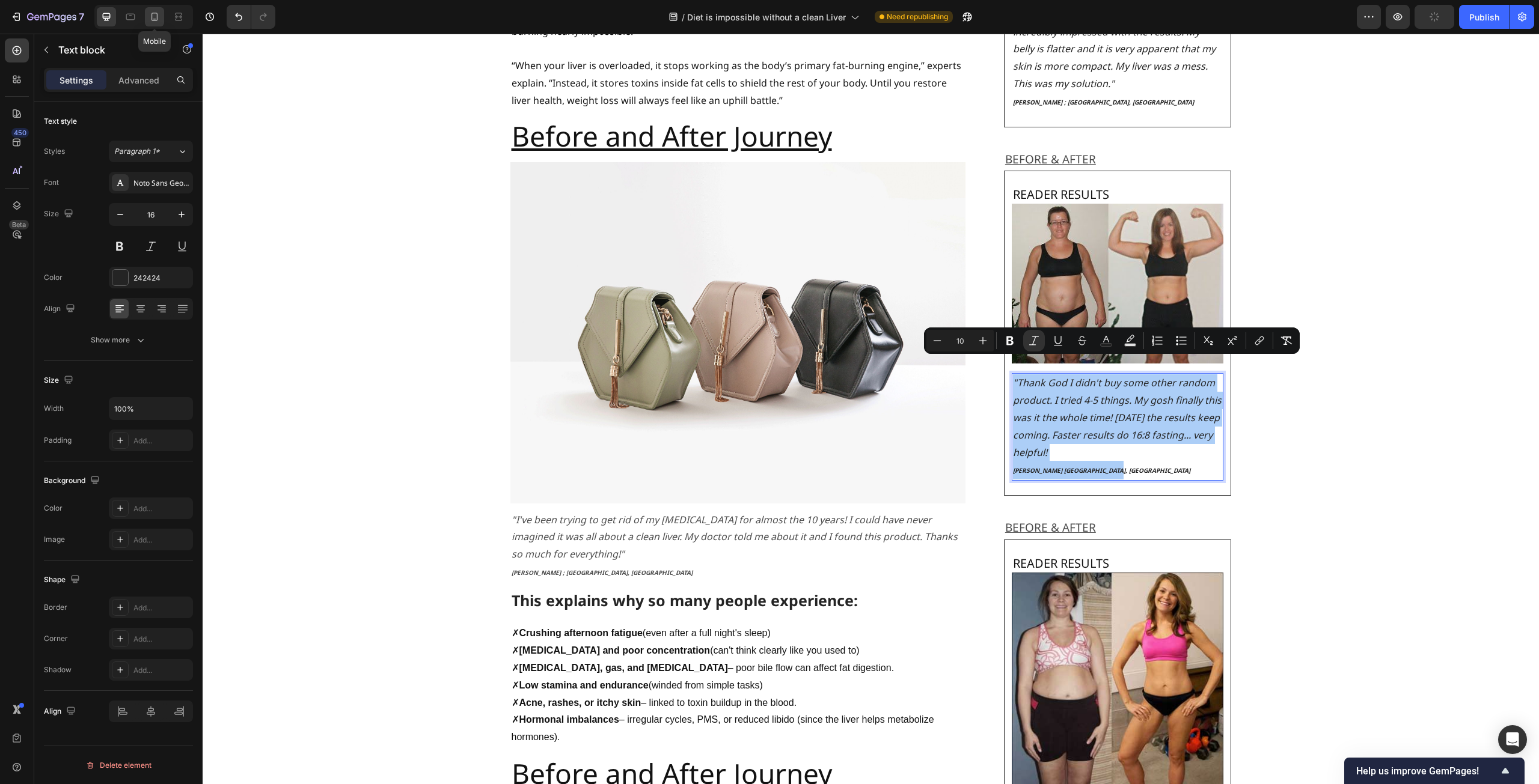
click at [157, 17] on icon at bounding box center [155, 17] width 7 height 9
type input "14"
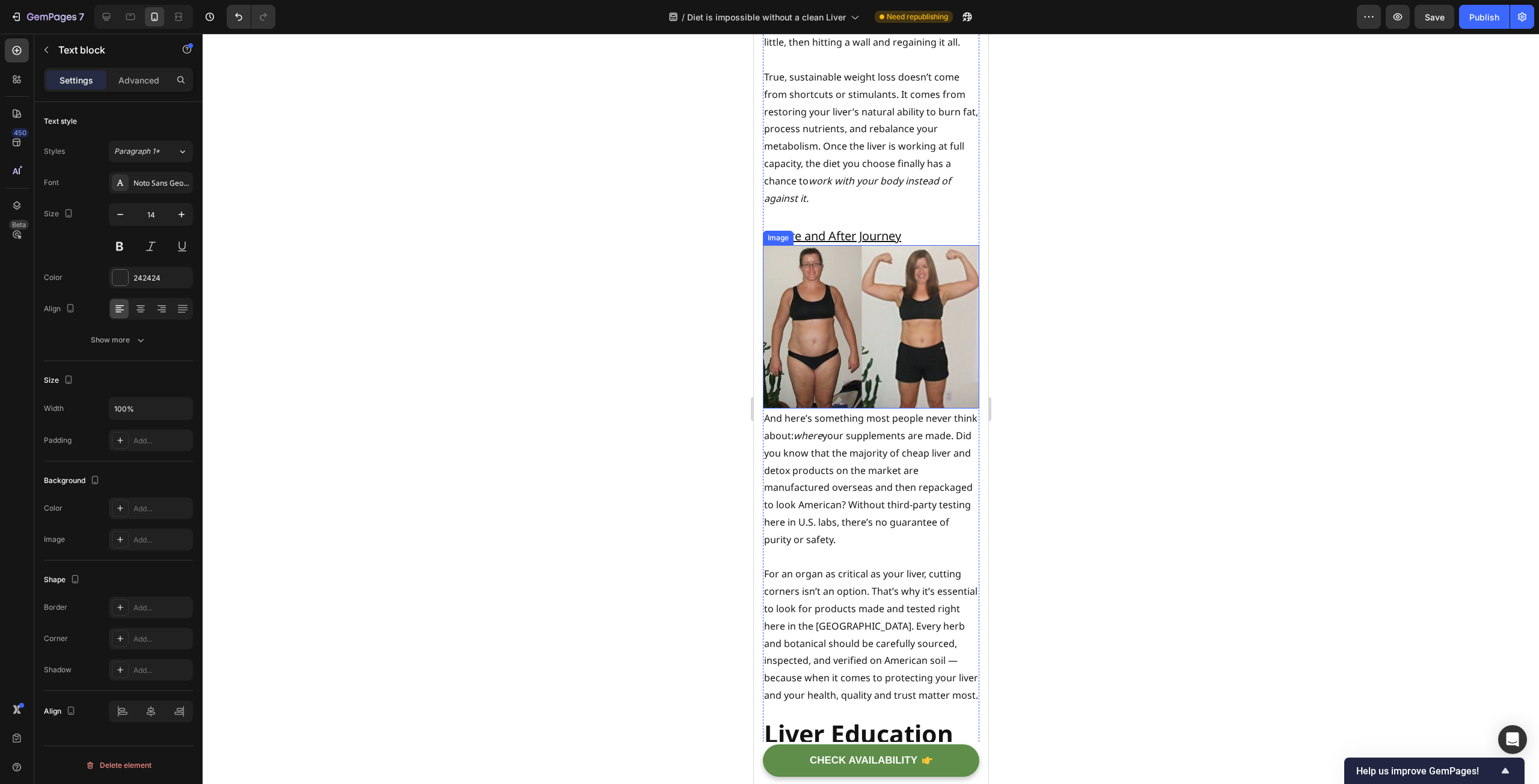
scroll to position [5103, 0]
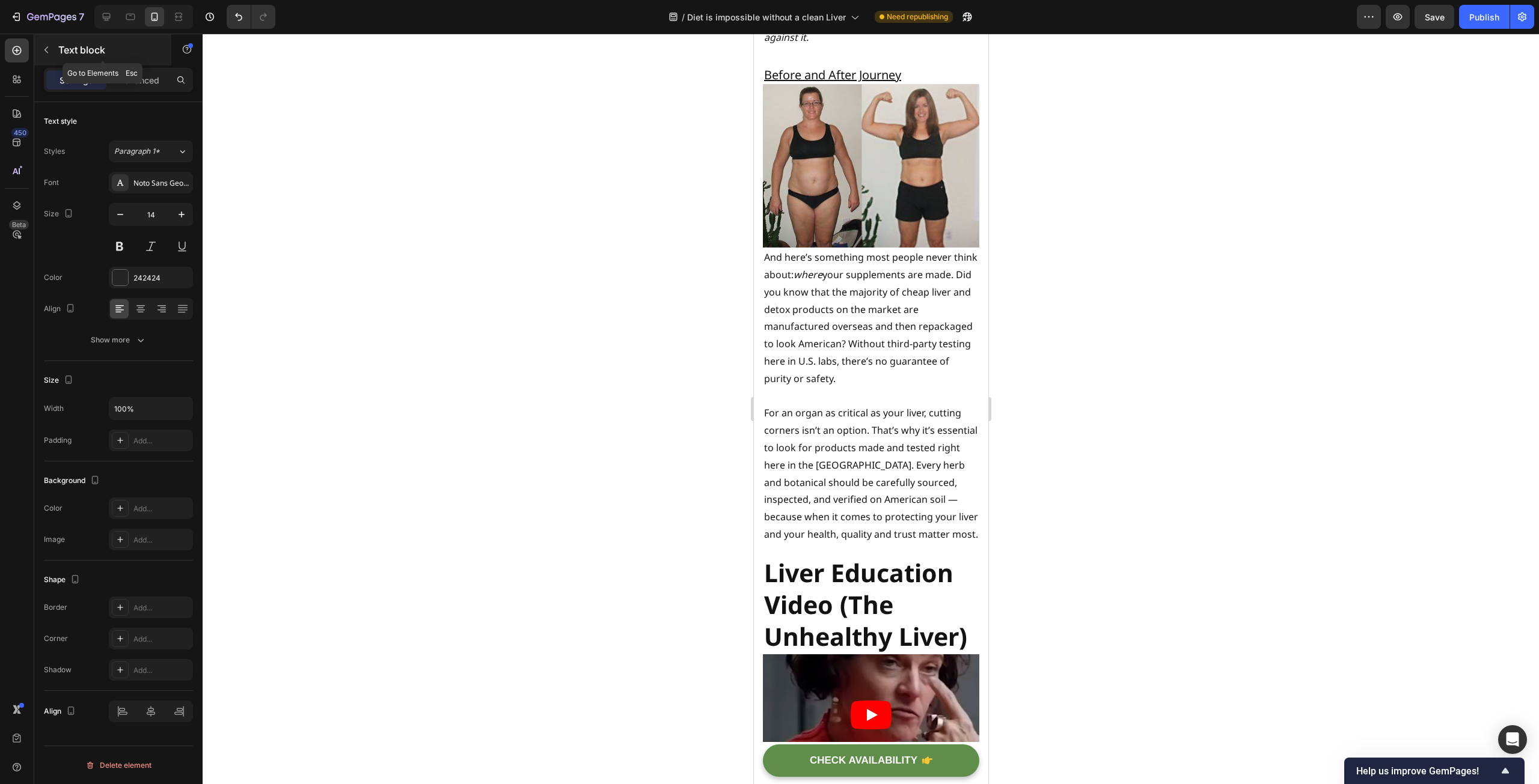
click at [93, 54] on p "Text block" at bounding box center [109, 50] width 102 height 14
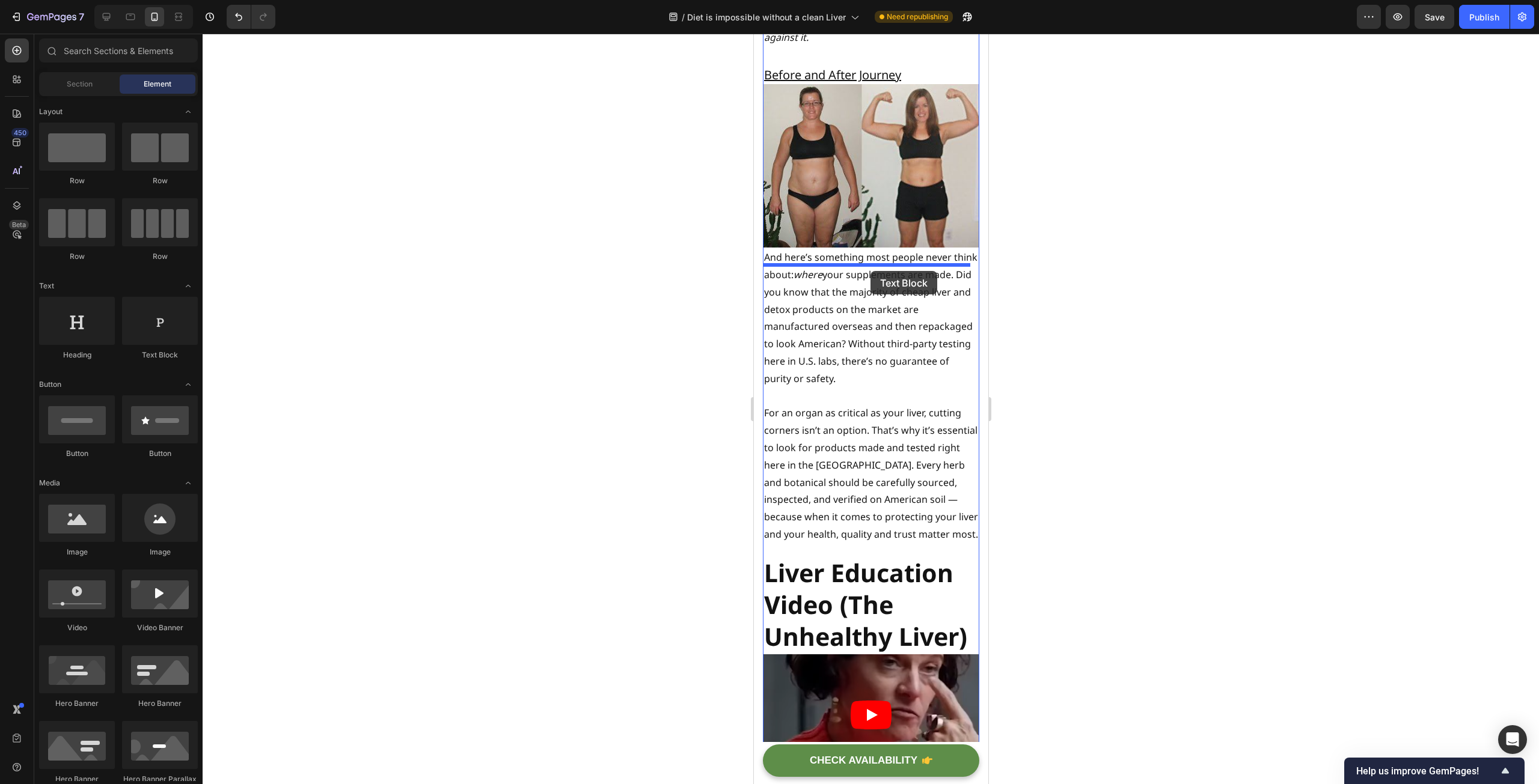
drag, startPoint x: 912, startPoint y: 355, endPoint x: 870, endPoint y: 271, distance: 93.9
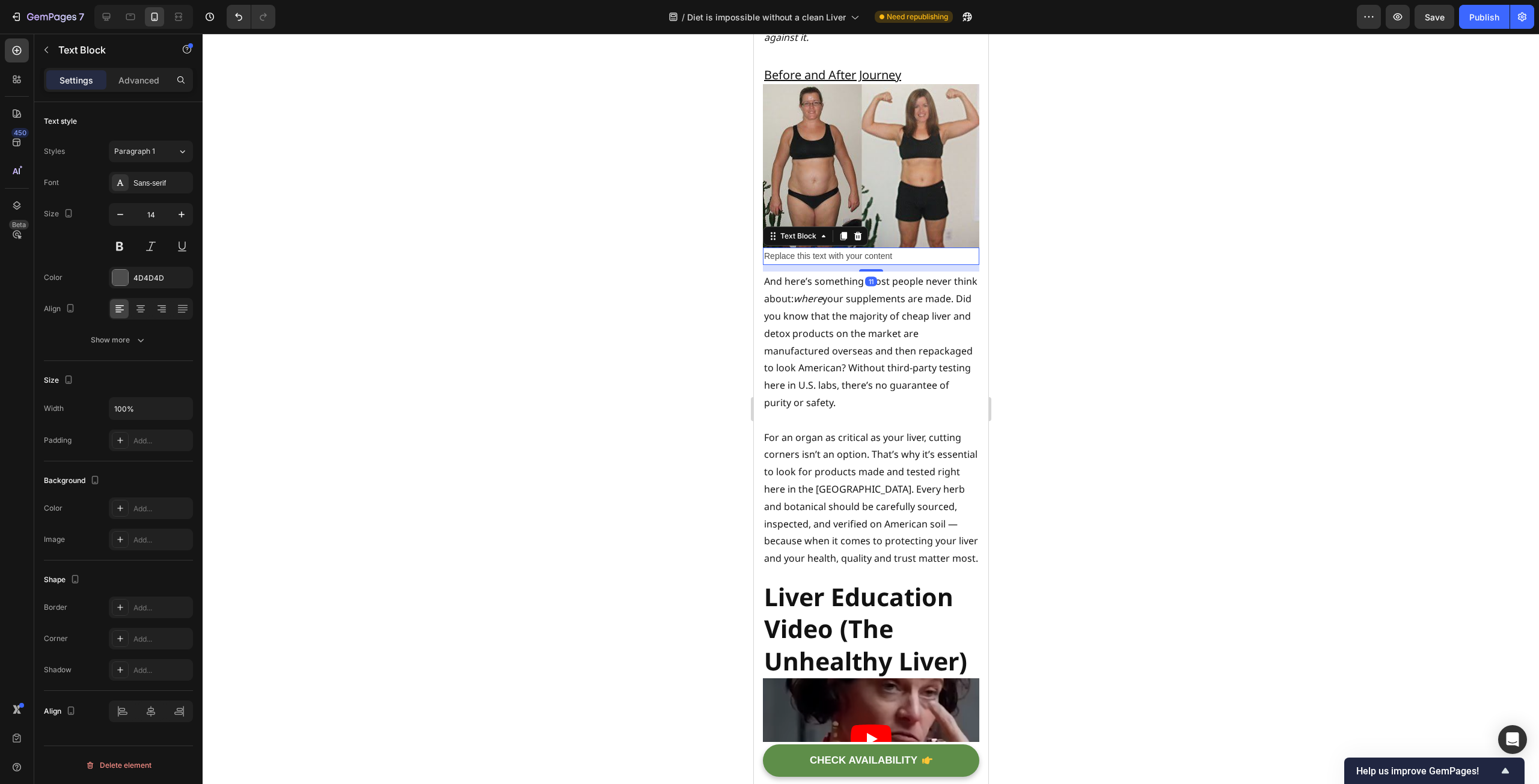
click at [904, 265] on div "Replace this text with your content" at bounding box center [871, 256] width 216 height 18
drag, startPoint x: 917, startPoint y: 275, endPoint x: 762, endPoint y: 275, distance: 155.0
click at [762, 265] on div "Replace this text with your content" at bounding box center [871, 256] width 216 height 18
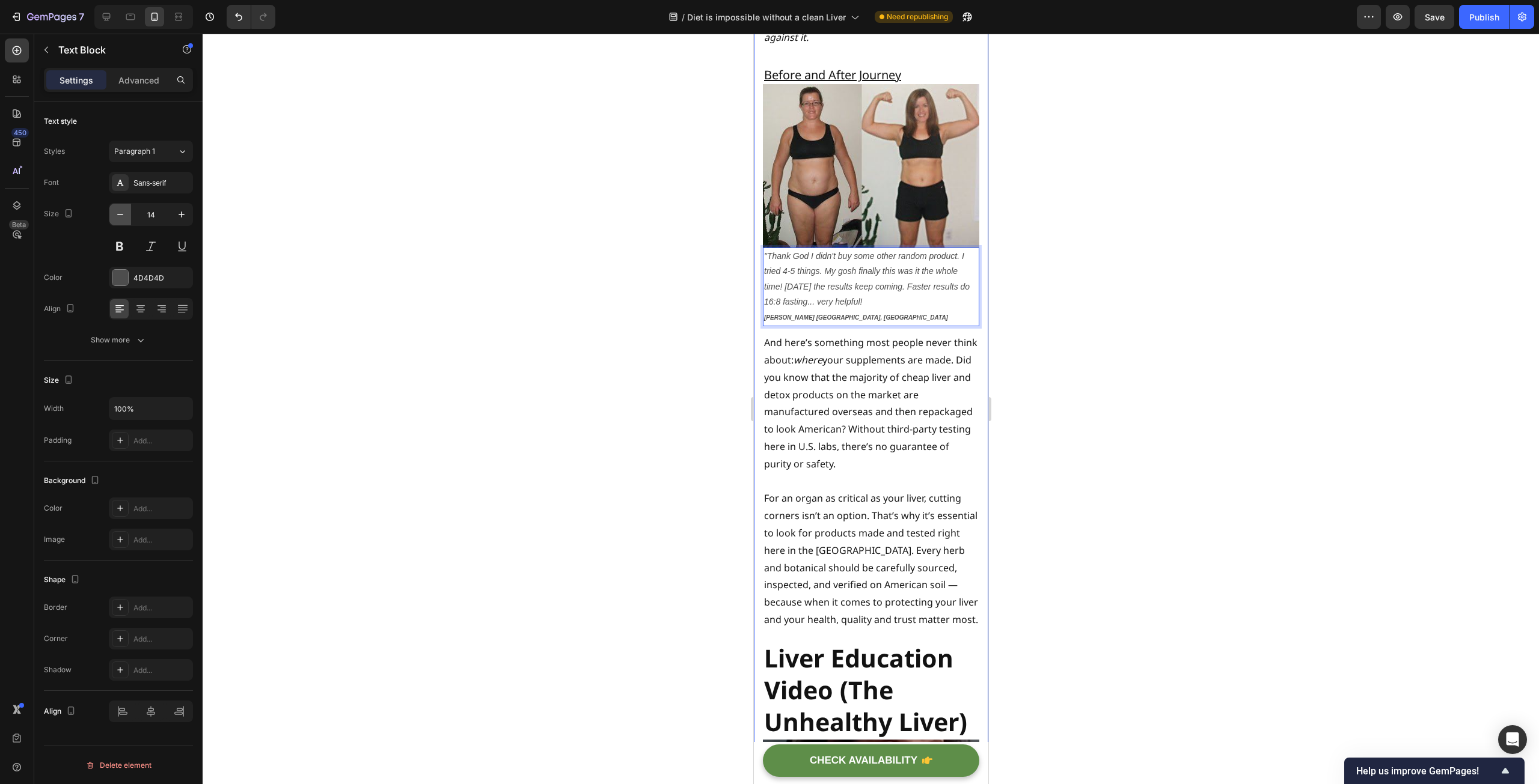
click at [119, 214] on icon "button" at bounding box center [120, 214] width 12 height 12
type input "13"
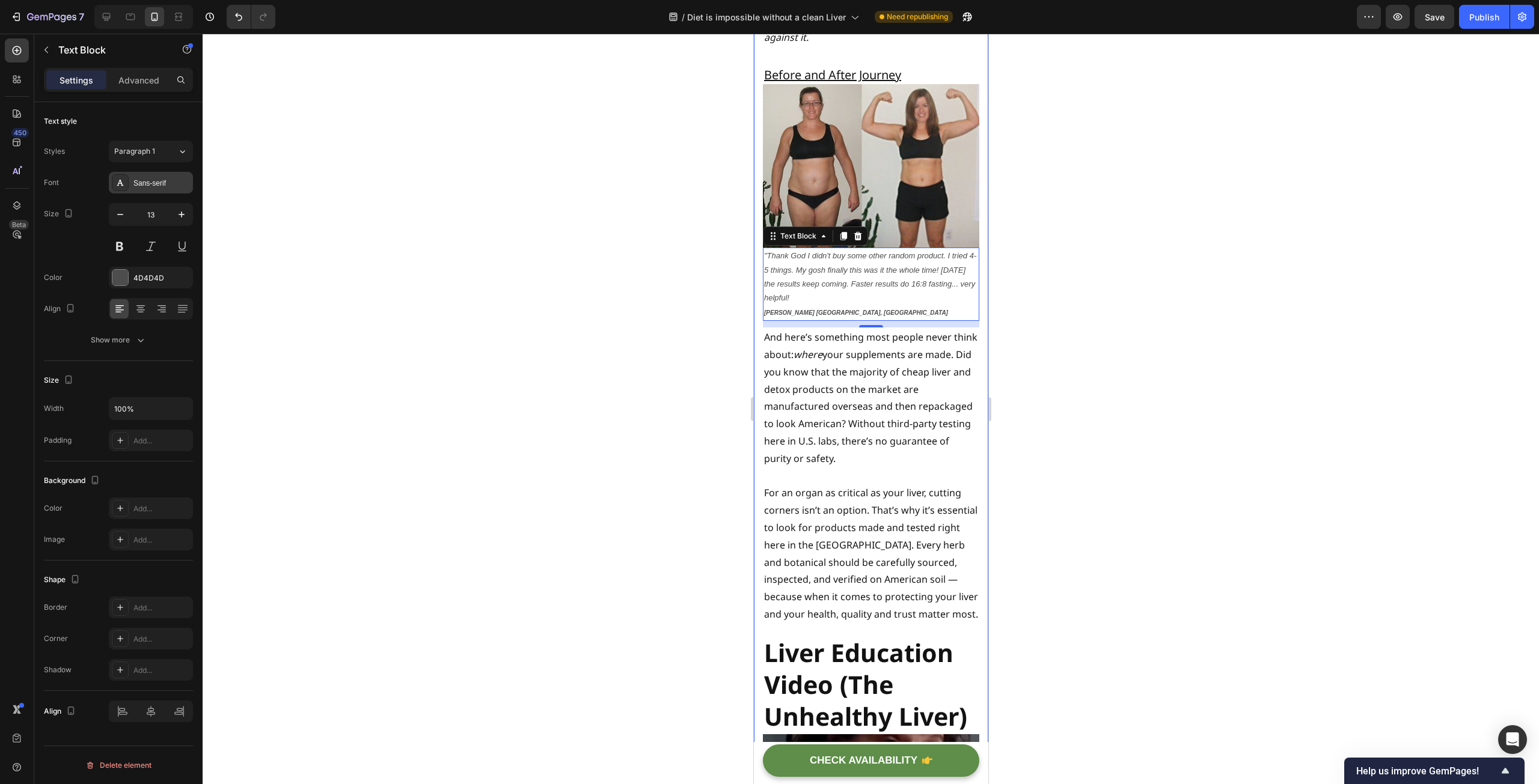
click at [163, 182] on div "Sans-serif" at bounding box center [162, 183] width 56 height 11
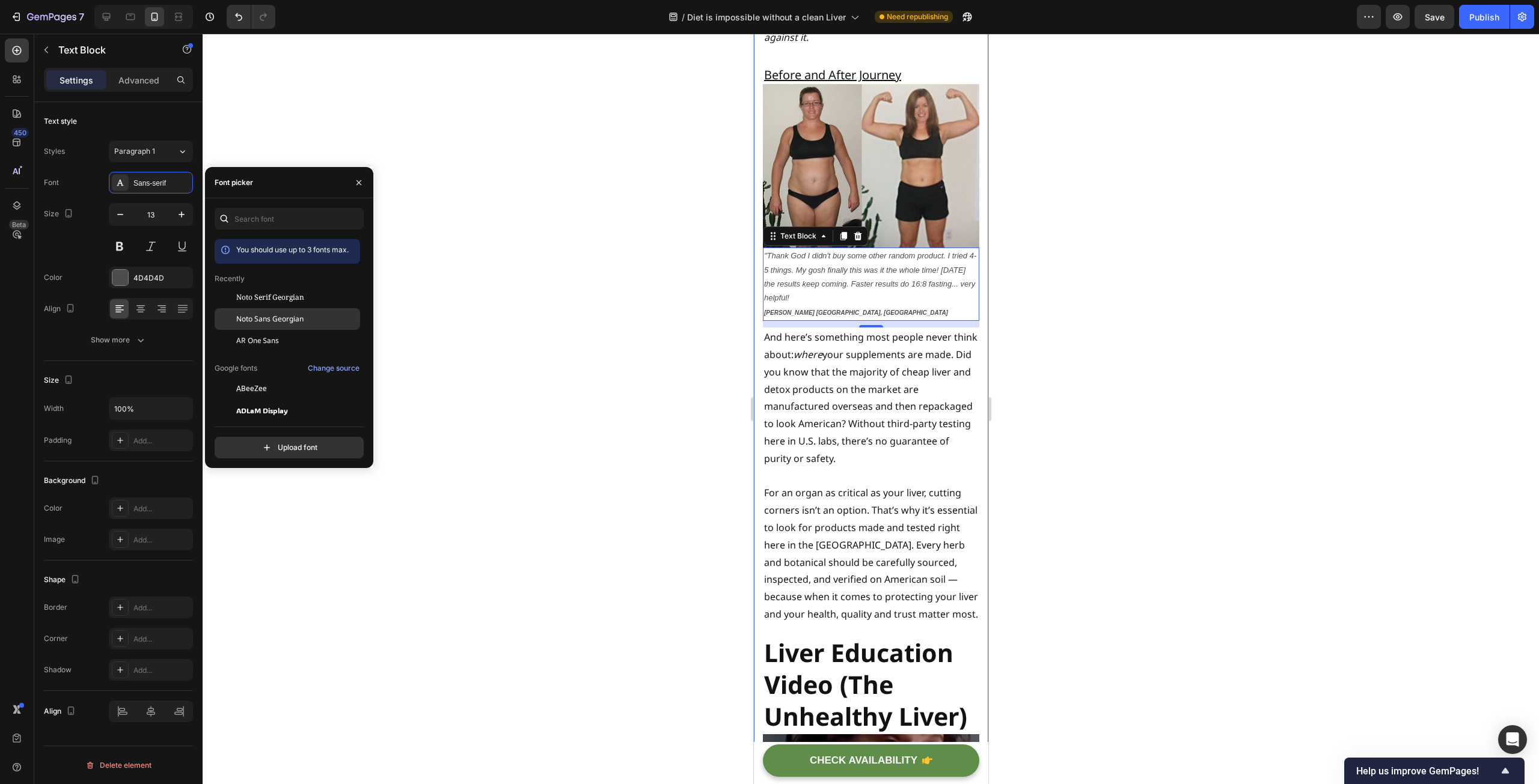
click at [271, 313] on span "Noto Sans Georgian" at bounding box center [270, 319] width 68 height 11
click at [669, 347] on div at bounding box center [871, 408] width 1336 height 751
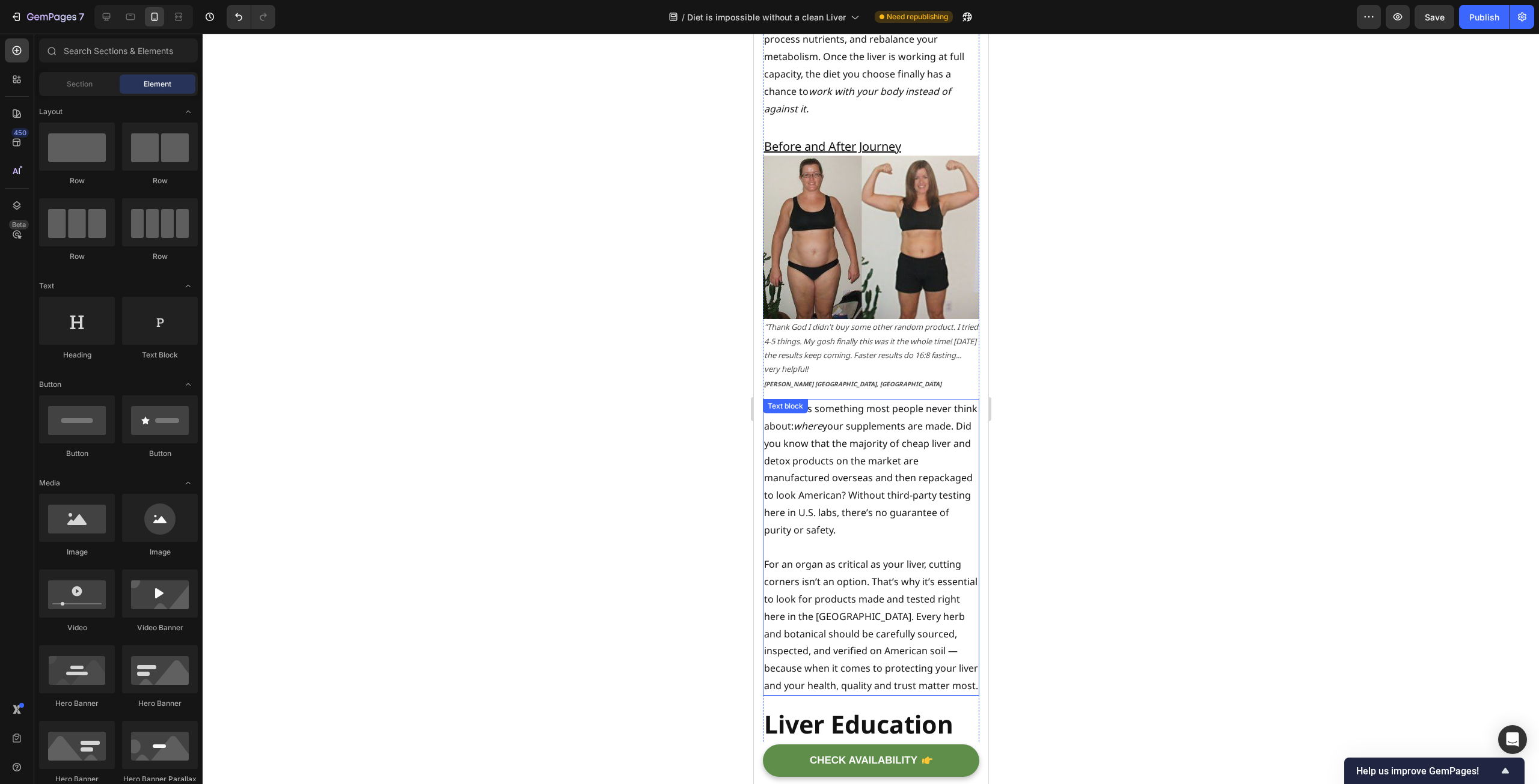
scroll to position [4802, 0]
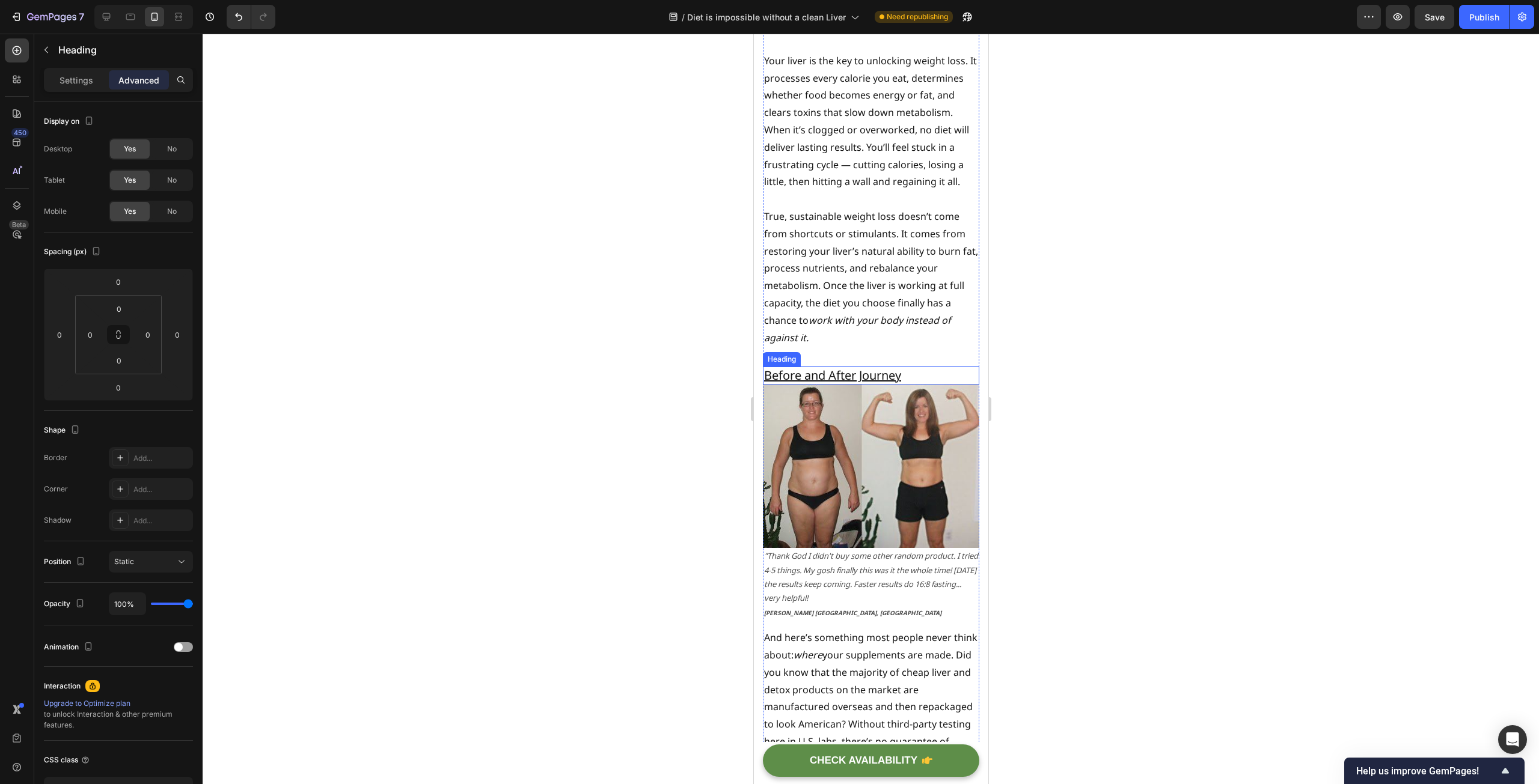
click at [834, 384] on u "Before and After Journey" at bounding box center [832, 375] width 137 height 16
click at [834, 360] on icon at bounding box center [835, 355] width 10 height 10
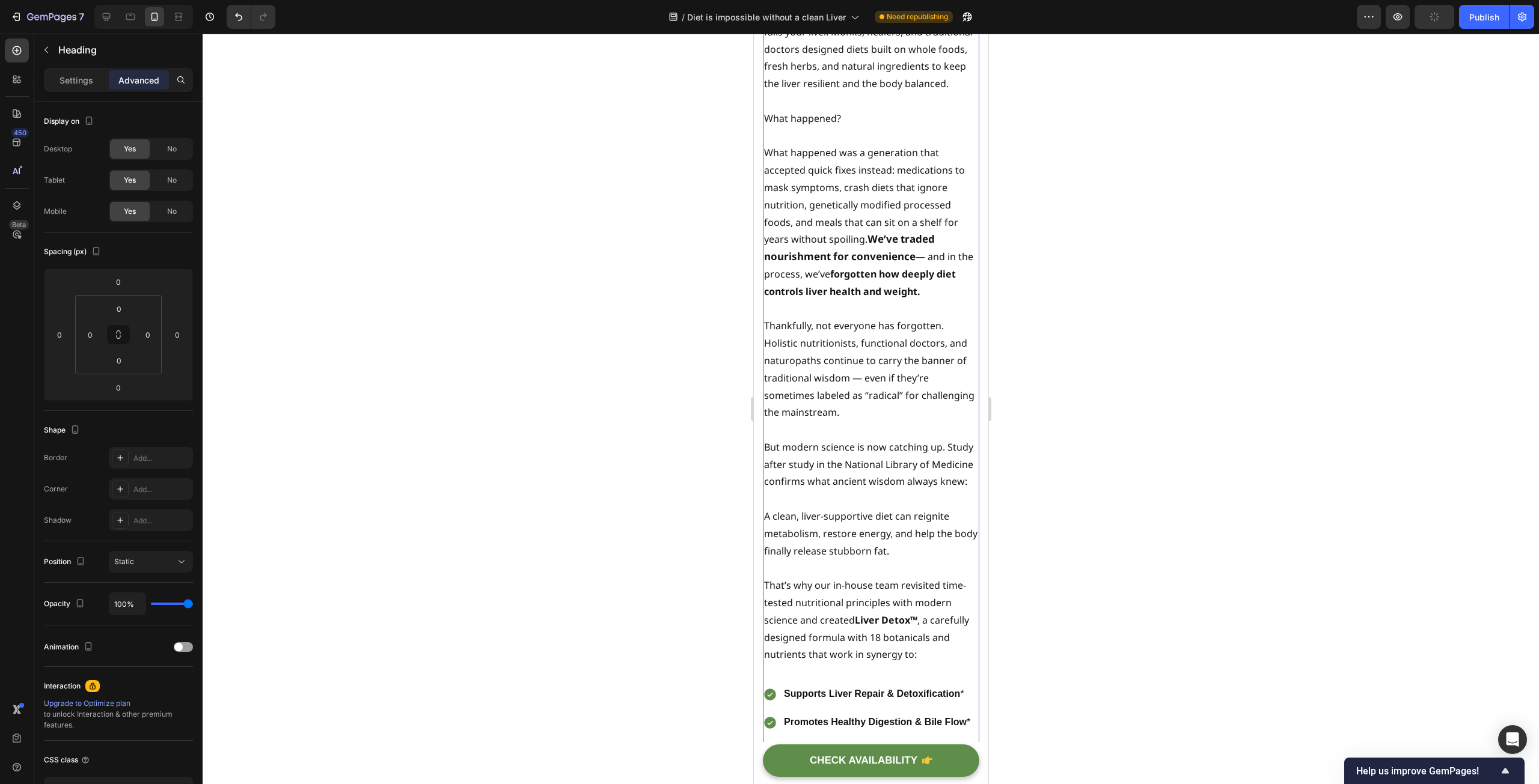
scroll to position [6379, 0]
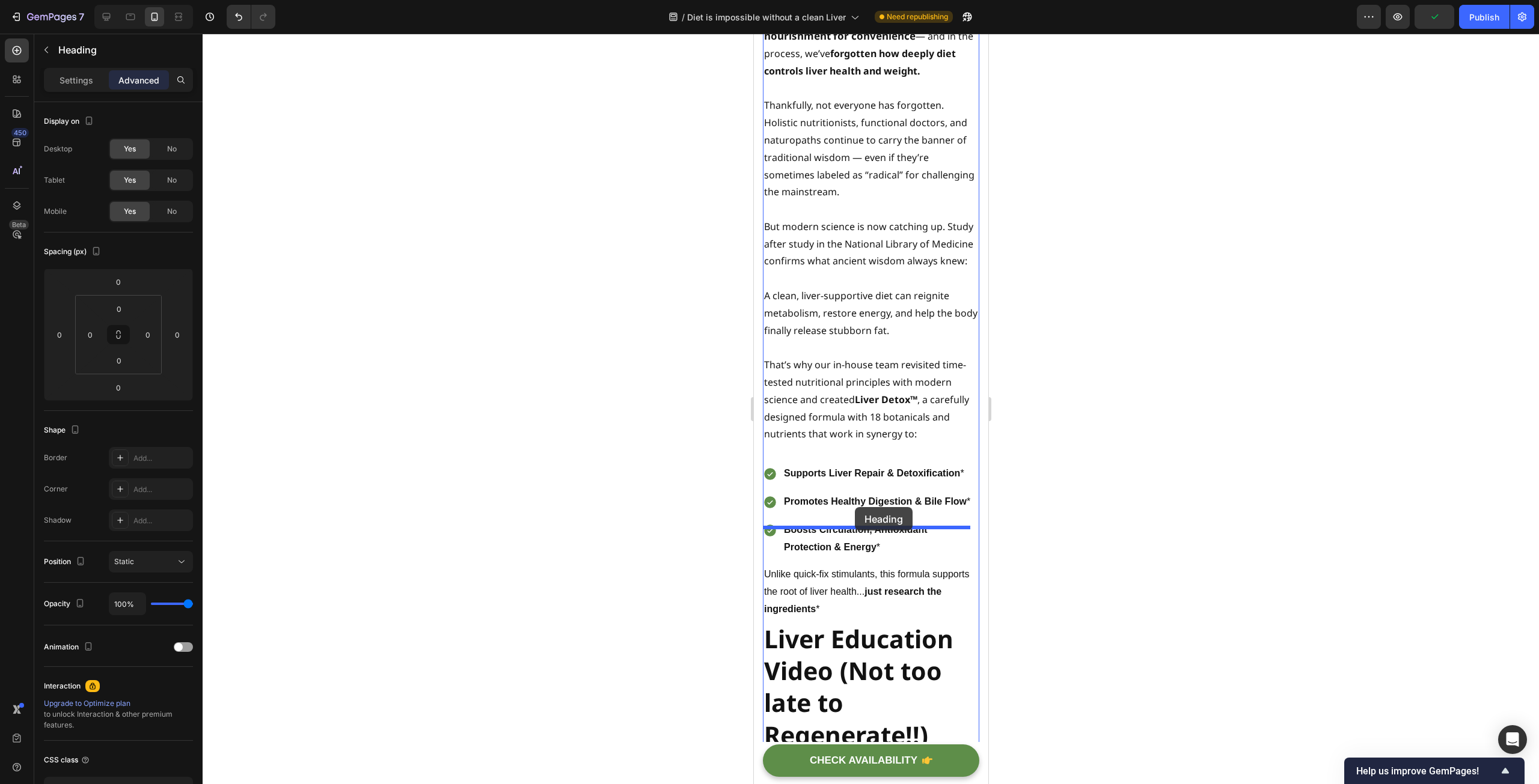
drag, startPoint x: 770, startPoint y: 98, endPoint x: 854, endPoint y: 507, distance: 417.5
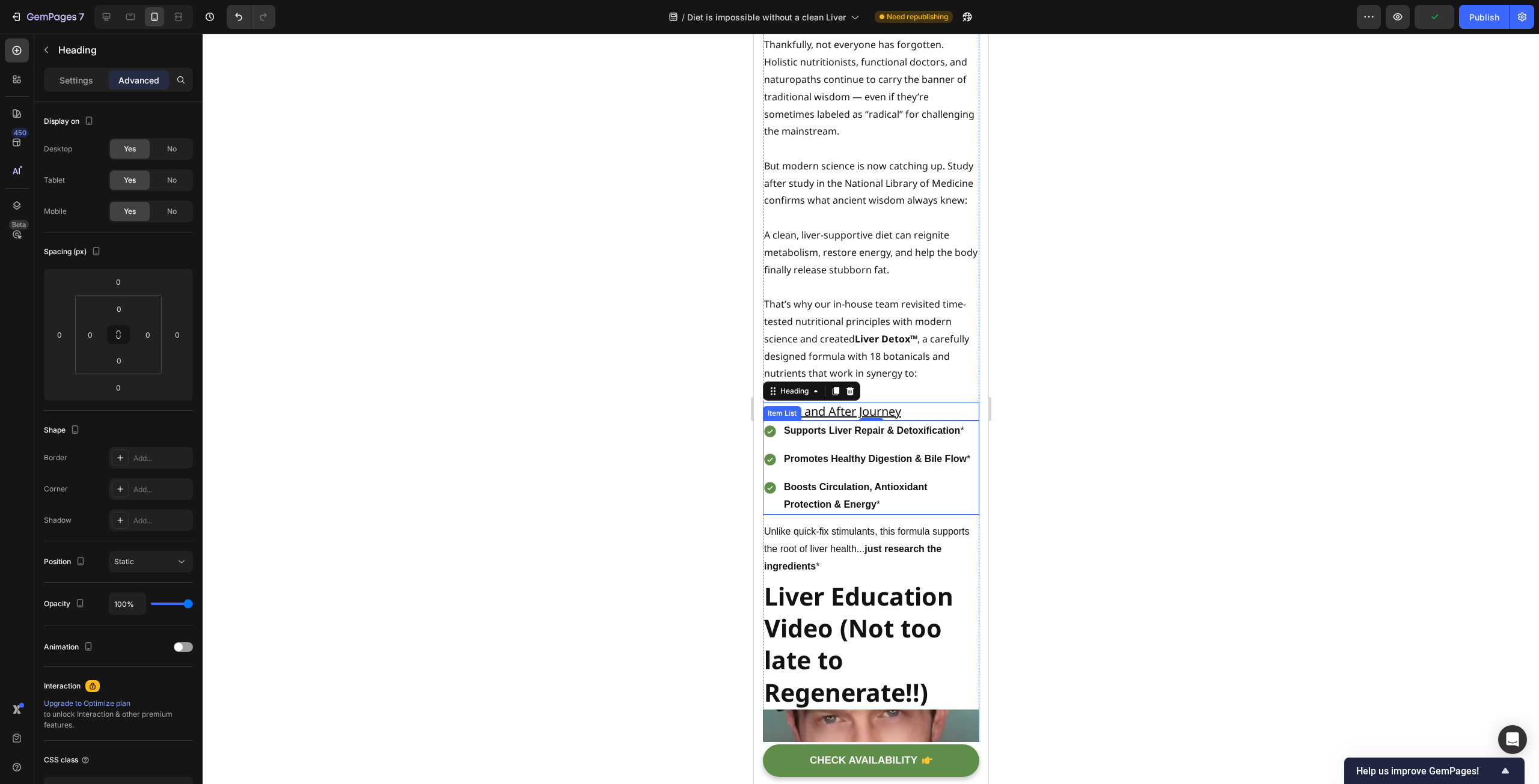
scroll to position [6602, 0]
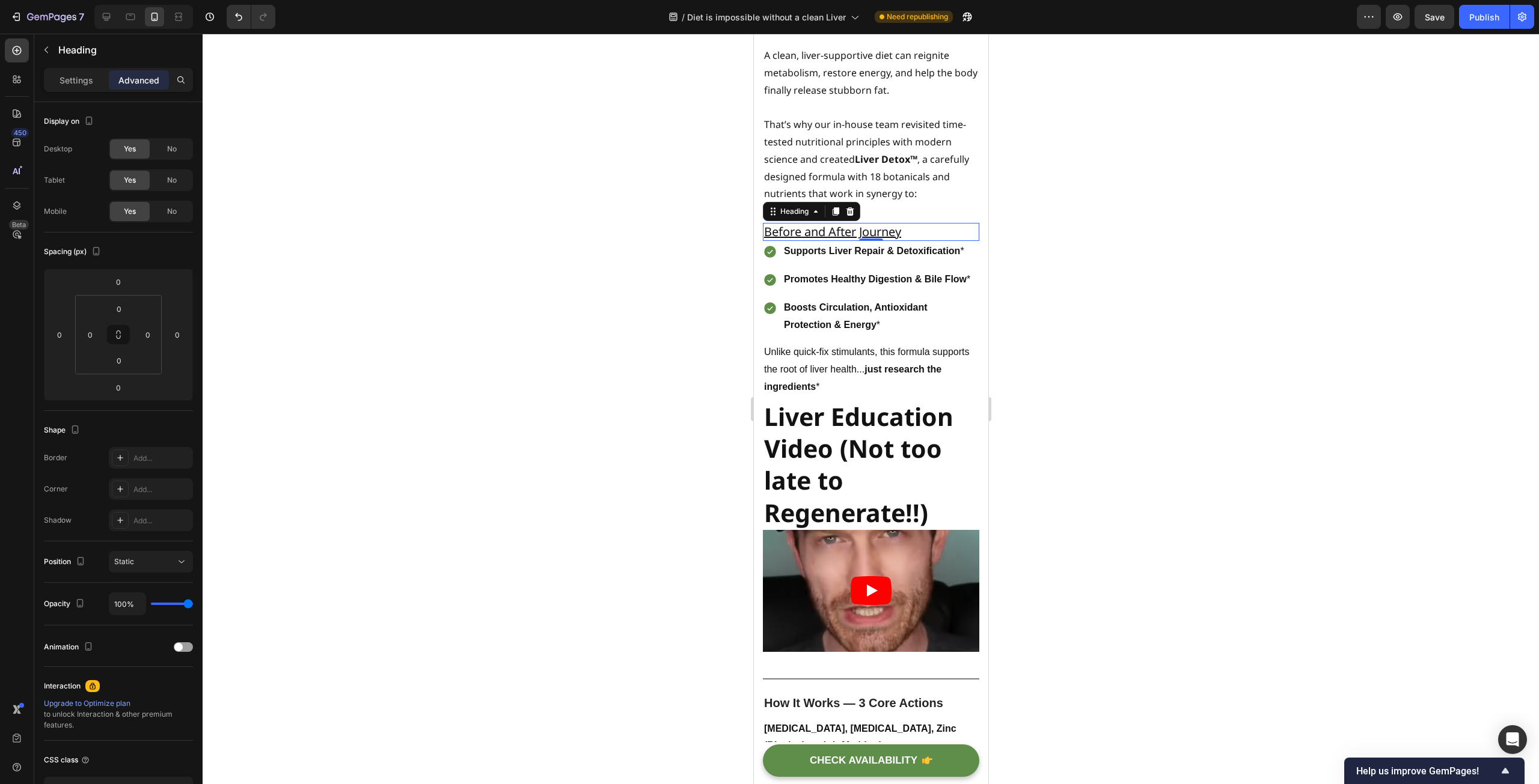
click at [561, 291] on div at bounding box center [871, 408] width 1336 height 751
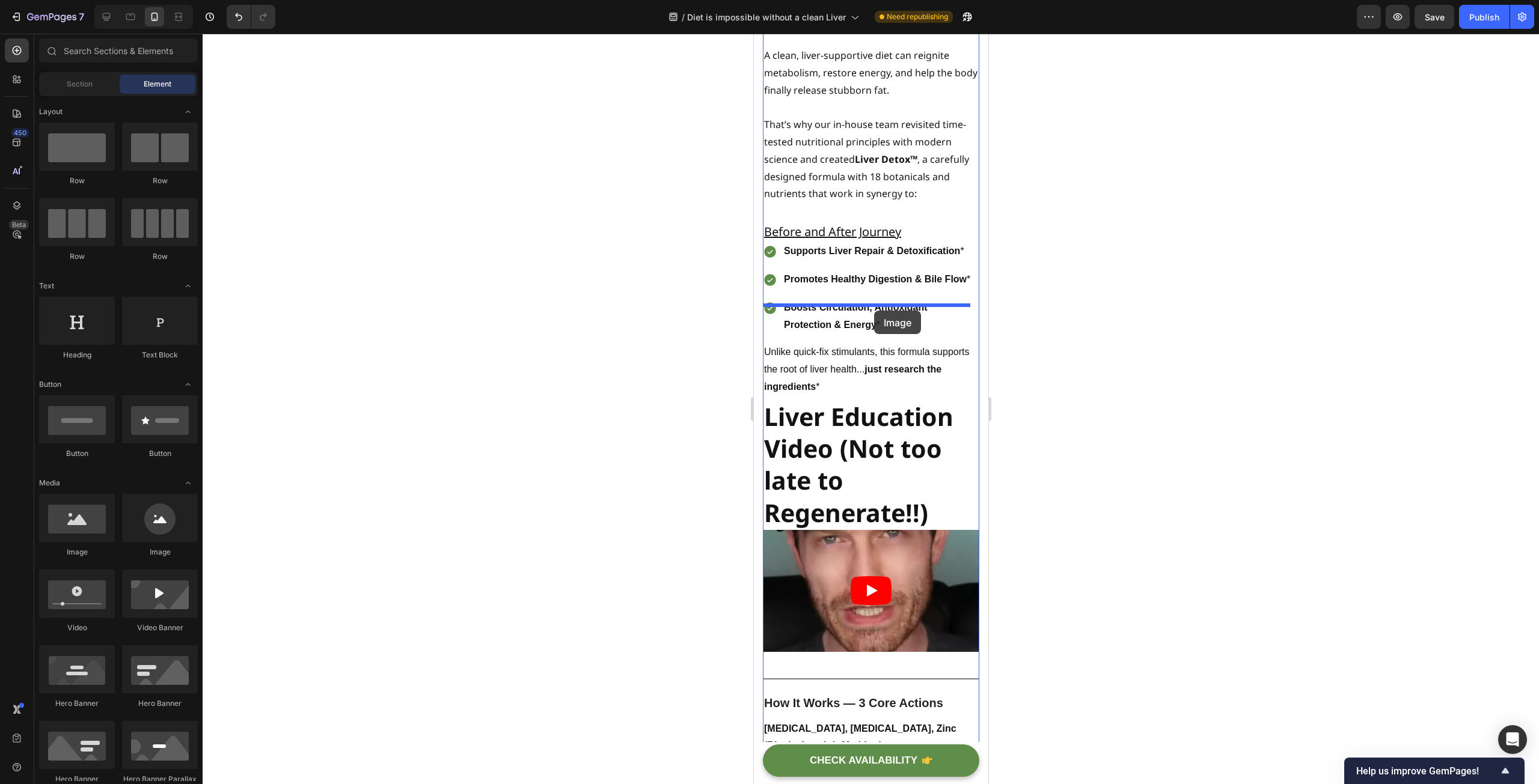
drag, startPoint x: 824, startPoint y: 553, endPoint x: 873, endPoint y: 311, distance: 246.9
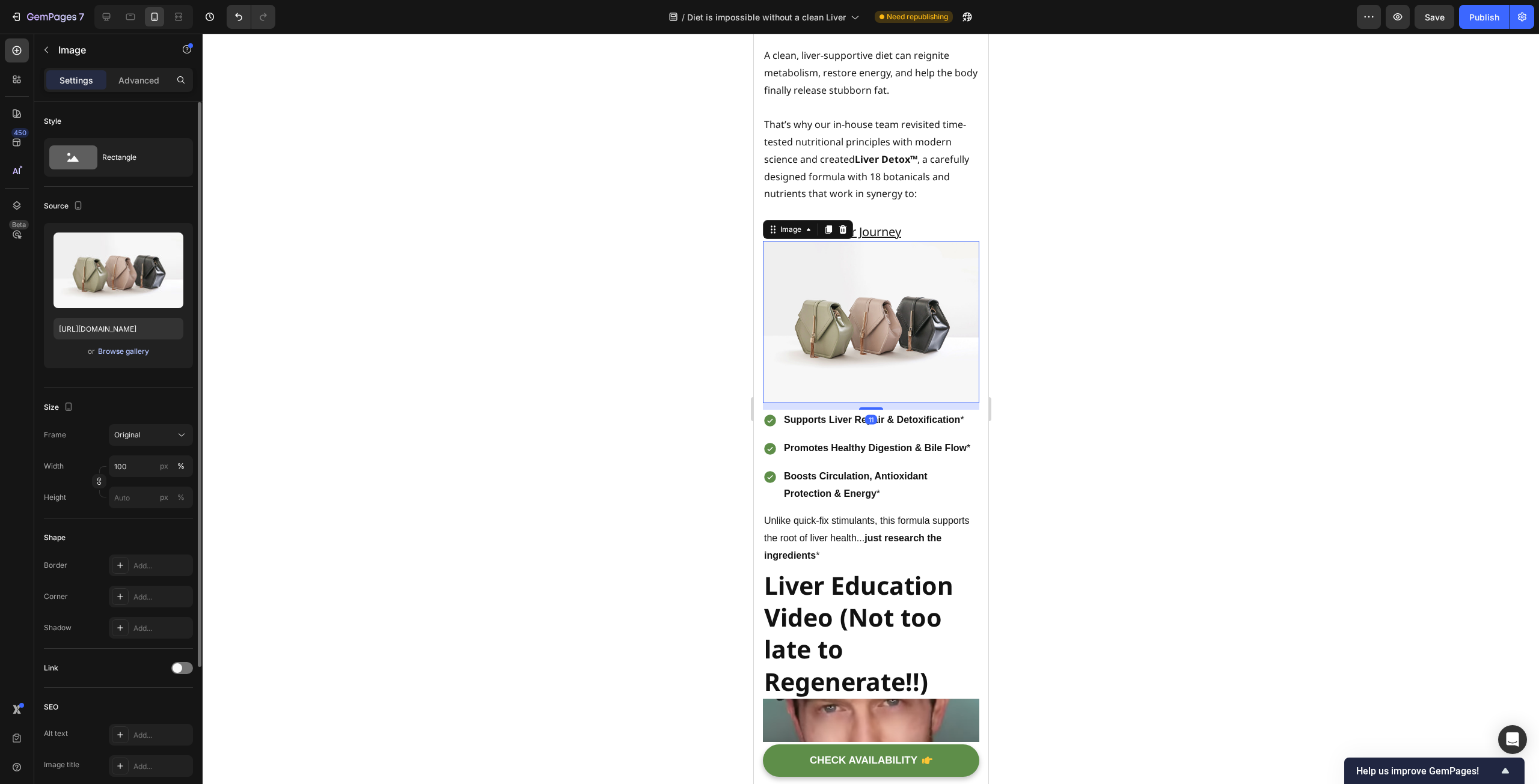
click at [125, 348] on div "Browse gallery" at bounding box center [124, 351] width 51 height 11
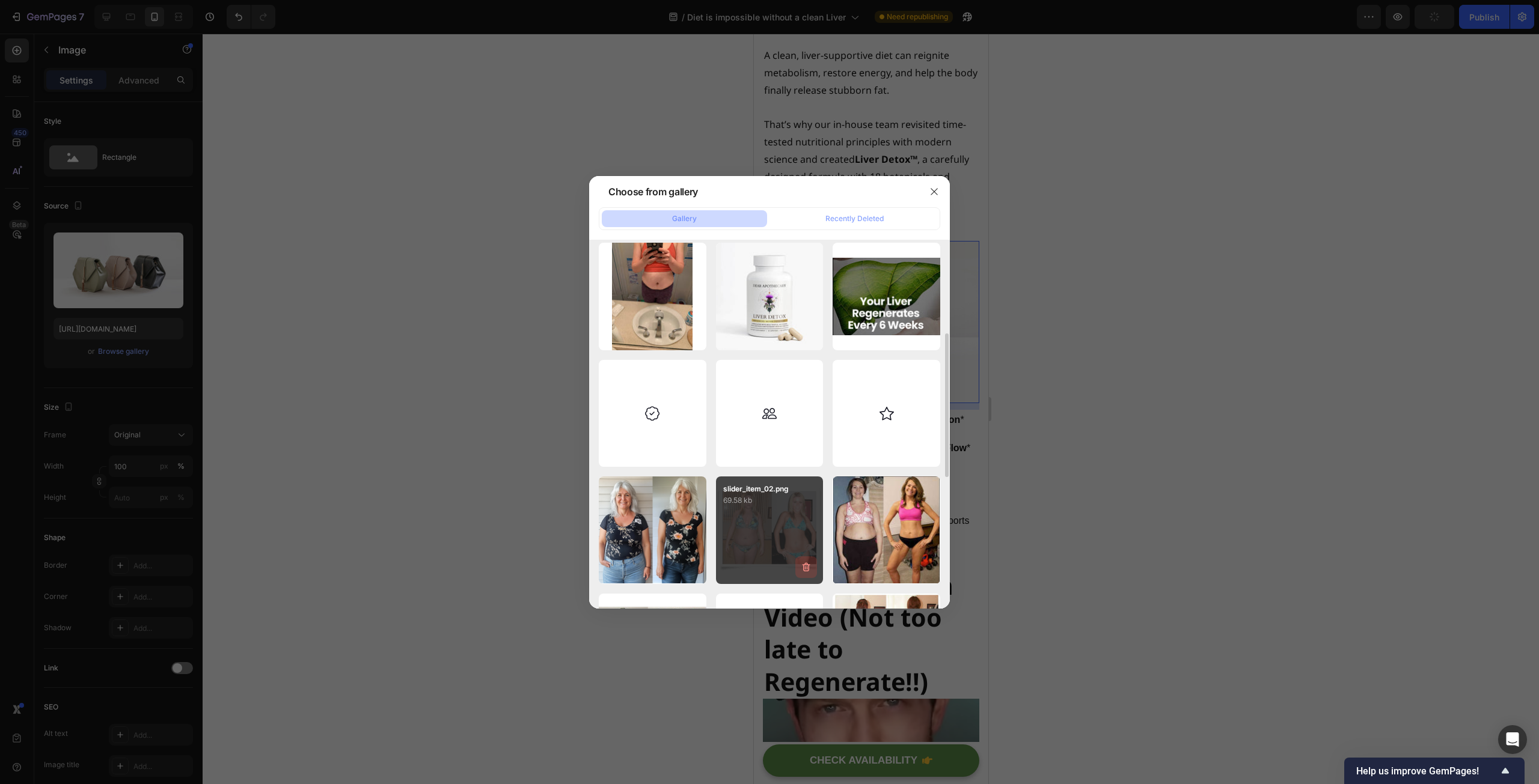
scroll to position [421, 0]
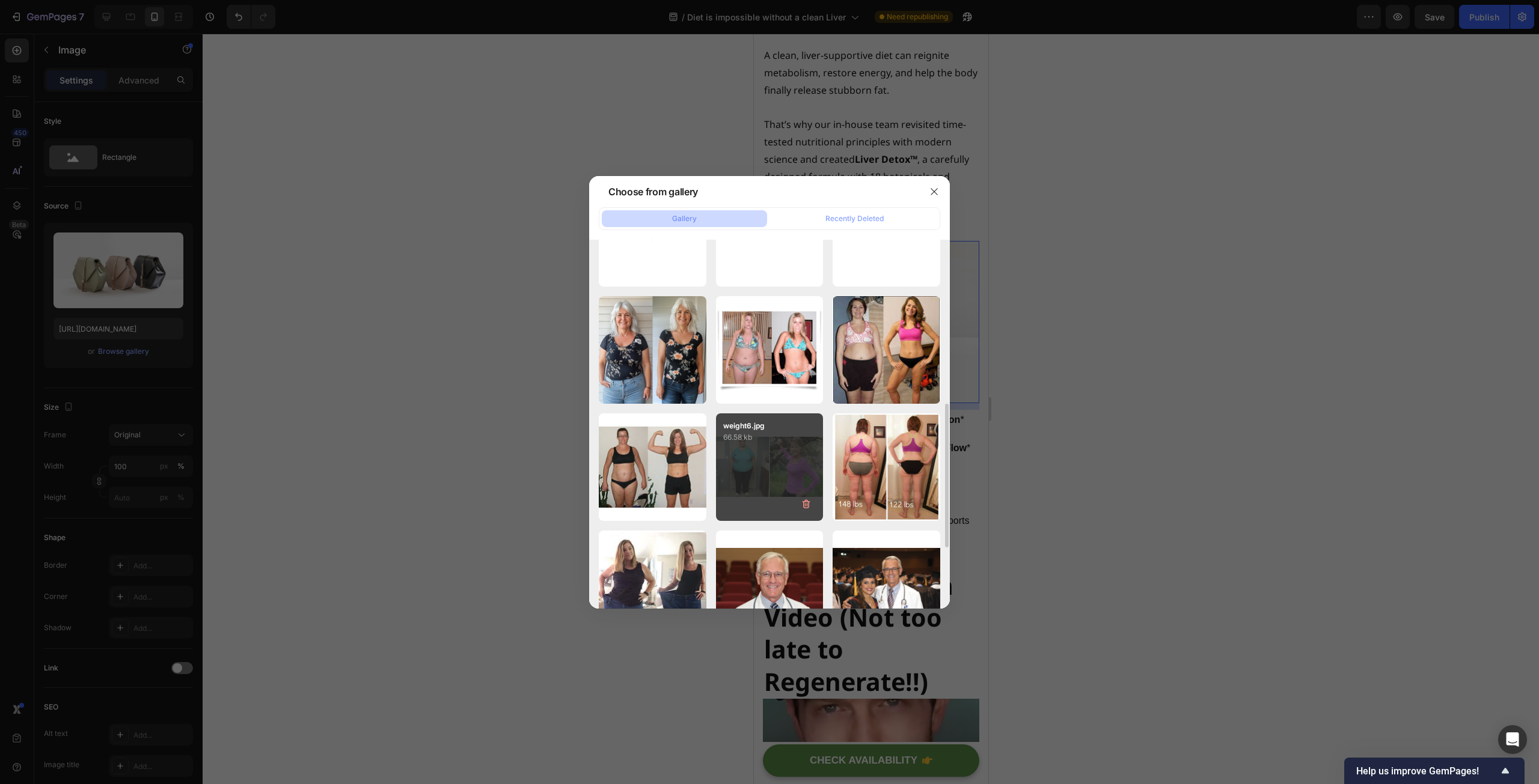
click at [774, 450] on div "weight6.jpg 66.58 kb" at bounding box center [770, 467] width 107 height 107
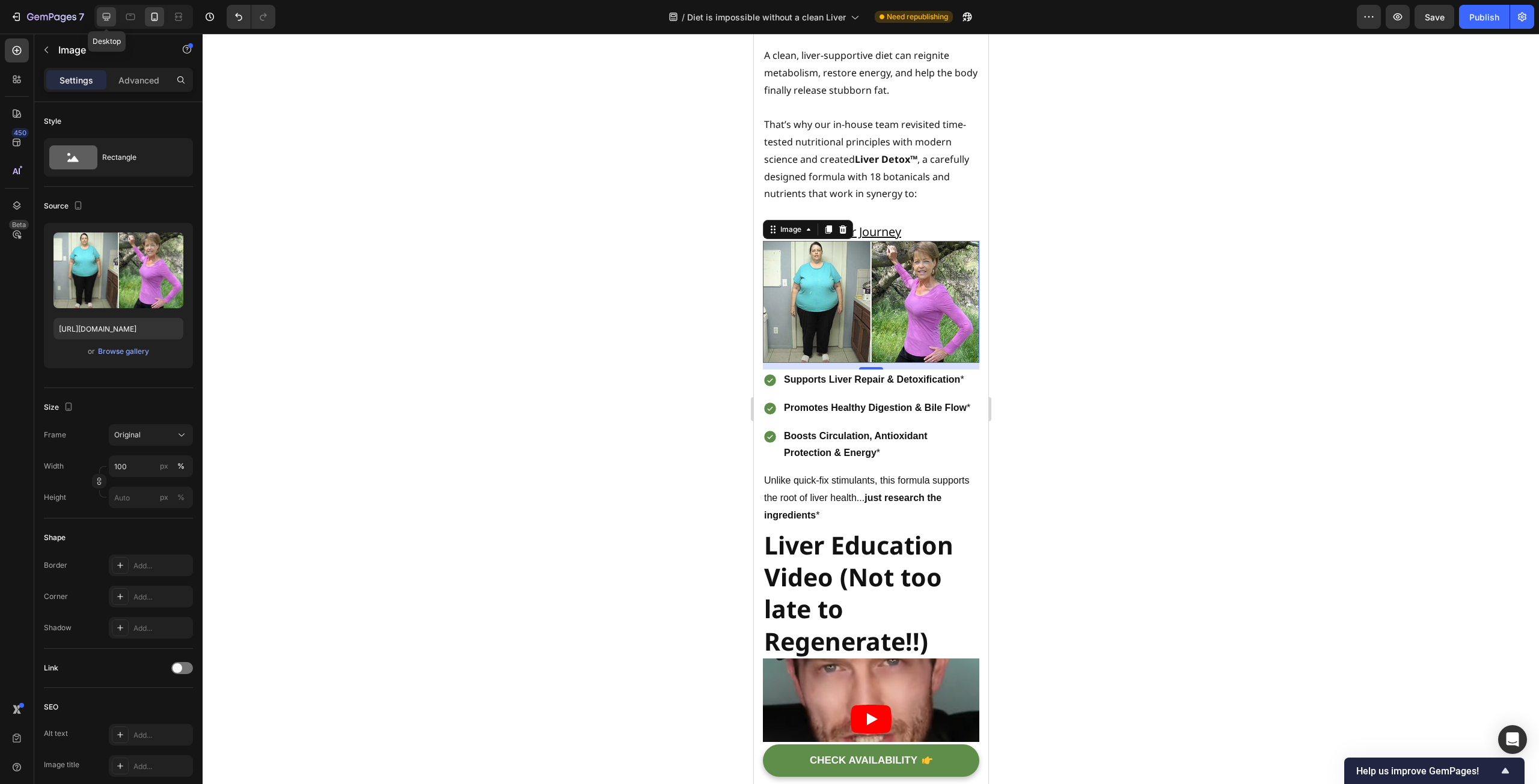
click at [106, 18] on icon at bounding box center [106, 17] width 8 height 8
type input "[URL][DOMAIN_NAME]"
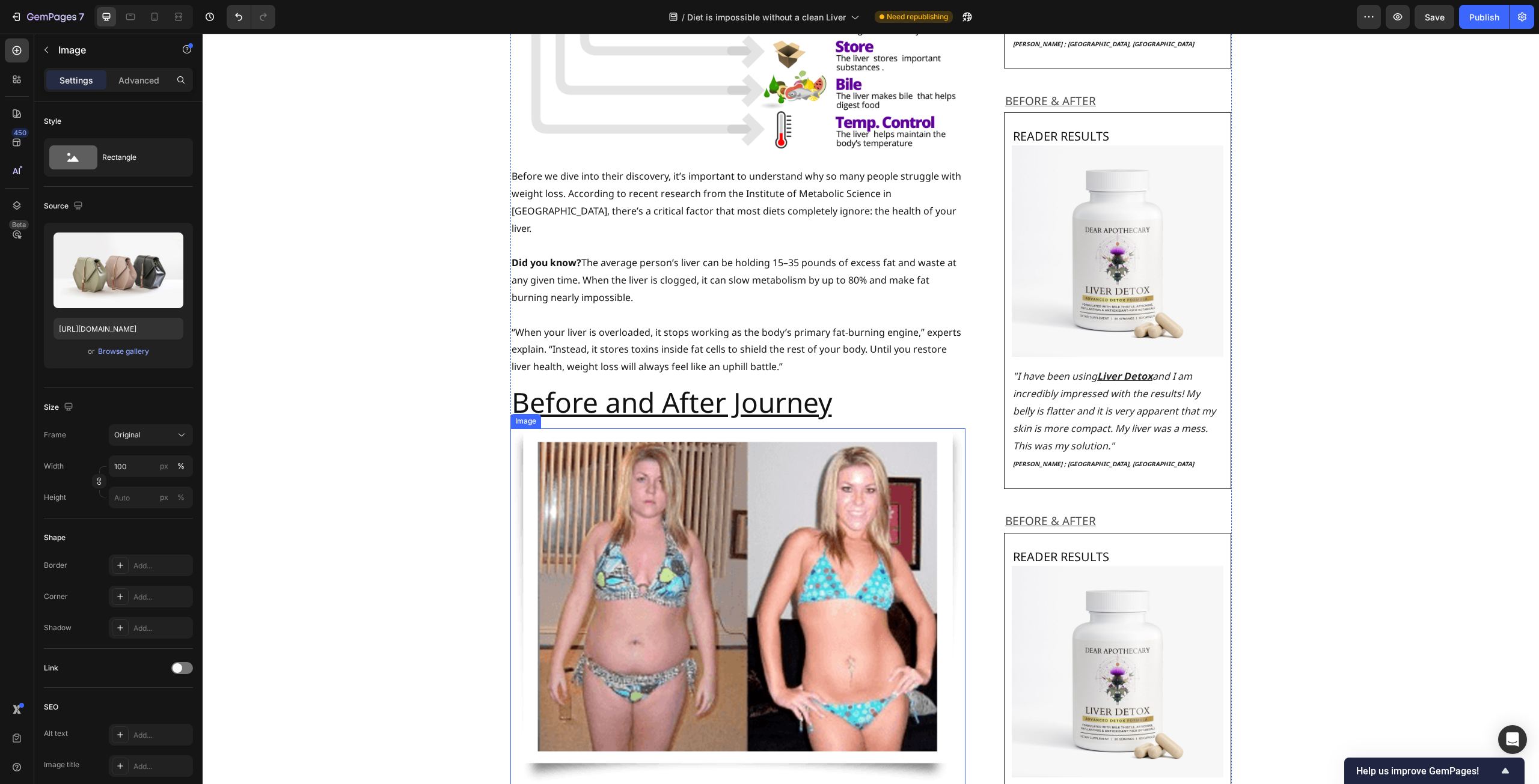
scroll to position [557, 0]
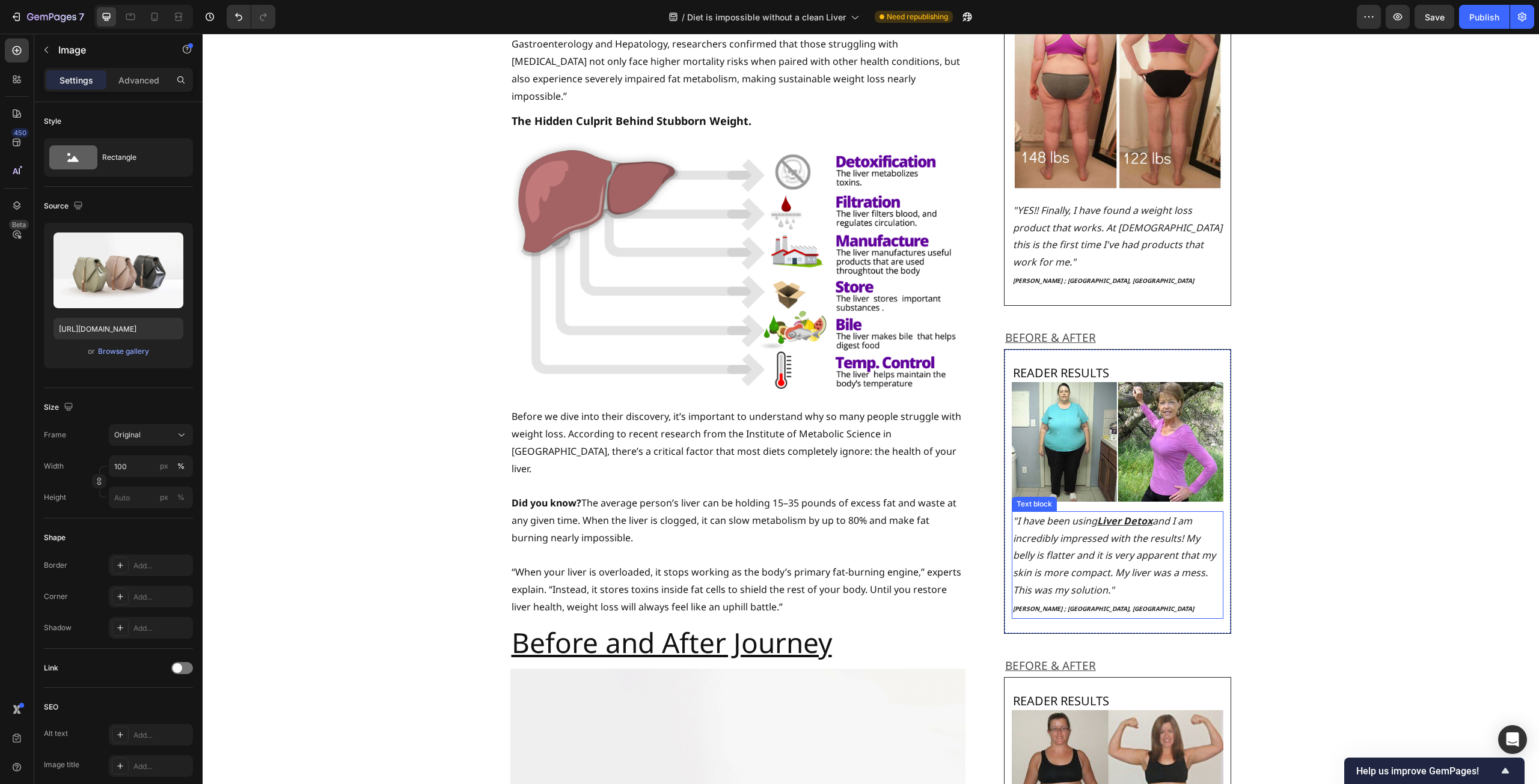
click at [1117, 522] on icon "and I am incredibly impressed with the results! My belly is flatter and it is v…" at bounding box center [1114, 556] width 203 height 83
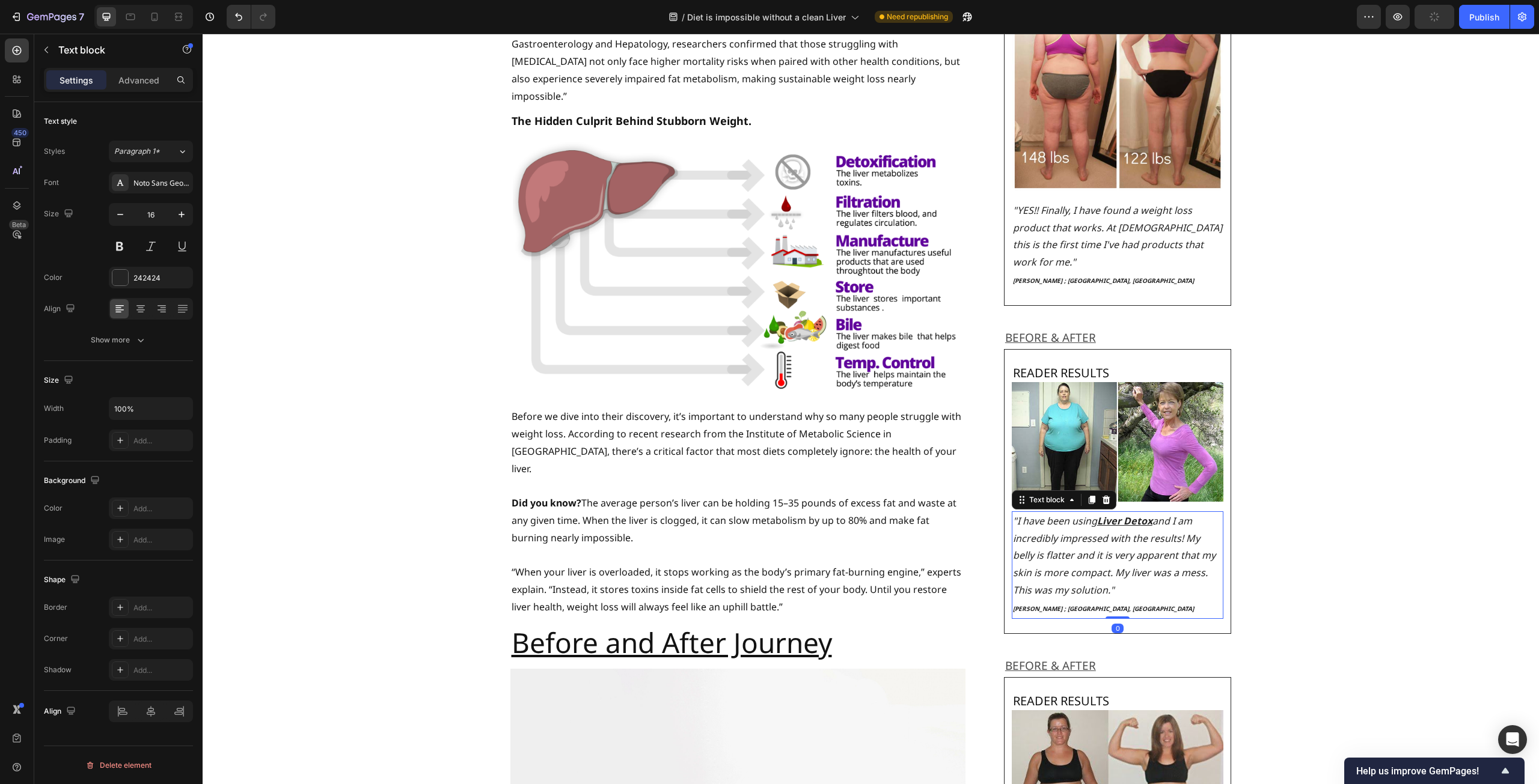
click at [1116, 561] on icon "and I am incredibly impressed with the results! My belly is flatter and it is v…" at bounding box center [1114, 556] width 203 height 83
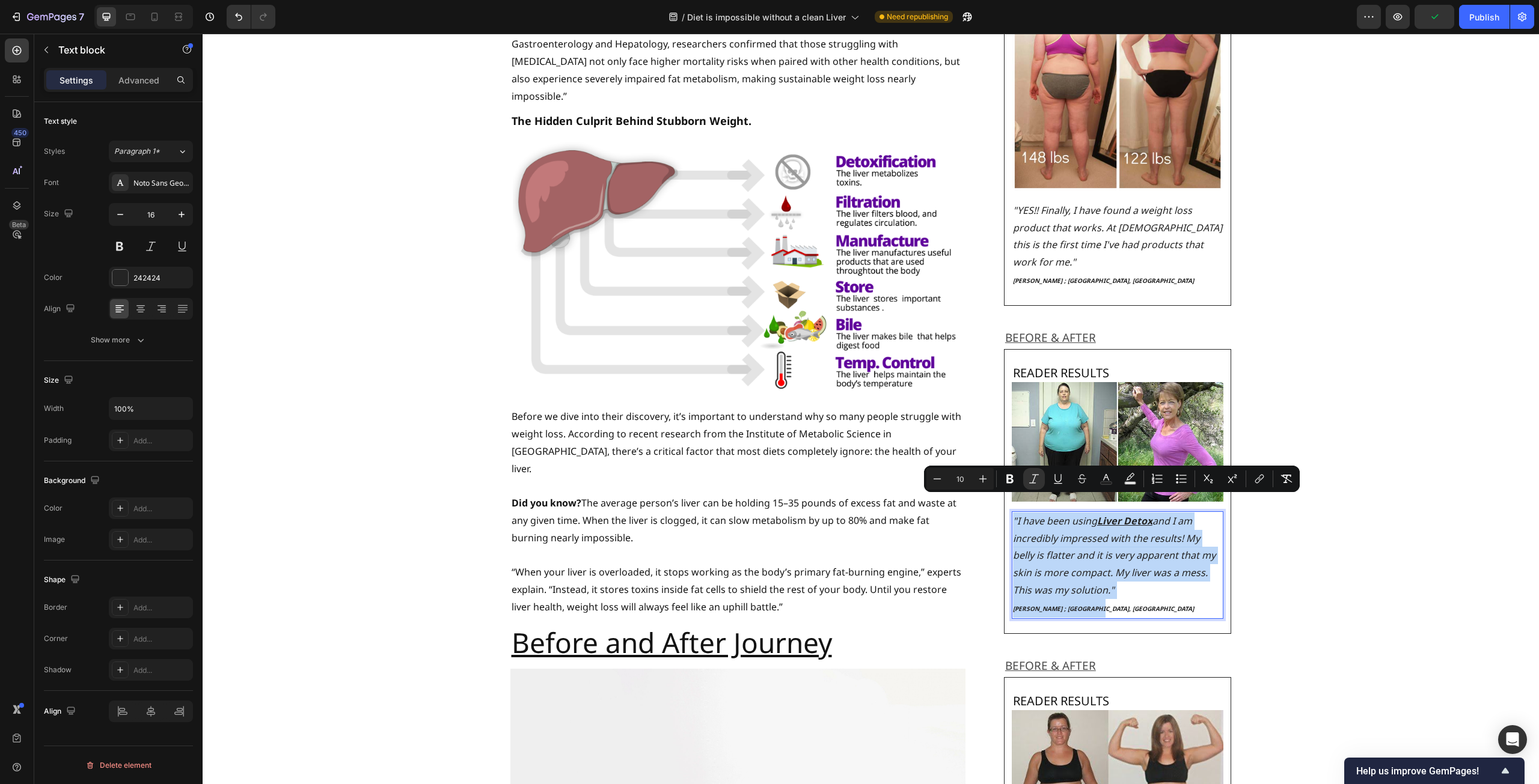
drag, startPoint x: 1102, startPoint y: 595, endPoint x: 1008, endPoint y: 507, distance: 128.8
click at [1012, 511] on div ""I have been using Liver Detox and I am incredibly impressed with the results! …" at bounding box center [1118, 565] width 213 height 107
copy div ""I have been using Liver Detox and I am incredibly impressed with the results! …"
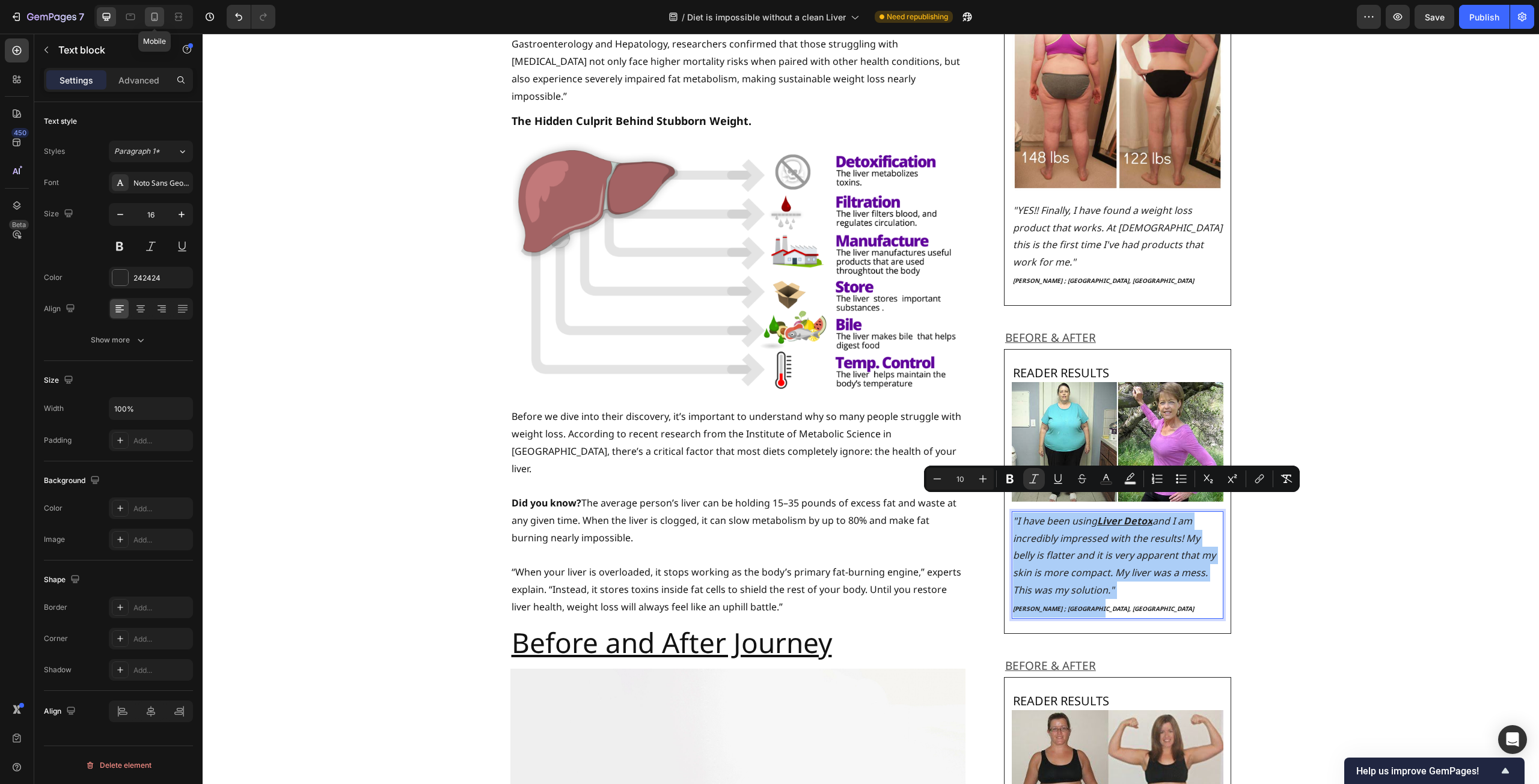
click at [155, 16] on icon at bounding box center [155, 17] width 12 height 12
type input "14"
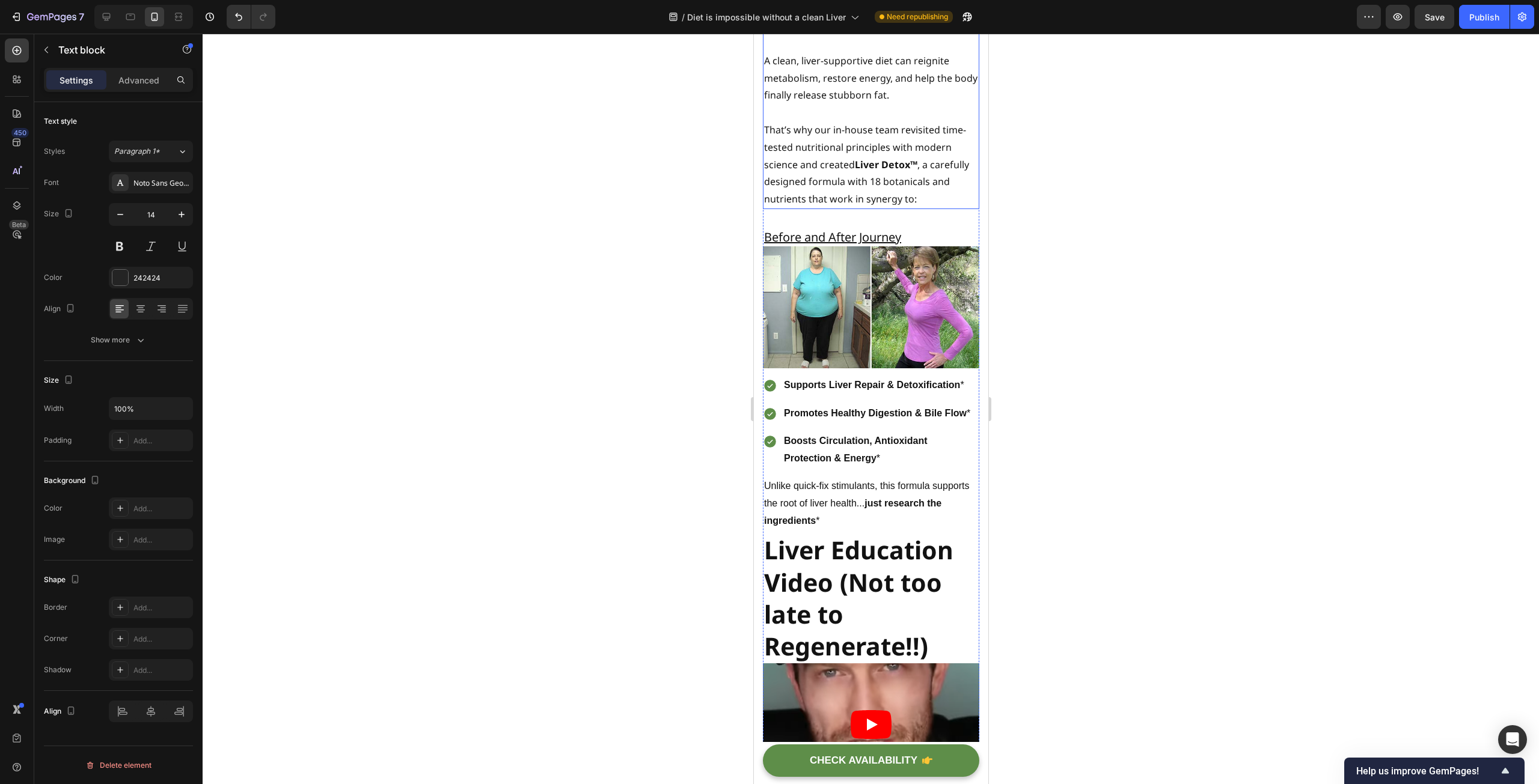
scroll to position [6594, 0]
click at [94, 55] on p "Text block" at bounding box center [109, 50] width 102 height 14
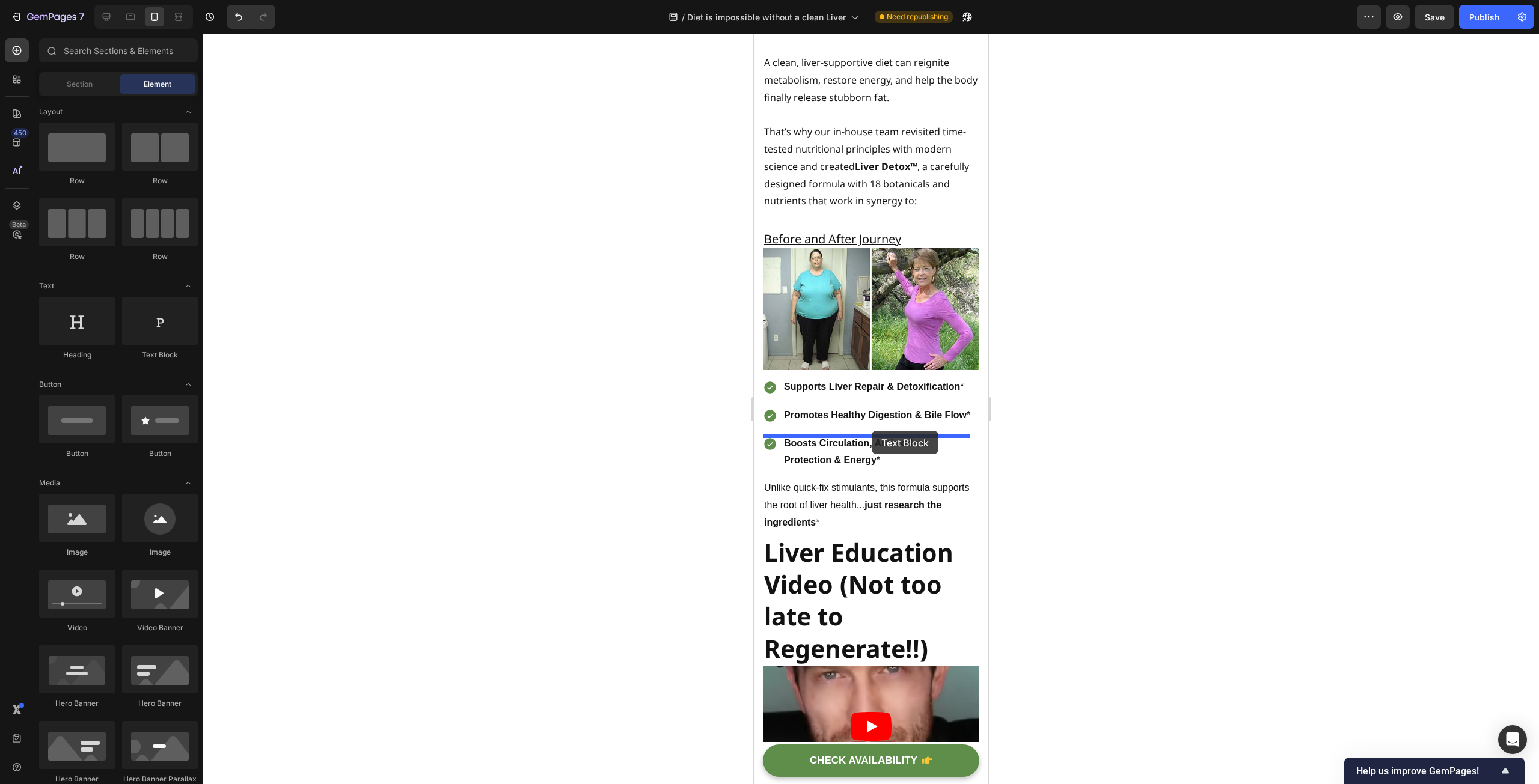
drag, startPoint x: 914, startPoint y: 359, endPoint x: 871, endPoint y: 431, distance: 83.9
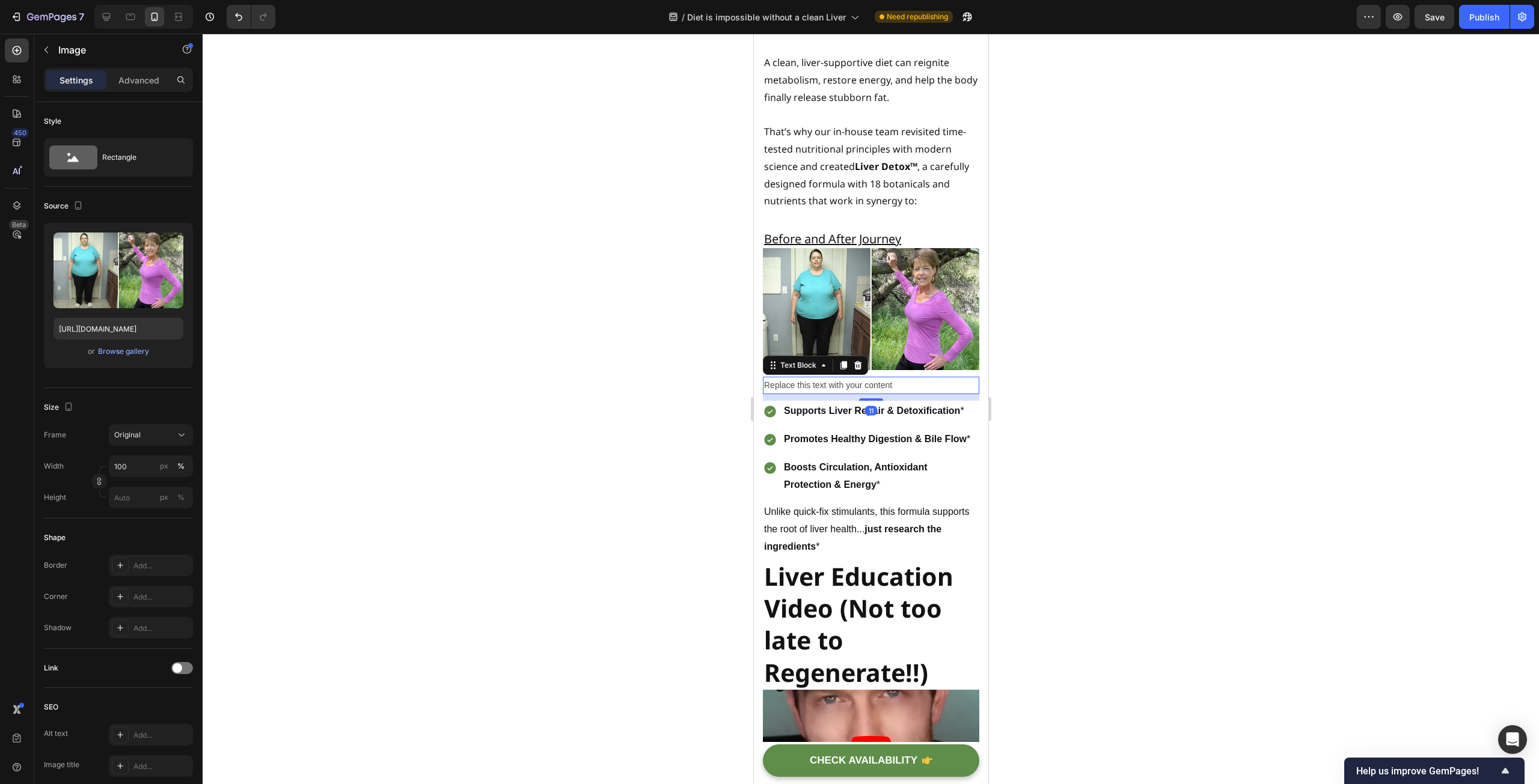
click at [870, 370] on img at bounding box center [871, 309] width 216 height 122
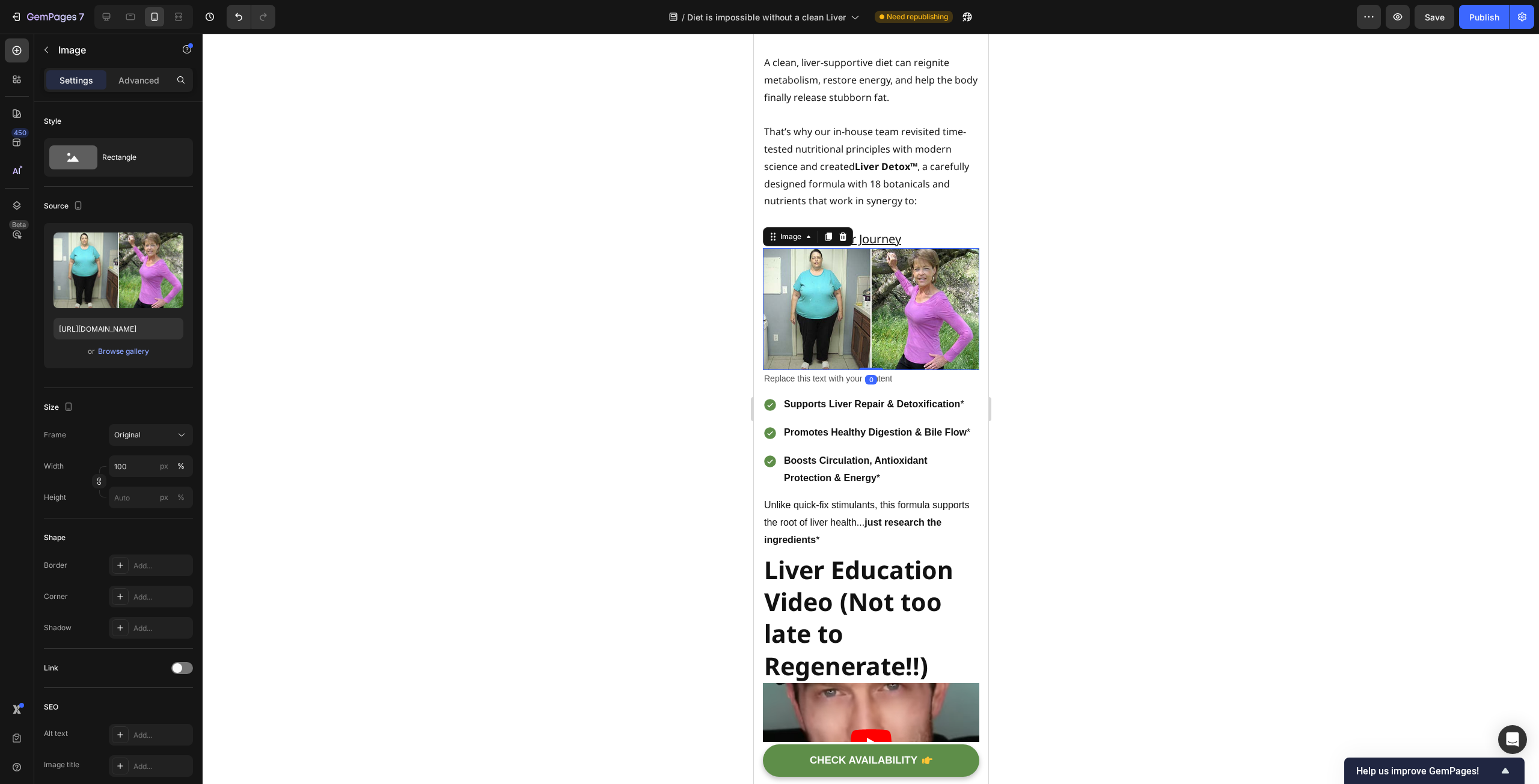
drag, startPoint x: 866, startPoint y: 435, endPoint x: 865, endPoint y: 416, distance: 19.0
click at [865, 370] on div "Image 0" at bounding box center [871, 309] width 216 height 122
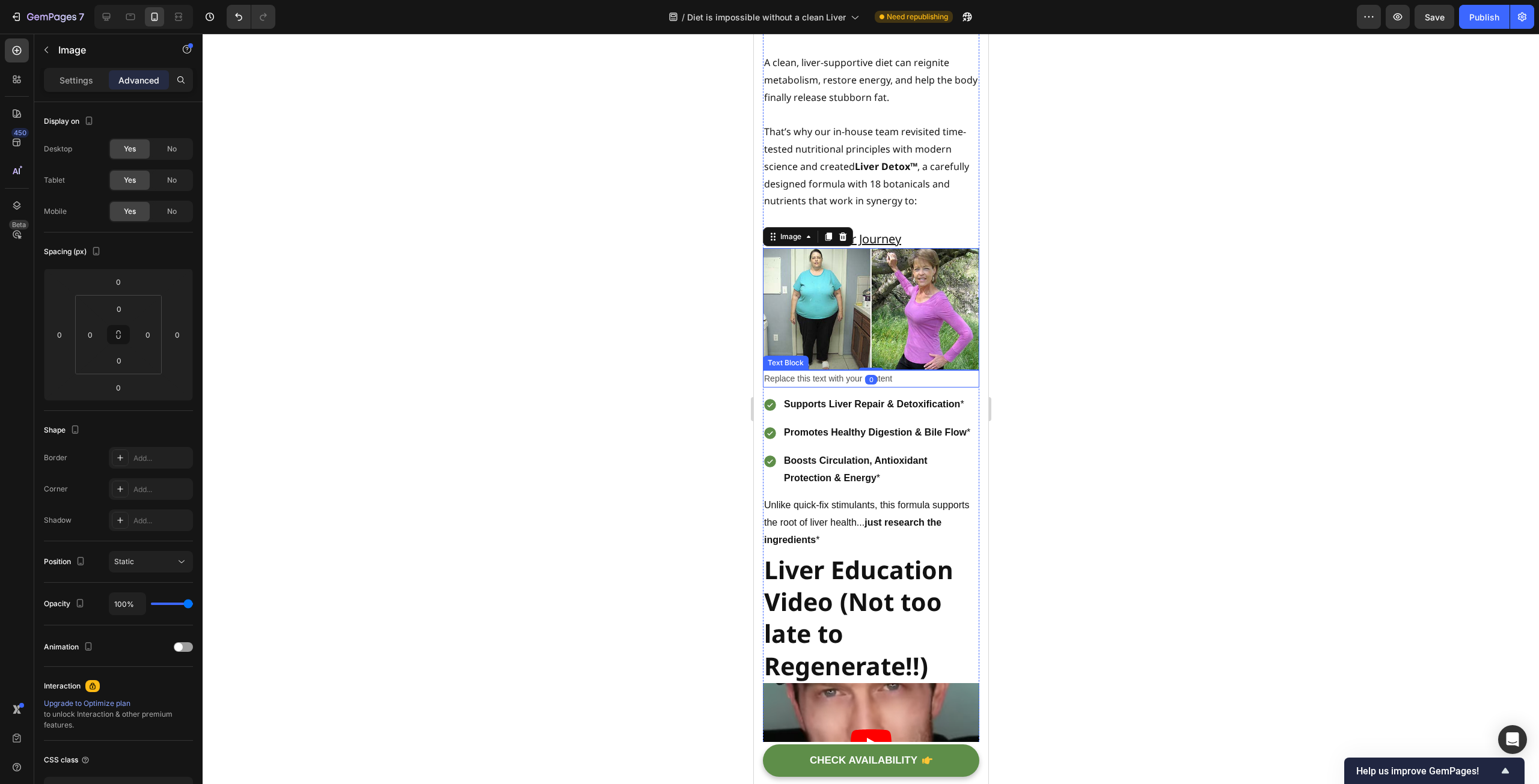
click at [891, 387] on div "Replace this text with your content" at bounding box center [871, 379] width 216 height 18
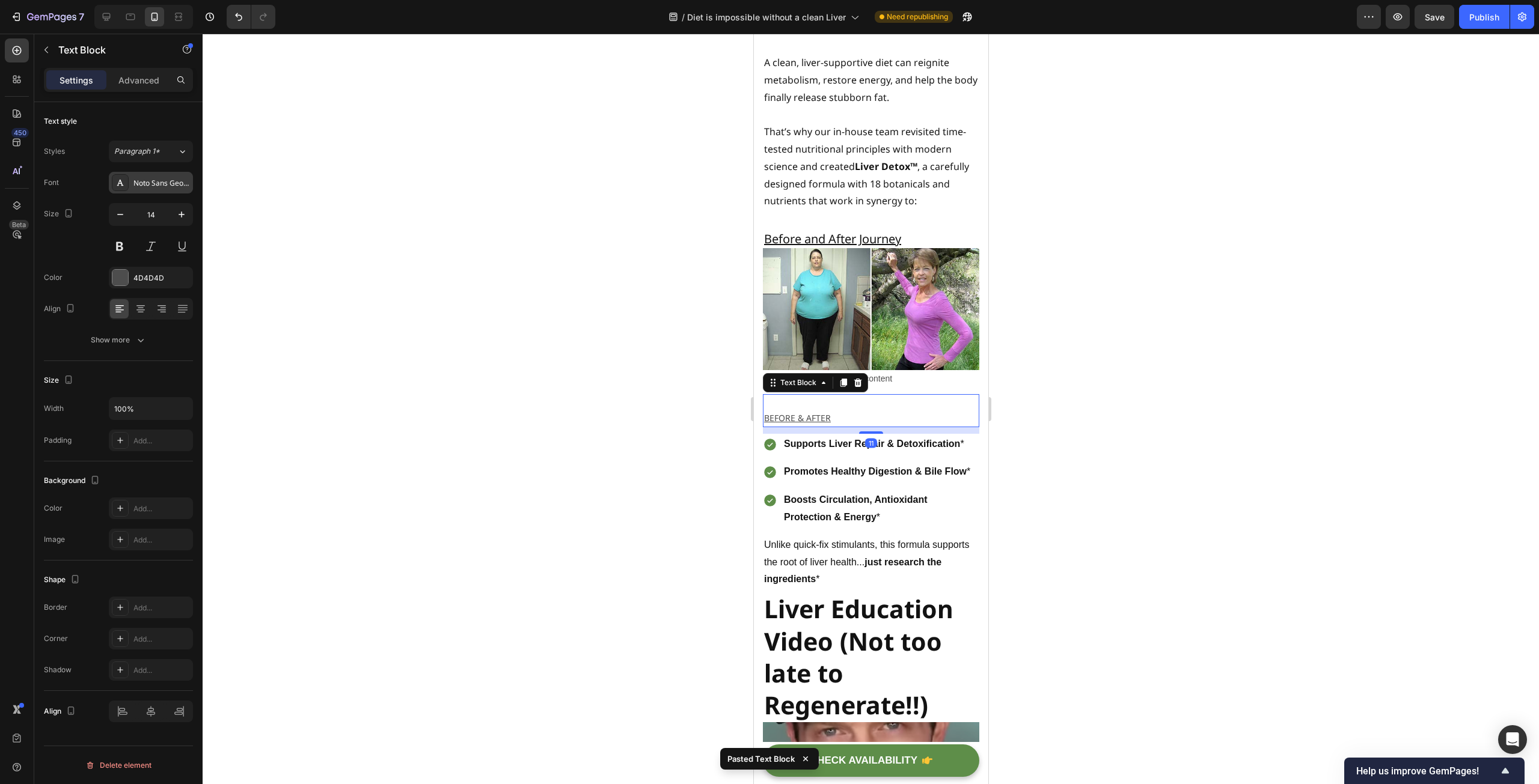
click at [167, 184] on div "Noto Sans Georgian" at bounding box center [162, 183] width 56 height 11
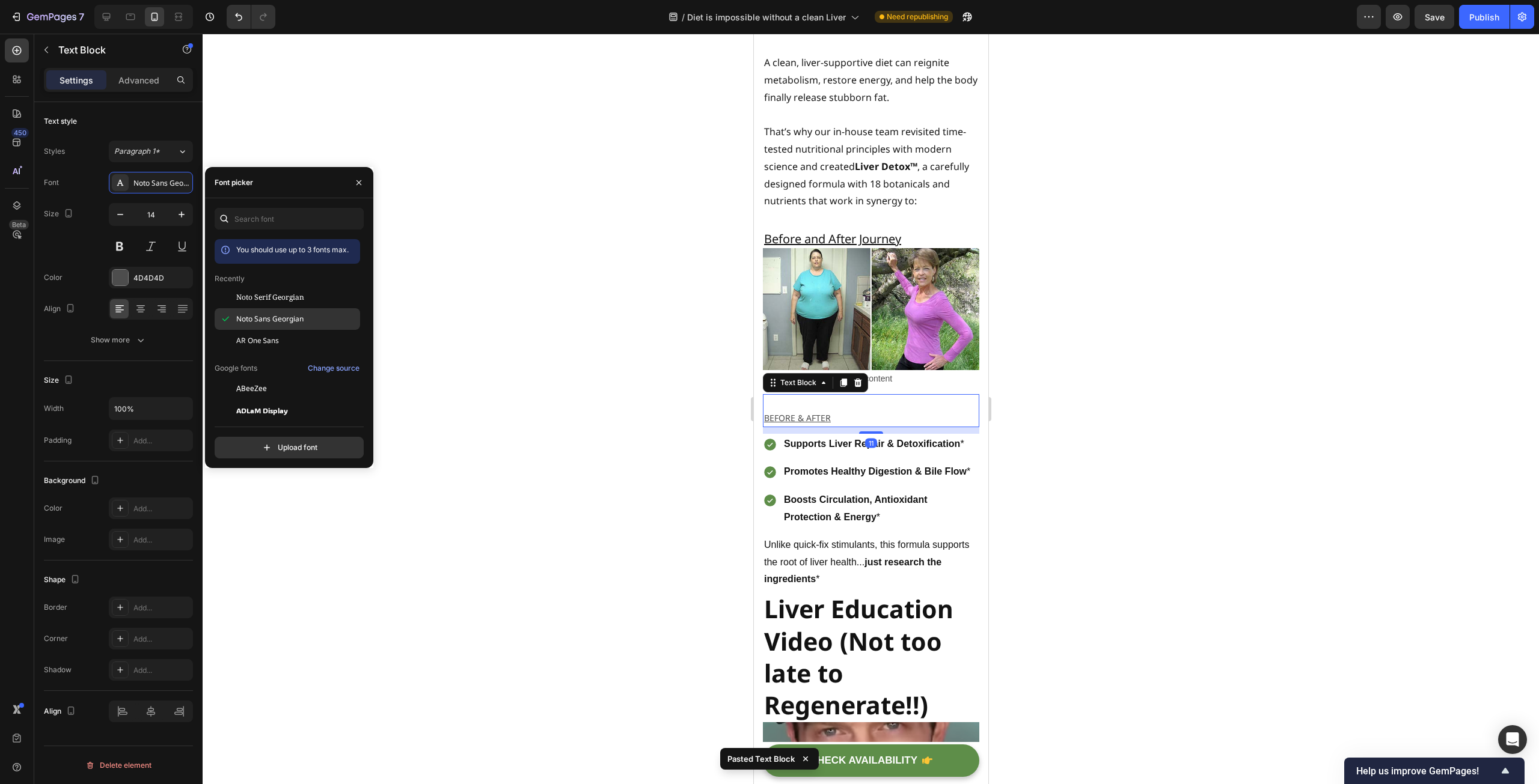
click at [275, 321] on span "Noto Sans Georgian" at bounding box center [270, 319] width 68 height 11
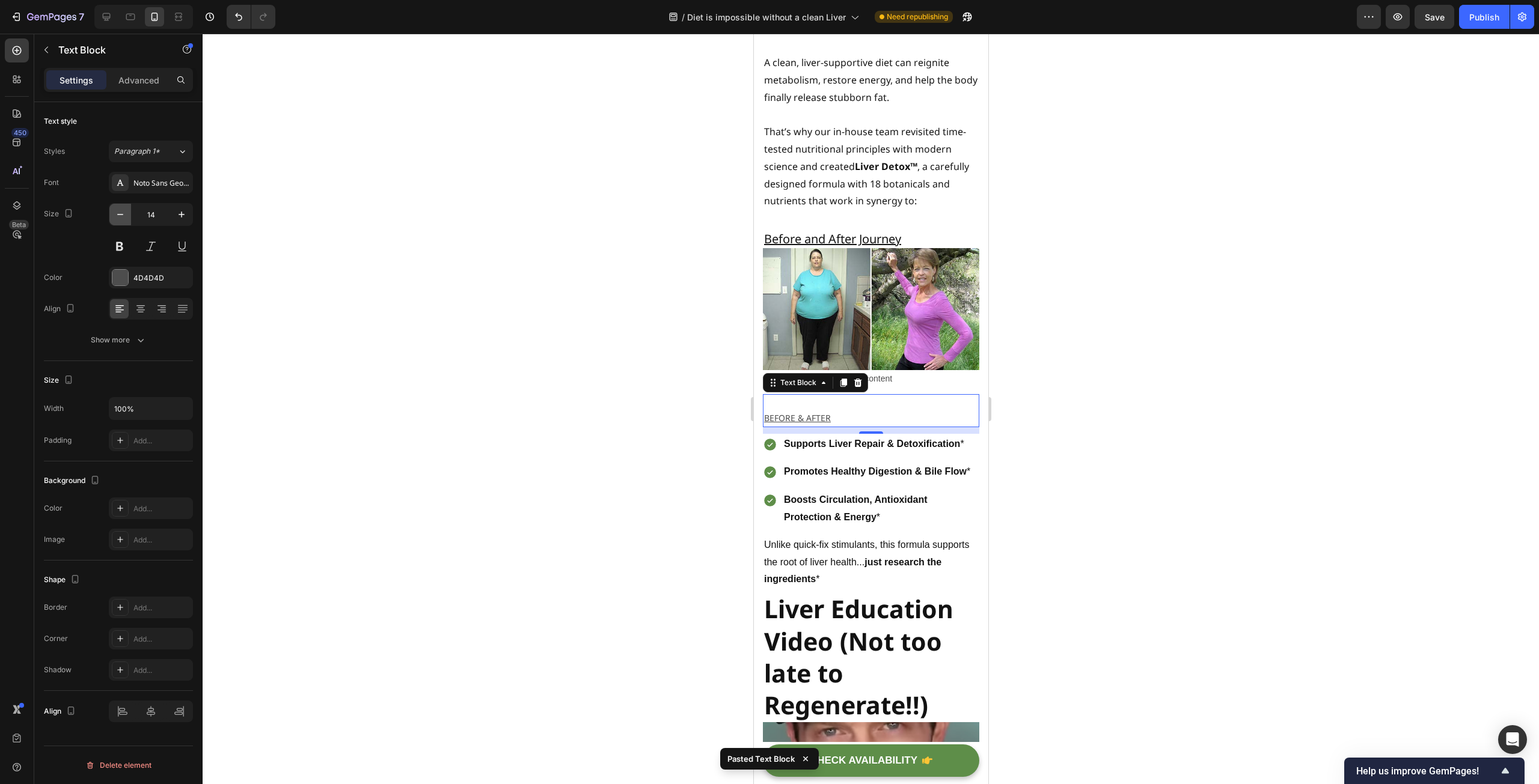
click at [121, 212] on icon "button" at bounding box center [120, 214] width 12 height 12
type input "13"
click at [563, 414] on div at bounding box center [871, 408] width 1336 height 751
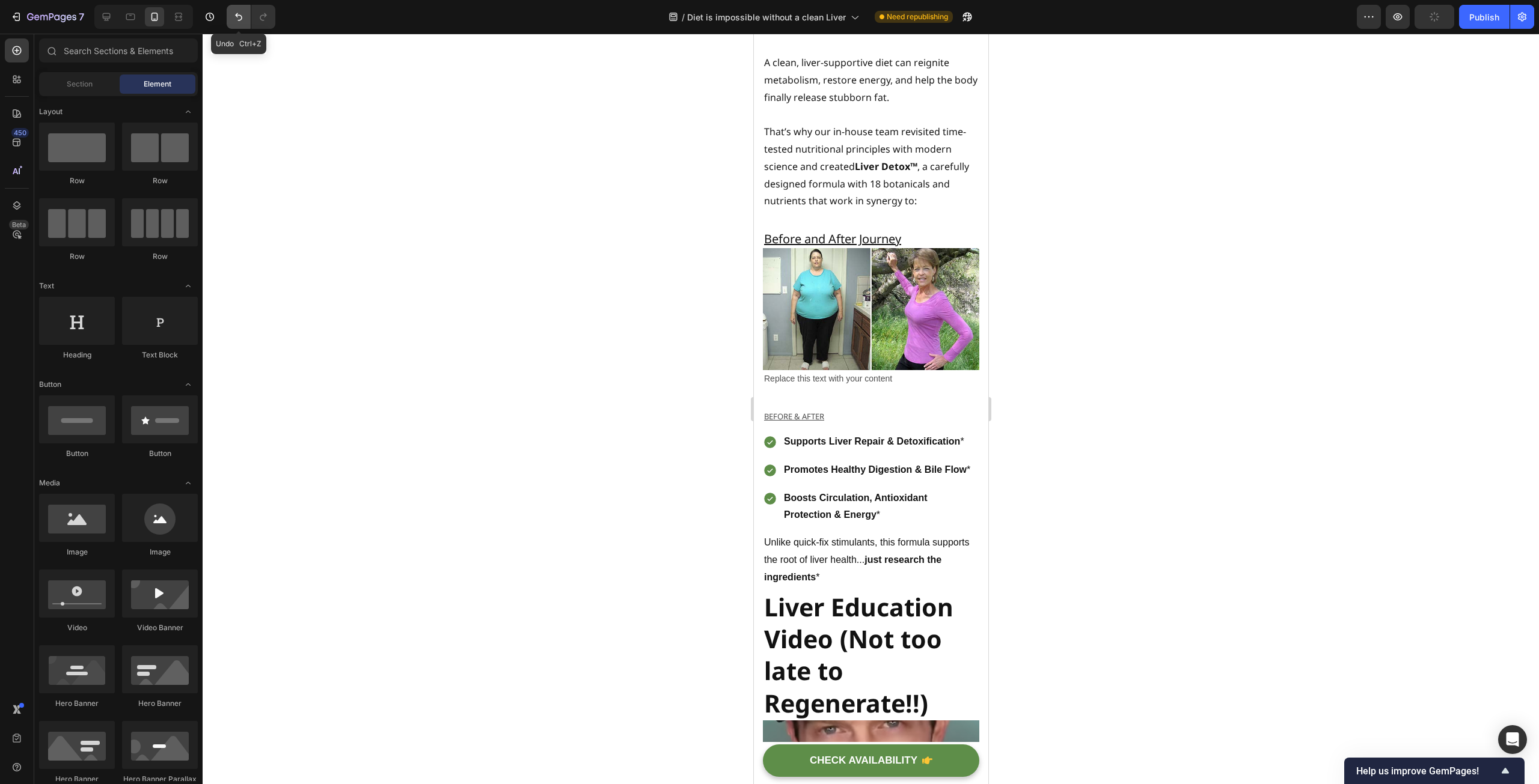
click at [241, 16] on icon "Undo/Redo" at bounding box center [239, 17] width 7 height 8
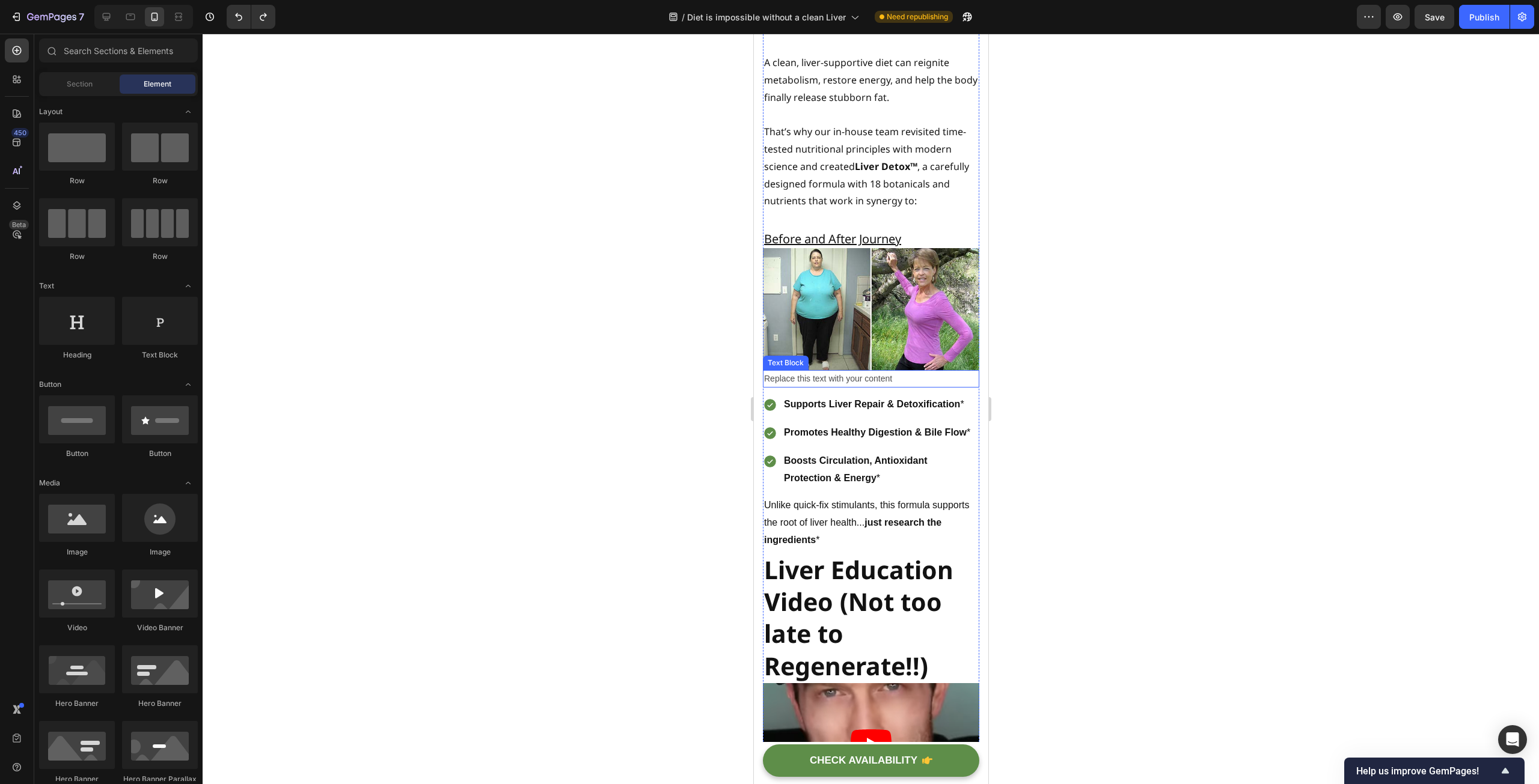
click at [834, 387] on div "Replace this text with your content" at bounding box center [871, 379] width 216 height 18
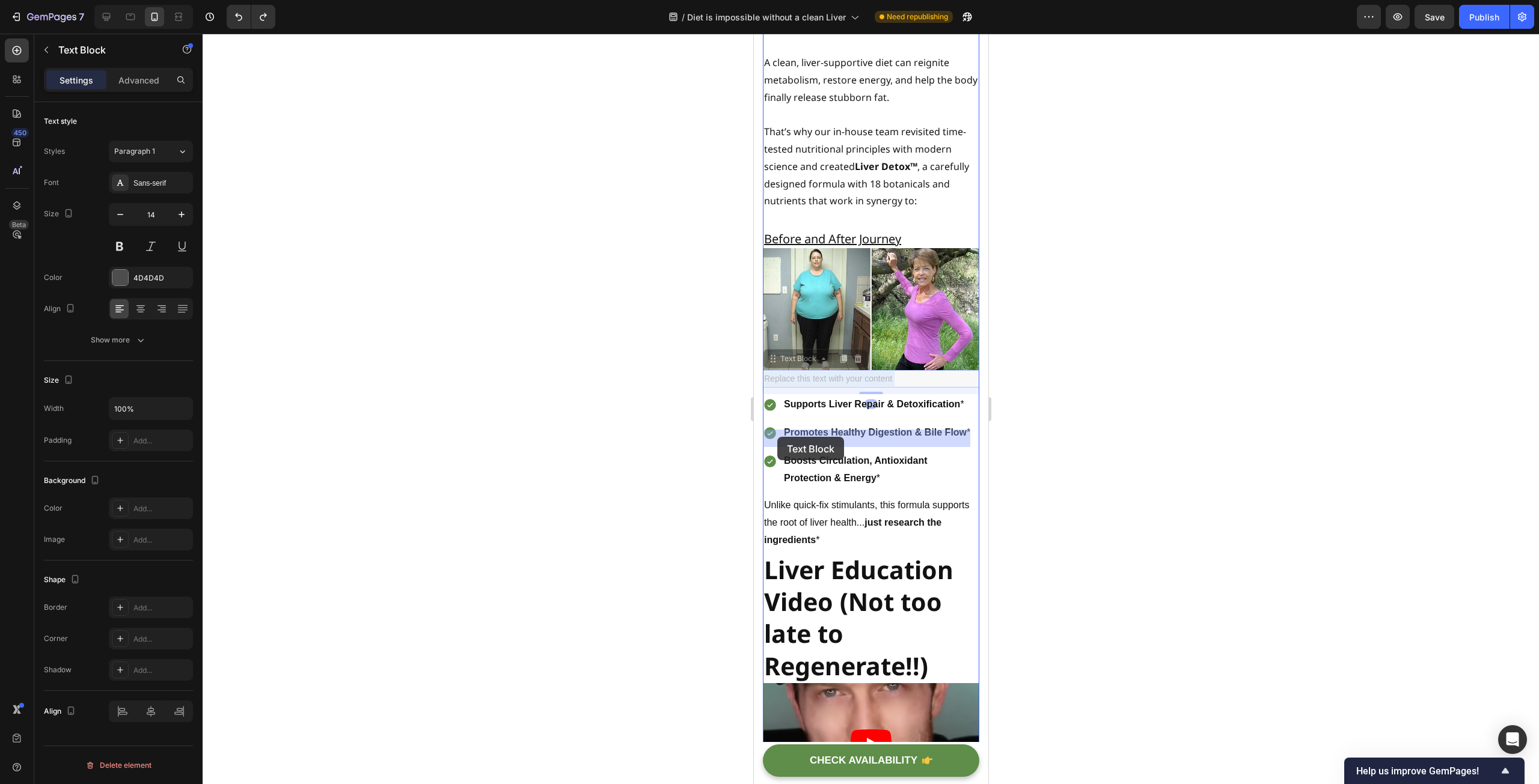
drag, startPoint x: 909, startPoint y: 437, endPoint x: 777, endPoint y: 437, distance: 132.0
drag, startPoint x: 901, startPoint y: 437, endPoint x: 765, endPoint y: 441, distance: 136.1
click at [765, 386] on p "Replace this text with your content" at bounding box center [871, 378] width 214 height 15
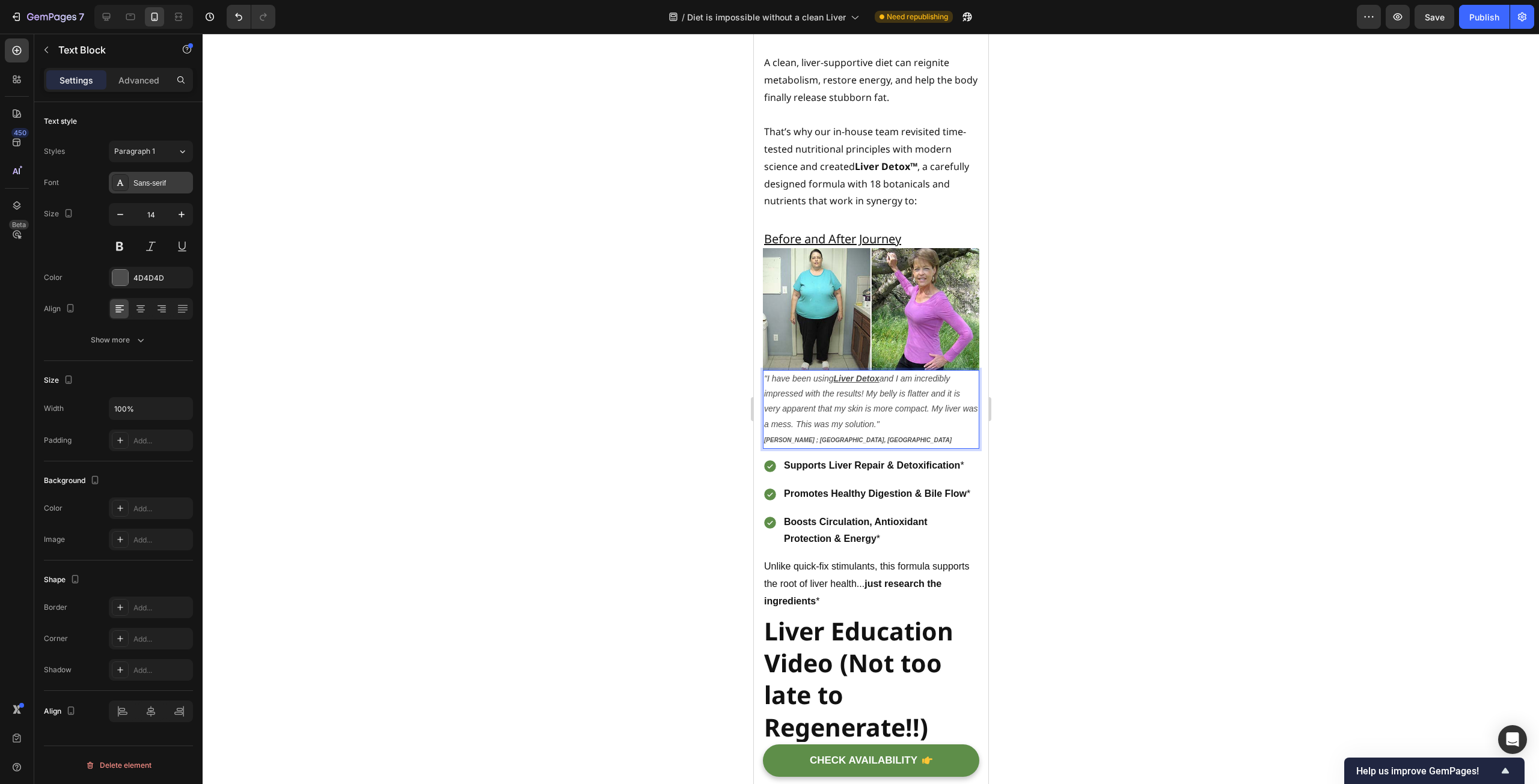
click at [136, 178] on div "Sans-serif" at bounding box center [162, 183] width 56 height 11
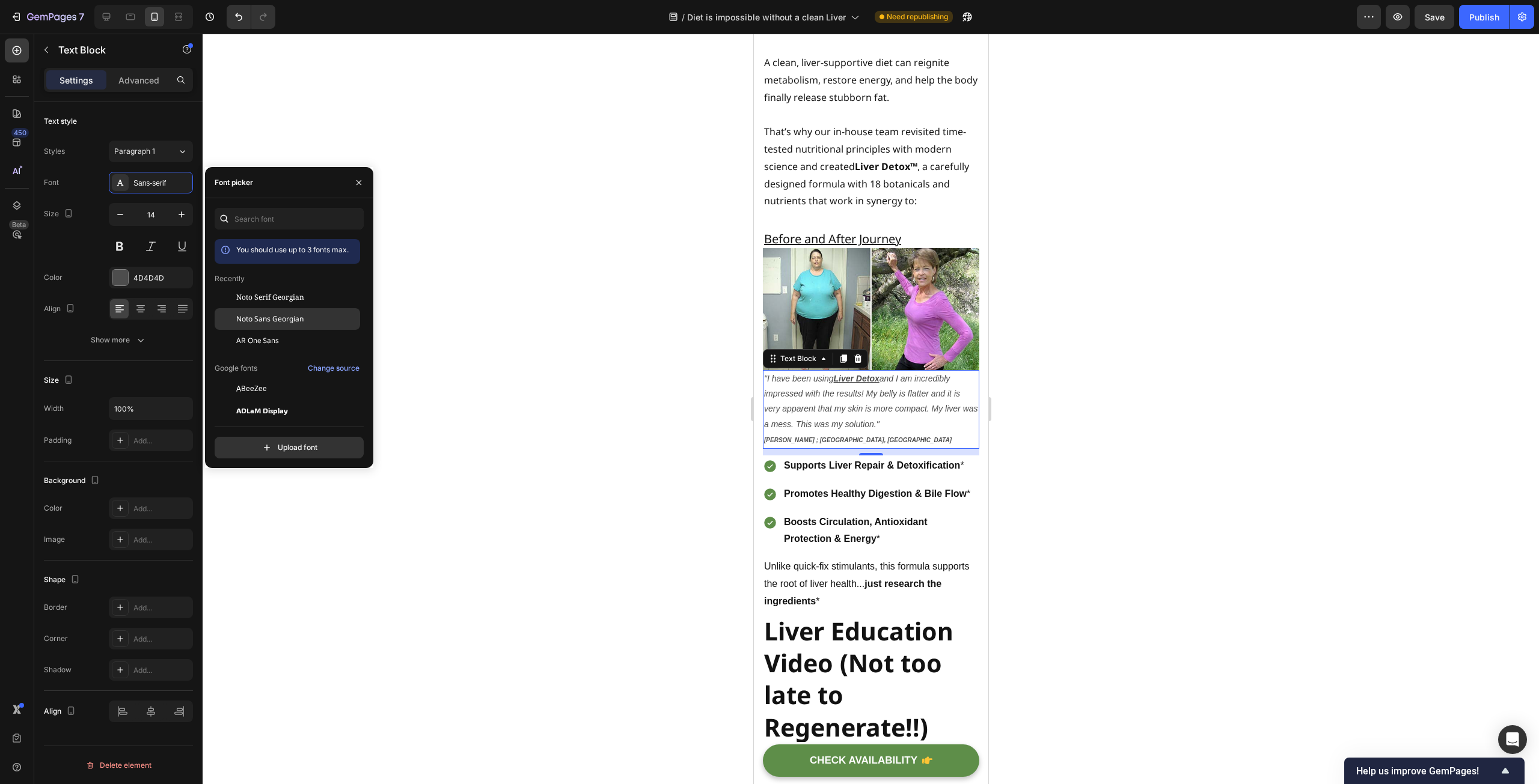
click at [259, 327] on div "Noto Sans Georgian" at bounding box center [287, 319] width 146 height 22
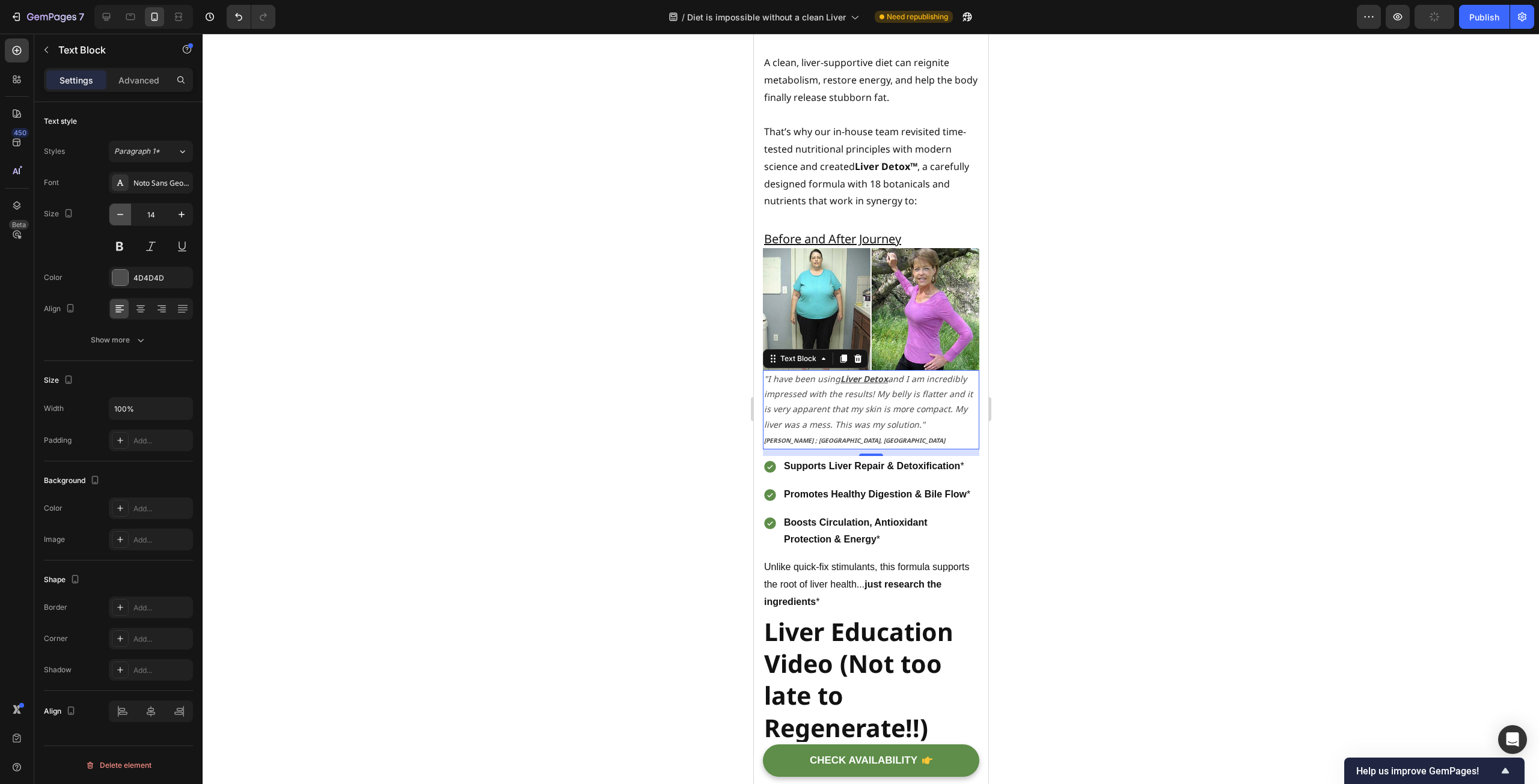
click at [121, 214] on icon "button" at bounding box center [120, 214] width 12 height 12
type input "13"
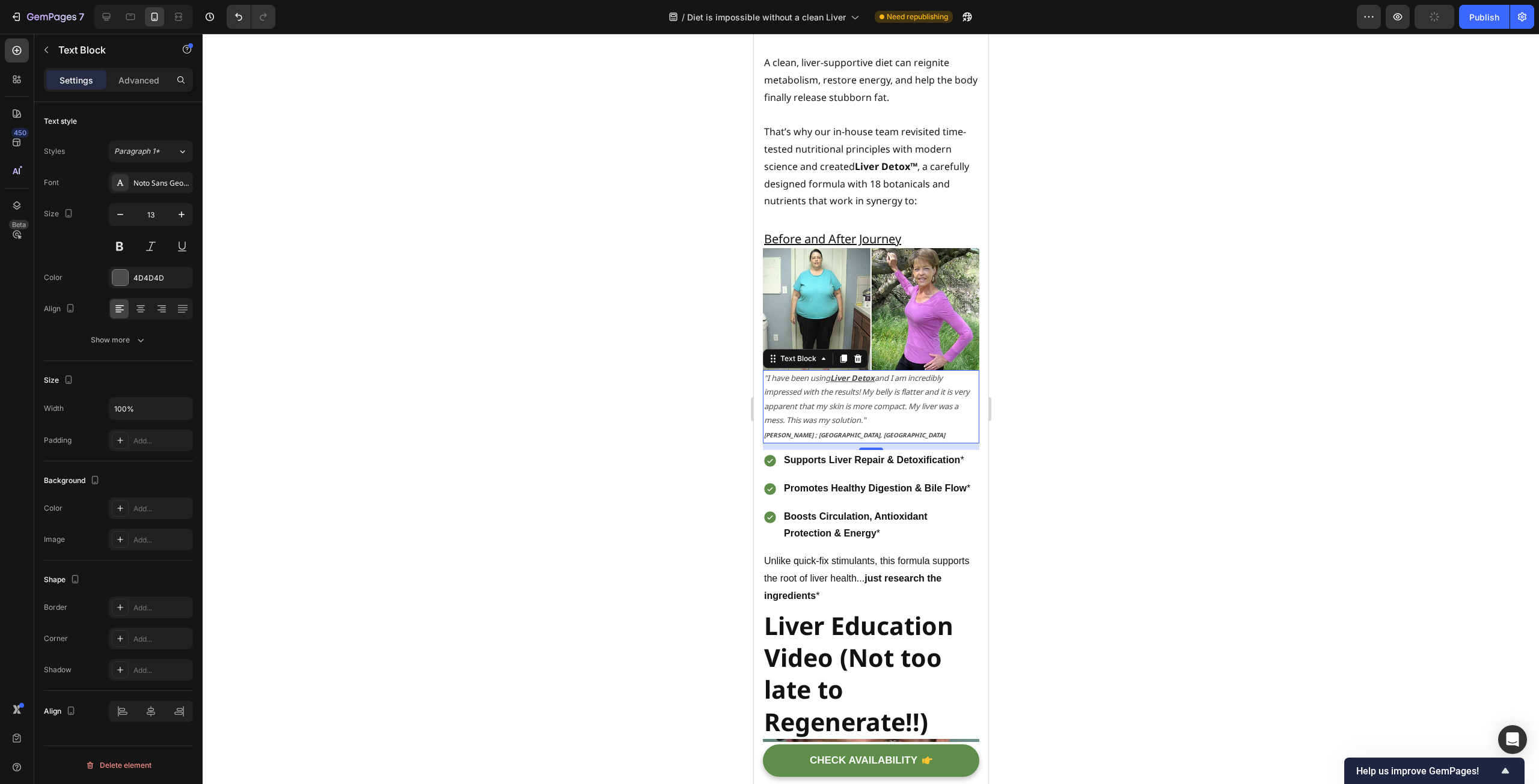
click at [573, 437] on div at bounding box center [871, 408] width 1336 height 751
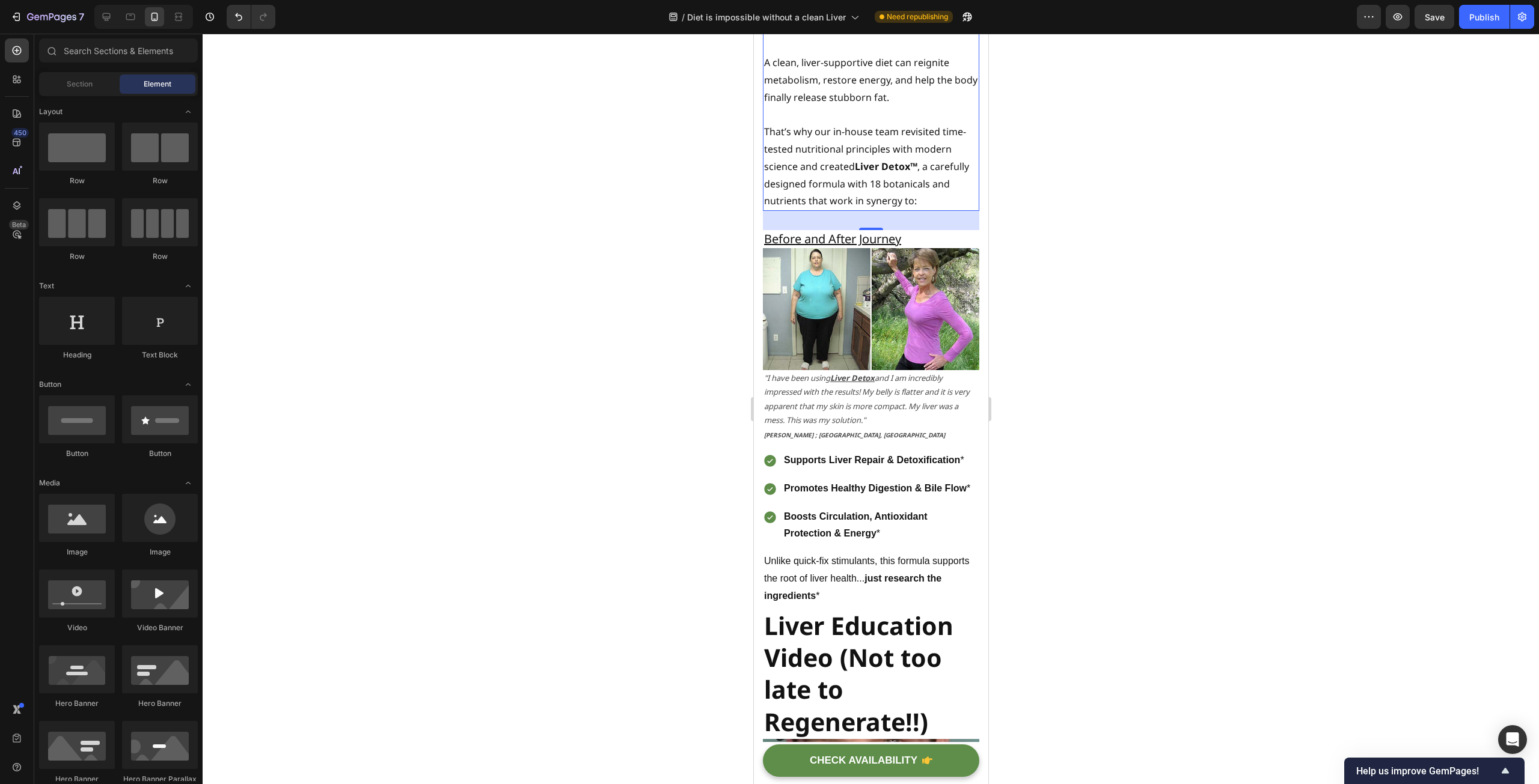
click at [838, 210] on p "That’s why our in-house team revisited time-tested nutritional principles with …" at bounding box center [871, 166] width 214 height 87
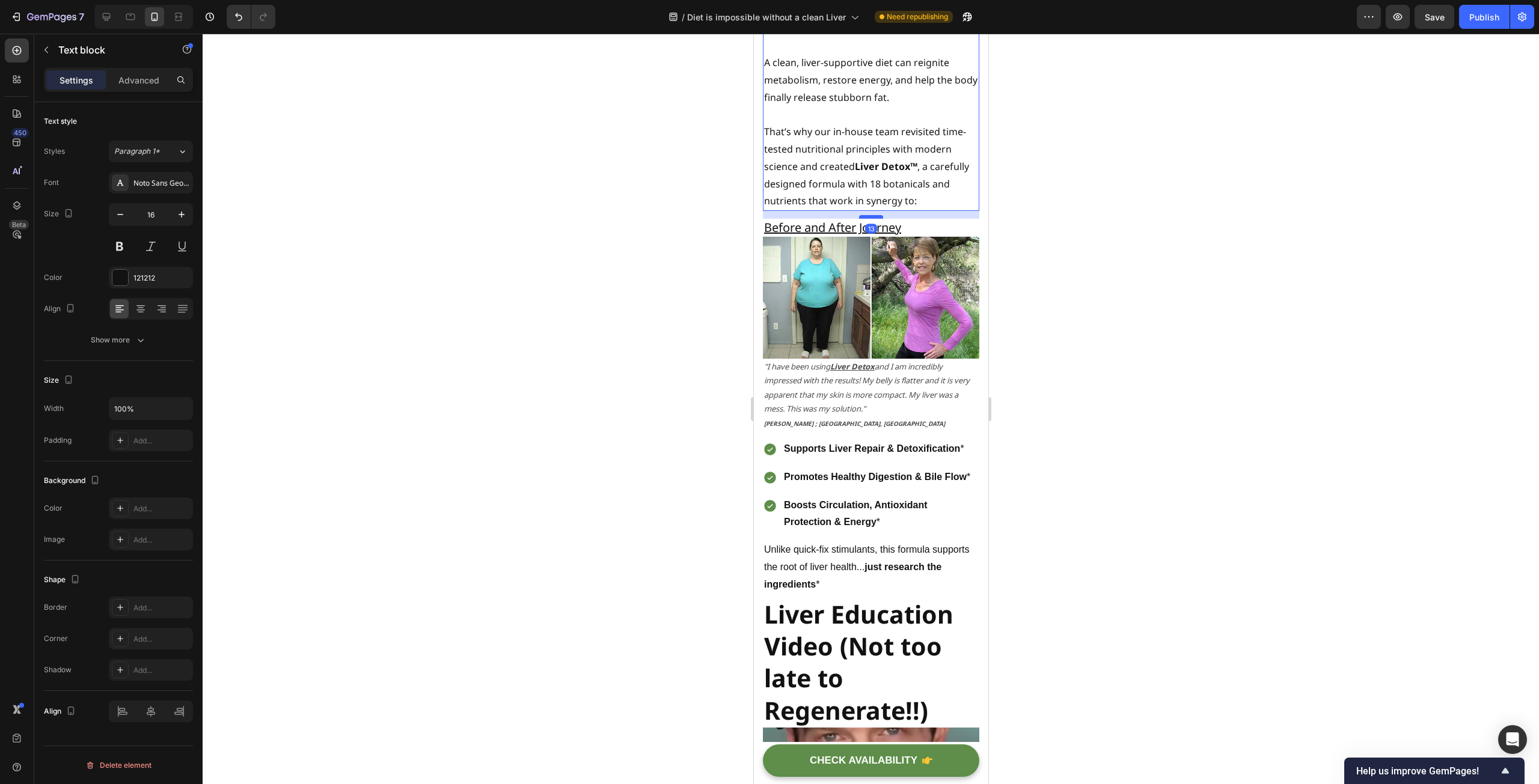
drag, startPoint x: 869, startPoint y: 293, endPoint x: 870, endPoint y: 282, distance: 11.0
click at [870, 219] on div at bounding box center [870, 217] width 24 height 4
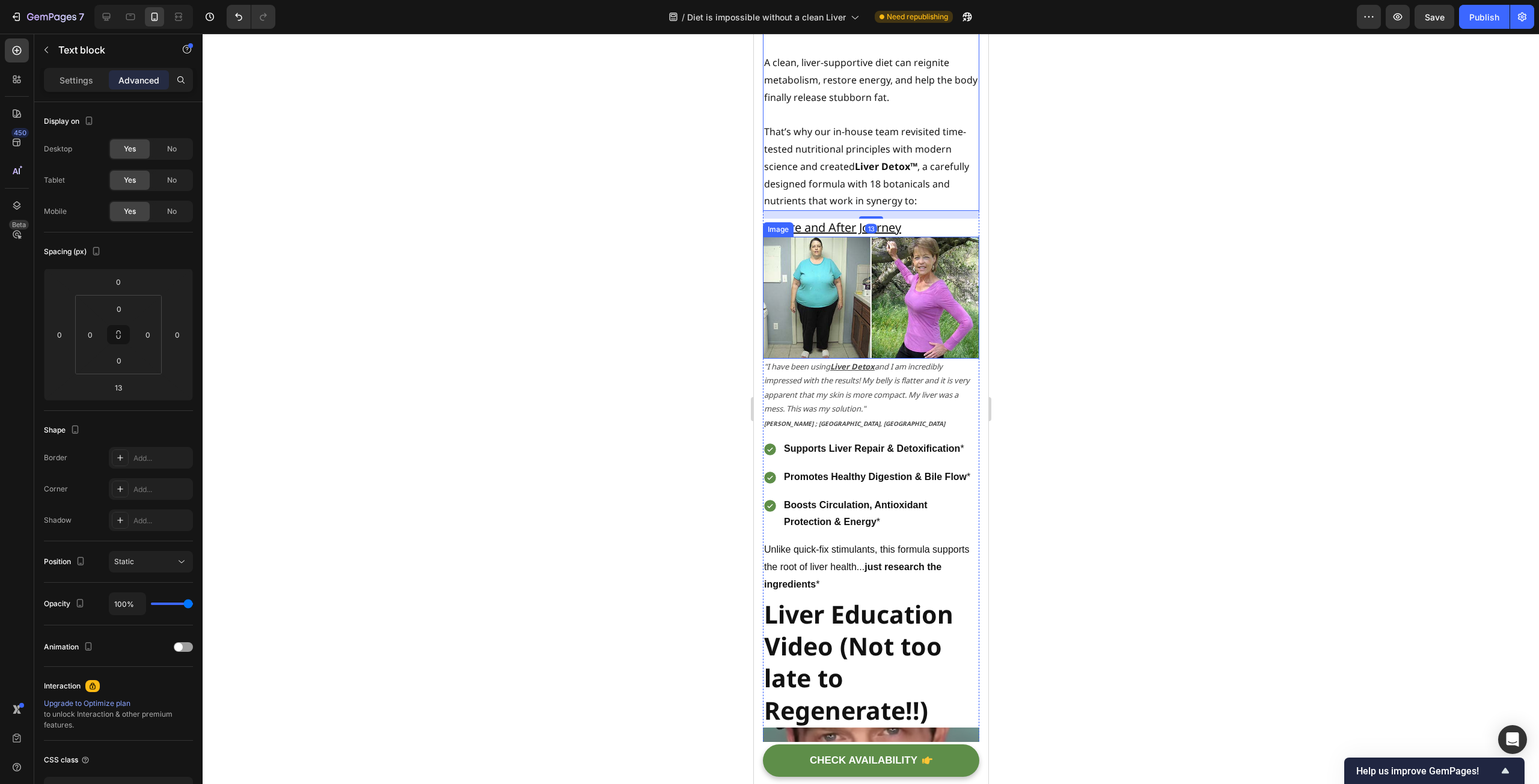
click at [624, 349] on div at bounding box center [871, 408] width 1336 height 751
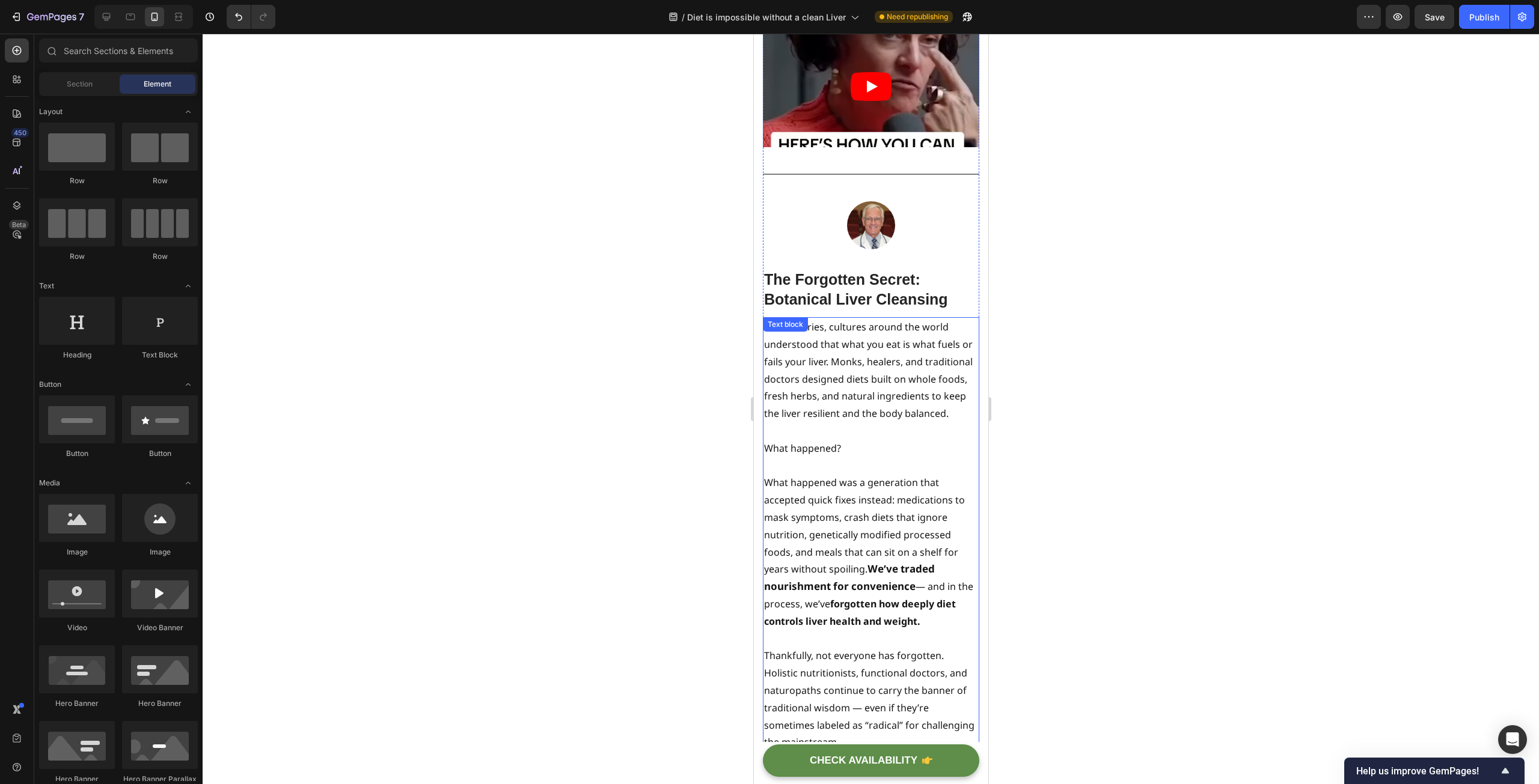
scroll to position [5814, 0]
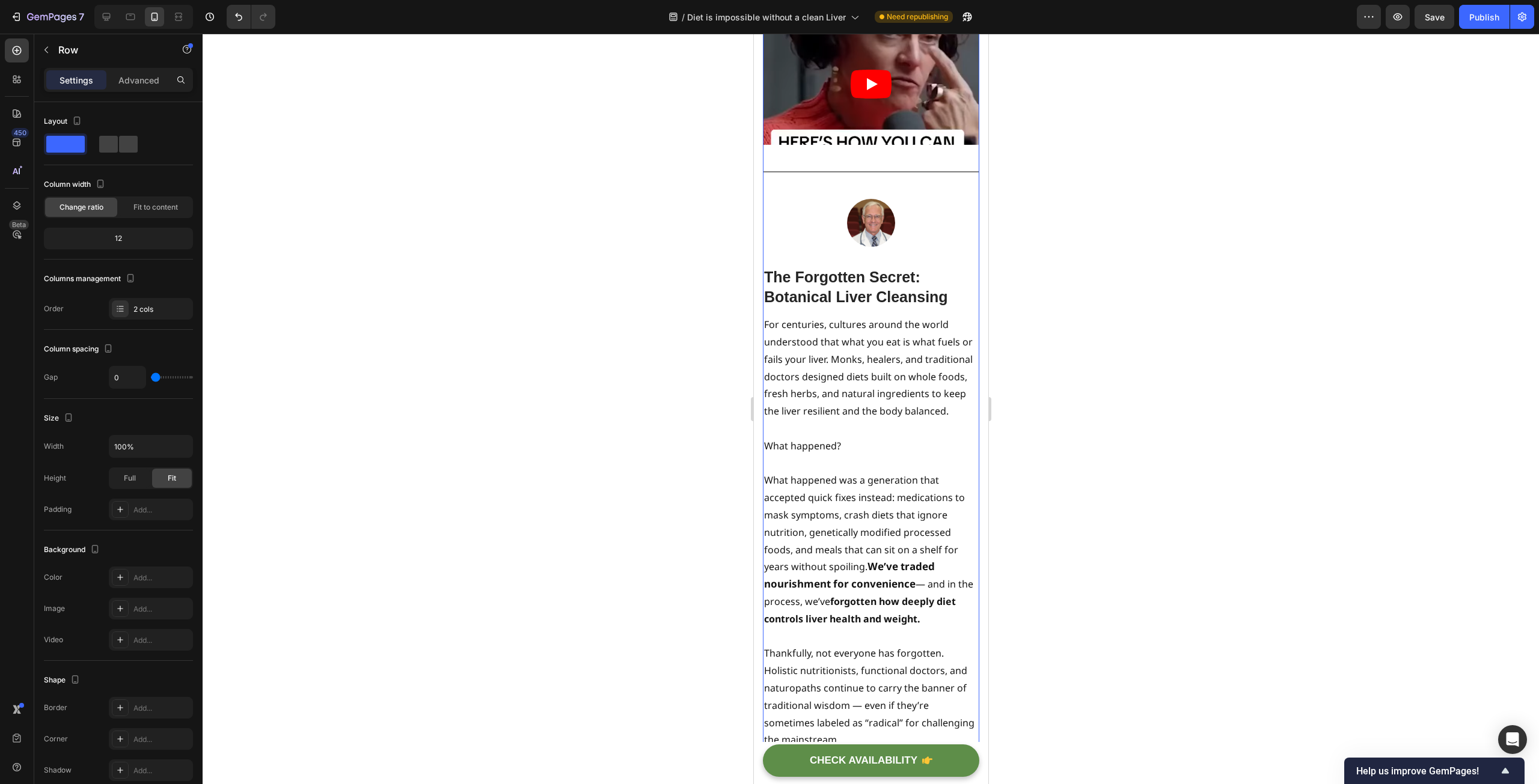
click at [904, 146] on article at bounding box center [871, 84] width 216 height 122
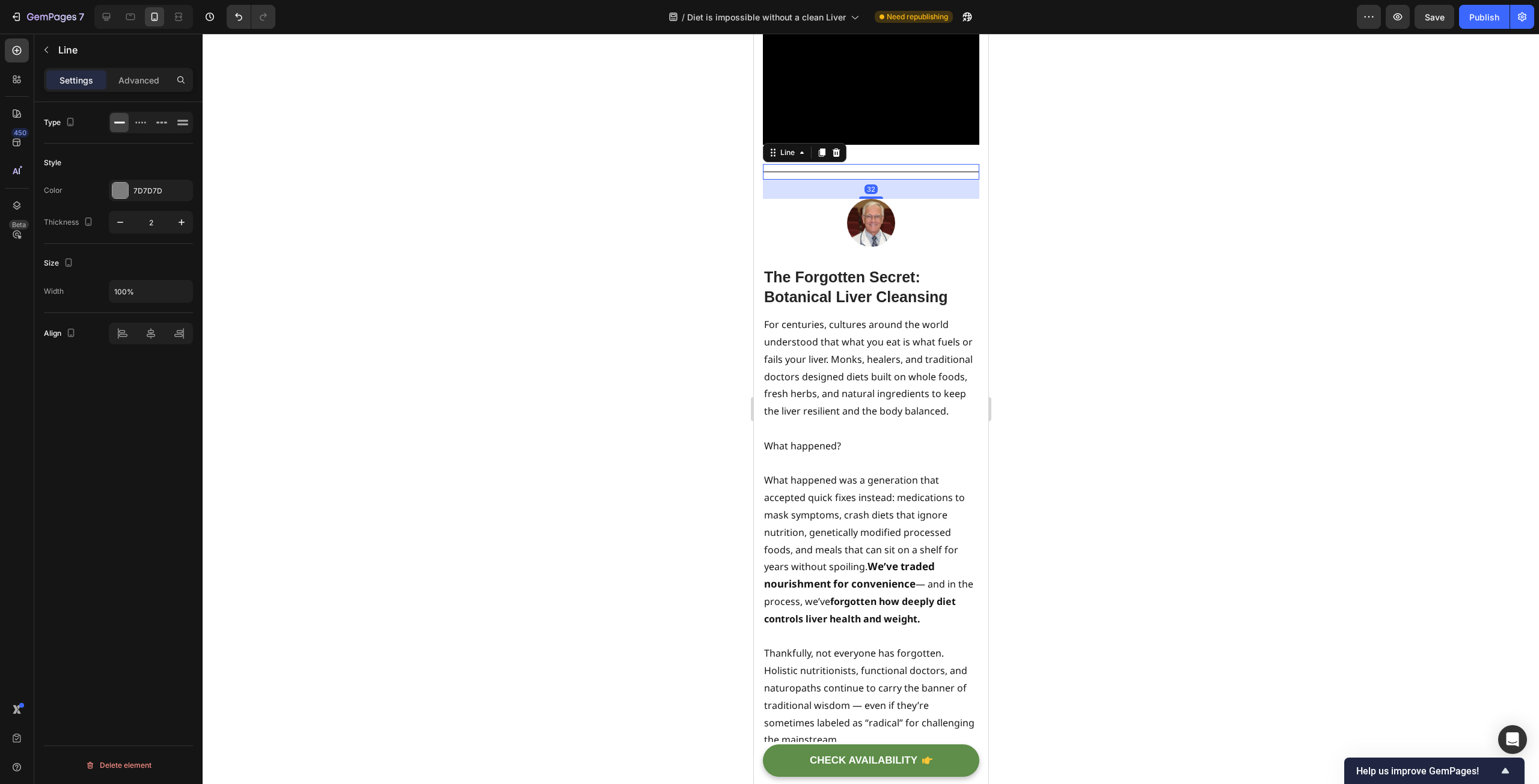
click at [911, 180] on div "Title Line 32" at bounding box center [871, 172] width 216 height 16
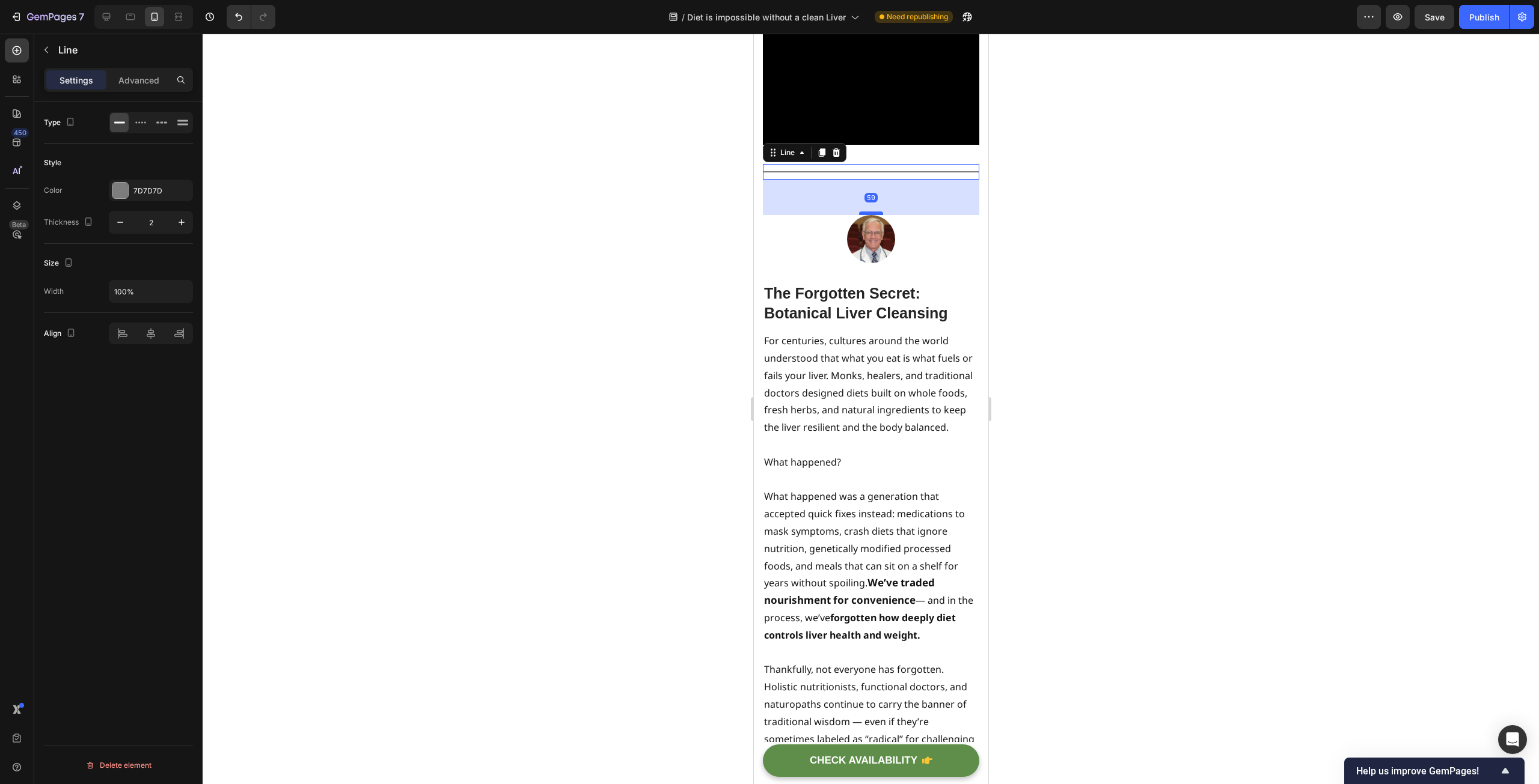
drag, startPoint x: 868, startPoint y: 227, endPoint x: 868, endPoint y: 243, distance: 16.0
click at [868, 215] on div at bounding box center [870, 213] width 24 height 4
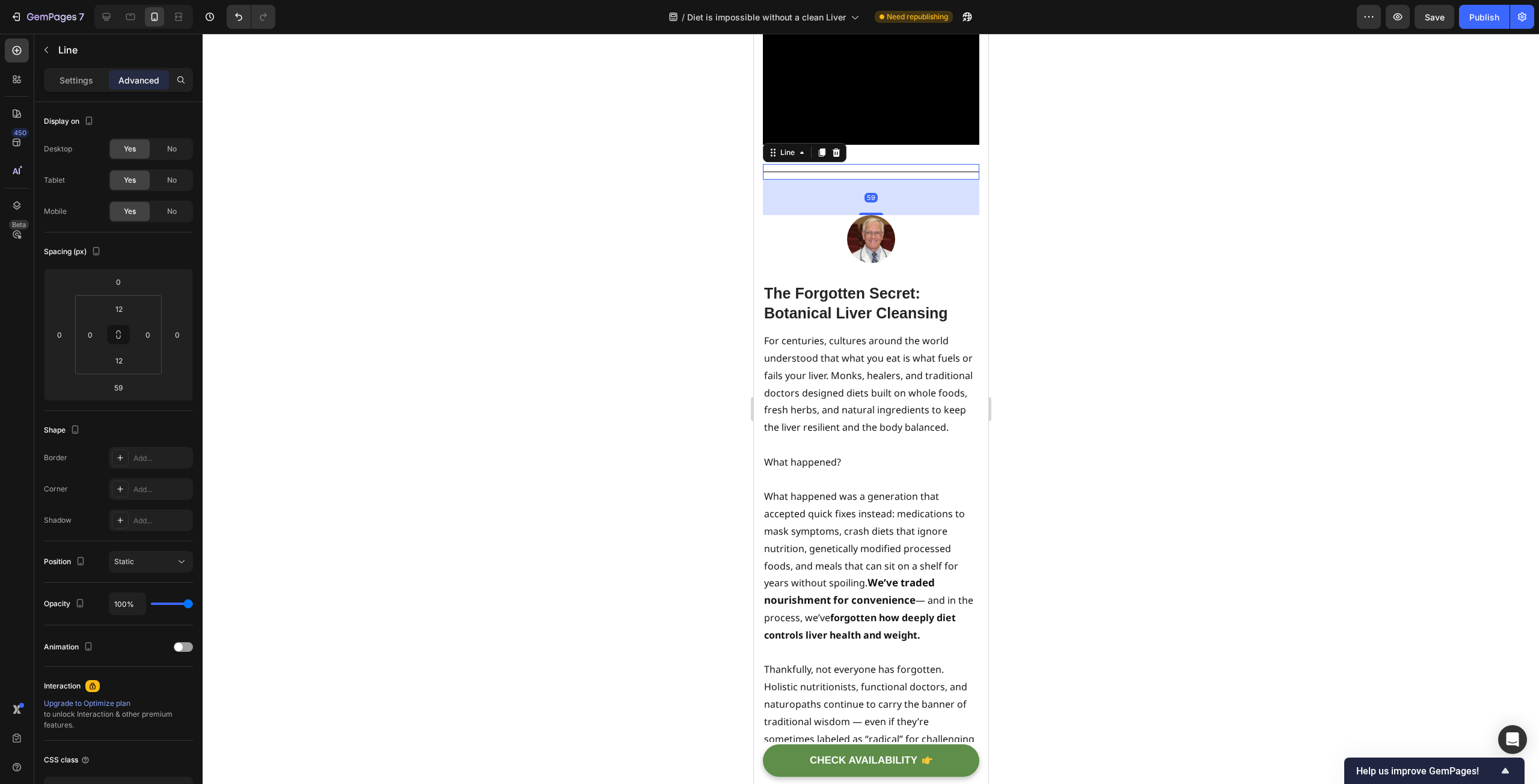
click at [639, 255] on div at bounding box center [871, 408] width 1336 height 751
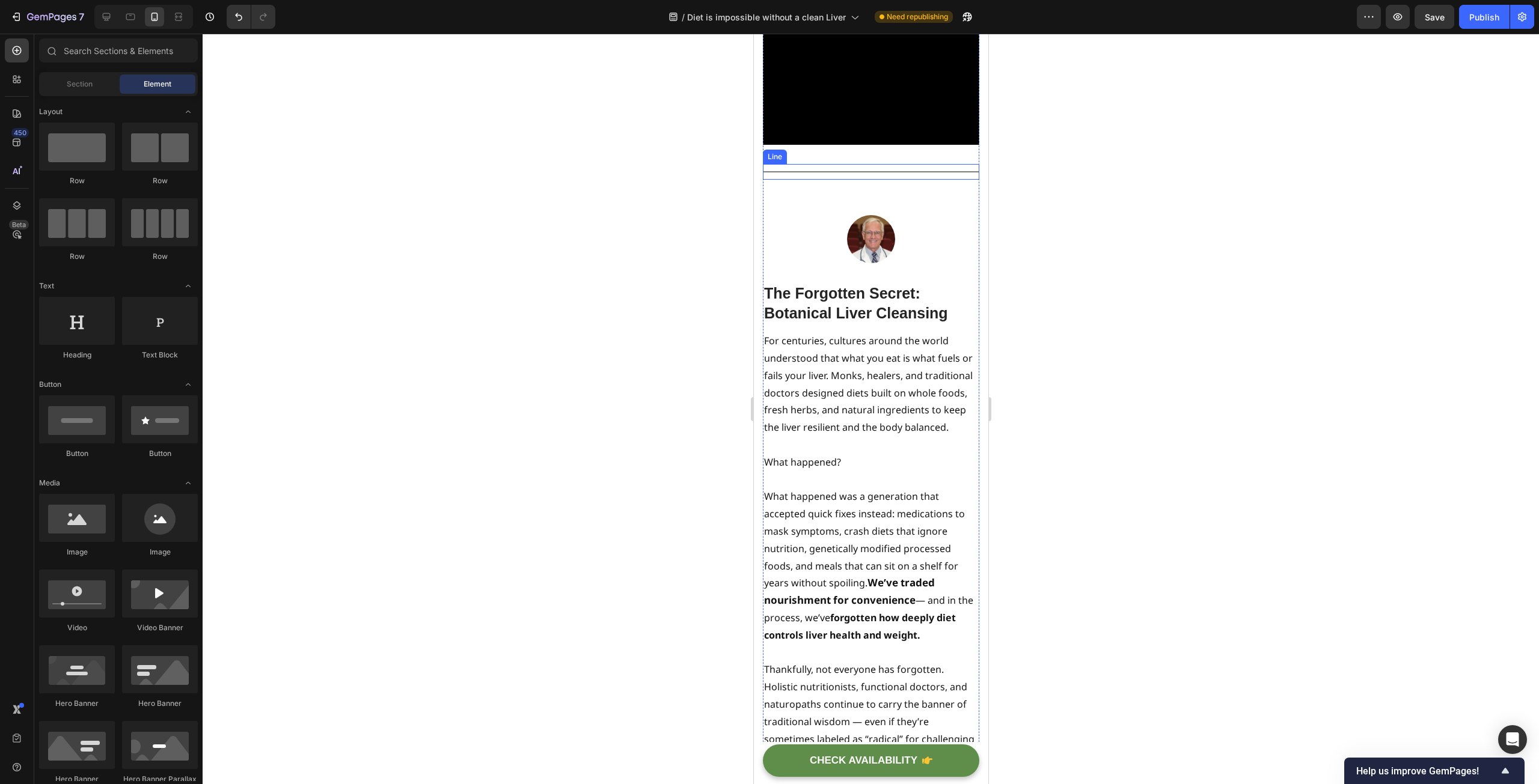
click at [873, 180] on div "Title Line" at bounding box center [871, 172] width 216 height 16
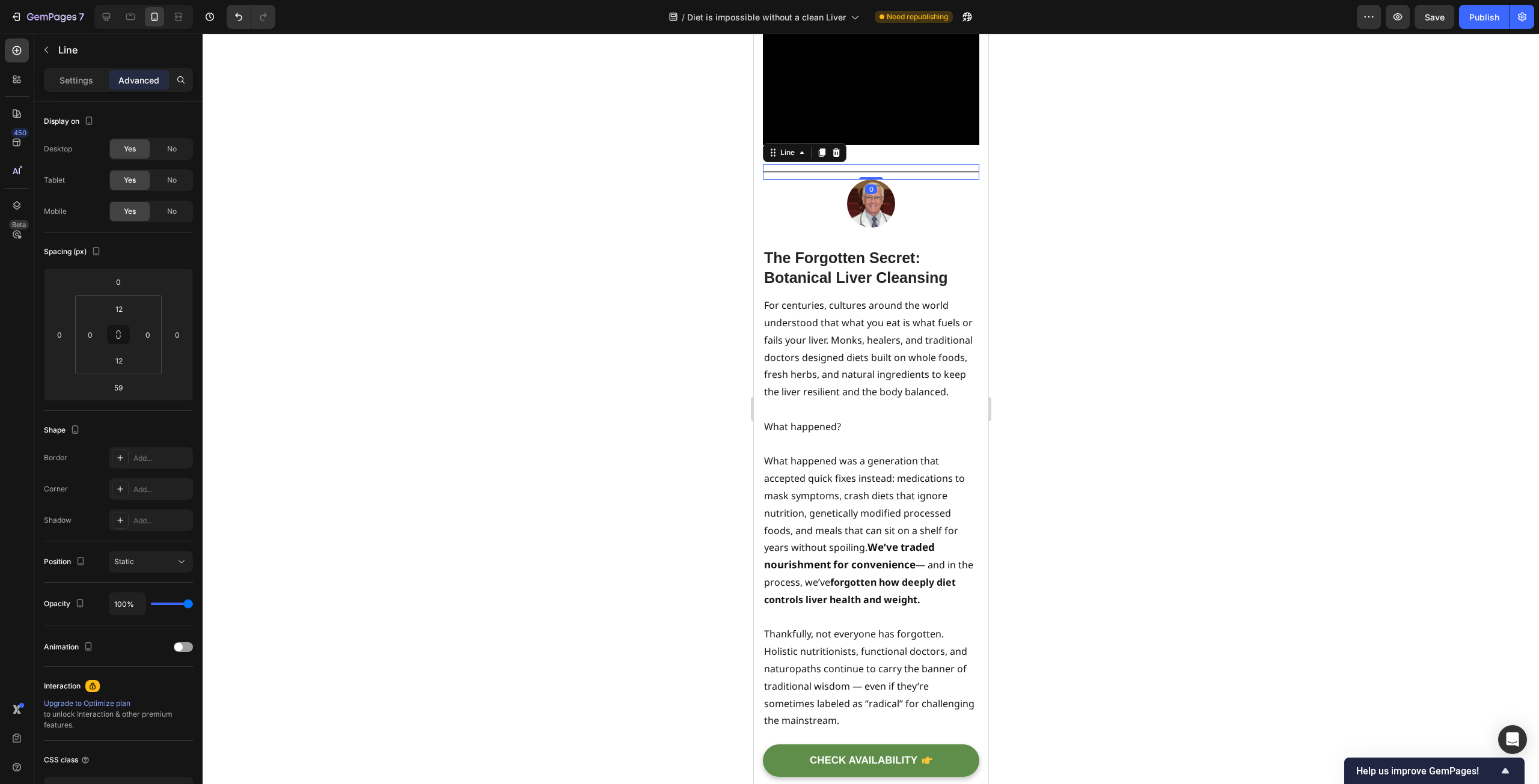
drag, startPoint x: 862, startPoint y: 245, endPoint x: 862, endPoint y: 197, distance: 48.0
click at [862, 180] on div "Title Line 0" at bounding box center [871, 172] width 216 height 16
type input "0"
click at [676, 252] on div at bounding box center [871, 408] width 1336 height 751
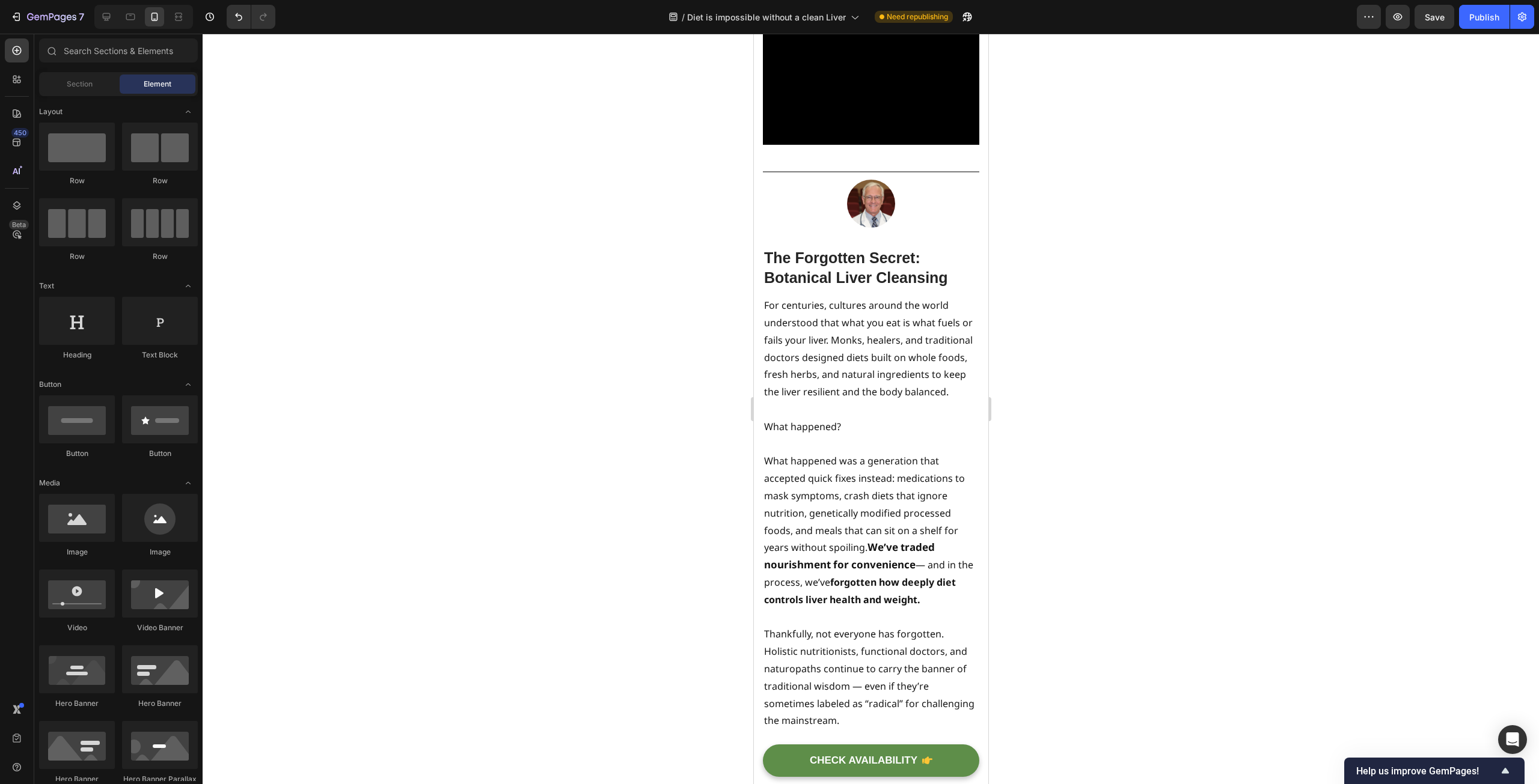
click at [606, 258] on div at bounding box center [871, 408] width 1336 height 751
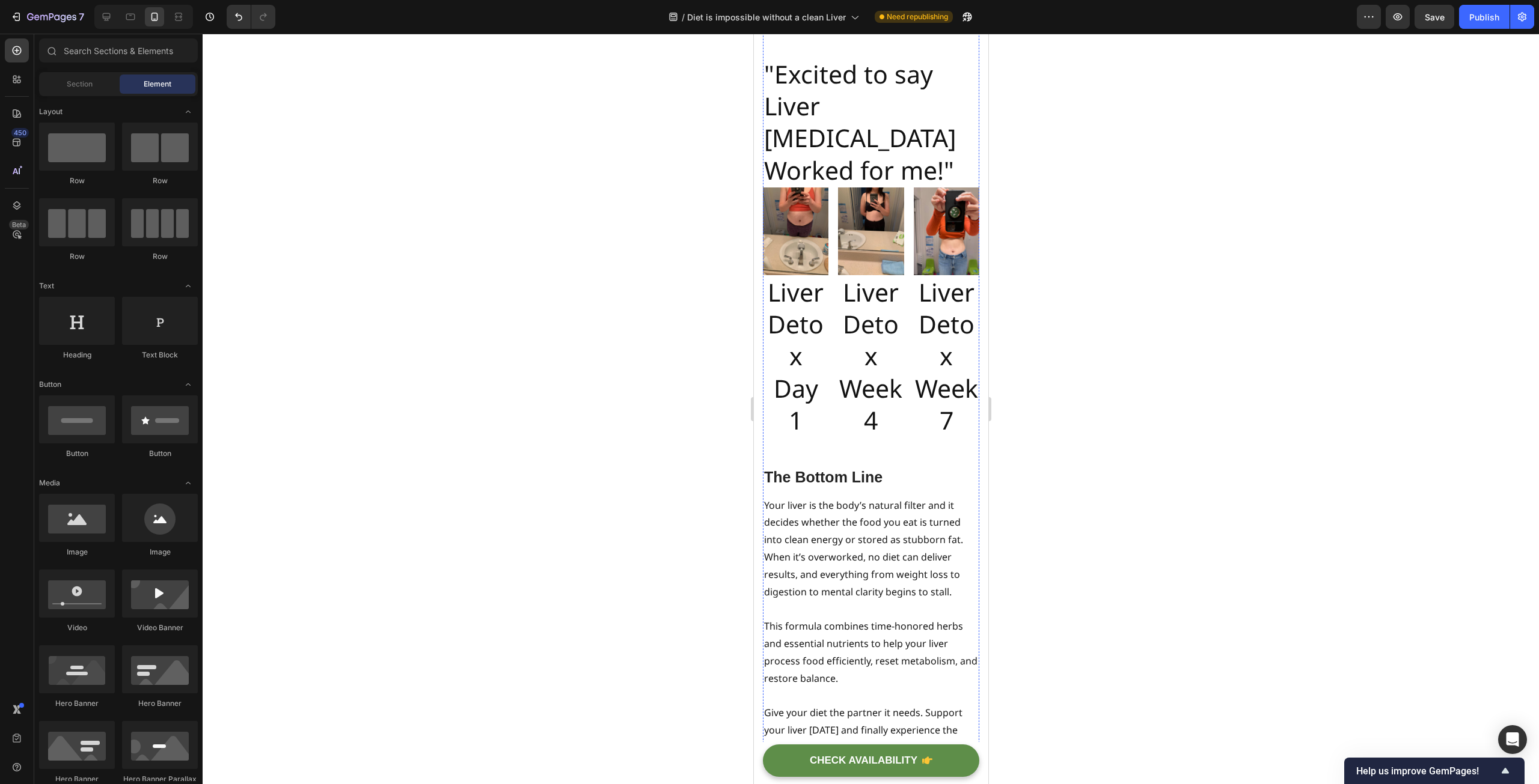
scroll to position [8412, 0]
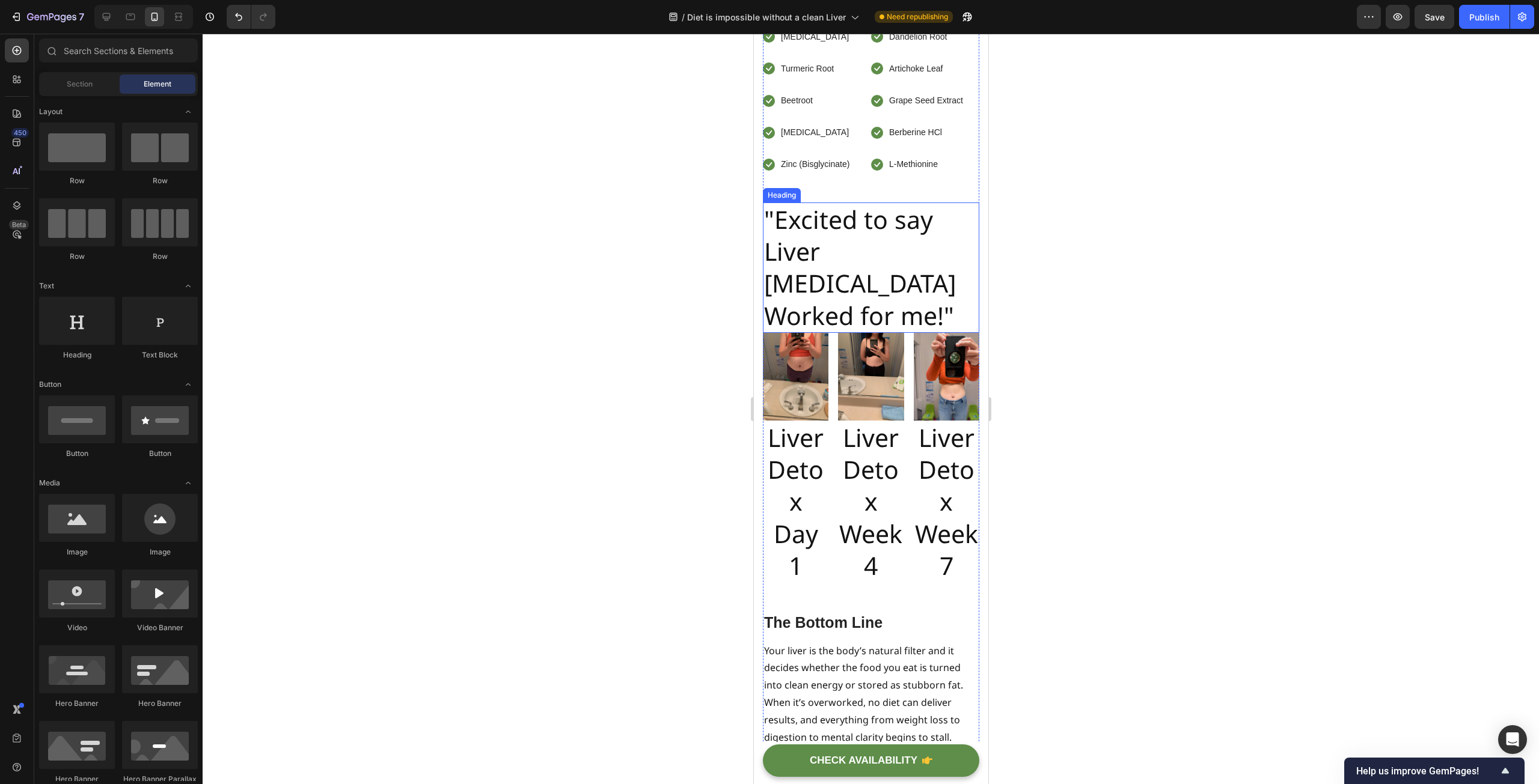
click at [856, 333] on h2 ""Excited to say Liver [MEDICAL_DATA] Worked for me!"" at bounding box center [871, 268] width 216 height 131
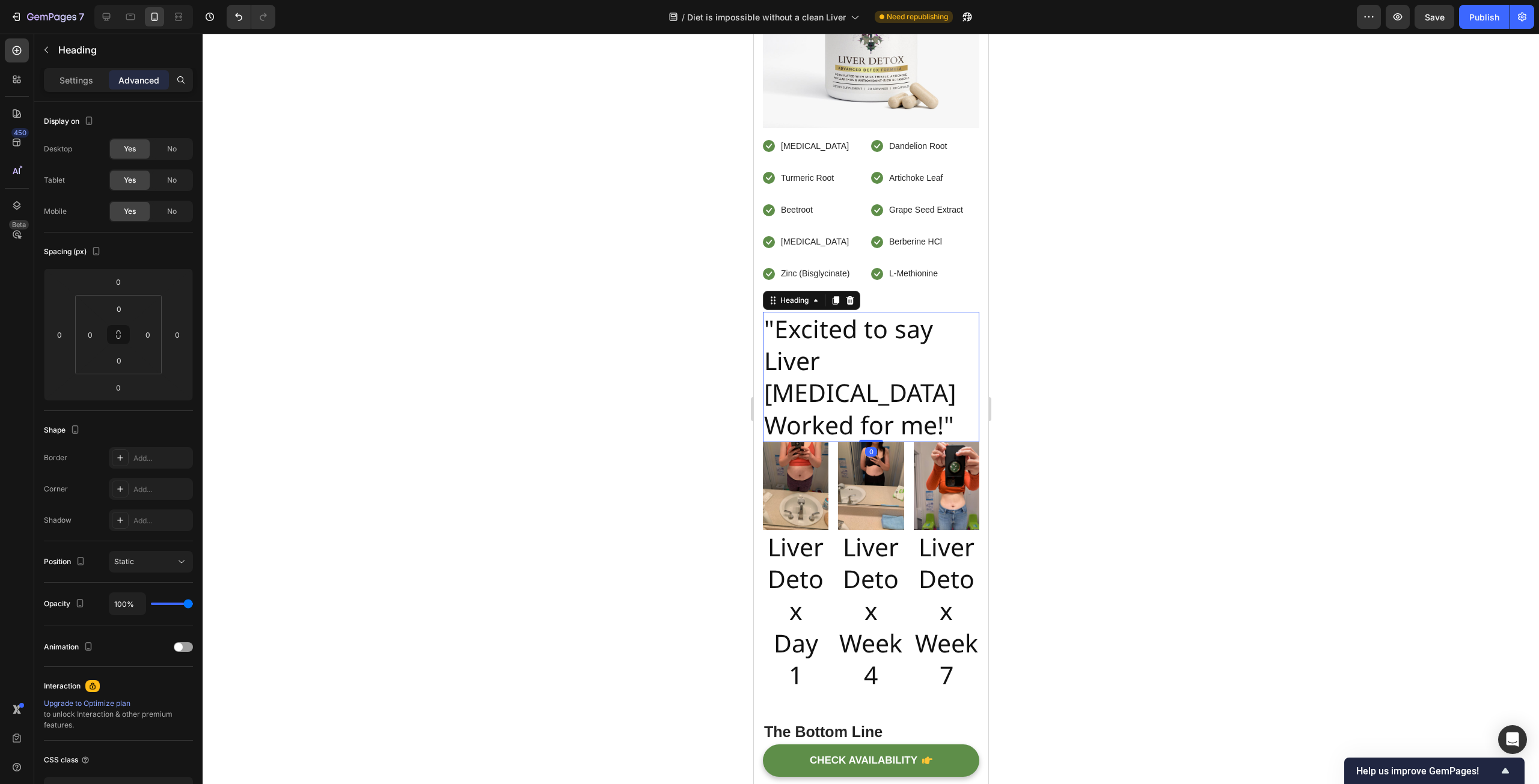
scroll to position [8171, 0]
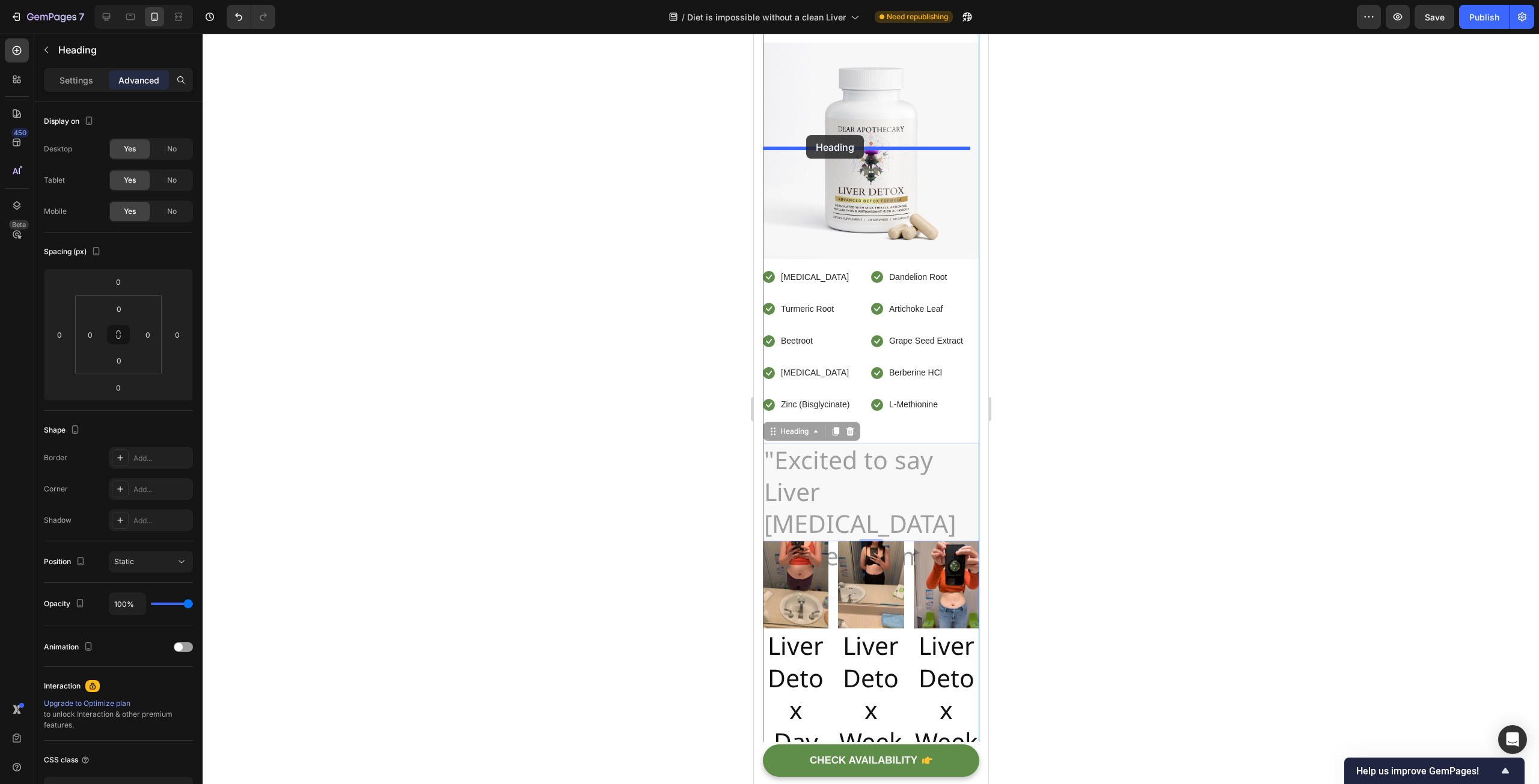
drag, startPoint x: 775, startPoint y: 530, endPoint x: 806, endPoint y: 135, distance: 396.2
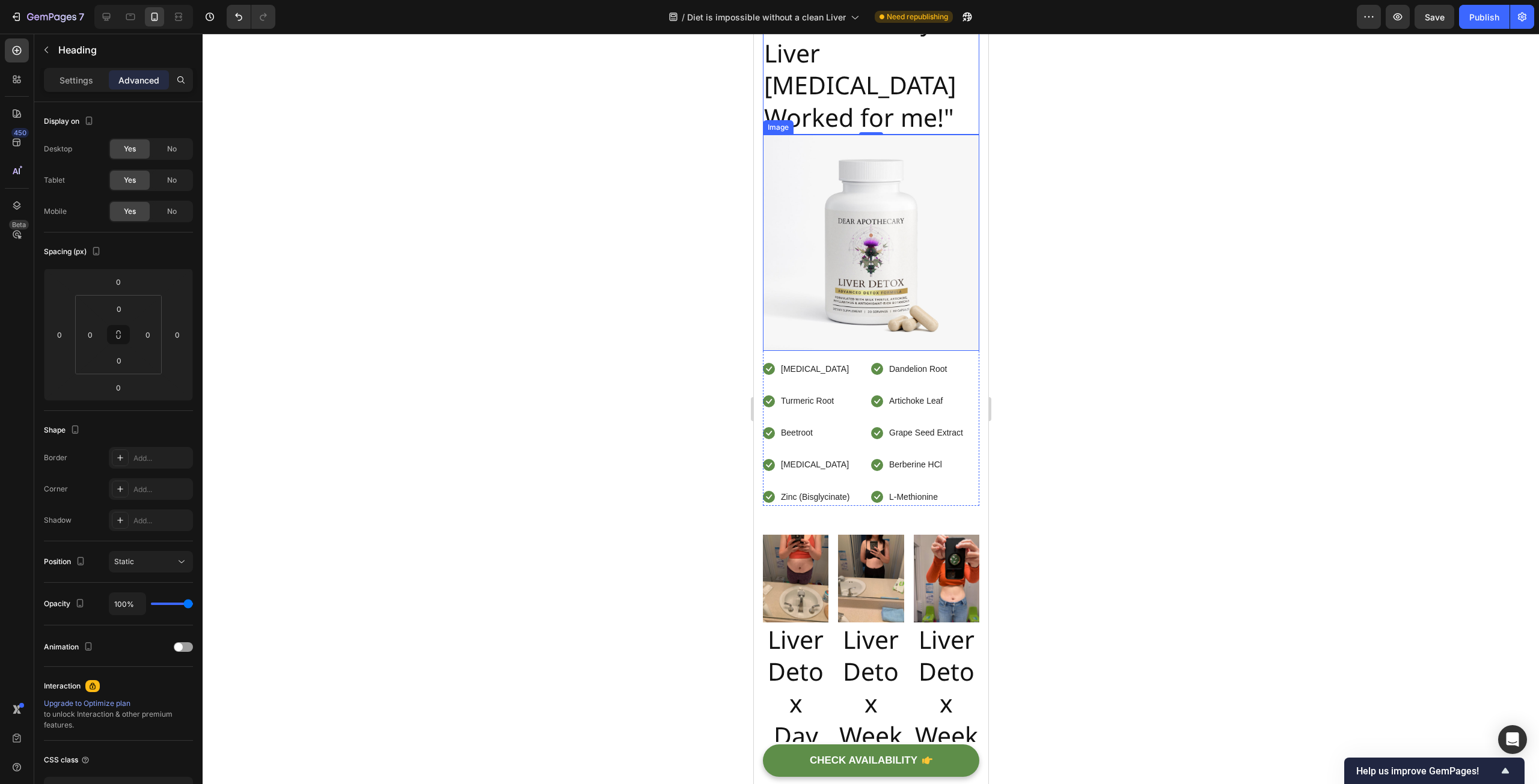
scroll to position [8232, 0]
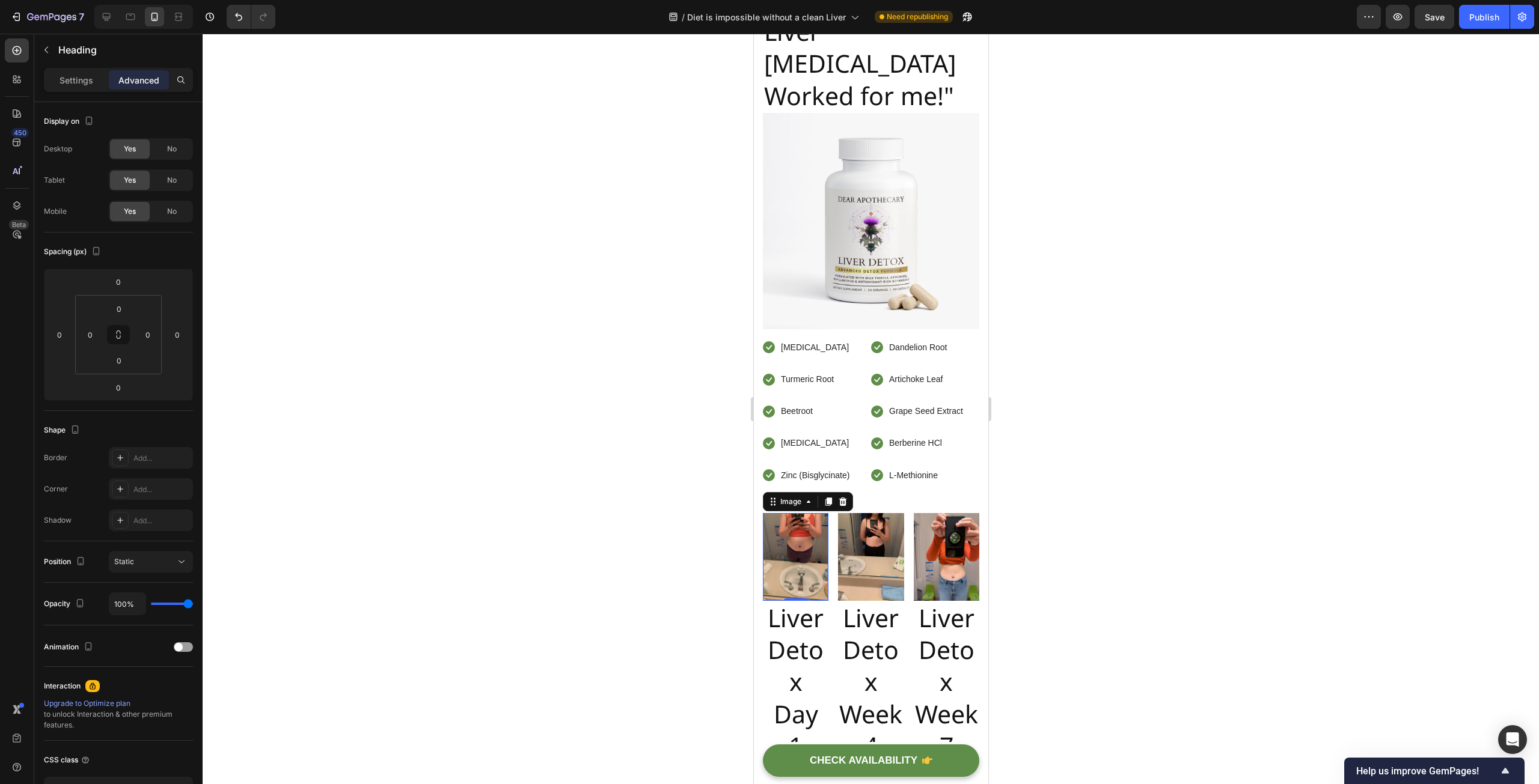
click at [788, 601] on img at bounding box center [795, 557] width 66 height 88
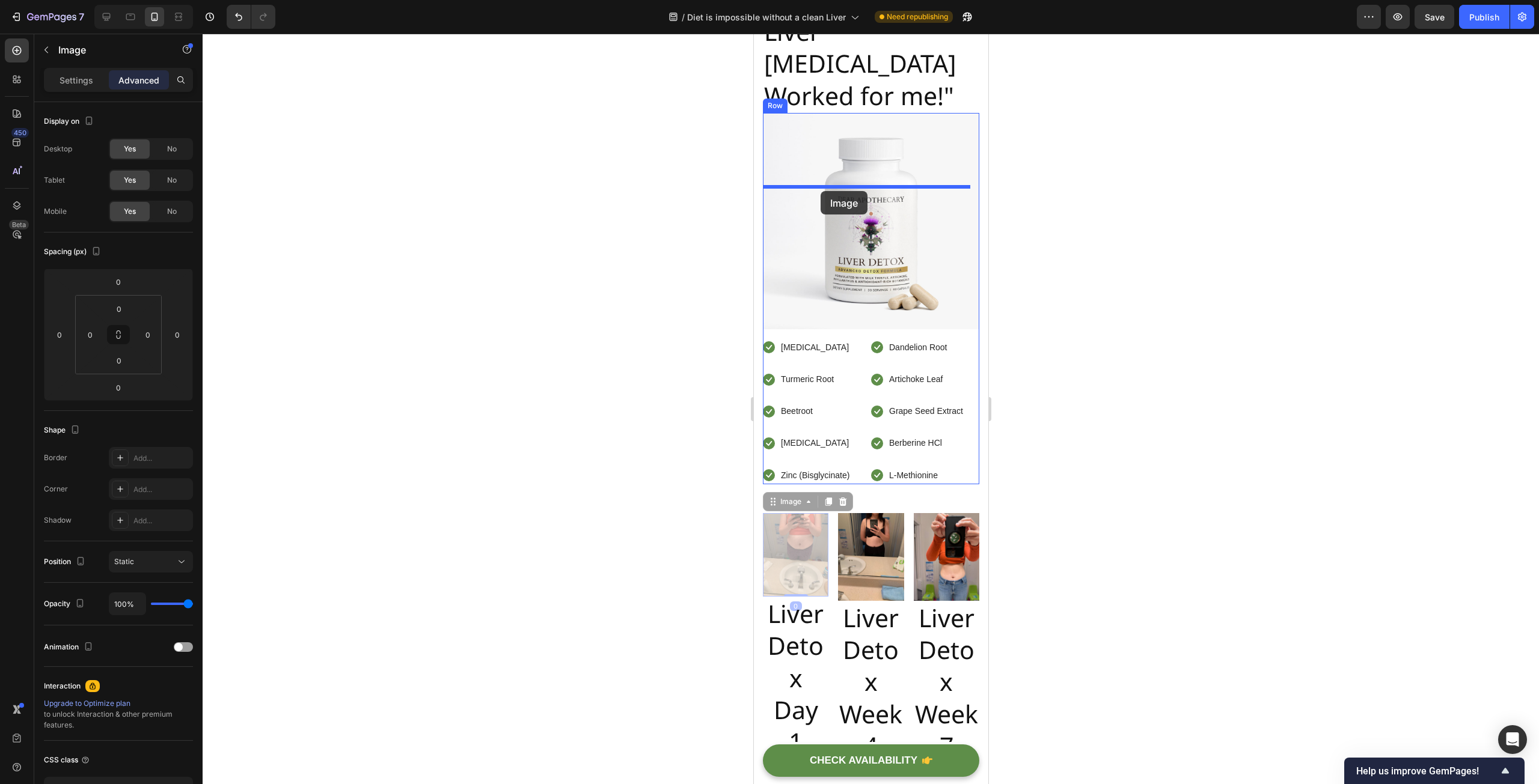
drag, startPoint x: 774, startPoint y: 564, endPoint x: 820, endPoint y: 191, distance: 375.8
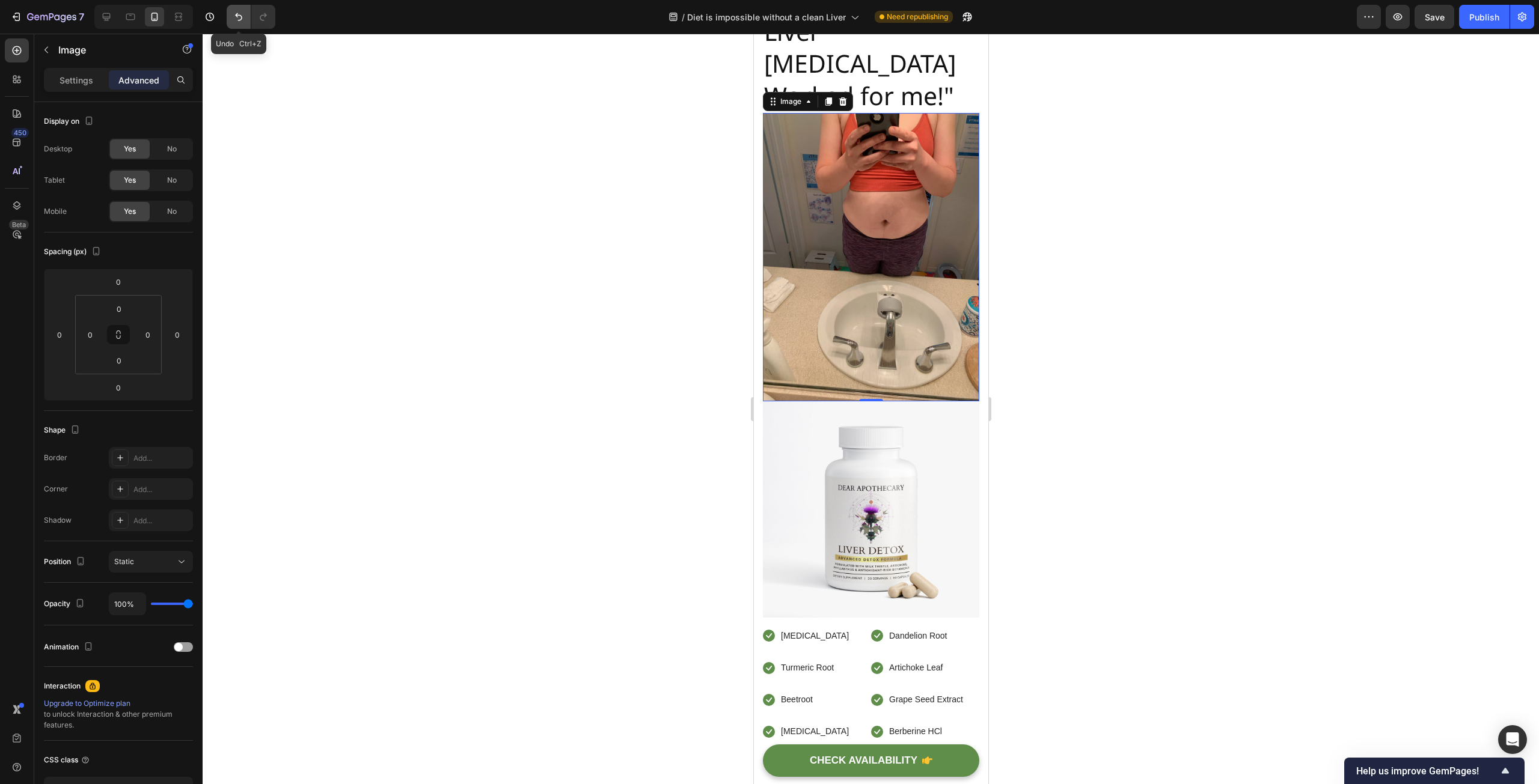
click at [246, 12] on button "Undo/Redo" at bounding box center [238, 16] width 24 height 24
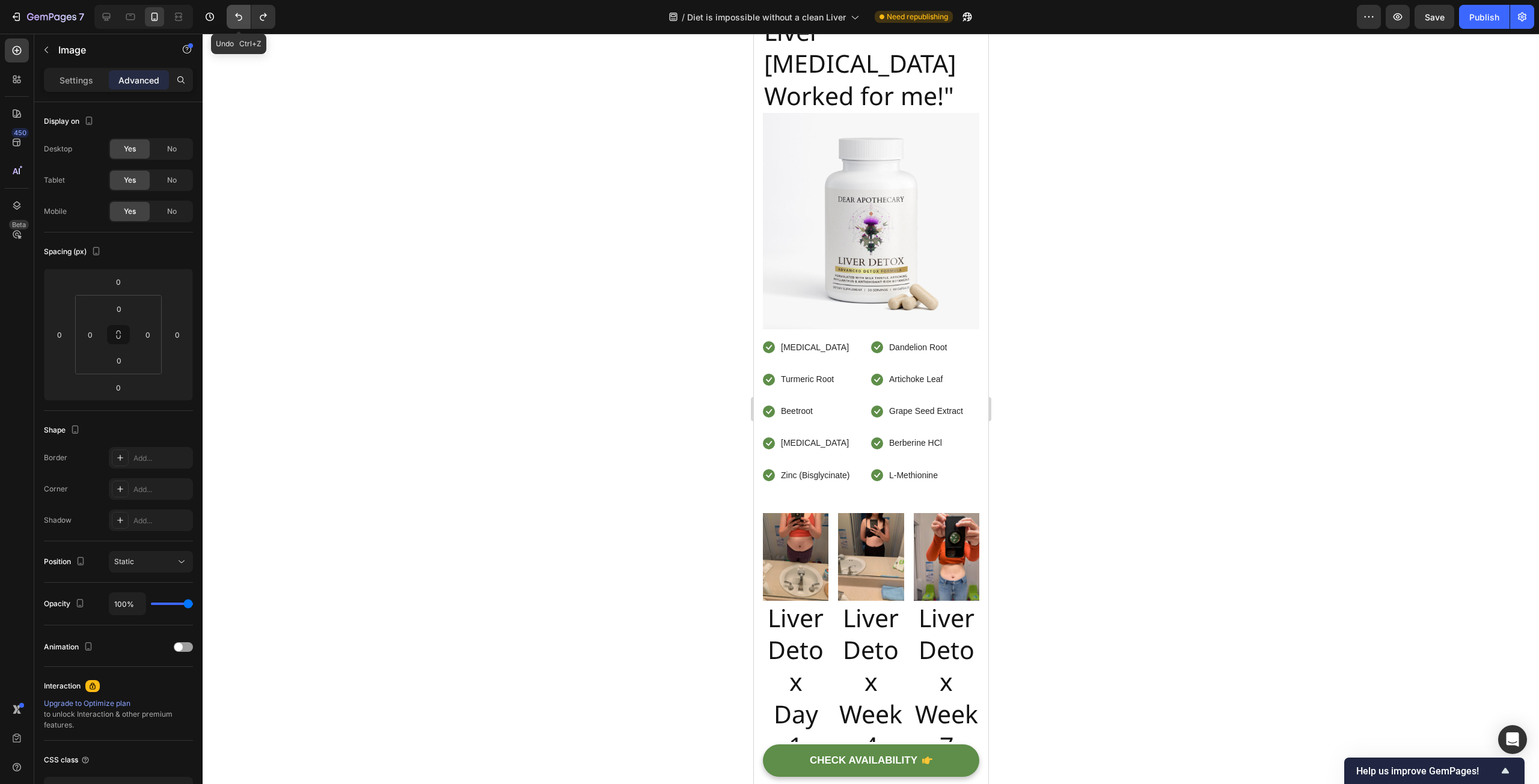
click at [239, 17] on icon "Undo/Redo" at bounding box center [239, 17] width 12 height 12
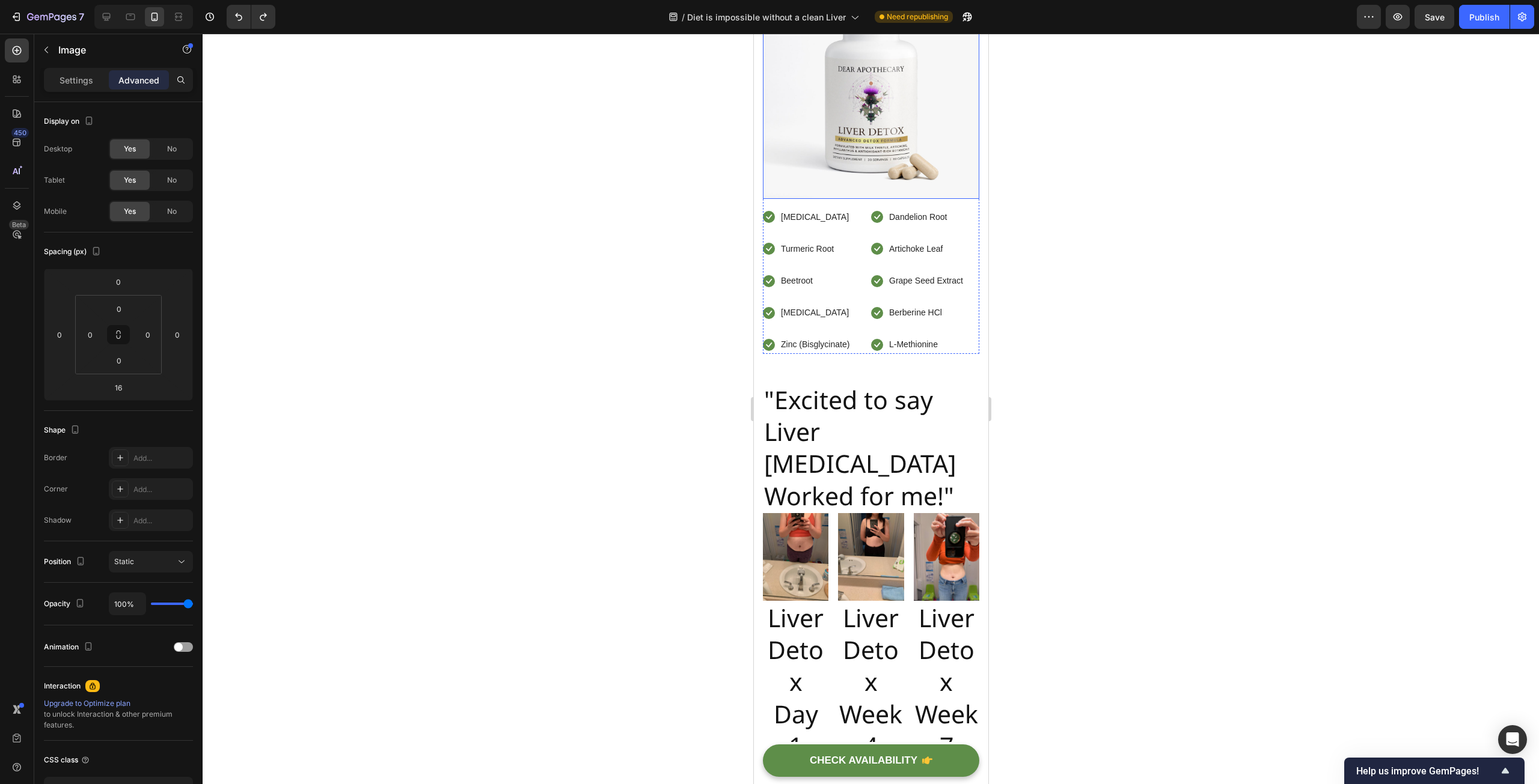
click at [877, 199] on img at bounding box center [871, 90] width 216 height 216
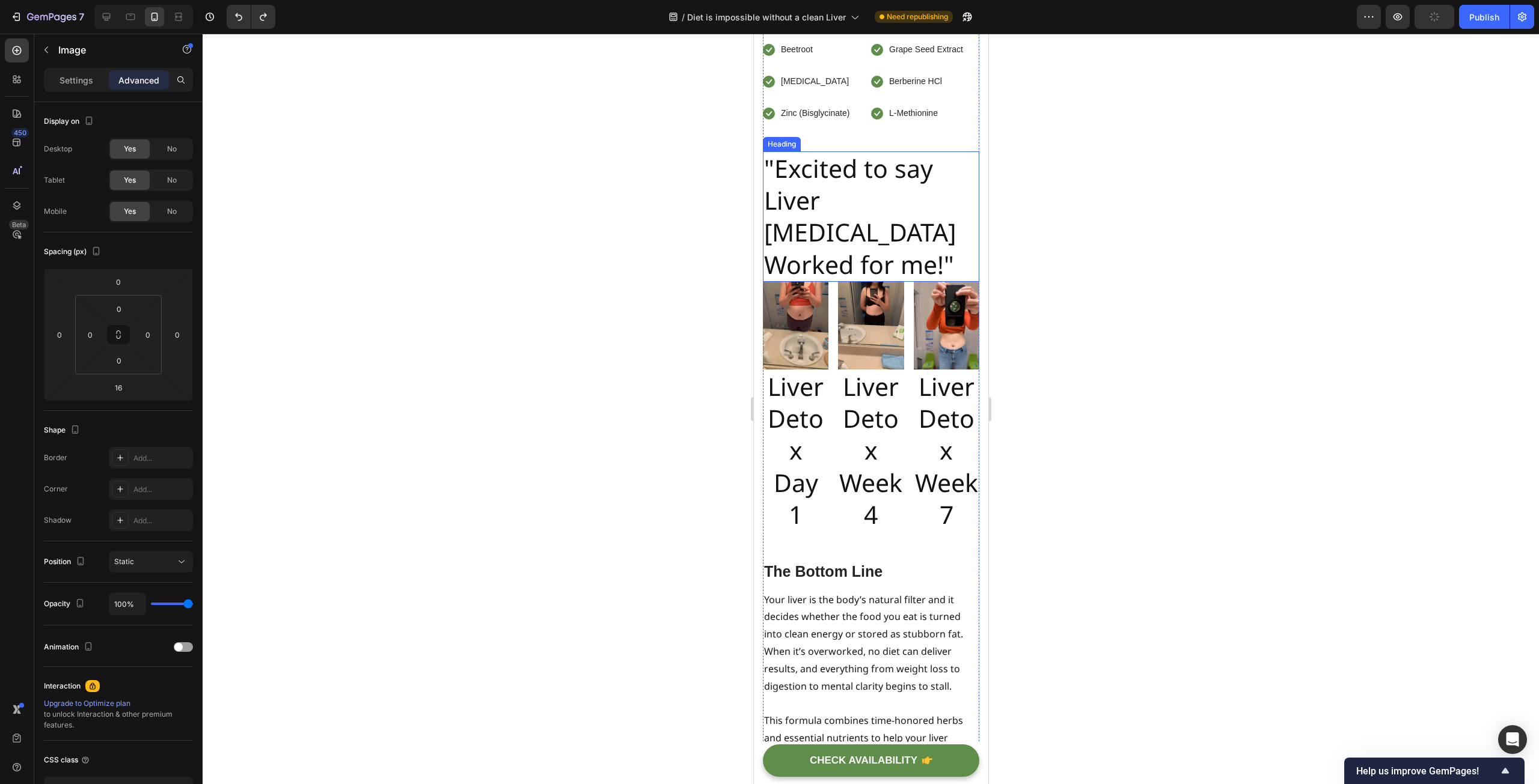
scroll to position [8471, 0]
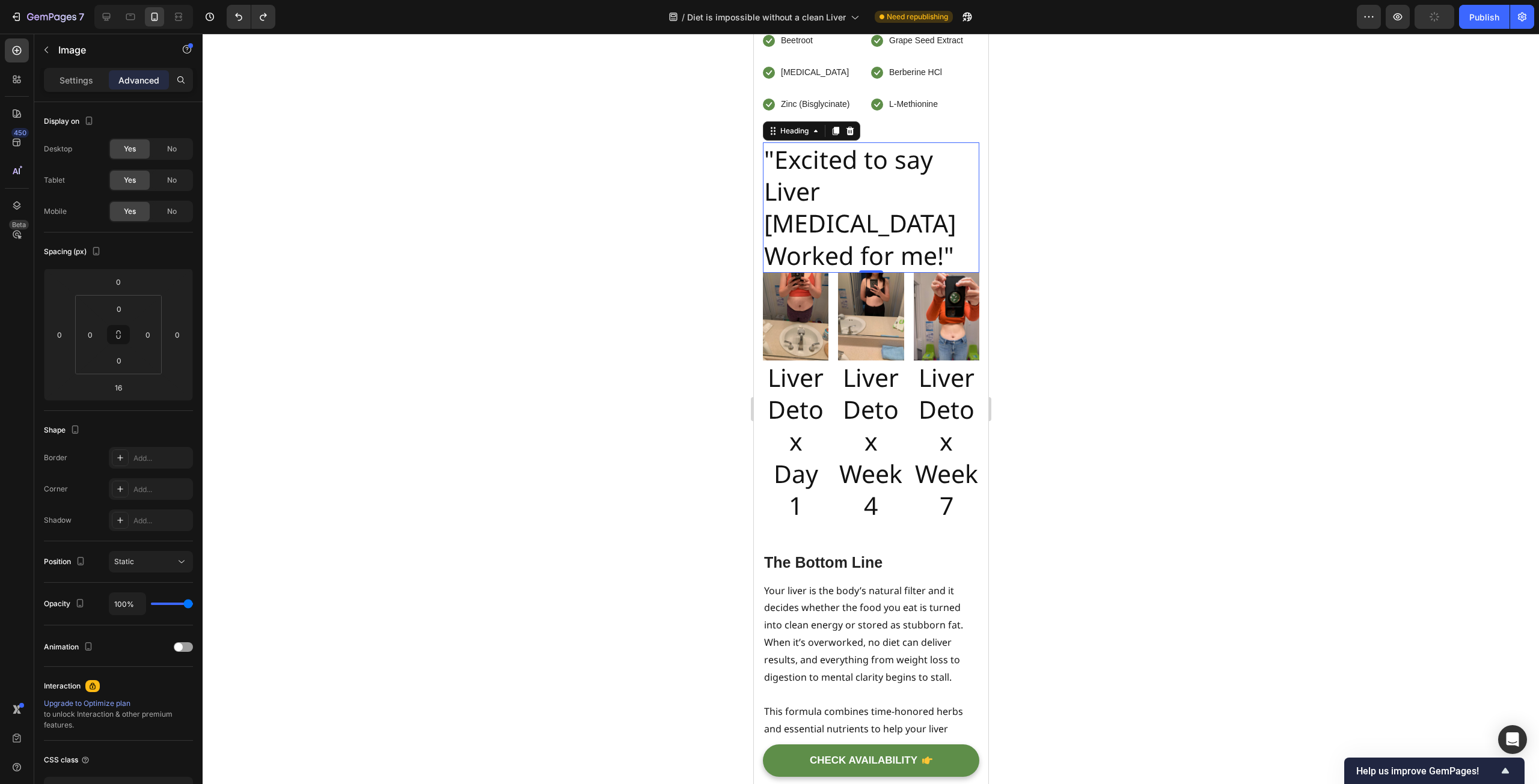
click at [874, 273] on h2 ""Excited to say Liver [MEDICAL_DATA] Worked for me!"" at bounding box center [871, 207] width 216 height 131
click at [551, 299] on div at bounding box center [871, 408] width 1336 height 751
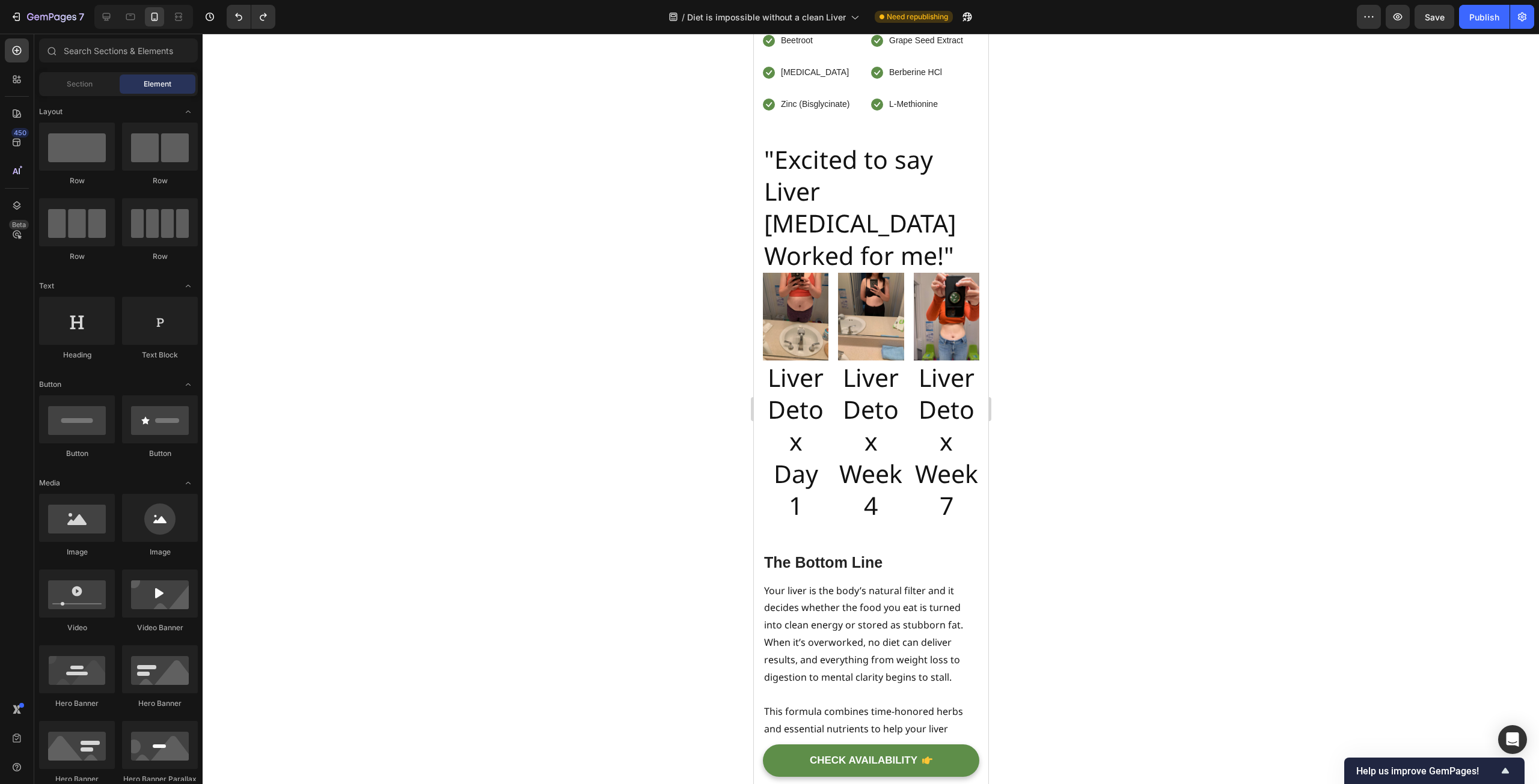
click at [551, 299] on div at bounding box center [871, 408] width 1336 height 751
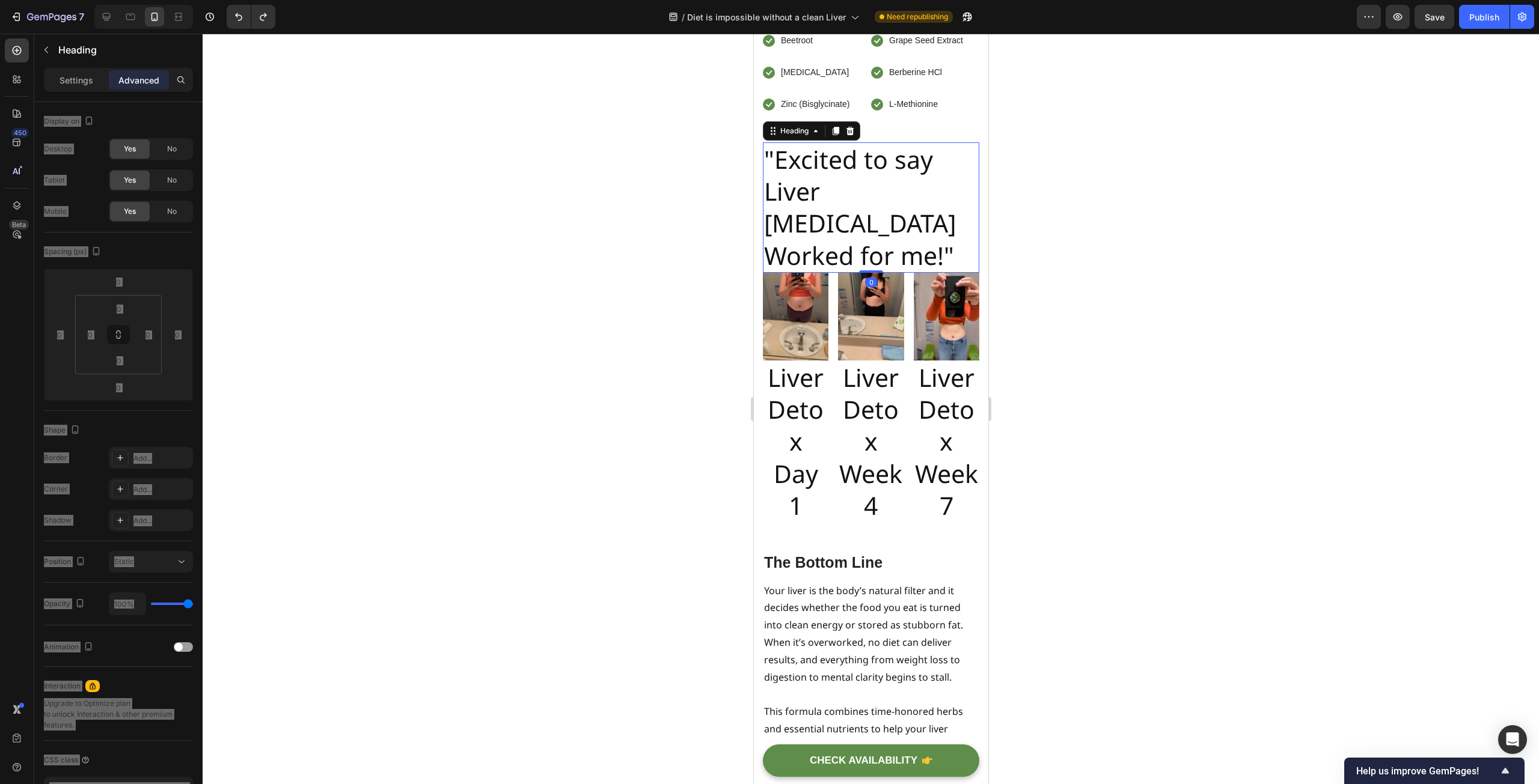
click at [852, 273] on h2 ""Excited to say Liver [MEDICAL_DATA] Worked for me!"" at bounding box center [871, 207] width 216 height 131
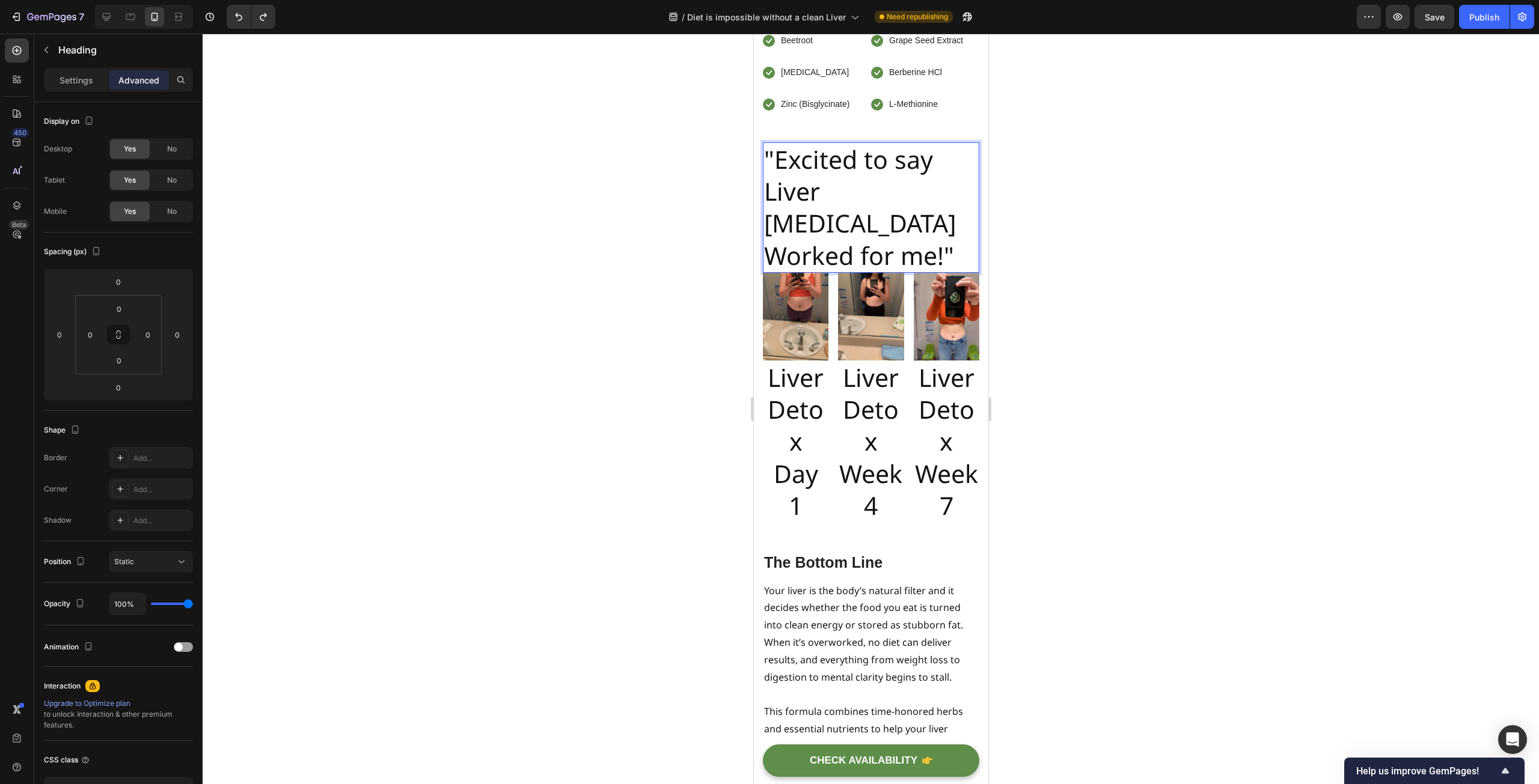
click at [780, 273] on h2 ""Excited to say Liver [MEDICAL_DATA] Worked for me!"" at bounding box center [871, 207] width 216 height 131
click at [957, 271] on p ""Excited to say Liver [MEDICAL_DATA] Worked for me!"" at bounding box center [871, 208] width 214 height 128
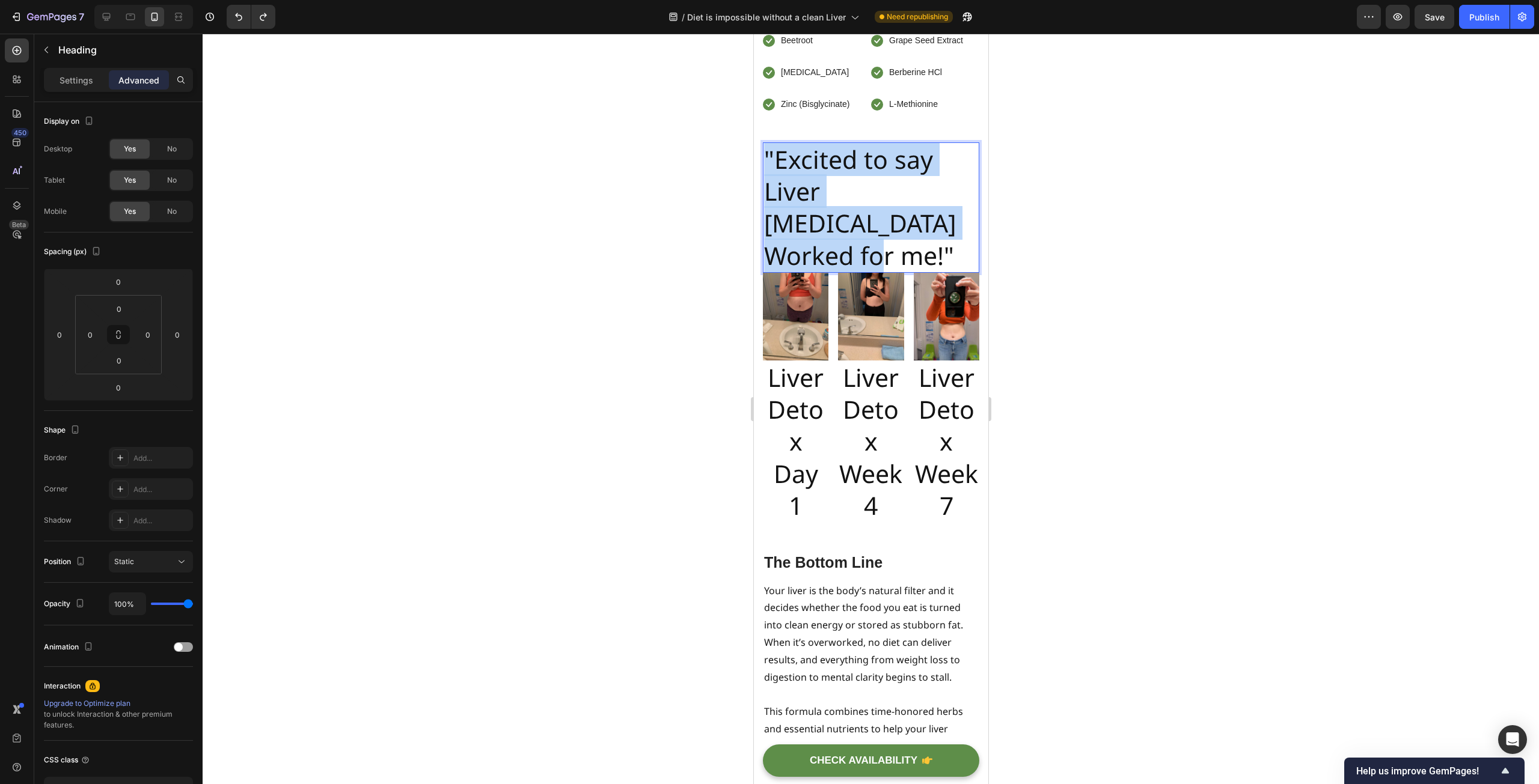
drag, startPoint x: 957, startPoint y: 320, endPoint x: 764, endPoint y: 257, distance: 203.0
click at [764, 257] on p ""Excited to say Liver [MEDICAL_DATA] Worked for me!"" at bounding box center [871, 208] width 214 height 128
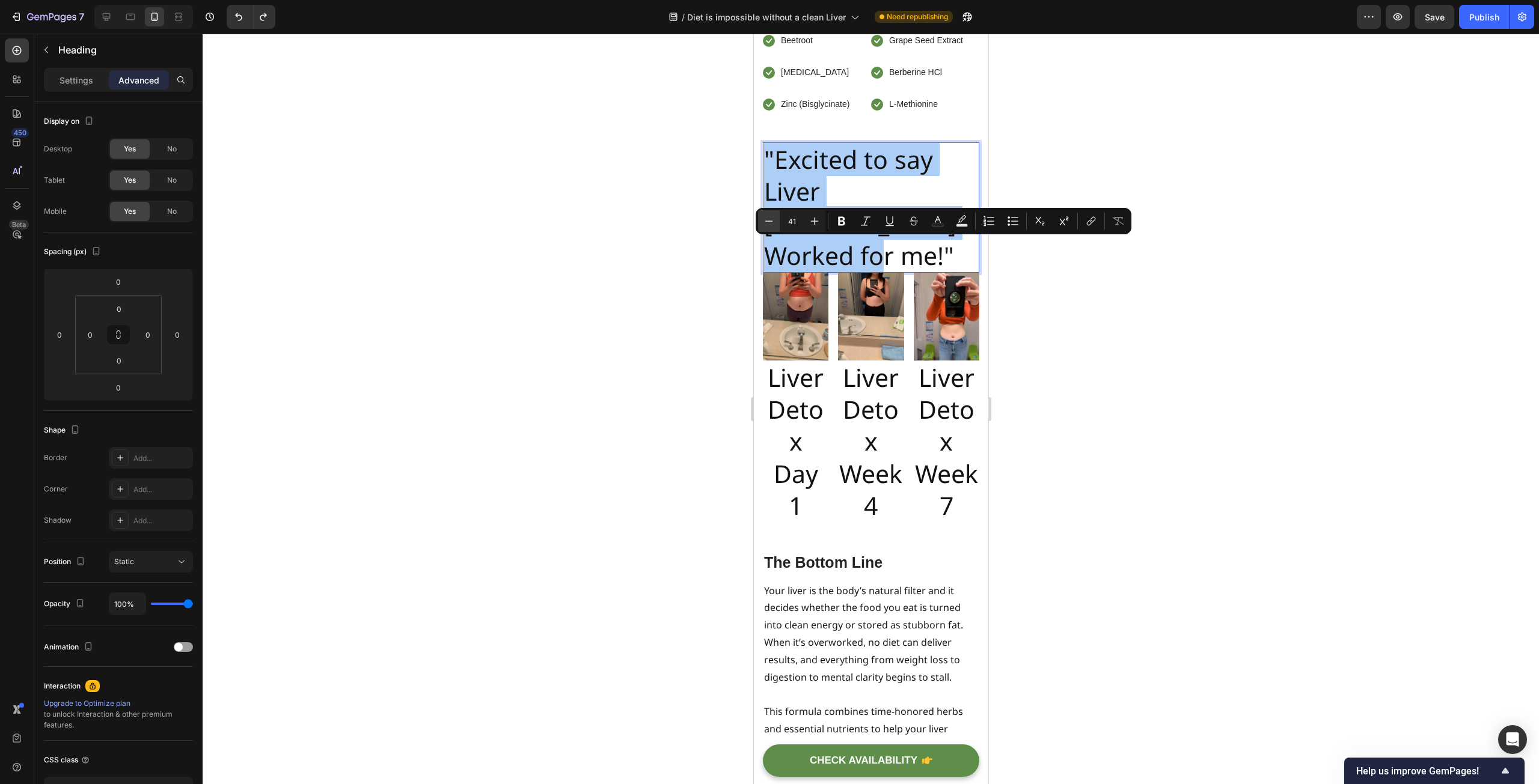
click at [770, 219] on icon "Editor contextual toolbar" at bounding box center [769, 221] width 12 height 12
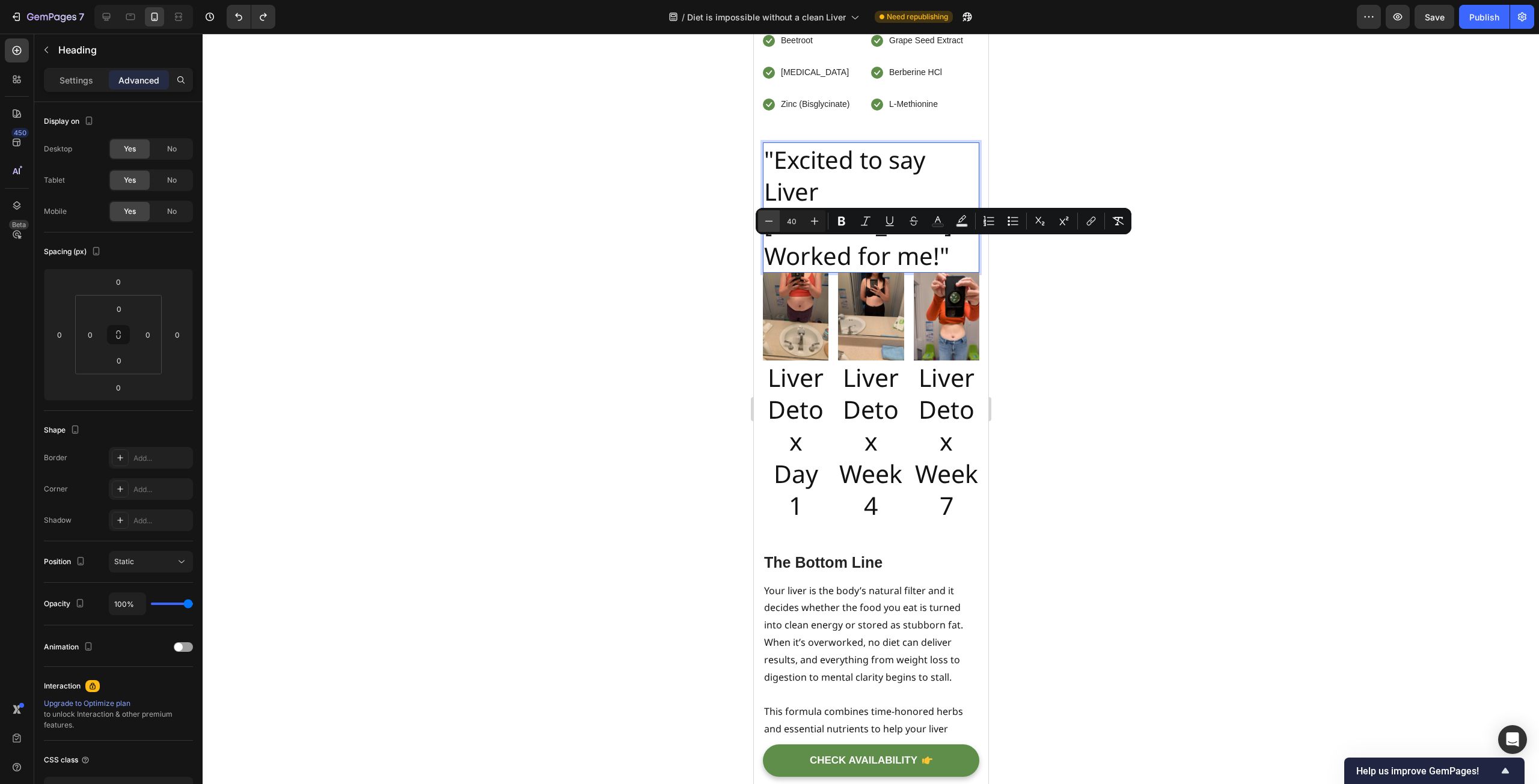
click at [770, 219] on icon "Editor contextual toolbar" at bounding box center [769, 221] width 12 height 12
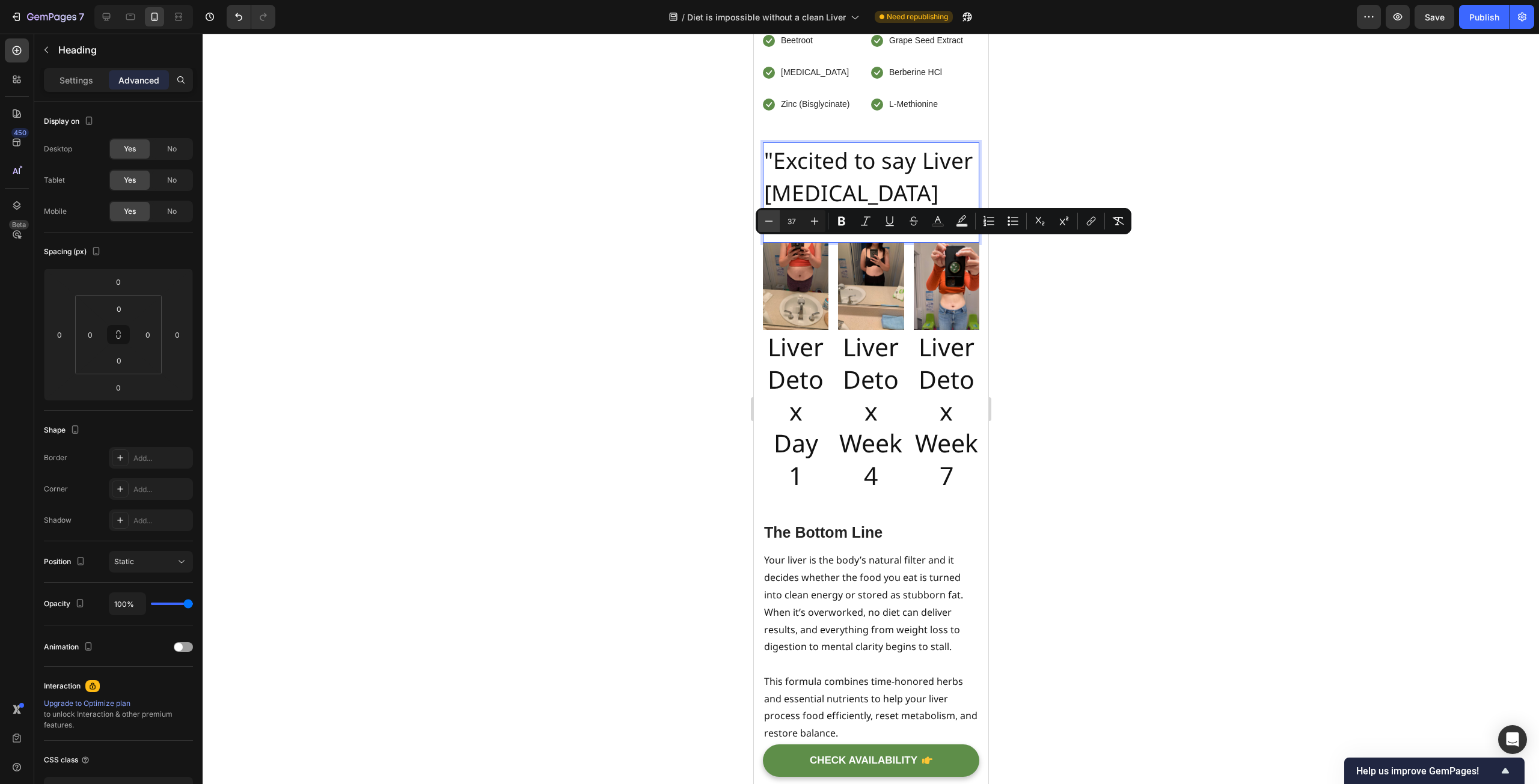
click at [770, 219] on icon "Editor contextual toolbar" at bounding box center [769, 221] width 12 height 12
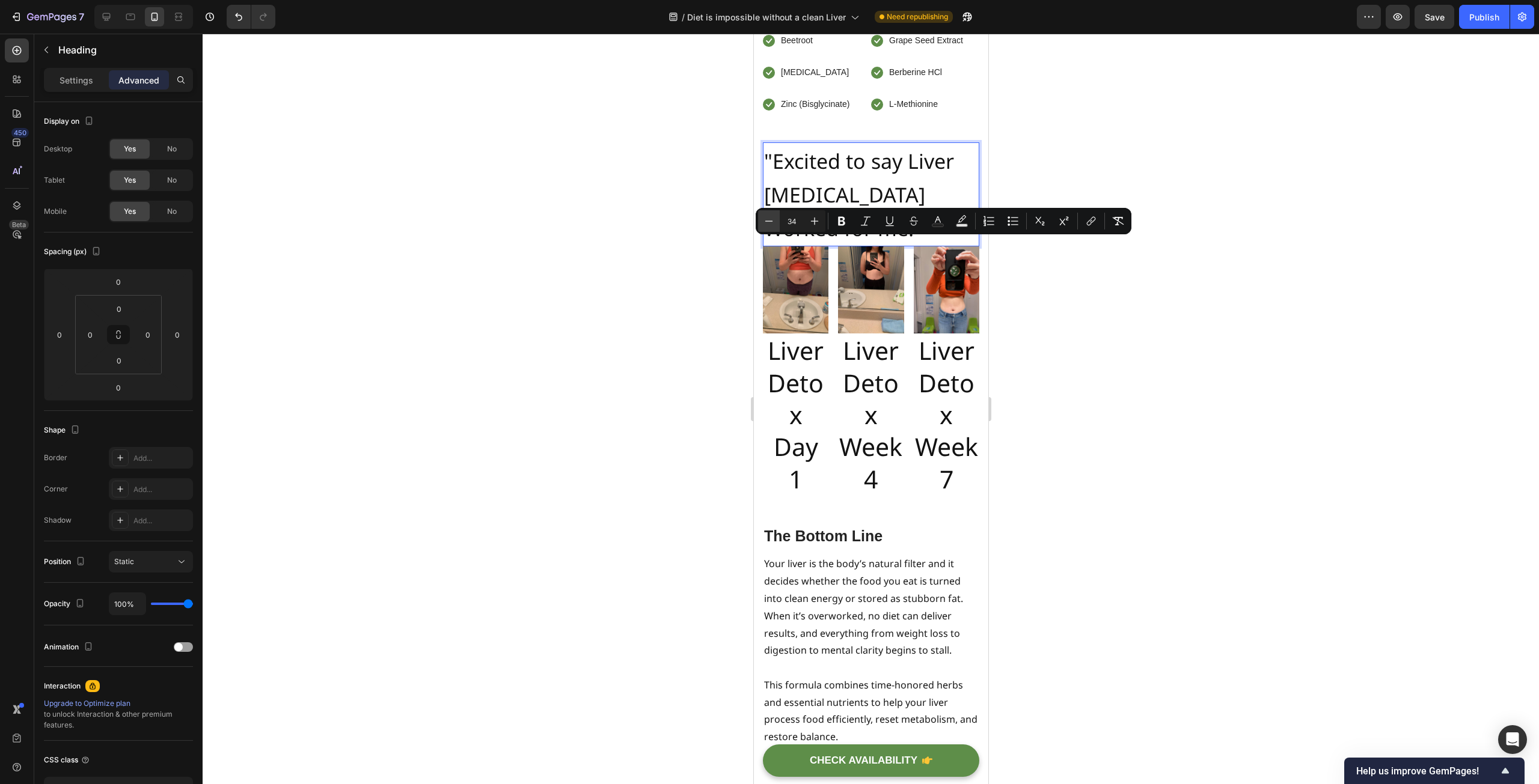
click at [770, 219] on icon "Editor contextual toolbar" at bounding box center [769, 221] width 12 height 12
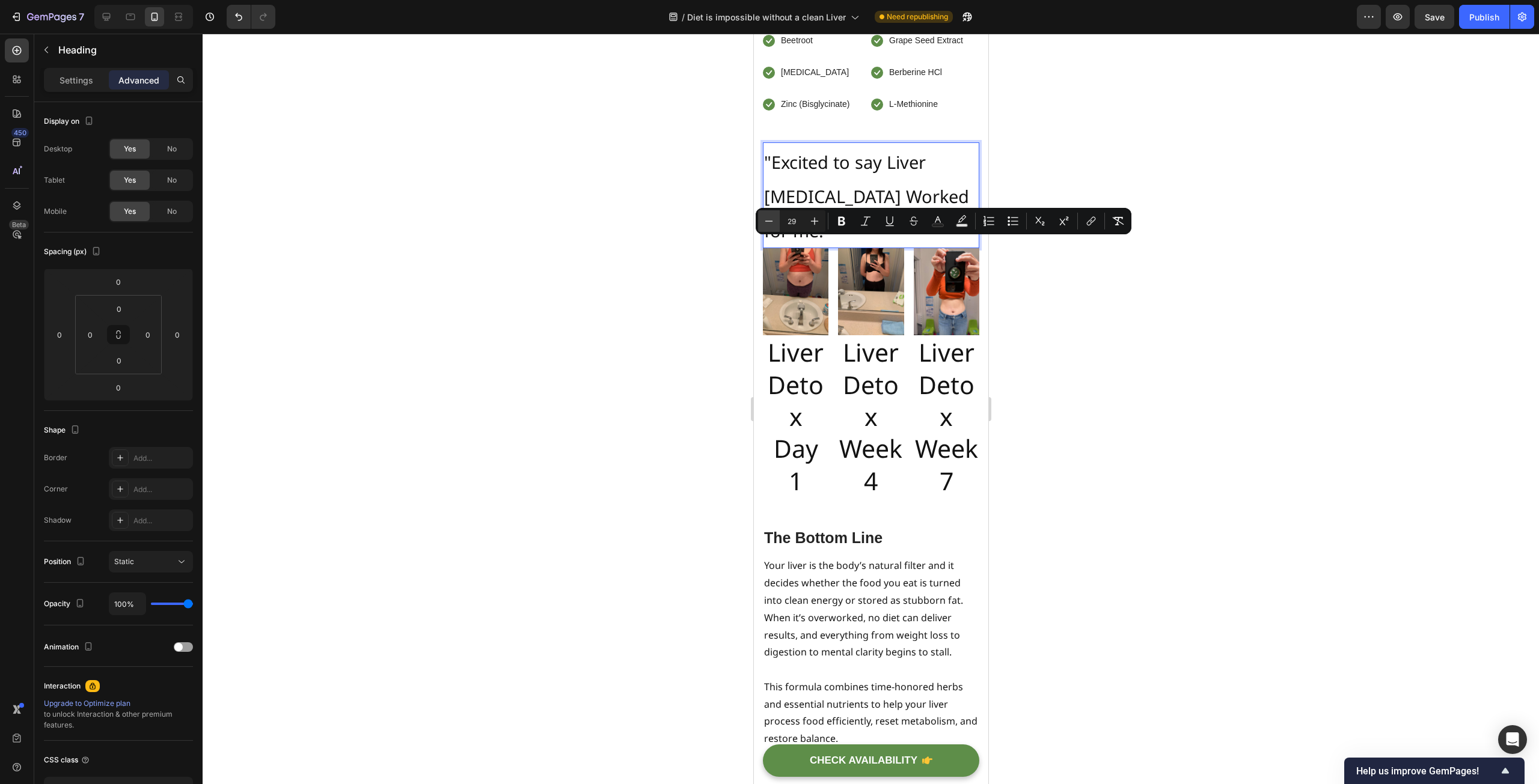
click at [770, 219] on icon "Editor contextual toolbar" at bounding box center [769, 221] width 12 height 12
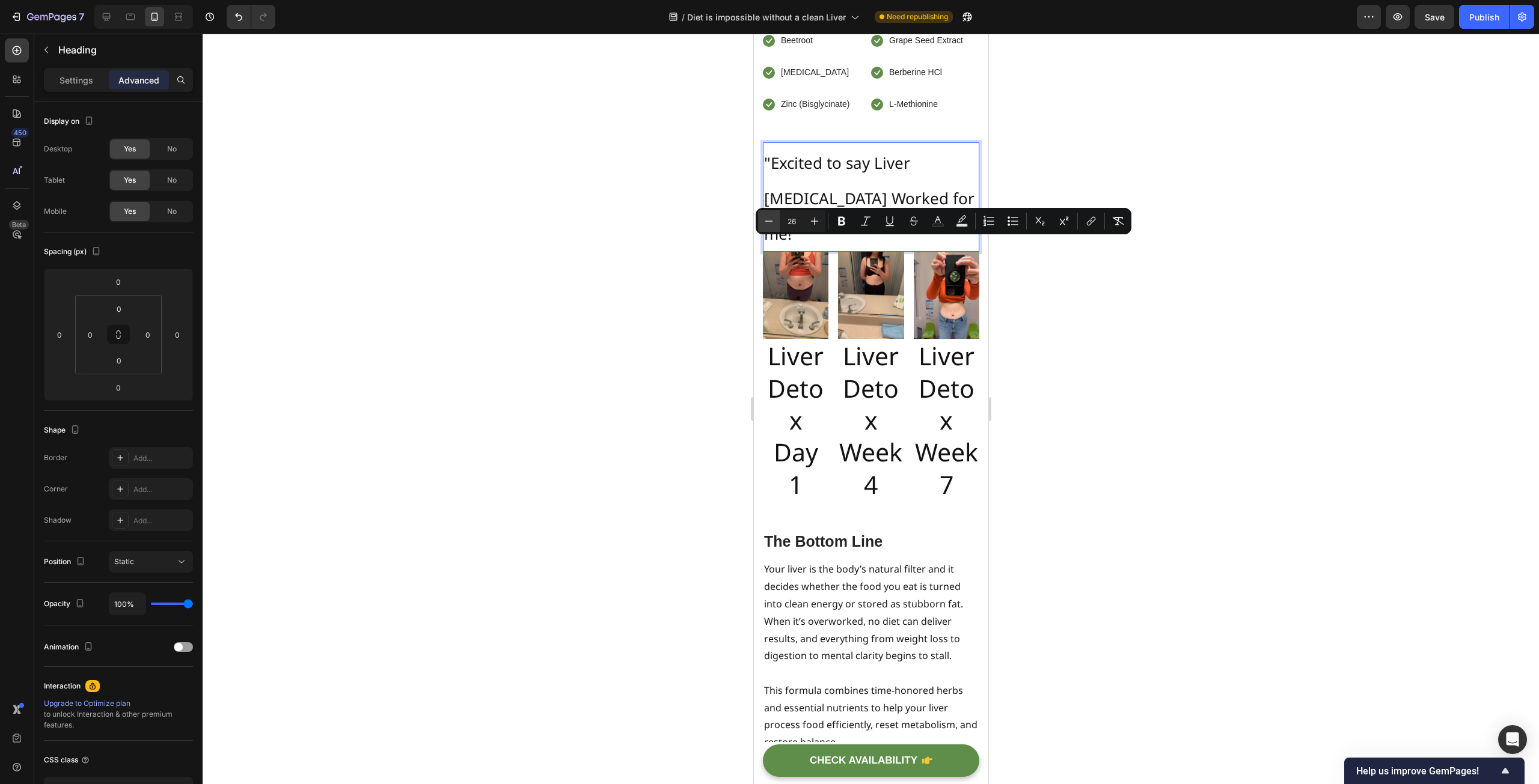
click at [770, 219] on icon "Editor contextual toolbar" at bounding box center [769, 221] width 12 height 12
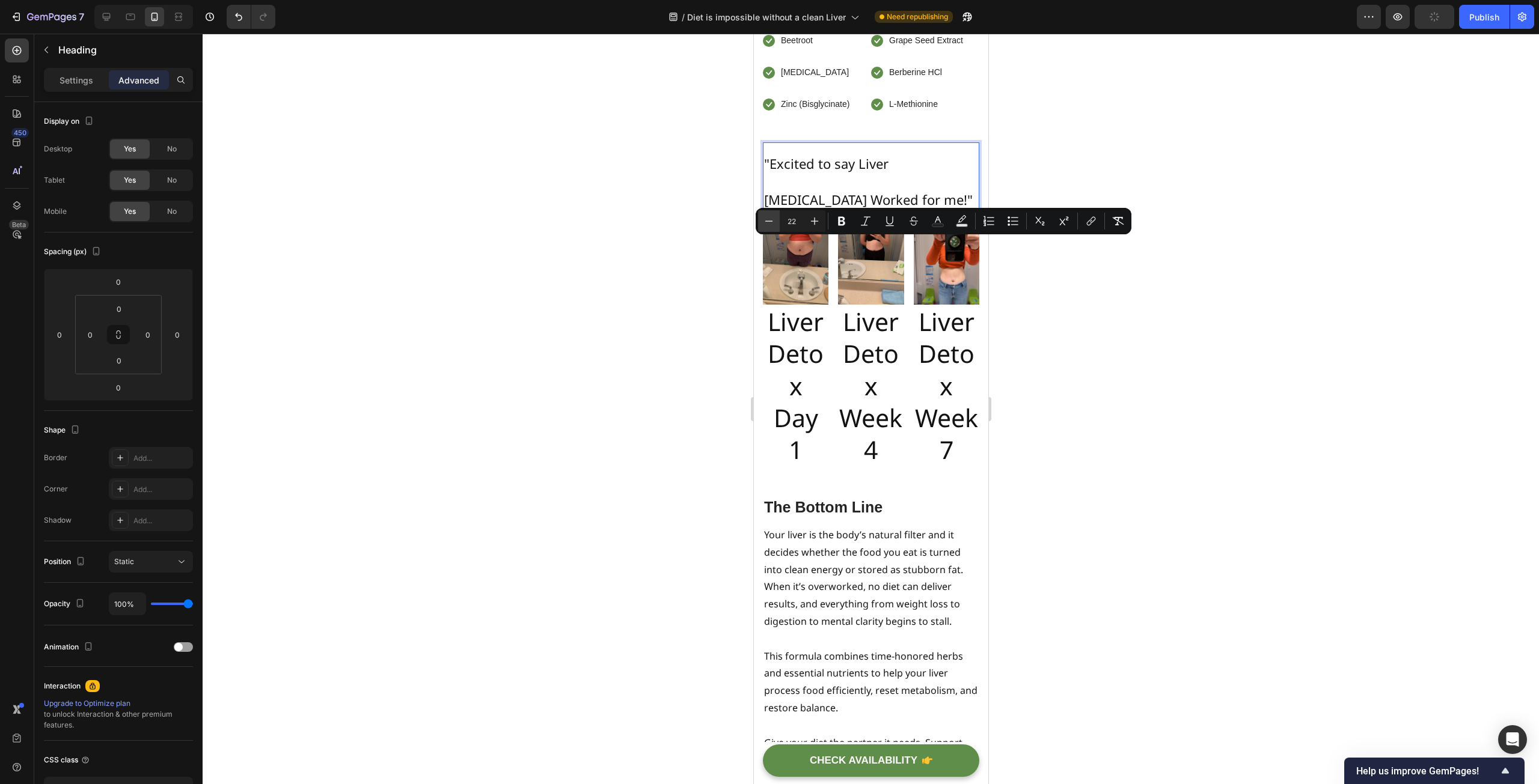
click at [770, 219] on icon "Editor contextual toolbar" at bounding box center [769, 221] width 12 height 12
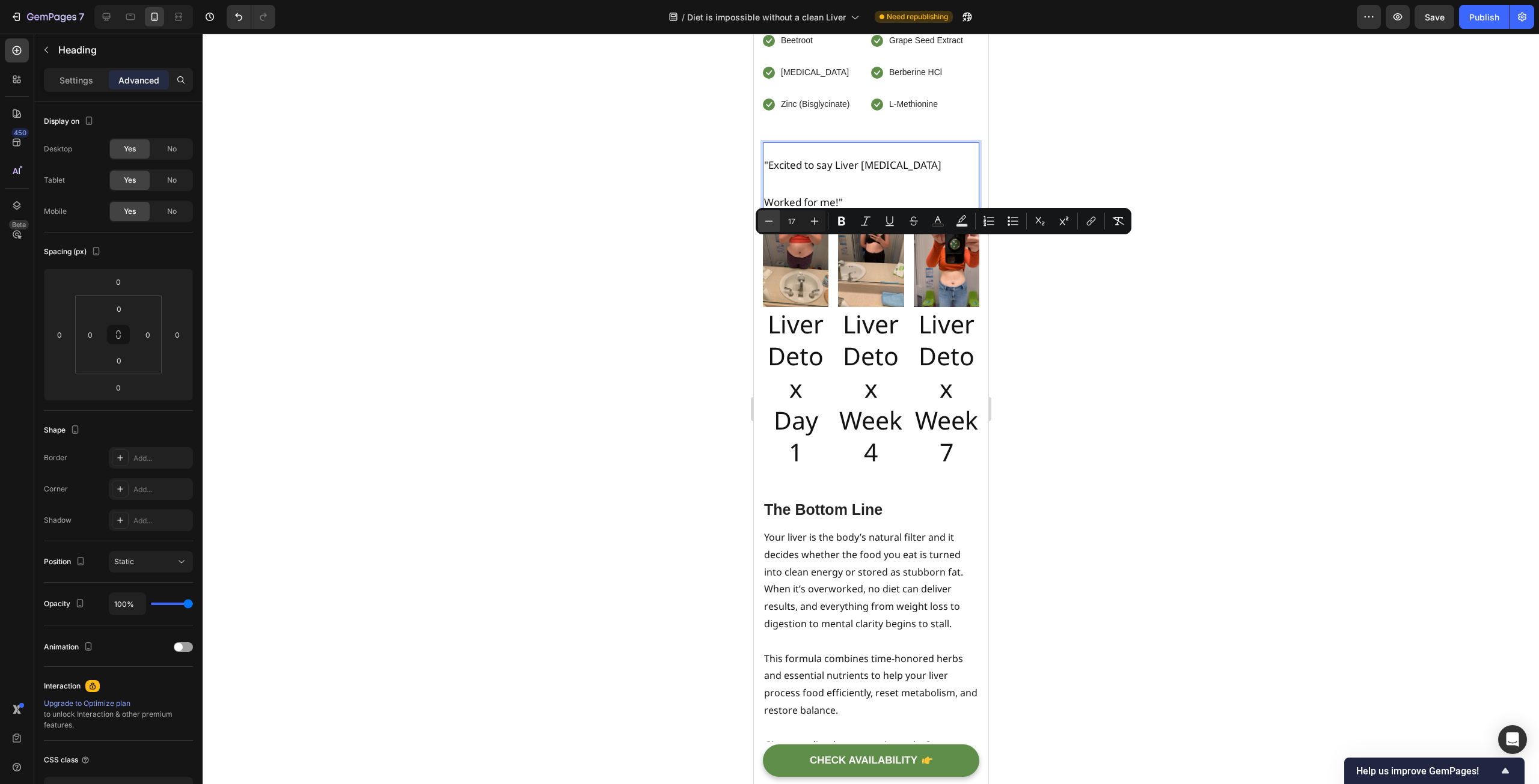
click at [770, 219] on icon "Editor contextual toolbar" at bounding box center [769, 221] width 12 height 12
type input "15"
click at [666, 281] on div at bounding box center [871, 408] width 1336 height 751
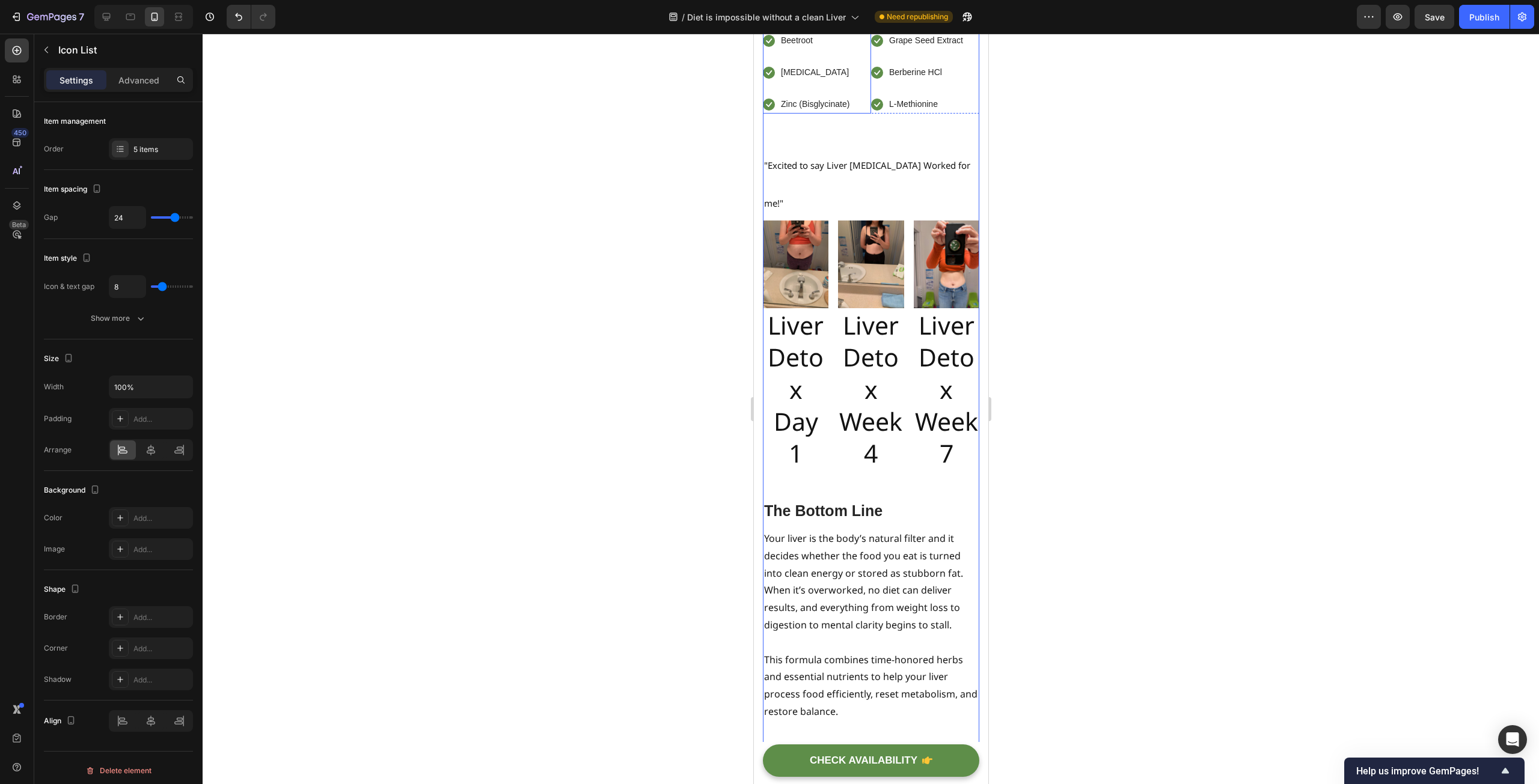
click at [849, 81] on li "Icon Choline Text block" at bounding box center [806, 73] width 88 height 18
click at [919, 96] on div "Text block" at bounding box center [909, 88] width 45 height 14
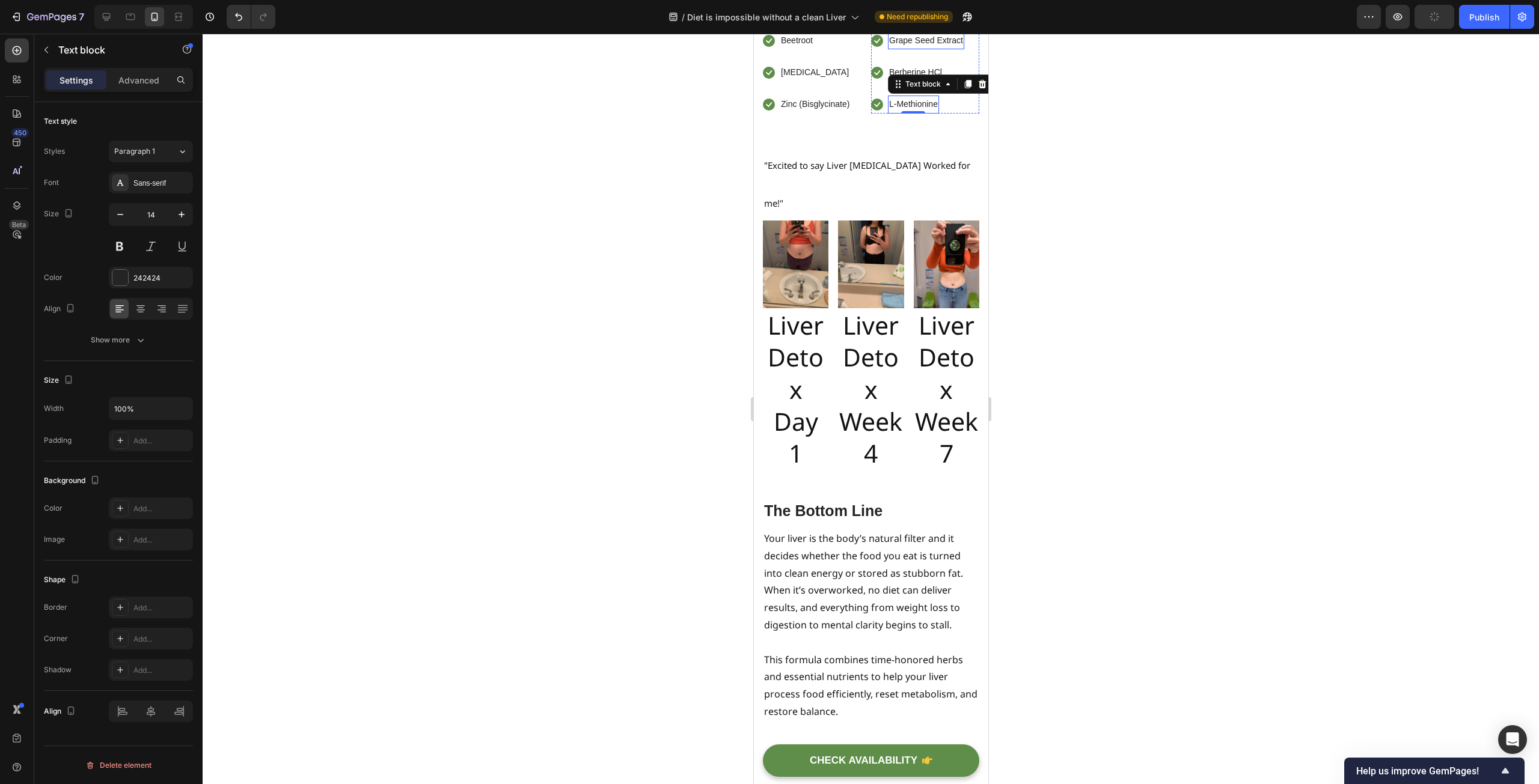
click at [946, 48] on p "Grape Seed Extract" at bounding box center [925, 40] width 74 height 15
click at [957, 81] on li "Icon Berberine HCl Text block" at bounding box center [917, 73] width 93 height 18
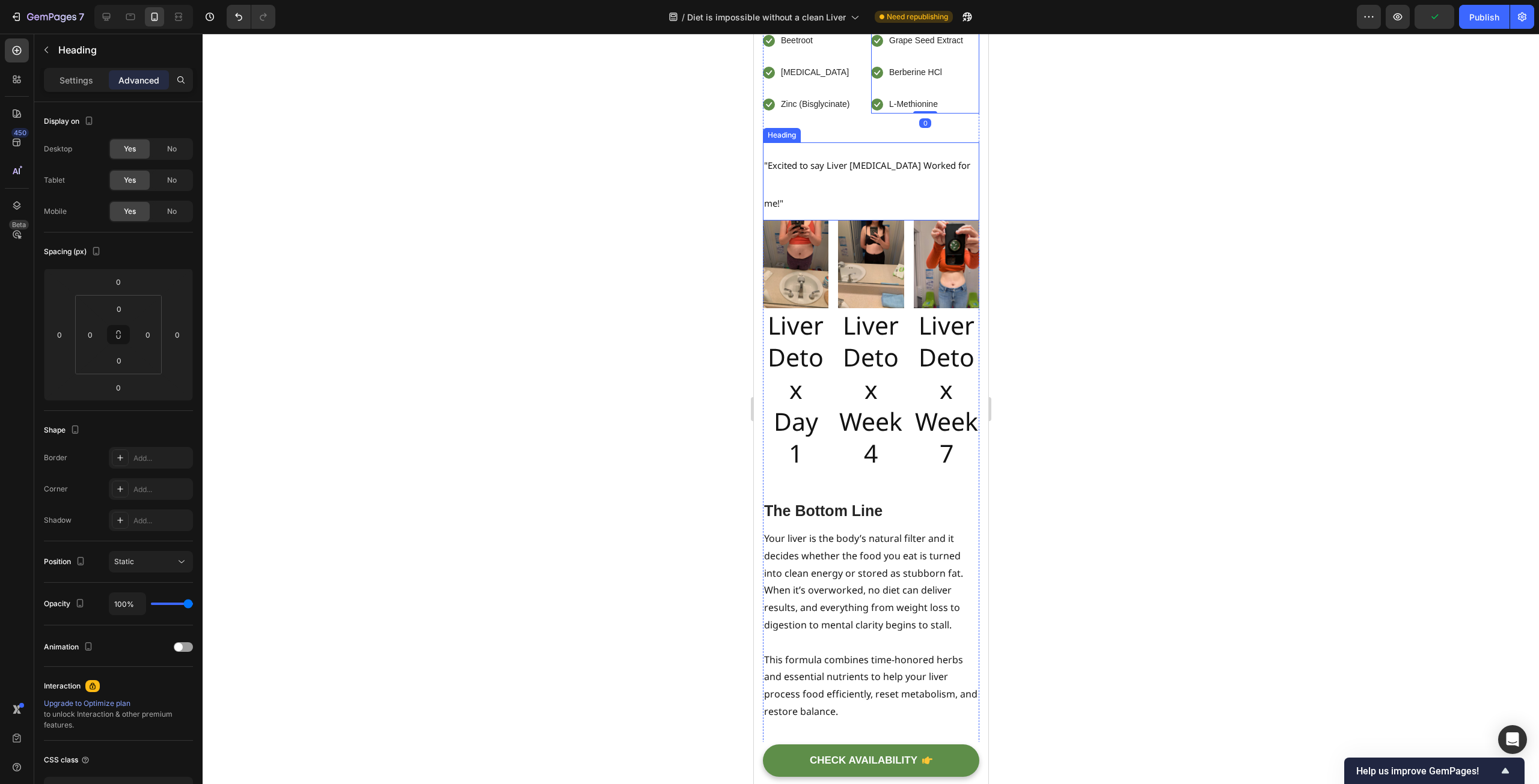
click at [858, 219] on p "⁠⁠⁠⁠⁠⁠⁠ "Excited to say Liver Detoxing Worked for me!"" at bounding box center [871, 182] width 214 height 76
click at [601, 317] on div at bounding box center [871, 408] width 1336 height 751
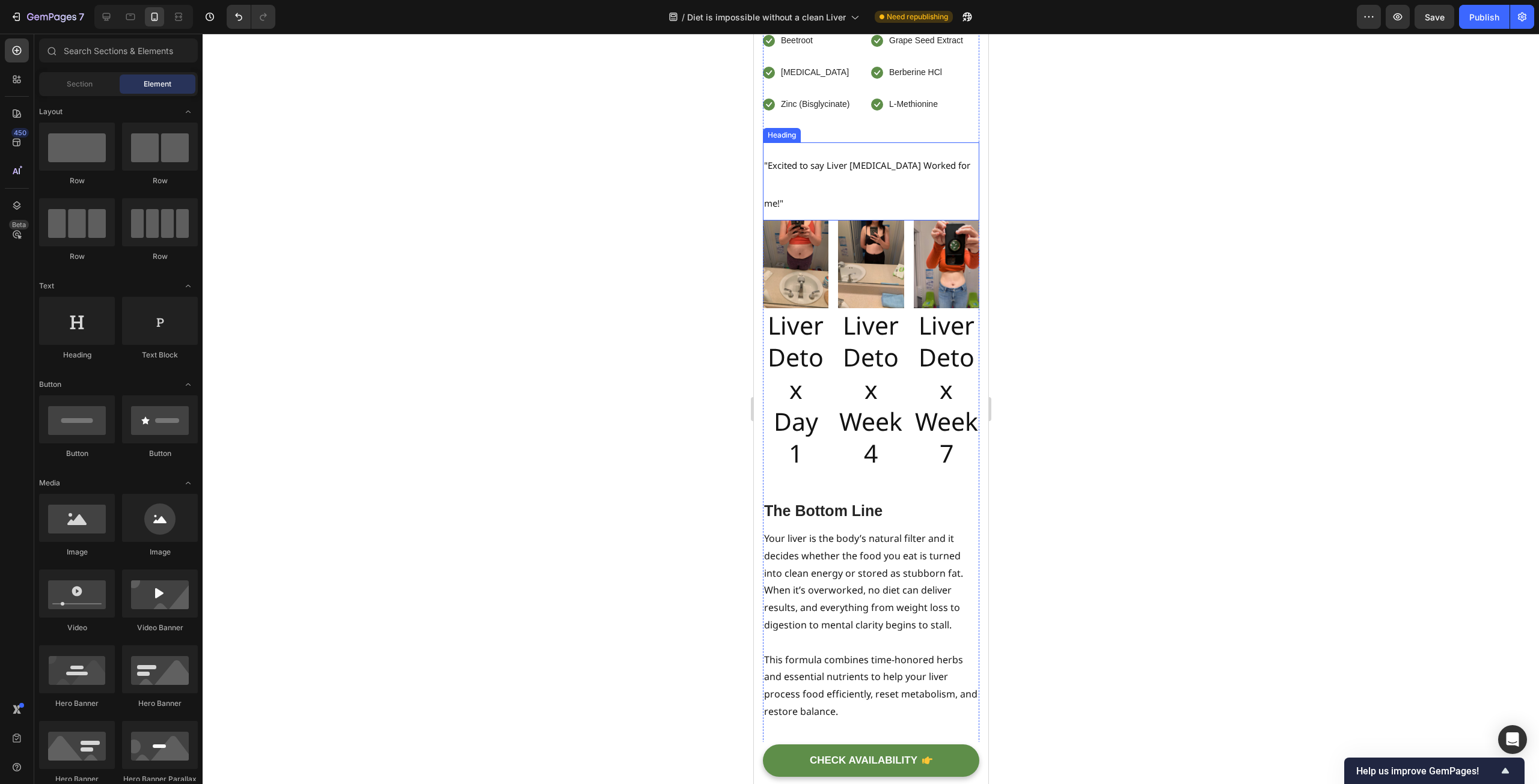
click at [858, 219] on p "⁠⁠⁠⁠⁠⁠⁠ "Excited to say Liver Detoxing Worked for me!"" at bounding box center [871, 182] width 214 height 76
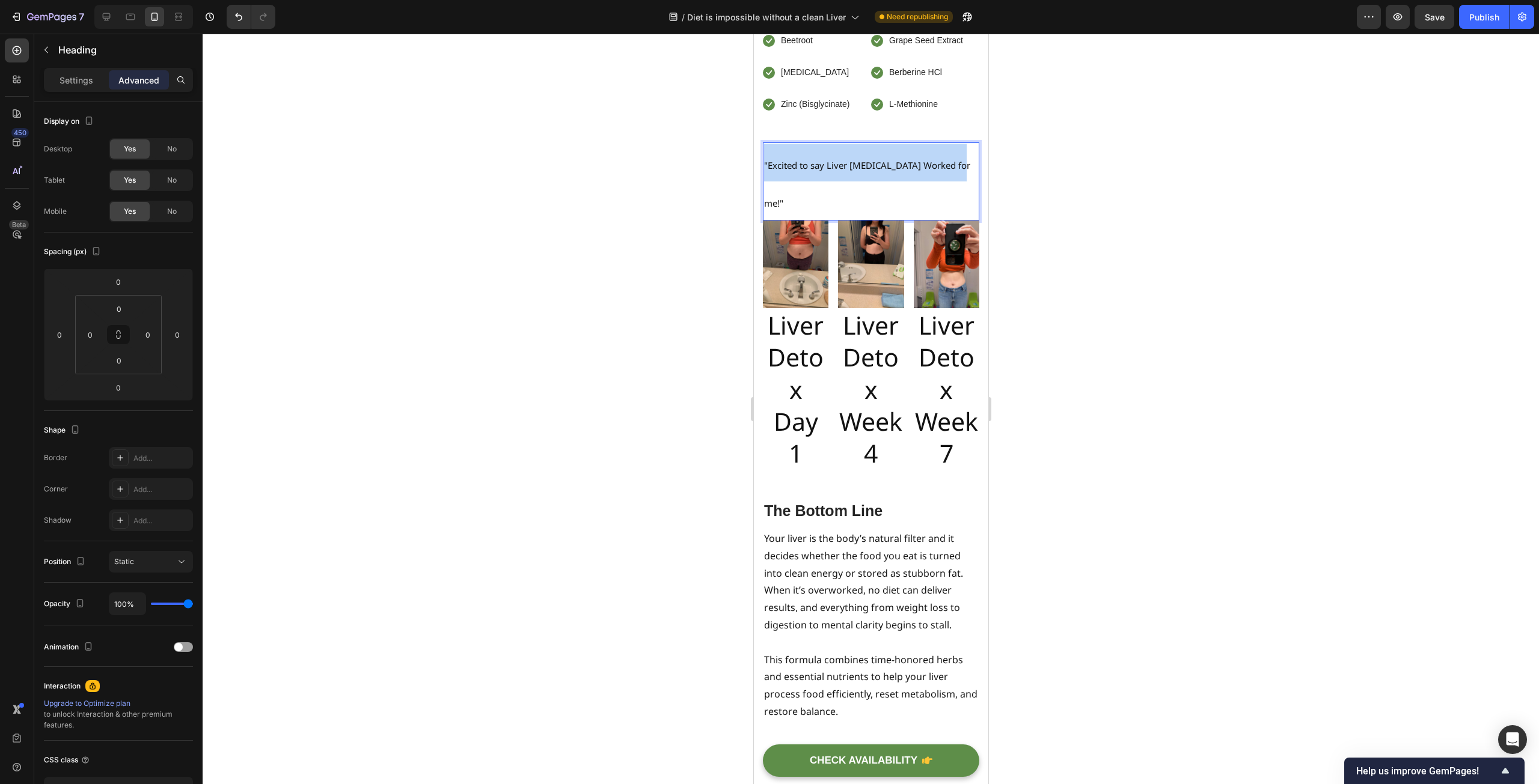
drag, startPoint x: 958, startPoint y: 260, endPoint x: 762, endPoint y: 271, distance: 196.3
click at [762, 221] on h2 ""Excited to say Liver [MEDICAL_DATA] Worked for me!"" at bounding box center [871, 182] width 216 height 79
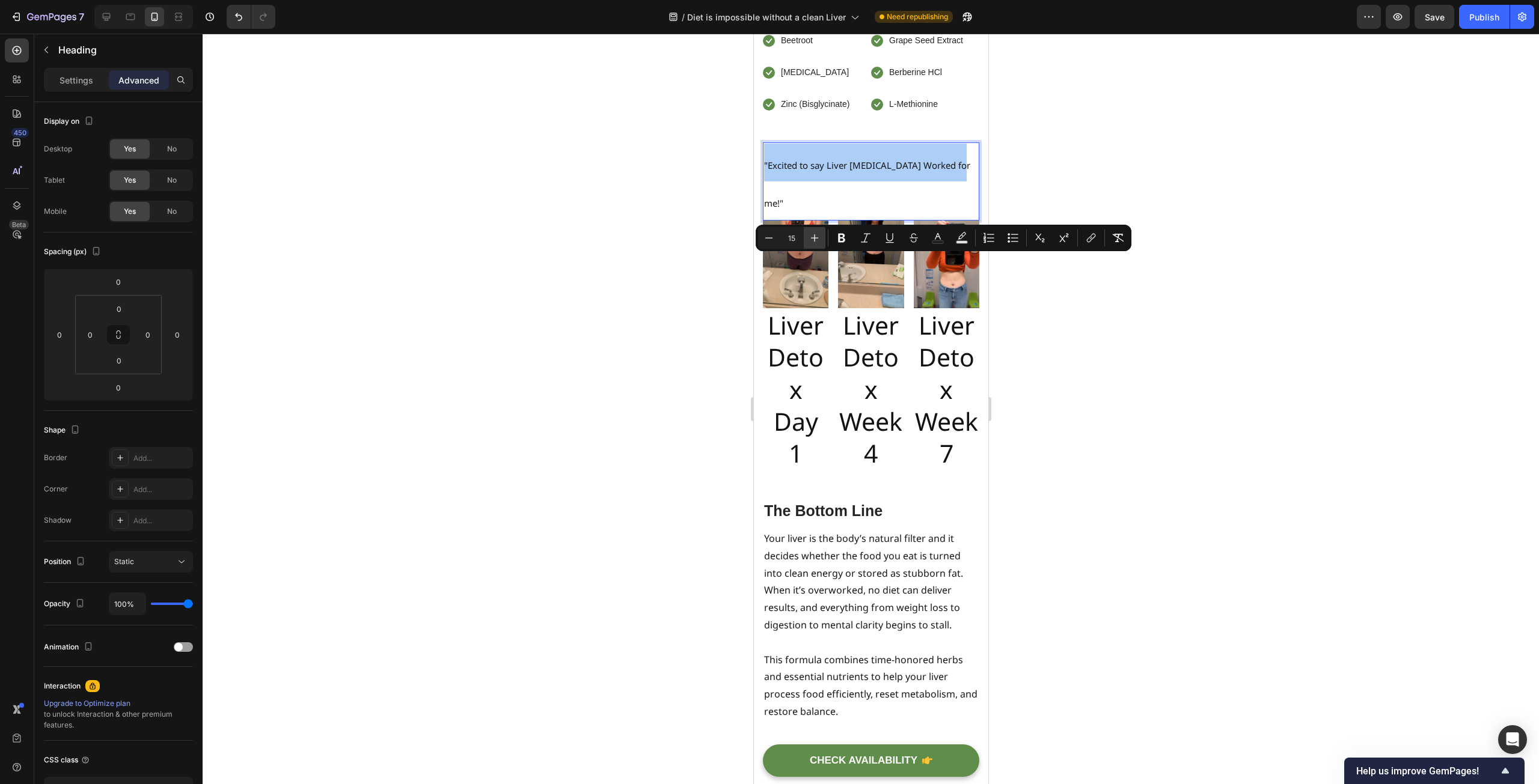
click at [815, 234] on icon "Editor contextual toolbar" at bounding box center [814, 238] width 12 height 12
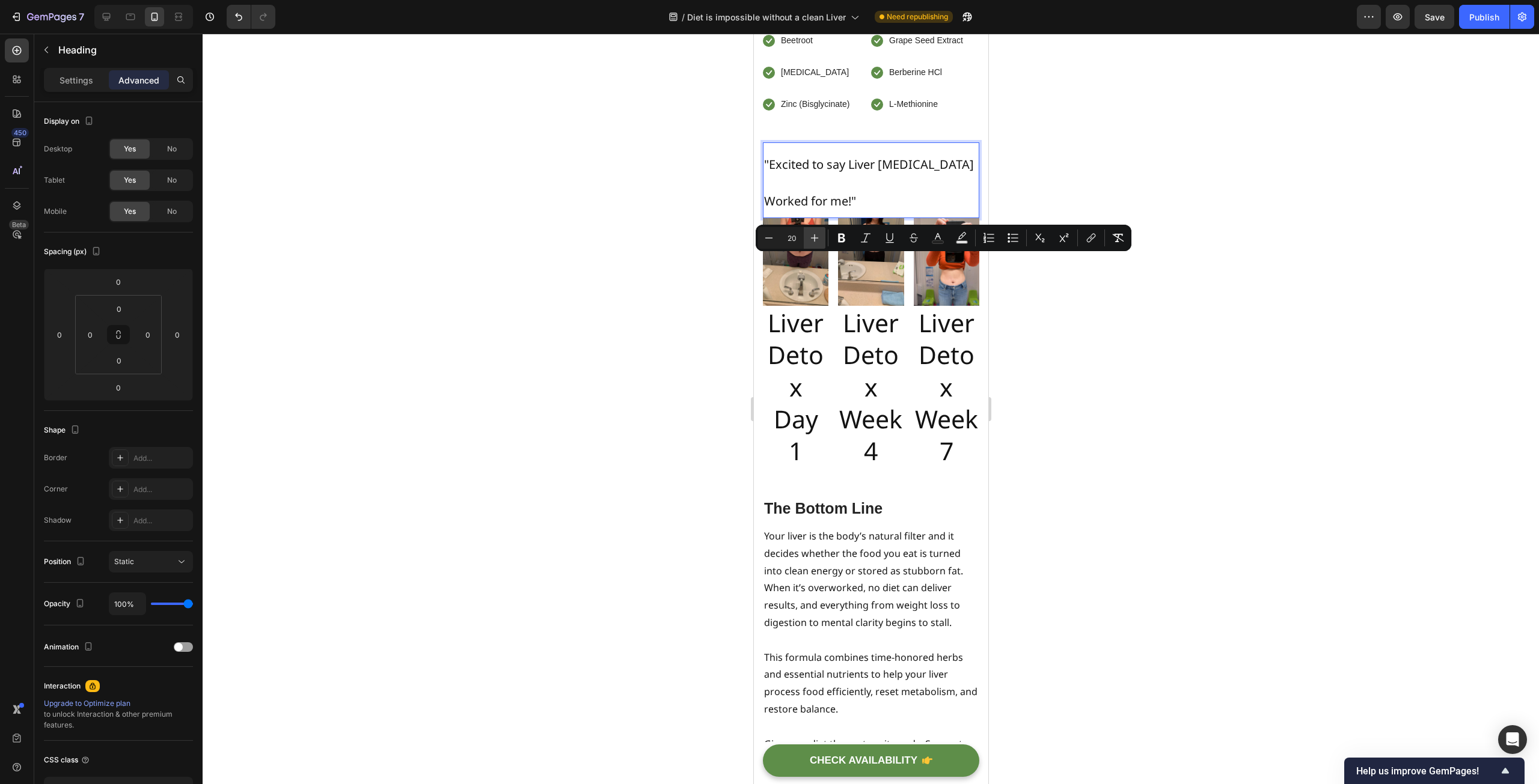
click at [815, 234] on icon "Editor contextual toolbar" at bounding box center [814, 238] width 12 height 12
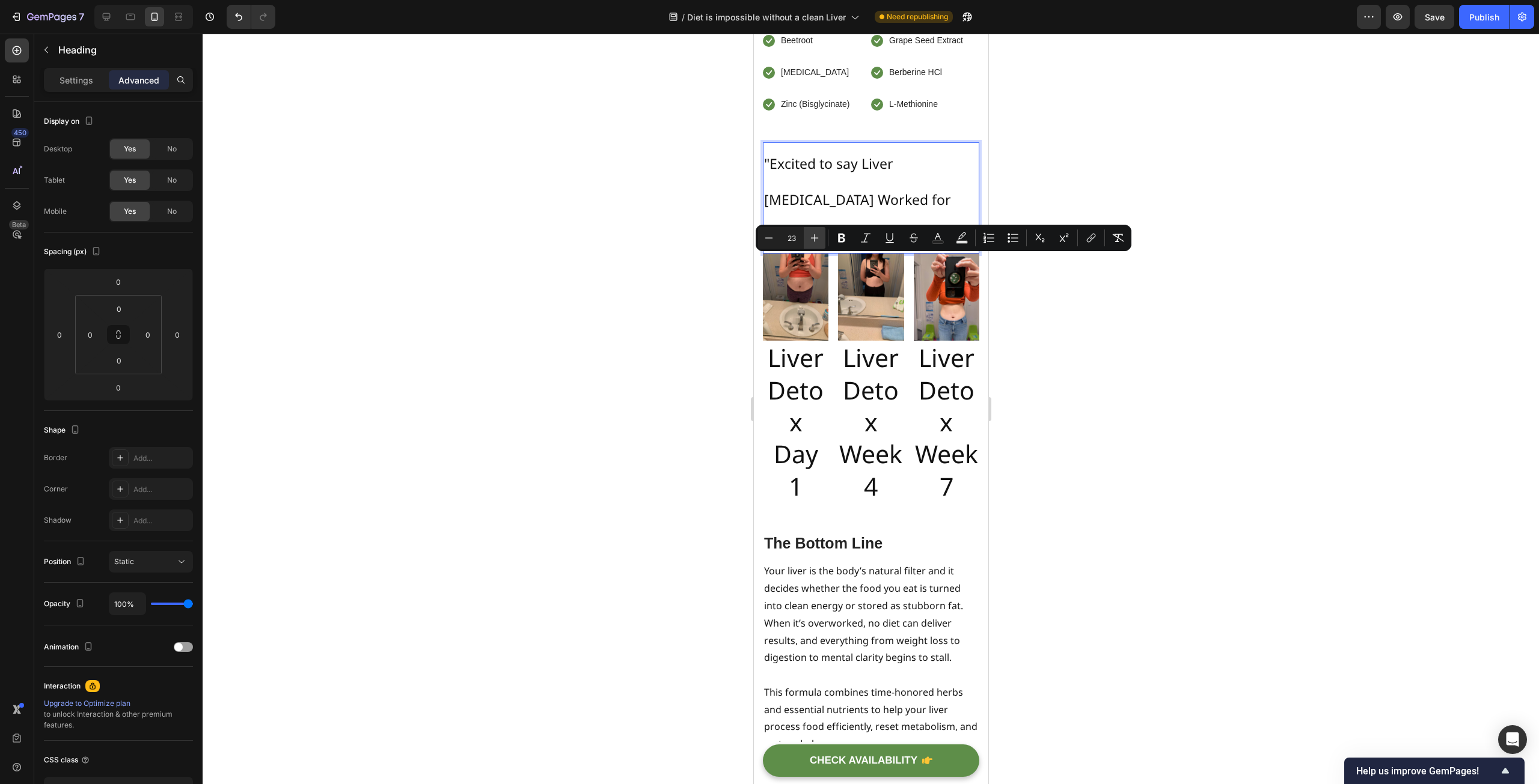
click at [815, 234] on icon "Editor contextual toolbar" at bounding box center [814, 238] width 12 height 12
type input "25"
click at [689, 342] on div at bounding box center [871, 408] width 1336 height 751
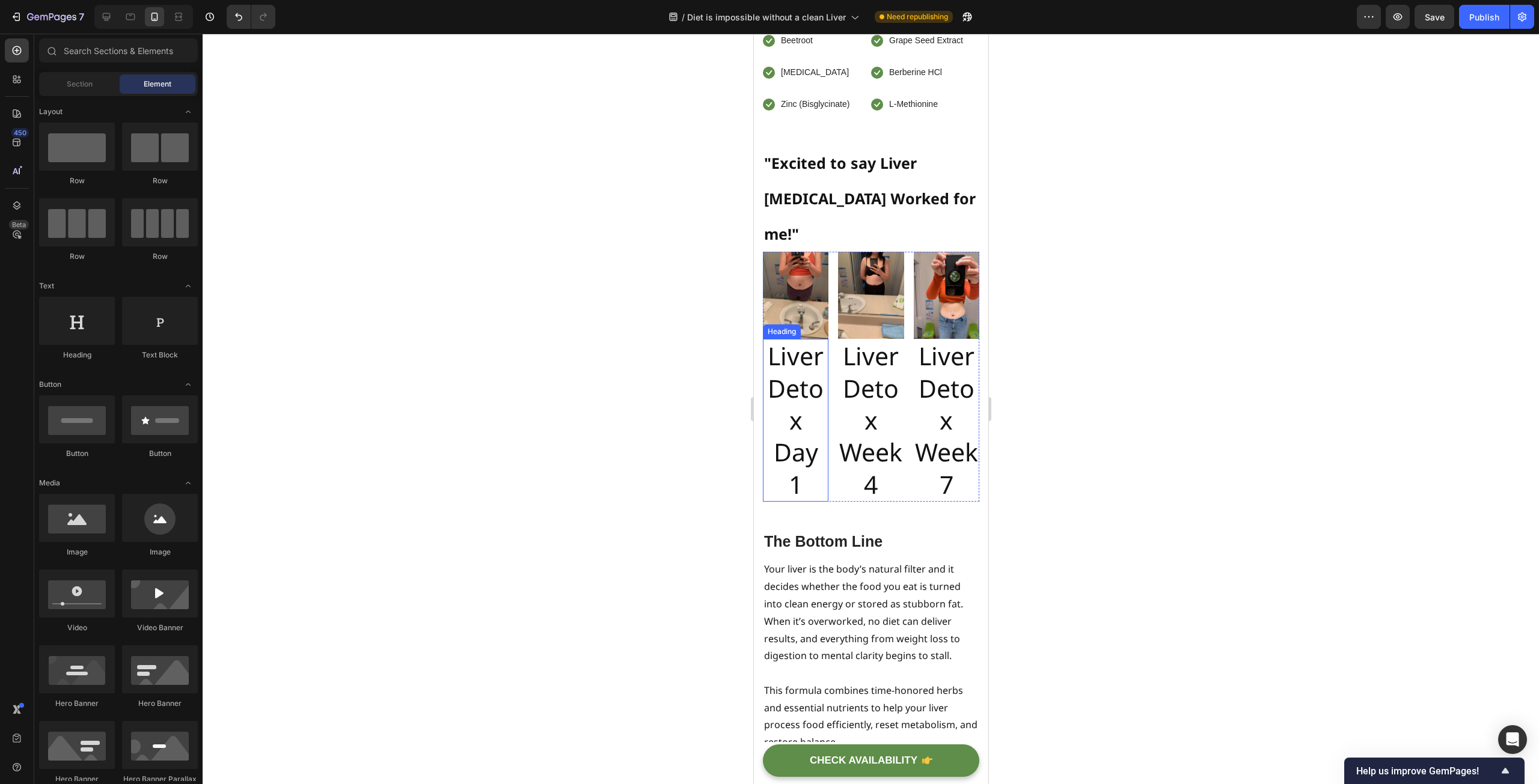
click at [787, 412] on h2 "Liver Detox Day 1" at bounding box center [795, 420] width 66 height 162
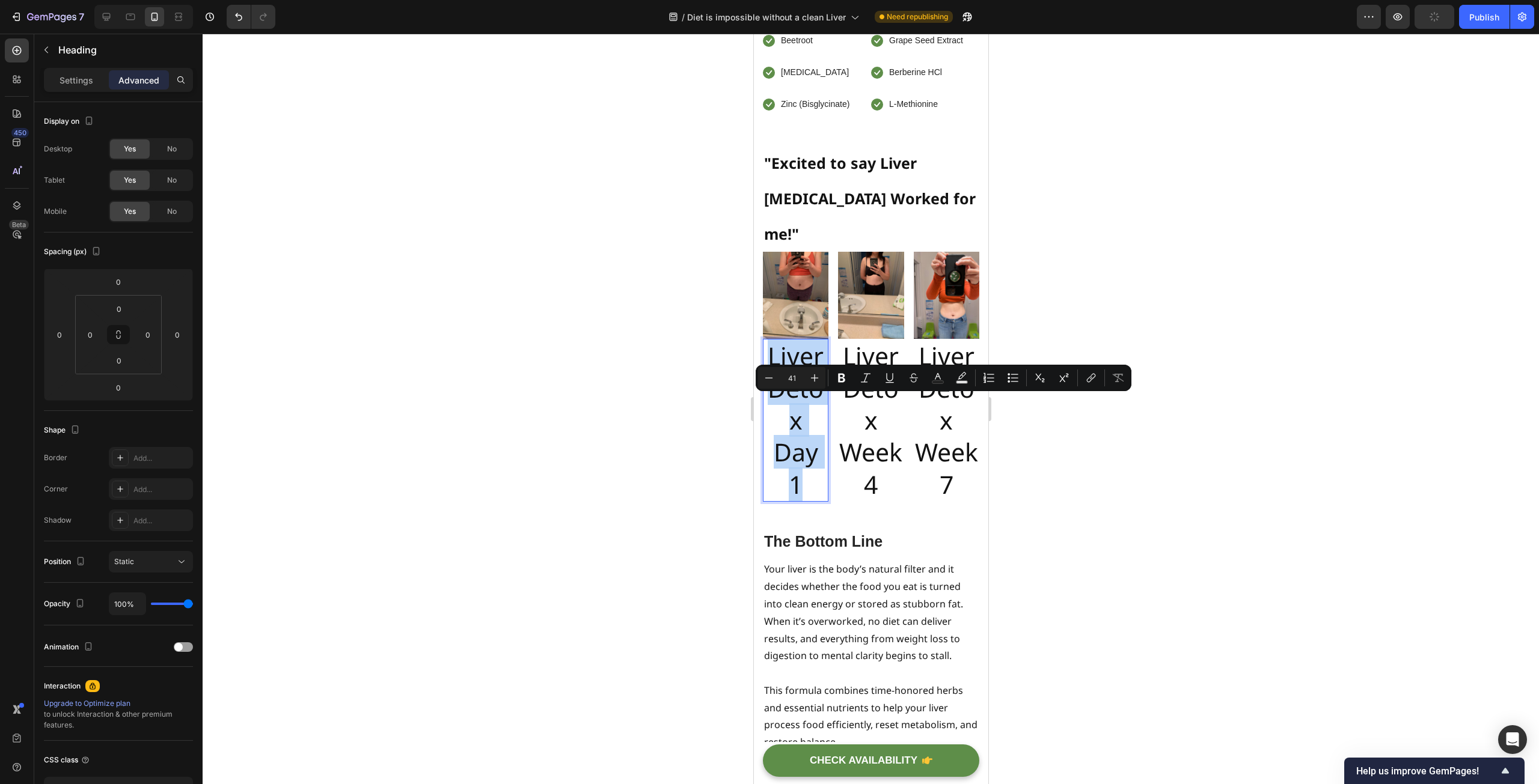
drag, startPoint x: 801, startPoint y: 542, endPoint x: 763, endPoint y: 412, distance: 135.4
click at [763, 412] on p "Liver Detox Day 1" at bounding box center [795, 420] width 63 height 160
click at [791, 382] on input "41" at bounding box center [791, 378] width 24 height 14
click at [791, 381] on input "25" at bounding box center [791, 378] width 24 height 14
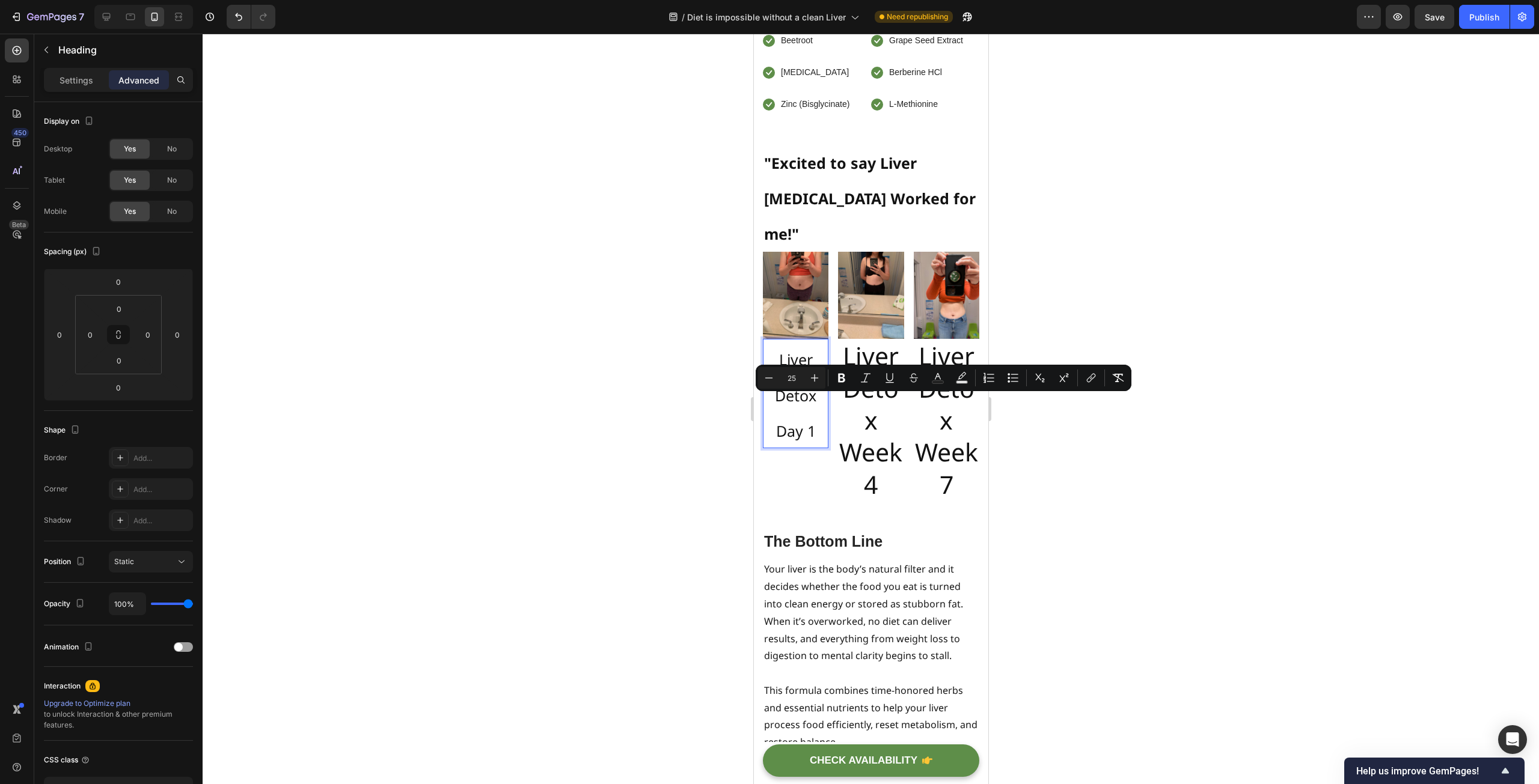
click at [791, 381] on input "25" at bounding box center [791, 378] width 24 height 14
click at [791, 381] on input "21" at bounding box center [791, 378] width 24 height 14
click at [771, 378] on icon "Editor contextual toolbar" at bounding box center [769, 378] width 12 height 12
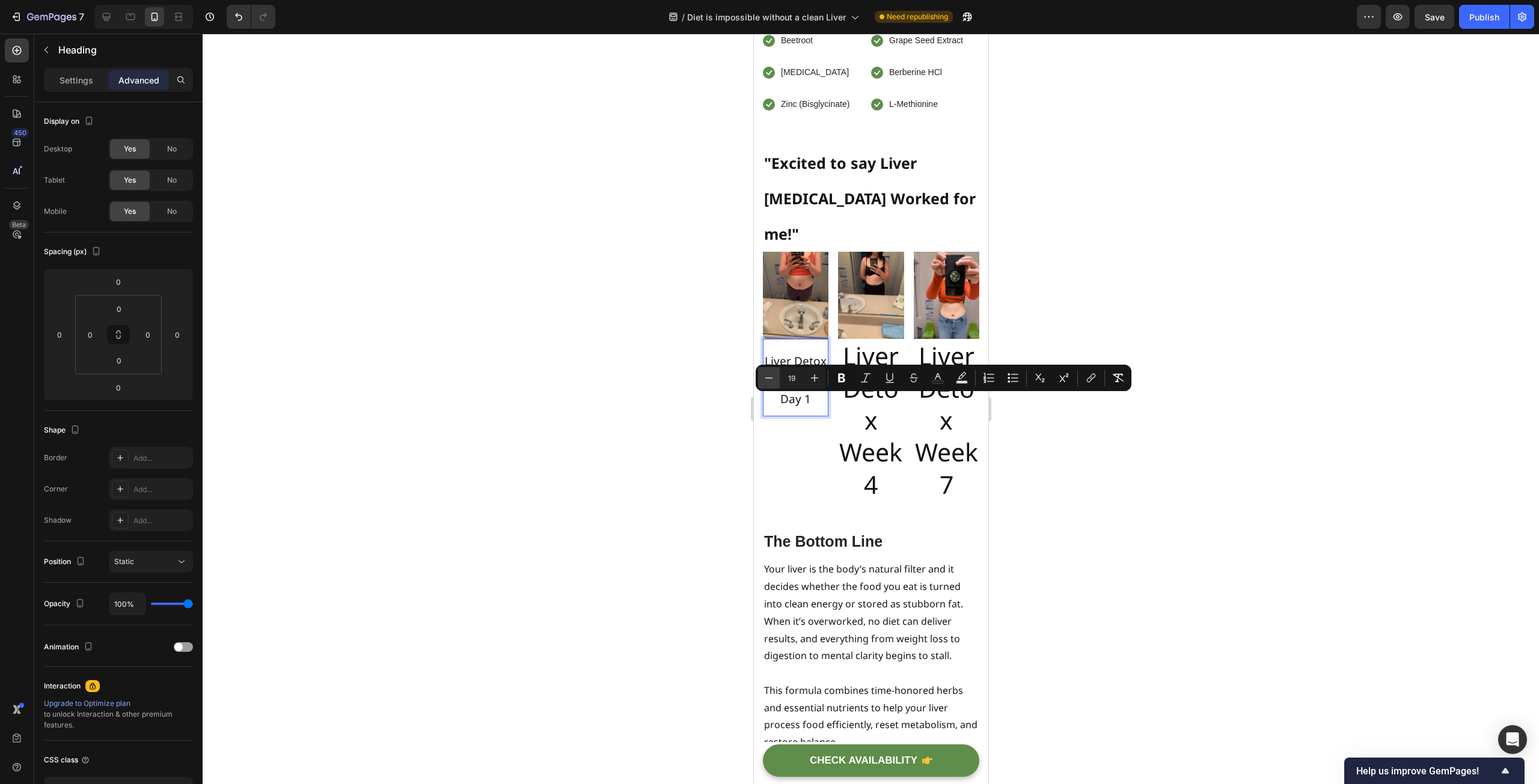
click at [771, 378] on icon "Editor contextual toolbar" at bounding box center [769, 378] width 12 height 12
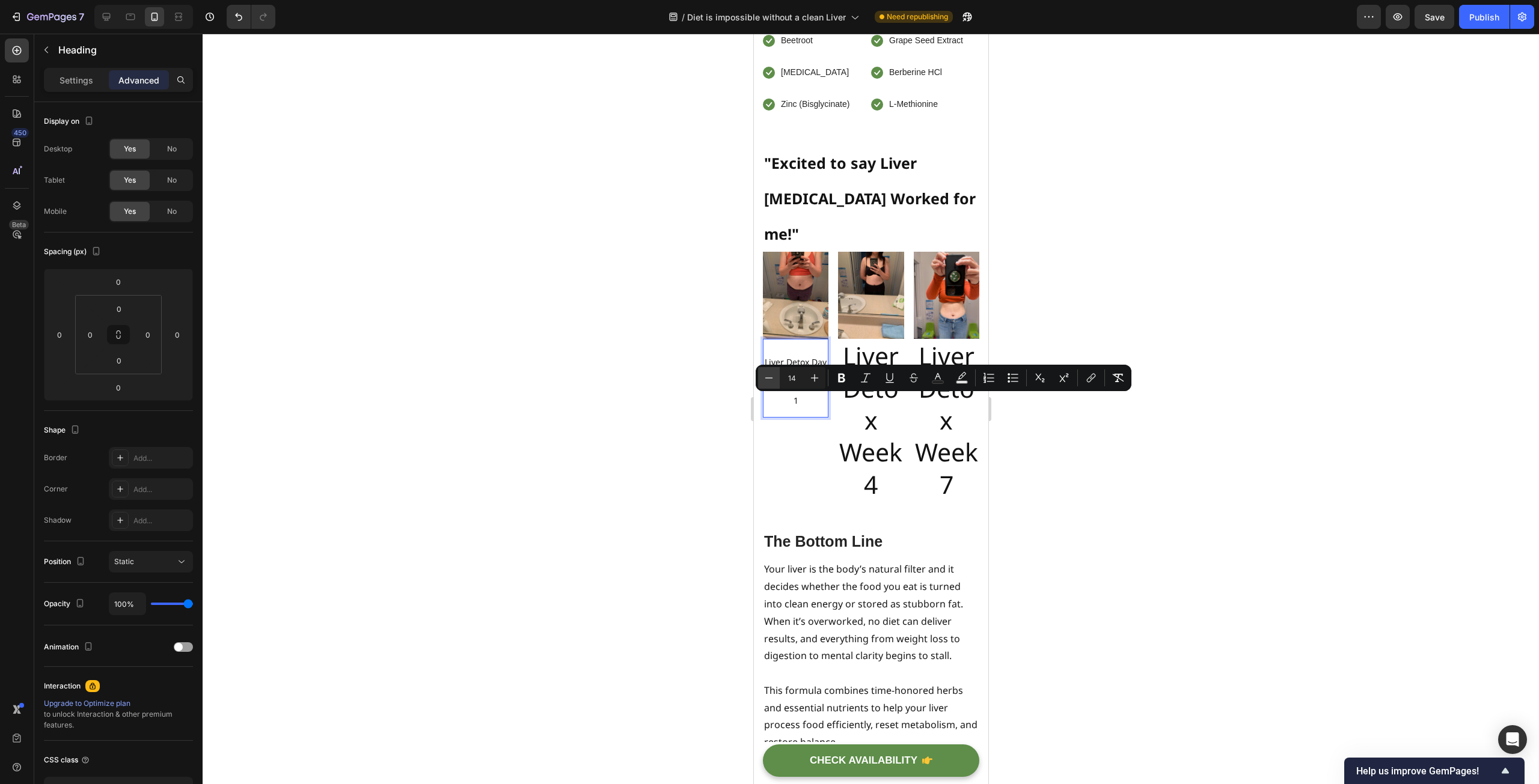
click at [771, 378] on icon "Editor contextual toolbar" at bounding box center [769, 378] width 12 height 12
type input "12"
click at [791, 382] on input "12" at bounding box center [791, 378] width 24 height 14
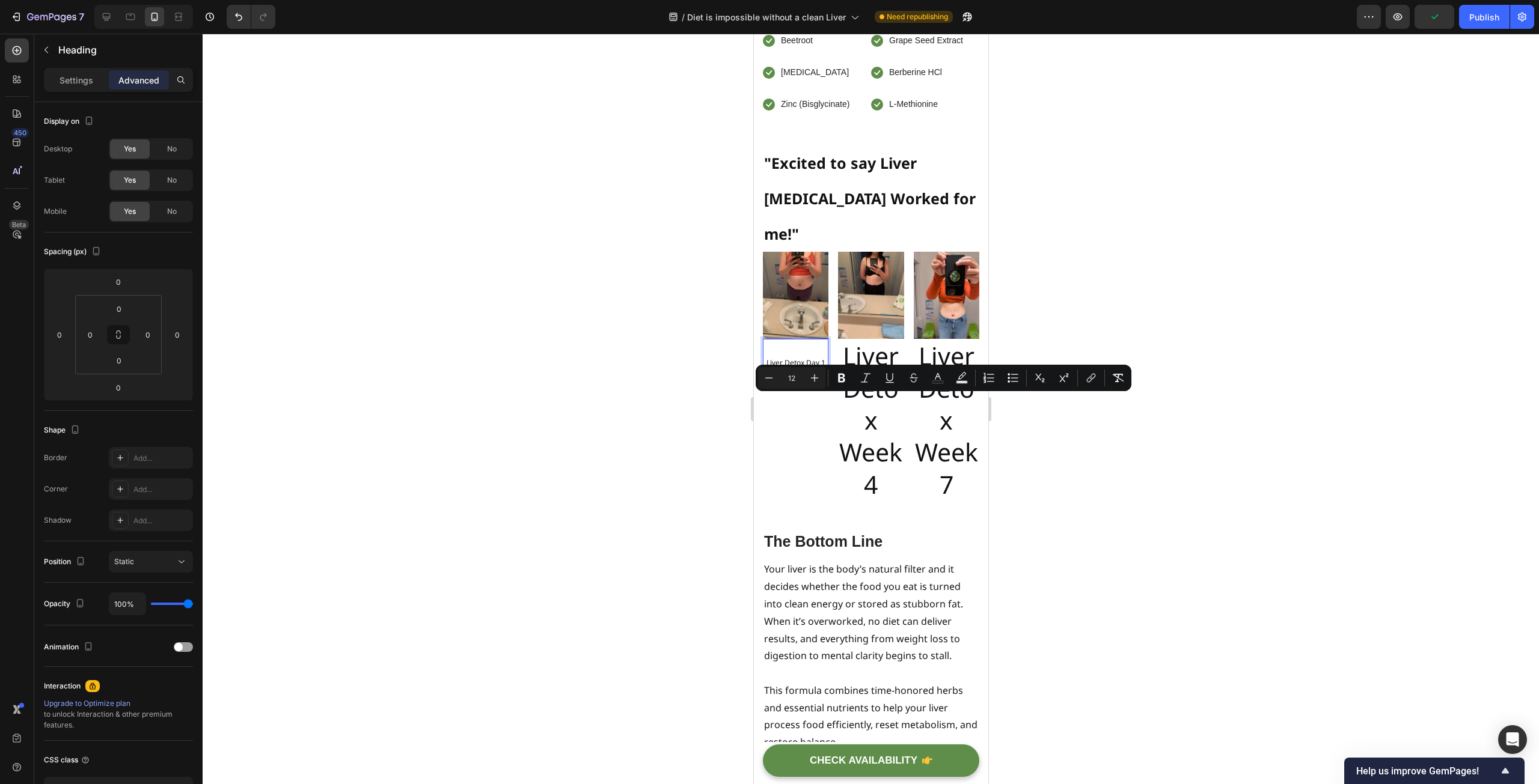
click at [795, 368] on span "Liver Detox Day 1" at bounding box center [795, 363] width 59 height 11
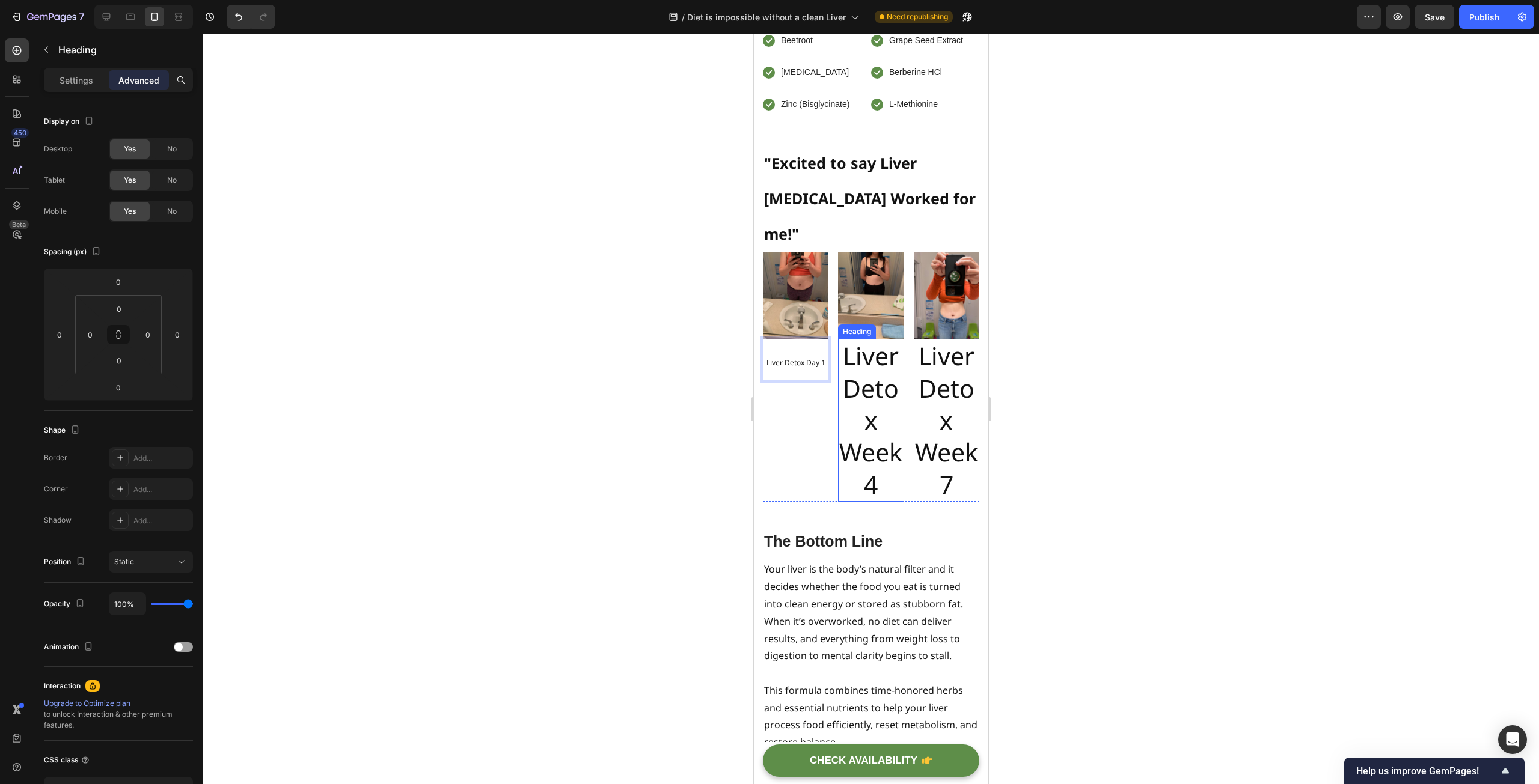
click at [865, 501] on h2 "Liver Detox Week 4" at bounding box center [870, 420] width 66 height 162
click at [873, 501] on h2 "Liver Detox Week 4" at bounding box center [870, 420] width 66 height 162
drag, startPoint x: 884, startPoint y: 546, endPoint x: 843, endPoint y: 414, distance: 138.2
click at [843, 414] on p "Liver Detox Week 4" at bounding box center [871, 420] width 63 height 160
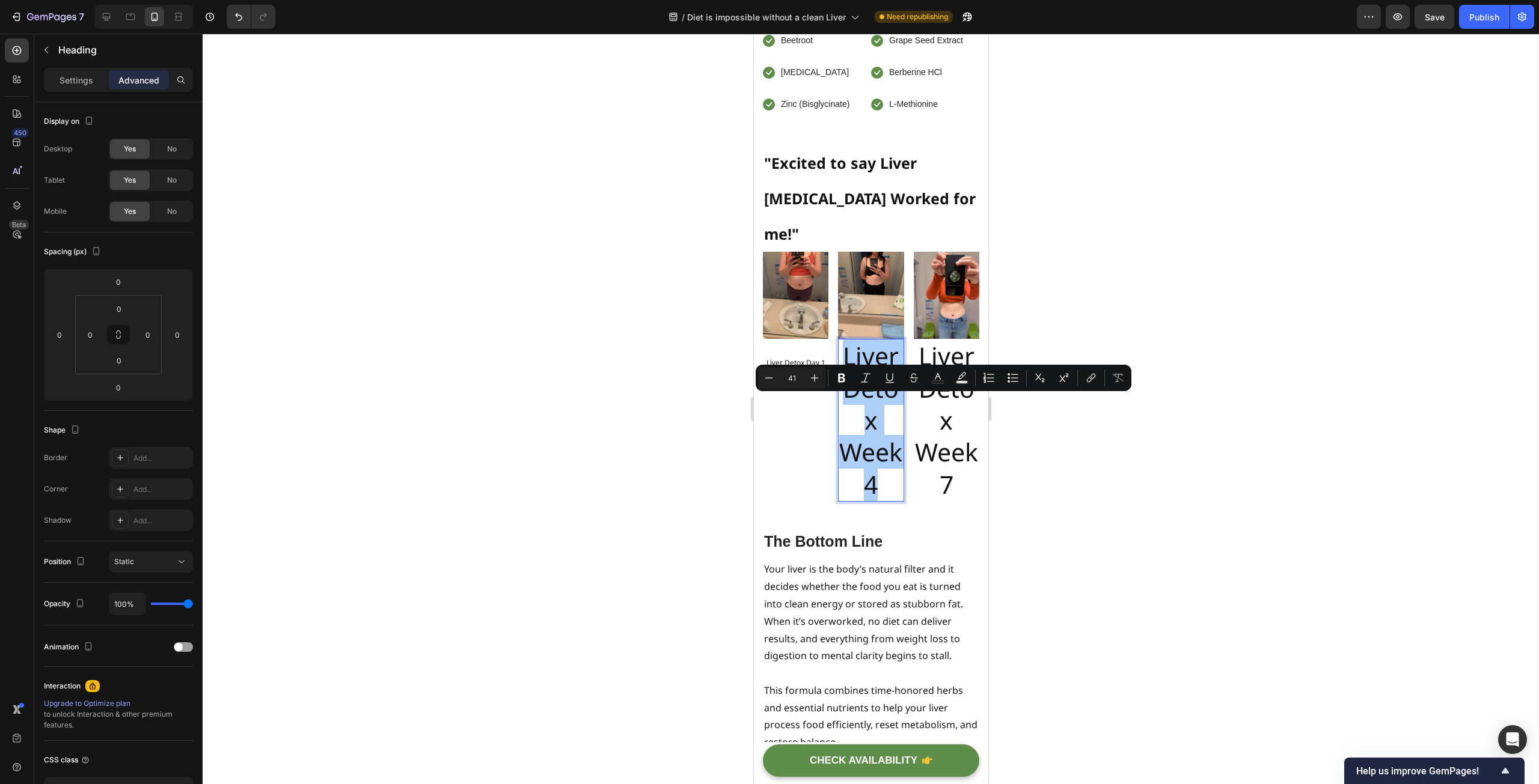
click at [798, 382] on input "41" at bounding box center [791, 378] width 24 height 14
type input "12"
click at [937, 471] on h2 "Liver Detox Week 7" at bounding box center [946, 420] width 66 height 162
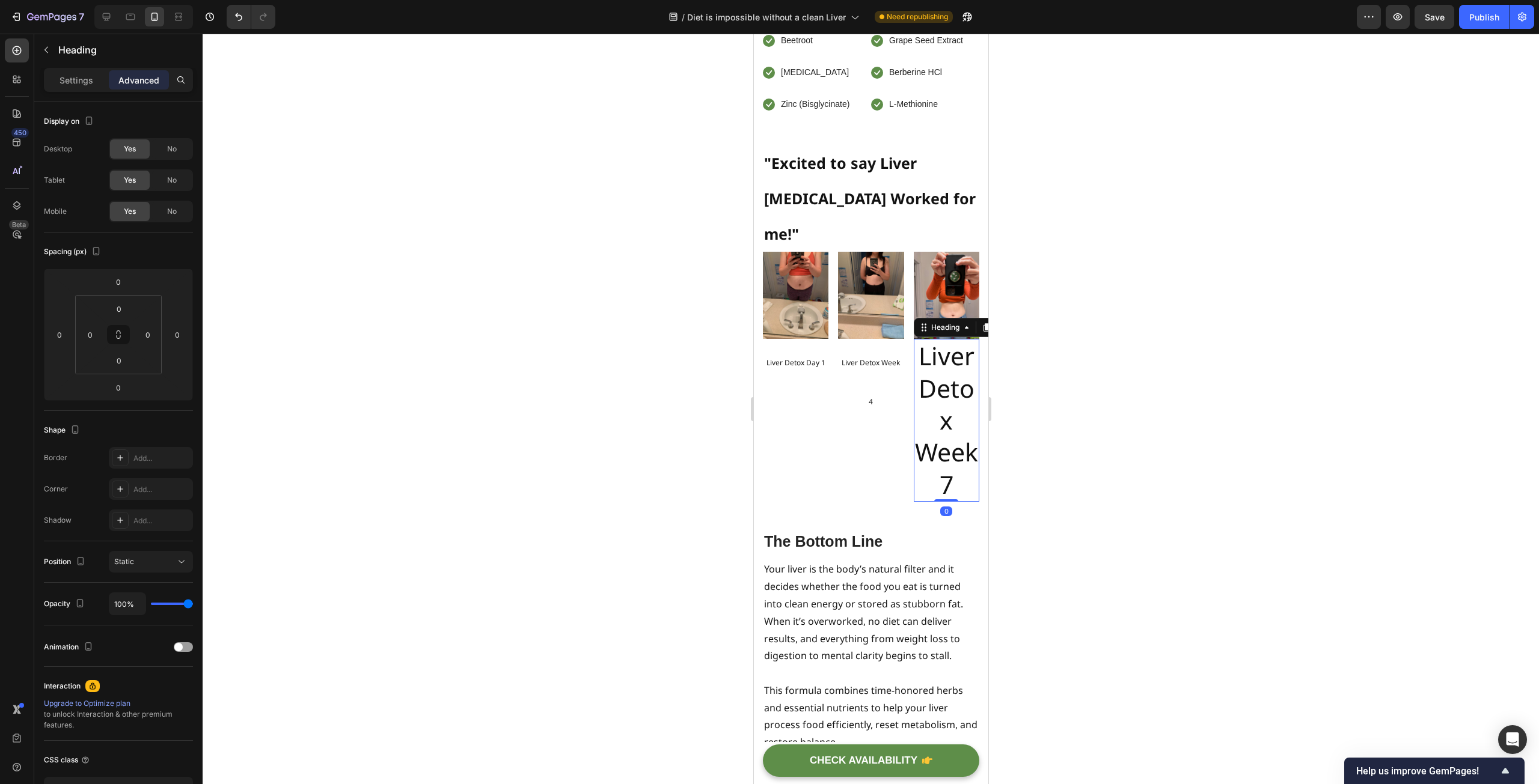
click at [937, 471] on h2 "Liver Detox Week 7" at bounding box center [946, 420] width 66 height 162
click at [937, 471] on p "Liver Detox Week 7" at bounding box center [946, 420] width 63 height 160
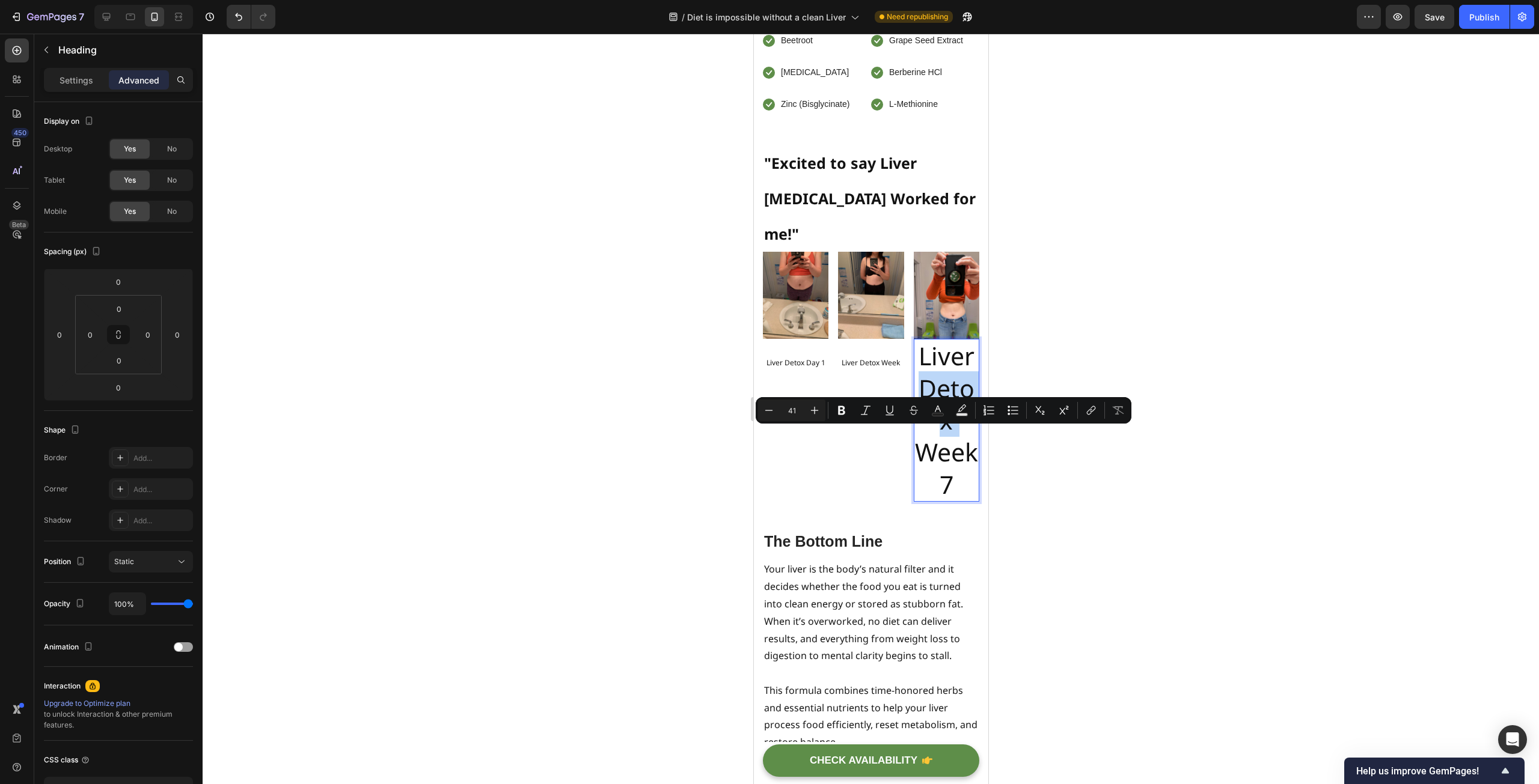
click at [954, 500] on p "Liver Detox Week 7" at bounding box center [946, 420] width 63 height 160
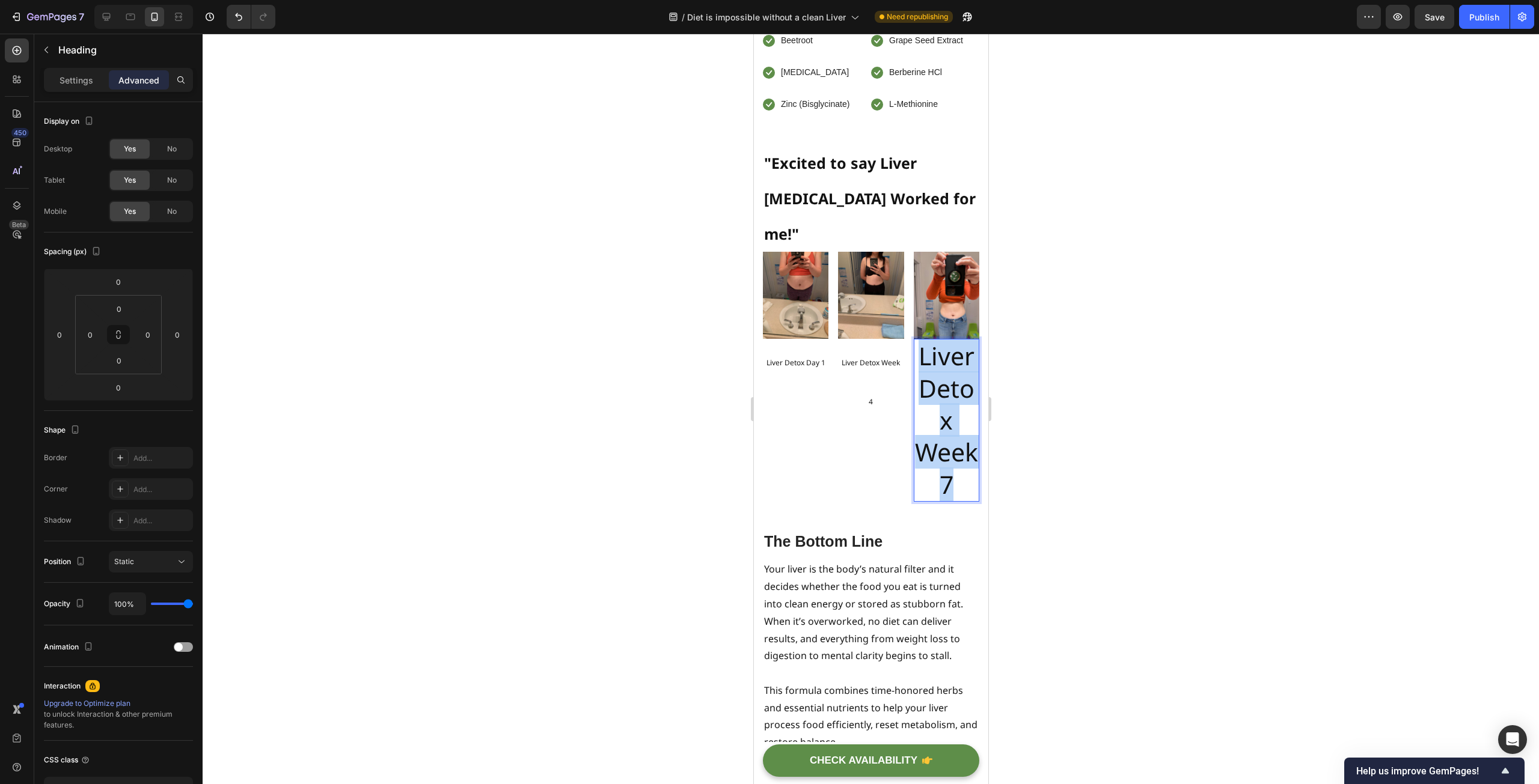
drag, startPoint x: 959, startPoint y: 543, endPoint x: 914, endPoint y: 425, distance: 126.3
click at [914, 425] on p "Liver Detox Week 7" at bounding box center [946, 420] width 63 height 160
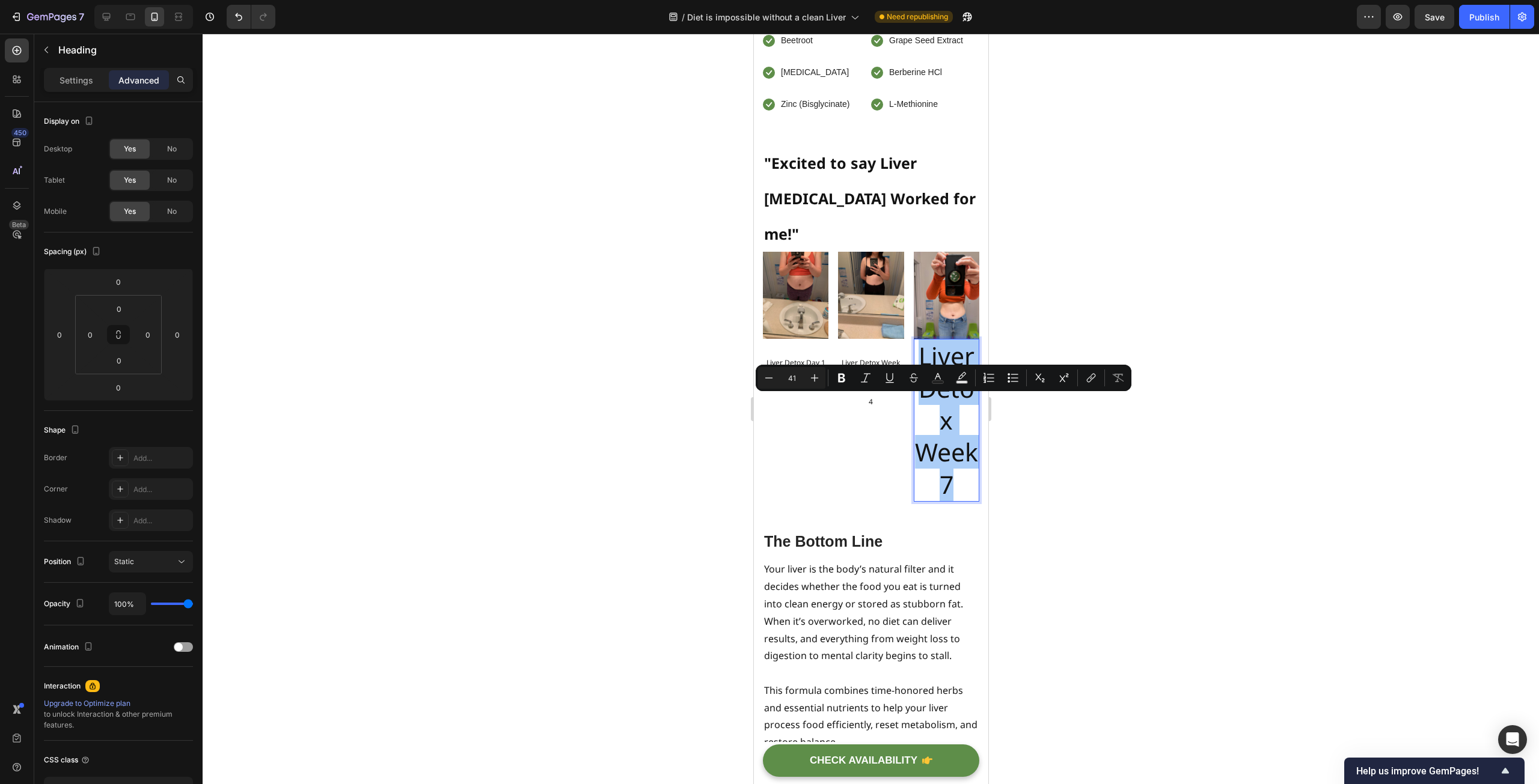
click at [803, 378] on input "41" at bounding box center [791, 378] width 24 height 14
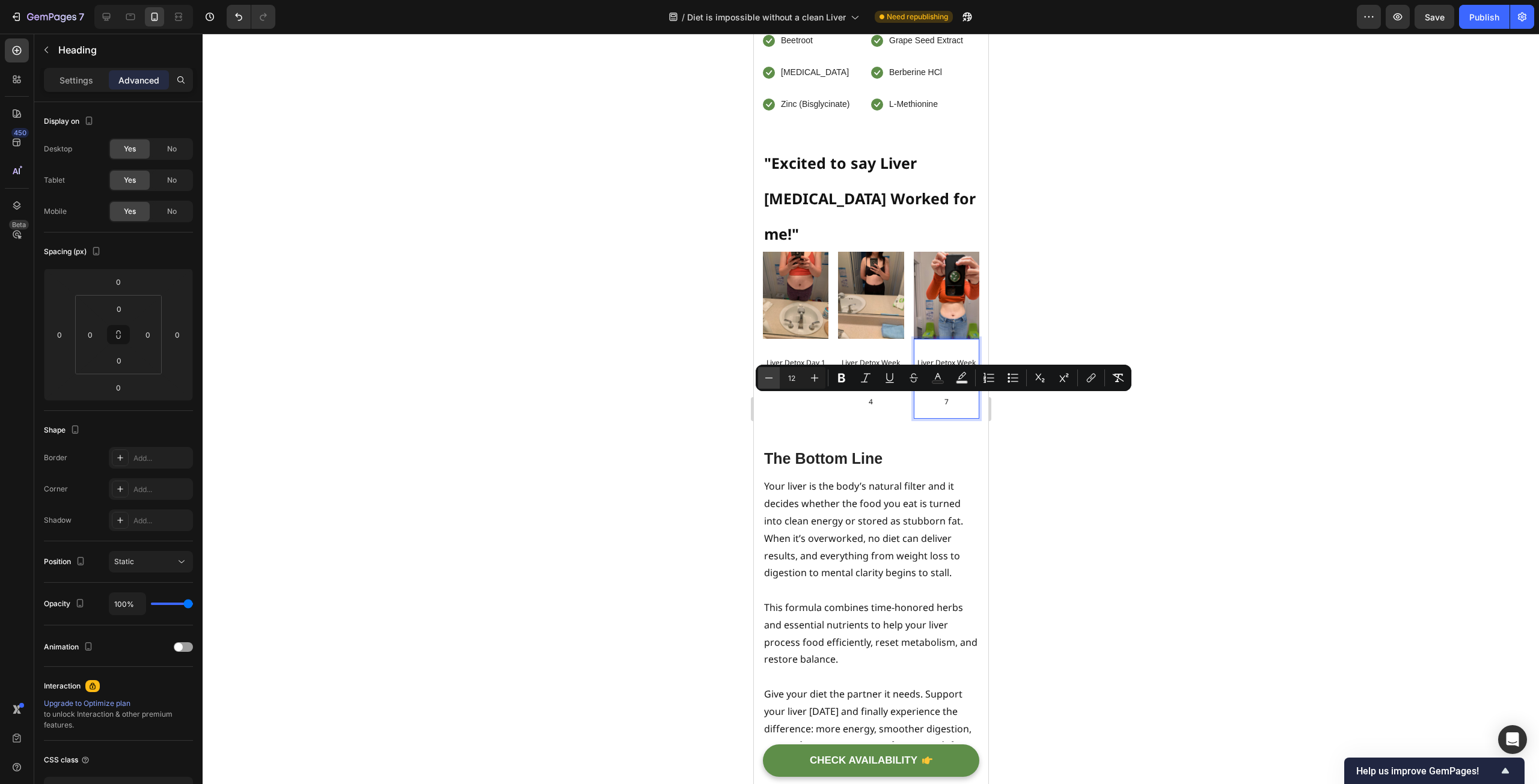
click at [775, 379] on button "Minus" at bounding box center [769, 378] width 22 height 22
type input "11"
click at [872, 418] on p "⁠⁠⁠⁠⁠⁠⁠ Liver Detox Week 4" at bounding box center [871, 378] width 63 height 77
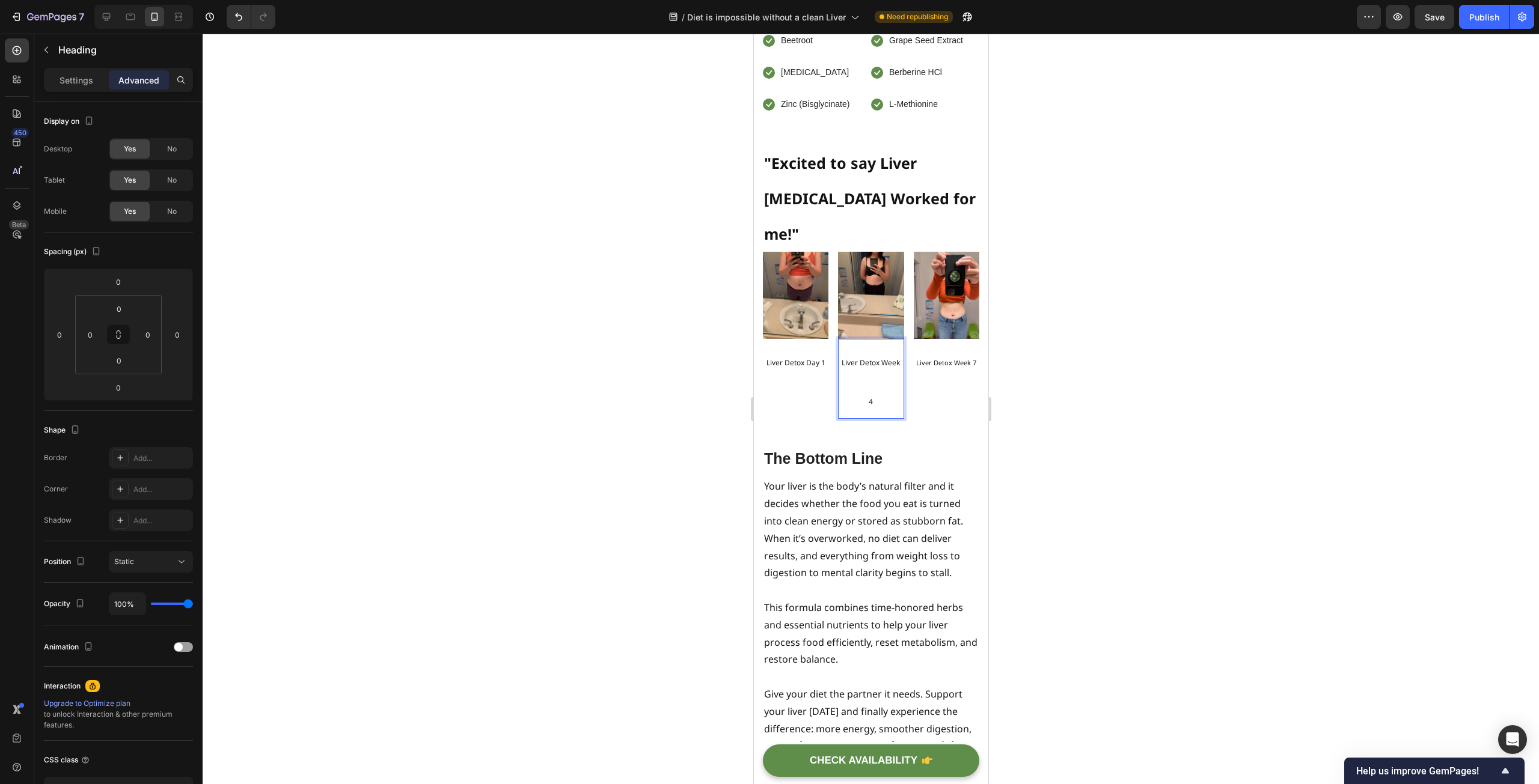
drag, startPoint x: 870, startPoint y: 443, endPoint x: 863, endPoint y: 434, distance: 11.4
click at [863, 418] on p "Liver Detox Week 4" at bounding box center [871, 378] width 63 height 77
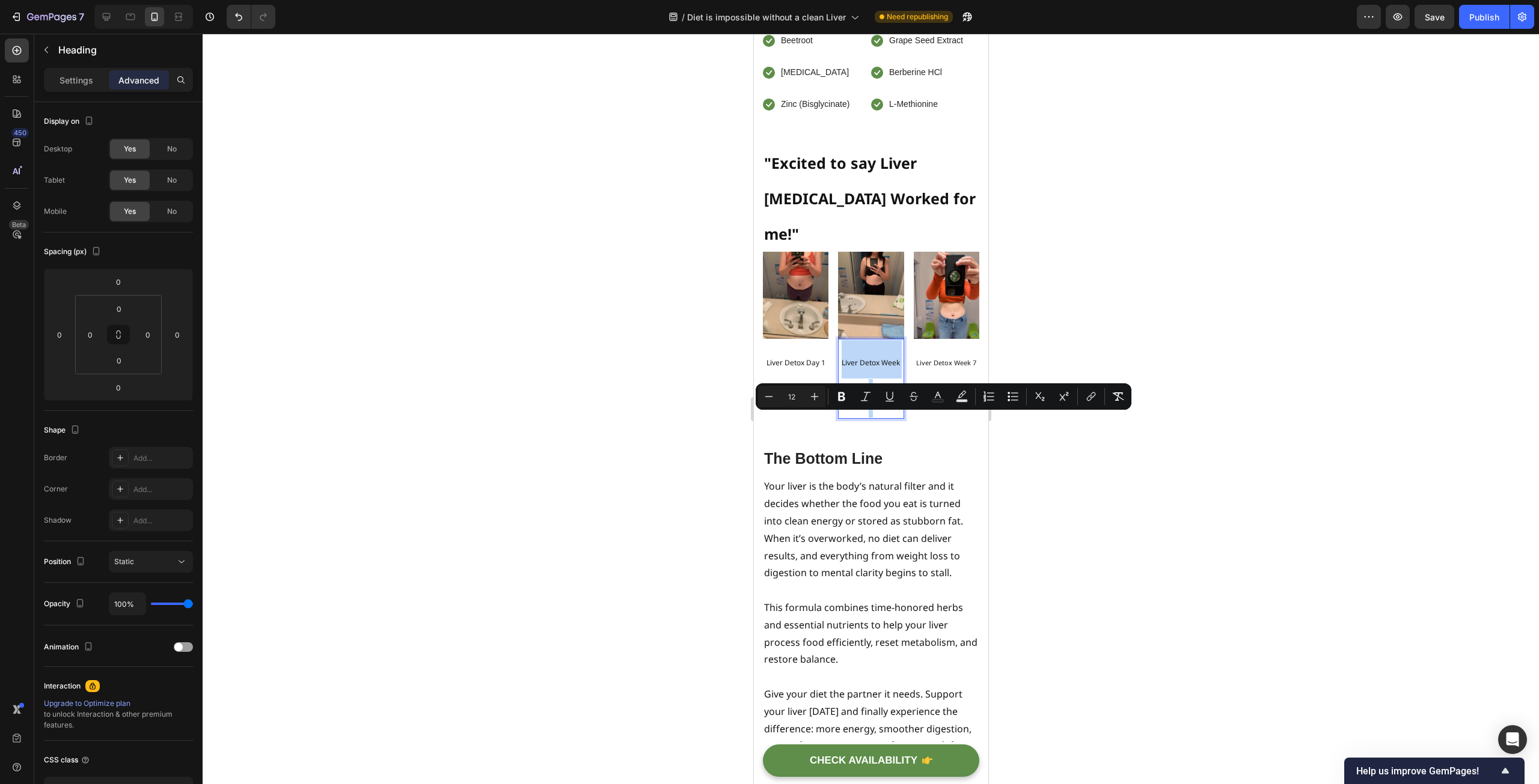
drag, startPoint x: 875, startPoint y: 460, endPoint x: 837, endPoint y: 421, distance: 54.5
click at [839, 418] on p "Liver Detox Week 4" at bounding box center [871, 378] width 63 height 77
click at [767, 396] on icon "Editor contextual toolbar" at bounding box center [769, 397] width 12 height 12
type input "11"
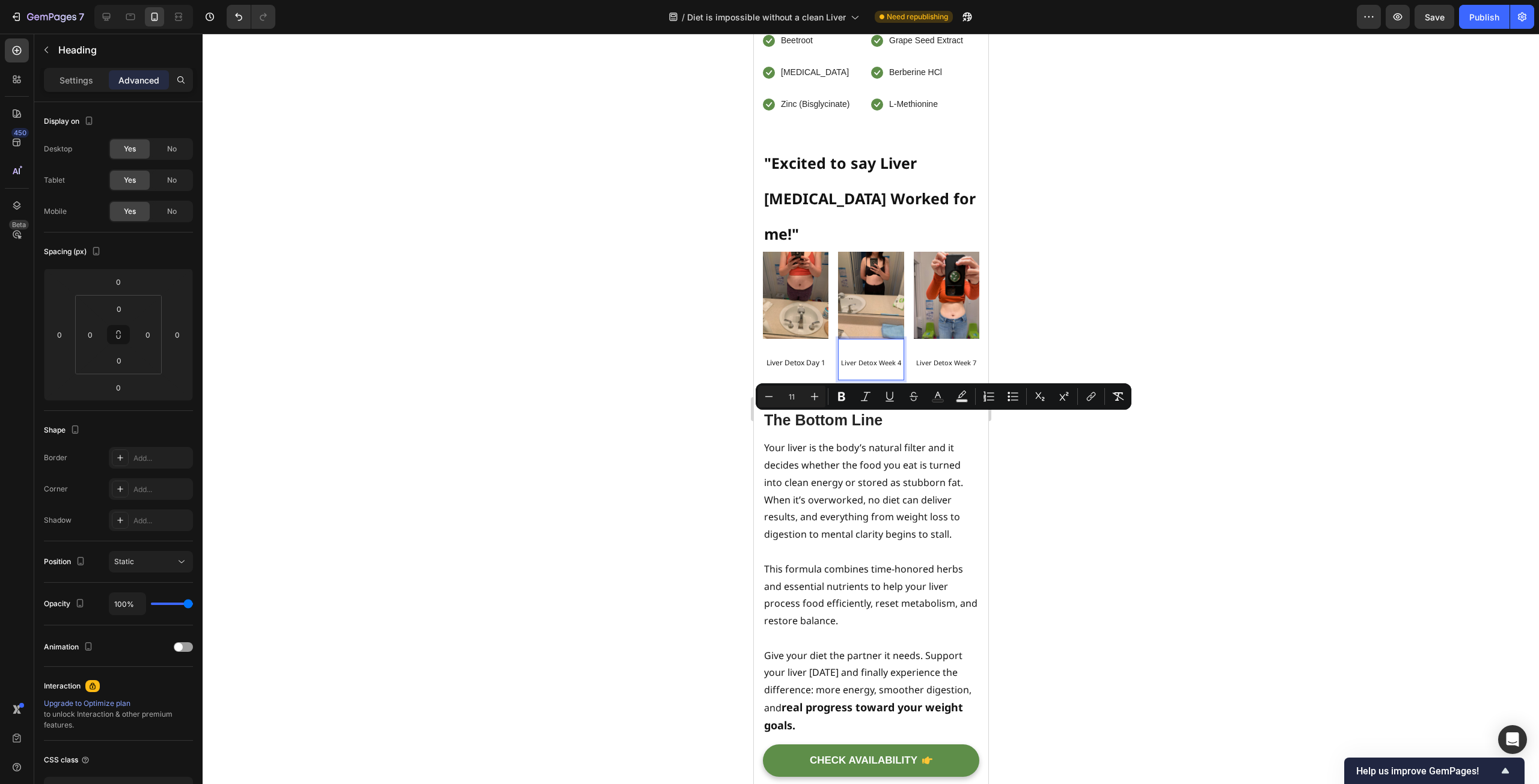
click at [666, 457] on div at bounding box center [871, 408] width 1336 height 751
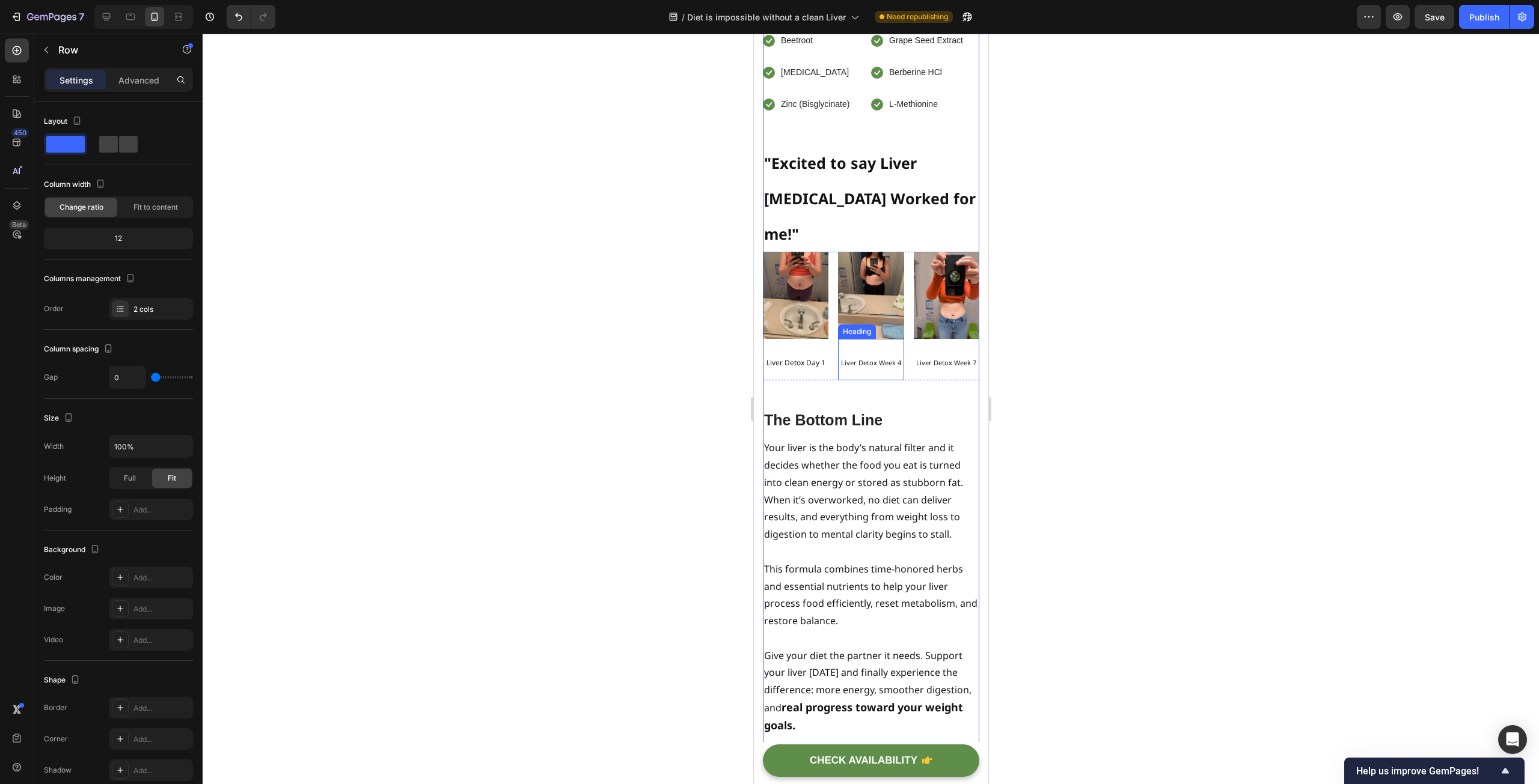
click at [876, 367] on span "Liver Detox Week 4" at bounding box center [871, 363] width 60 height 9
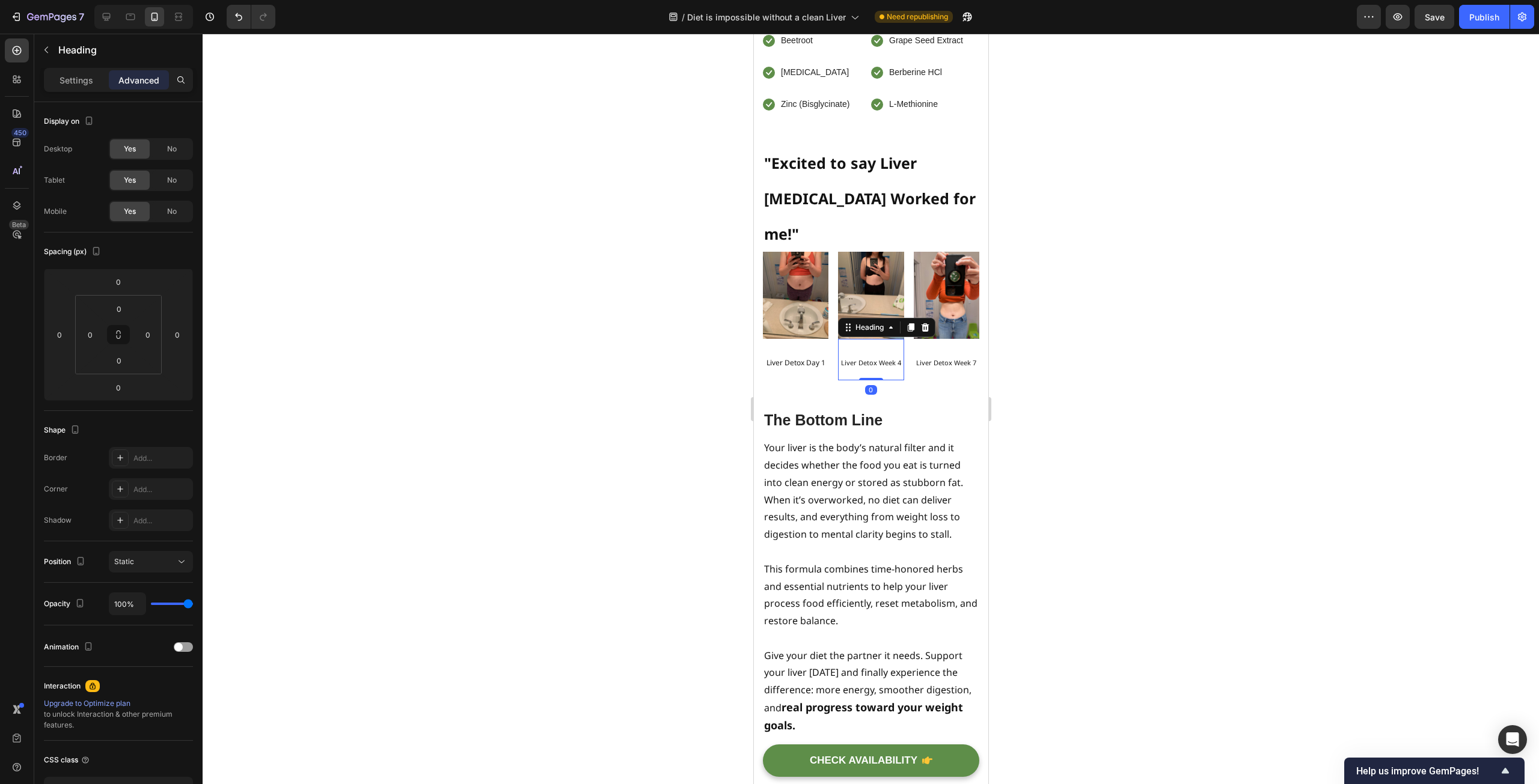
click at [626, 486] on div at bounding box center [871, 408] width 1336 height 751
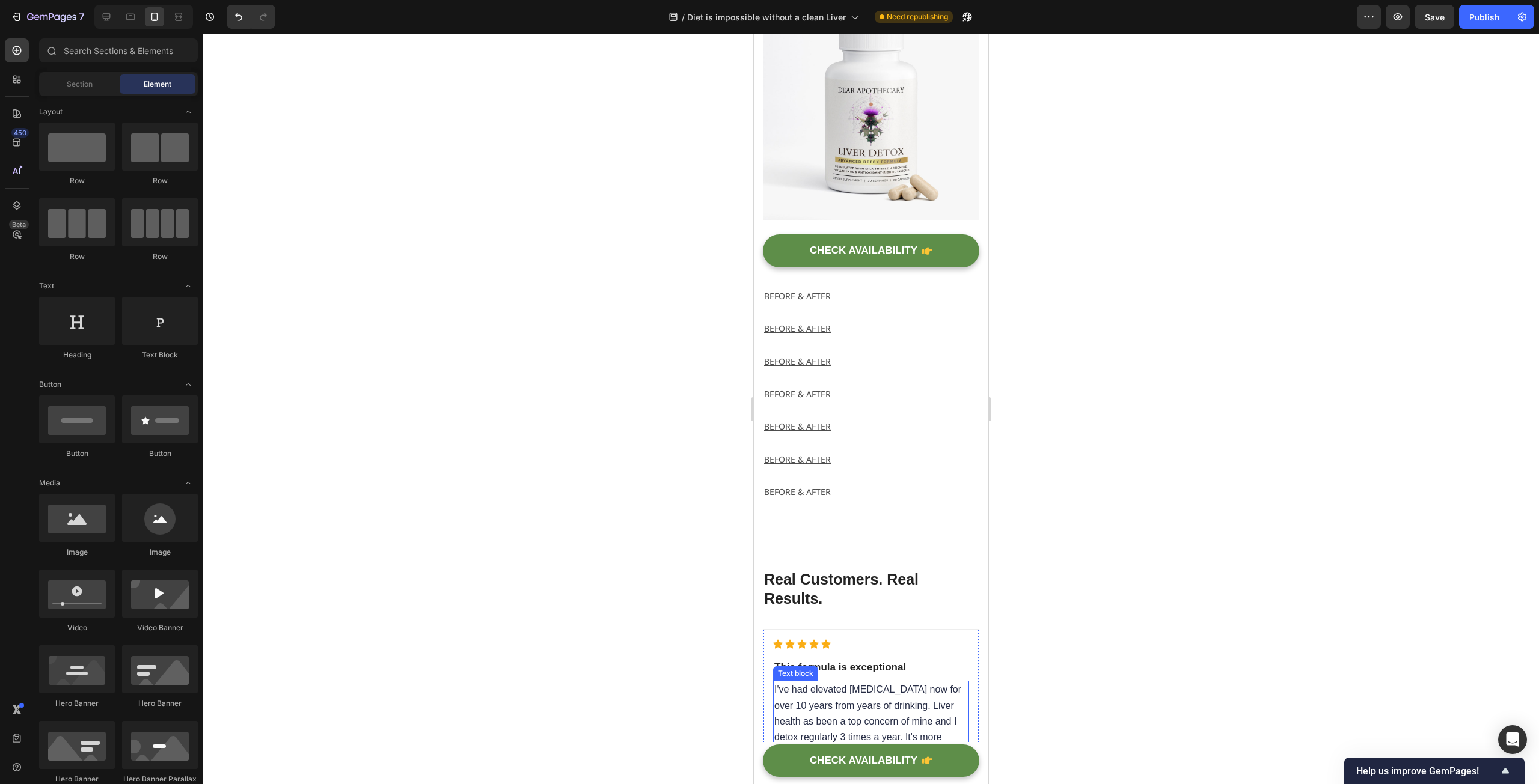
scroll to position [9312, 0]
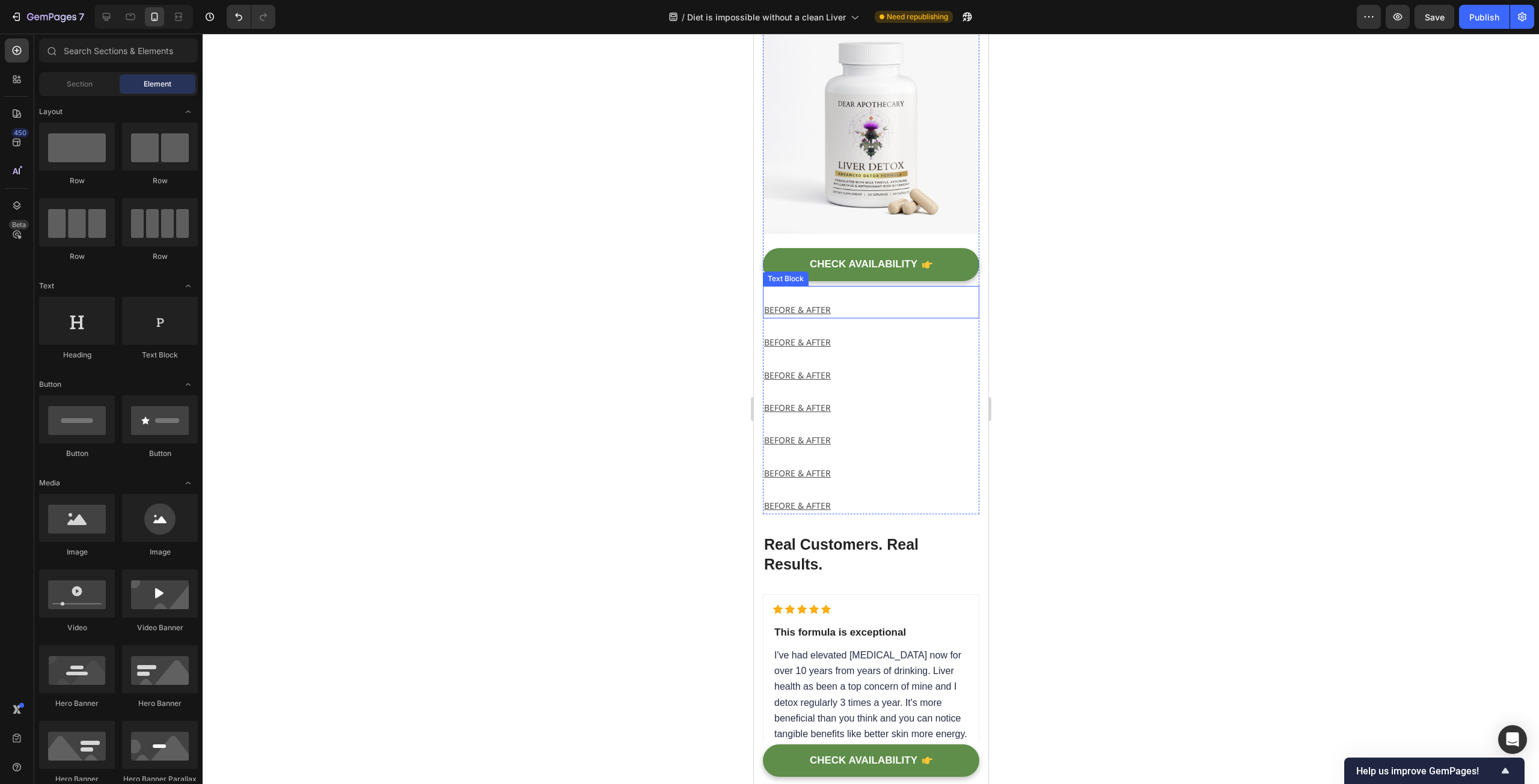
click at [878, 317] on p "BEFORE & AFTER" at bounding box center [871, 309] width 214 height 15
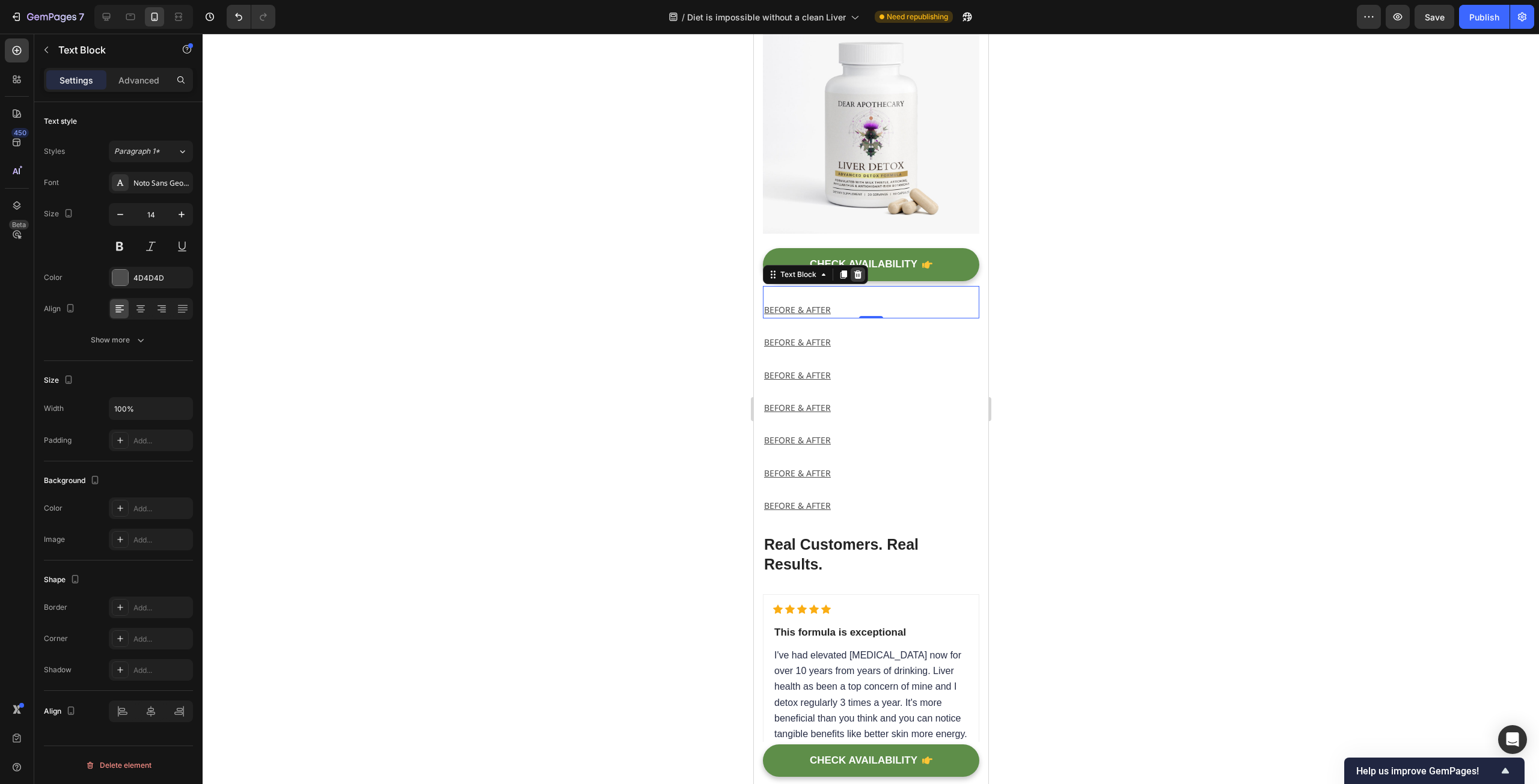
click at [859, 278] on icon at bounding box center [857, 274] width 8 height 9
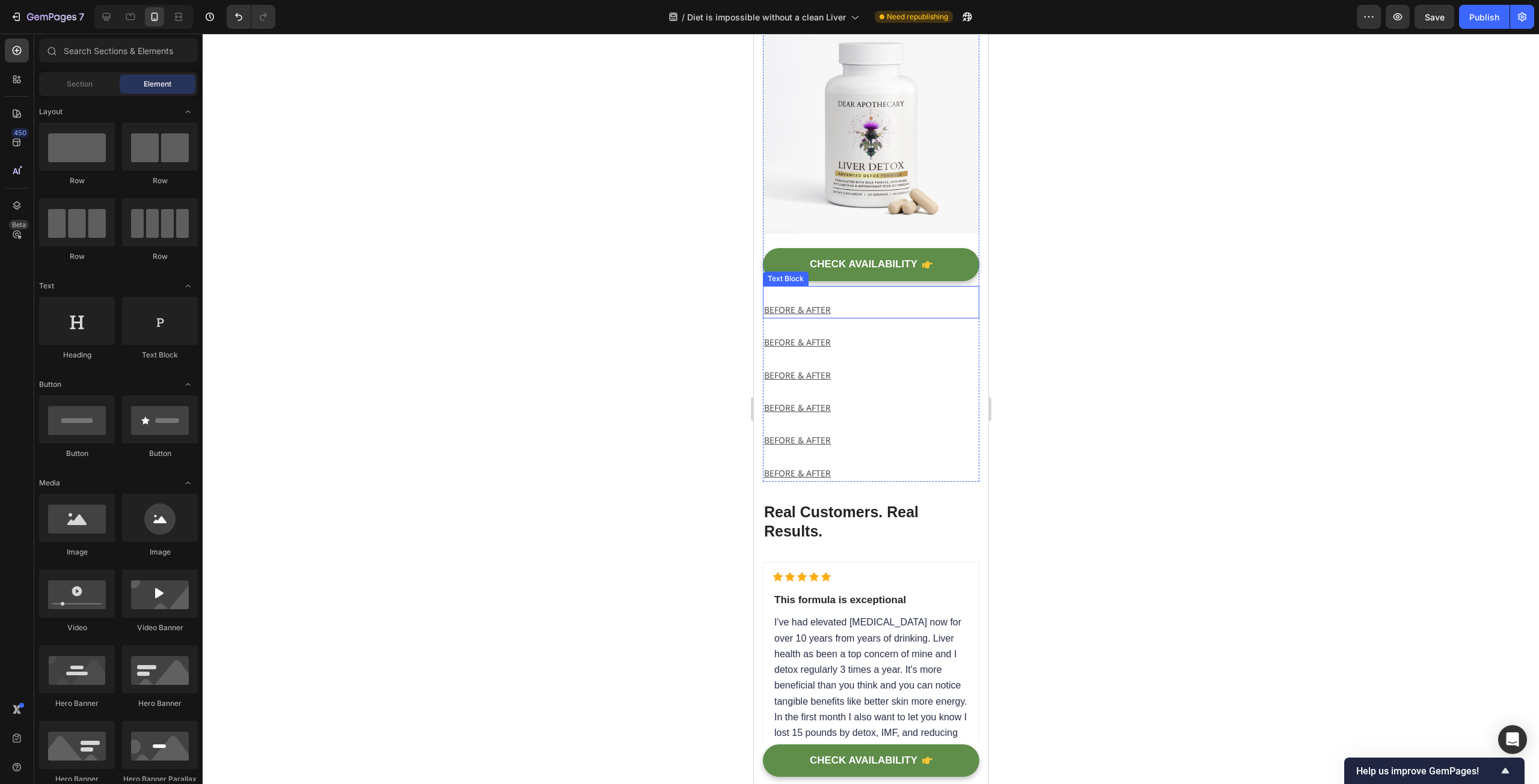
click at [843, 317] on p "BEFORE & AFTER" at bounding box center [871, 309] width 214 height 15
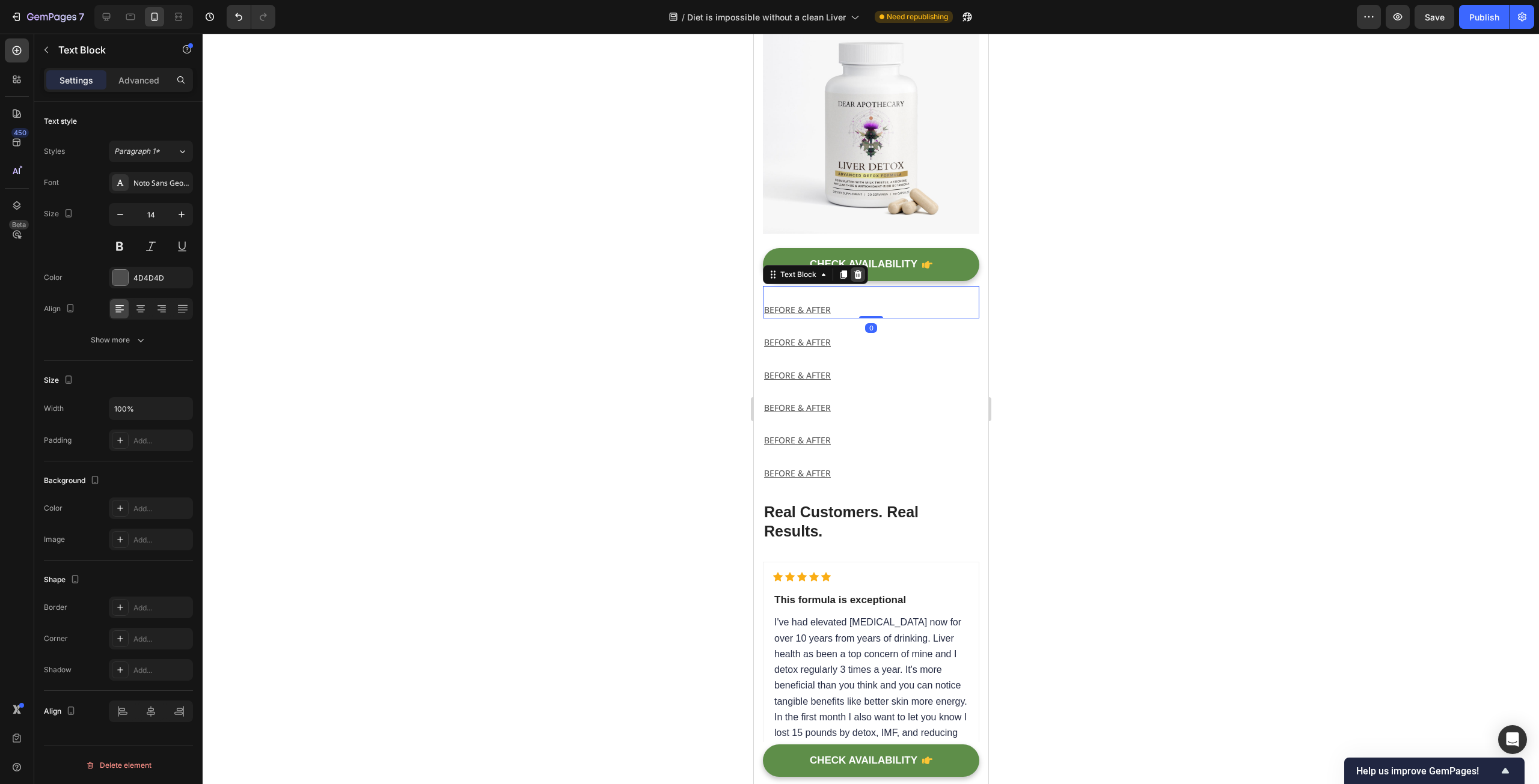
click at [856, 278] on icon at bounding box center [857, 274] width 8 height 9
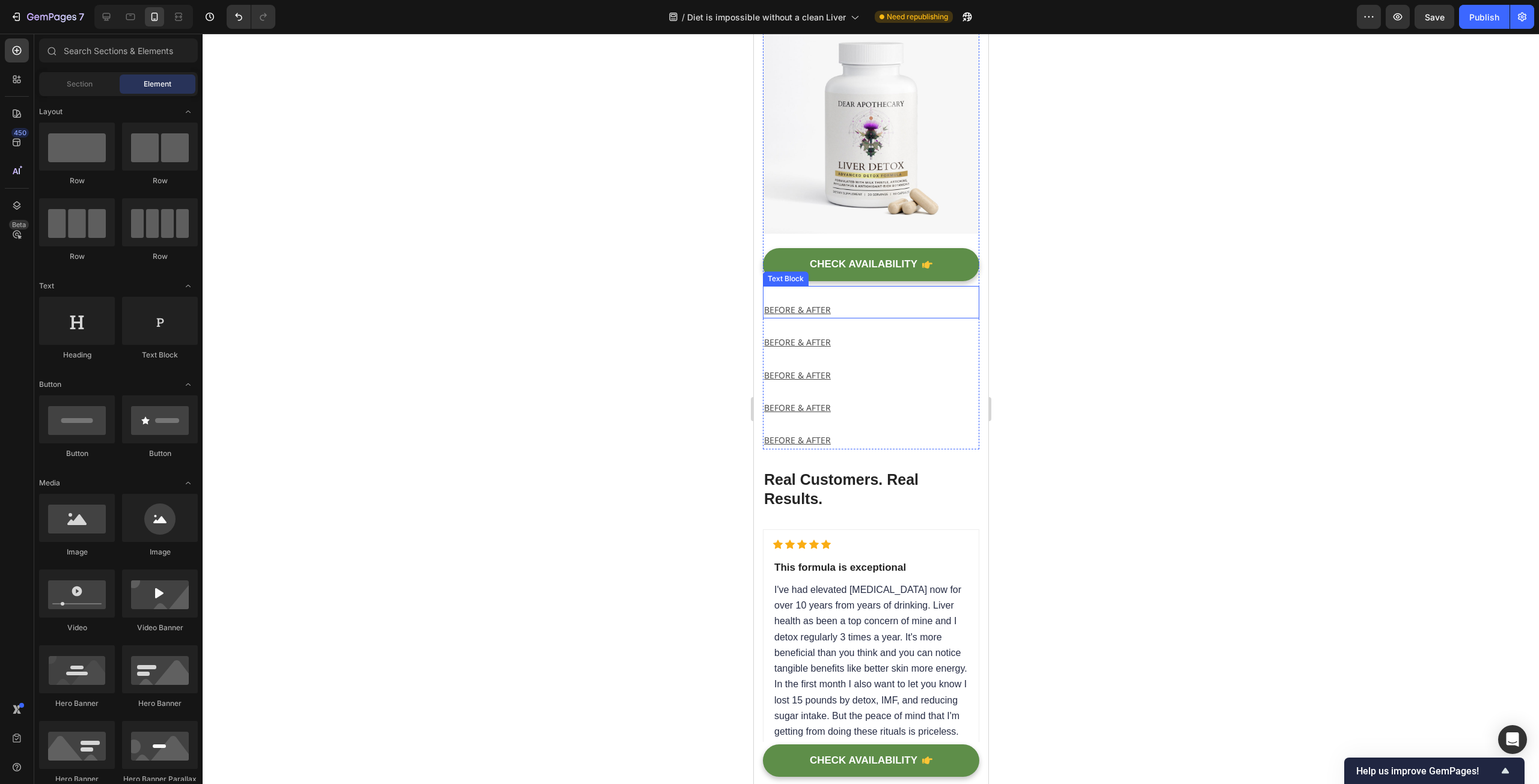
click at [856, 317] on p "BEFORE & AFTER" at bounding box center [871, 309] width 214 height 15
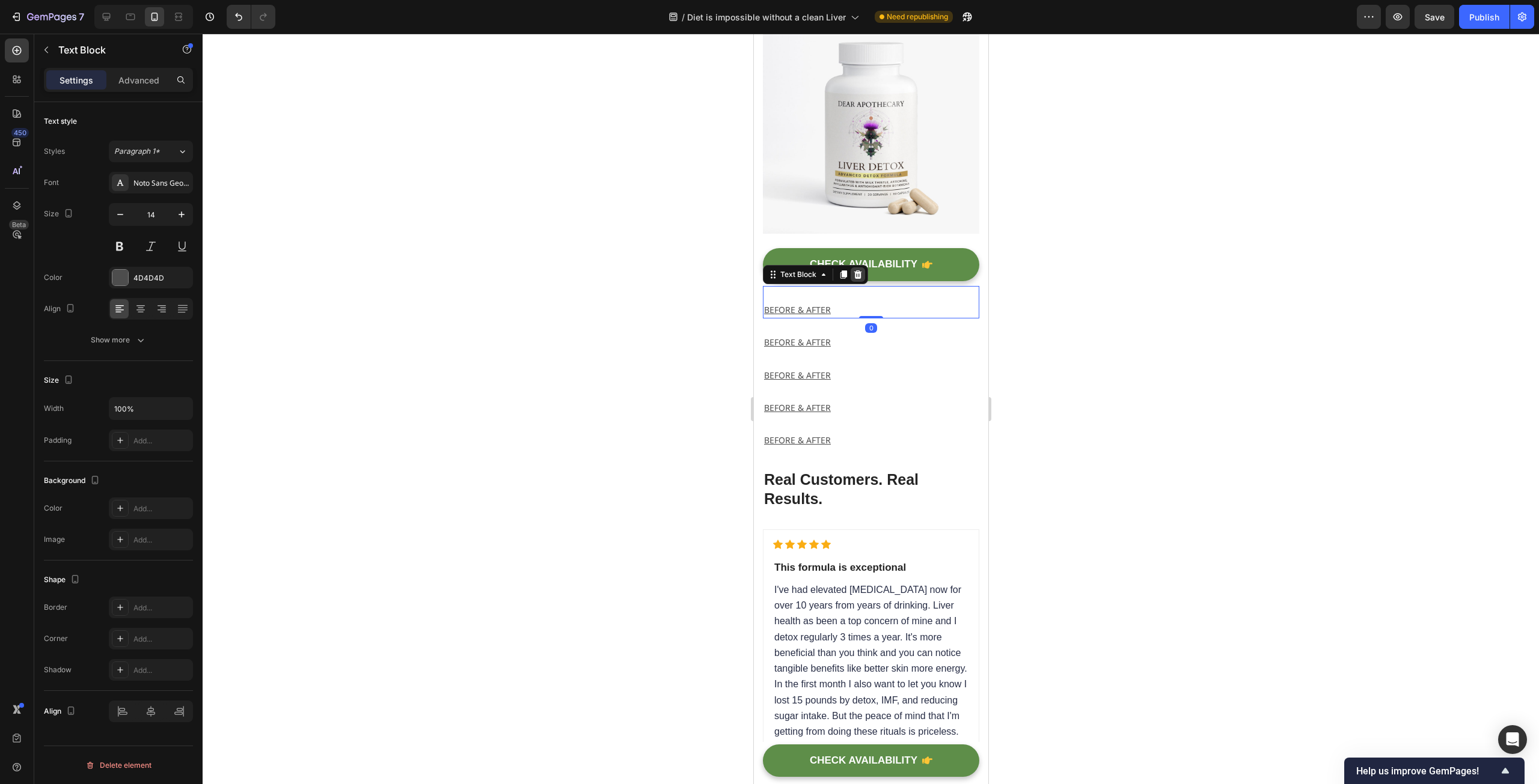
click at [856, 278] on icon at bounding box center [857, 274] width 8 height 9
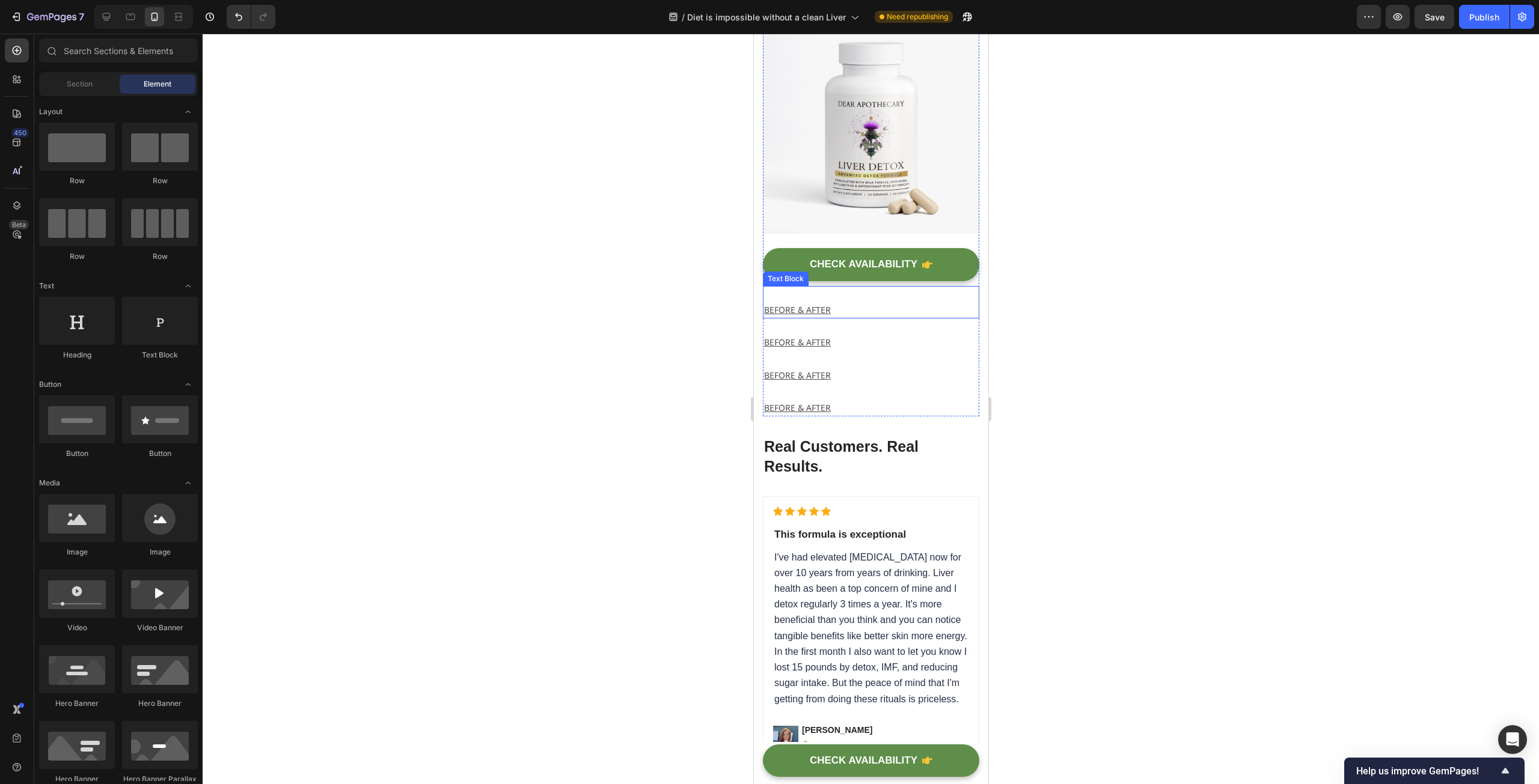
click at [862, 317] on p "BEFORE & AFTER" at bounding box center [871, 309] width 214 height 15
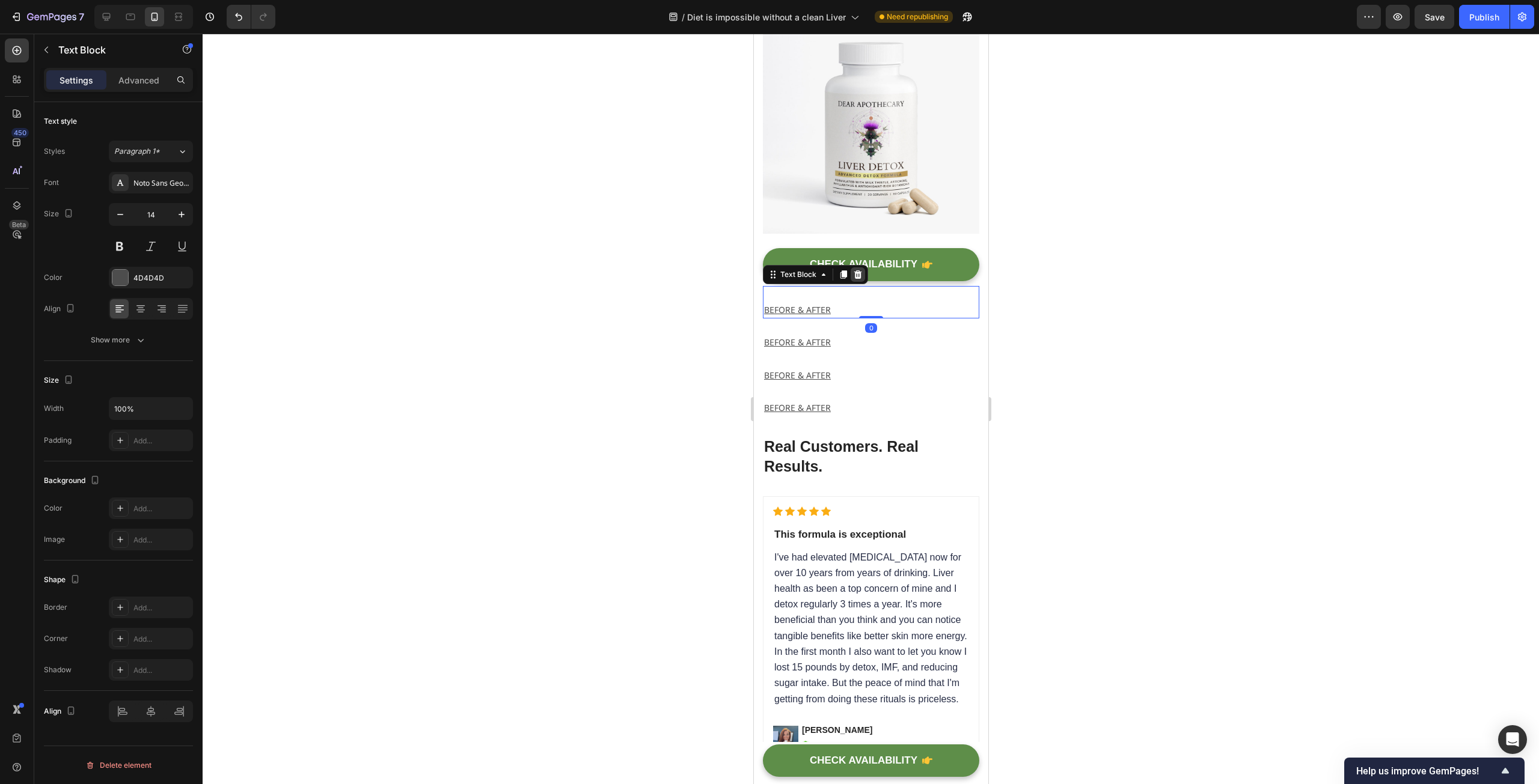
click at [863, 282] on div at bounding box center [857, 275] width 14 height 14
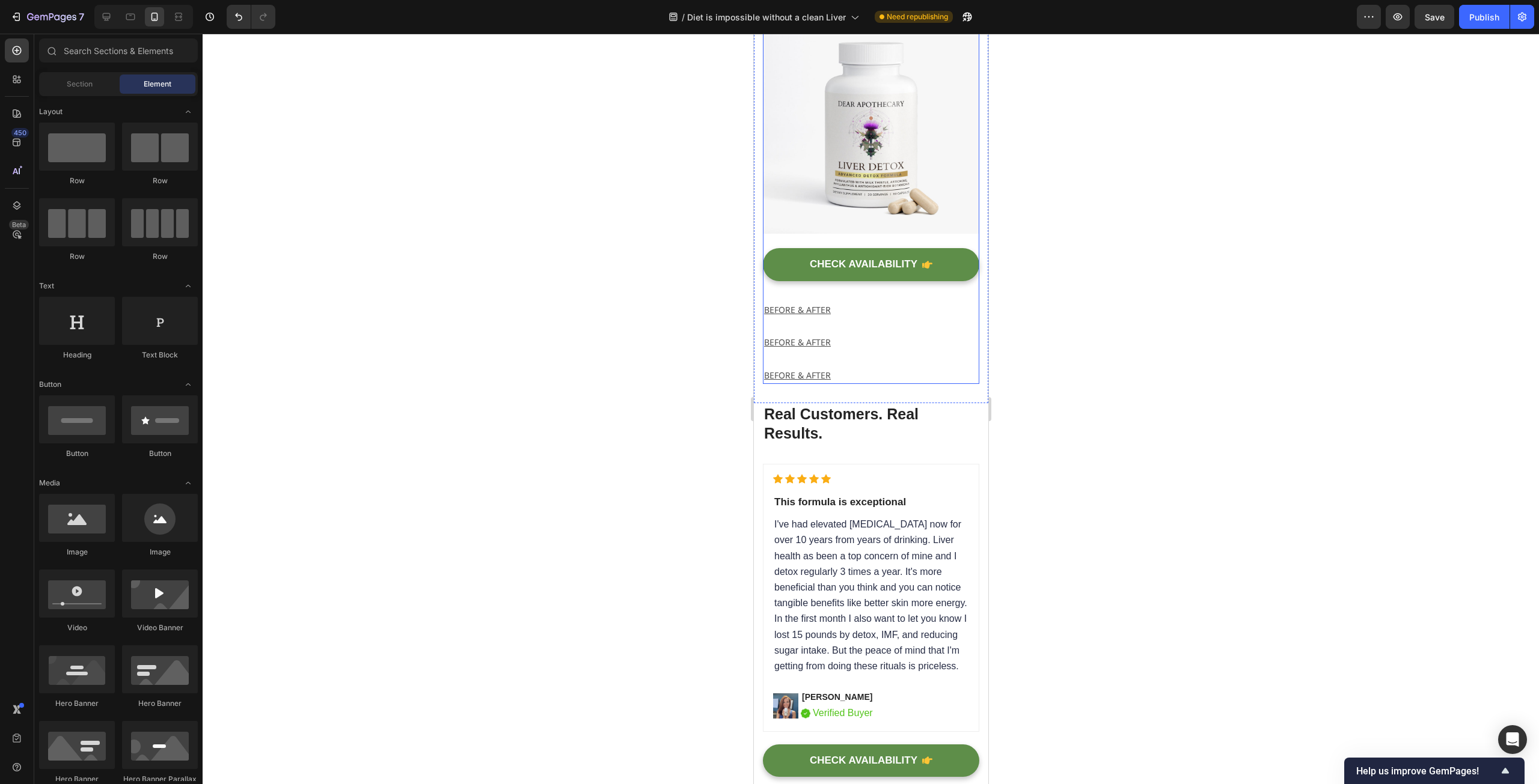
click at [859, 302] on p at bounding box center [871, 294] width 214 height 15
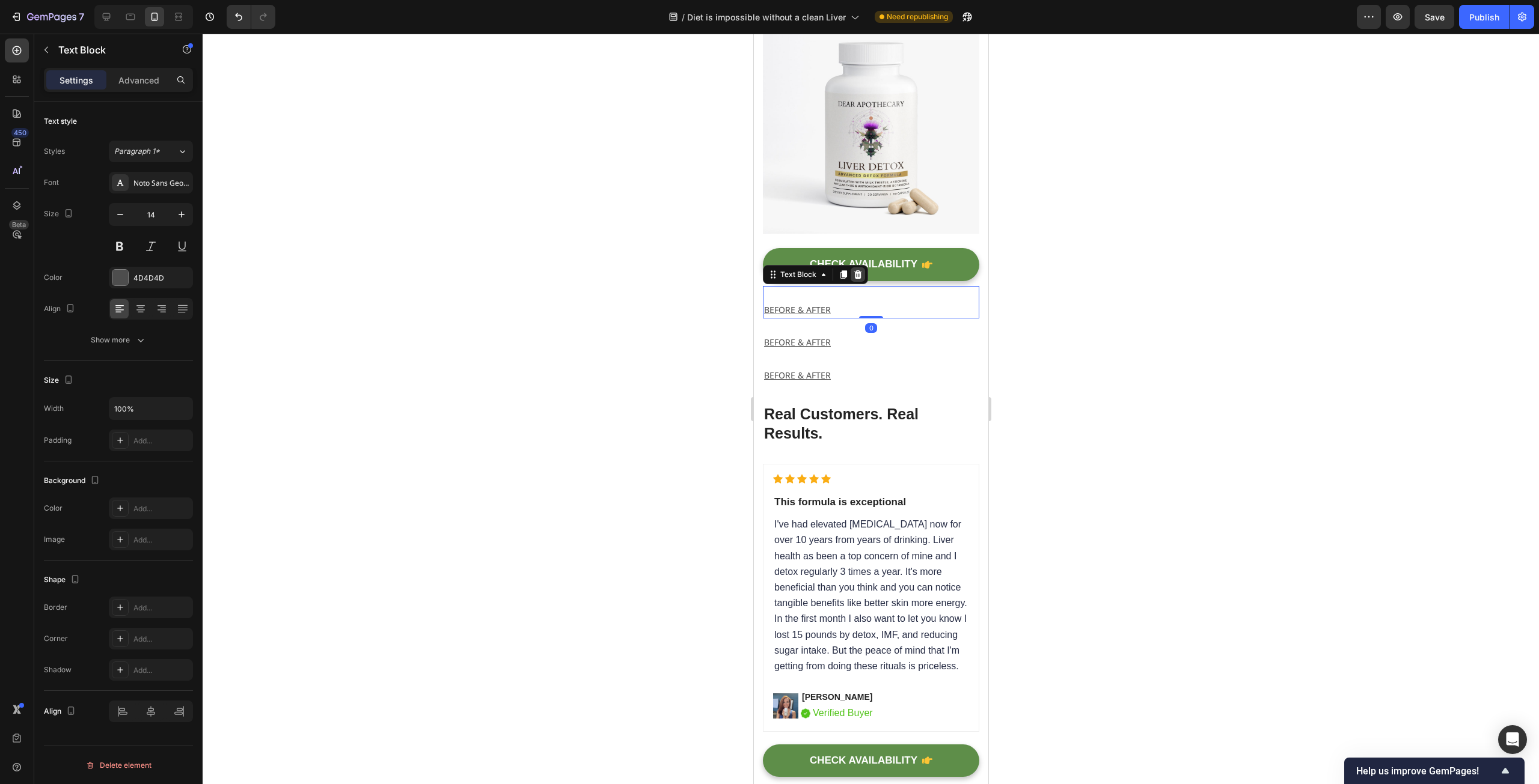
click at [862, 282] on div at bounding box center [857, 275] width 14 height 14
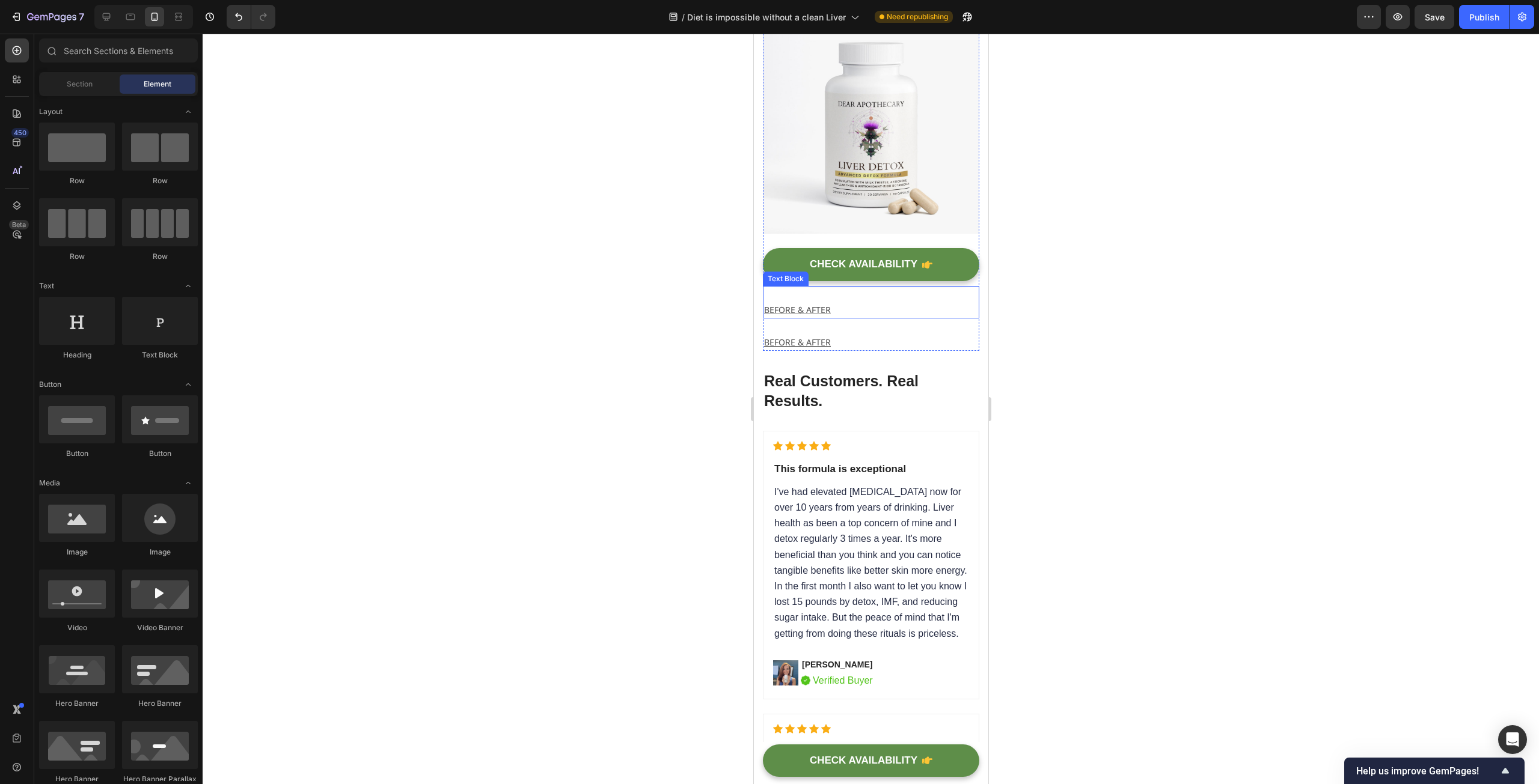
click at [860, 317] on p "BEFORE & AFTER" at bounding box center [871, 309] width 214 height 15
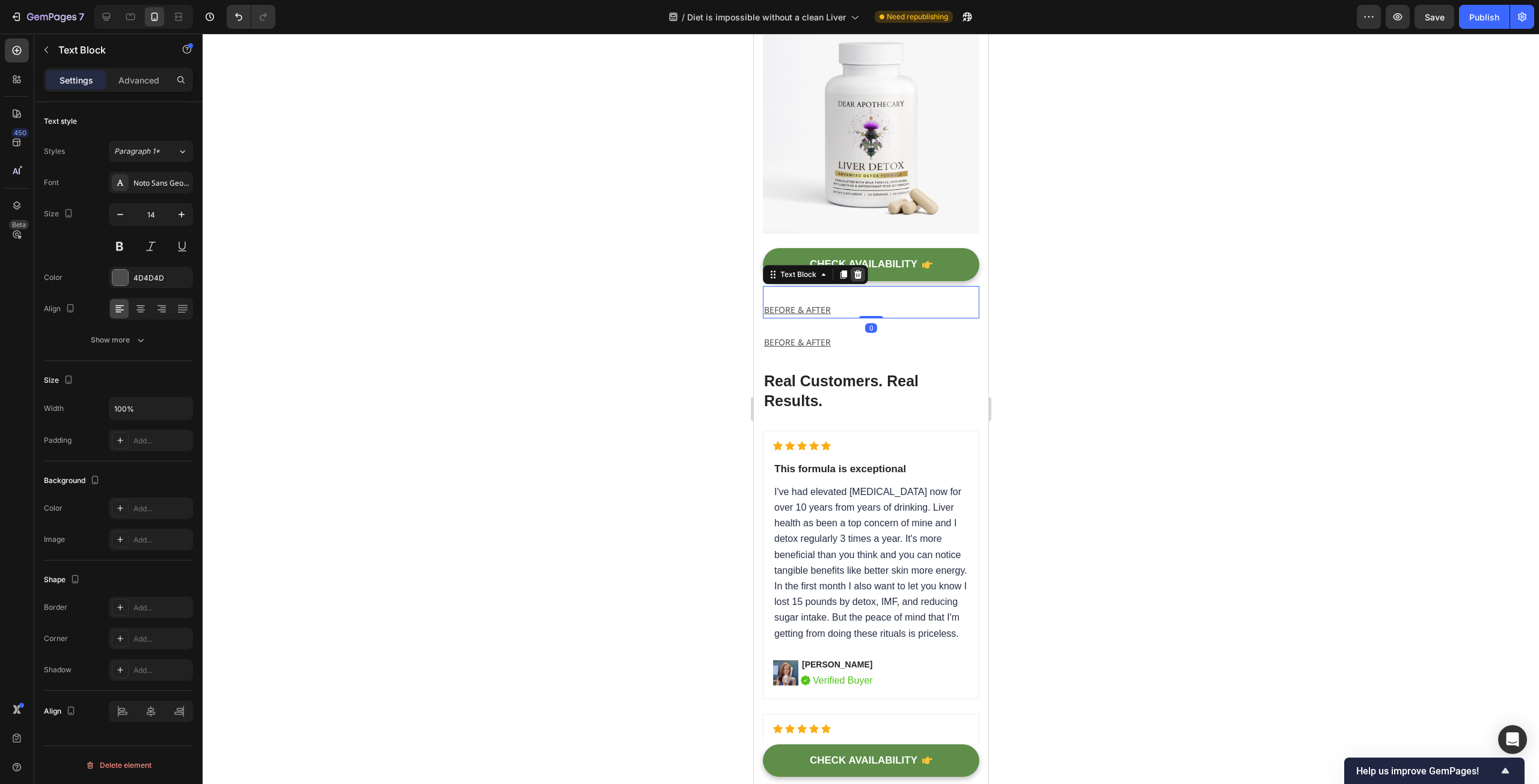
click at [861, 279] on icon at bounding box center [856, 274] width 10 height 10
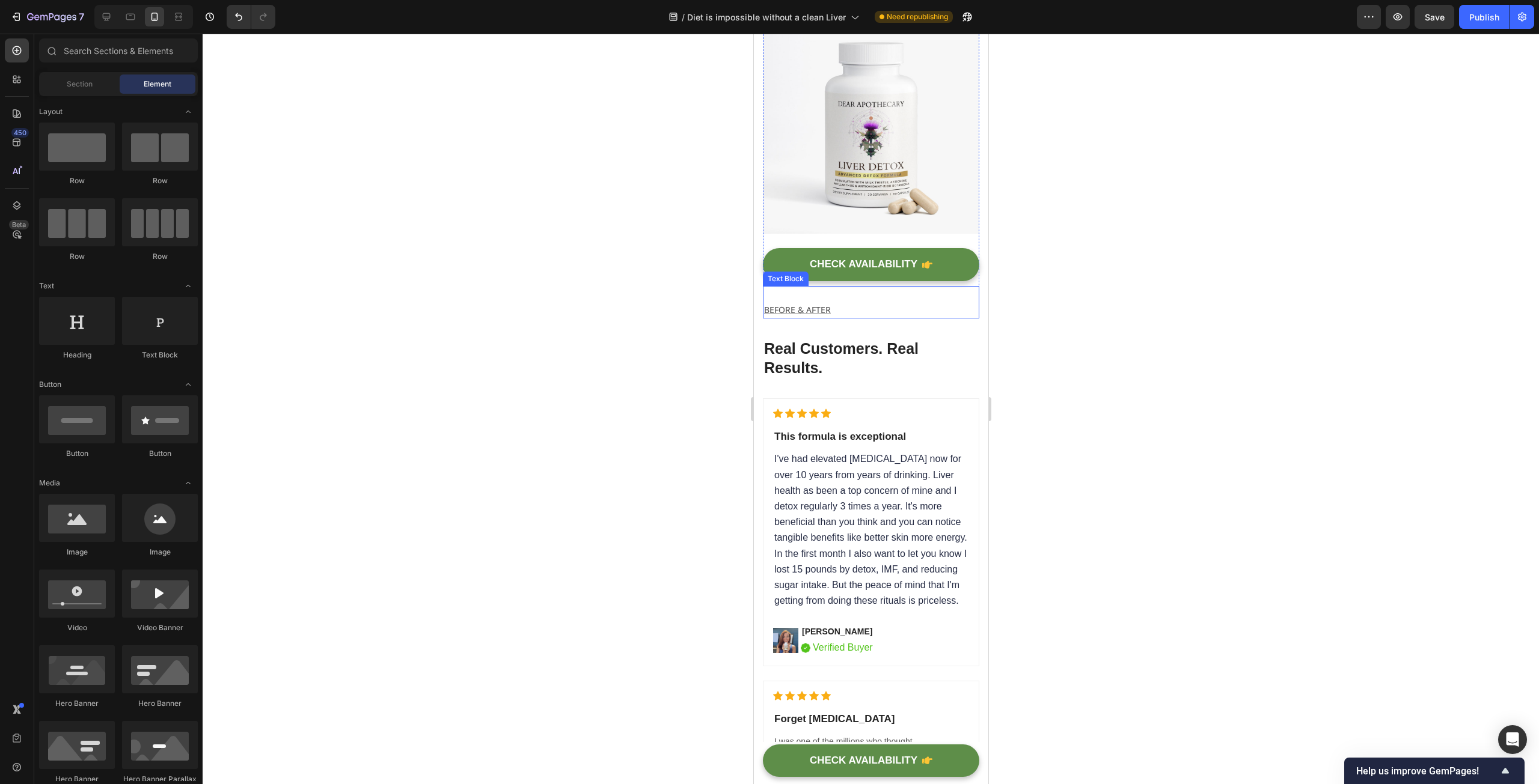
click at [853, 317] on p "BEFORE & AFTER" at bounding box center [871, 309] width 214 height 15
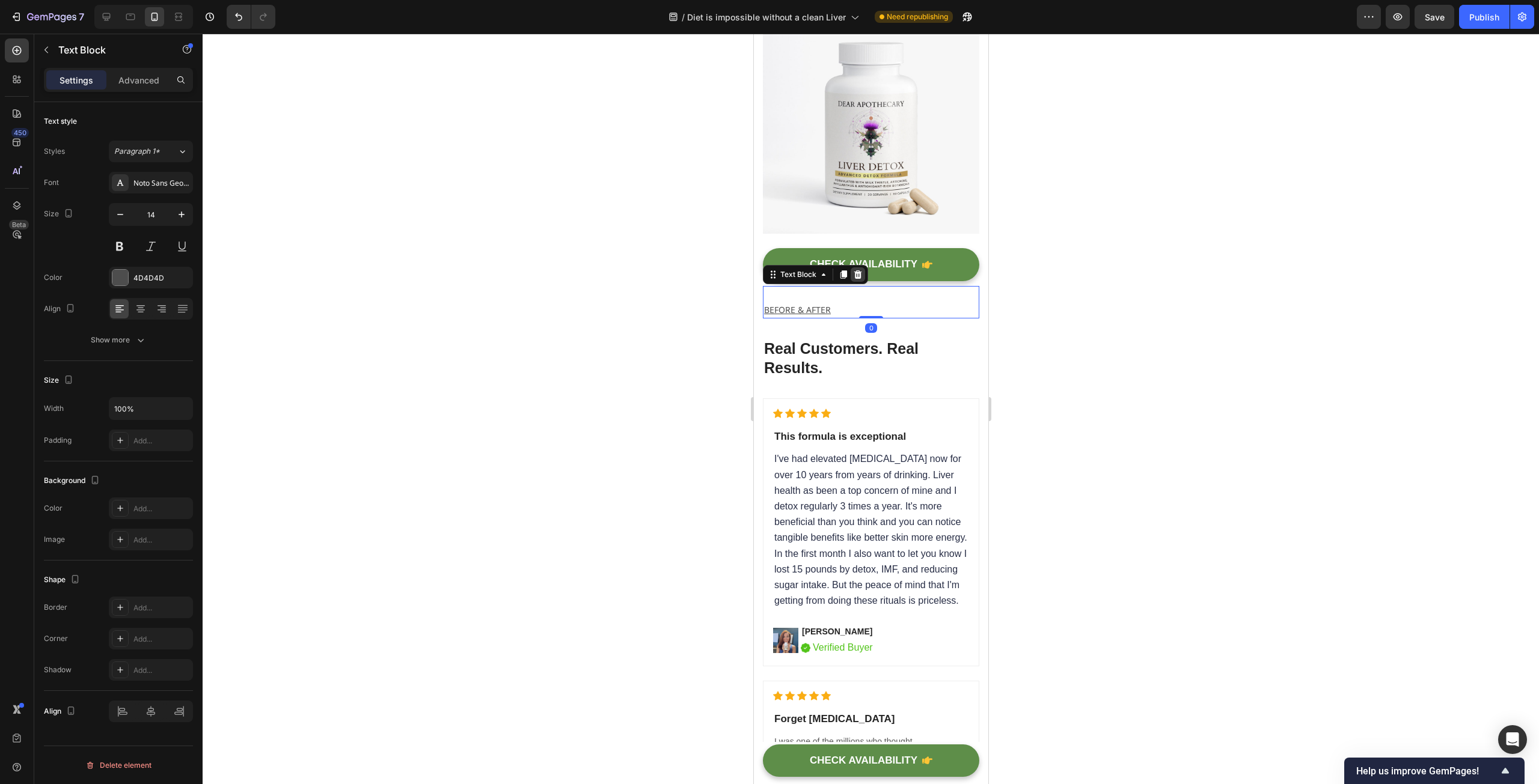
click at [860, 282] on div at bounding box center [857, 275] width 14 height 14
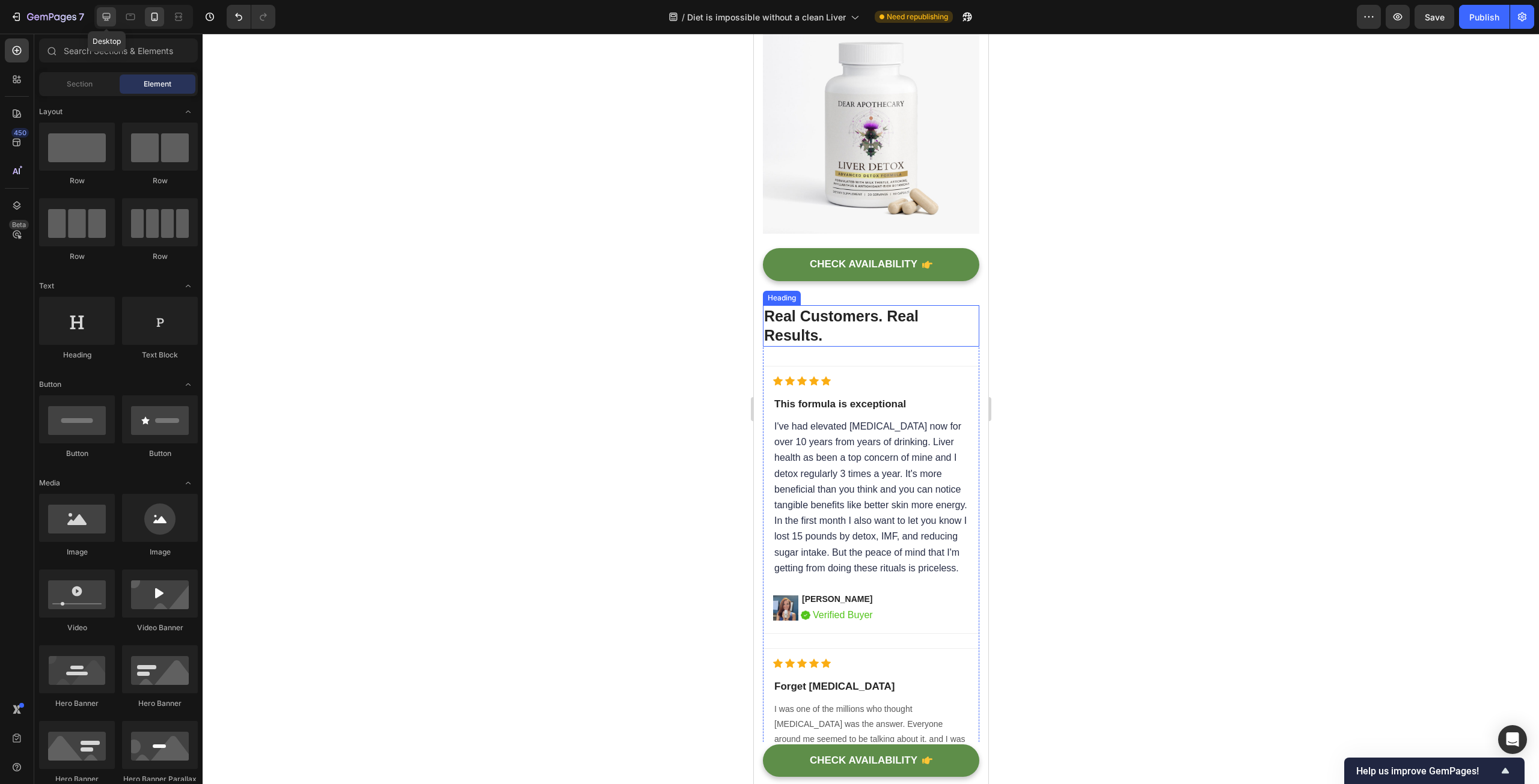
click at [105, 20] on icon at bounding box center [106, 17] width 8 height 8
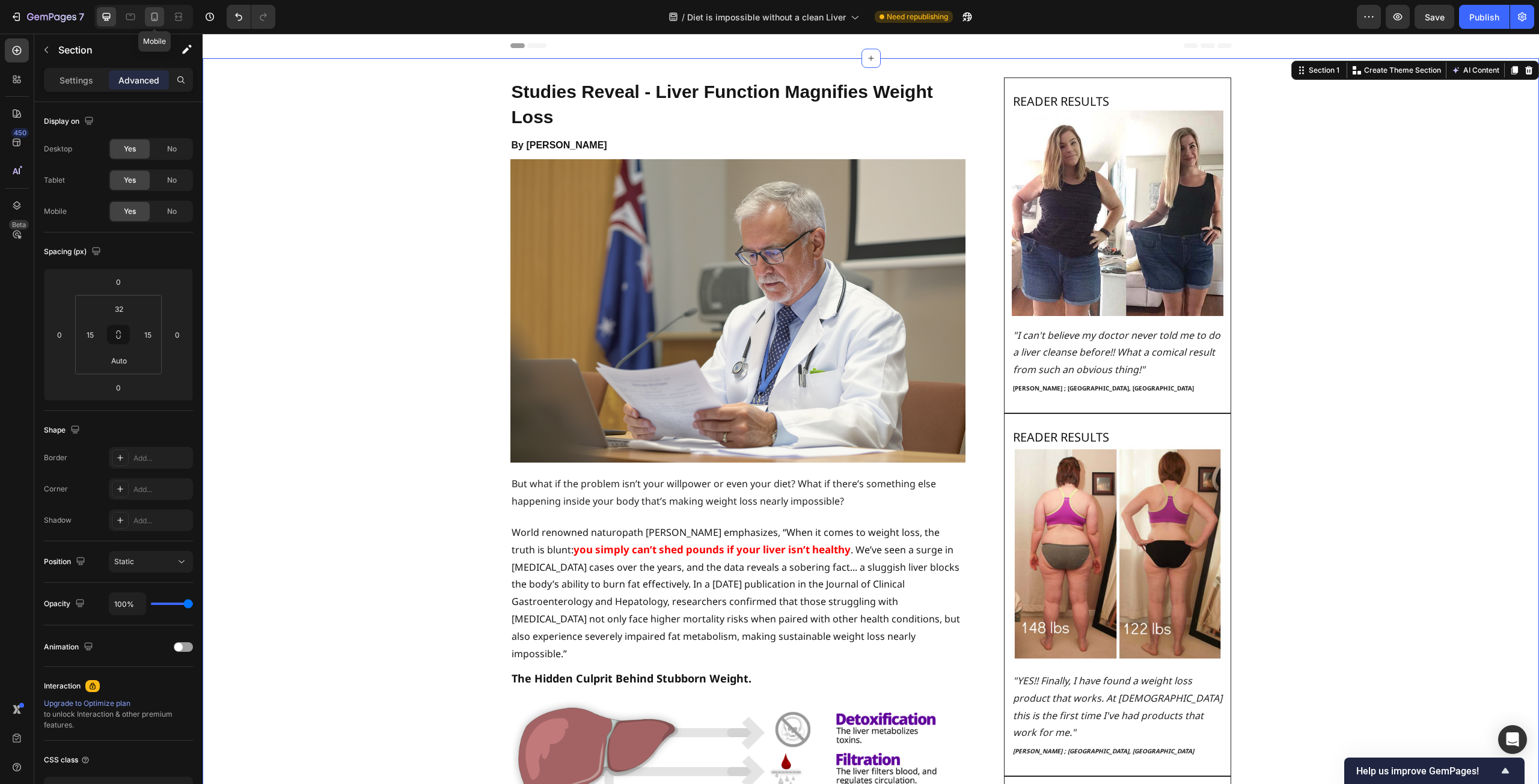
click at [153, 17] on icon at bounding box center [155, 17] width 12 height 12
type input "30"
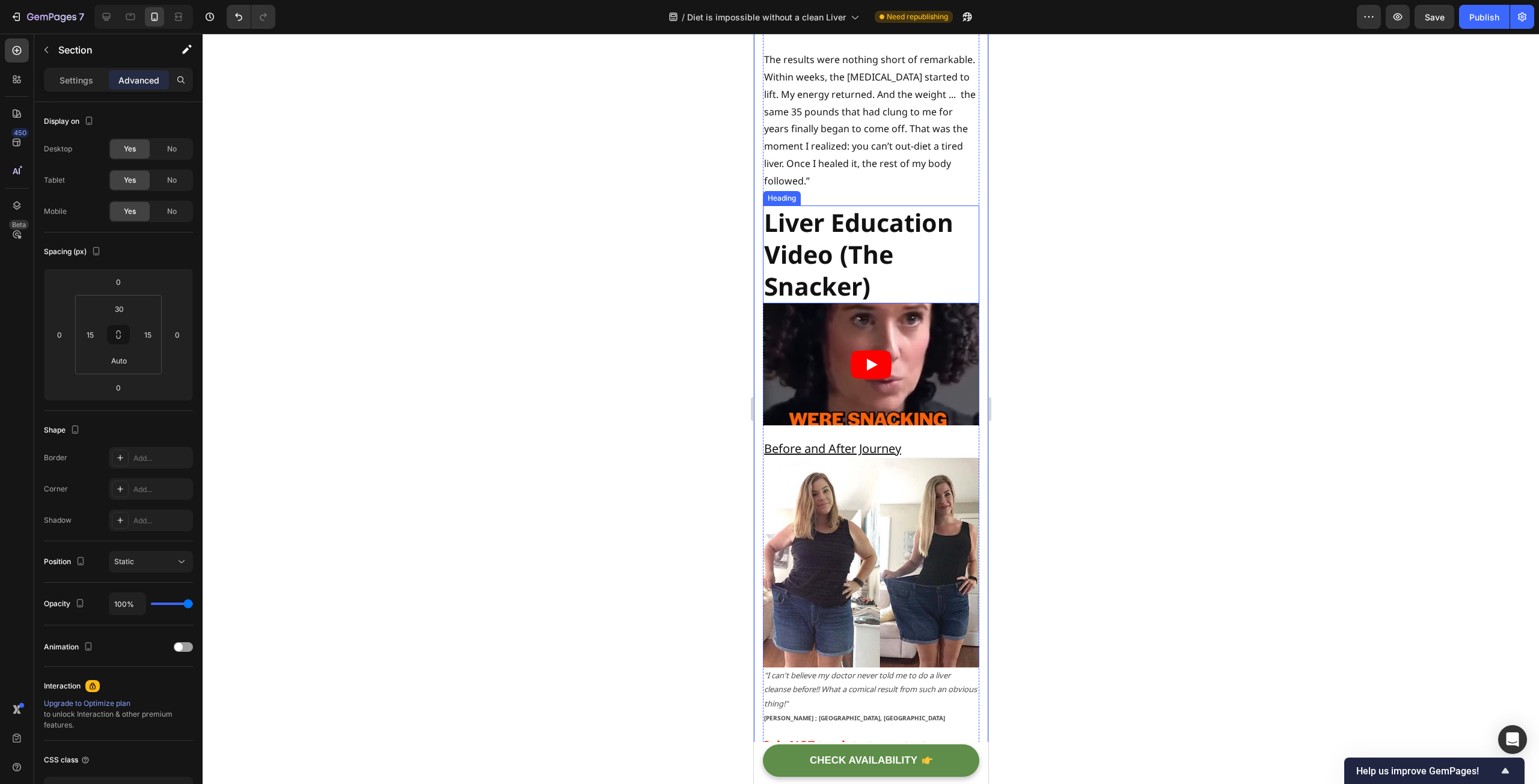
scroll to position [3845, 0]
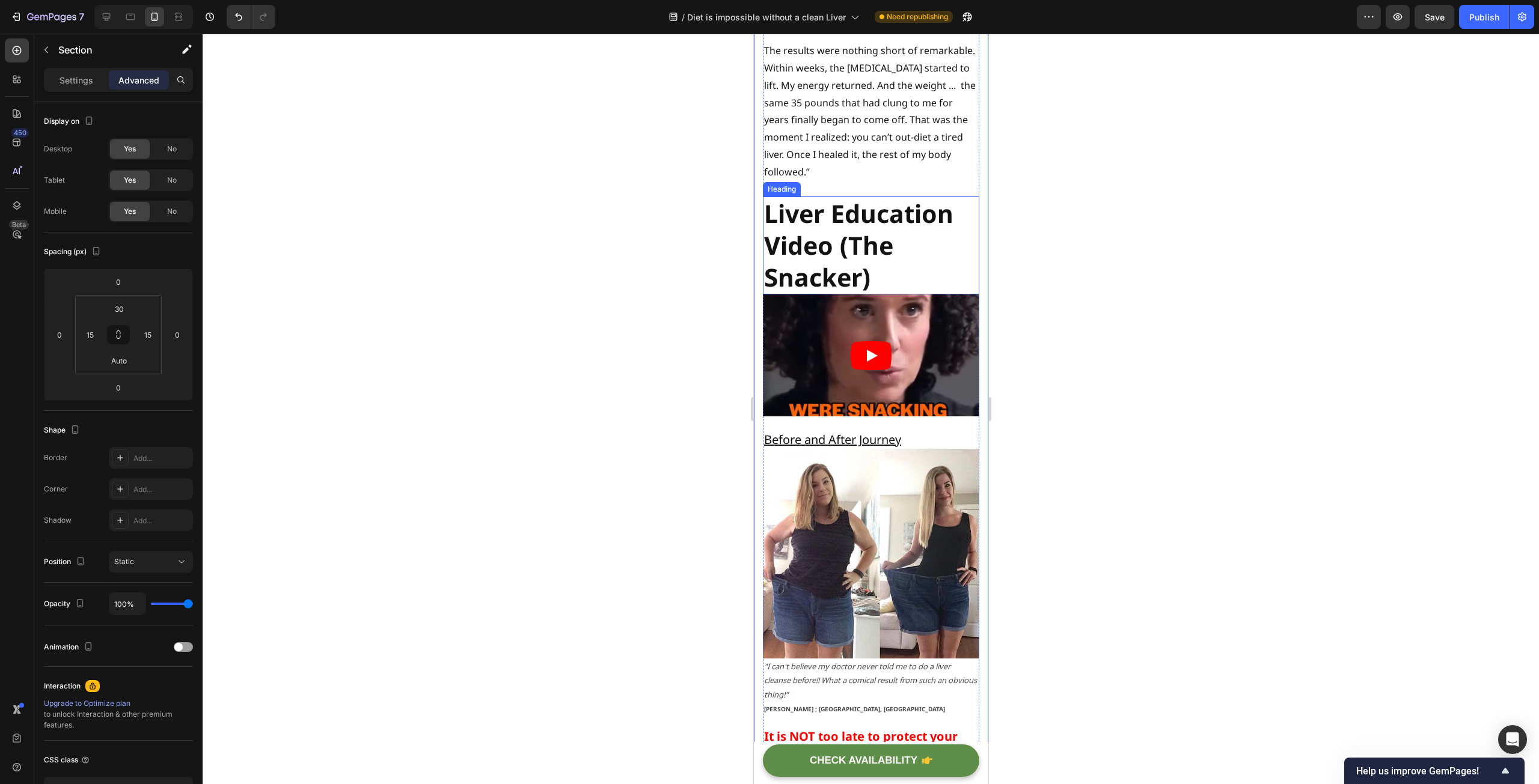
click at [877, 260] on strong "Liver Education Video (The Snacker)" at bounding box center [858, 246] width 190 height 98
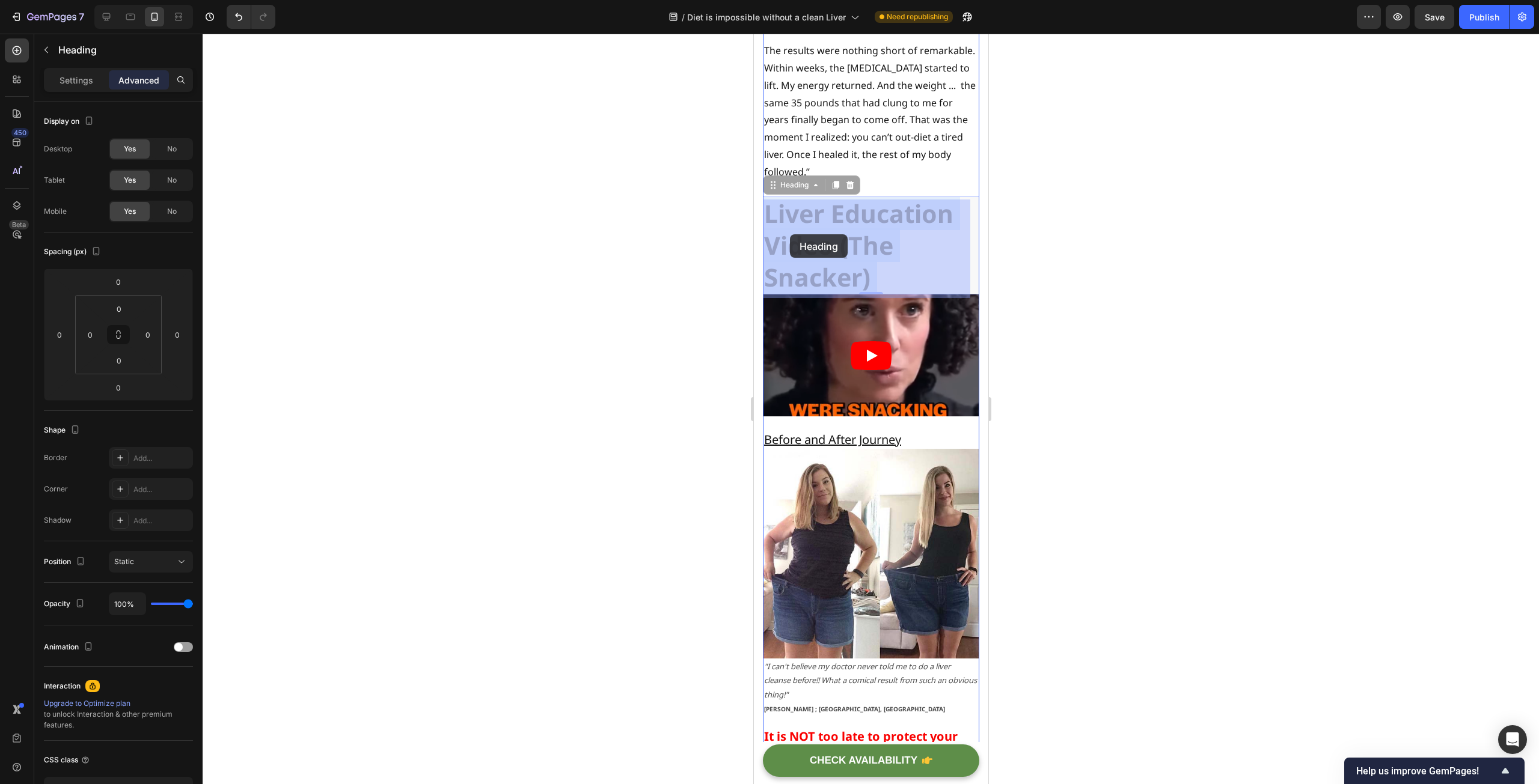
drag, startPoint x: 892, startPoint y: 285, endPoint x: 790, endPoint y: 234, distance: 114.0
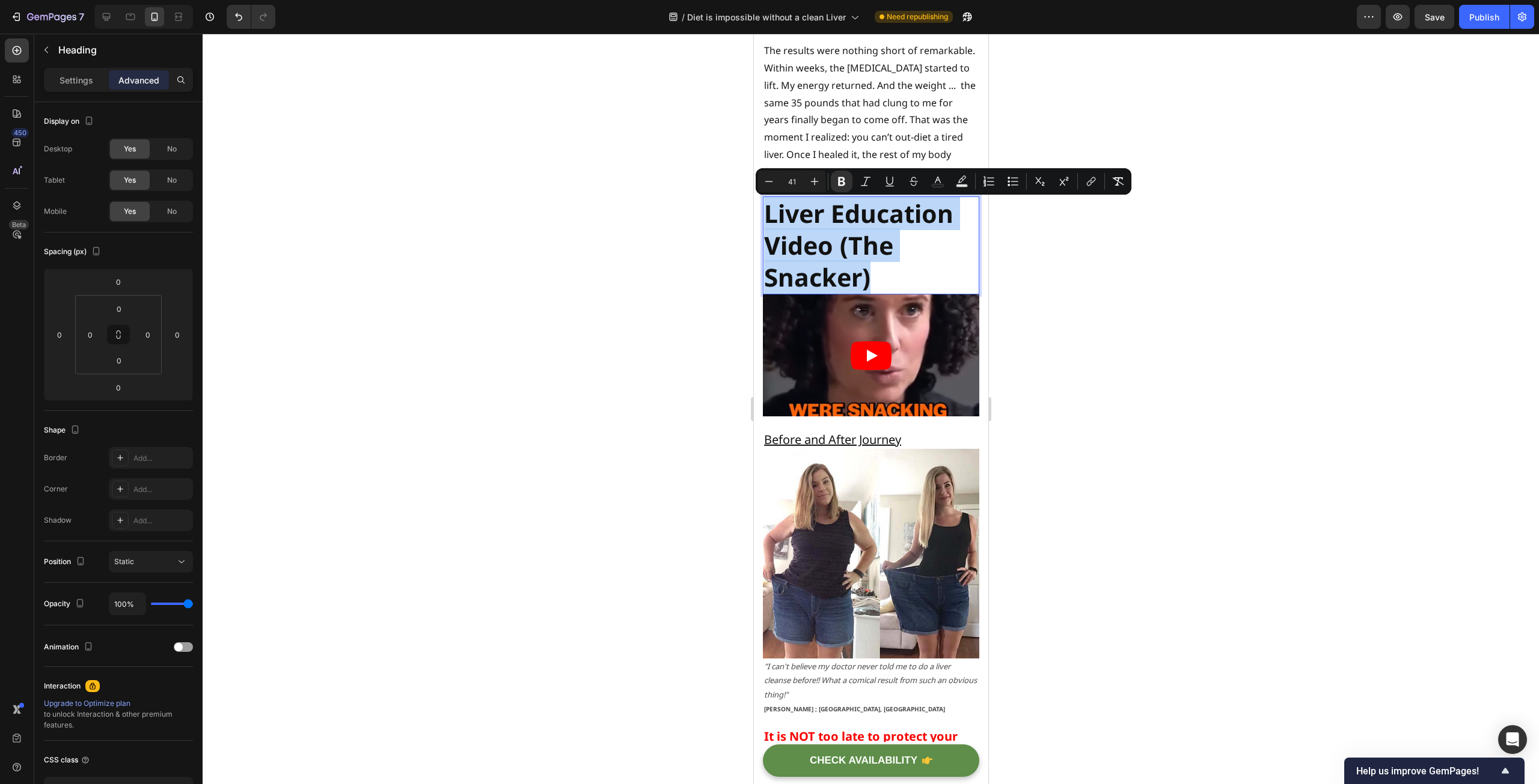
drag, startPoint x: 879, startPoint y: 290, endPoint x: 766, endPoint y: 218, distance: 134.0
click at [766, 218] on p "Liver Education Video (The Snacker)" at bounding box center [871, 245] width 214 height 96
click at [772, 180] on icon "Editor contextual toolbar" at bounding box center [769, 182] width 12 height 12
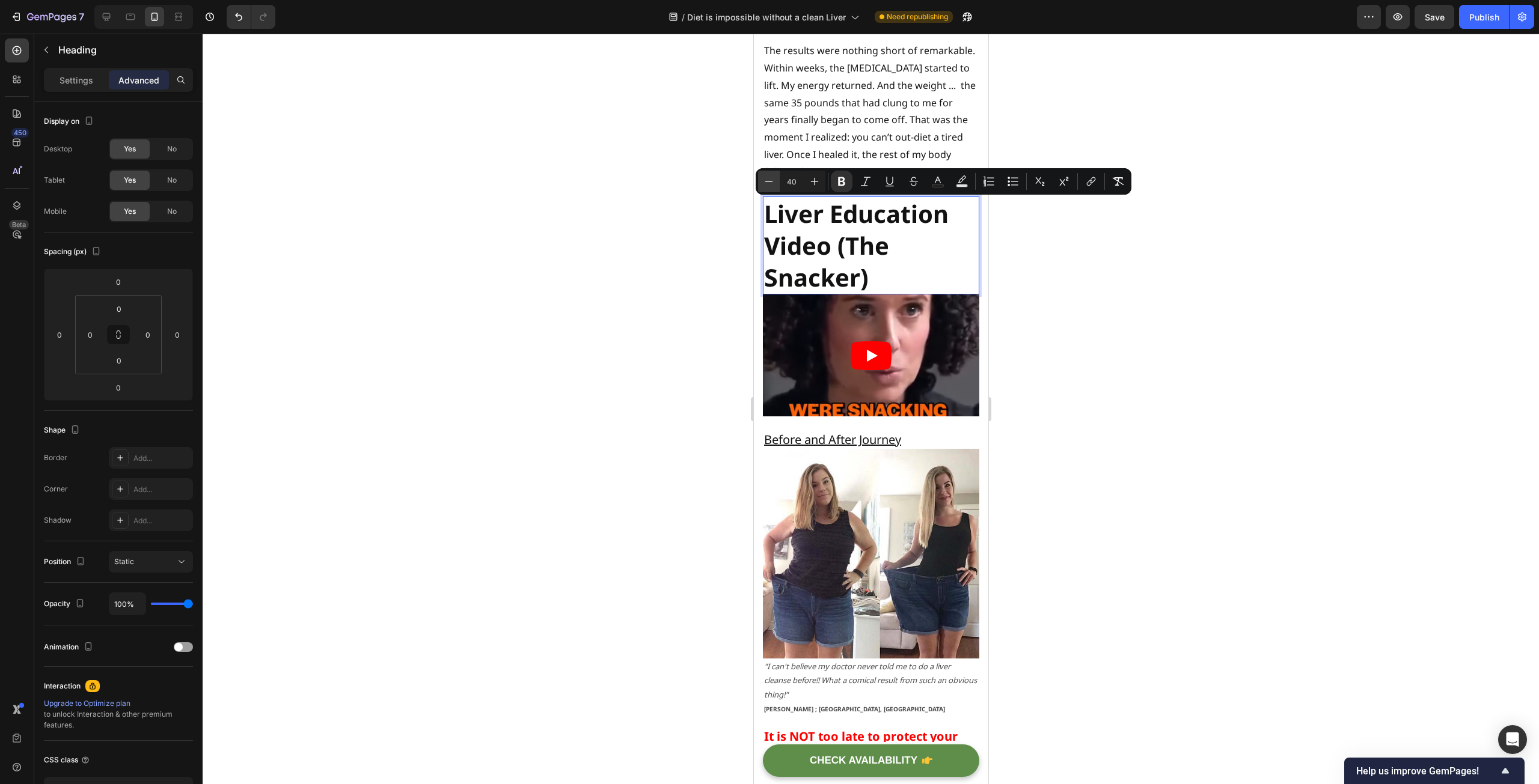
click at [772, 180] on icon "Editor contextual toolbar" at bounding box center [769, 182] width 12 height 12
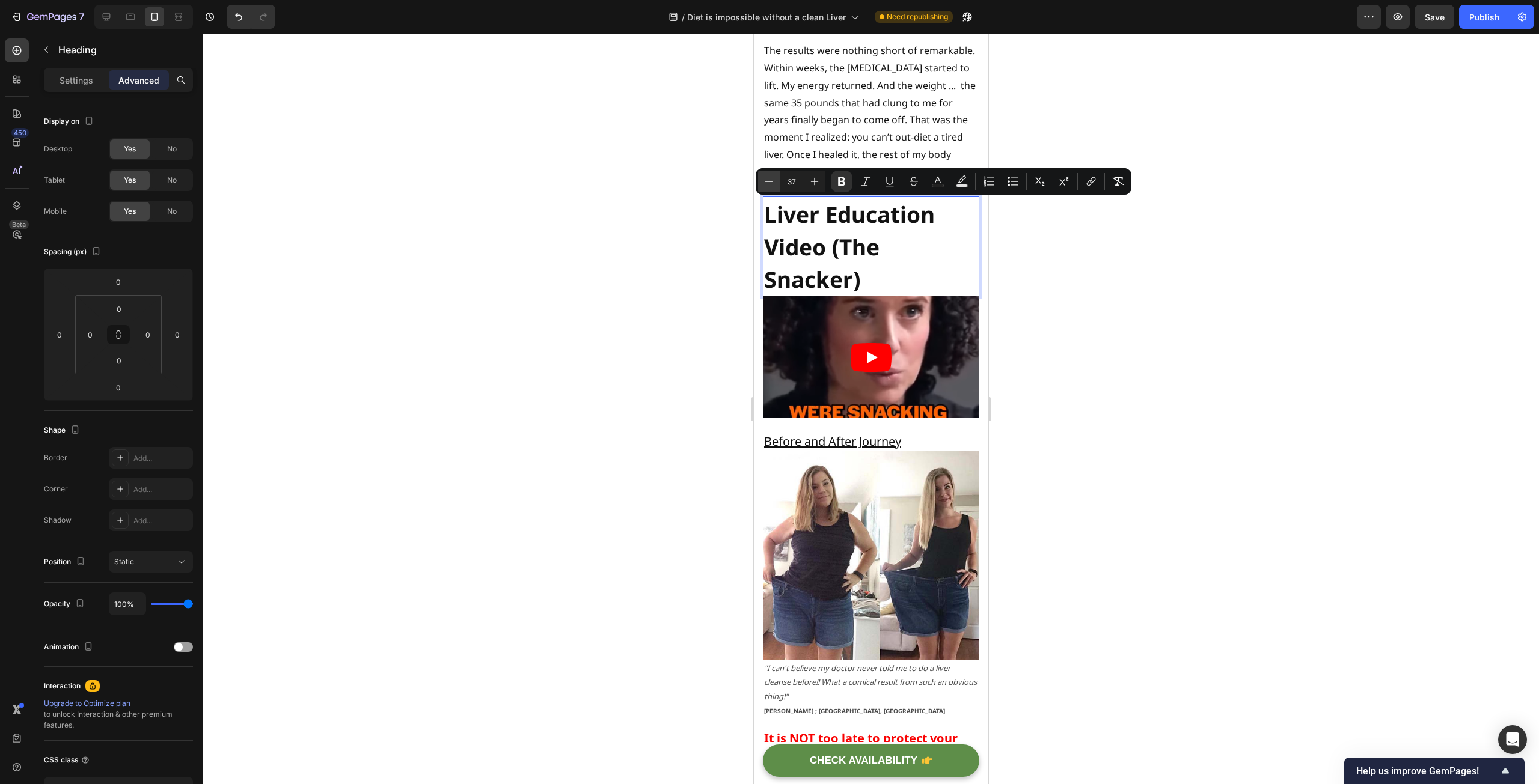
click at [772, 180] on icon "Editor contextual toolbar" at bounding box center [769, 182] width 12 height 12
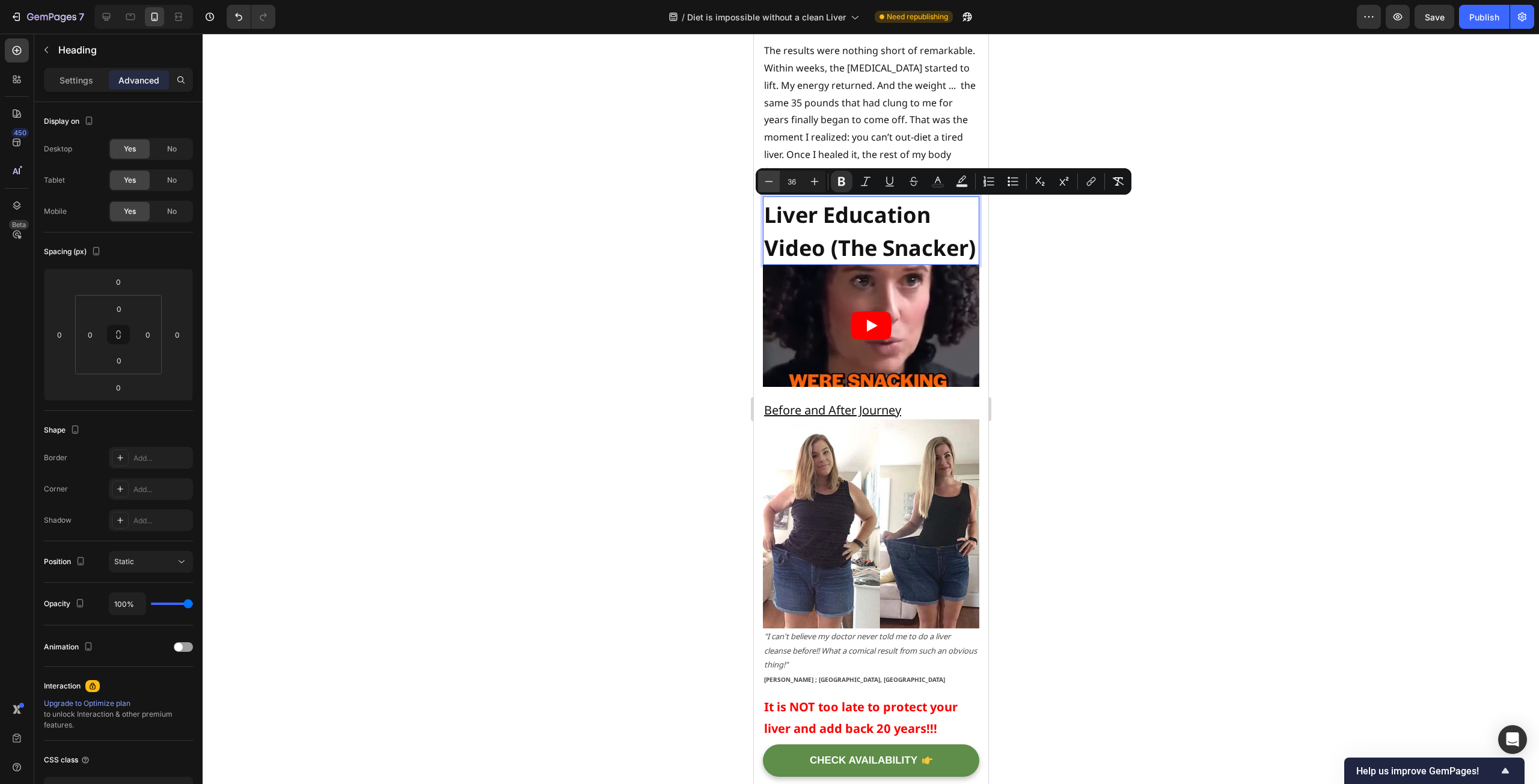
click at [772, 180] on icon "Editor contextual toolbar" at bounding box center [769, 182] width 12 height 12
type input "32"
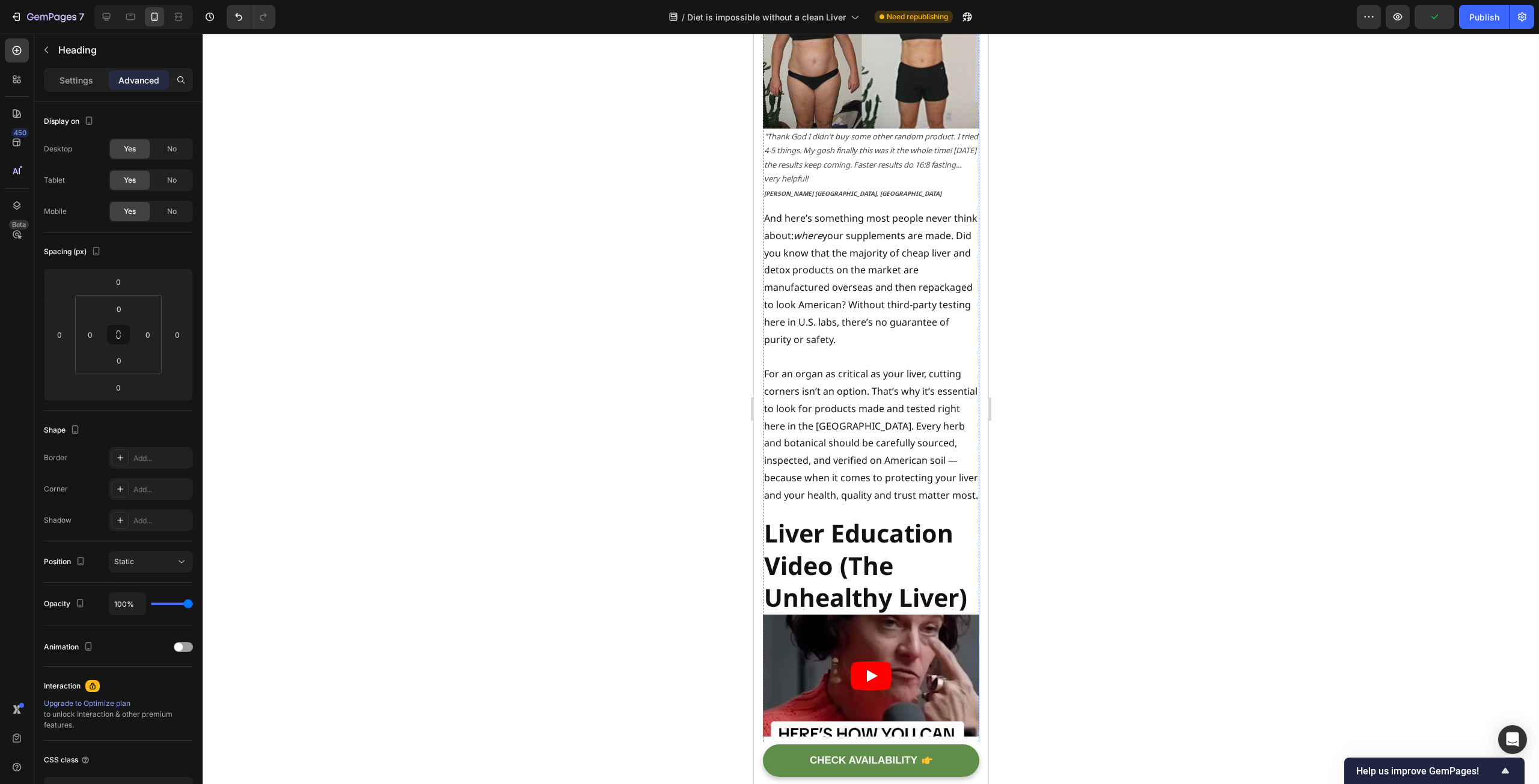
scroll to position [5468, 0]
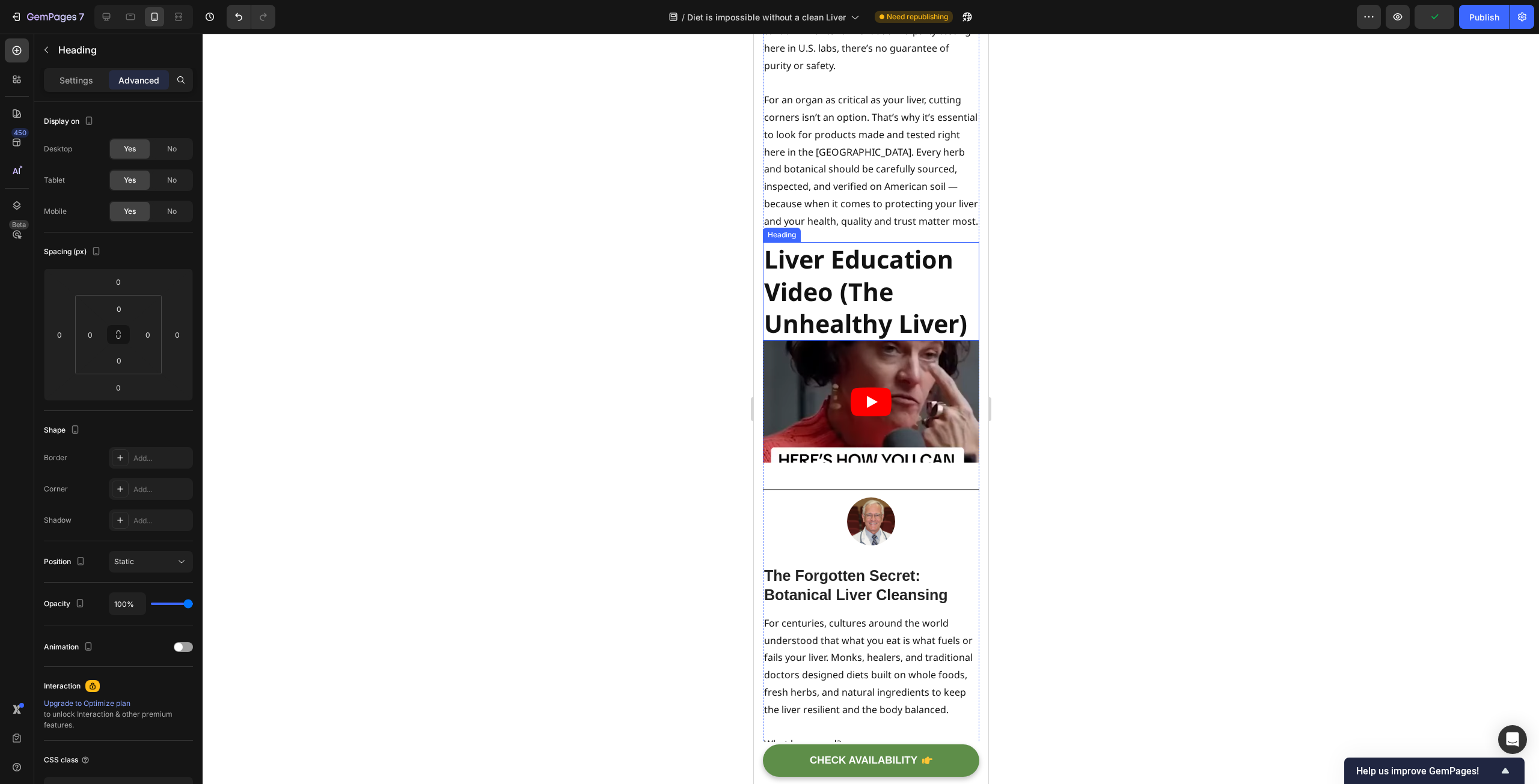
click at [856, 316] on strong "Liver Education Video (The Unhealthy Liver)" at bounding box center [864, 291] width 203 height 98
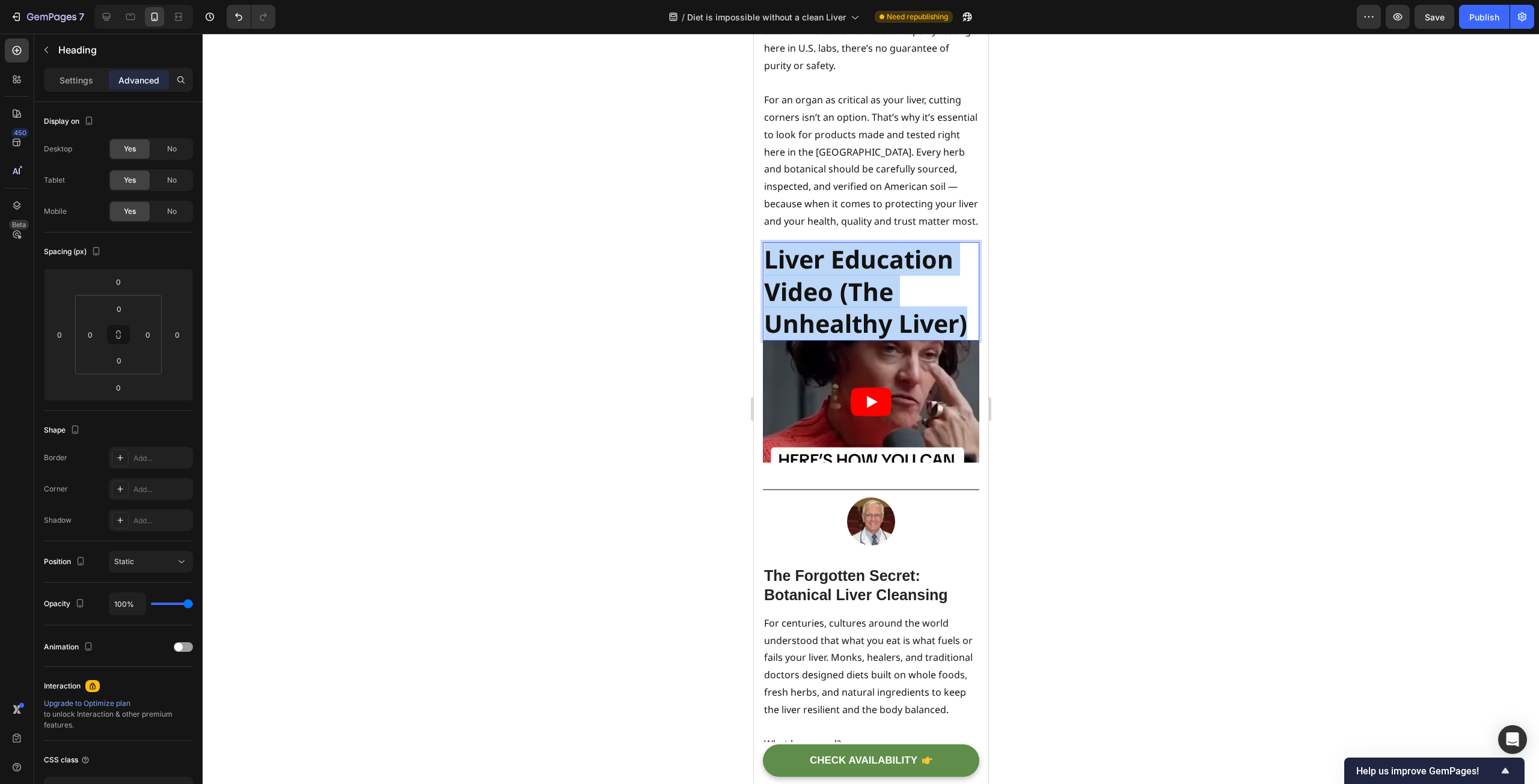
drag, startPoint x: 965, startPoint y: 365, endPoint x: 764, endPoint y: 293, distance: 213.5
click at [764, 293] on strong "Liver Education Video (The Unhealthy Liver)" at bounding box center [864, 291] width 203 height 98
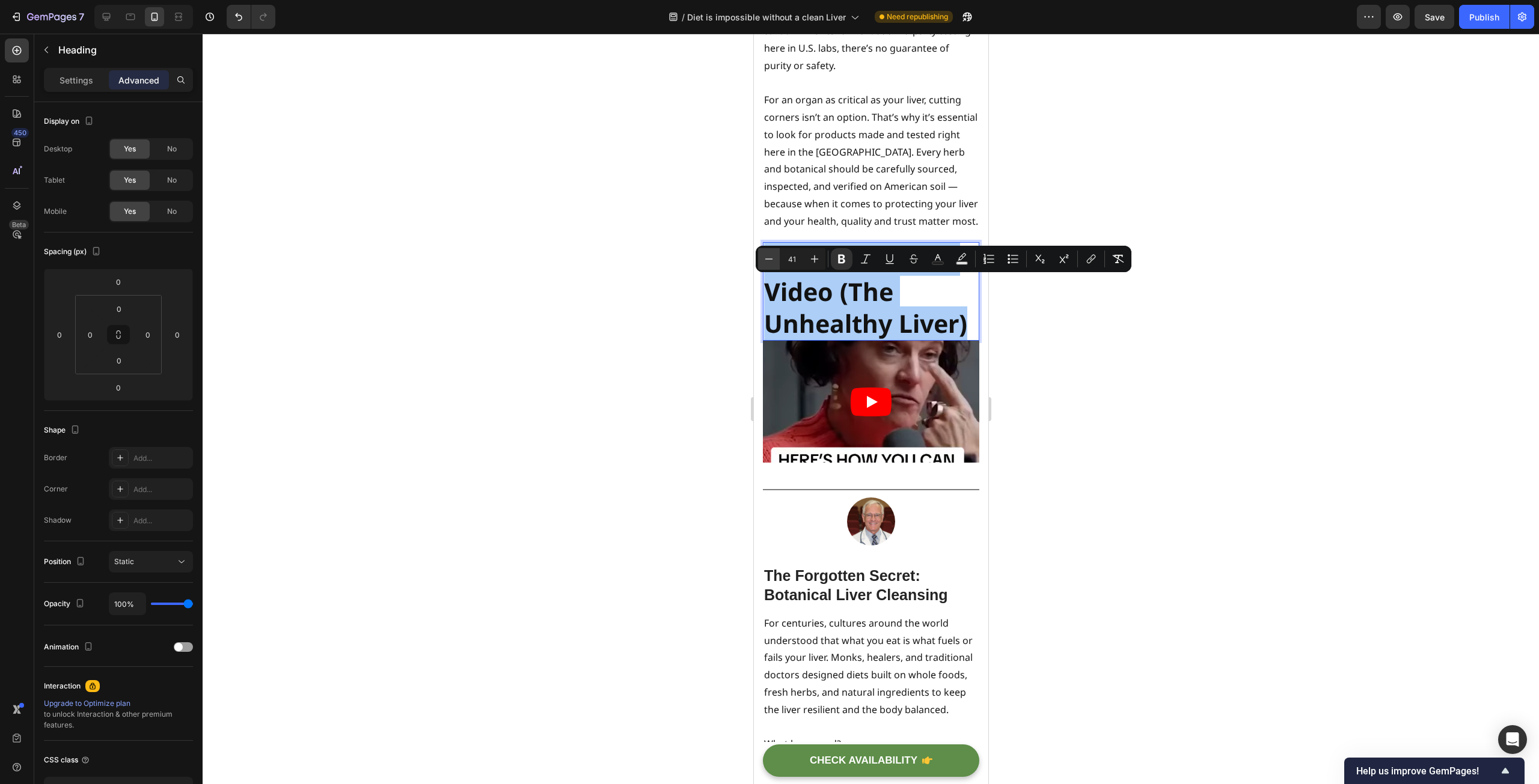
click at [772, 257] on icon "Editor contextual toolbar" at bounding box center [769, 259] width 12 height 12
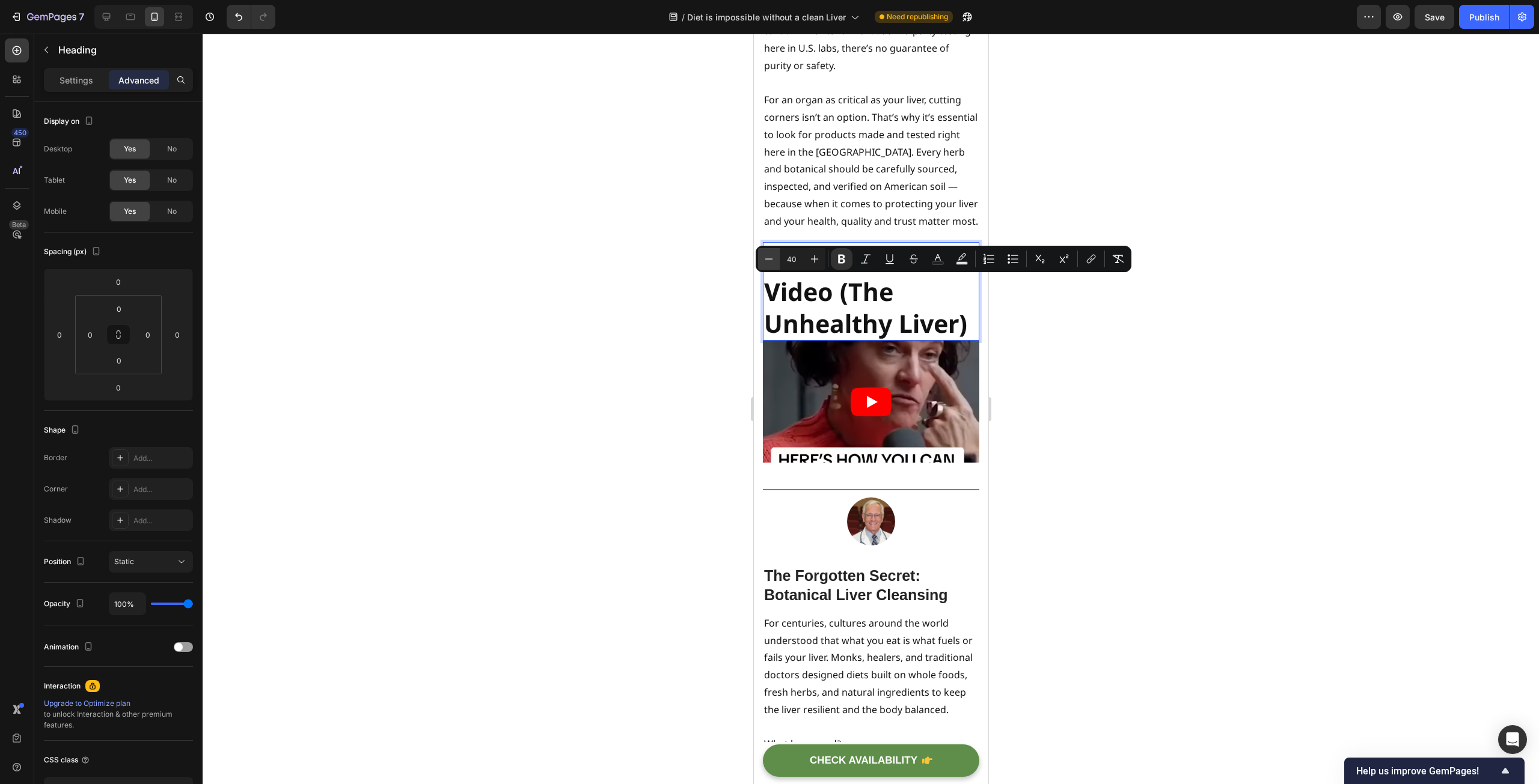
click at [772, 257] on icon "Editor contextual toolbar" at bounding box center [769, 259] width 12 height 12
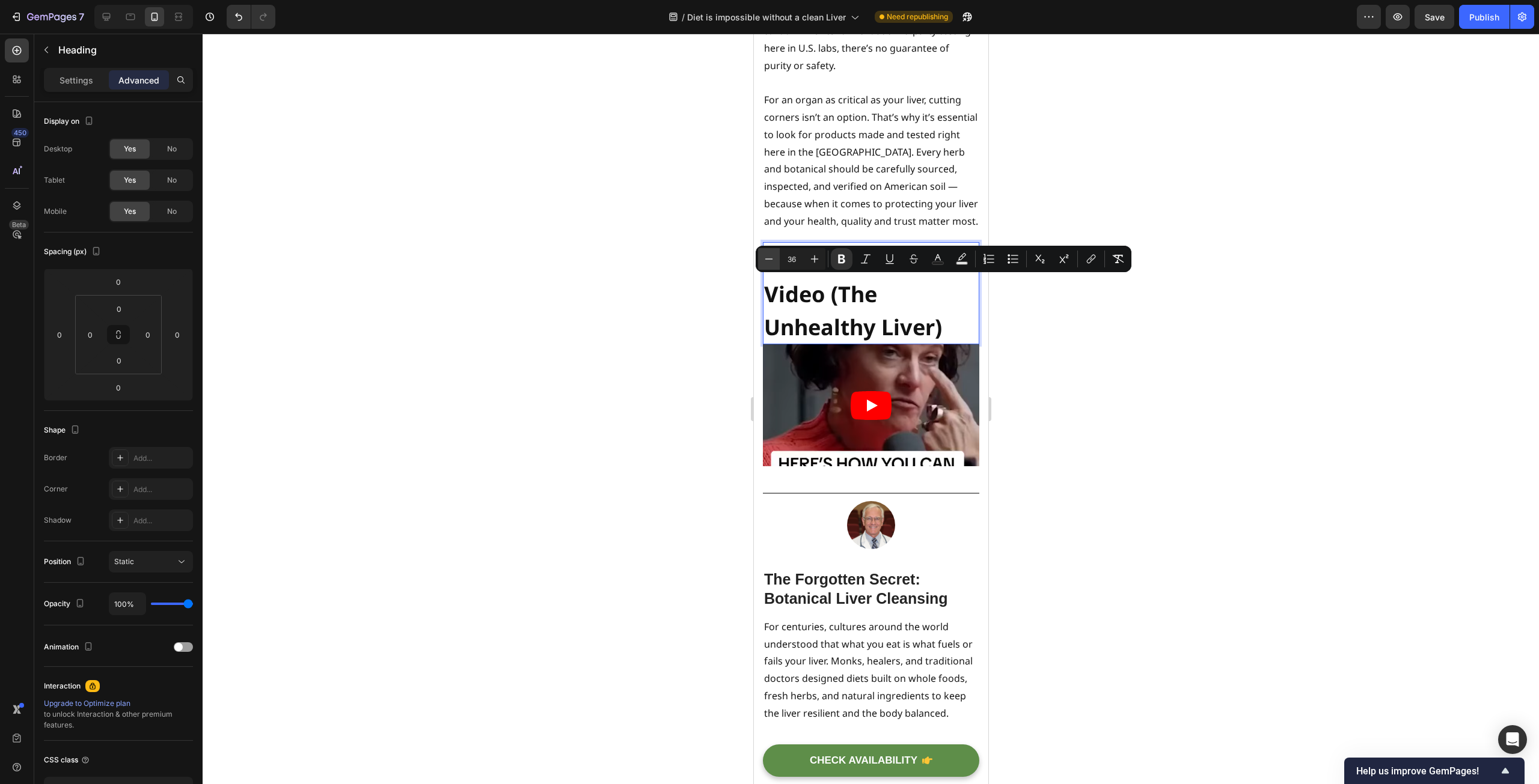
click at [772, 257] on icon "Editor contextual toolbar" at bounding box center [769, 259] width 12 height 12
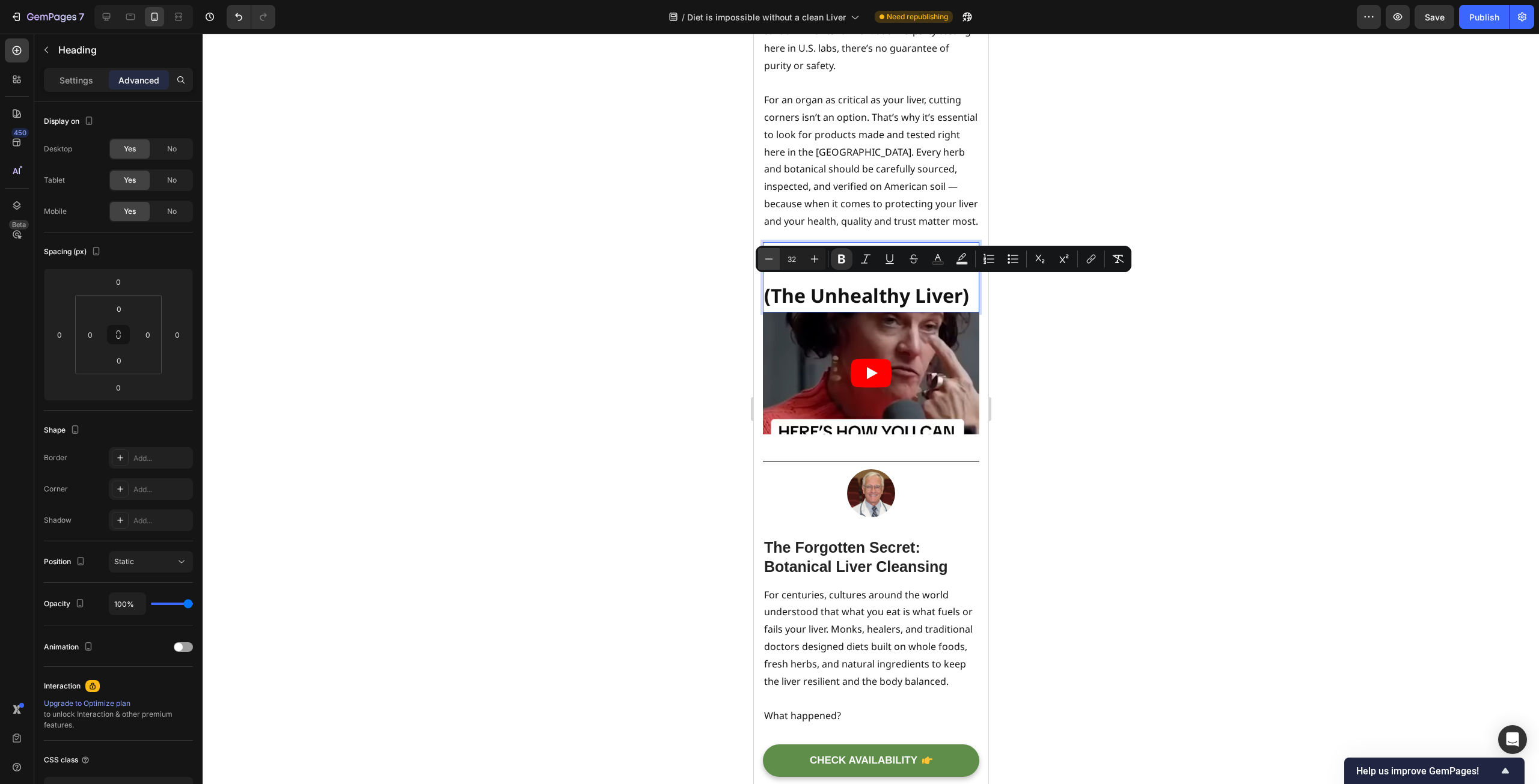
click at [772, 257] on icon "Editor contextual toolbar" at bounding box center [769, 259] width 12 height 12
click at [808, 257] on button "Plus" at bounding box center [814, 259] width 22 height 22
click at [770, 255] on icon "Editor contextual toolbar" at bounding box center [769, 259] width 12 height 12
type input "31"
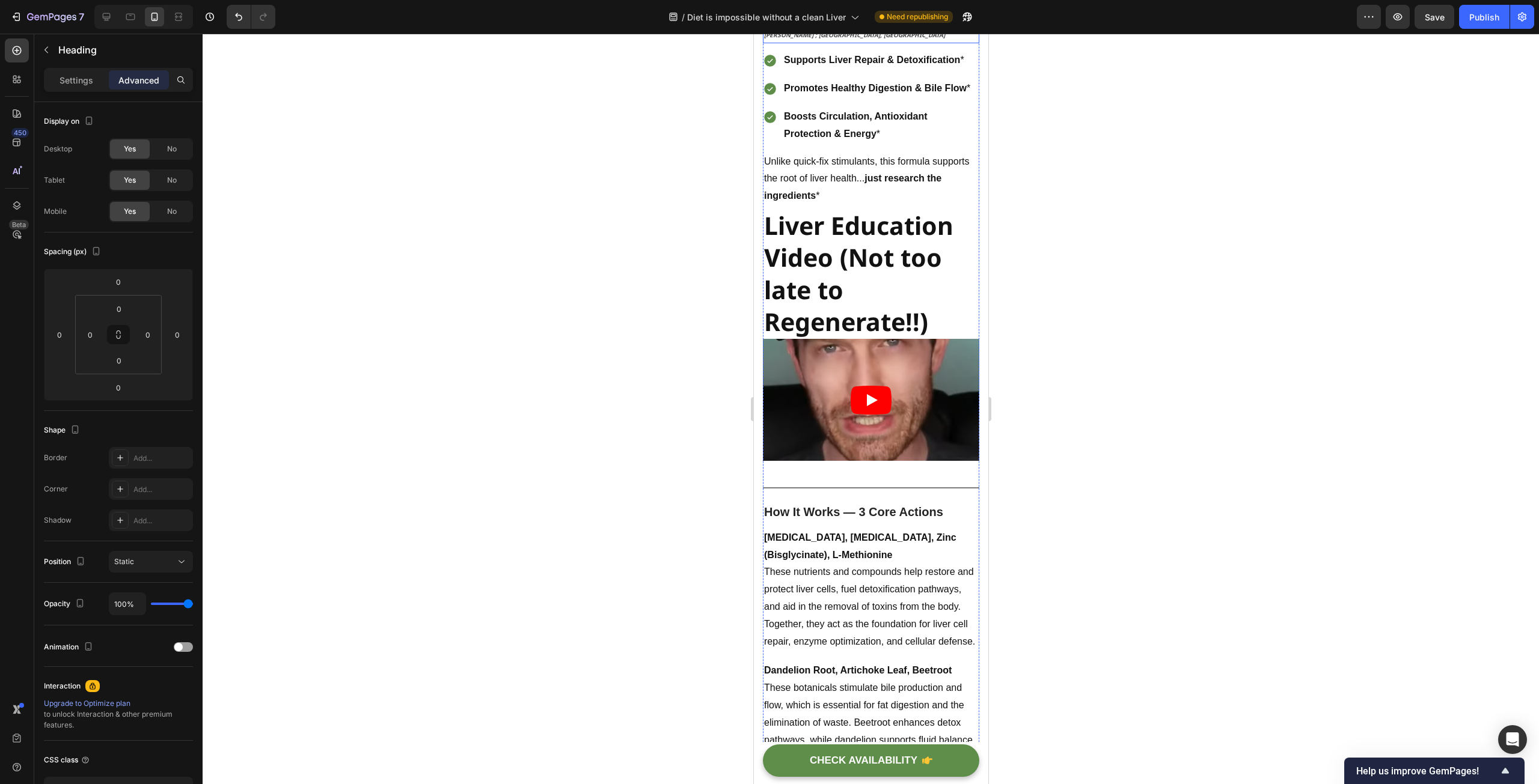
scroll to position [6909, 0]
click at [865, 336] on strong "Liver Education Video (Not too late to Regenerate!!)" at bounding box center [858, 272] width 190 height 130
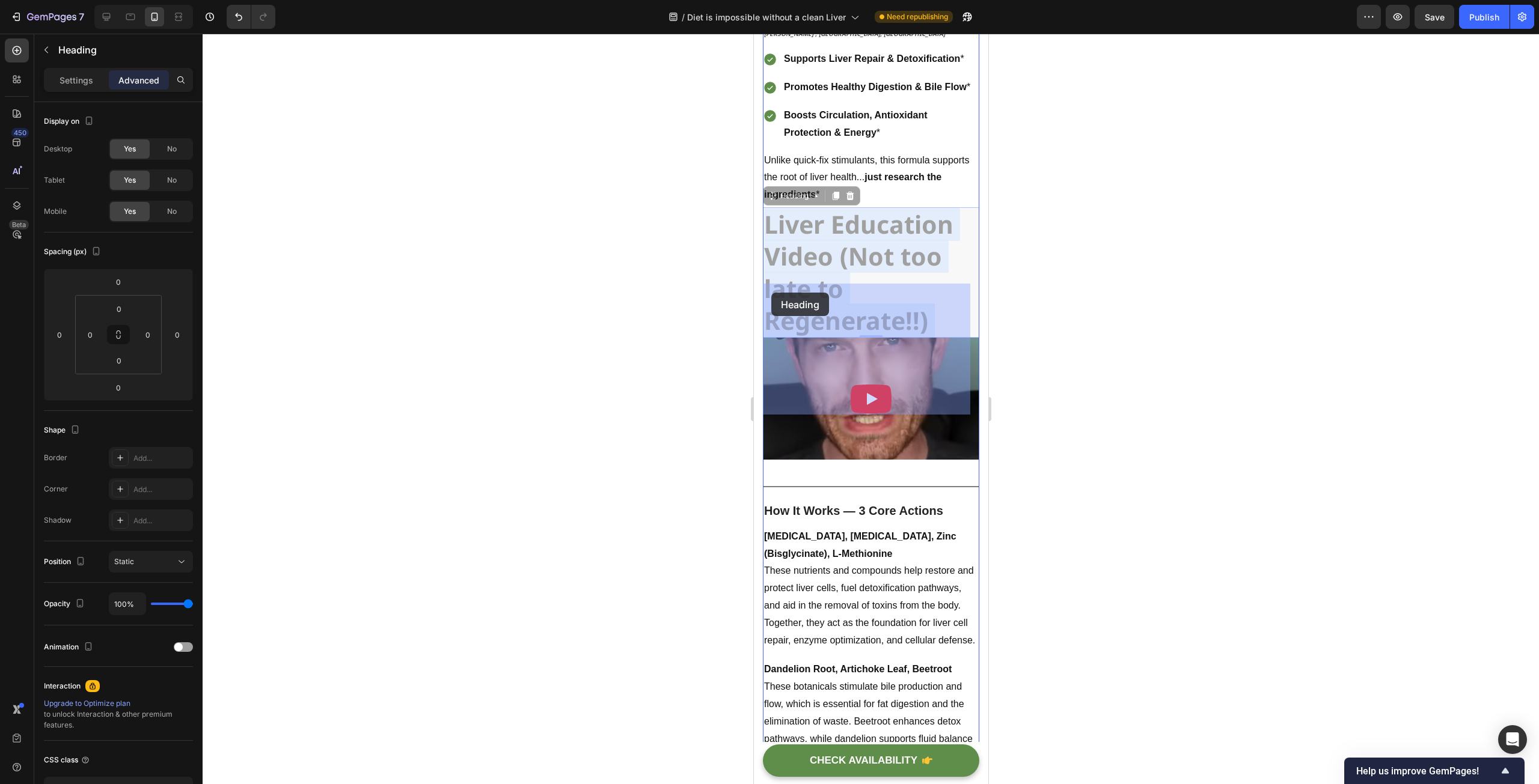
drag, startPoint x: 934, startPoint y: 392, endPoint x: 770, endPoint y: 292, distance: 192.1
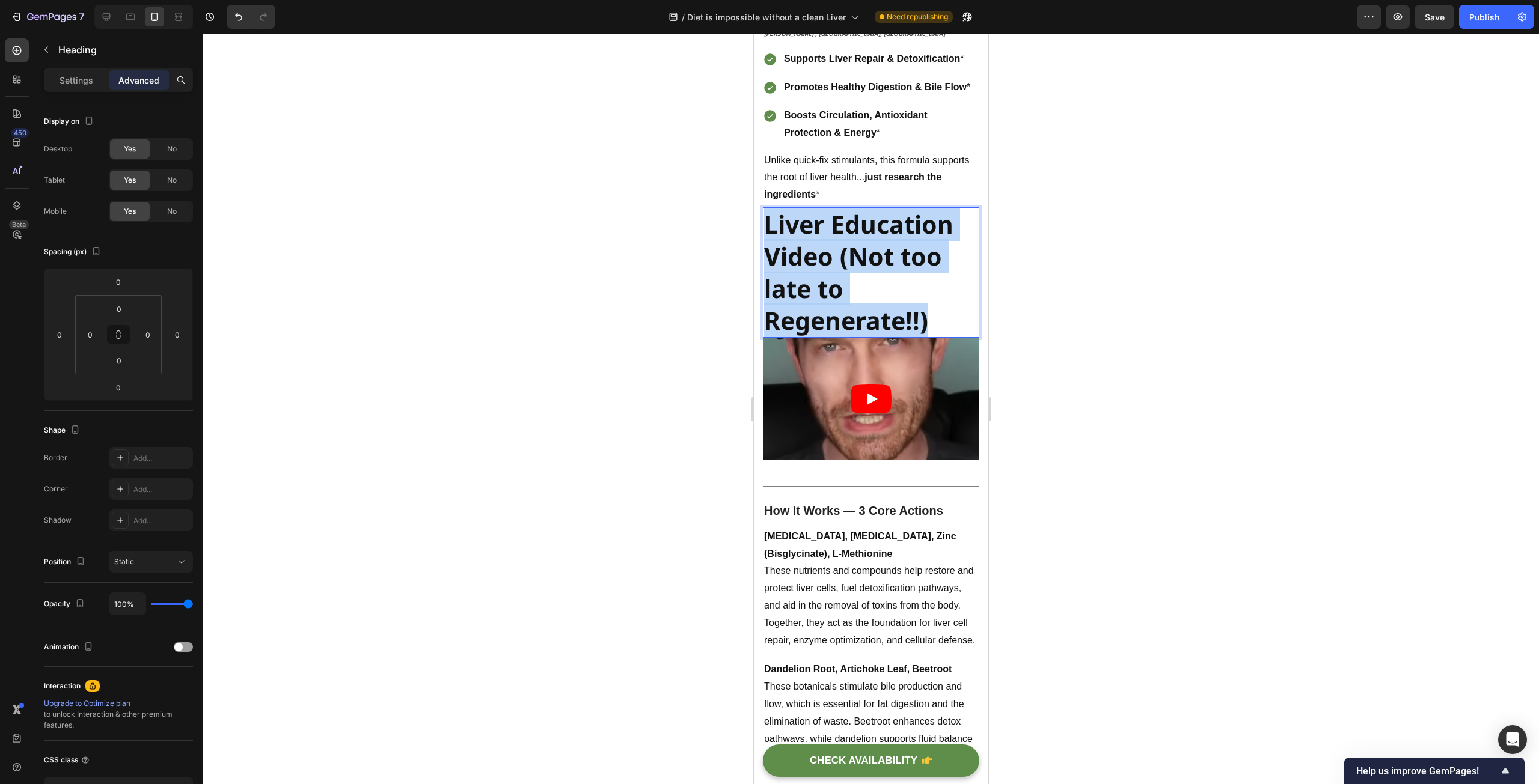
drag, startPoint x: 925, startPoint y: 403, endPoint x: 764, endPoint y: 297, distance: 192.8
click at [764, 297] on p "Liver Education Video (Not too late to Regenerate!!)" at bounding box center [871, 272] width 214 height 128
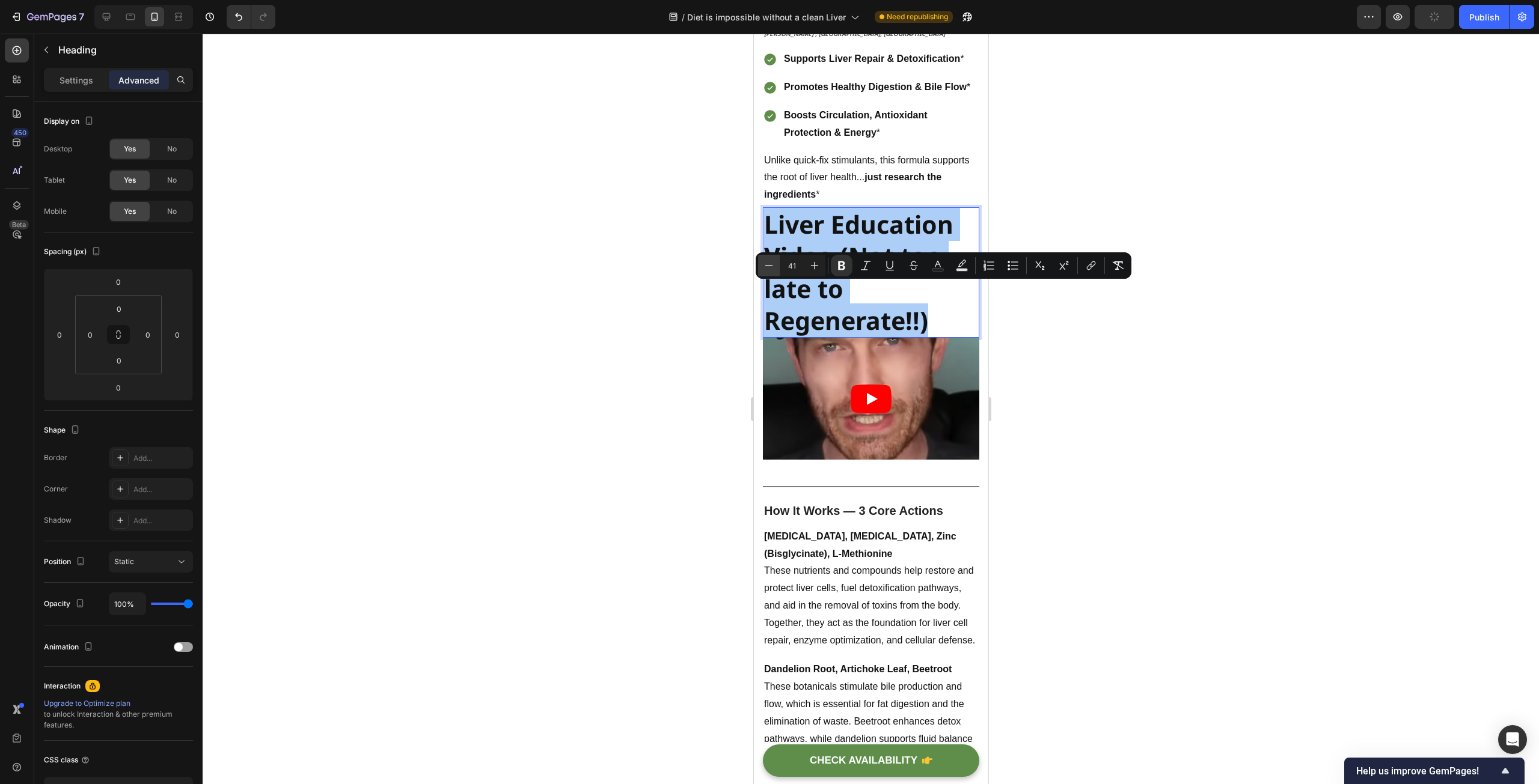
click at [772, 269] on icon "Editor contextual toolbar" at bounding box center [769, 266] width 12 height 12
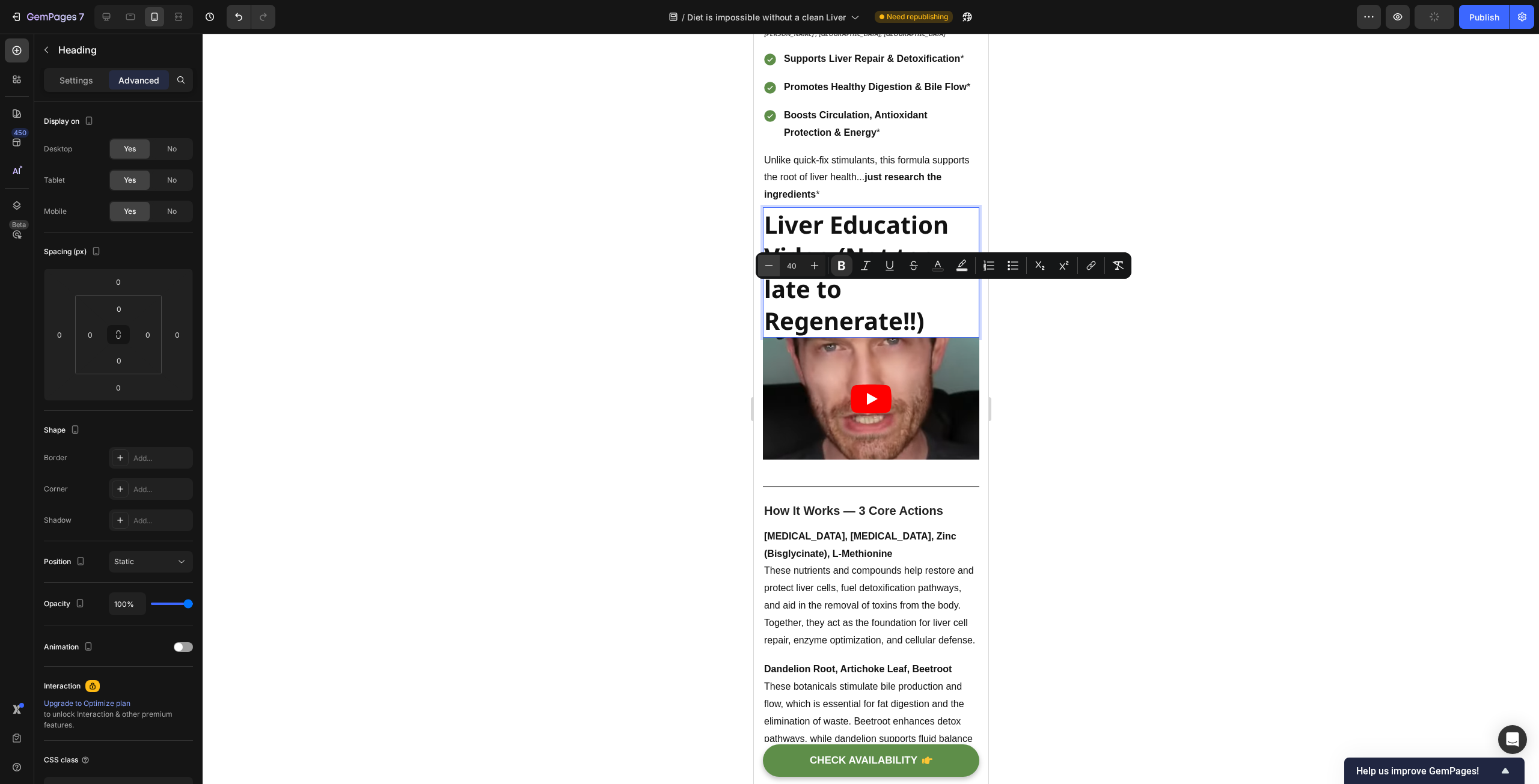
click at [772, 269] on icon "Editor contextual toolbar" at bounding box center [769, 266] width 12 height 12
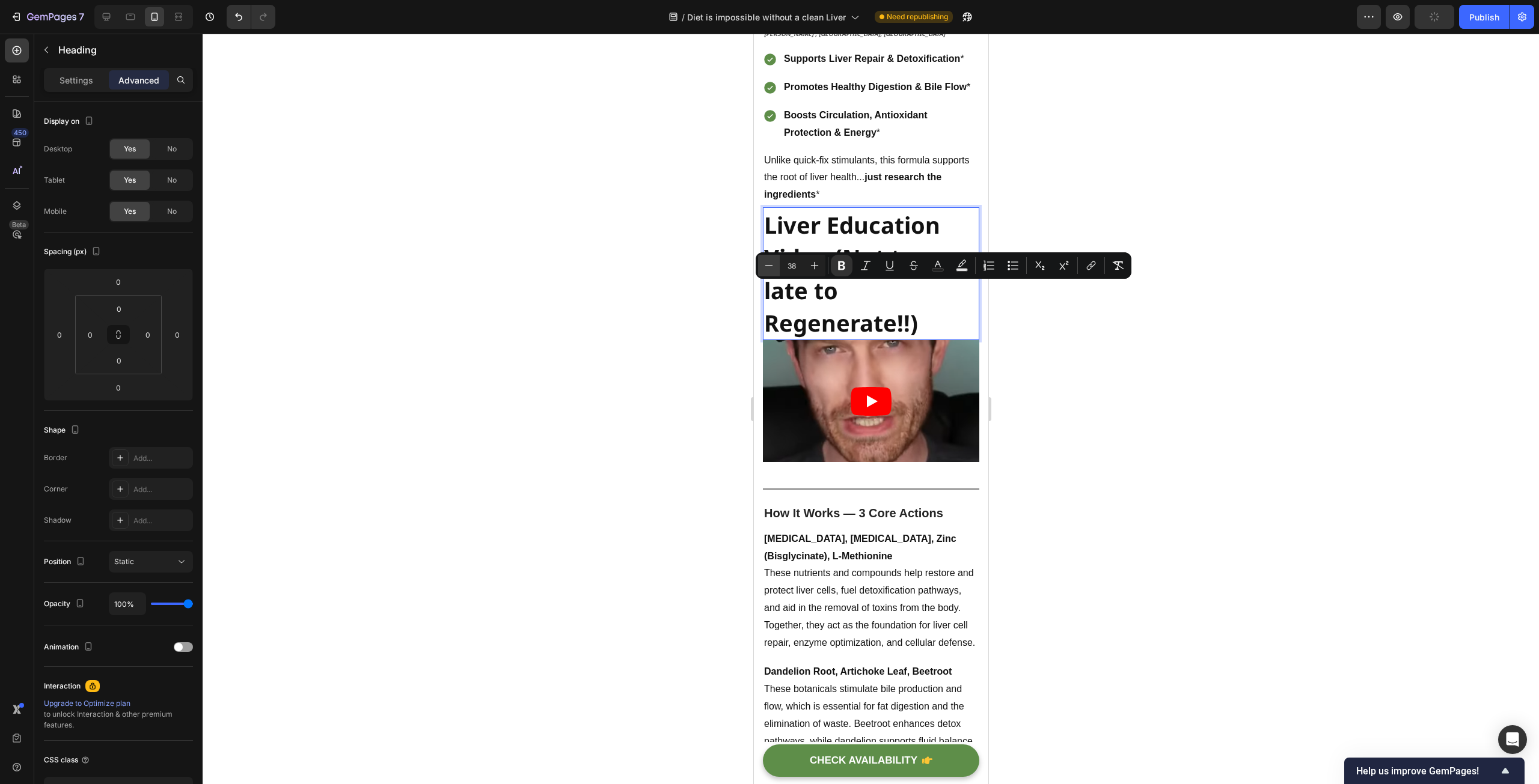
click at [772, 269] on icon "Editor contextual toolbar" at bounding box center [769, 266] width 12 height 12
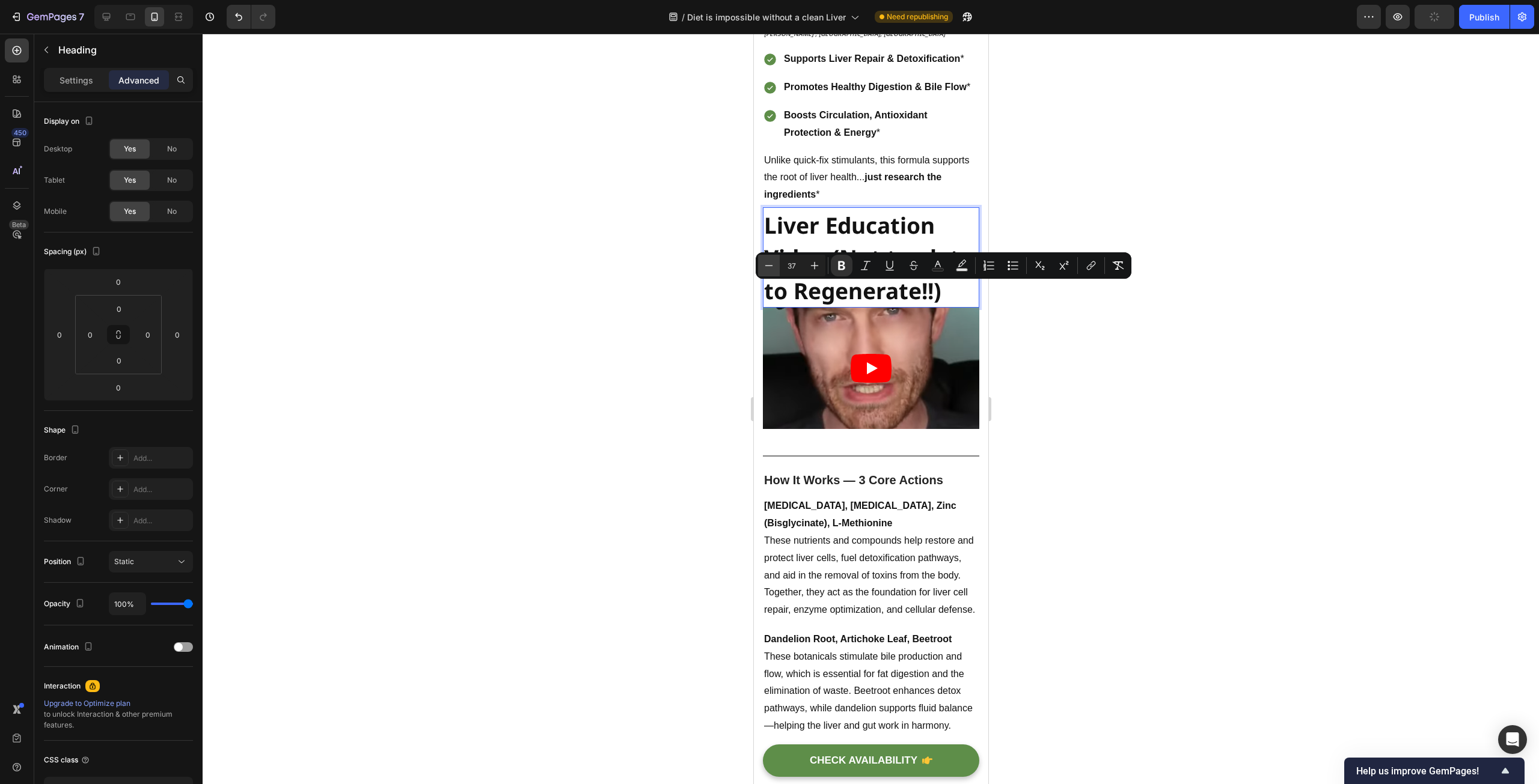
click at [772, 269] on icon "Editor contextual toolbar" at bounding box center [769, 266] width 12 height 12
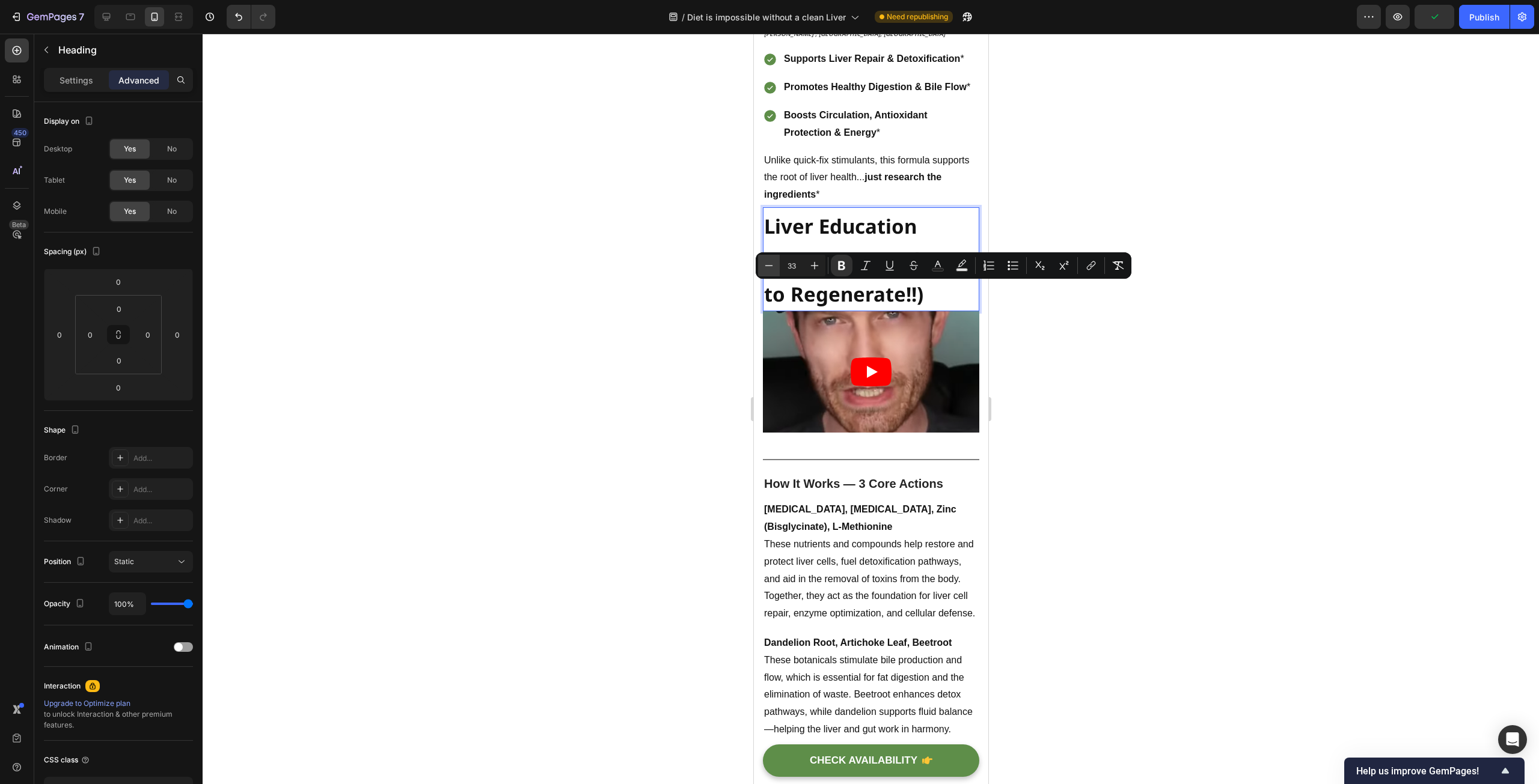
click at [772, 269] on icon "Editor contextual toolbar" at bounding box center [769, 266] width 12 height 12
click at [817, 265] on icon "Editor contextual toolbar" at bounding box center [814, 266] width 12 height 12
type input "31"
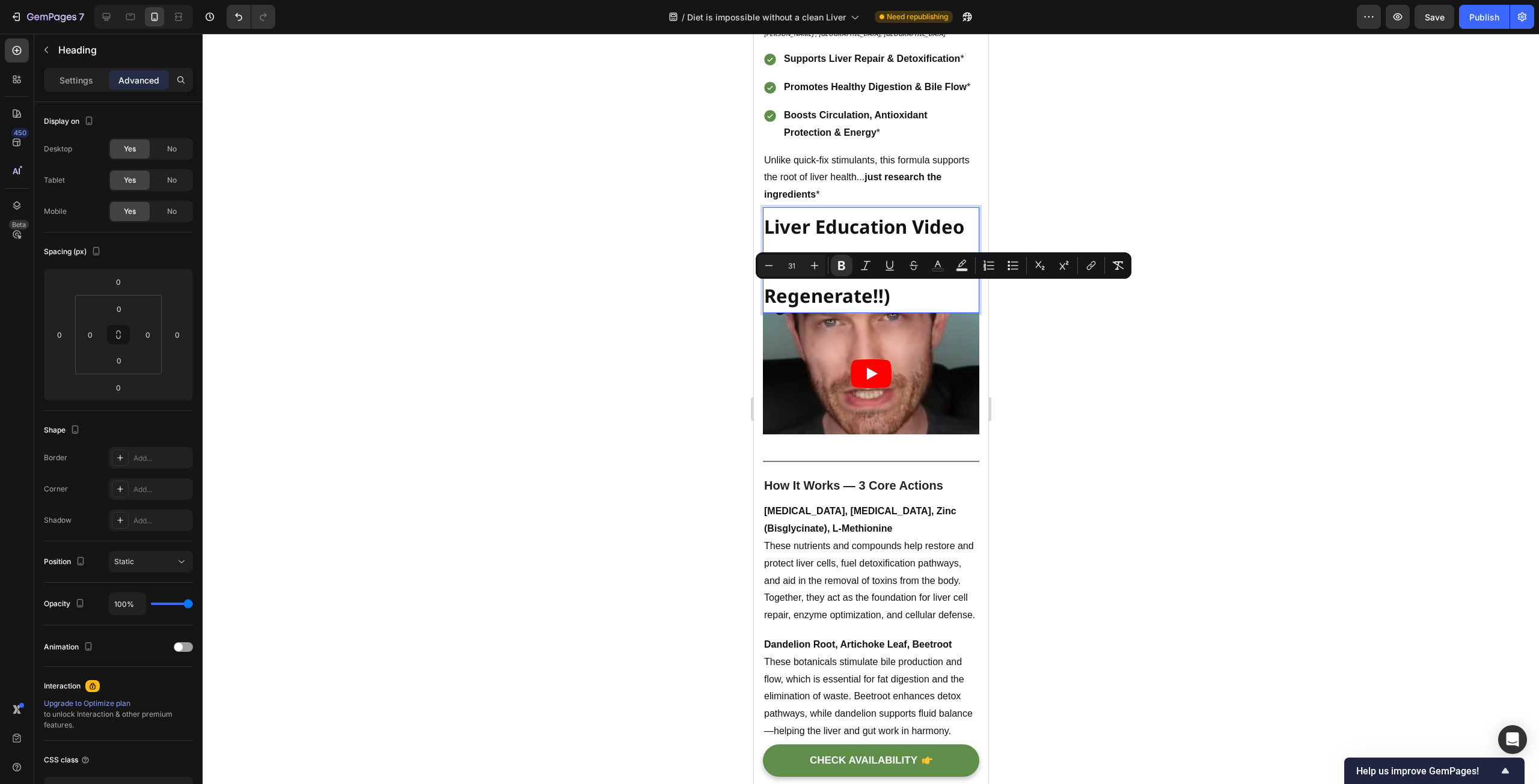
click at [668, 363] on div at bounding box center [871, 408] width 1336 height 751
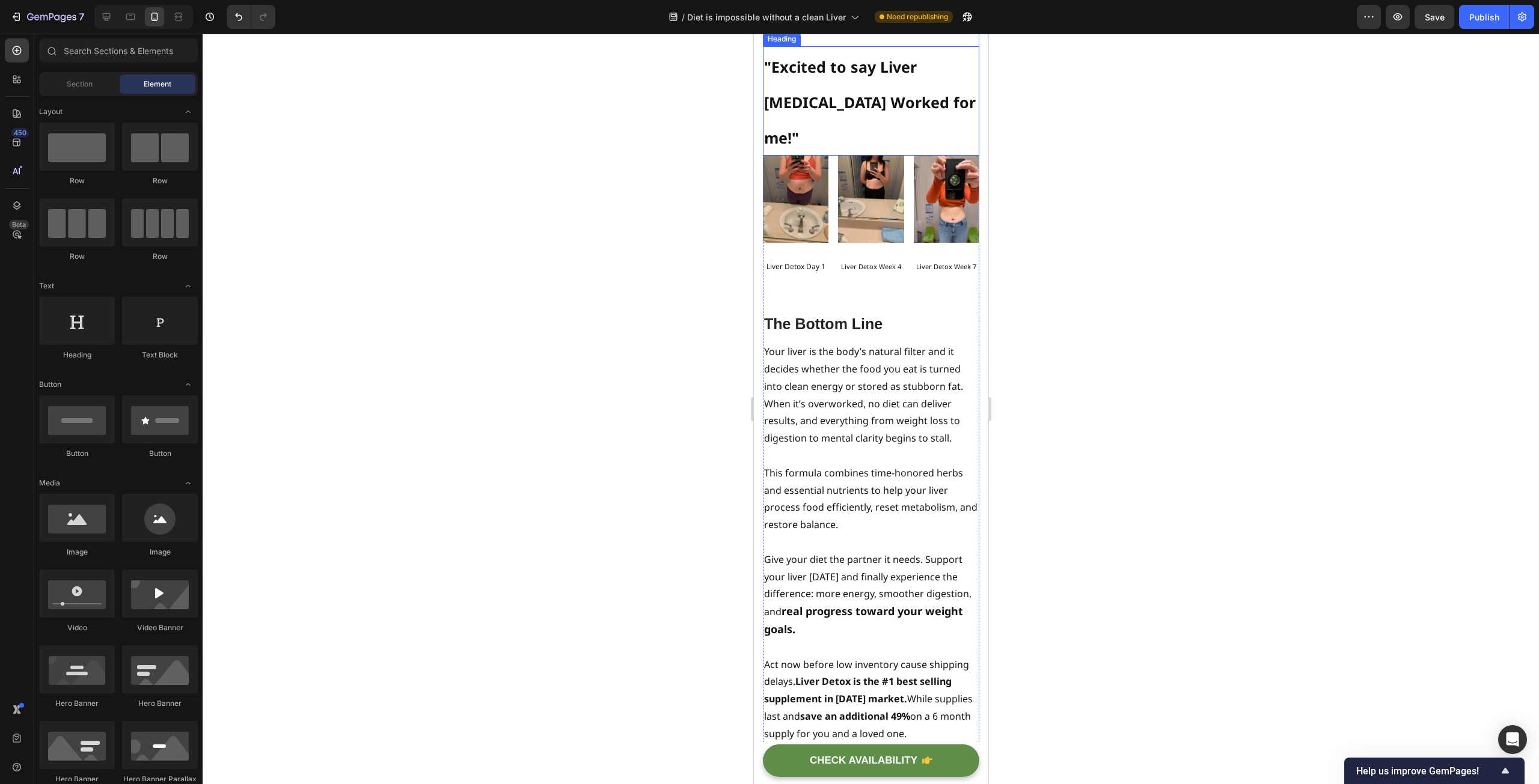
scroll to position [8532, 0]
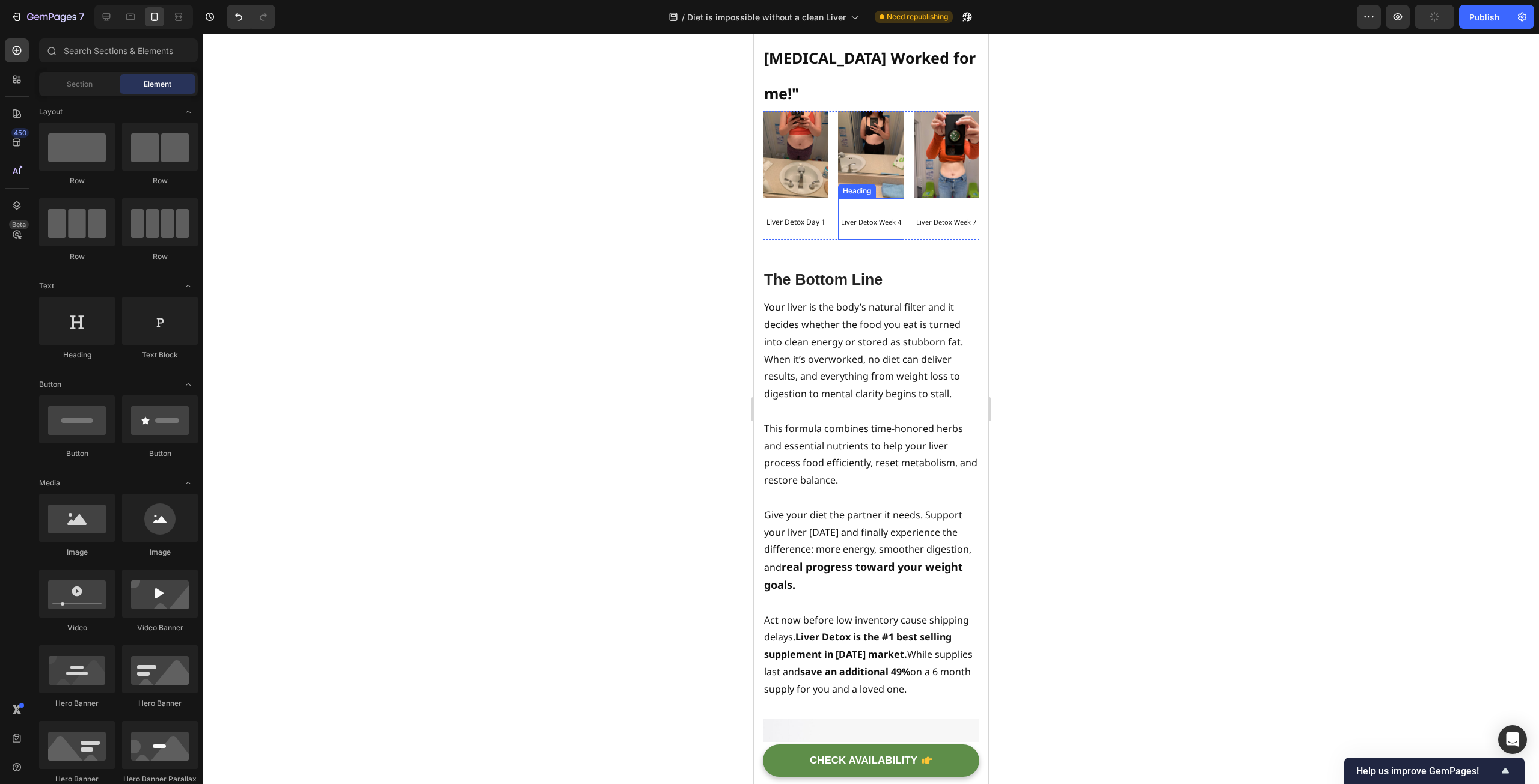
click at [866, 239] on h2 "Liver Detox Week 4" at bounding box center [870, 219] width 66 height 41
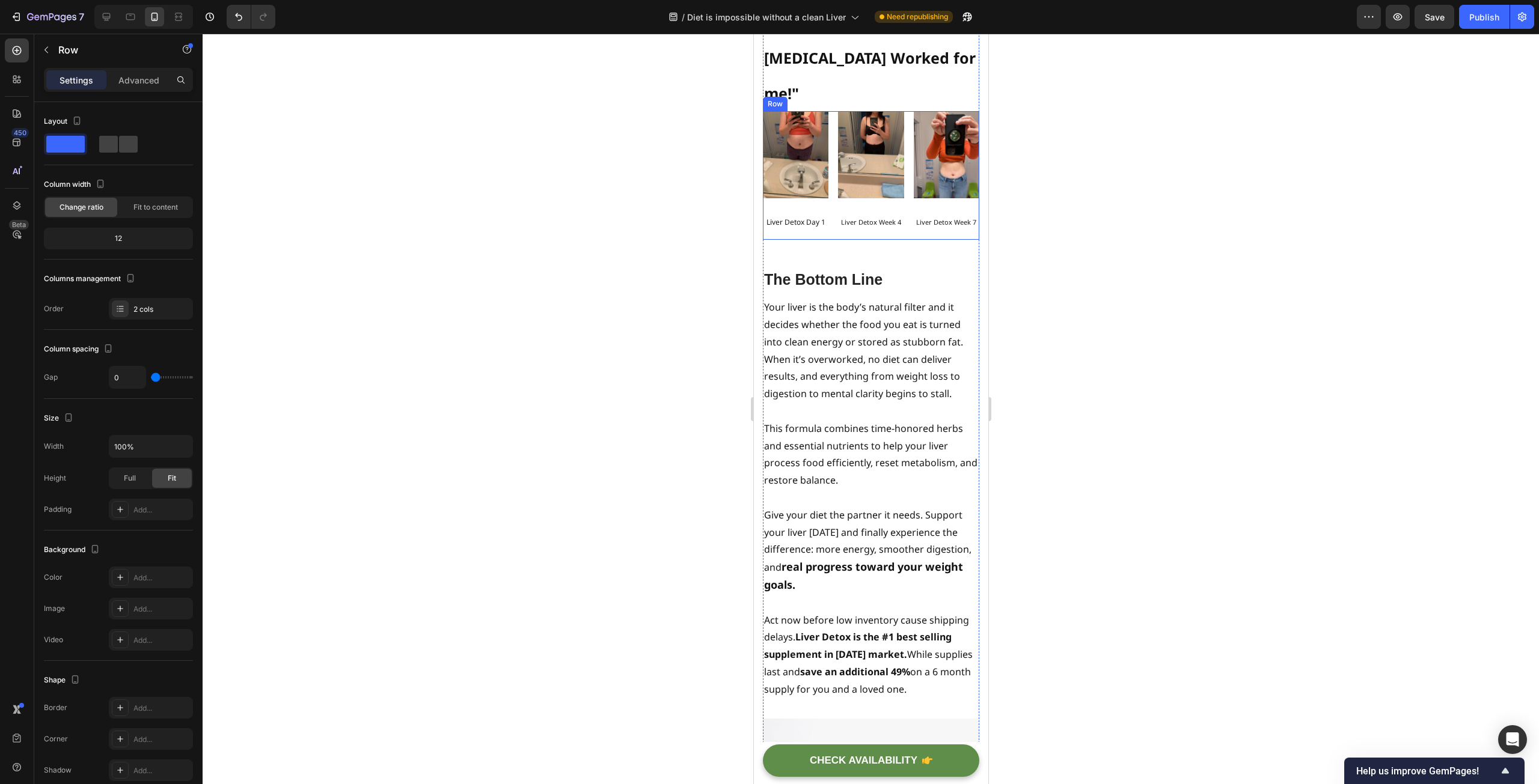
click at [901, 240] on div "Image Liver Detox Day 1 Heading Image Liver Detox Week 4 Heading Image Liver De…" at bounding box center [871, 176] width 216 height 128
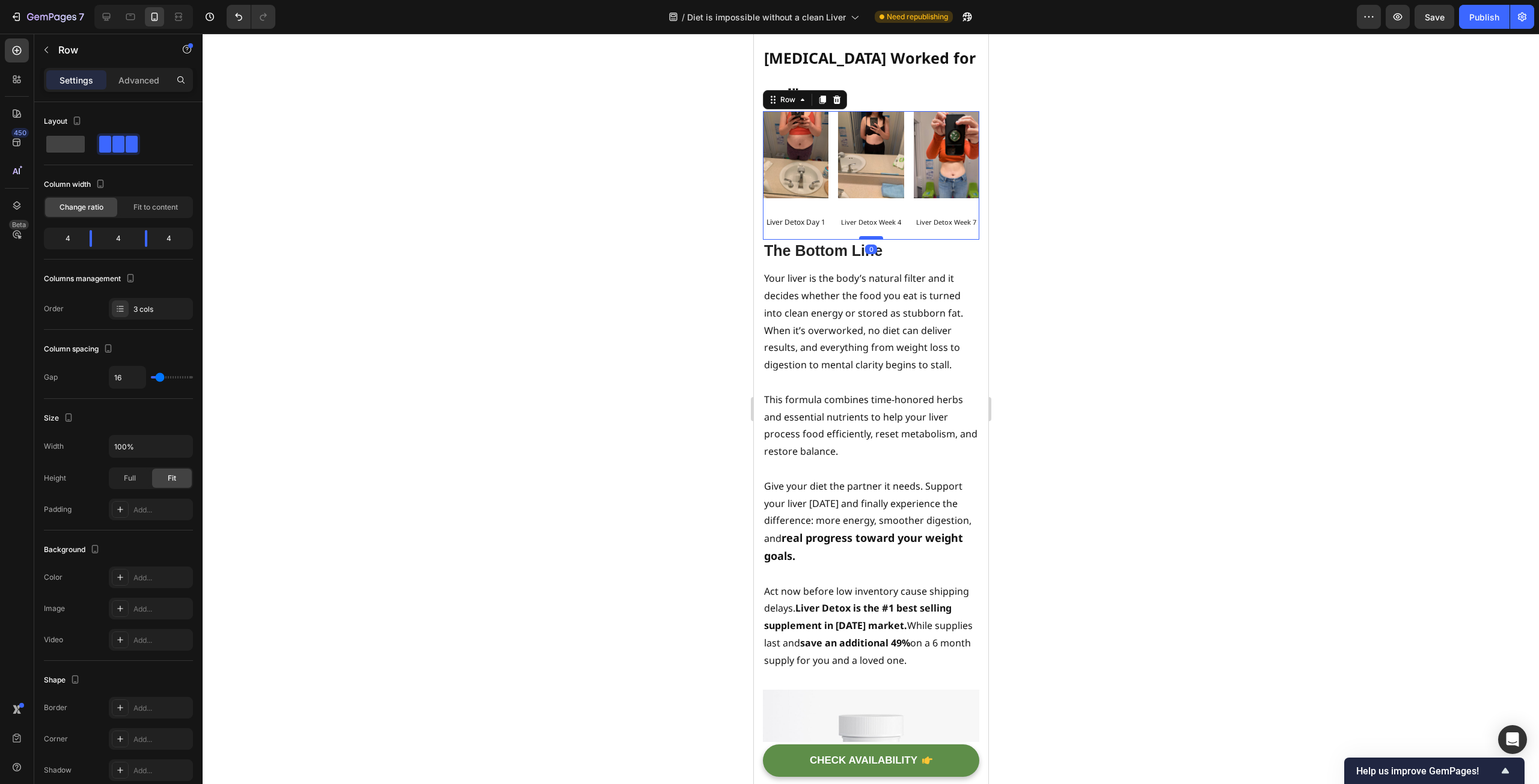
drag, startPoint x: 871, startPoint y: 326, endPoint x: 870, endPoint y: 294, distance: 32.0
click at [870, 240] on div at bounding box center [870, 238] width 24 height 4
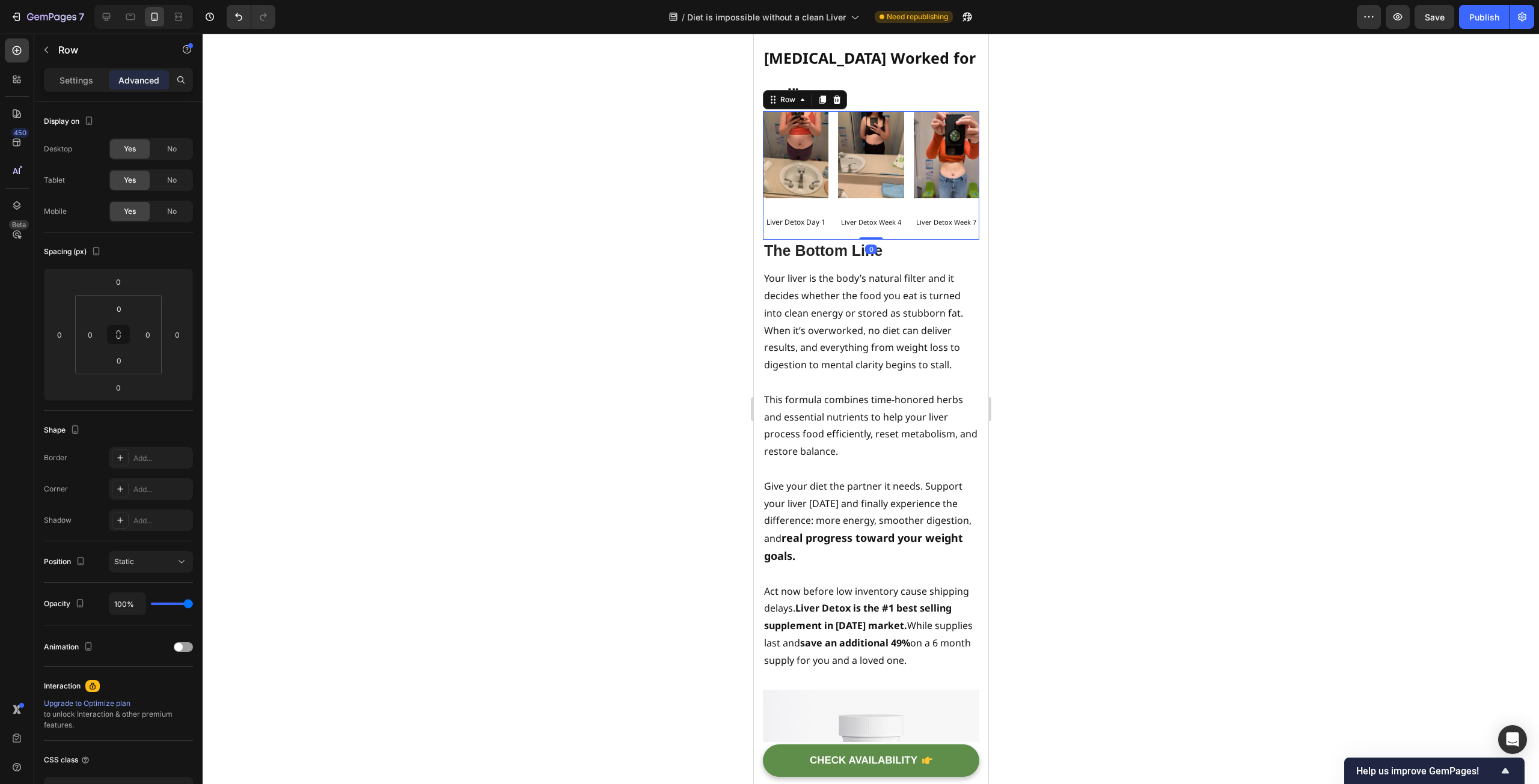
click at [669, 371] on div at bounding box center [871, 408] width 1336 height 751
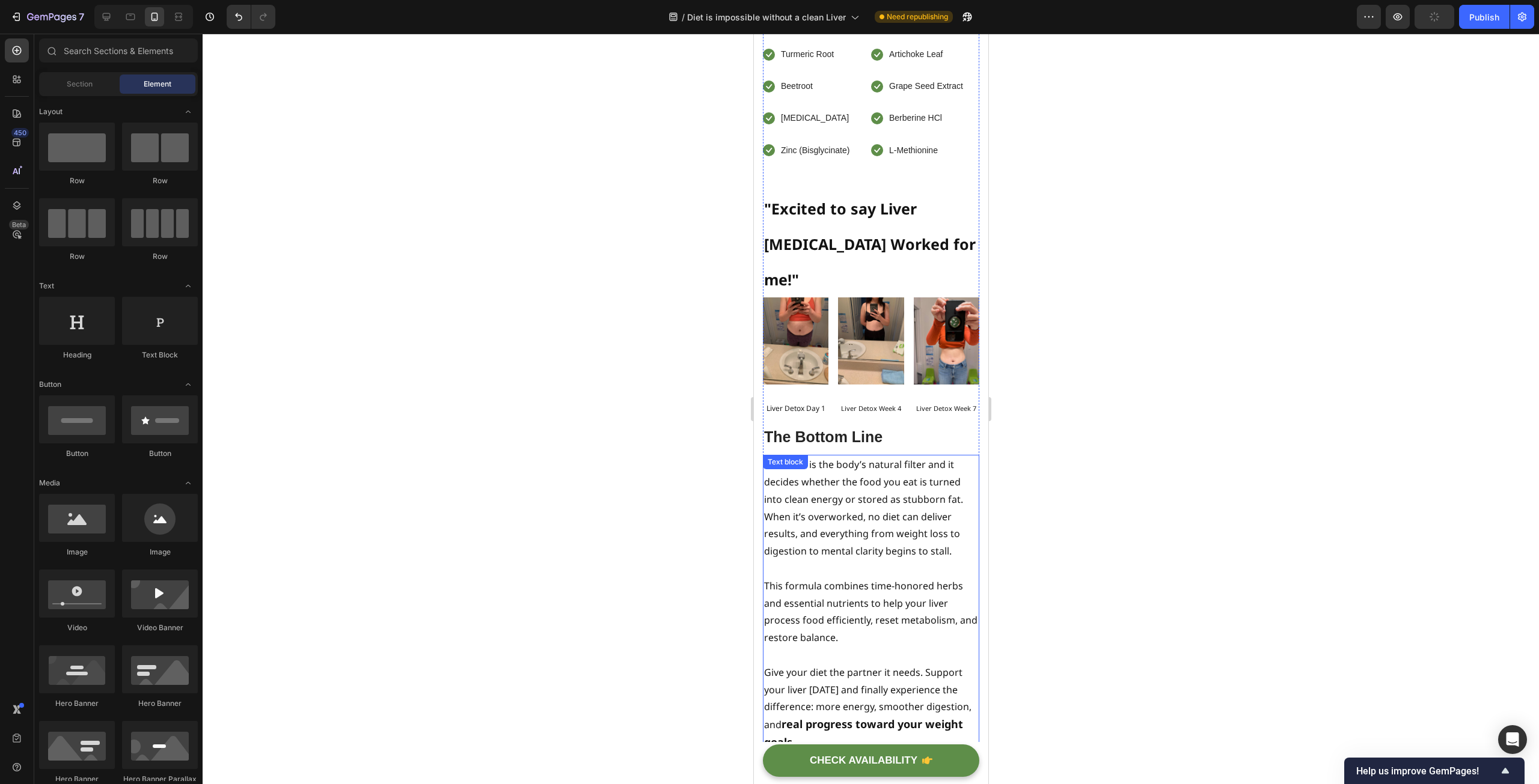
scroll to position [8231, 0]
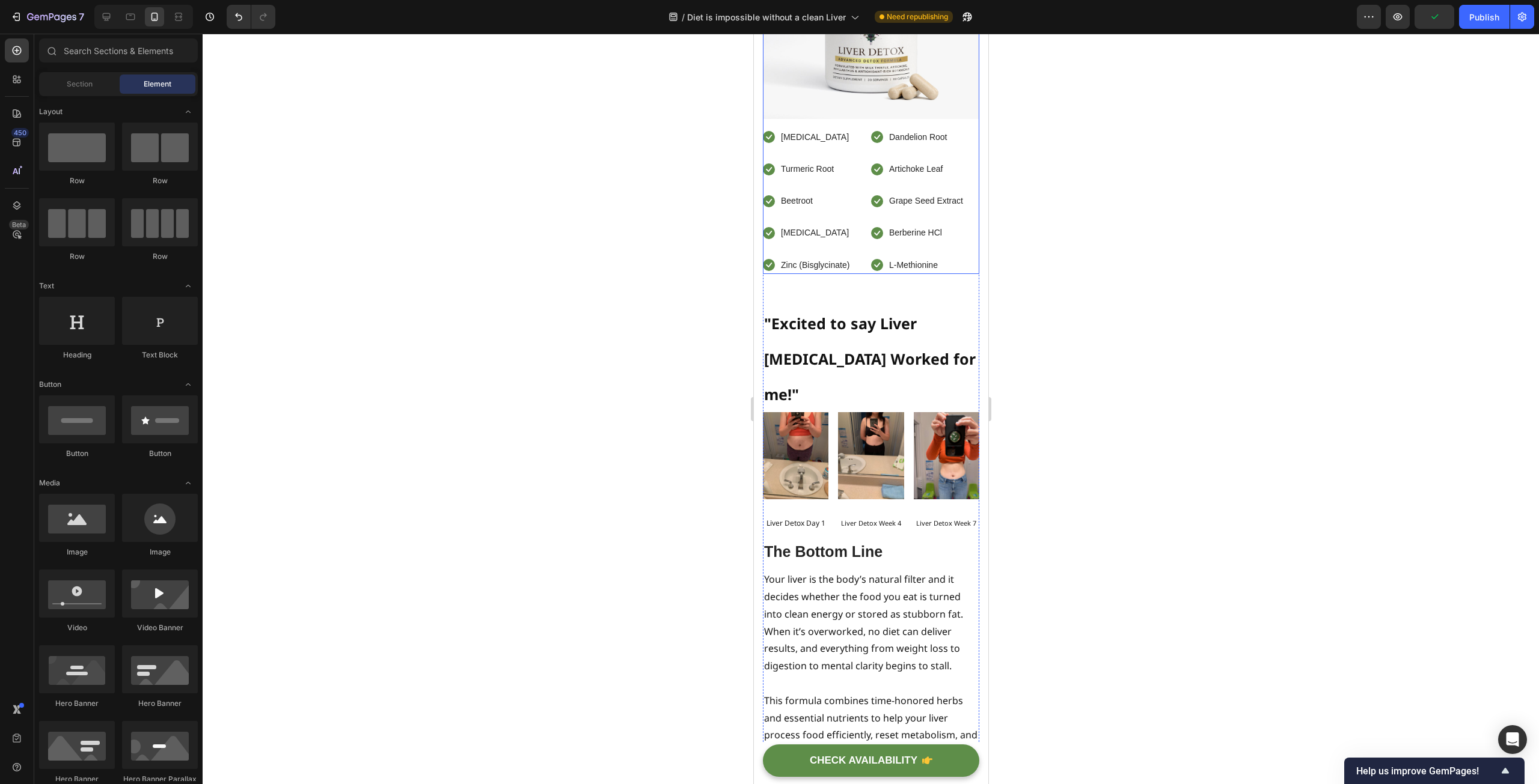
click at [963, 128] on div "Image" at bounding box center [871, 15] width 216 height 226
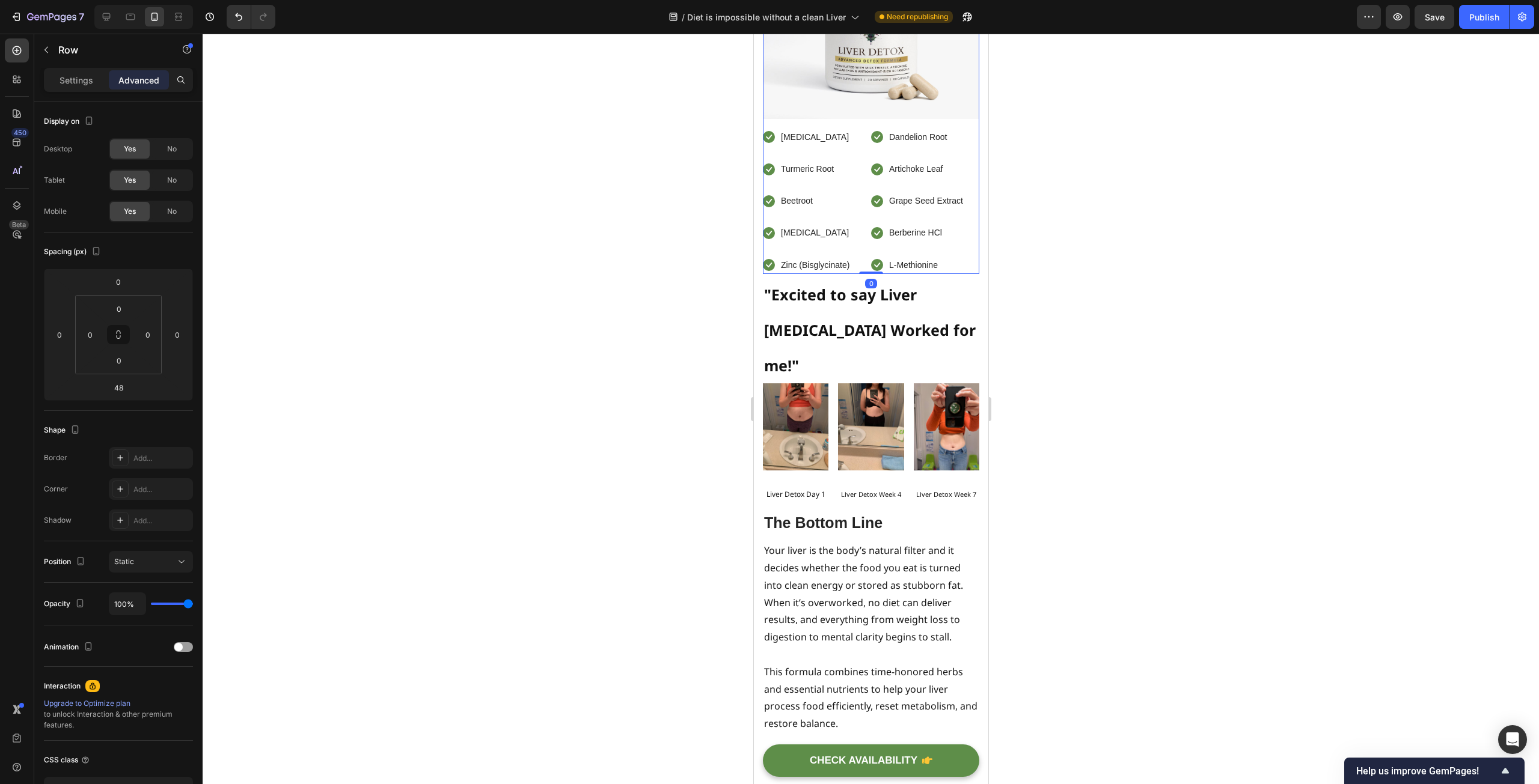
drag, startPoint x: 865, startPoint y: 398, endPoint x: 865, endPoint y: 363, distance: 35.0
click at [865, 274] on div "Icon [MEDICAL_DATA] Text block Icon Turmeric Root Text block Icon Beetroot Text…" at bounding box center [871, 88] width 216 height 371
type input "0"
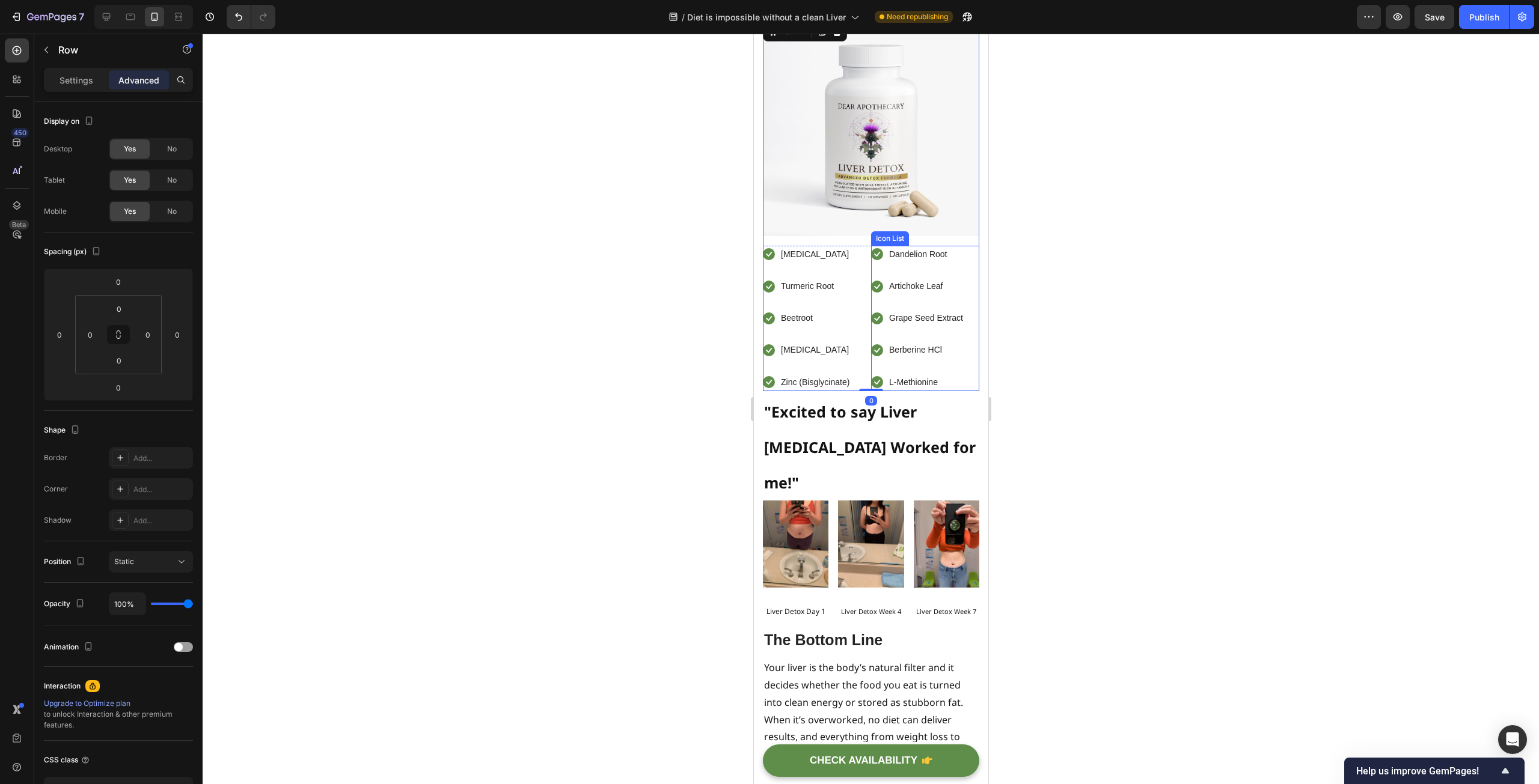
scroll to position [7990, 0]
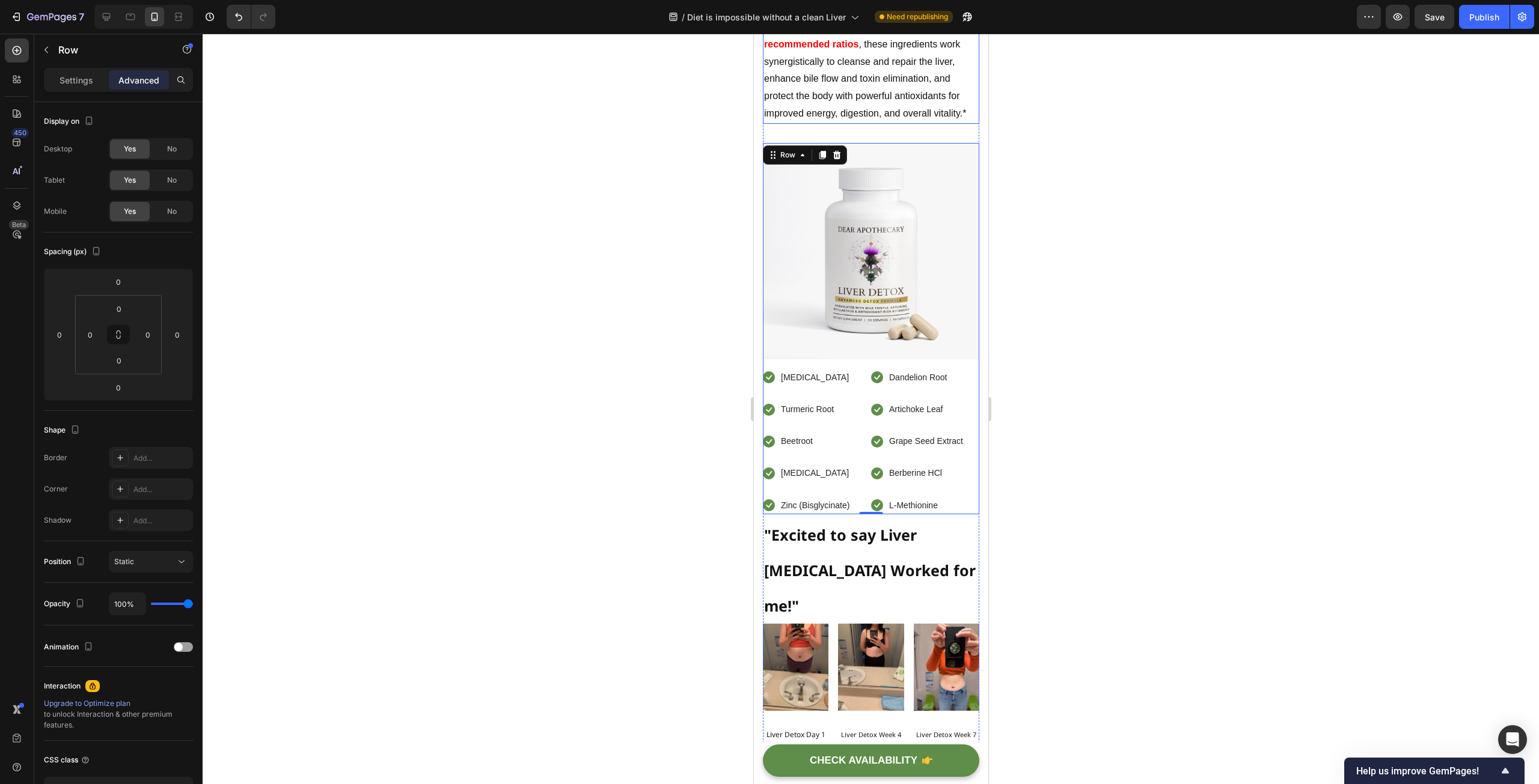
click at [892, 122] on p "Together with my colleagues we formulated a blend that has every necessary ingr…" at bounding box center [871, 53] width 214 height 138
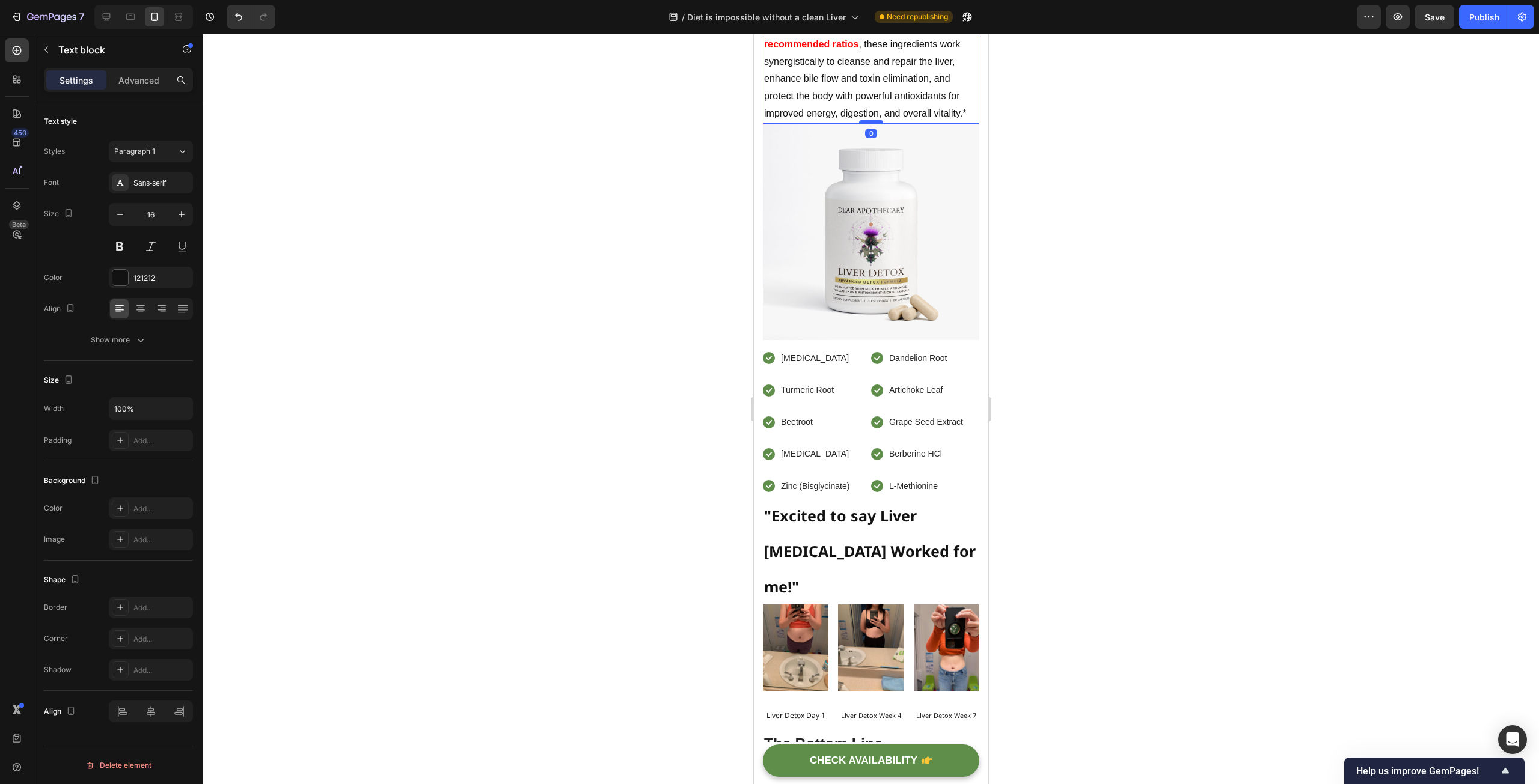
drag, startPoint x: 871, startPoint y: 247, endPoint x: 869, endPoint y: 226, distance: 21.1
click at [869, 124] on div at bounding box center [870, 122] width 24 height 4
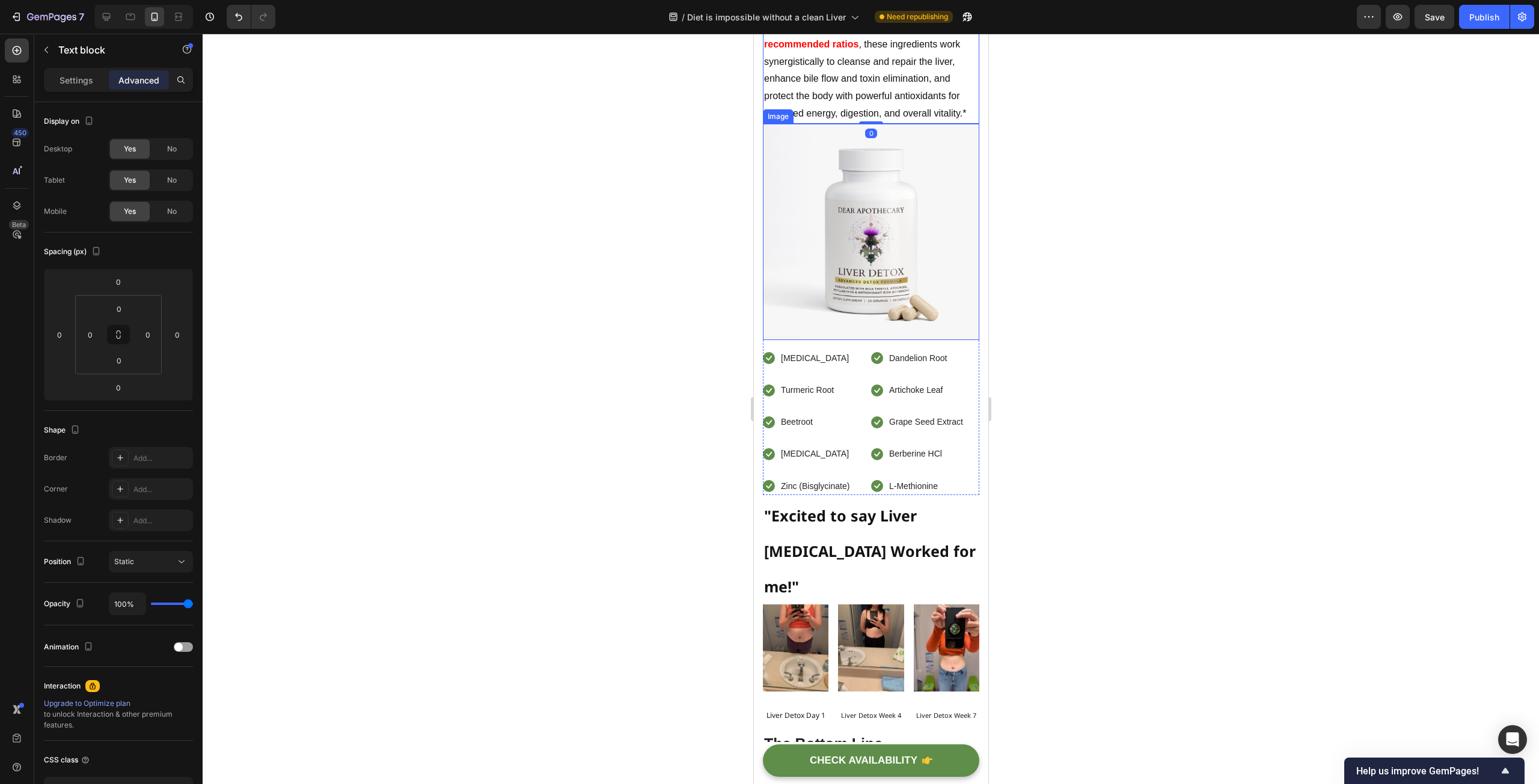
scroll to position [7810, 0]
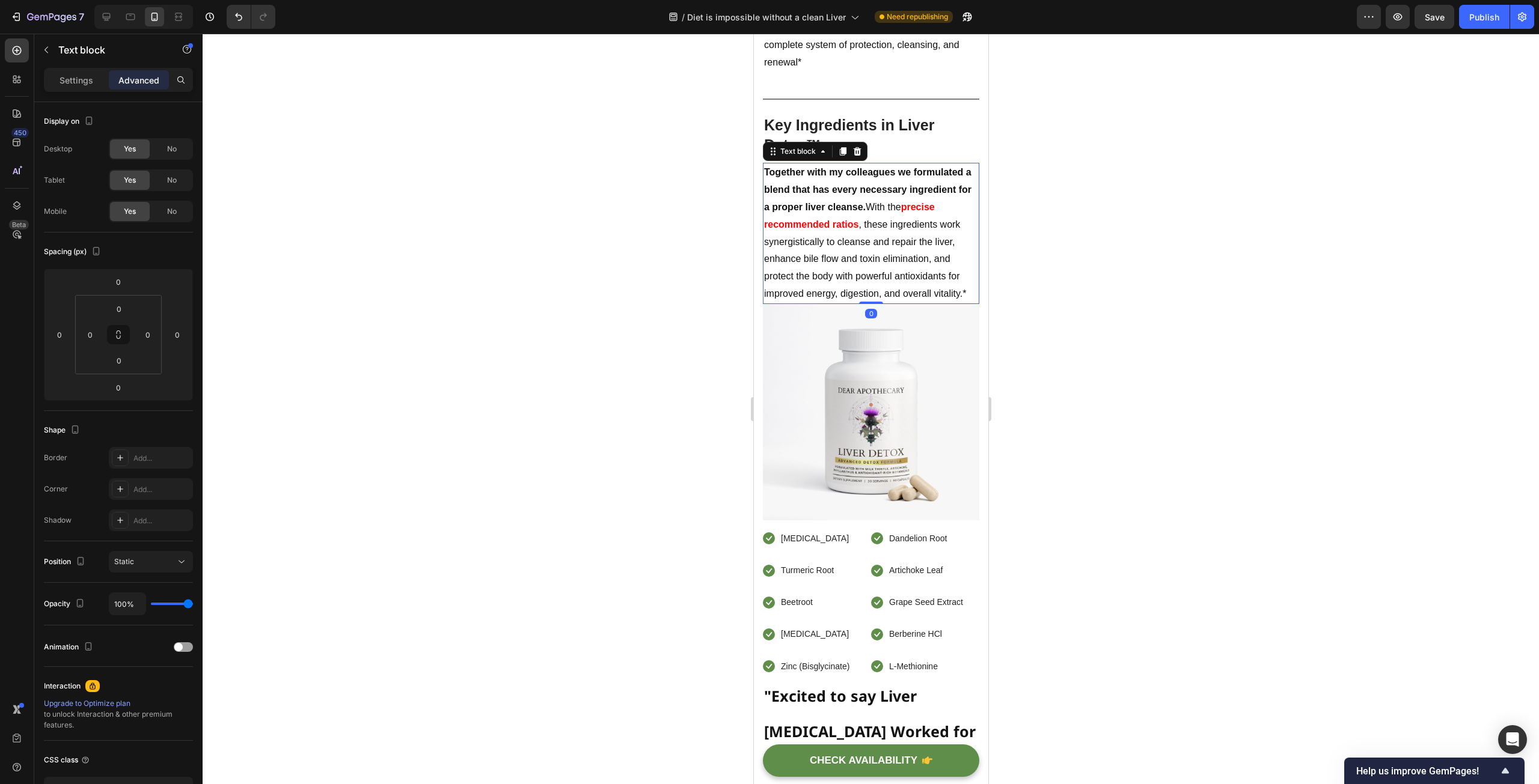
click at [647, 292] on div at bounding box center [871, 408] width 1336 height 751
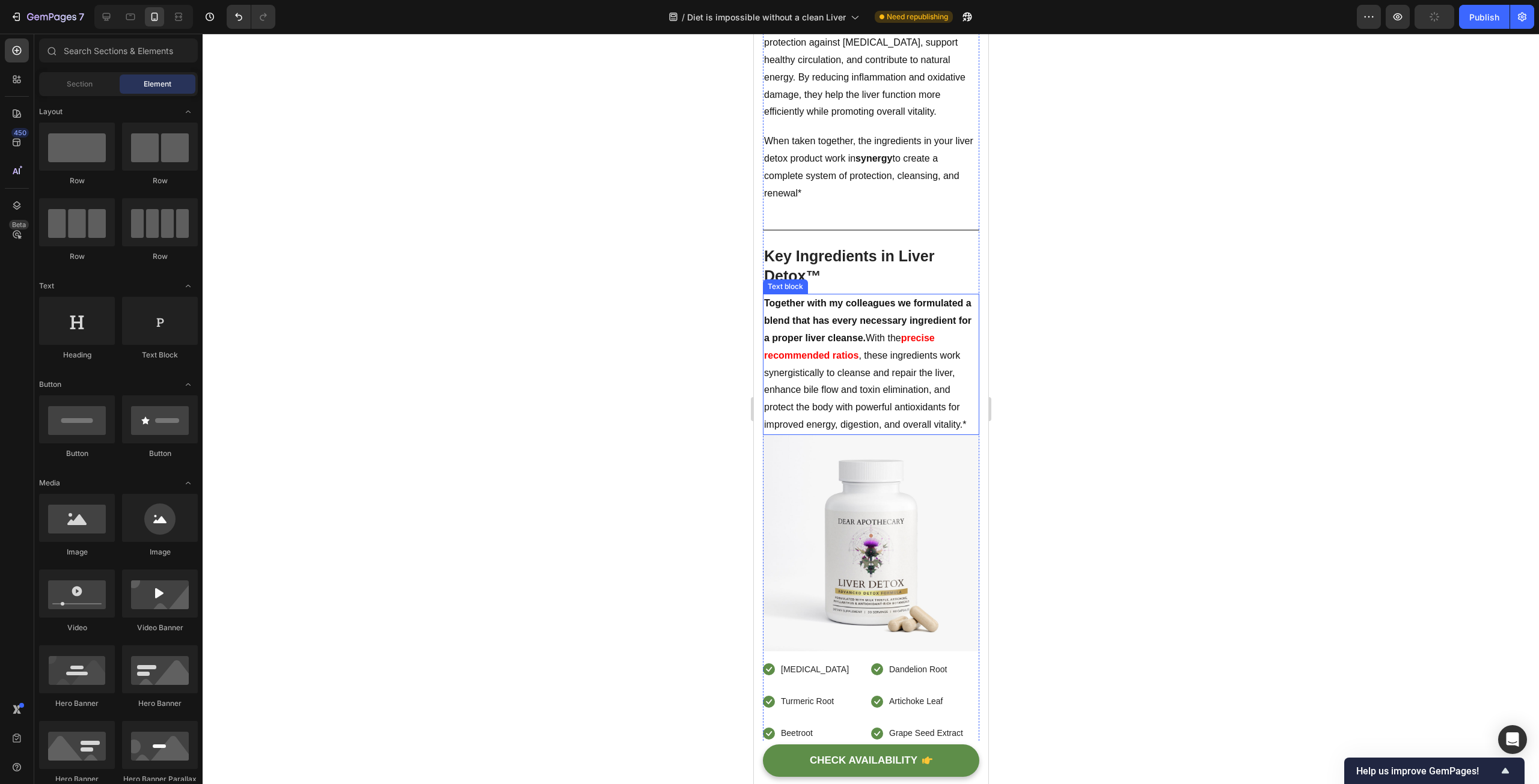
scroll to position [7570, 0]
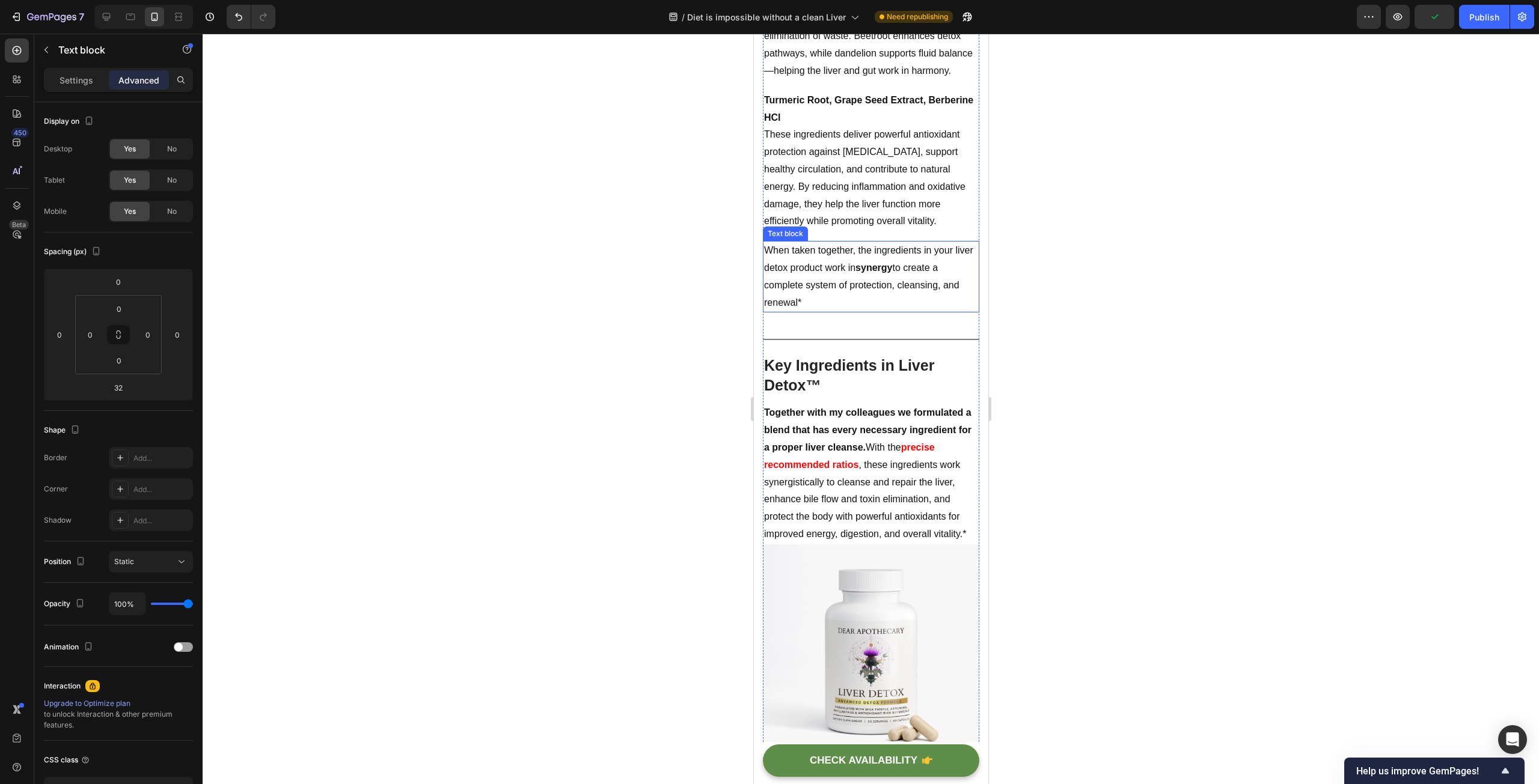
click at [855, 311] on p "When taken together, the ingredients in your liver detox product work in synerg…" at bounding box center [871, 277] width 214 height 69
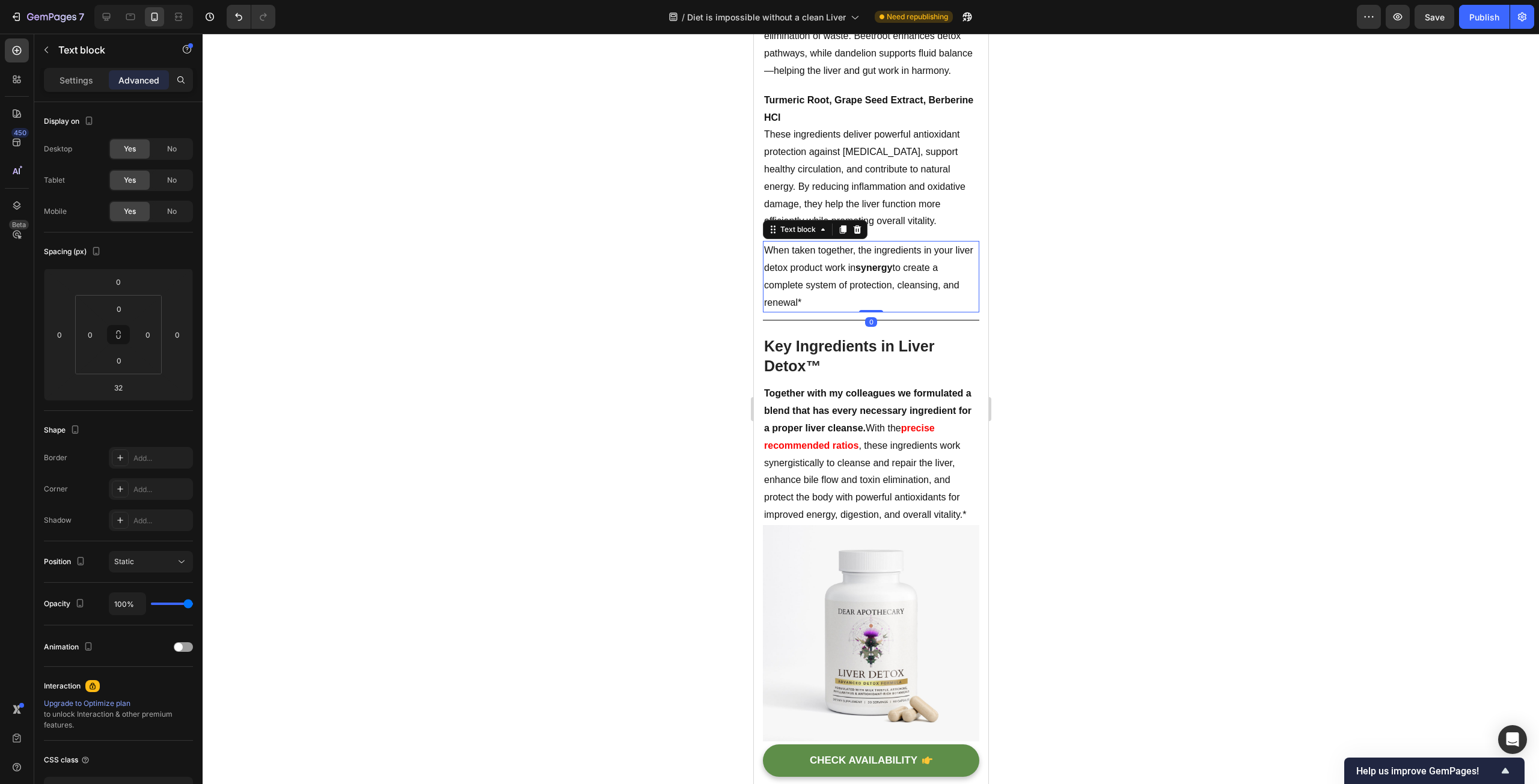
drag, startPoint x: 871, startPoint y: 435, endPoint x: 866, endPoint y: 411, distance: 24.5
click at [866, 313] on div "When taken together, the ingredients in your liver detox product work in synerg…" at bounding box center [871, 276] width 216 height 71
type input "0"
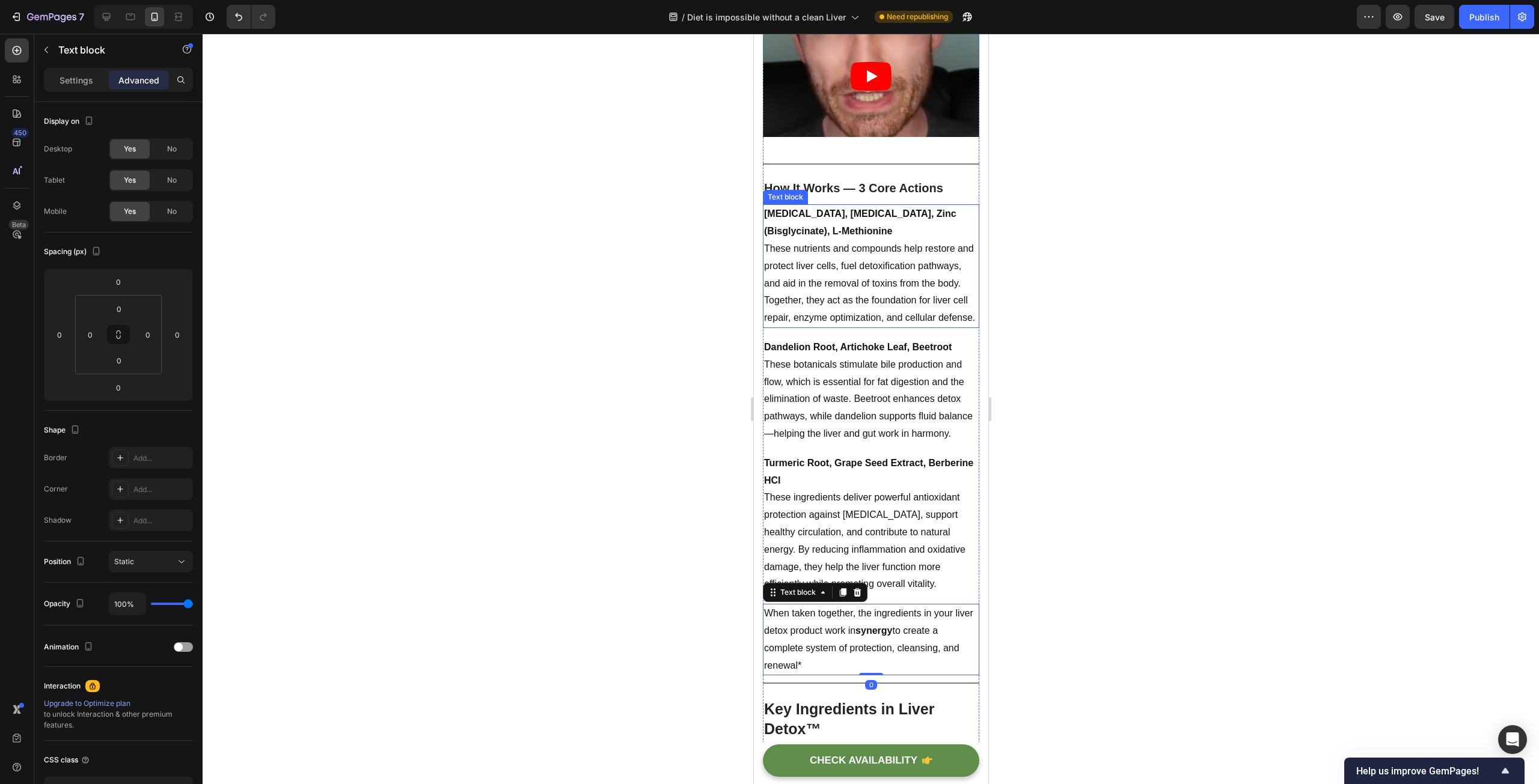
scroll to position [7149, 0]
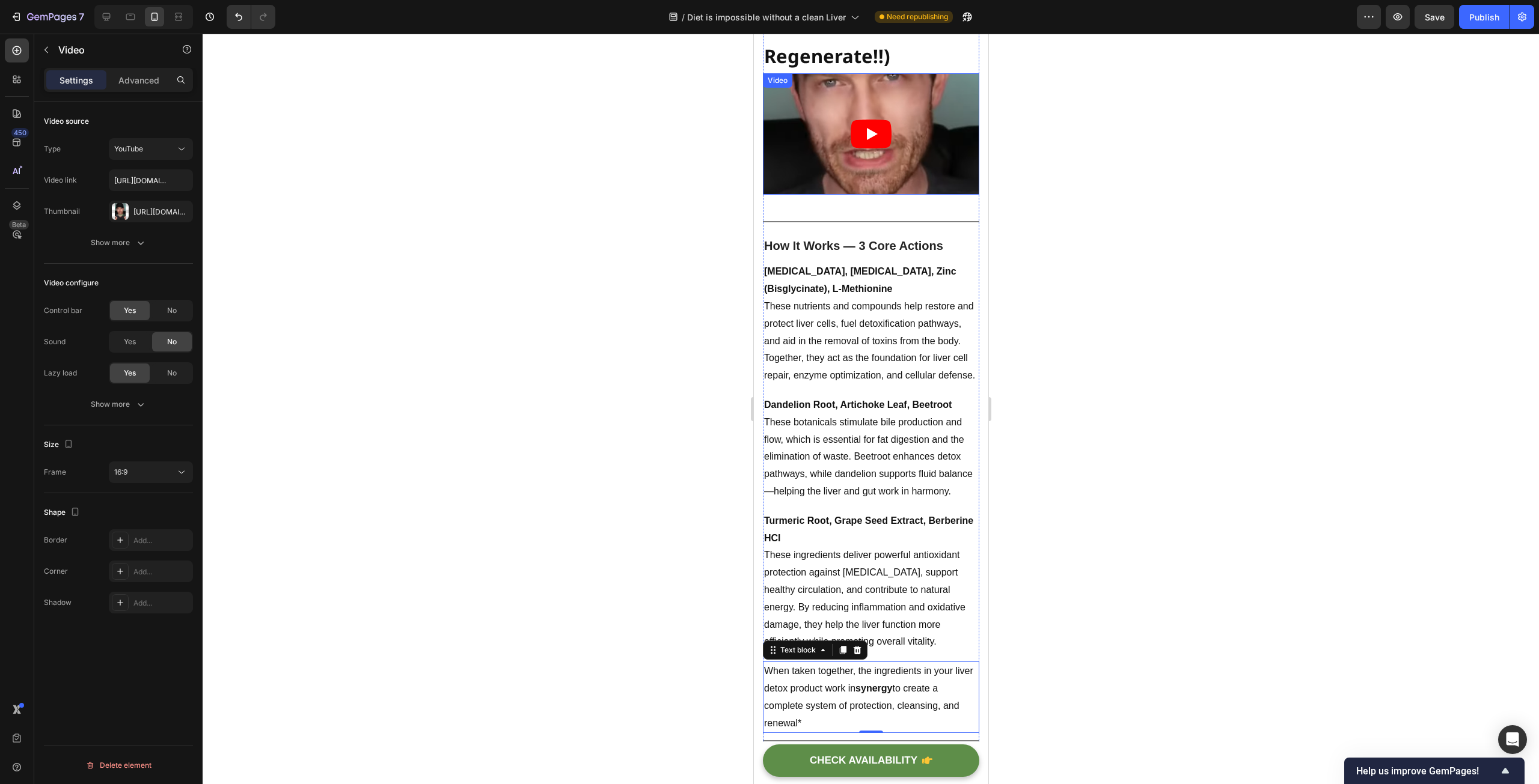
click at [951, 174] on article at bounding box center [871, 133] width 216 height 122
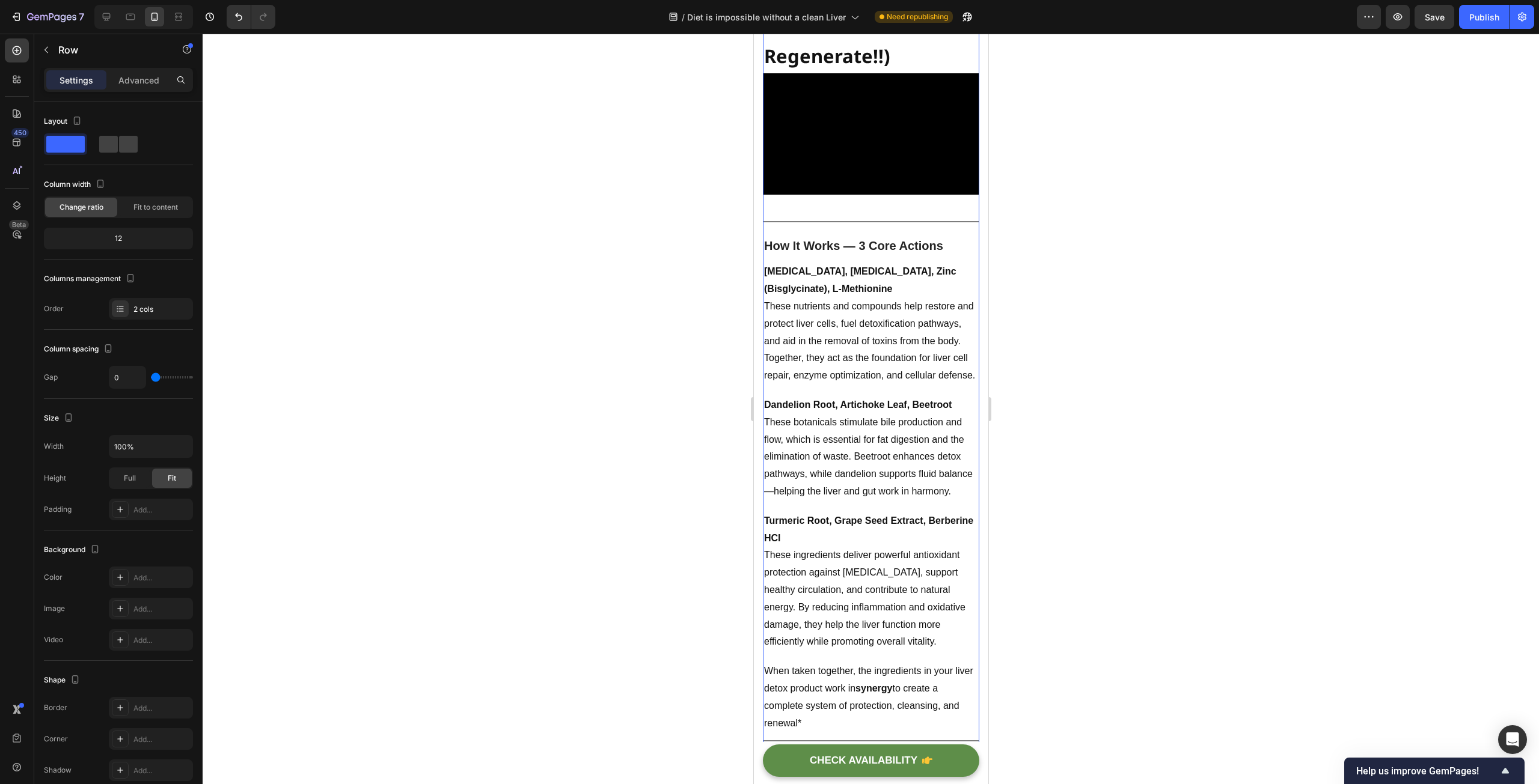
click at [856, 229] on div "Title Line" at bounding box center [871, 222] width 216 height 16
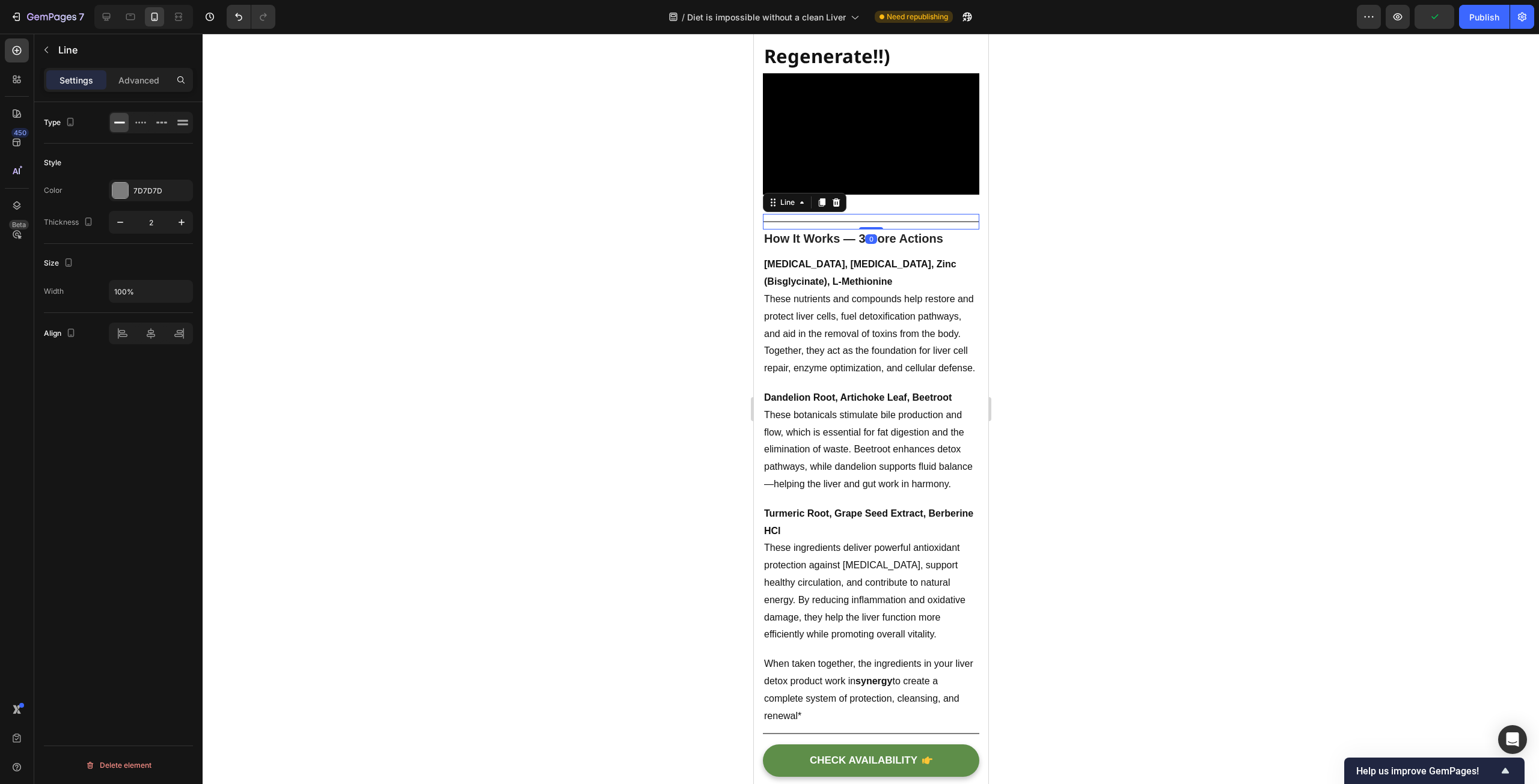
drag, startPoint x: 860, startPoint y: 308, endPoint x: 860, endPoint y: 284, distance: 24.0
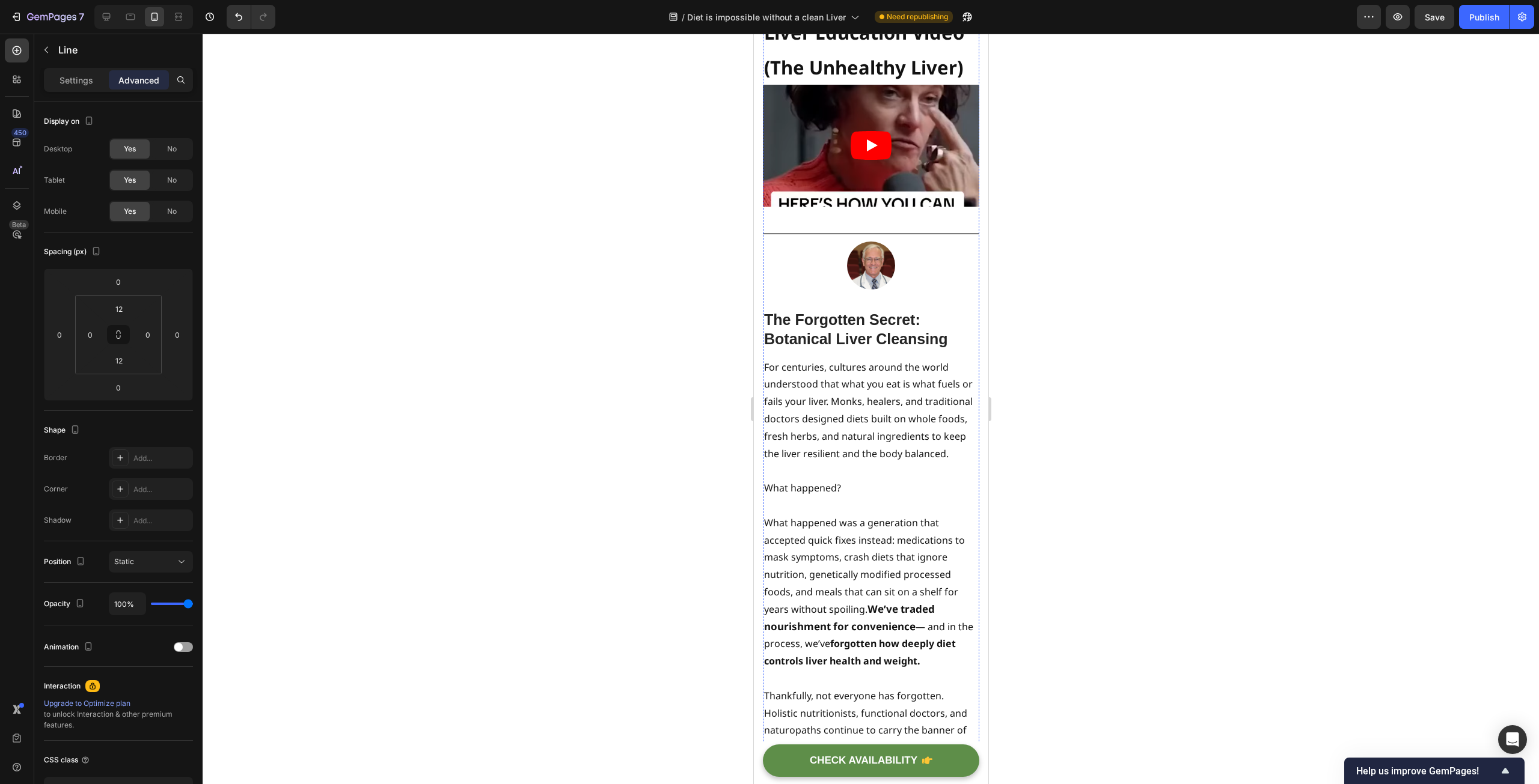
scroll to position [5587, 0]
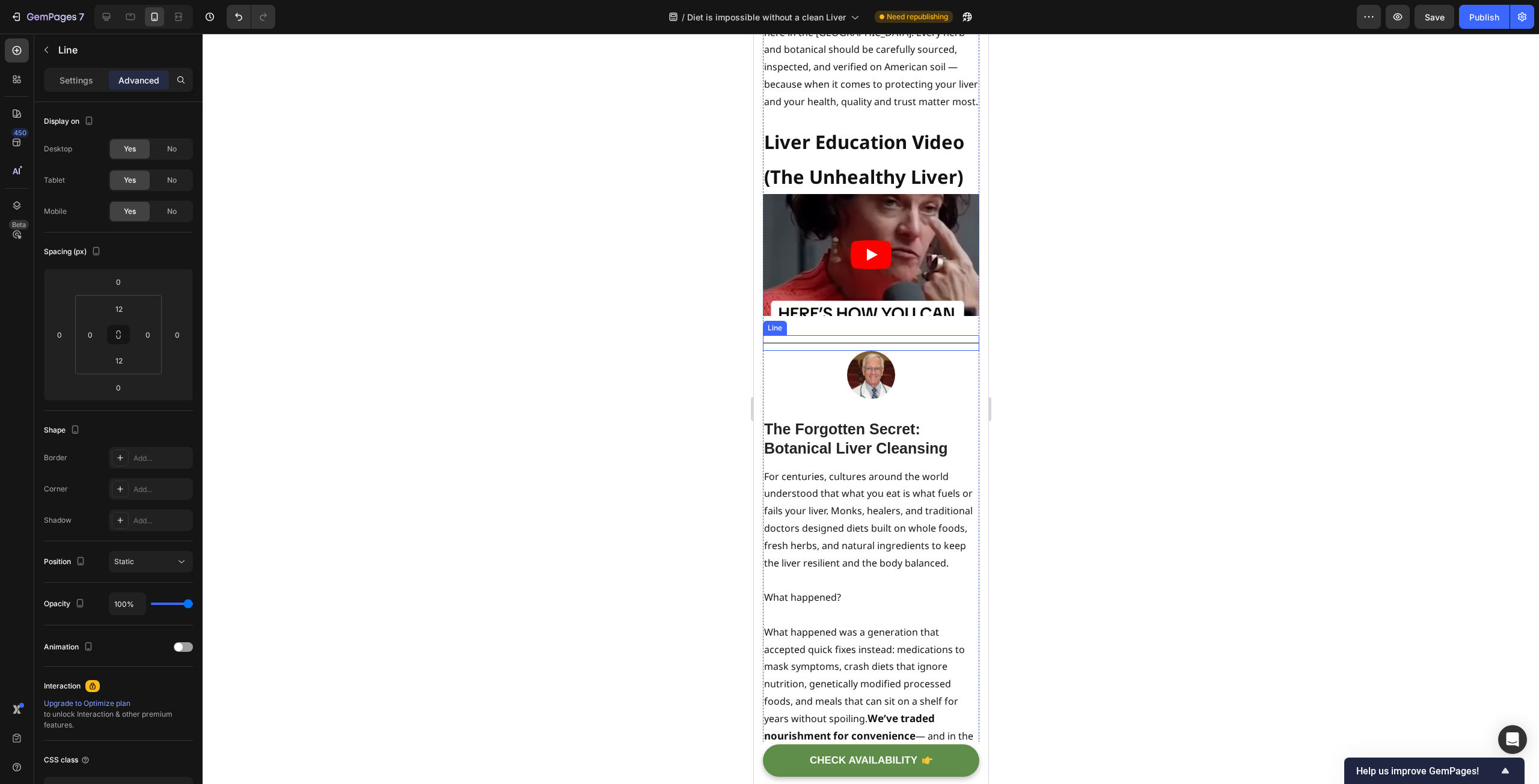
click at [854, 351] on div "Title Line" at bounding box center [871, 343] width 216 height 16
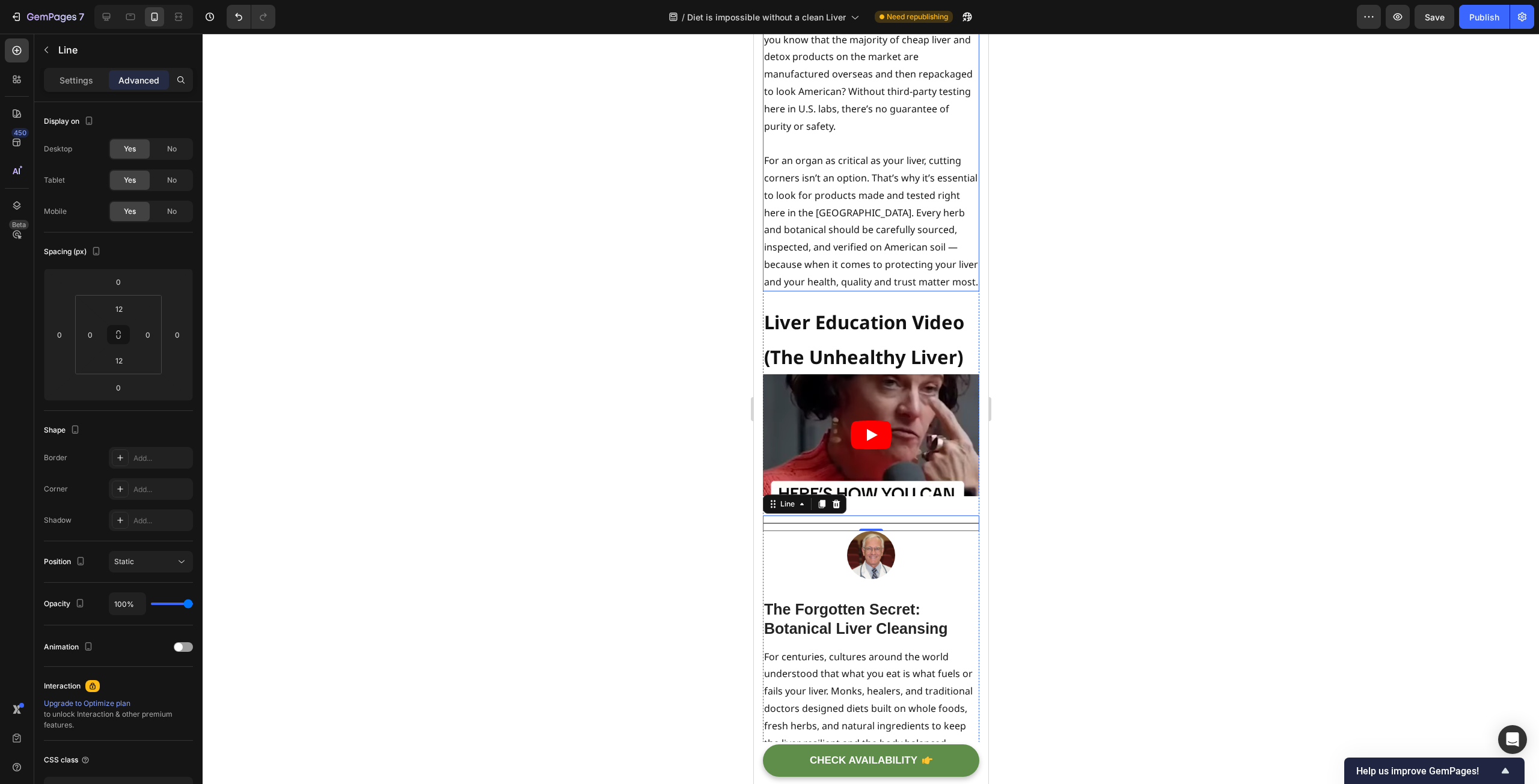
click at [881, 291] on p "For an organ as critical as your liver, cutting corners isn’t an option. That’s…" at bounding box center [871, 220] width 214 height 138
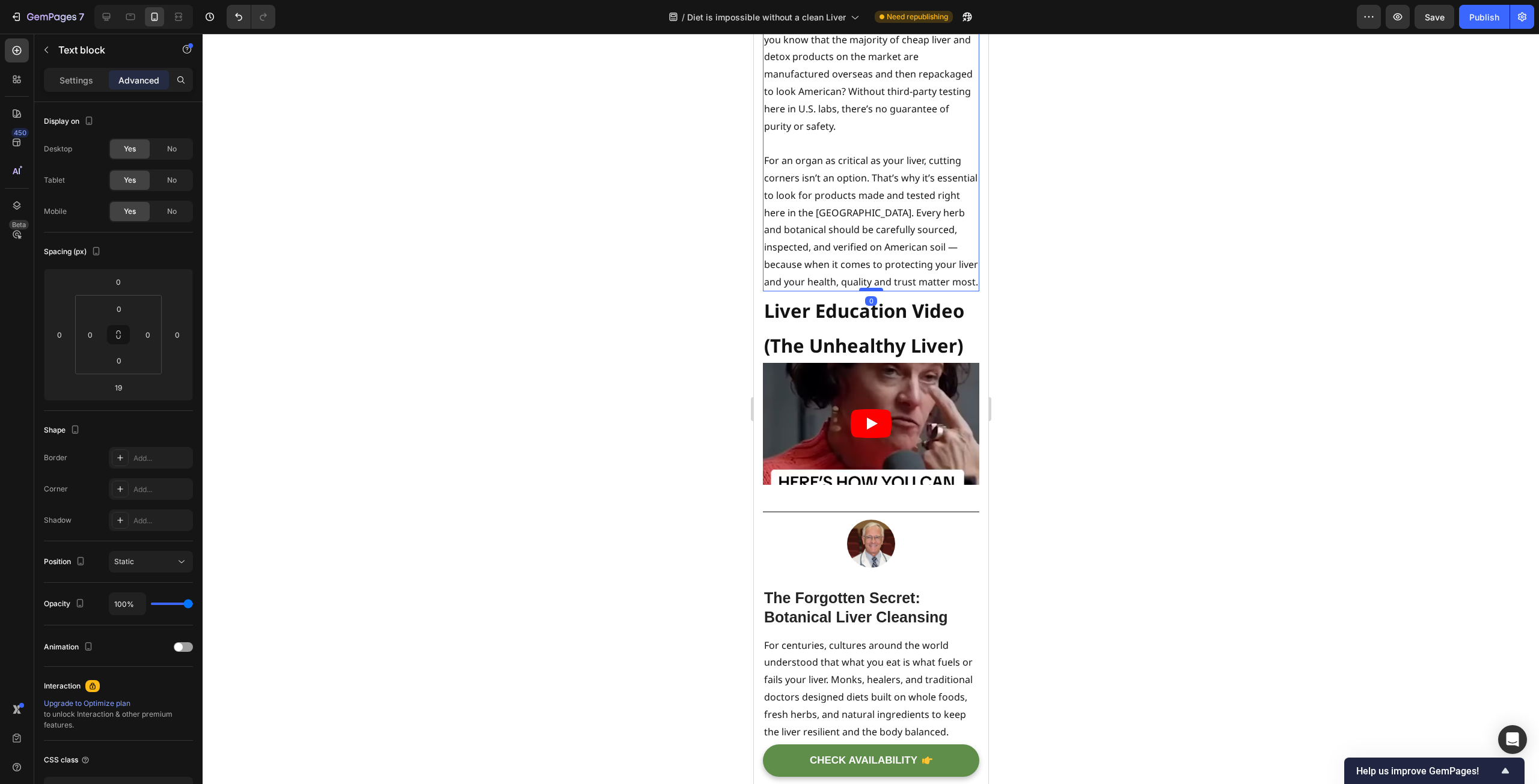
drag, startPoint x: 870, startPoint y: 338, endPoint x: 868, endPoint y: 325, distance: 13.2
click at [868, 291] on div at bounding box center [870, 290] width 24 height 4
type input "0"
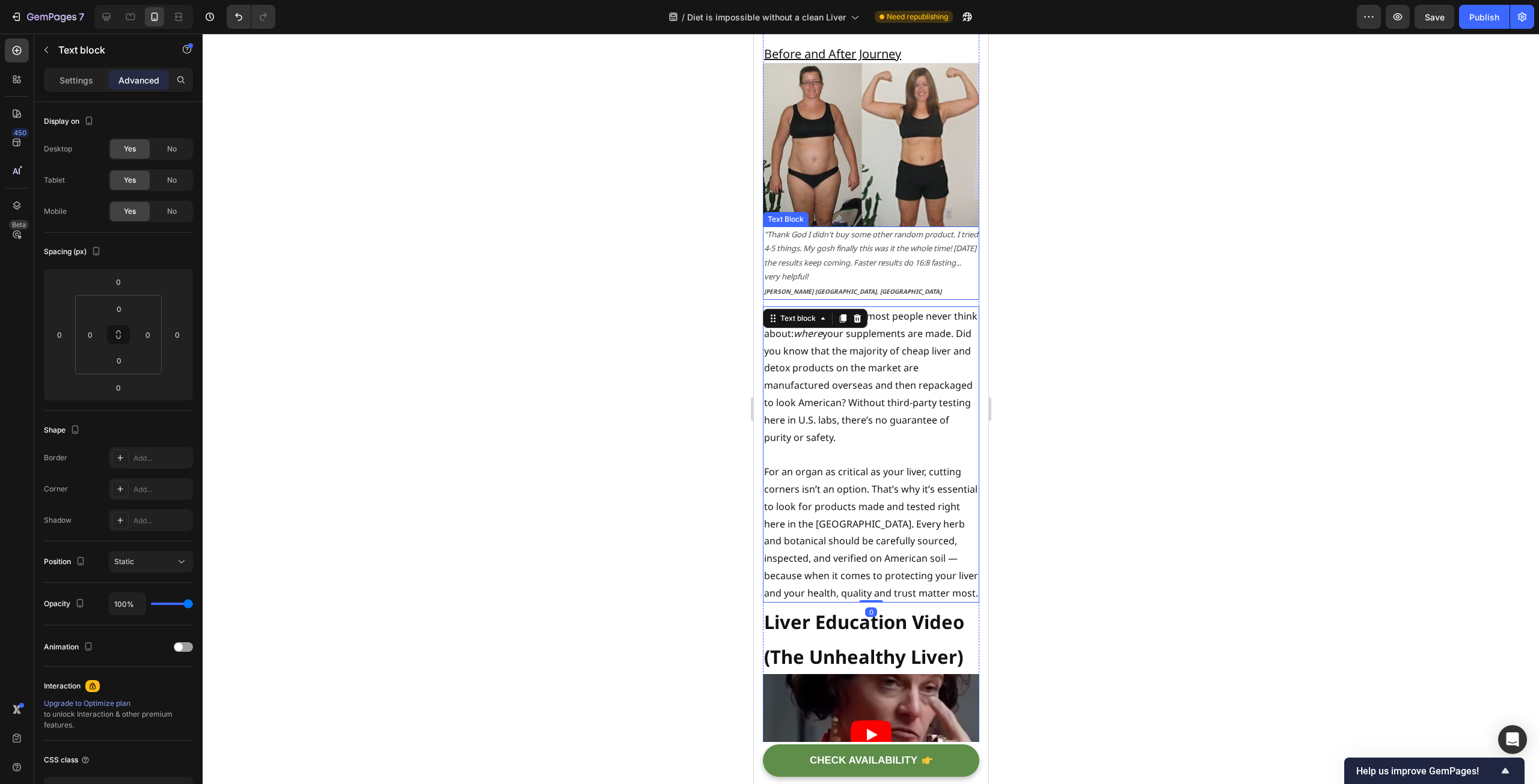
scroll to position [5046, 0]
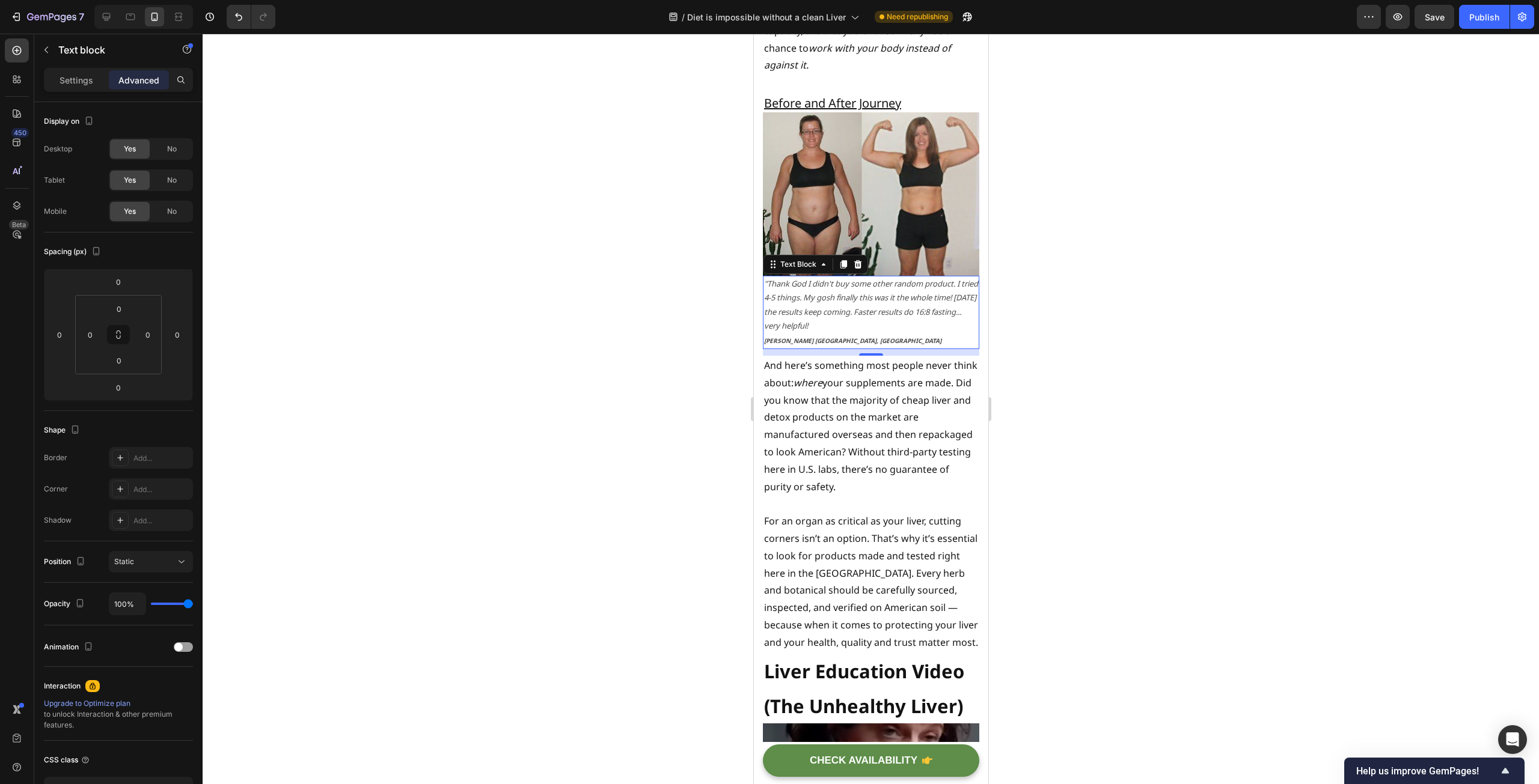
click at [892, 316] on icon ""Thank God I didn't buy some other random product. I tried 4-5 things. My gosh …" at bounding box center [871, 305] width 214 height 53
click at [858, 352] on div at bounding box center [870, 350] width 24 height 4
type input "5"
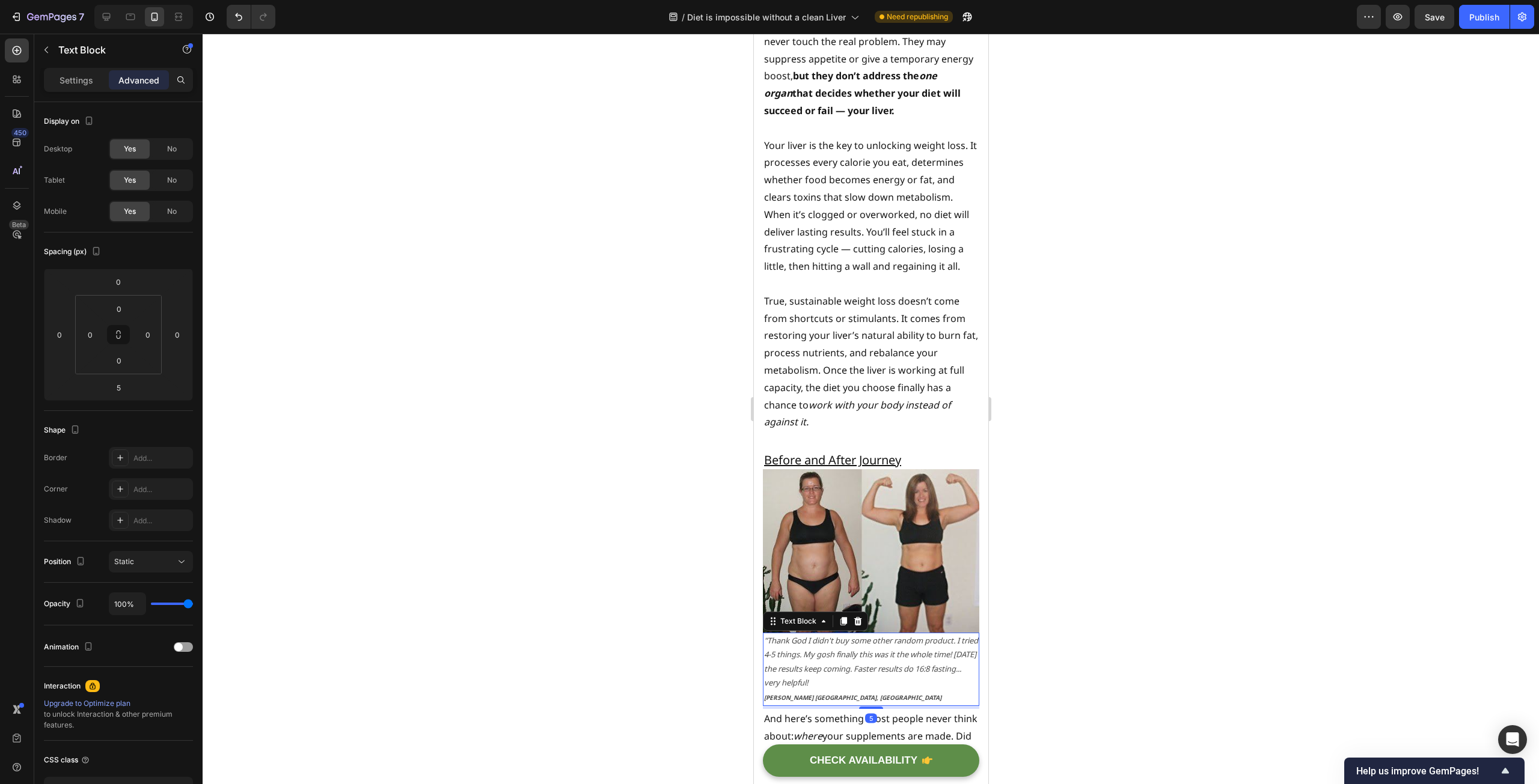
scroll to position [4686, 0]
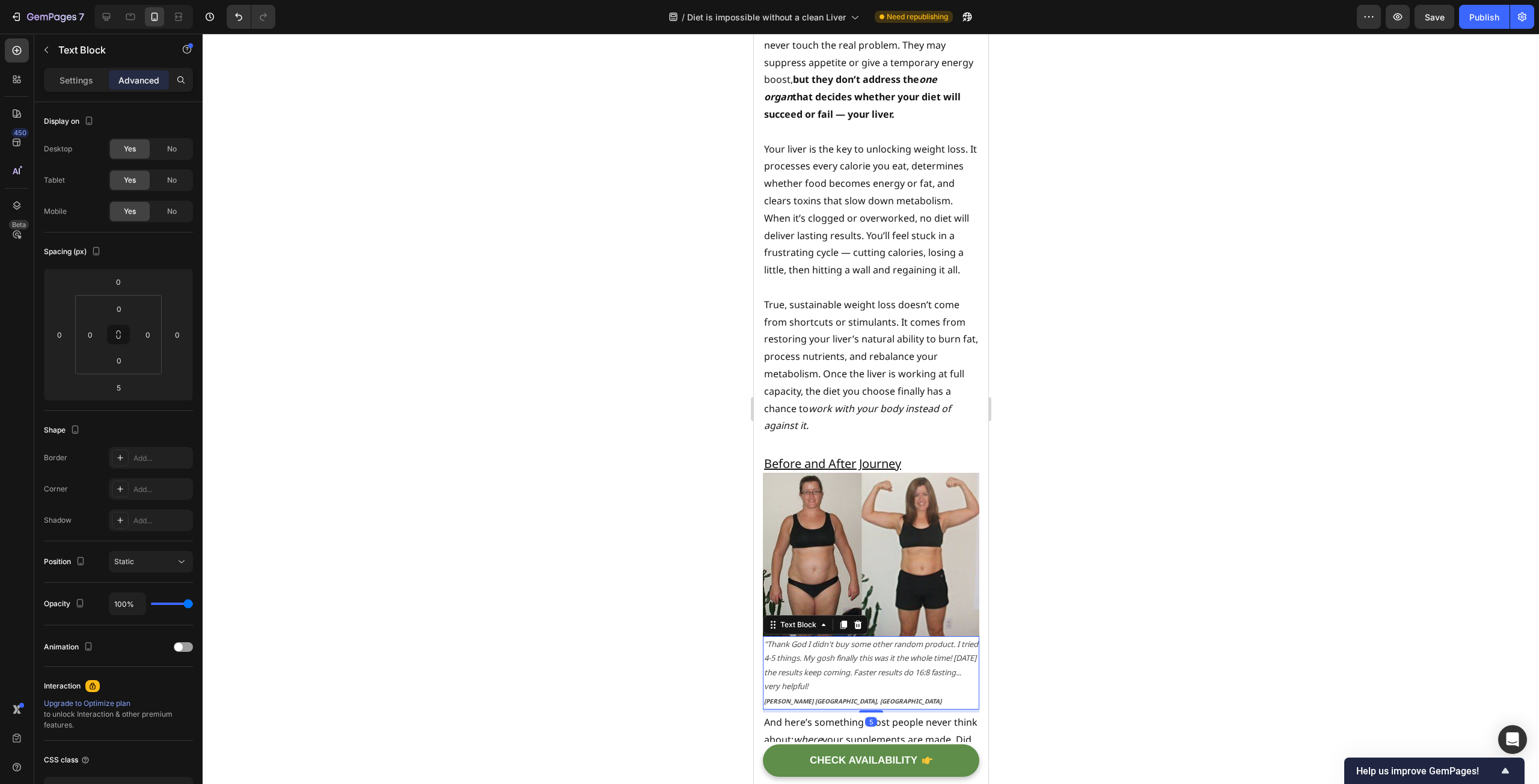
click at [877, 336] on p "True, sustainable weight loss doesn’t come from shortcuts or stimulants. It com…" at bounding box center [871, 364] width 214 height 138
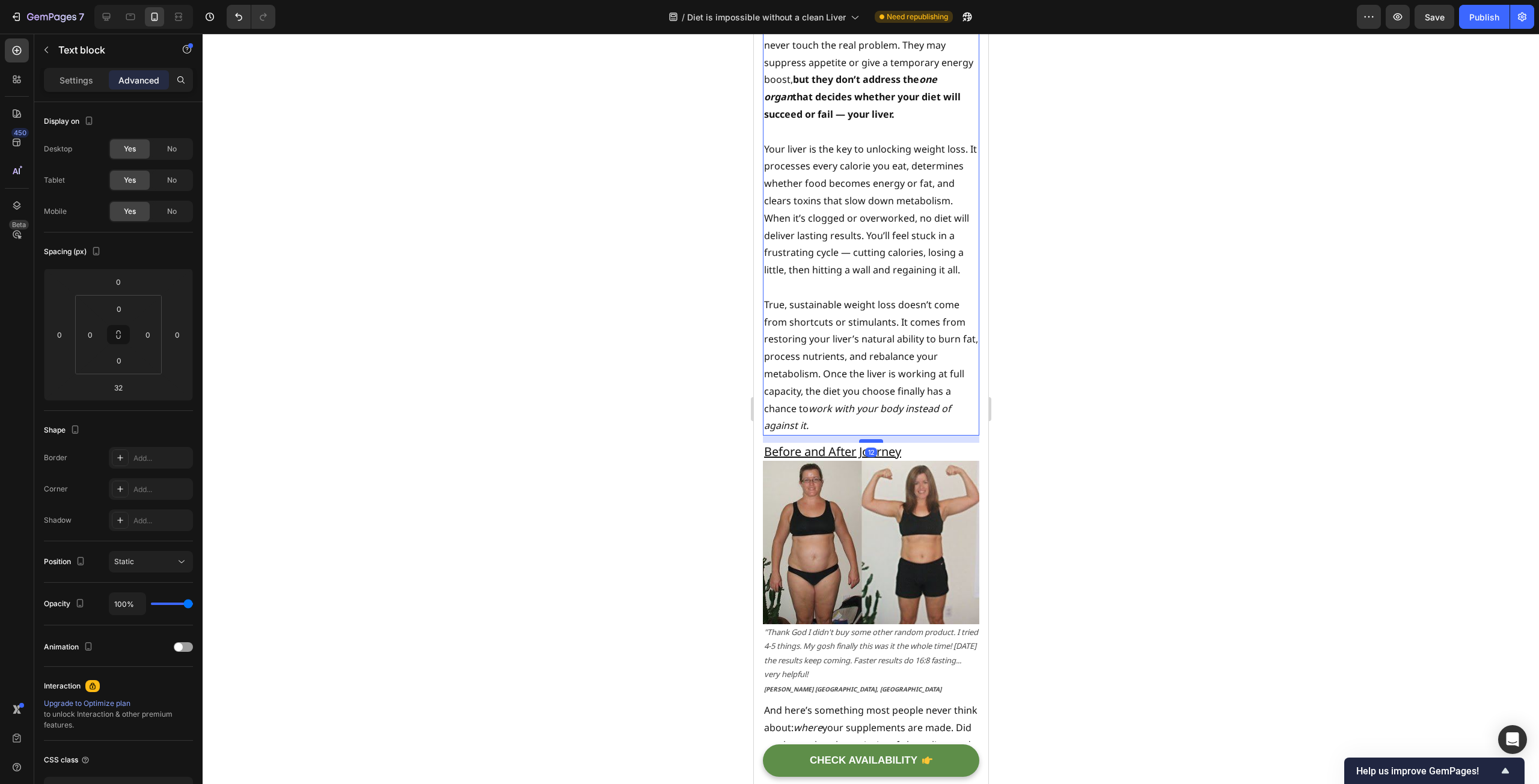
drag, startPoint x: 864, startPoint y: 477, endPoint x: 865, endPoint y: 464, distance: 13.0
click at [865, 442] on div at bounding box center [870, 441] width 24 height 4
type input "12"
click at [574, 384] on div at bounding box center [871, 408] width 1336 height 751
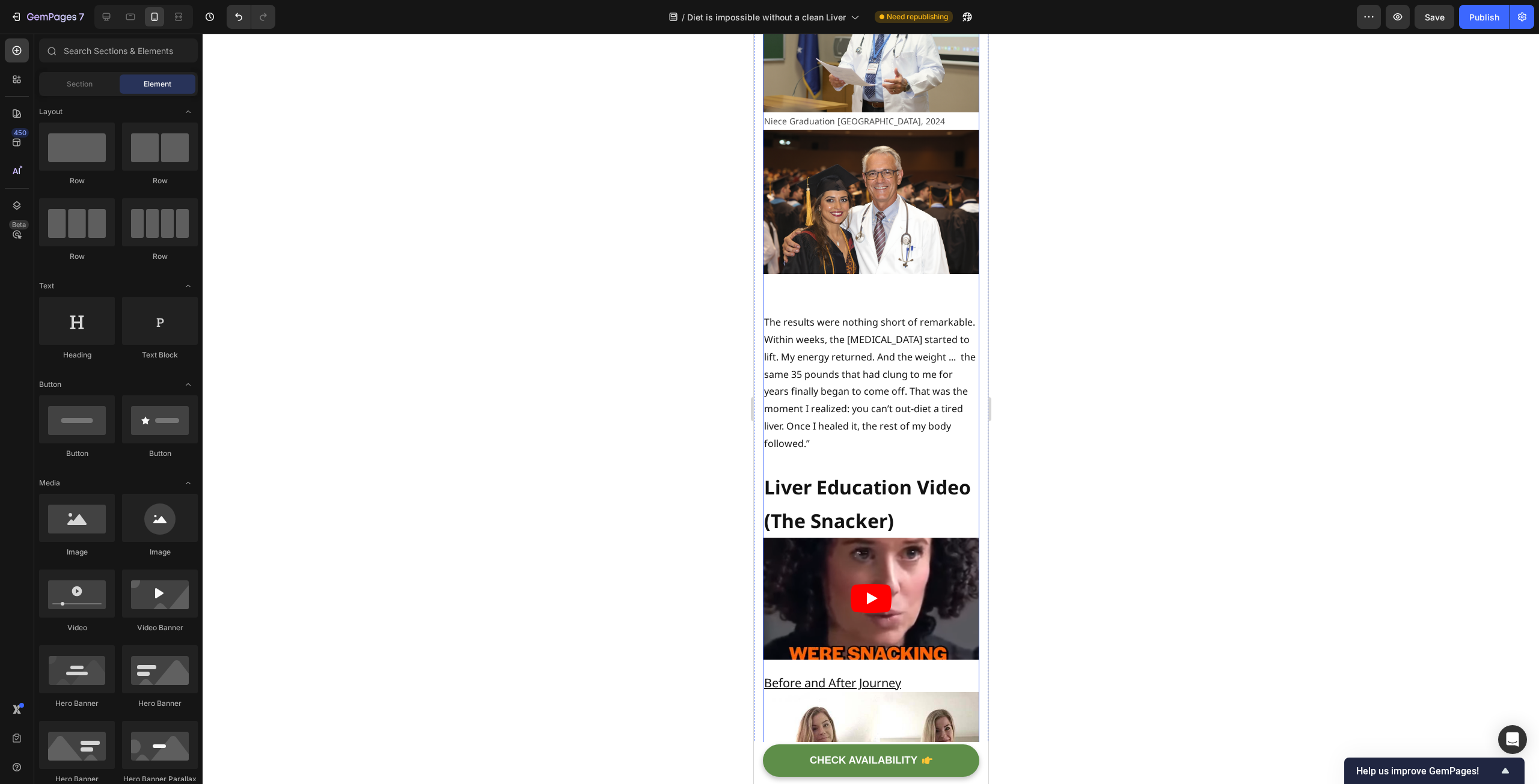
scroll to position [3485, 0]
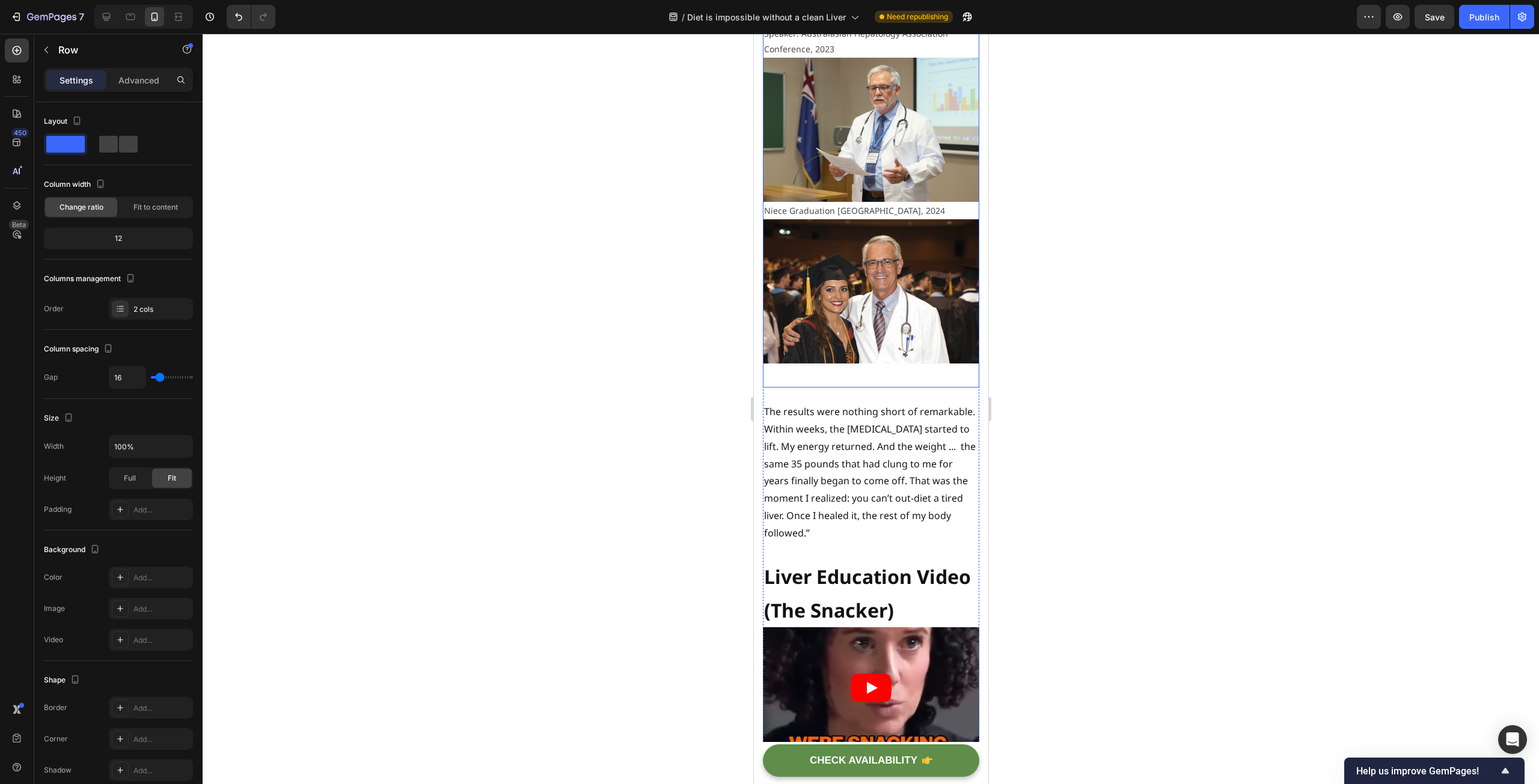
click at [868, 387] on div "Speaker: Australasian Hepatology Association Conference, 2023 Text Block Image …" at bounding box center [871, 205] width 216 height 363
click at [872, 406] on div "The results were nothing short of remarkable. Within weeks, the [MEDICAL_DATA] …" at bounding box center [871, 472] width 216 height 140
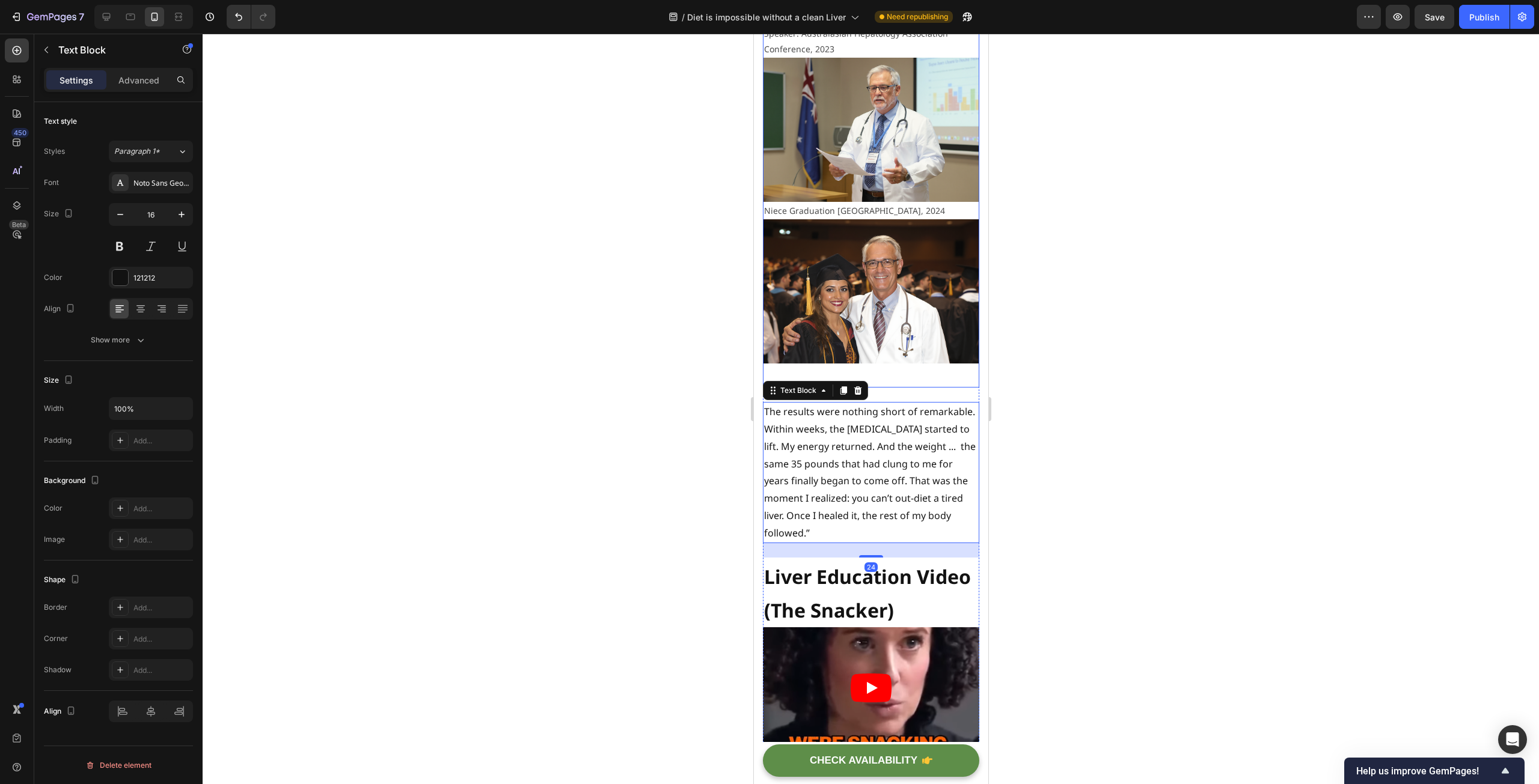
click at [878, 384] on div "Speaker: Australasian Hepatology Association Conference, 2023 Text Block Image …" at bounding box center [871, 205] width 216 height 363
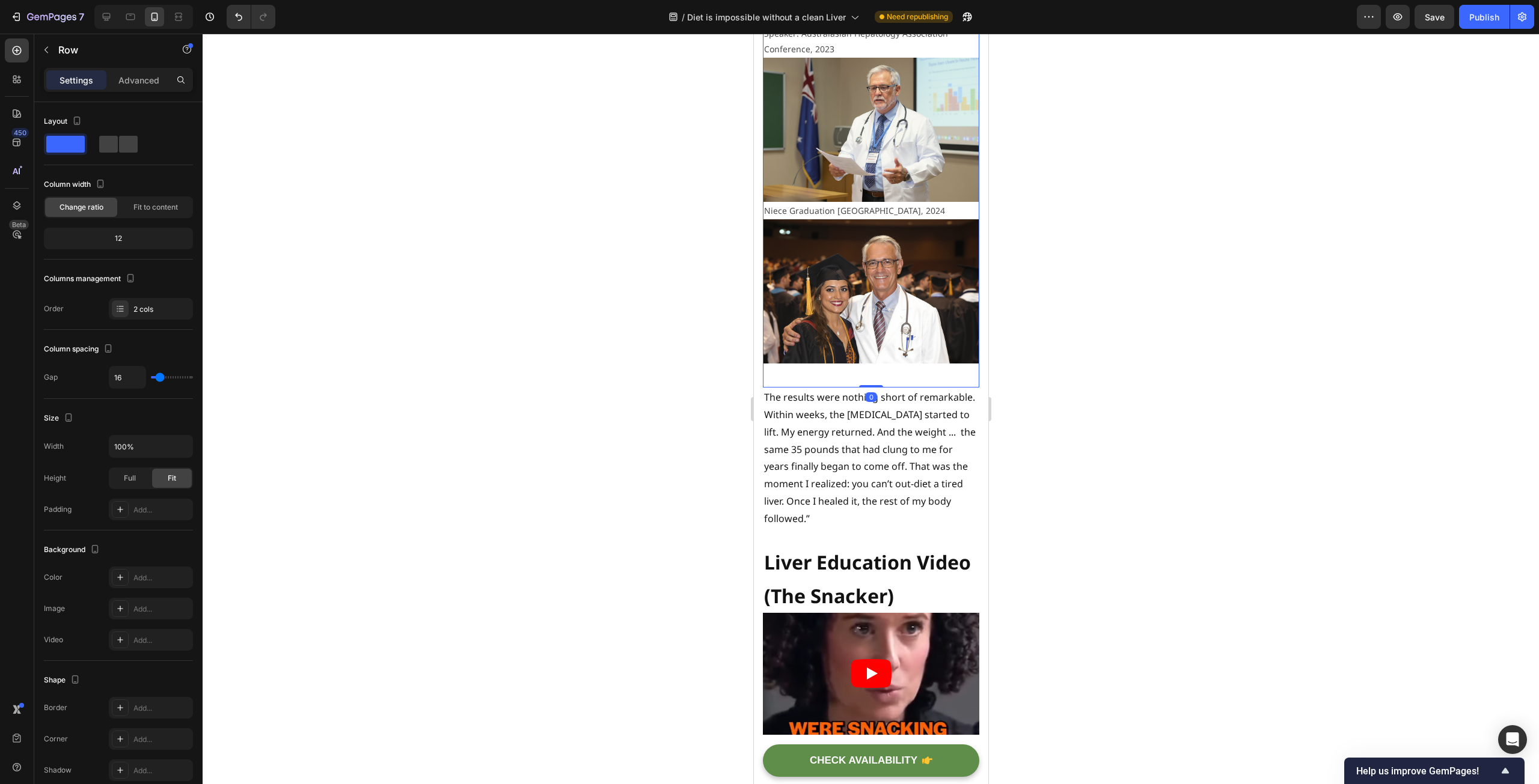
drag, startPoint x: 865, startPoint y: 405, endPoint x: 868, endPoint y: 380, distance: 25.2
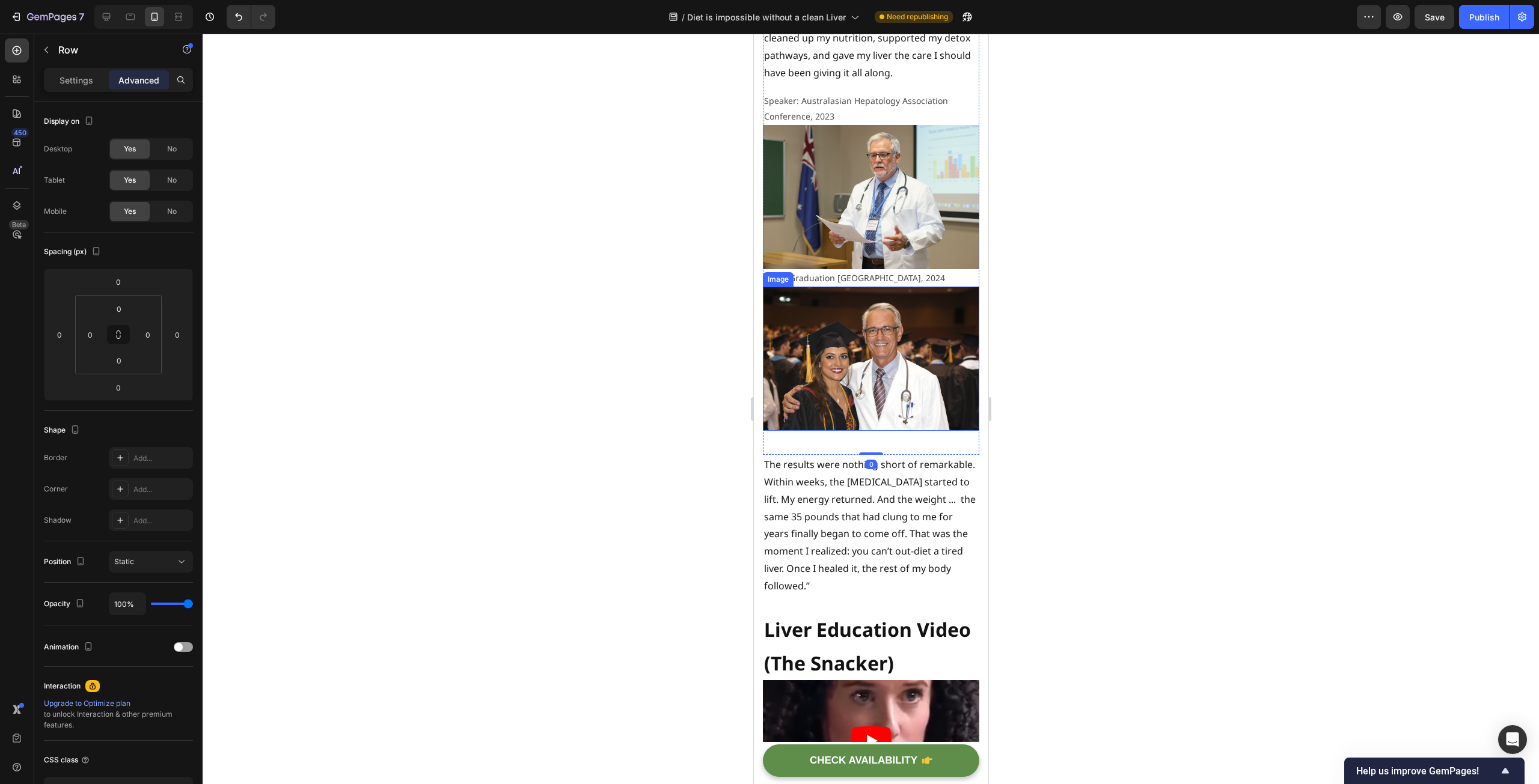
scroll to position [3304, 0]
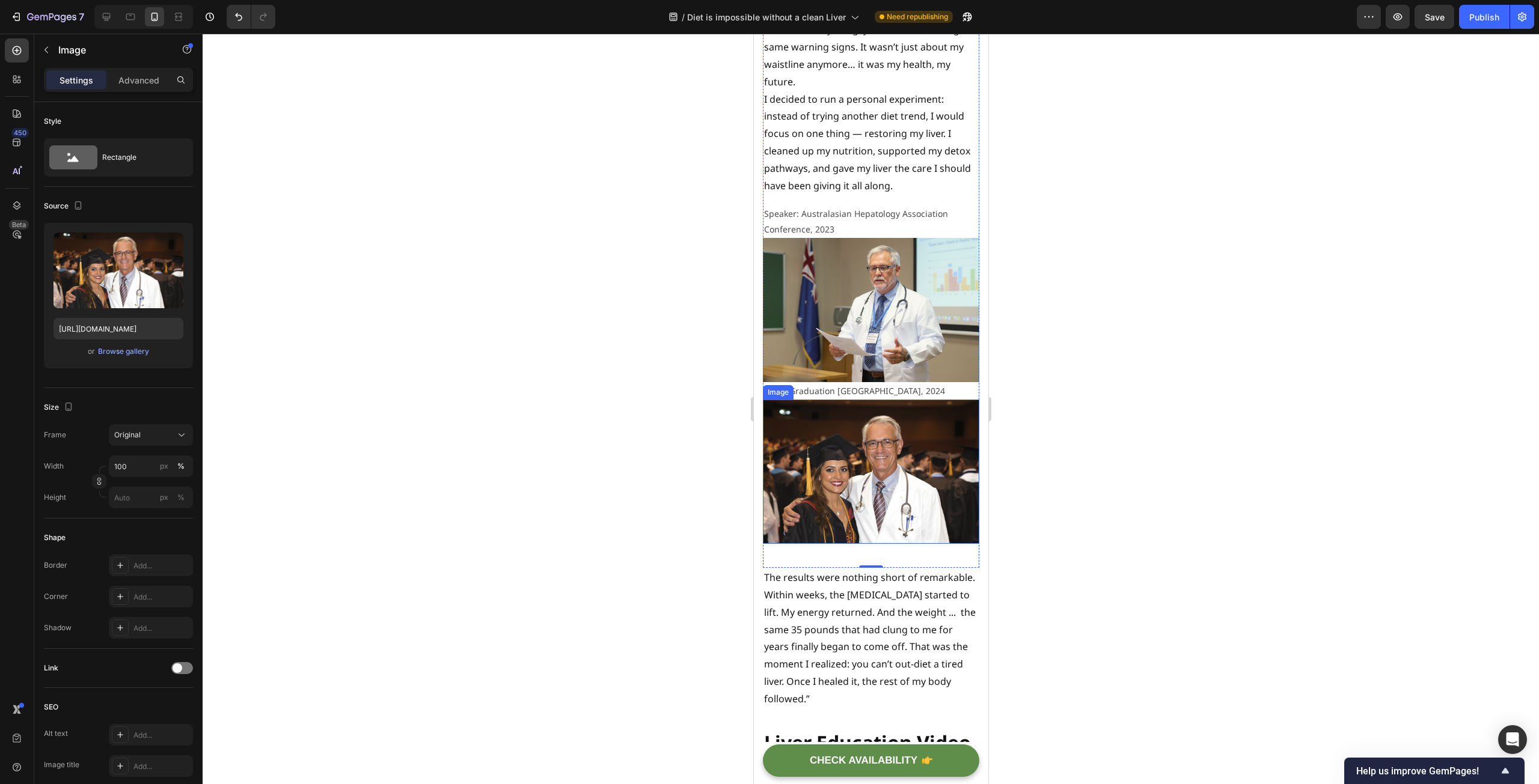
click at [861, 539] on img at bounding box center [871, 471] width 216 height 144
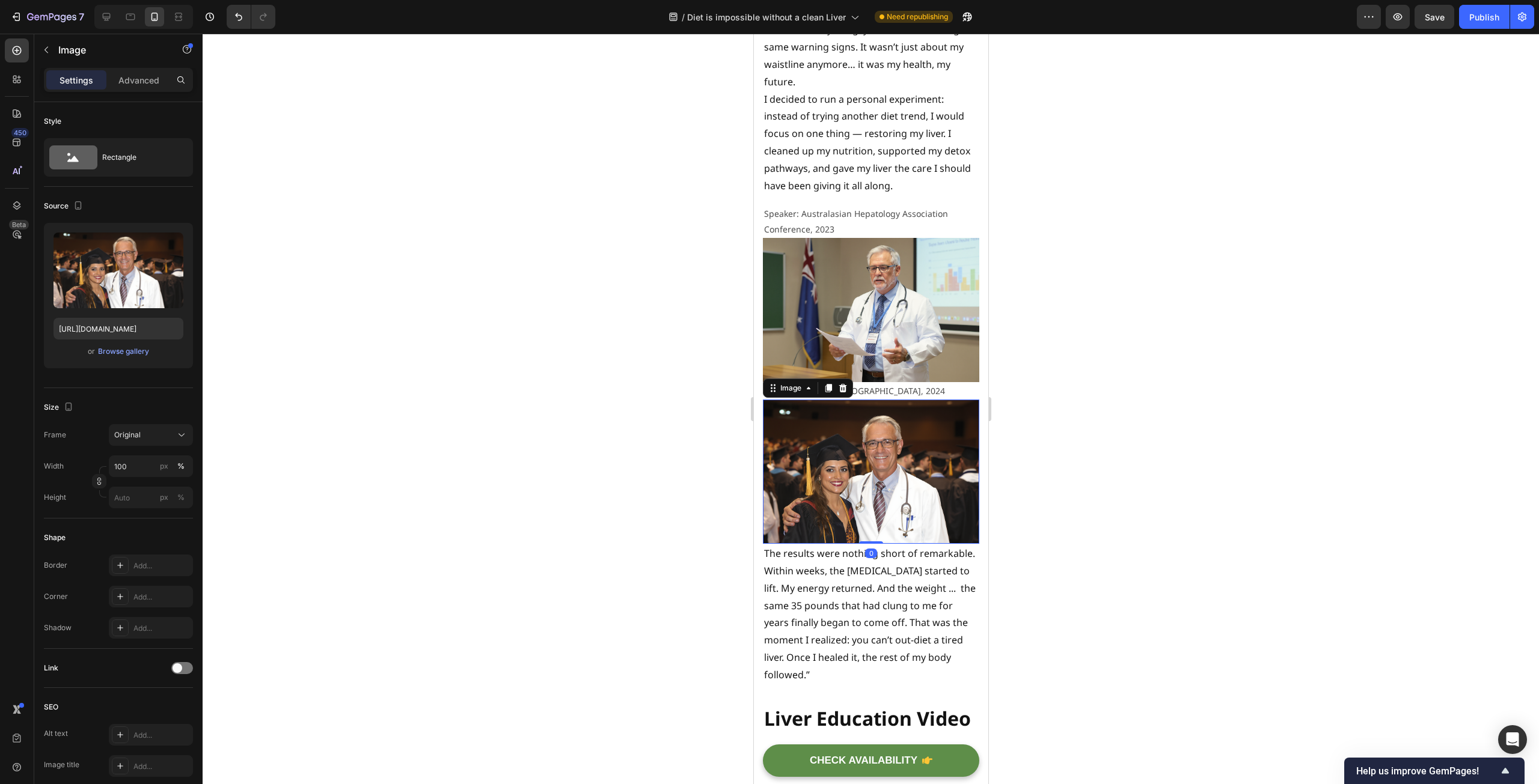
drag, startPoint x: 865, startPoint y: 571, endPoint x: 865, endPoint y: 539, distance: 32.0
click at [865, 539] on div "Image 0" at bounding box center [871, 471] width 216 height 144
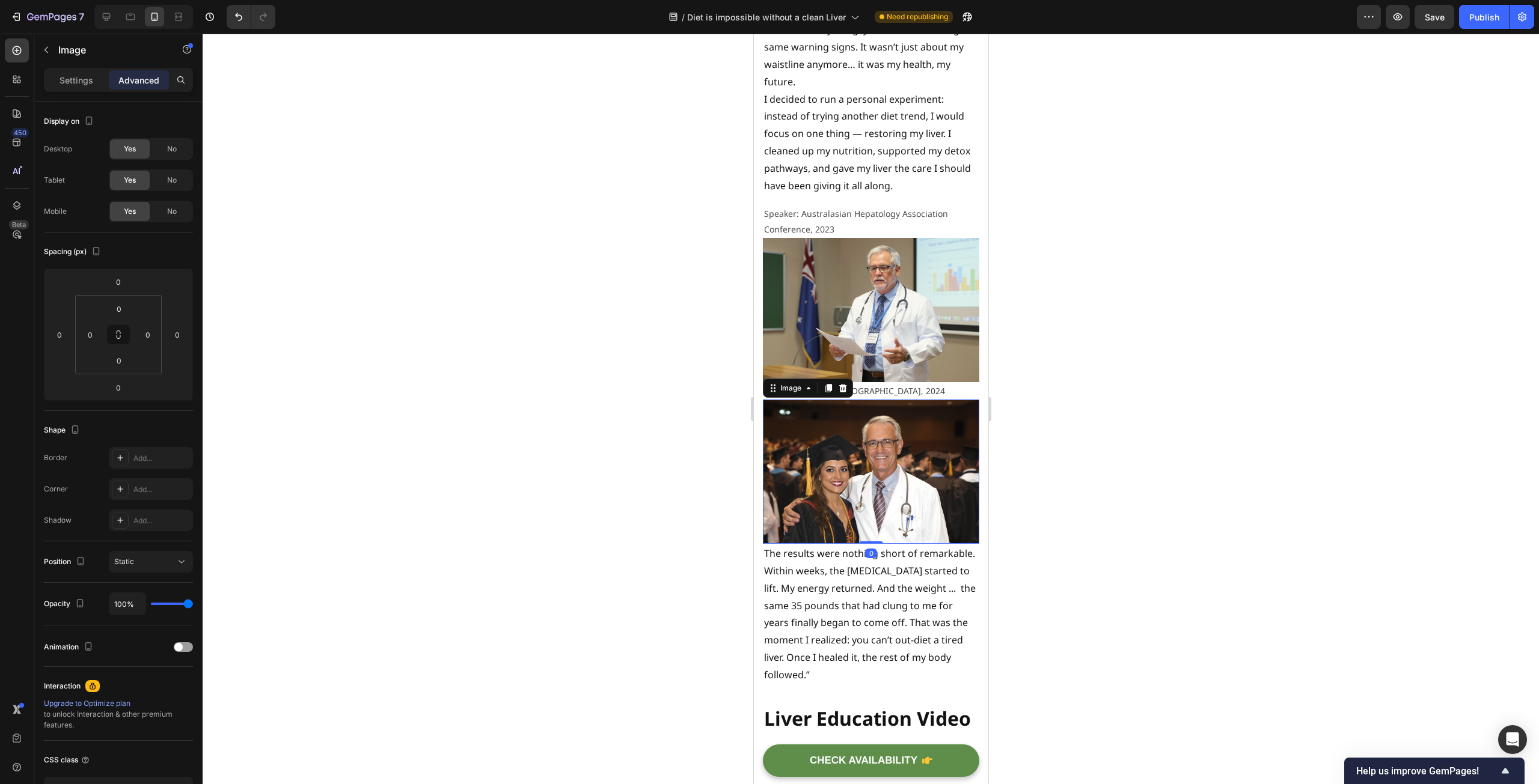
click at [660, 475] on div at bounding box center [871, 408] width 1336 height 751
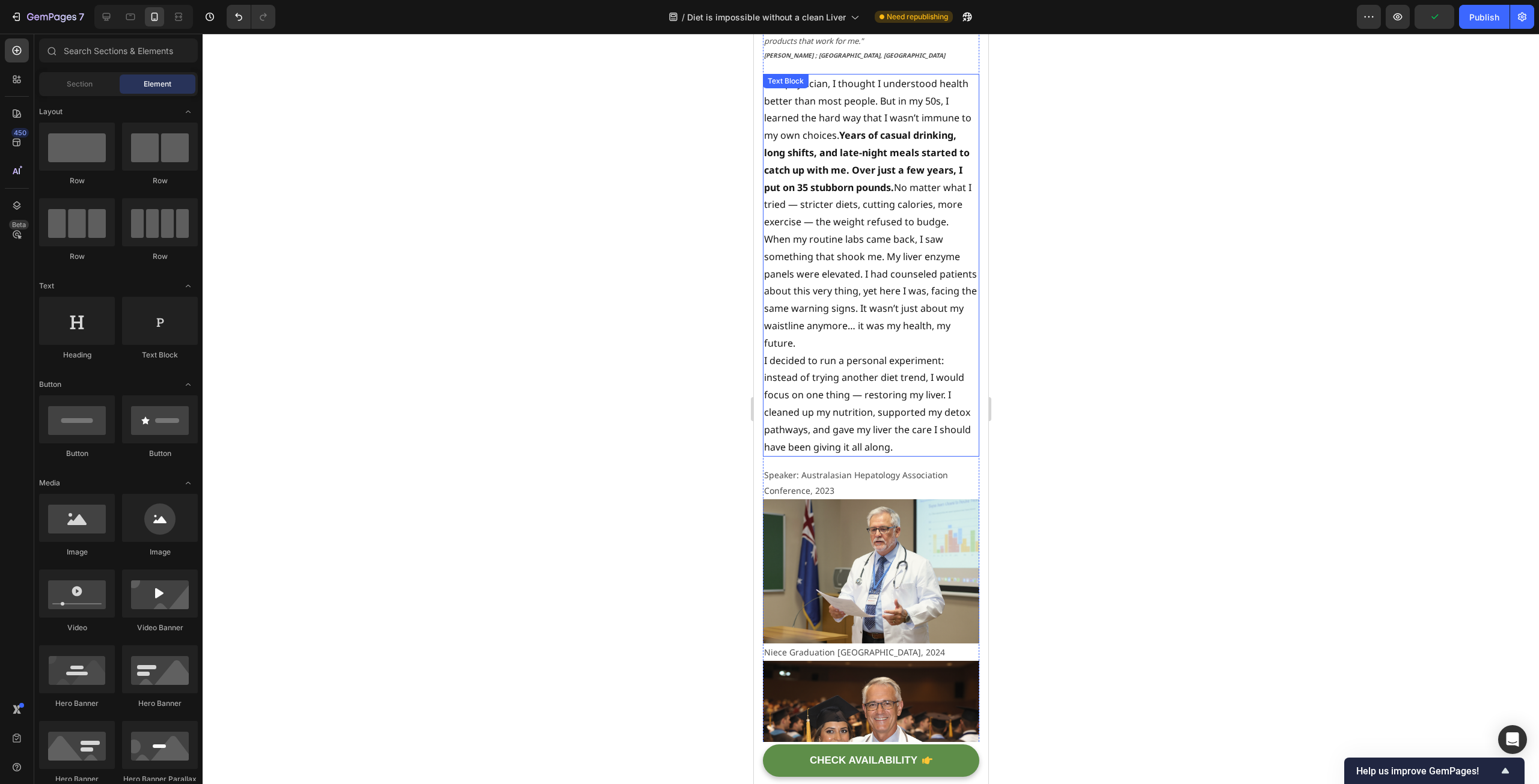
scroll to position [3064, 0]
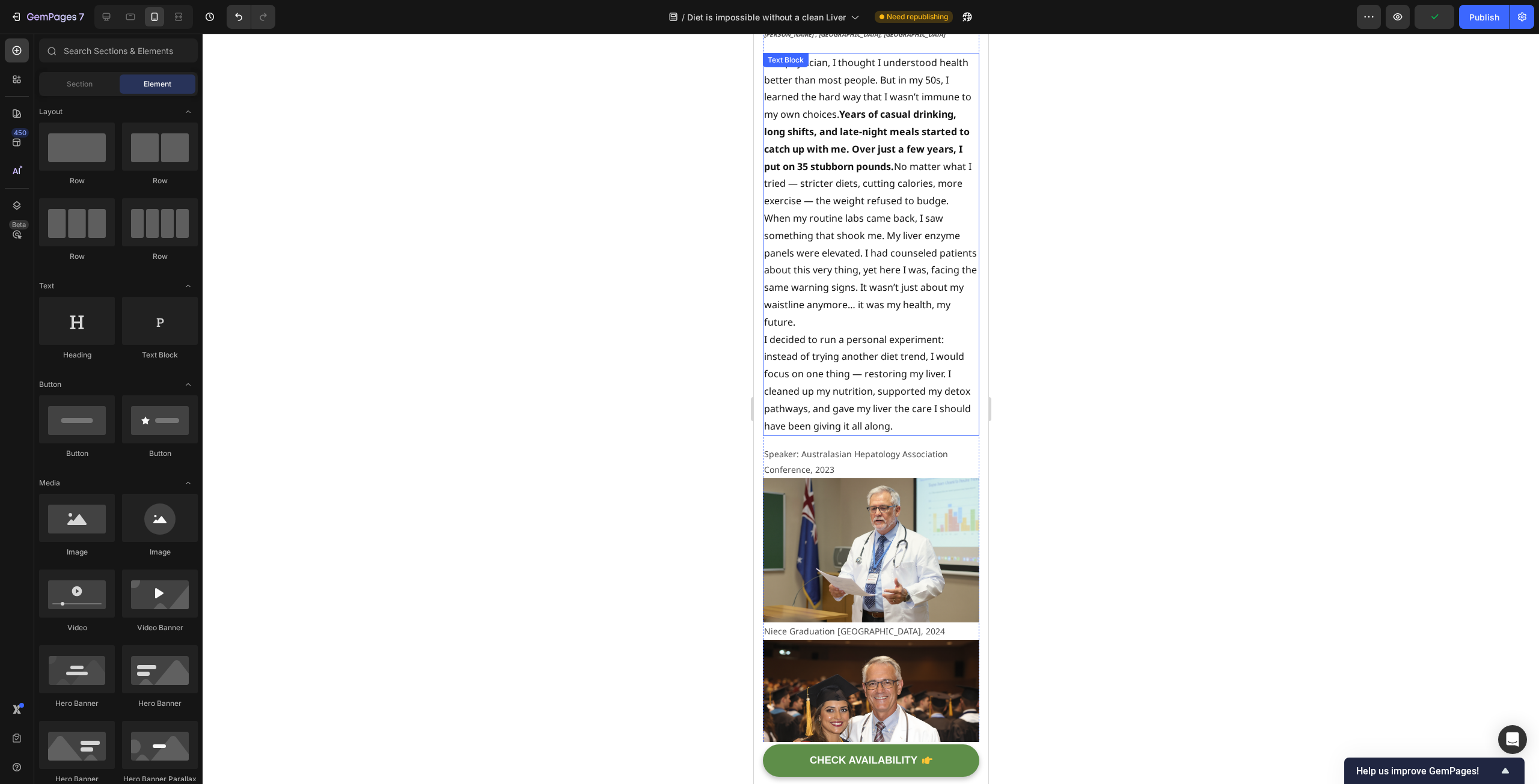
click at [855, 427] on p "I decided to run a personal experiment: instead of trying another diet trend, I…" at bounding box center [871, 383] width 214 height 104
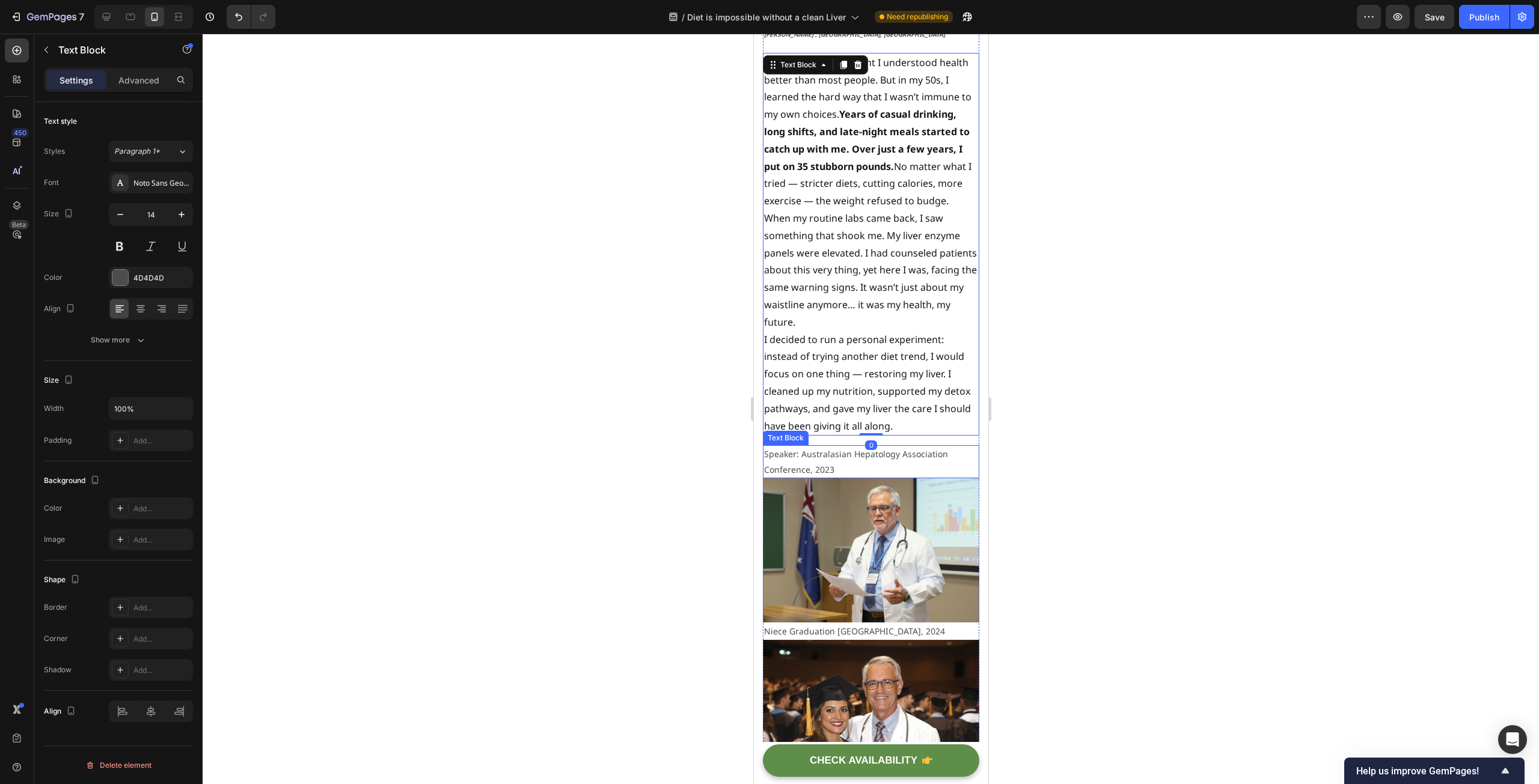
click at [873, 471] on p "Speaker: Australasian Hepatology Association Conference, 2023" at bounding box center [871, 461] width 214 height 30
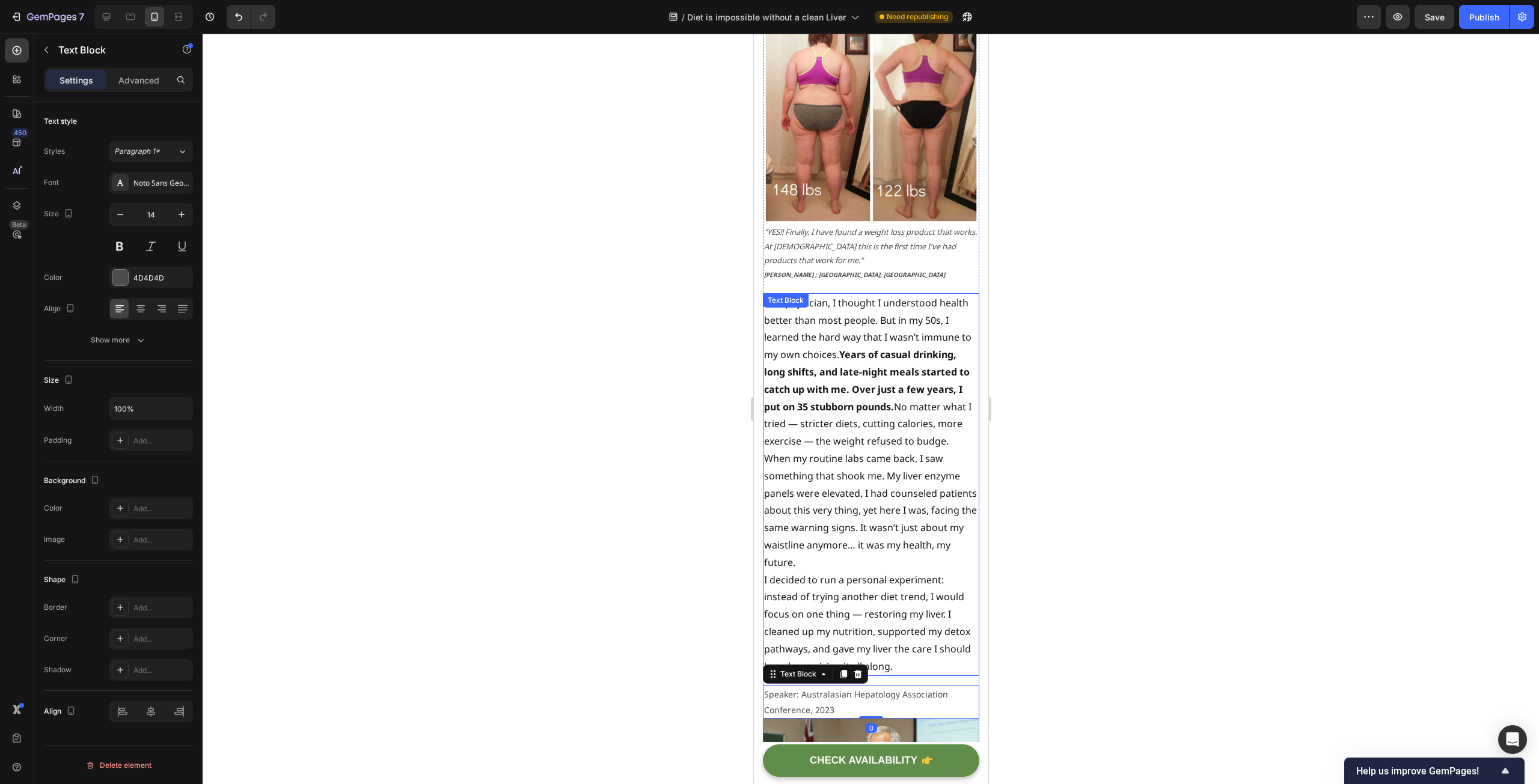
scroll to position [2703, 0]
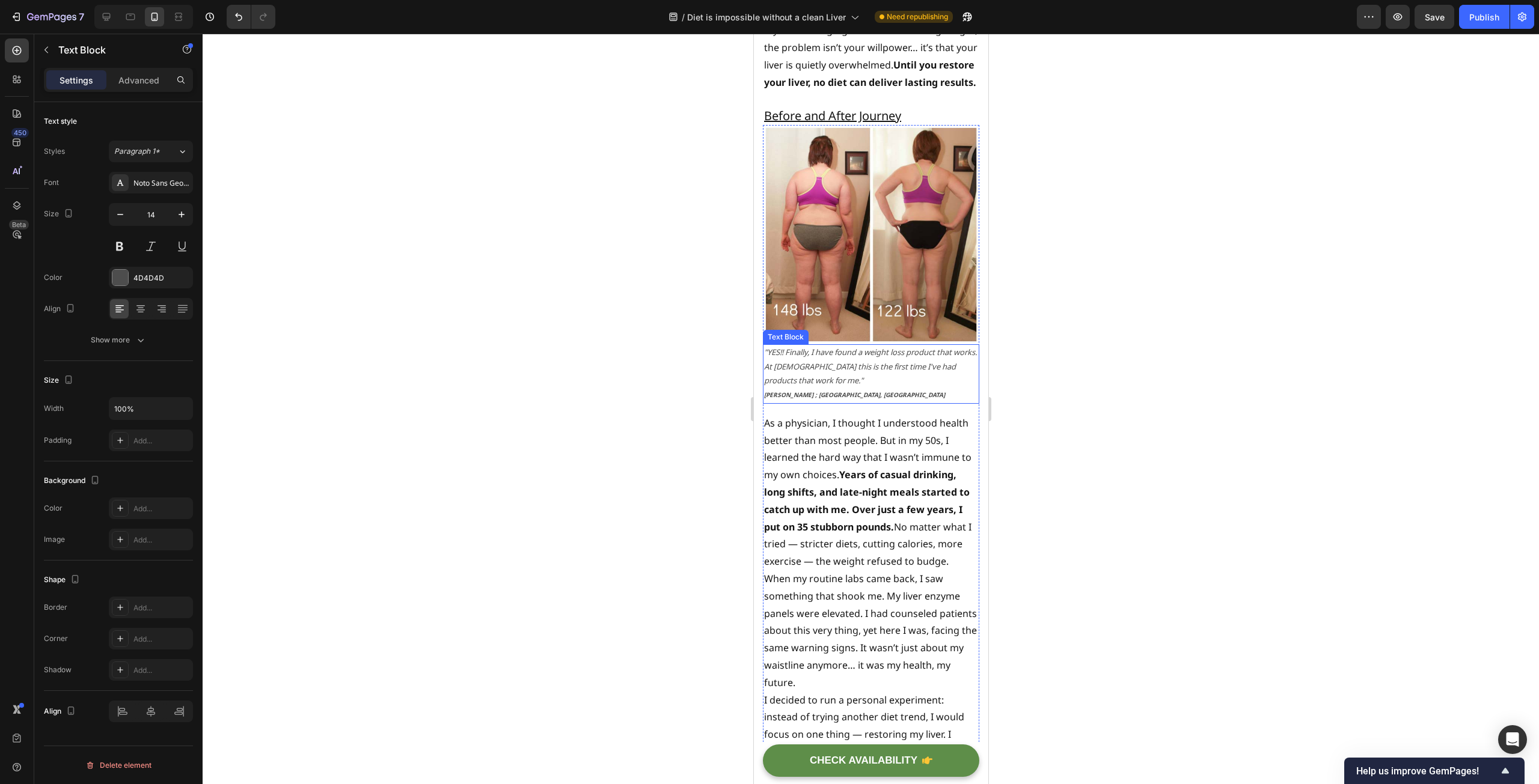
click at [883, 398] on p "[PERSON_NAME] ; [GEOGRAPHIC_DATA], [GEOGRAPHIC_DATA]" at bounding box center [871, 394] width 214 height 14
click at [871, 406] on div at bounding box center [870, 407] width 24 height 4
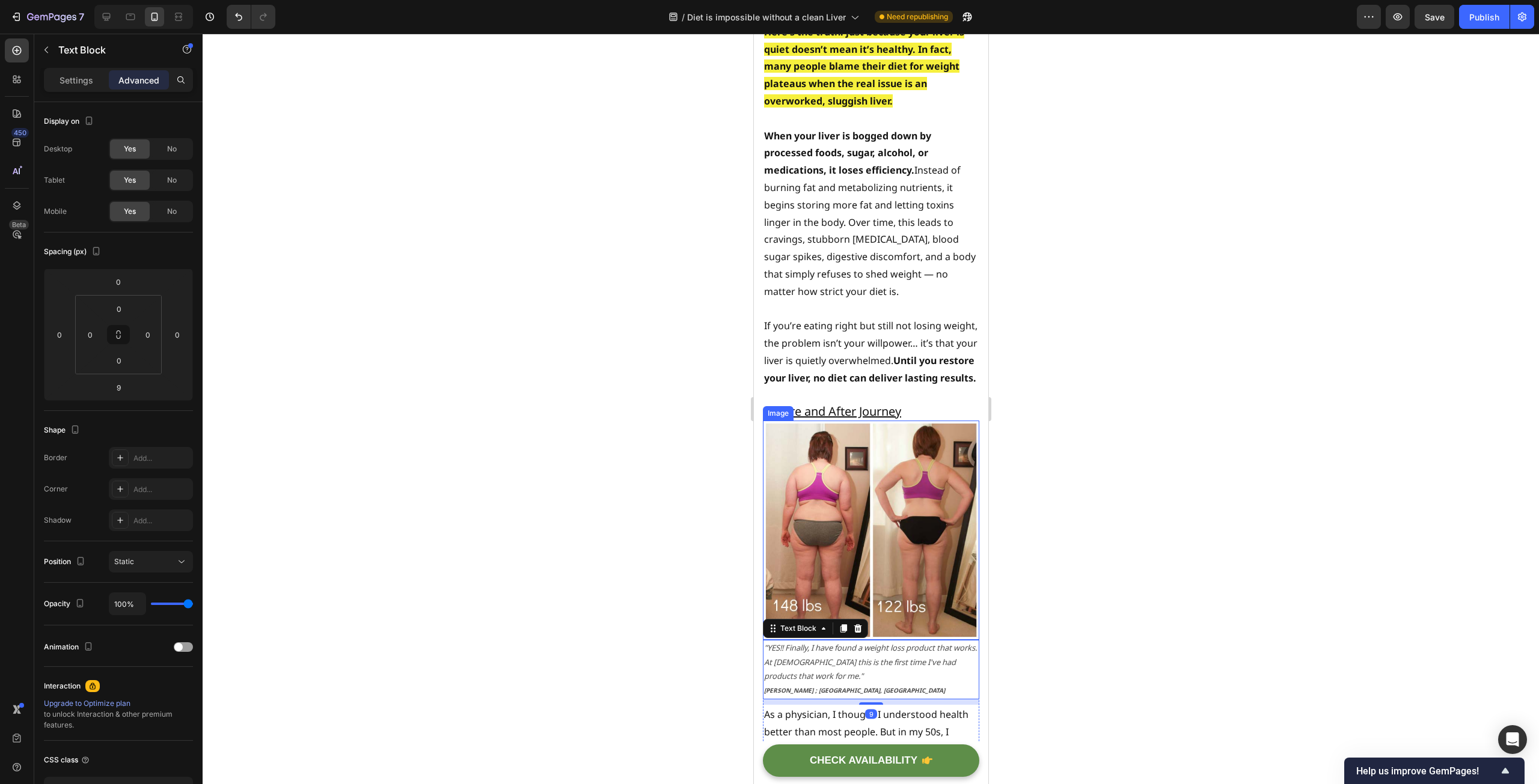
scroll to position [2403, 0]
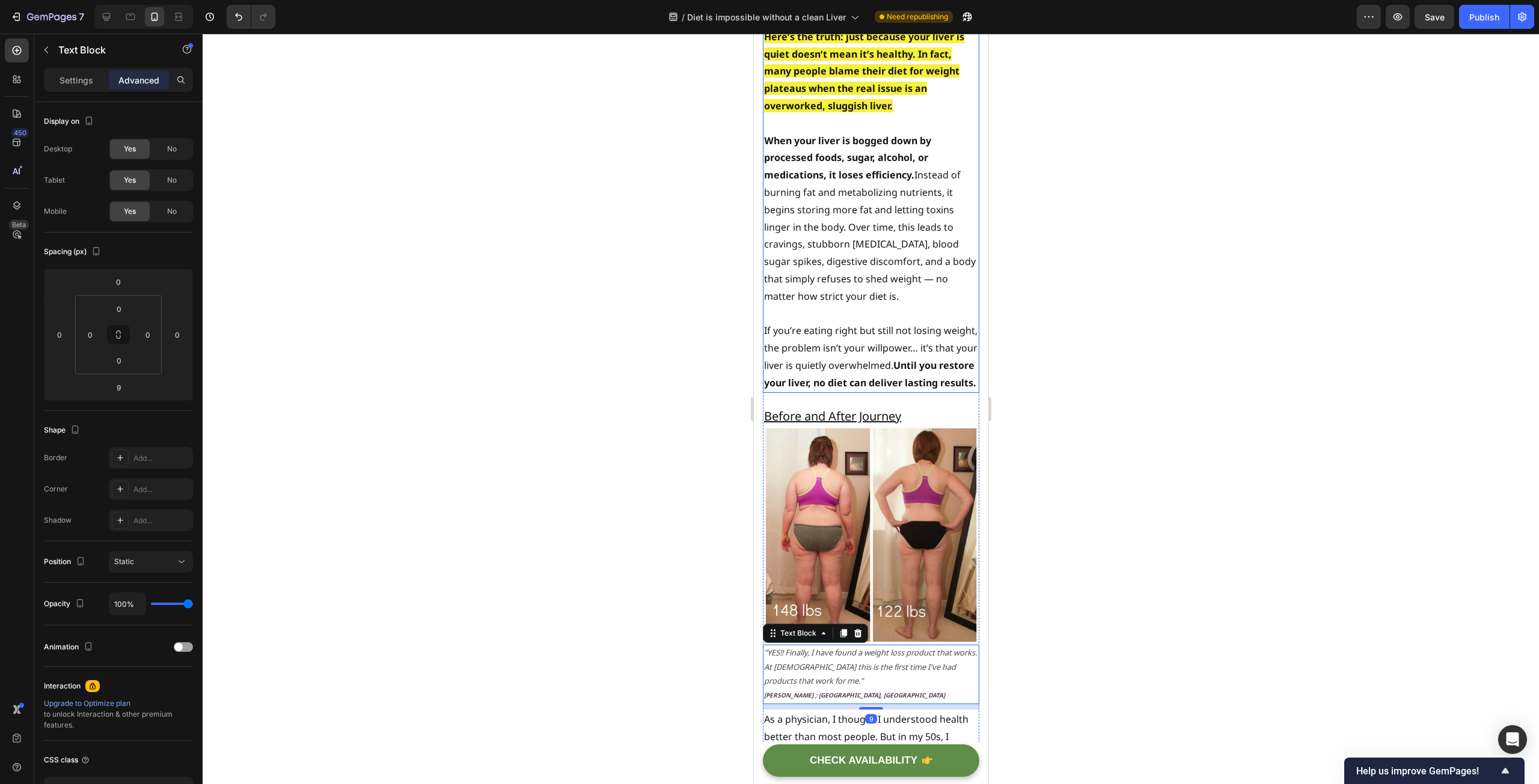
click at [885, 388] on p "If you’re eating right but still not losing weight, the problem isn’t your will…" at bounding box center [871, 356] width 214 height 69
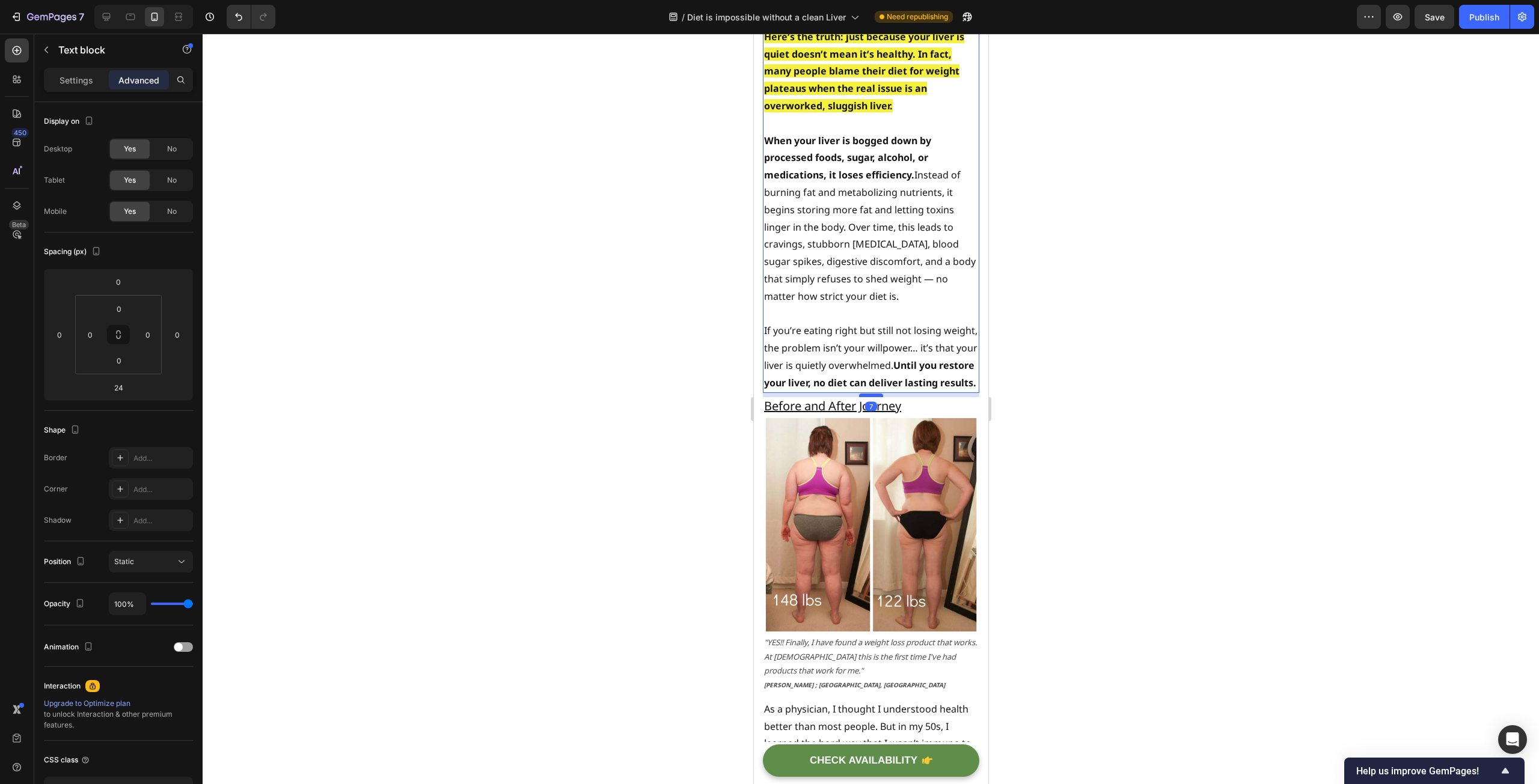
drag, startPoint x: 871, startPoint y: 414, endPoint x: 871, endPoint y: 404, distance: 10.0
click at [871, 397] on div at bounding box center [870, 395] width 24 height 4
type input "7"
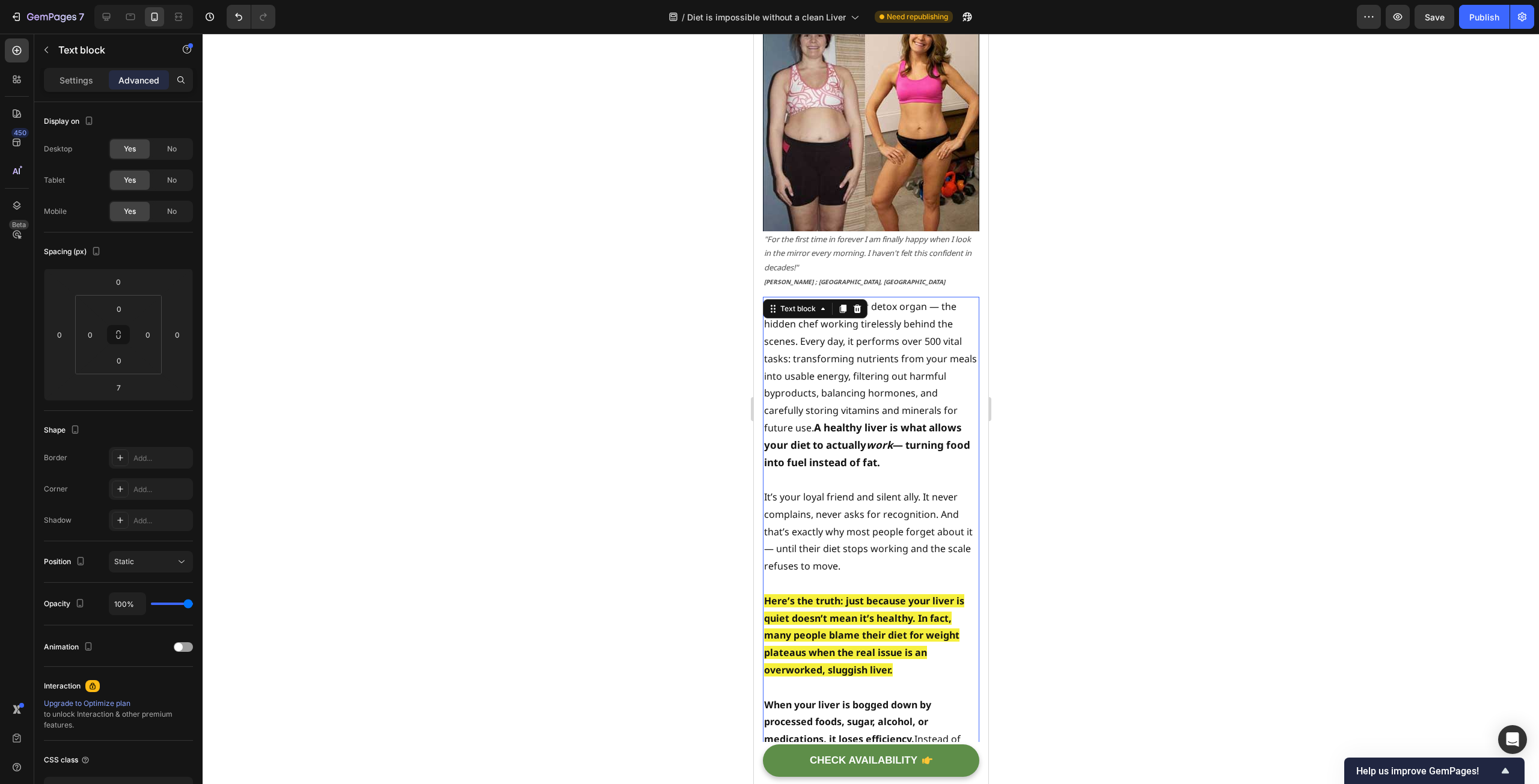
scroll to position [1742, 0]
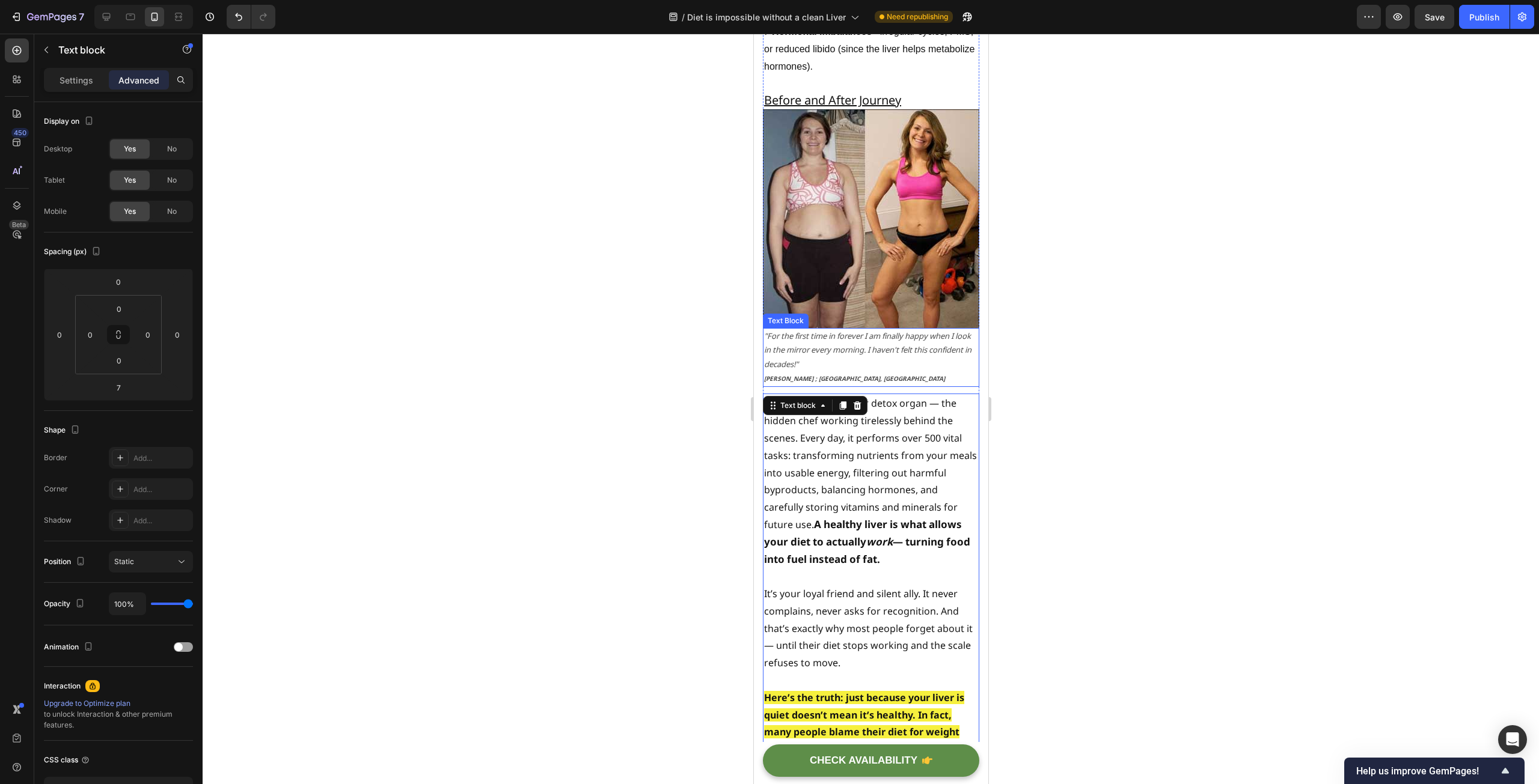
click at [887, 356] on p ""For the first time in forever I am finally happy when I look in the mirror eve…" at bounding box center [871, 350] width 214 height 42
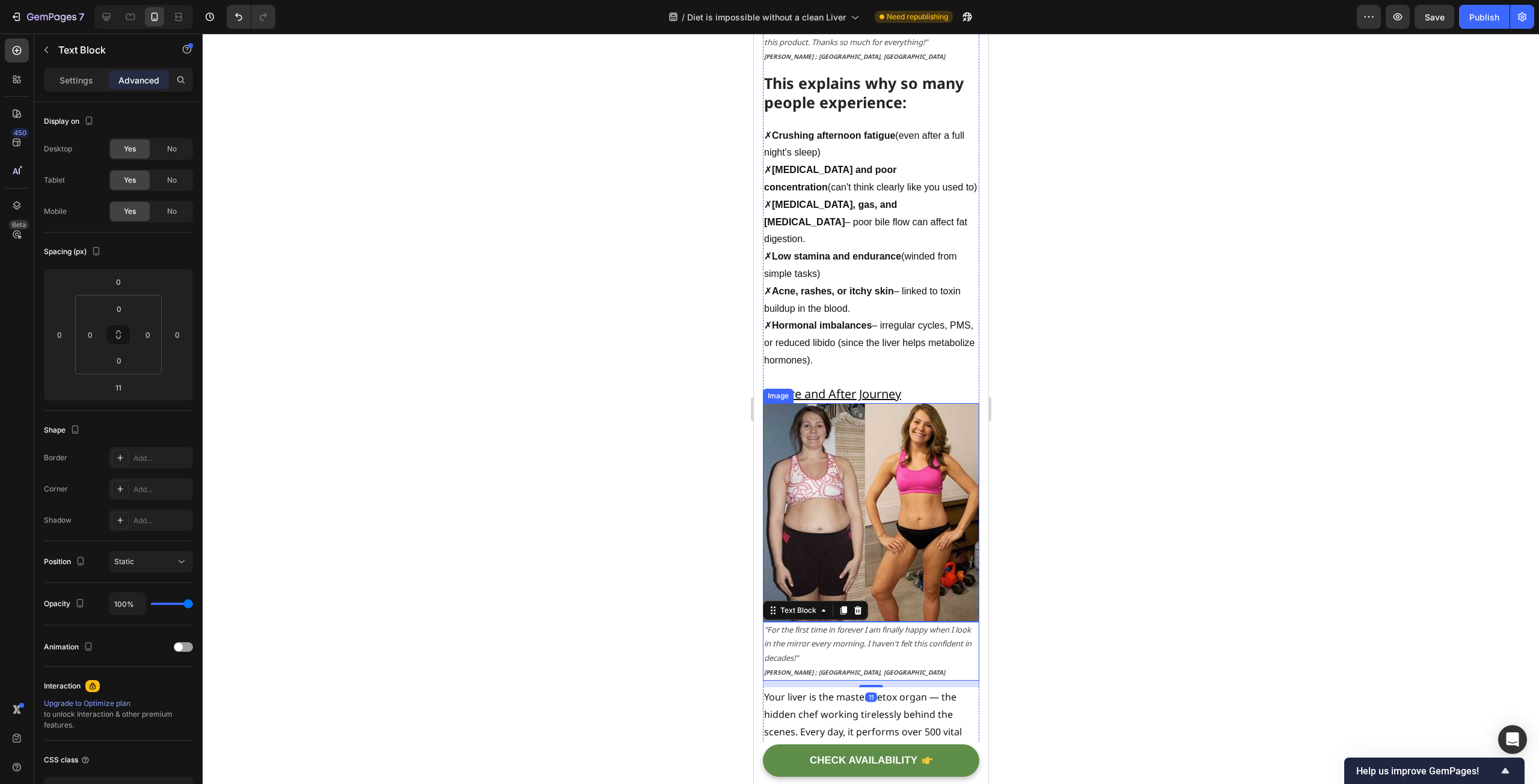
scroll to position [1442, 0]
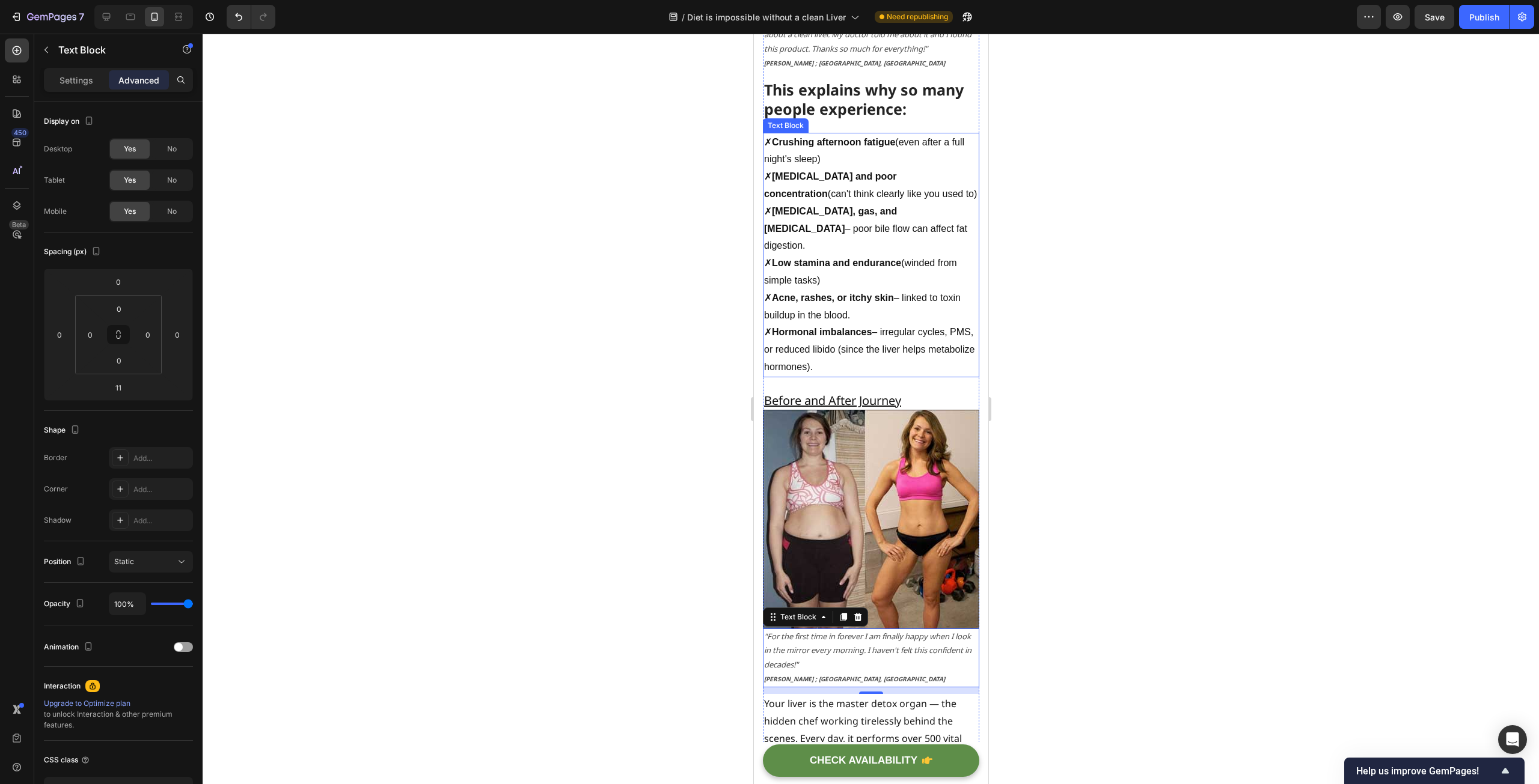
click at [883, 310] on p "✗ Acne, rashes, or itchy skin – linked to toxin buildup in the blood." at bounding box center [871, 307] width 214 height 35
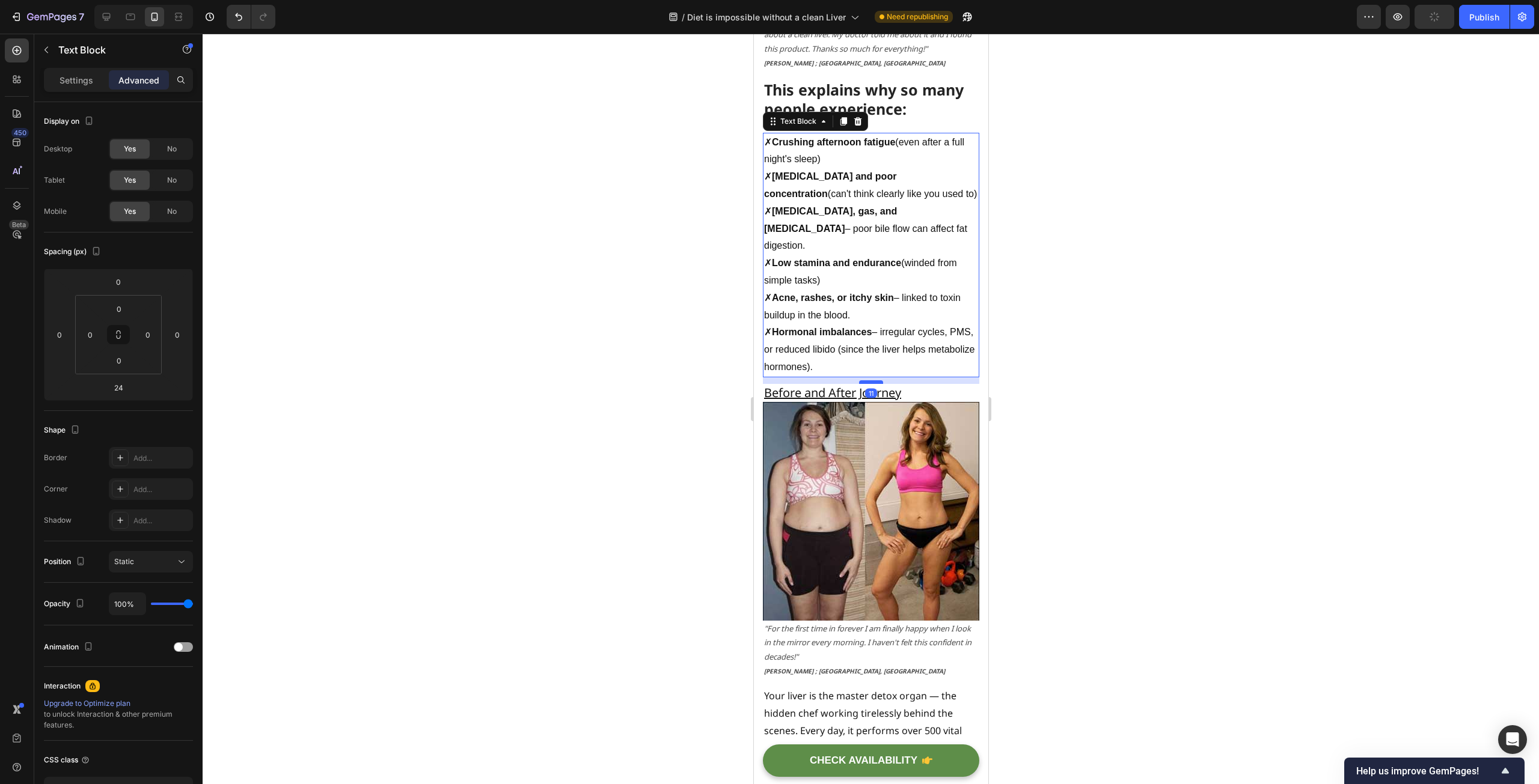
drag, startPoint x: 867, startPoint y: 388, endPoint x: 867, endPoint y: 380, distance: 8.0
click at [867, 380] on div at bounding box center [870, 382] width 24 height 4
type input "11"
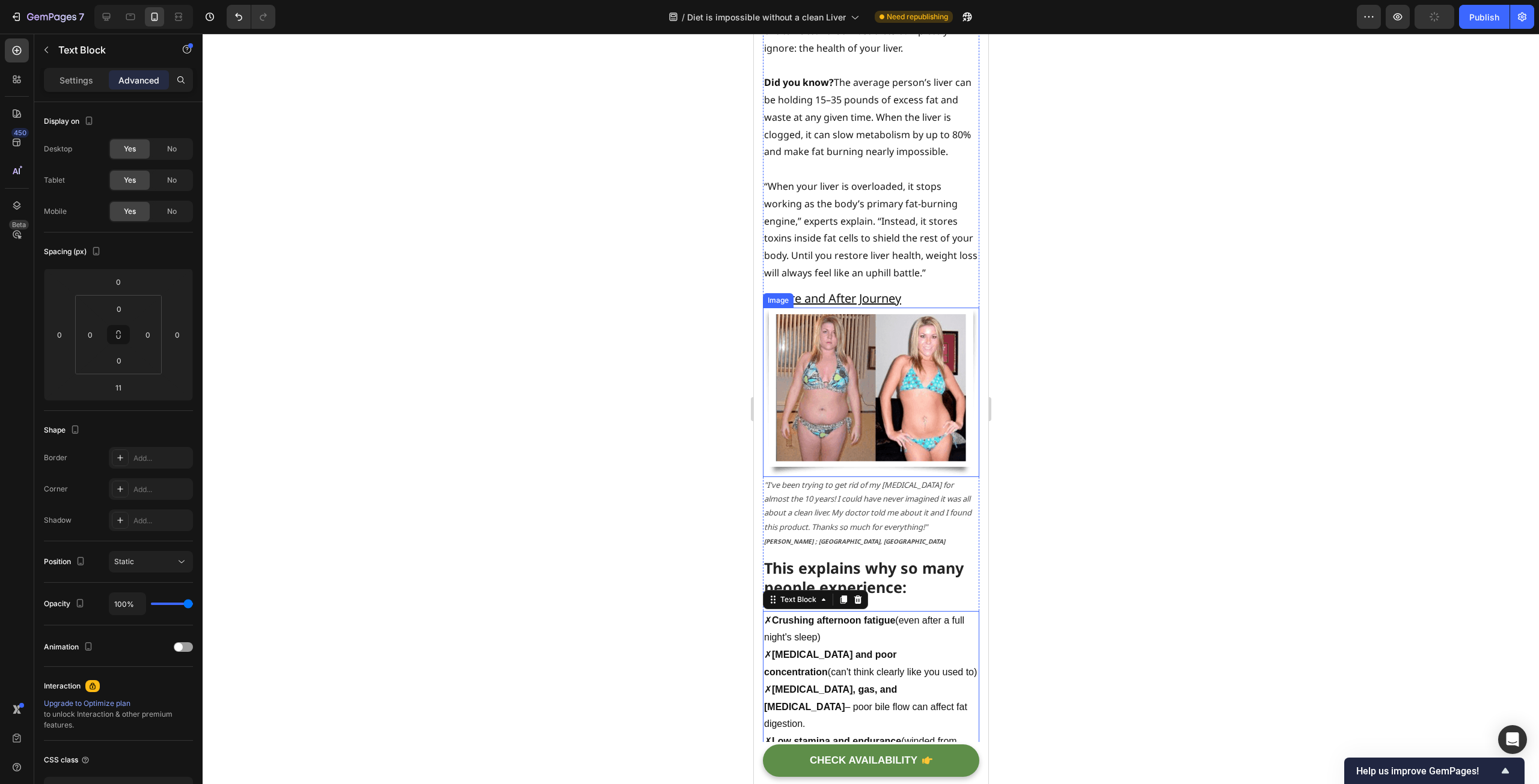
scroll to position [960, 0]
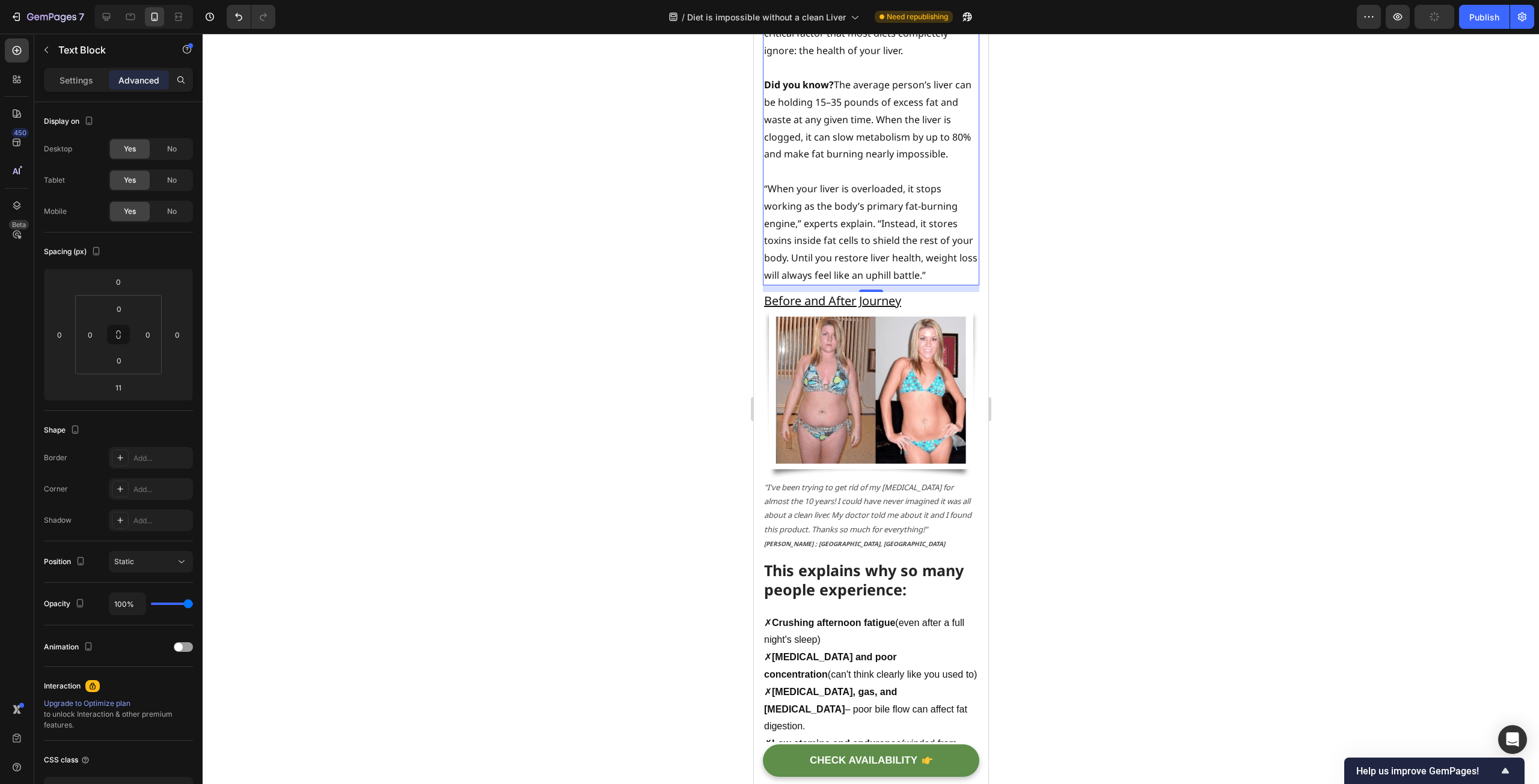
click at [881, 239] on p "“When your liver is overloaded, it stops working as the body’s primary fat-burn…" at bounding box center [871, 232] width 214 height 104
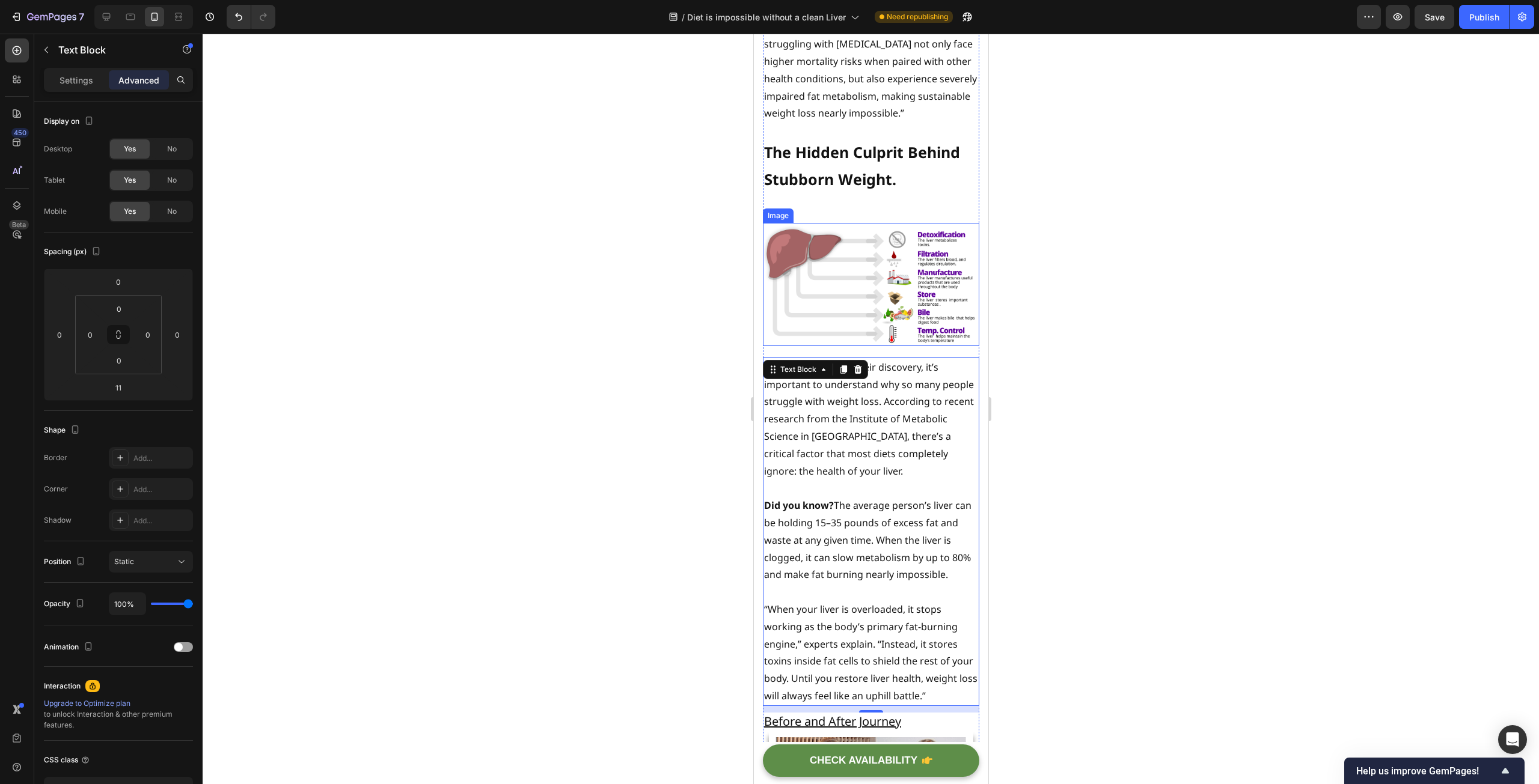
scroll to position [360, 0]
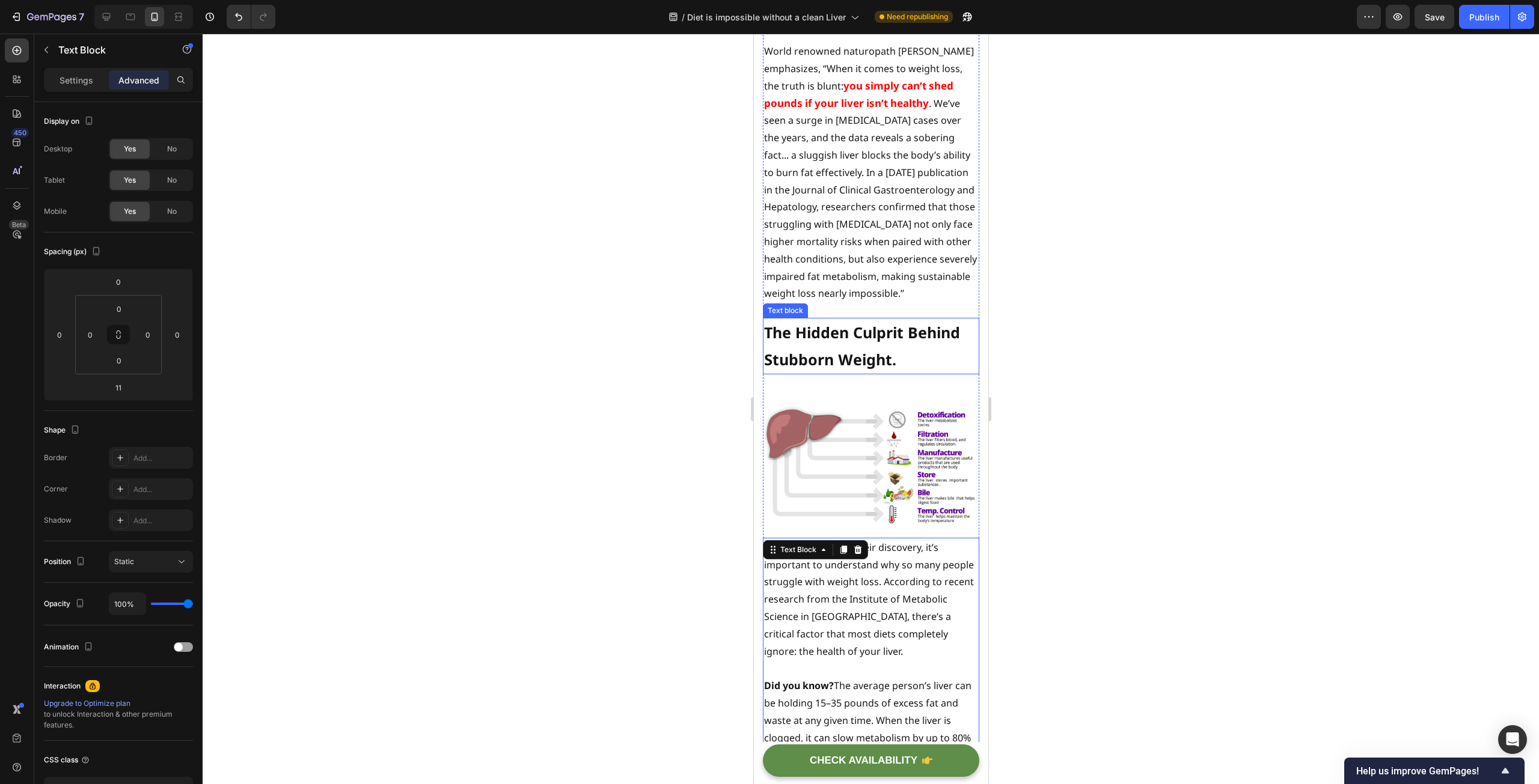
click at [881, 370] on strong "The Hidden Culprit Behind Stubborn Weight." at bounding box center [861, 346] width 196 height 47
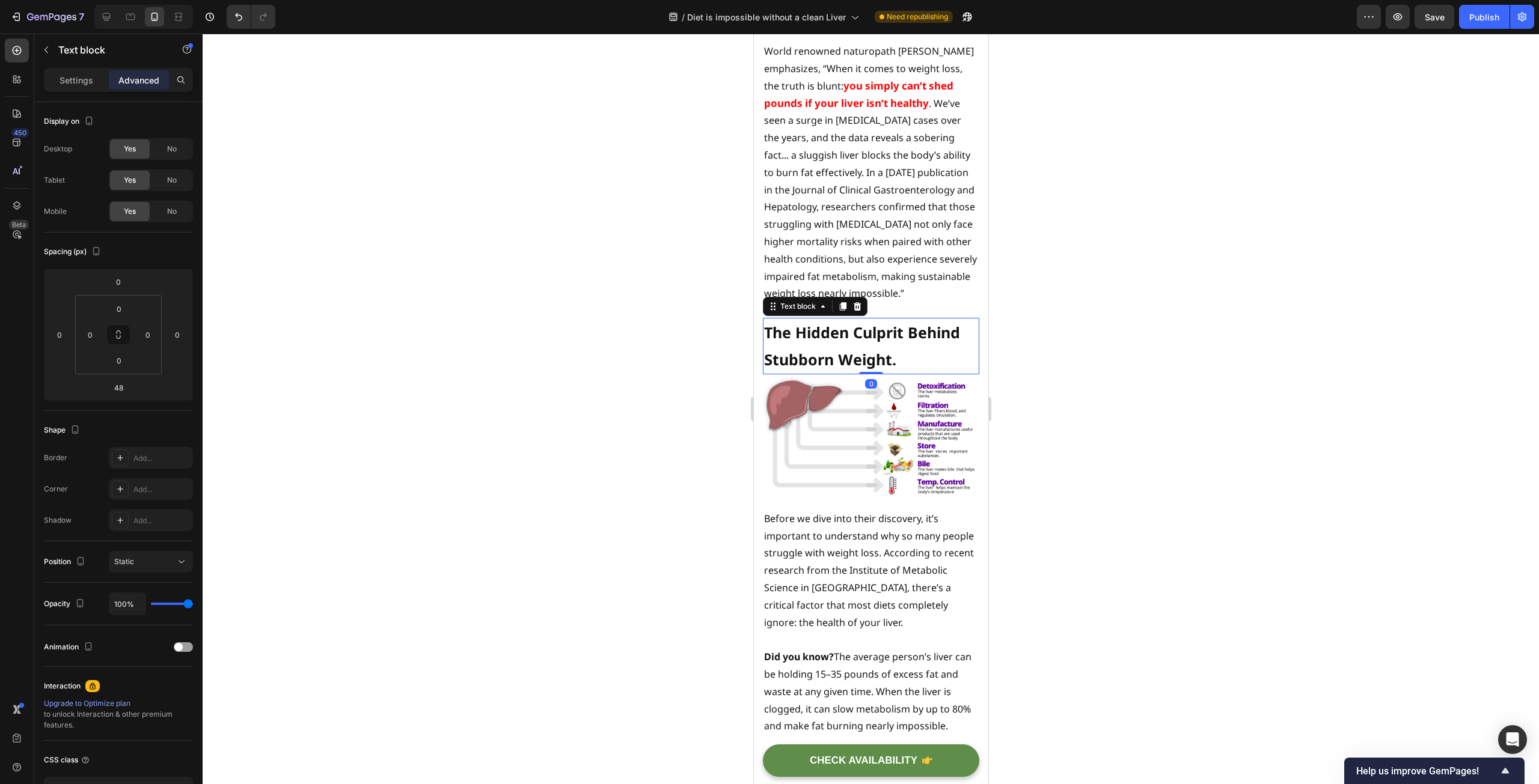
drag, startPoint x: 864, startPoint y: 413, endPoint x: 863, endPoint y: 378, distance: 35.0
click at [863, 374] on div "The Hidden Culprit Behind Stubborn Weight. Text block 0" at bounding box center [871, 346] width 216 height 56
type input "0"
click at [875, 288] on p "World renowned naturopath Dr. Charles Henry emphasizes, “When it comes to weigh…" at bounding box center [871, 173] width 214 height 260
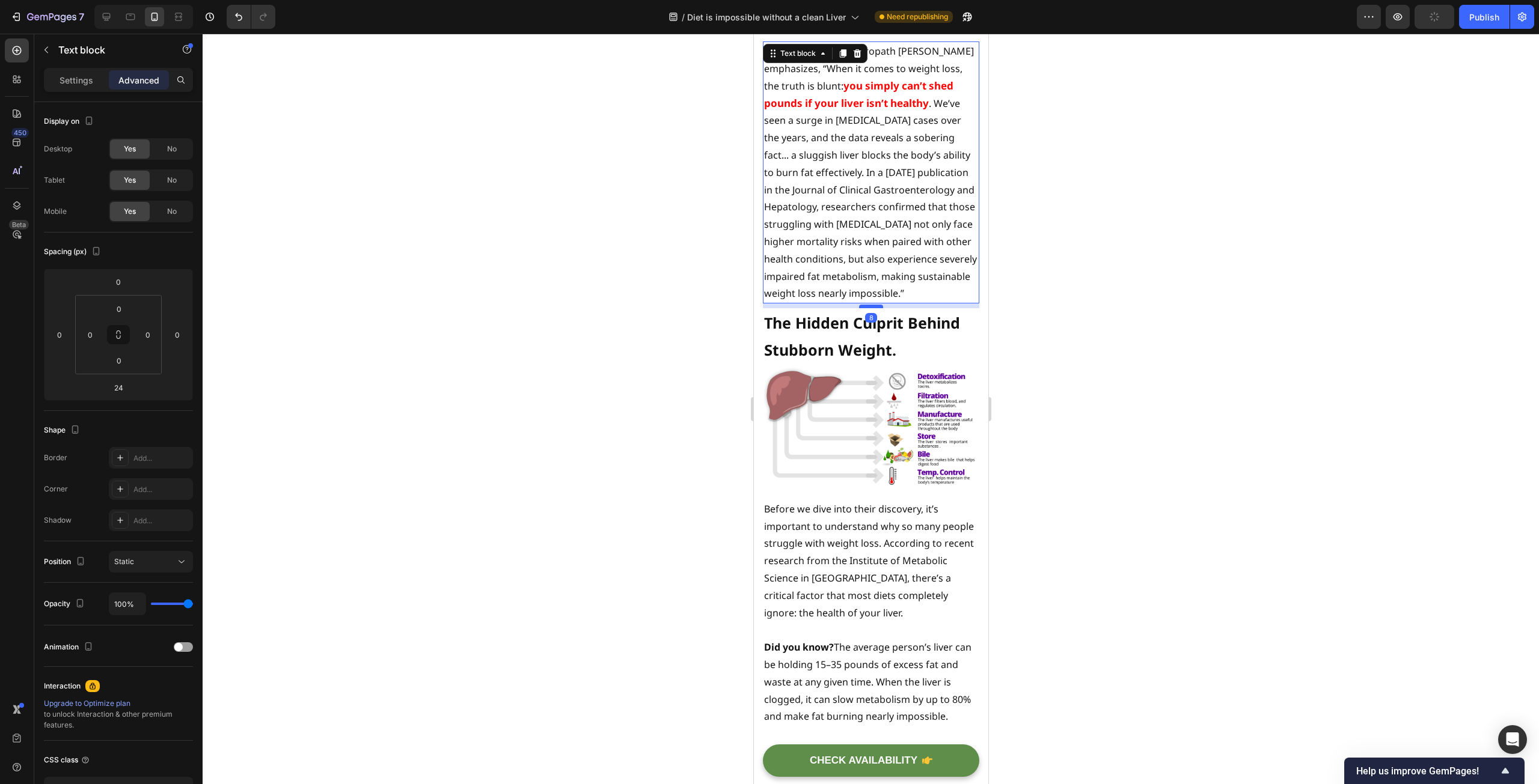
drag, startPoint x: 872, startPoint y: 327, endPoint x: 872, endPoint y: 318, distance: 9.0
click at [872, 308] on div at bounding box center [870, 306] width 24 height 4
type input "8"
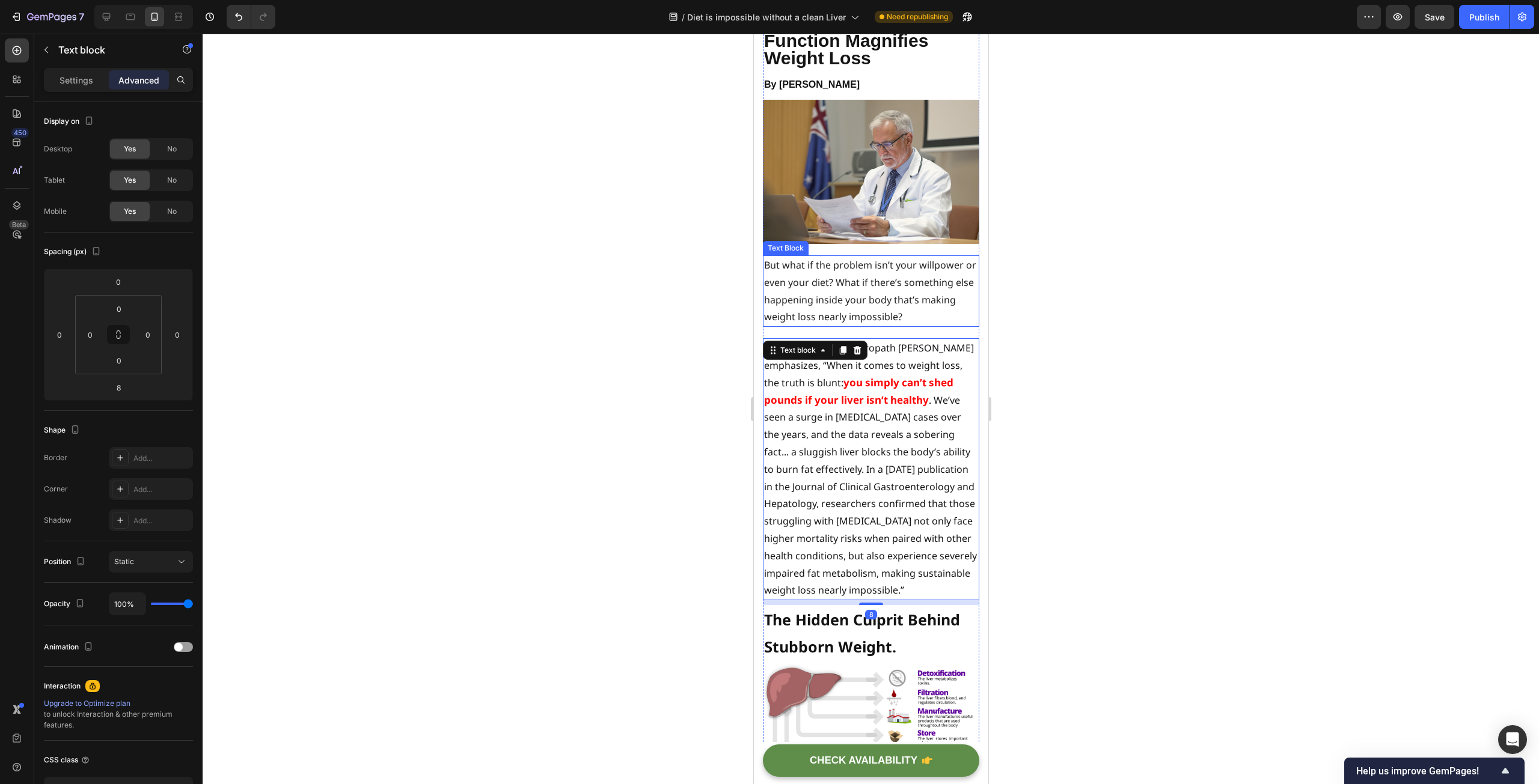
scroll to position [60, 0]
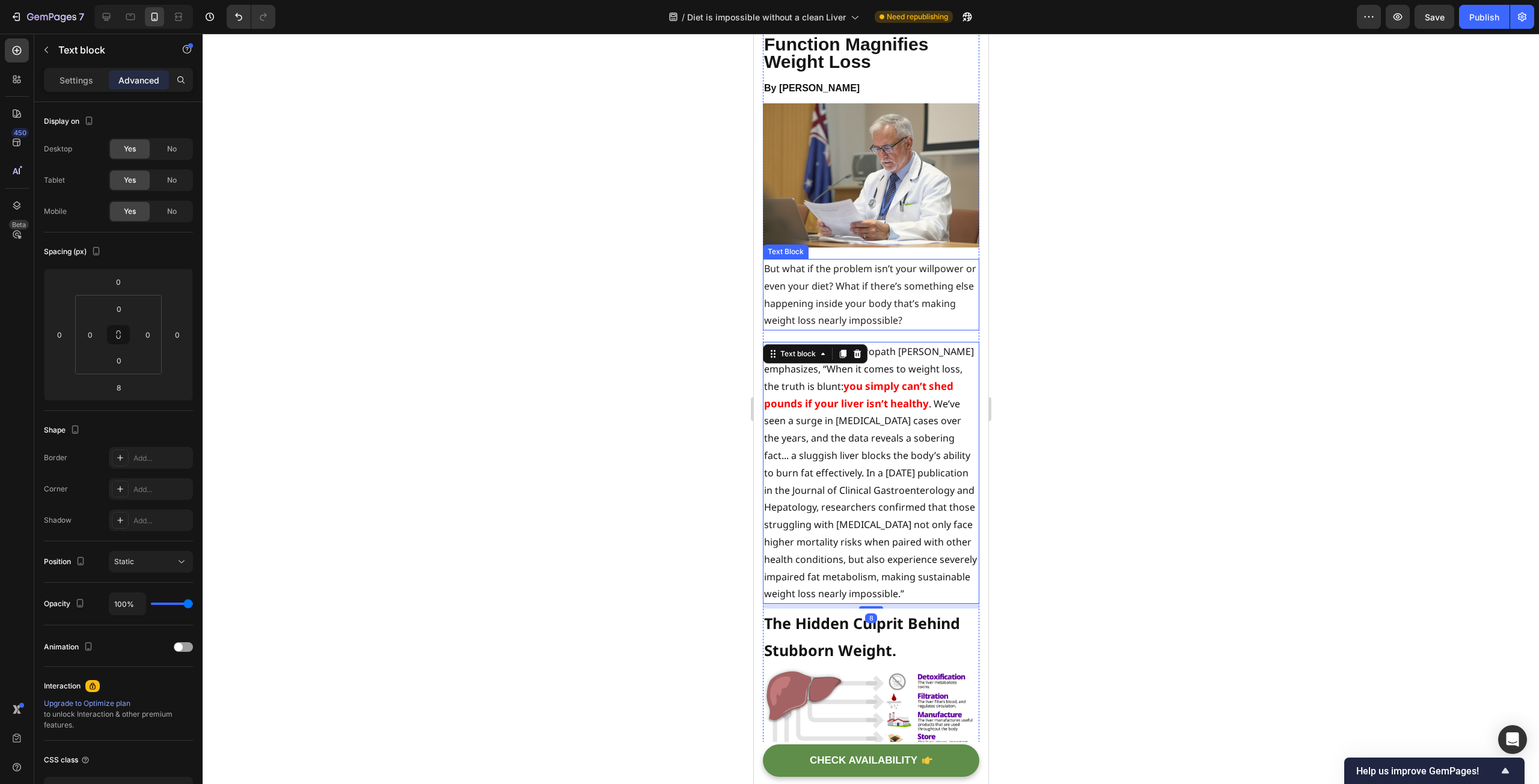
click at [892, 305] on p "But what if the problem isn’t your willpower or even your diet? What if there’s…" at bounding box center [871, 294] width 214 height 69
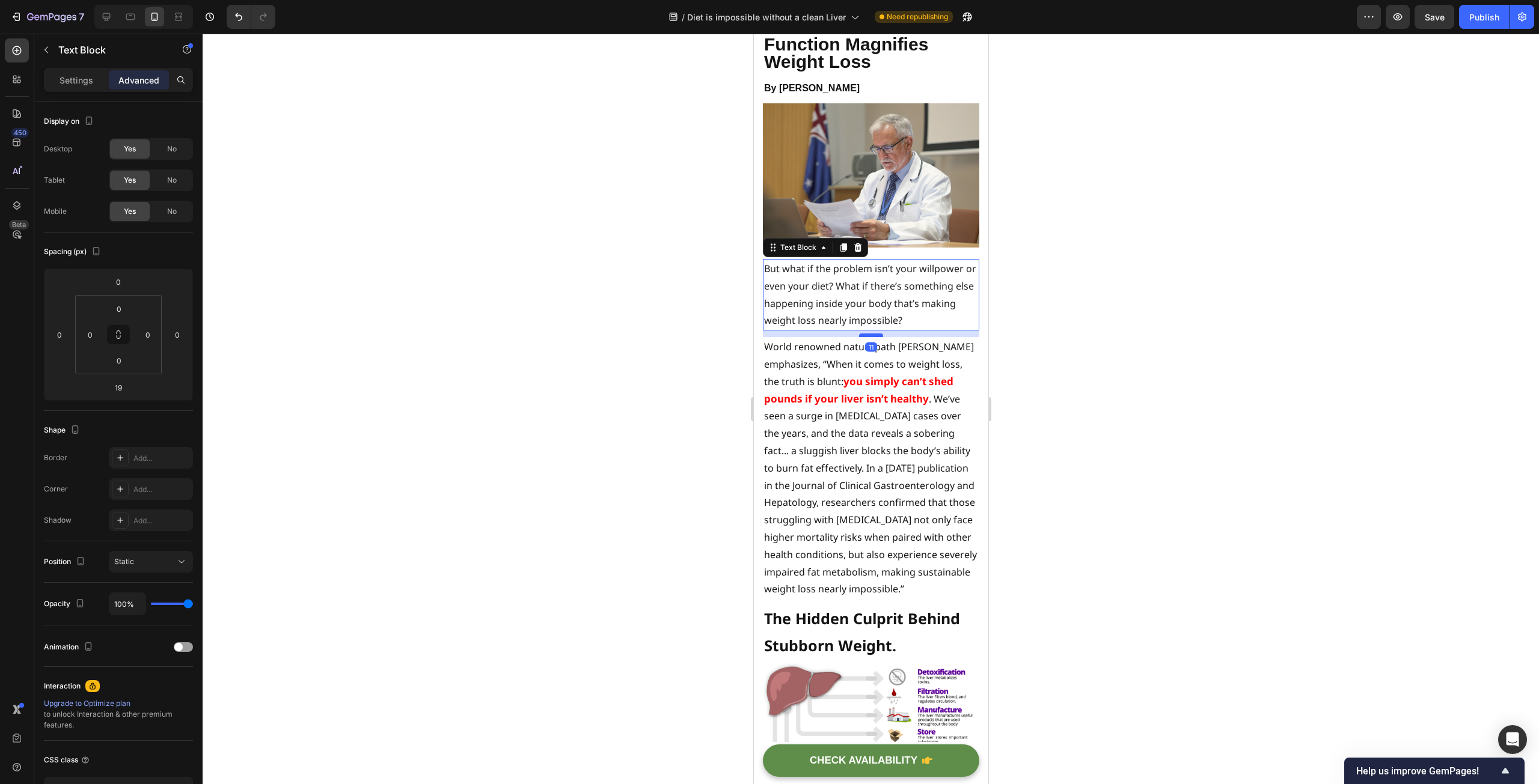
click at [869, 334] on div at bounding box center [870, 335] width 24 height 4
type input "11"
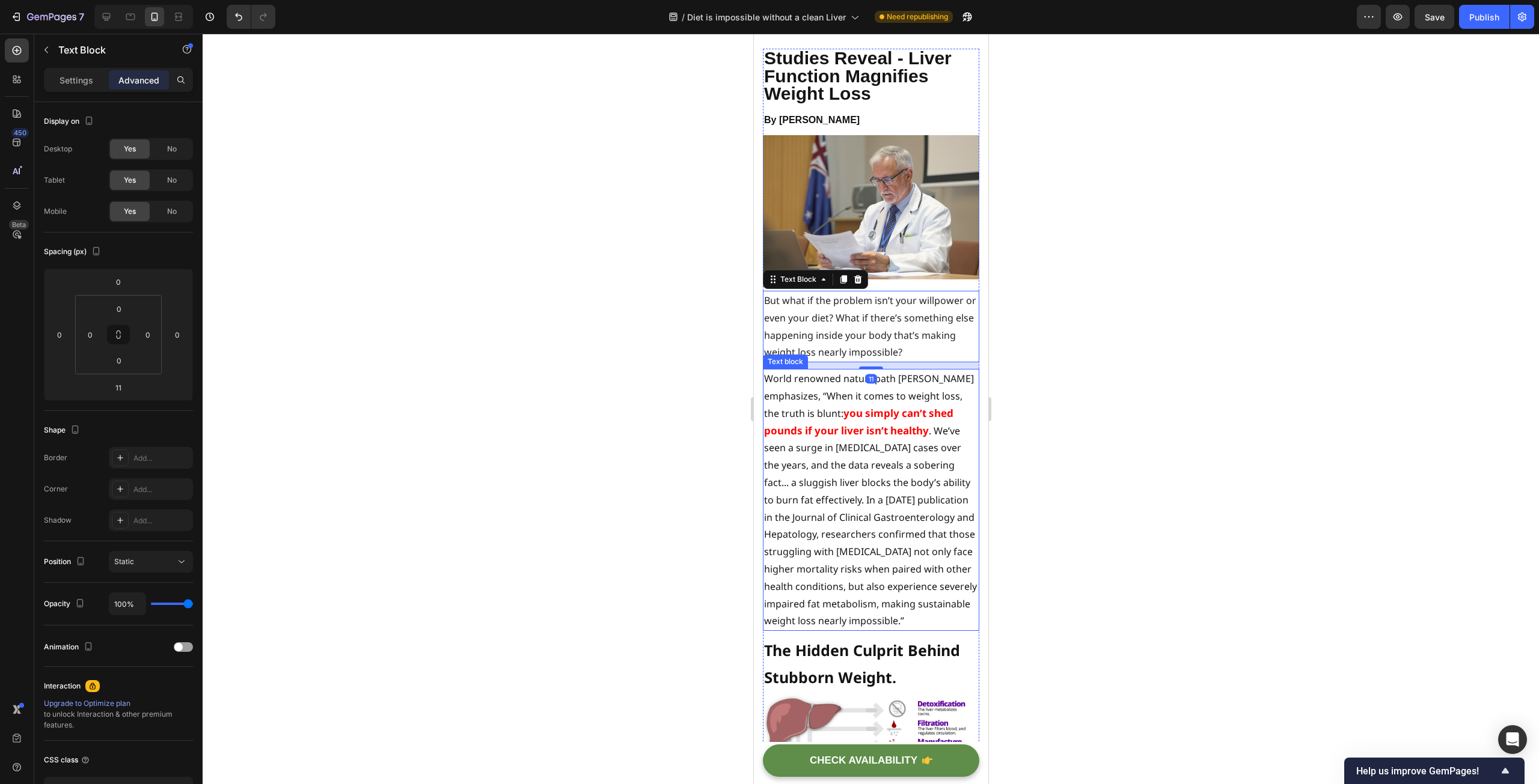
scroll to position [0, 0]
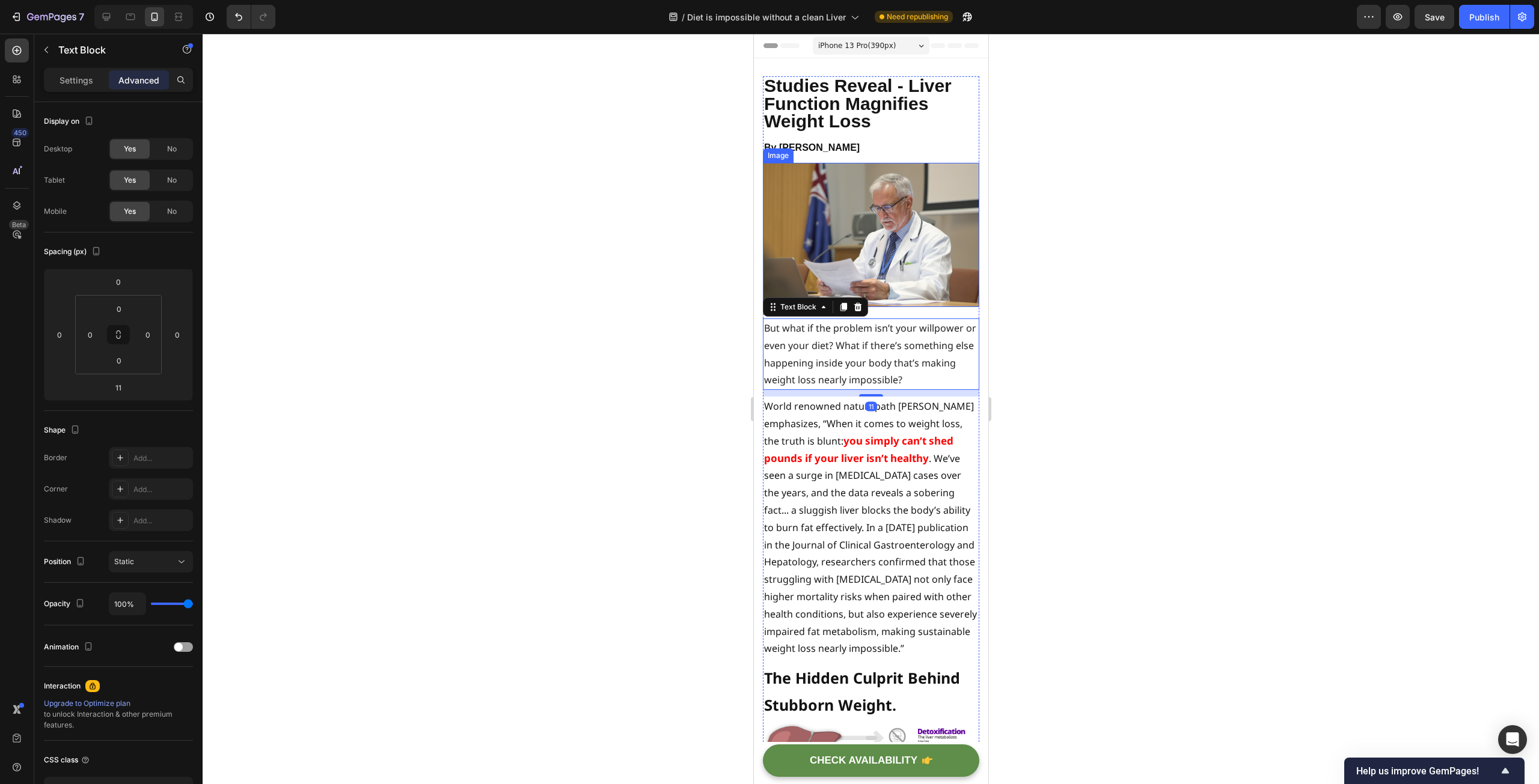
click at [895, 251] on img at bounding box center [871, 234] width 216 height 144
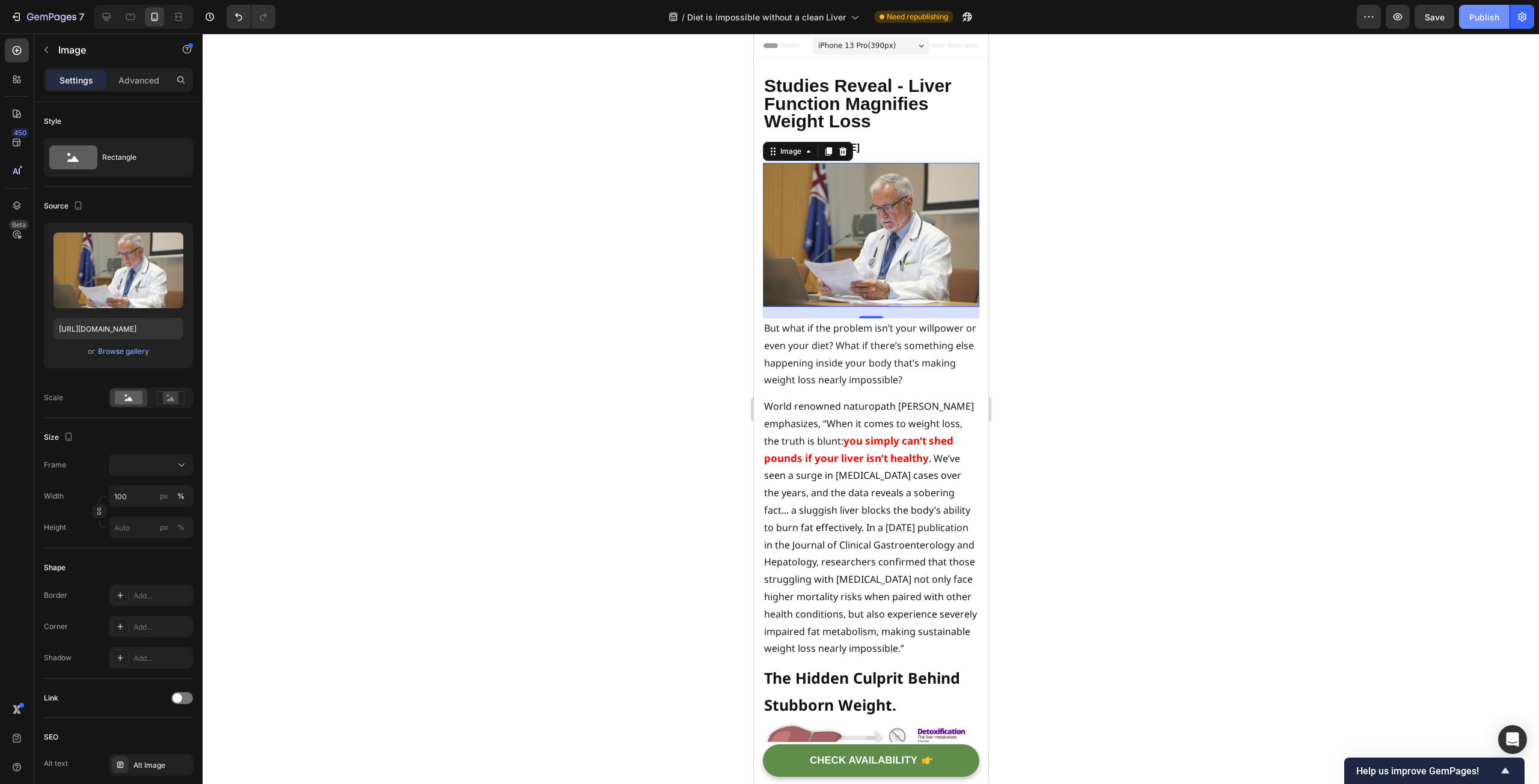
click at [1475, 24] on button "Publish" at bounding box center [1484, 16] width 50 height 24
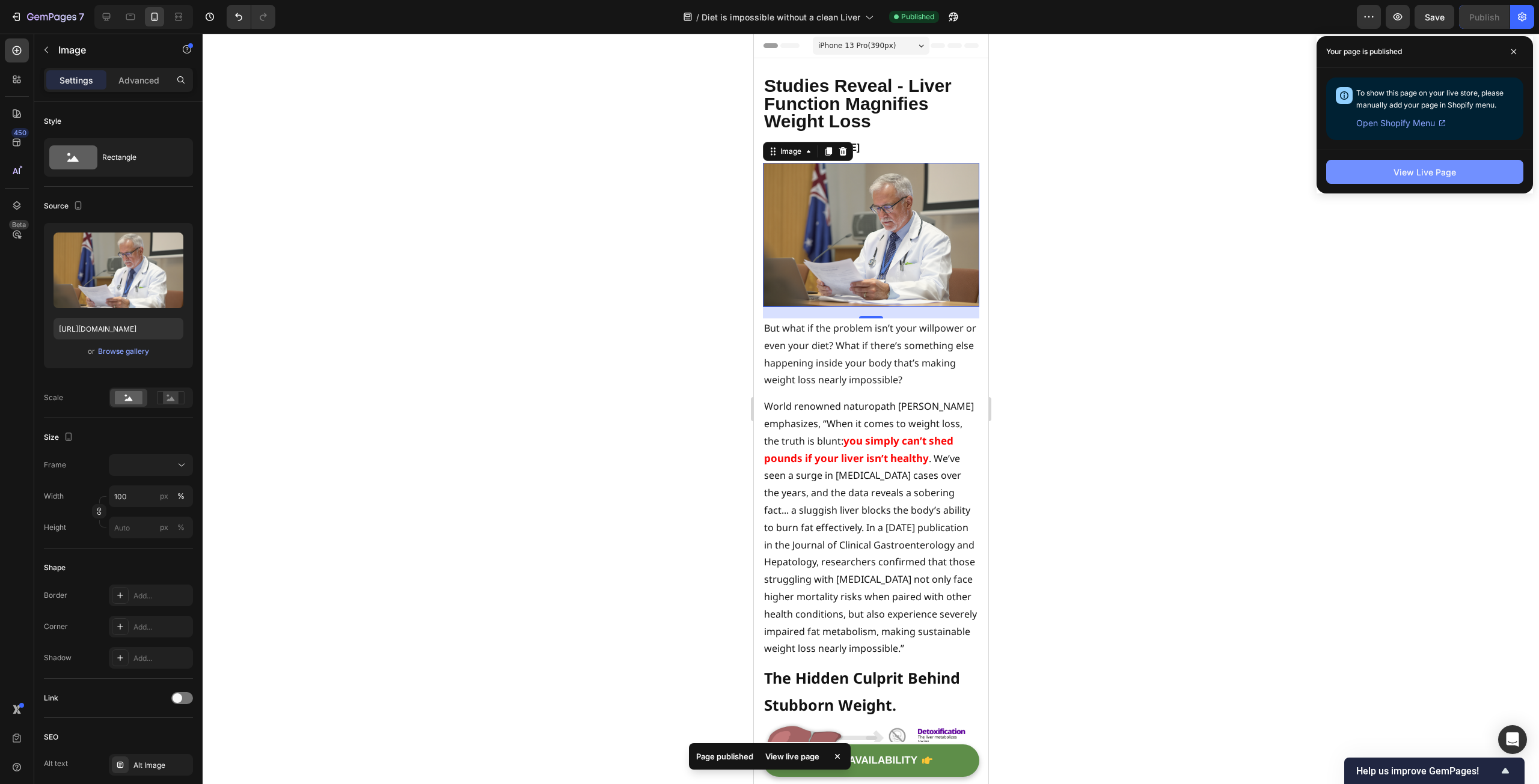
click at [1421, 170] on div "View Live Page" at bounding box center [1424, 172] width 62 height 12
